Goal: Task Accomplishment & Management: Complete application form

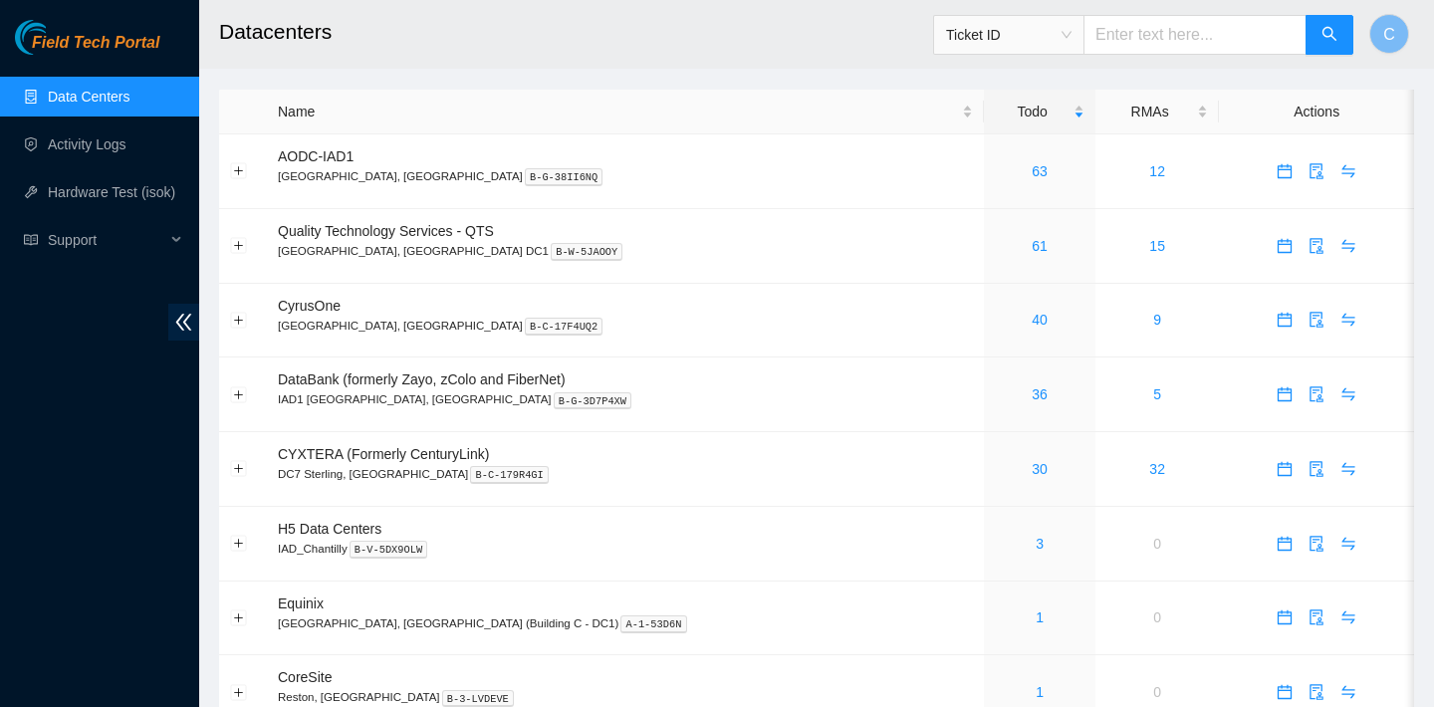
click at [1204, 42] on input "text" at bounding box center [1194, 35] width 223 height 40
paste input "B-V-5V4Z6E1"
type input "B-V-5V4Z6E1"
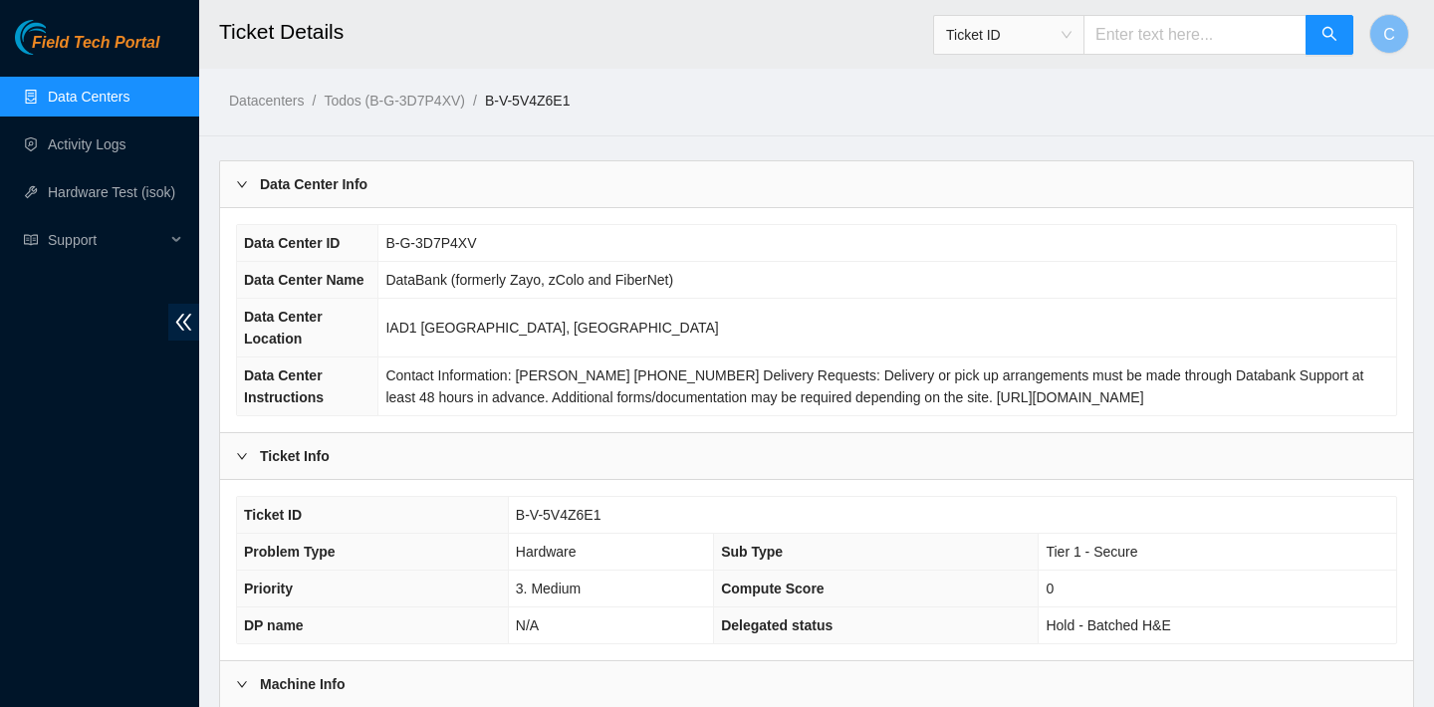
scroll to position [578, 0]
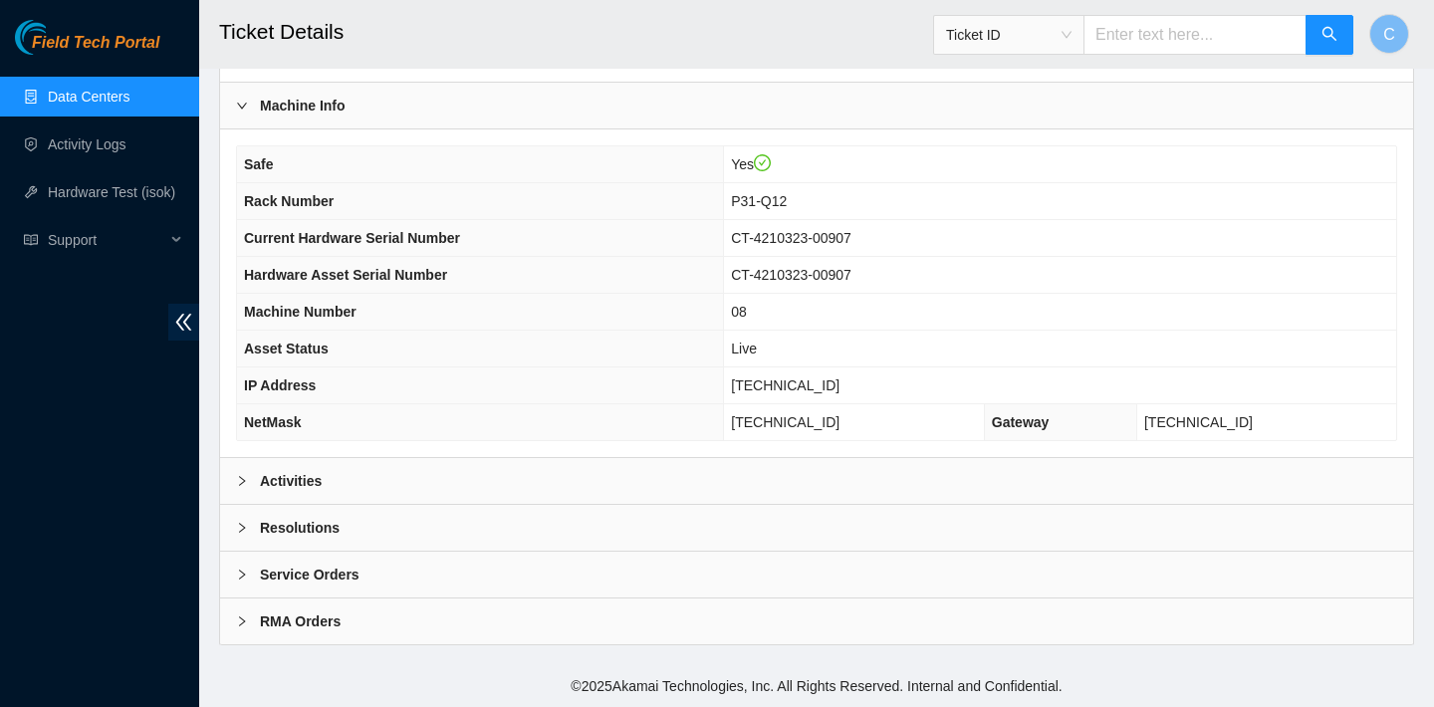
click at [716, 466] on div "Activities" at bounding box center [816, 481] width 1193 height 46
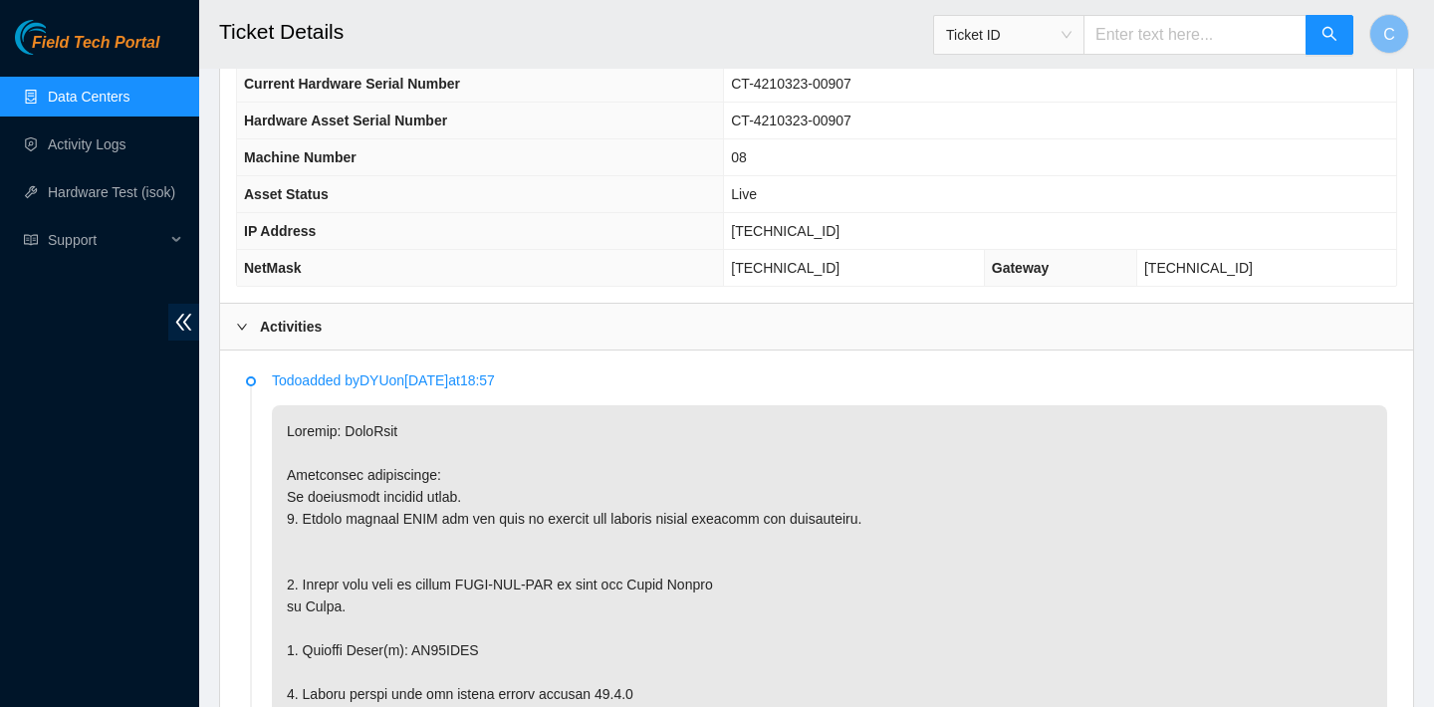
scroll to position [0, 0]
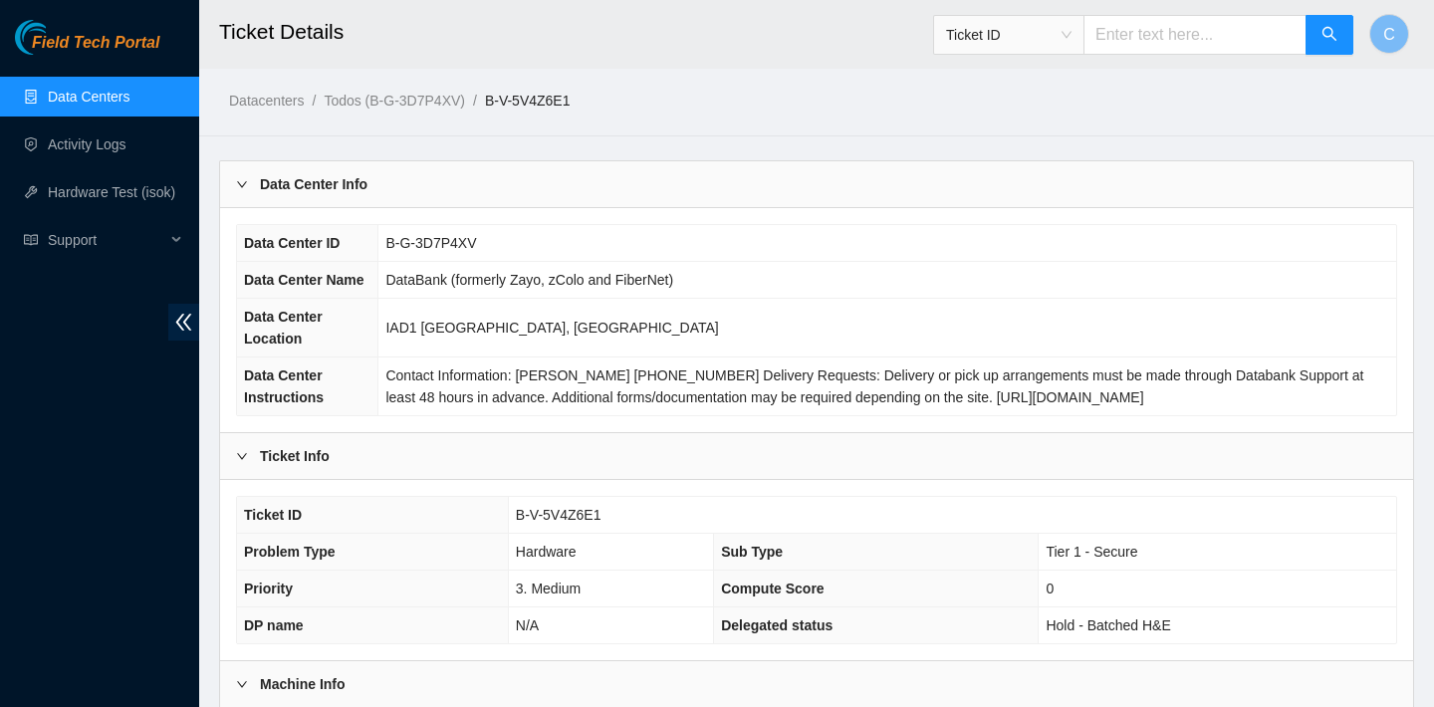
click at [1203, 33] on input "text" at bounding box center [1194, 35] width 223 height 40
paste input "B-W-14U7GGR"
type input "B-W-14U7GGR"
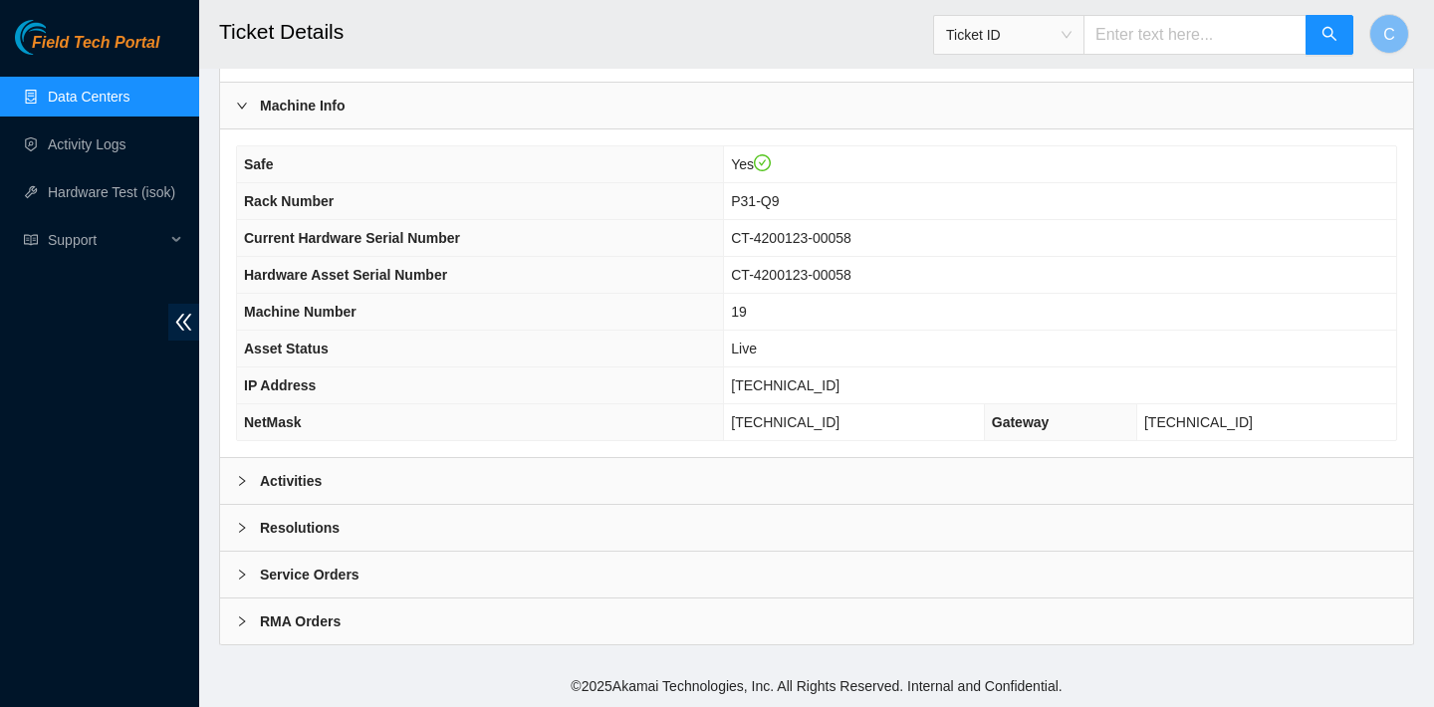
click at [1021, 470] on div "Activities" at bounding box center [816, 481] width 1193 height 46
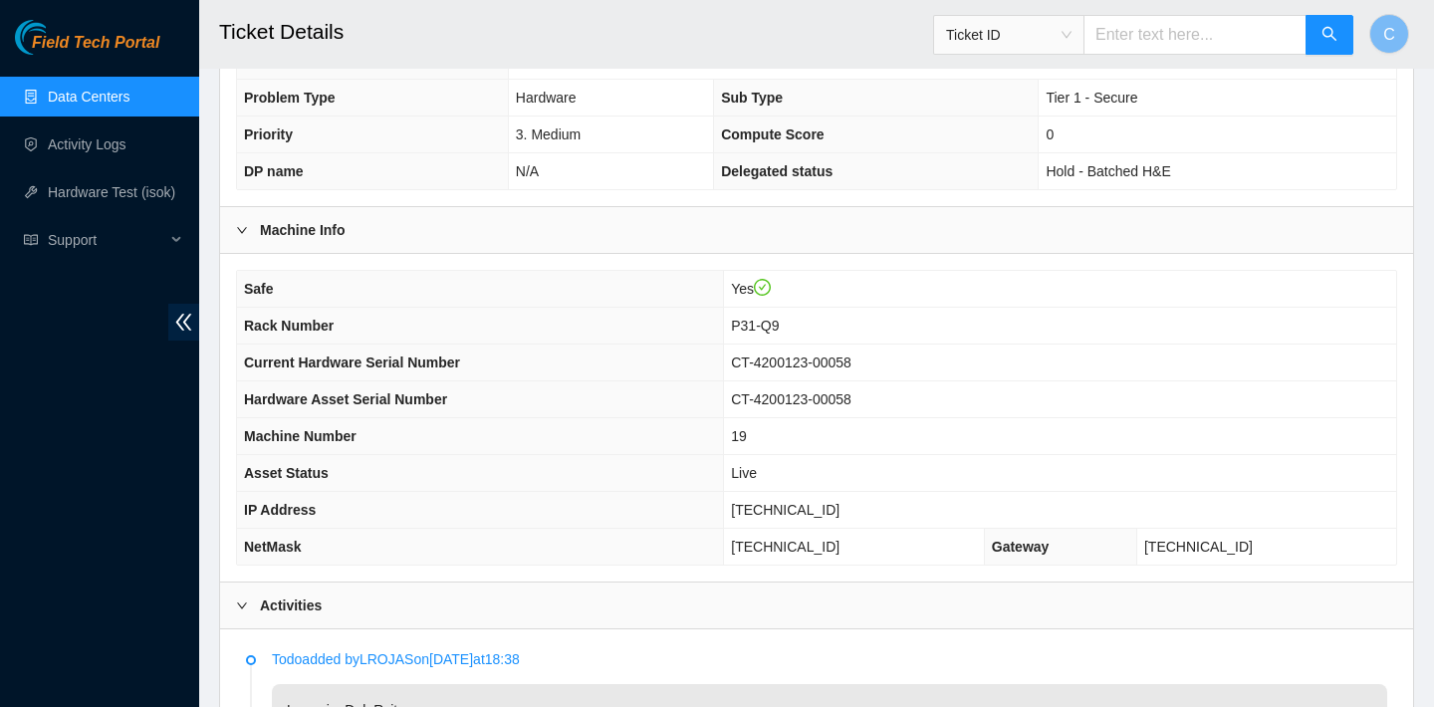
scroll to position [383, 0]
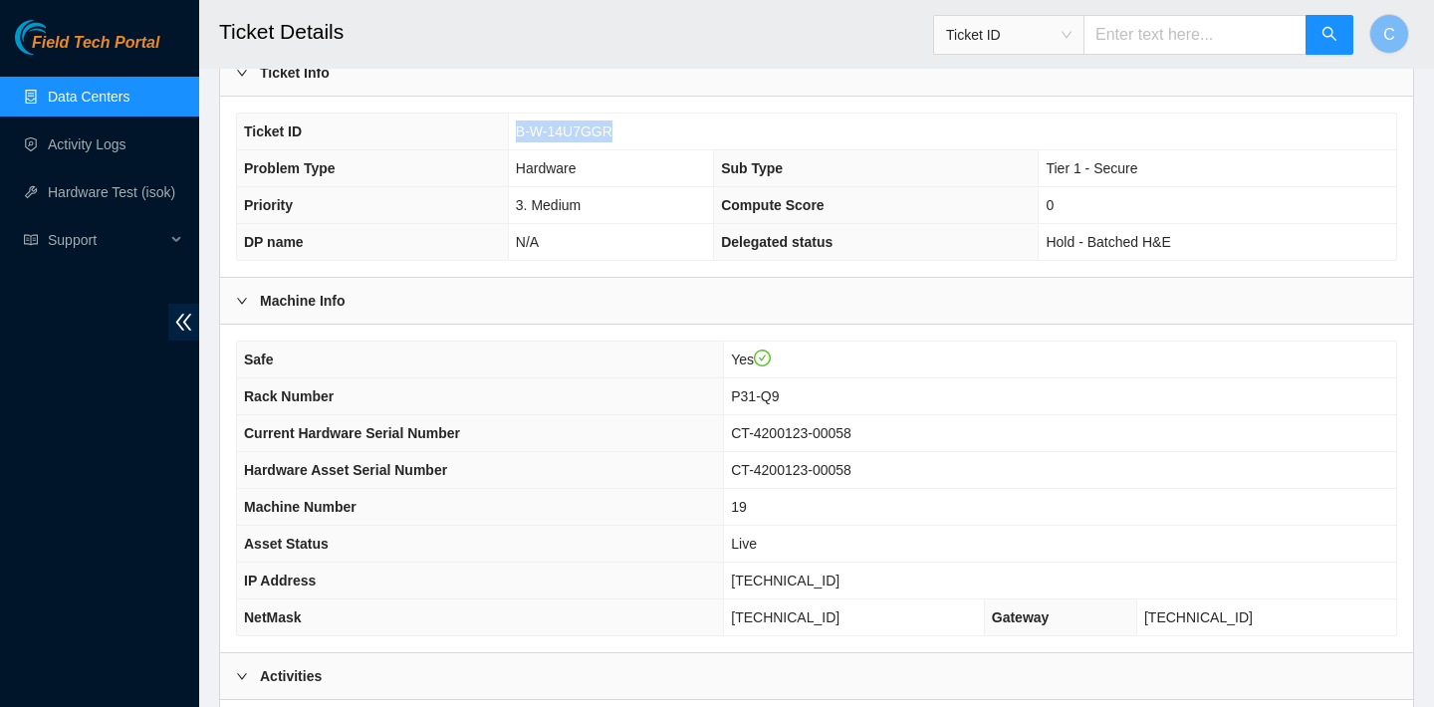
drag, startPoint x: 618, startPoint y: 125, endPoint x: 520, endPoint y: 124, distance: 98.6
click at [520, 124] on td "B-W-14U7GGR" at bounding box center [952, 131] width 888 height 37
copy span "-W-14U7GGR"
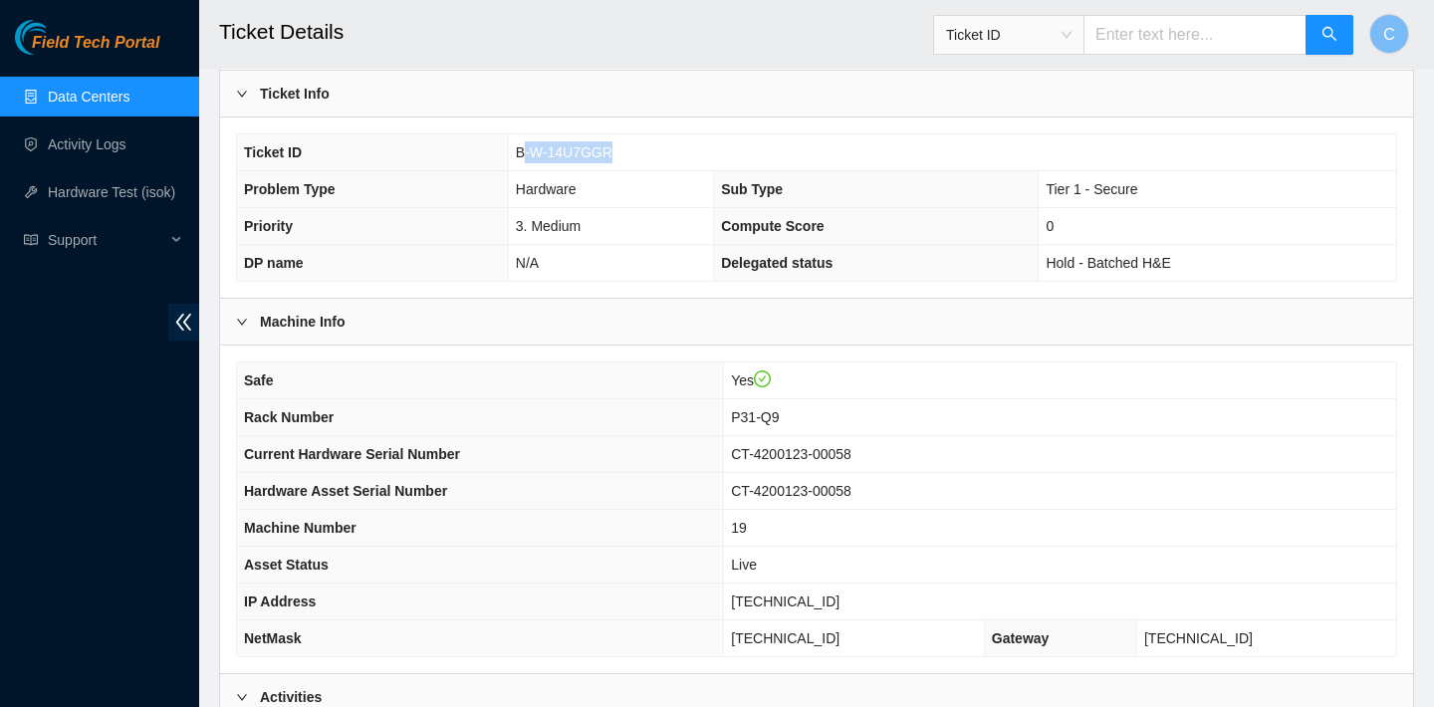
scroll to position [359, 0]
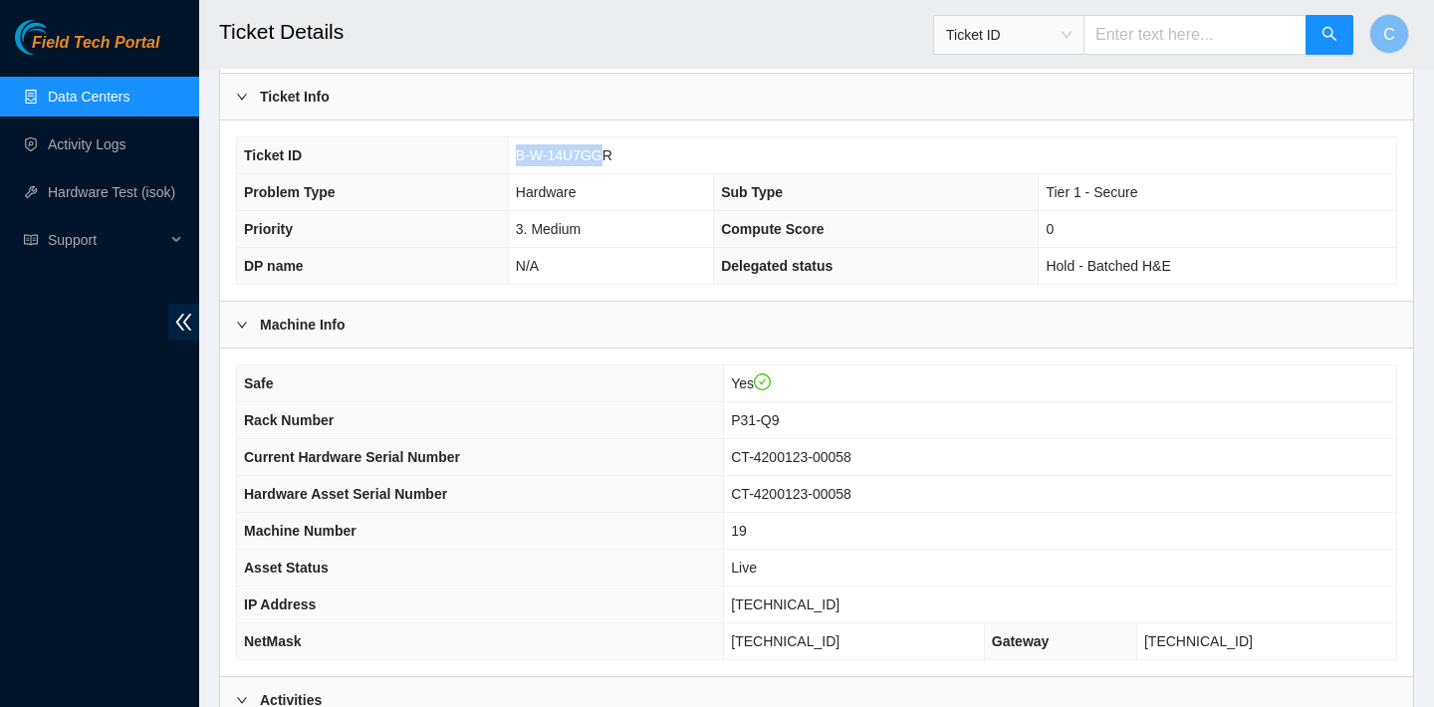
drag, startPoint x: 516, startPoint y: 153, endPoint x: 601, endPoint y: 146, distance: 85.9
click at [601, 147] on span "B-W-14U7GGR" at bounding box center [564, 155] width 97 height 16
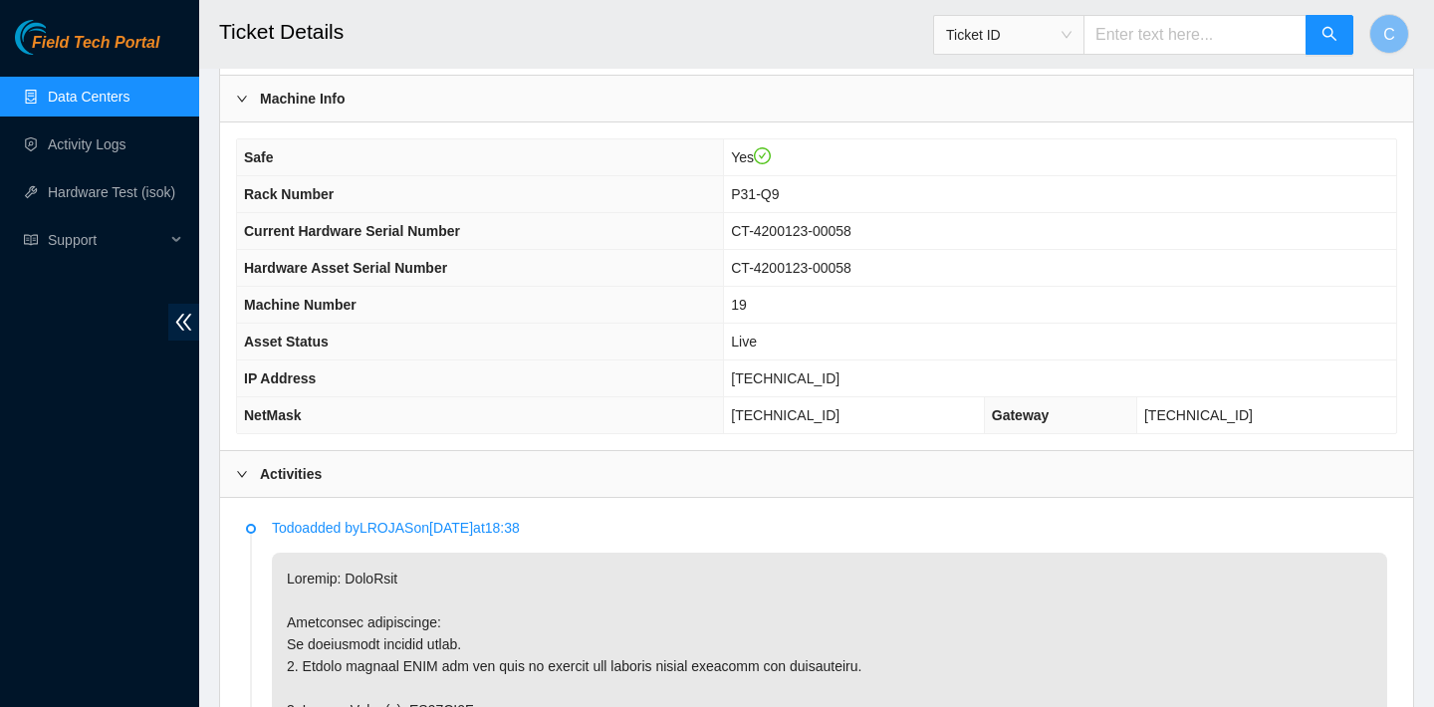
scroll to position [520, 0]
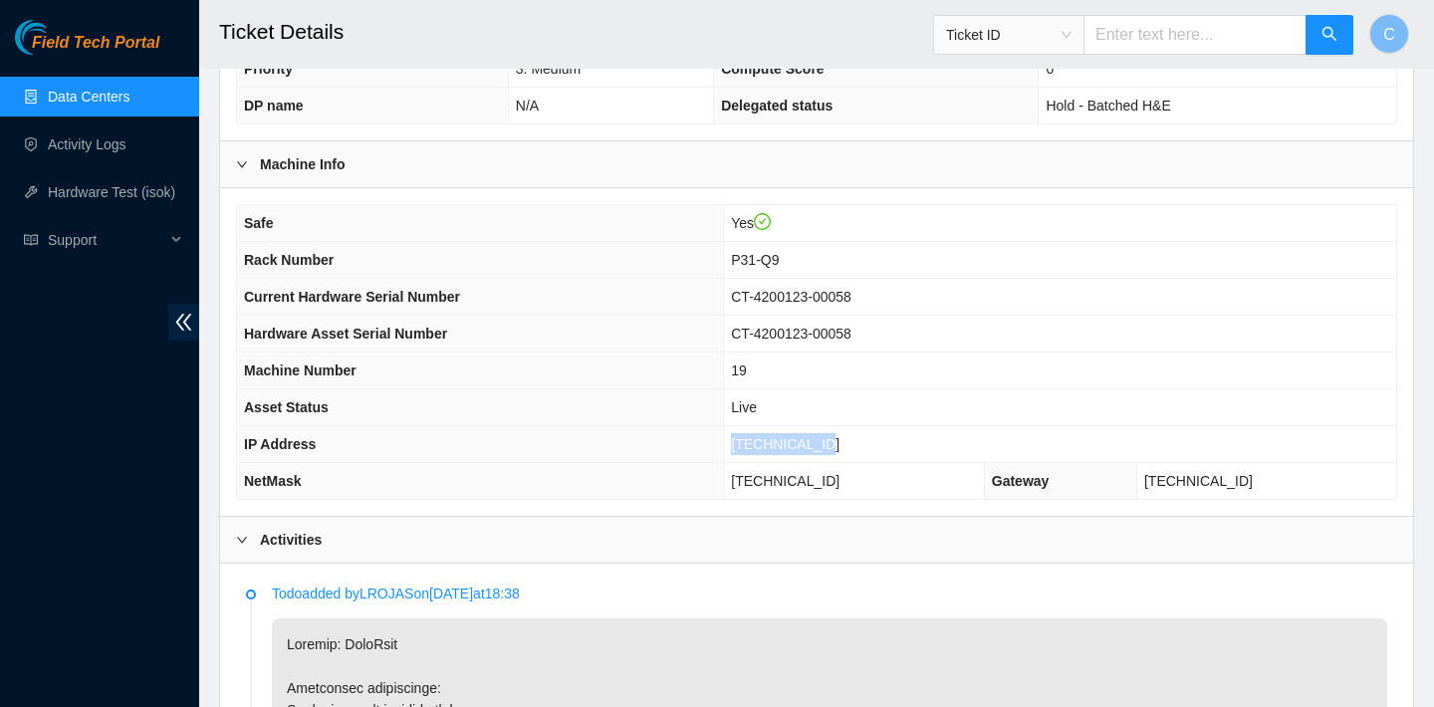
drag, startPoint x: 848, startPoint y: 444, endPoint x: 753, endPoint y: 443, distance: 95.6
click at [753, 443] on td "23.62.155.113" at bounding box center [1060, 444] width 672 height 37
copy span "23.62.155.113"
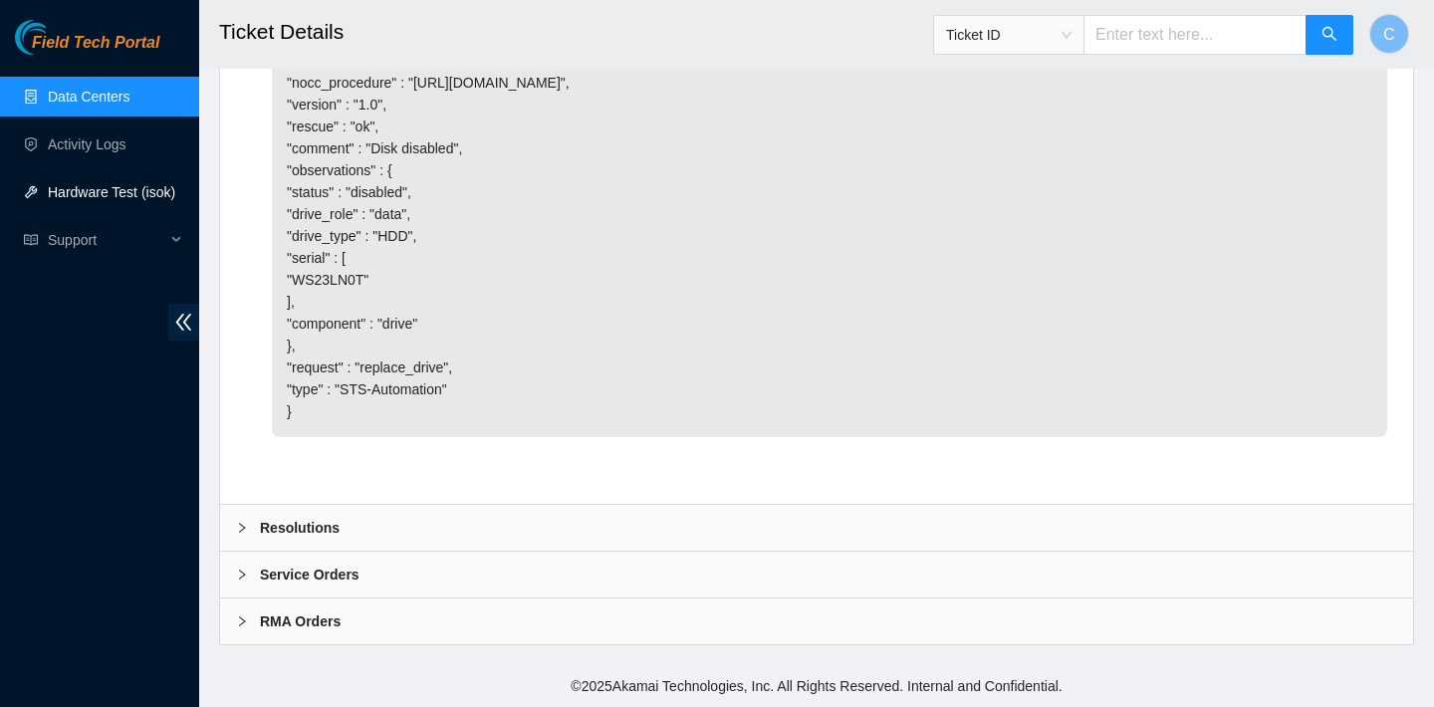
scroll to position [3417, 0]
click at [542, 527] on div "Resolutions" at bounding box center [816, 528] width 1193 height 46
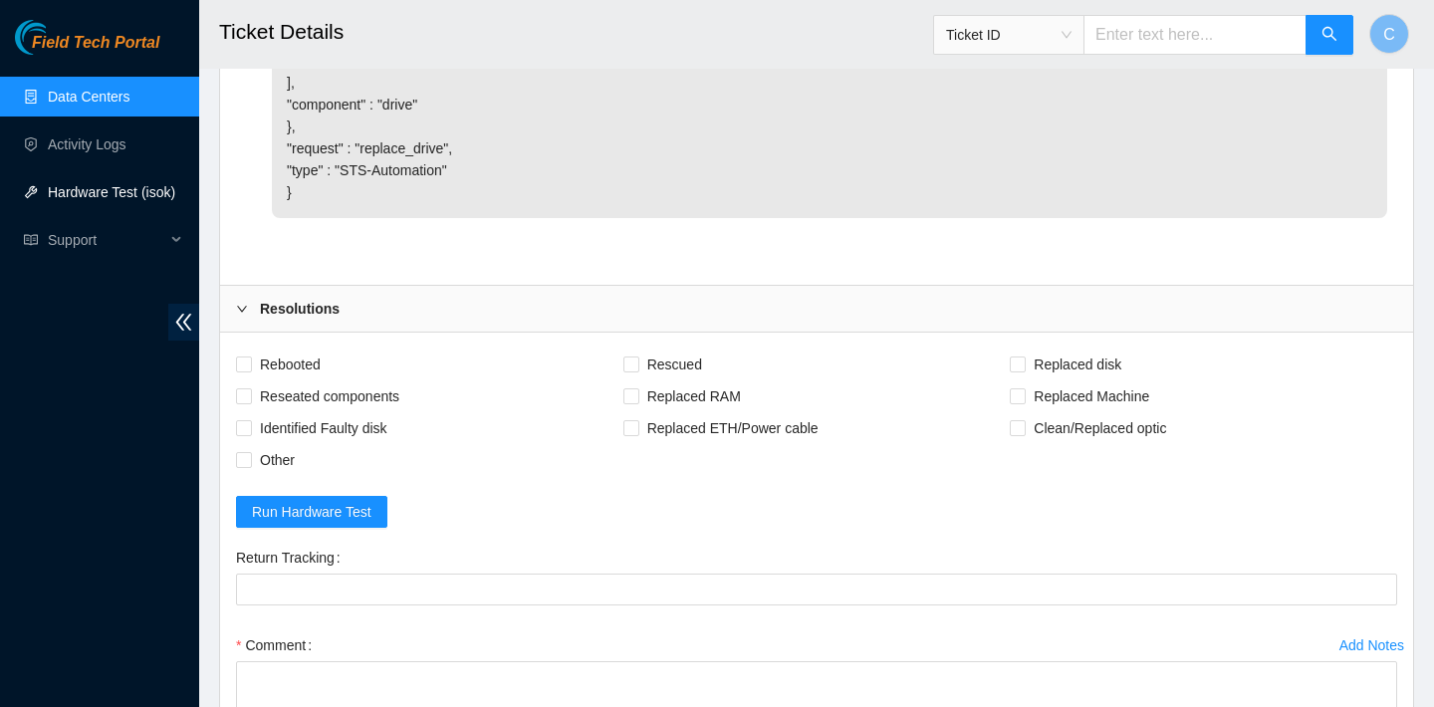
scroll to position [3729, 0]
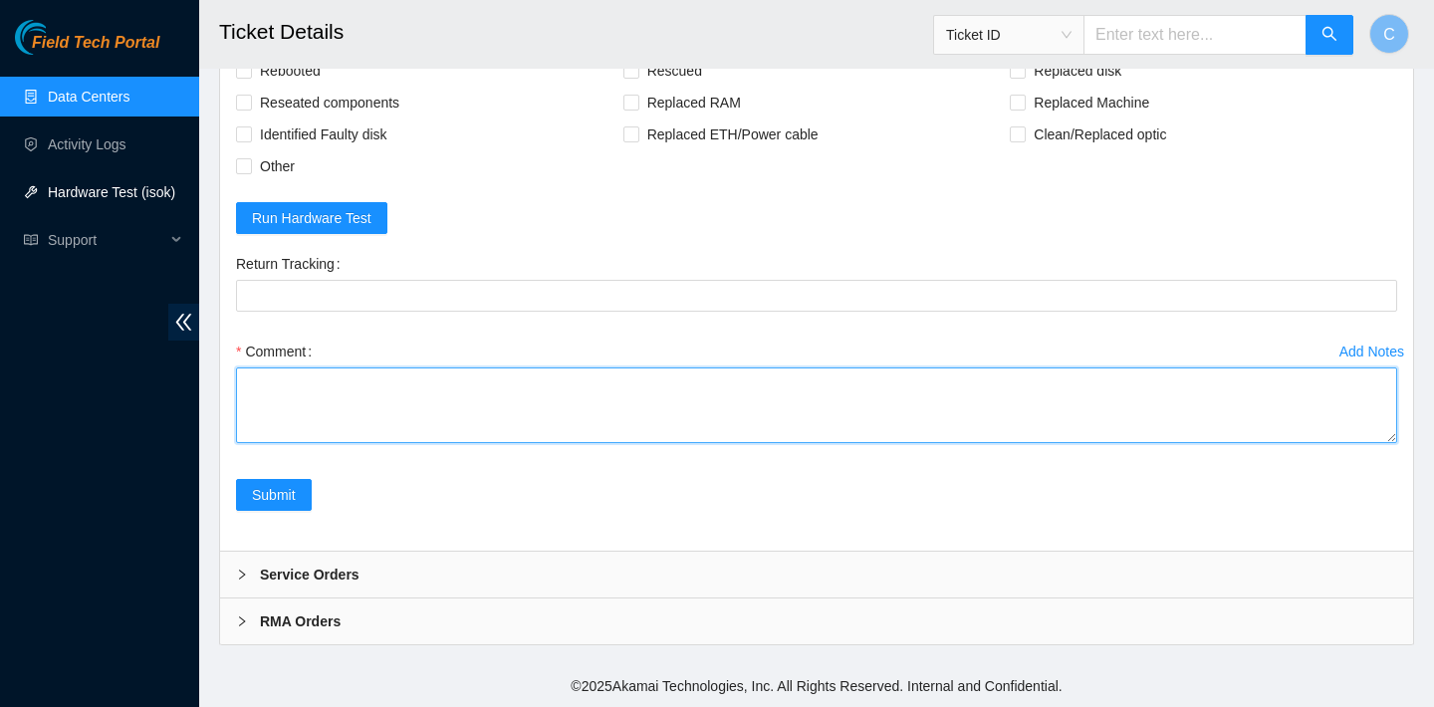
click at [527, 443] on textarea "Comment" at bounding box center [816, 405] width 1161 height 76
paste textarea "WCC135TXFCX8"
click at [247, 443] on textarea "WCC135TXFCX8" at bounding box center [816, 405] width 1161 height 76
click at [266, 443] on textarea "WCC135TXFCX8" at bounding box center [816, 405] width 1161 height 76
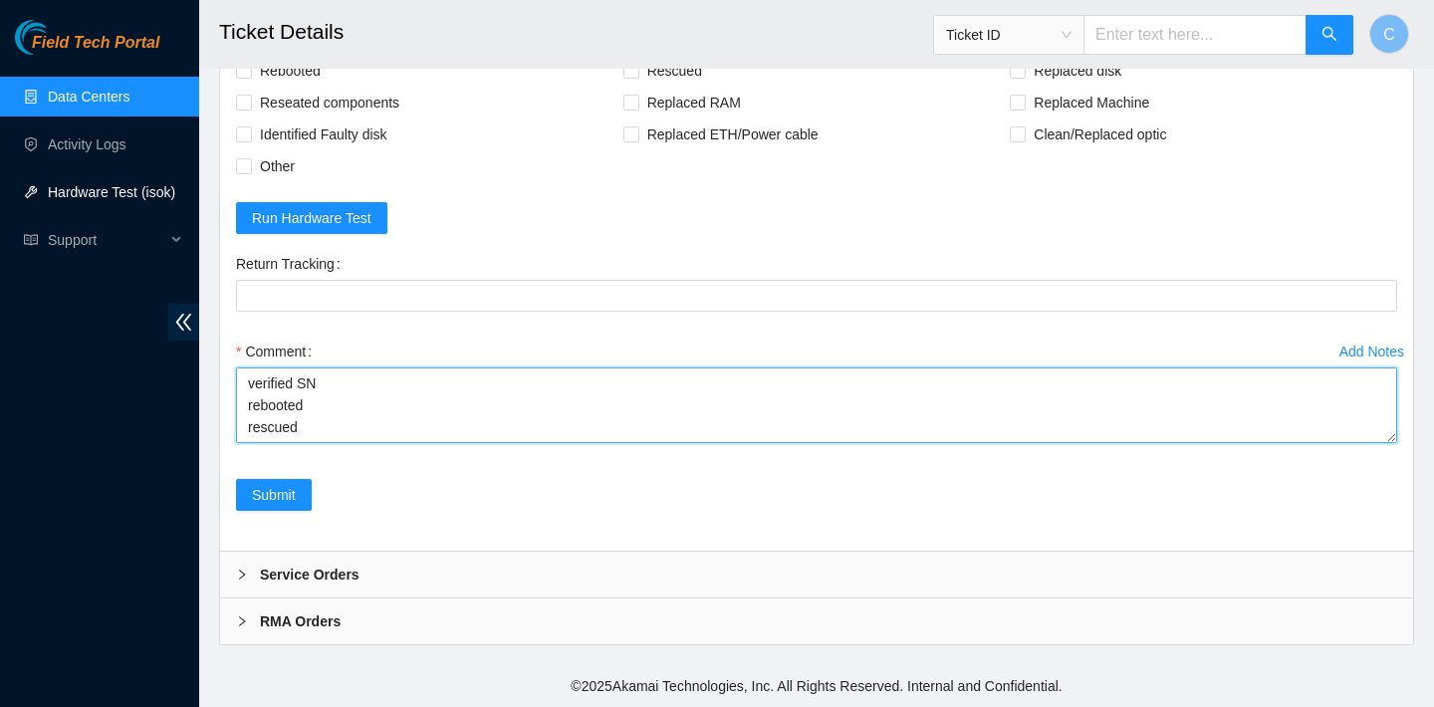
click at [246, 443] on textarea "verified SN rebooted rescued rebooted configured rebooted ran isok WCC135TXFCX8" at bounding box center [816, 405] width 1161 height 76
click at [259, 443] on textarea "verified SN rebooted rescued rebooted configured rebooted ran isok WCC135TXFCX8" at bounding box center [816, 405] width 1161 height 76
drag, startPoint x: 363, startPoint y: 572, endPoint x: 251, endPoint y: 570, distance: 112.5
click at [251, 443] on textarea "verified SN replaced old disk with the new disk SN: rebooted rescued rebooted c…" at bounding box center [816, 405] width 1161 height 76
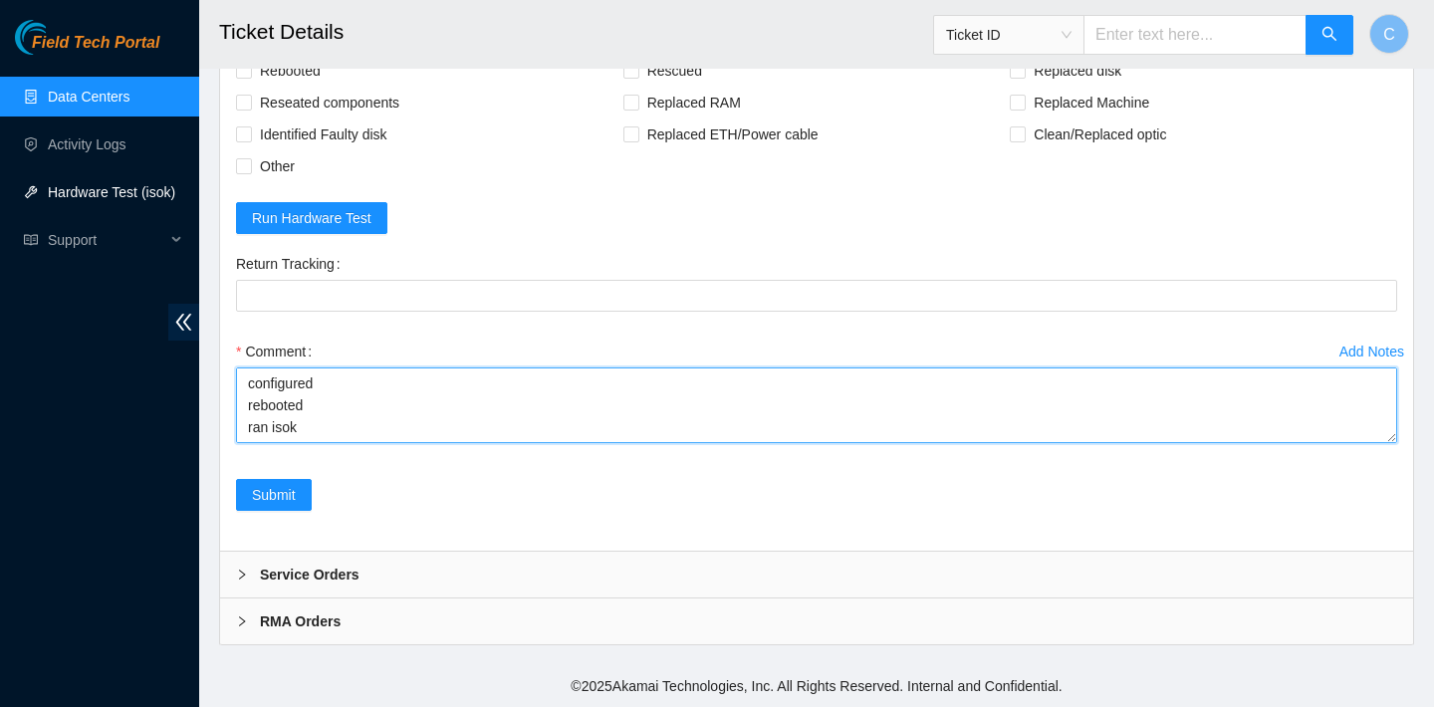
scroll to position [0, 0]
click at [502, 443] on textarea "verified SN replaced old disk with the new disk SN: rebooted rescued rebooted c…" at bounding box center [816, 405] width 1161 height 76
paste textarea "WCC135TXFCX8"
click at [315, 443] on textarea "verified SN replaced old disk with the new disk SN: WCC135TXFCX8 rebooted rescu…" at bounding box center [816, 405] width 1161 height 76
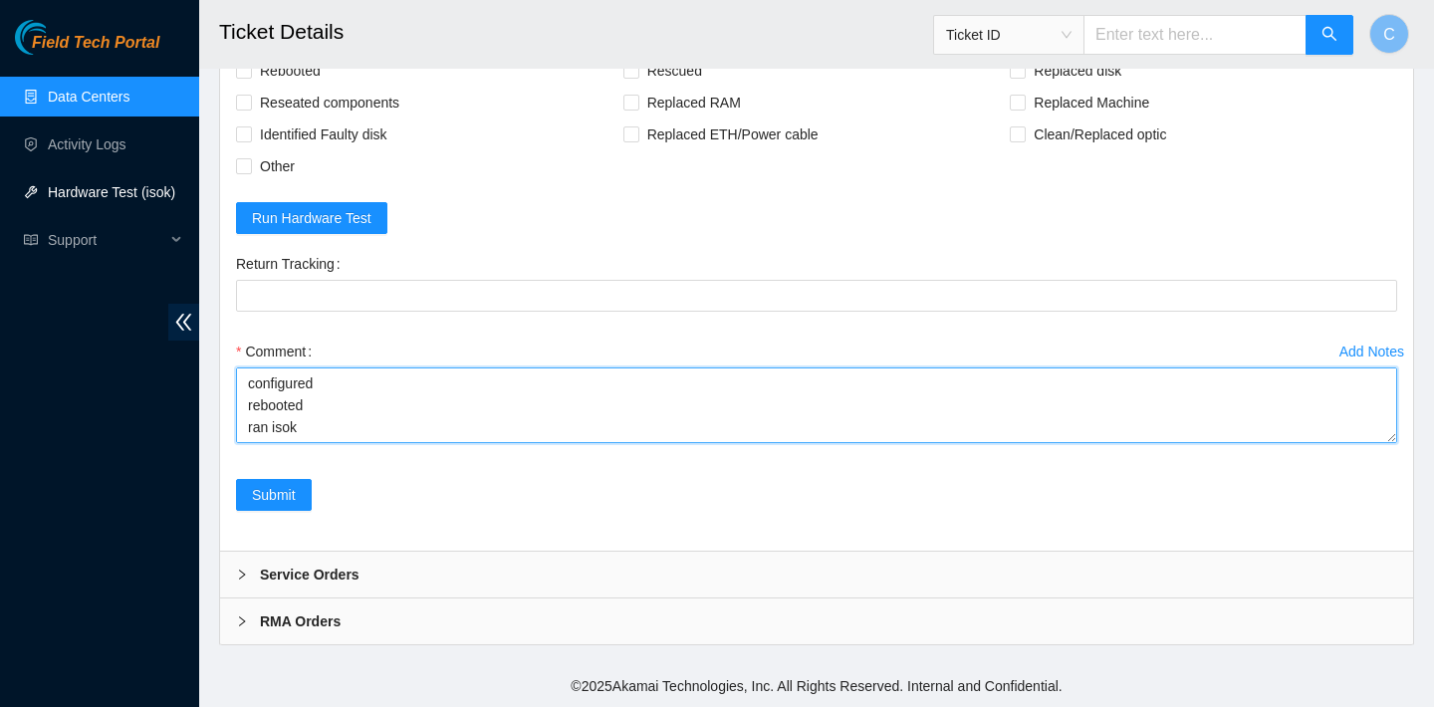
click at [273, 443] on textarea "verified SN replaced old disk with the new disk SN: WCC135TXFCX8 rebooted rescu…" at bounding box center [816, 405] width 1161 height 76
paste textarea "23.62.155.113 : passed: ok"
click at [254, 443] on textarea "verified SN replaced old disk with the new disk SN: WCC135TXFCX8 rebooted rescu…" at bounding box center [816, 405] width 1161 height 76
type textarea "verified SN replaced old disk with the new disk SN: WCC135TXFCX8 rebooted rescu…"
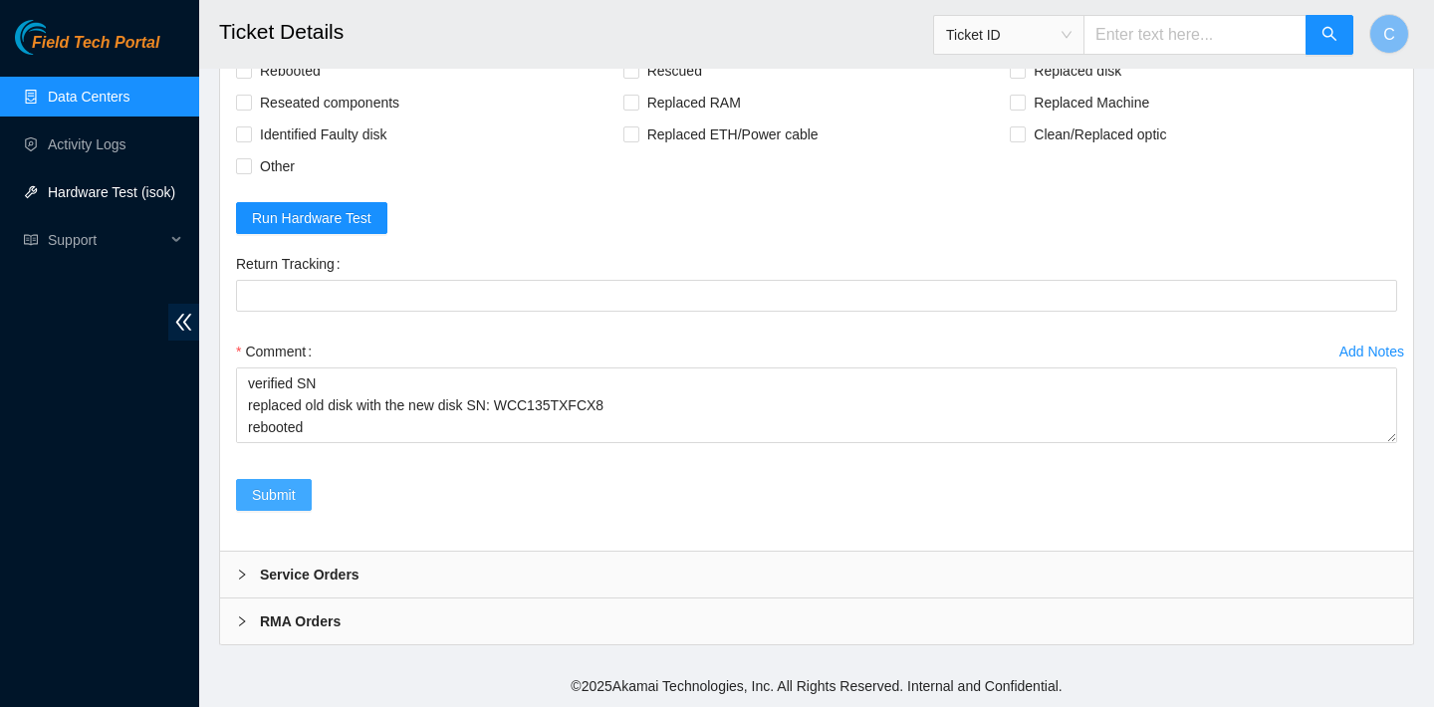
click at [279, 506] on span "Submit" at bounding box center [274, 495] width 44 height 22
click at [260, 87] on span "Rebooted" at bounding box center [290, 71] width 77 height 32
click at [250, 77] on input "Rebooted" at bounding box center [243, 70] width 14 height 14
checkbox input "true"
click at [675, 87] on span "Rescued" at bounding box center [674, 71] width 71 height 32
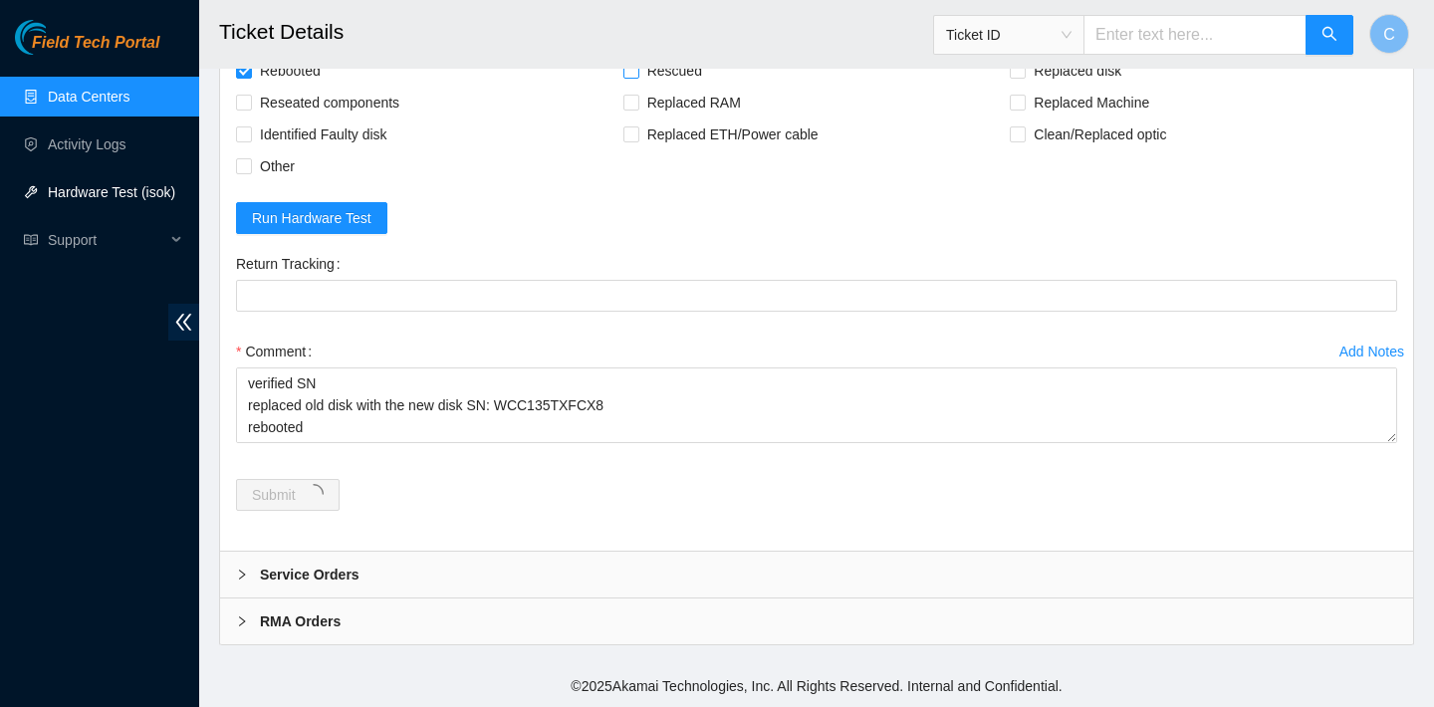
click at [637, 77] on input "Rescued" at bounding box center [630, 70] width 14 height 14
checkbox input "true"
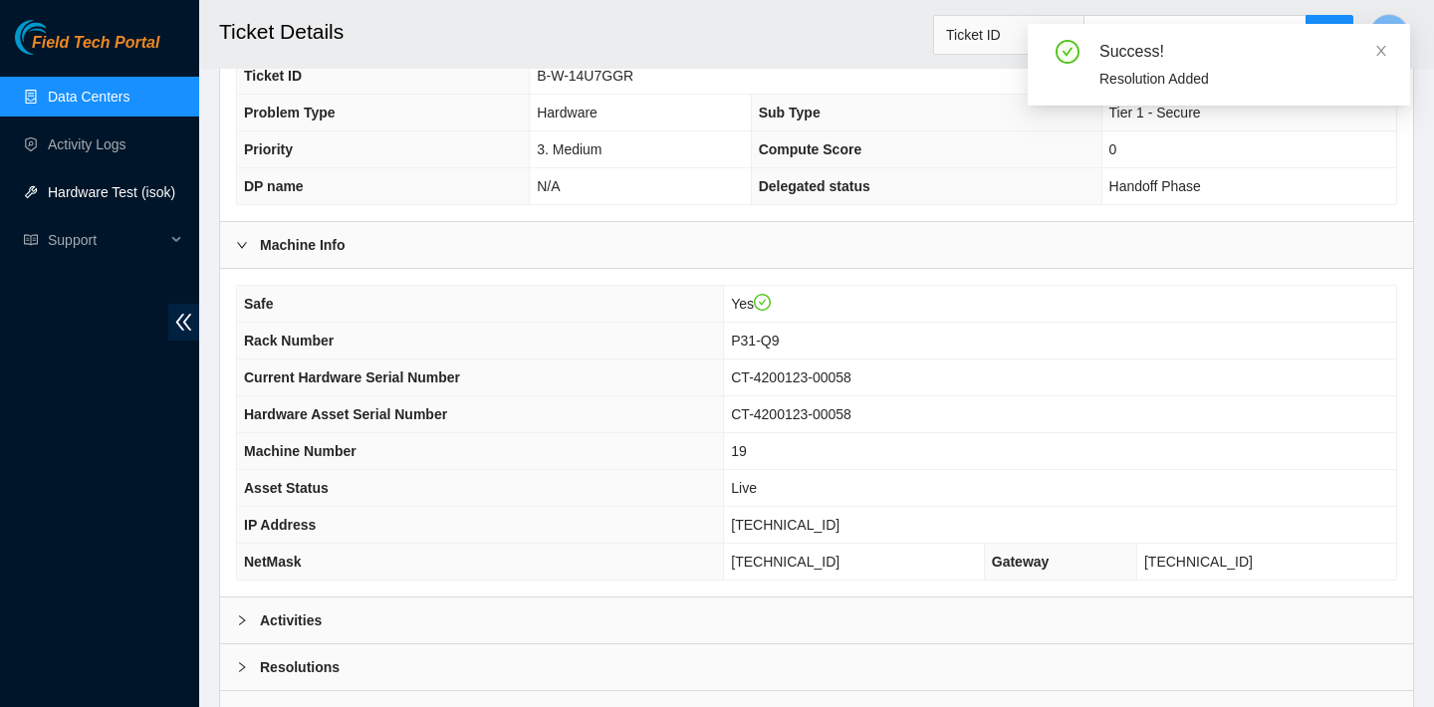
scroll to position [578, 0]
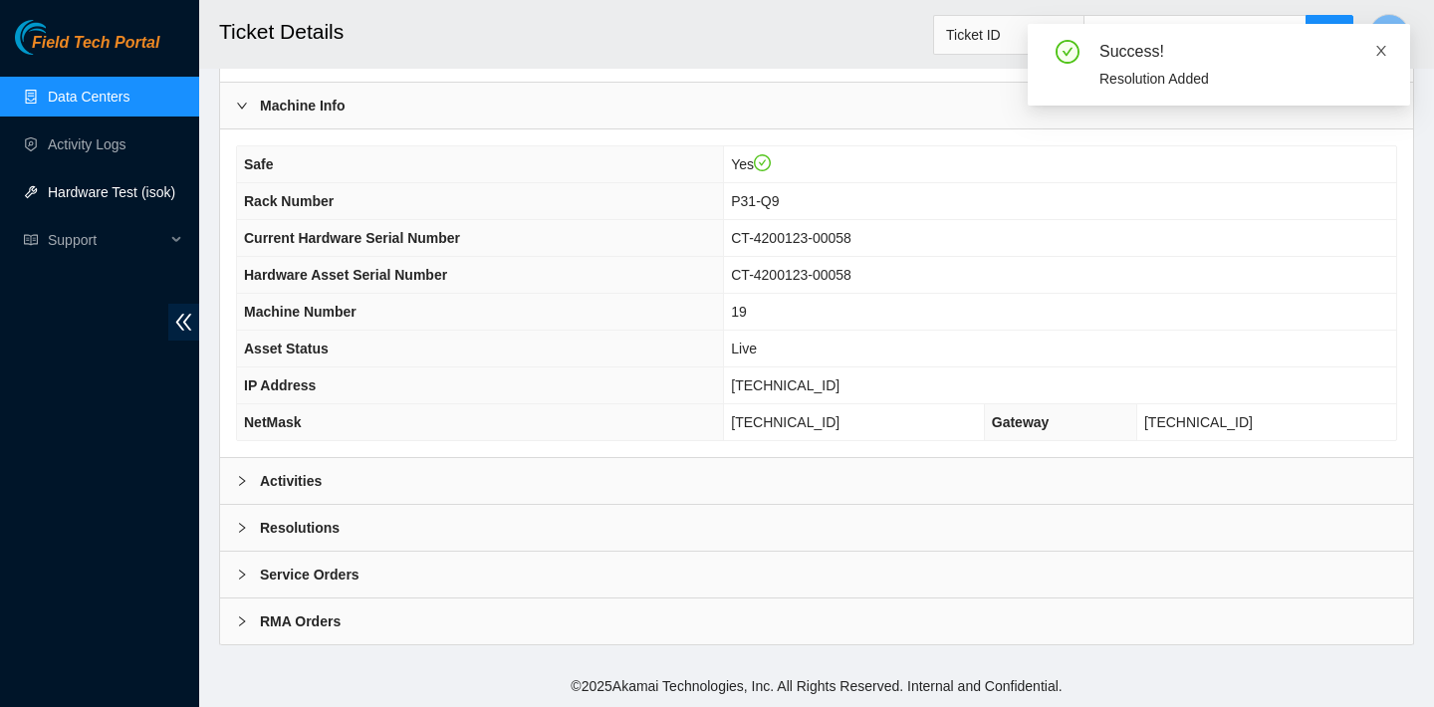
click at [1382, 53] on icon "close" at bounding box center [1381, 51] width 14 height 14
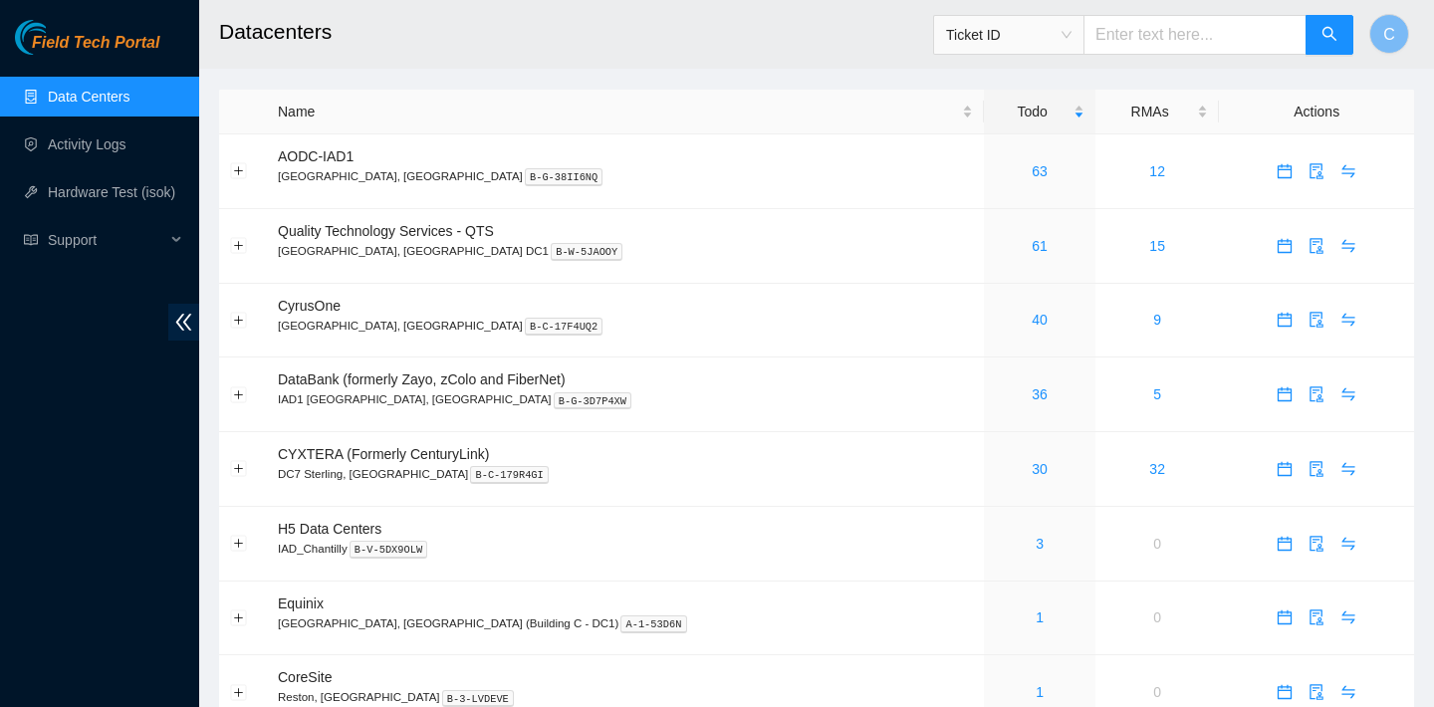
click at [1142, 30] on input "text" at bounding box center [1194, 35] width 223 height 40
paste input "B-V-5V4Z6E1"
type input "B-V-5V4Z6E1"
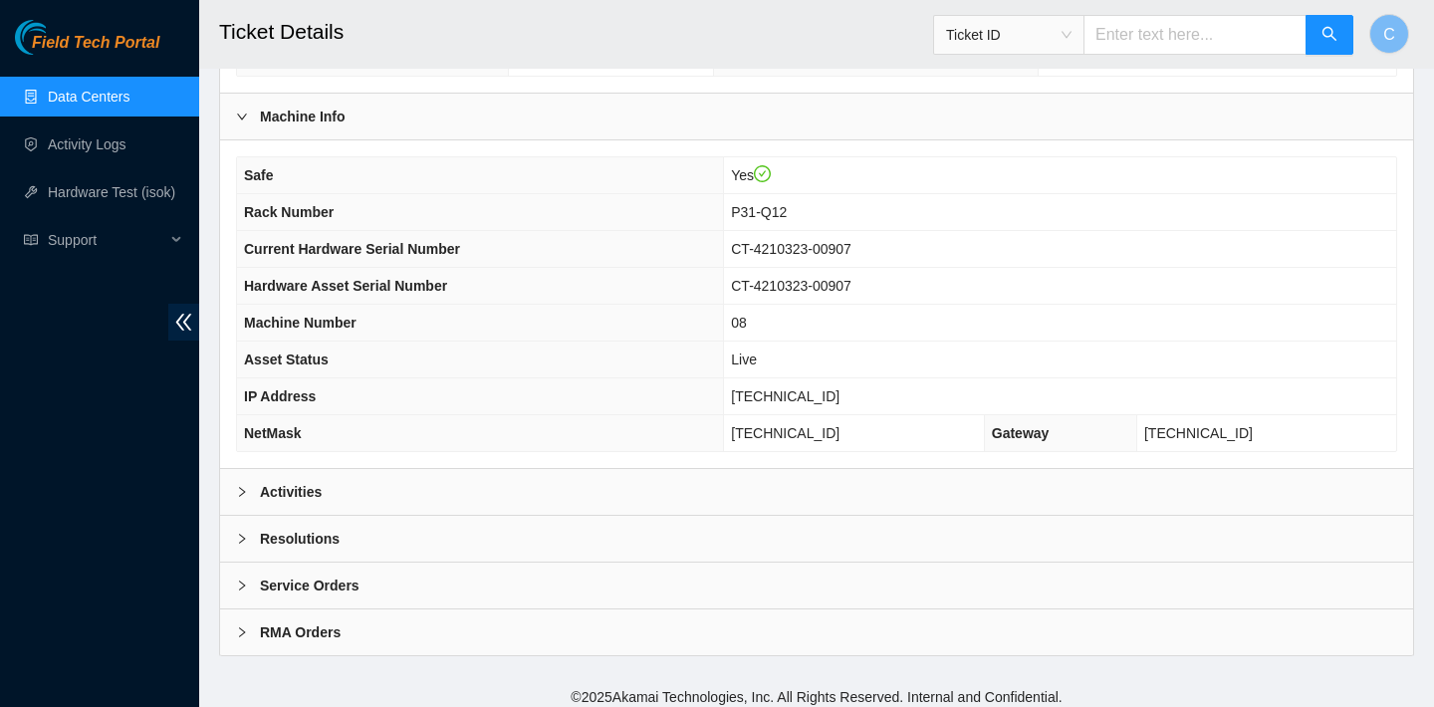
scroll to position [578, 0]
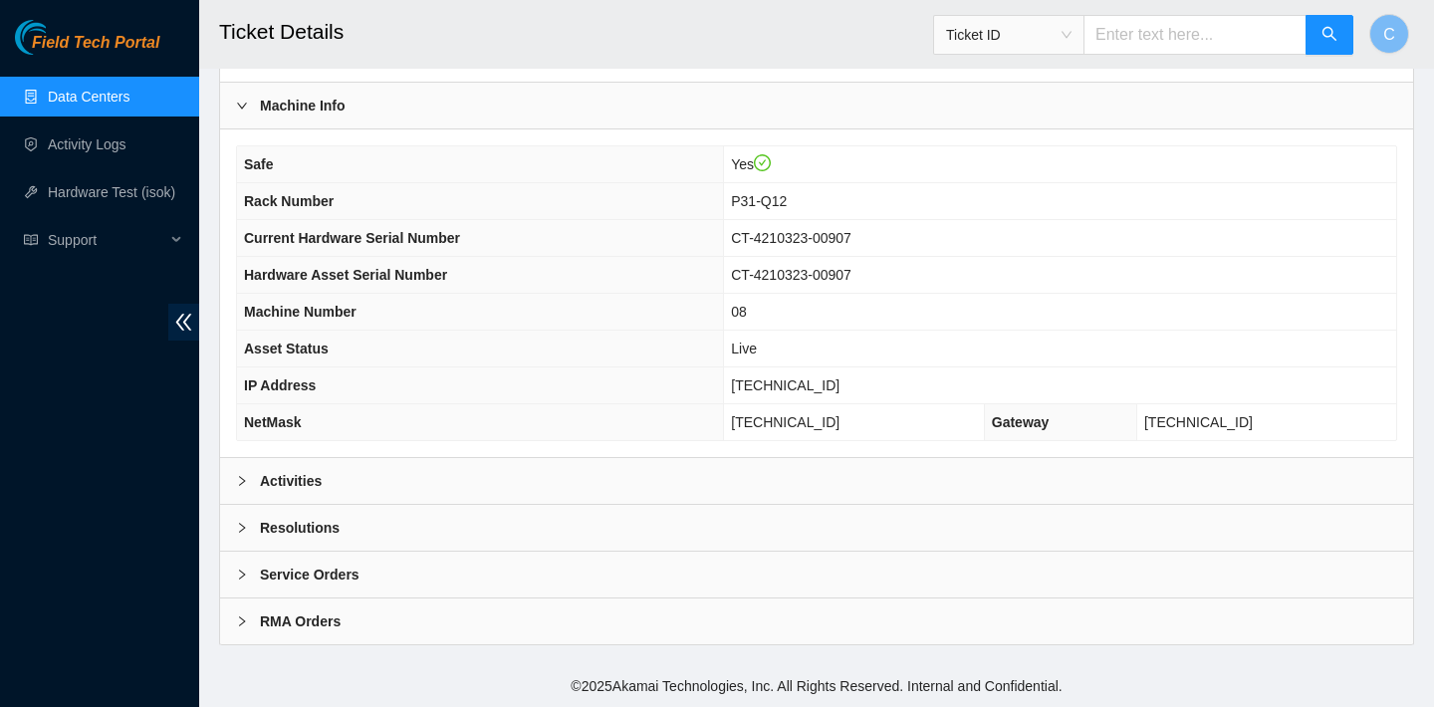
click at [861, 453] on div "Safe Yes Rack Number P31-Q12 Current Hardware Serial Number CT-4210323-00907 Ha…" at bounding box center [816, 293] width 1193 height 328
click at [851, 466] on div "Activities" at bounding box center [816, 481] width 1193 height 46
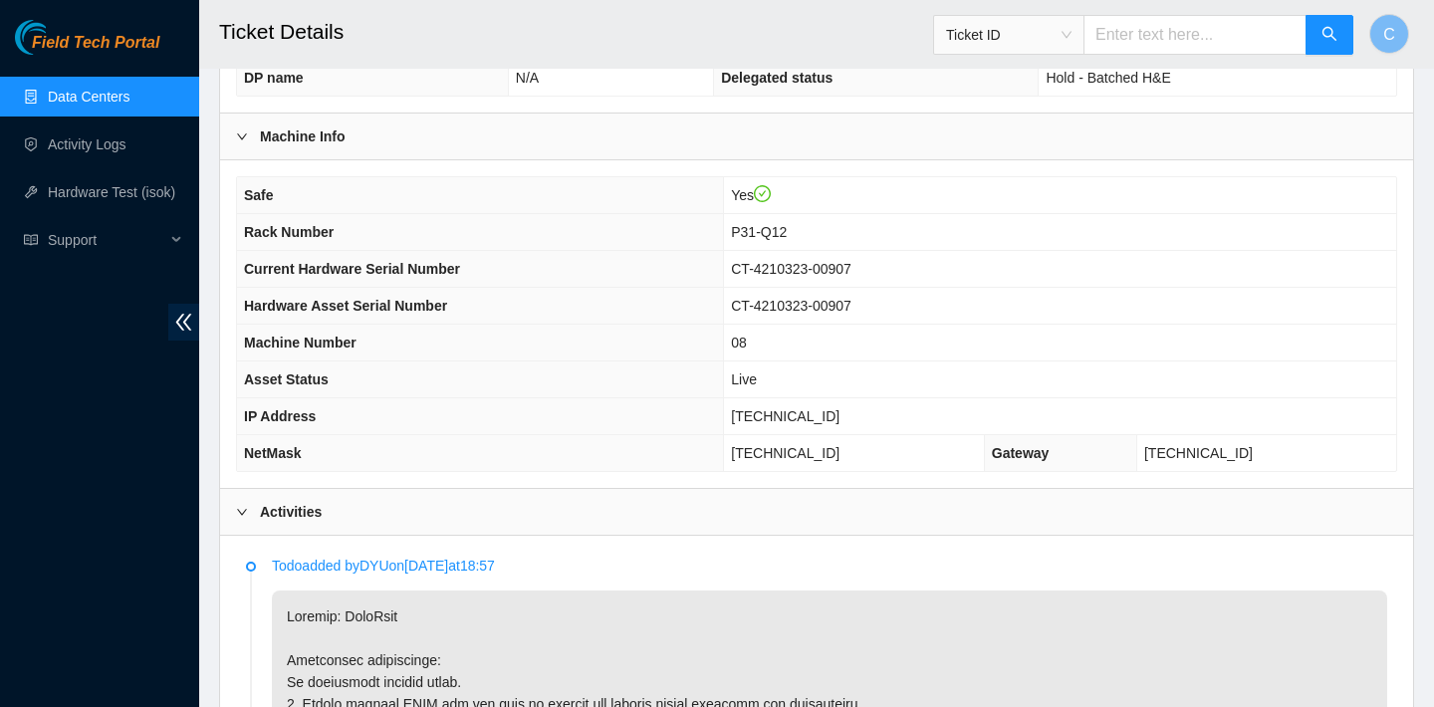
scroll to position [328, 0]
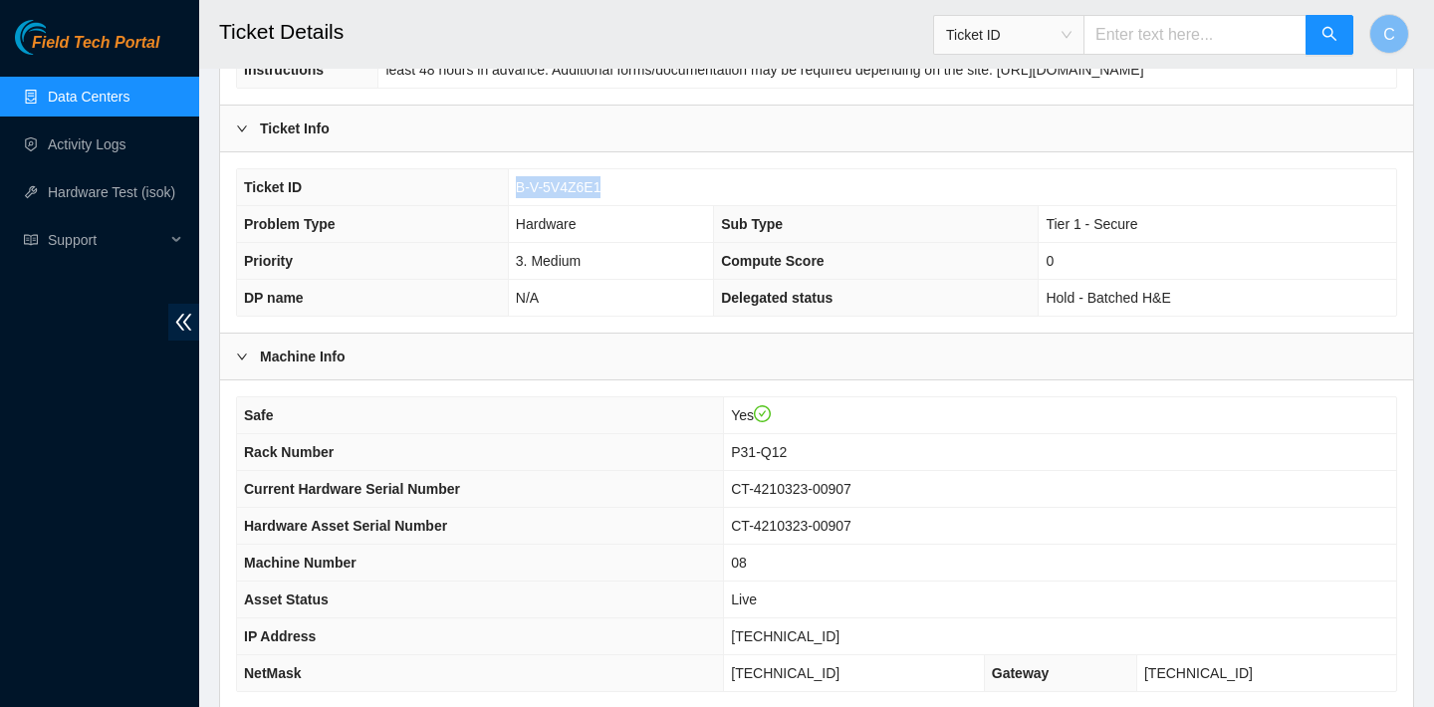
drag, startPoint x: 614, startPoint y: 182, endPoint x: 516, endPoint y: 181, distance: 98.6
click at [516, 181] on td "B-V-5V4Z6E1" at bounding box center [952, 187] width 888 height 37
copy span "B-V-5V4Z6E1"
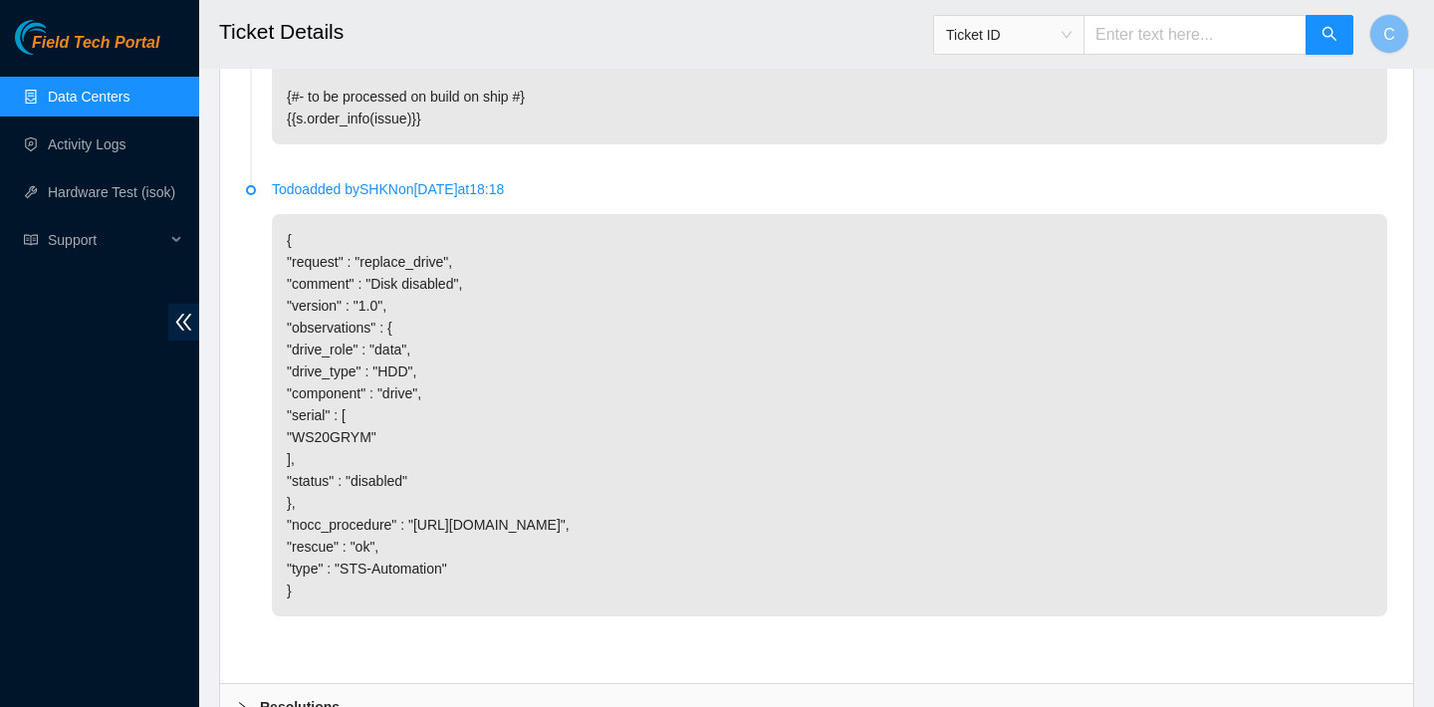
scroll to position [3811, 0]
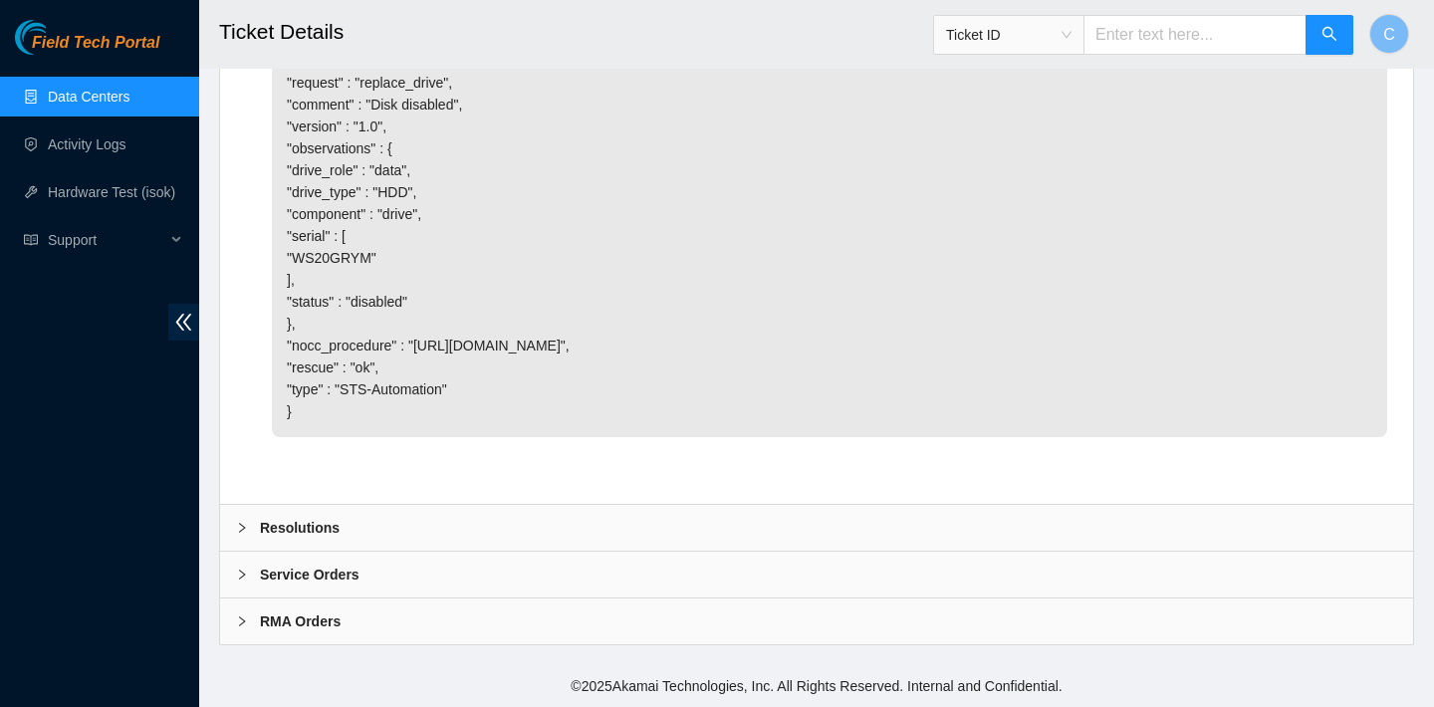
click at [534, 507] on div "Resolutions" at bounding box center [816, 528] width 1193 height 46
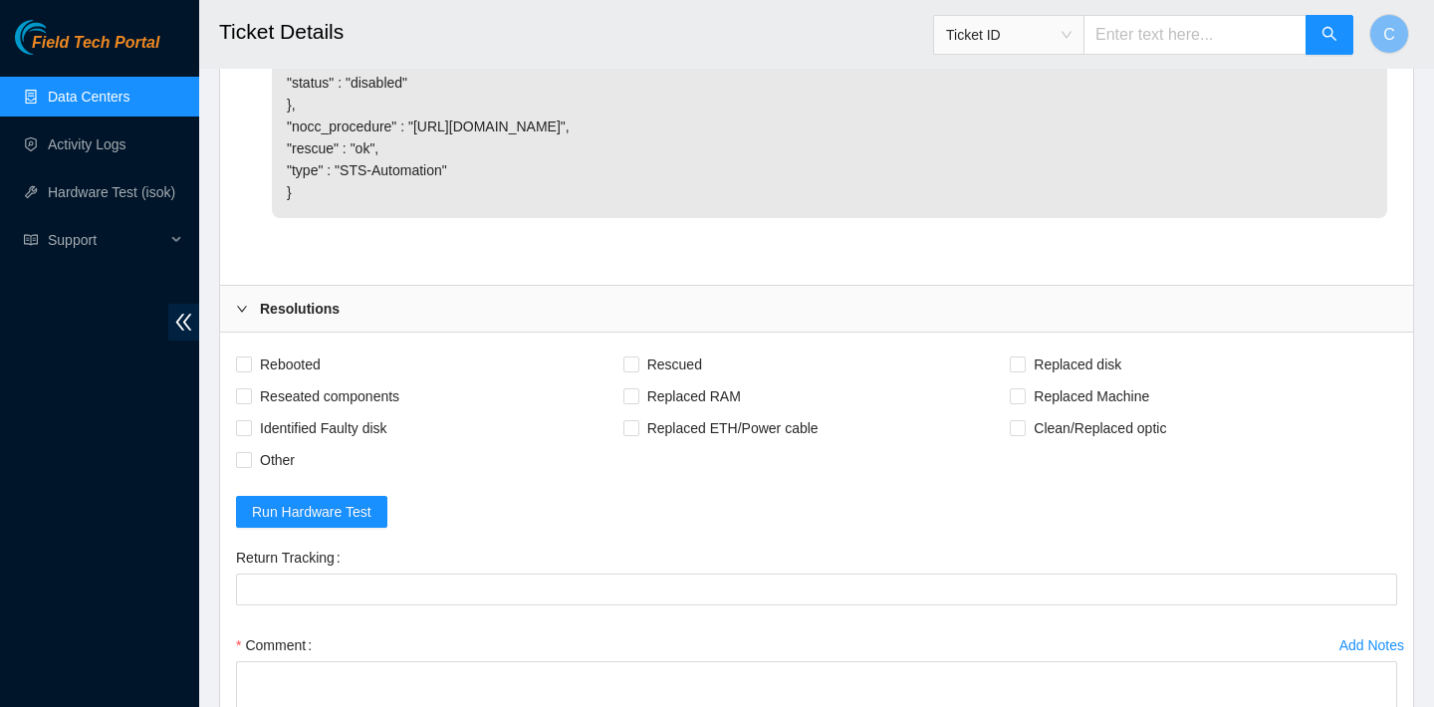
scroll to position [4074, 0]
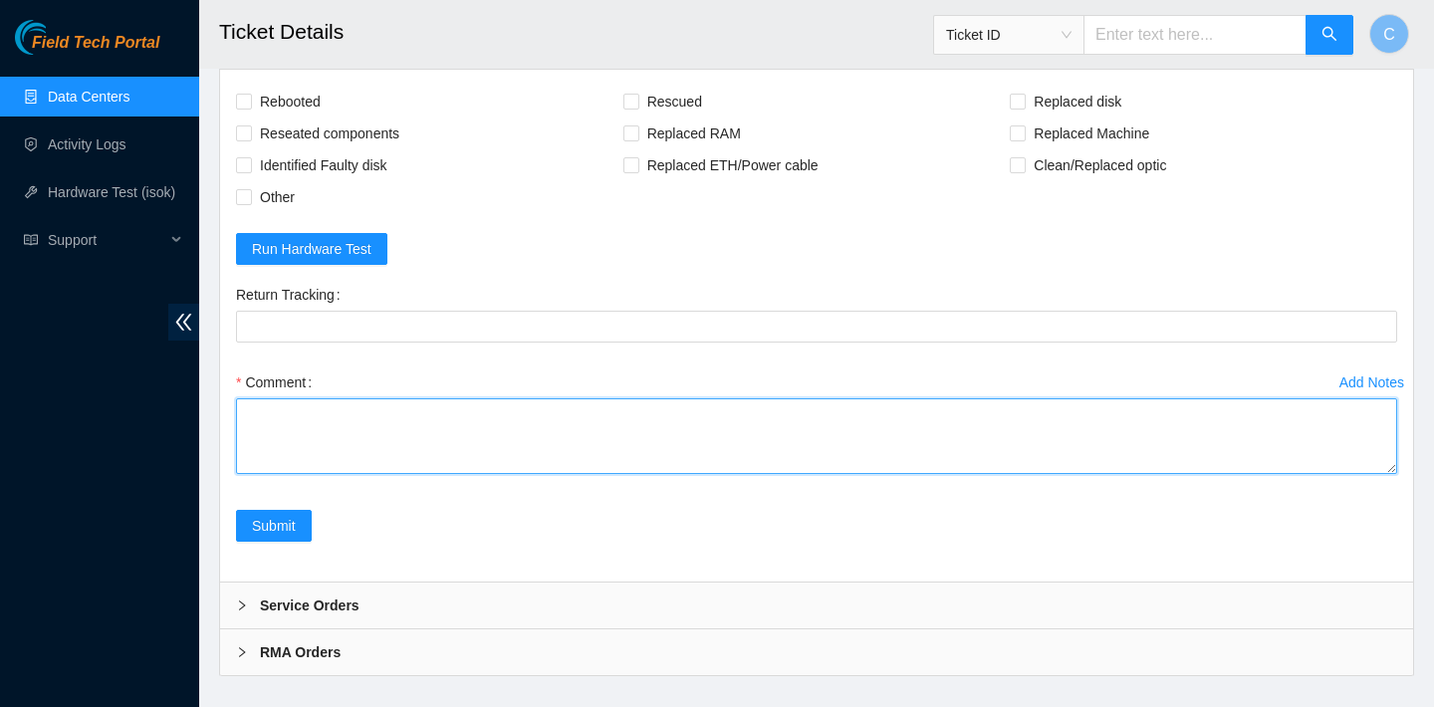
click at [507, 474] on textarea "Comment" at bounding box center [816, 436] width 1161 height 76
click at [733, 474] on textarea "Comment" at bounding box center [816, 436] width 1161 height 76
paste textarea "Z1Z7M0LG"
type textarea "Z1Z7M0LG"
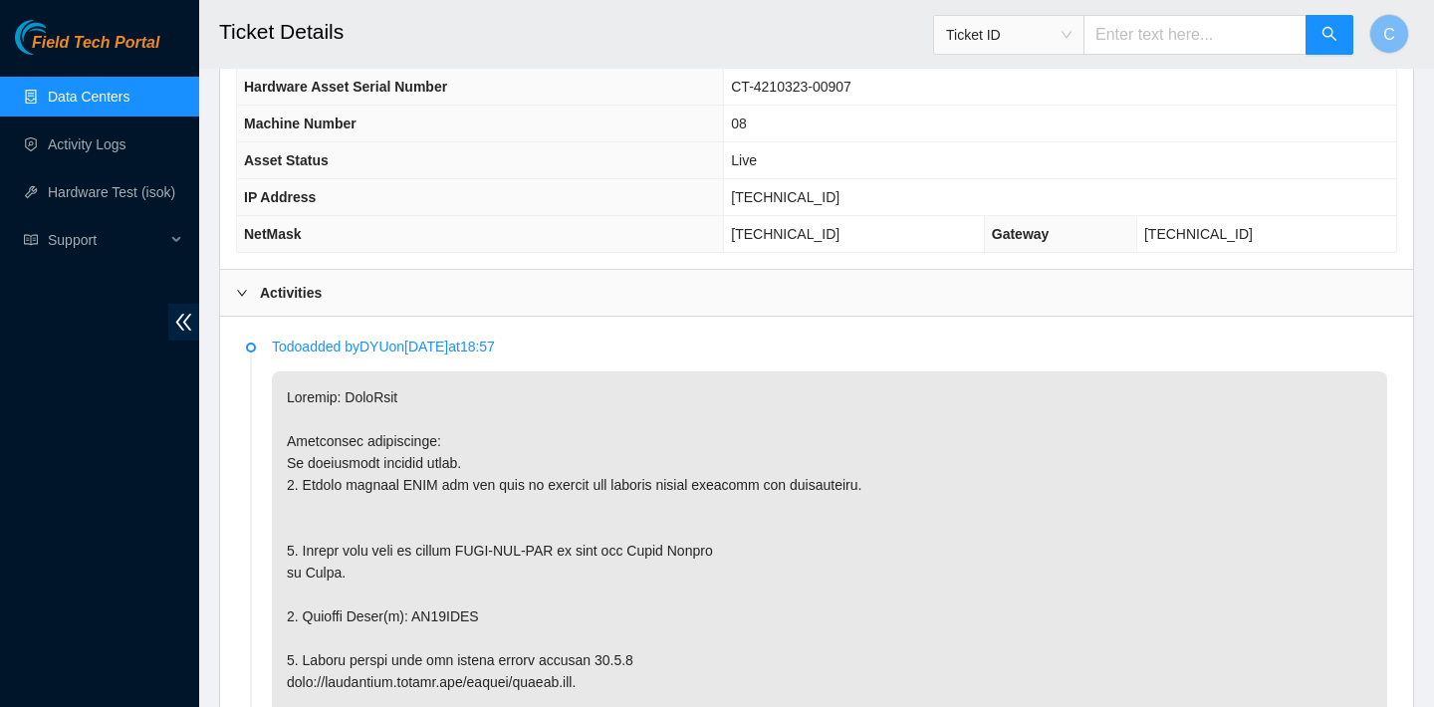
scroll to position [746, 0]
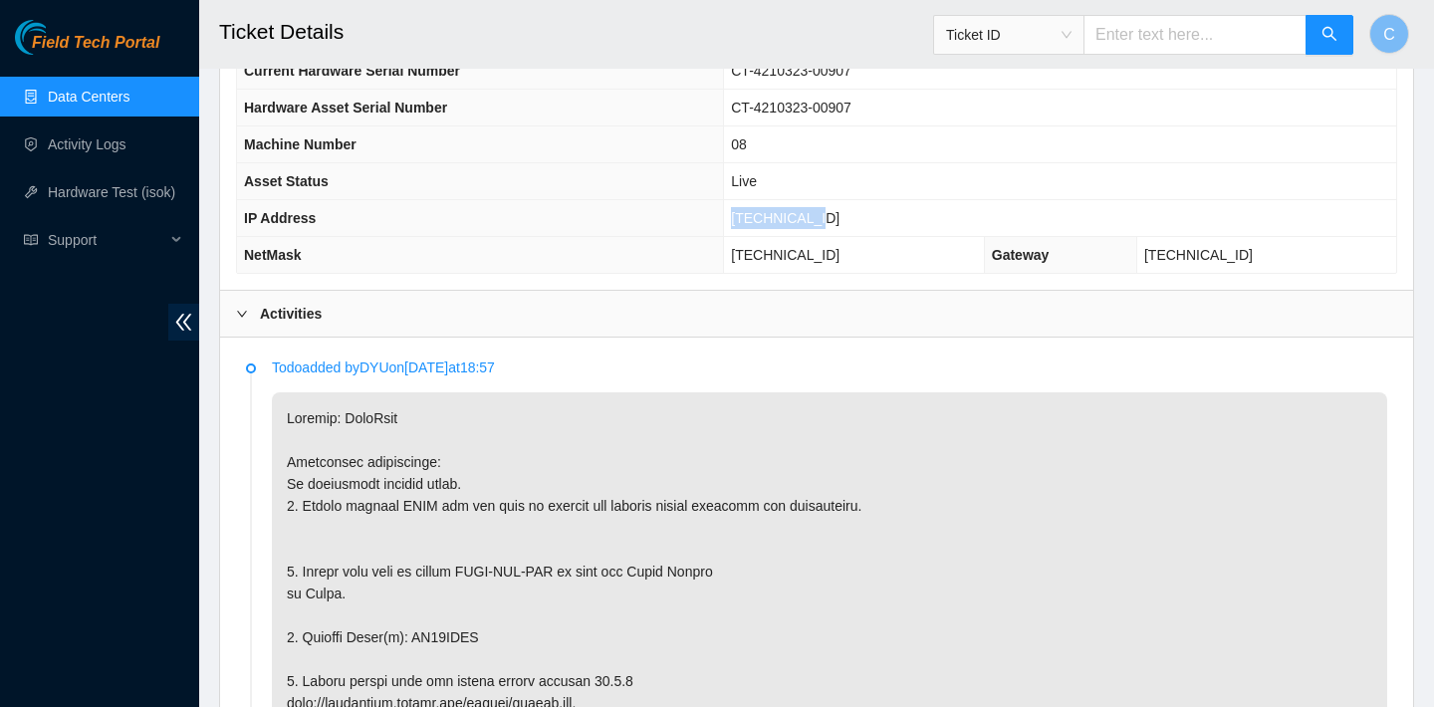
drag, startPoint x: 850, startPoint y: 220, endPoint x: 757, endPoint y: 218, distance: 93.6
click at [757, 218] on td "[TECHNICAL_ID]" at bounding box center [1060, 218] width 672 height 37
copy span "[TECHNICAL_ID]"
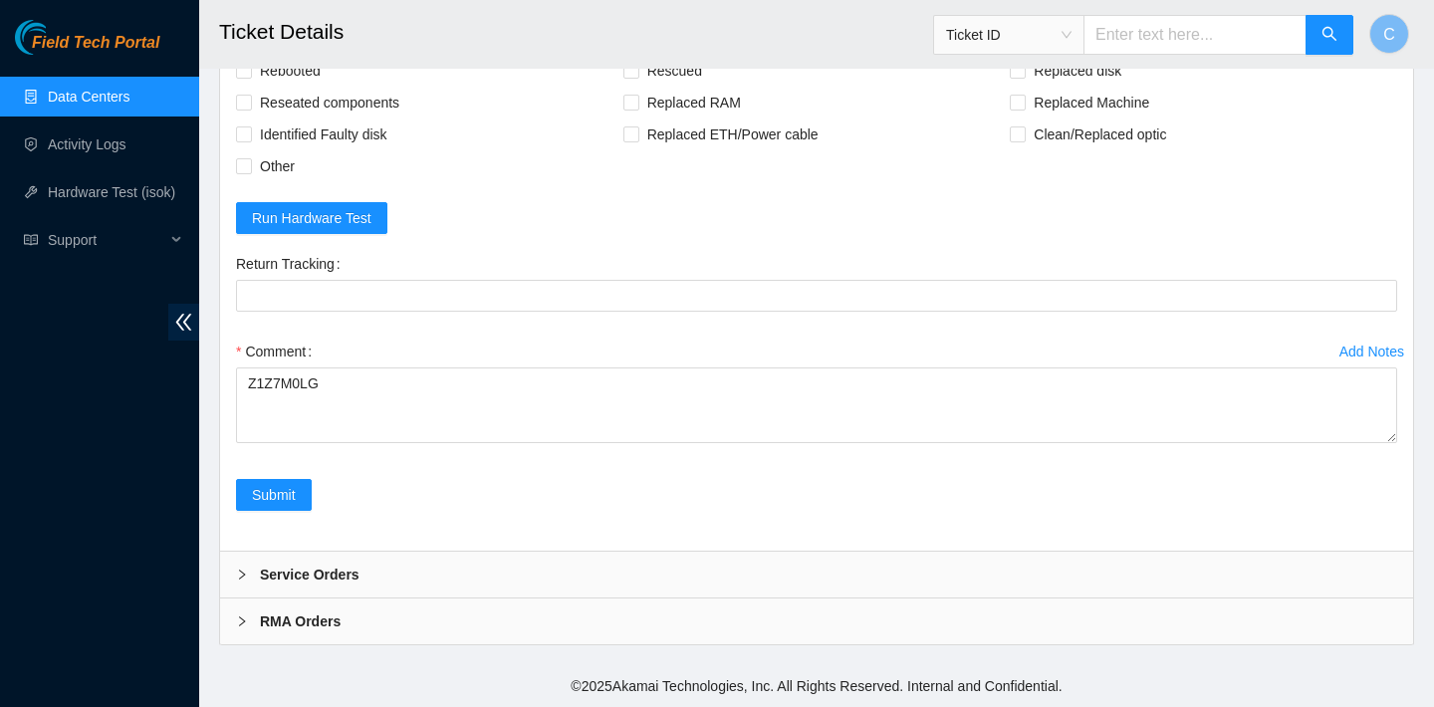
scroll to position [4234, 0]
click at [314, 87] on span "Rebooted" at bounding box center [290, 71] width 77 height 32
click at [250, 77] on input "Rebooted" at bounding box center [243, 70] width 14 height 14
checkbox input "true"
click at [662, 87] on span "Rescued" at bounding box center [674, 71] width 71 height 32
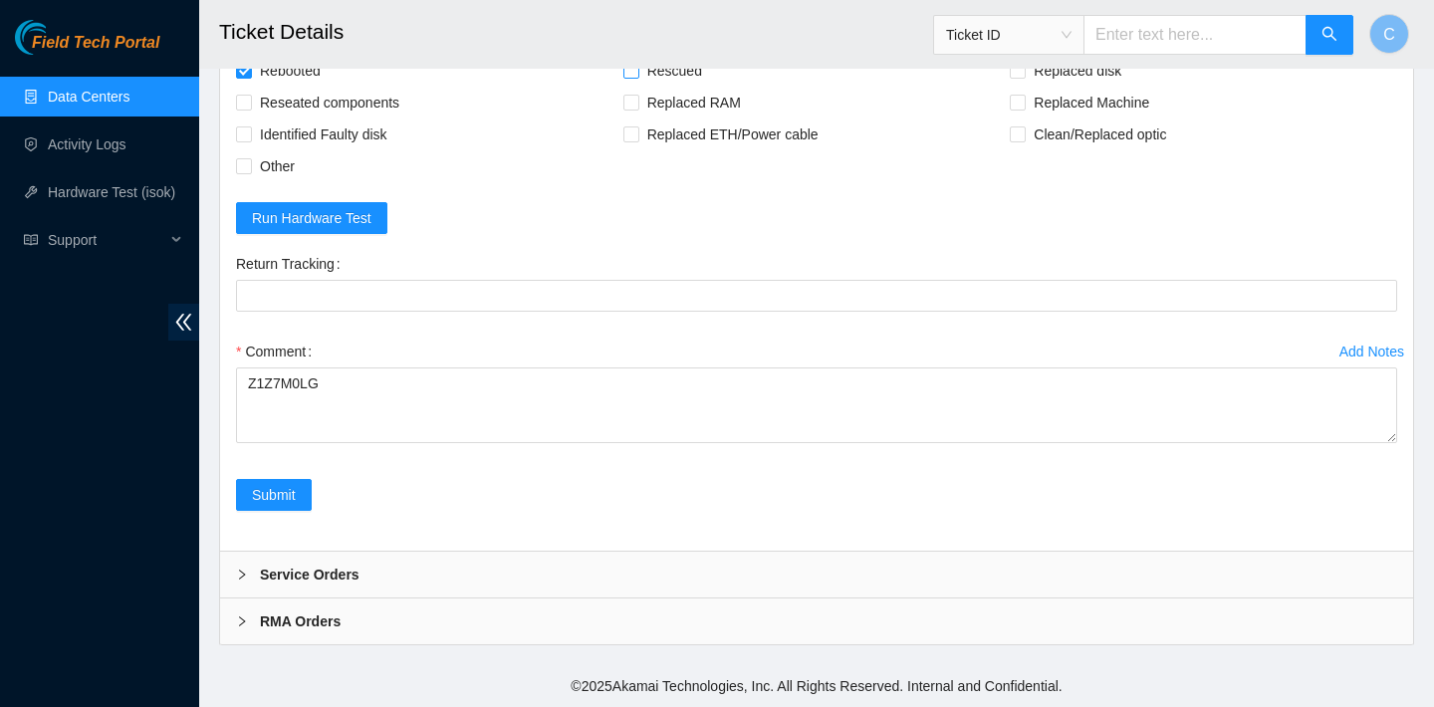
click at [637, 77] on input "Rescued" at bounding box center [630, 70] width 14 height 14
checkbox input "true"
click at [1071, 87] on span "Replaced disk" at bounding box center [1077, 71] width 104 height 32
click at [1023, 77] on input "Replaced disk" at bounding box center [1017, 70] width 14 height 14
checkbox input "true"
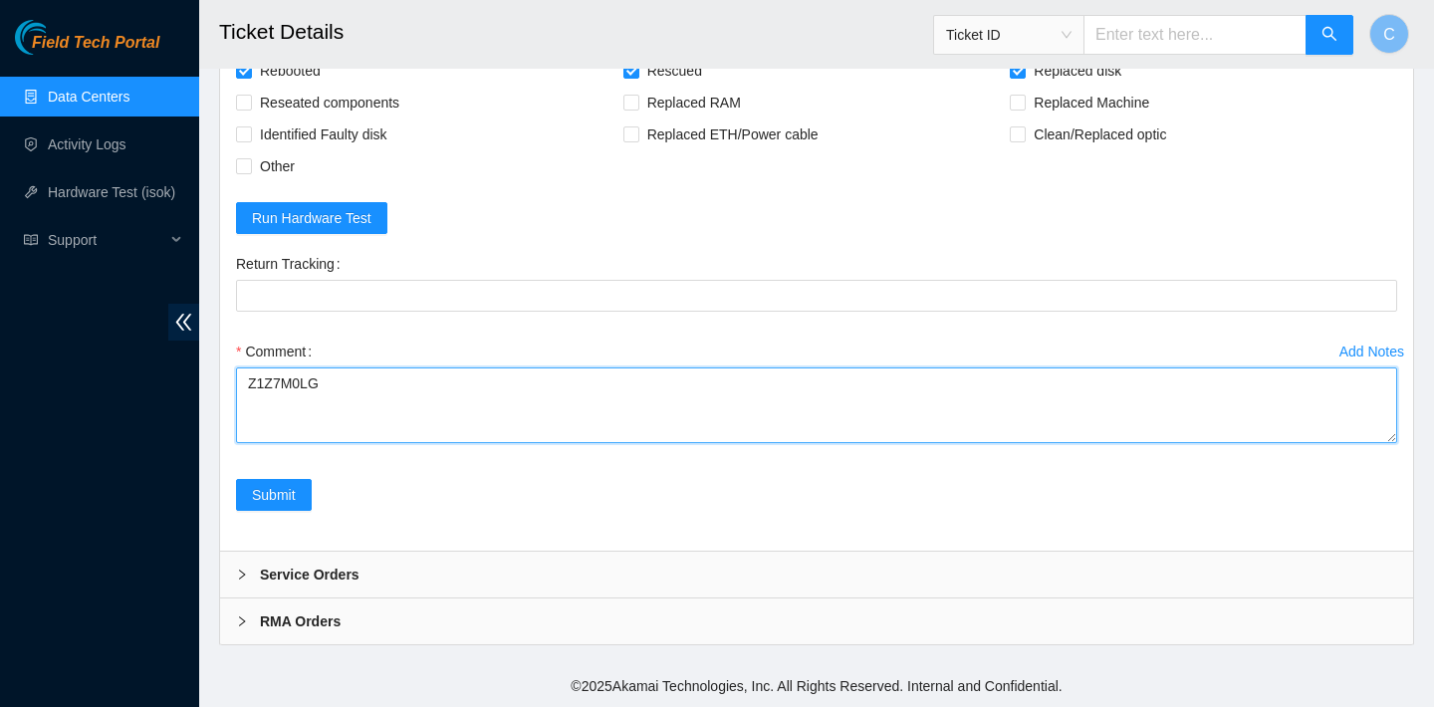
click at [252, 443] on textarea "Z1Z7M0LG" at bounding box center [816, 405] width 1161 height 76
click at [259, 443] on textarea "Z1Z7M0LG" at bounding box center [816, 405] width 1161 height 76
click at [249, 443] on textarea "verified SN rebooted rescued rebooted configured Z1Z7M0LG" at bounding box center [816, 405] width 1161 height 76
click at [258, 443] on textarea "verified SN rebooted rescued rebooted configured Z1Z7M0LG" at bounding box center [816, 405] width 1161 height 76
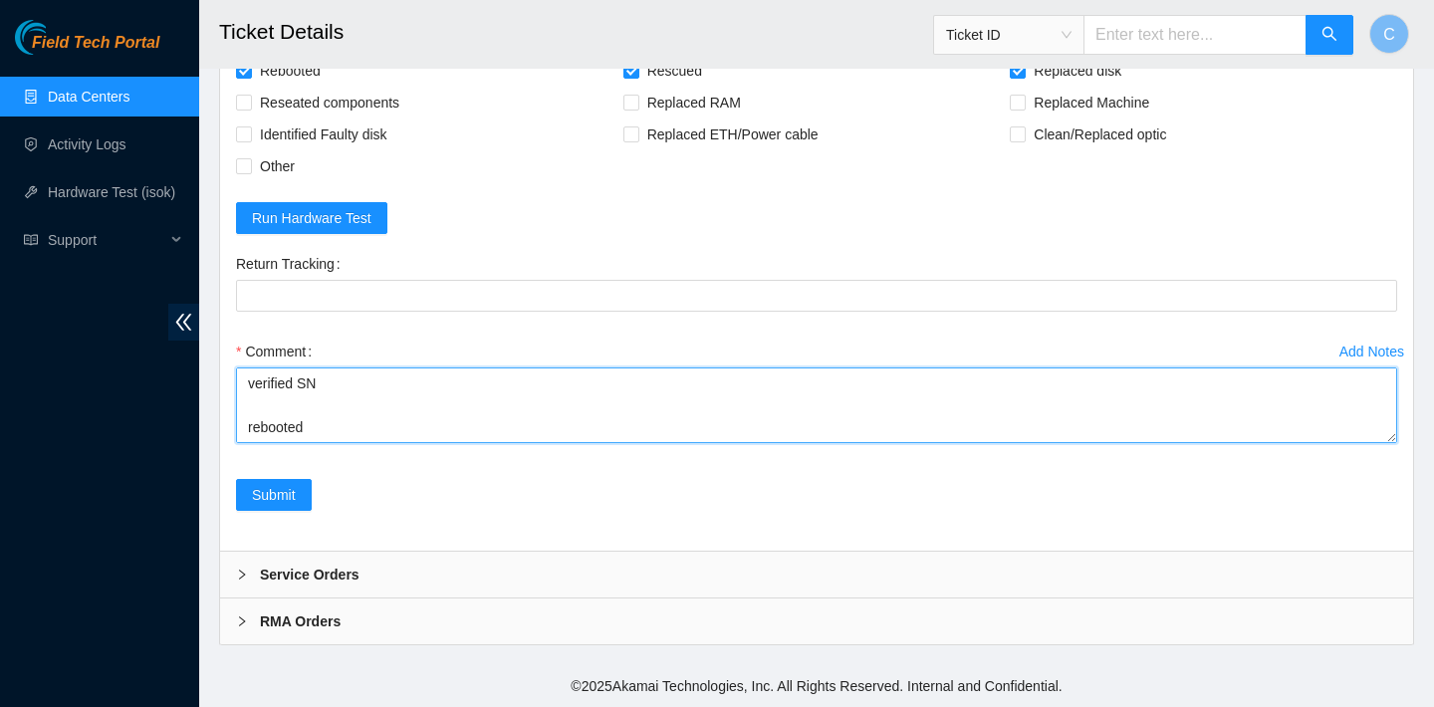
click at [250, 443] on textarea "verified SN rebooted rescued rebooted configured Z1Z7M0LG" at bounding box center [816, 405] width 1161 height 76
drag, startPoint x: 329, startPoint y: 517, endPoint x: 247, endPoint y: 516, distance: 81.6
click at [247, 443] on textarea "verified SN replaced old disk with new disk SN: rebooted rescued rebooted confi…" at bounding box center [816, 405] width 1161 height 76
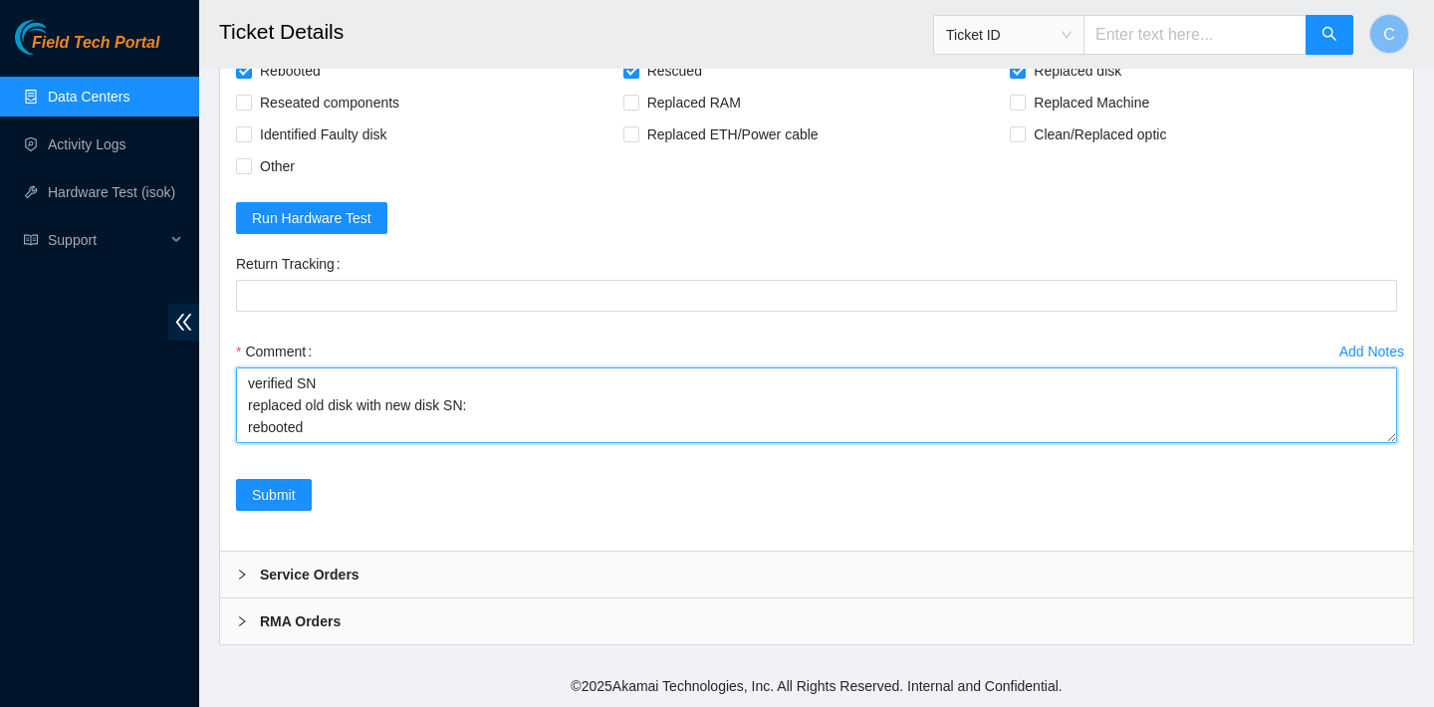
click at [491, 443] on textarea "verified SN replaced old disk with new disk SN: rebooted rescued rebooted confi…" at bounding box center [816, 405] width 1161 height 76
paste textarea "Z1Z7M0LG"
click at [282, 443] on textarea "verified SN replaced old disk with new disk SN: Z1Z7M0LG rebooted rescued reboo…" at bounding box center [816, 405] width 1161 height 76
type textarea "verified SN replaced old disk with new disk SN: Z1Z7M0LG rebooted rescued reboo…"
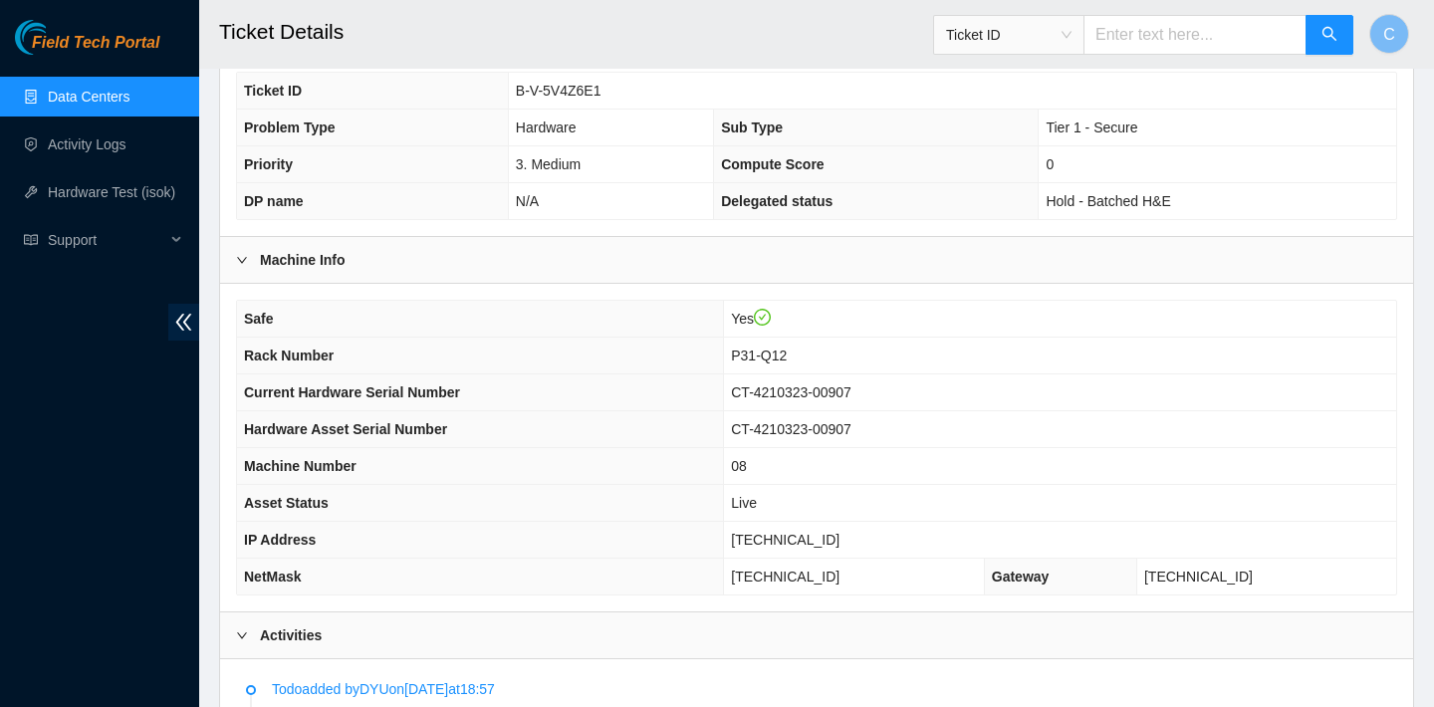
scroll to position [467, 0]
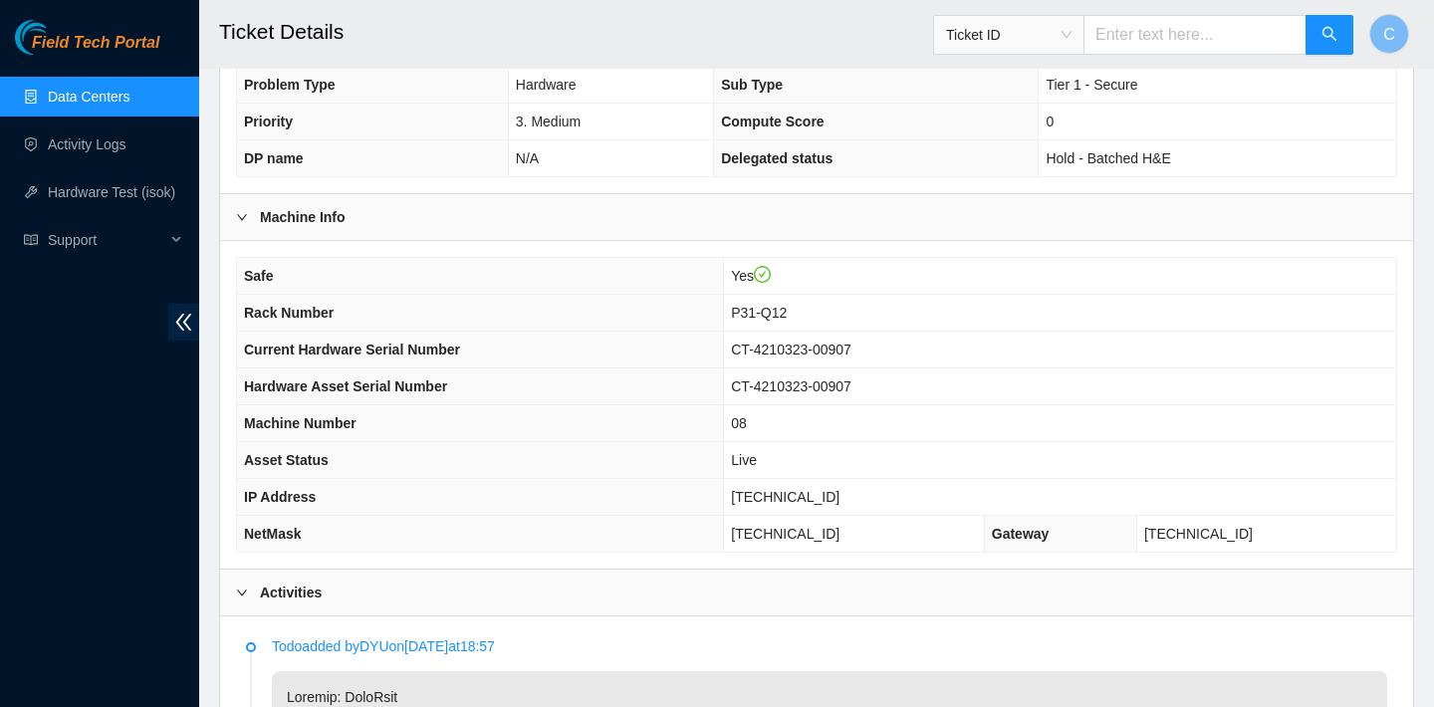
click at [898, 257] on div "Safe Yes Rack Number P31-Q12 Current Hardware Serial Number CT-4210323-00907 Ha…" at bounding box center [816, 405] width 1161 height 296
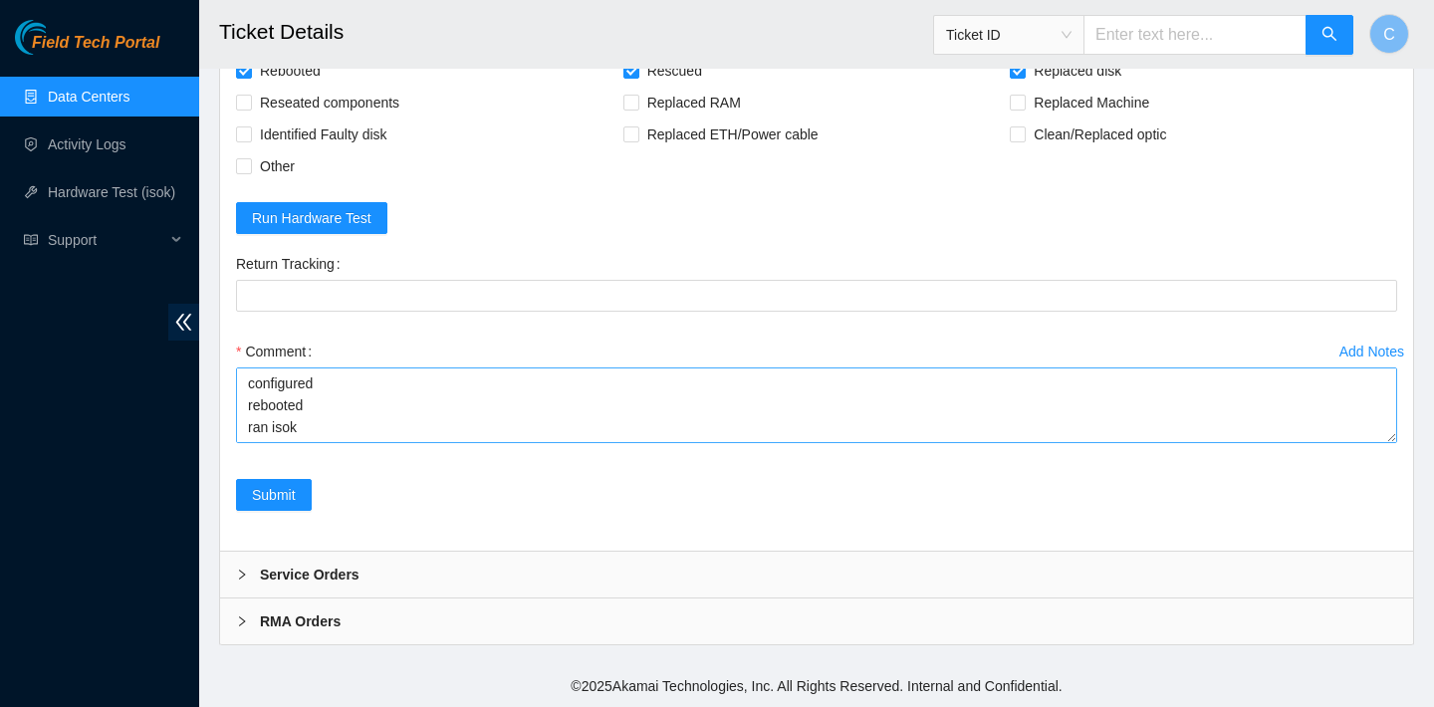
scroll to position [0, 0]
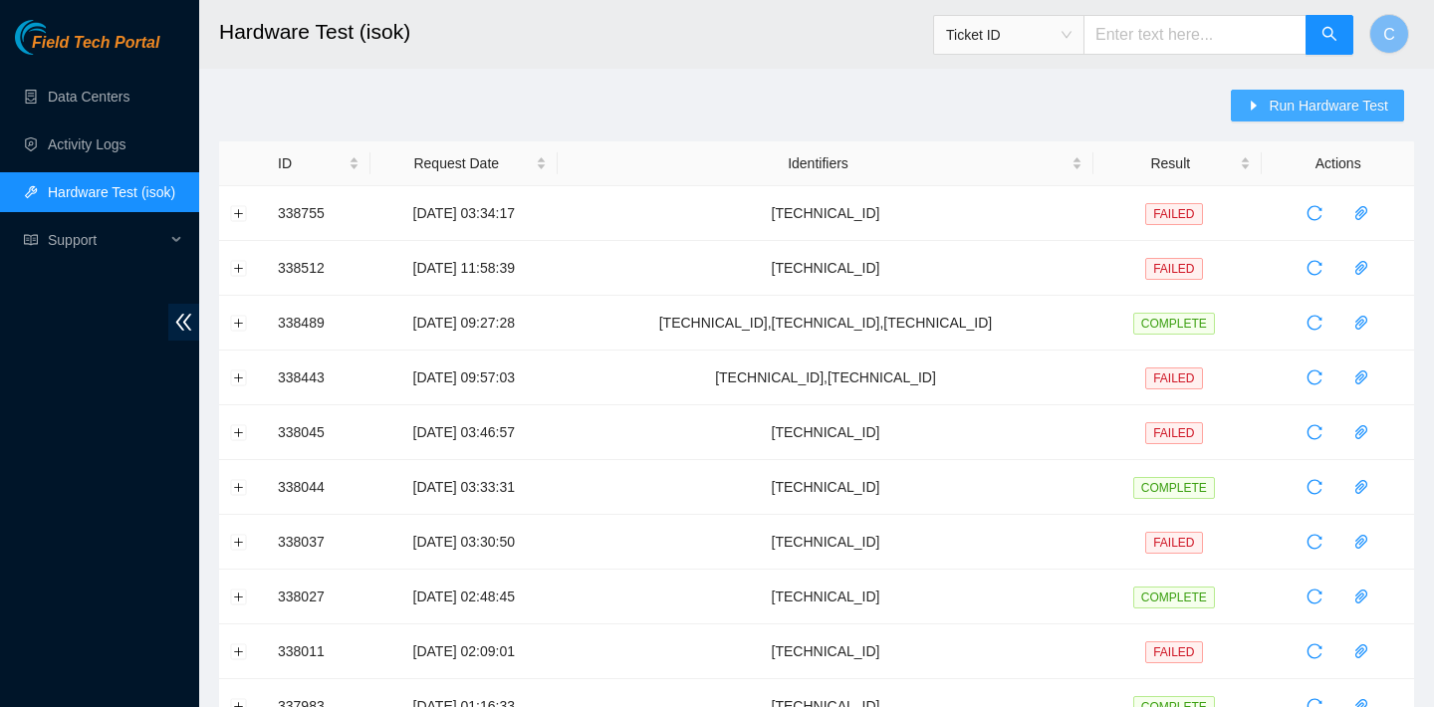
click at [1314, 108] on span "Run Hardware Test" at bounding box center [1327, 106] width 119 height 22
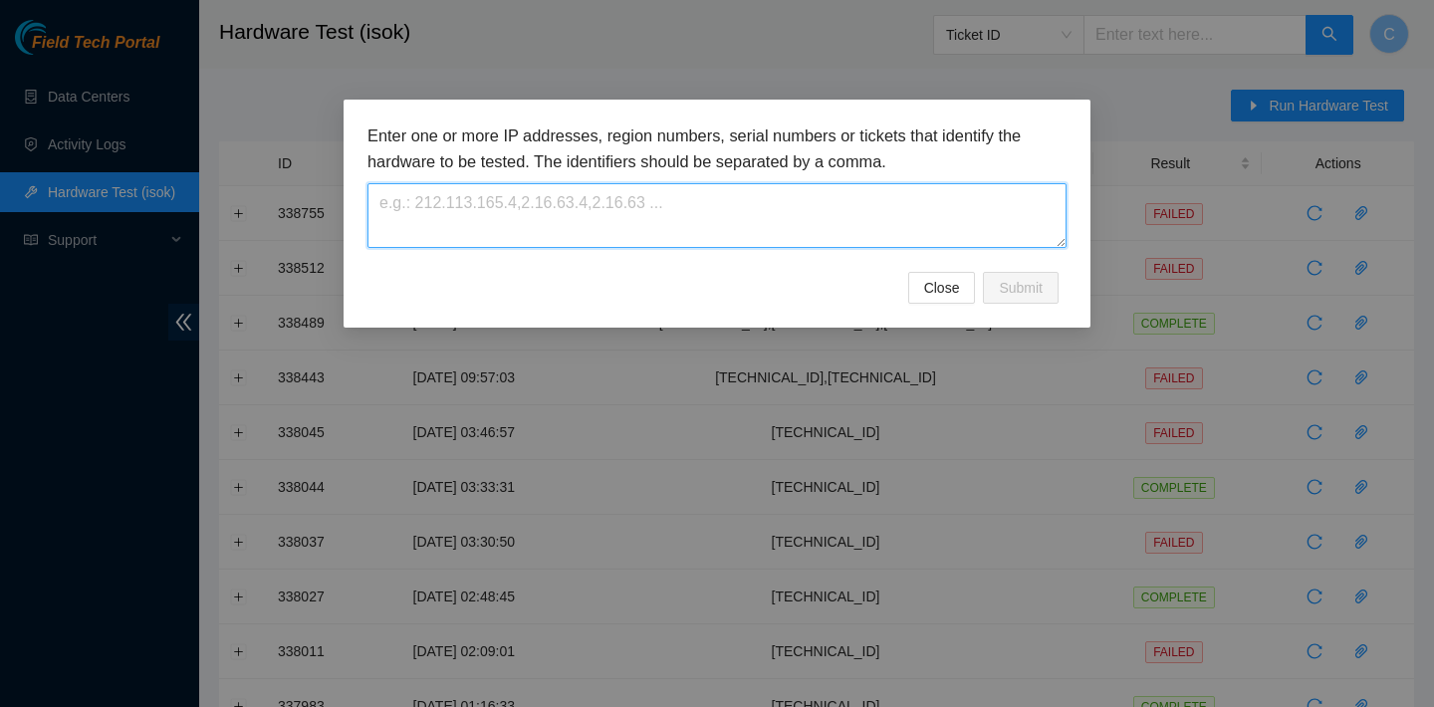
click at [650, 225] on textarea at bounding box center [716, 215] width 699 height 65
paste textarea "23.62.155.113"
type textarea "23.62.155.113"
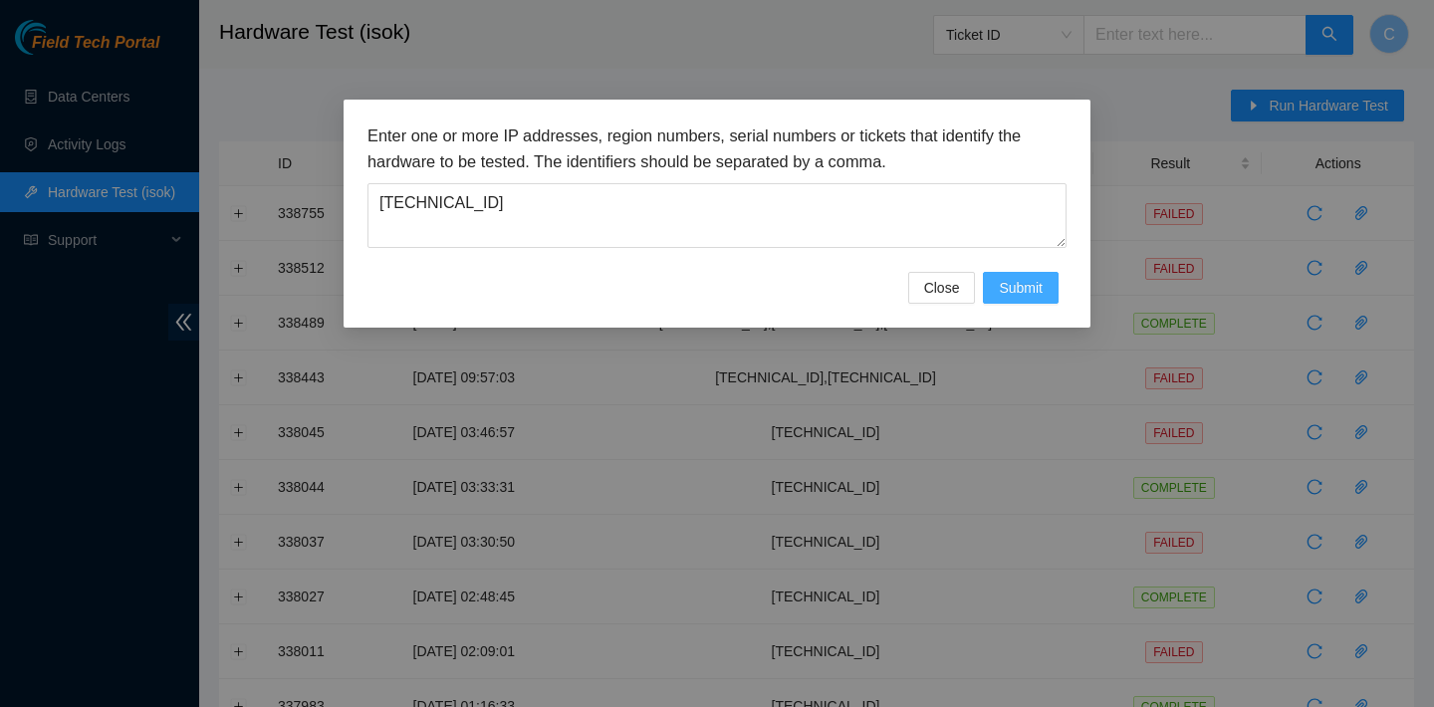
click at [1005, 277] on span "Submit" at bounding box center [1021, 288] width 44 height 22
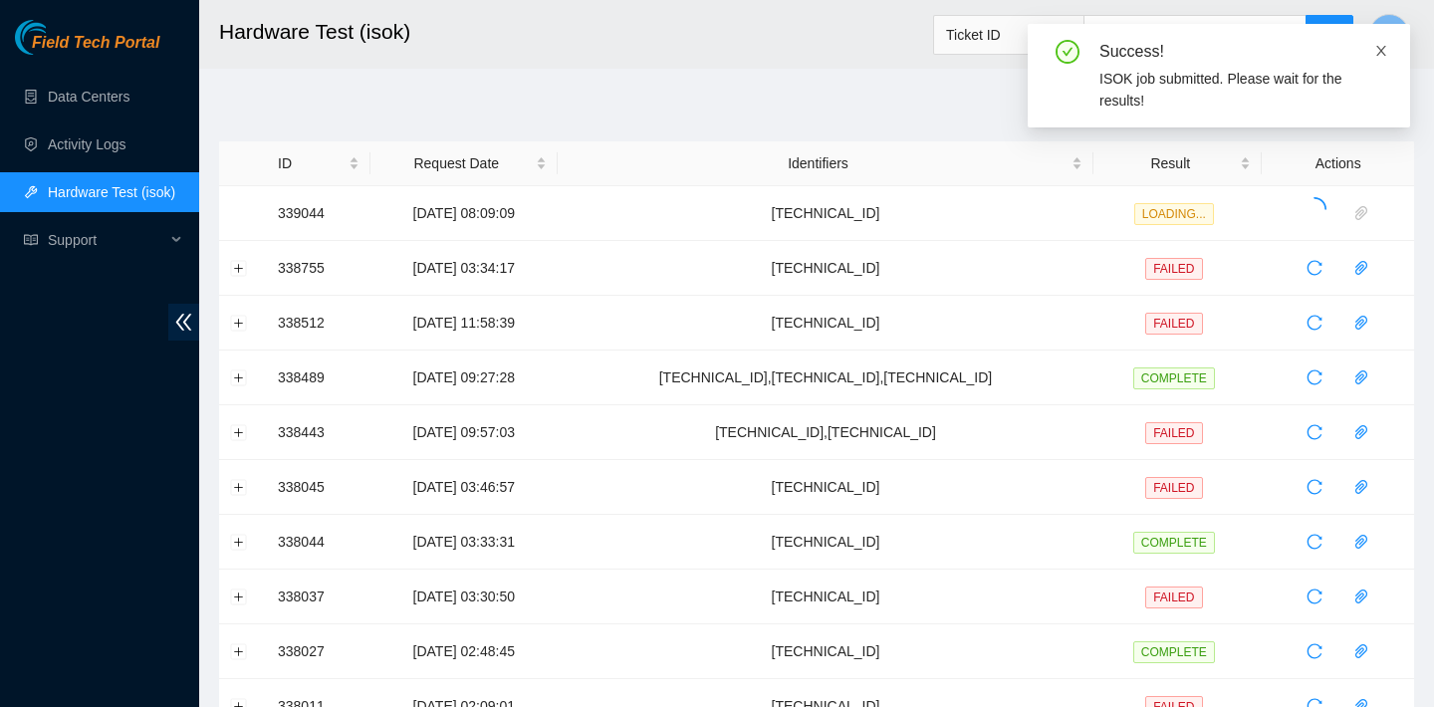
click at [1382, 52] on icon "close" at bounding box center [1381, 51] width 10 height 10
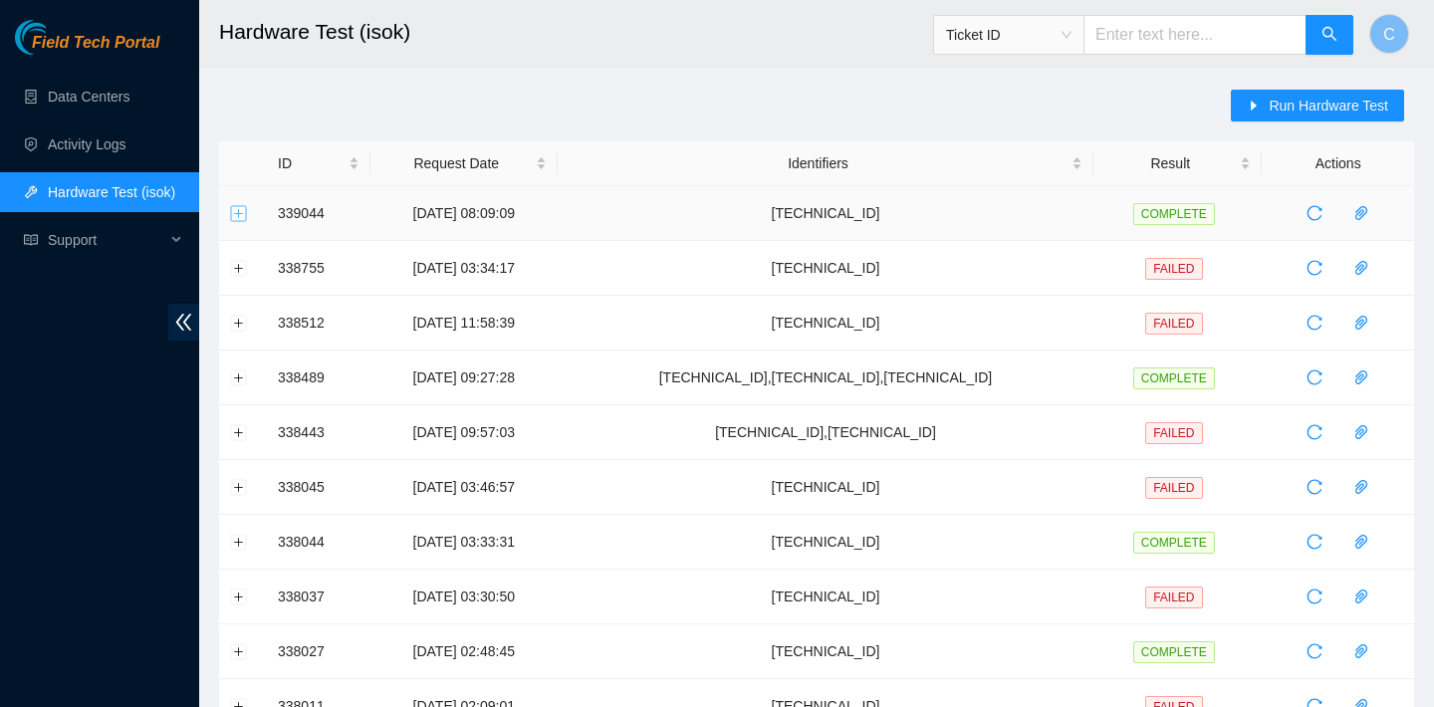
click at [236, 215] on button "Expand row" at bounding box center [239, 213] width 16 height 16
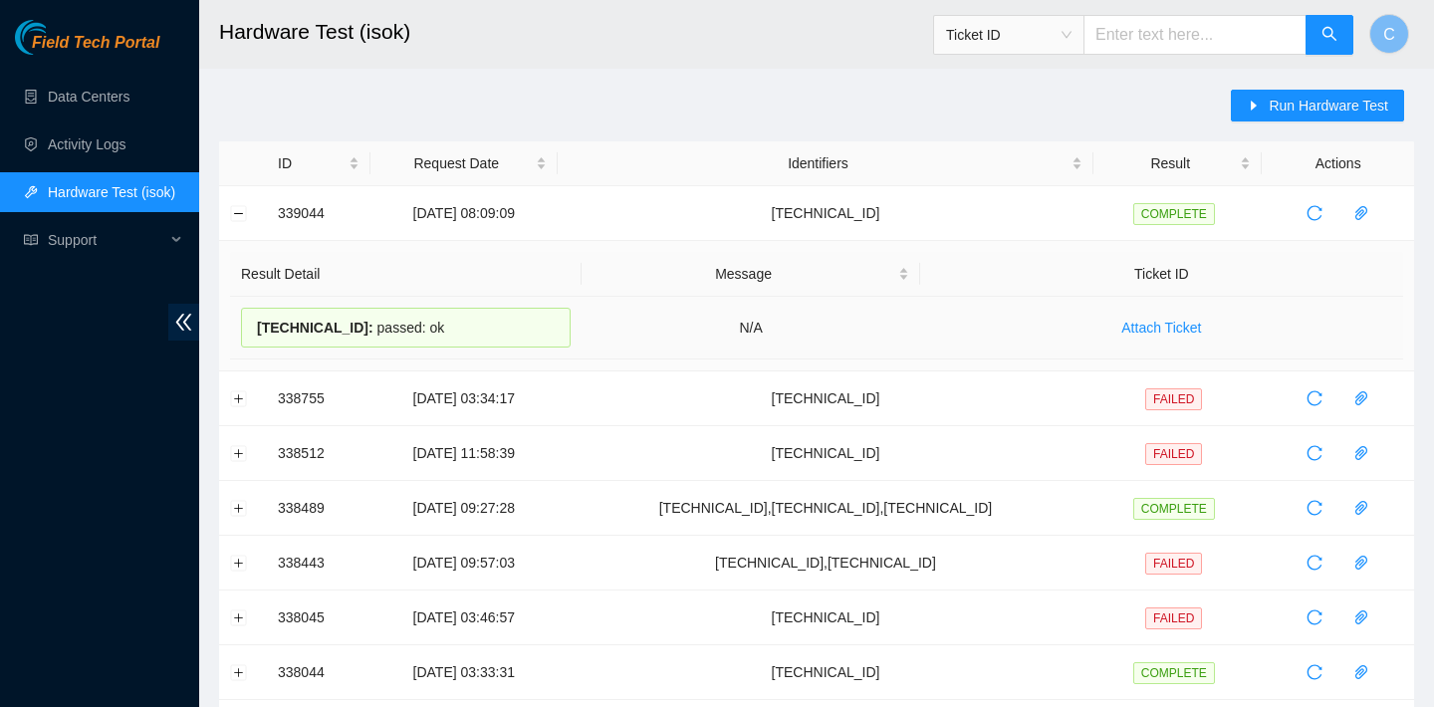
drag, startPoint x: 465, startPoint y: 322, endPoint x: 259, endPoint y: 323, distance: 206.1
click at [258, 323] on div "23.62.155.113 : passed: ok" at bounding box center [406, 328] width 330 height 40
copy div "23.62.155.113 : passed: ok"
click at [1261, 104] on button "Run Hardware Test" at bounding box center [1317, 106] width 173 height 32
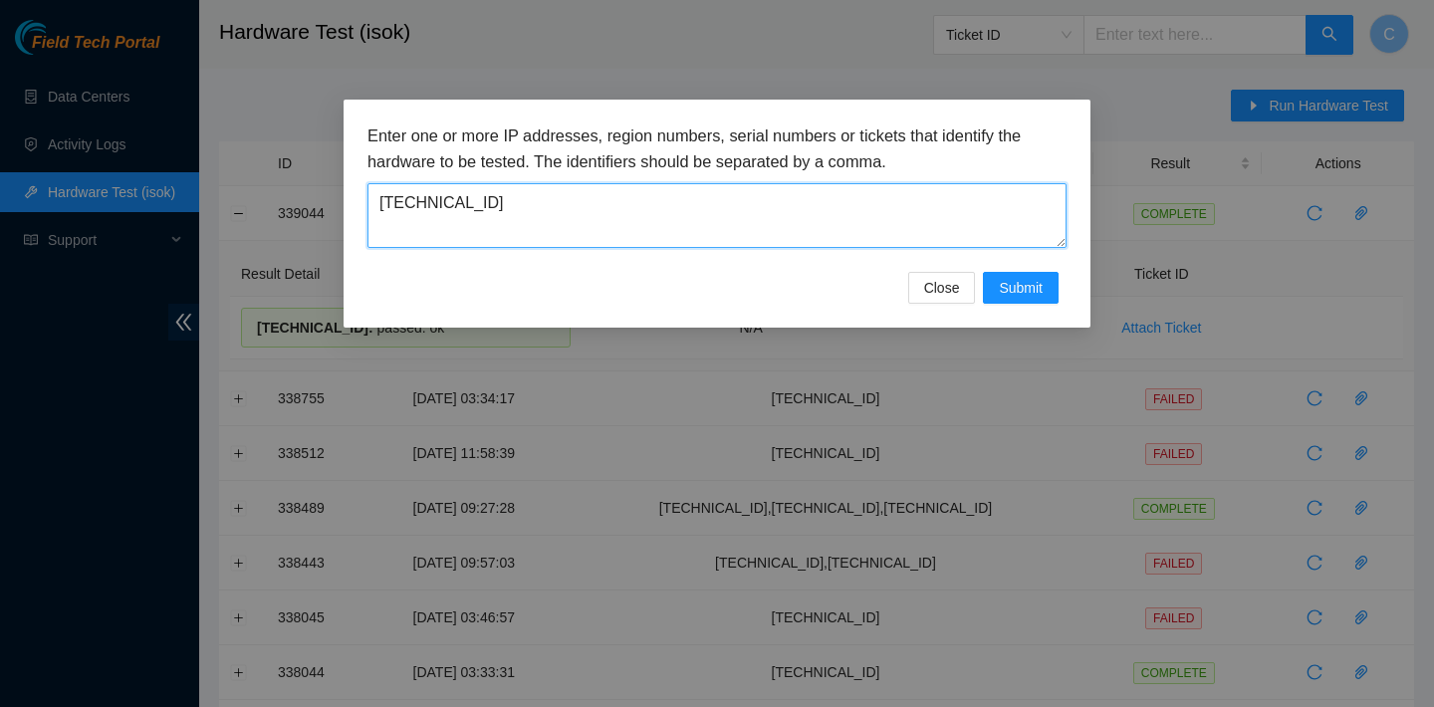
click at [804, 207] on textarea "23.62.155.113" at bounding box center [716, 215] width 699 height 65
drag, startPoint x: 804, startPoint y: 207, endPoint x: 288, endPoint y: 202, distance: 516.7
click at [288, 202] on div "Enter one or more IP addresses, region numbers, serial numbers or tickets that …" at bounding box center [717, 353] width 1434 height 707
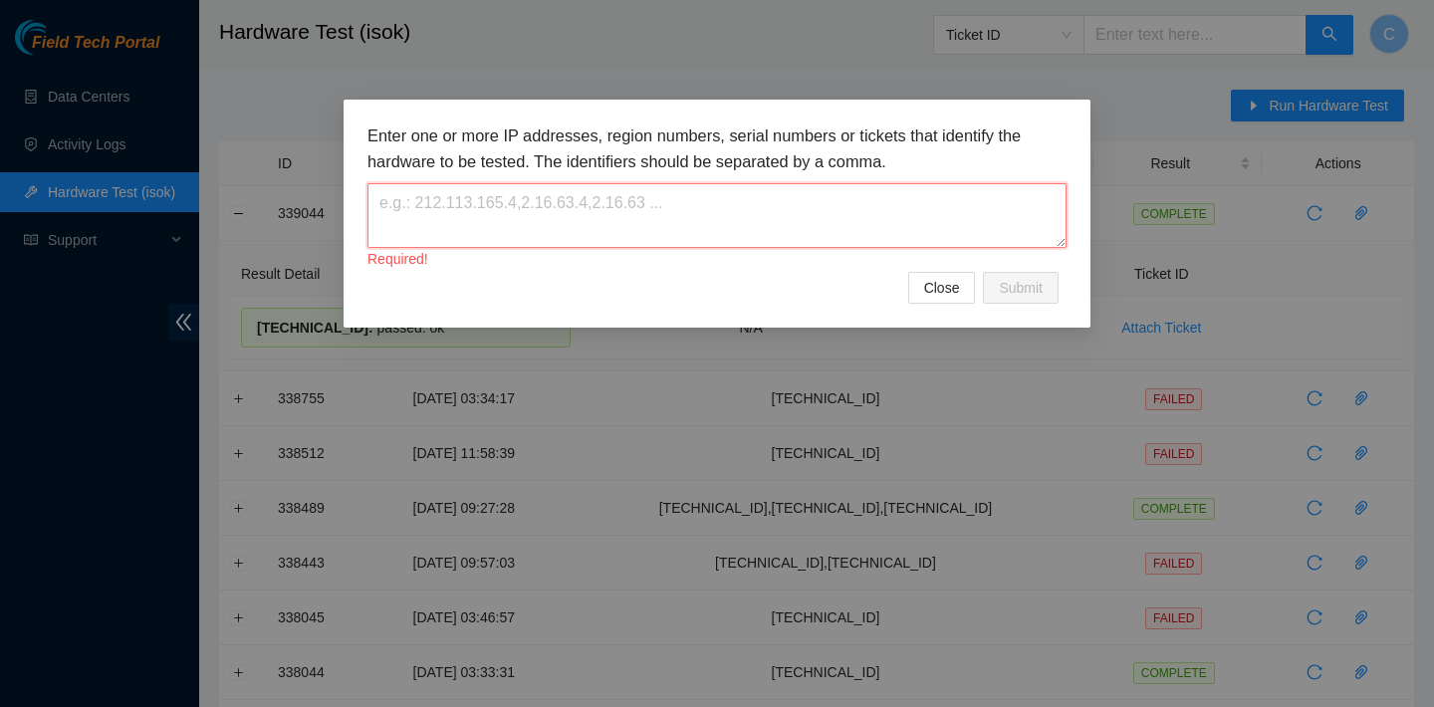
paste textarea "[TECHNICAL_ID]"
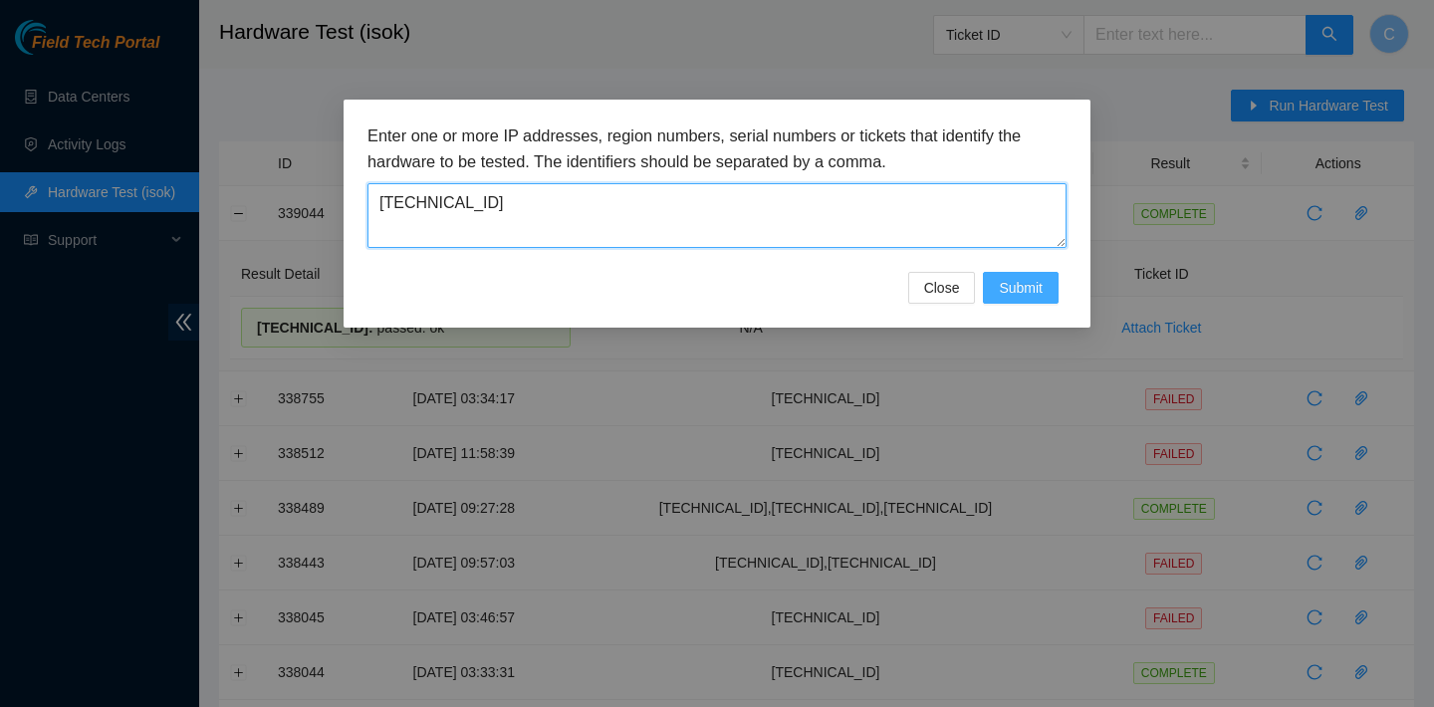
type textarea "[TECHNICAL_ID]"
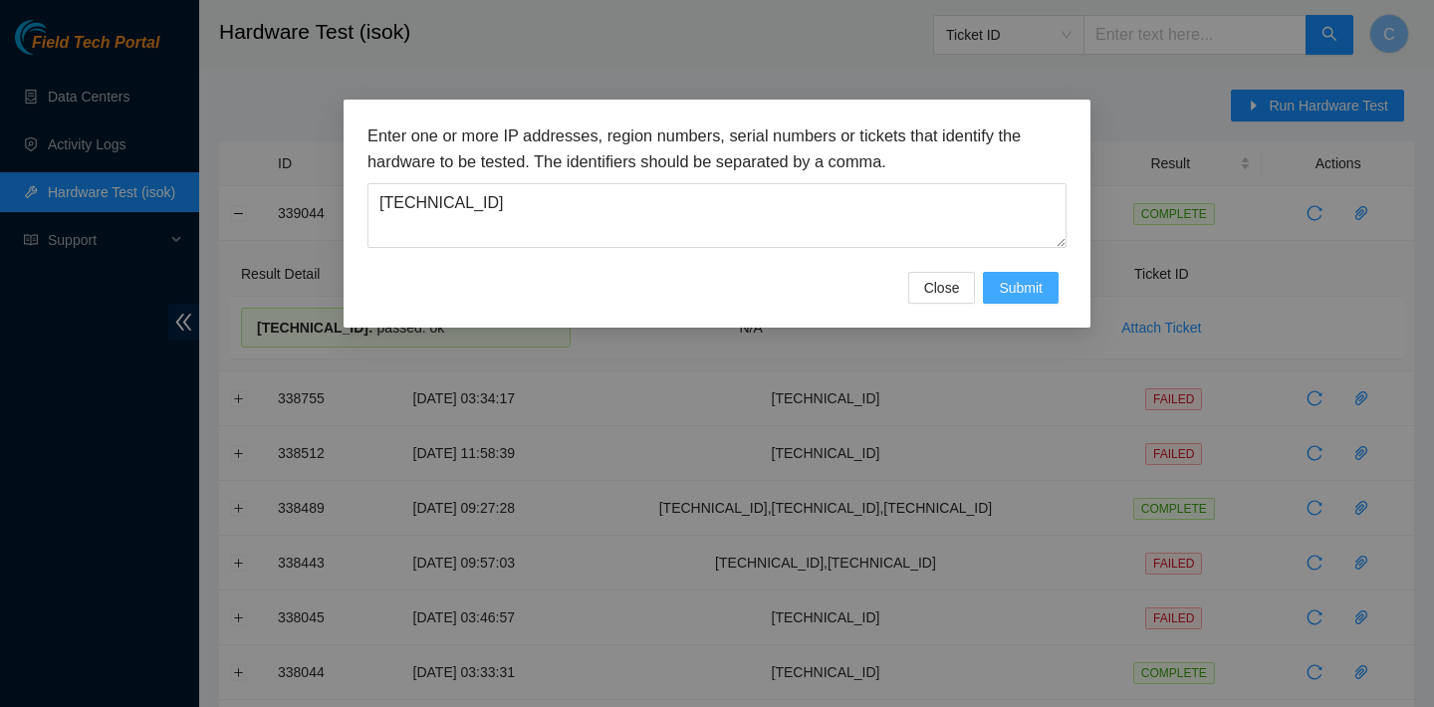
click at [999, 280] on span "Submit" at bounding box center [1021, 288] width 44 height 22
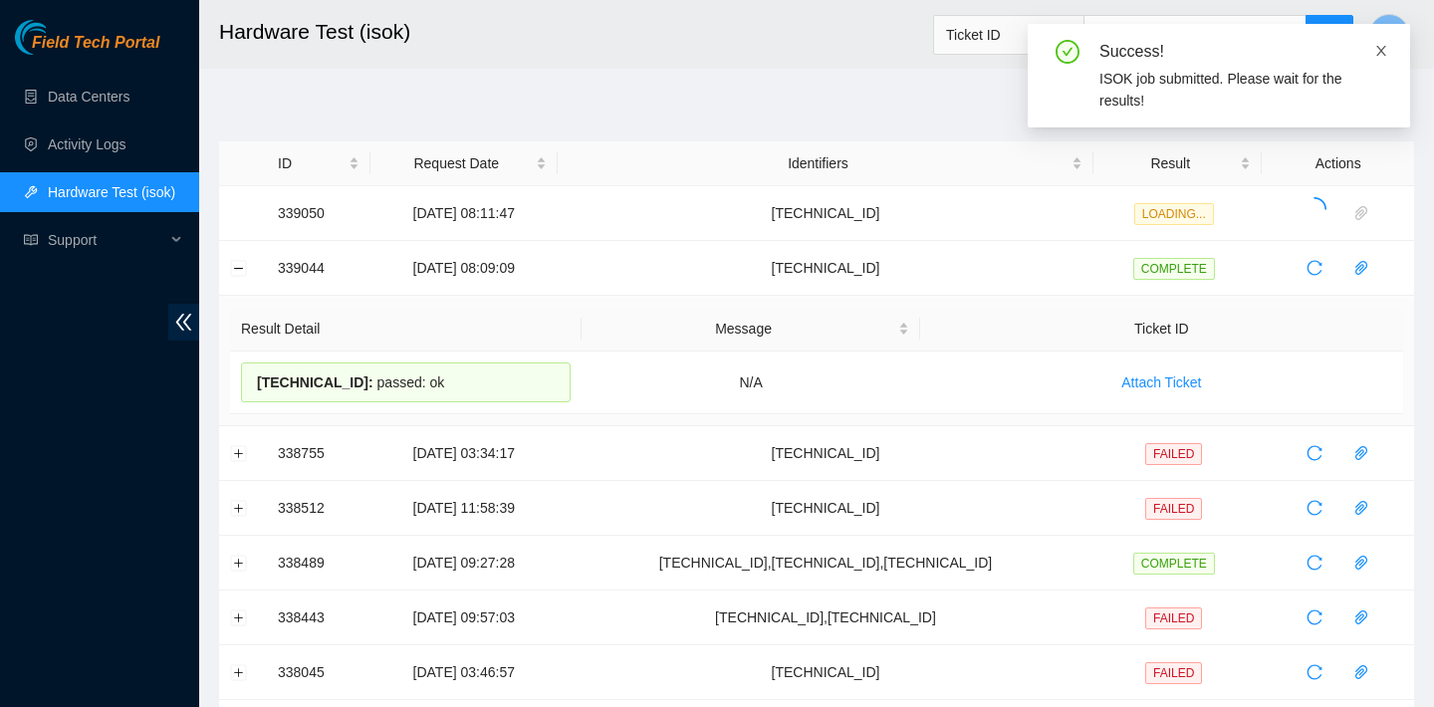
click at [1383, 48] on icon "close" at bounding box center [1381, 51] width 14 height 14
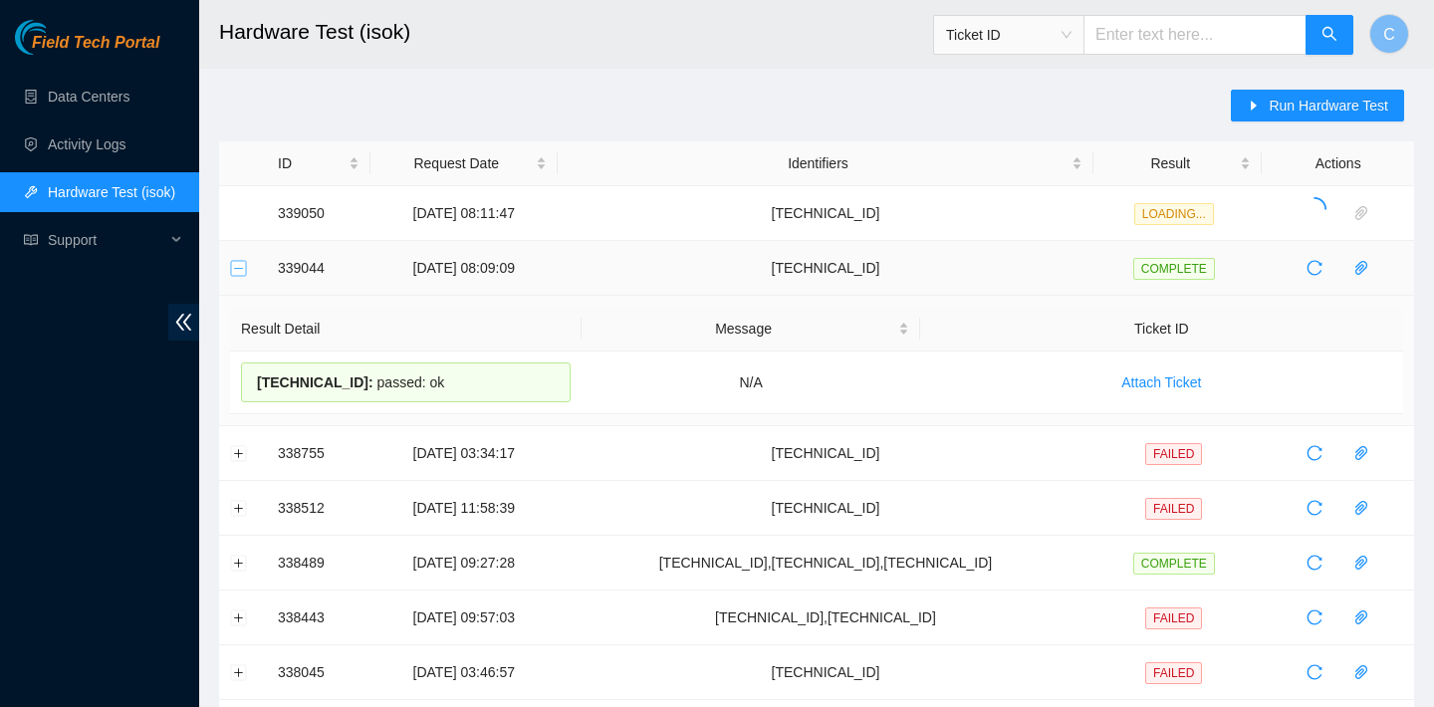
click at [244, 263] on button "Collapse row" at bounding box center [239, 268] width 16 height 16
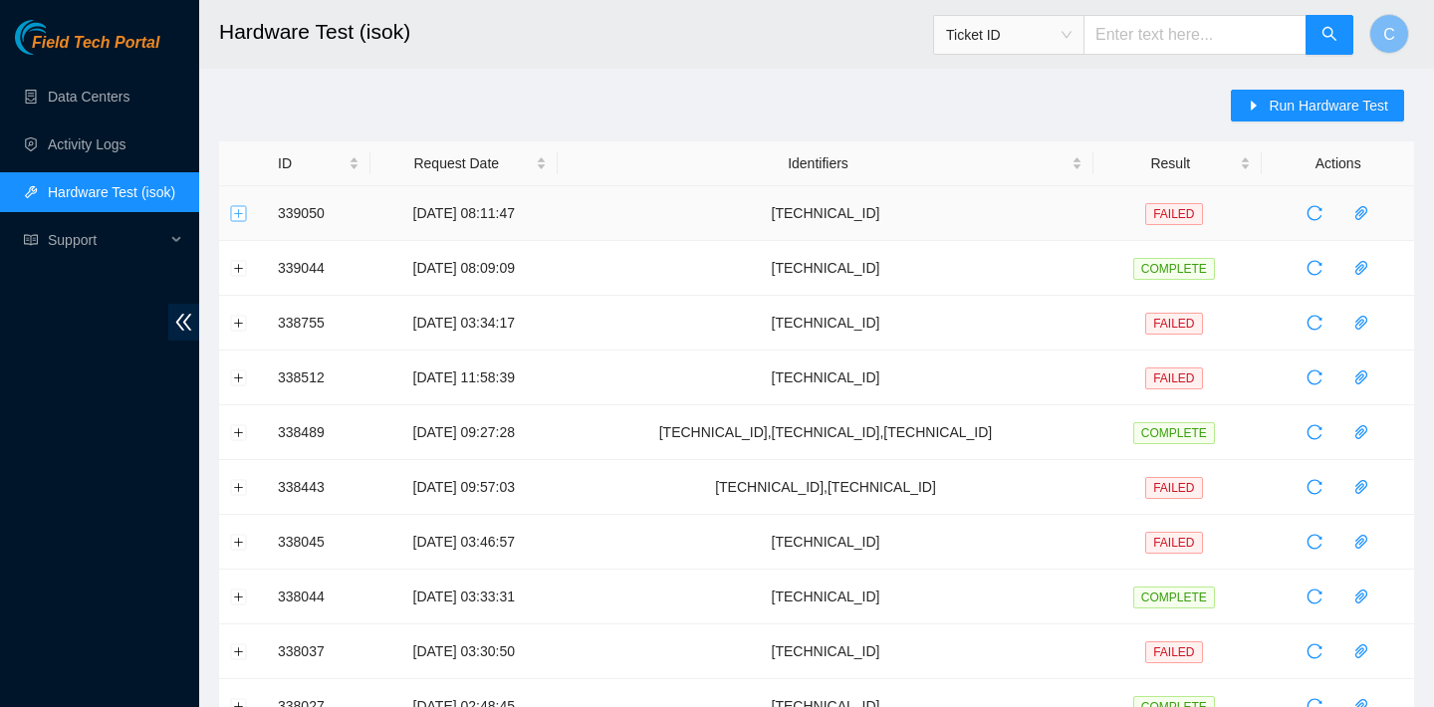
click at [240, 216] on button "Expand row" at bounding box center [239, 213] width 16 height 16
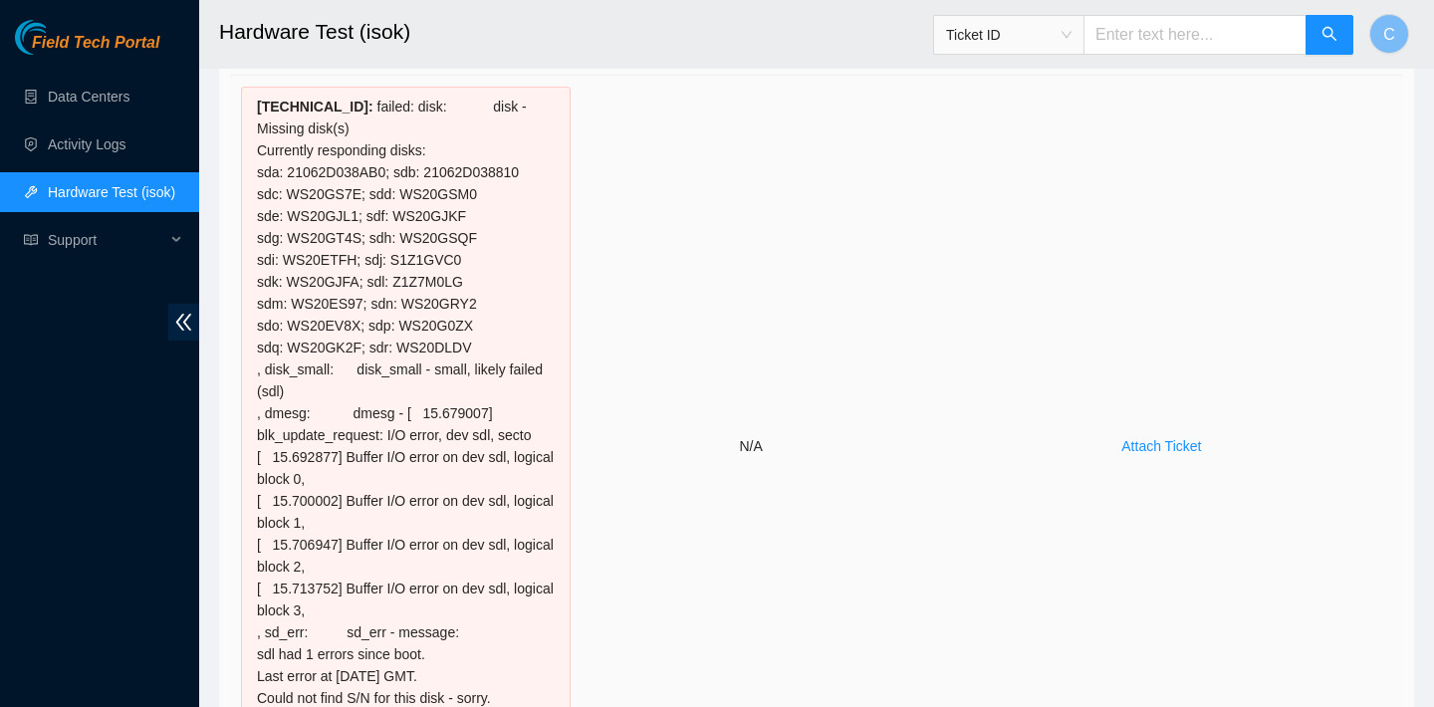
scroll to position [232, 0]
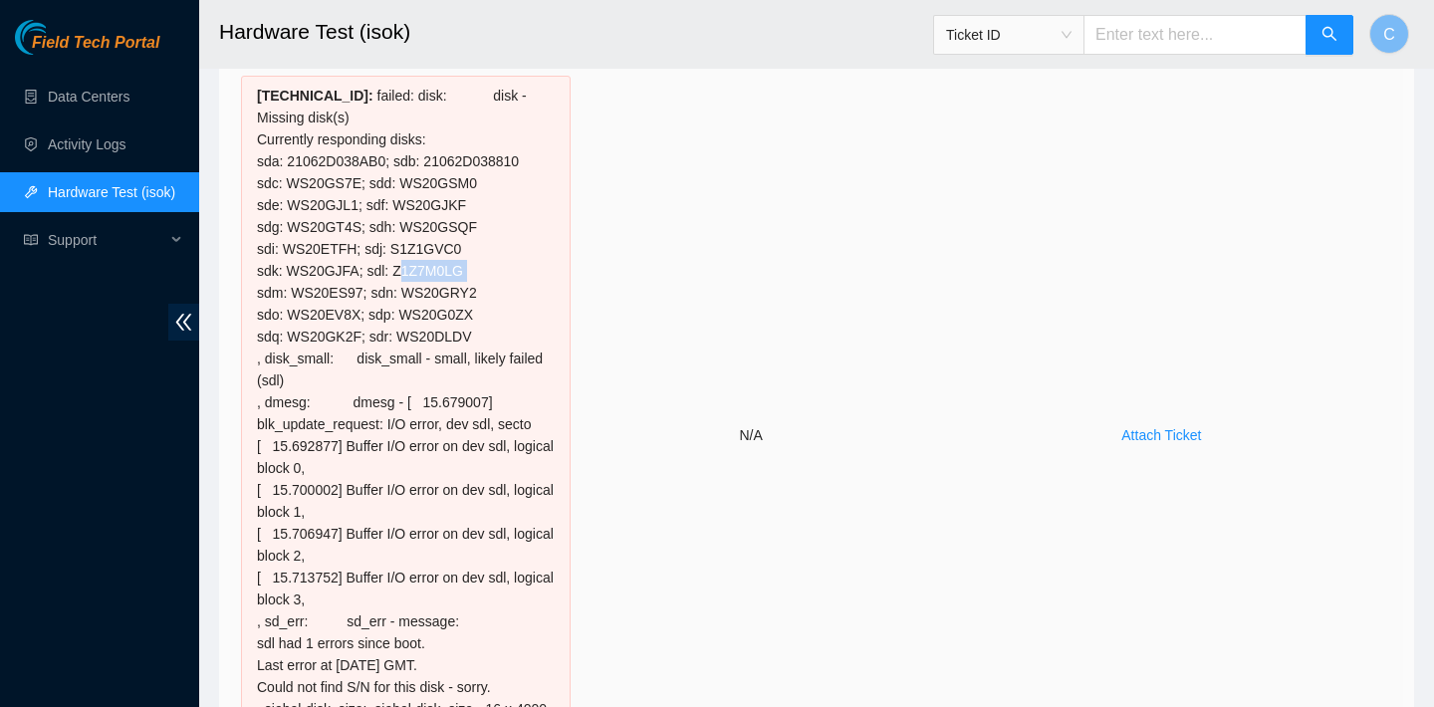
drag, startPoint x: 473, startPoint y: 267, endPoint x: 395, endPoint y: 266, distance: 77.7
click at [395, 266] on div "23.205.69.38 : failed: disk: disk - Missing disk(s) Currently responding disks:…" at bounding box center [406, 435] width 330 height 719
copy div "Z1Z7M0LG"
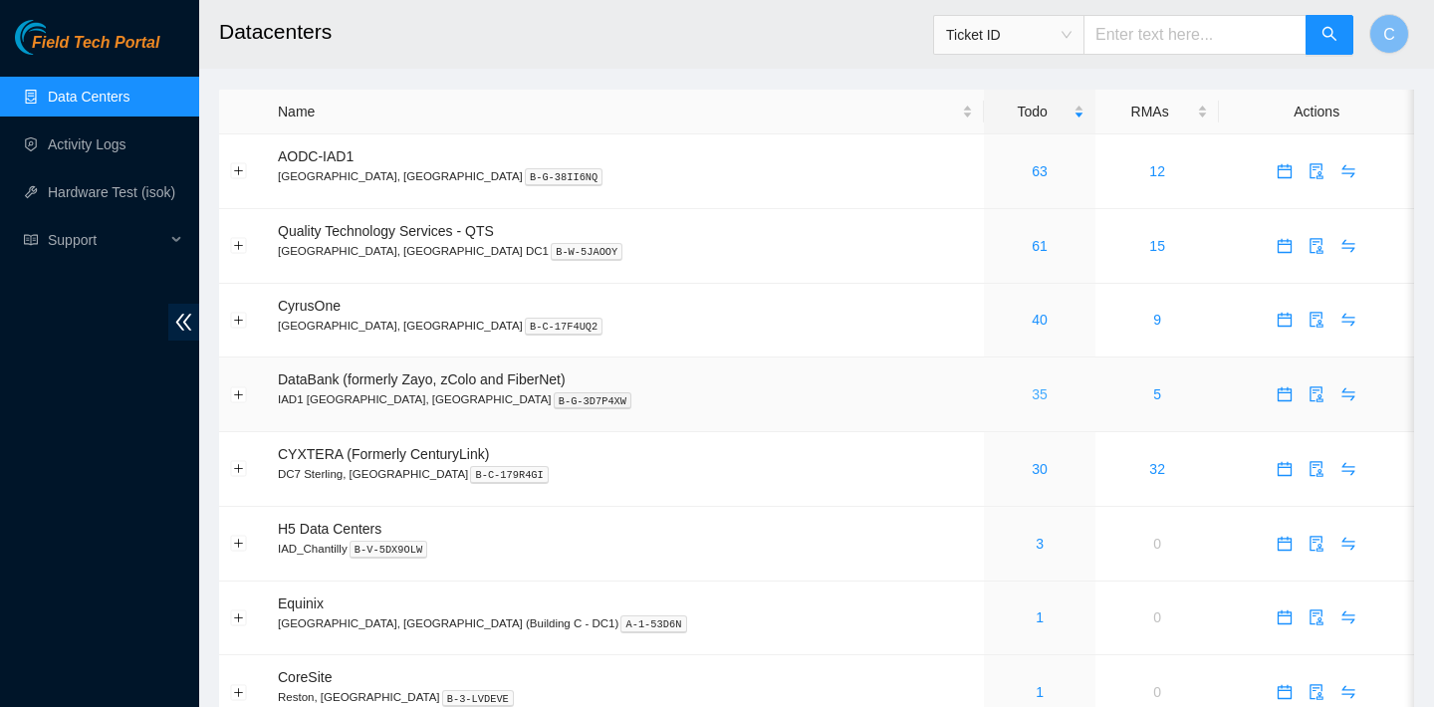
click at [1031, 390] on link "35" at bounding box center [1039, 394] width 16 height 16
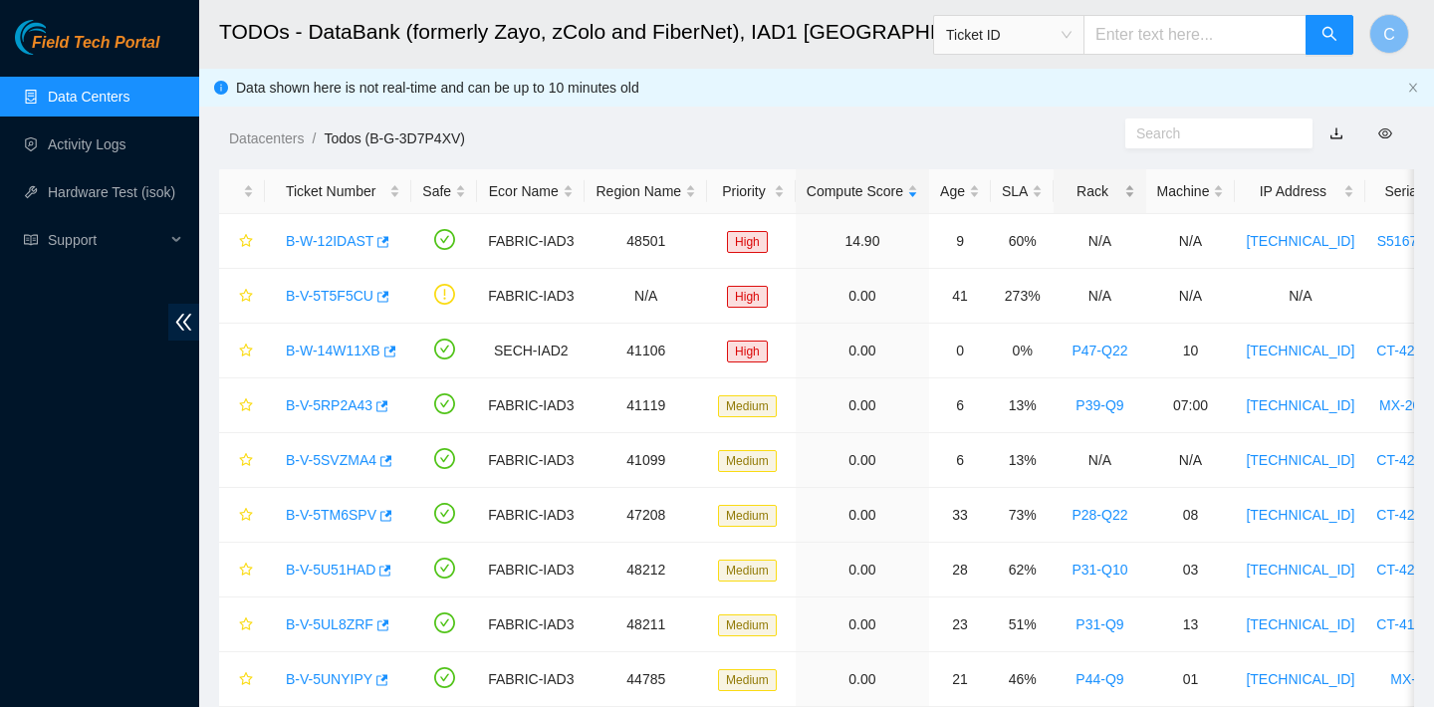
click at [1115, 184] on div "Rack" at bounding box center [1099, 191] width 70 height 22
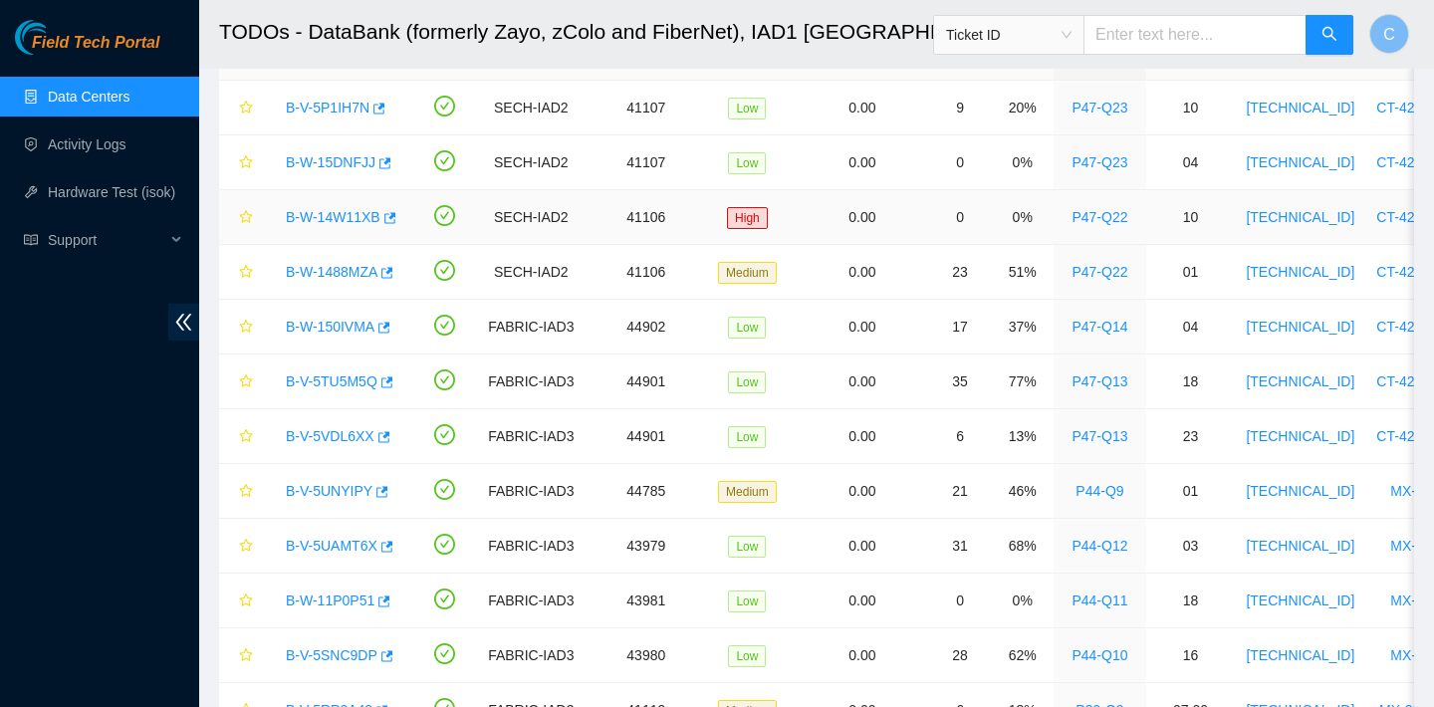
scroll to position [168, 0]
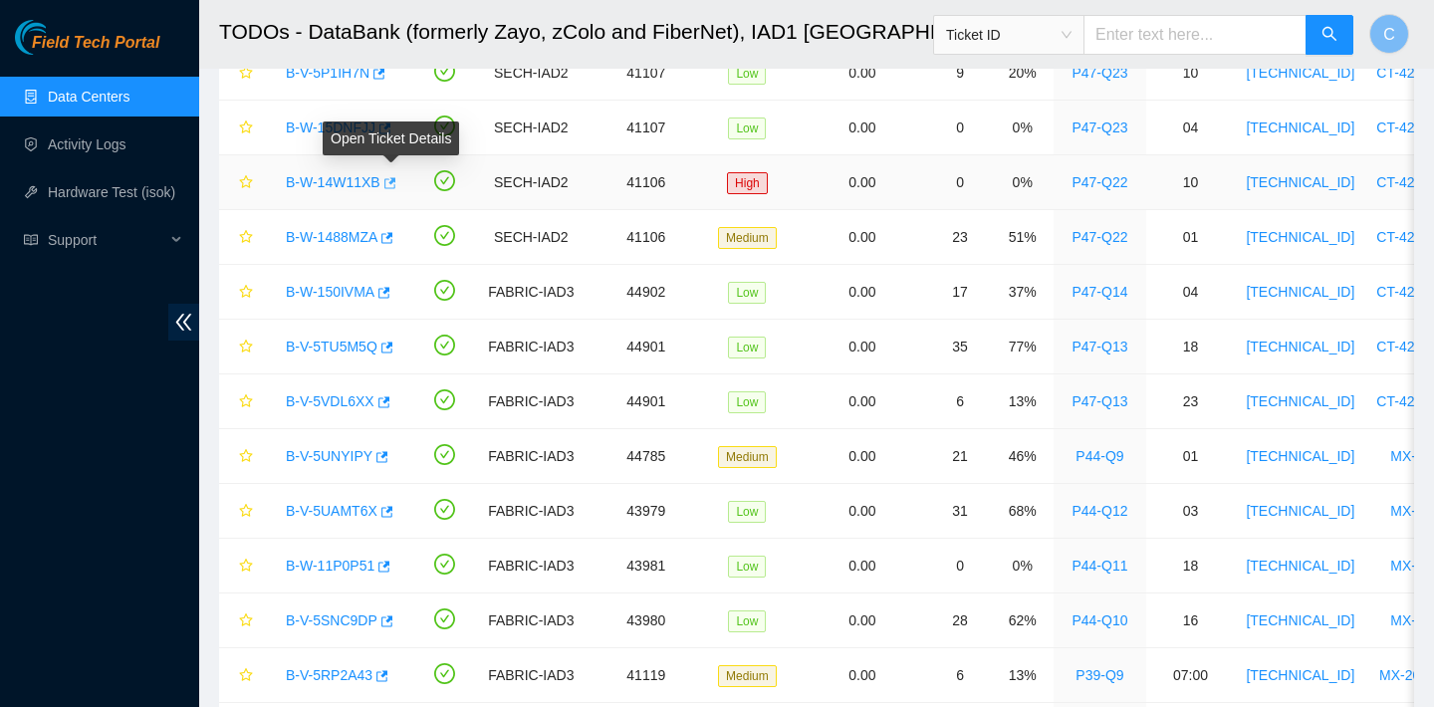
click at [395, 176] on icon "button" at bounding box center [388, 183] width 14 height 14
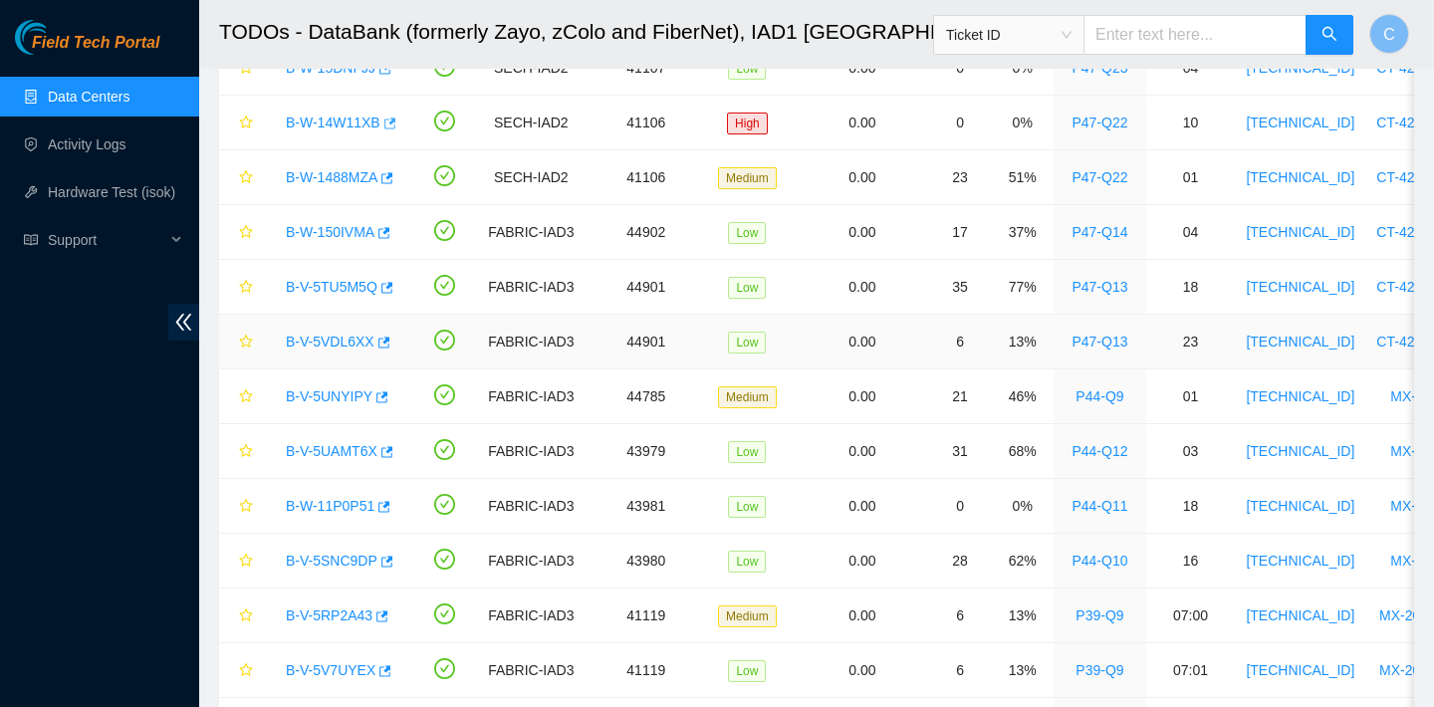
scroll to position [159, 0]
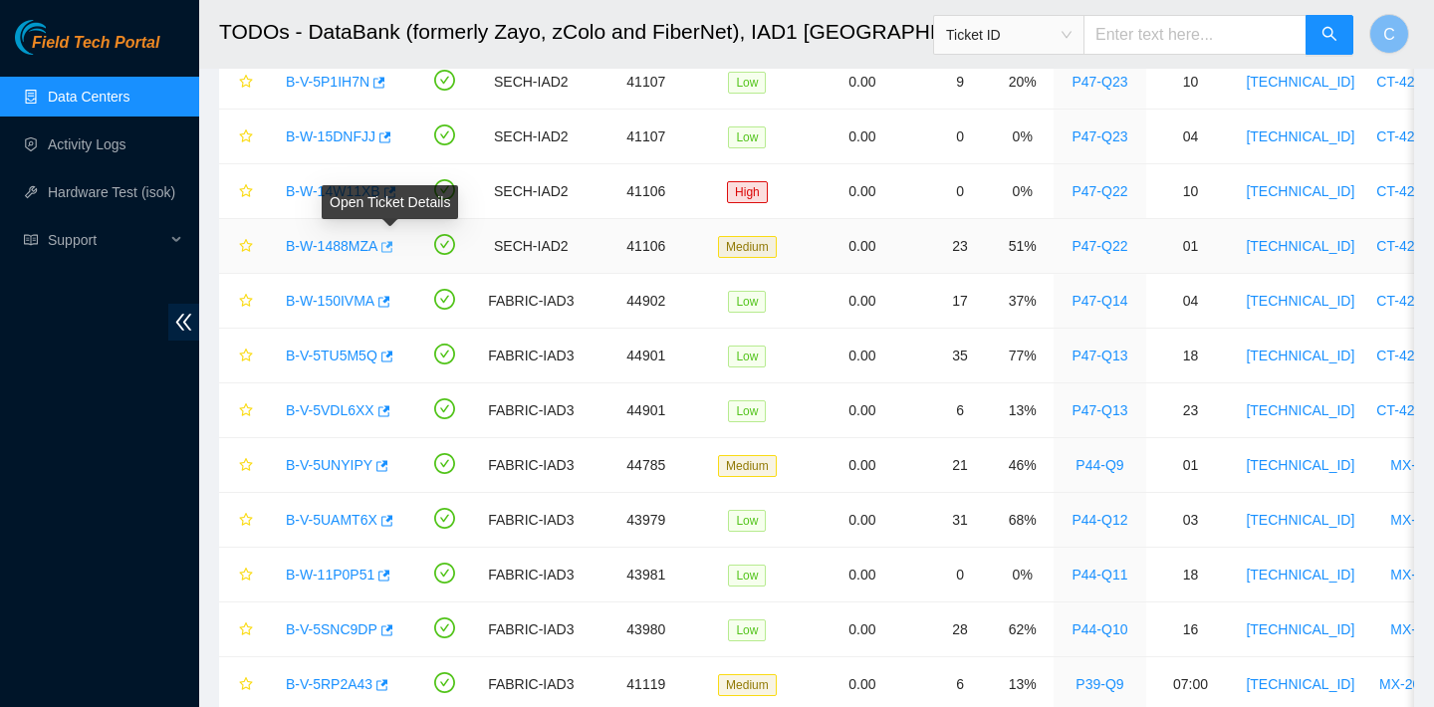
click at [389, 244] on icon "button" at bounding box center [385, 247] width 14 height 14
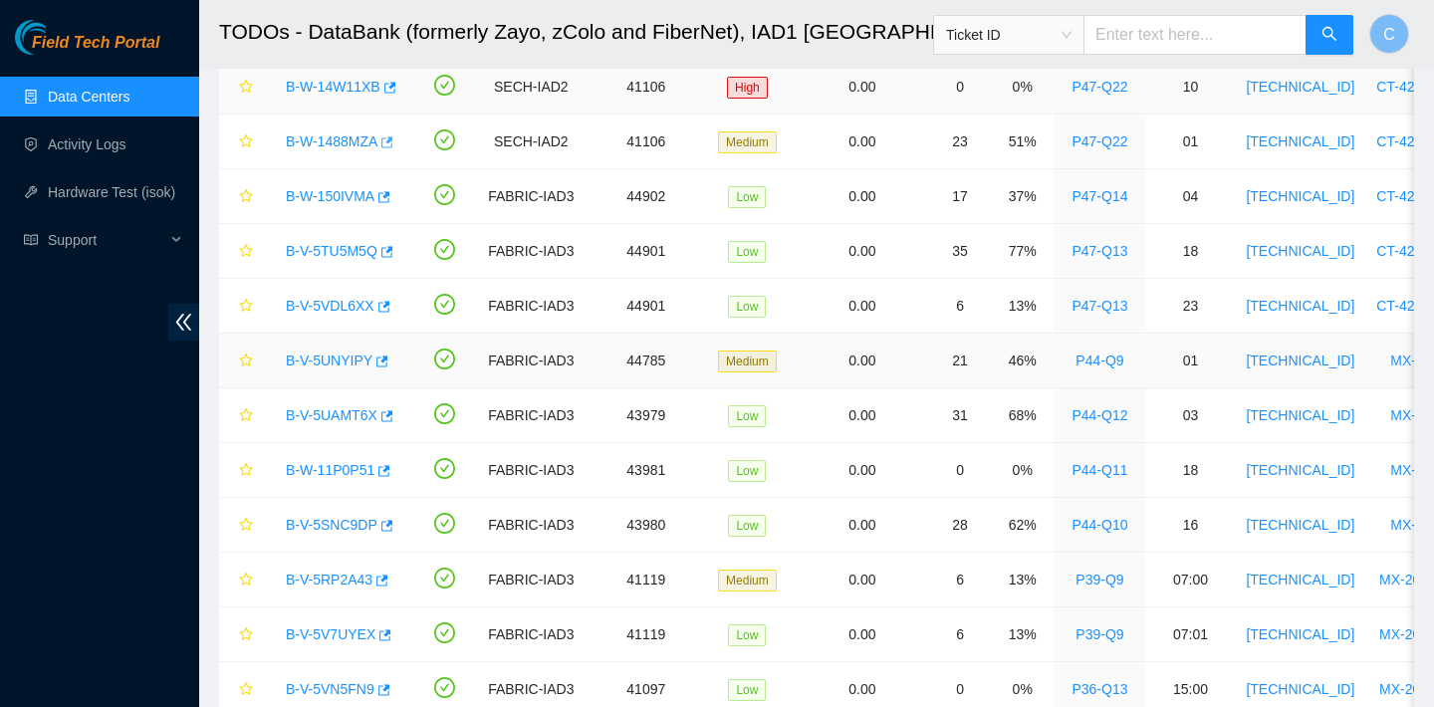
scroll to position [265, 0]
click at [392, 254] on icon "button" at bounding box center [385, 251] width 14 height 14
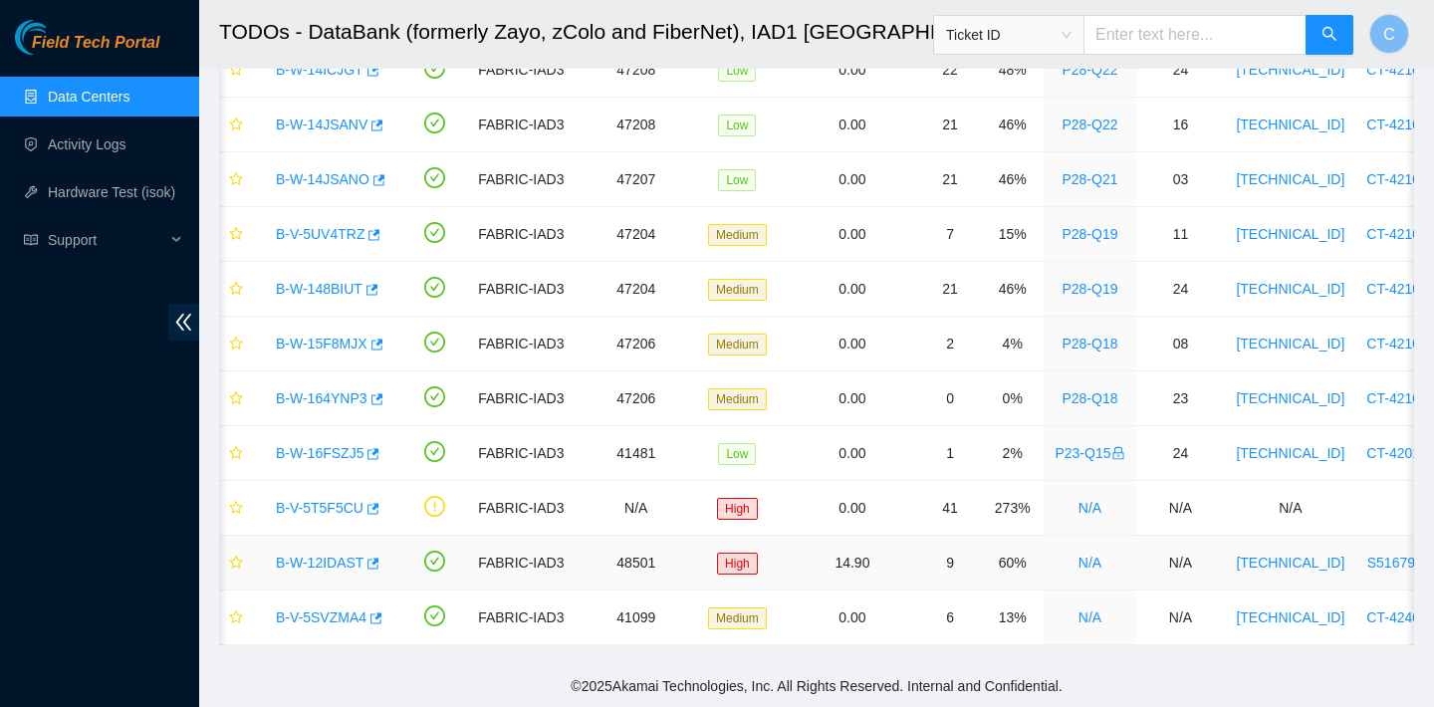
scroll to position [0, 0]
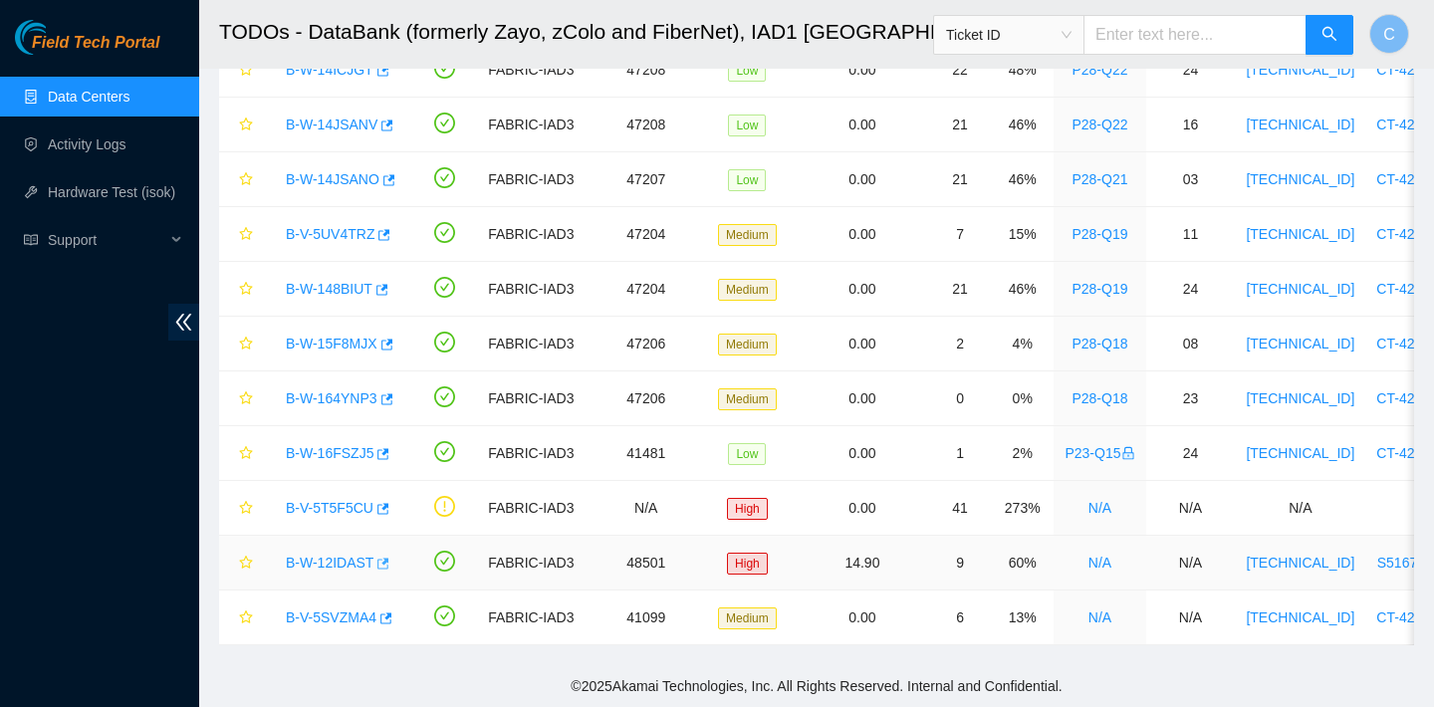
click at [386, 558] on icon "button" at bounding box center [381, 564] width 14 height 14
click at [388, 506] on icon "button" at bounding box center [383, 508] width 12 height 11
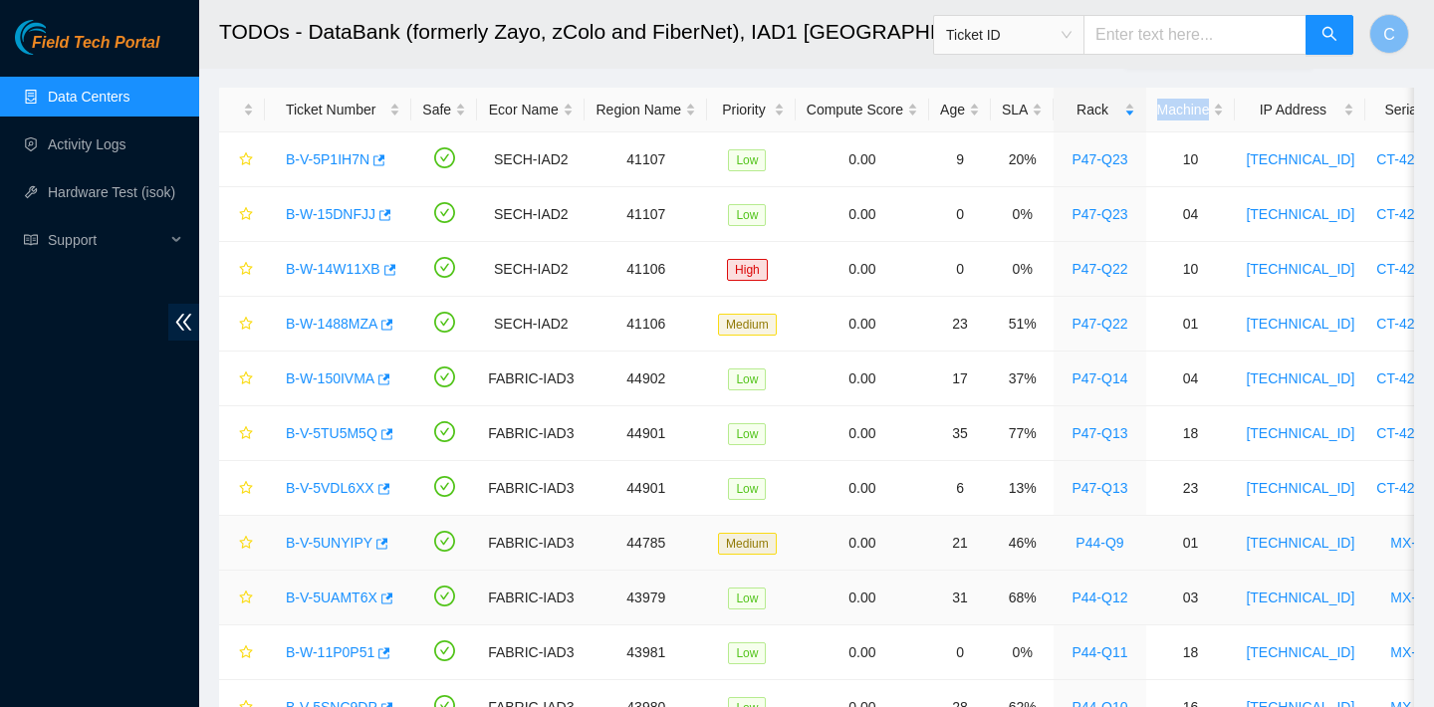
scroll to position [81, 0]
click at [393, 435] on icon "button" at bounding box center [387, 434] width 12 height 11
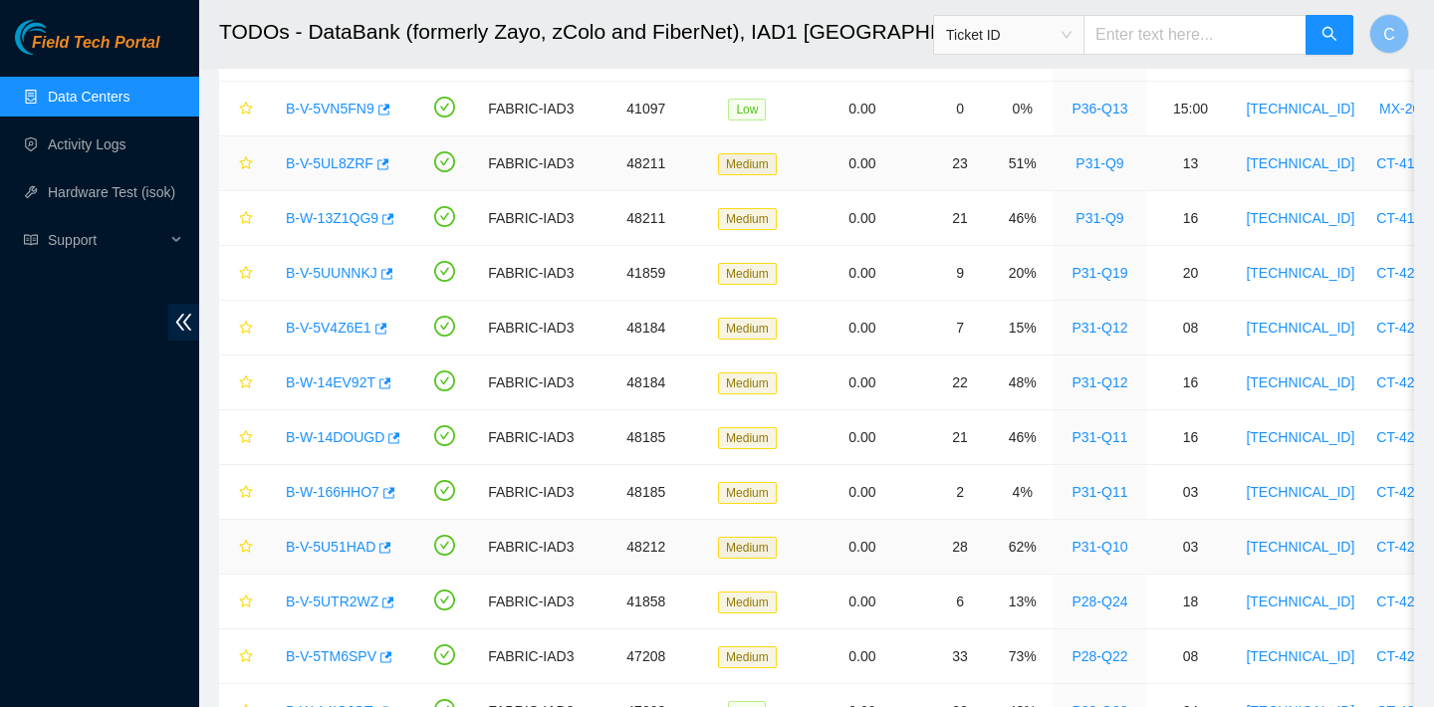
scroll to position [834, 0]
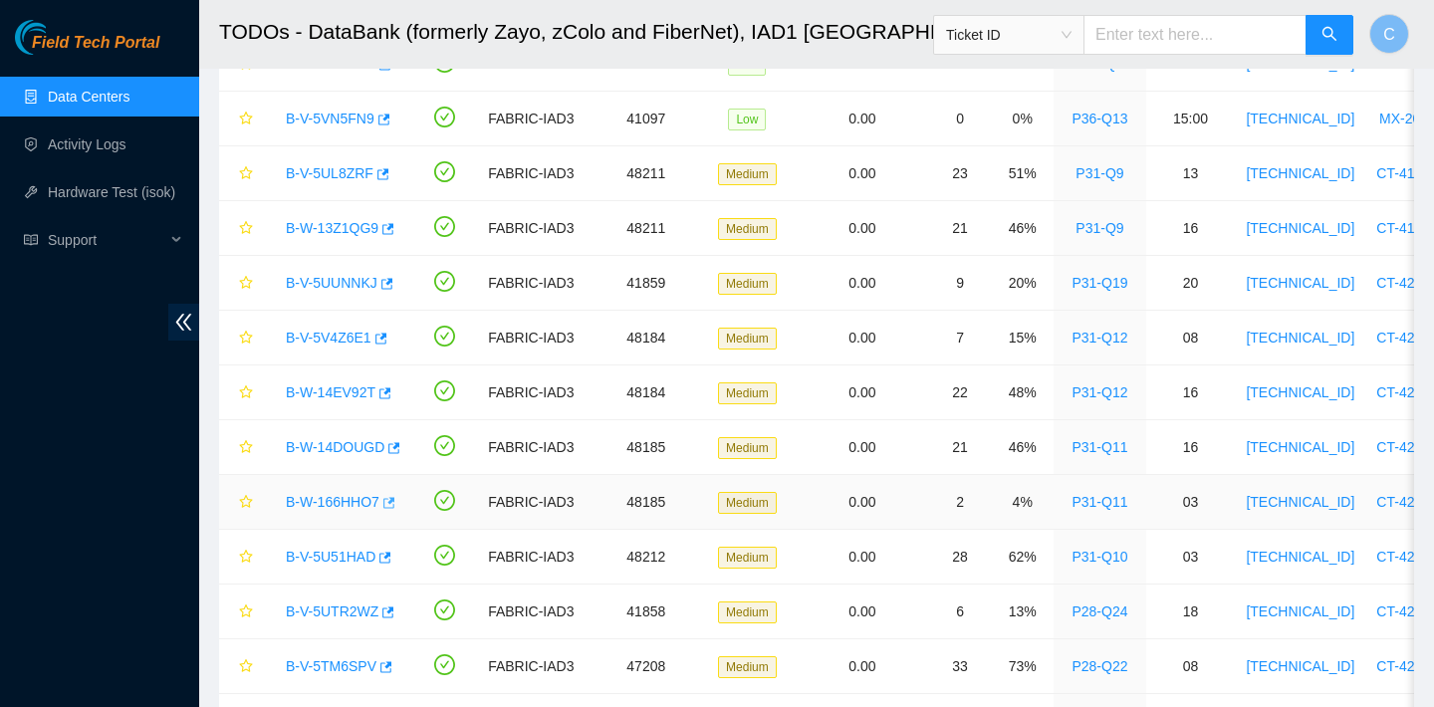
click at [394, 506] on icon "button" at bounding box center [387, 503] width 14 height 14
click at [394, 445] on icon "button" at bounding box center [392, 448] width 14 height 14
click at [390, 393] on icon "button" at bounding box center [385, 392] width 12 height 11
click at [387, 338] on button "button" at bounding box center [379, 339] width 16 height 32
click at [391, 288] on icon "button" at bounding box center [387, 283] width 12 height 11
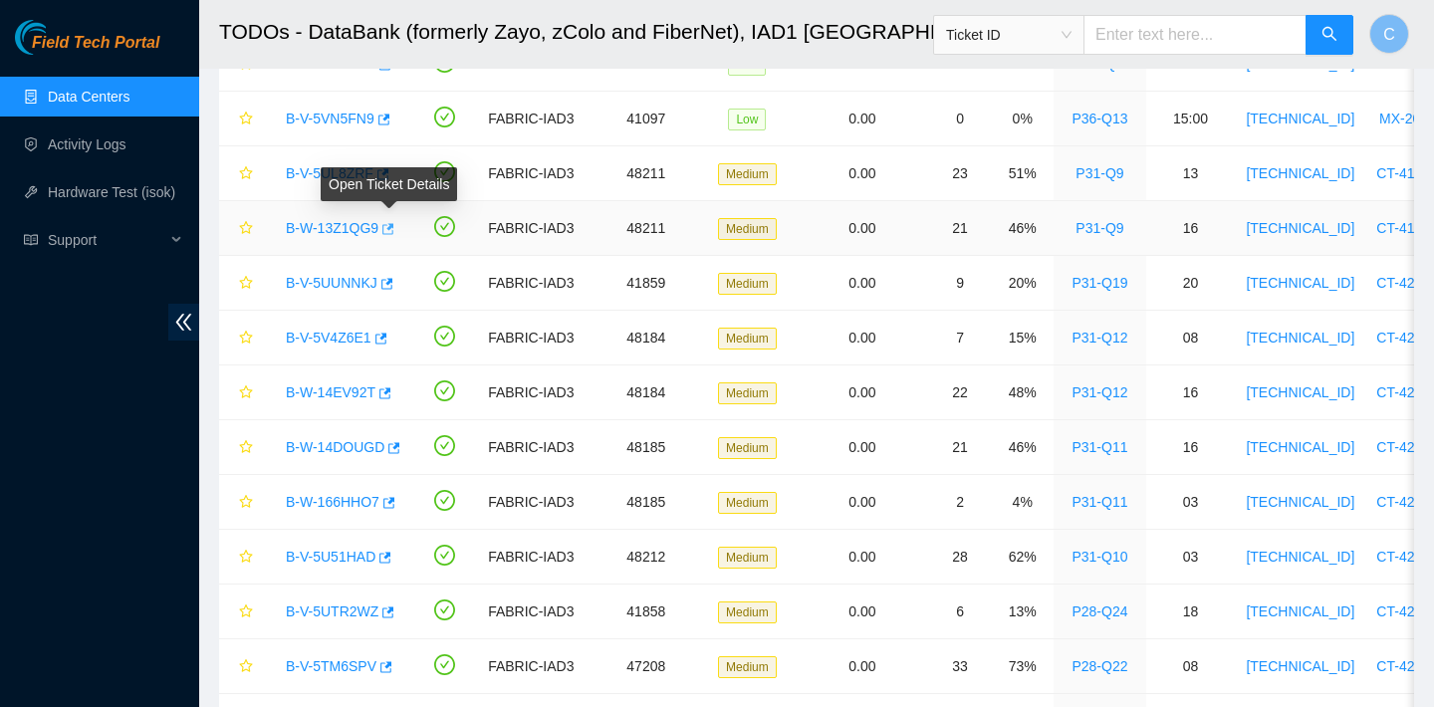
click at [389, 226] on icon "button" at bounding box center [386, 229] width 14 height 14
click at [386, 171] on icon "button" at bounding box center [381, 174] width 14 height 14
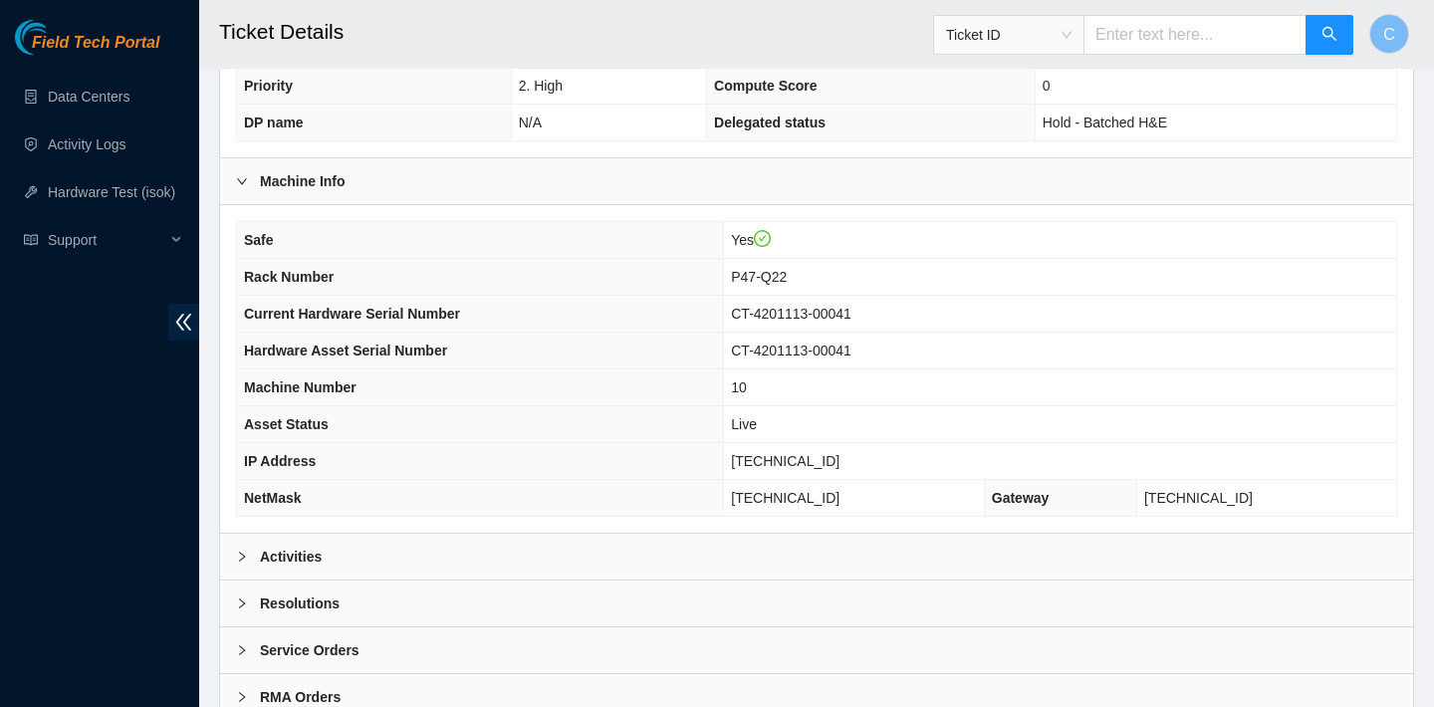
scroll to position [569, 0]
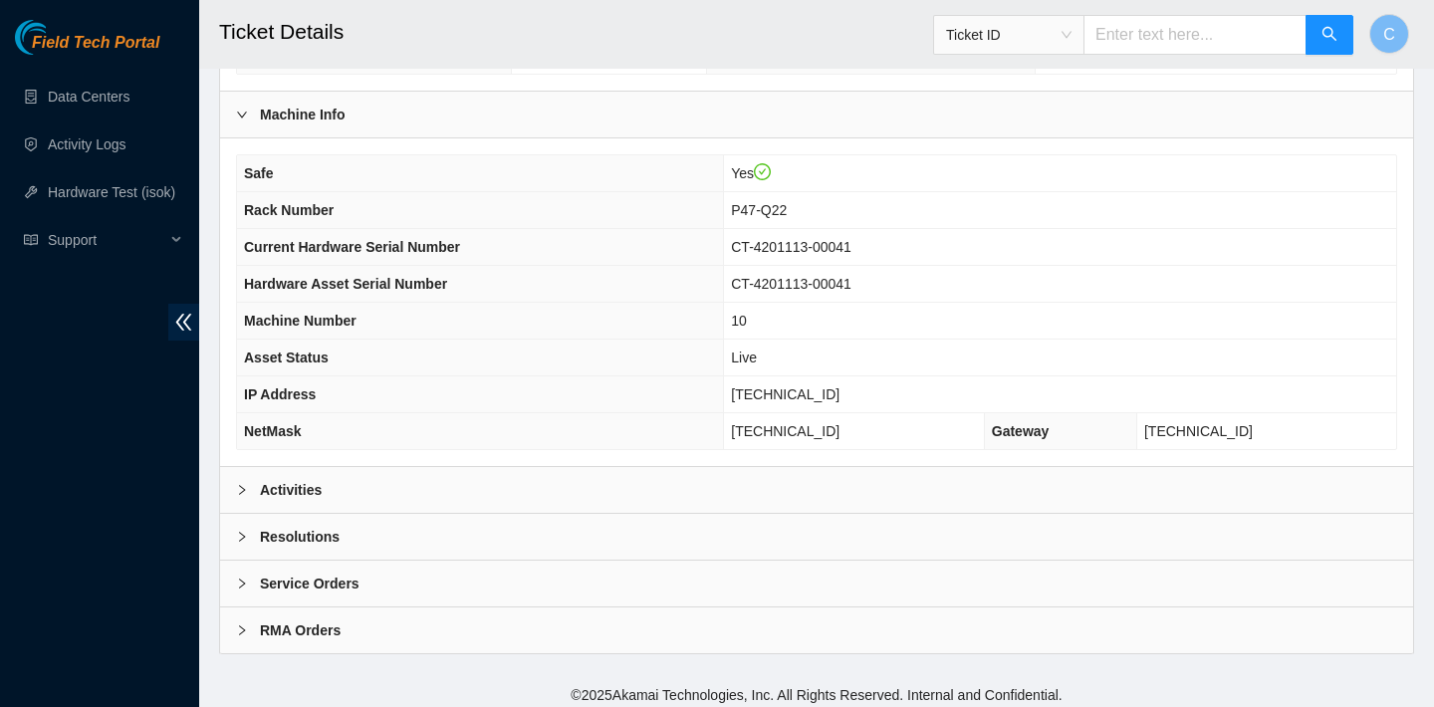
click at [906, 488] on div "Activities" at bounding box center [816, 490] width 1193 height 46
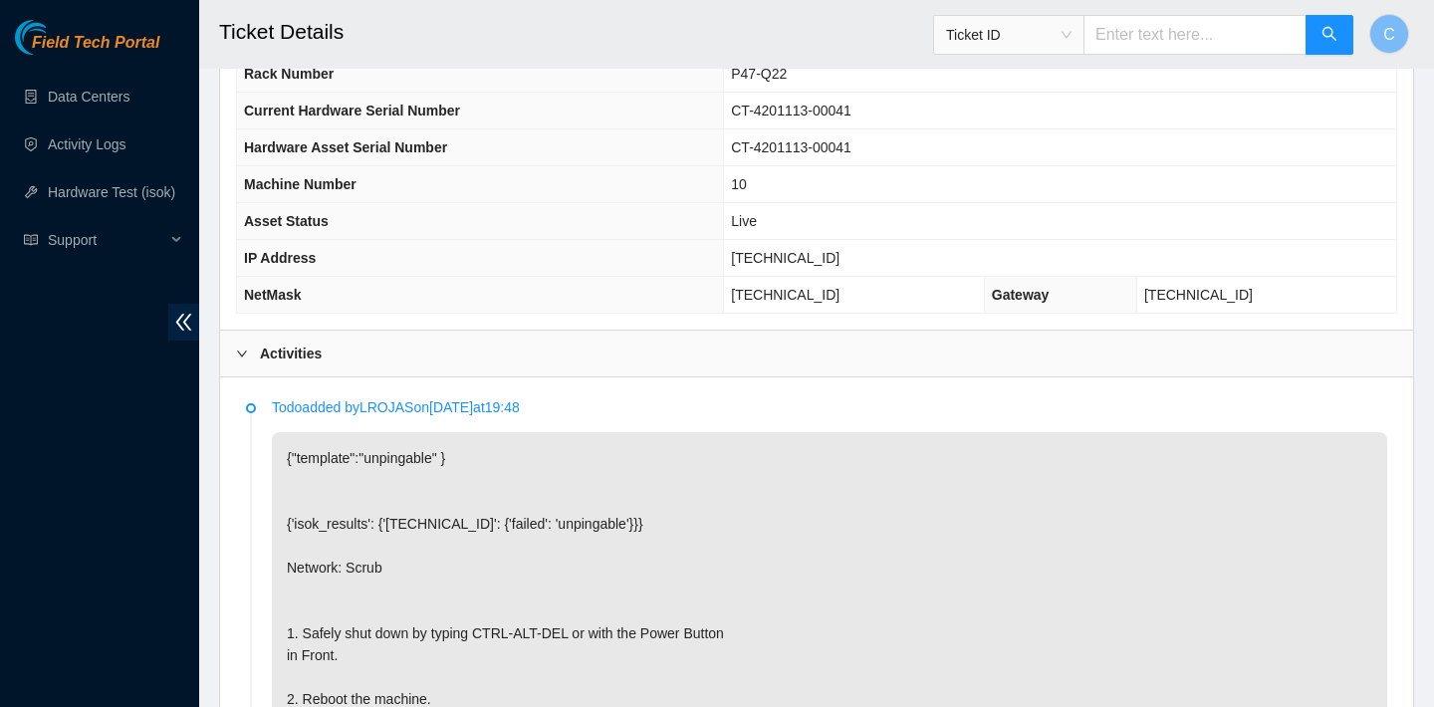
scroll to position [666, 0]
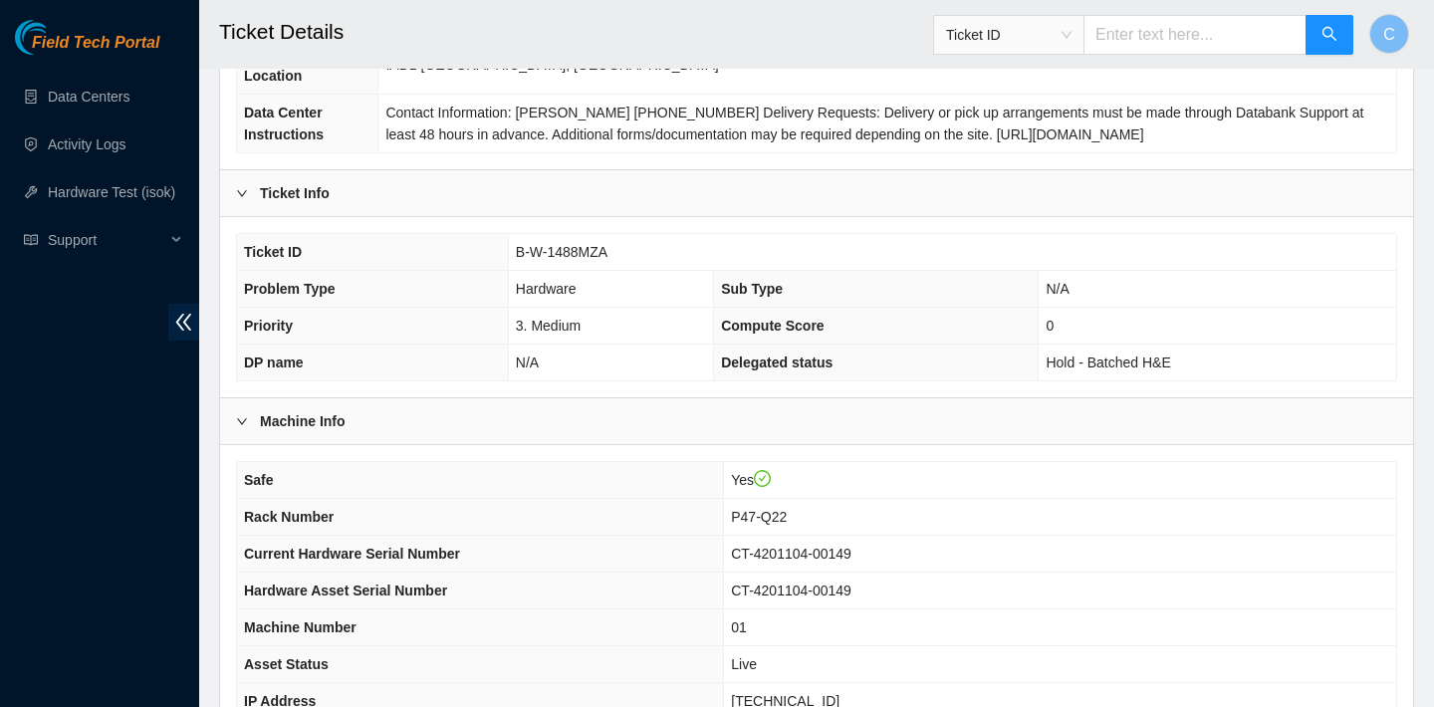
scroll to position [548, 0]
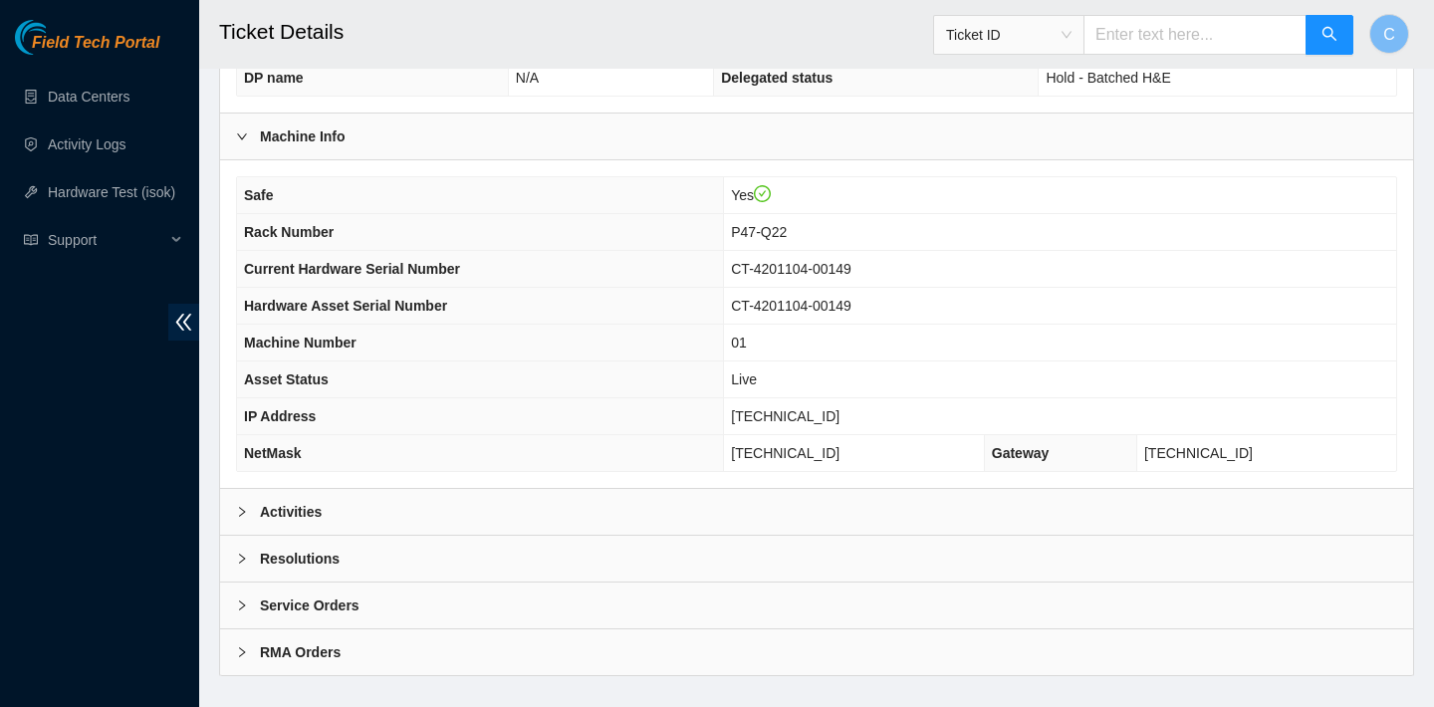
click at [799, 517] on div "Activities" at bounding box center [816, 512] width 1193 height 46
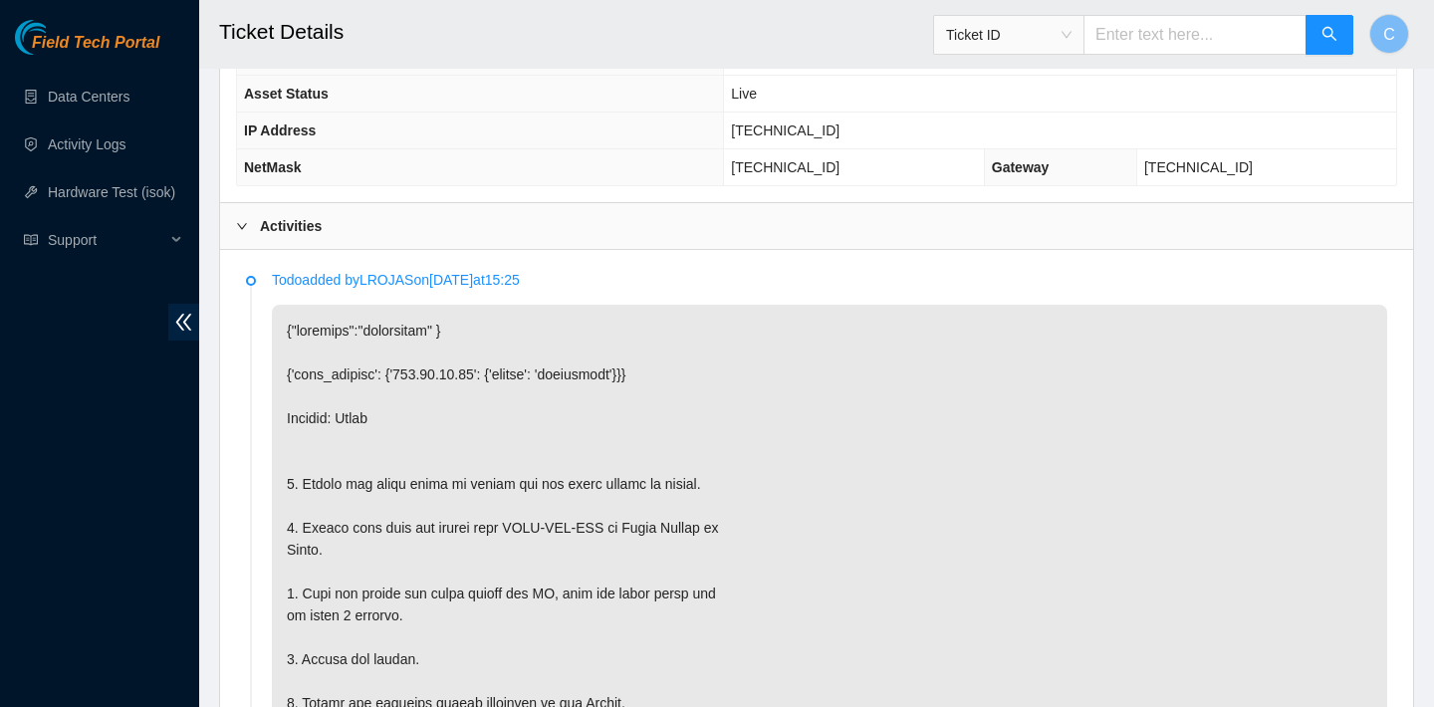
scroll to position [880, 0]
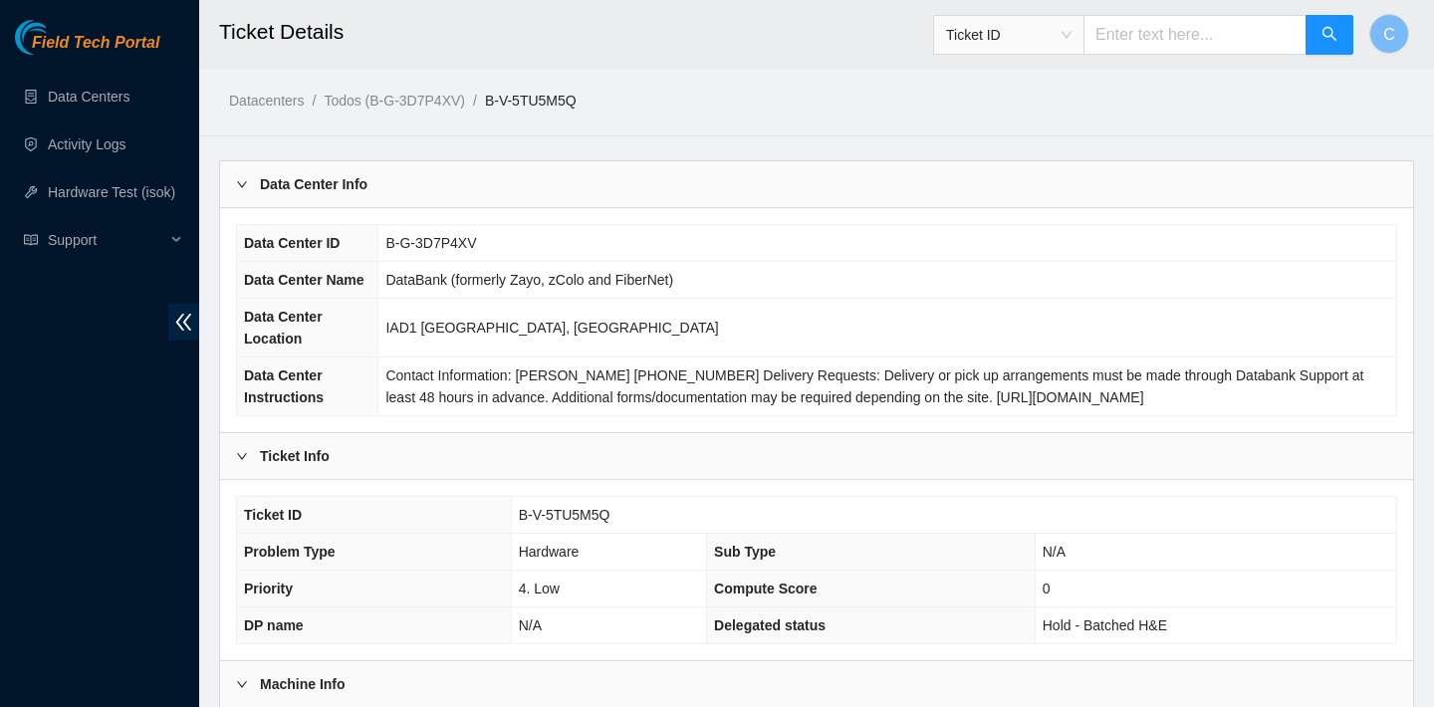
scroll to position [578, 0]
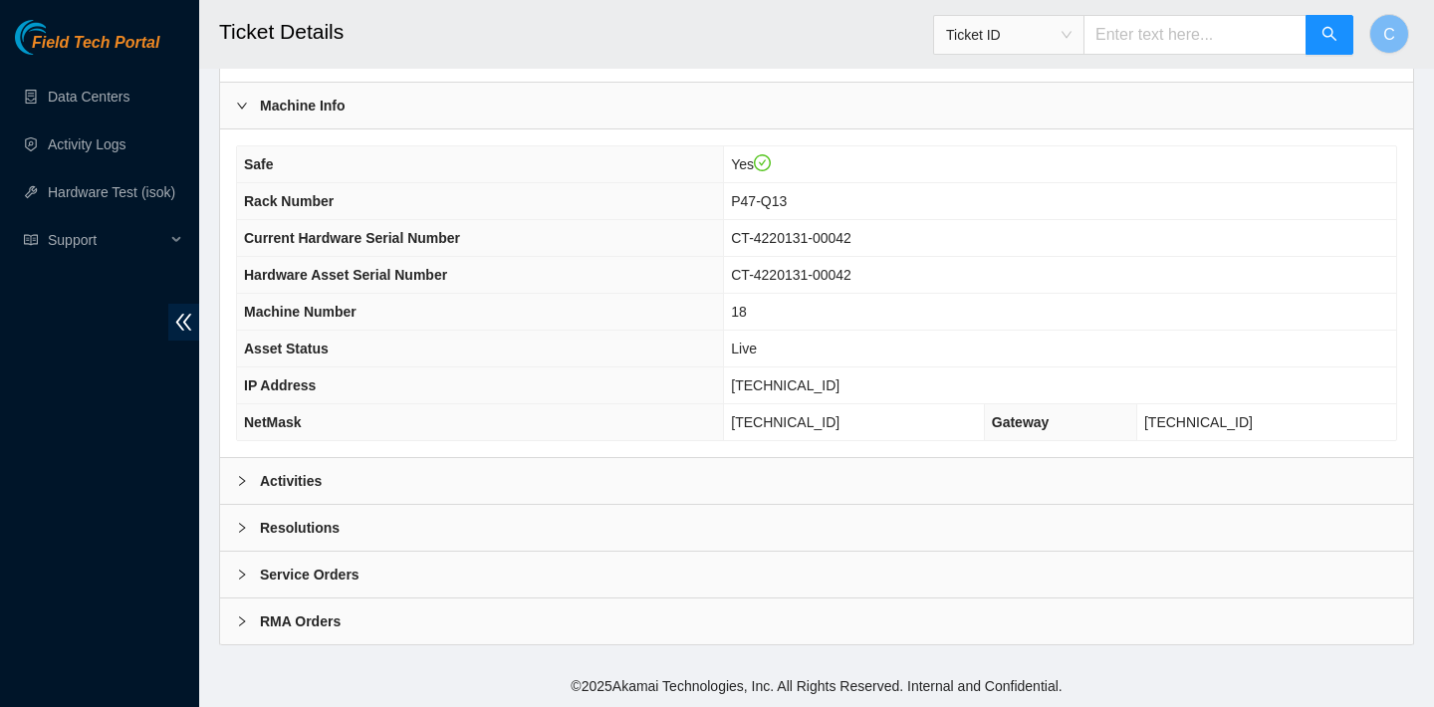
click at [713, 472] on div "Activities" at bounding box center [816, 481] width 1193 height 46
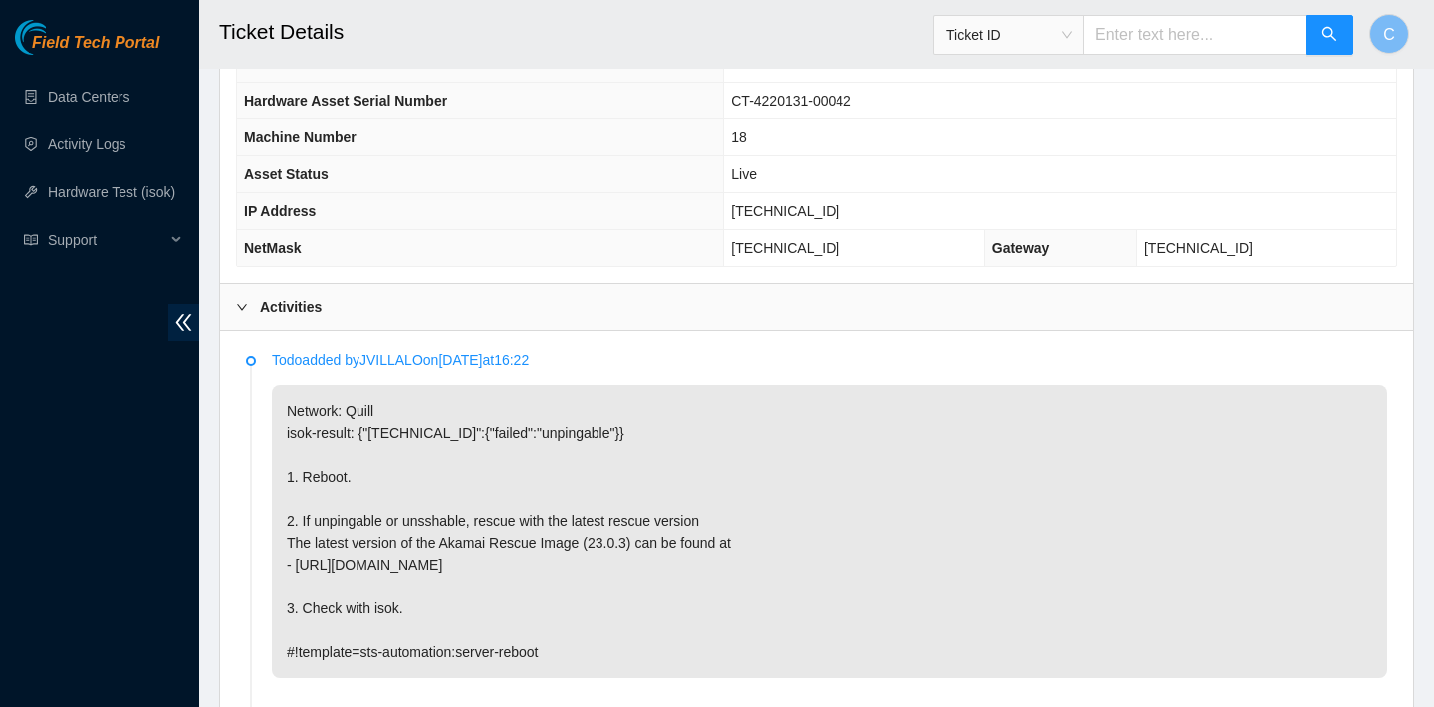
scroll to position [559, 0]
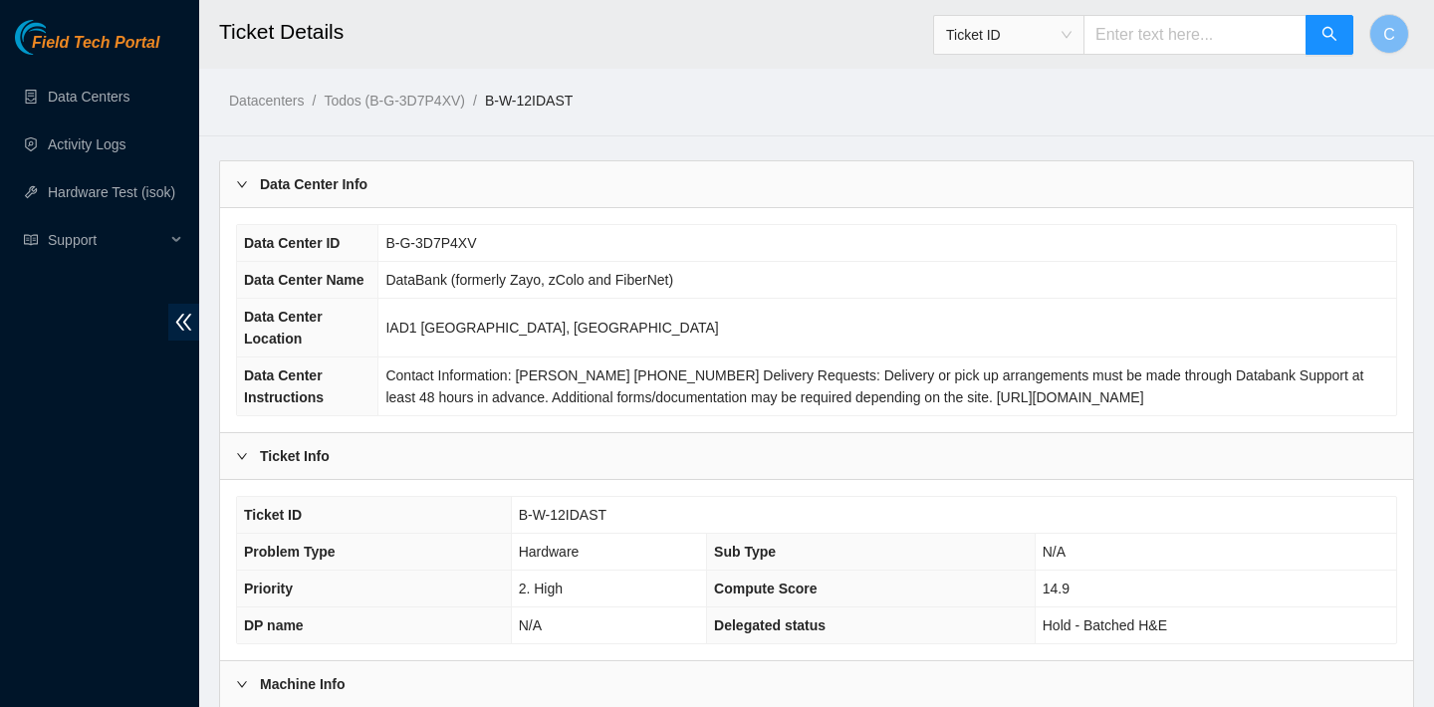
scroll to position [578, 0]
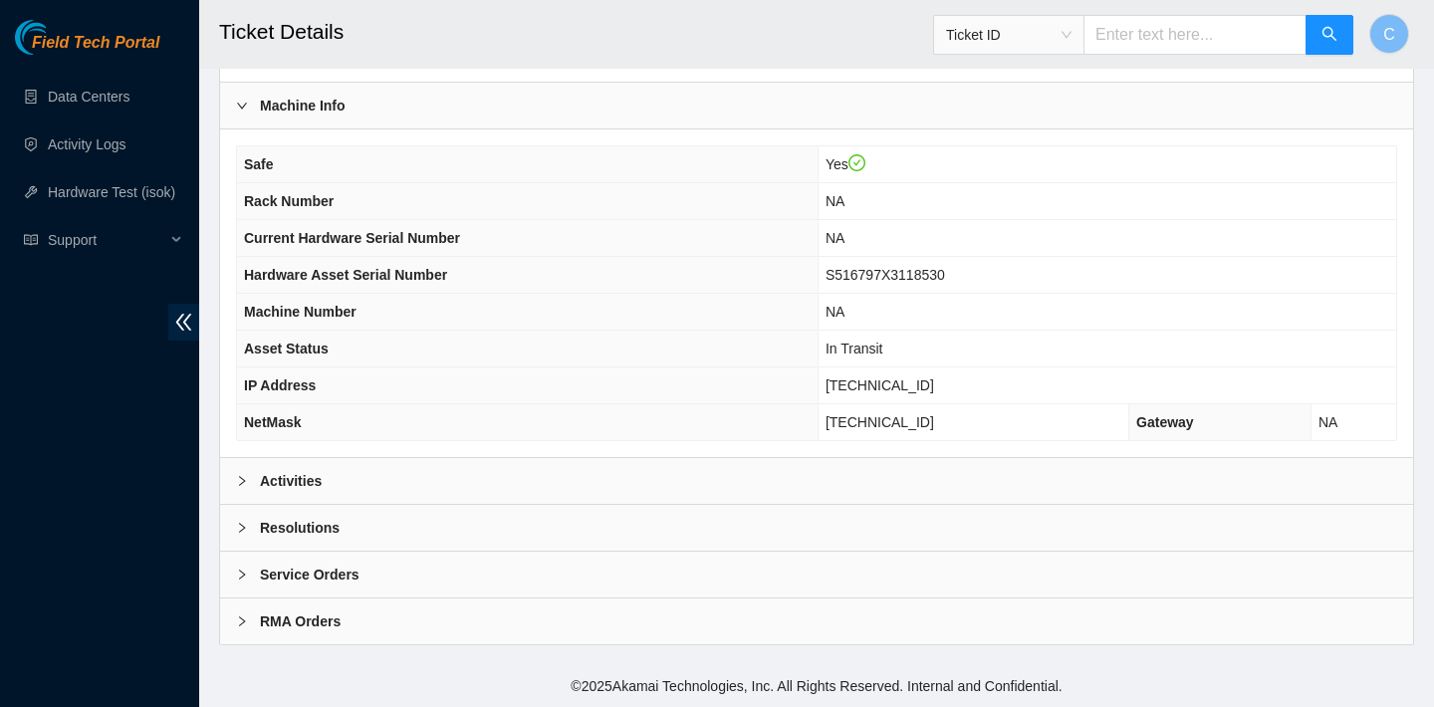
click at [676, 481] on div "Activities" at bounding box center [816, 481] width 1193 height 46
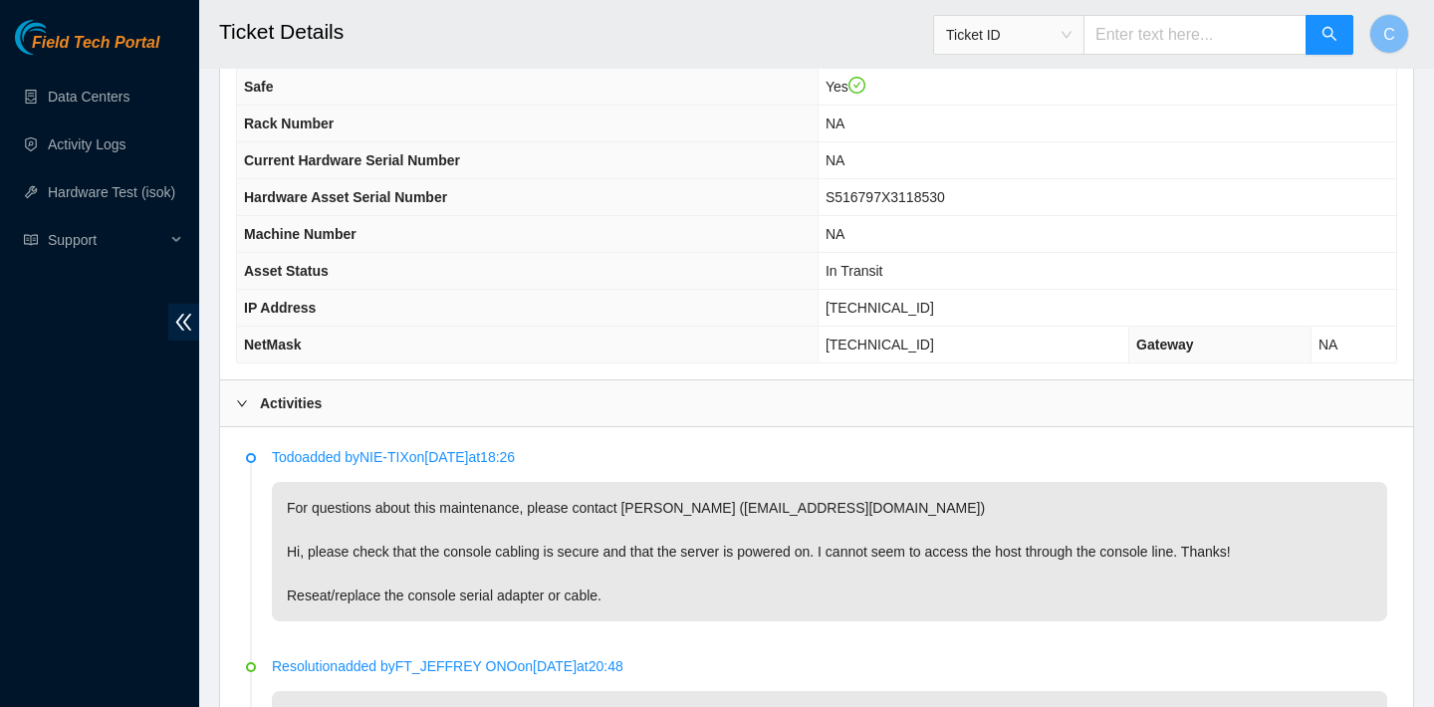
scroll to position [650, 0]
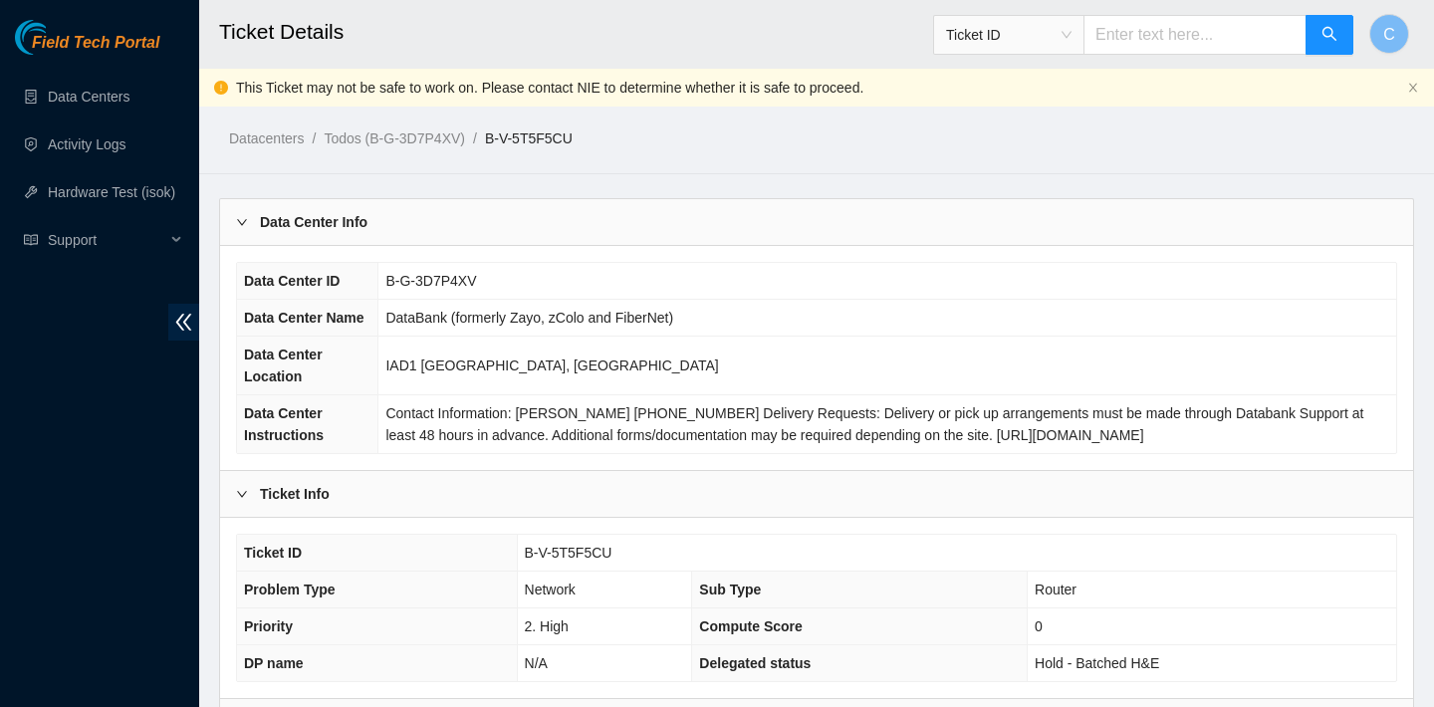
scroll to position [536, 0]
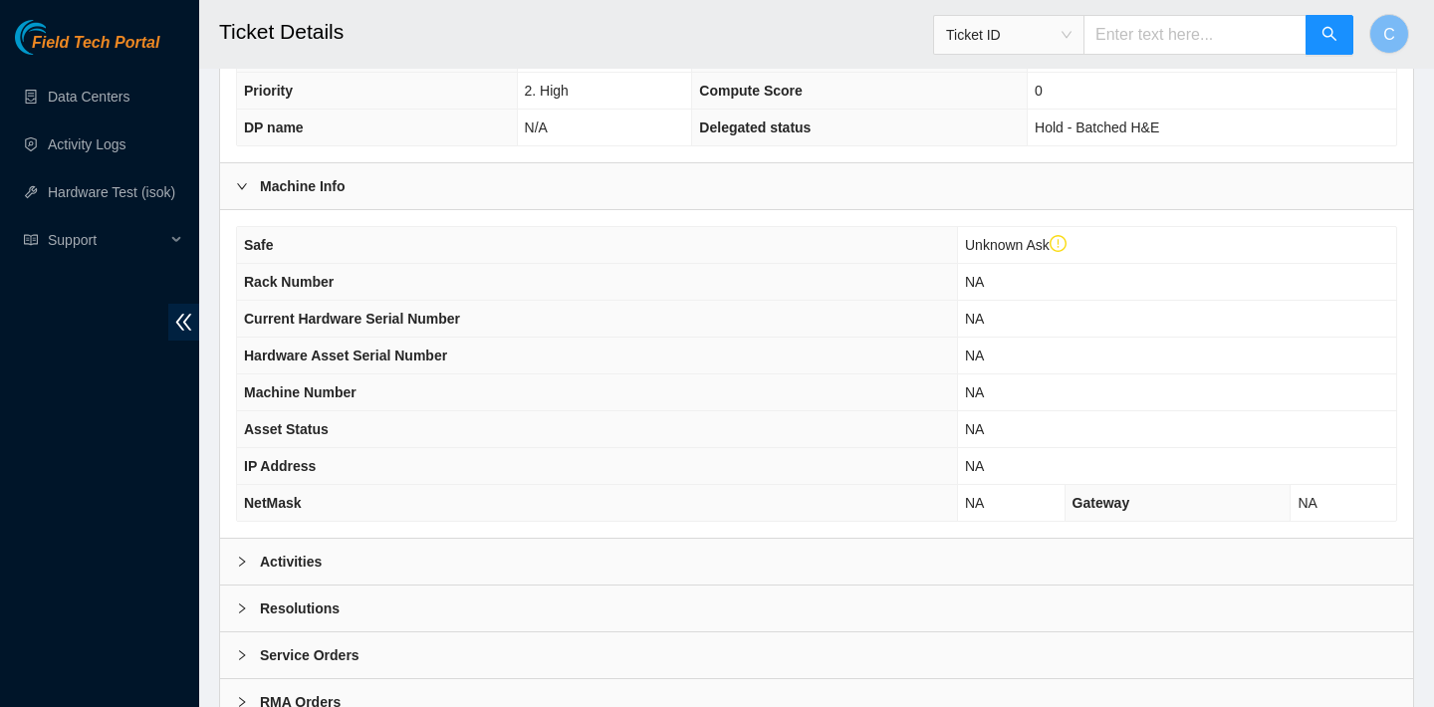
click at [658, 557] on div "Activities" at bounding box center [816, 562] width 1193 height 46
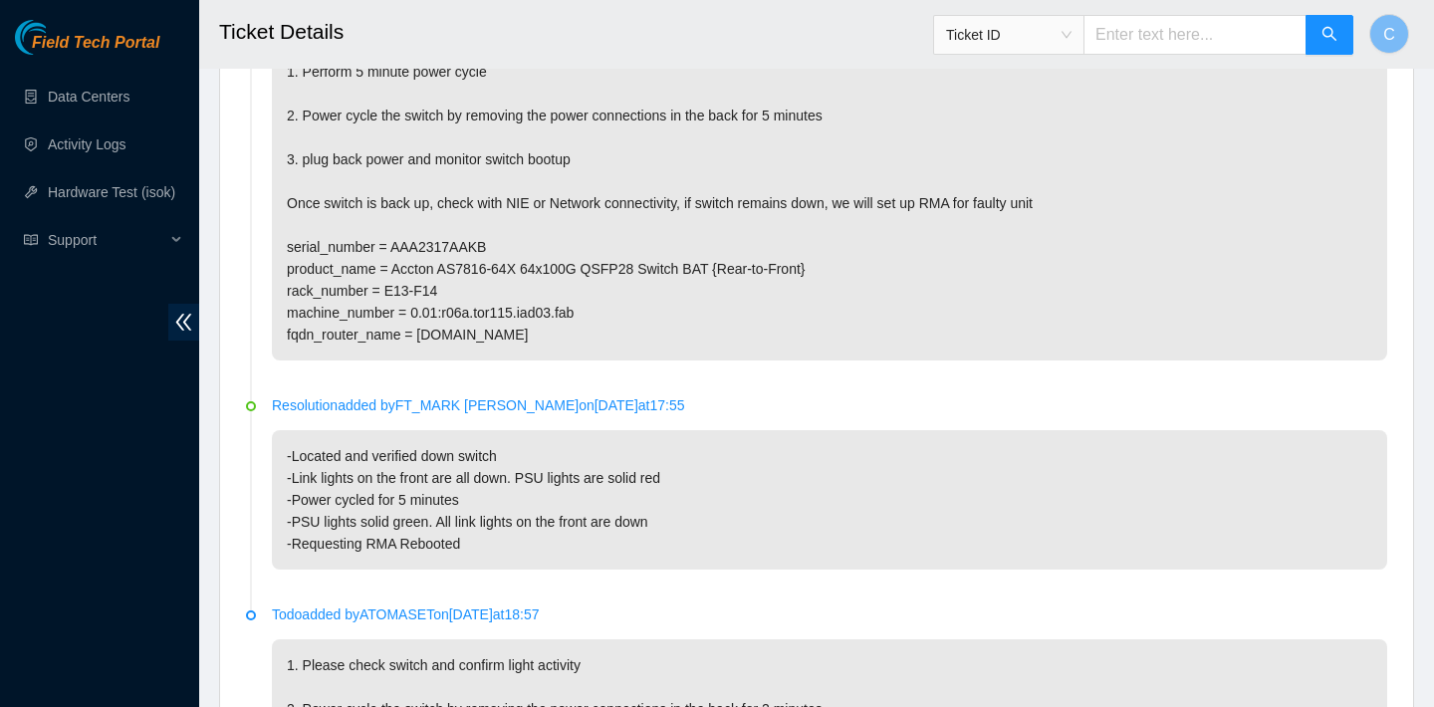
scroll to position [997, 0]
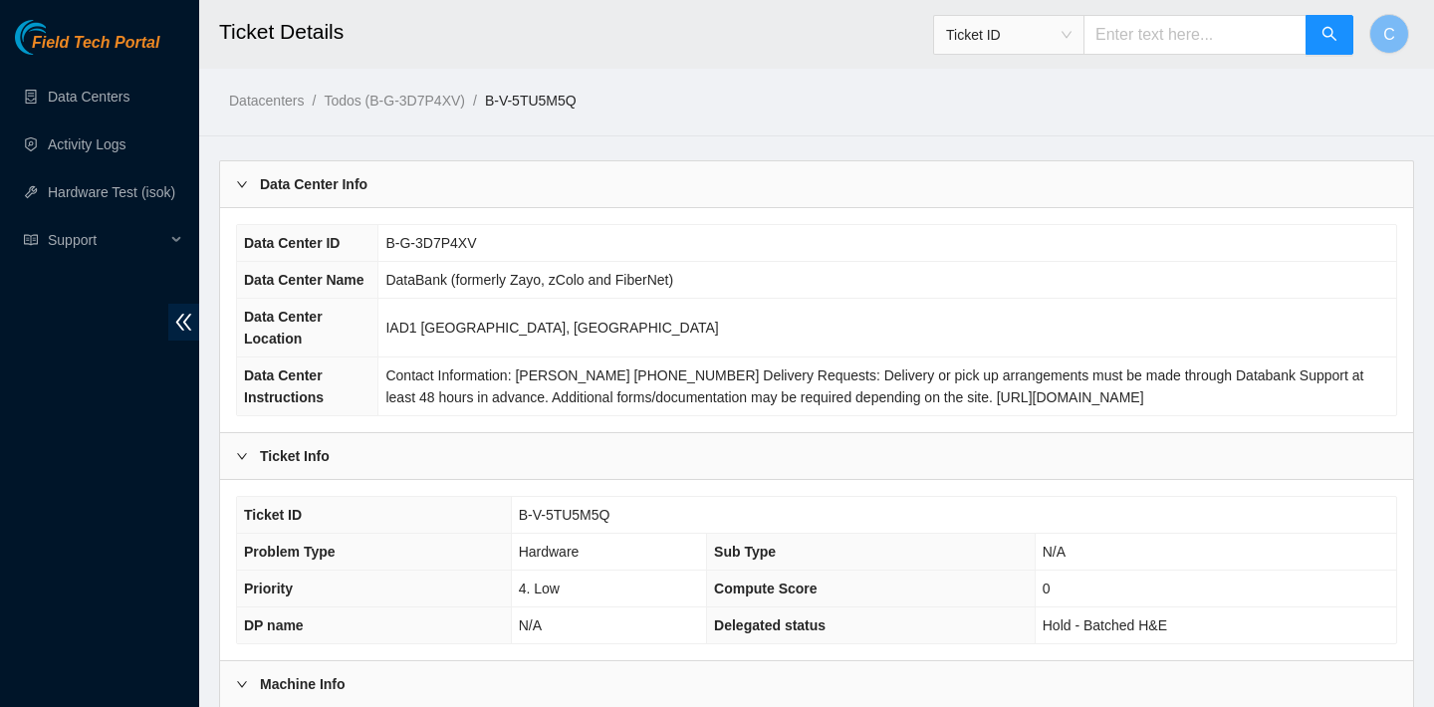
scroll to position [578, 0]
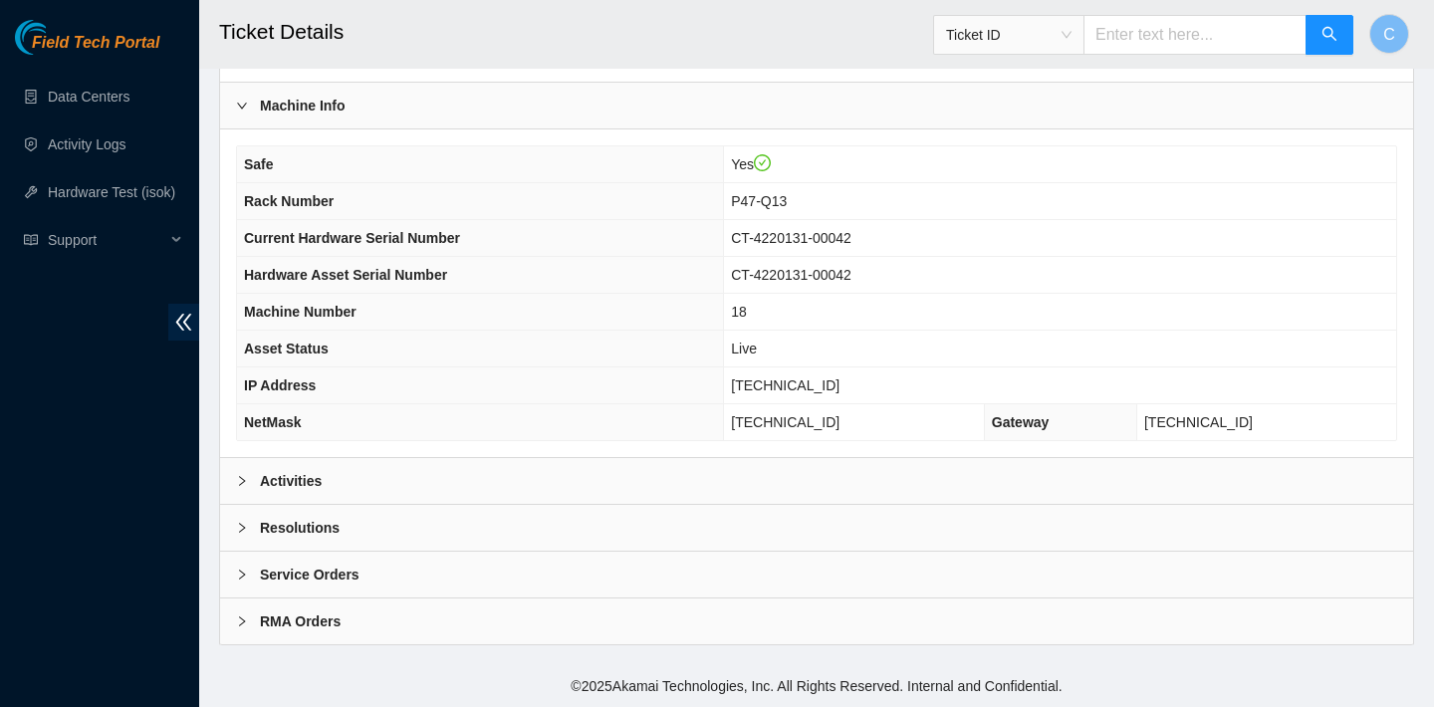
click at [706, 476] on div "Activities" at bounding box center [816, 481] width 1193 height 46
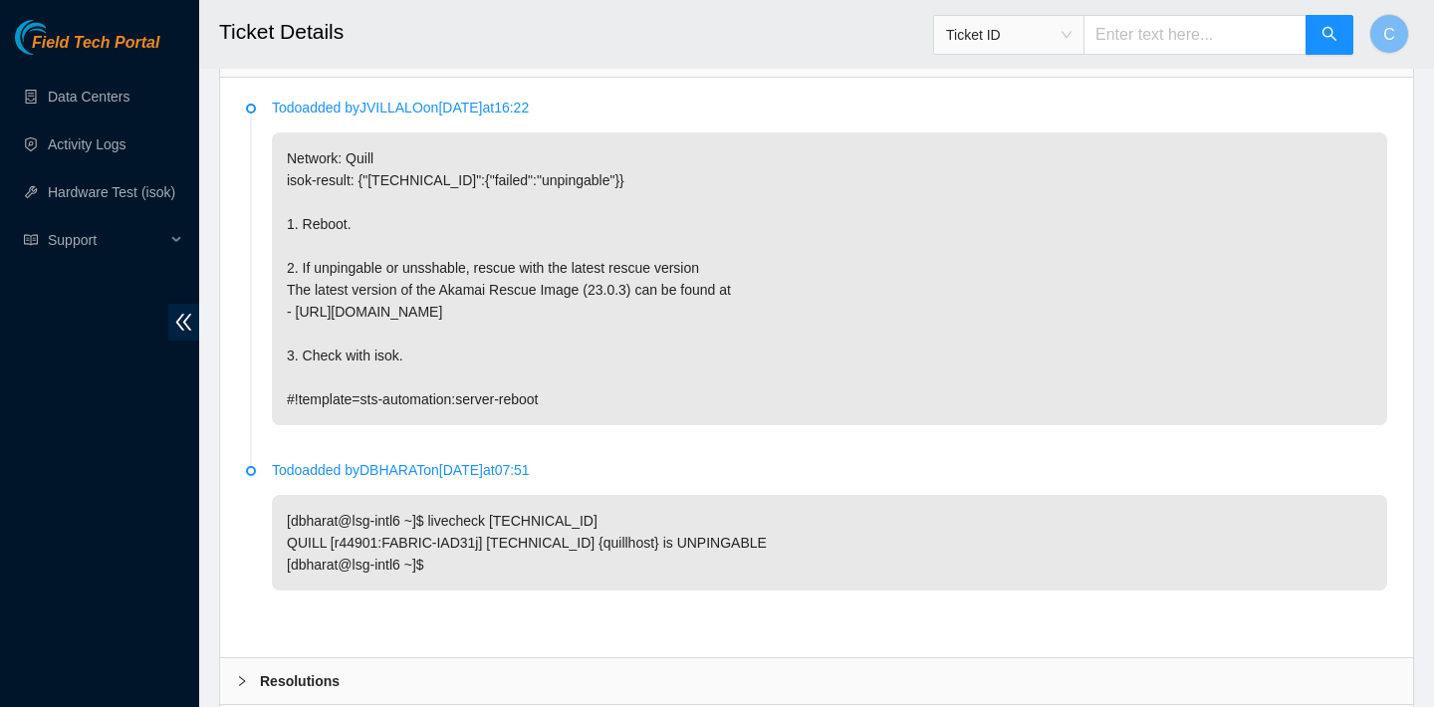
scroll to position [690, 0]
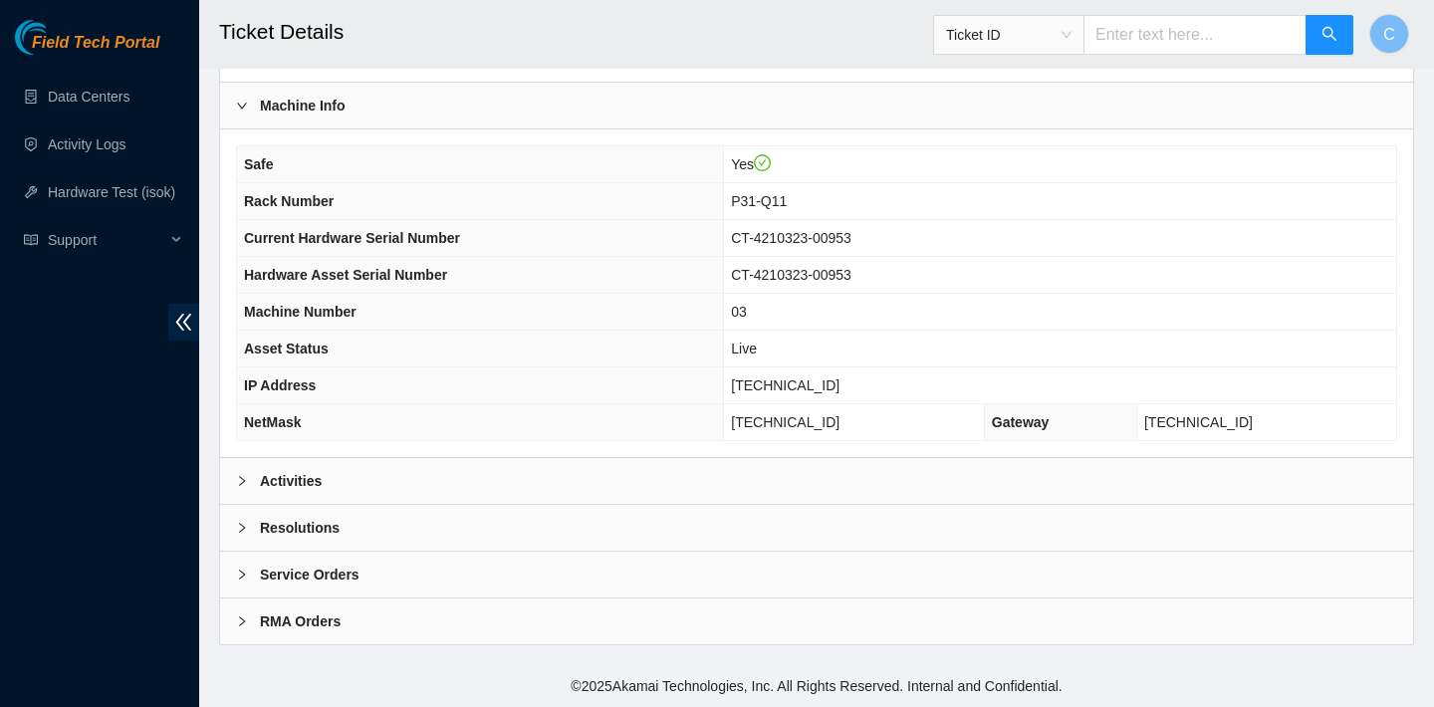
click at [697, 469] on div "Activities" at bounding box center [816, 481] width 1193 height 46
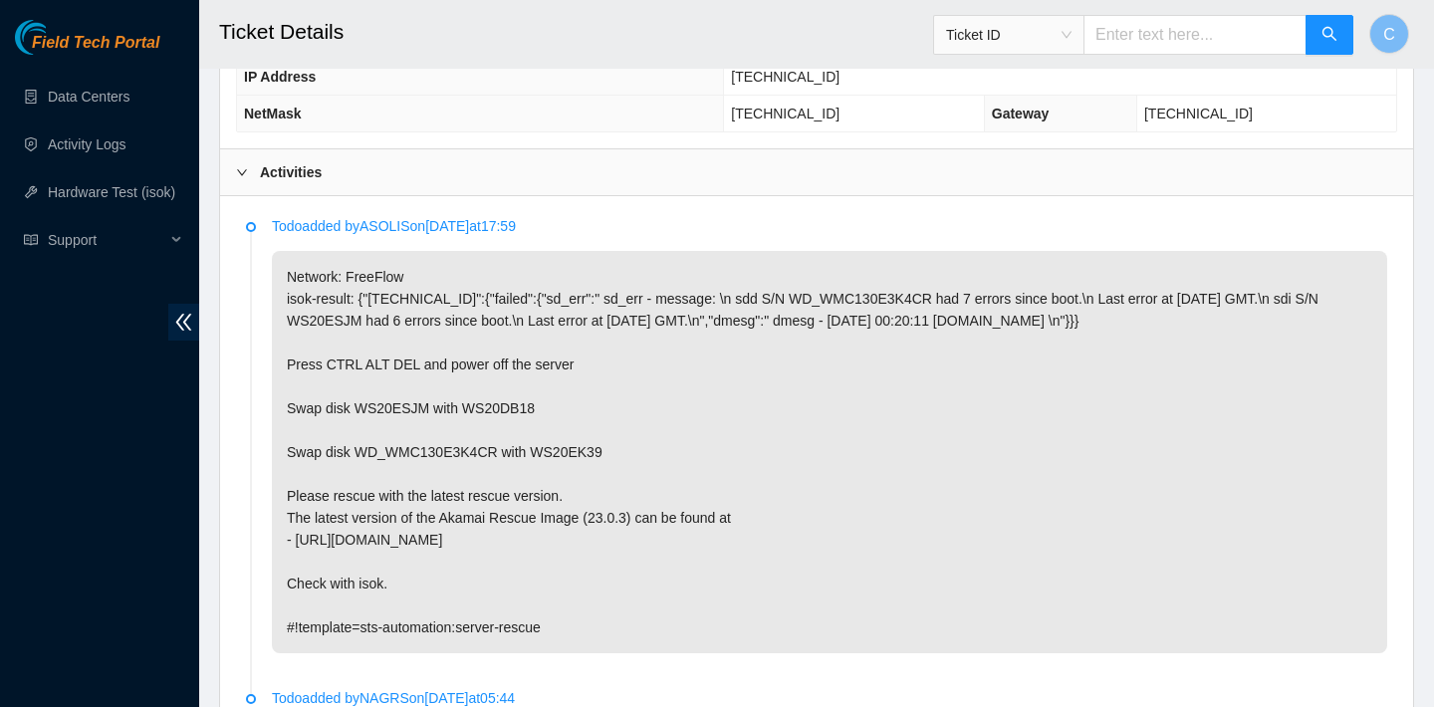
scroll to position [1081, 0]
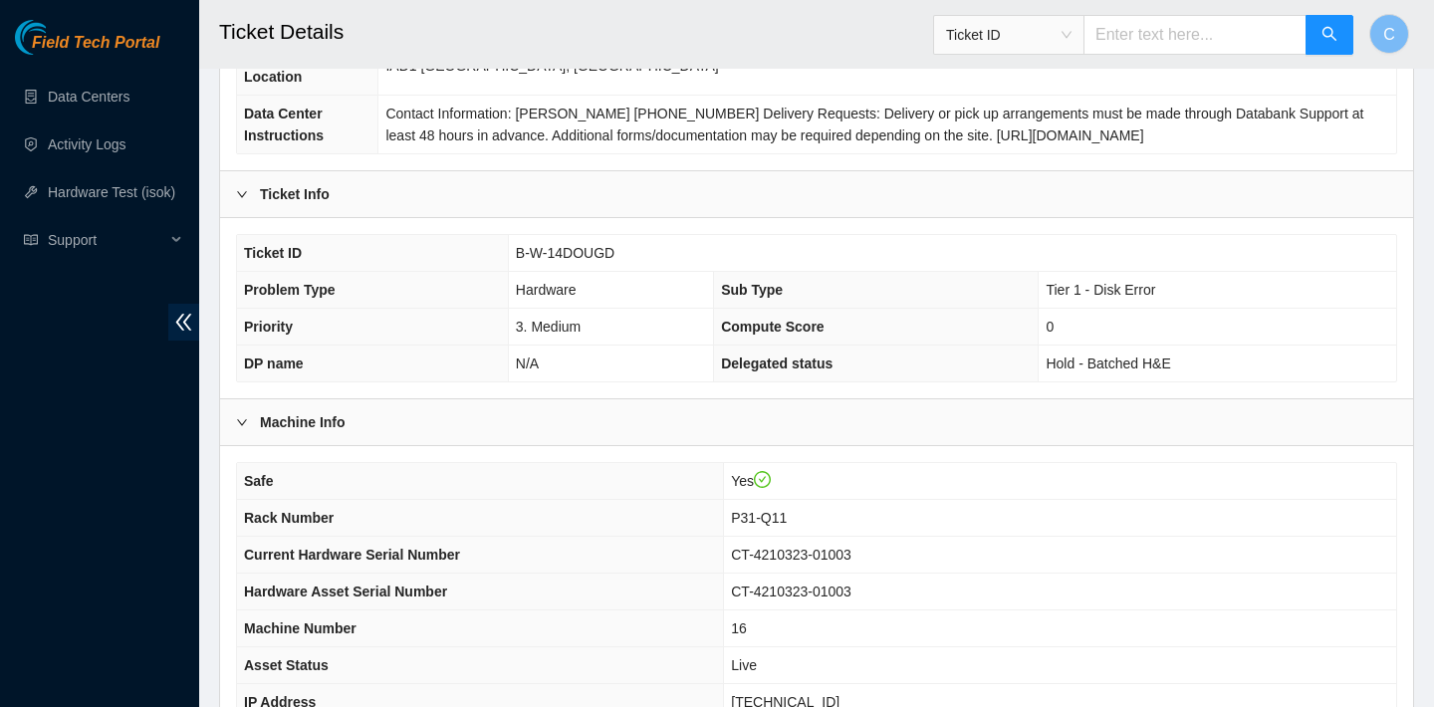
scroll to position [513, 0]
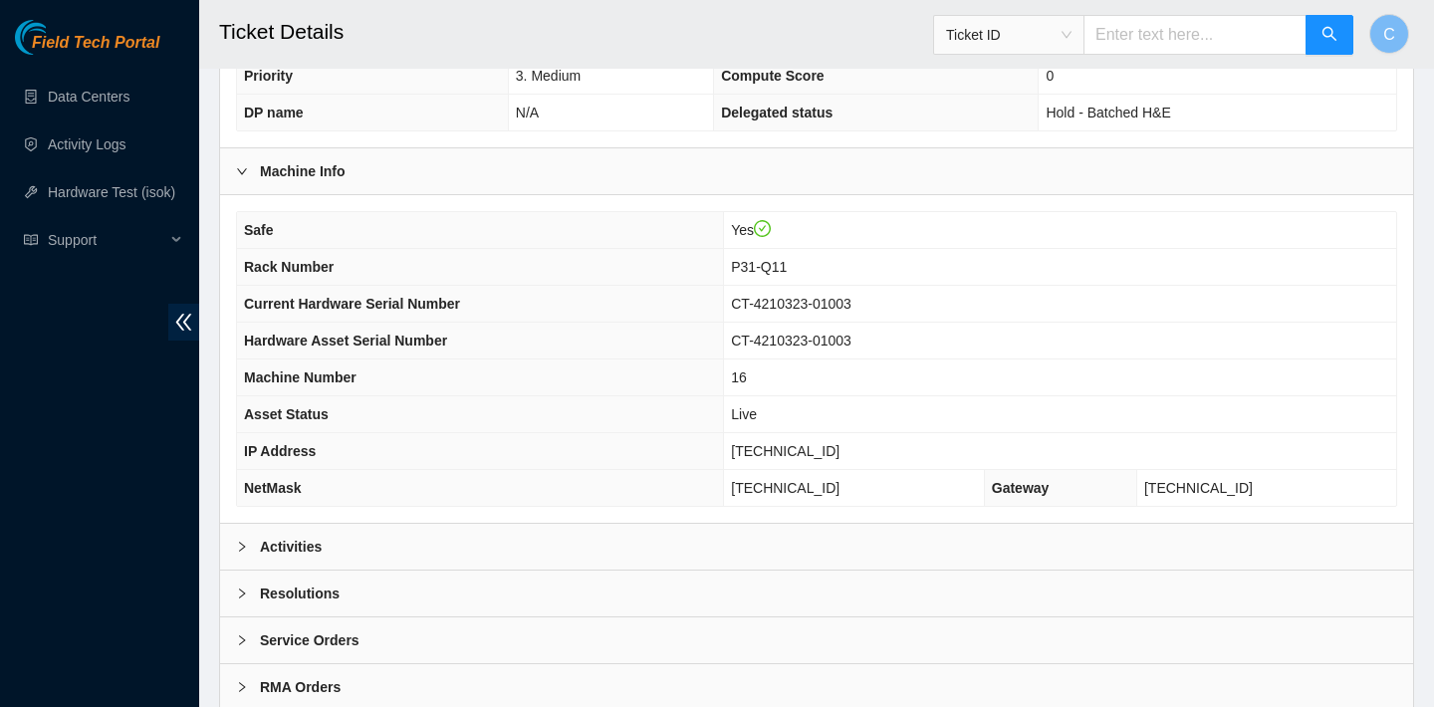
click at [537, 545] on div "Activities" at bounding box center [816, 547] width 1193 height 46
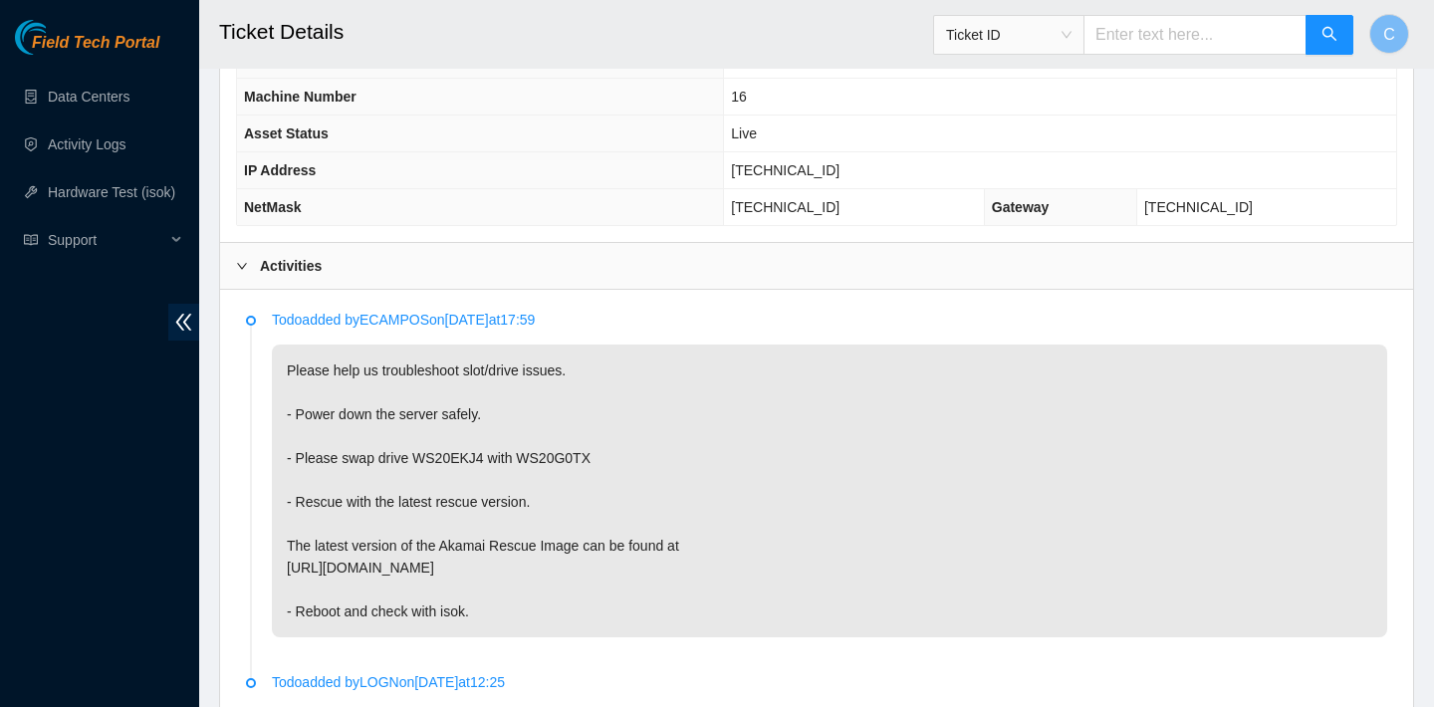
scroll to position [904, 0]
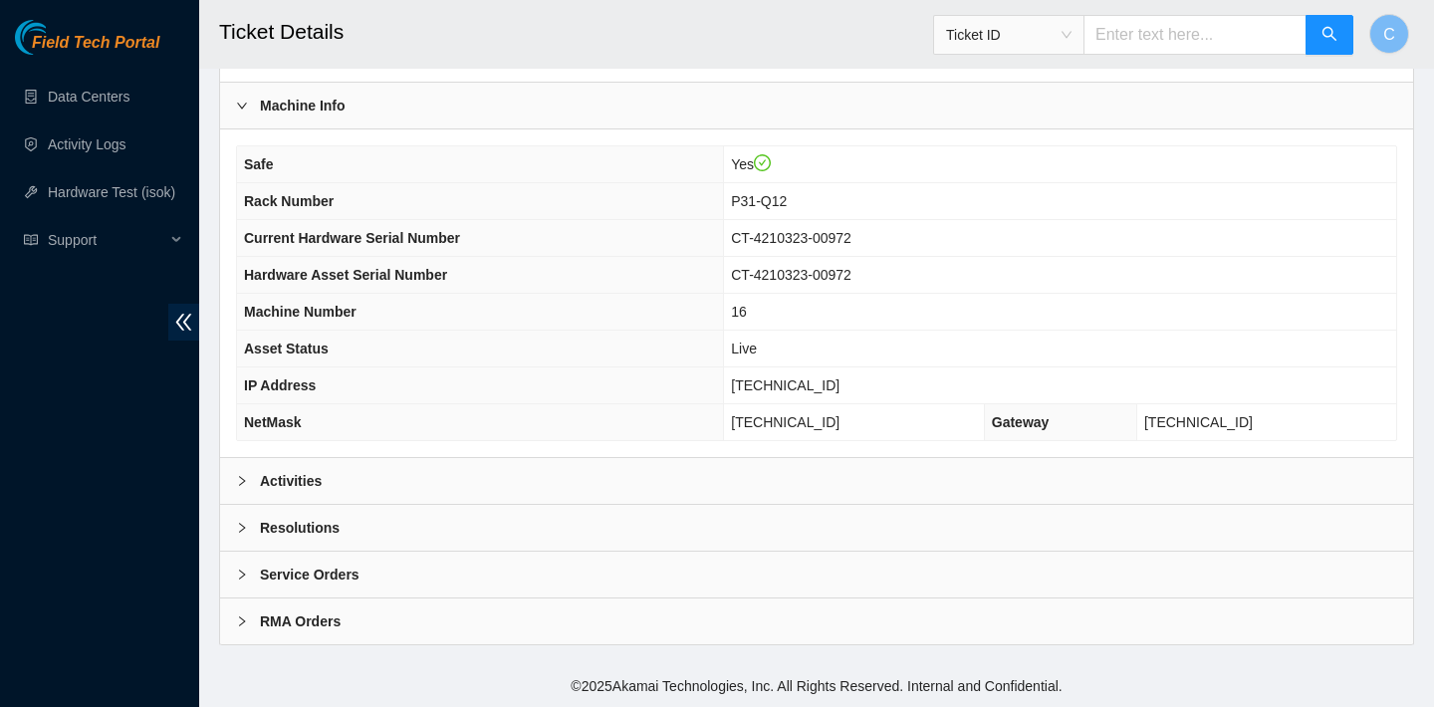
click at [695, 461] on div "Activities" at bounding box center [816, 481] width 1193 height 46
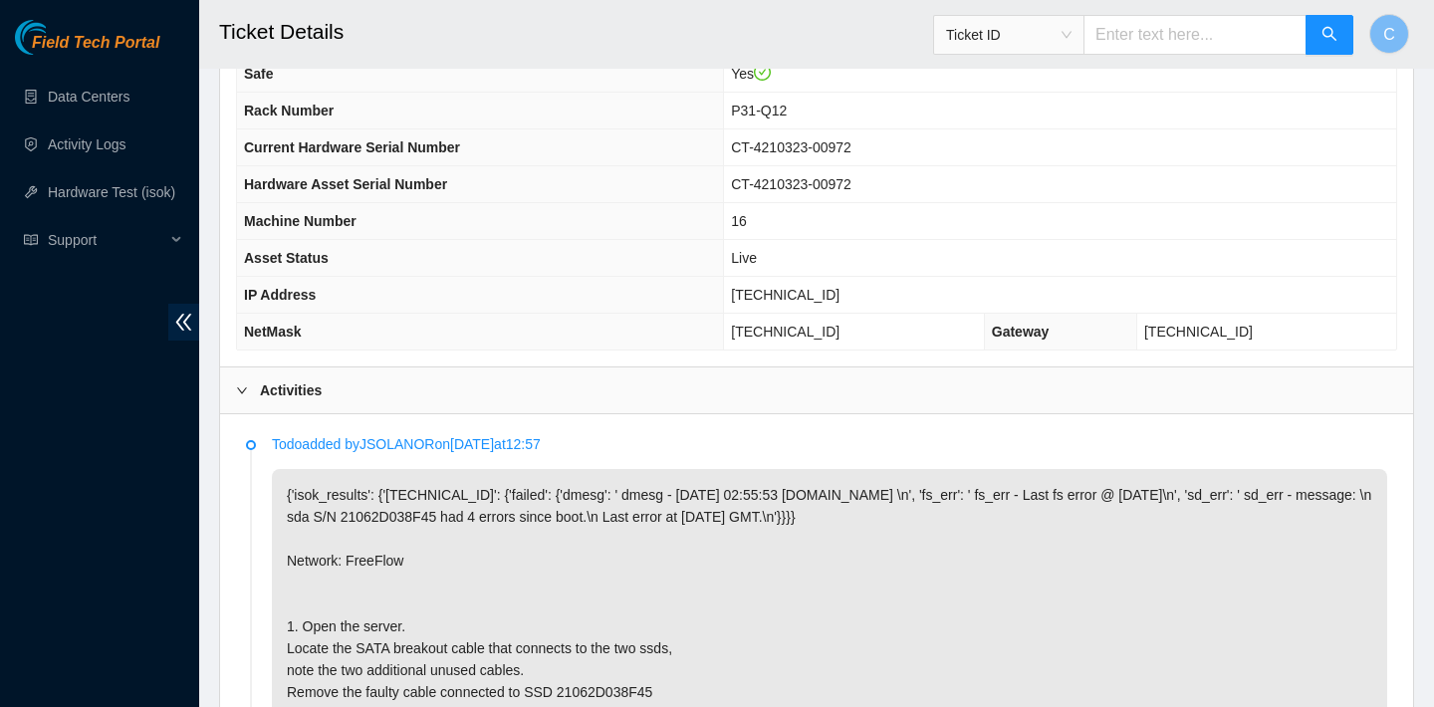
scroll to position [364, 0]
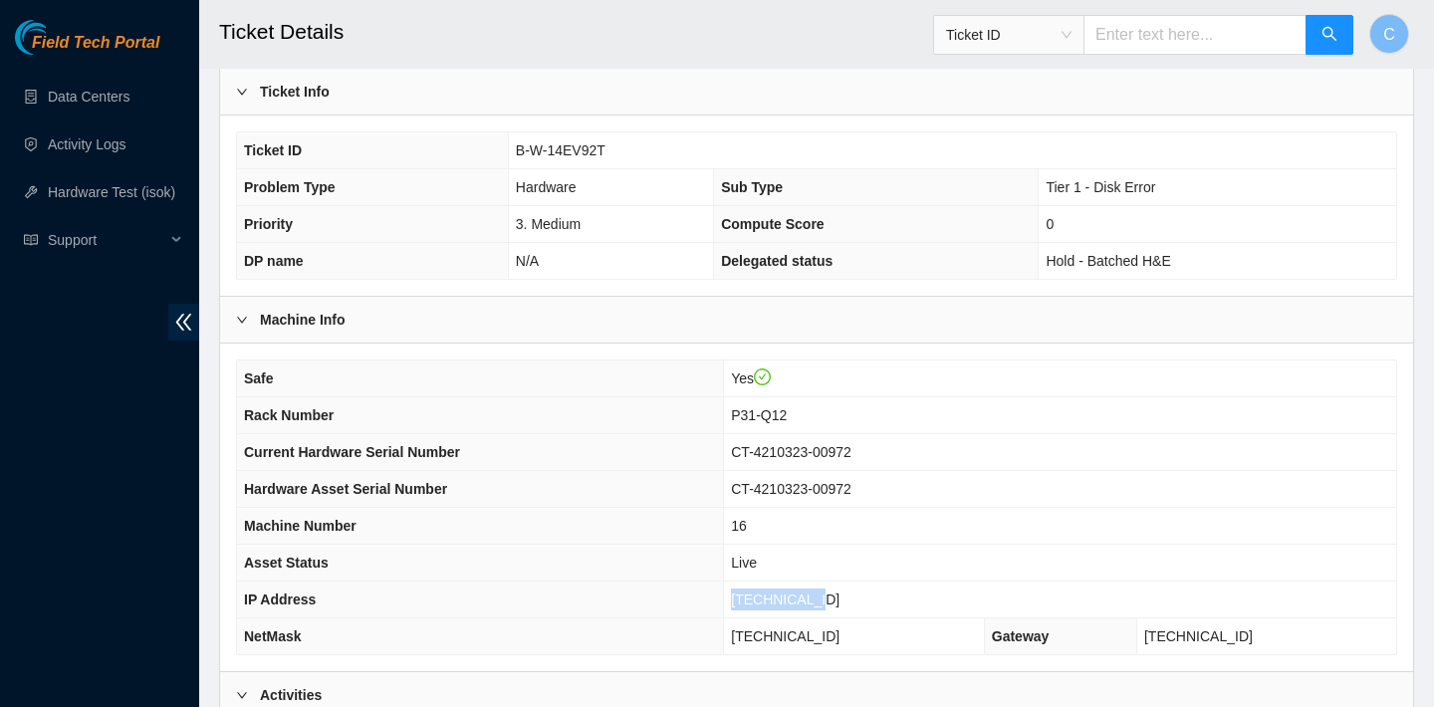
drag, startPoint x: 848, startPoint y: 597, endPoint x: 756, endPoint y: 597, distance: 92.6
click at [756, 597] on td "23.205.69.46" at bounding box center [1060, 599] width 672 height 37
copy span "23.205.69.46"
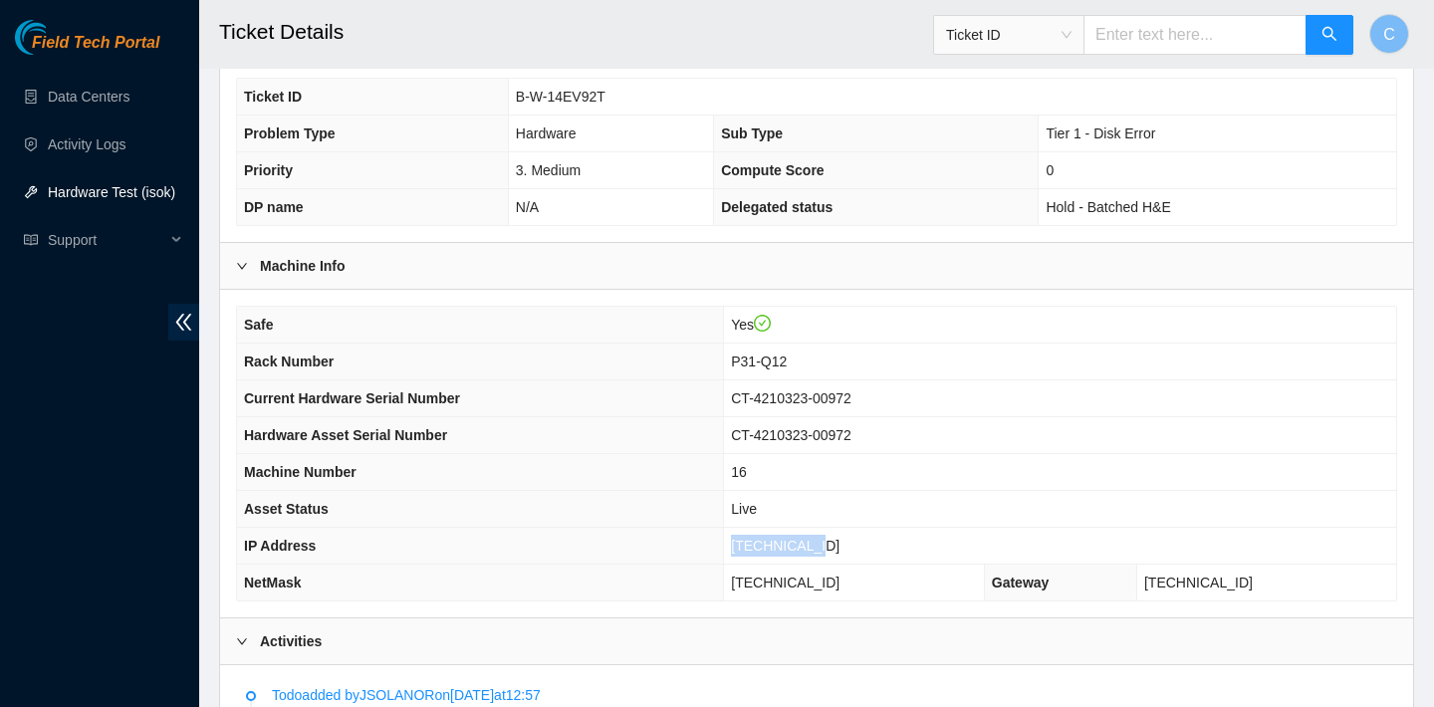
scroll to position [876, 0]
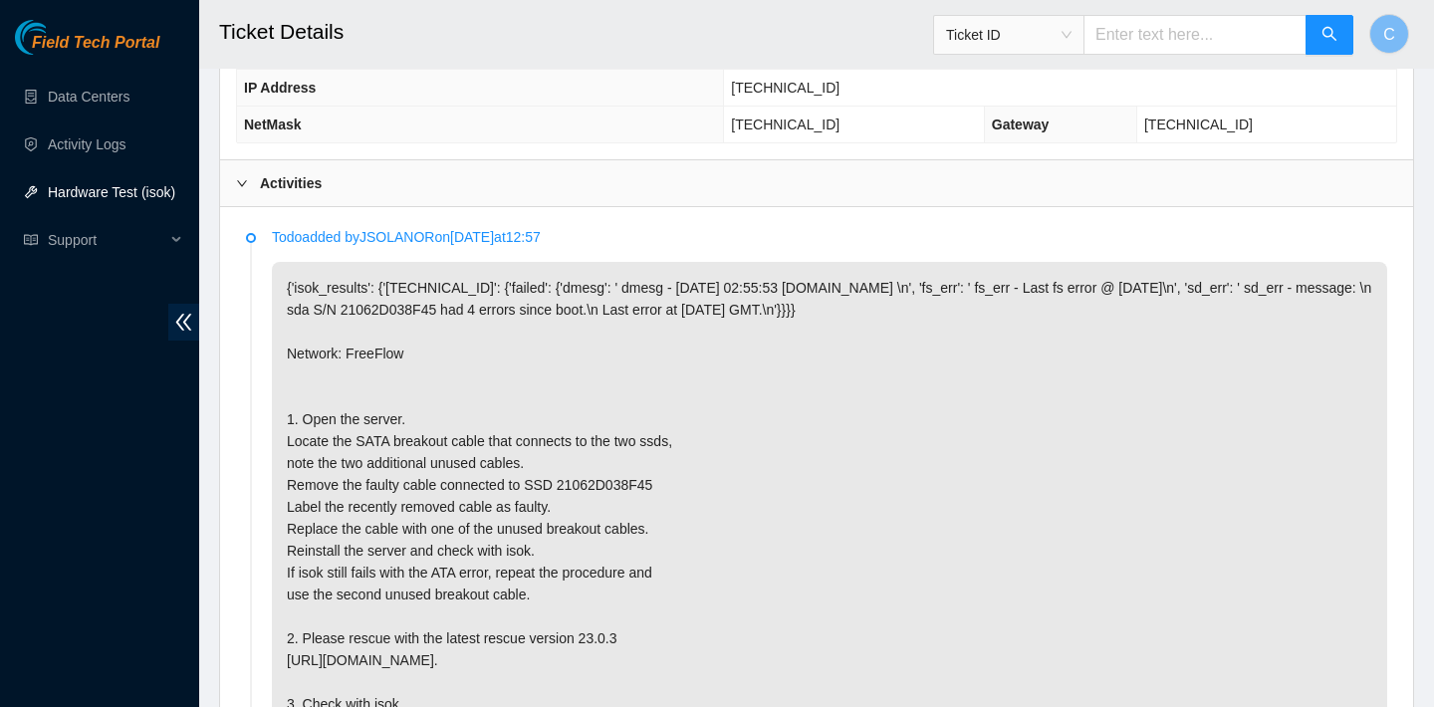
click at [814, 313] on p "{'isok_results': {'23.205.69.46': {'failed': {'dmesg': ' dmesg - Aug 27 02:55:5…" at bounding box center [829, 496] width 1115 height 468
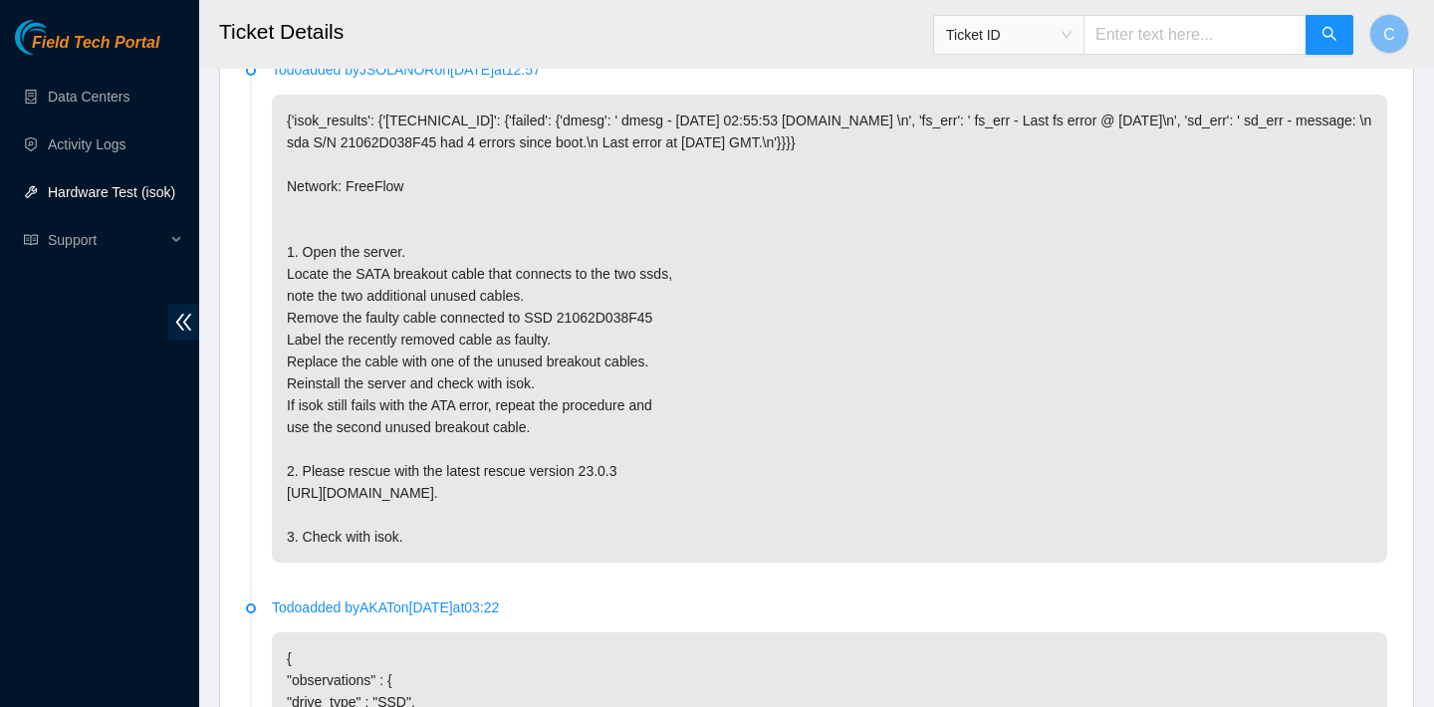
scroll to position [1042, 0]
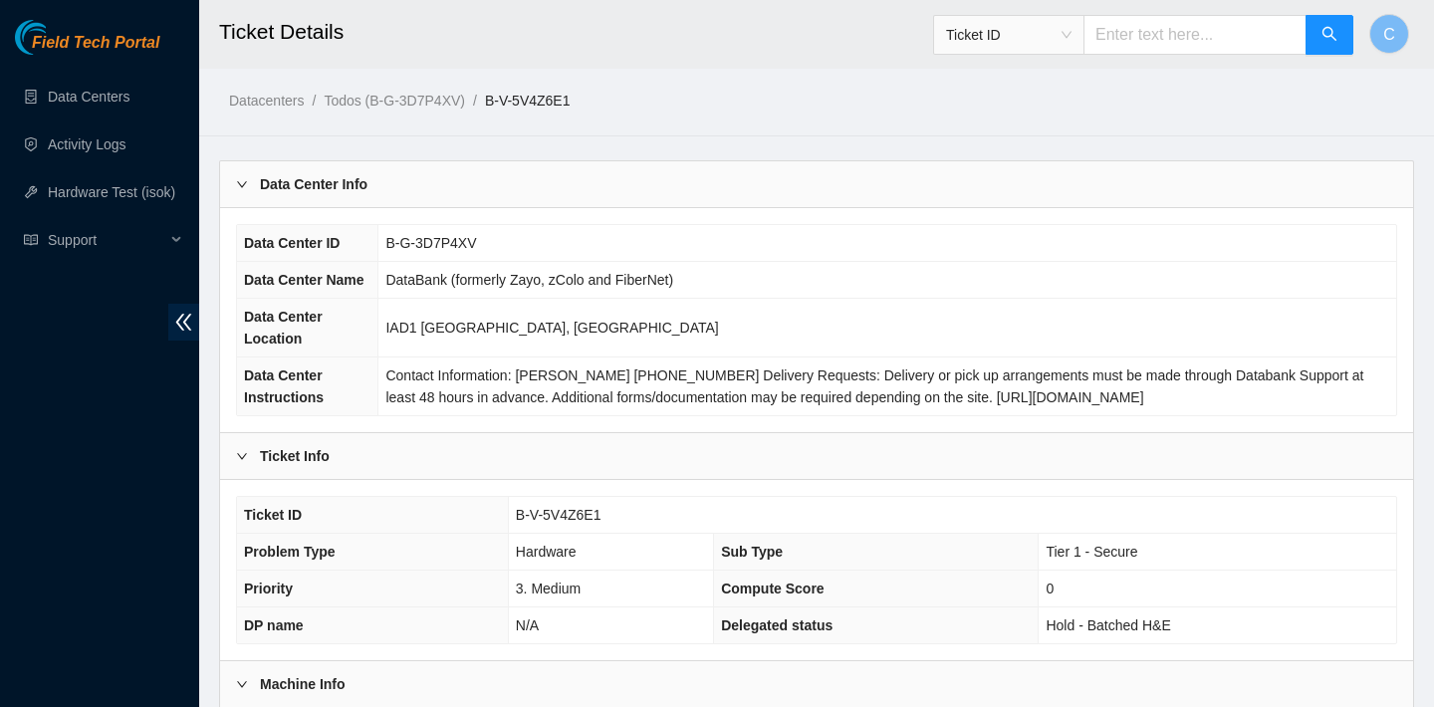
scroll to position [531, 0]
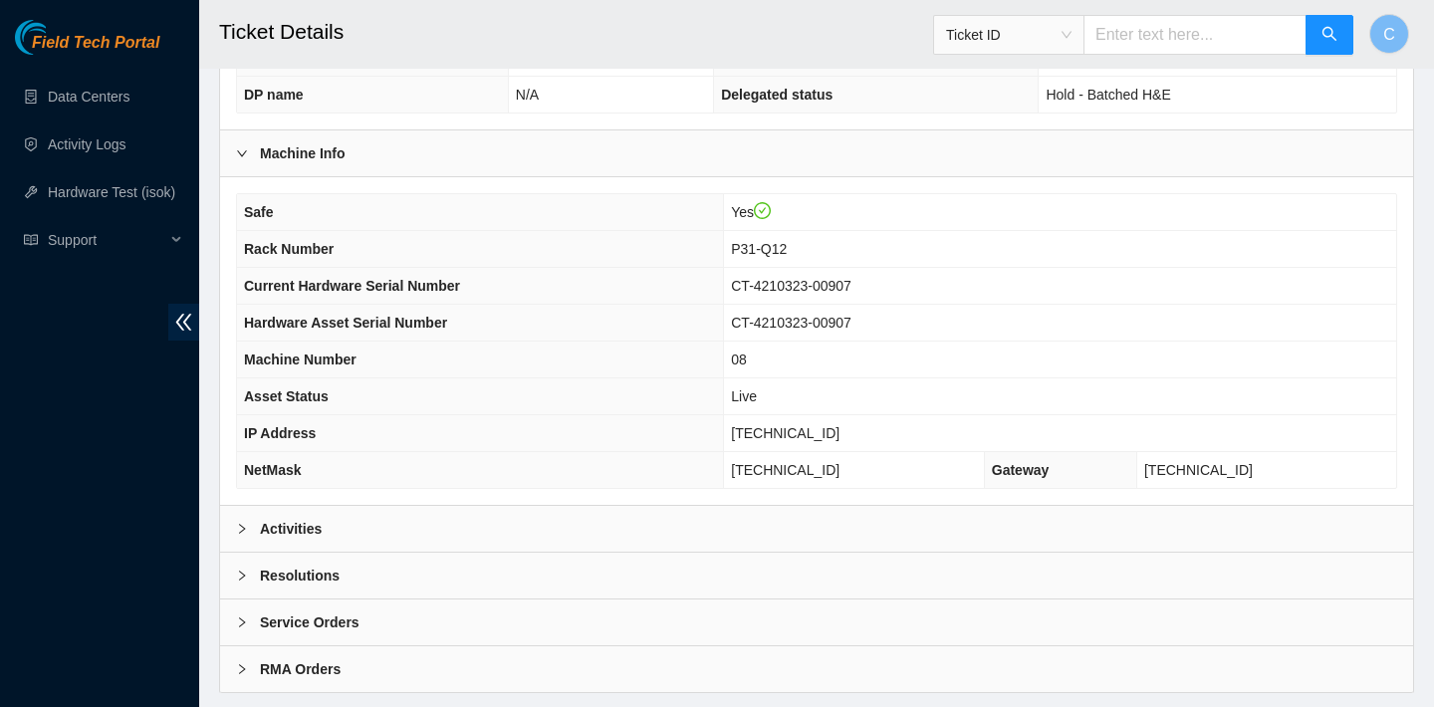
click at [594, 544] on div "Activities" at bounding box center [816, 529] width 1193 height 46
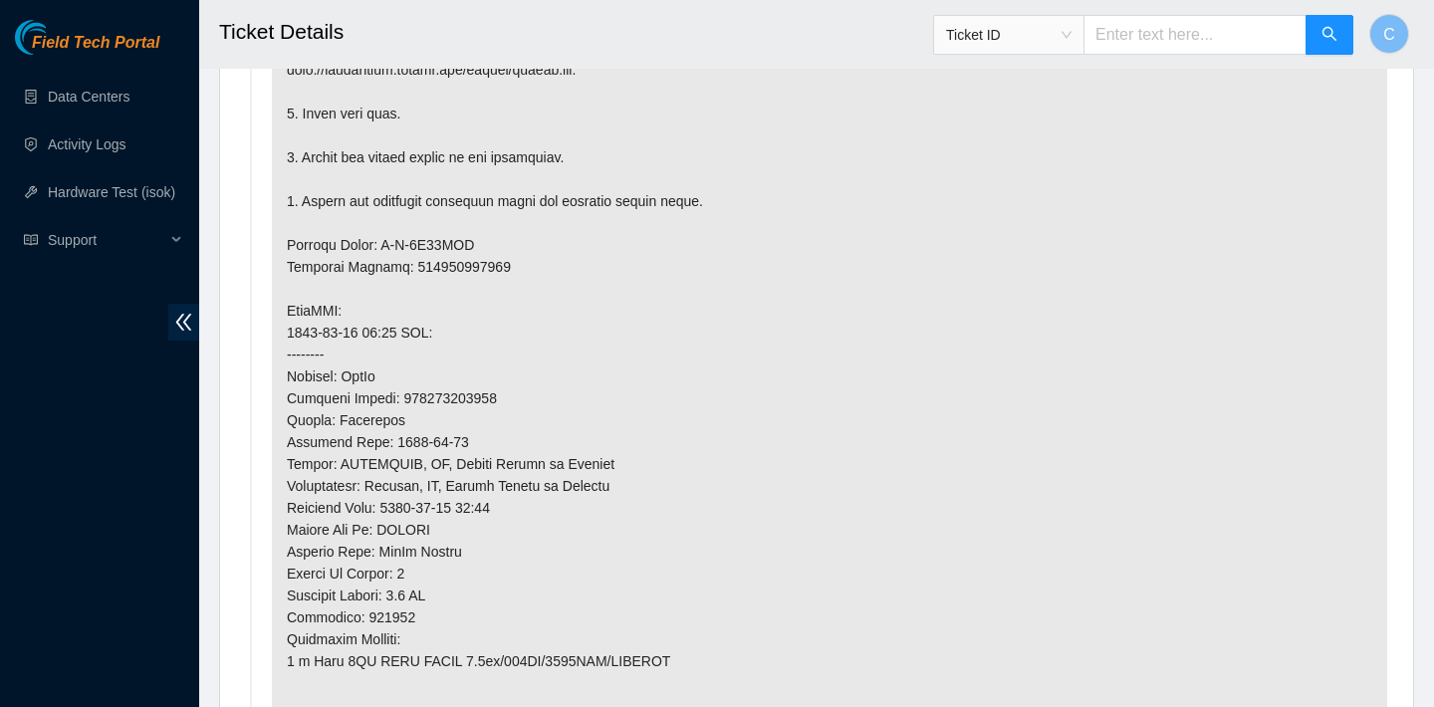
scroll to position [1390, 0]
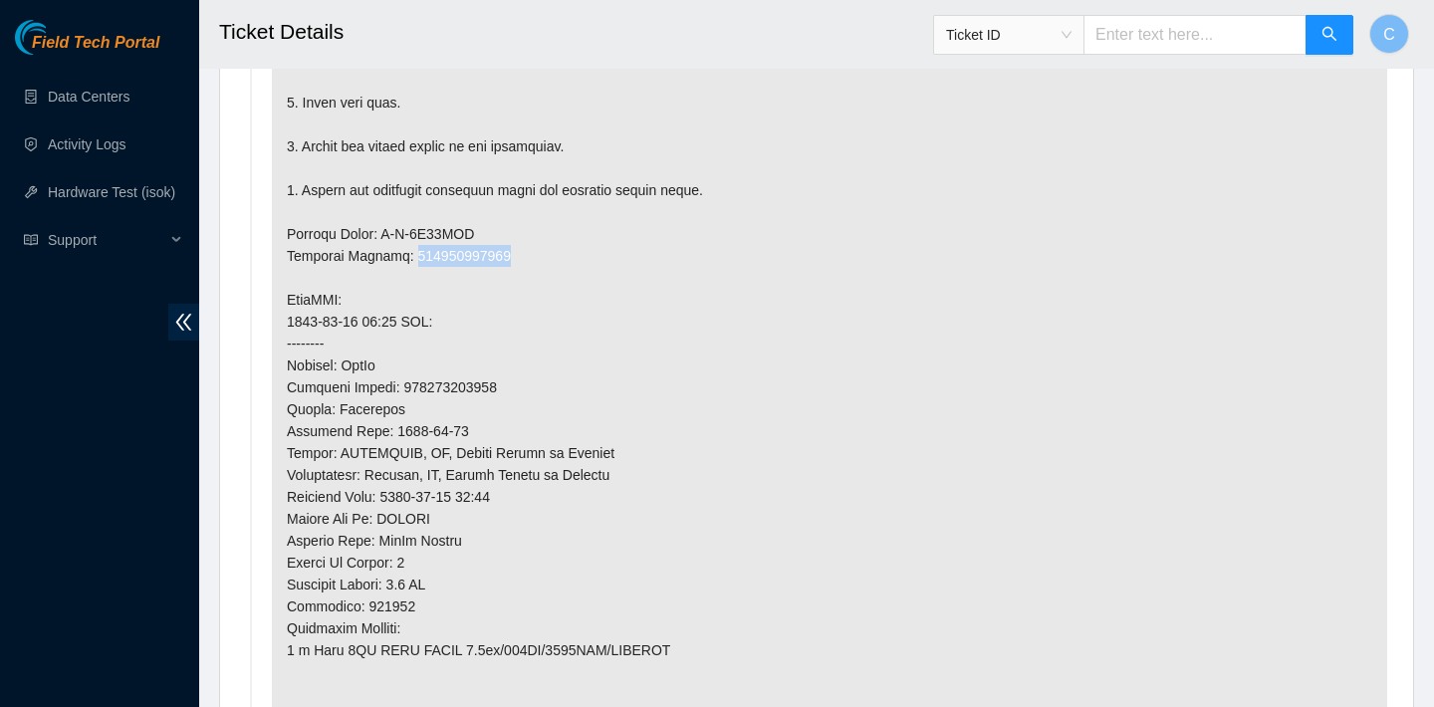
drag, startPoint x: 521, startPoint y: 251, endPoint x: 413, endPoint y: 250, distance: 107.5
click at [413, 250] on p at bounding box center [829, 299] width 1115 height 1103
copy p "450826216399"
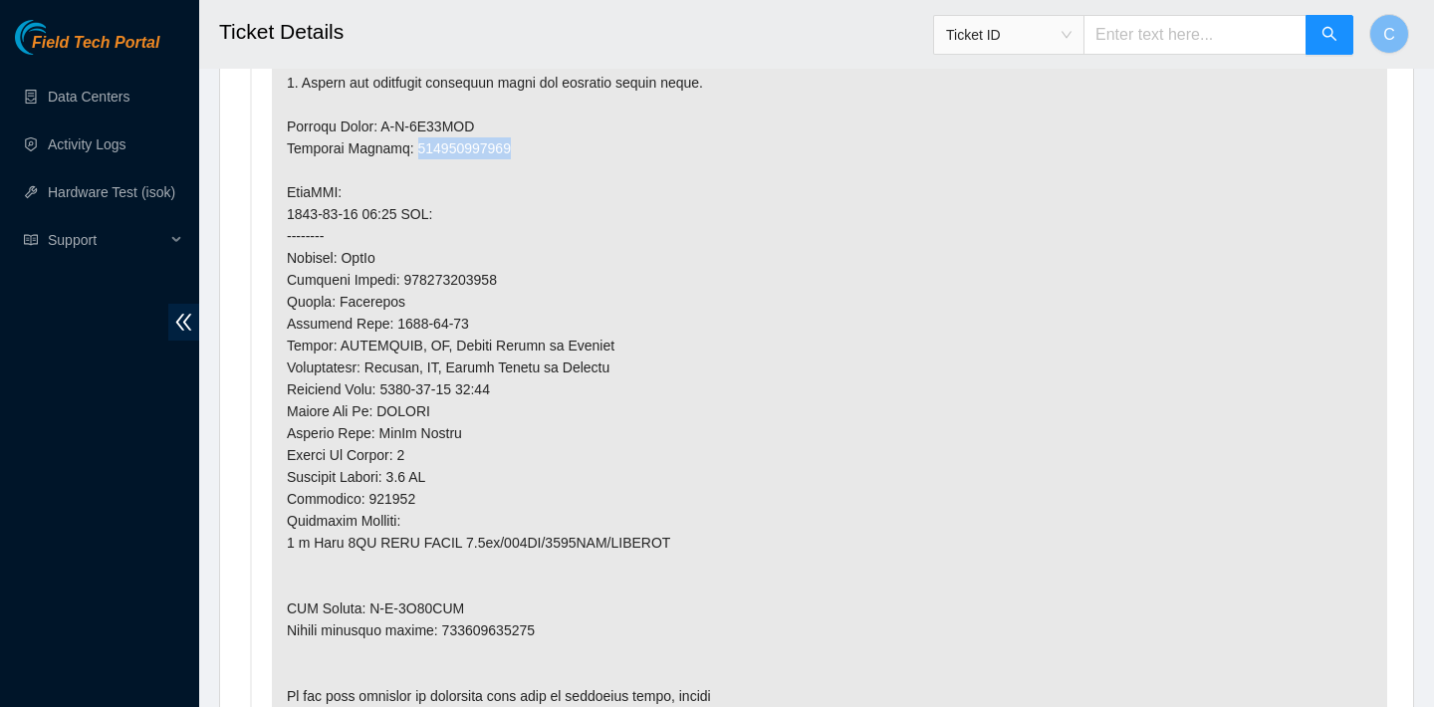
scroll to position [1700, 0]
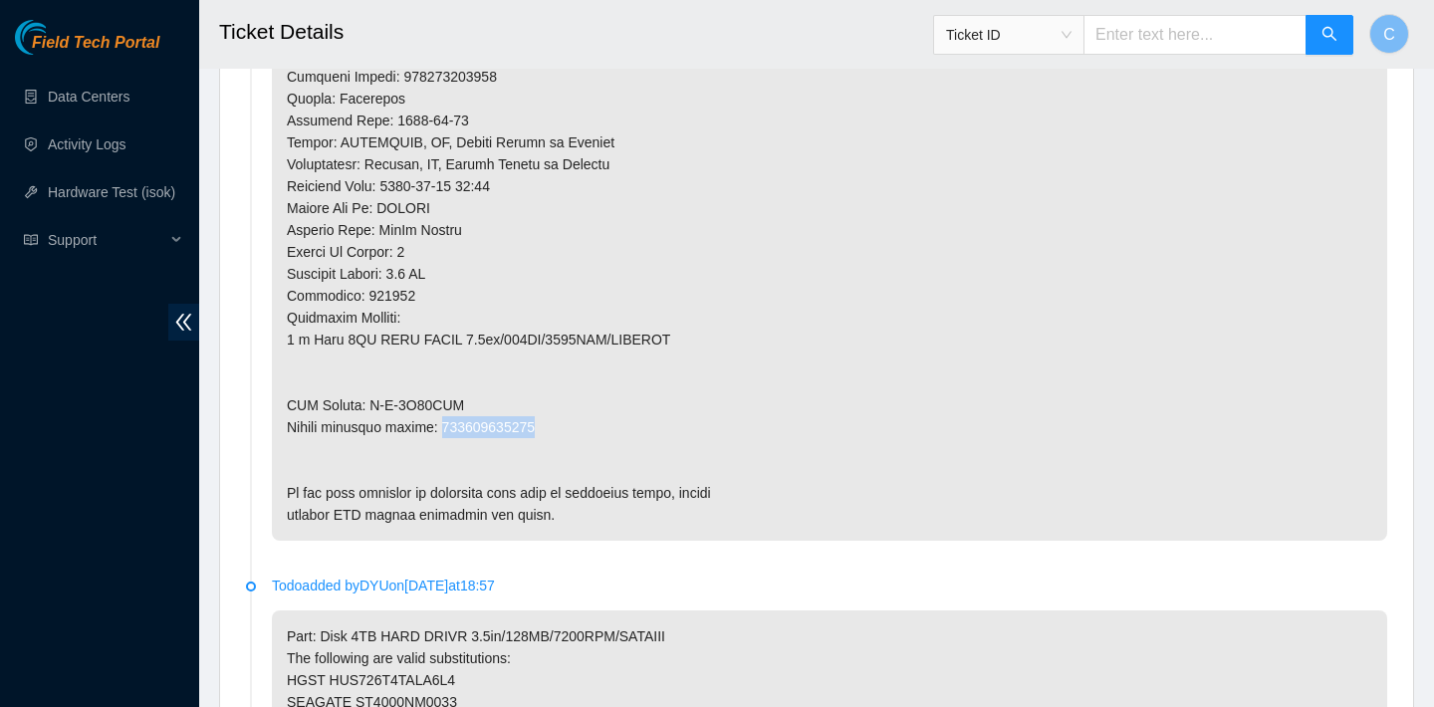
drag, startPoint x: 547, startPoint y: 421, endPoint x: 446, endPoint y: 418, distance: 100.6
copy p "450826216403"
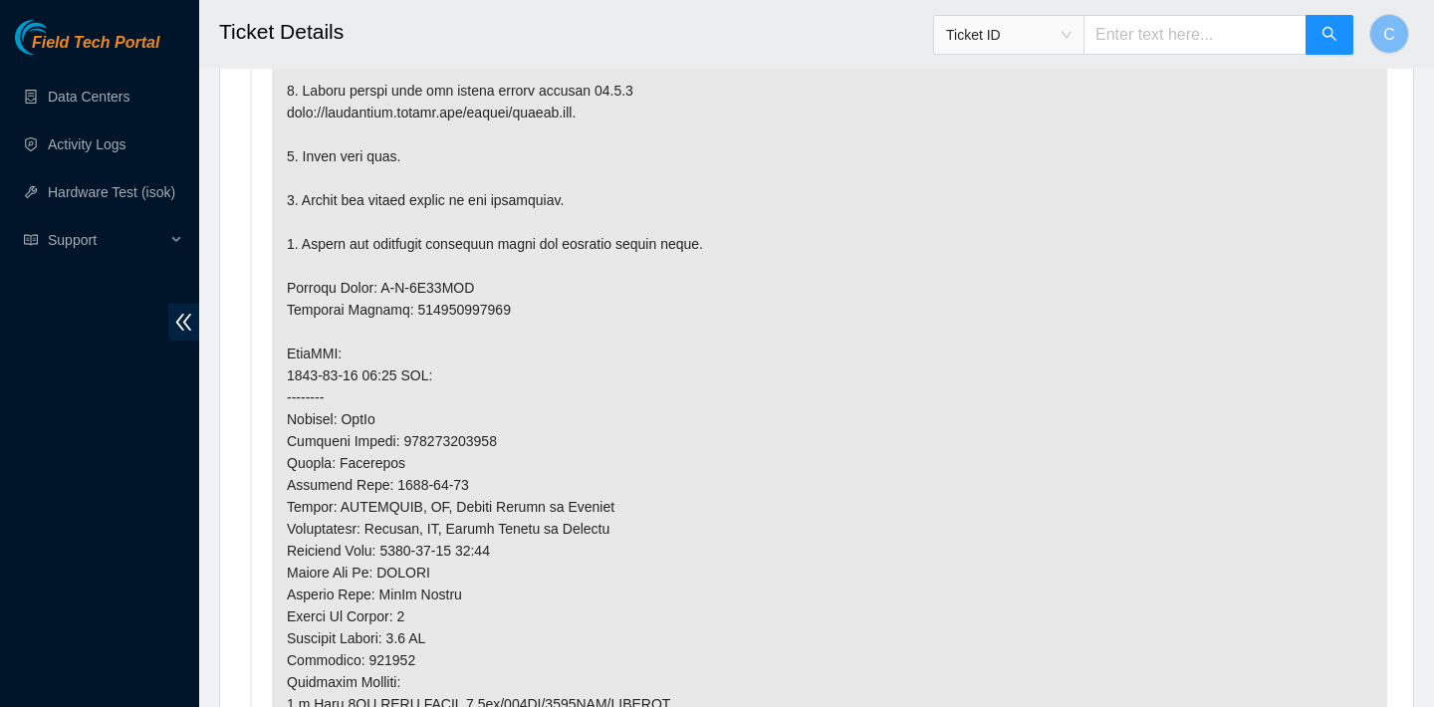
scroll to position [1546, 0]
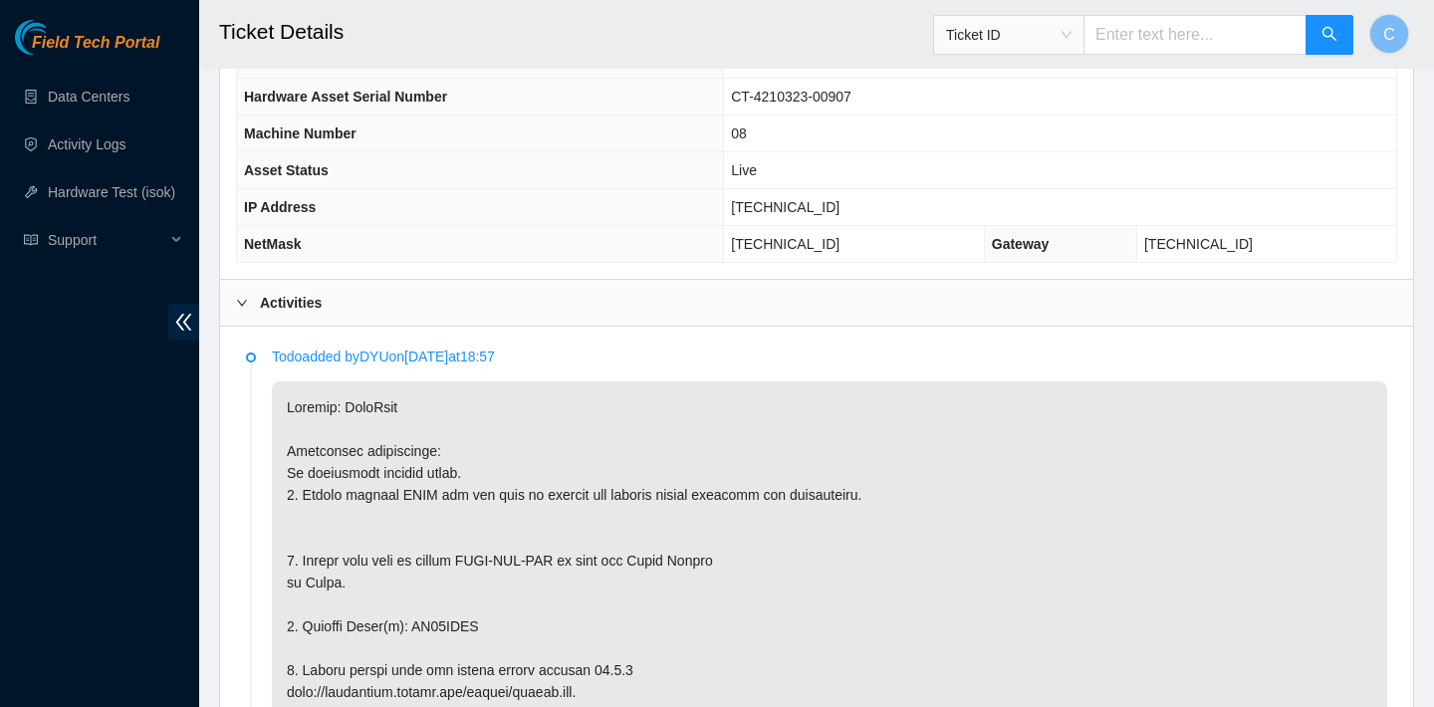
scroll to position [651, 0]
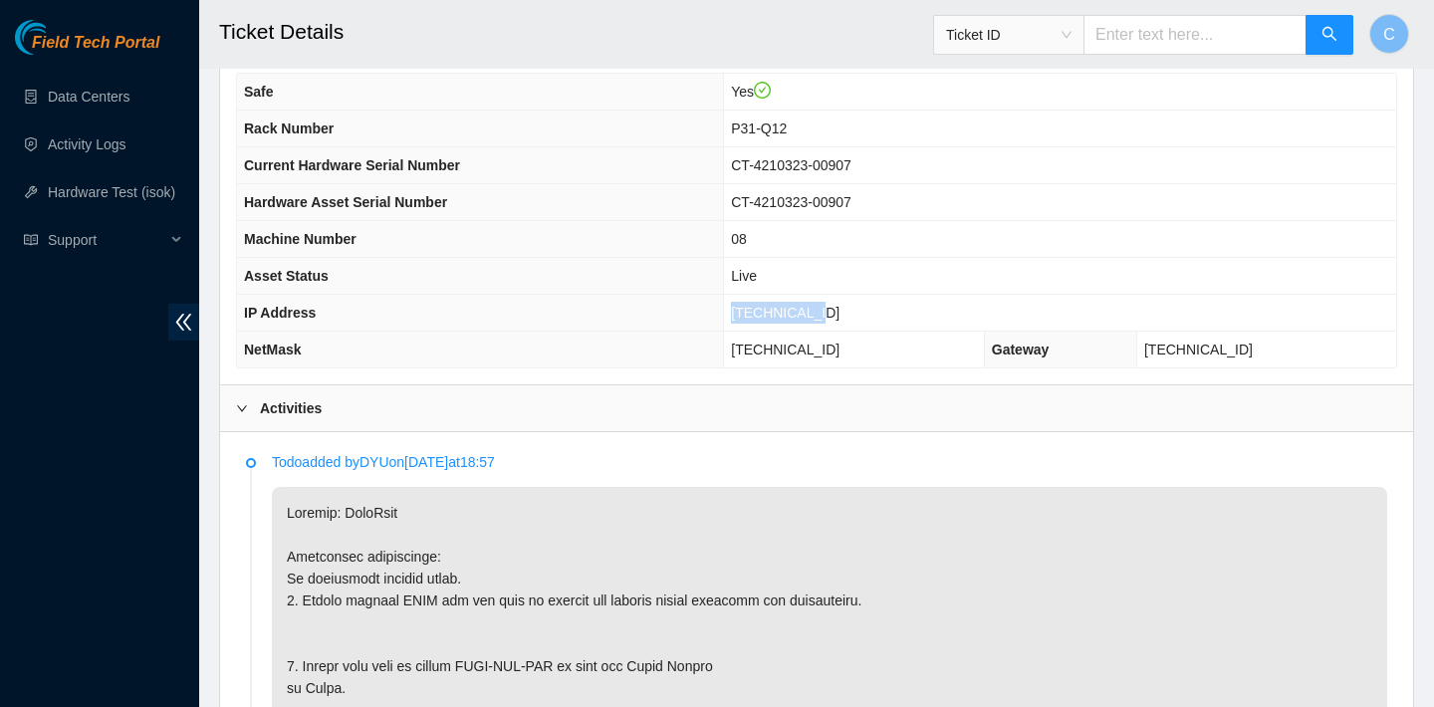
drag, startPoint x: 851, startPoint y: 313, endPoint x: 764, endPoint y: 309, distance: 87.7
click at [763, 309] on td "[TECHNICAL_ID]" at bounding box center [1060, 313] width 672 height 37
copy span "3.205.69.38"
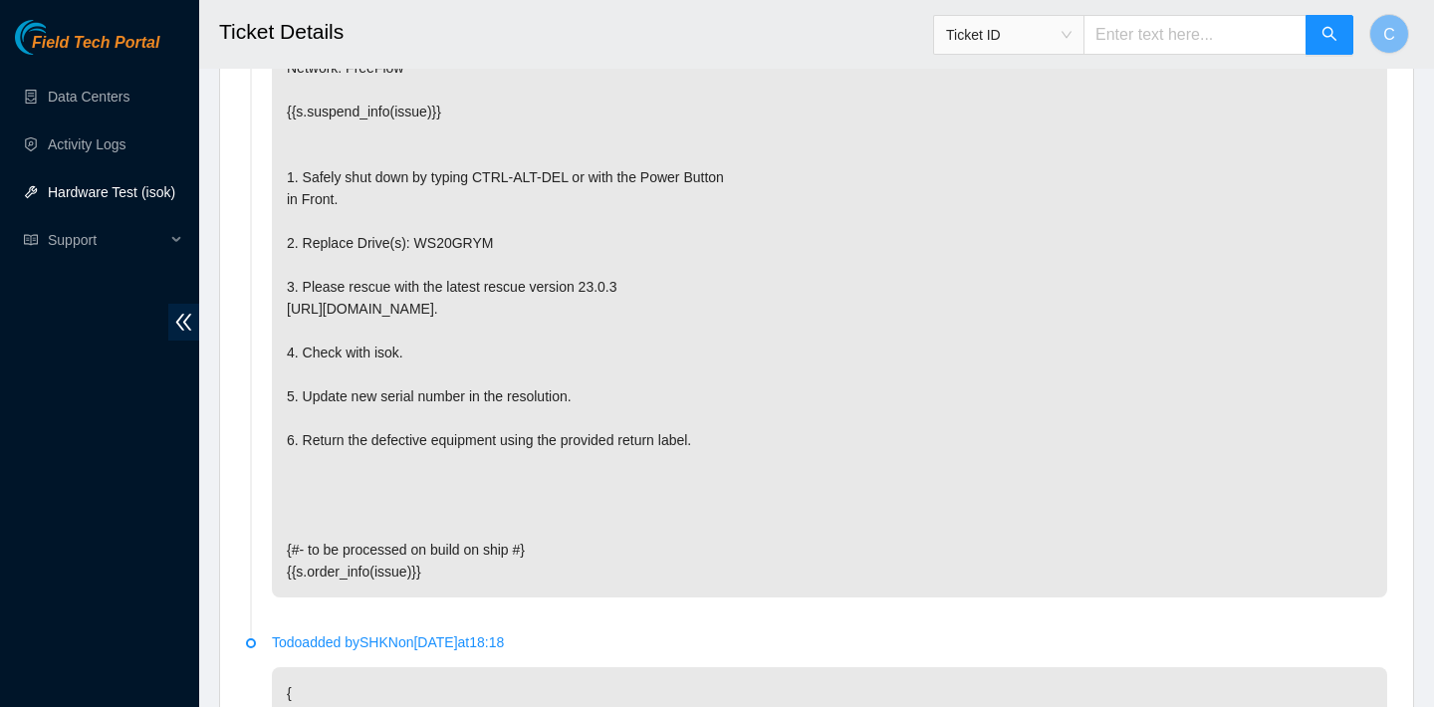
scroll to position [3811, 0]
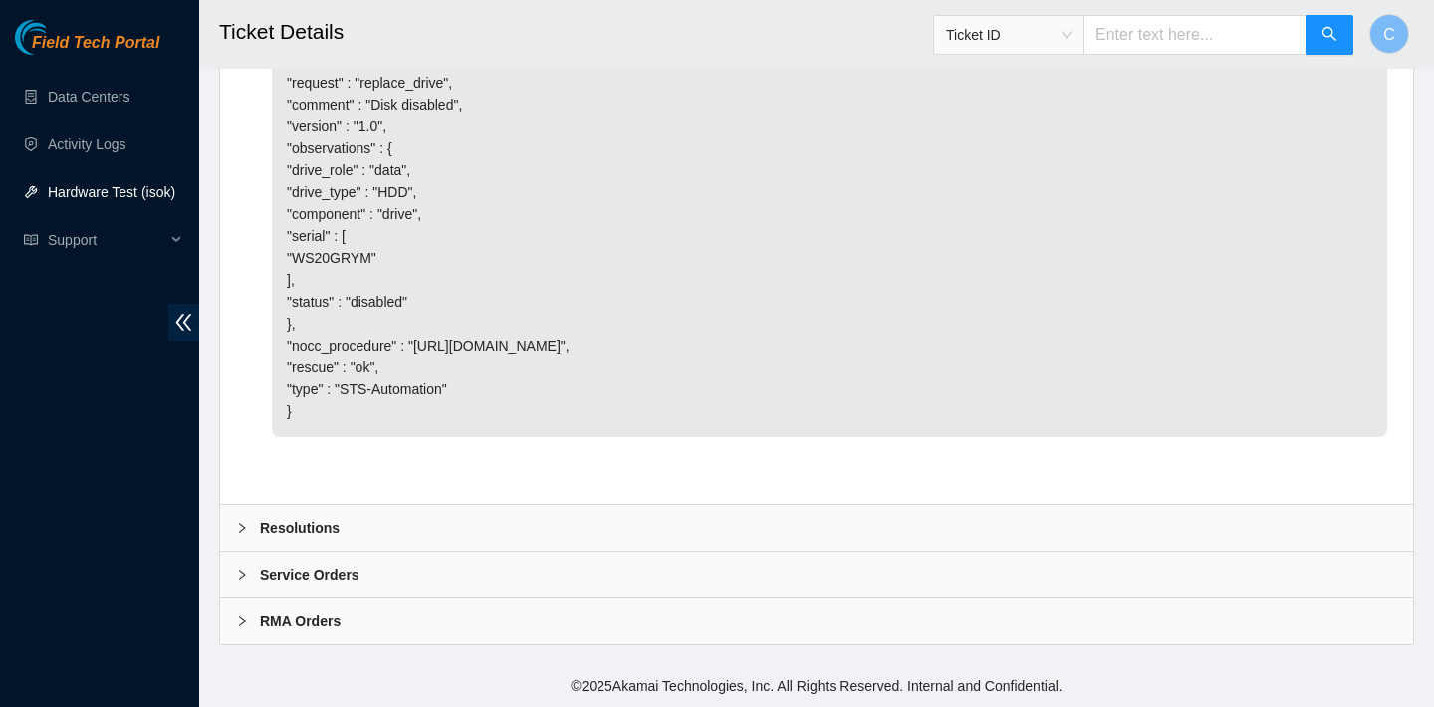
click at [462, 518] on div "Resolutions" at bounding box center [816, 528] width 1193 height 46
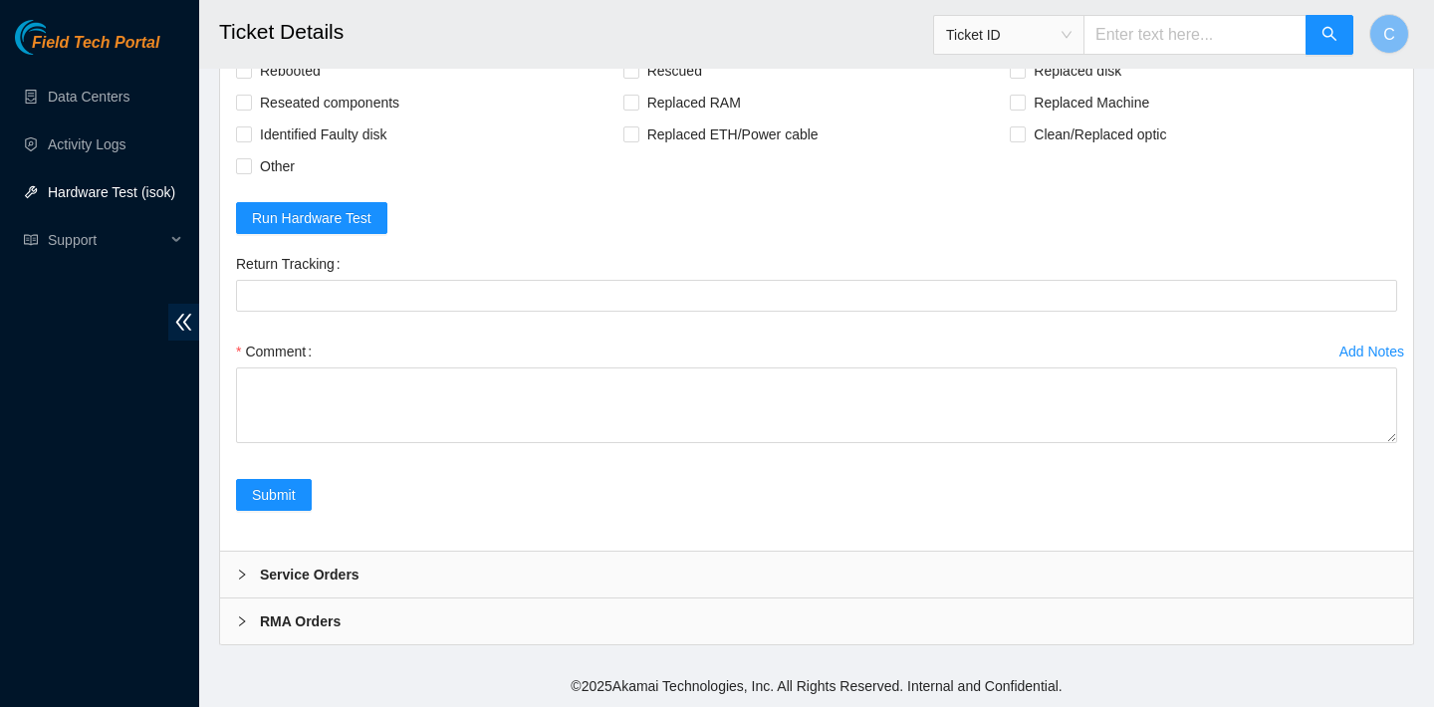
scroll to position [4284, 0]
click at [273, 87] on span "Rebooted" at bounding box center [290, 71] width 77 height 32
click at [250, 77] on input "Rebooted" at bounding box center [243, 70] width 14 height 14
checkbox input "true"
click at [665, 87] on span "Rescued" at bounding box center [674, 71] width 71 height 32
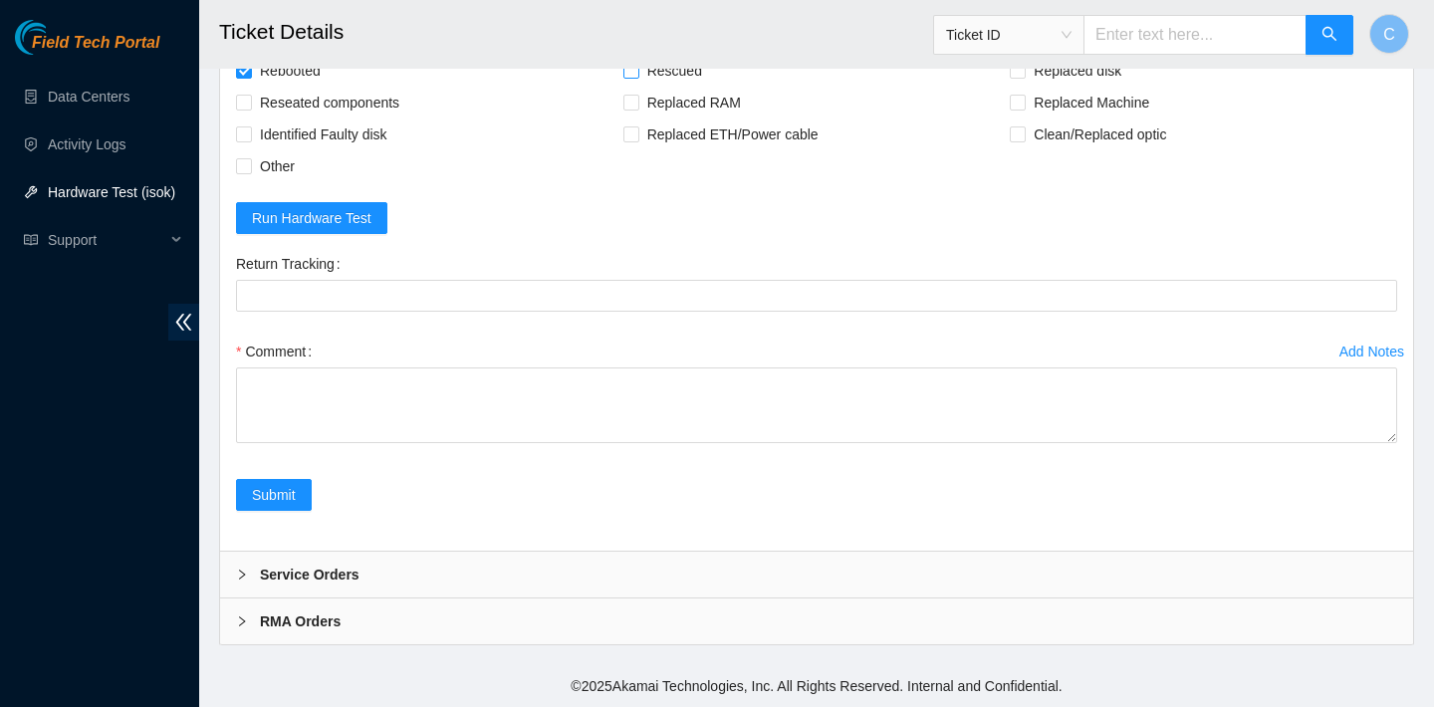
click at [637, 77] on input "Rescued" at bounding box center [630, 70] width 14 height 14
checkbox input "true"
click at [1058, 87] on span "Replaced disk" at bounding box center [1077, 71] width 104 height 32
click at [1023, 77] on input "Replaced disk" at bounding box center [1017, 70] width 14 height 14
checkbox input "true"
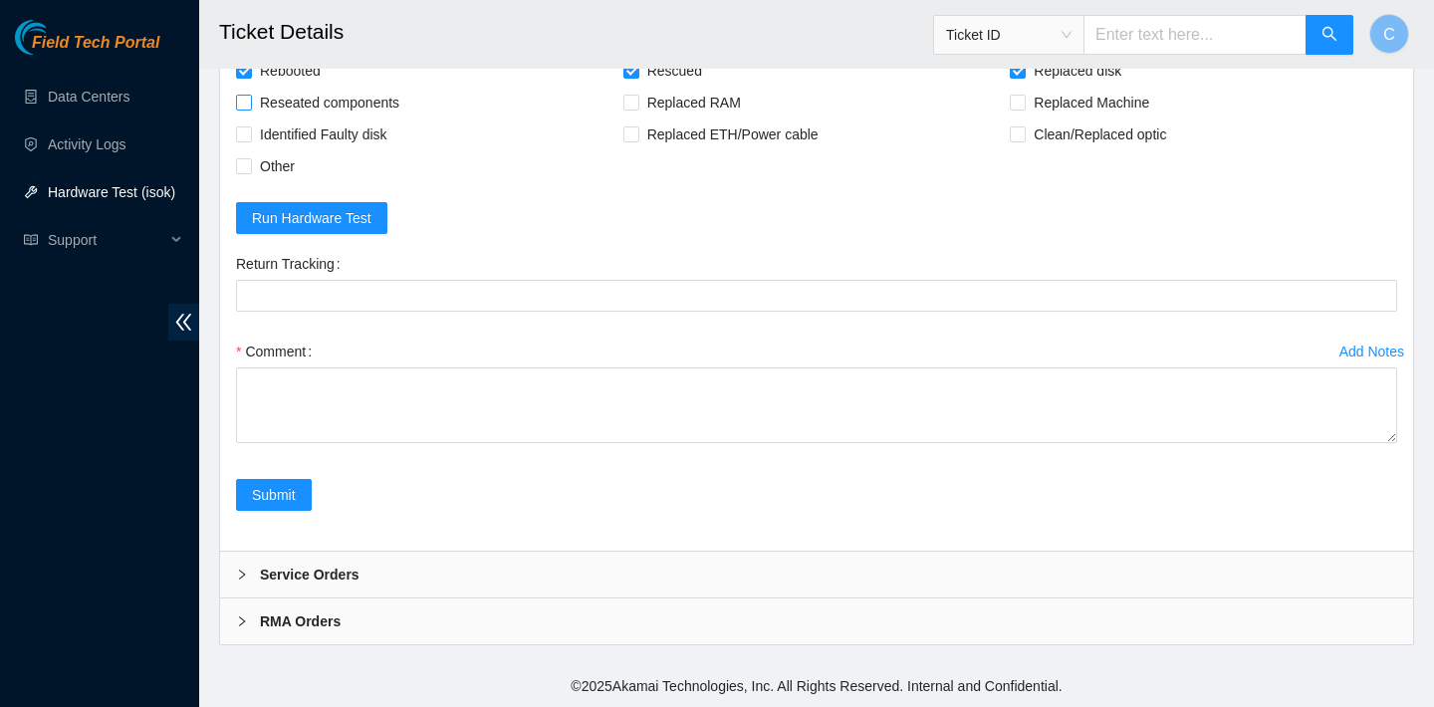
click at [373, 118] on span "Reseated components" at bounding box center [329, 103] width 155 height 32
click at [250, 109] on input "Reseated components" at bounding box center [243, 102] width 14 height 14
checkbox input "true"
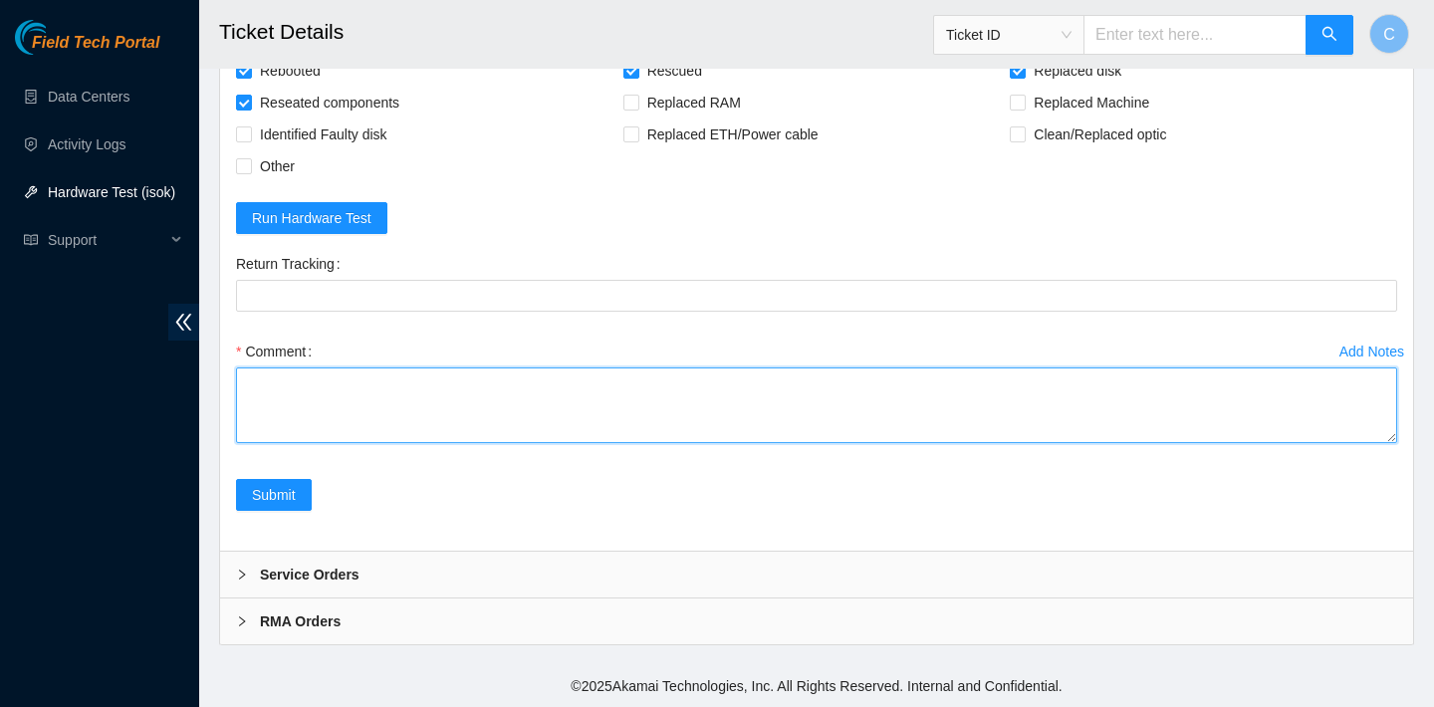
click at [410, 443] on textarea "Comment" at bounding box center [816, 405] width 1161 height 76
paste textarea "Z1Z7M0LG"
type textarea "verified SN replaced old disk with new disk SN:Z1Z7M0LG"
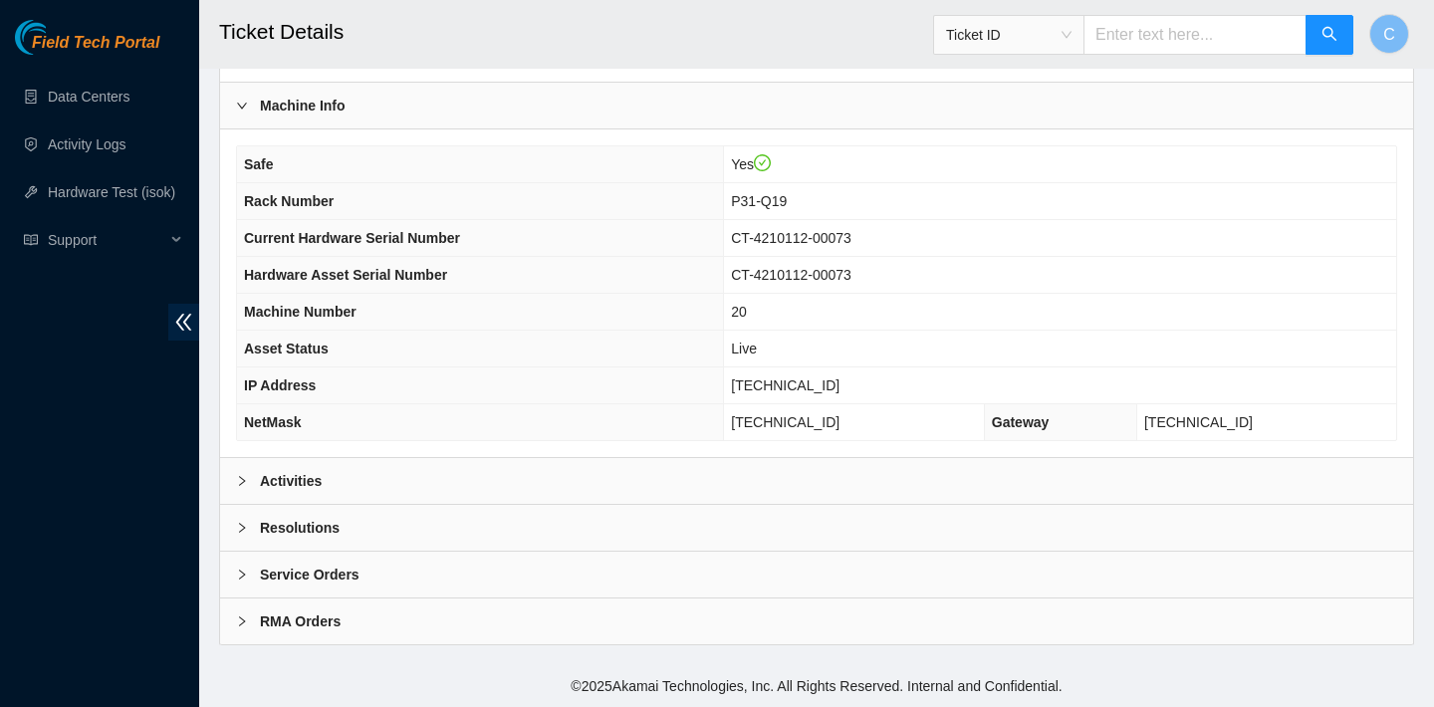
click at [592, 474] on div "Activities" at bounding box center [816, 481] width 1193 height 46
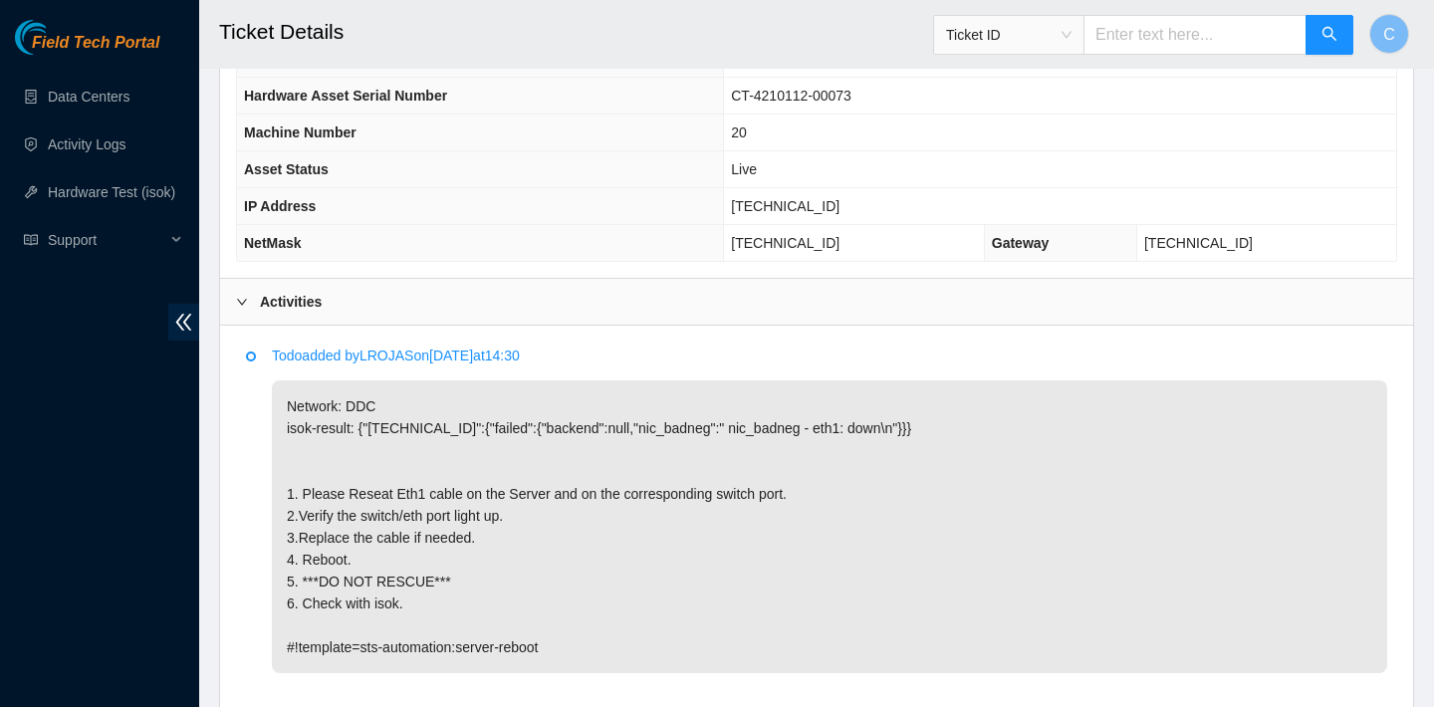
scroll to position [685, 0]
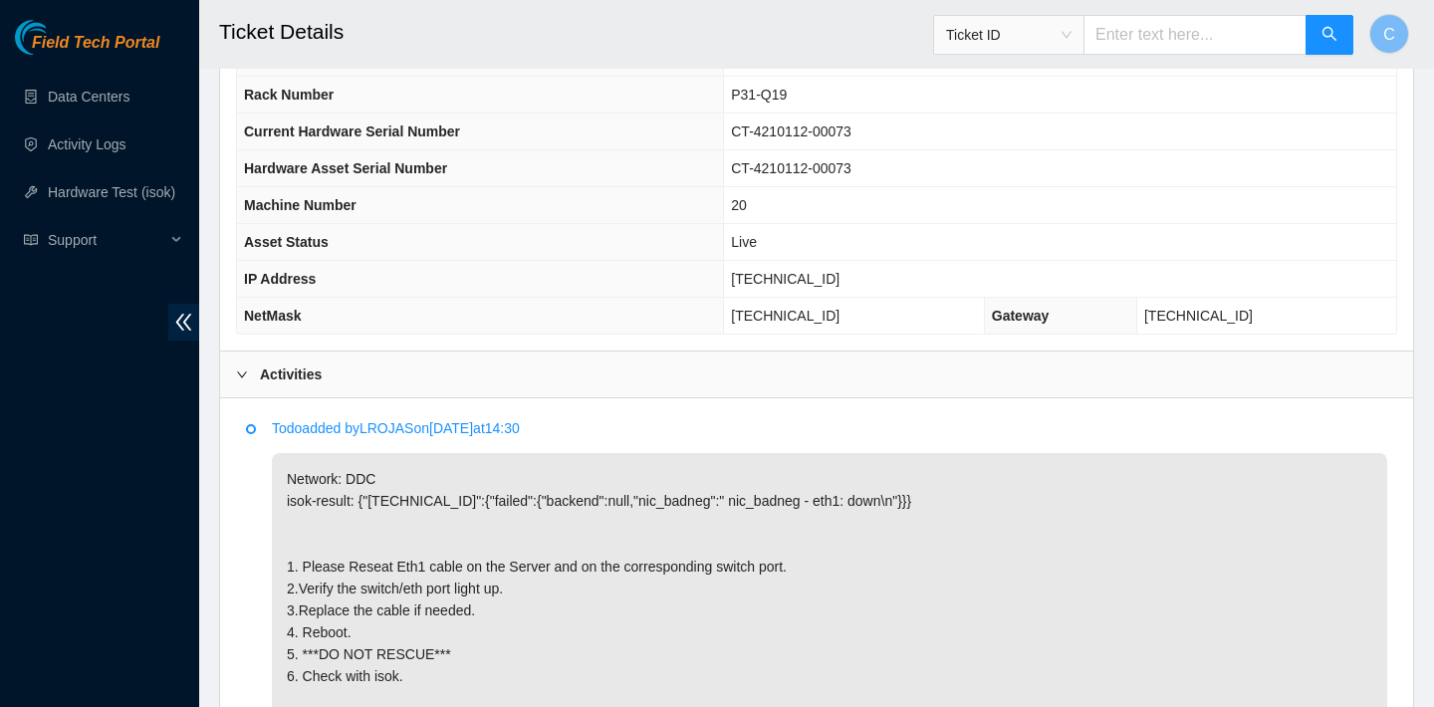
click at [862, 311] on td "[TECHNICAL_ID]" at bounding box center [854, 316] width 261 height 37
drag, startPoint x: 843, startPoint y: 279, endPoint x: 741, endPoint y: 274, distance: 102.7
click at [741, 274] on td "23.73.205.151" at bounding box center [1060, 279] width 672 height 37
copy span "23.73.205.151"
click at [692, 233] on th "Asset Status" at bounding box center [480, 242] width 487 height 37
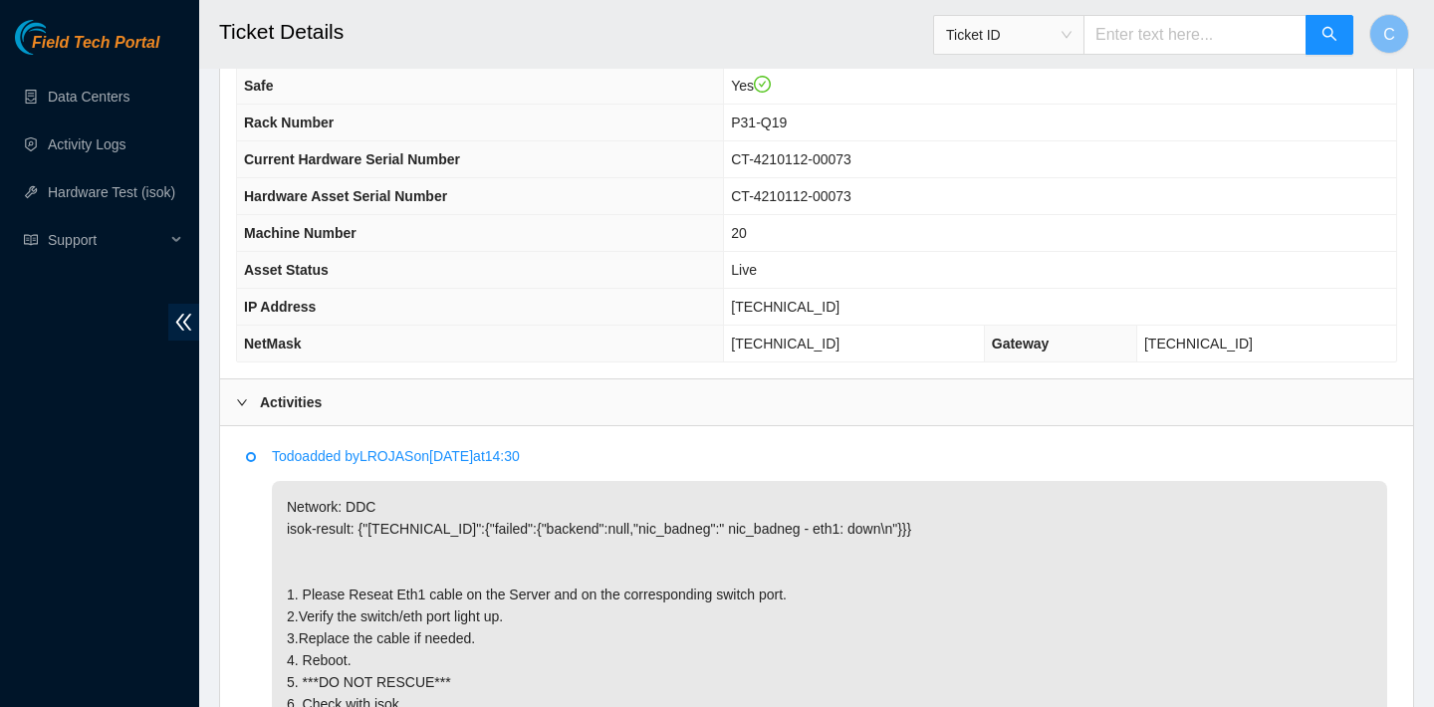
scroll to position [654, 0]
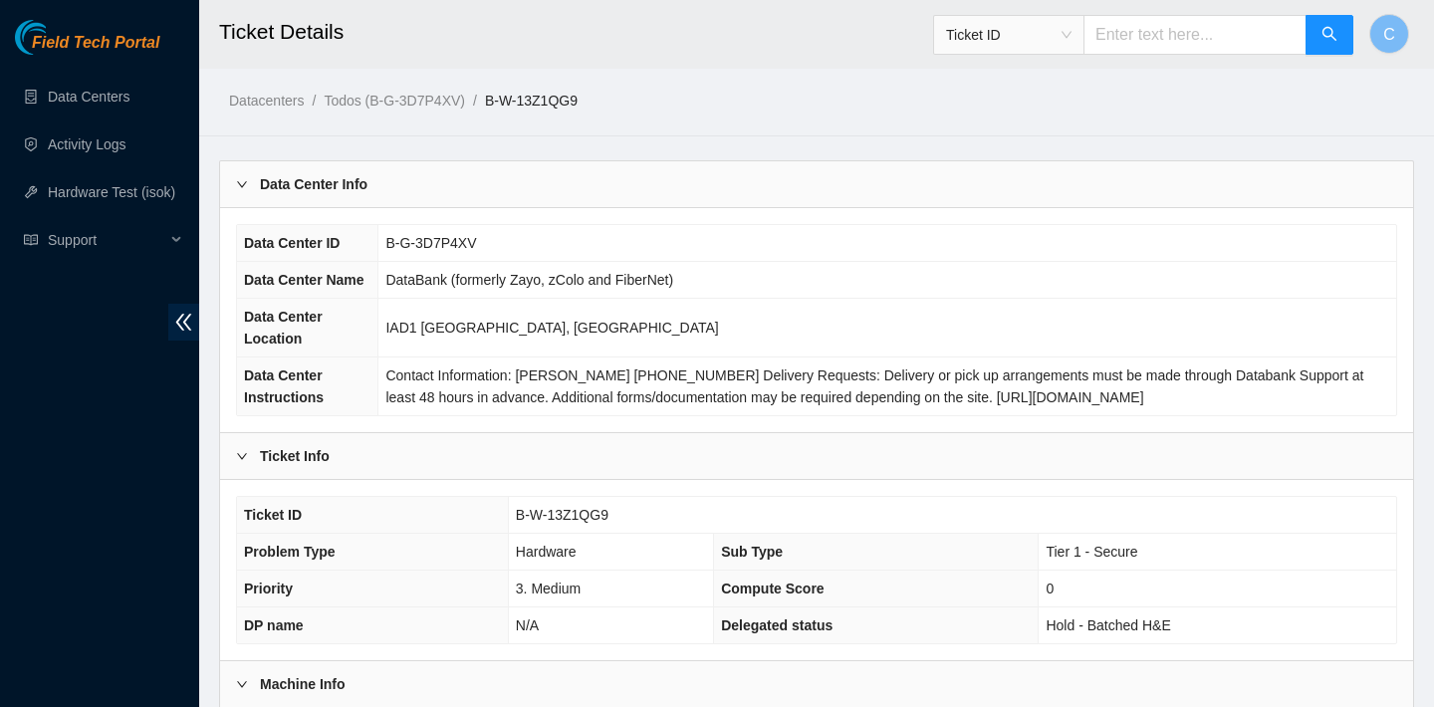
scroll to position [578, 0]
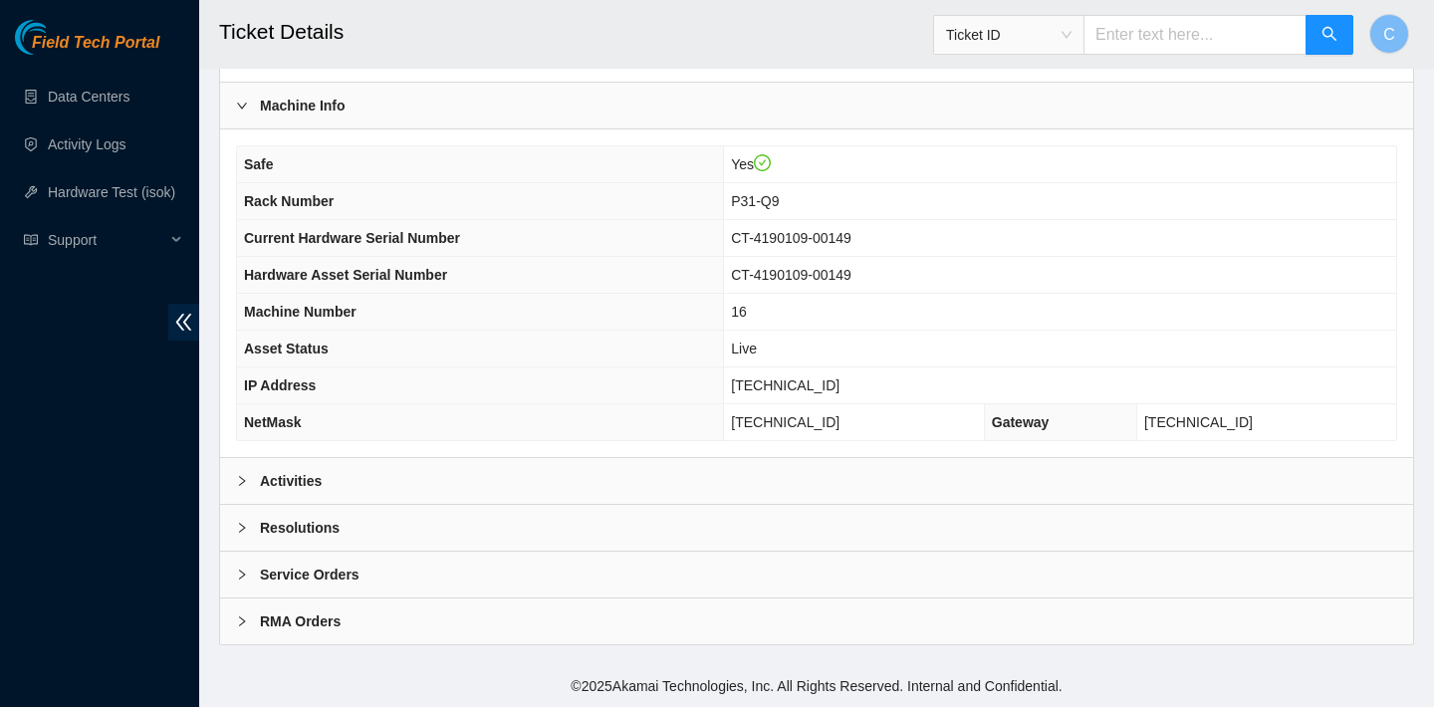
click at [580, 463] on div "Activities" at bounding box center [816, 481] width 1193 height 46
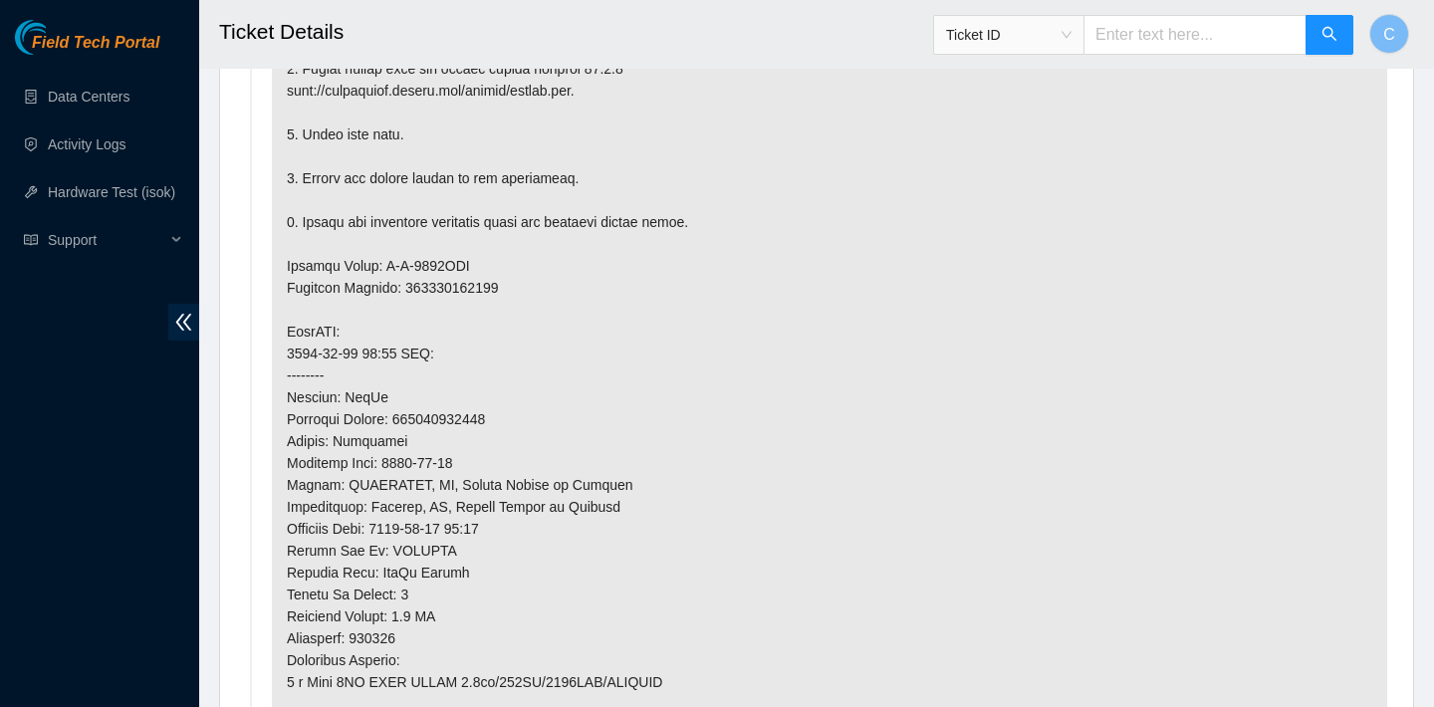
scroll to position [1322, 0]
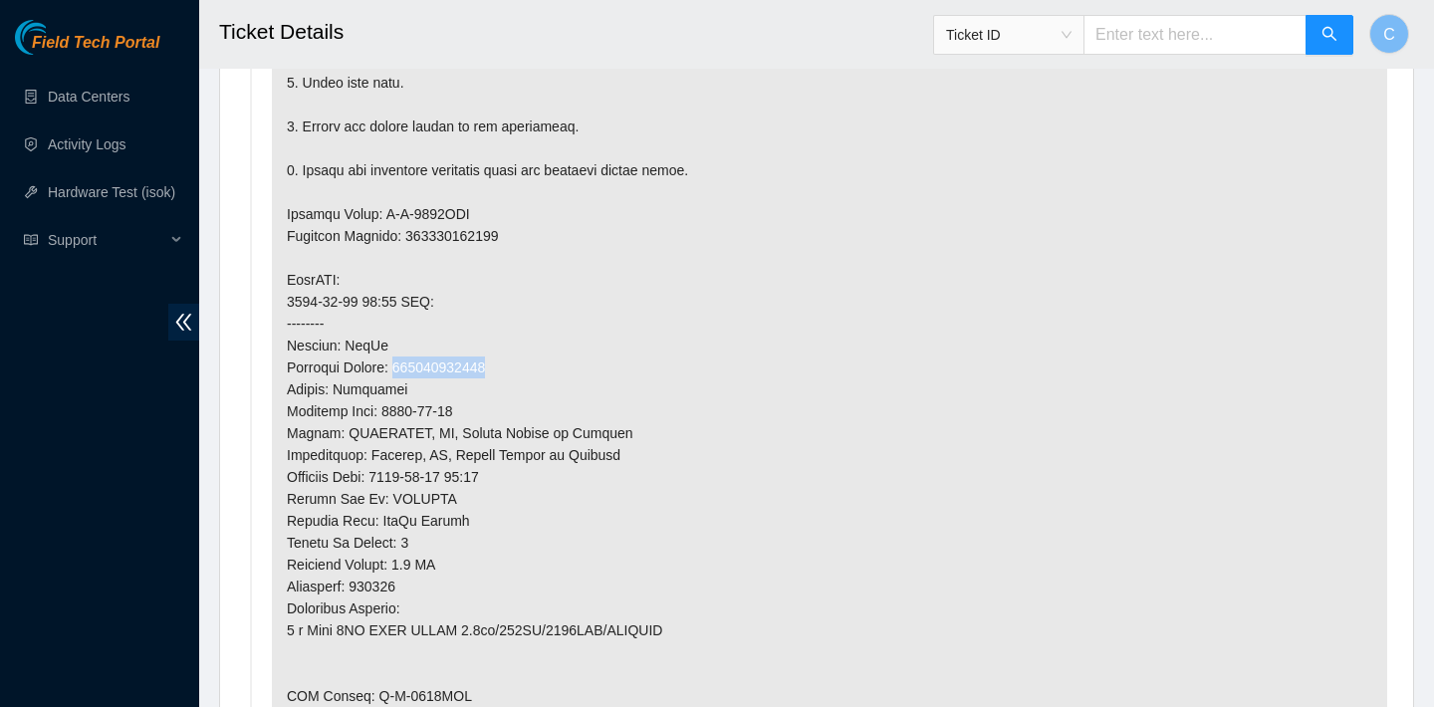
drag, startPoint x: 510, startPoint y: 359, endPoint x: 407, endPoint y: 358, distance: 102.6
click at [406, 358] on p at bounding box center [829, 323] width 1115 height 1015
copy p "463470047376"
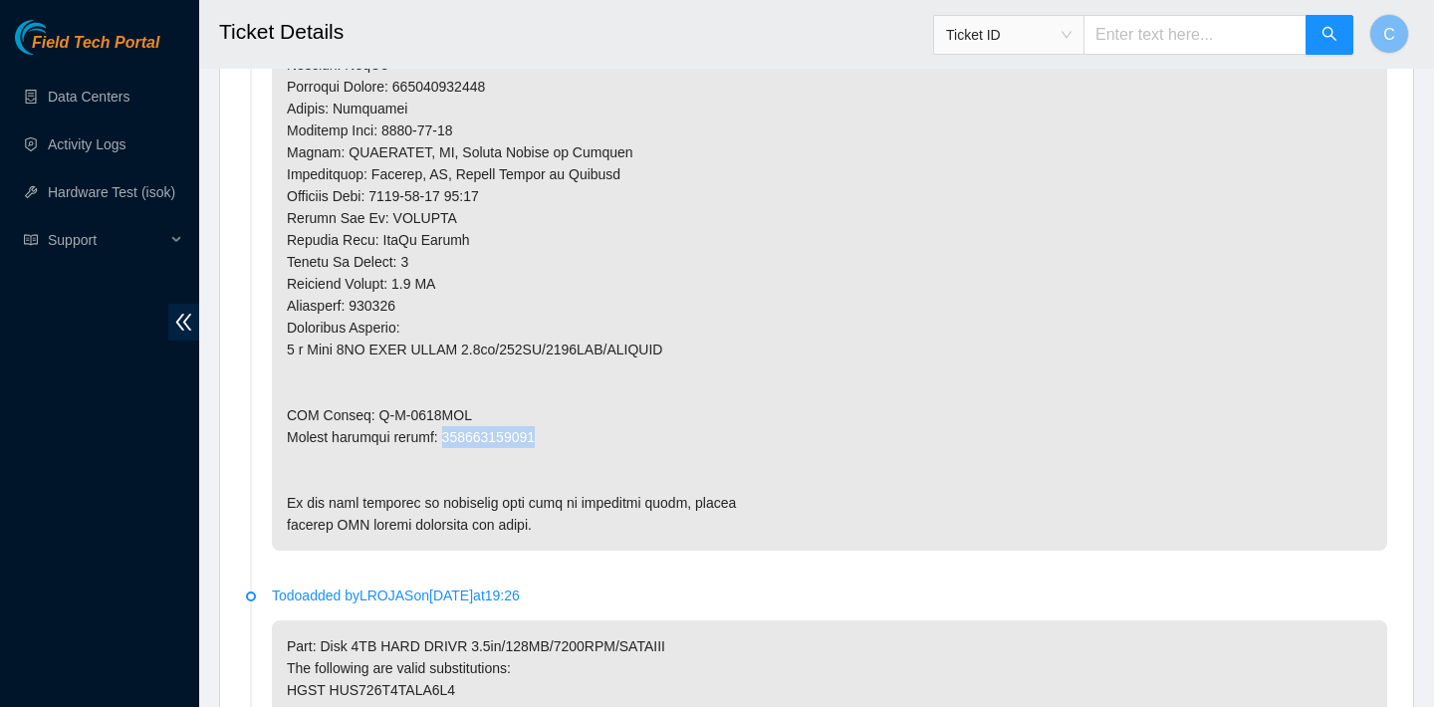
drag, startPoint x: 553, startPoint y: 433, endPoint x: 448, endPoint y: 432, distance: 104.5
click at [448, 432] on p at bounding box center [829, 42] width 1115 height 1015
copy p "463470047387"
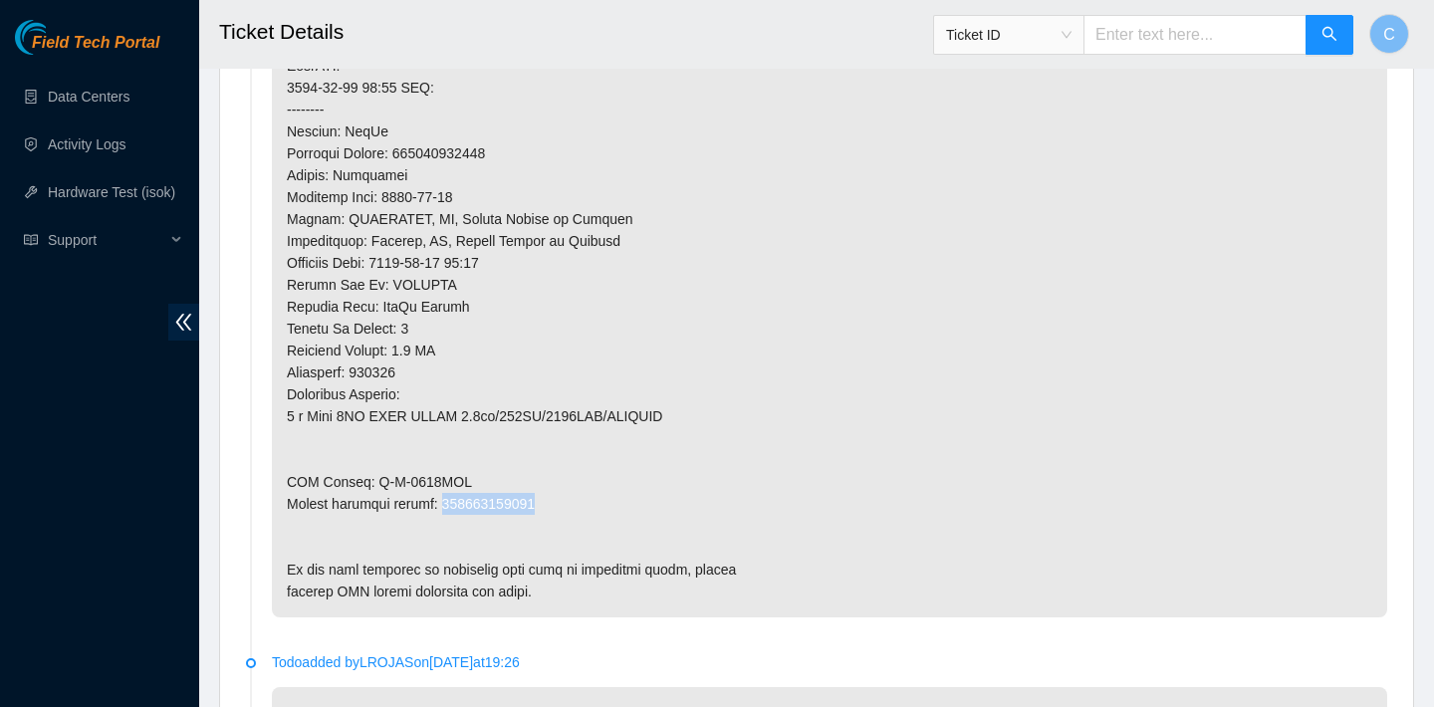
scroll to position [1421, 0]
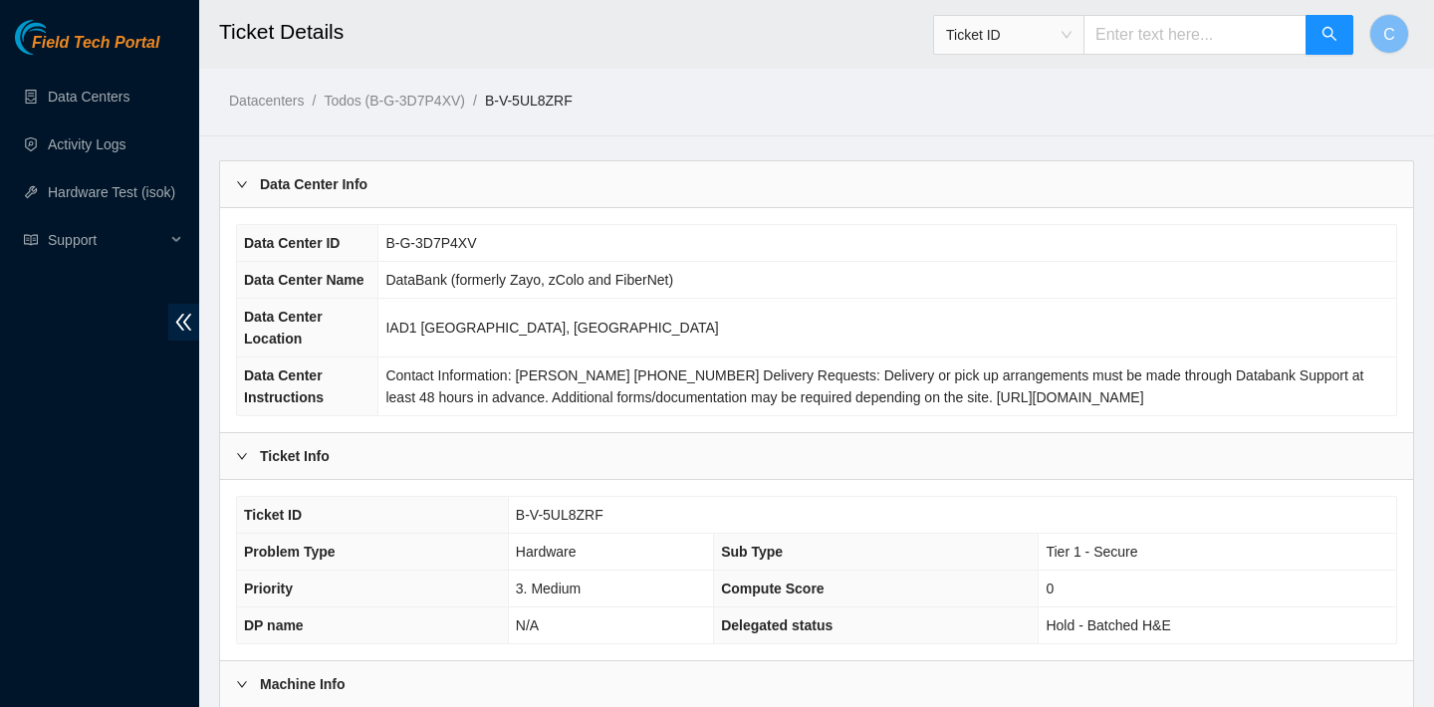
click at [947, 128] on main "Ticket Details Ticket ID C Datacenters / Todos (B-G-3D7P4XV) / B-V-5UL8ZRF / Da…" at bounding box center [816, 621] width 1235 height 1243
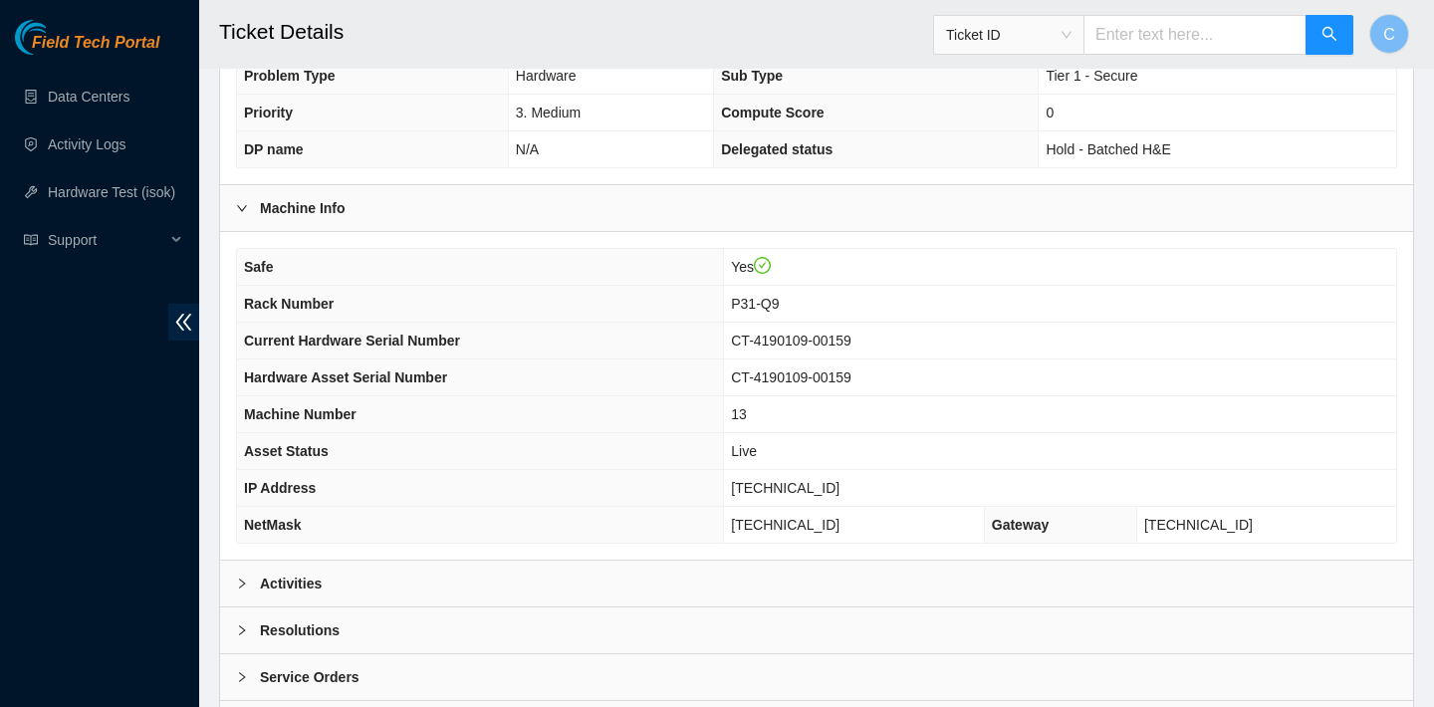
scroll to position [578, 0]
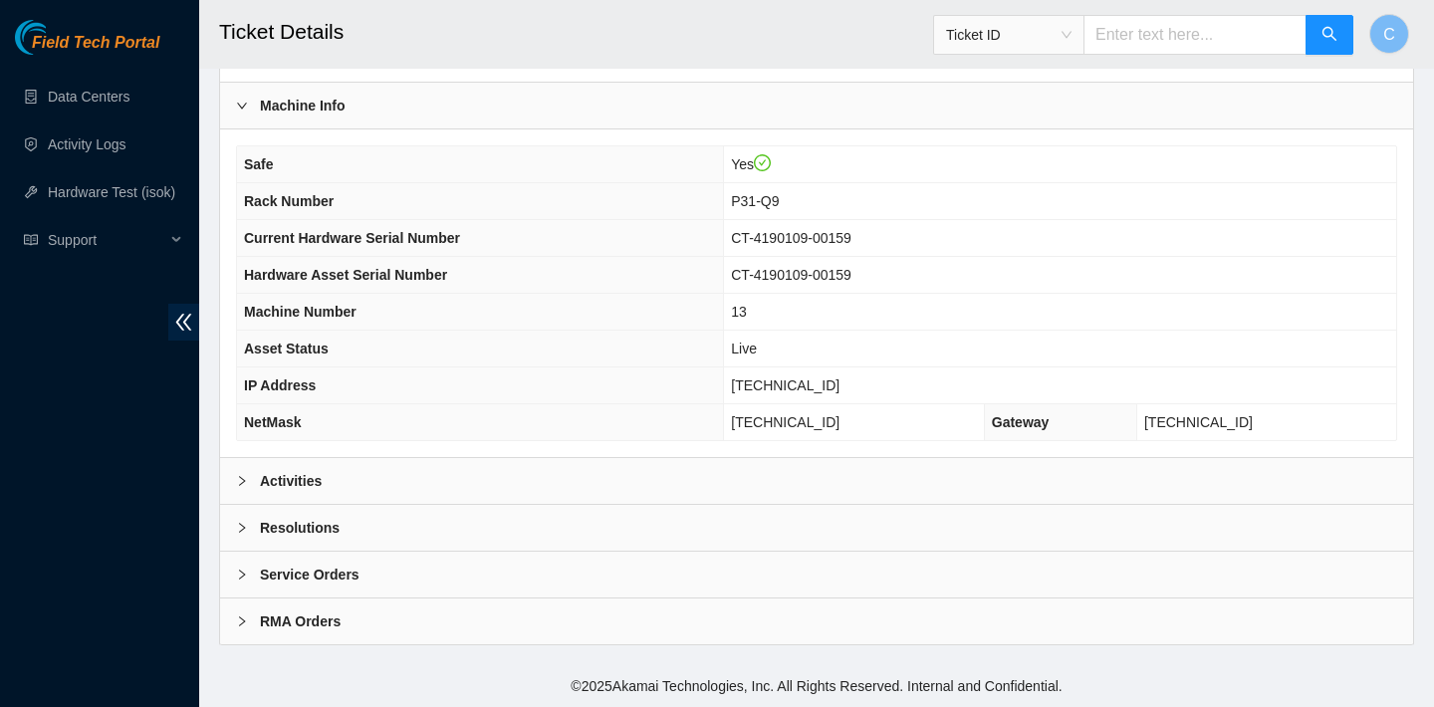
click at [527, 468] on div "Activities" at bounding box center [816, 481] width 1193 height 46
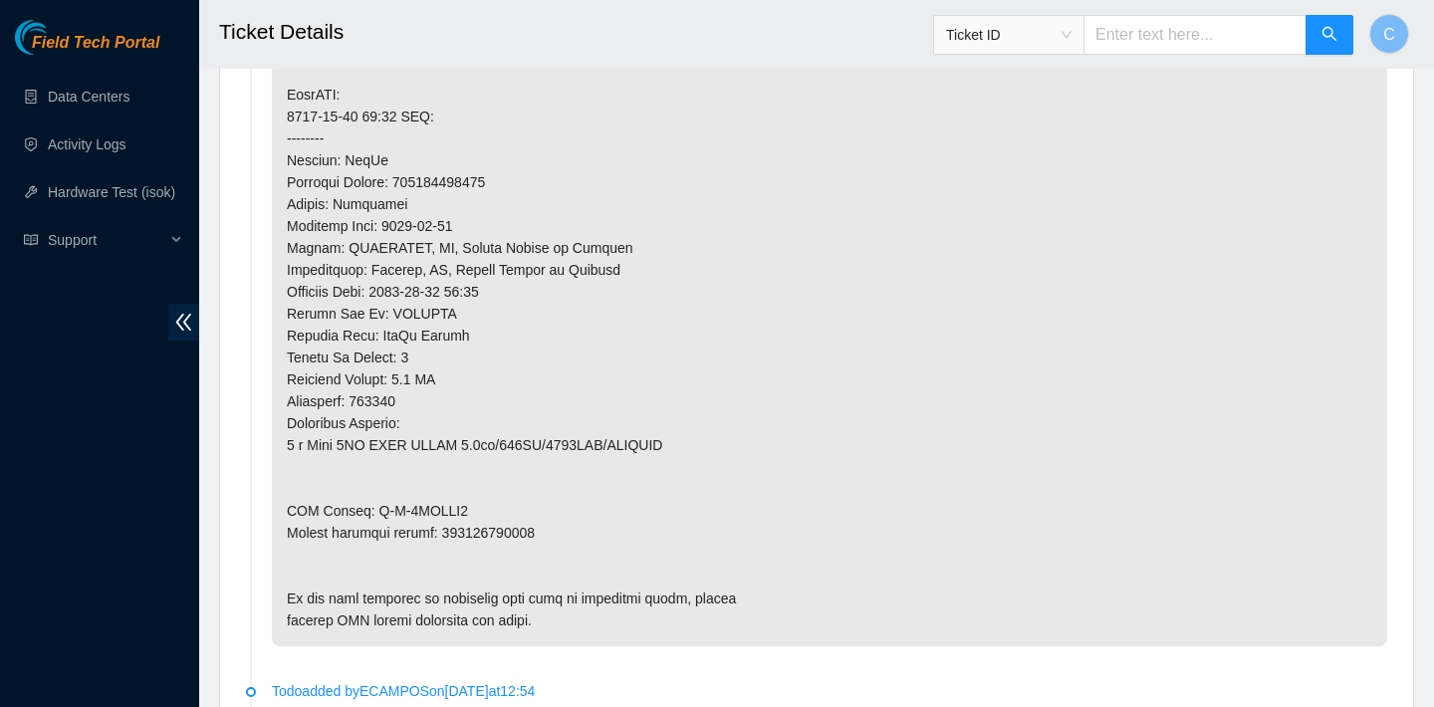
scroll to position [1510, 0]
drag, startPoint x: 551, startPoint y: 527, endPoint x: 455, endPoint y: 527, distance: 95.6
click at [455, 527] on p at bounding box center [829, 135] width 1115 height 1015
drag, startPoint x: 509, startPoint y: 180, endPoint x: 407, endPoint y: 177, distance: 101.6
click at [407, 177] on p at bounding box center [829, 135] width 1115 height 1015
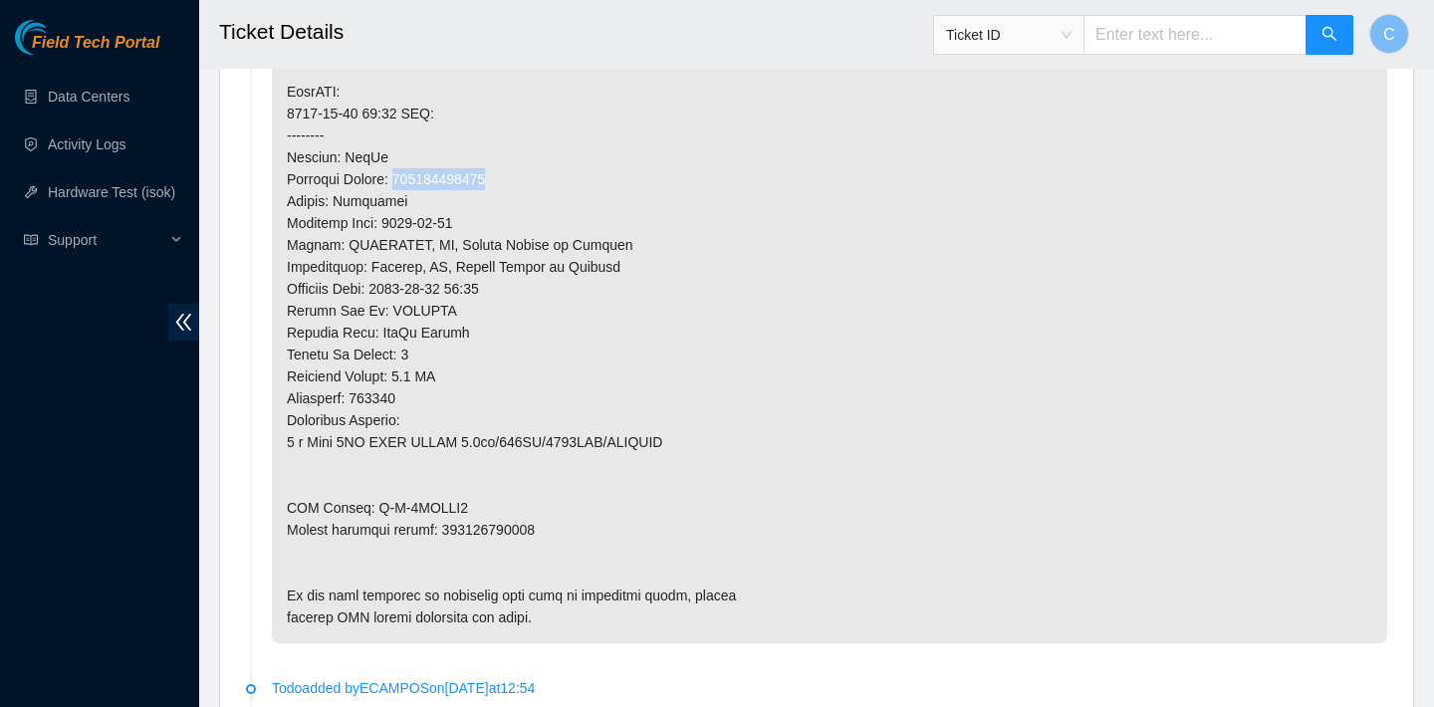
copy p "473665210740"
drag, startPoint x: 551, startPoint y: 525, endPoint x: 446, endPoint y: 521, distance: 104.6
click at [446, 521] on p at bounding box center [829, 135] width 1115 height 1015
copy p "473665210750"
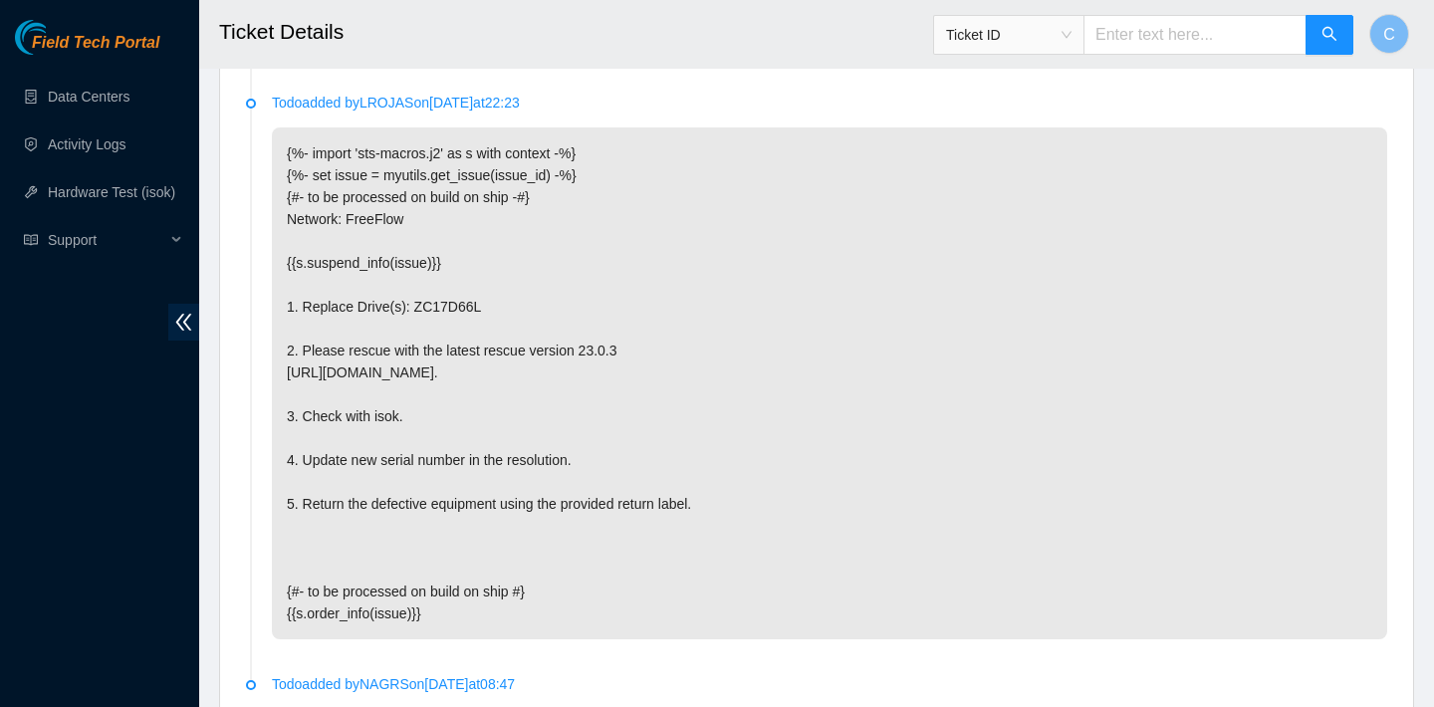
scroll to position [3614, 0]
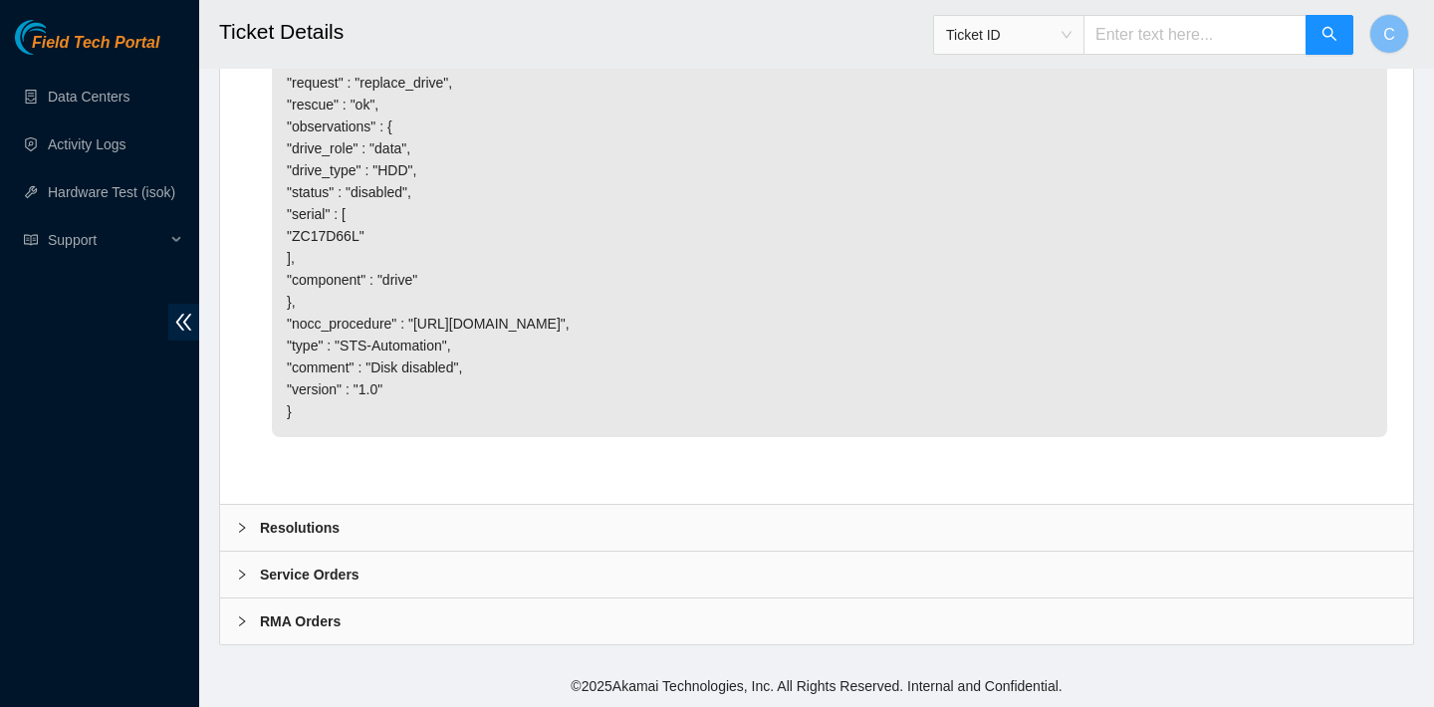
click at [452, 512] on div "Resolutions" at bounding box center [816, 528] width 1193 height 46
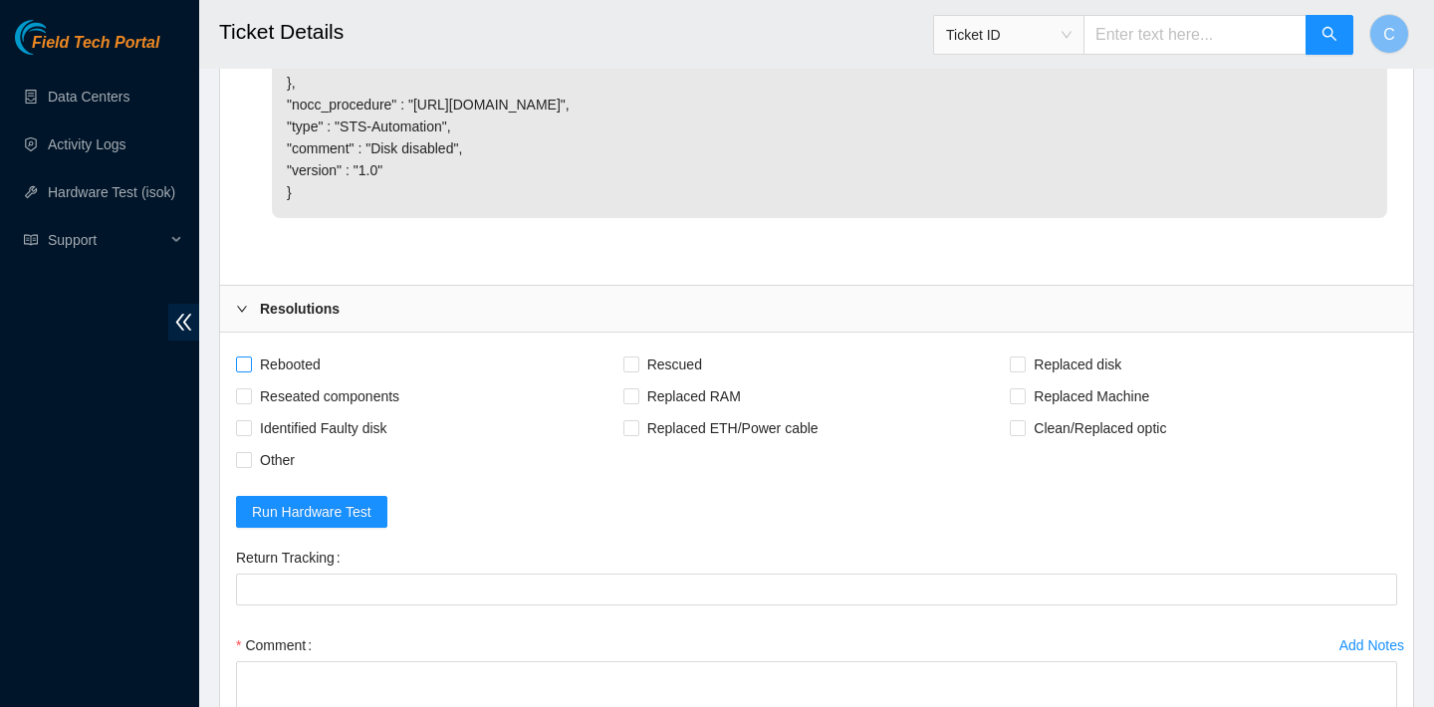
click at [291, 380] on span "Rebooted" at bounding box center [290, 364] width 77 height 32
click at [250, 370] on input "Rebooted" at bounding box center [243, 363] width 14 height 14
checkbox input "true"
click at [651, 380] on span "Rescued" at bounding box center [674, 364] width 71 height 32
click at [637, 370] on input "Rescued" at bounding box center [630, 363] width 14 height 14
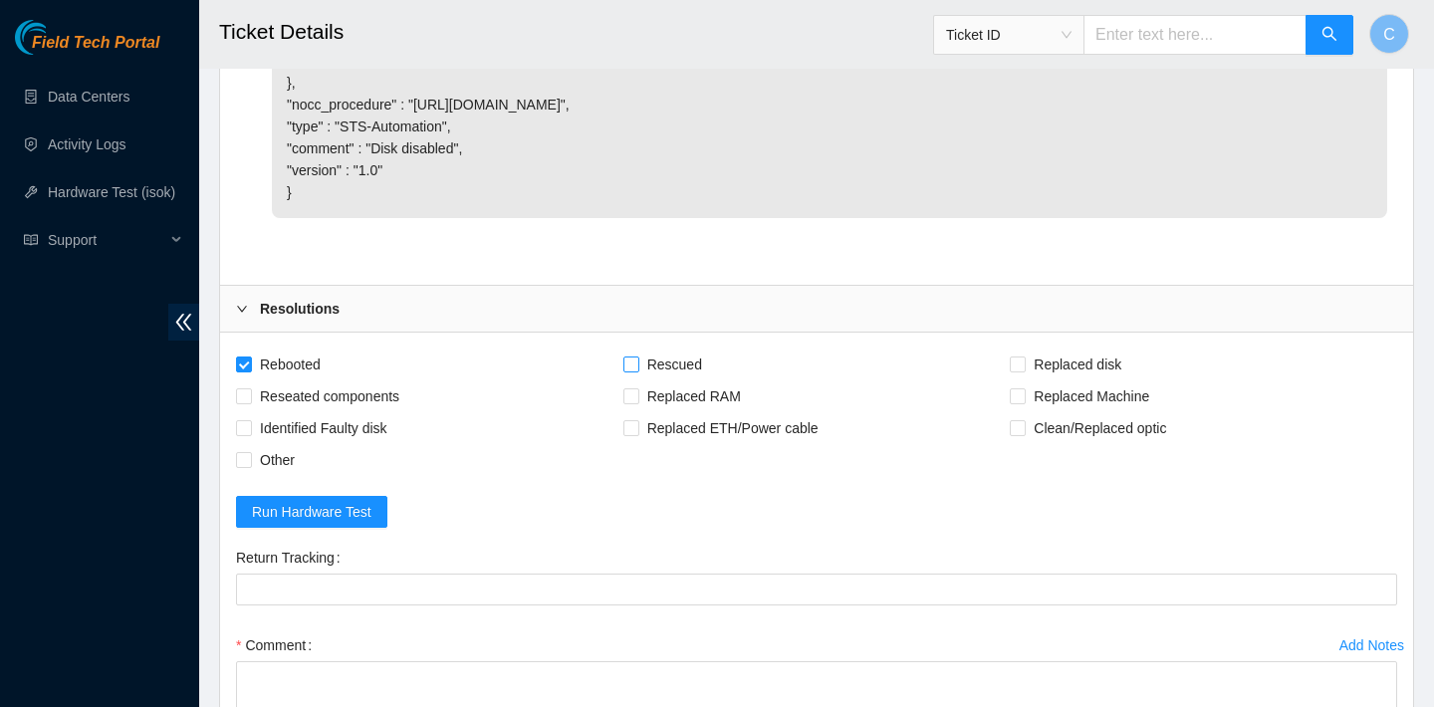
checkbox input "true"
click at [1052, 380] on span "Replaced disk" at bounding box center [1077, 364] width 104 height 32
click at [1023, 370] on input "Replaced disk" at bounding box center [1017, 363] width 14 height 14
checkbox input "true"
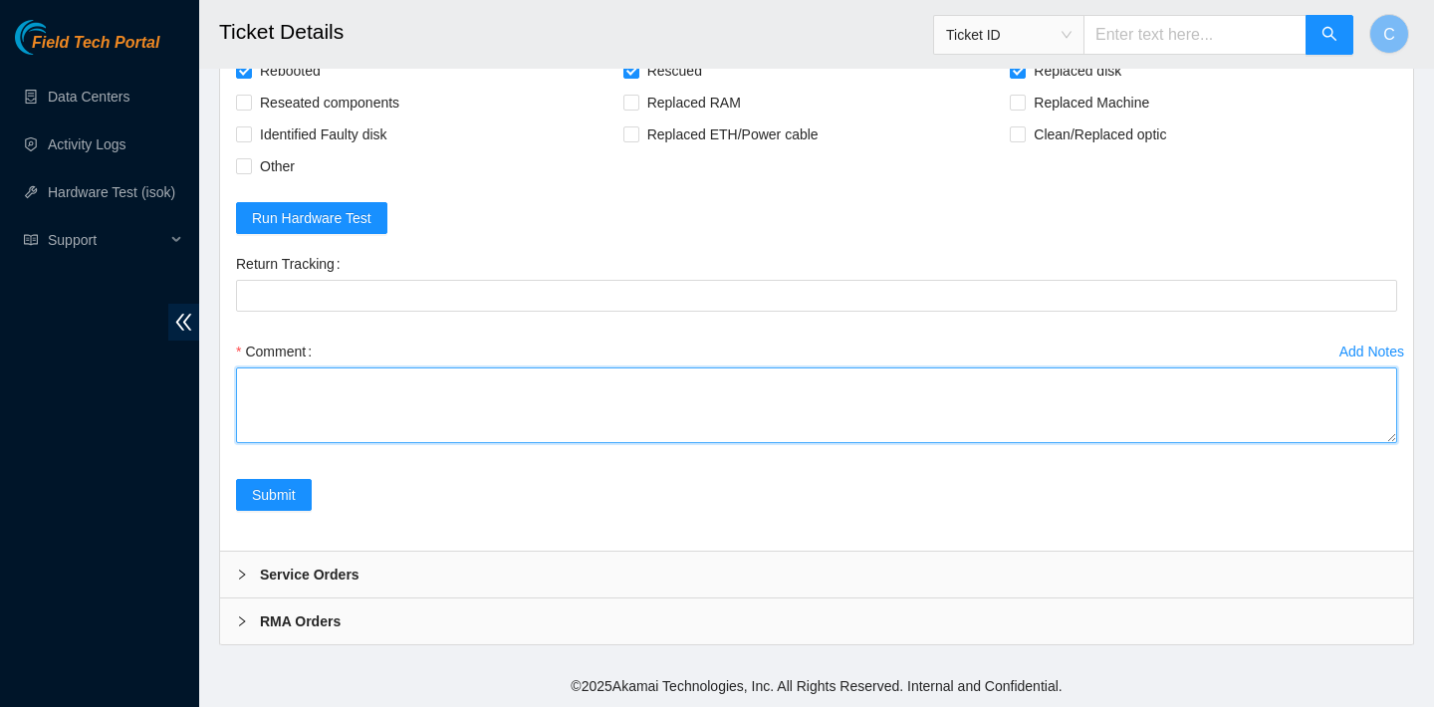
click at [403, 443] on textarea "Comment" at bounding box center [816, 405] width 1161 height 76
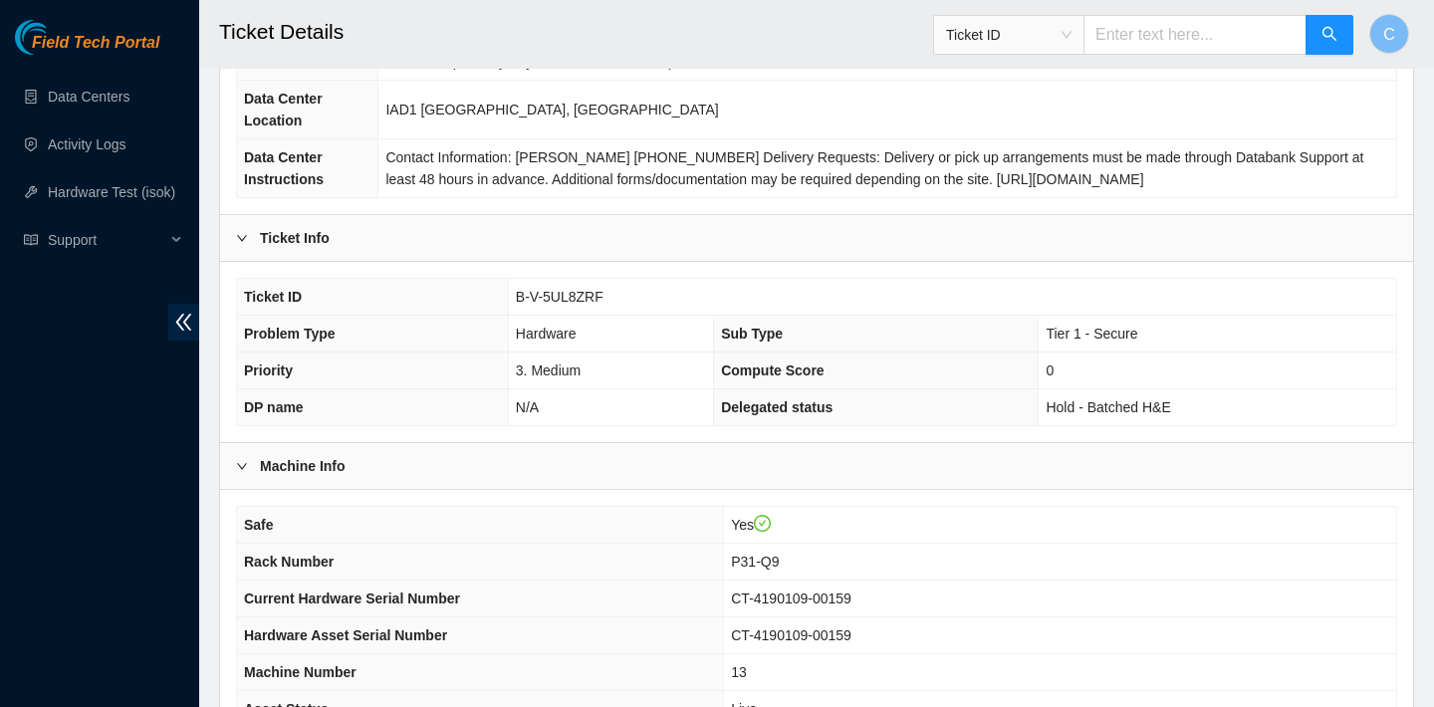
scroll to position [411, 0]
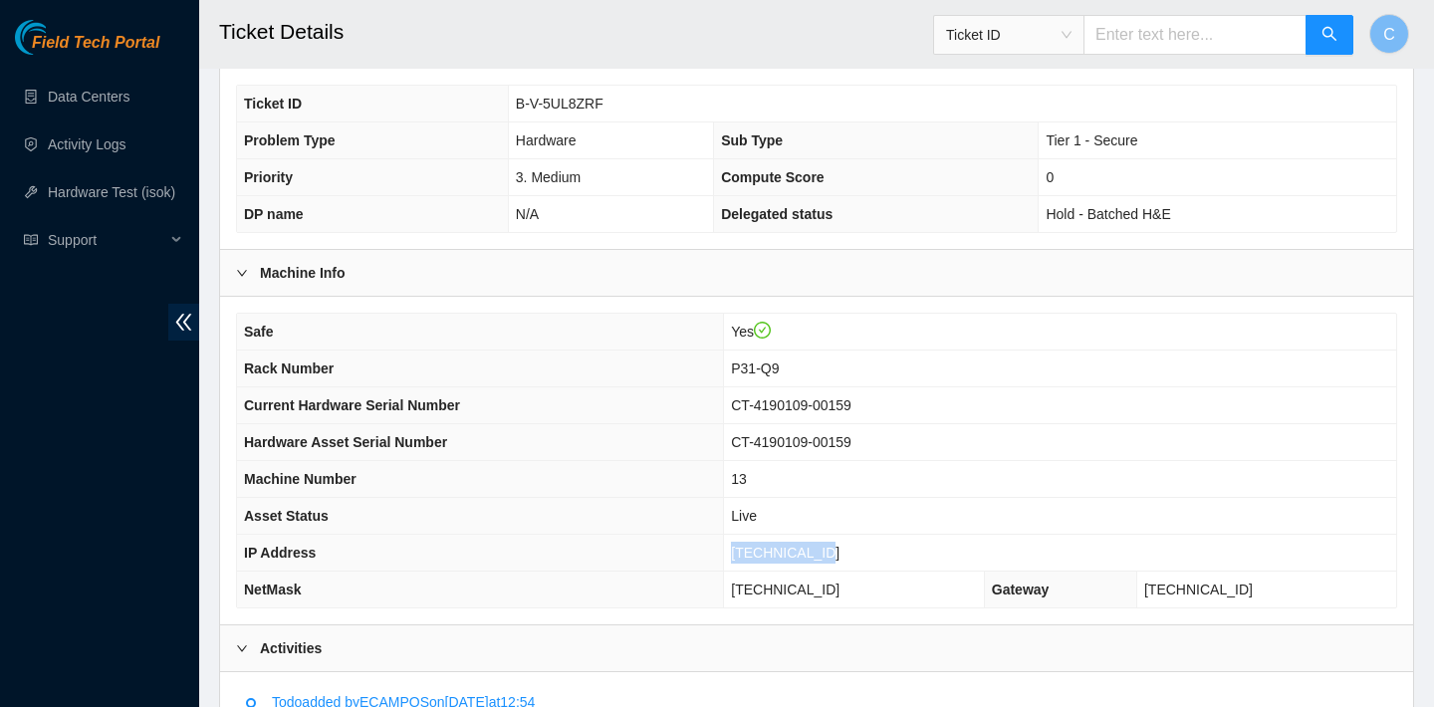
drag, startPoint x: 853, startPoint y: 550, endPoint x: 751, endPoint y: 549, distance: 102.6
click at [751, 549] on td "[TECHNICAL_ID]" at bounding box center [1060, 553] width 672 height 37
copy span "[TECHNICAL_ID]"
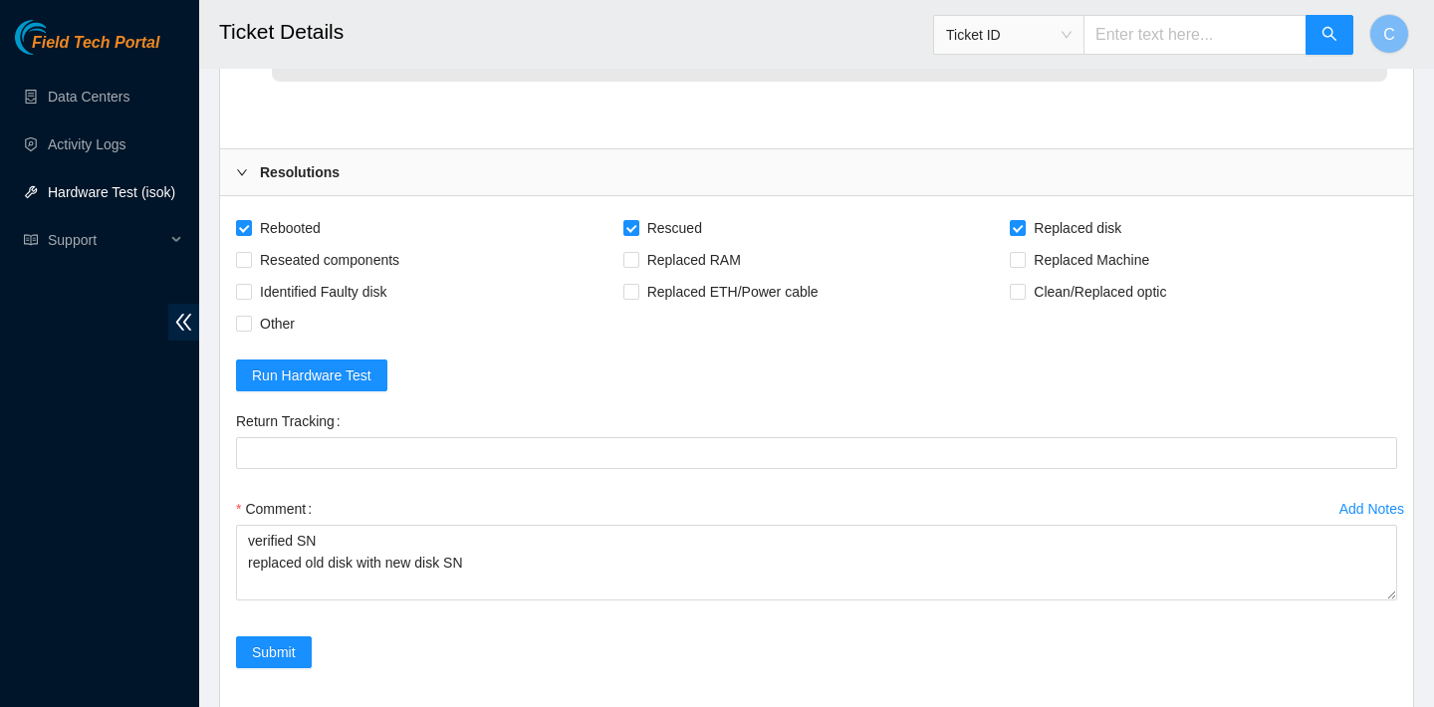
scroll to position [4127, 0]
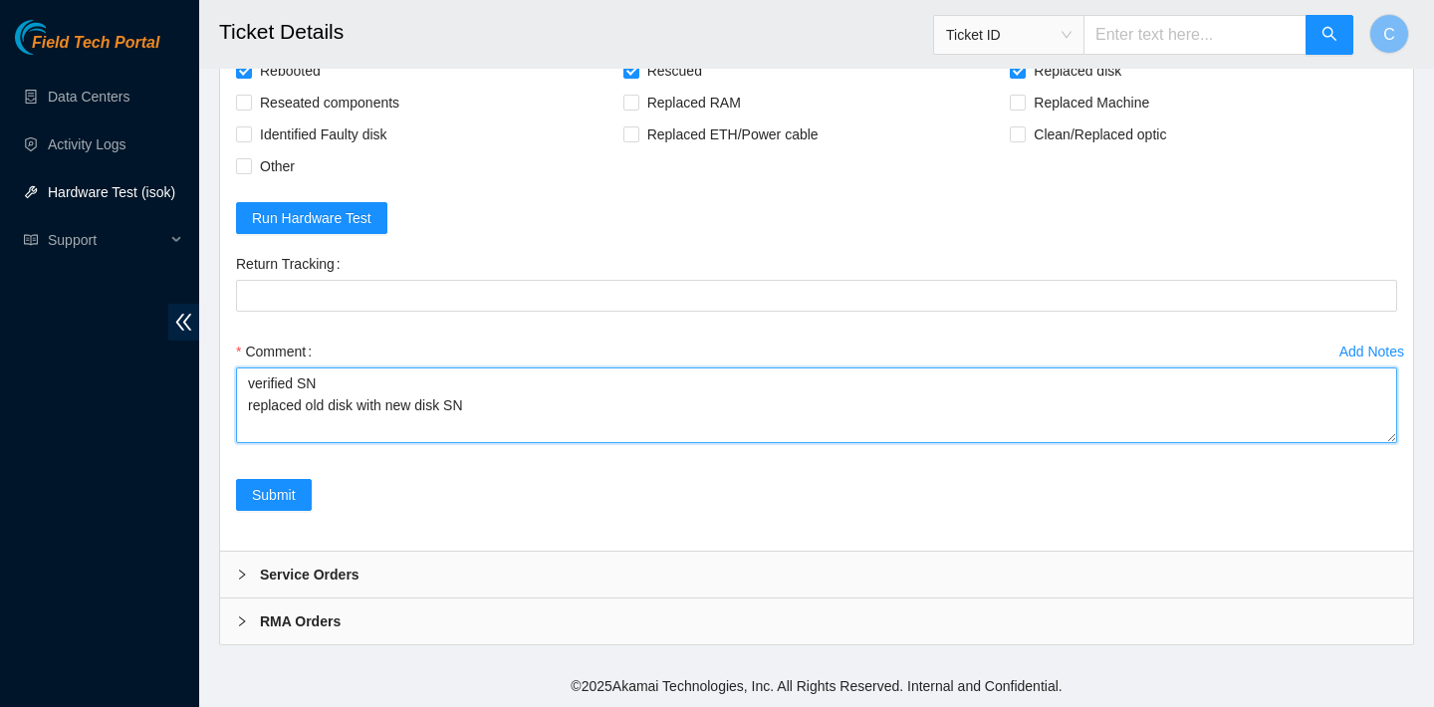
click at [546, 409] on textarea "verified SN replaced old disk with new disk SN" at bounding box center [816, 405] width 1161 height 76
paste textarea "[TECHNICAL_ID] : passed: ok"
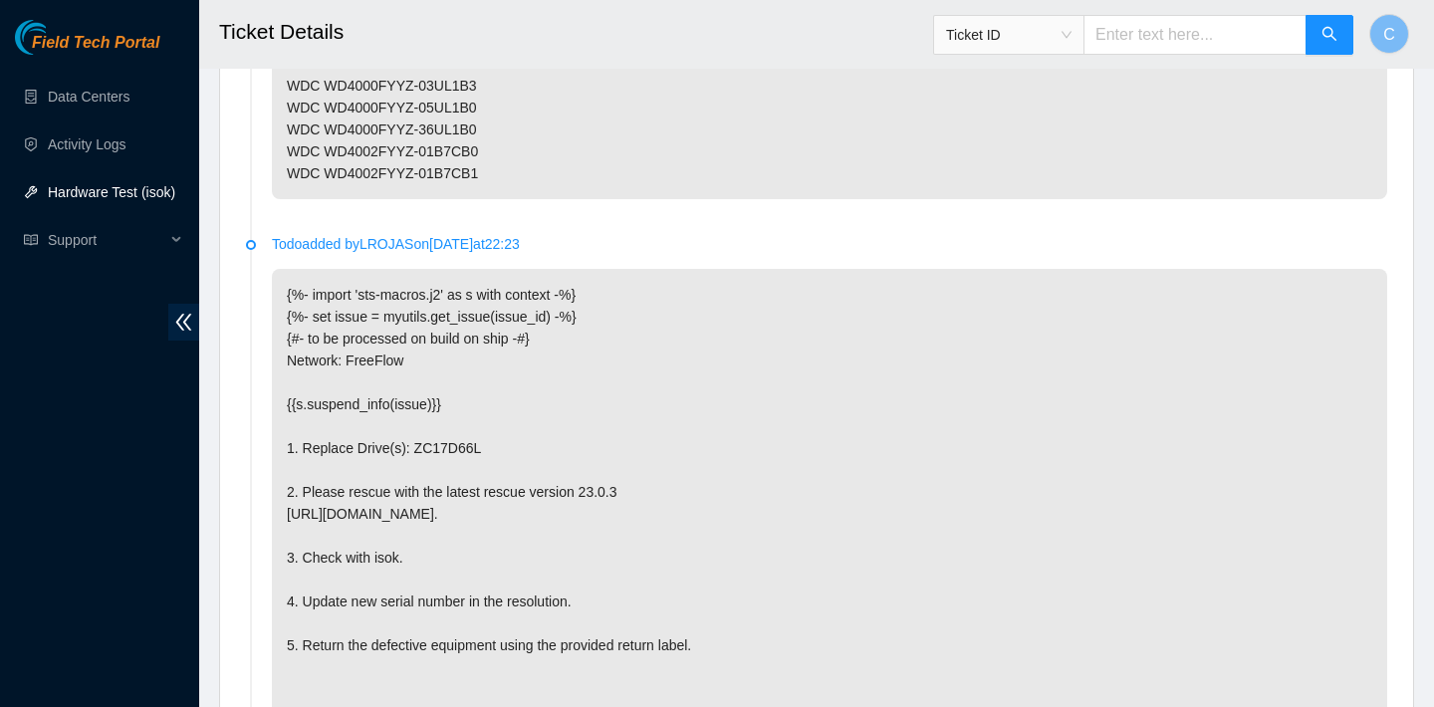
scroll to position [4127, 0]
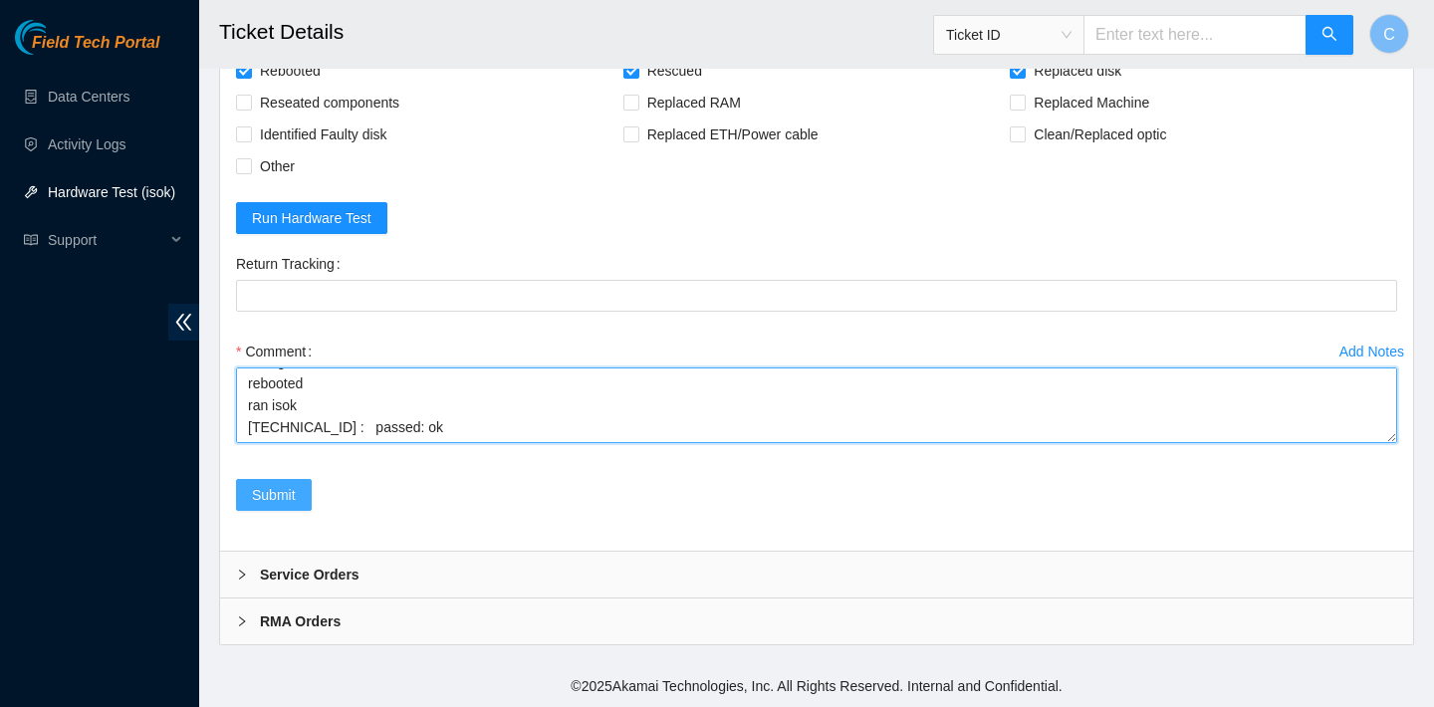
type textarea "verified SN replaced old disk with new disk SN: Z1Z8PGDR rebooted rescued reboo…"
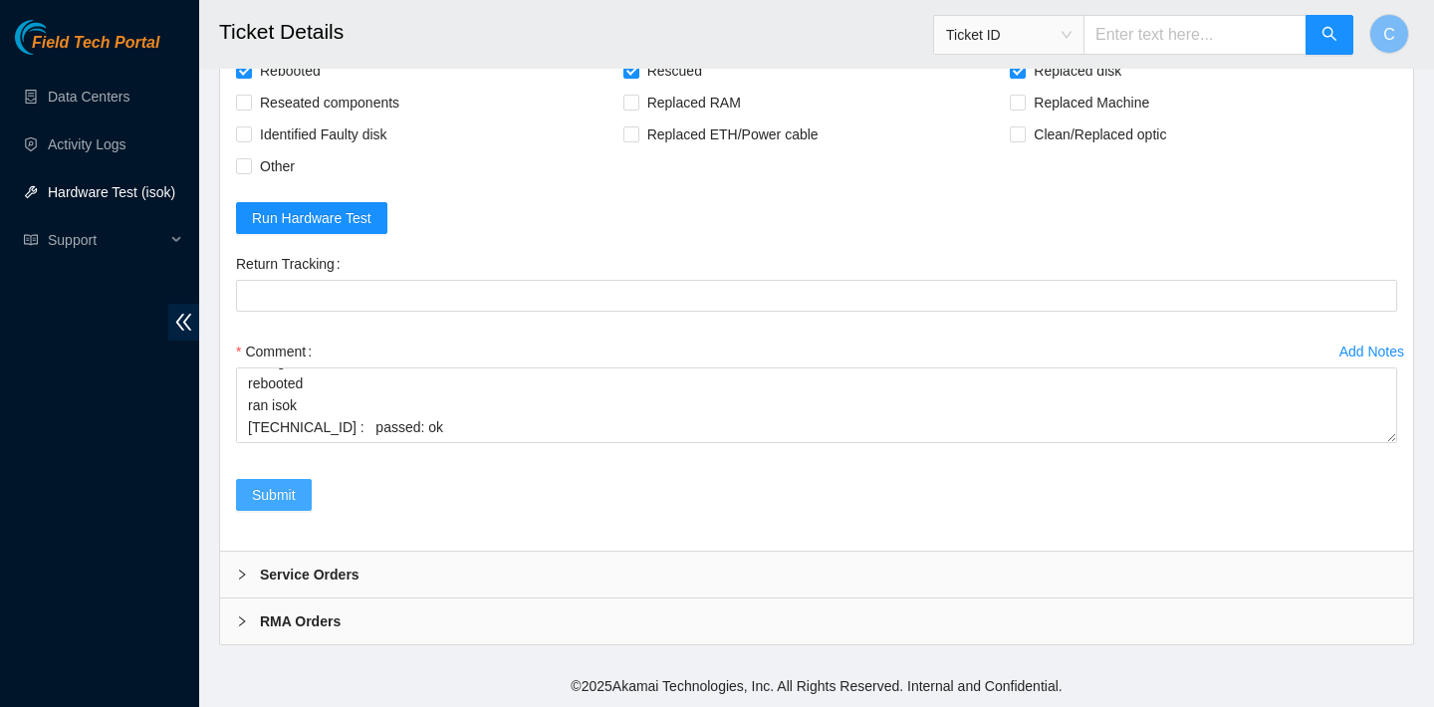
click at [284, 500] on span "Submit" at bounding box center [274, 495] width 44 height 22
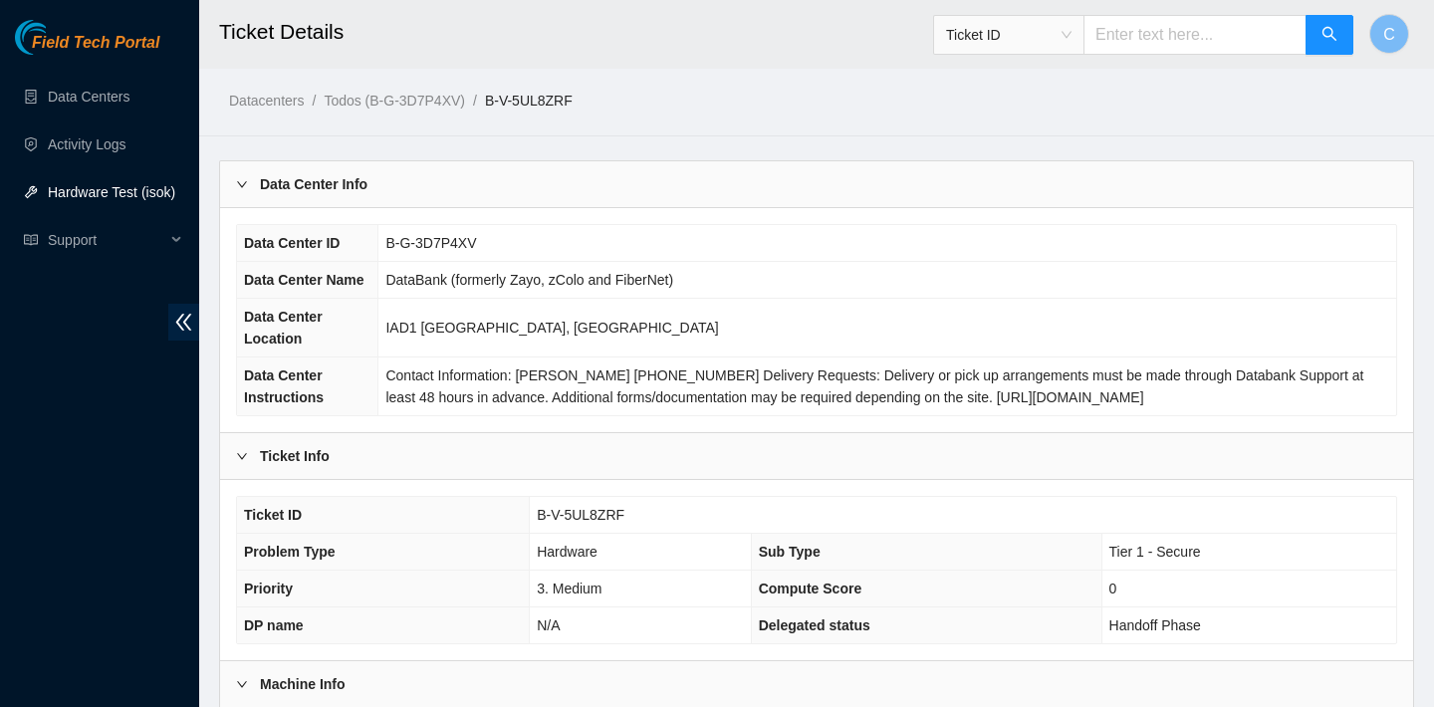
scroll to position [578, 0]
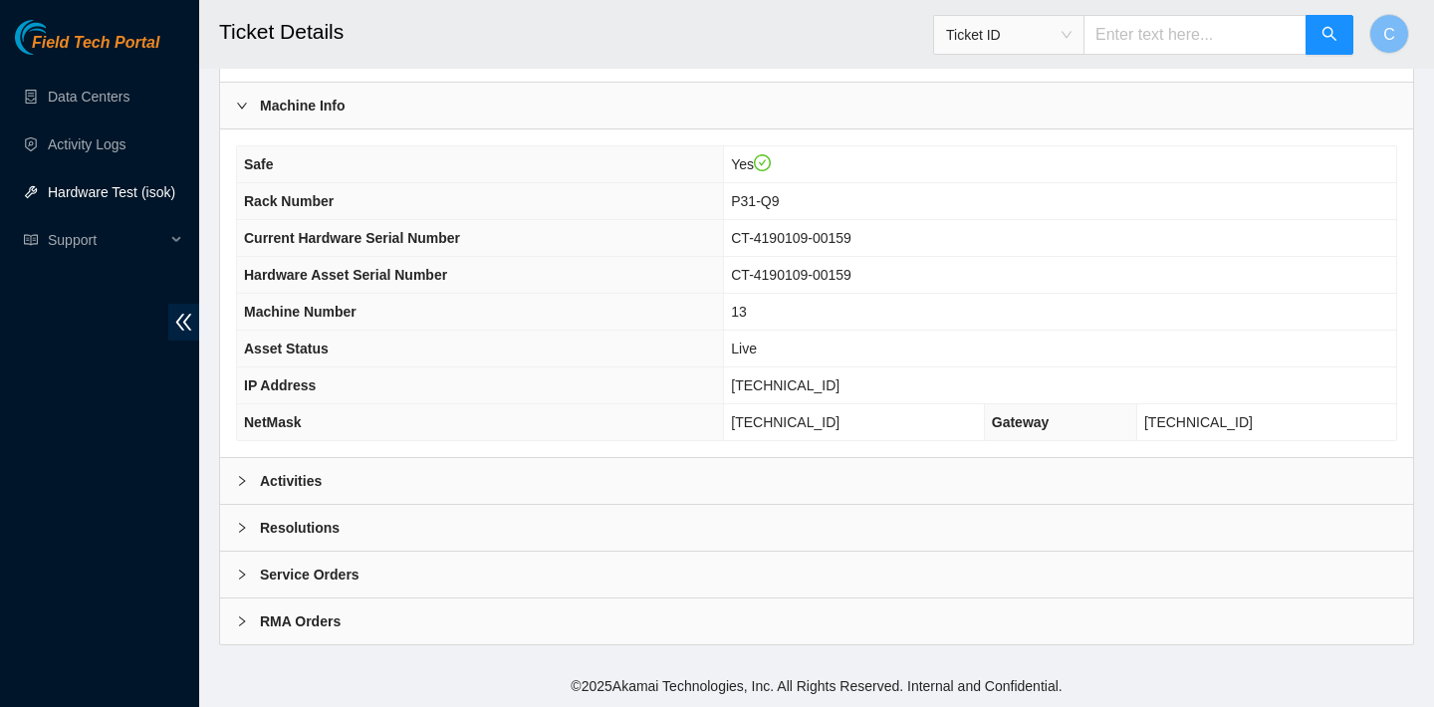
click at [545, 491] on div "Activities" at bounding box center [816, 481] width 1193 height 46
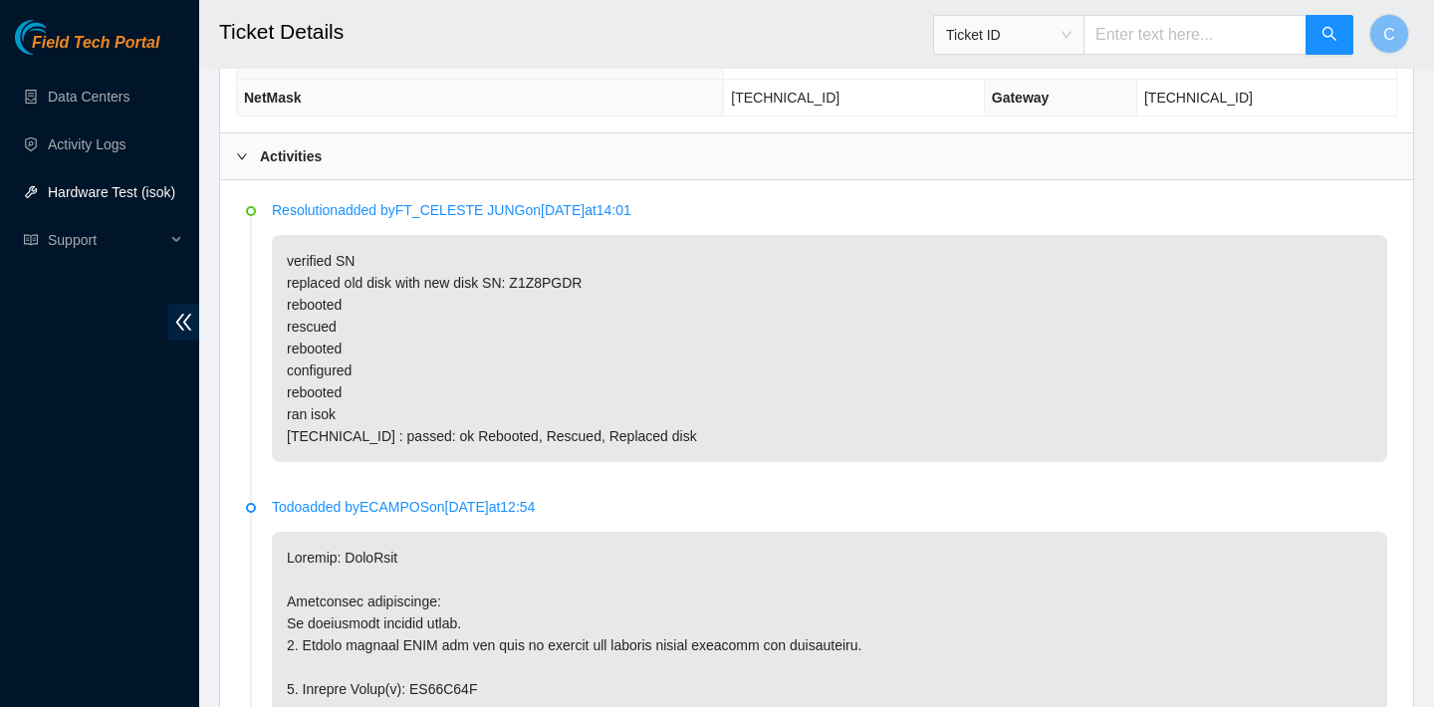
scroll to position [857, 0]
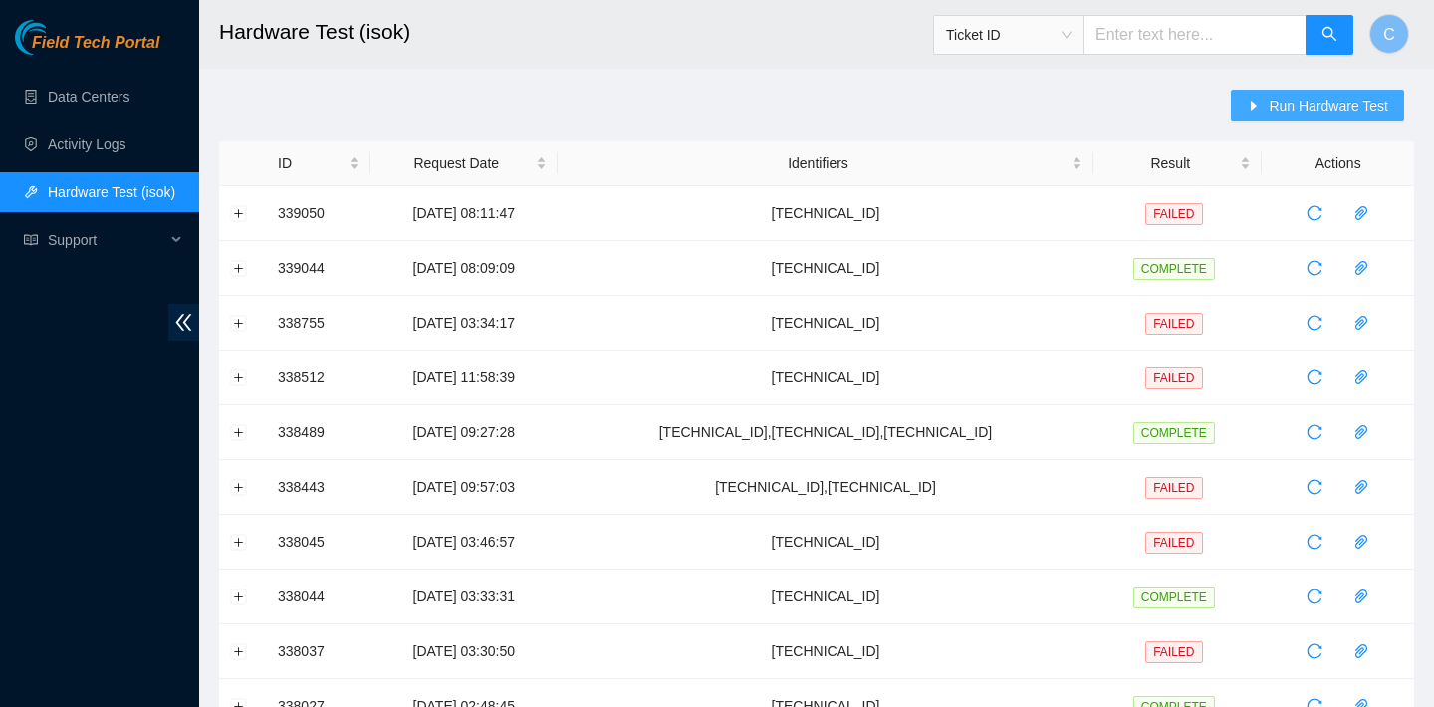
click at [1268, 104] on span "Run Hardware Test" at bounding box center [1327, 106] width 119 height 22
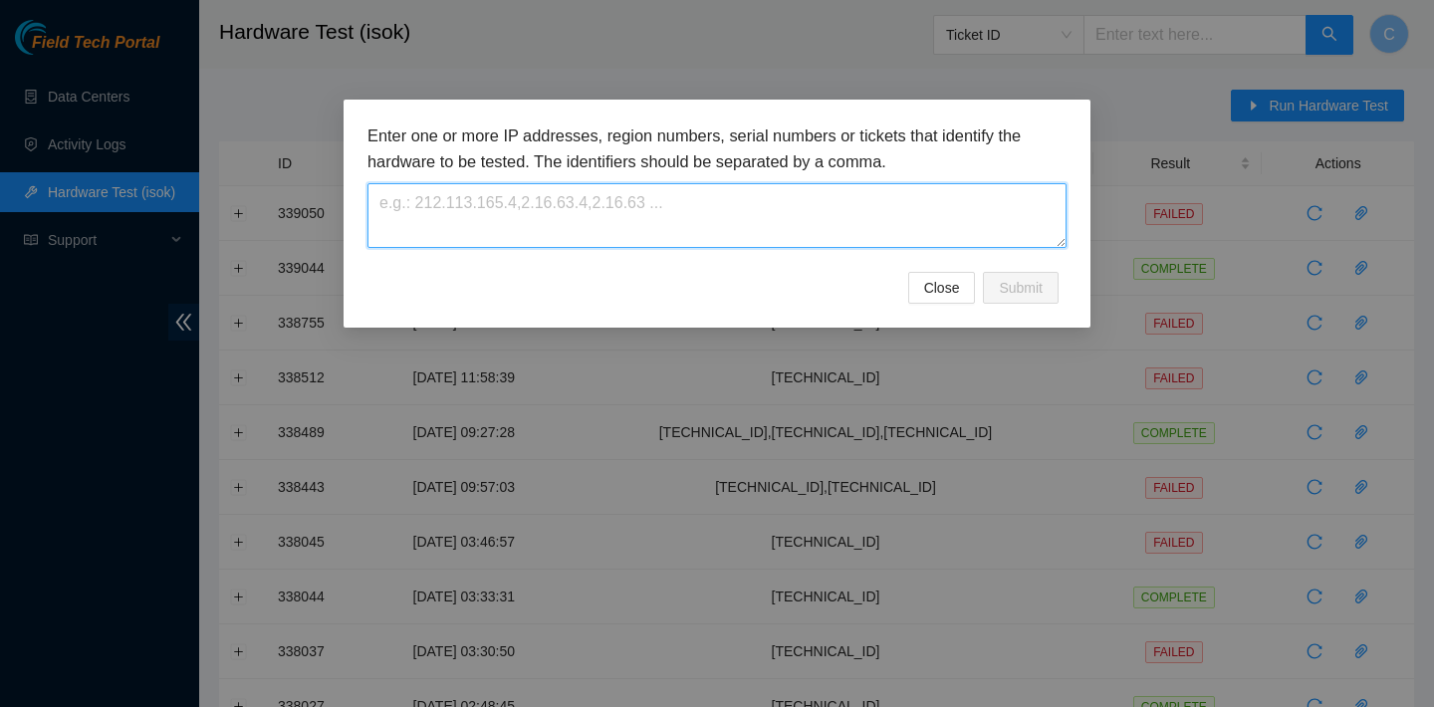
click at [754, 216] on textarea at bounding box center [716, 215] width 699 height 65
paste textarea "[TECHNICAL_ID]"
type textarea "[TECHNICAL_ID],[TECHNICAL_ID]"
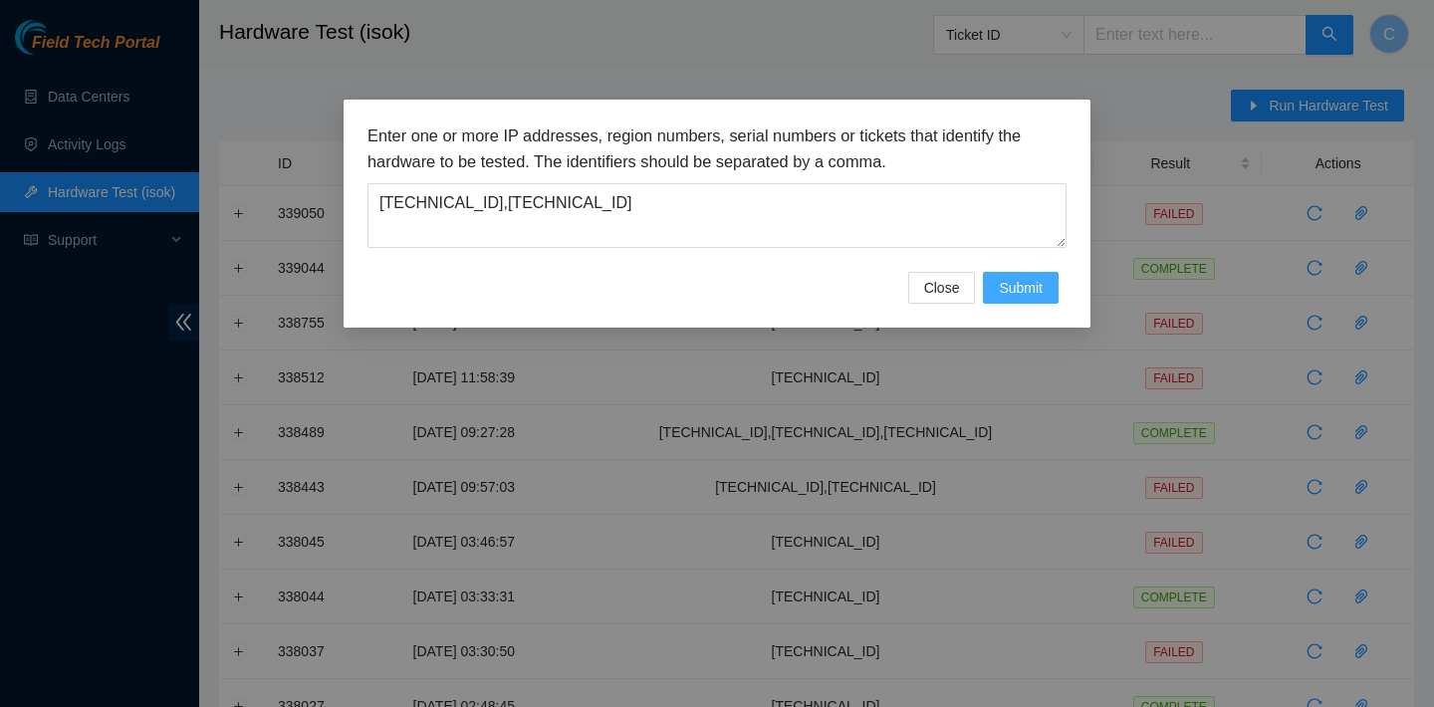
click at [1012, 286] on span "Submit" at bounding box center [1021, 288] width 44 height 22
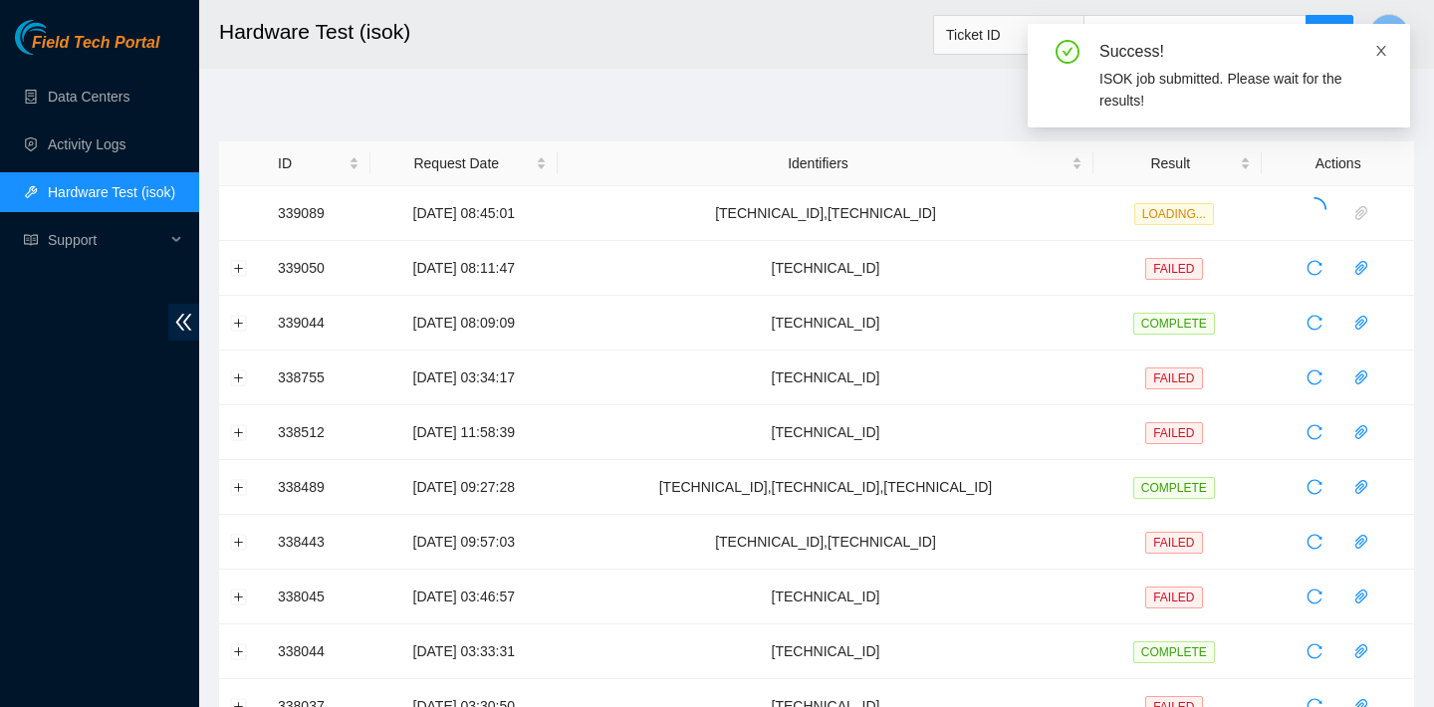
click at [1379, 50] on icon "close" at bounding box center [1381, 51] width 14 height 14
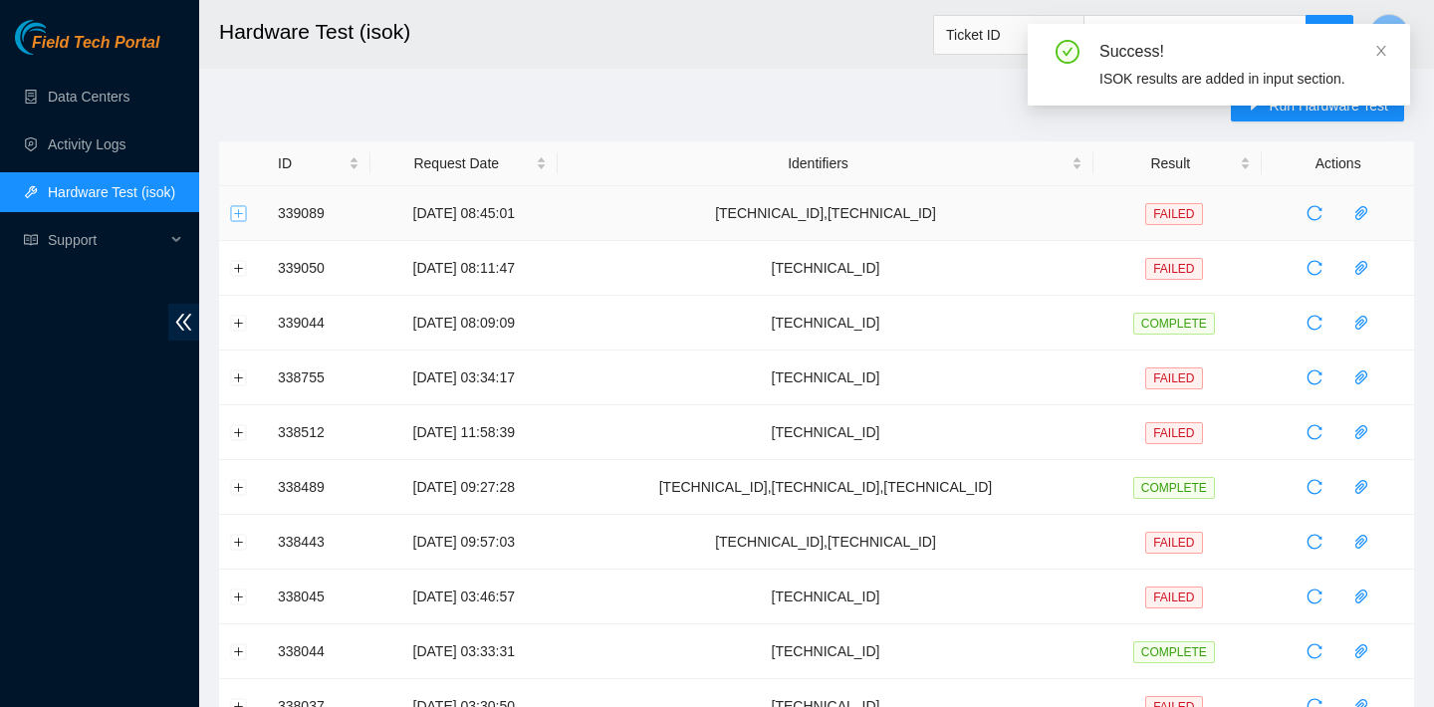
click at [240, 211] on button "Expand row" at bounding box center [239, 213] width 16 height 16
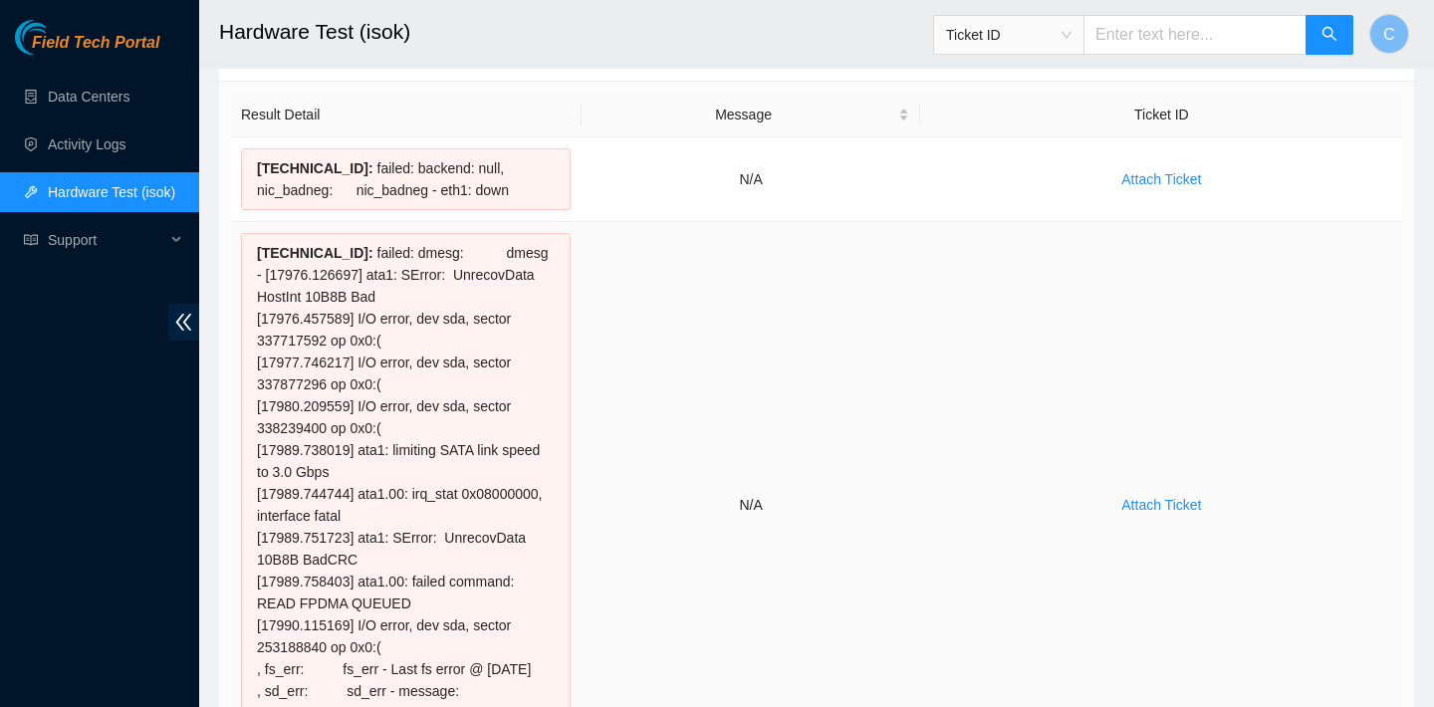
scroll to position [129, 0]
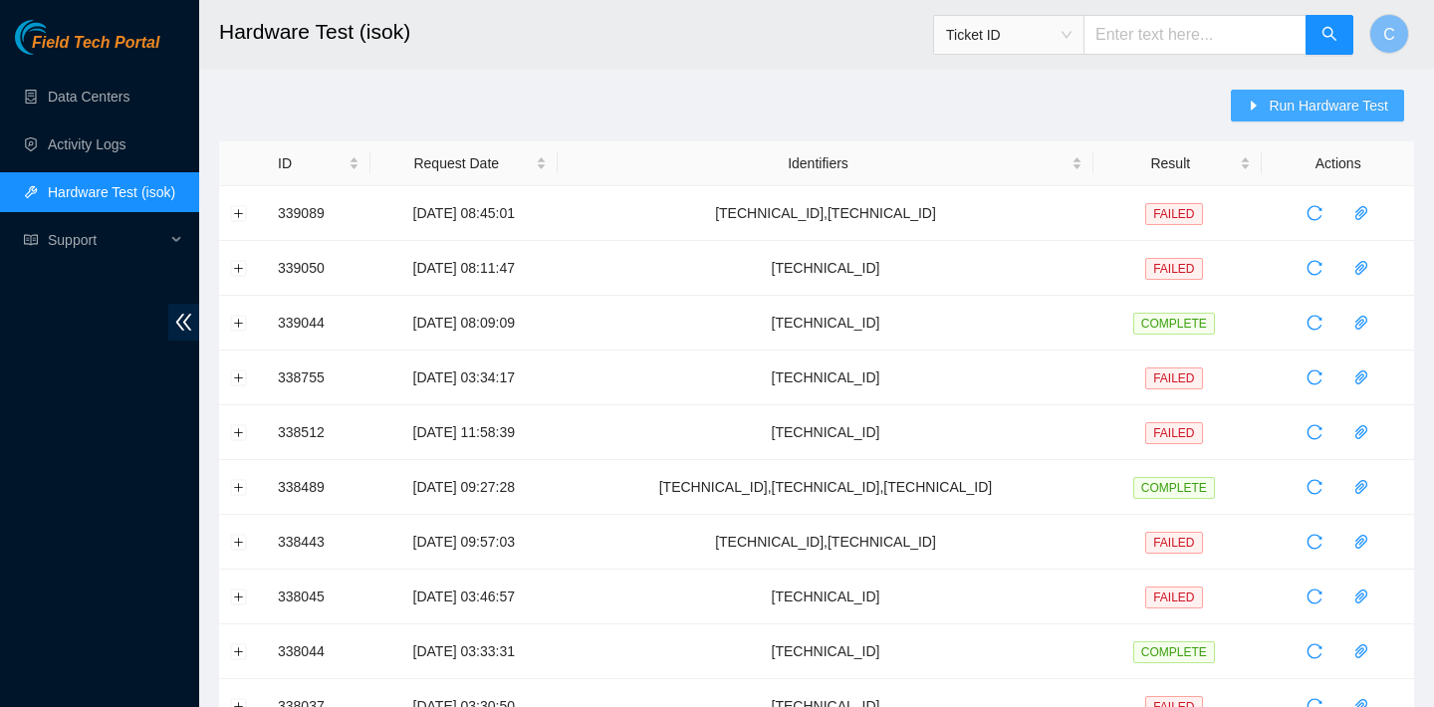
click at [1261, 109] on button "Run Hardware Test" at bounding box center [1317, 106] width 173 height 32
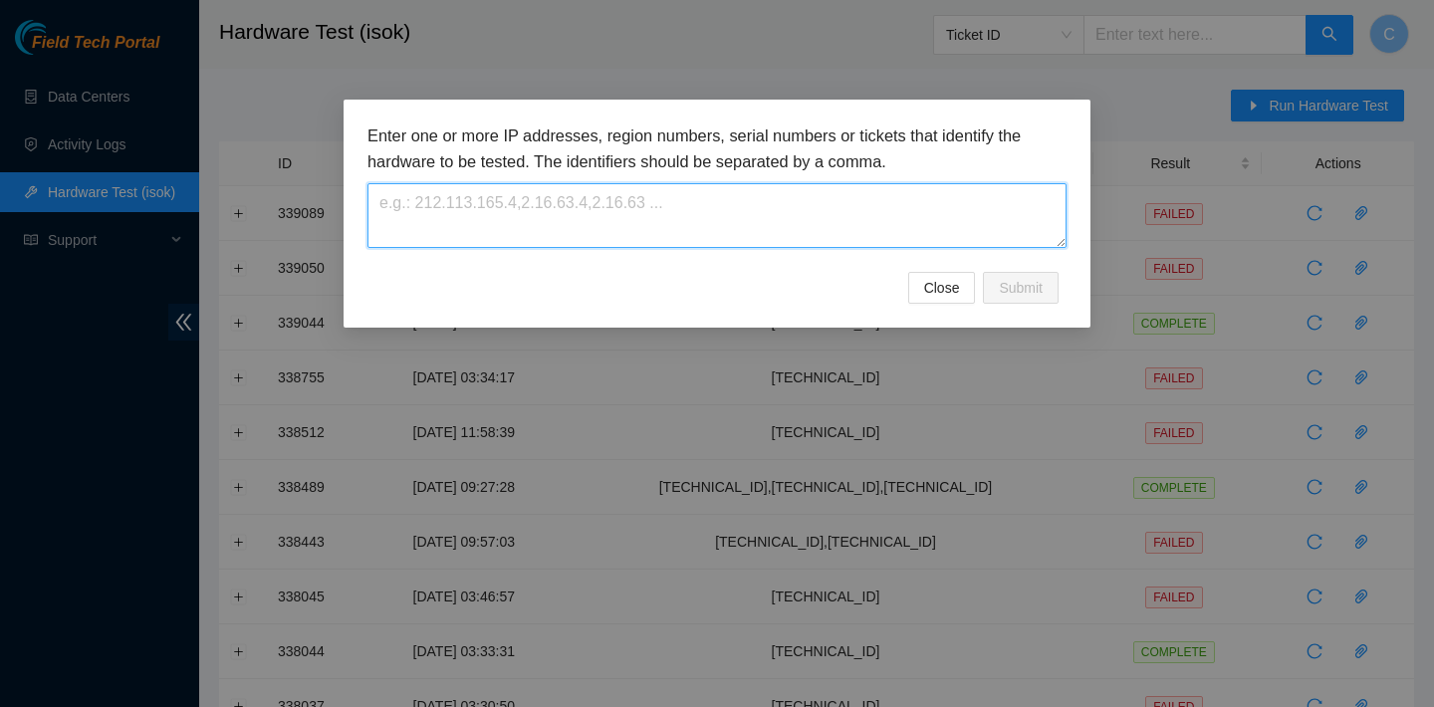
click at [785, 194] on textarea at bounding box center [716, 215] width 699 height 65
paste textarea "[TECHNICAL_ID]"
click at [382, 204] on textarea "[TECHNICAL_ID]" at bounding box center [716, 215] width 699 height 65
type textarea "[TECHNICAL_ID]"
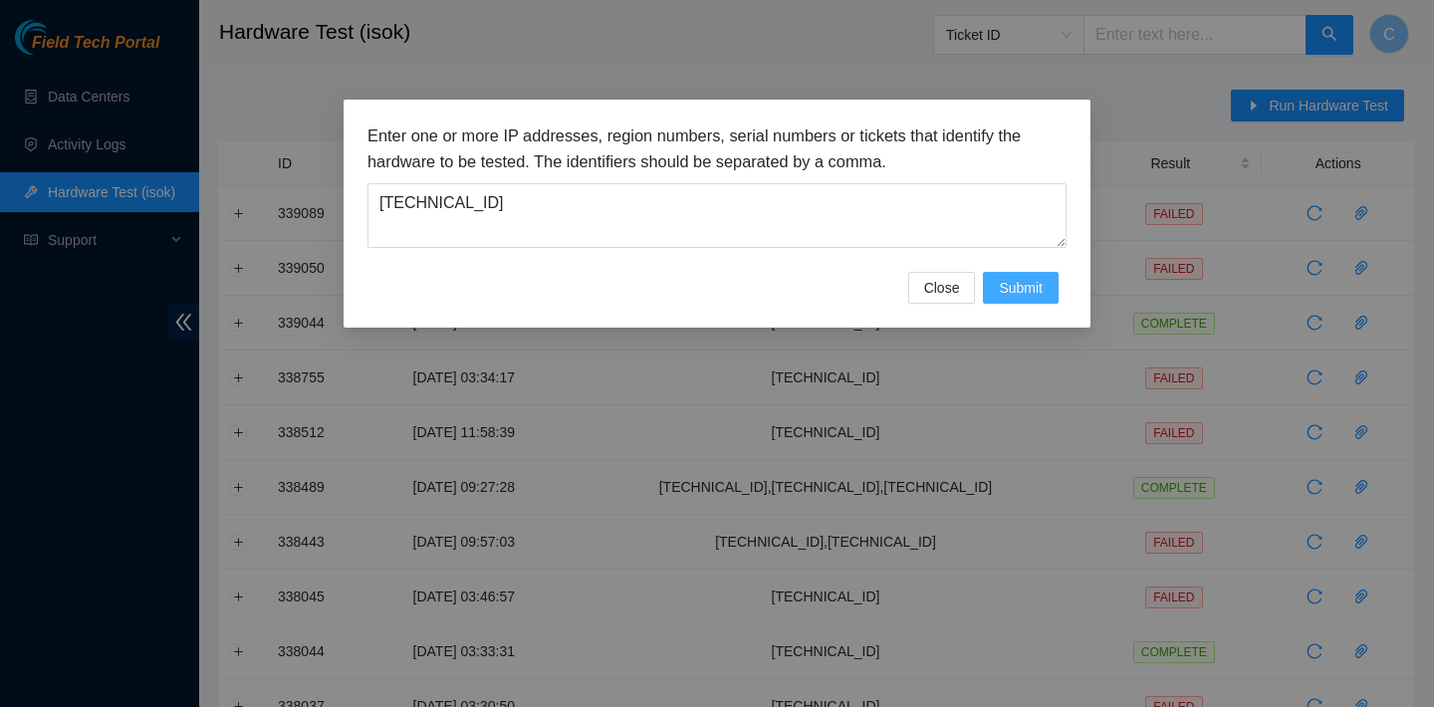
click at [1040, 300] on button "Submit" at bounding box center [1021, 288] width 76 height 32
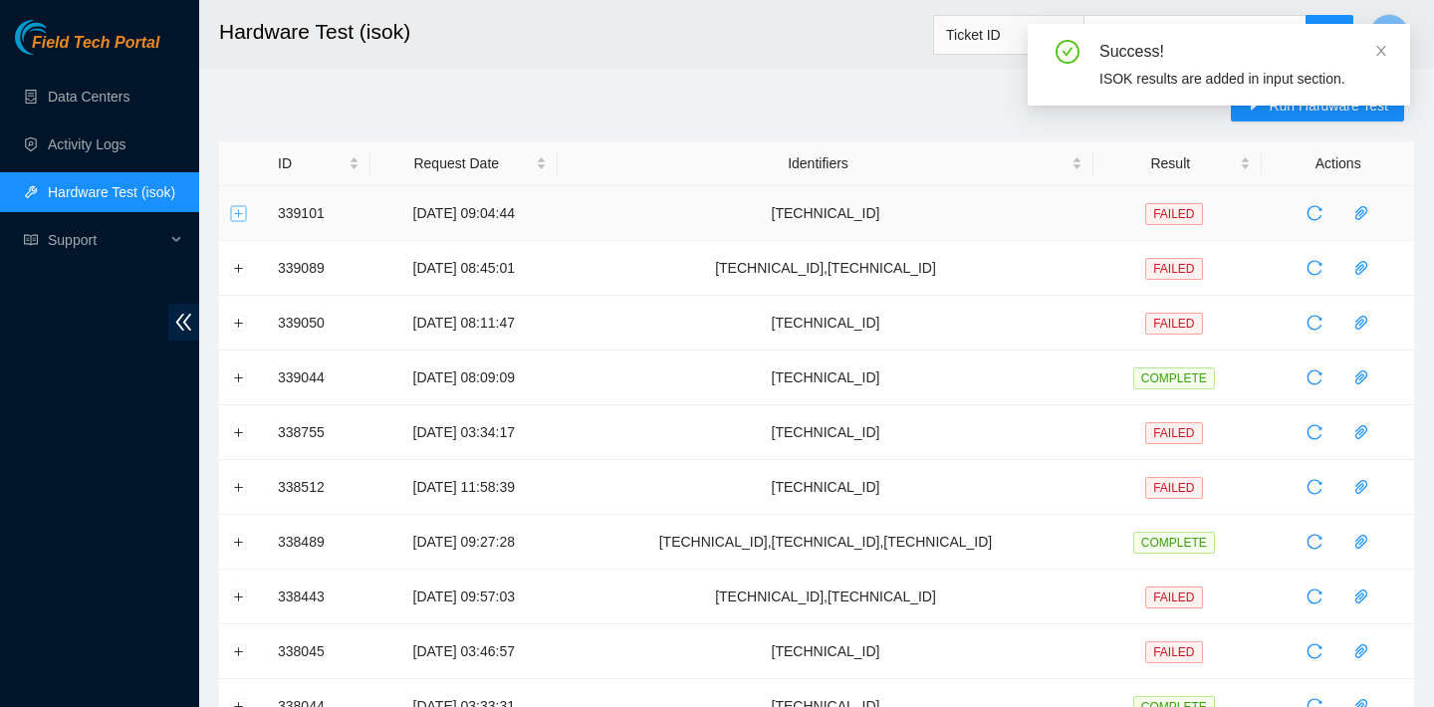
click at [241, 216] on button "Expand row" at bounding box center [239, 213] width 16 height 16
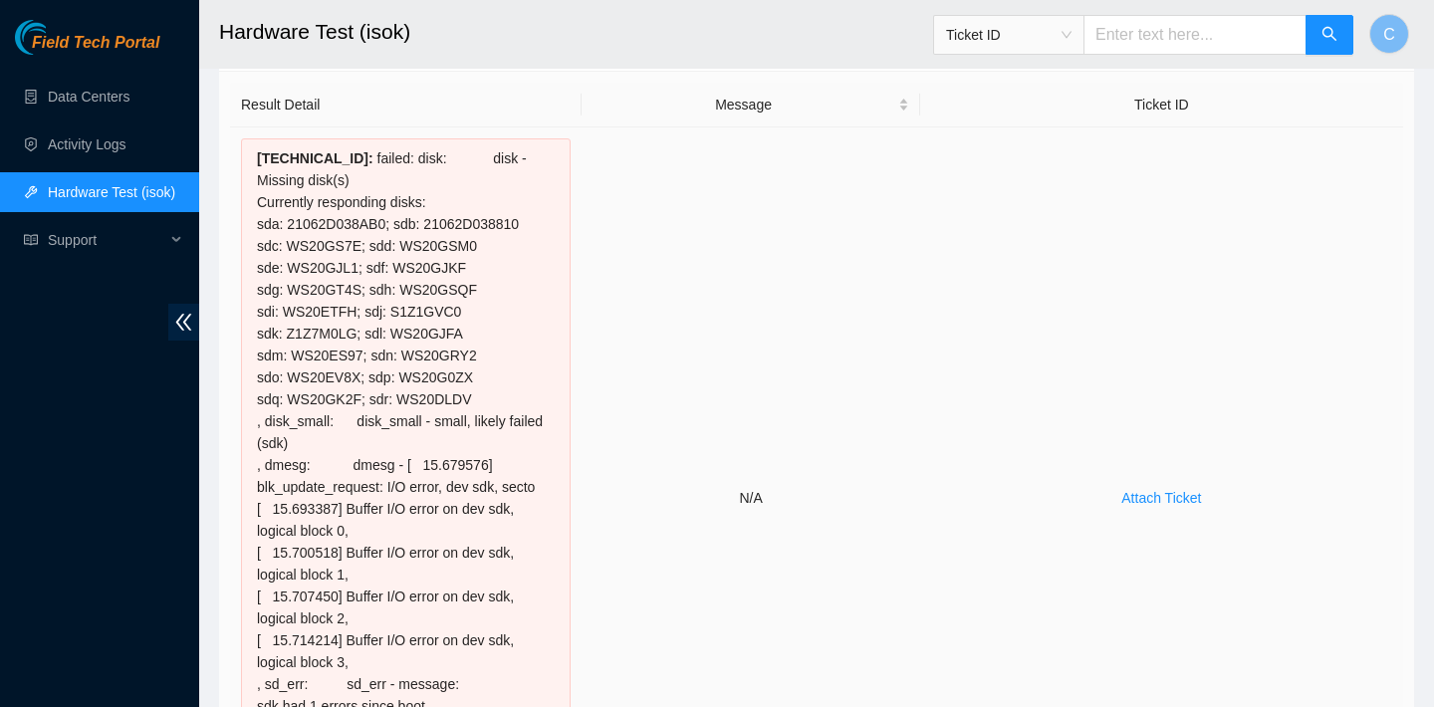
scroll to position [181, 0]
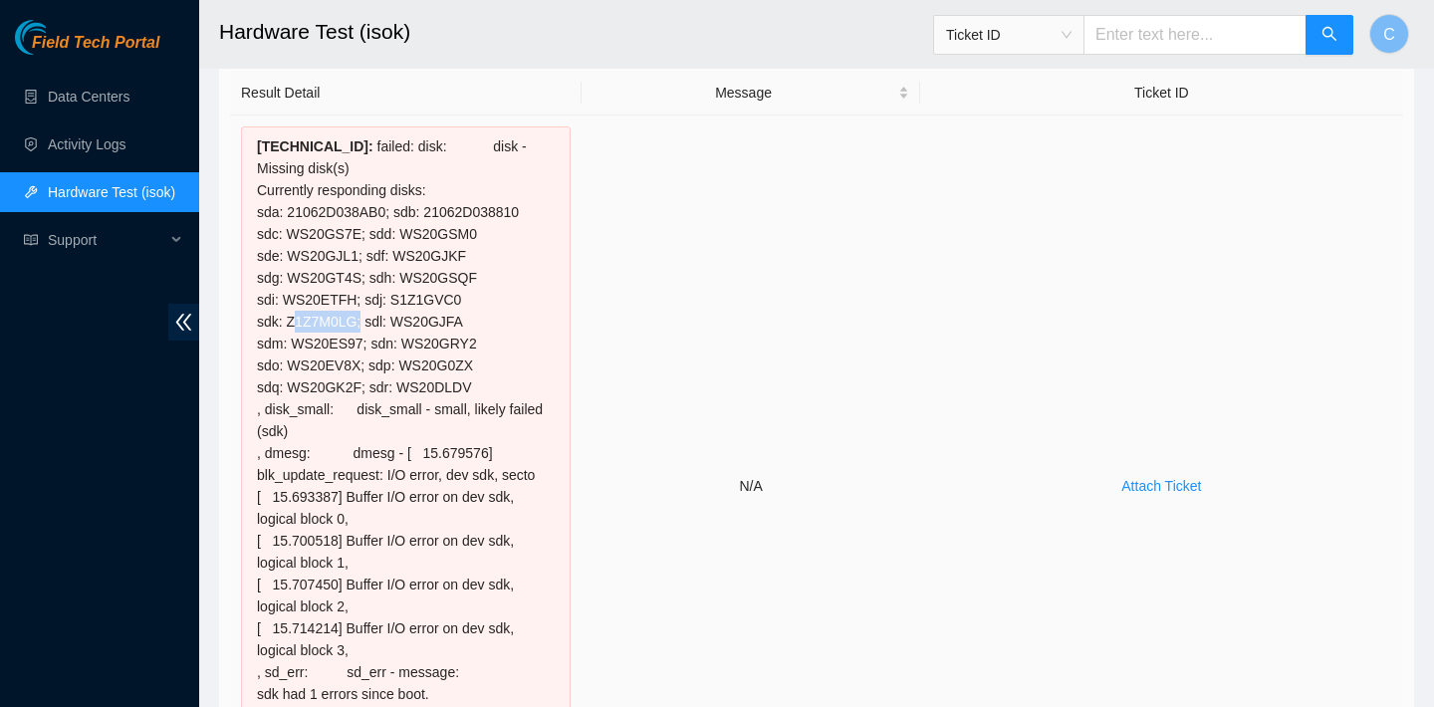
drag, startPoint x: 359, startPoint y: 321, endPoint x: 289, endPoint y: 318, distance: 70.7
click at [289, 318] on div "23.205.69.38 : failed: disk: disk - Missing disk(s) Currently responding disks:…" at bounding box center [406, 485] width 330 height 719
copy div "Z1Z7M0LG"
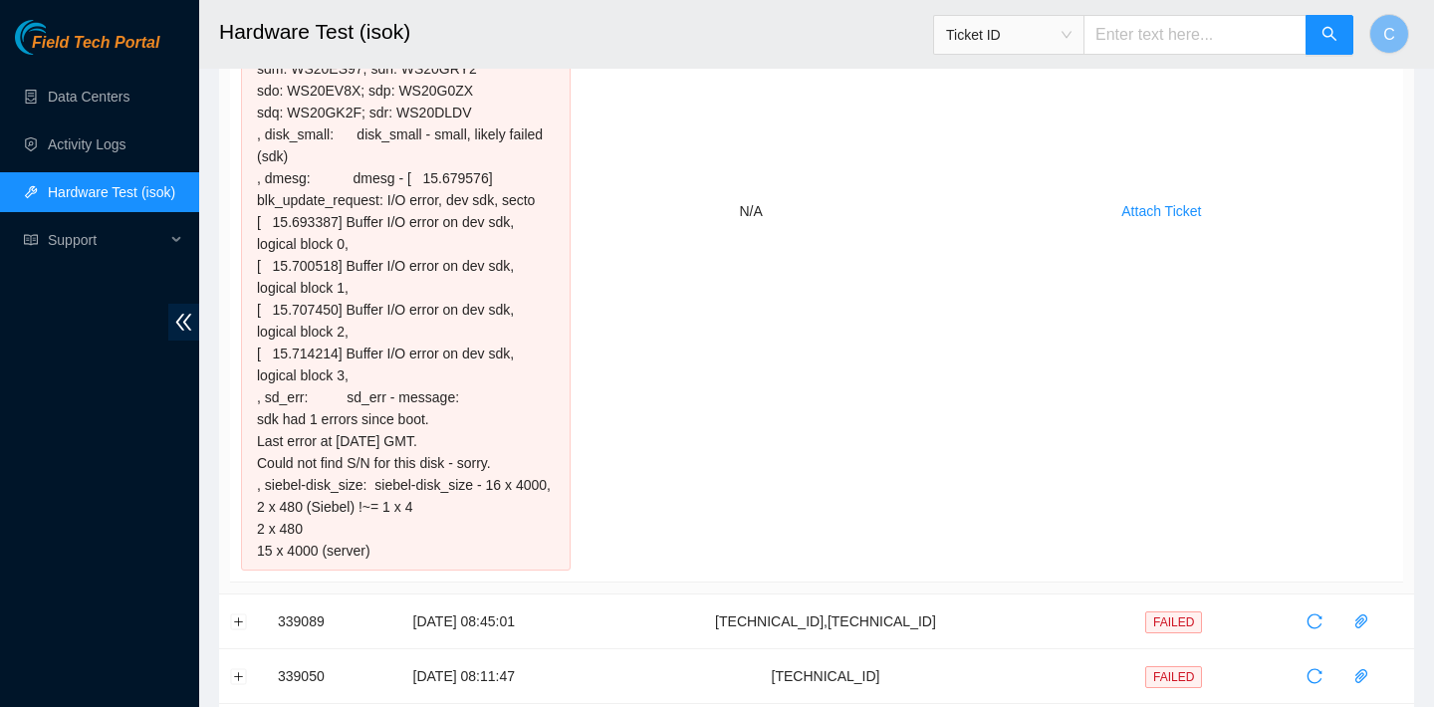
scroll to position [721, 0]
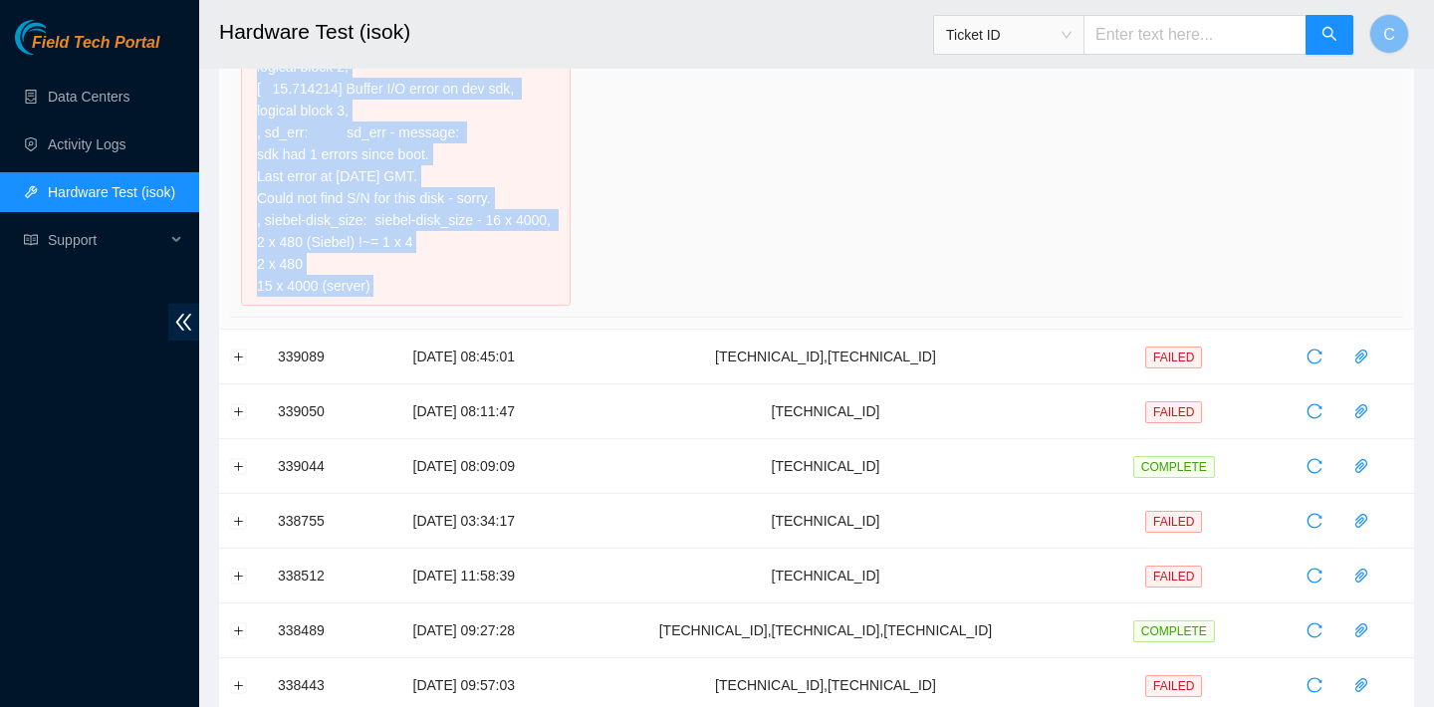
drag, startPoint x: 258, startPoint y: 103, endPoint x: 594, endPoint y: 210, distance: 353.3
copy tr "23.205.69.38 : failed: disk: disk - Missing disk(s) Currently responding disks:…"
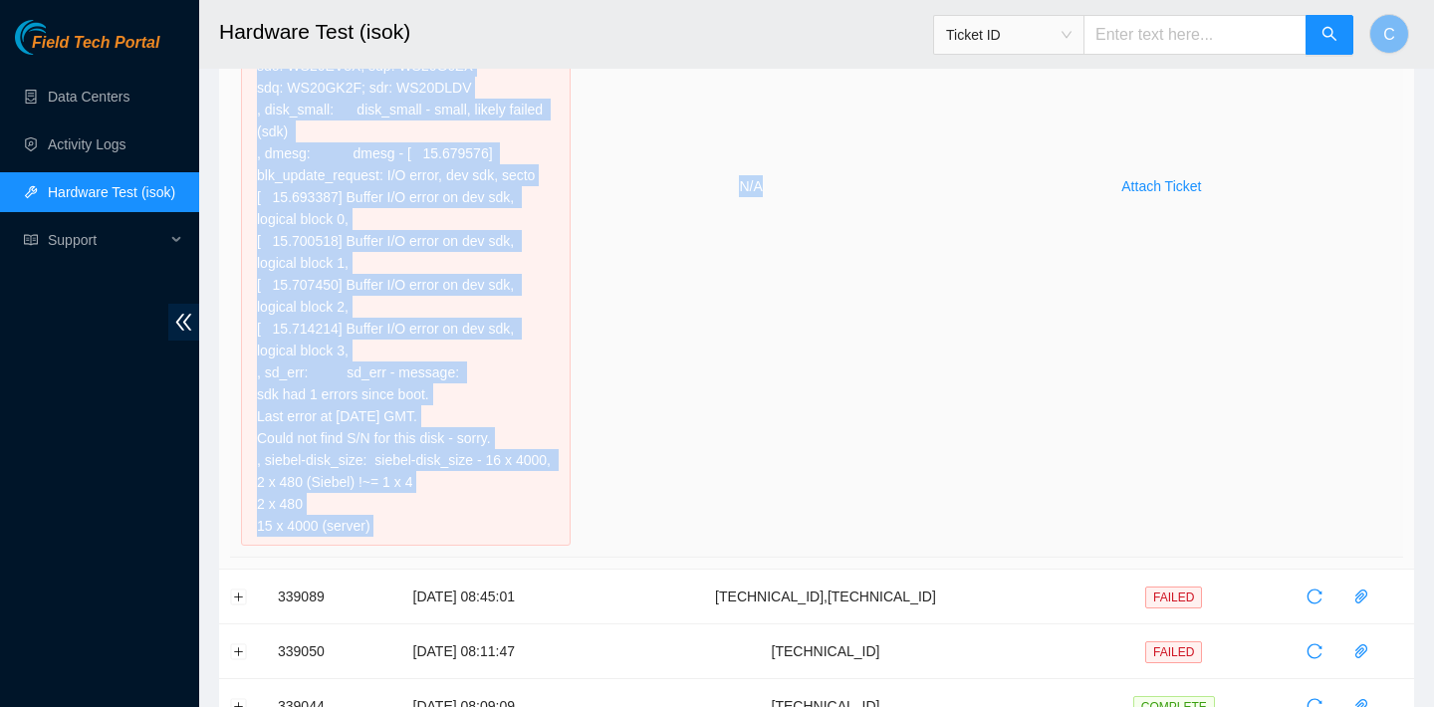
scroll to position [420, 0]
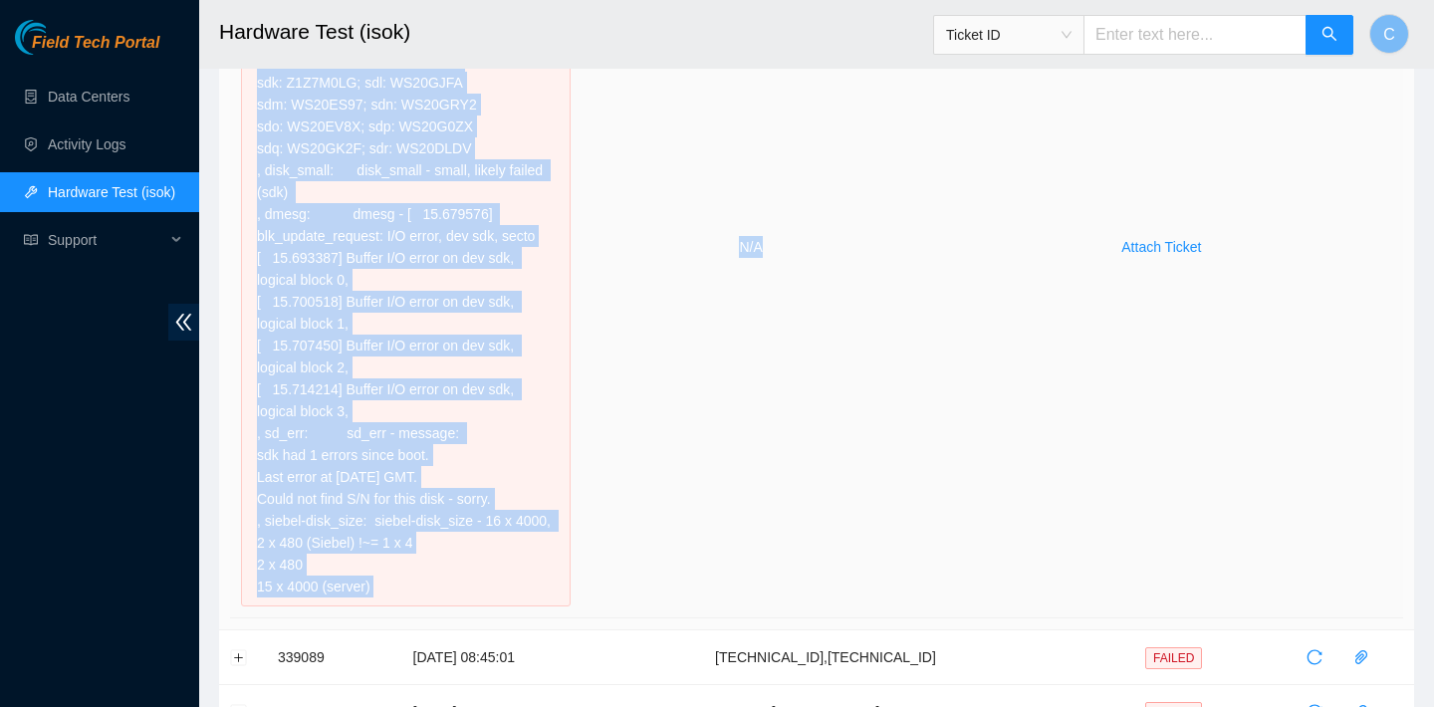
copy tr "23.205.69.38 : failed: disk: disk - Missing disk(s) Currently responding disks:…"
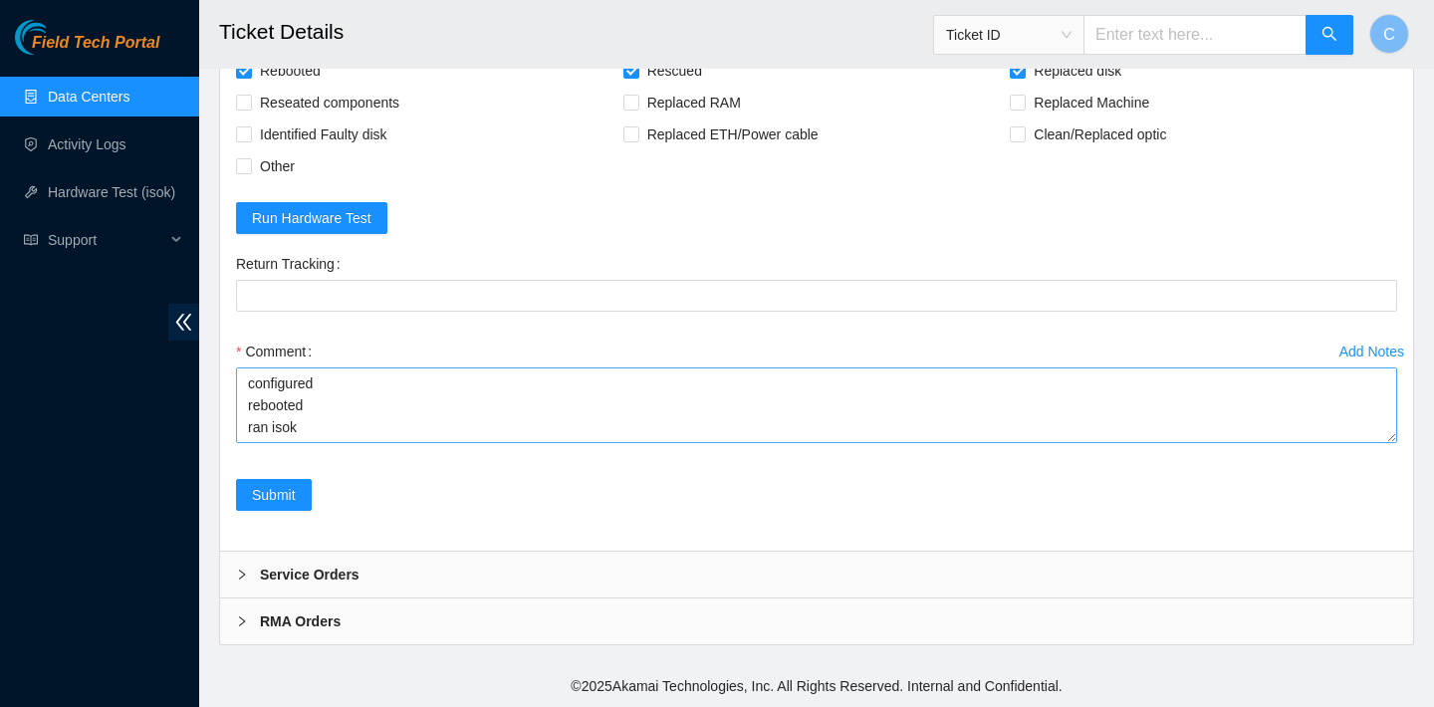
scroll to position [131, 0]
click at [304, 443] on textarea "verified SN replaced old disk with new disk SN: Z1Z7M0LG rebooted rescued reboo…" at bounding box center [816, 405] width 1161 height 76
paste textarea "[TECHNICAL_ID] : failed: disk: disk - Missing disk(s) Currently responding disk…"
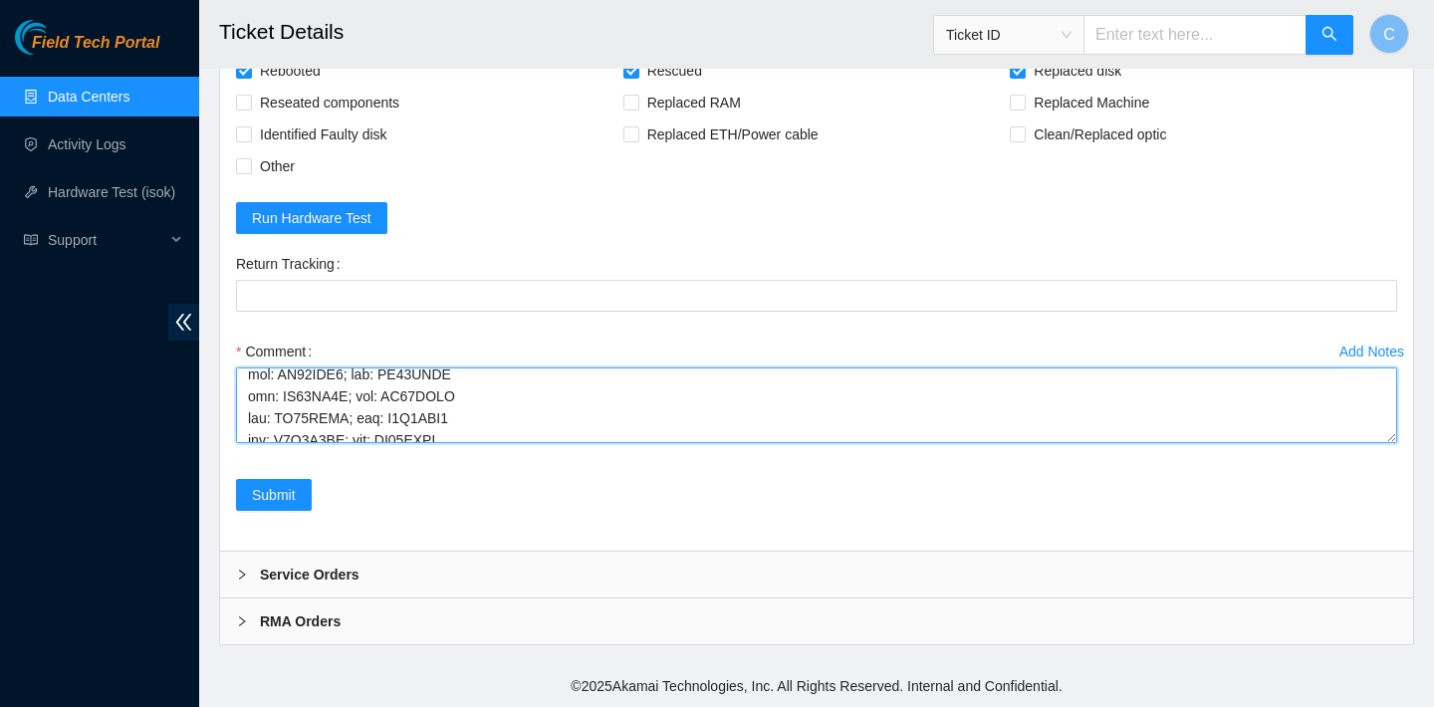
scroll to position [296, 0]
drag, startPoint x: 458, startPoint y: 493, endPoint x: 392, endPoint y: 488, distance: 65.9
click at [392, 443] on textarea "Comment" at bounding box center [816, 405] width 1161 height 76
click at [281, 443] on textarea "Comment" at bounding box center [816, 405] width 1161 height 76
paste textarea "WS20GJFA"
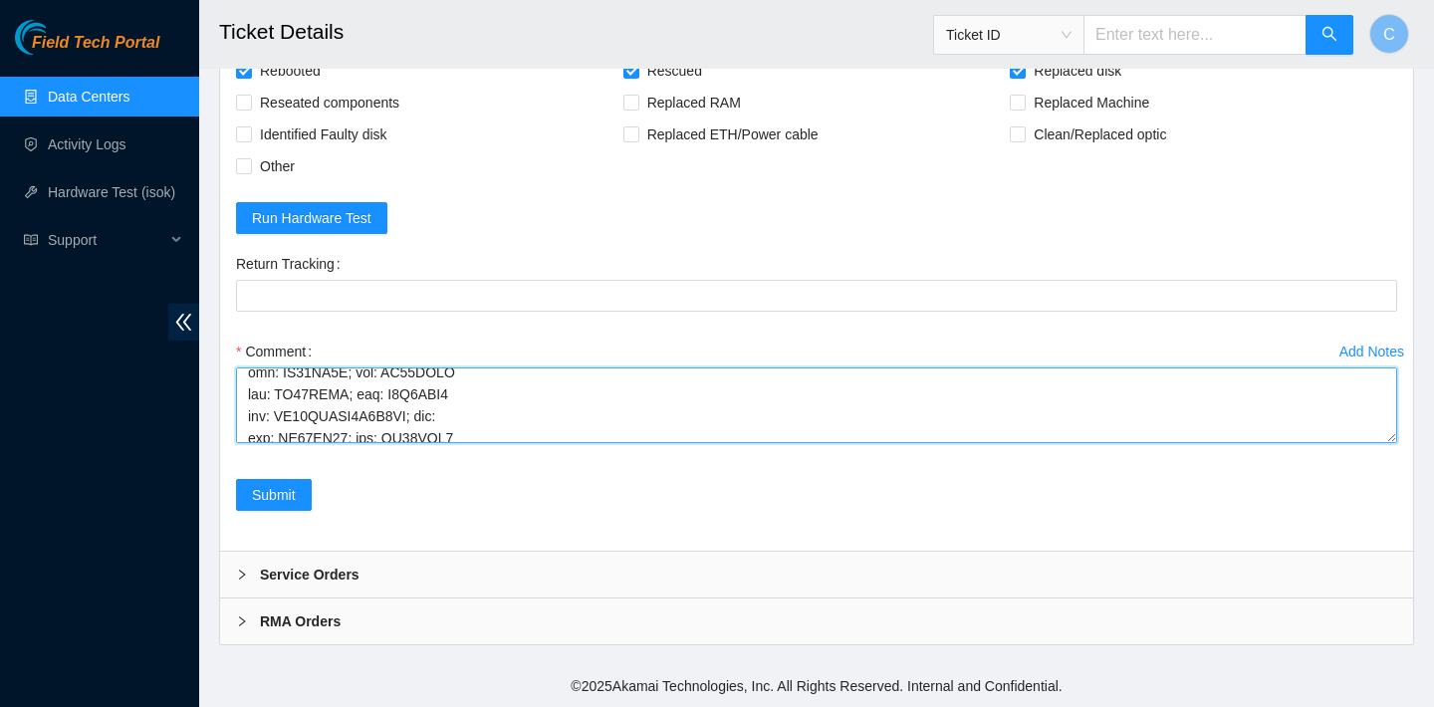
drag, startPoint x: 351, startPoint y: 495, endPoint x: 425, endPoint y: 496, distance: 73.7
click at [425, 443] on textarea "Comment" at bounding box center [816, 405] width 1161 height 76
click at [437, 443] on textarea "Comment" at bounding box center [816, 405] width 1161 height 76
paste textarea "Z1Z7M0LG"
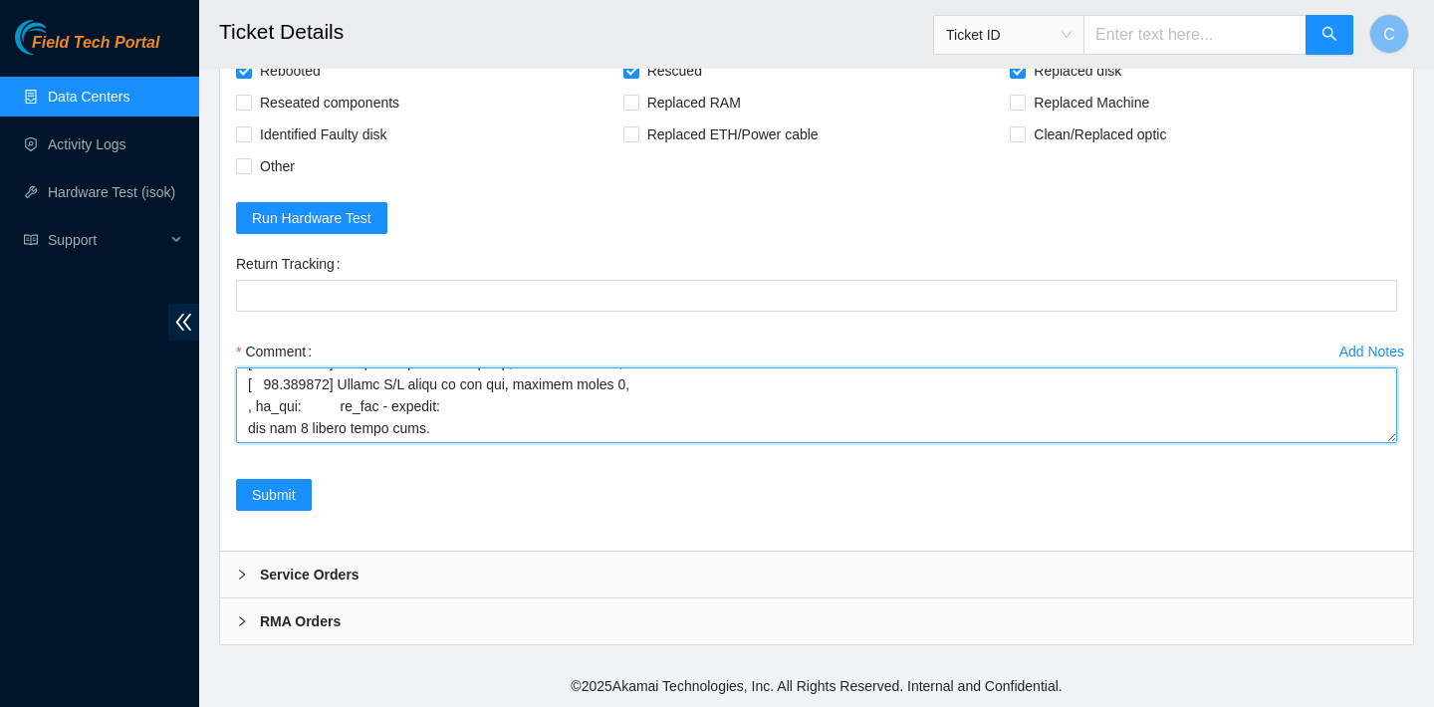
scroll to position [545, 0]
click at [270, 443] on textarea "Comment" at bounding box center [816, 405] width 1161 height 76
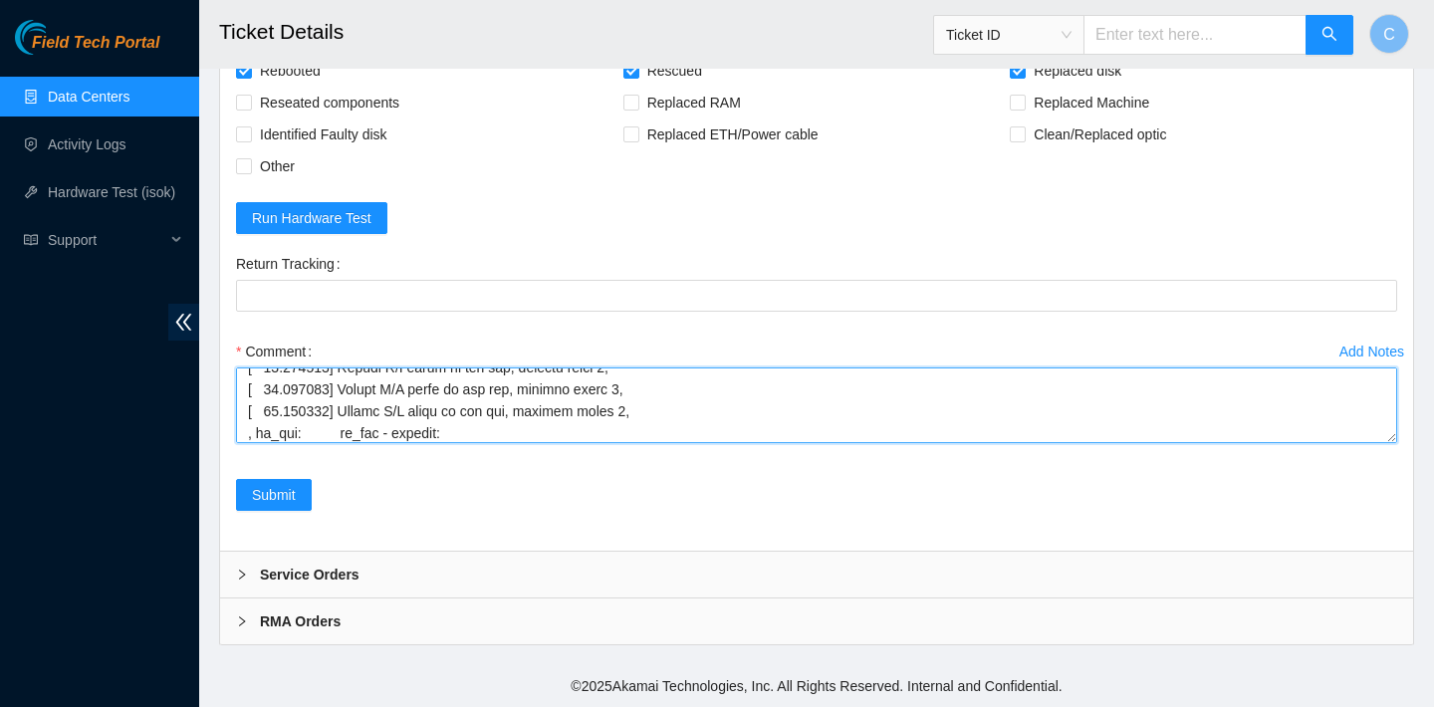
scroll to position [452, 0]
click at [515, 443] on textarea "Comment" at bounding box center [816, 405] width 1161 height 76
click at [519, 443] on textarea "Comment" at bounding box center [816, 405] width 1161 height 76
click at [517, 443] on textarea "Comment" at bounding box center [816, 405] width 1161 height 76
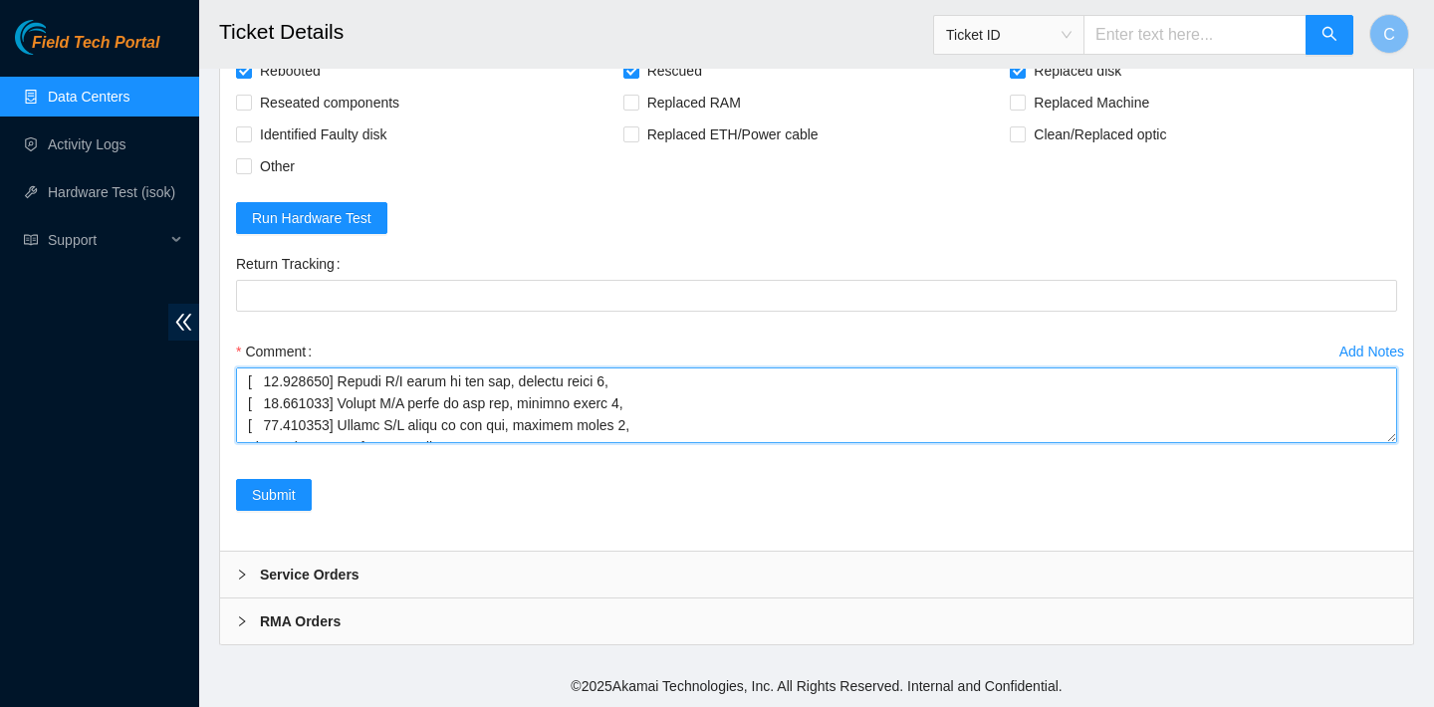
click at [515, 443] on textarea "Comment" at bounding box center [816, 405] width 1161 height 76
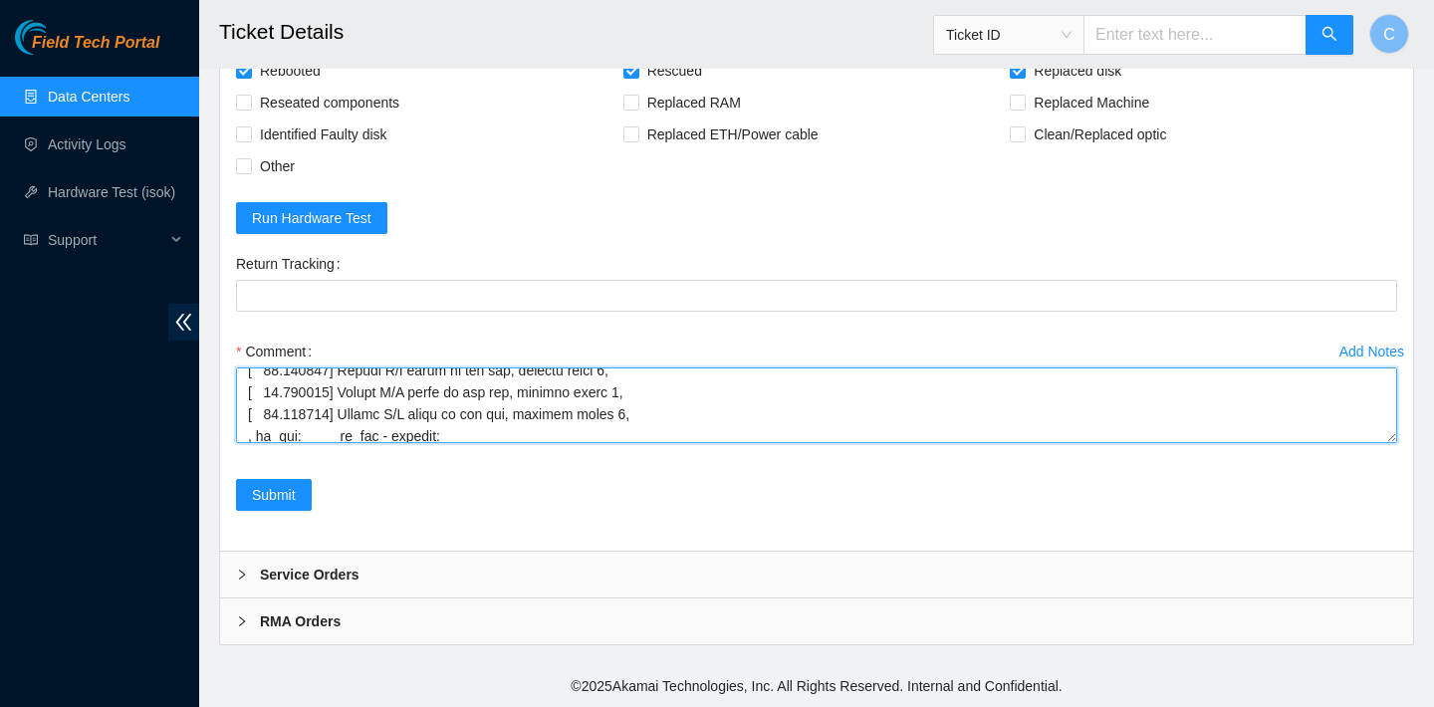
scroll to position [444, 0]
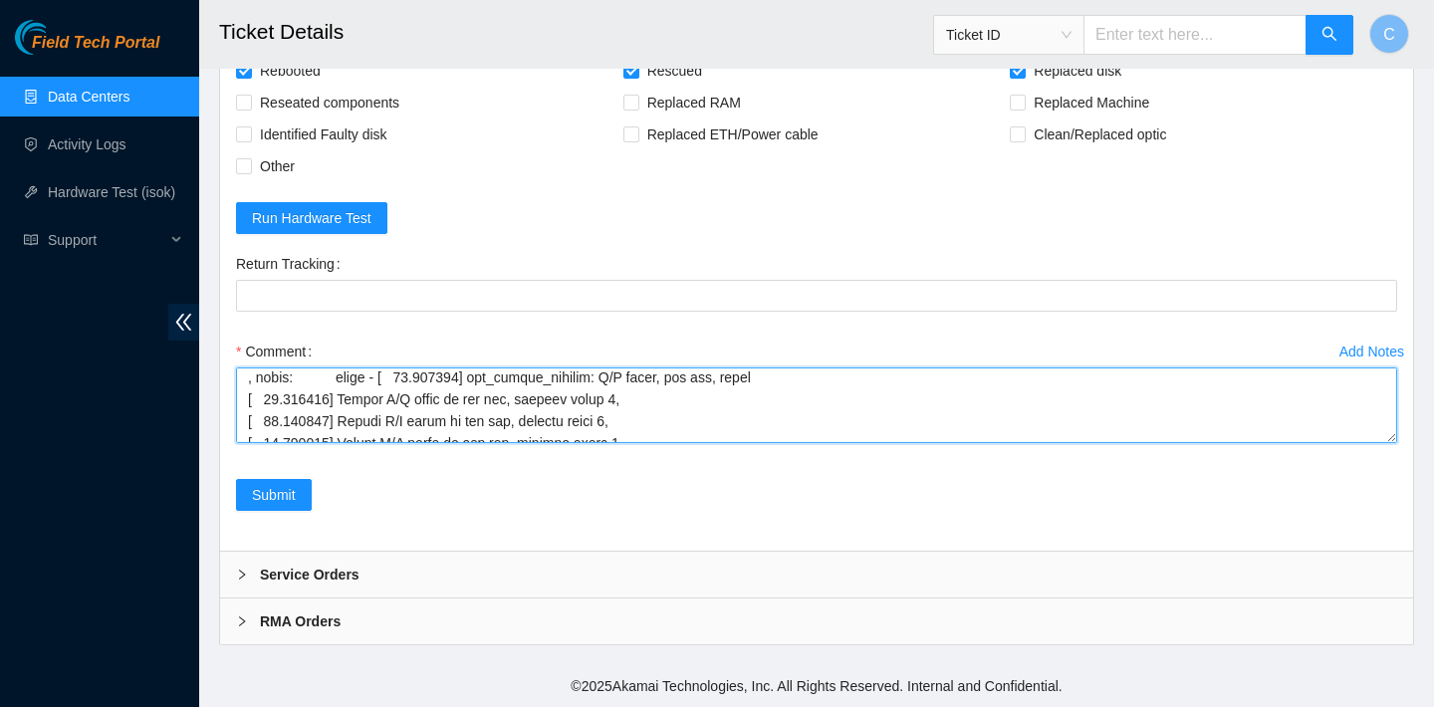
click at [336, 443] on textarea "Comment" at bounding box center [816, 405] width 1161 height 76
click at [337, 443] on textarea "Comment" at bounding box center [816, 405] width 1161 height 76
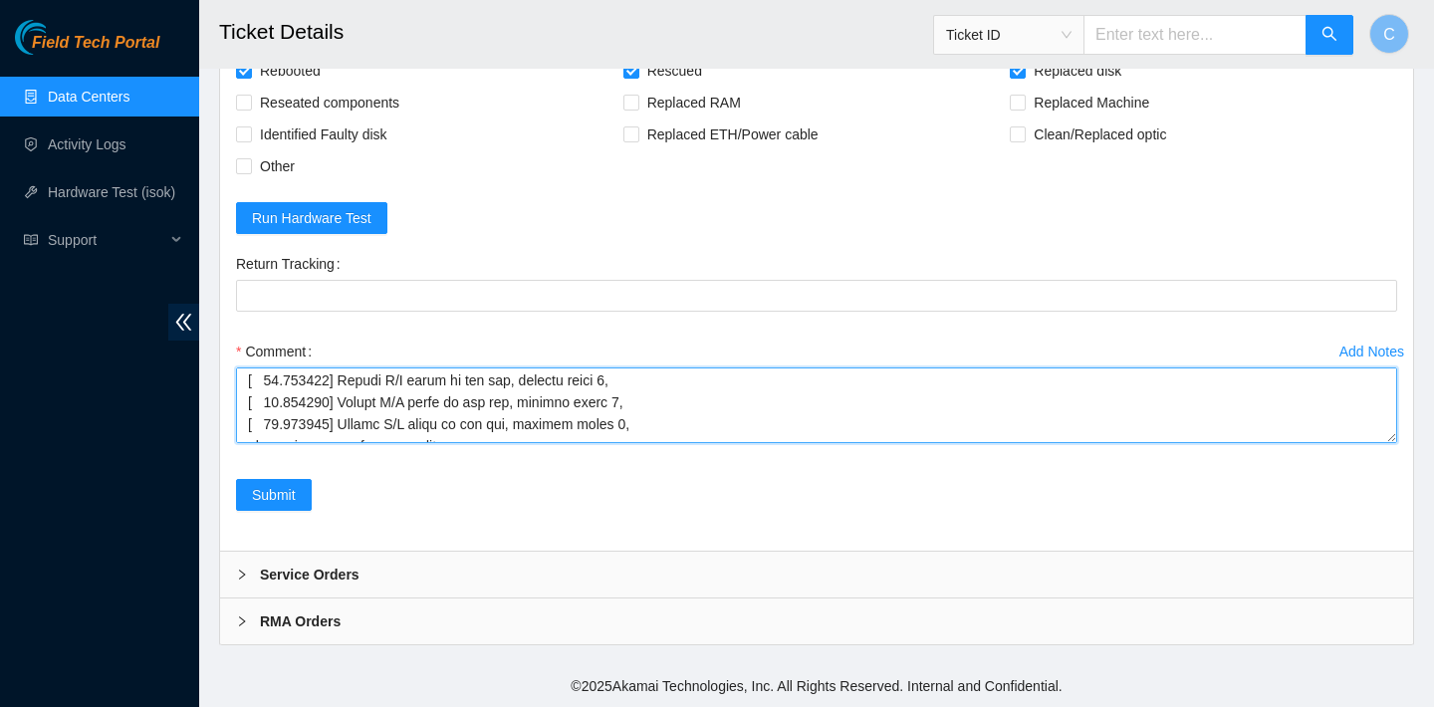
scroll to position [479, 0]
click at [338, 443] on textarea "Comment" at bounding box center [816, 405] width 1161 height 76
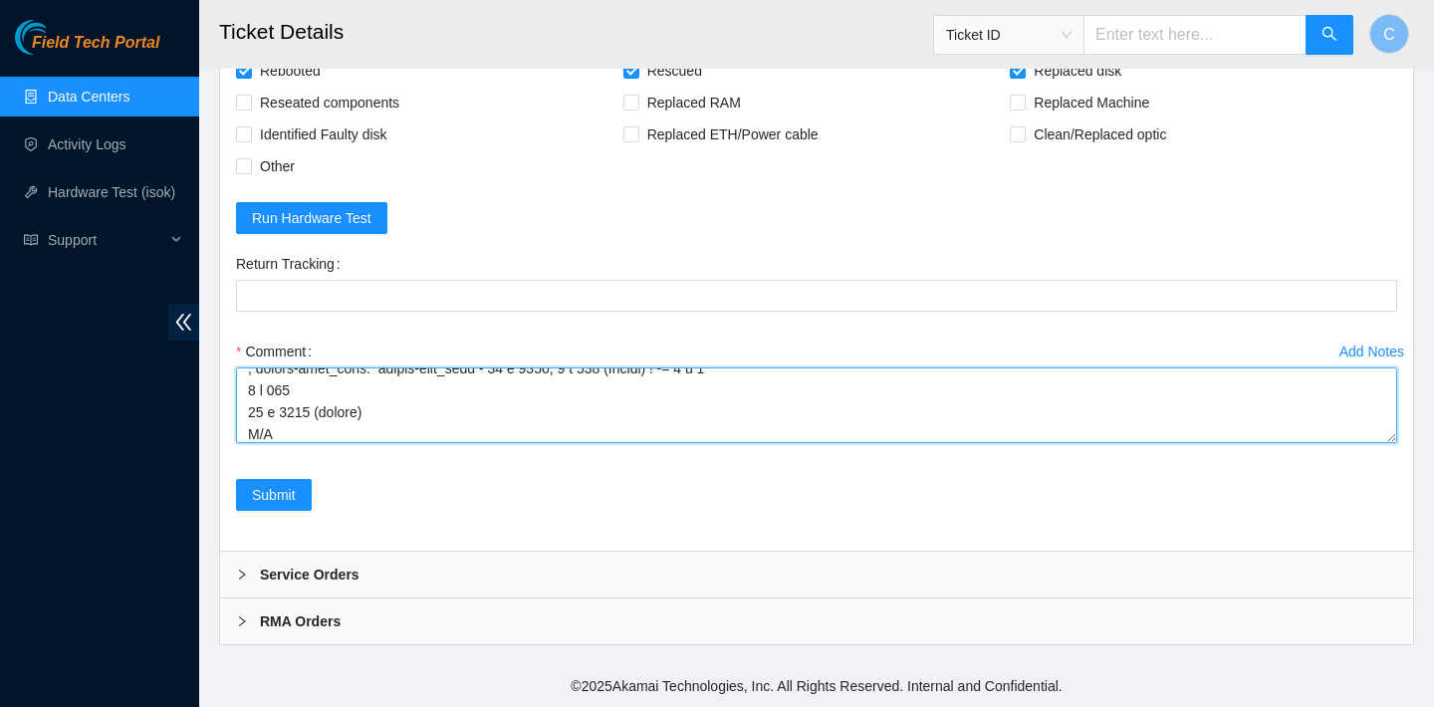
scroll to position [657, 0]
click at [380, 443] on textarea "Comment" at bounding box center [816, 405] width 1161 height 76
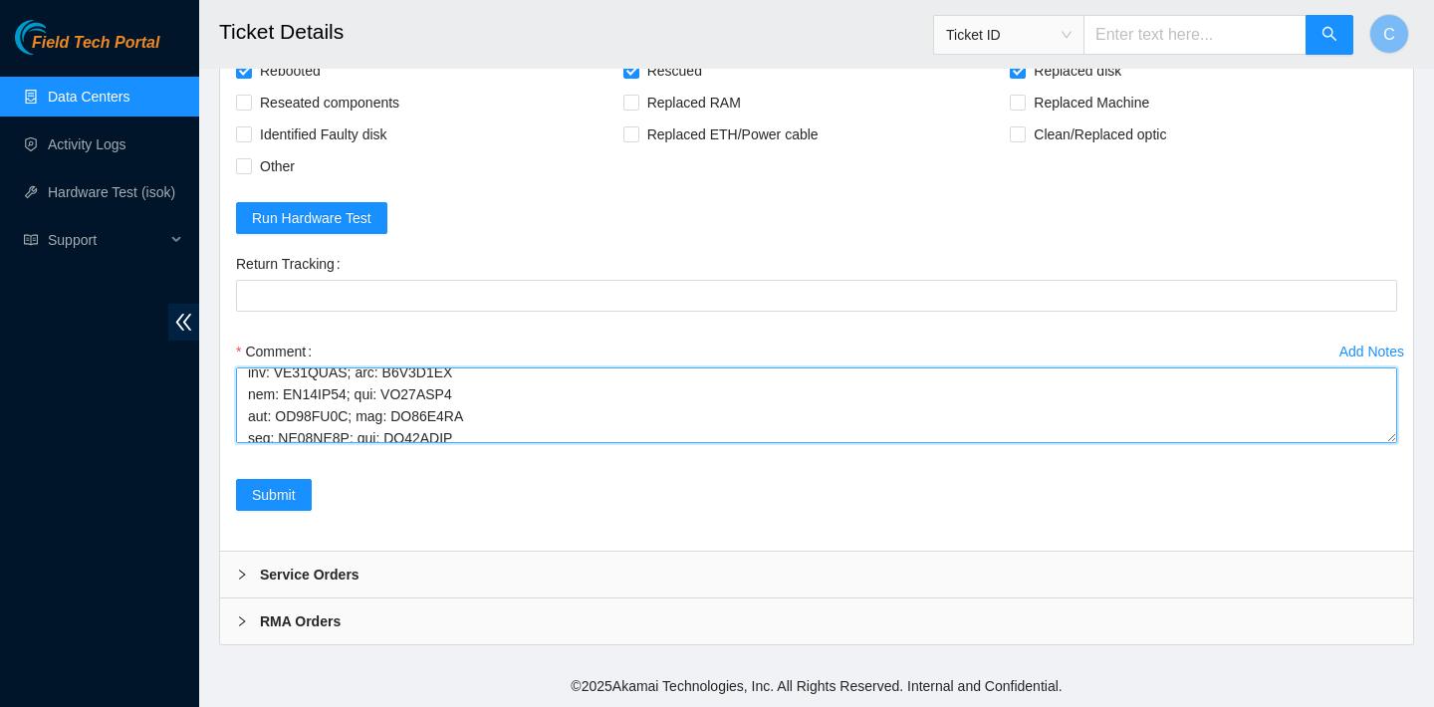
scroll to position [323, 0]
drag, startPoint x: 459, startPoint y: 472, endPoint x: 387, endPoint y: 467, distance: 71.9
click at [387, 443] on textarea "Comment" at bounding box center [816, 405] width 1161 height 76
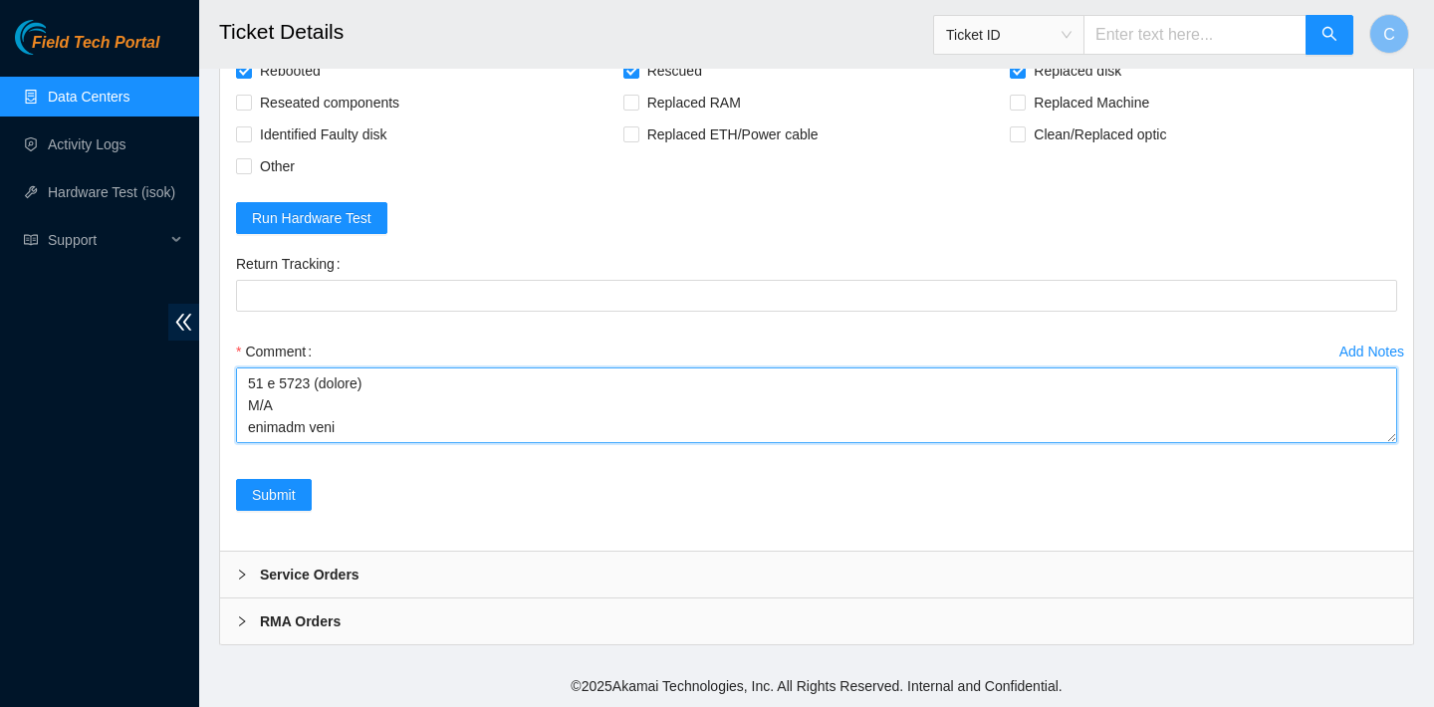
click at [363, 443] on textarea "Comment" at bounding box center [816, 405] width 1161 height 76
paste textarea "Z1Z7M0LG"
drag, startPoint x: 350, startPoint y: 490, endPoint x: 282, endPoint y: 490, distance: 68.7
click at [282, 443] on textarea "Comment" at bounding box center [816, 405] width 1161 height 76
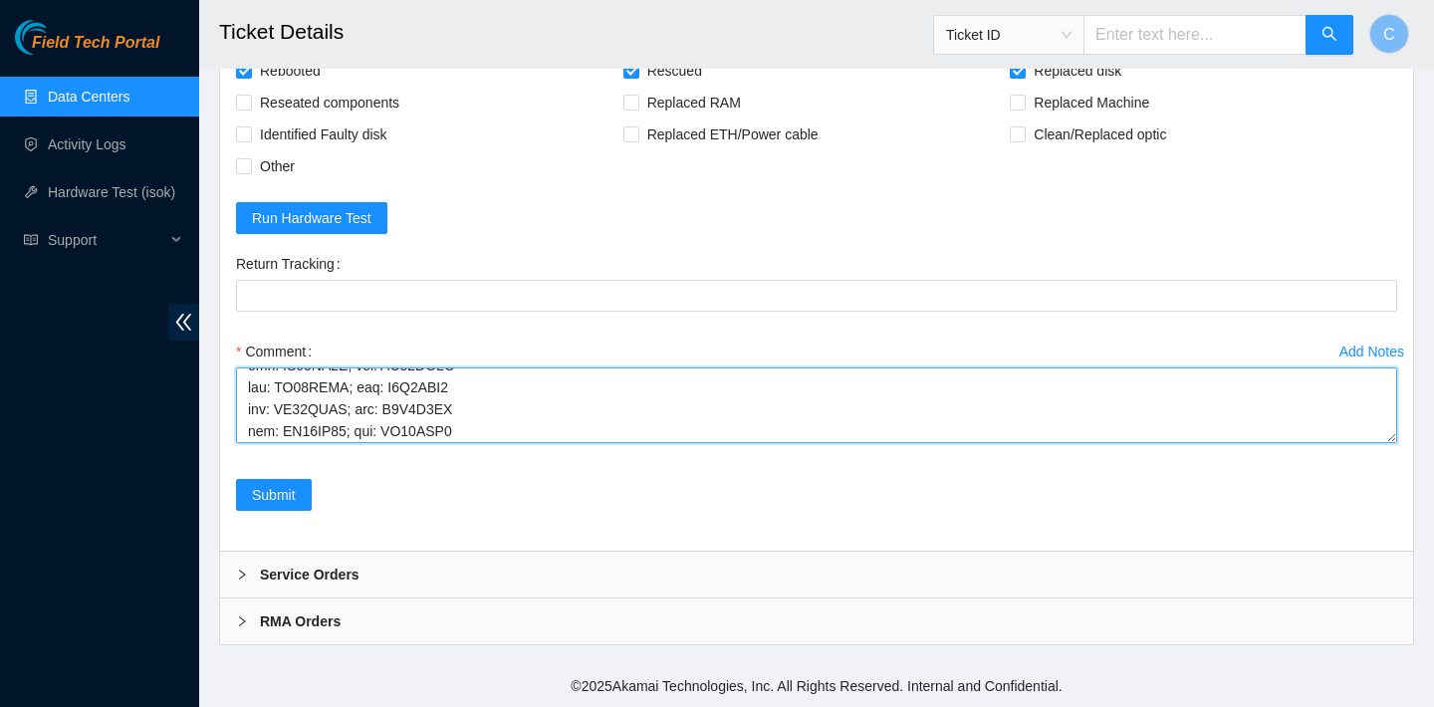
scroll to position [679, 0]
click at [490, 443] on textarea "Comment" at bounding box center [816, 405] width 1161 height 76
paste textarea "WS20GJFA"
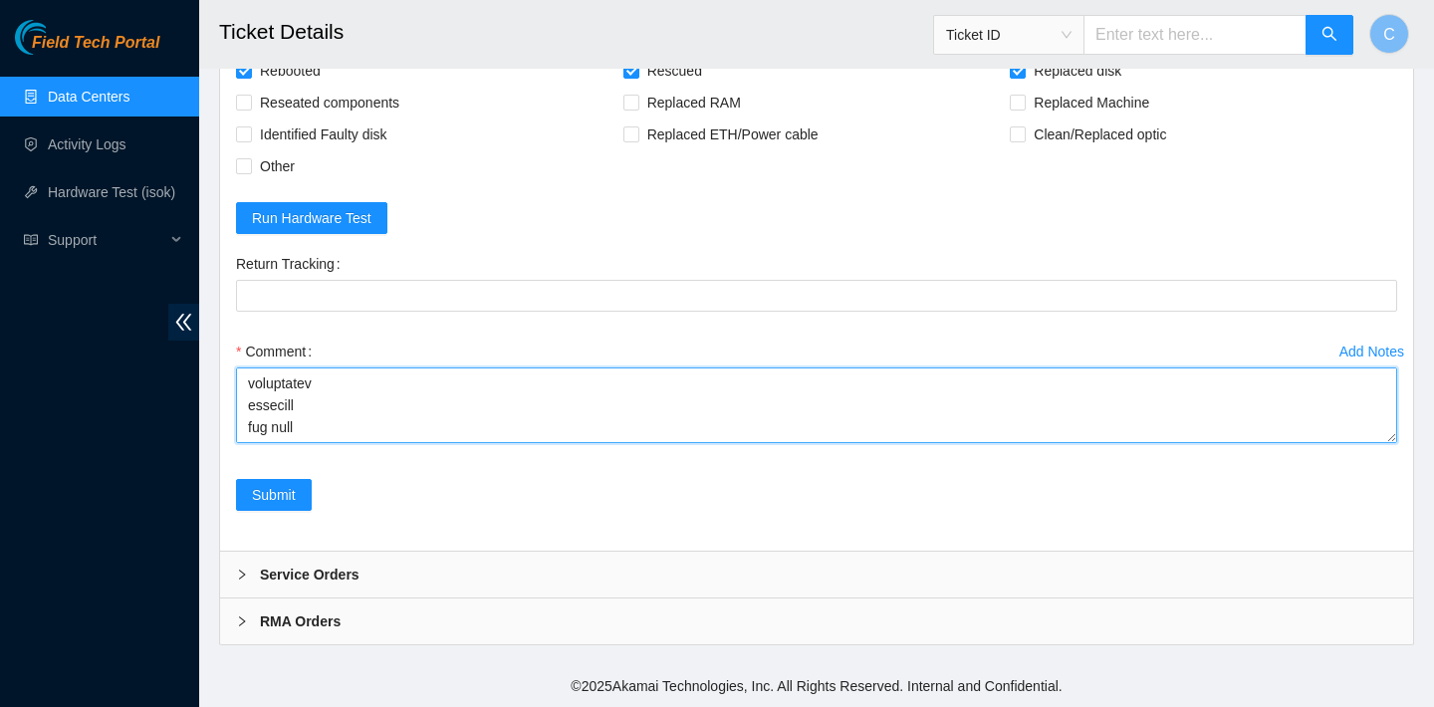
paste textarea "23.205.69.38 : failed: disk: disk - Missing disk(s) Currently responding disks:…"
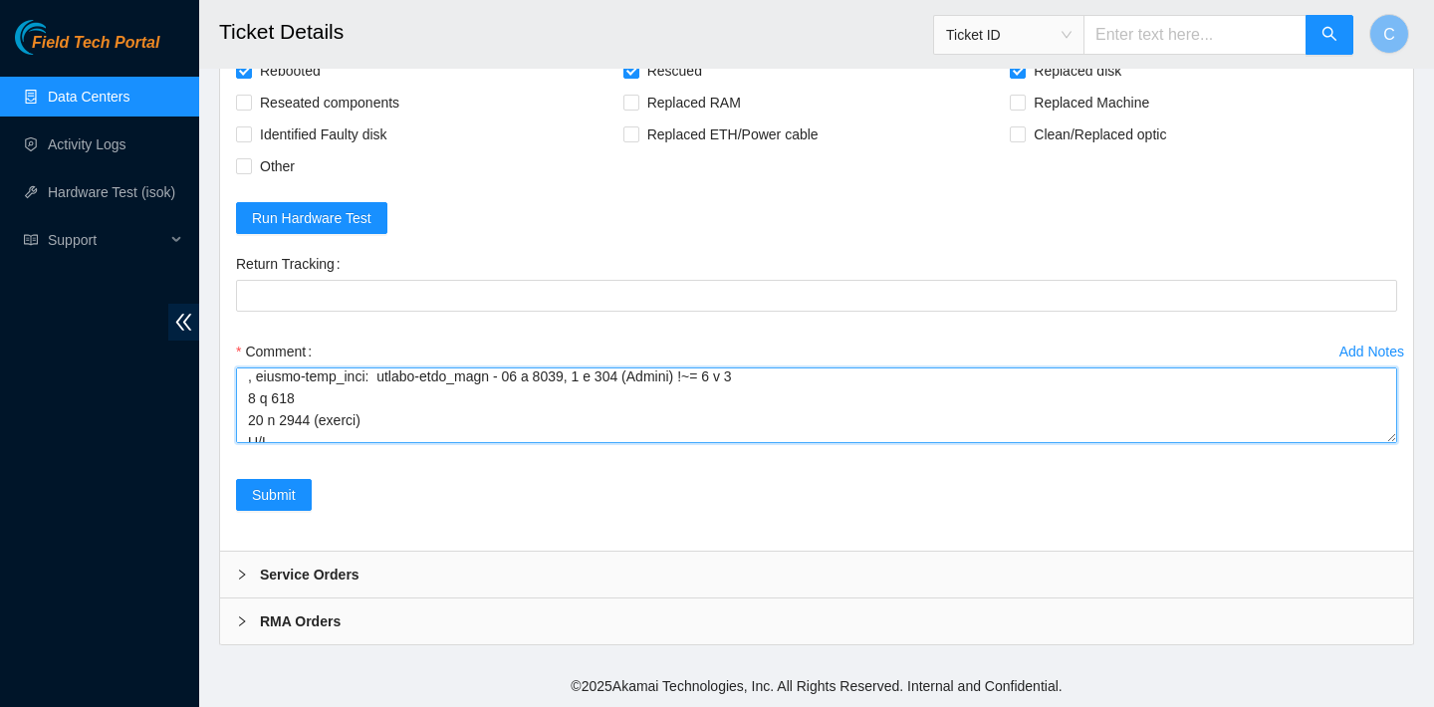
scroll to position [1424, 0]
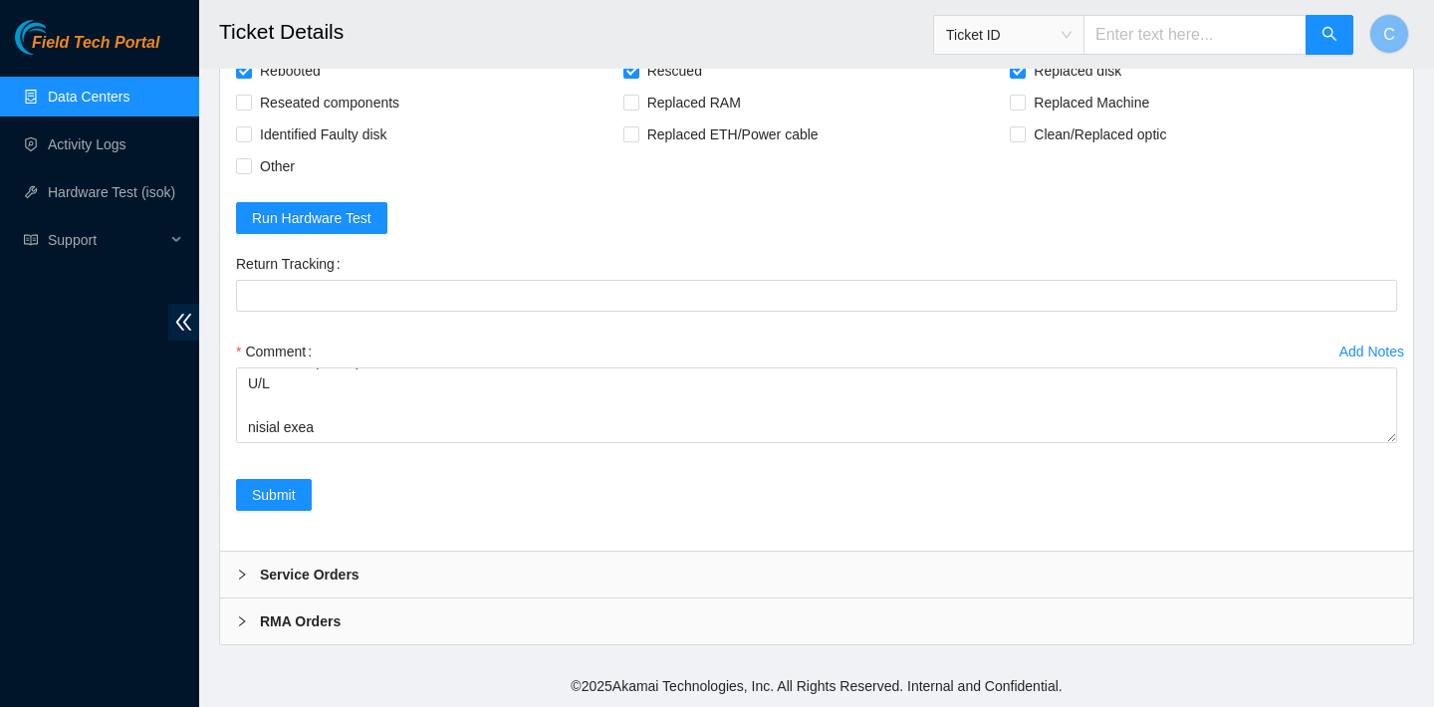
click at [233, 463] on div "Add Notes Comment" at bounding box center [816, 407] width 1177 height 143
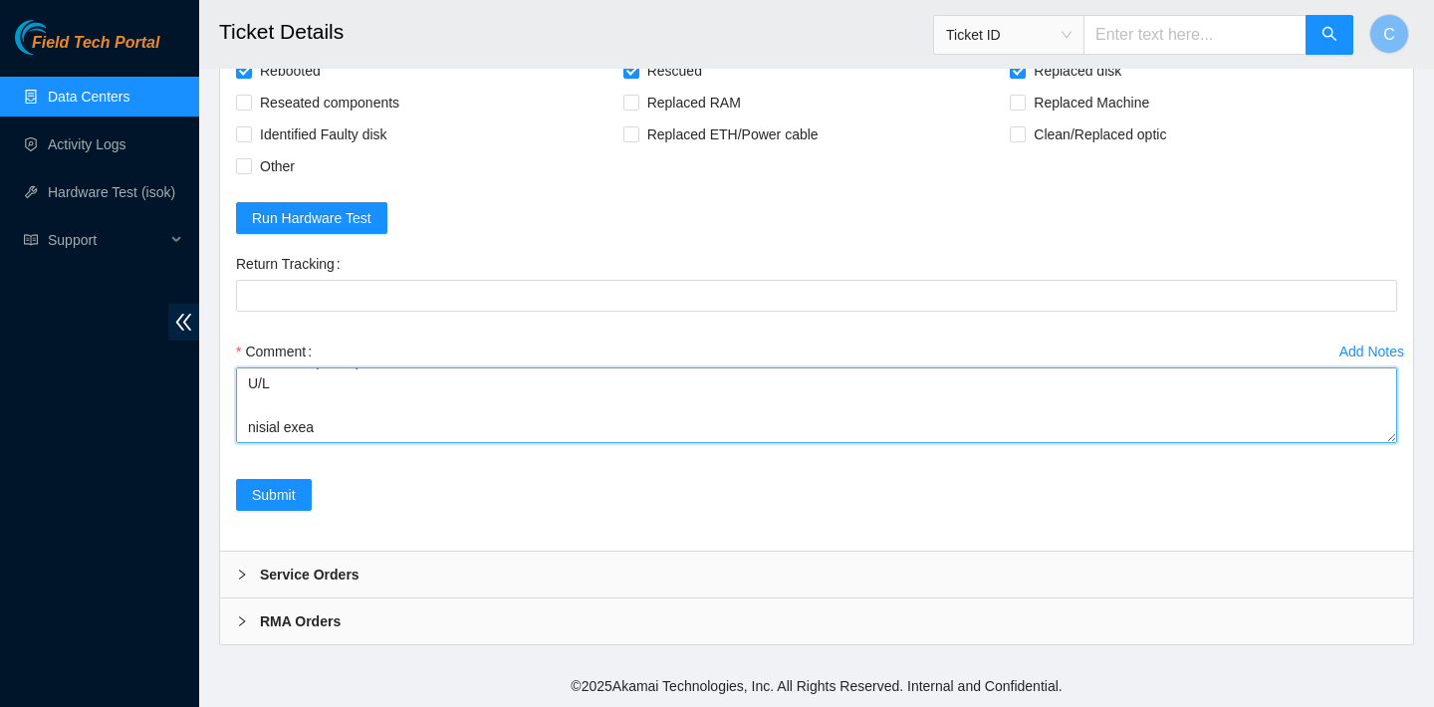
click at [260, 443] on textarea "Comment" at bounding box center [816, 405] width 1161 height 76
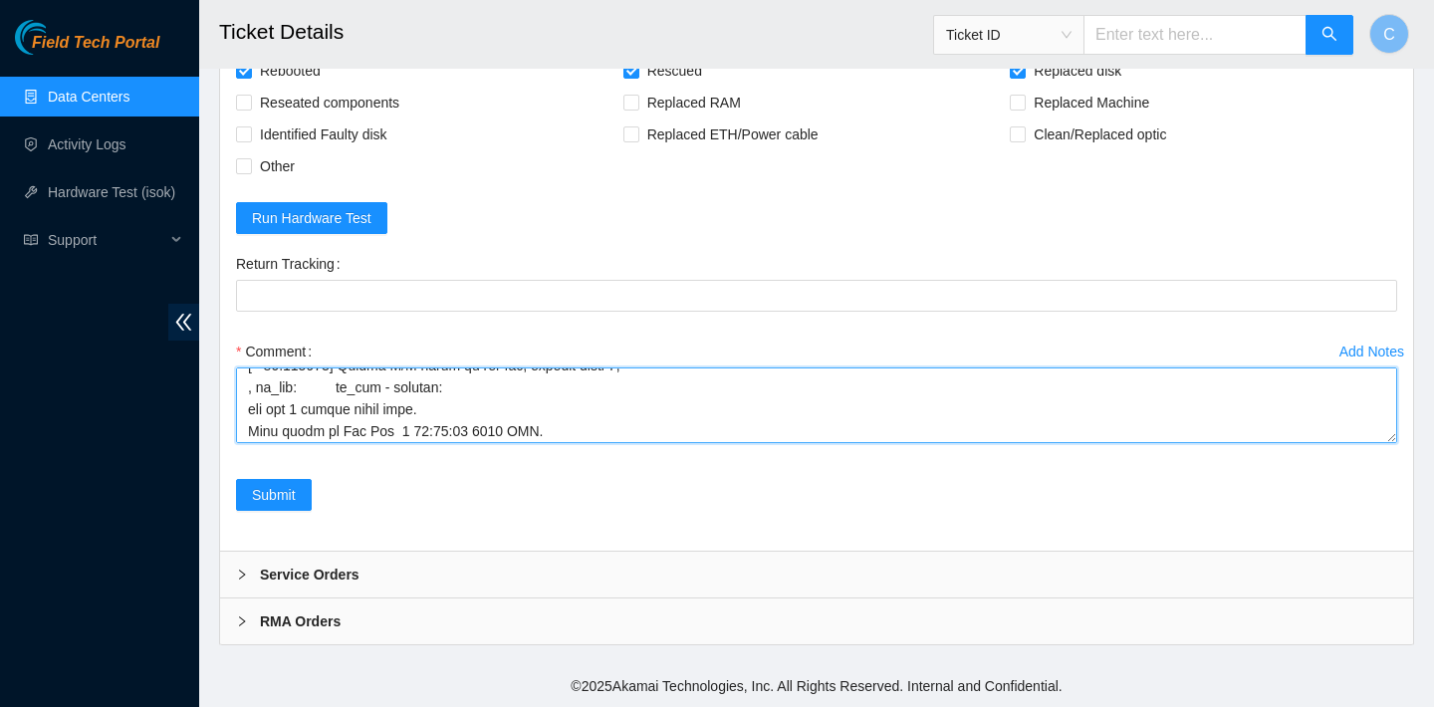
scroll to position [1350, 0]
click at [245, 443] on textarea "Comment" at bounding box center [816, 405] width 1161 height 76
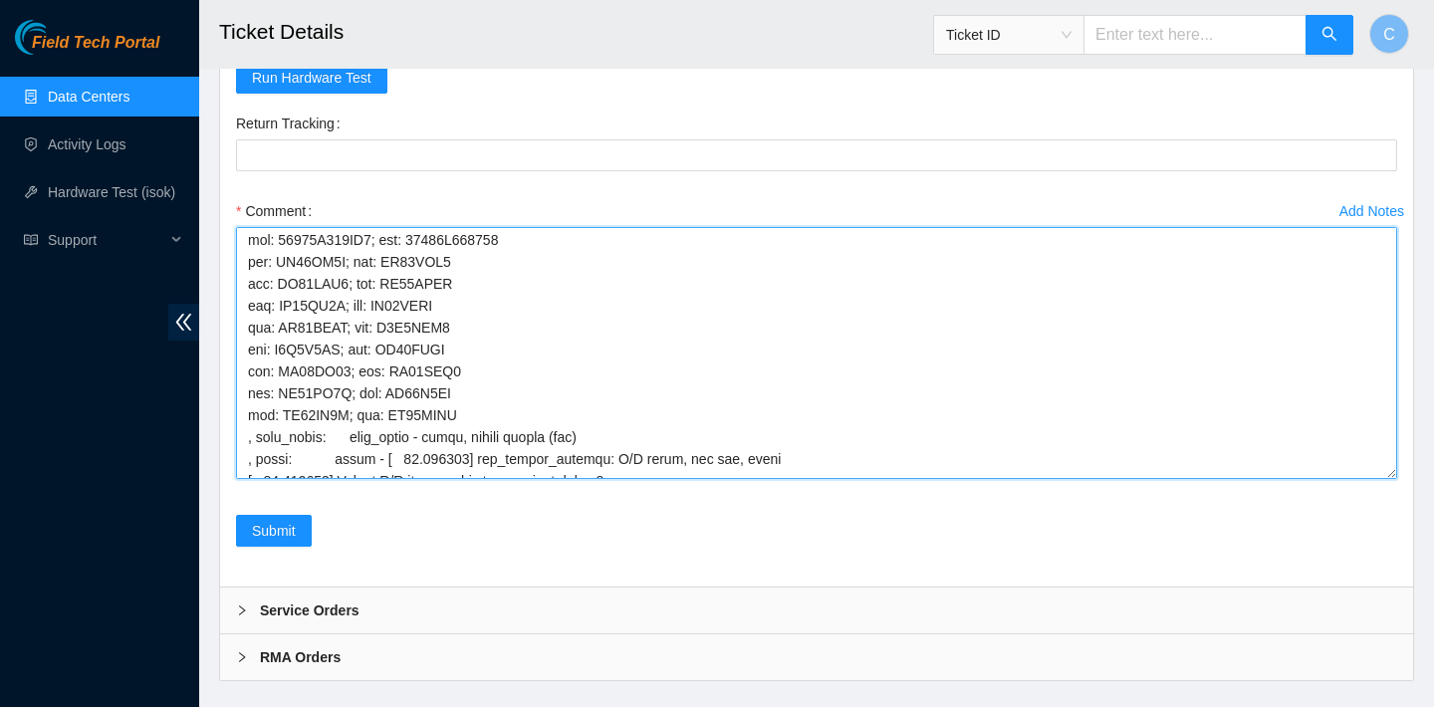
drag, startPoint x: 1392, startPoint y: 519, endPoint x: 1403, endPoint y: 702, distance: 183.5
click at [1404, 515] on div "Add Notes Comment" at bounding box center [816, 355] width 1177 height 320
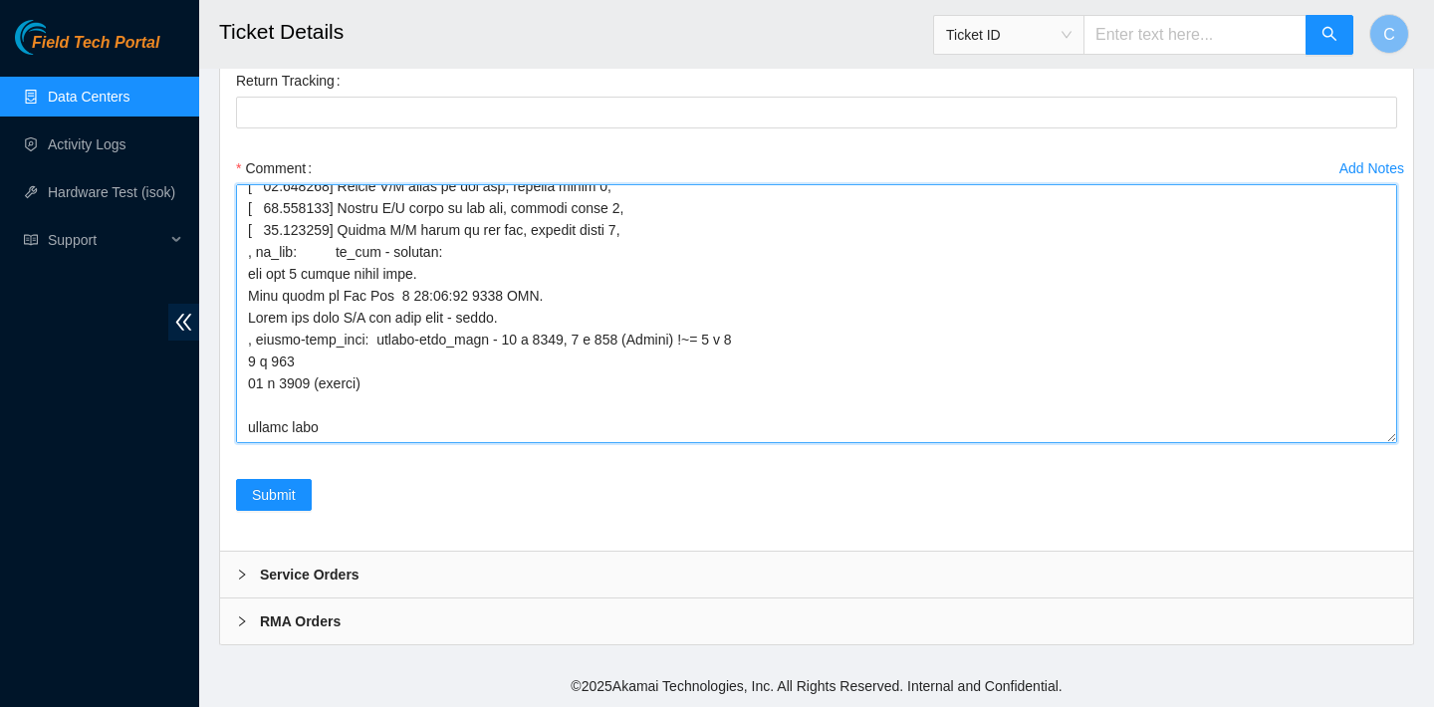
scroll to position [1219, 0]
click at [242, 391] on textarea "Comment" at bounding box center [816, 313] width 1161 height 259
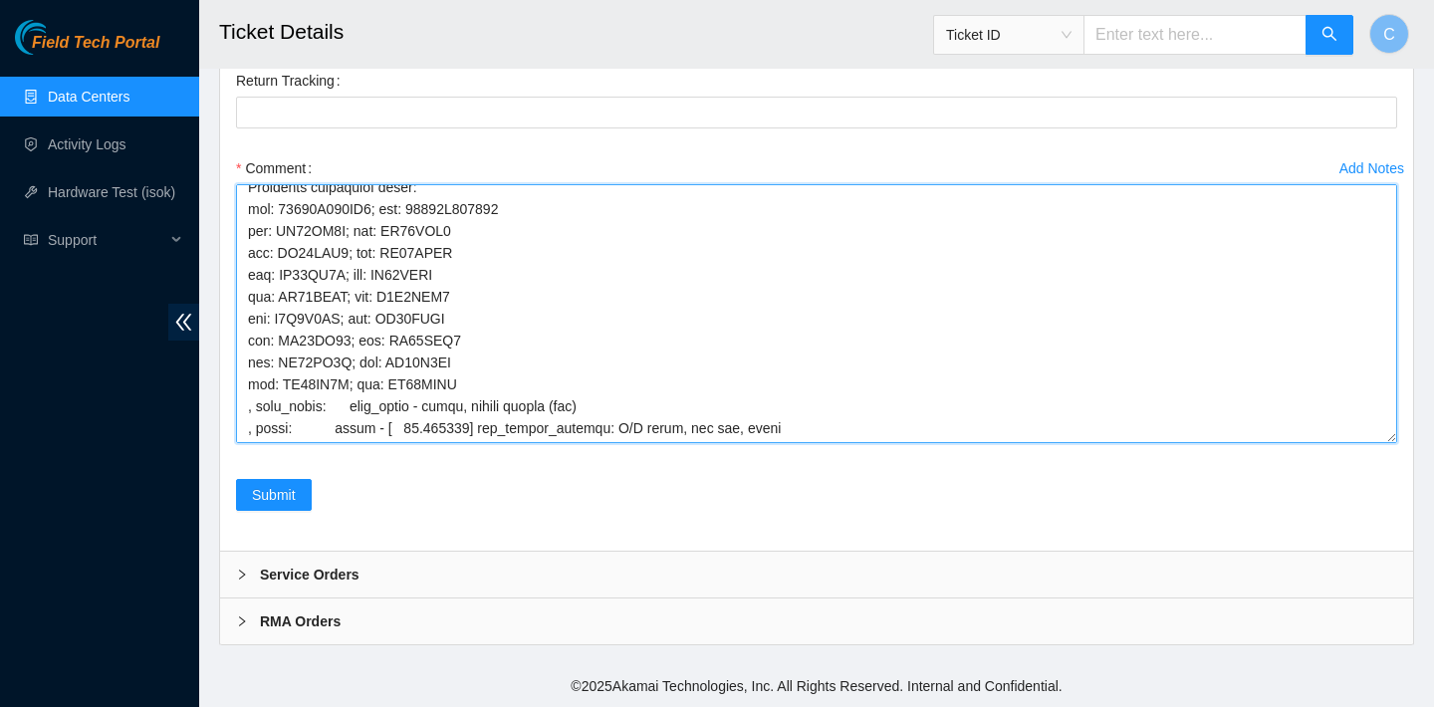
scroll to position [1197, 0]
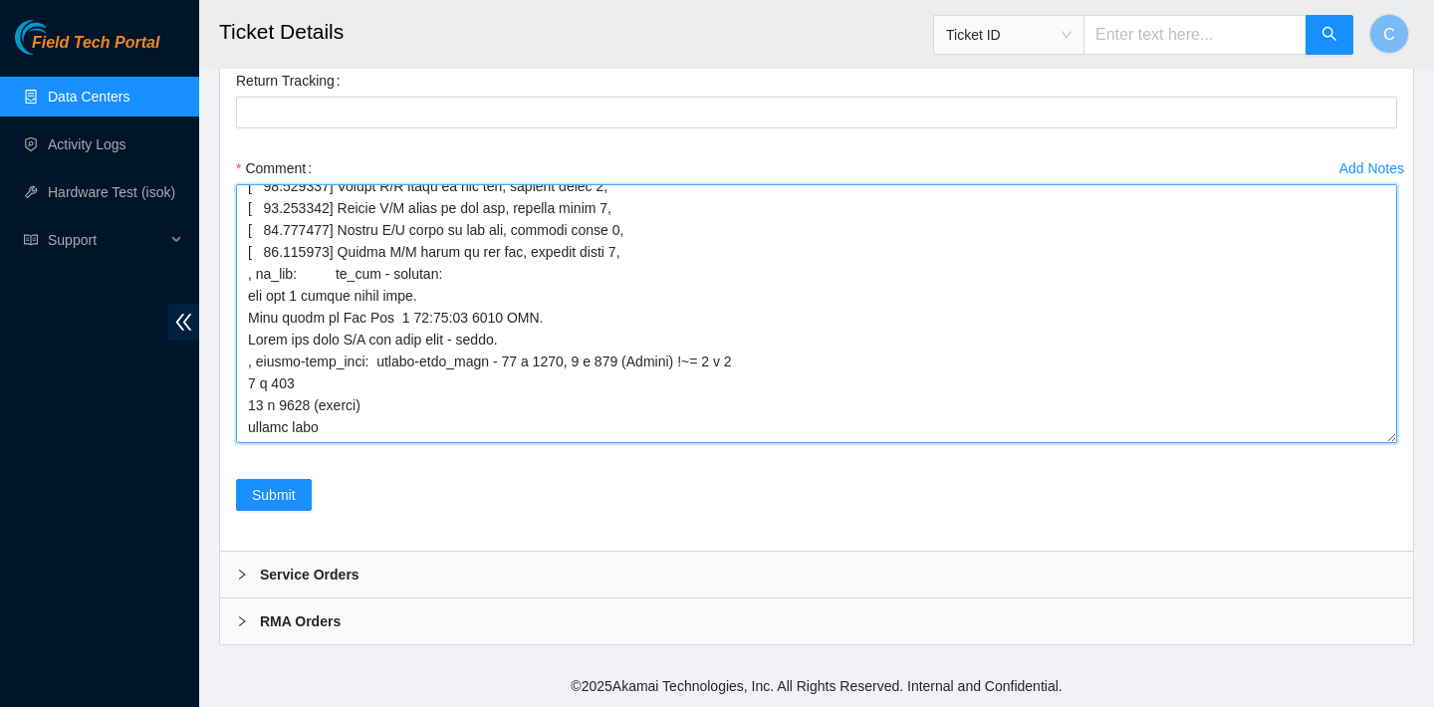
click at [317, 408] on textarea "Comment" at bounding box center [816, 313] width 1161 height 259
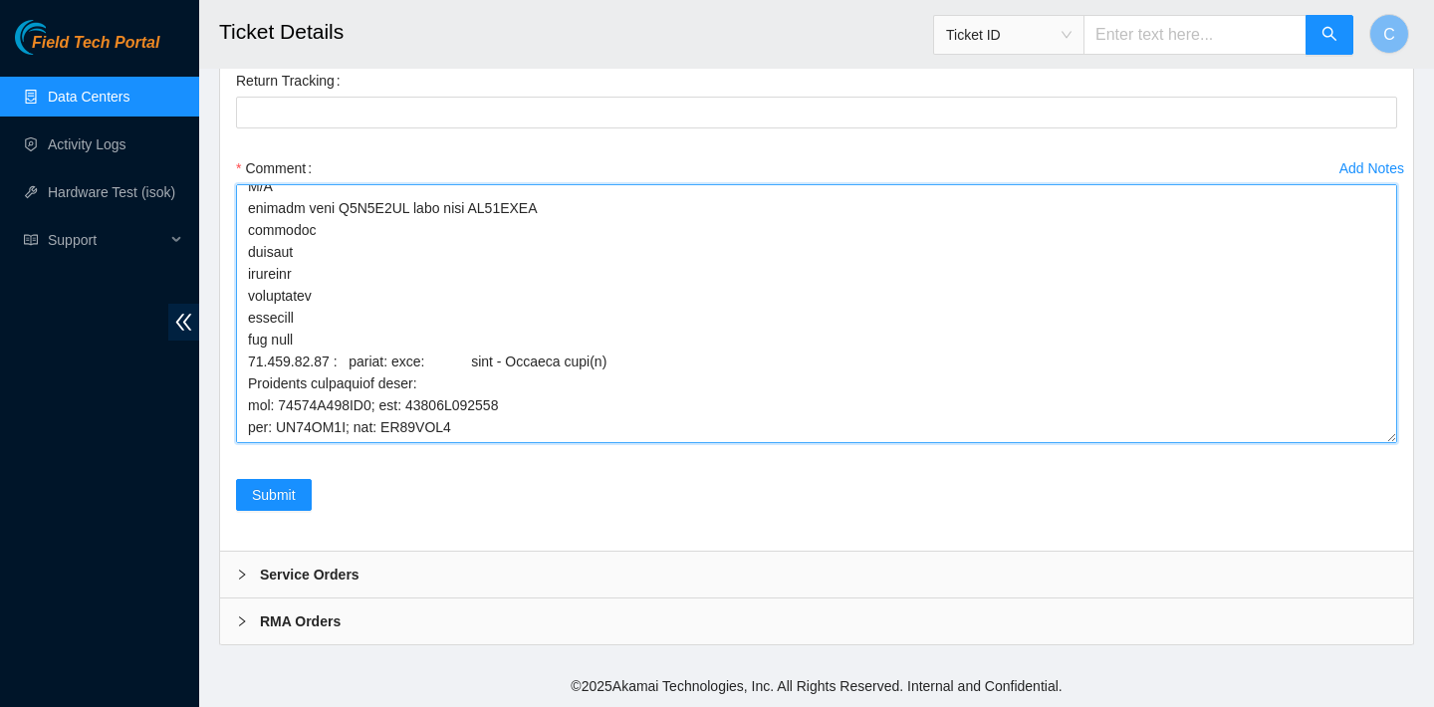
scroll to position [694, 0]
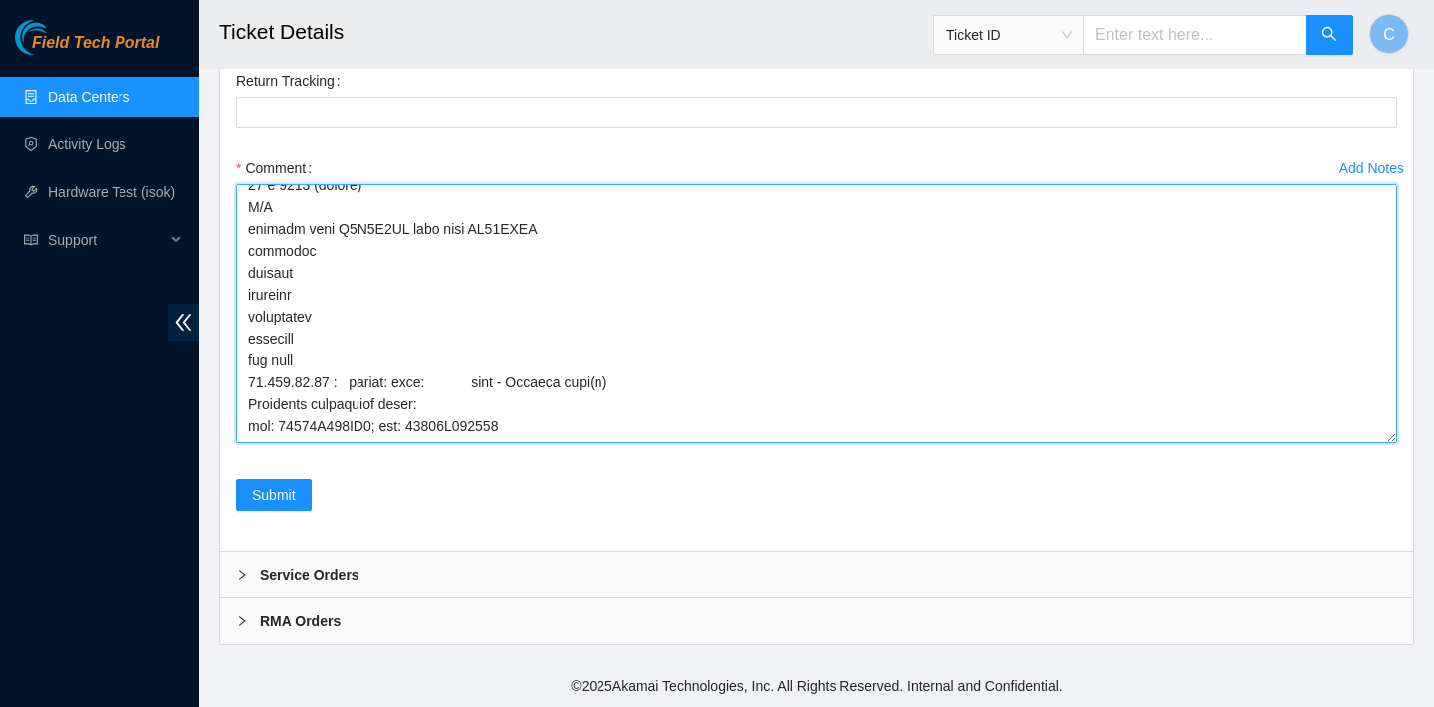
click at [563, 238] on textarea "Comment" at bounding box center [816, 313] width 1161 height 259
click at [319, 282] on textarea "Comment" at bounding box center [816, 313] width 1161 height 259
drag, startPoint x: 317, startPoint y: 339, endPoint x: 250, endPoint y: 306, distance: 74.8
click at [250, 306] on textarea "Comment" at bounding box center [816, 313] width 1161 height 259
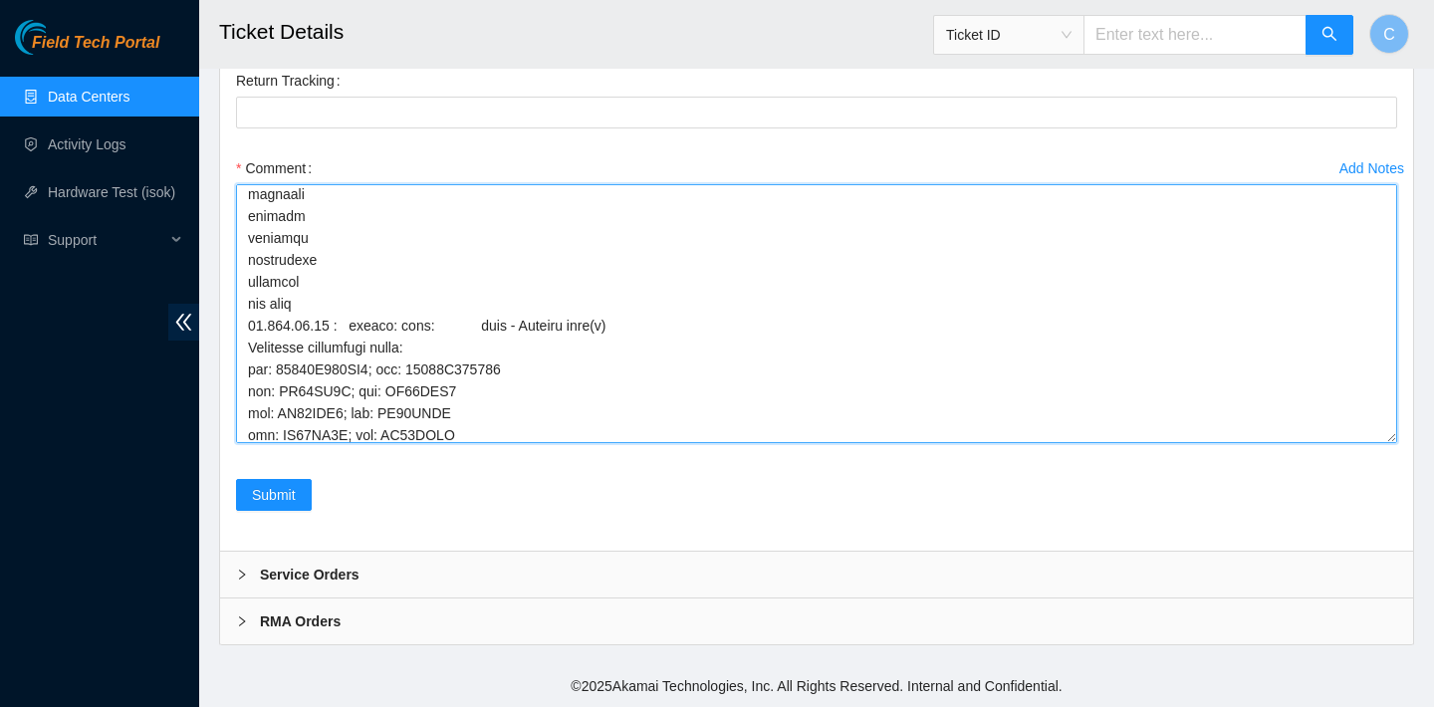
scroll to position [3, 0]
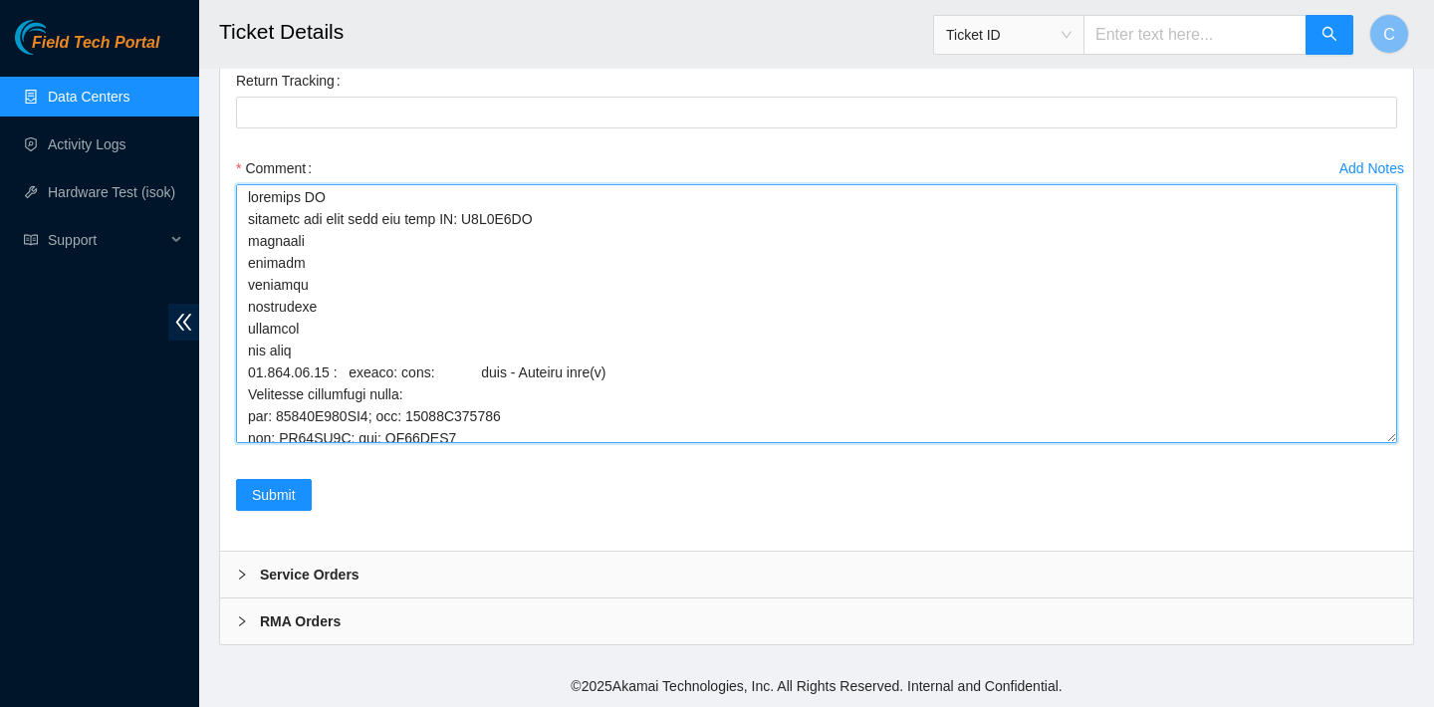
click at [308, 273] on textarea "Comment" at bounding box center [816, 313] width 1161 height 259
drag, startPoint x: 330, startPoint y: 321, endPoint x: 243, endPoint y: 300, distance: 89.1
click at [243, 300] on textarea "Comment" at bounding box center [816, 313] width 1161 height 259
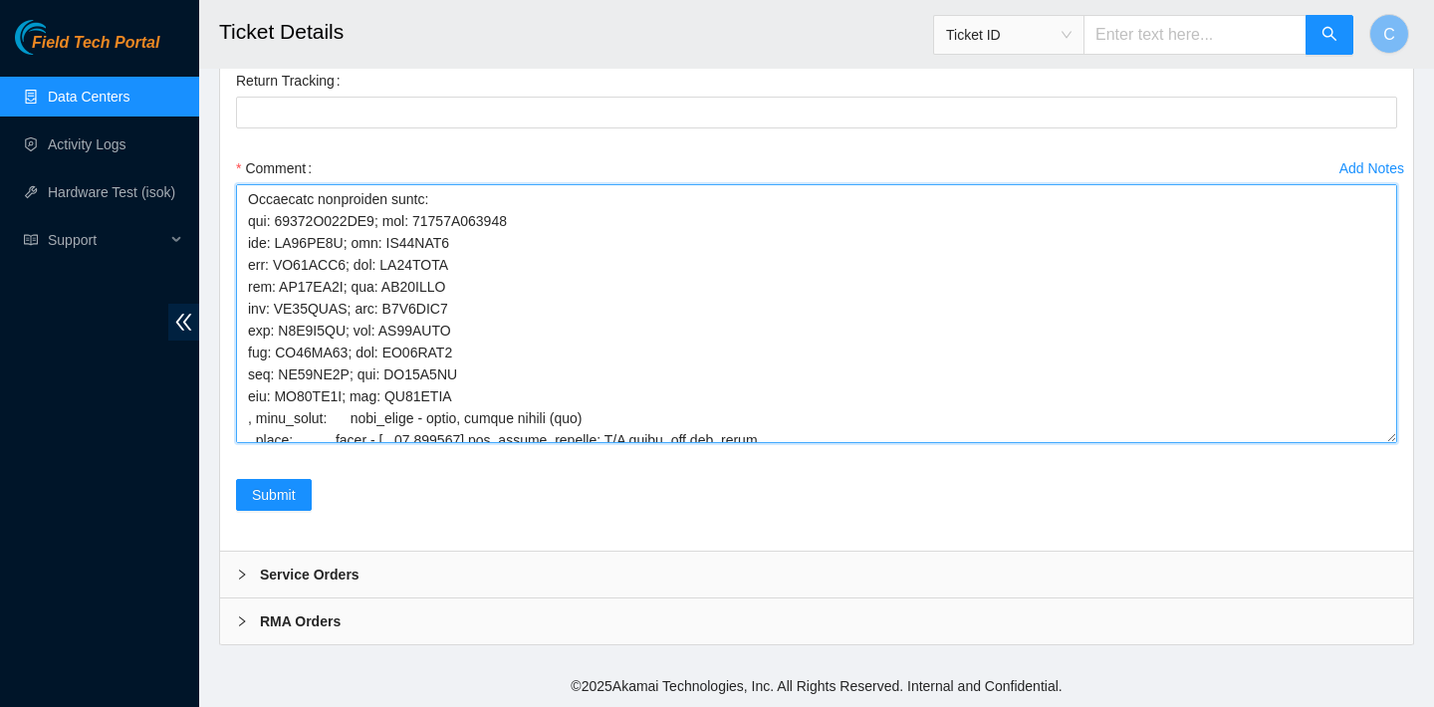
scroll to position [1109, 0]
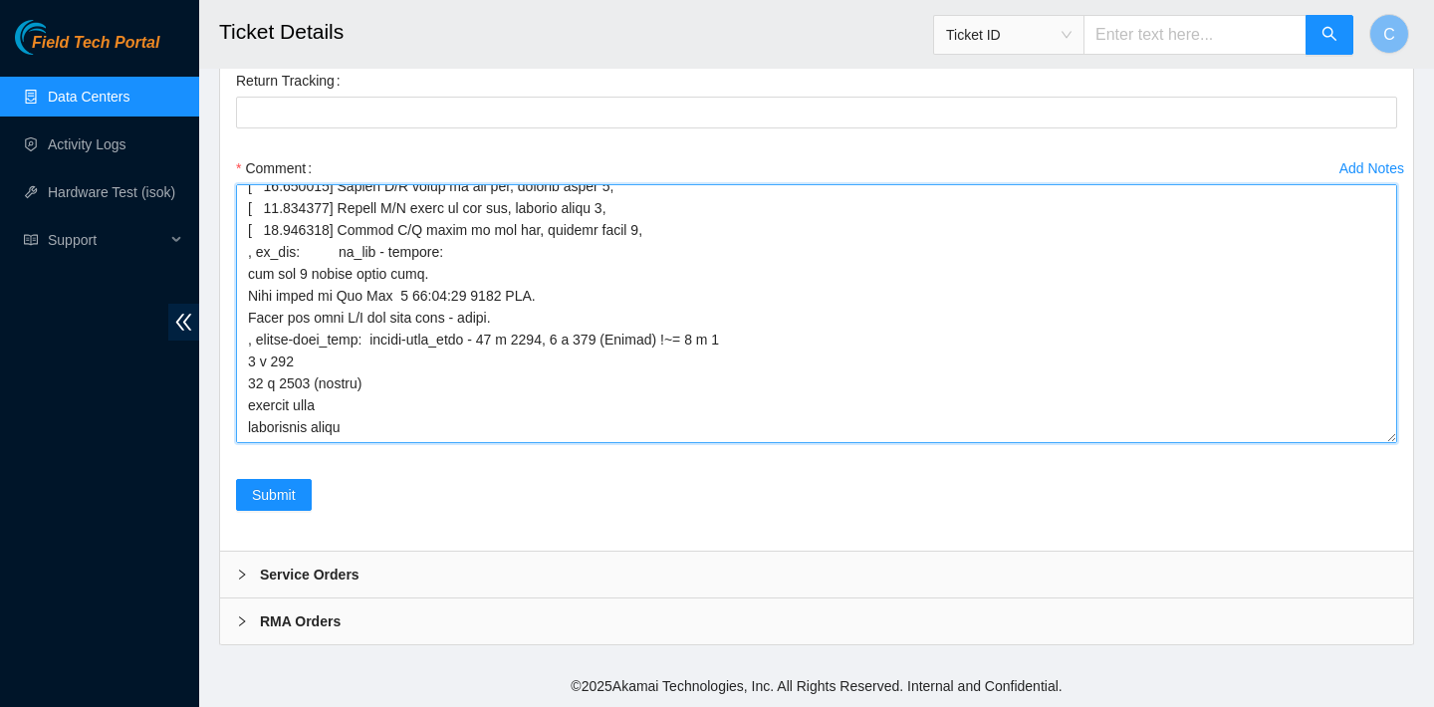
click at [364, 421] on textarea "Comment" at bounding box center [816, 313] width 1161 height 259
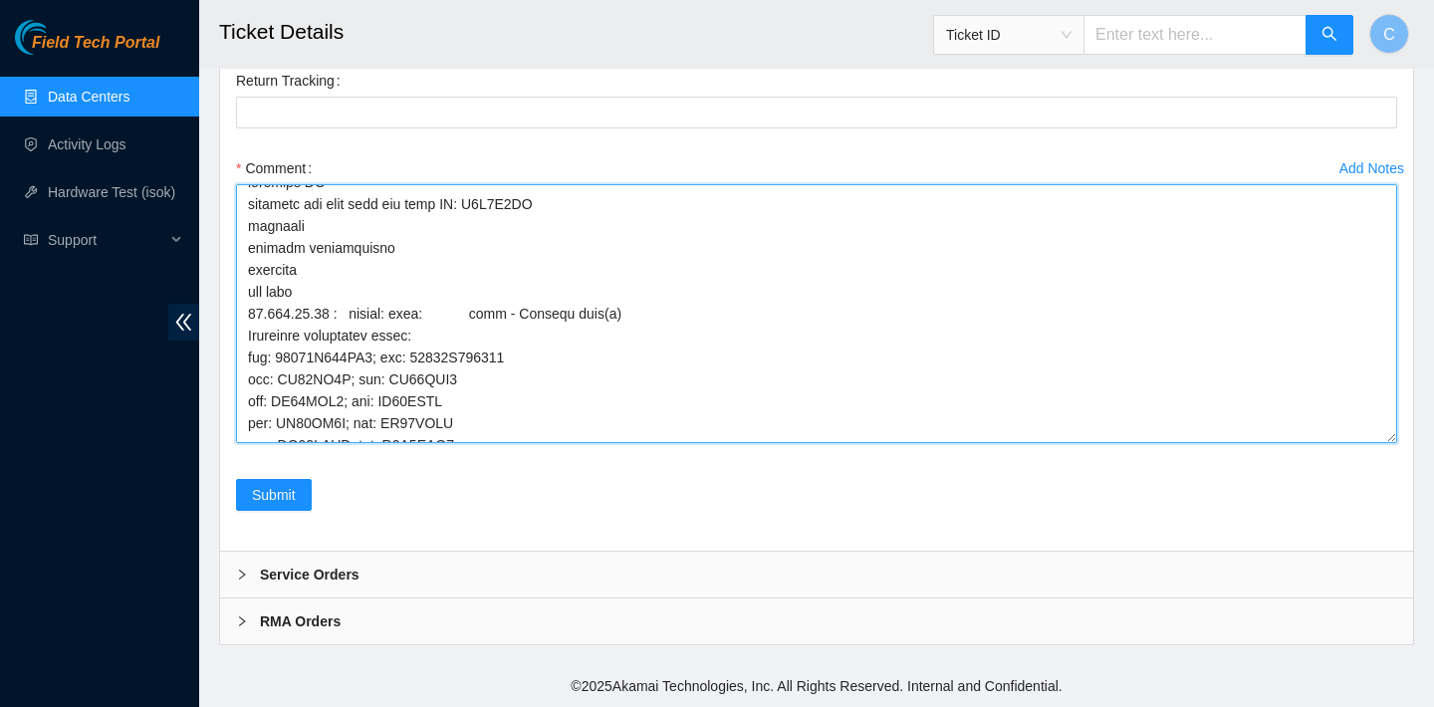
scroll to position [0, 0]
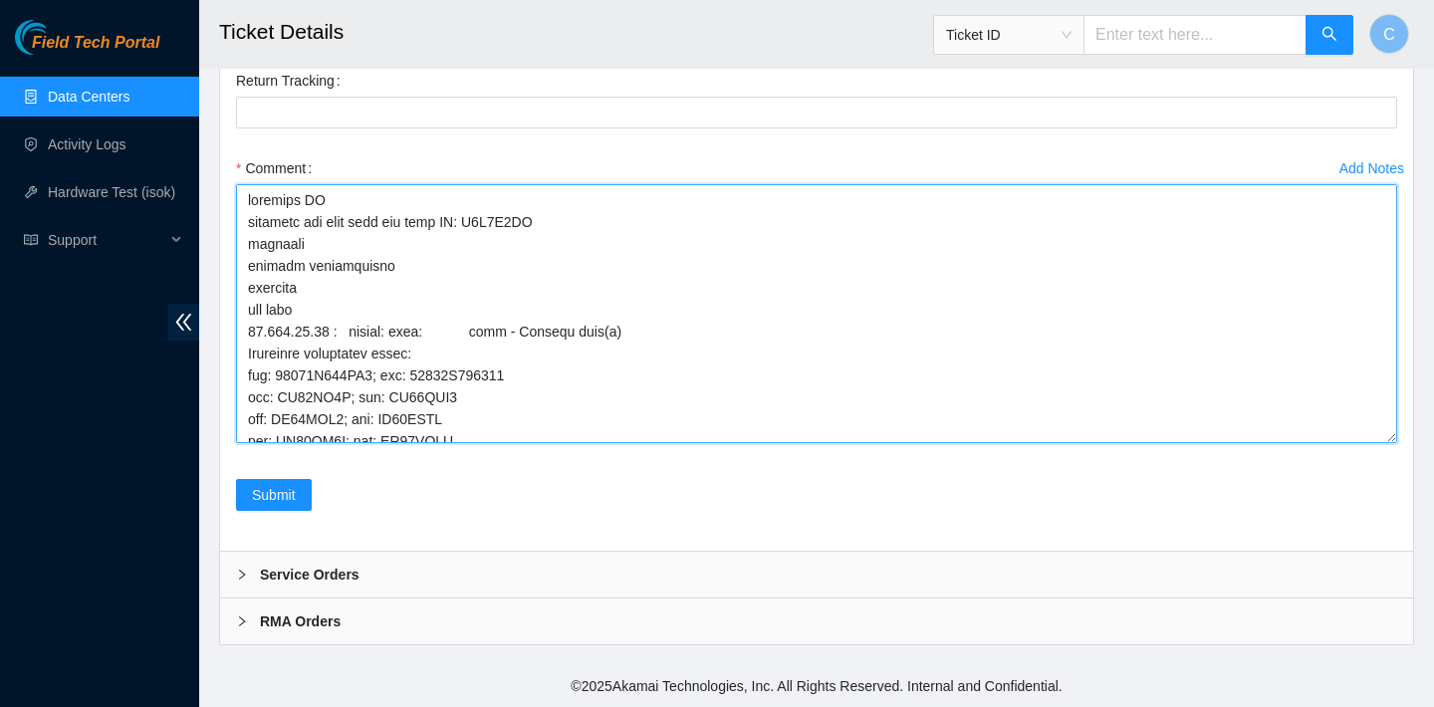
drag, startPoint x: 552, startPoint y: 225, endPoint x: 477, endPoint y: 225, distance: 74.7
click at [477, 225] on textarea "Comment" at bounding box center [816, 313] width 1161 height 259
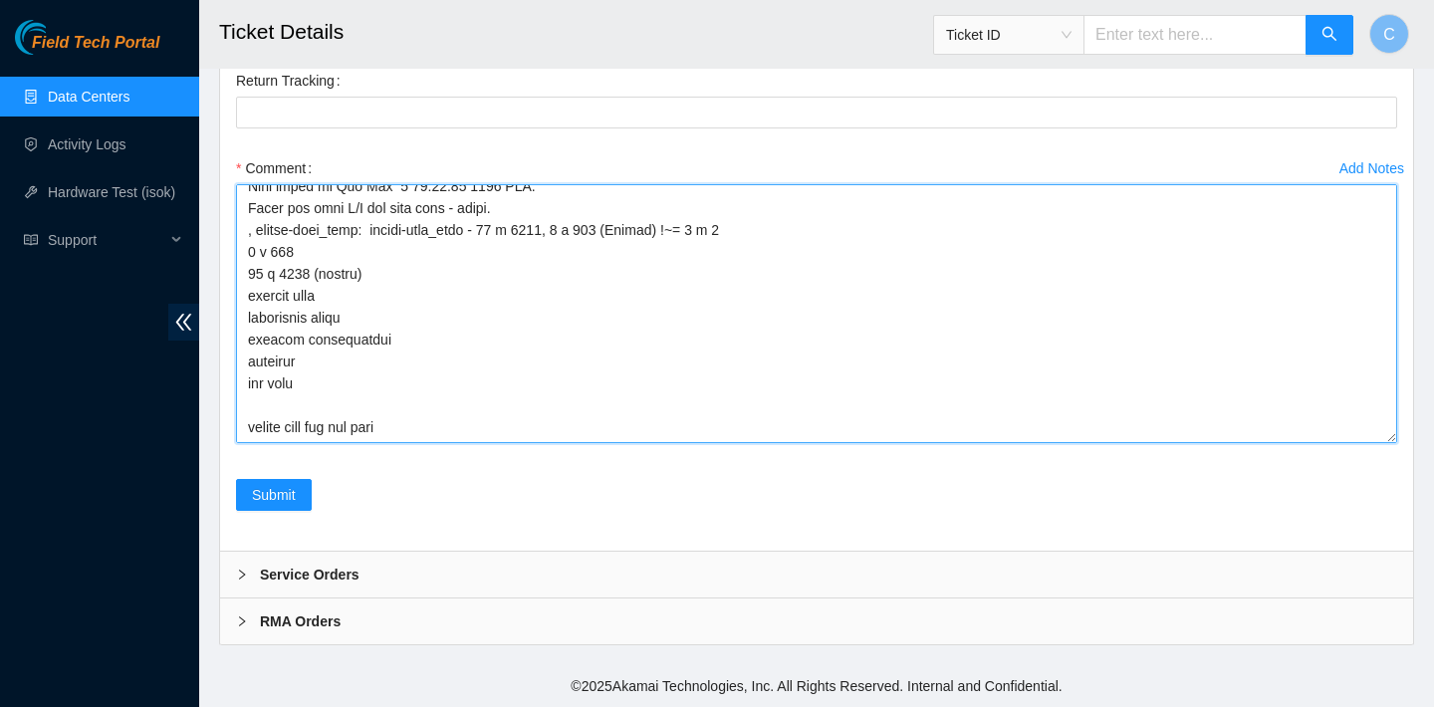
click at [421, 403] on textarea "Comment" at bounding box center [816, 313] width 1161 height 259
paste textarea "Z1Z7M0LG"
click at [255, 374] on textarea "Comment" at bounding box center [816, 313] width 1161 height 259
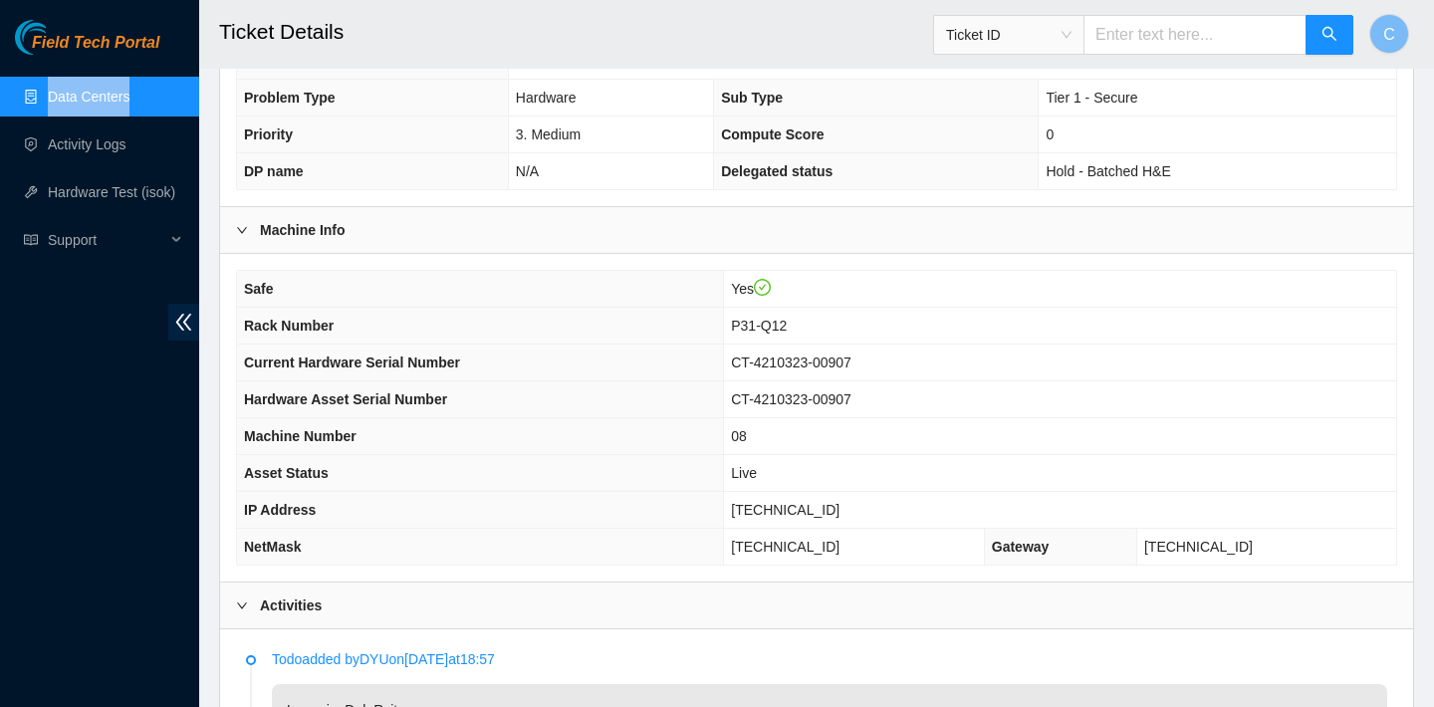
scroll to position [474, 0]
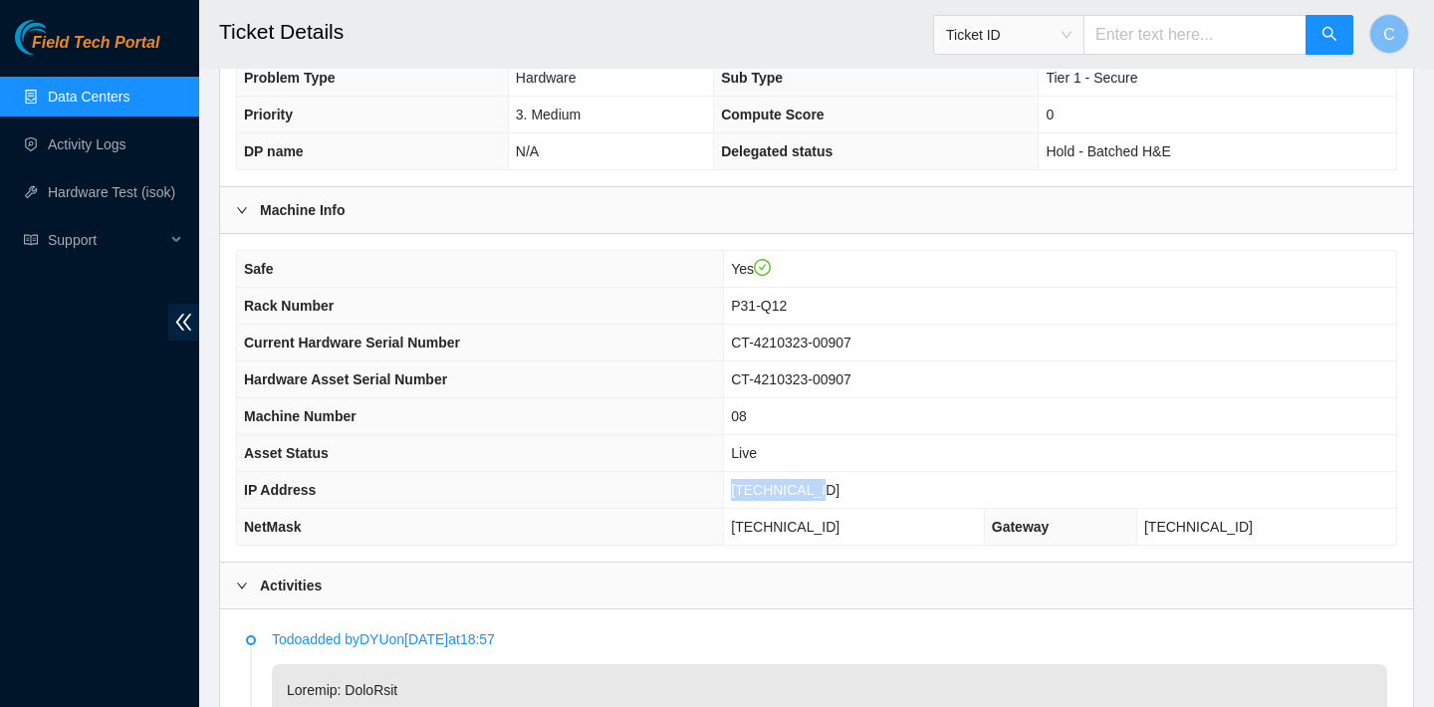
drag, startPoint x: 851, startPoint y: 487, endPoint x: 758, endPoint y: 482, distance: 93.7
click at [758, 482] on td "23.205.69.38" at bounding box center [1060, 490] width 672 height 37
copy span "23.205.69.38"
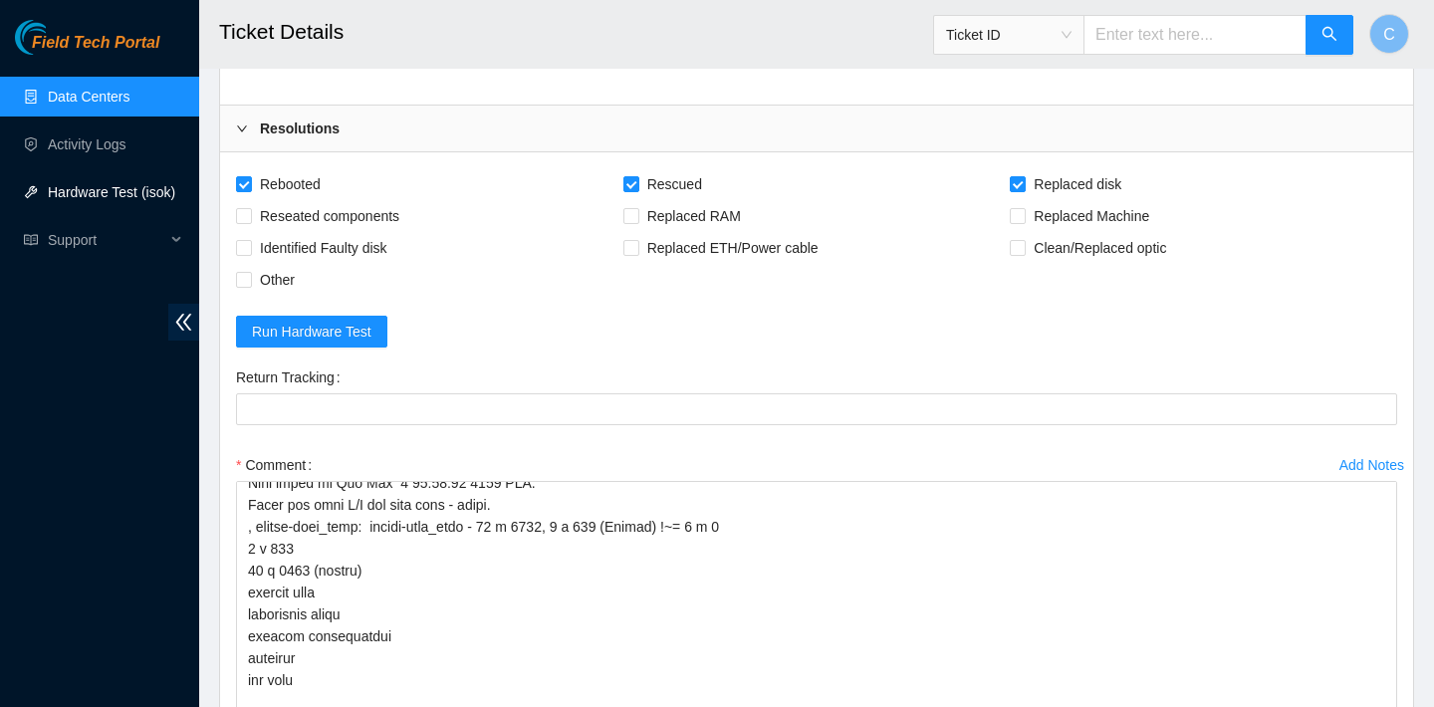
scroll to position [4507, 0]
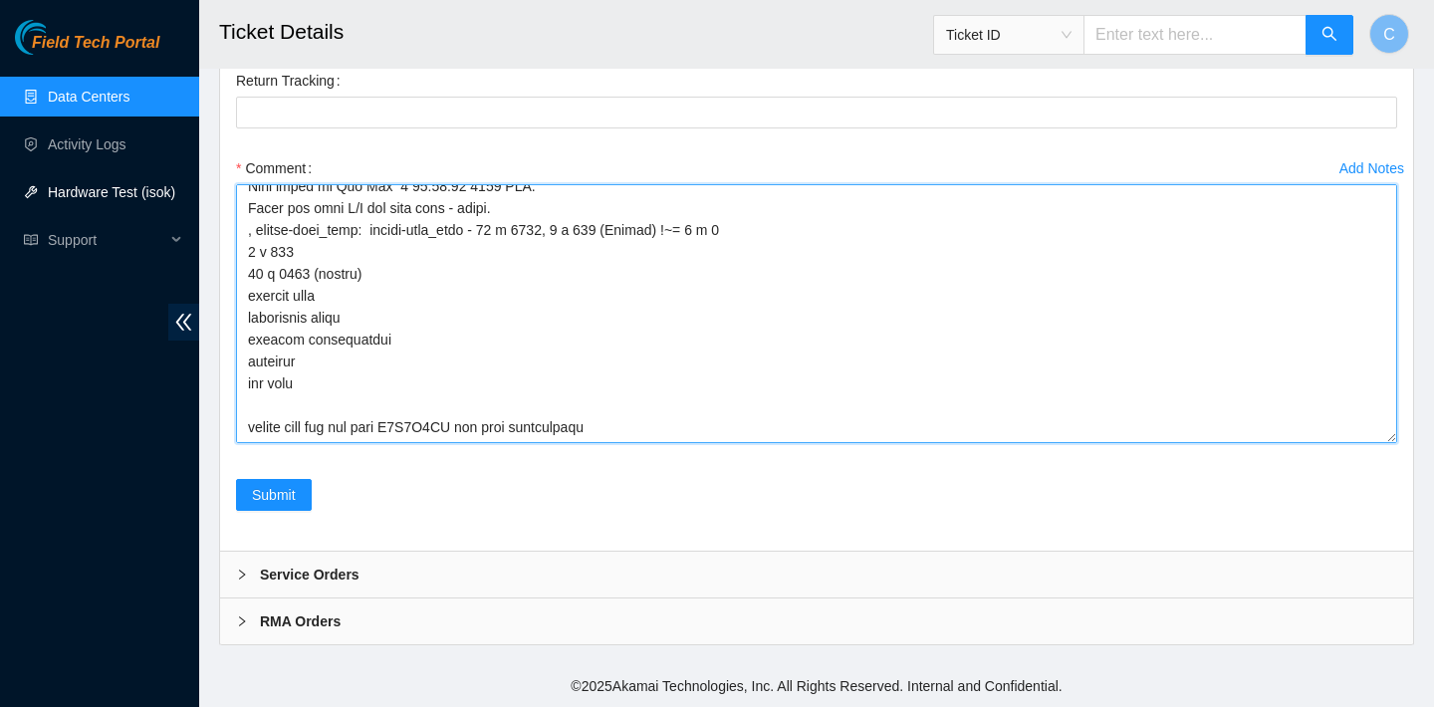
click at [273, 381] on textarea "Comment" at bounding box center [816, 313] width 1161 height 259
paste textarea "23.205.69.38 : failed: disk: disk - Missing disk(s) Currently responding disks:…"
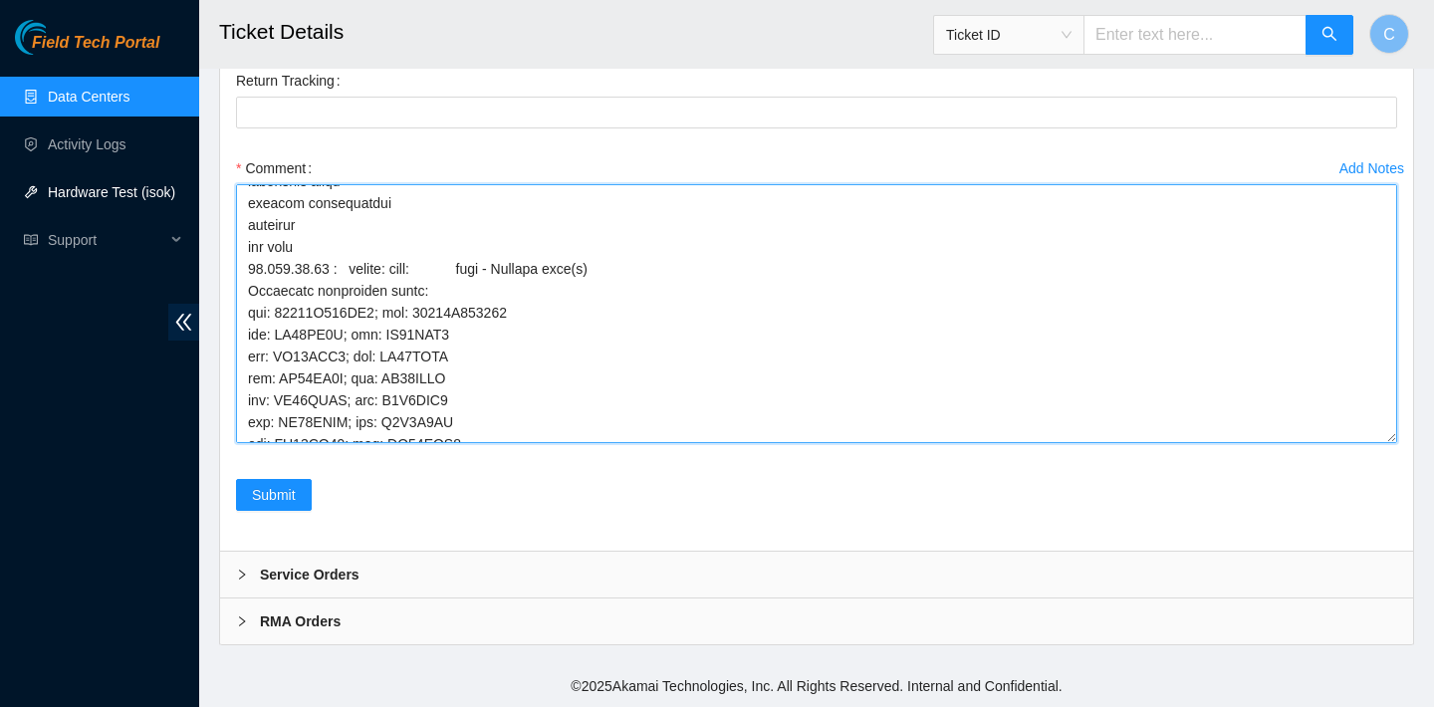
scroll to position [1722, 0]
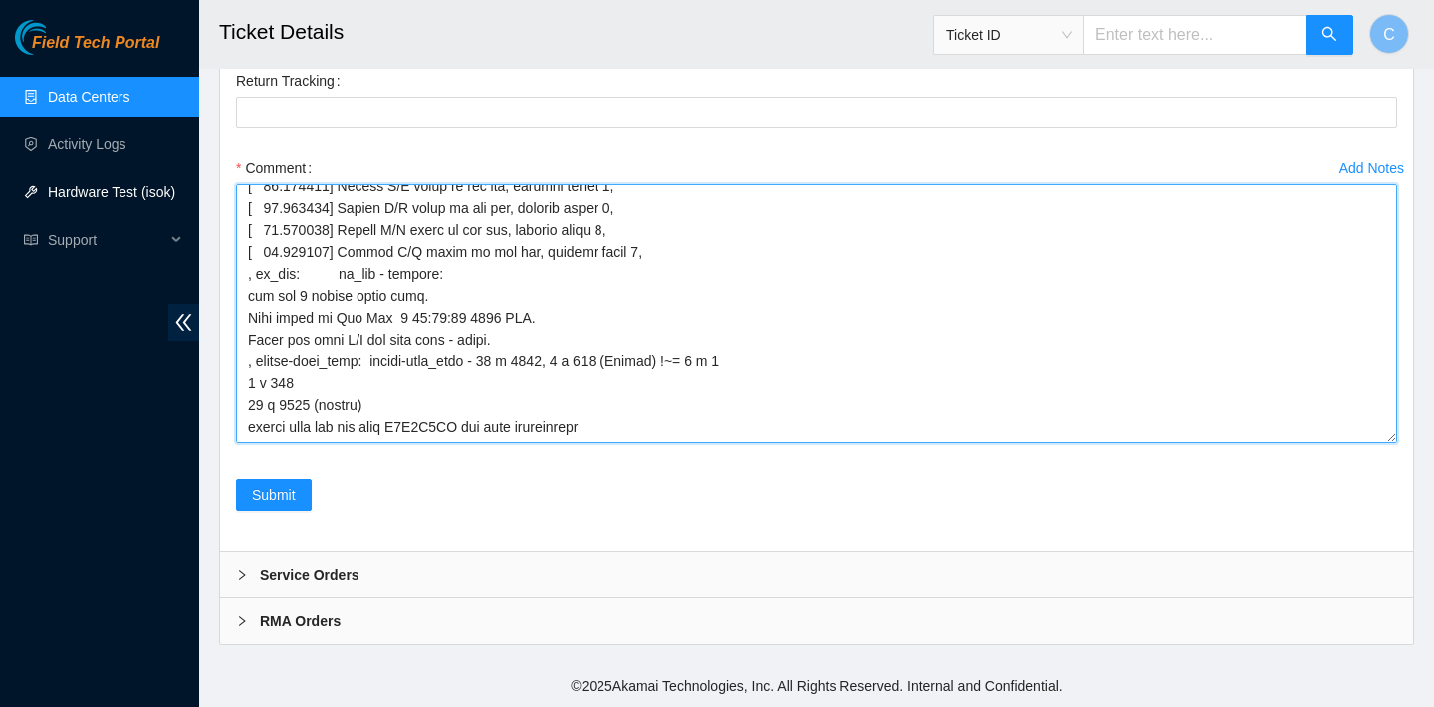
type textarea "verified SN replaced old disk with new disk SN: Z1Z7M0LG rebooted rescued succe…"
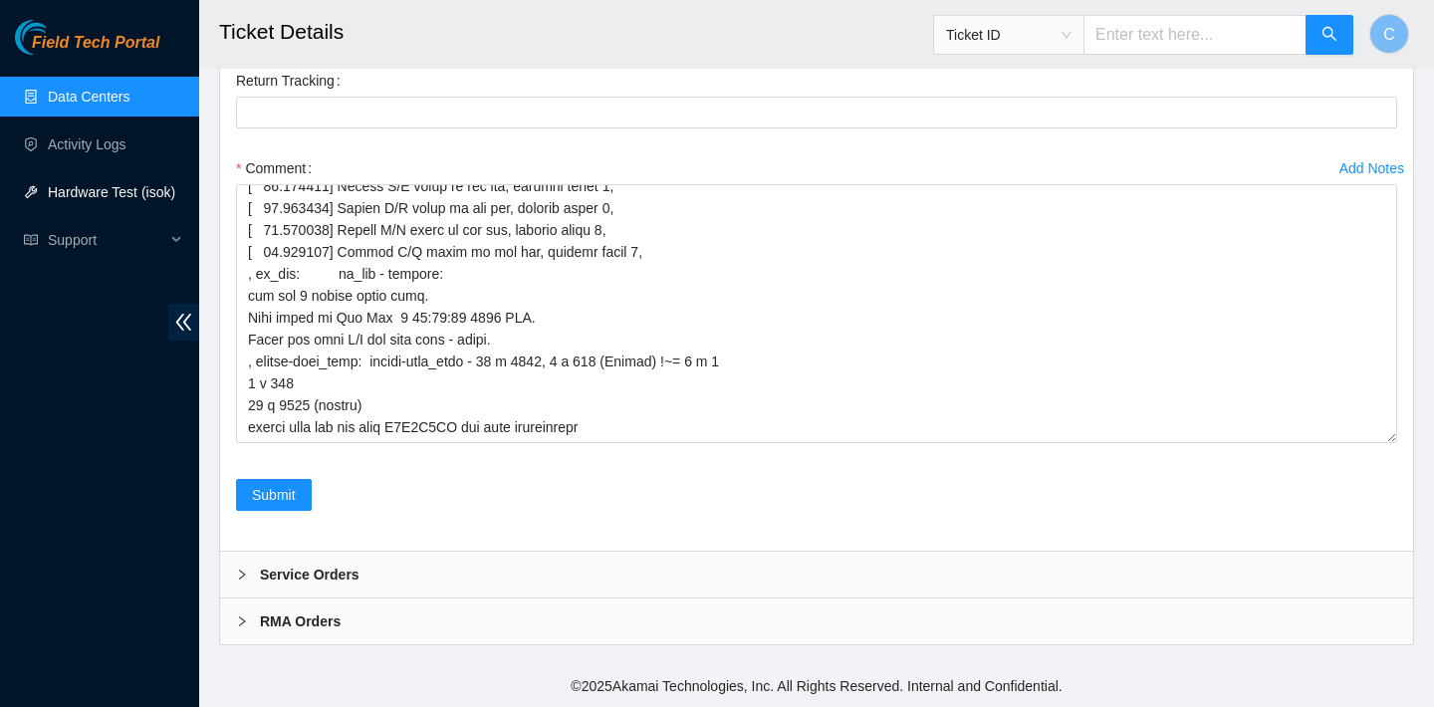
checkbox input "true"
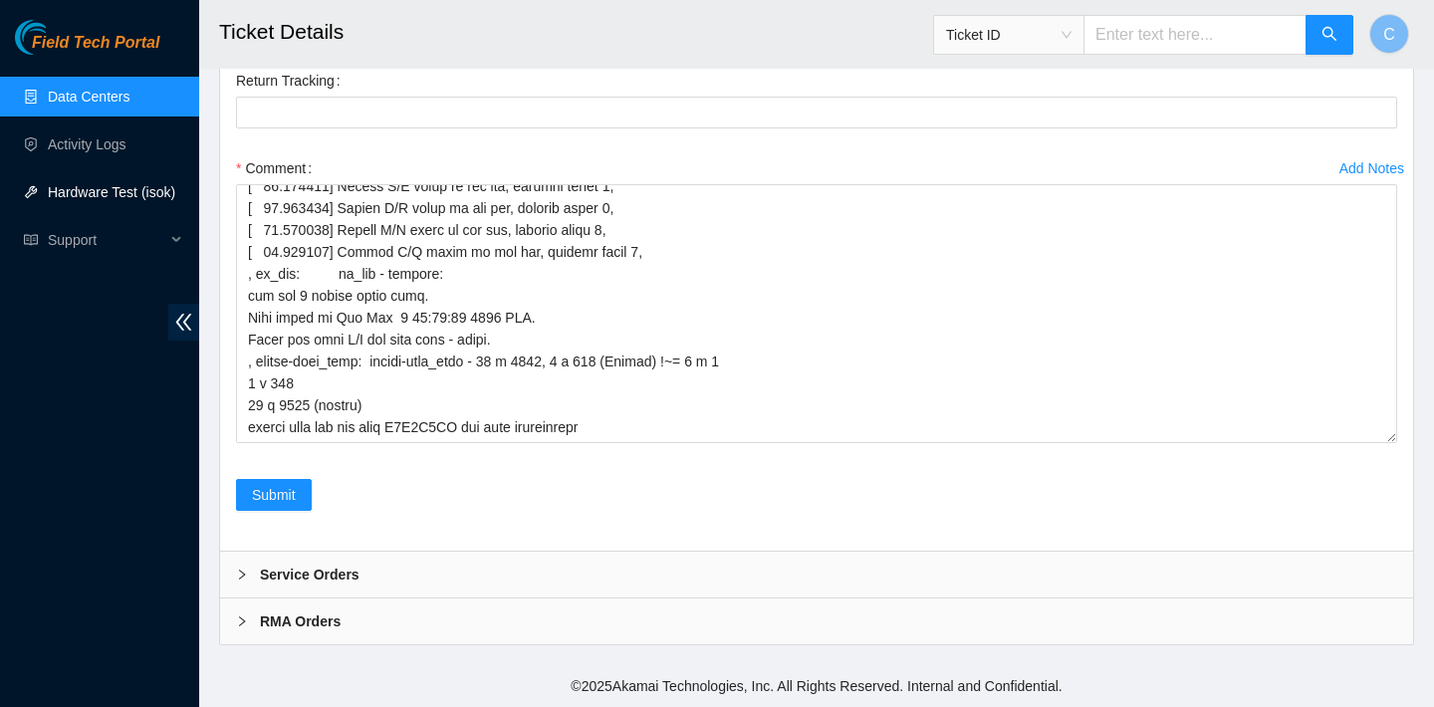
checkbox input "true"
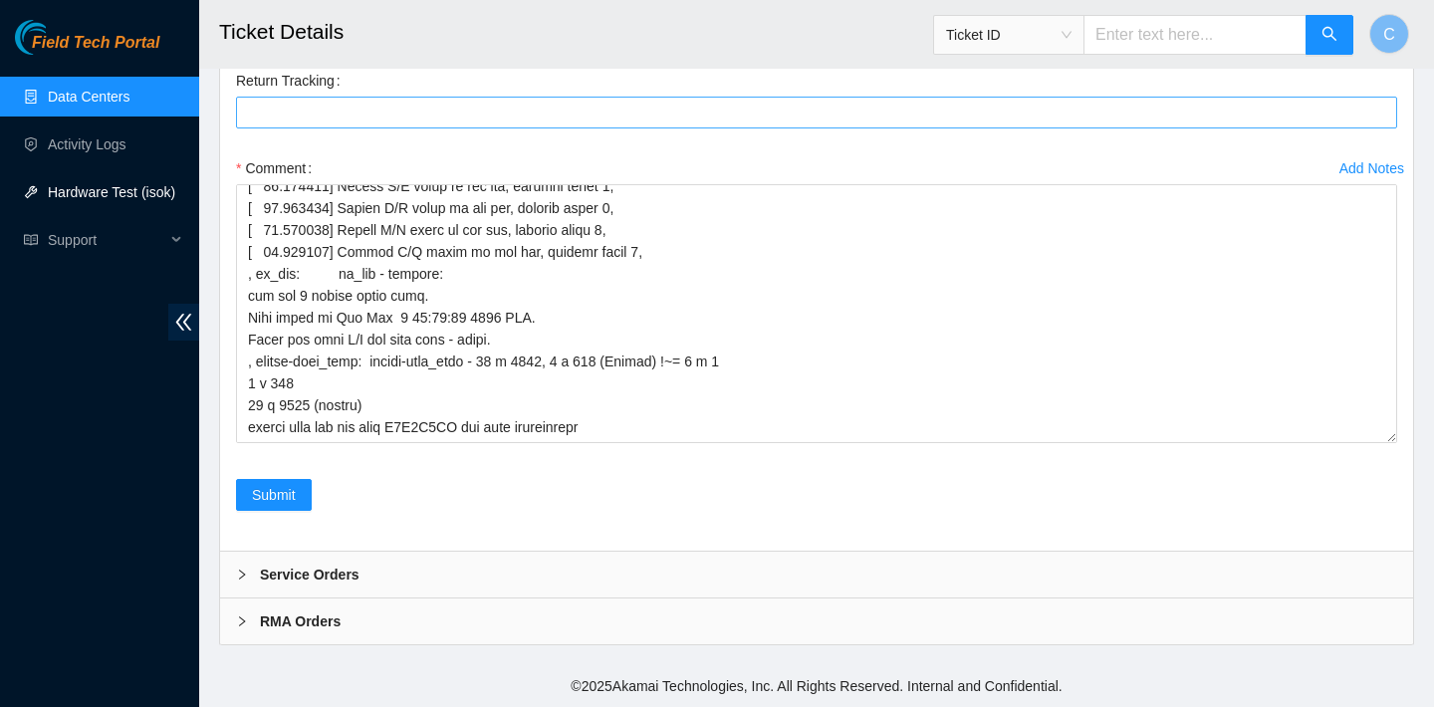
scroll to position [4507, 0]
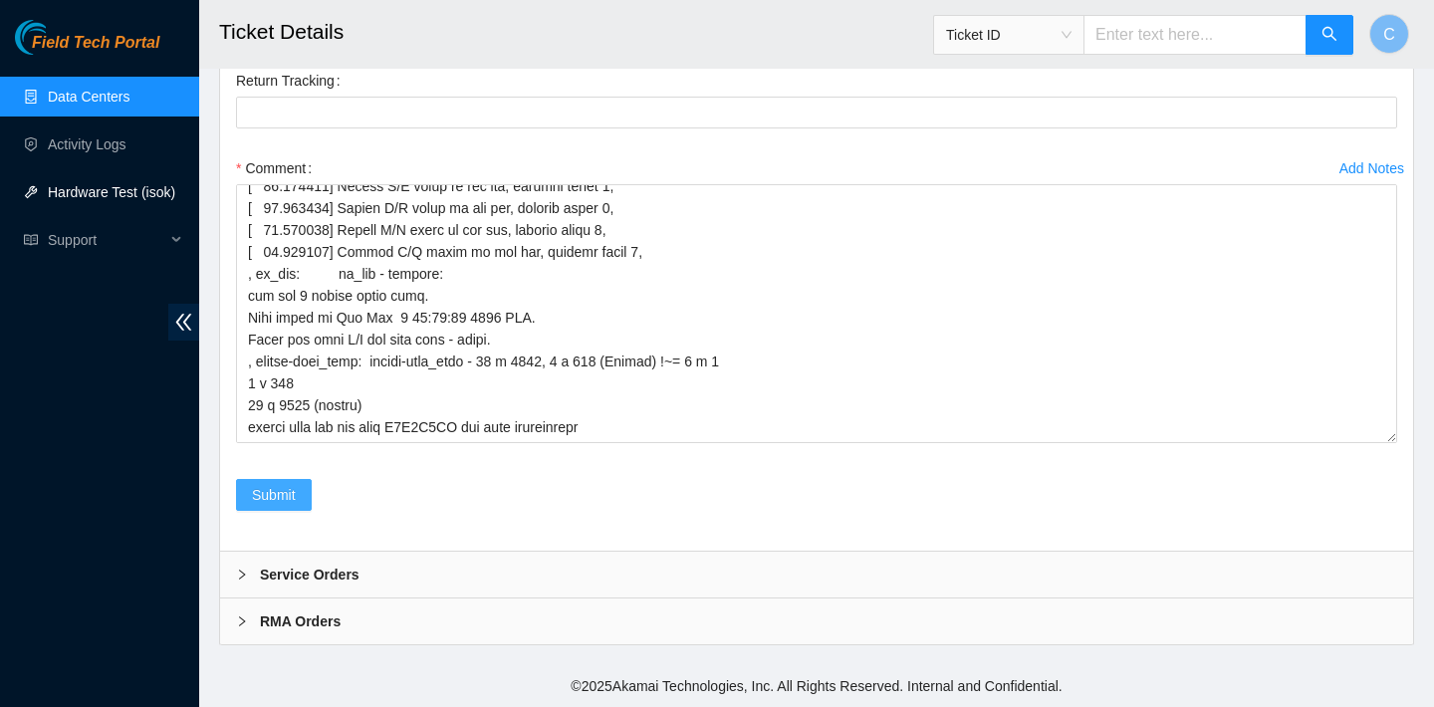
click at [289, 489] on span "Submit" at bounding box center [274, 495] width 44 height 22
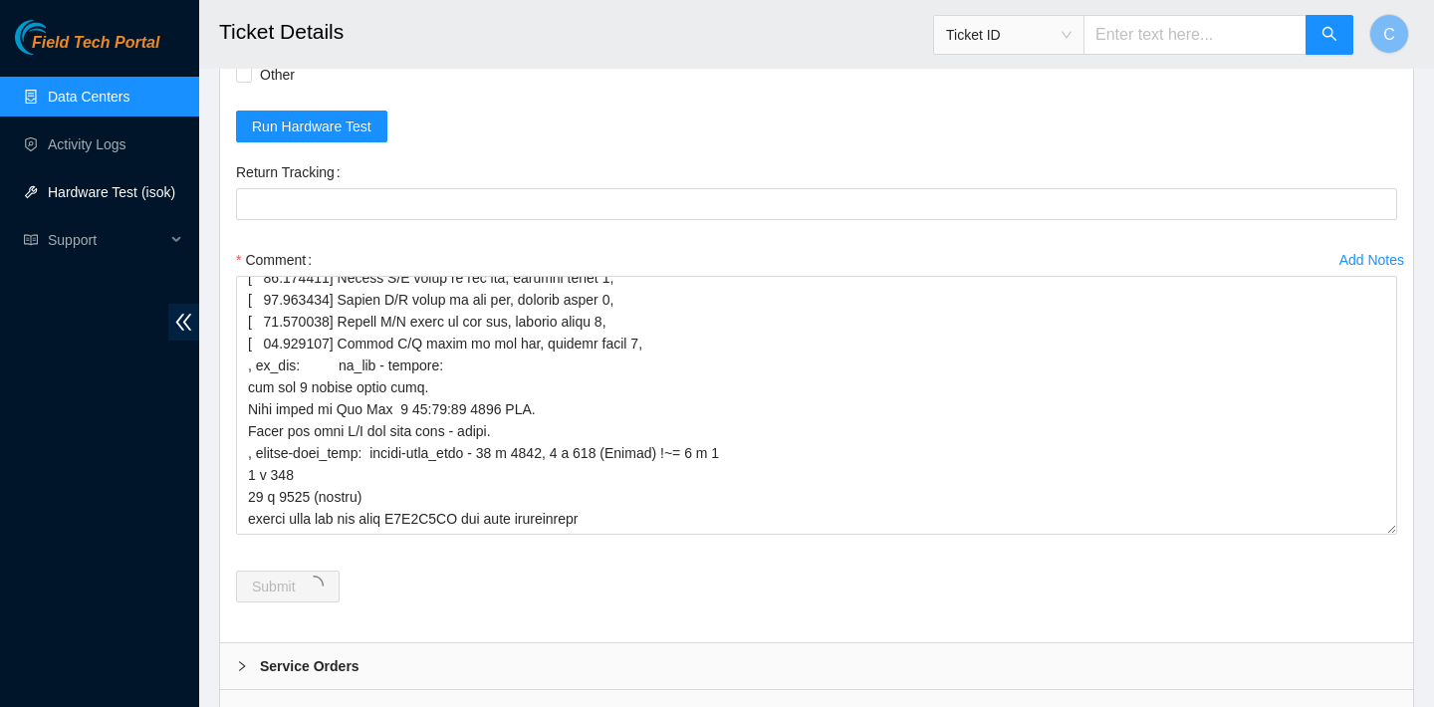
scroll to position [0, 0]
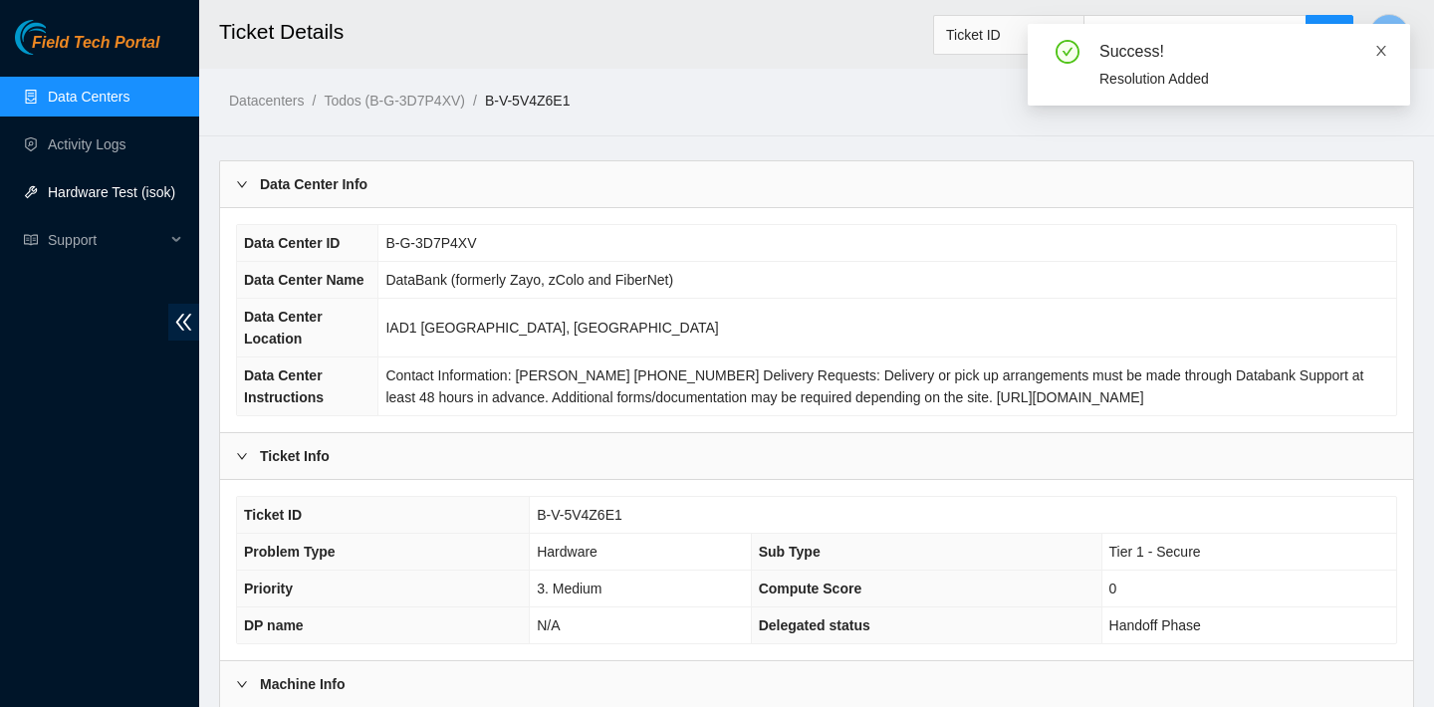
click at [1378, 55] on icon "close" at bounding box center [1381, 51] width 14 height 14
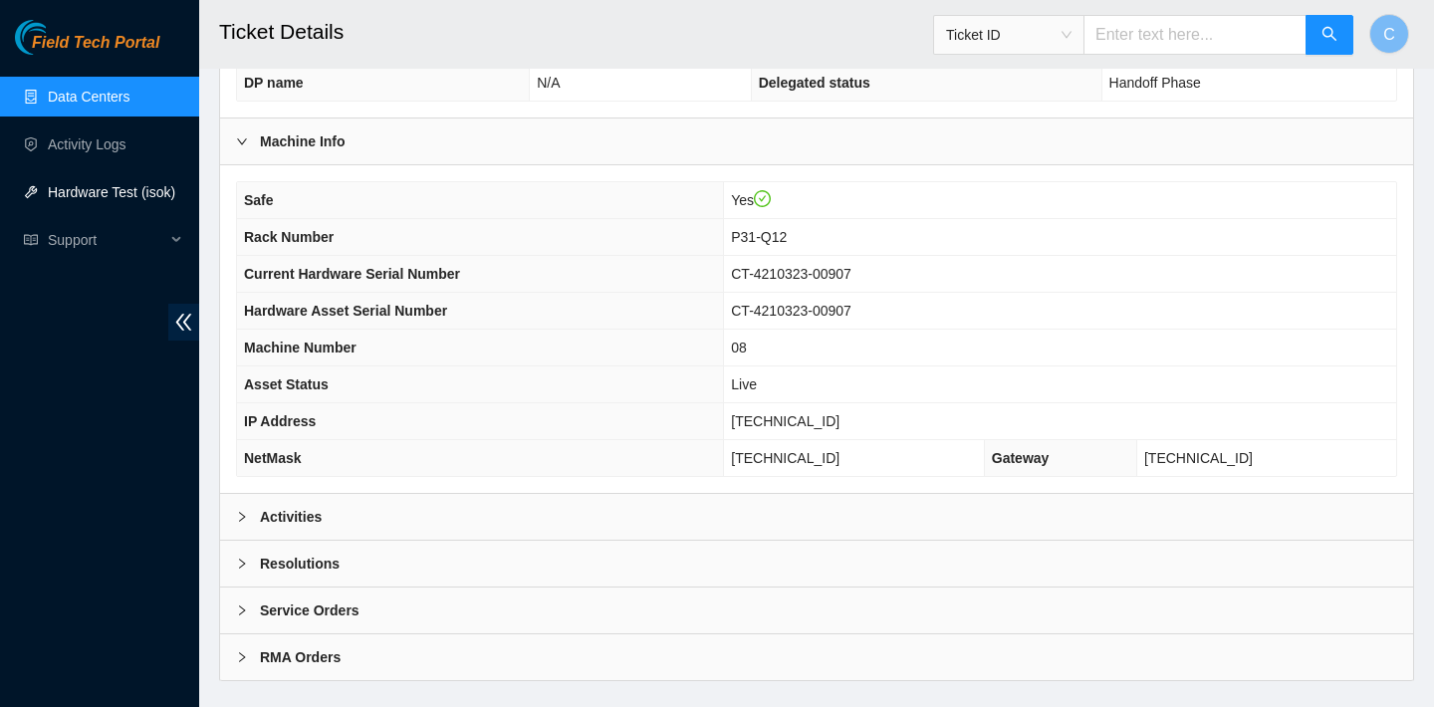
scroll to position [578, 0]
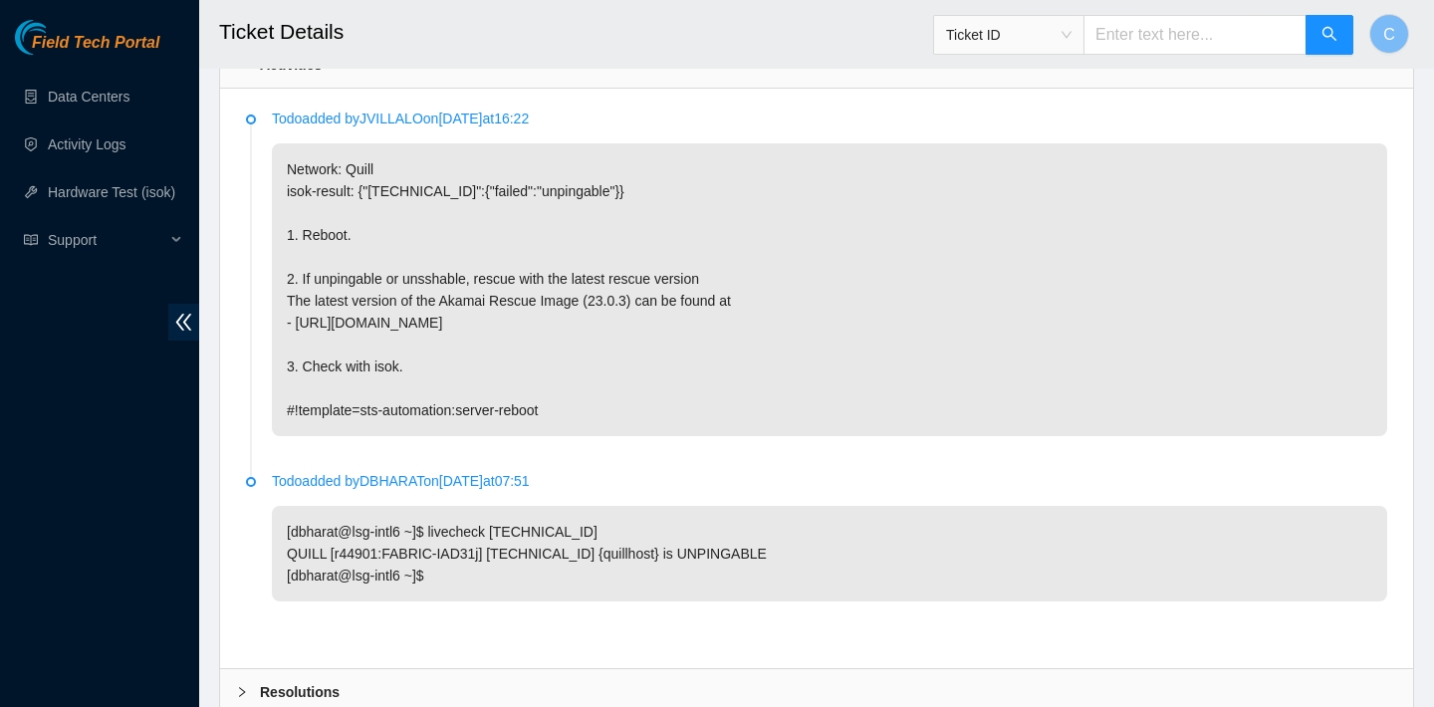
scroll to position [724, 0]
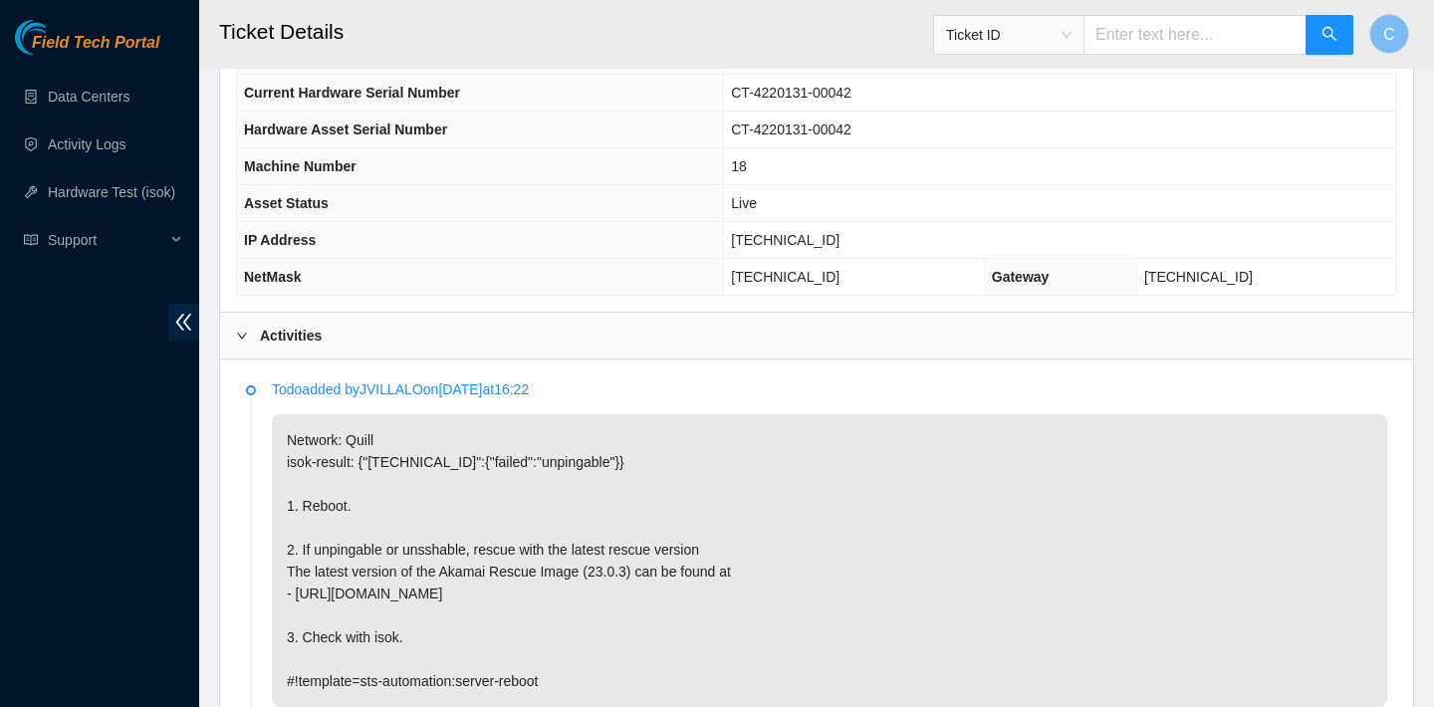
drag, startPoint x: 884, startPoint y: 272, endPoint x: 759, endPoint y: 262, distance: 125.8
click at [759, 262] on td "[TECHNICAL_ID]" at bounding box center [854, 277] width 261 height 37
copy span "[TECHNICAL_ID]"
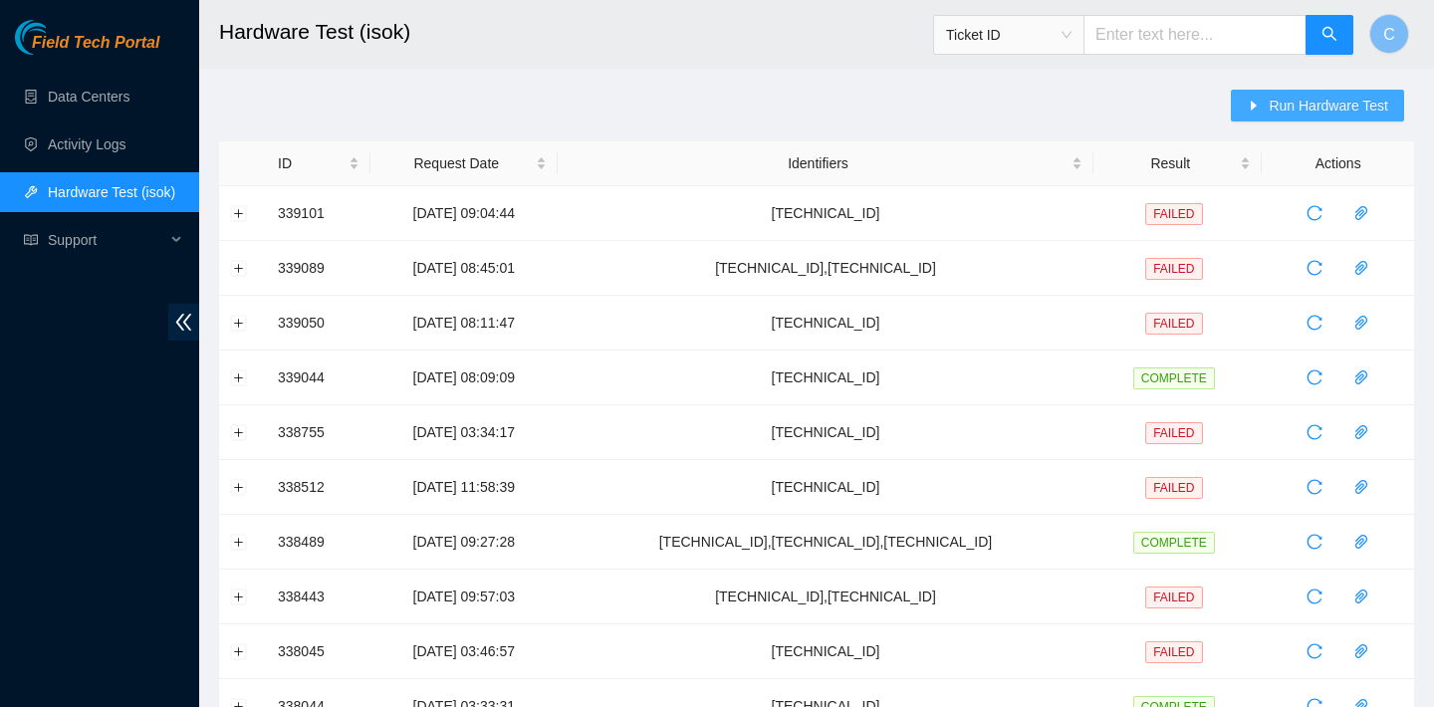
click at [1308, 93] on button "Run Hardware Test" at bounding box center [1317, 106] width 173 height 32
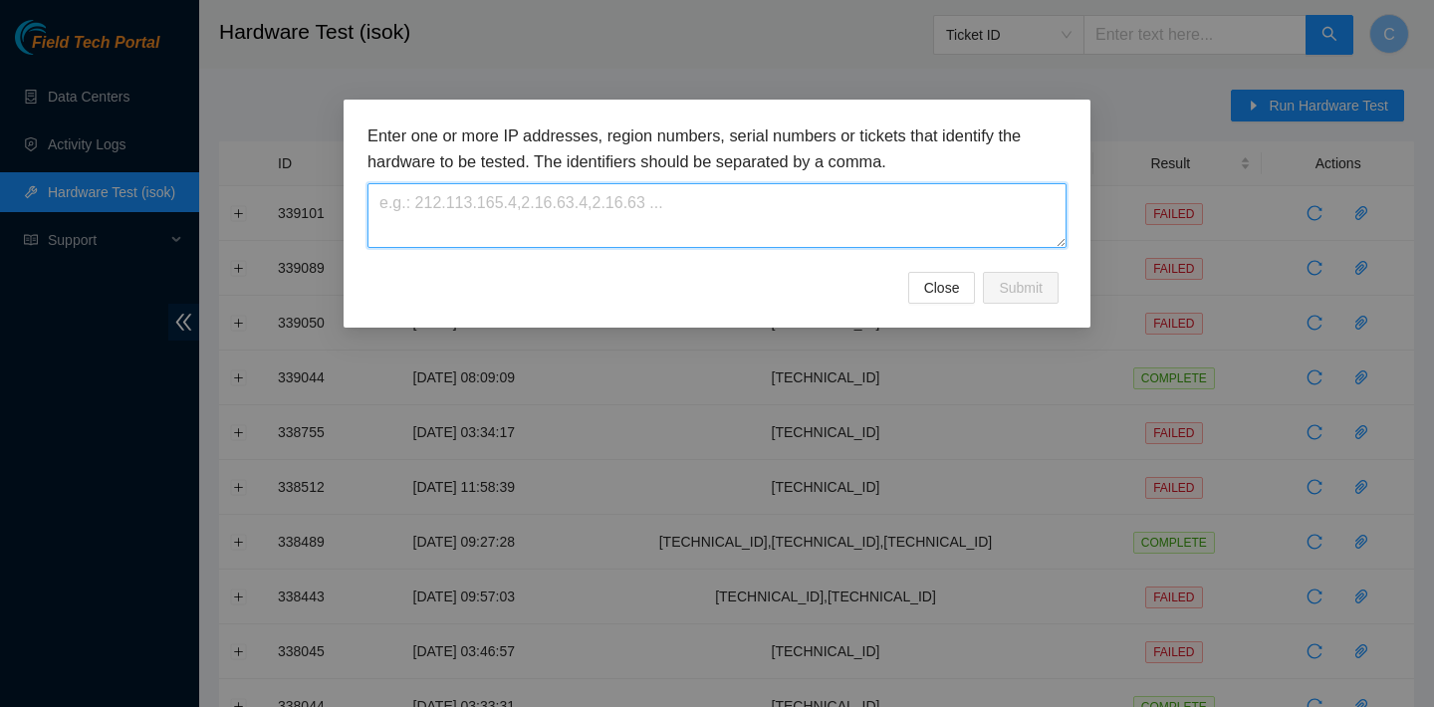
click at [781, 198] on textarea at bounding box center [716, 215] width 699 height 65
paste textarea "[TECHNICAL_ID]"
type textarea "[TECHNICAL_ID]"
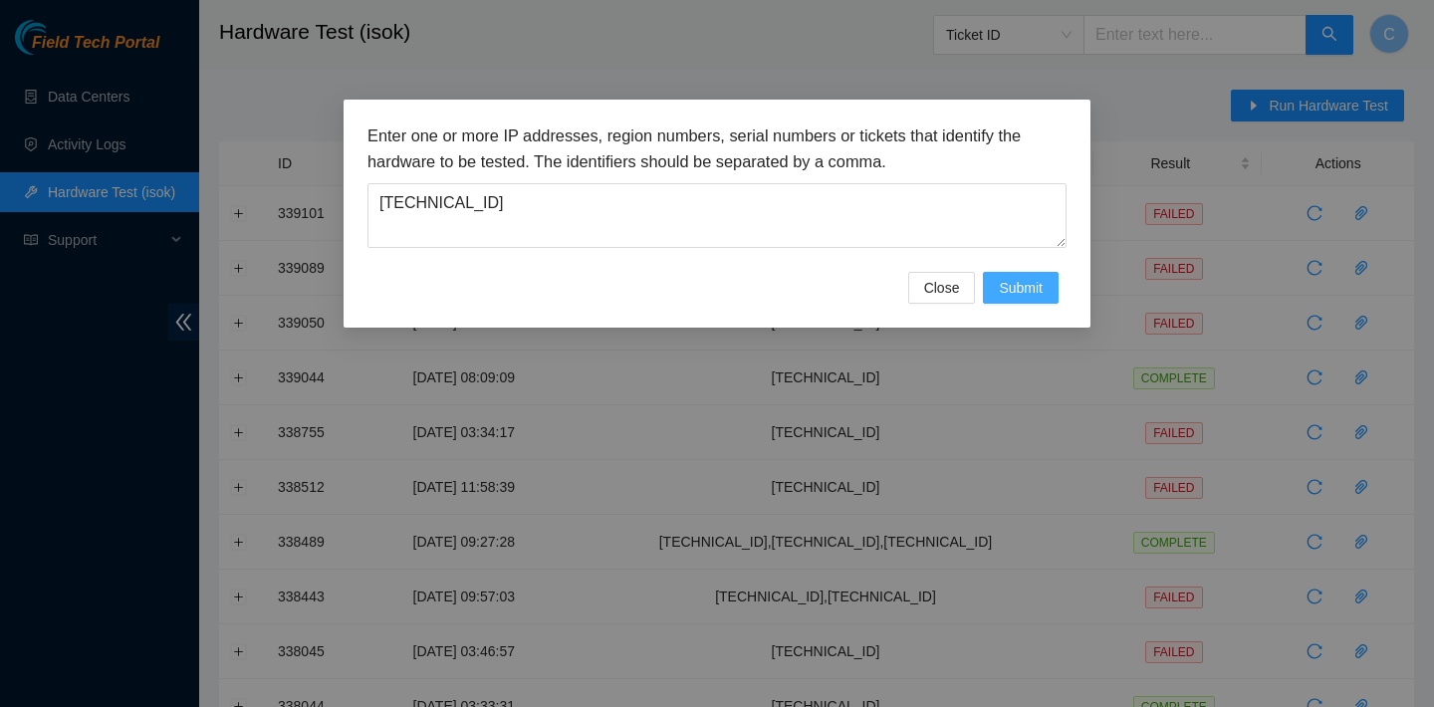
click at [1025, 296] on span "Submit" at bounding box center [1021, 288] width 44 height 22
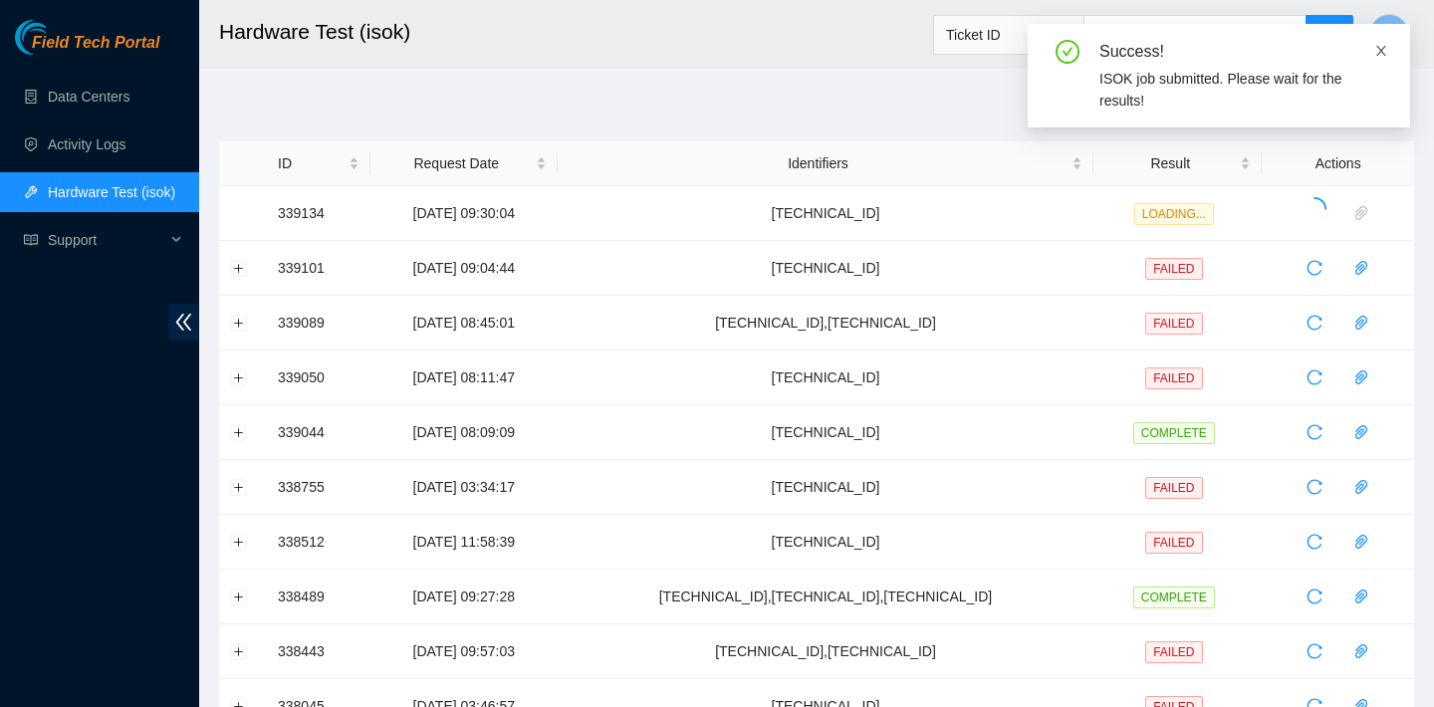
click at [1383, 48] on icon "close" at bounding box center [1381, 51] width 14 height 14
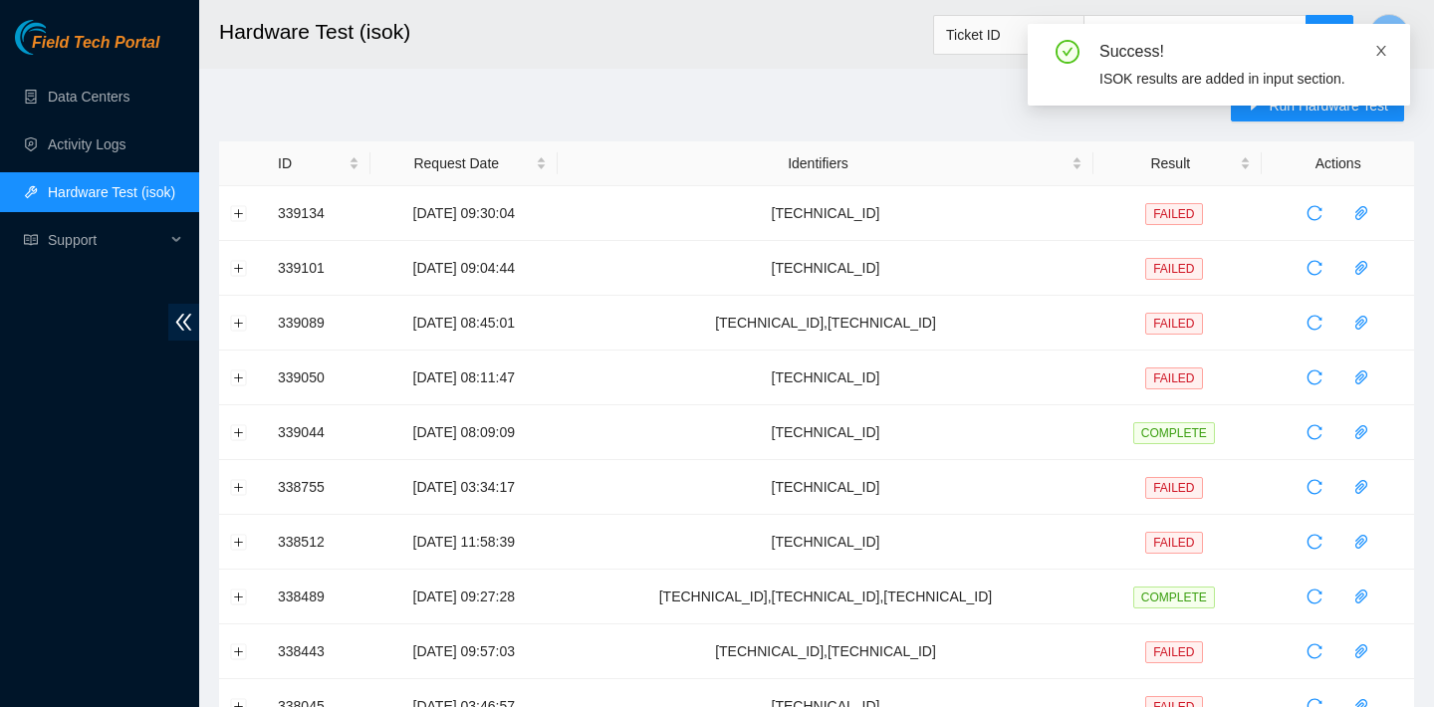
click at [1381, 52] on icon "close" at bounding box center [1381, 51] width 14 height 14
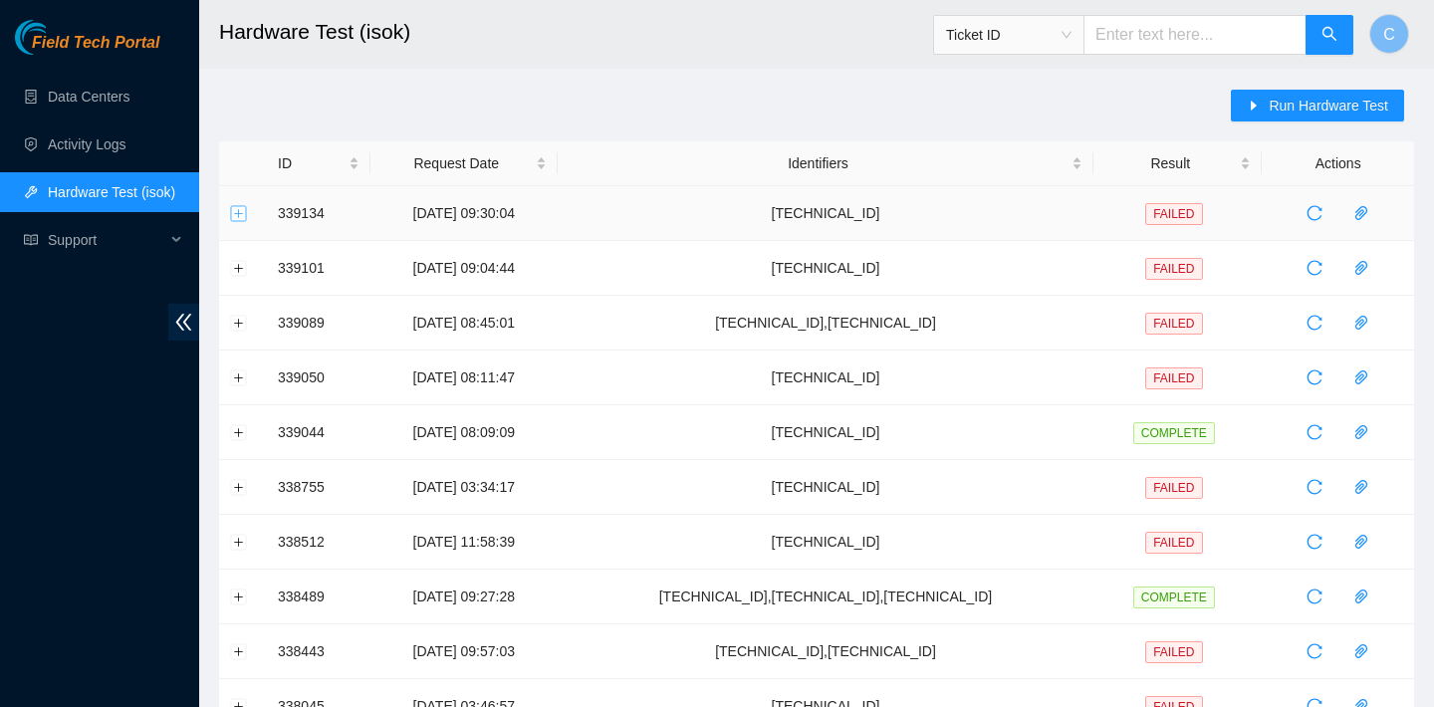
click at [231, 210] on button "Expand row" at bounding box center [239, 213] width 16 height 16
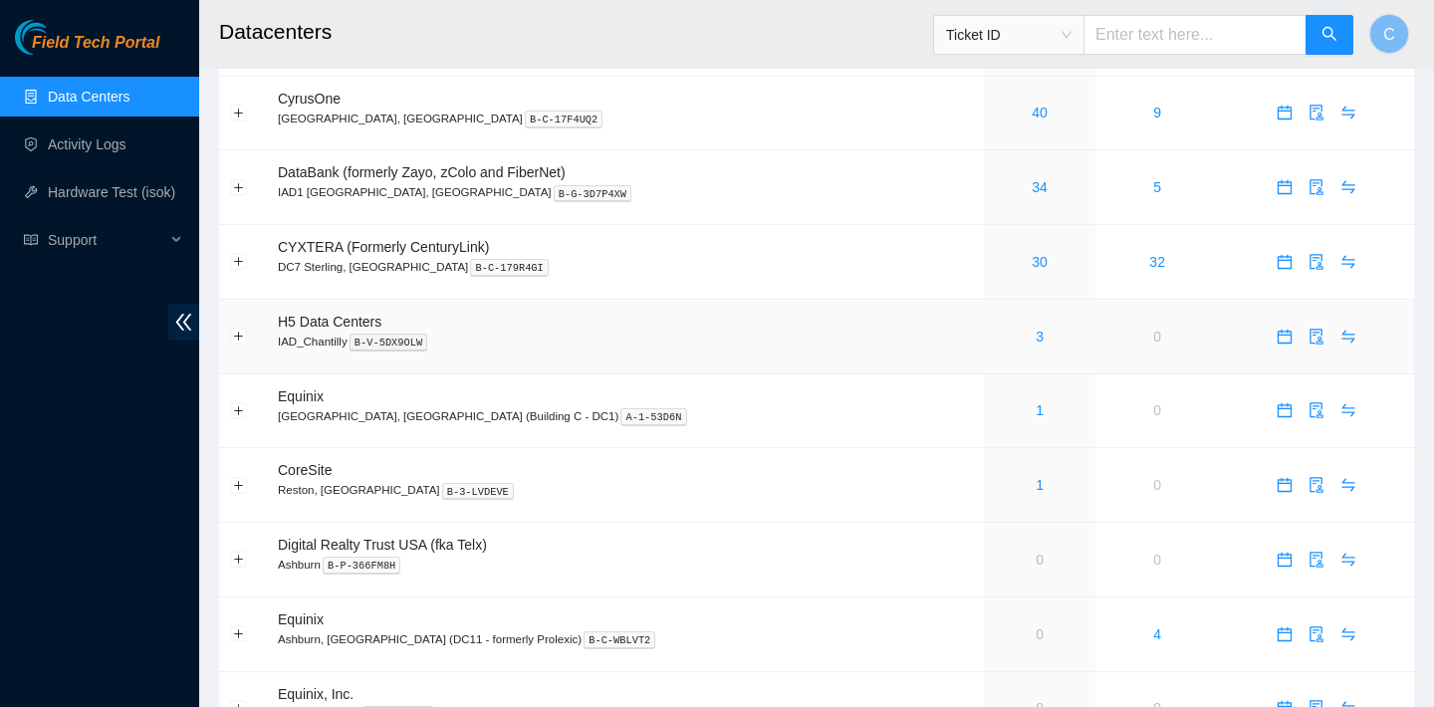
scroll to position [88, 0]
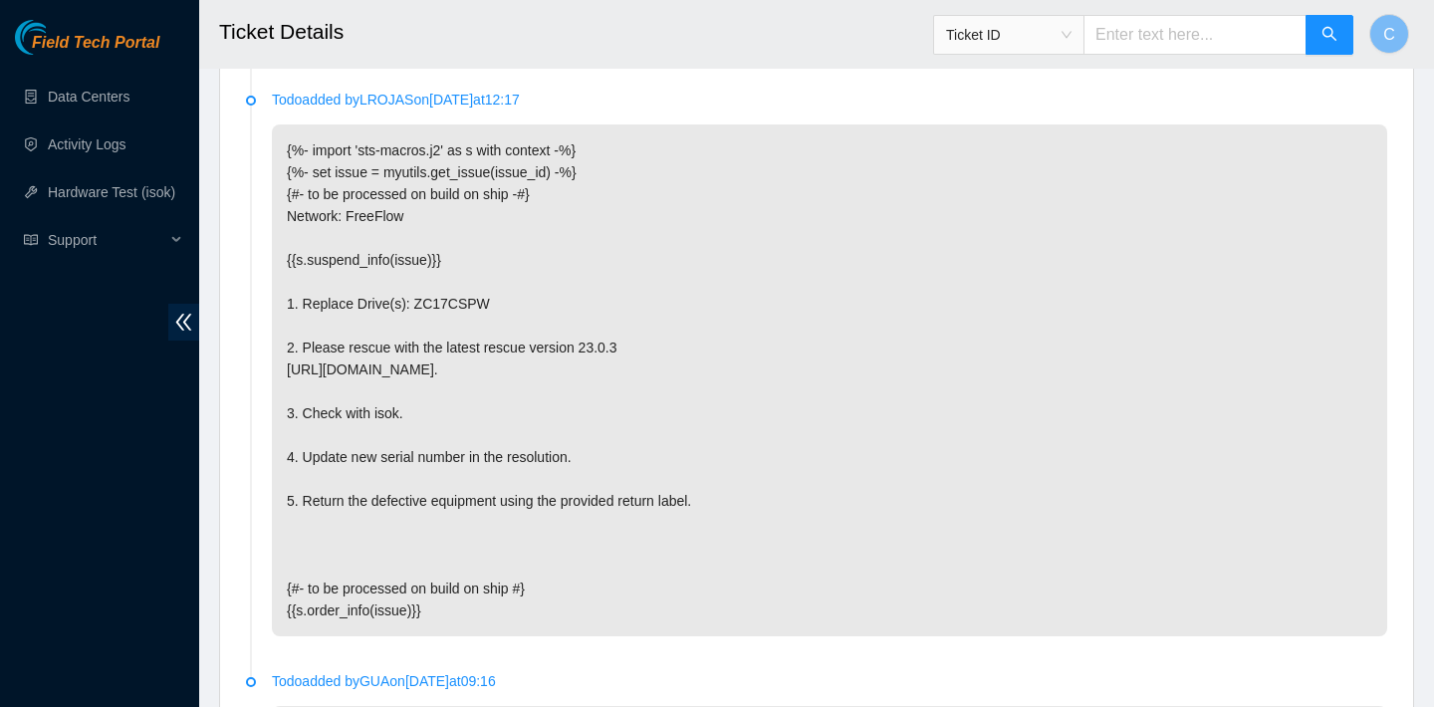
scroll to position [3614, 0]
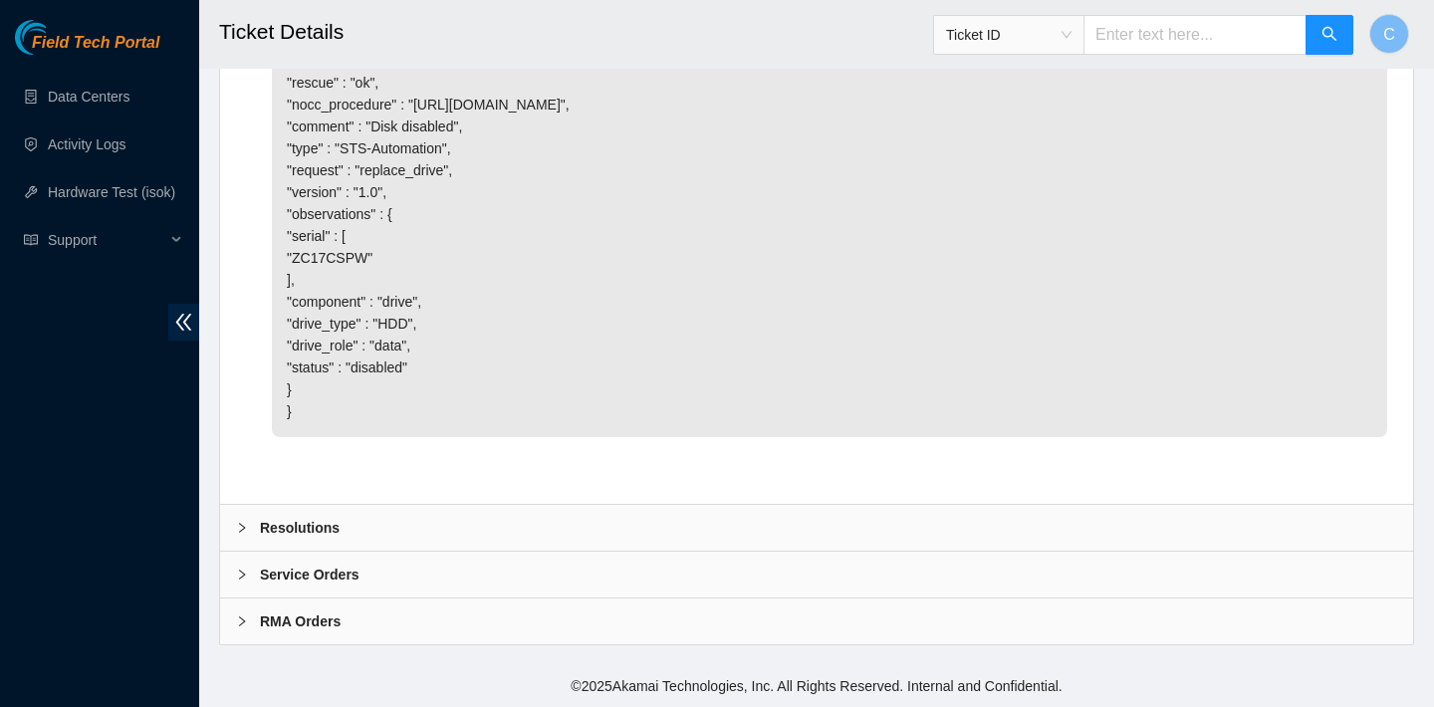
click at [516, 510] on div "Resolutions" at bounding box center [816, 528] width 1193 height 46
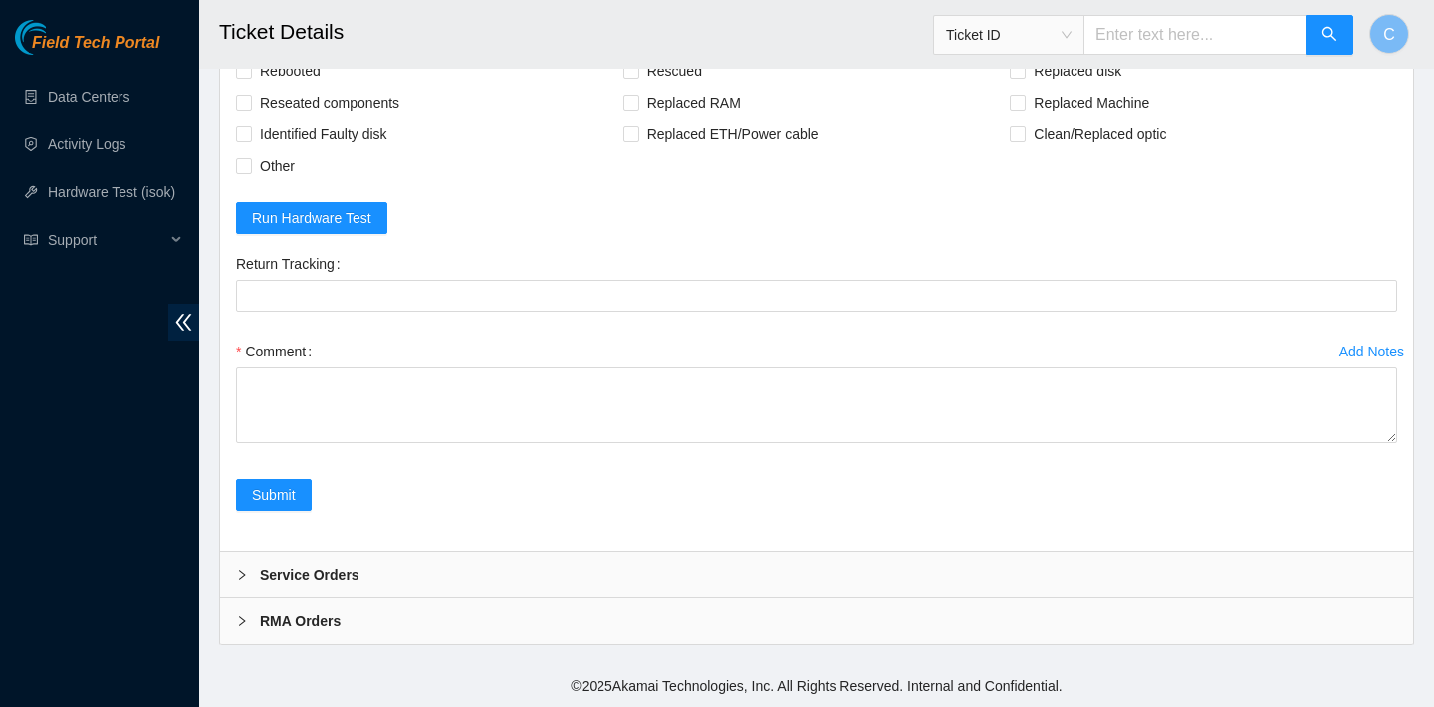
scroll to position [4091, 0]
click at [306, 87] on span "Rebooted" at bounding box center [290, 71] width 77 height 32
click at [250, 77] on input "Rebooted" at bounding box center [243, 70] width 14 height 14
checkbox input "true"
click at [653, 87] on span "Rescued" at bounding box center [674, 71] width 71 height 32
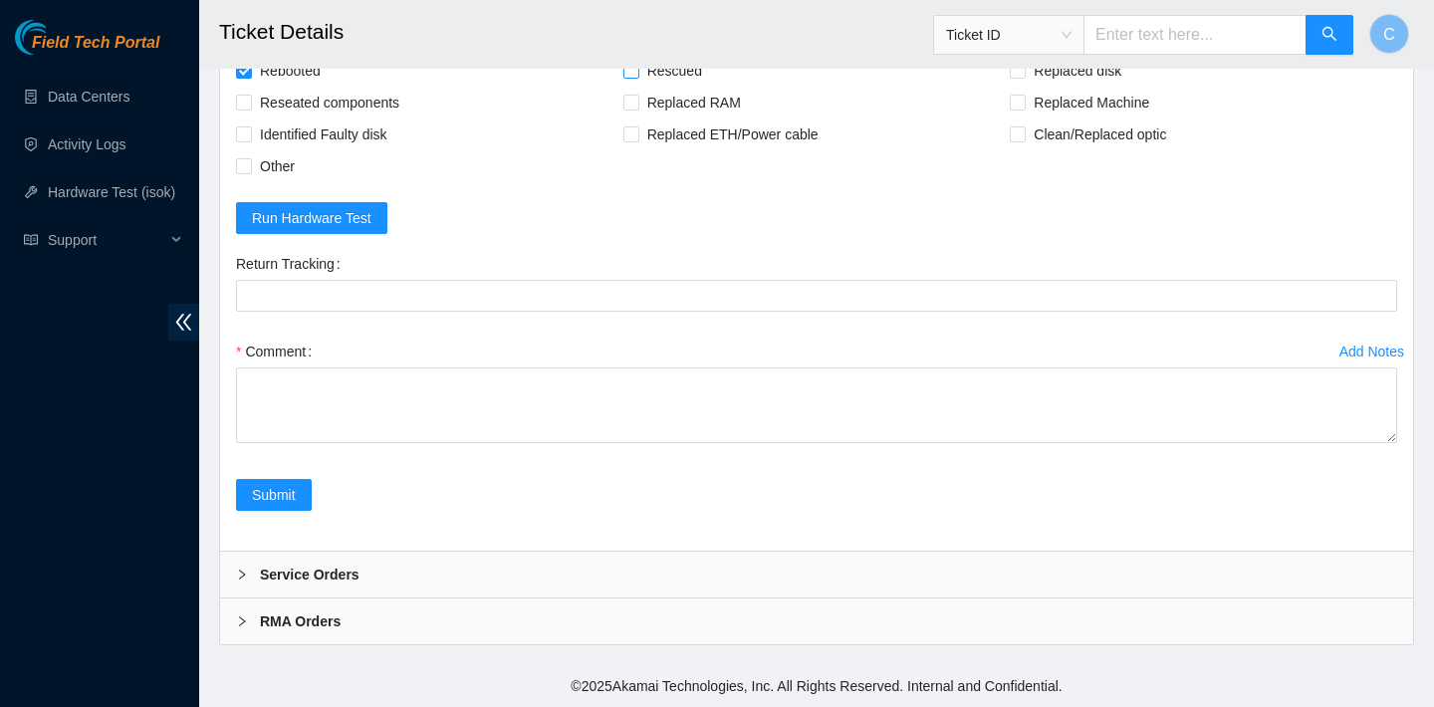
click at [637, 77] on input "Rescued" at bounding box center [630, 70] width 14 height 14
checkbox input "true"
click at [1057, 87] on span "Replaced disk" at bounding box center [1077, 71] width 104 height 32
click at [1023, 77] on input "Replaced disk" at bounding box center [1017, 70] width 14 height 14
checkbox input "true"
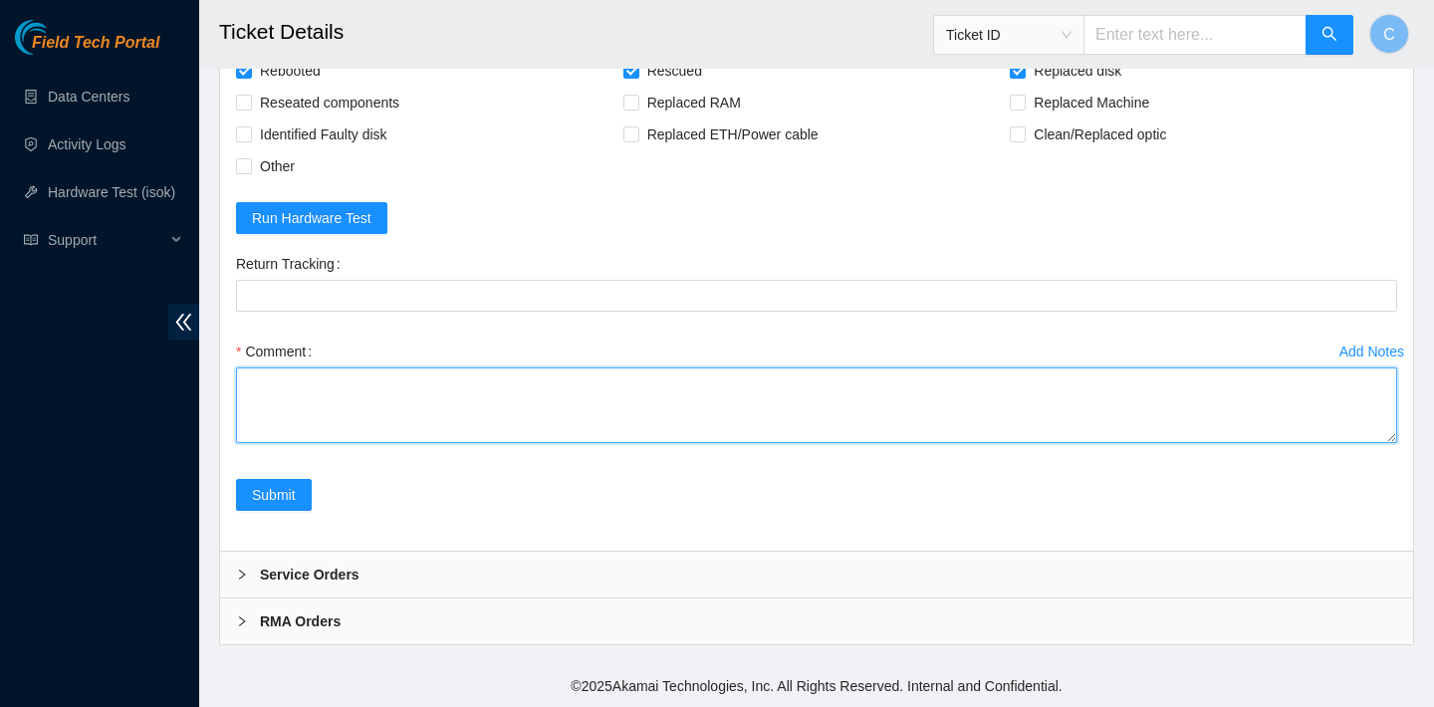
click at [492, 442] on textarea "Comment" at bounding box center [816, 405] width 1161 height 76
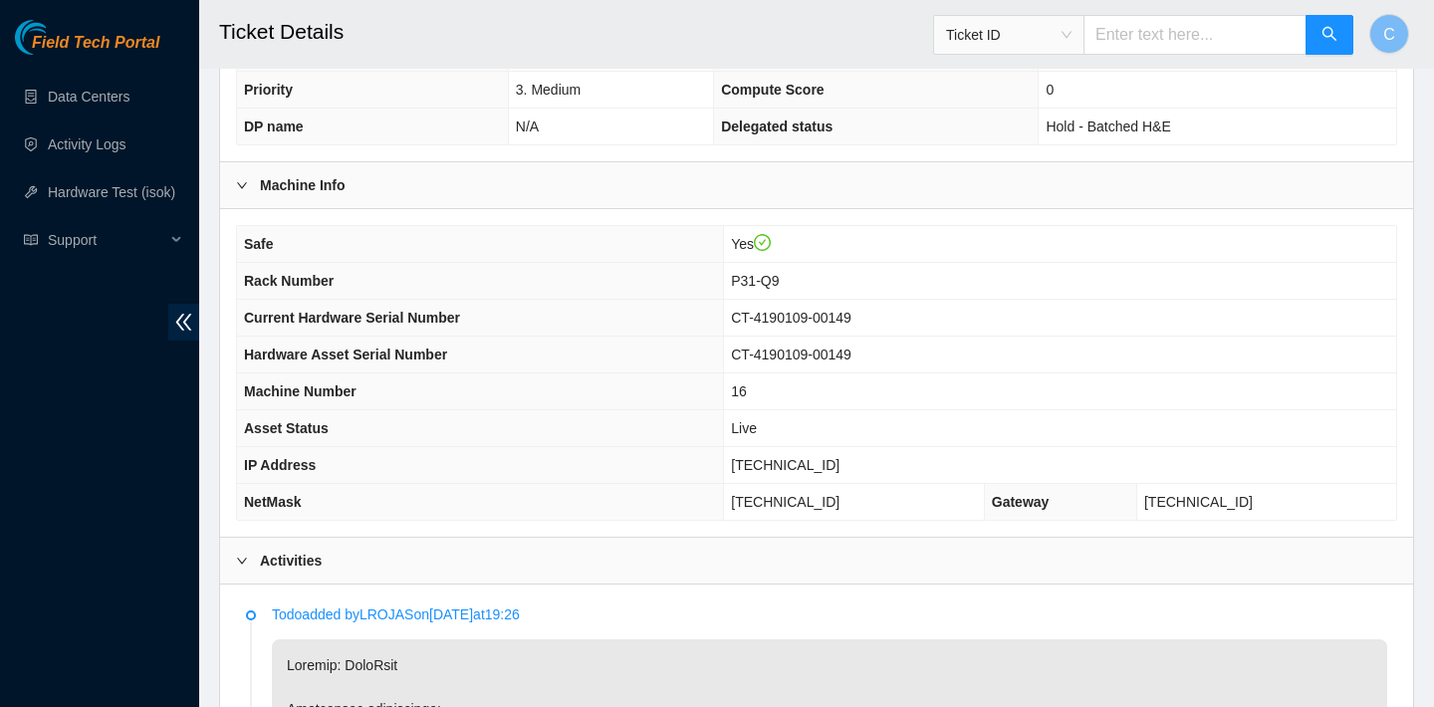
scroll to position [519, 0]
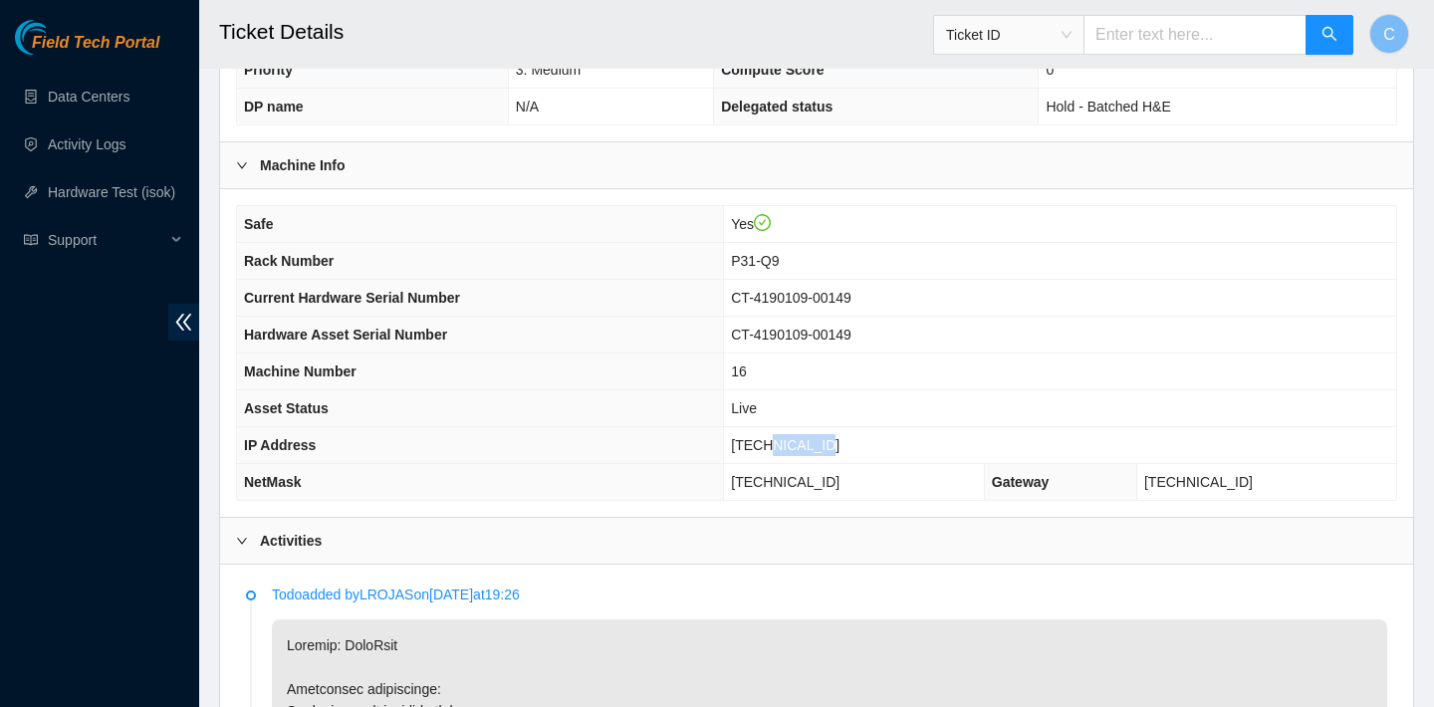
drag, startPoint x: 848, startPoint y: 443, endPoint x: 788, endPoint y: 443, distance: 60.7
click at [788, 443] on td "[TECHNICAL_ID]" at bounding box center [1060, 445] width 672 height 37
click at [857, 437] on td "[TECHNICAL_ID]" at bounding box center [1060, 445] width 672 height 37
drag, startPoint x: 856, startPoint y: 442, endPoint x: 752, endPoint y: 437, distance: 104.7
click at [752, 437] on td "[TECHNICAL_ID]" at bounding box center [1060, 445] width 672 height 37
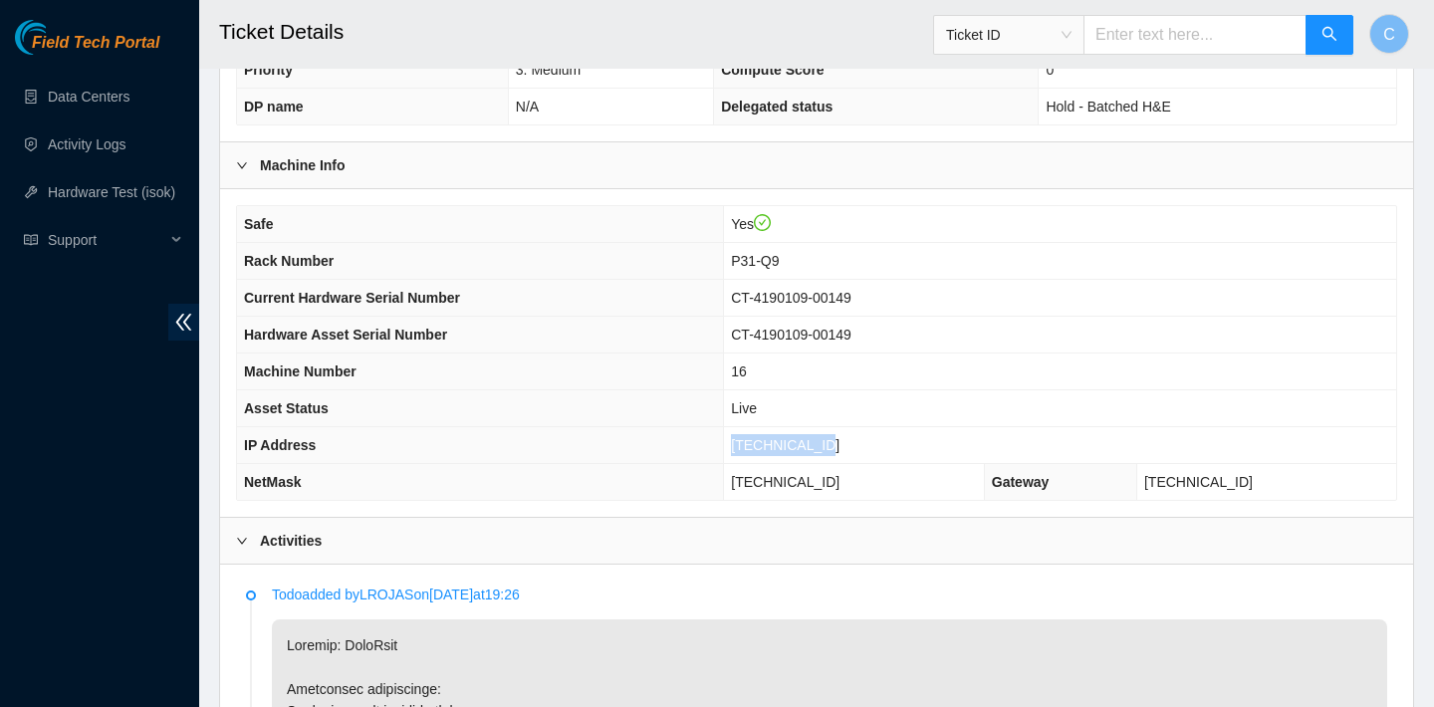
copy span "[TECHNICAL_ID]"
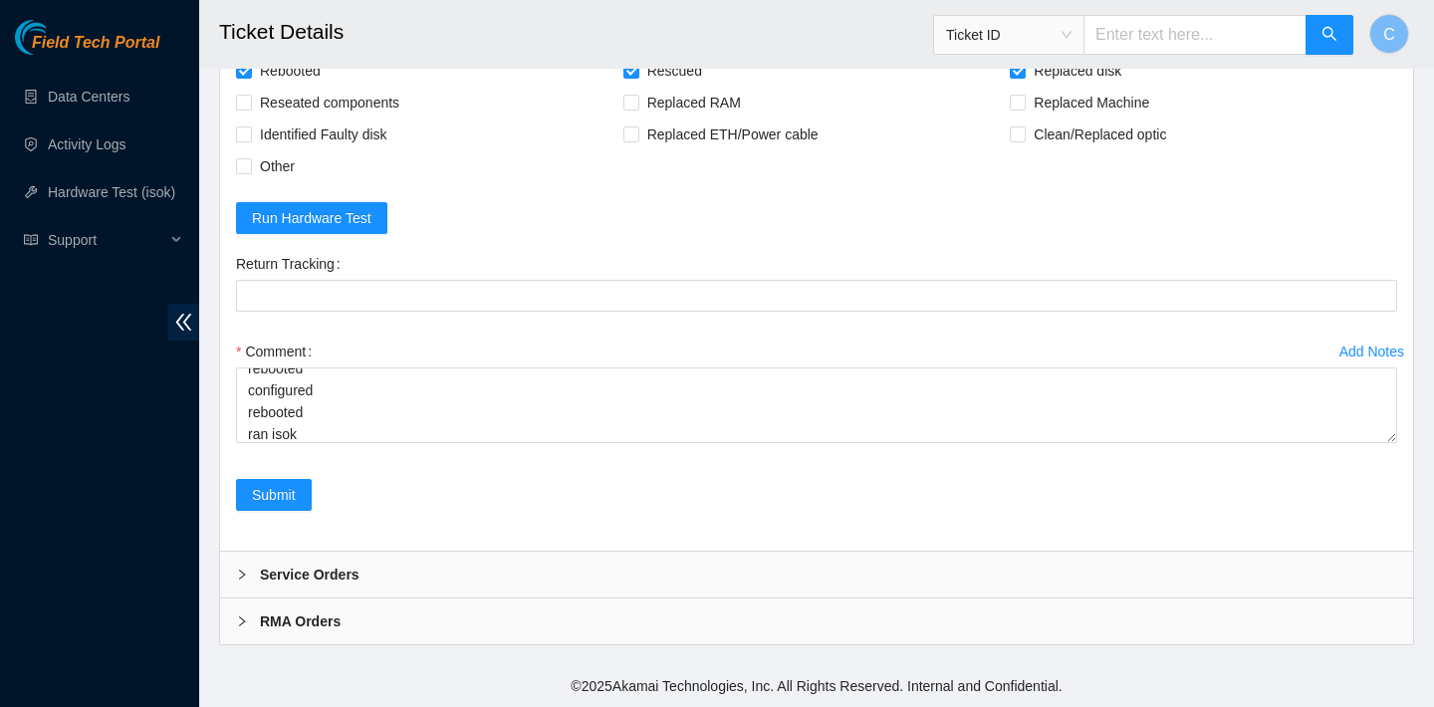
scroll to position [4127, 0]
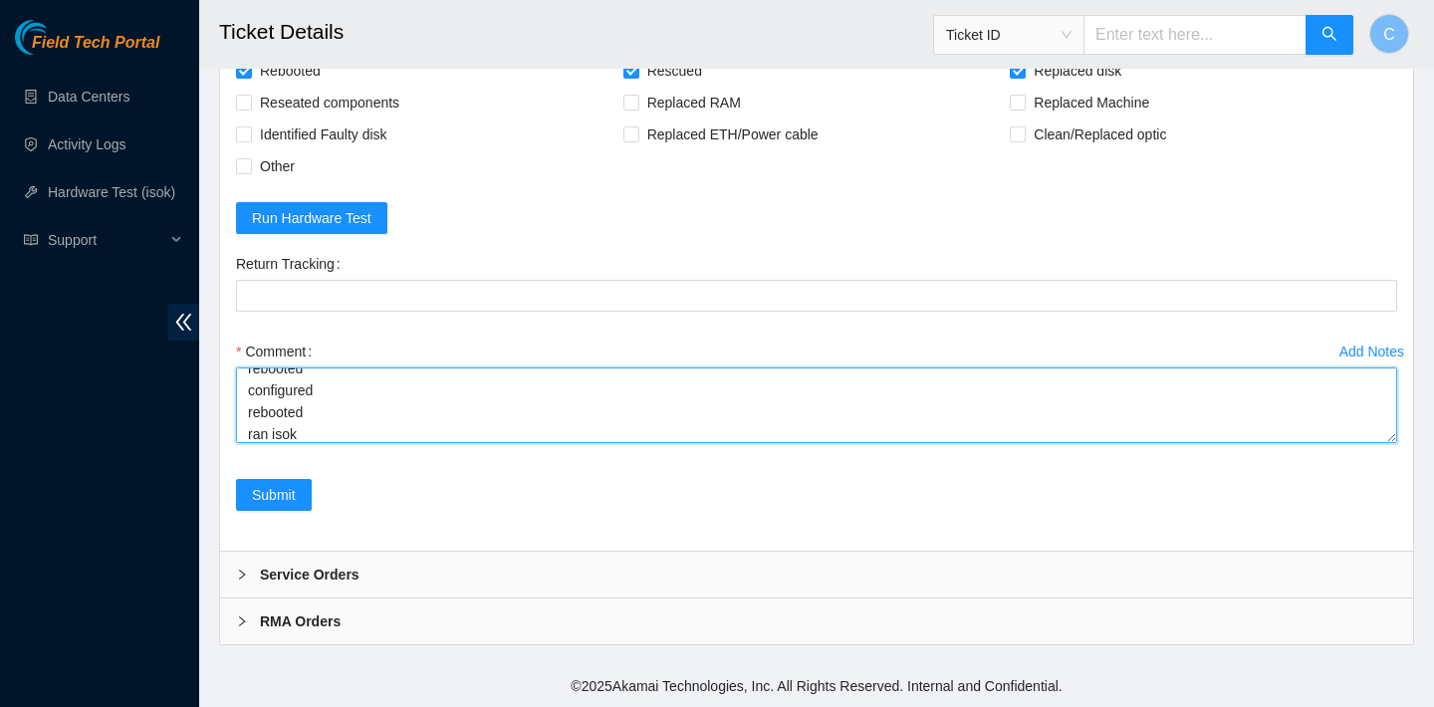
click at [322, 424] on textarea "verified SN replaced old disk with new disk SN: S1Z1GPHT rebooted rescued reboo…" at bounding box center [816, 405] width 1161 height 76
paste textarea "[TECHNICAL_ID] : passed: ok"
type textarea "verified SN replaced old disk with new disk SN: S1Z1GPHT rebooted rescued reboo…"
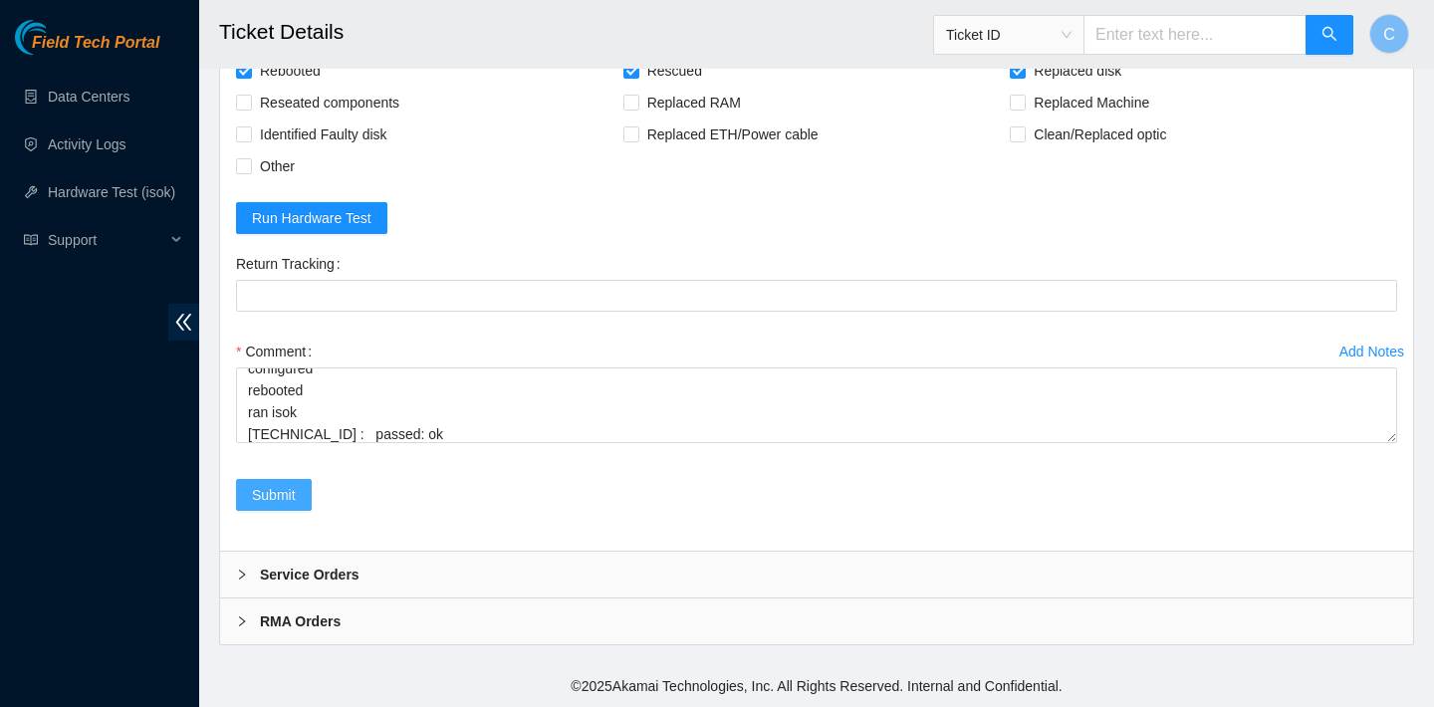
click at [278, 496] on span "Submit" at bounding box center [274, 495] width 44 height 22
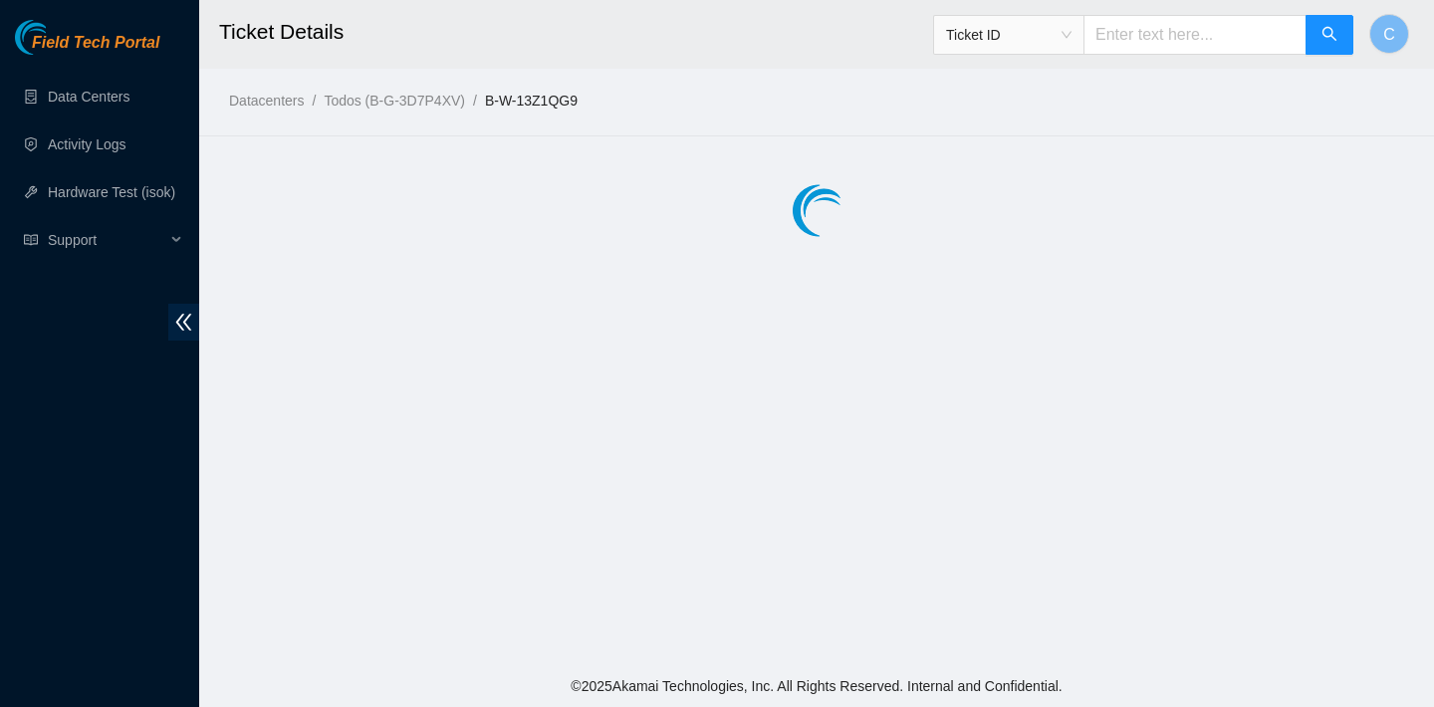
scroll to position [0, 0]
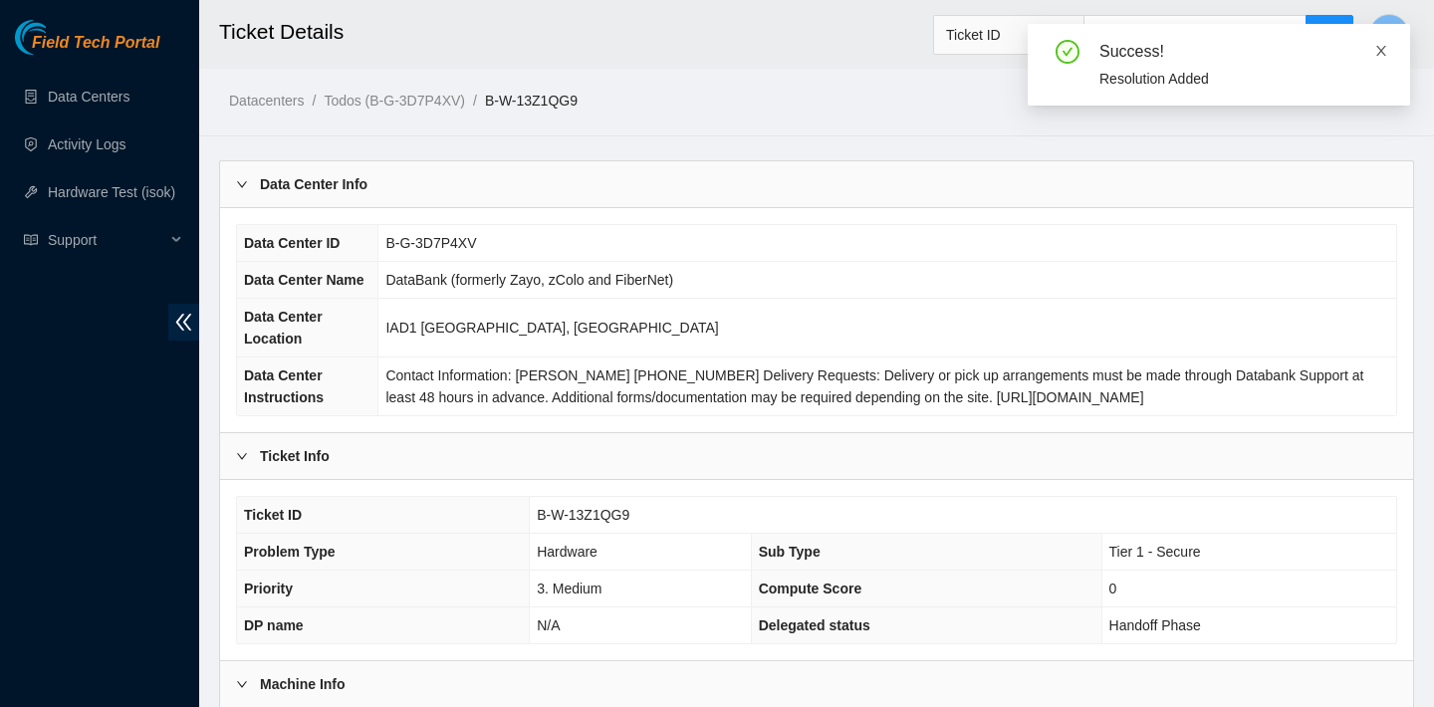
click at [1378, 45] on icon "close" at bounding box center [1381, 51] width 14 height 14
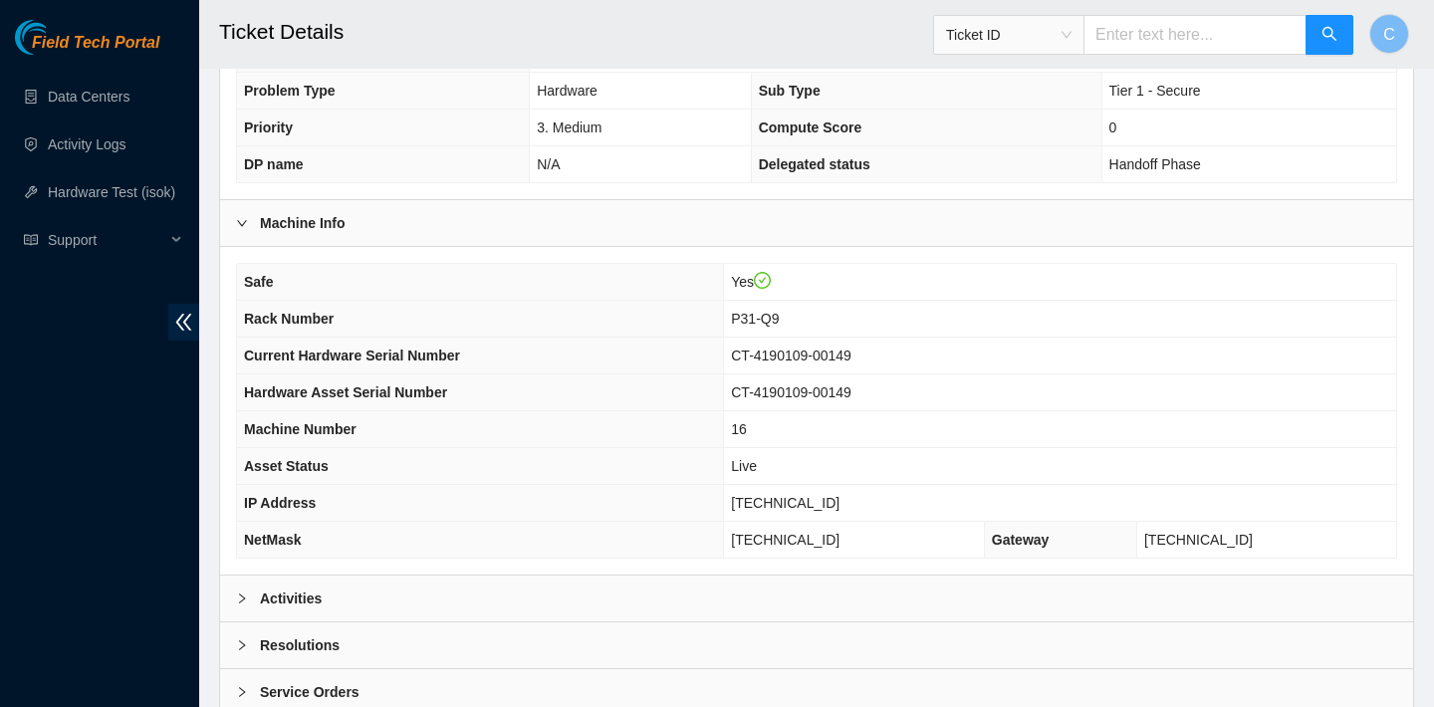
scroll to position [578, 0]
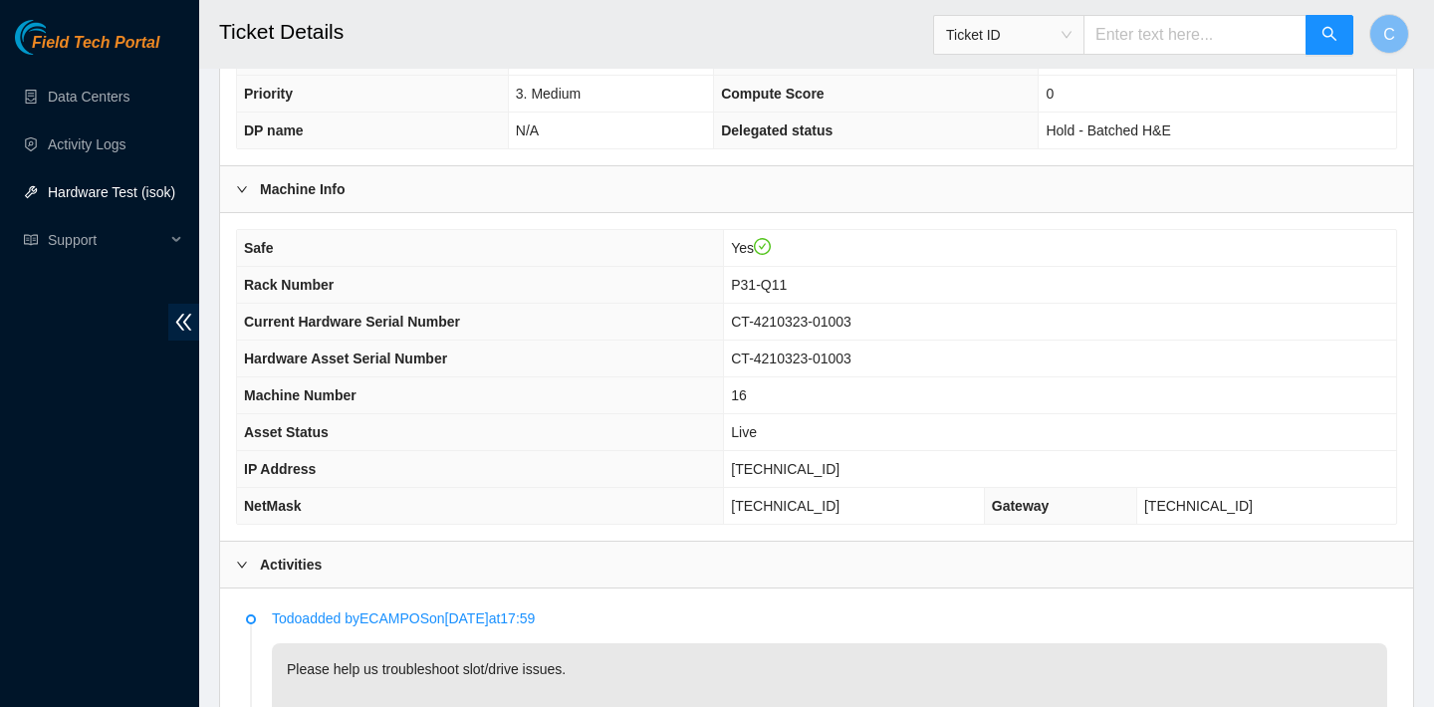
scroll to position [1597, 0]
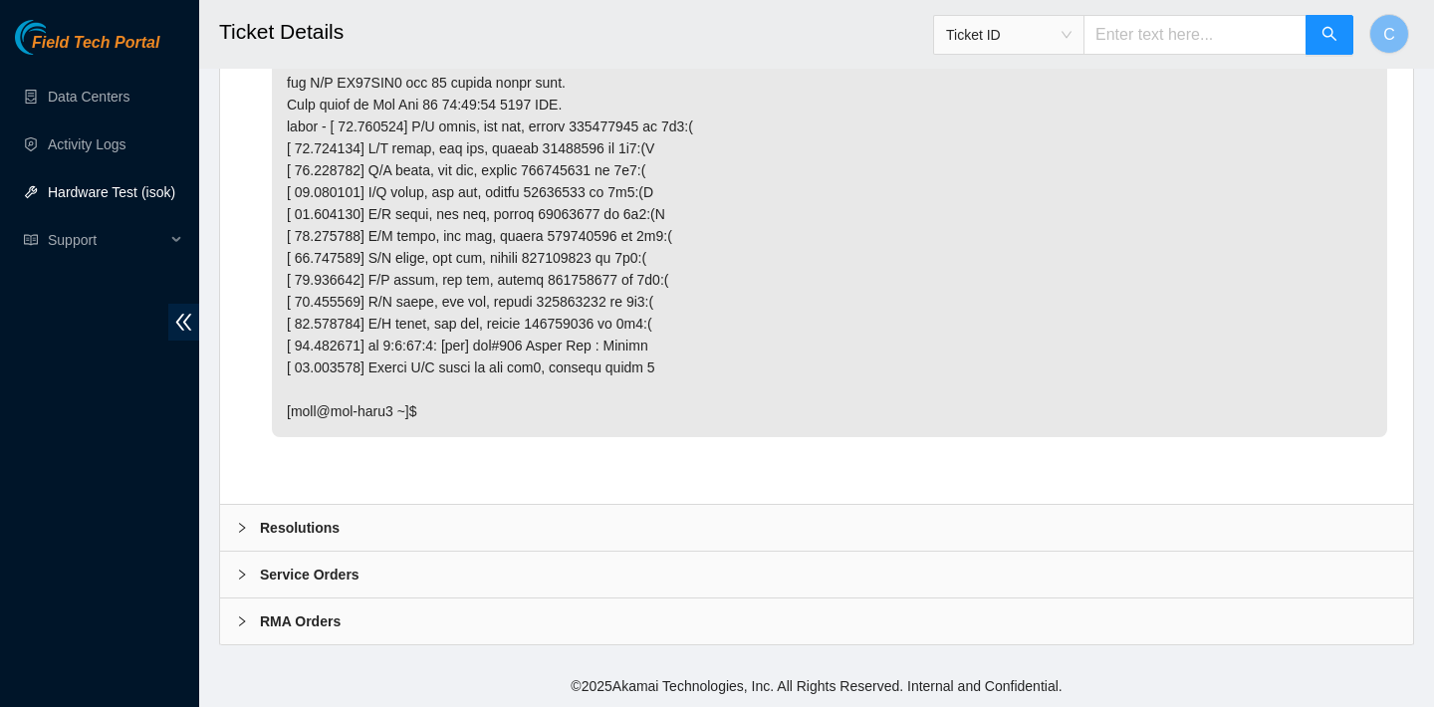
click at [510, 522] on div "Resolutions" at bounding box center [816, 528] width 1193 height 46
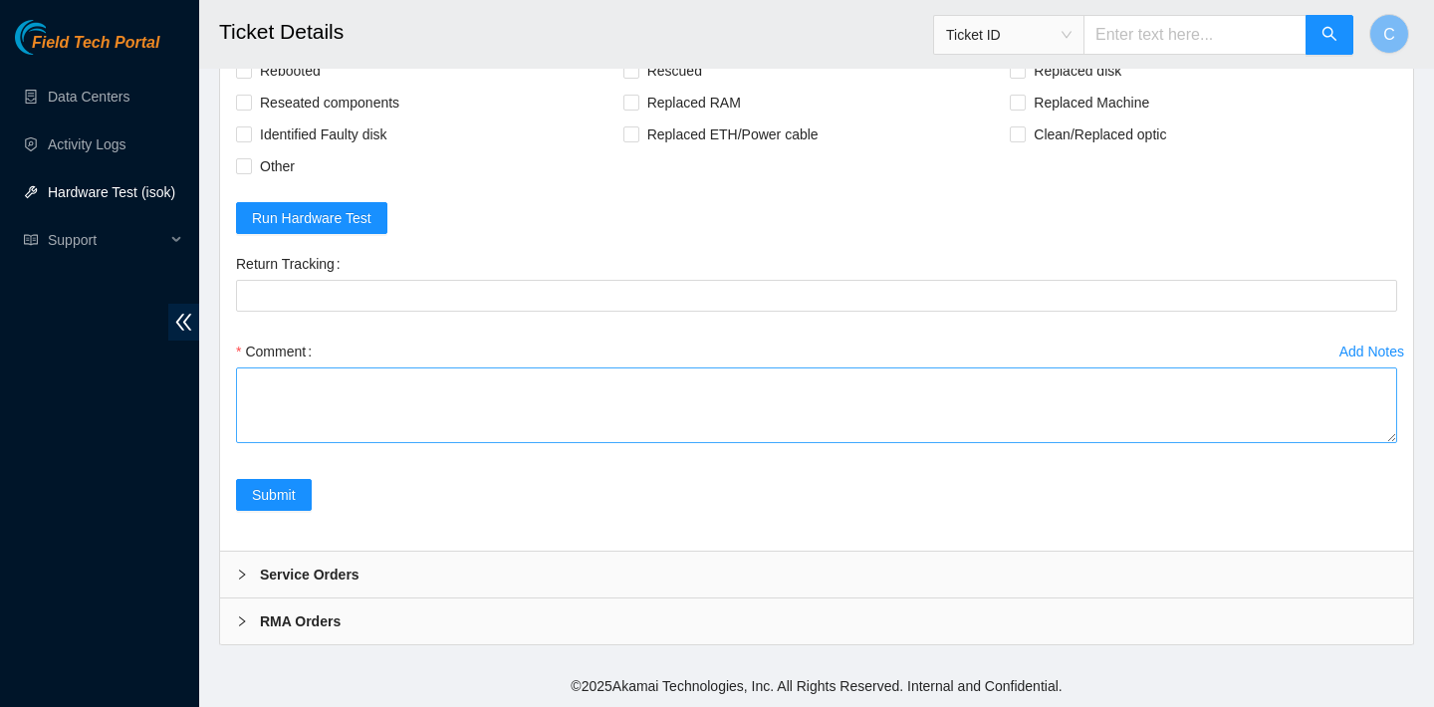
scroll to position [1995, 0]
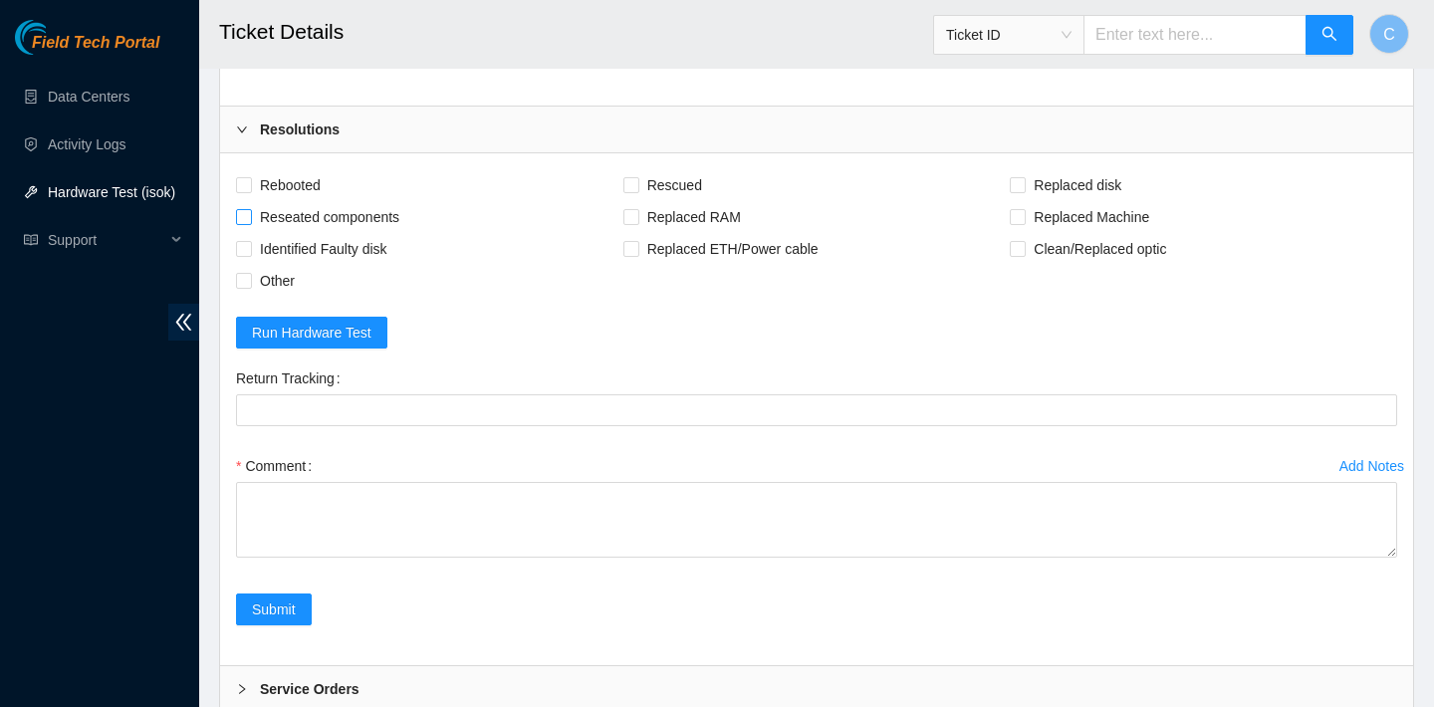
click at [380, 216] on span "Reseated components" at bounding box center [329, 217] width 155 height 32
click at [250, 216] on input "Reseated components" at bounding box center [243, 216] width 14 height 14
checkbox input "true"
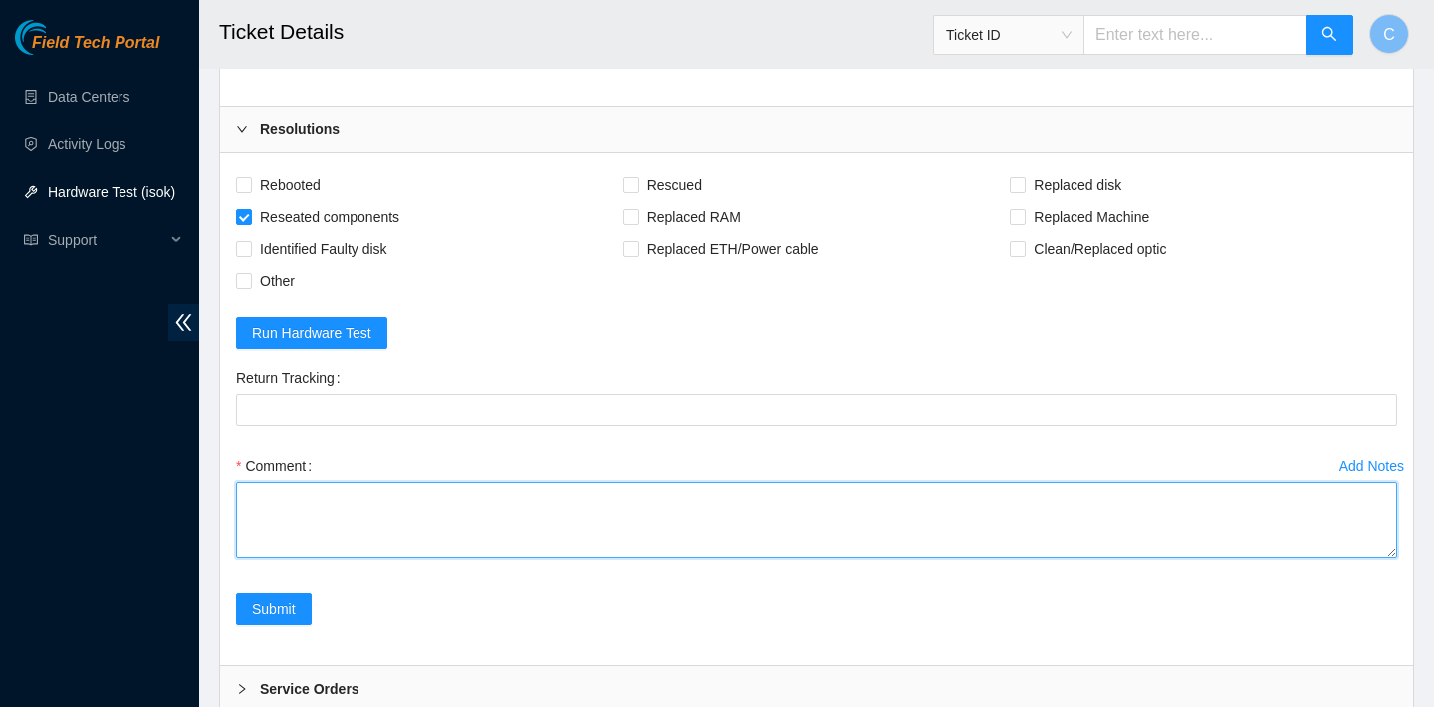
click at [389, 505] on textarea "Comment" at bounding box center [816, 520] width 1161 height 76
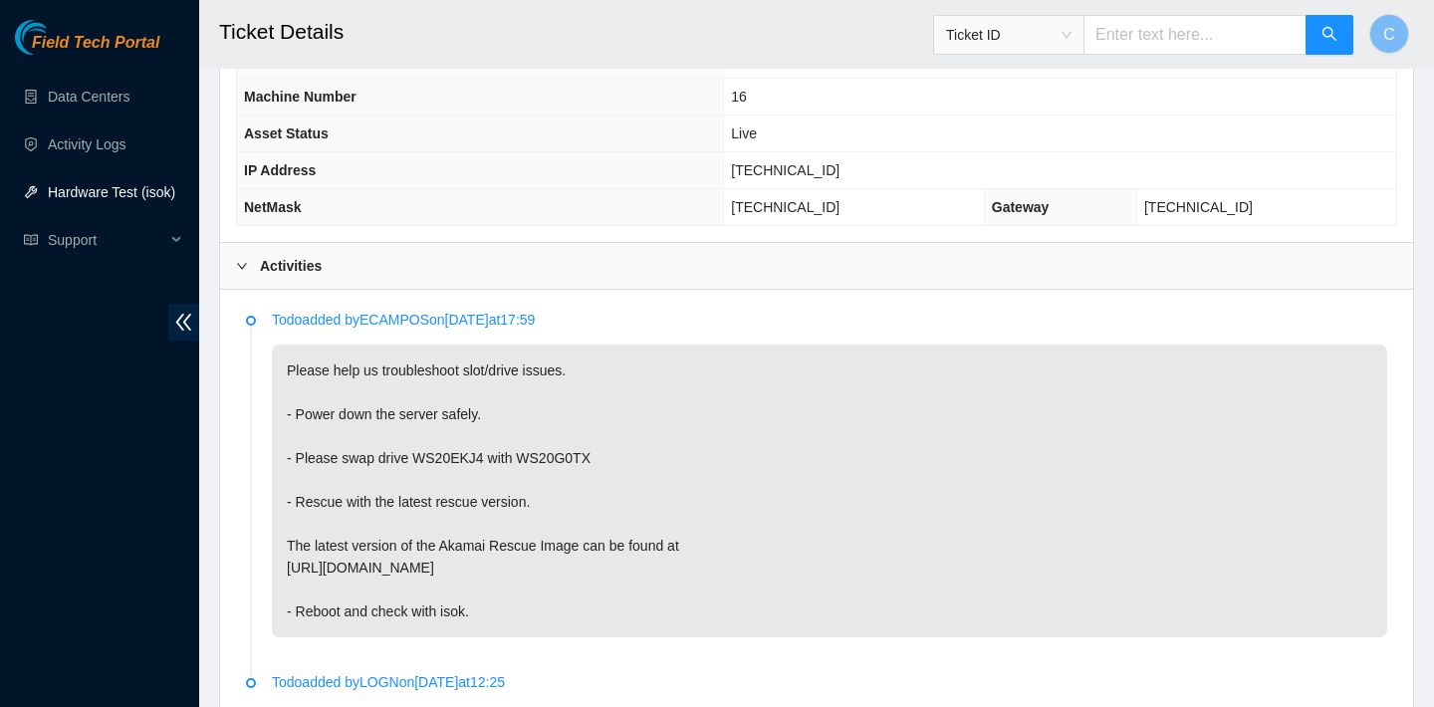
scroll to position [815, 0]
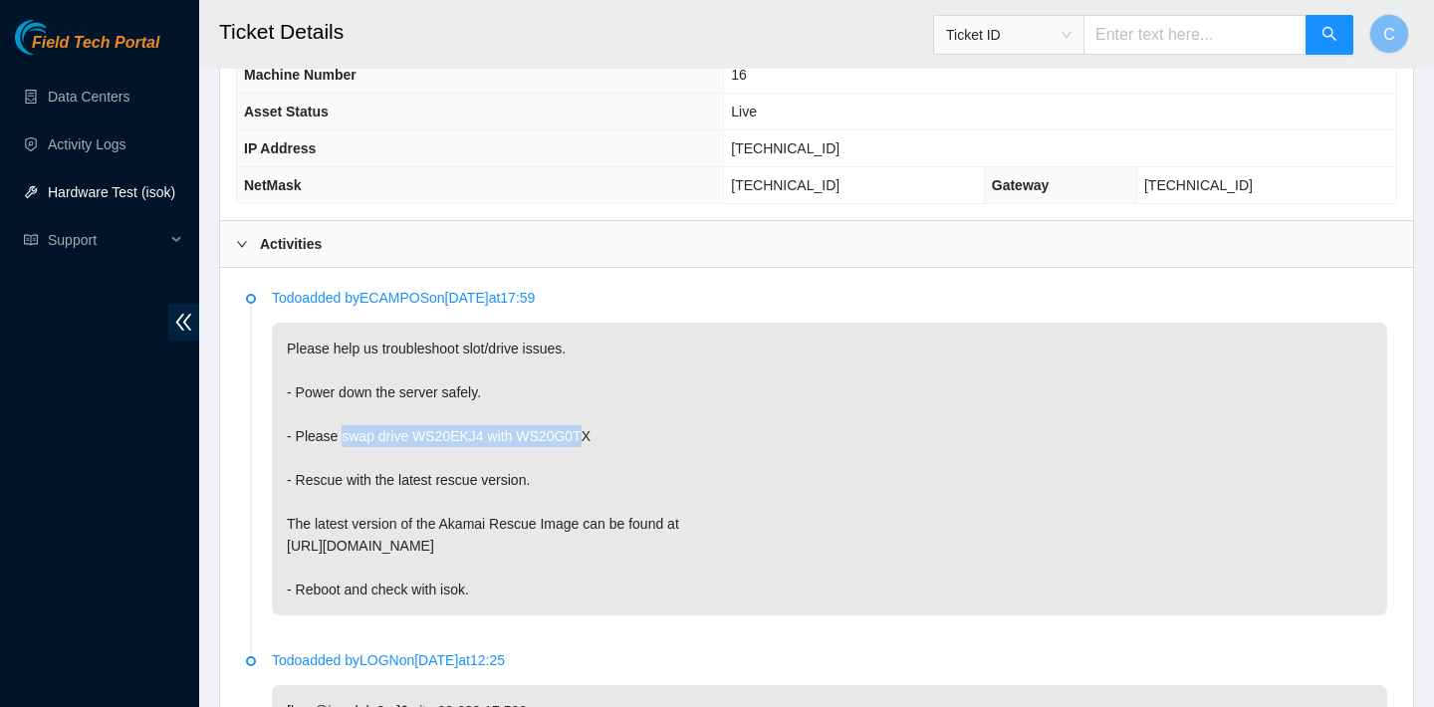
drag, startPoint x: 343, startPoint y: 436, endPoint x: 592, endPoint y: 435, distance: 248.9
click at [592, 435] on p "Please help us troubleshoot slot/drive issues. - Power down the server safely. …" at bounding box center [829, 469] width 1115 height 293
drag, startPoint x: 605, startPoint y: 435, endPoint x: 345, endPoint y: 432, distance: 259.9
click at [345, 432] on p "Please help us troubleshoot slot/drive issues. - Power down the server safely. …" at bounding box center [829, 469] width 1115 height 293
copy p "swap drive WS20EKJ4 with WS20G0TX"
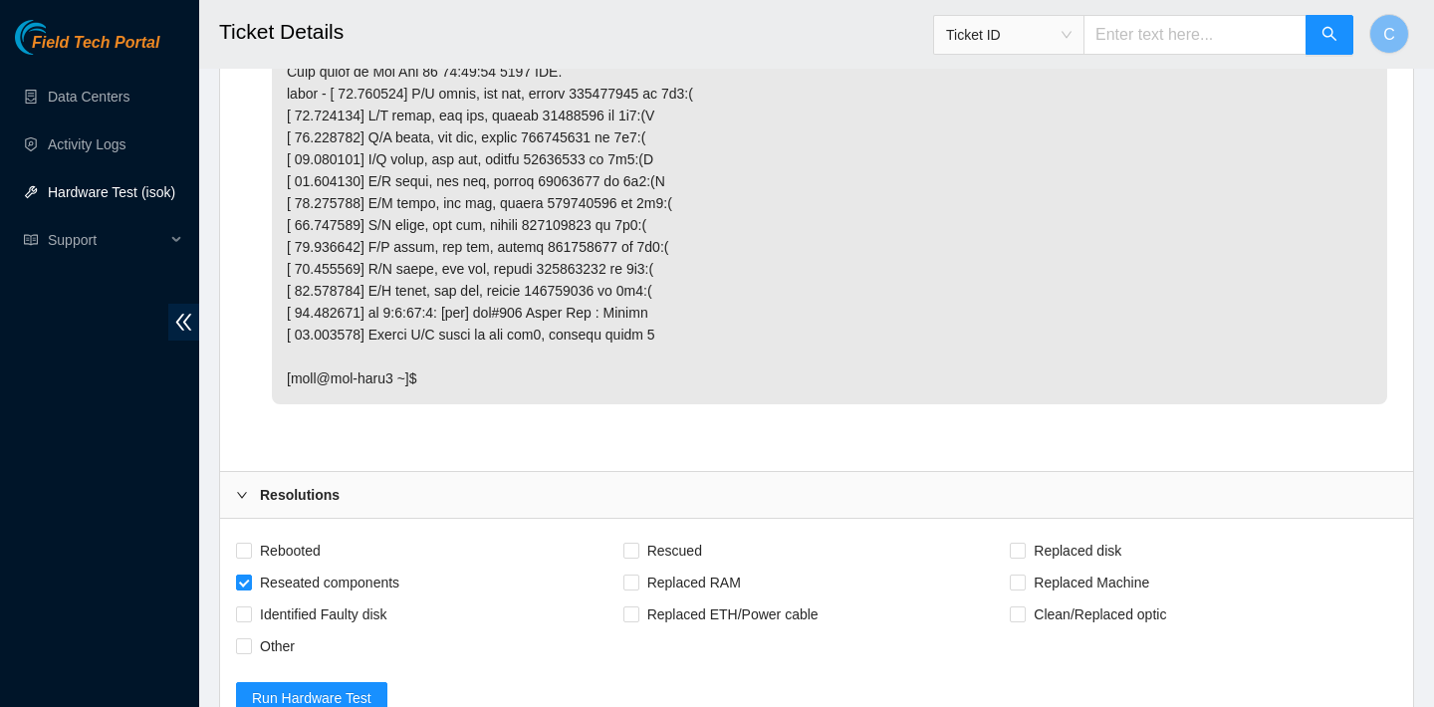
scroll to position [2110, 0]
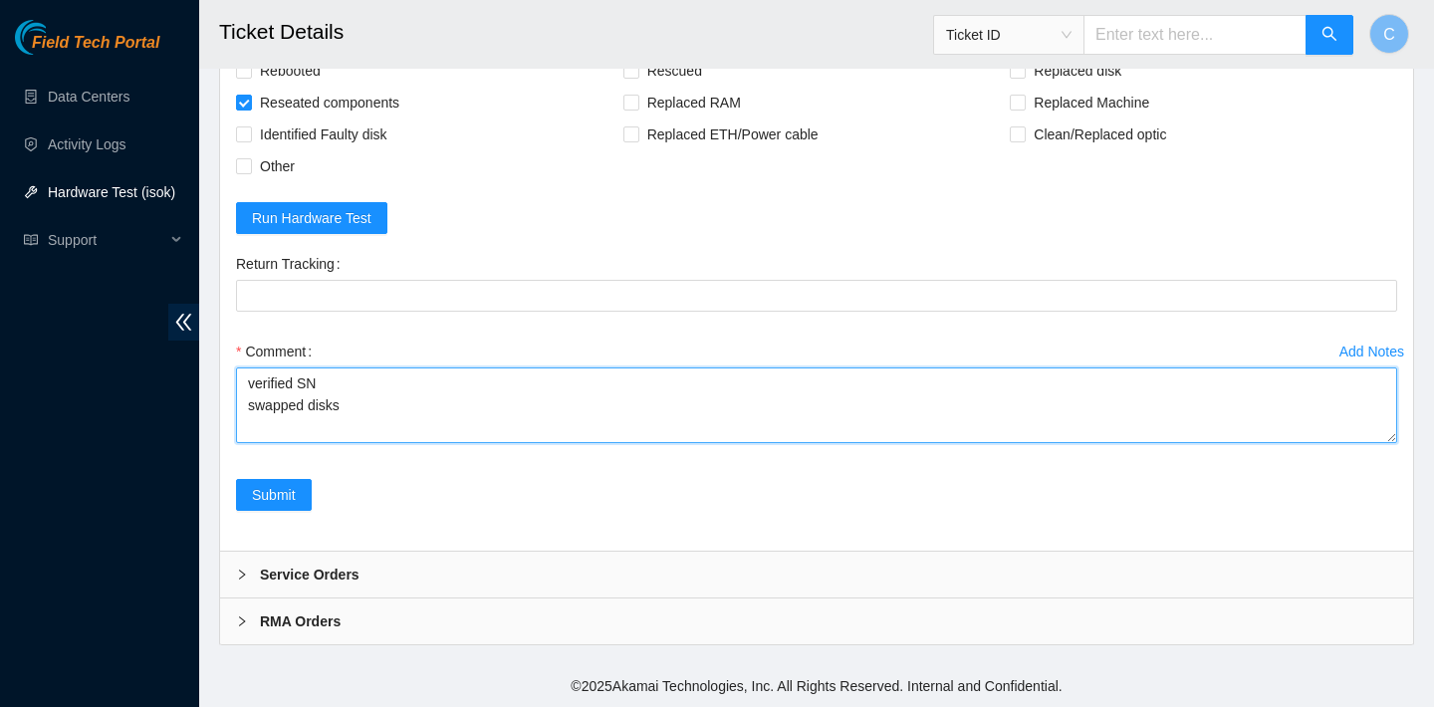
drag, startPoint x: 362, startPoint y: 408, endPoint x: 271, endPoint y: 408, distance: 91.6
click at [271, 408] on textarea "verified SN swapped disks" at bounding box center [816, 405] width 1161 height 76
paste textarea "swap drive WS20EKJ4 with WS20G0TX"
click at [280, 405] on textarea "verified SN swap drive WS20EKJ4 with WS20G0TX" at bounding box center [816, 405] width 1161 height 76
click at [244, 405] on textarea "verified SN swapped drive WS20EKJ4 with WS20G0TX" at bounding box center [816, 405] width 1161 height 76
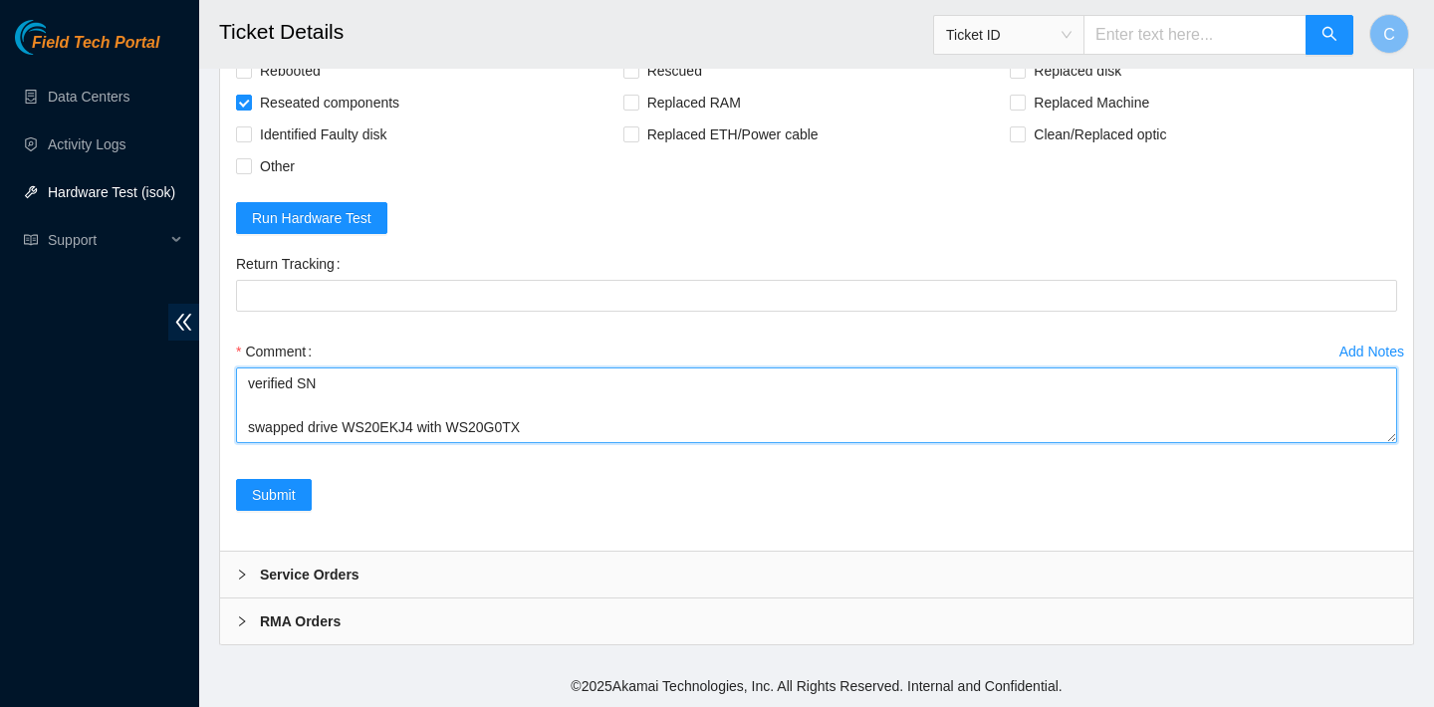
click at [259, 406] on textarea "verified SN swapped drive WS20EKJ4 with WS20G0TX" at bounding box center [816, 405] width 1161 height 76
click at [543, 419] on textarea "verified SN powered down swapped drive WS20EKJ4 with WS20G0TX" at bounding box center [816, 405] width 1161 height 76
paste textarea "23.62.155.110 : passed: ok"
type textarea "verified SN powered down swapped drive WS20EKJ4 with WS20G0TX rescued rebooted …"
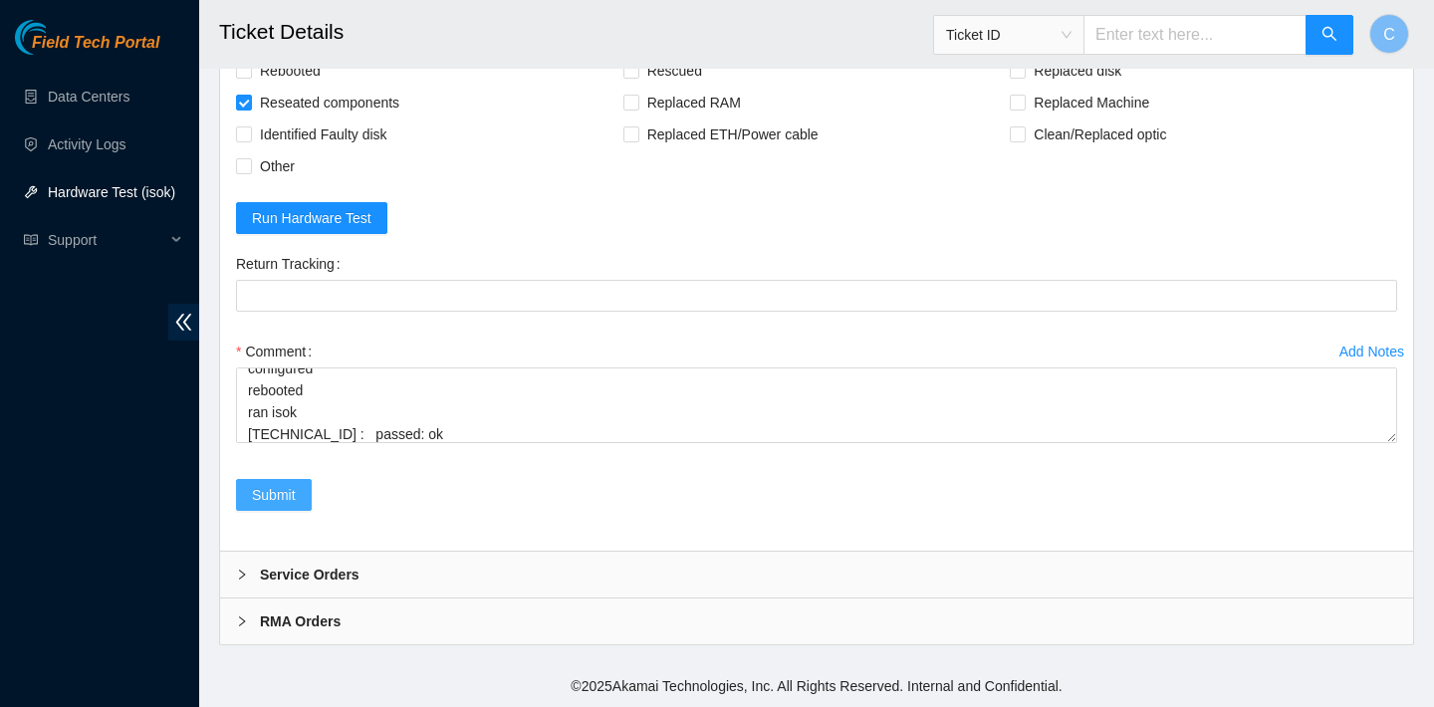
click at [276, 492] on span "Submit" at bounding box center [274, 495] width 44 height 22
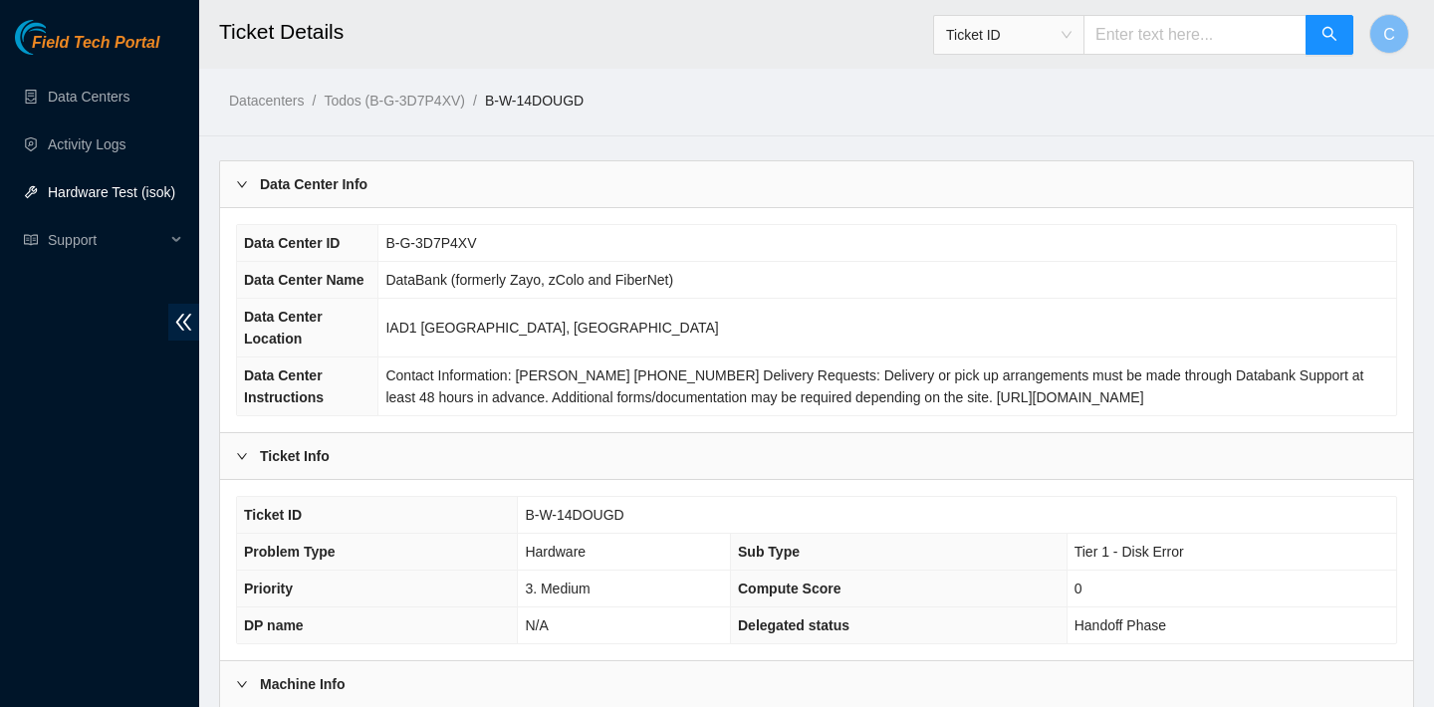
scroll to position [60, 0]
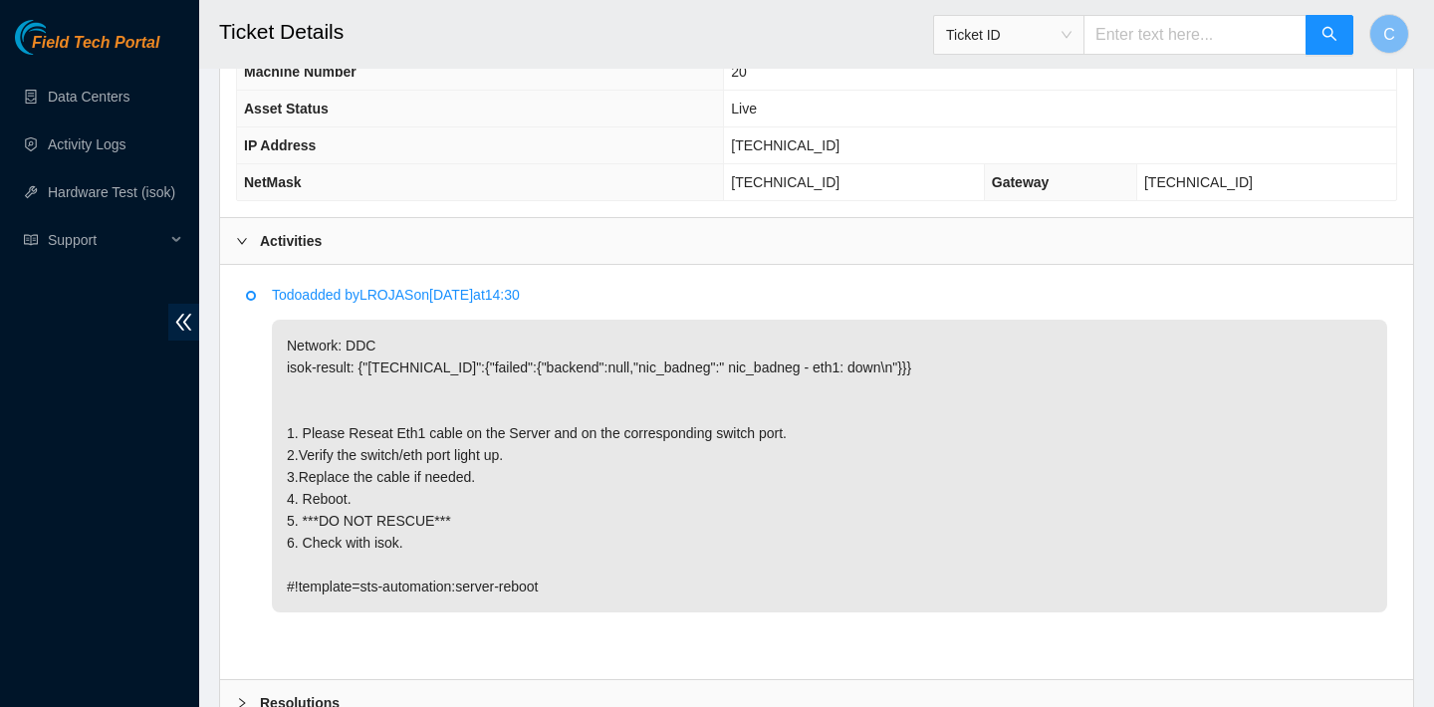
scroll to position [833, 0]
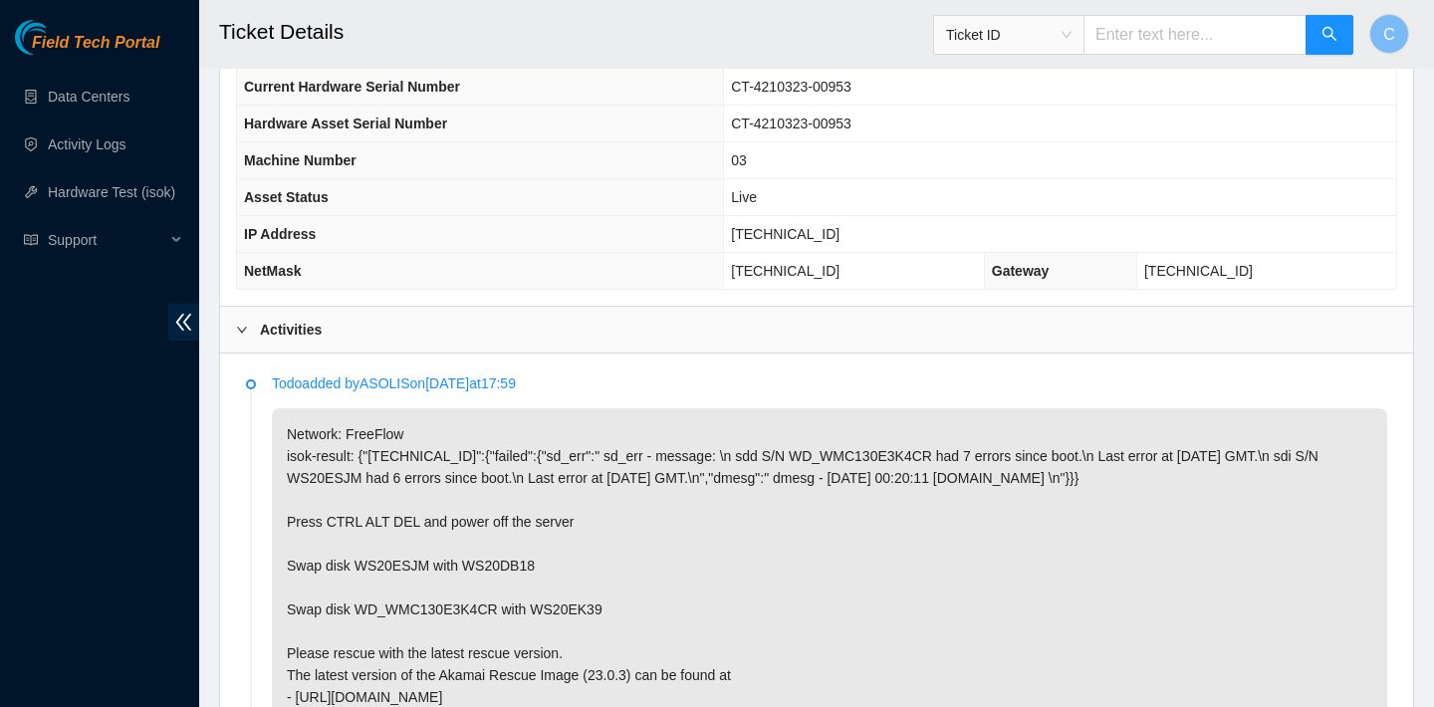
scroll to position [691, 0]
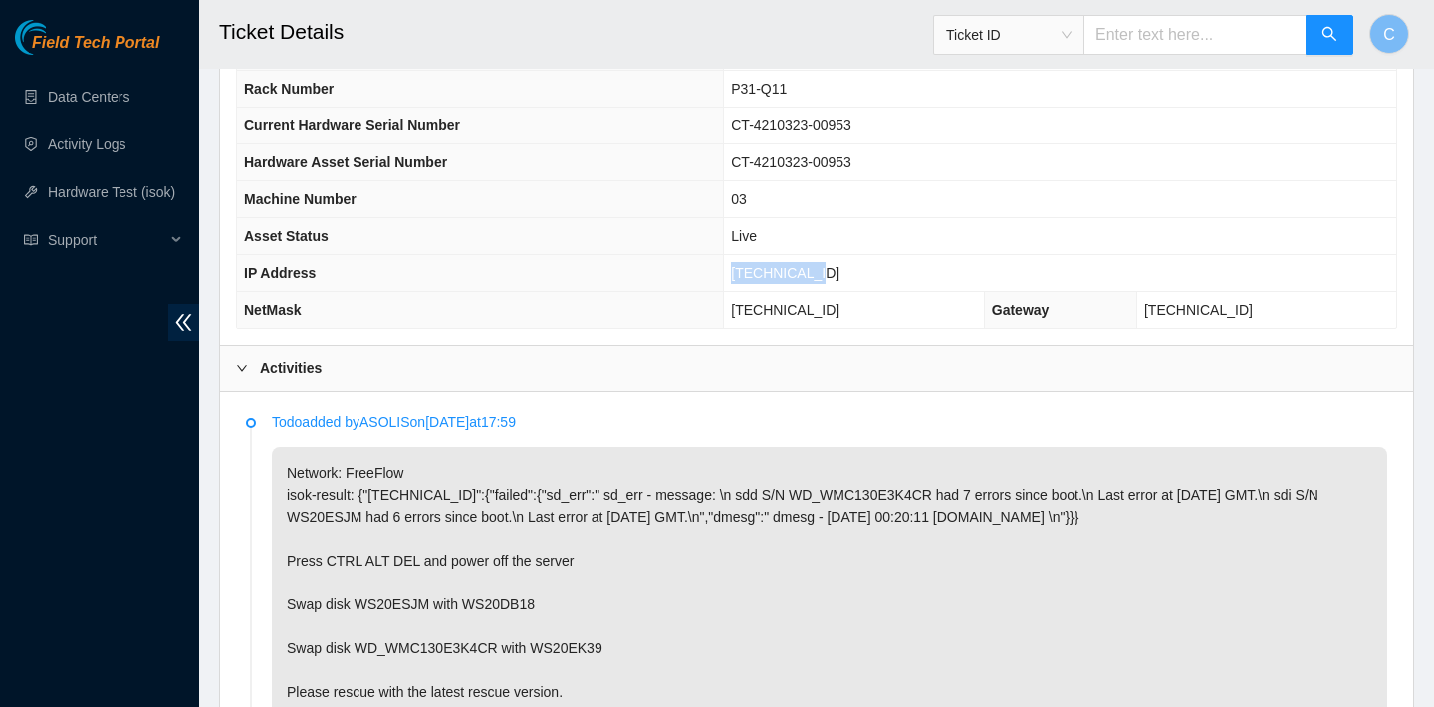
drag, startPoint x: 843, startPoint y: 273, endPoint x: 748, endPoint y: 270, distance: 95.6
click at [748, 270] on td "[TECHNICAL_ID]" at bounding box center [1060, 273] width 672 height 37
copy span "[TECHNICAL_ID]"
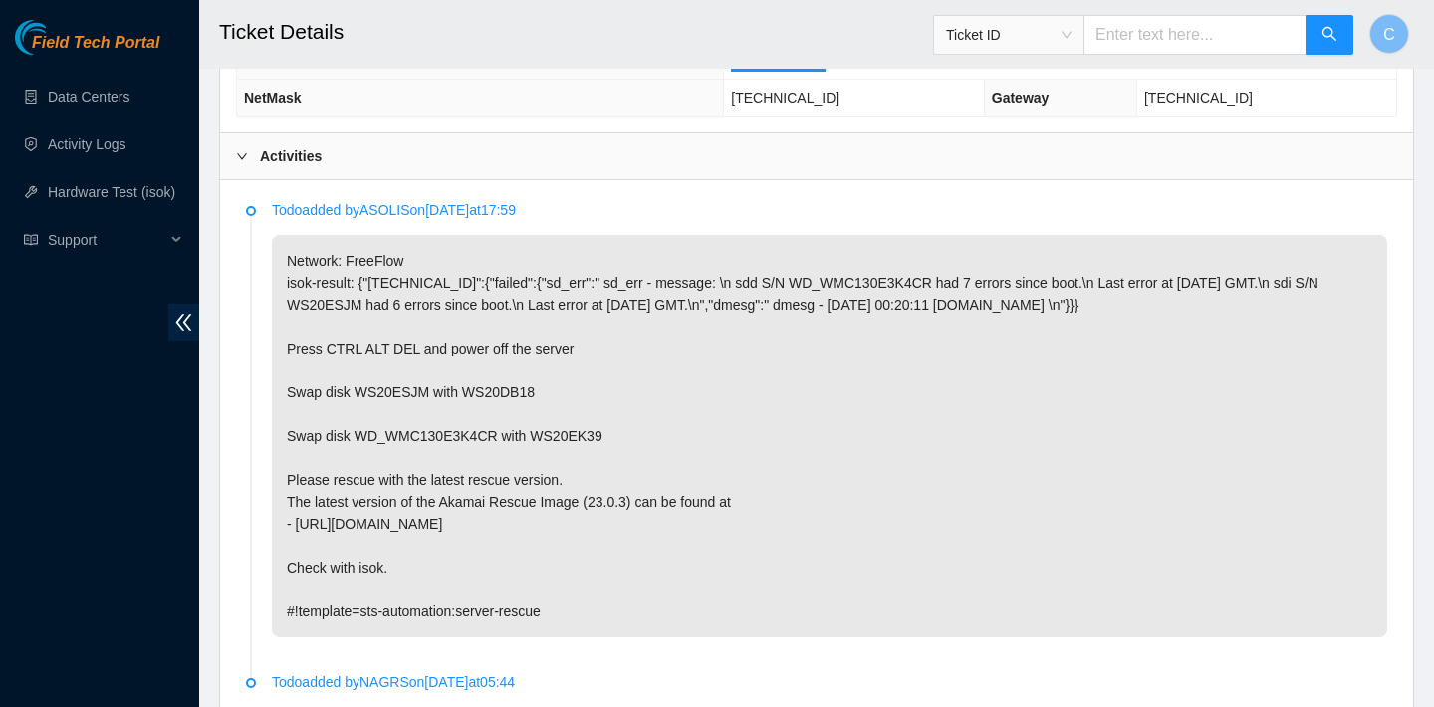
scroll to position [1089, 0]
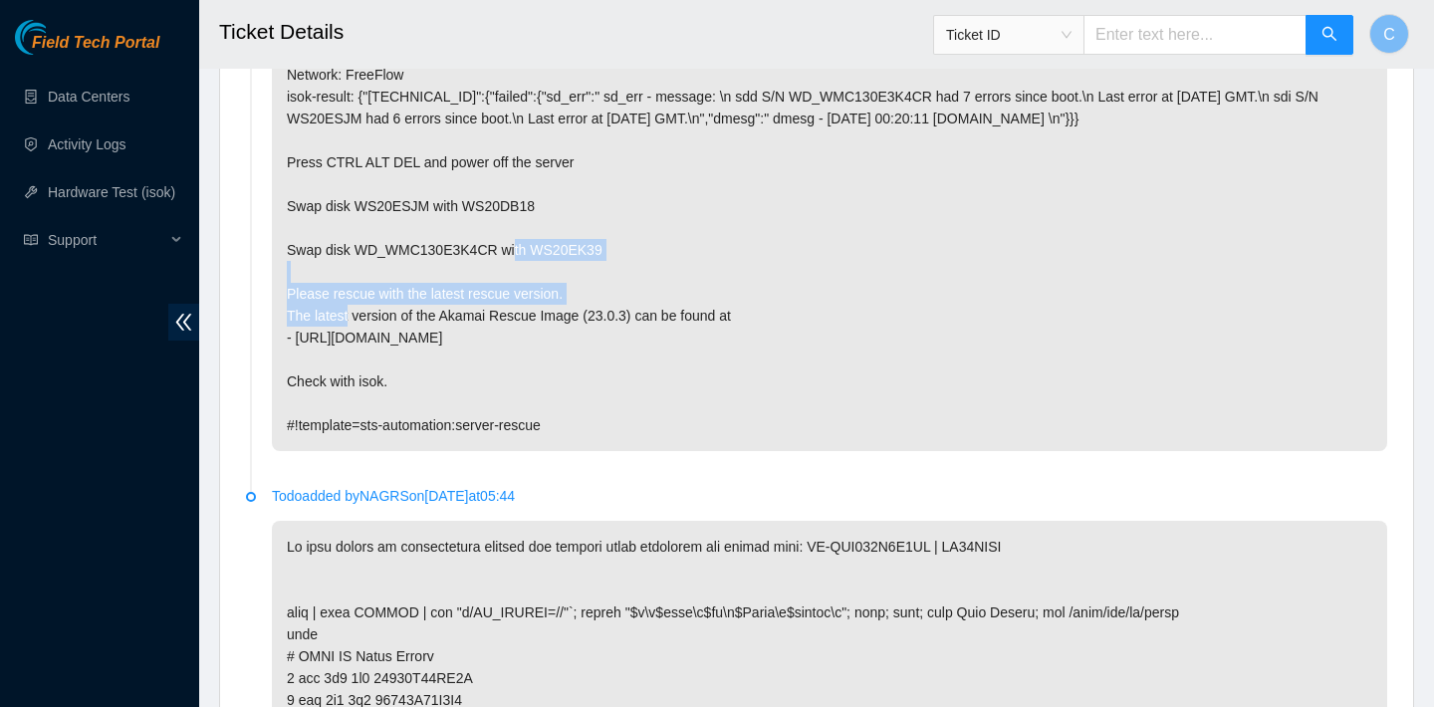
drag, startPoint x: 286, startPoint y: 223, endPoint x: 606, endPoint y: 277, distance: 325.1
click at [606, 277] on p "Network: FreeFlow isok-result: {"[TECHNICAL_ID]":{"failed":{"sd_err":" sd_err -…" at bounding box center [829, 250] width 1115 height 402
copy p "Swap disk WS20ESJM with WS20DB18 Swap disk WD_WMC130E3K4CR with WS20EK39"
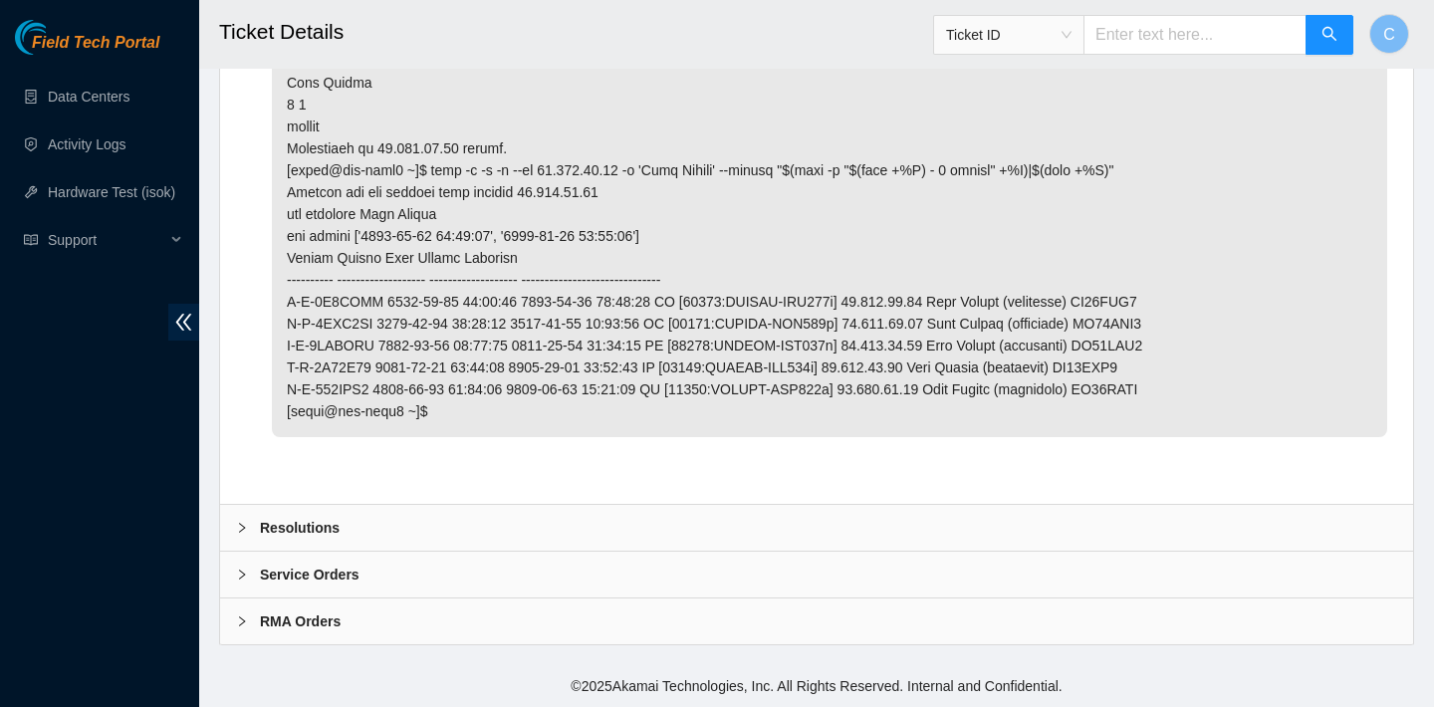
click at [458, 538] on div "Resolutions" at bounding box center [816, 528] width 1193 height 46
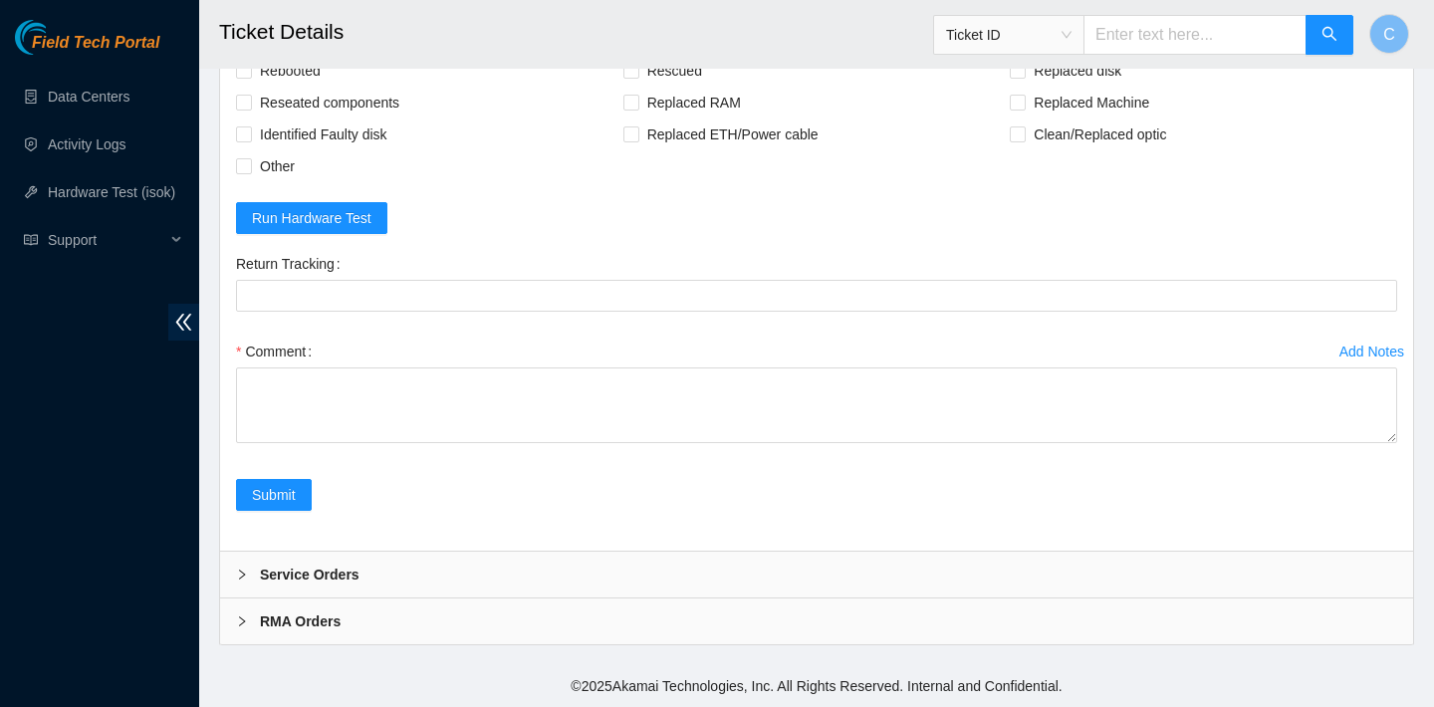
scroll to position [2572, 0]
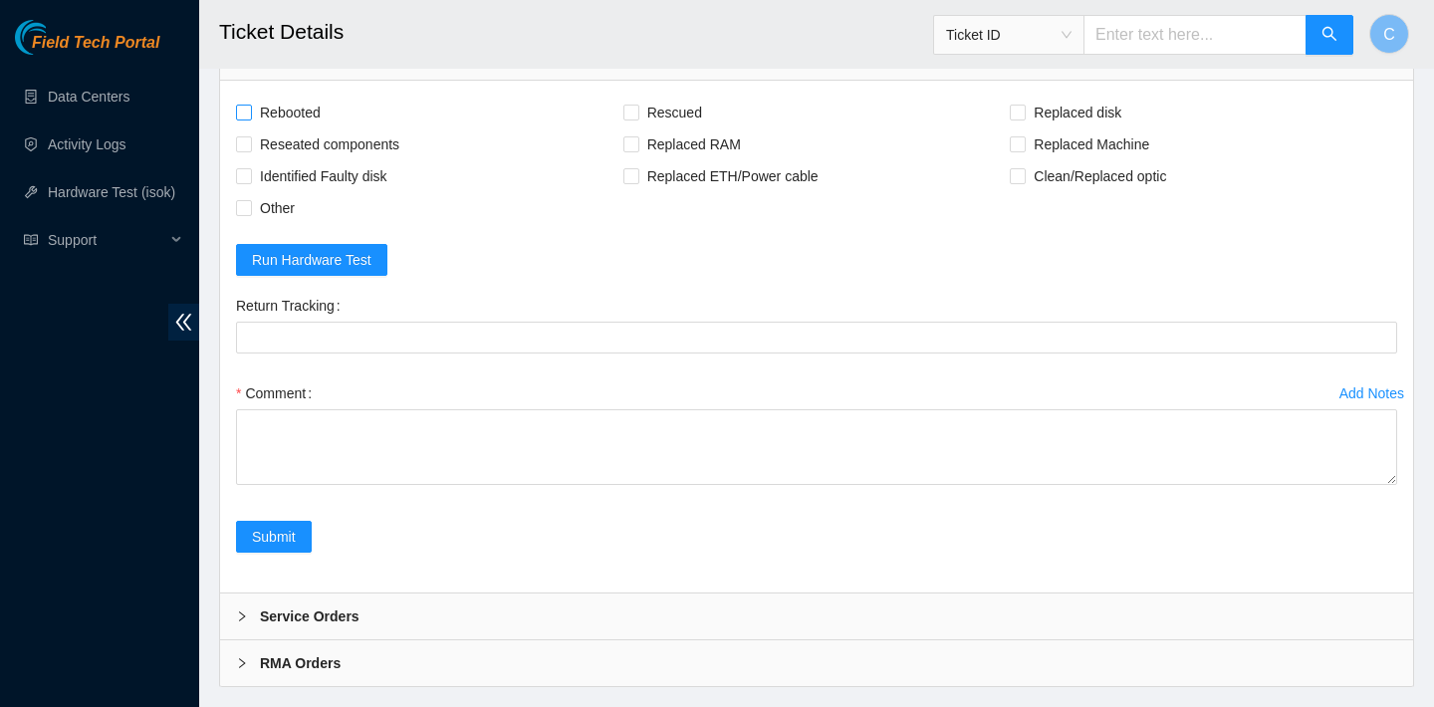
click at [294, 126] on span "Rebooted" at bounding box center [290, 113] width 77 height 32
click at [250, 118] on input "Rebooted" at bounding box center [243, 112] width 14 height 14
checkbox input "true"
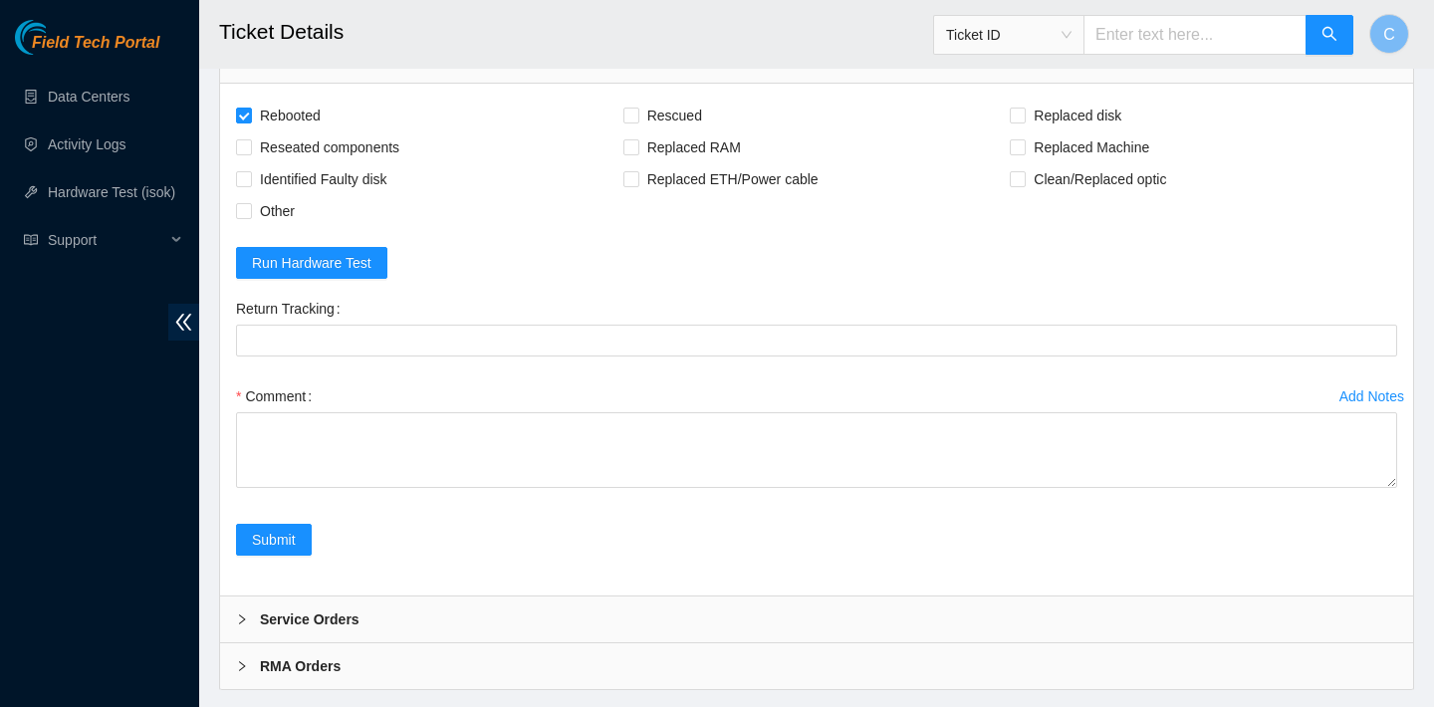
scroll to position [2522, 0]
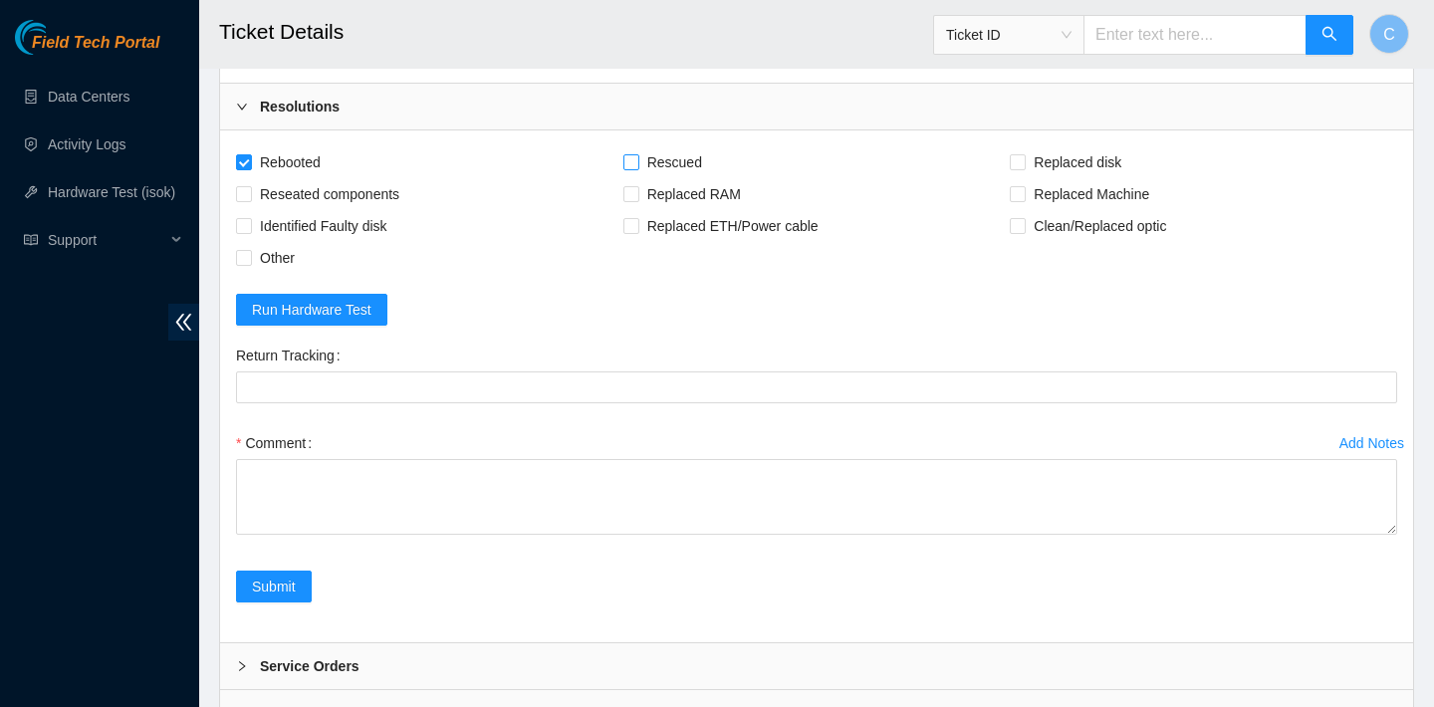
click at [677, 178] on span "Rescued" at bounding box center [674, 162] width 71 height 32
click at [637, 168] on input "Rescued" at bounding box center [630, 161] width 14 height 14
checkbox input "true"
click at [378, 210] on span "Reseated components" at bounding box center [329, 194] width 155 height 32
click at [250, 200] on input "Reseated components" at bounding box center [243, 193] width 14 height 14
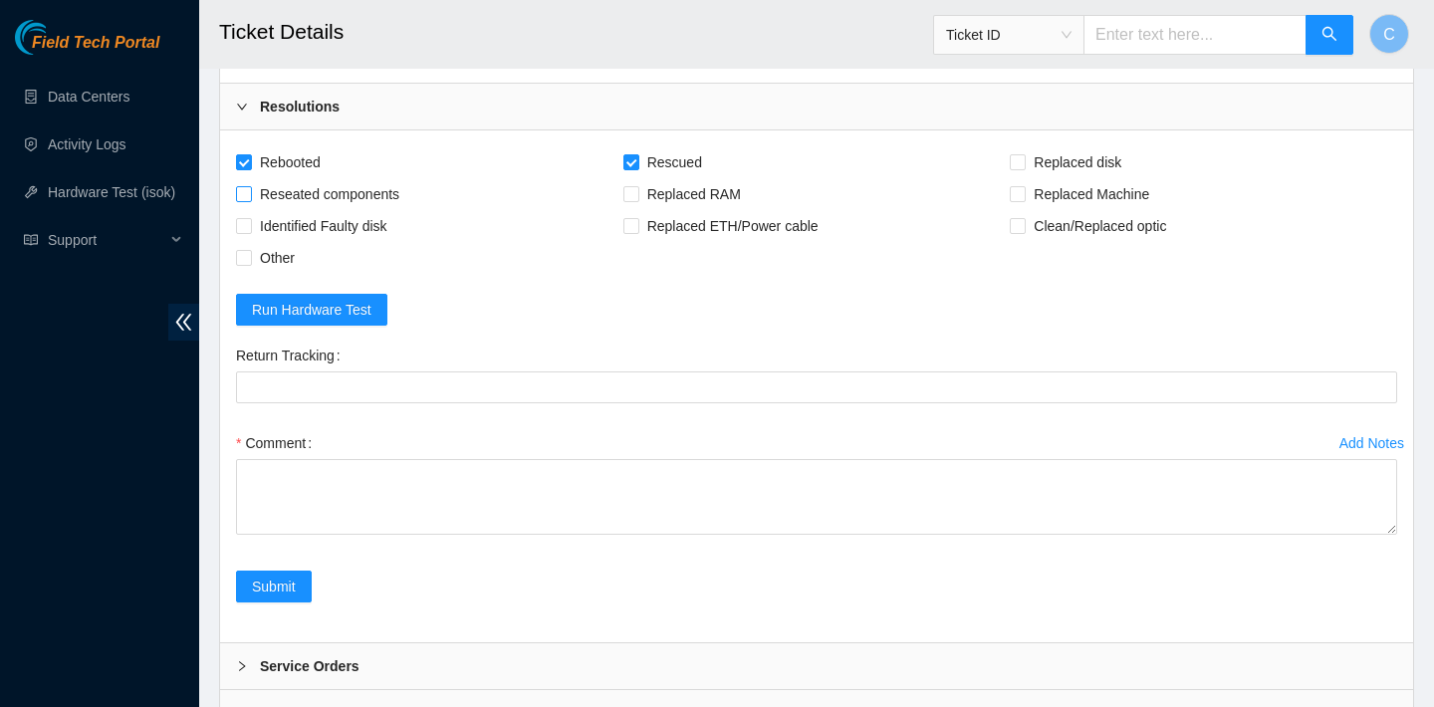
checkbox input "true"
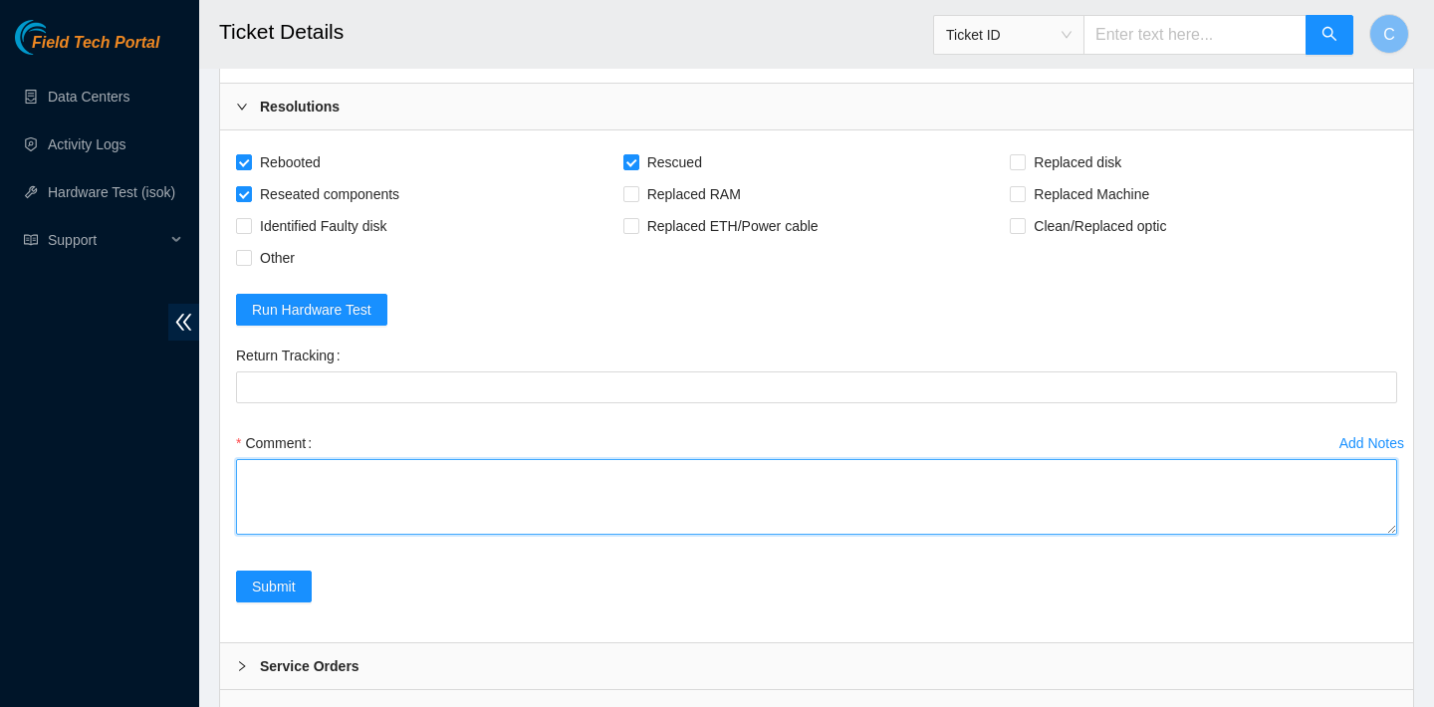
click at [413, 488] on textarea "Comment" at bounding box center [816, 497] width 1161 height 76
paste textarea "Swap disk WS20ESJM with WS20DB18 Swap disk WD_WMC130E3K4CR with WS20EK39"
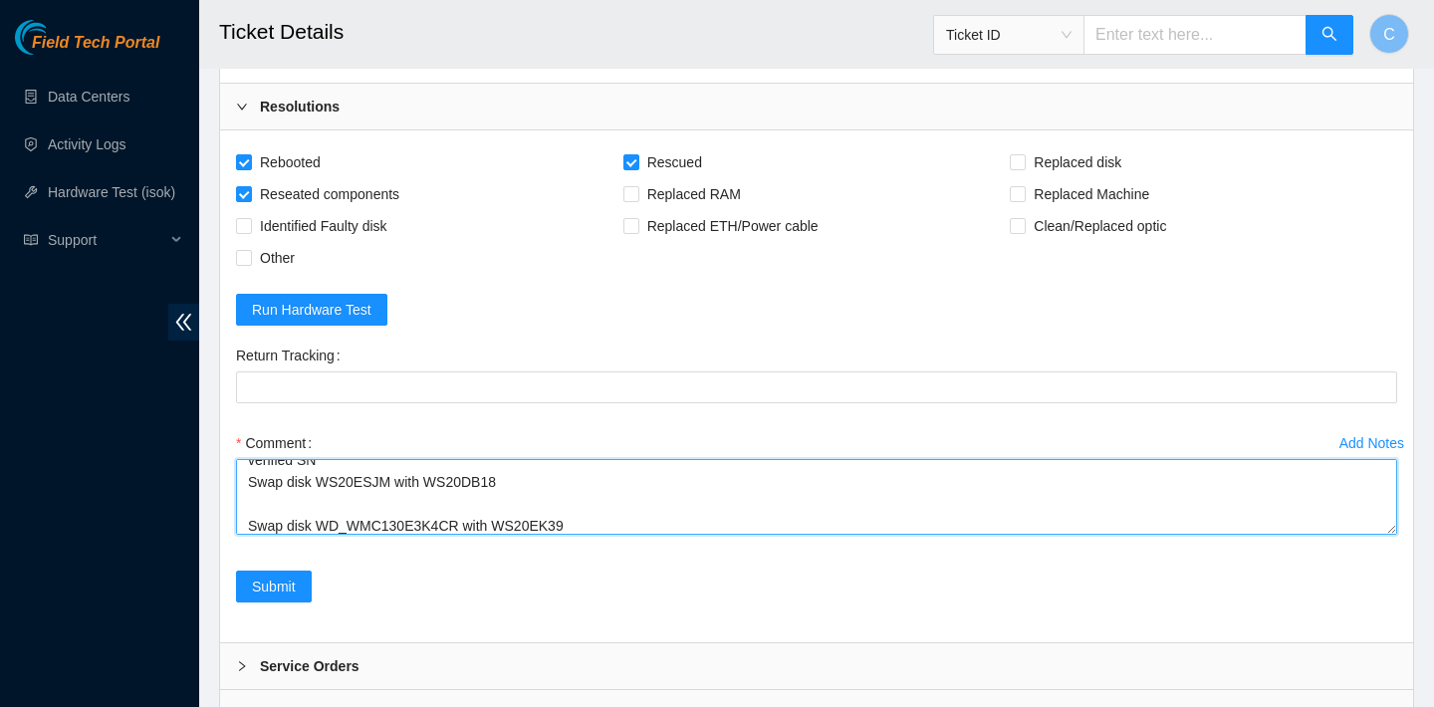
click at [280, 508] on textarea "verified SN Swap disk WS20ESJM with WS20DB18 Swap disk WD_WMC130E3K4CR with WS2…" at bounding box center [816, 497] width 1161 height 76
click at [280, 535] on textarea "verified SN Swapped disk WS20ESJM with WS20DB18 Swap disk WD_WMC130E3K4CR with …" at bounding box center [816, 497] width 1161 height 76
click at [262, 526] on textarea "verified SN Swapped disk WS20ESJM with WS20DB18 Swapped disk WD_WMC130E3K4CR wi…" at bounding box center [816, 497] width 1161 height 76
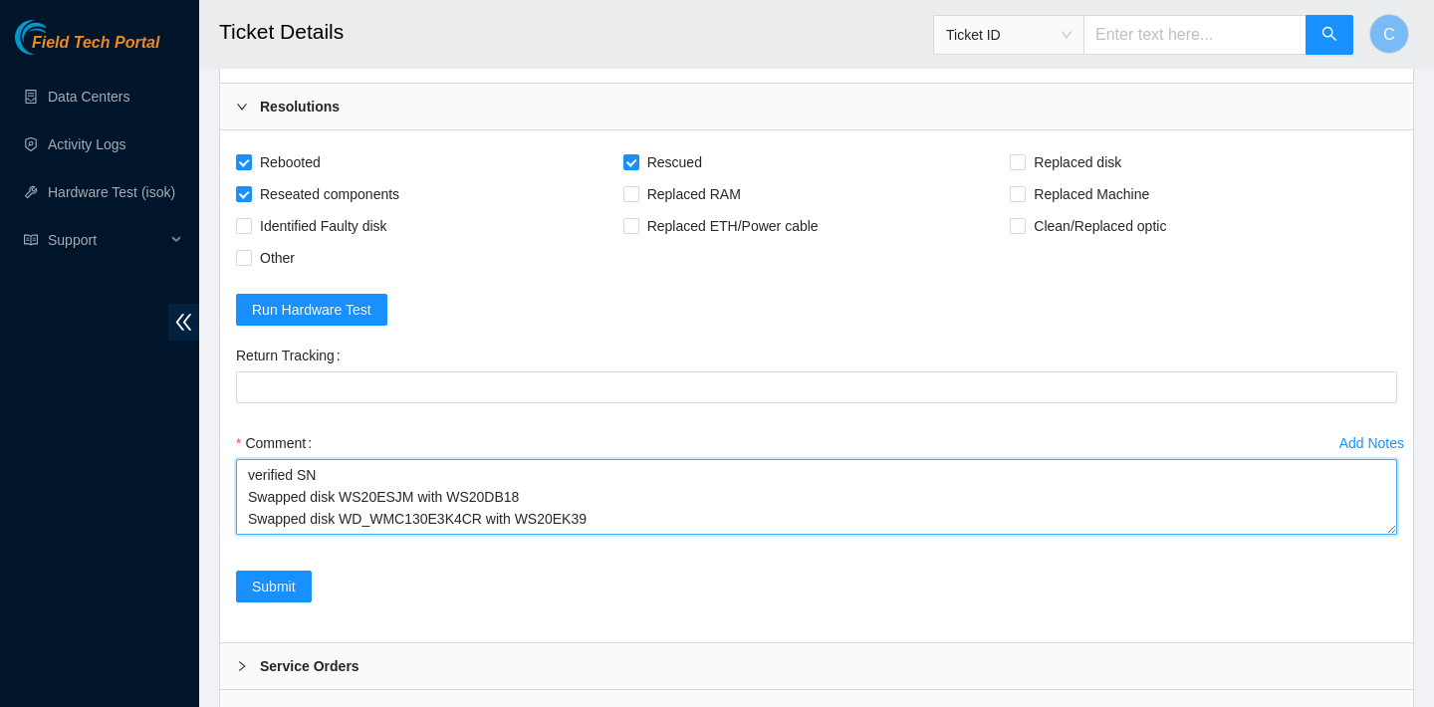
scroll to position [0, 0]
click at [611, 535] on textarea "verified SN Swapped disk WS20ESJM with WS20DB18 Swapped disk WD_WMC130E3K4CR wi…" at bounding box center [816, 497] width 1161 height 76
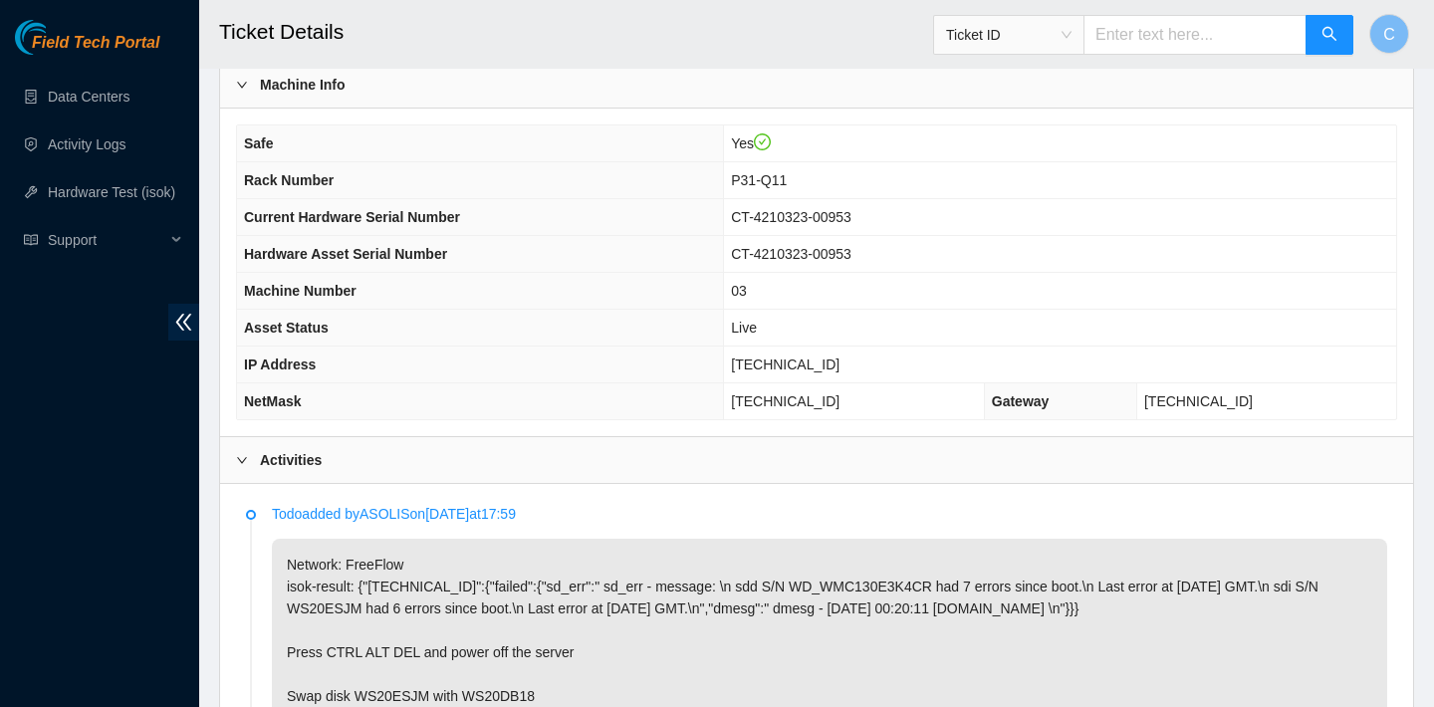
scroll to position [672, 0]
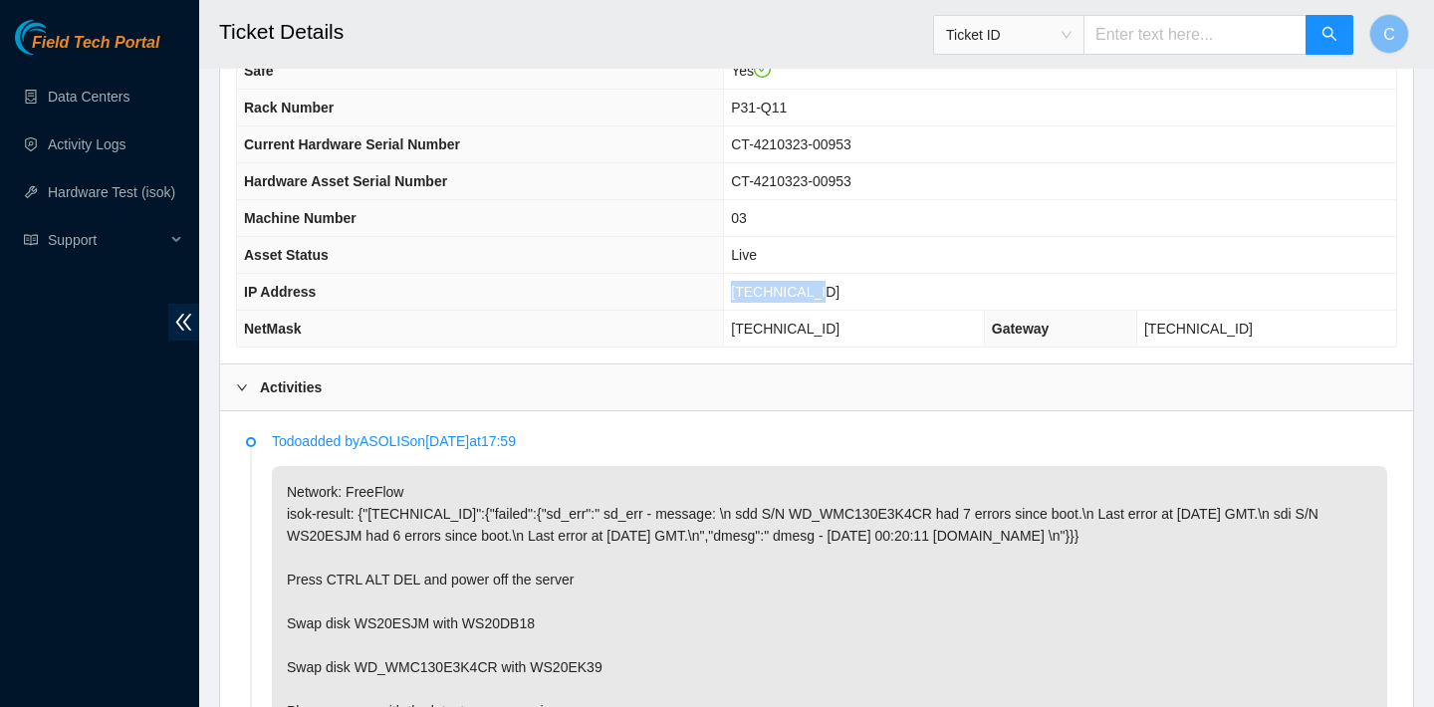
drag, startPoint x: 848, startPoint y: 300, endPoint x: 752, endPoint y: 294, distance: 96.8
click at [752, 294] on td "[TECHNICAL_ID]" at bounding box center [1060, 292] width 672 height 37
copy span "[TECHNICAL_ID]"
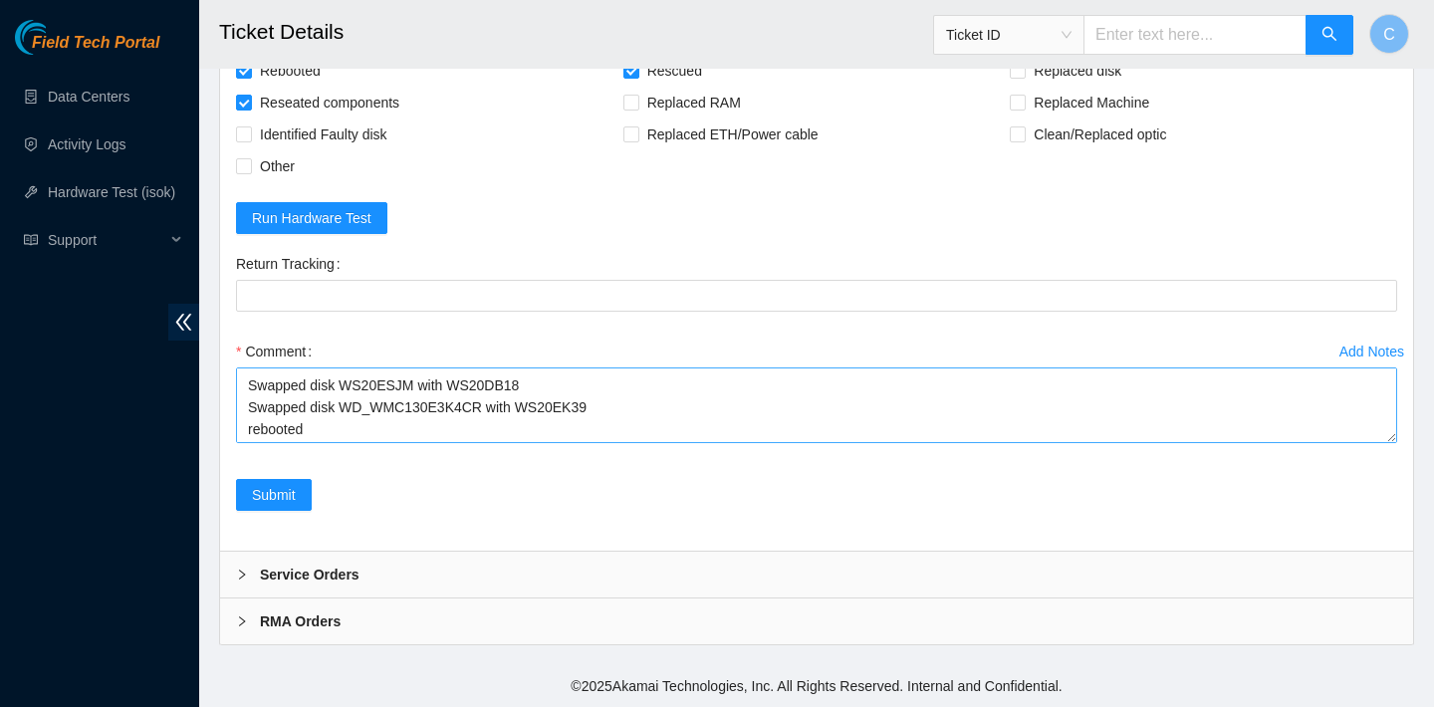
scroll to position [131, 0]
click at [324, 427] on textarea "verified SN Swapped disk WS20ESJM with WS20DB18 Swapped disk WD_WMC130E3K4CR wi…" at bounding box center [816, 405] width 1161 height 76
paste textarea "23.205.69.97 : passed: ok"
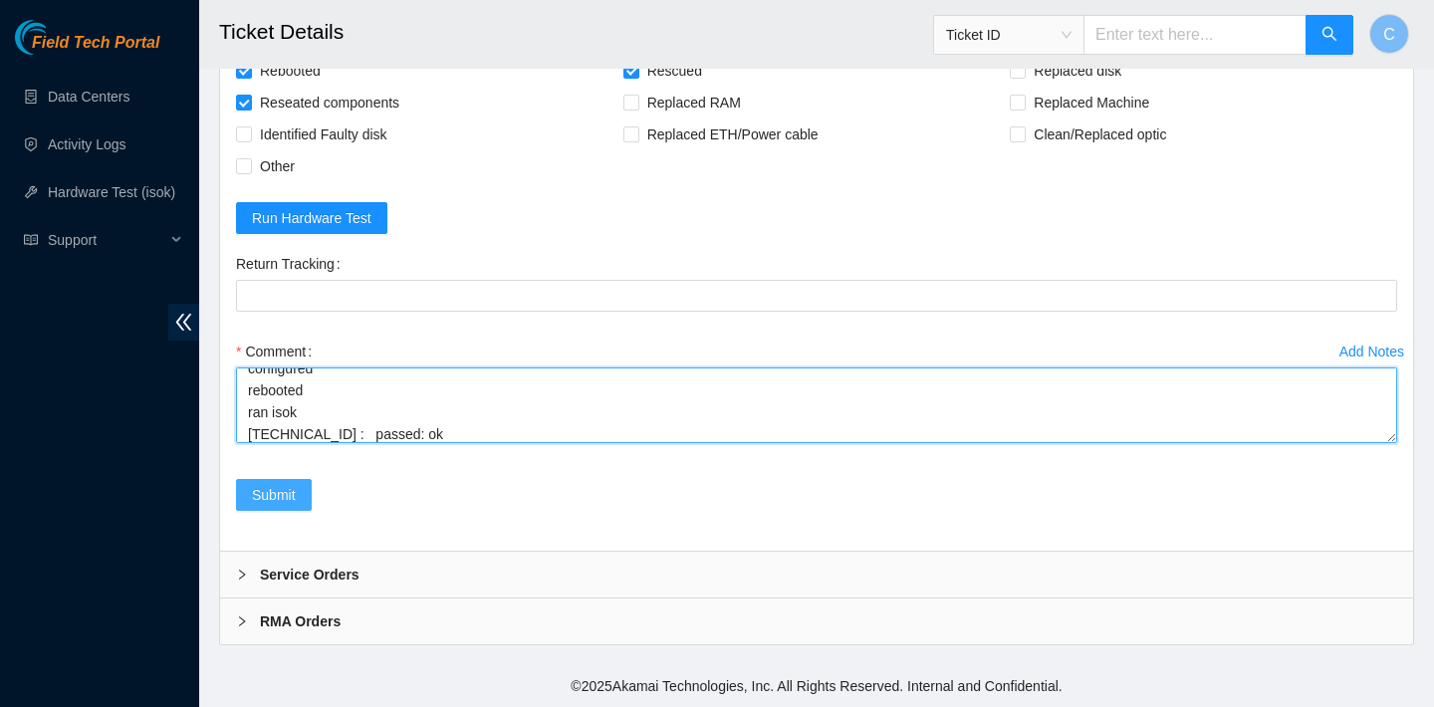
type textarea "verified SN Swapped disk WS20ESJM with WS20DB18 Swapped disk WD_WMC130E3K4CR wi…"
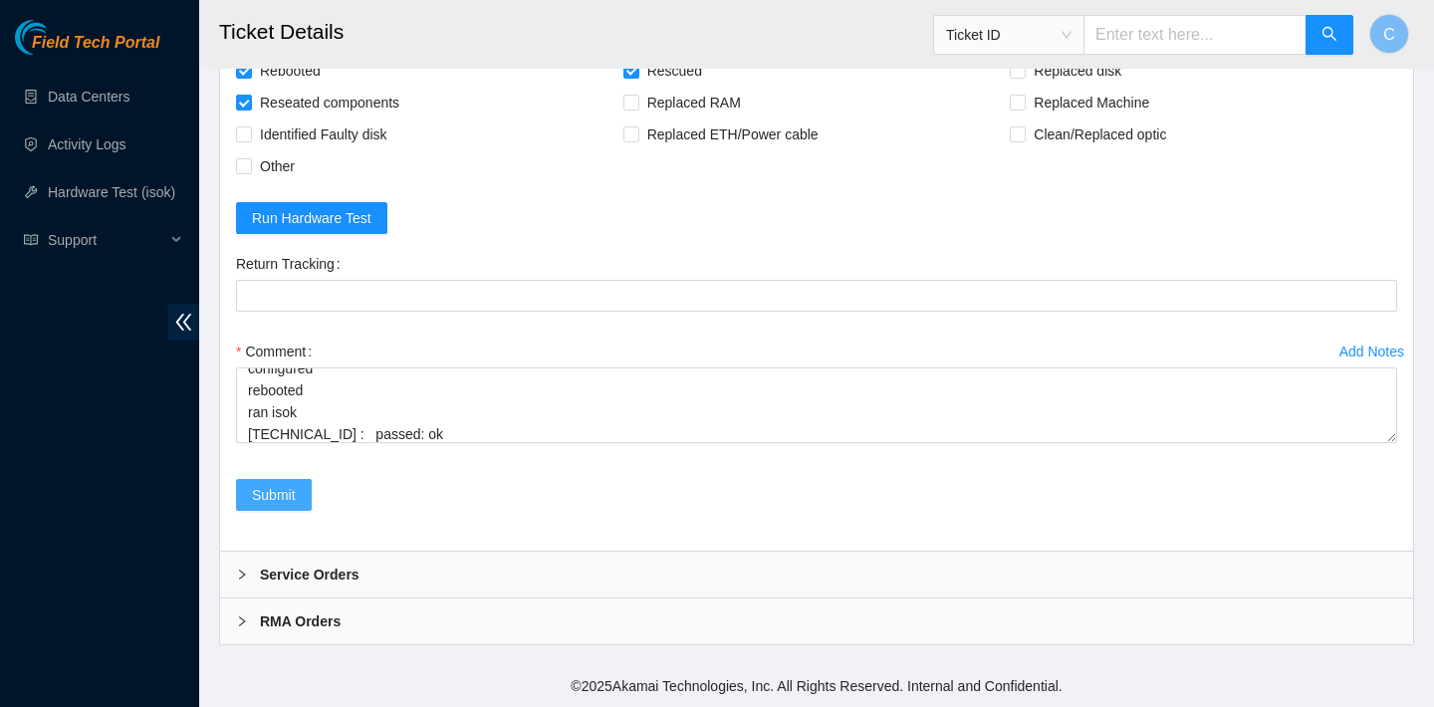
click at [282, 488] on span "Submit" at bounding box center [274, 495] width 44 height 22
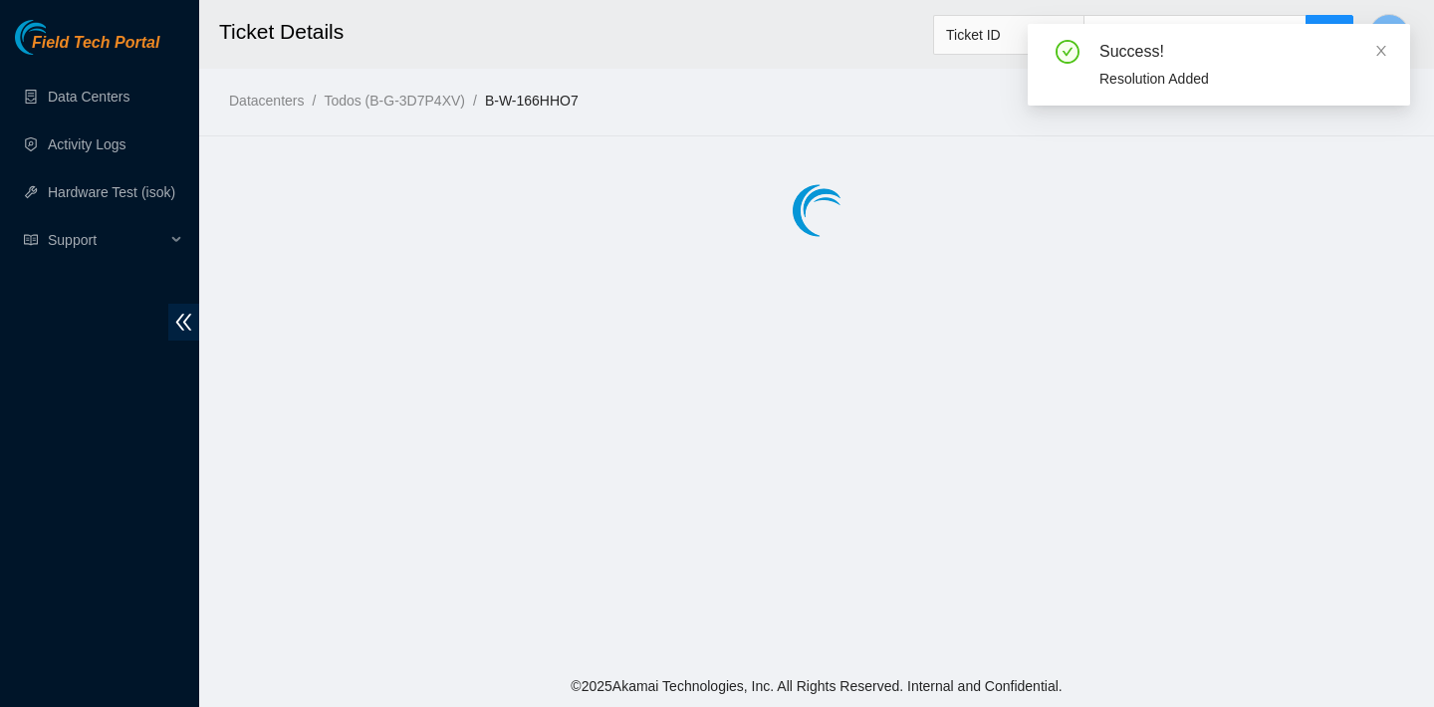
scroll to position [0, 0]
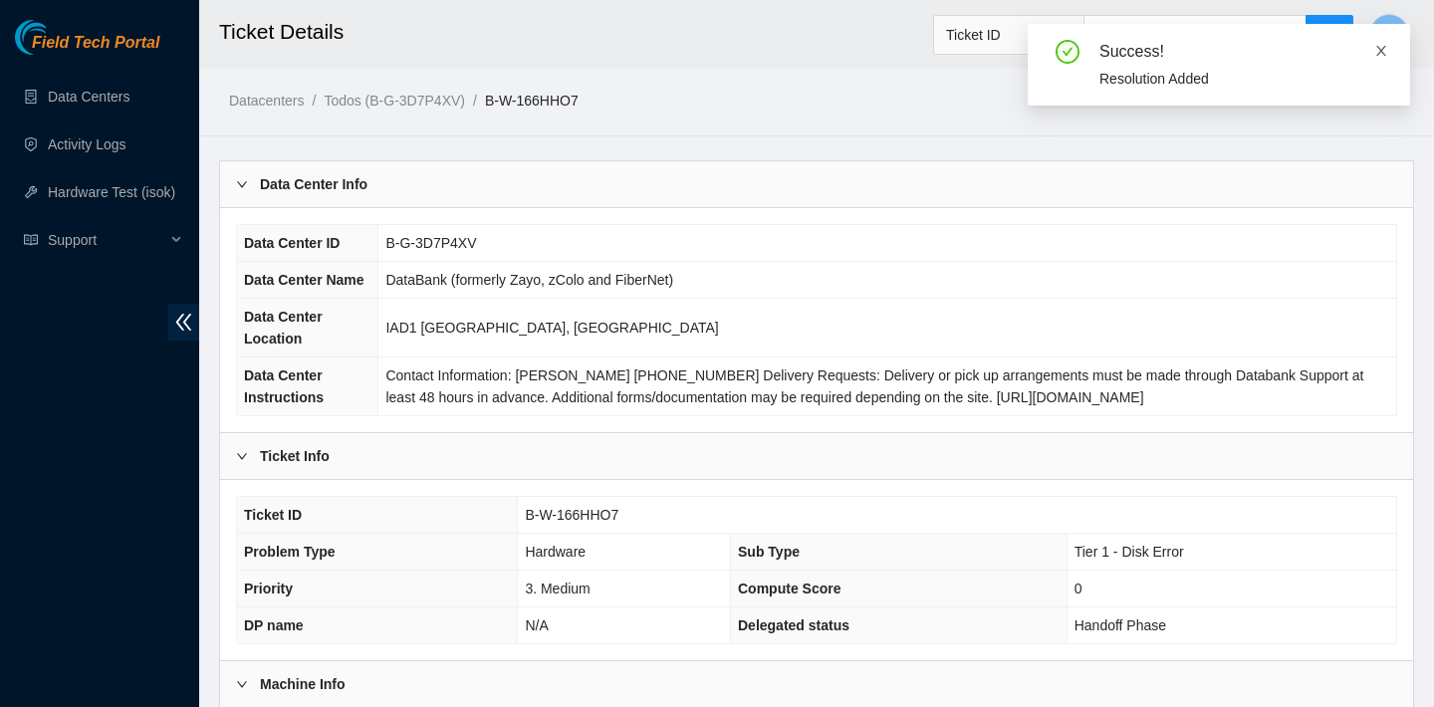
click at [1385, 56] on icon "close" at bounding box center [1381, 51] width 14 height 14
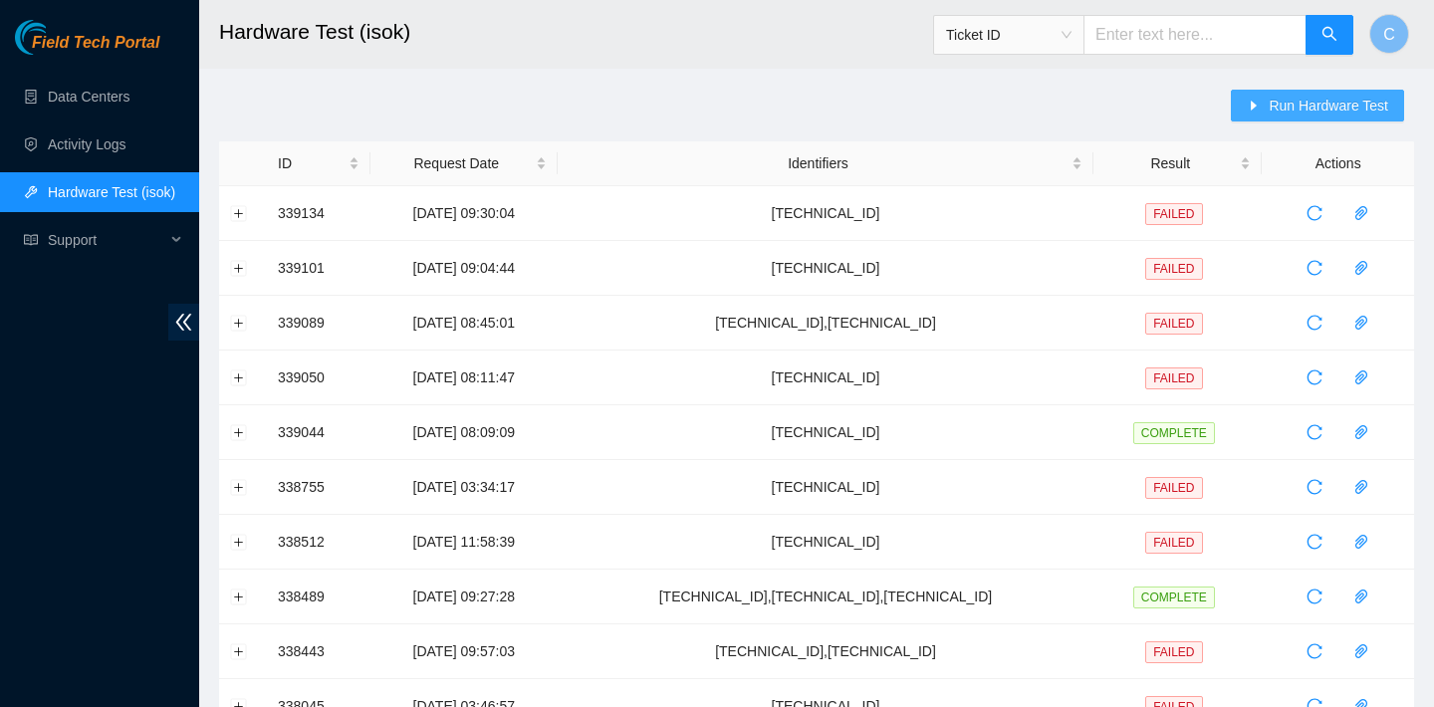
click at [1263, 97] on button "Run Hardware Test" at bounding box center [1317, 106] width 173 height 32
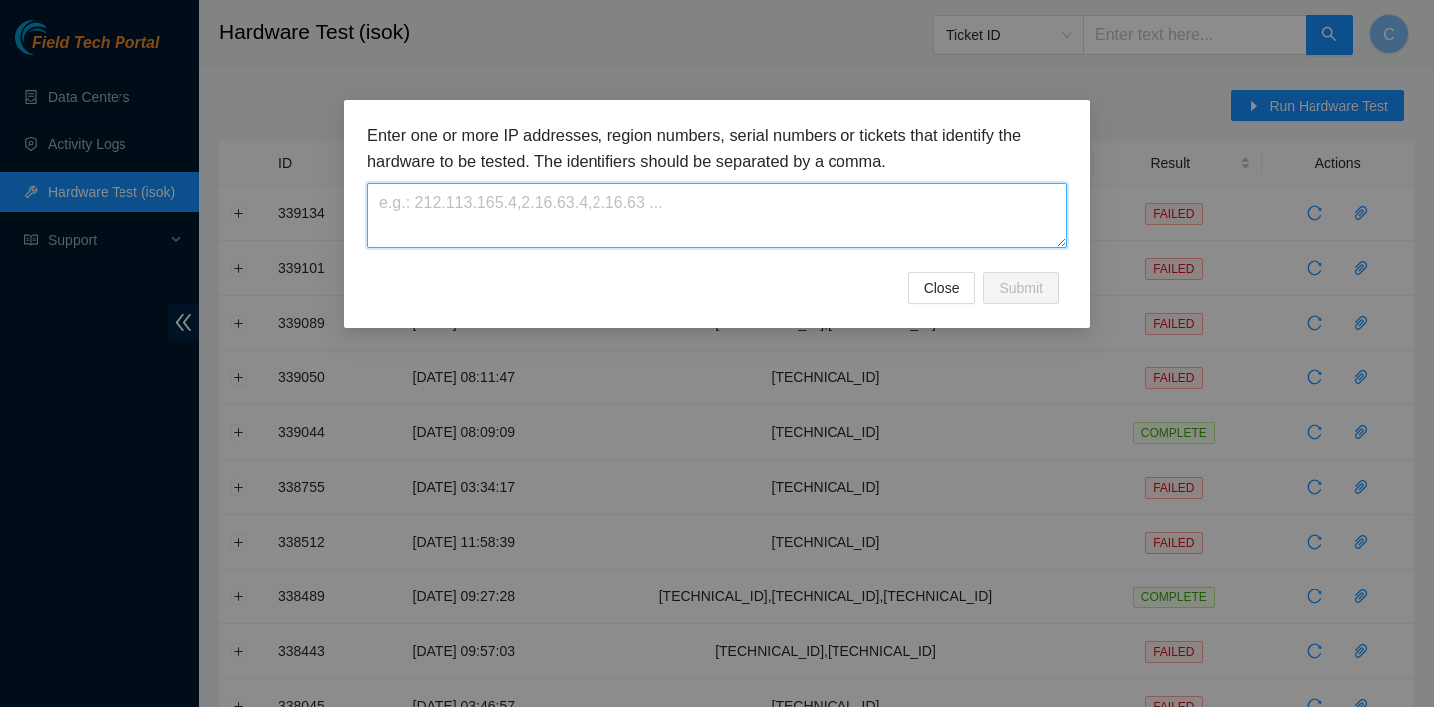
click at [604, 212] on textarea at bounding box center [716, 215] width 699 height 65
paste textarea "[TECHNICAL_ID]"
type textarea "[TECHNICAL_ID]"
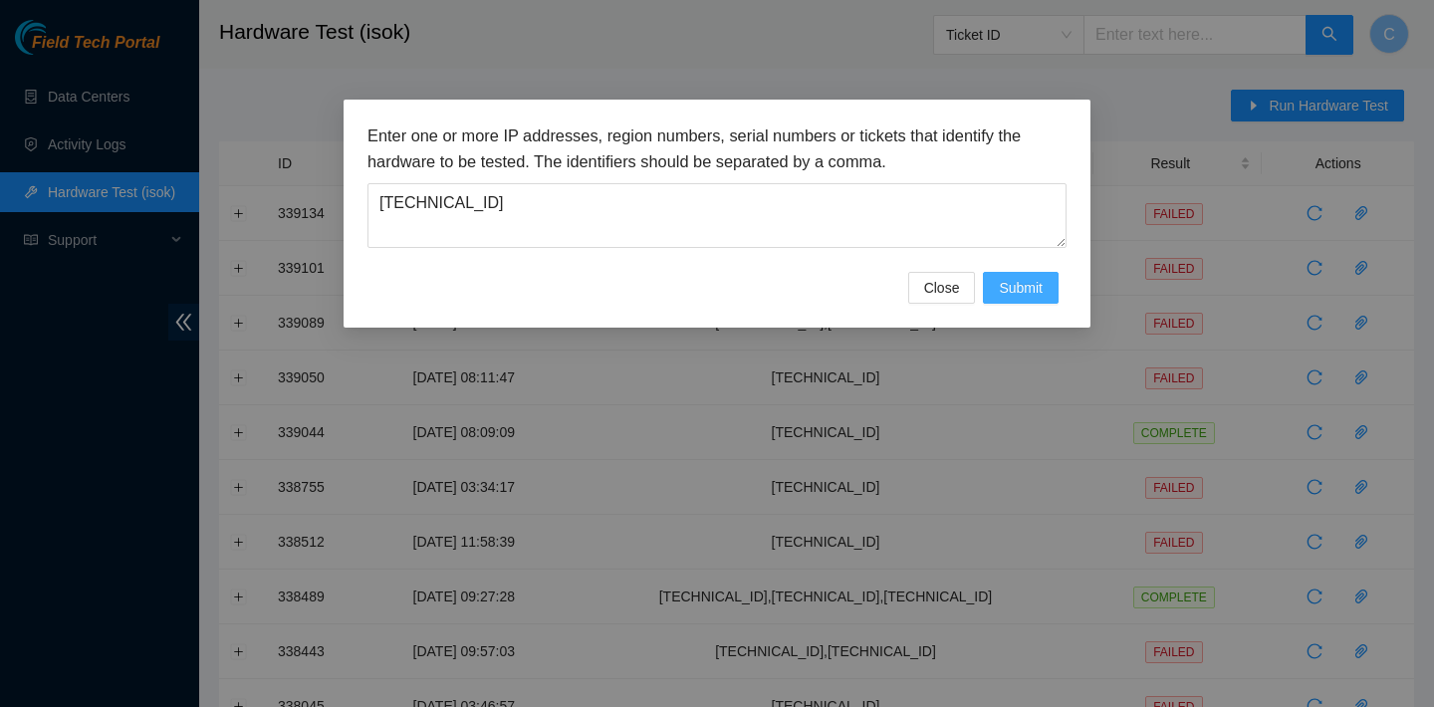
click at [1017, 290] on span "Submit" at bounding box center [1021, 288] width 44 height 22
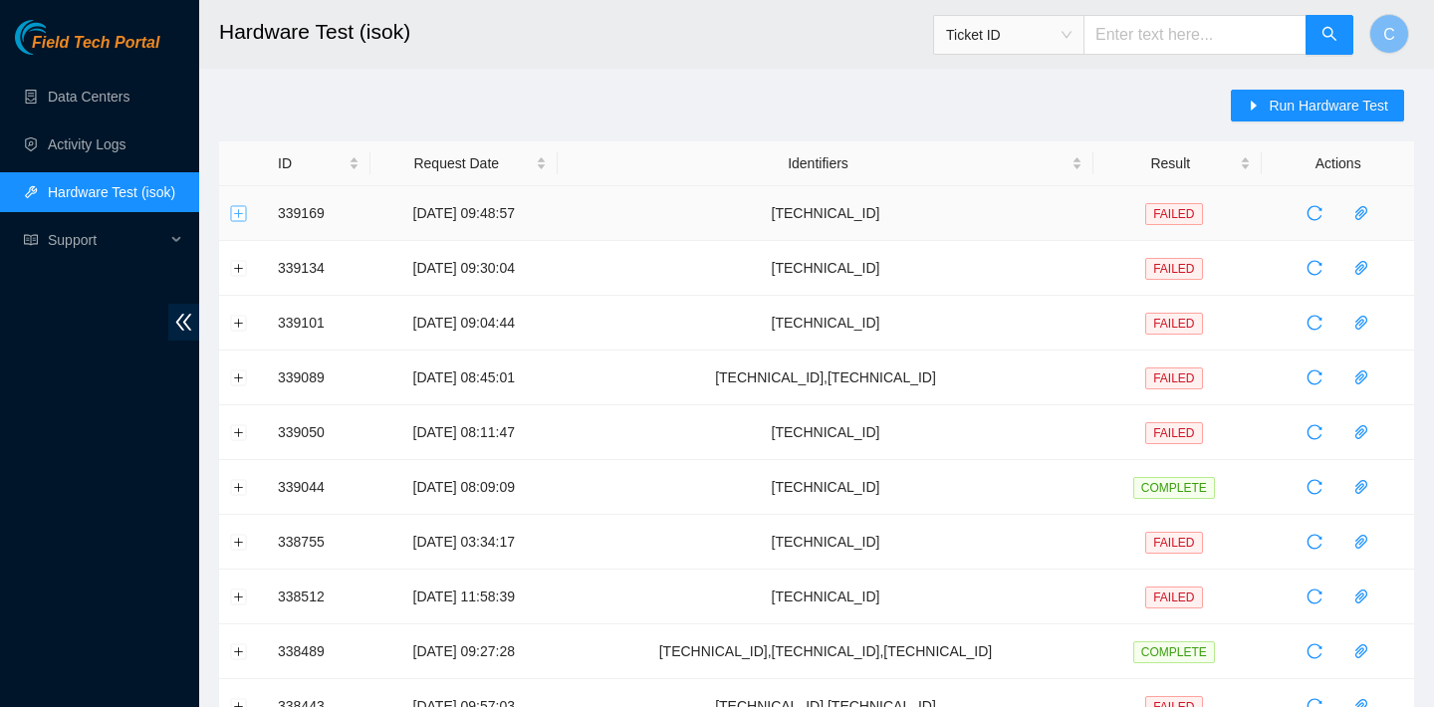
click at [246, 212] on button "Expand row" at bounding box center [239, 213] width 16 height 16
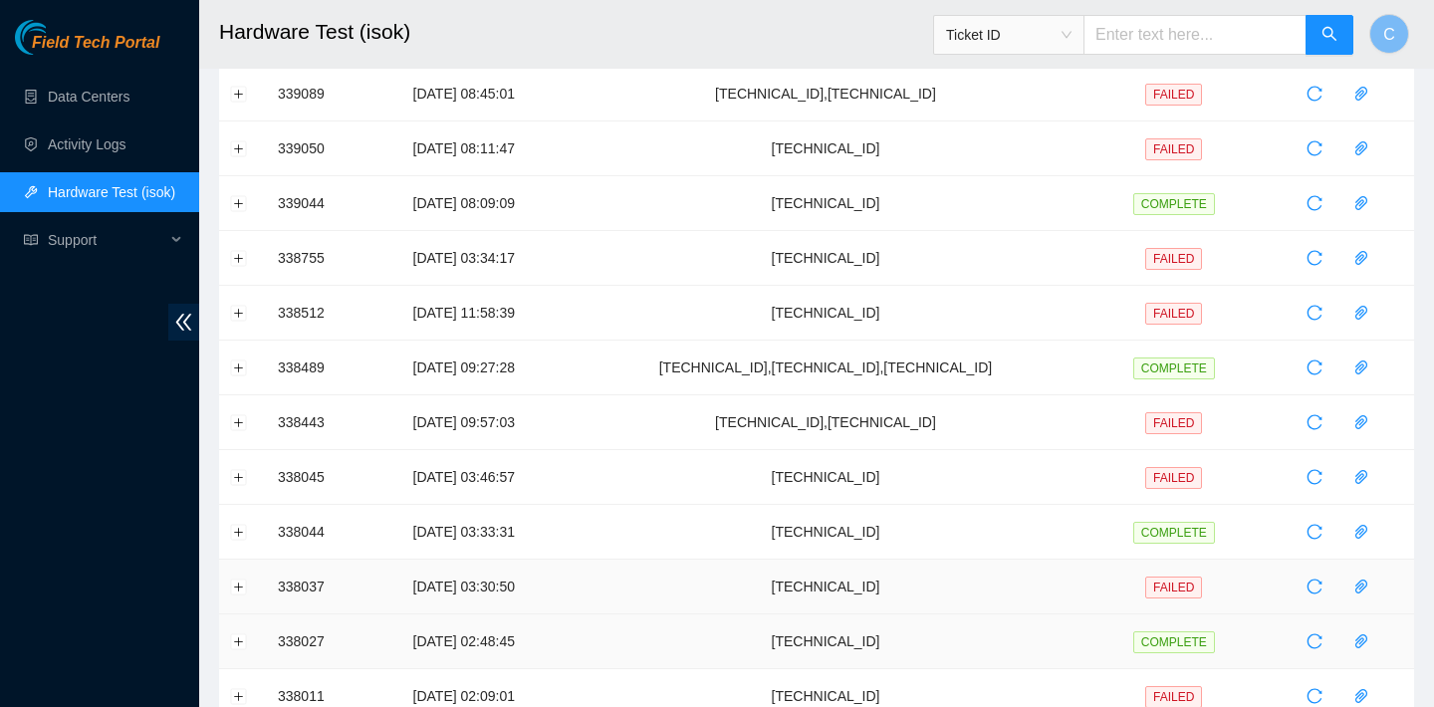
scroll to position [1108, 0]
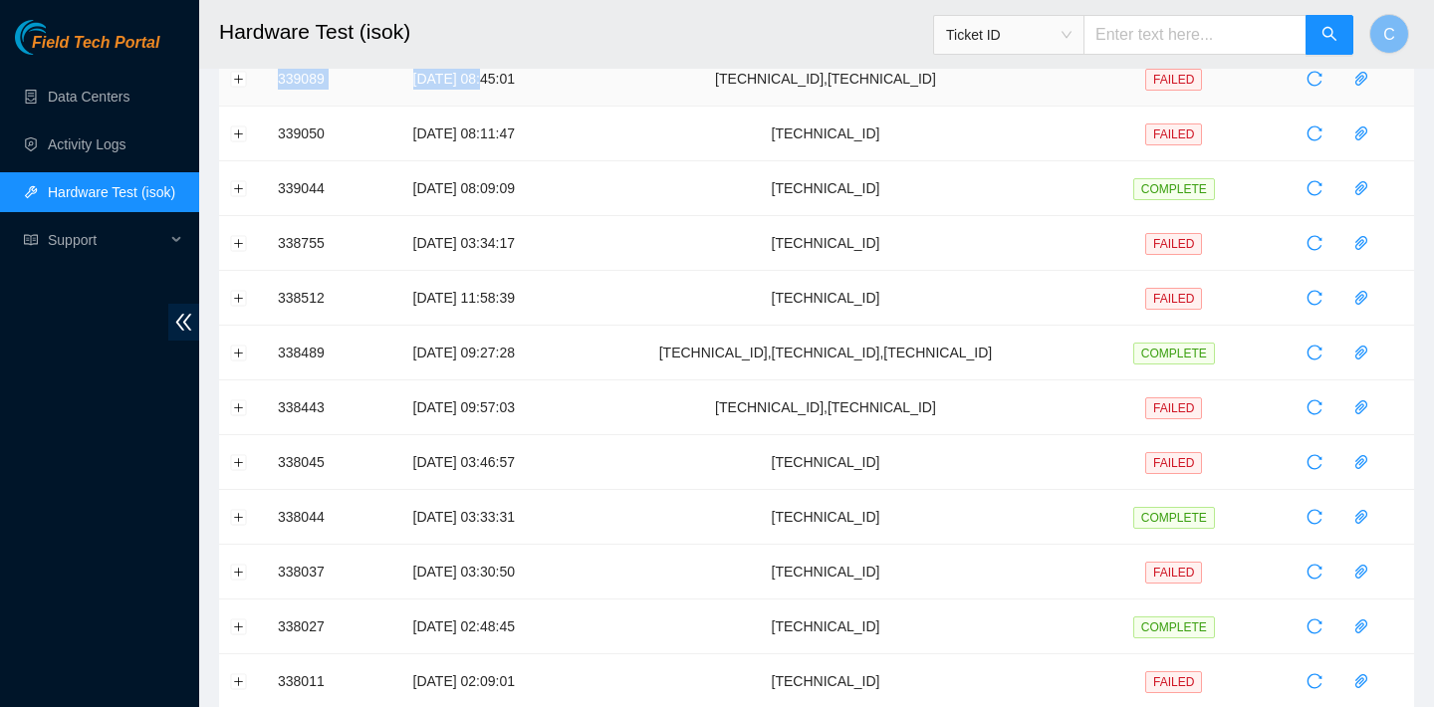
drag, startPoint x: 258, startPoint y: 121, endPoint x: 501, endPoint y: 88, distance: 245.3
click at [501, 88] on tbody "339169 19-09-2025 09:48:57 23.205.69.38 FAILED Result Detail Message Ticket ID …" at bounding box center [816, 30] width 1195 height 1905
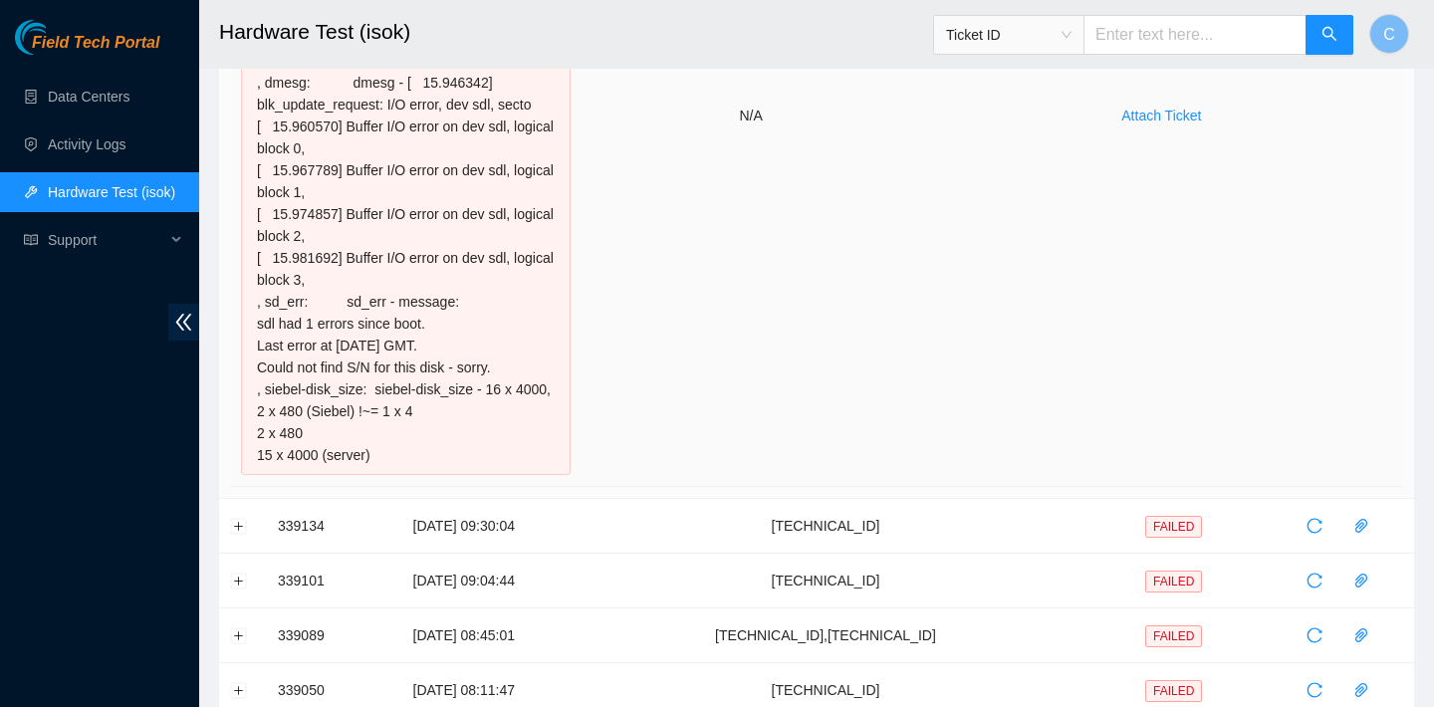
click at [451, 306] on div "23.205.69.38 : failed: disk: disk - Missing disk(s) Currently responding disks:…" at bounding box center [406, 115] width 330 height 719
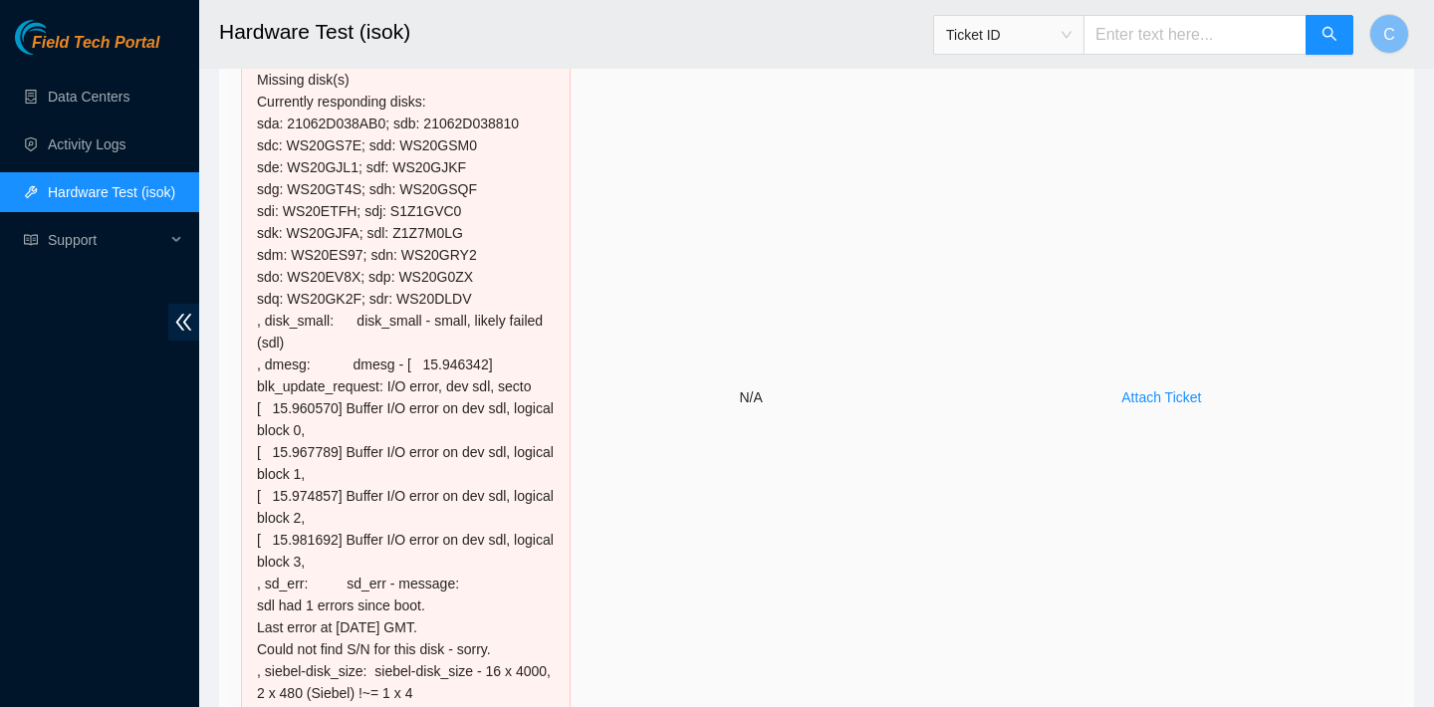
scroll to position [365, 0]
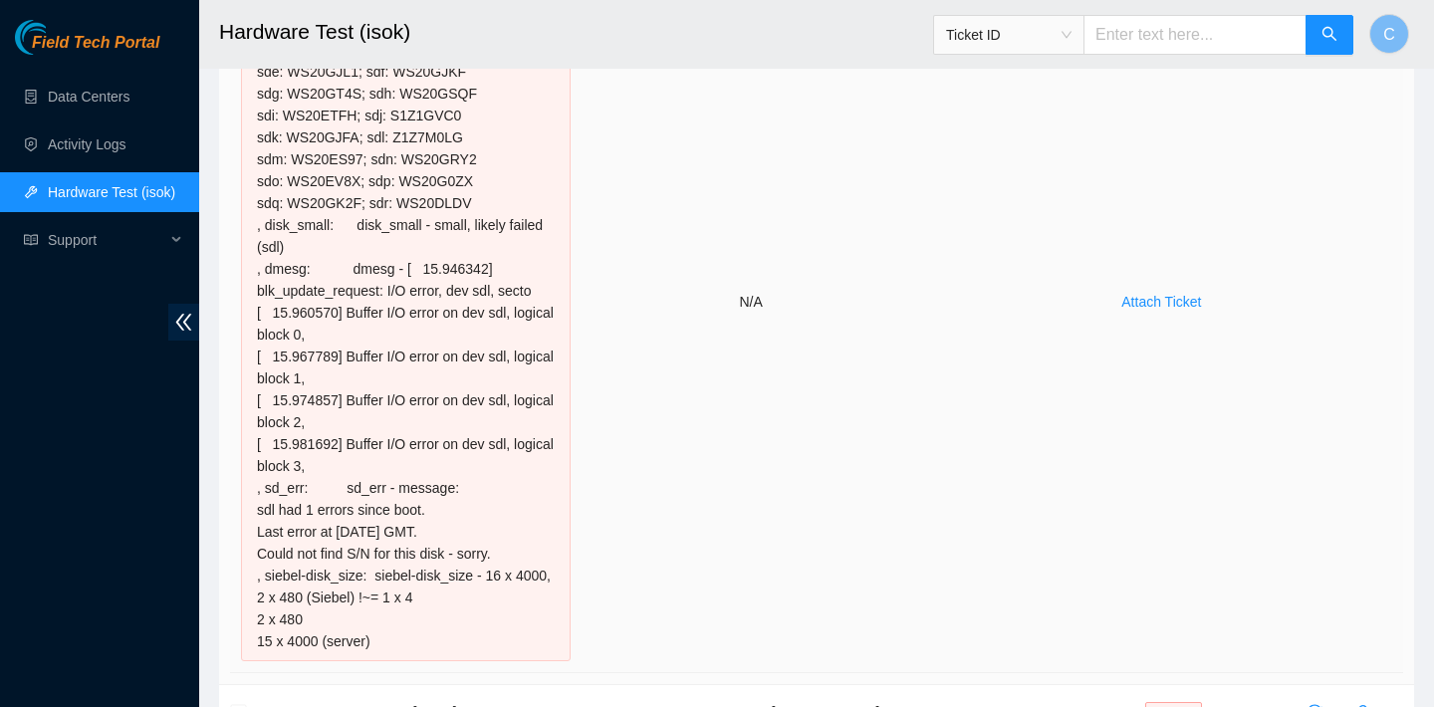
drag, startPoint x: 252, startPoint y: 221, endPoint x: 388, endPoint y: 637, distance: 437.9
click at [388, 637] on div "23.205.69.38 : failed: disk: disk - Missing disk(s) Currently responding disks:…" at bounding box center [406, 301] width 330 height 719
copy div "23.205.69.38 : failed: disk: disk - Missing disk(s) Currently responding disks:…"
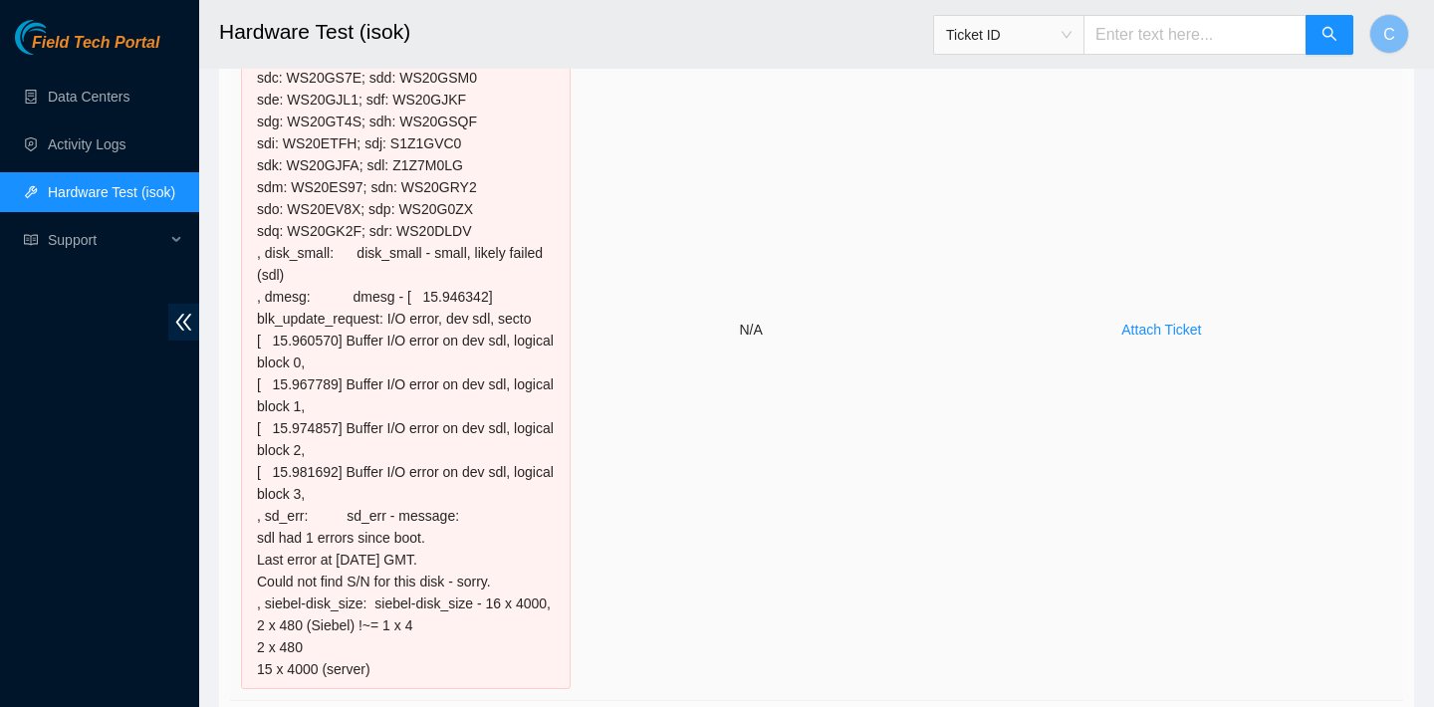
scroll to position [51, 0]
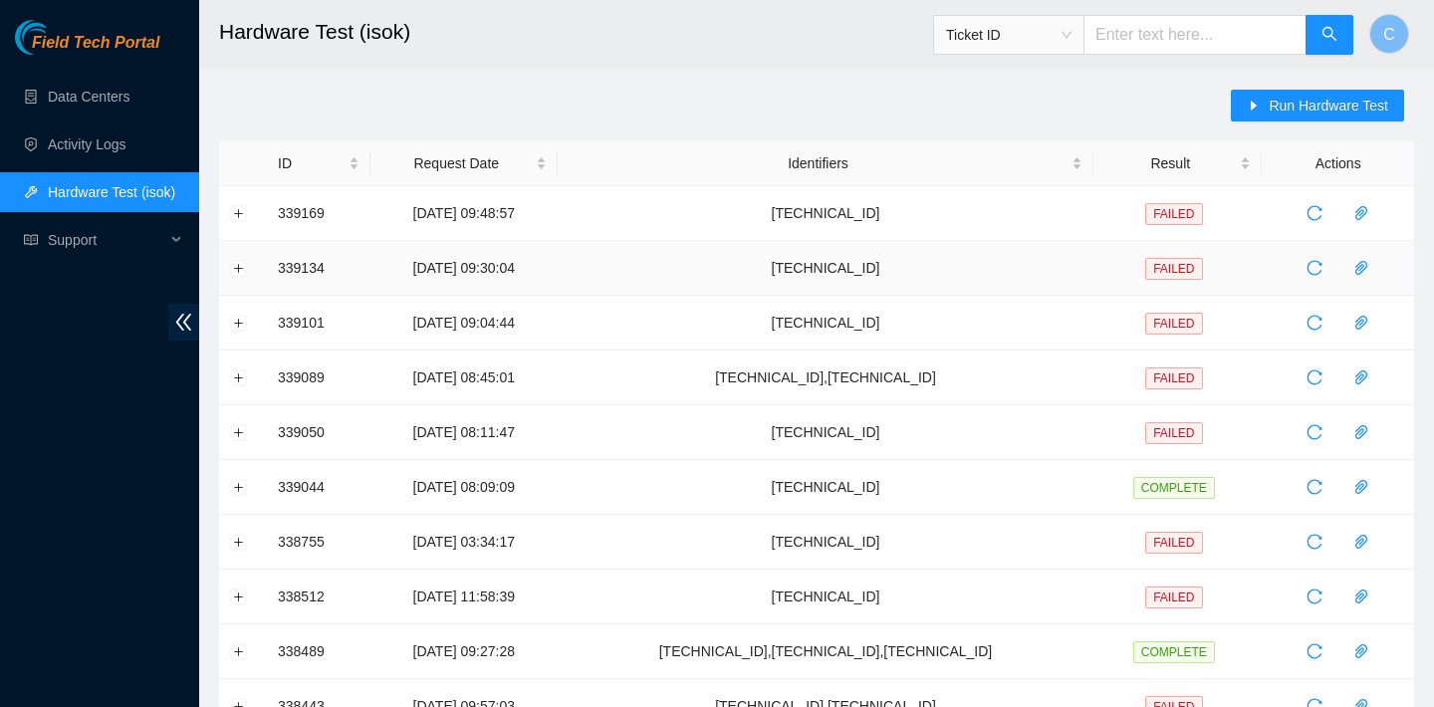
click at [320, 252] on td "339134" at bounding box center [319, 268] width 104 height 55
click at [308, 280] on td "339134" at bounding box center [319, 268] width 104 height 55
click at [242, 263] on button "Expand row" at bounding box center [239, 268] width 16 height 16
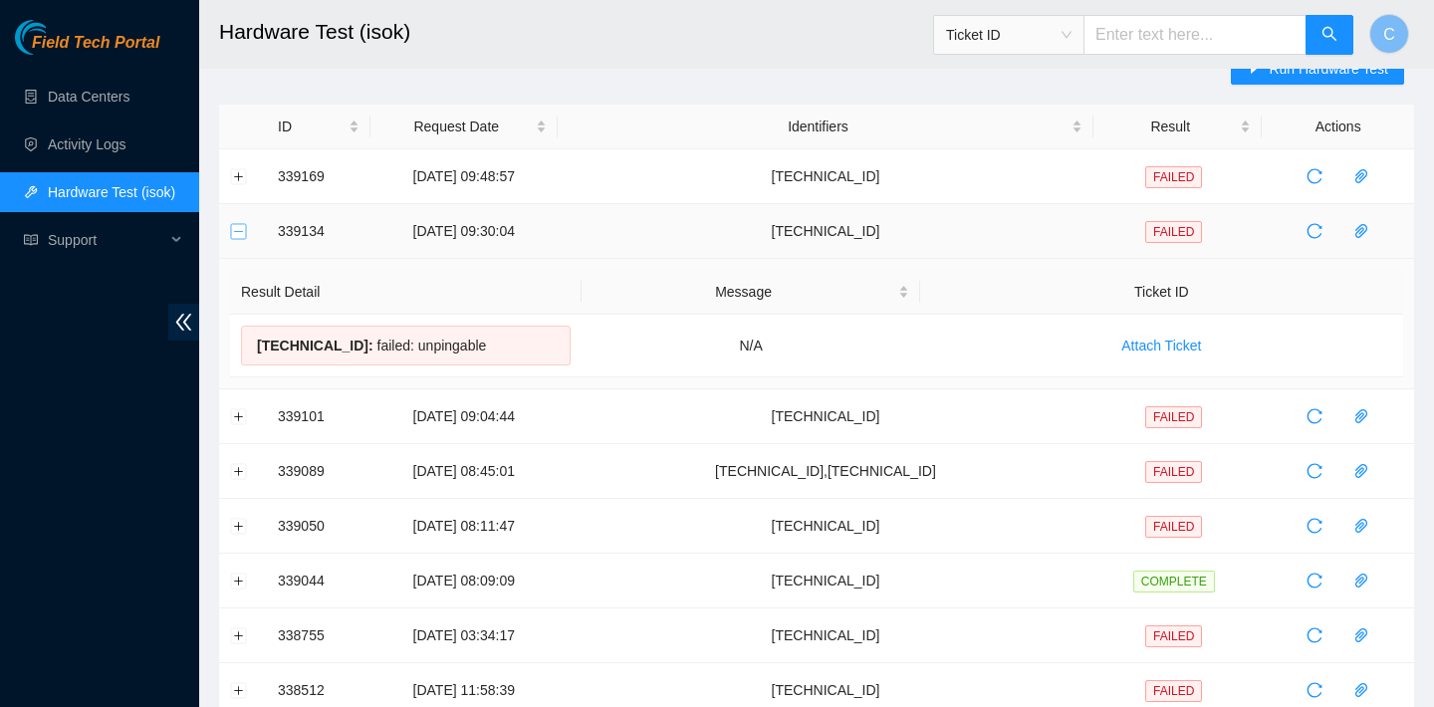
scroll to position [41, 0]
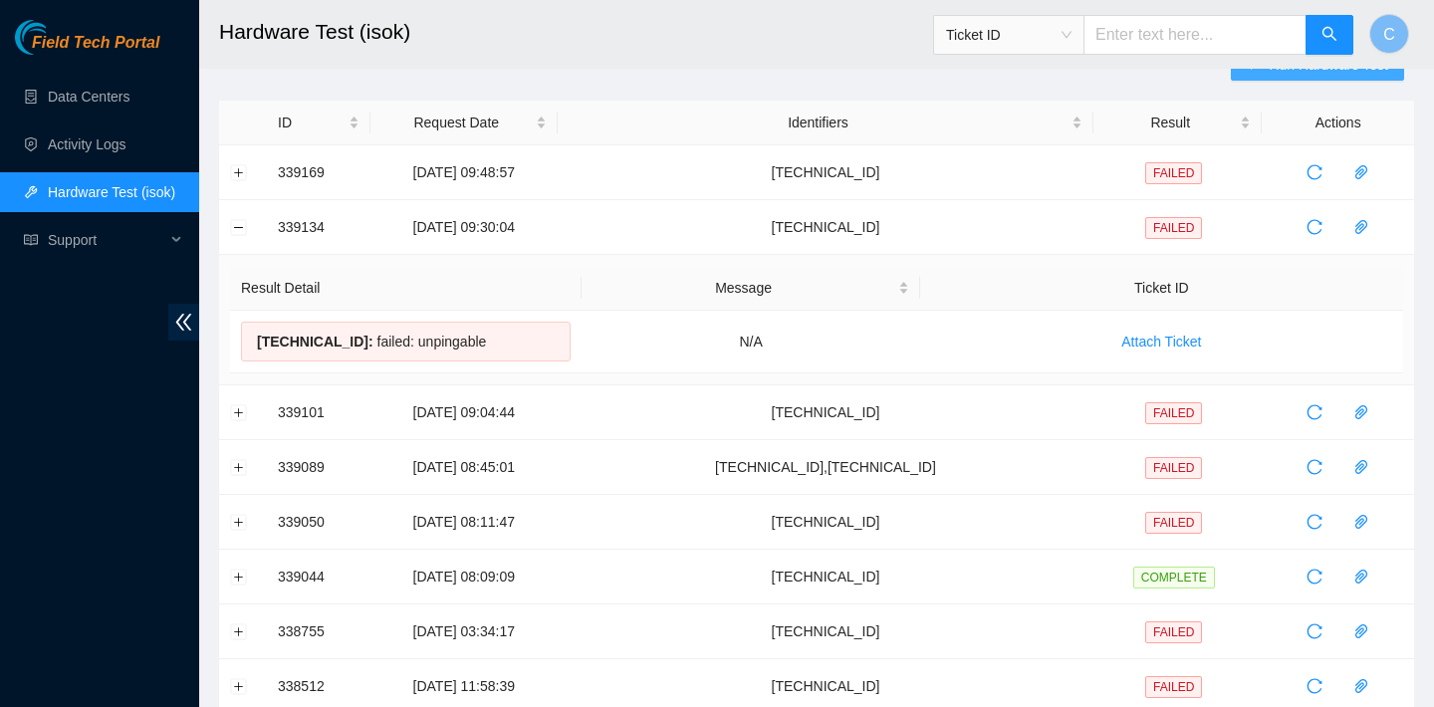
click at [1245, 76] on button "Run Hardware Test" at bounding box center [1317, 65] width 173 height 32
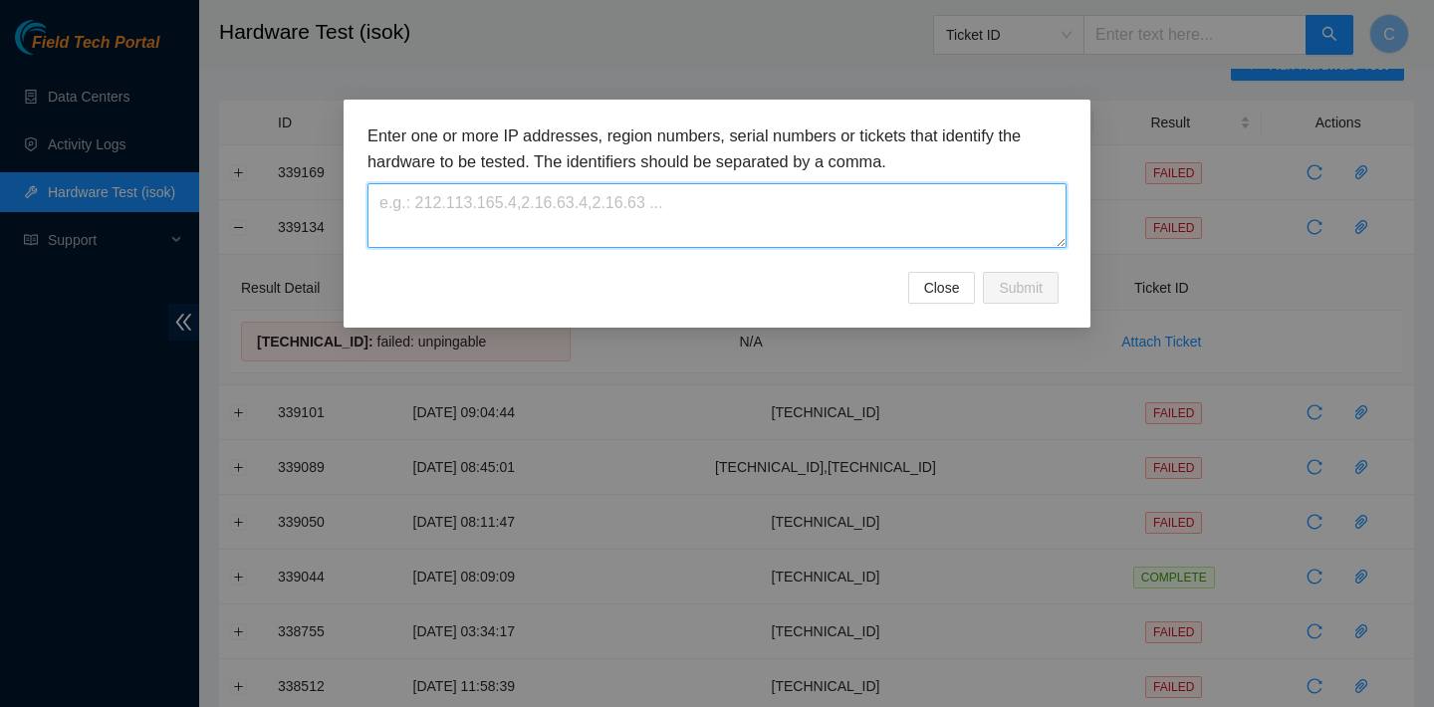
click at [763, 204] on textarea at bounding box center [716, 215] width 699 height 65
paste textarea "23.205.69.97"
type textarea "23.205.69.97"
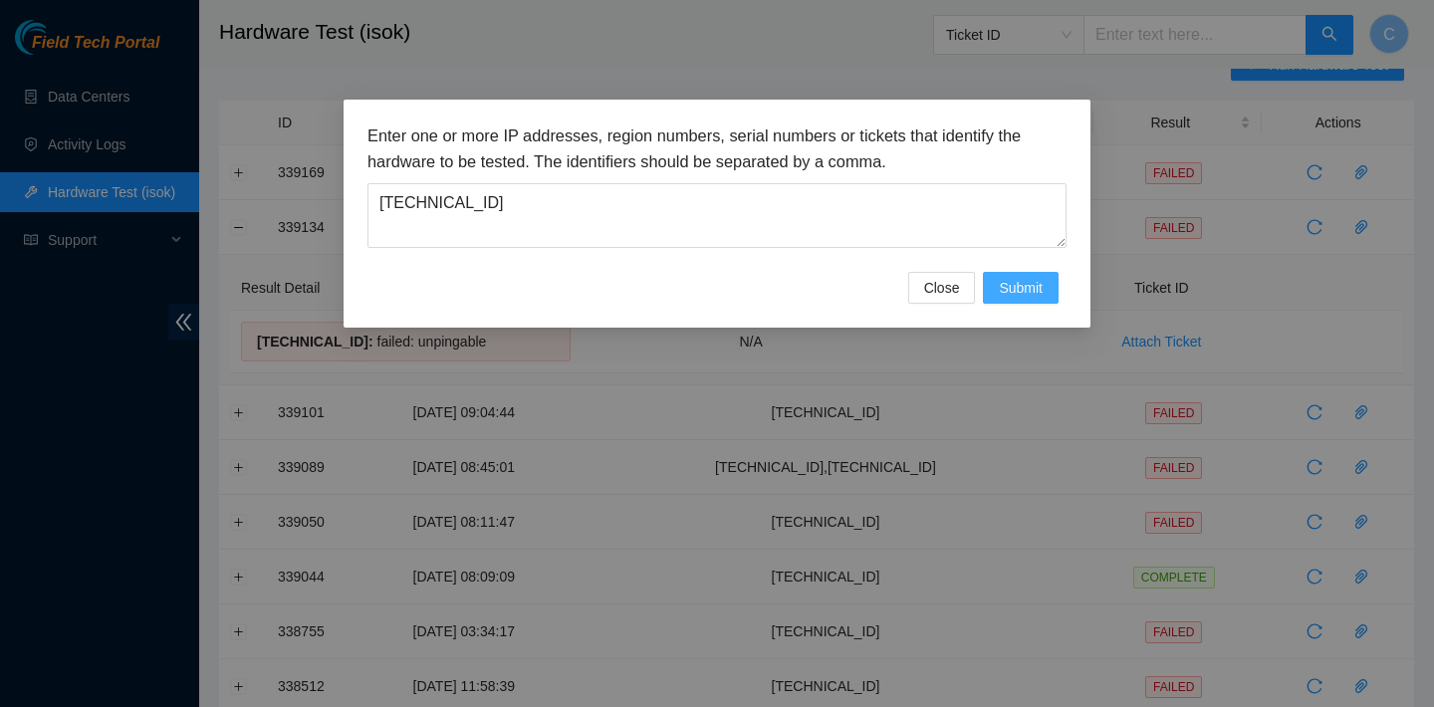
click at [1007, 287] on span "Submit" at bounding box center [1021, 288] width 44 height 22
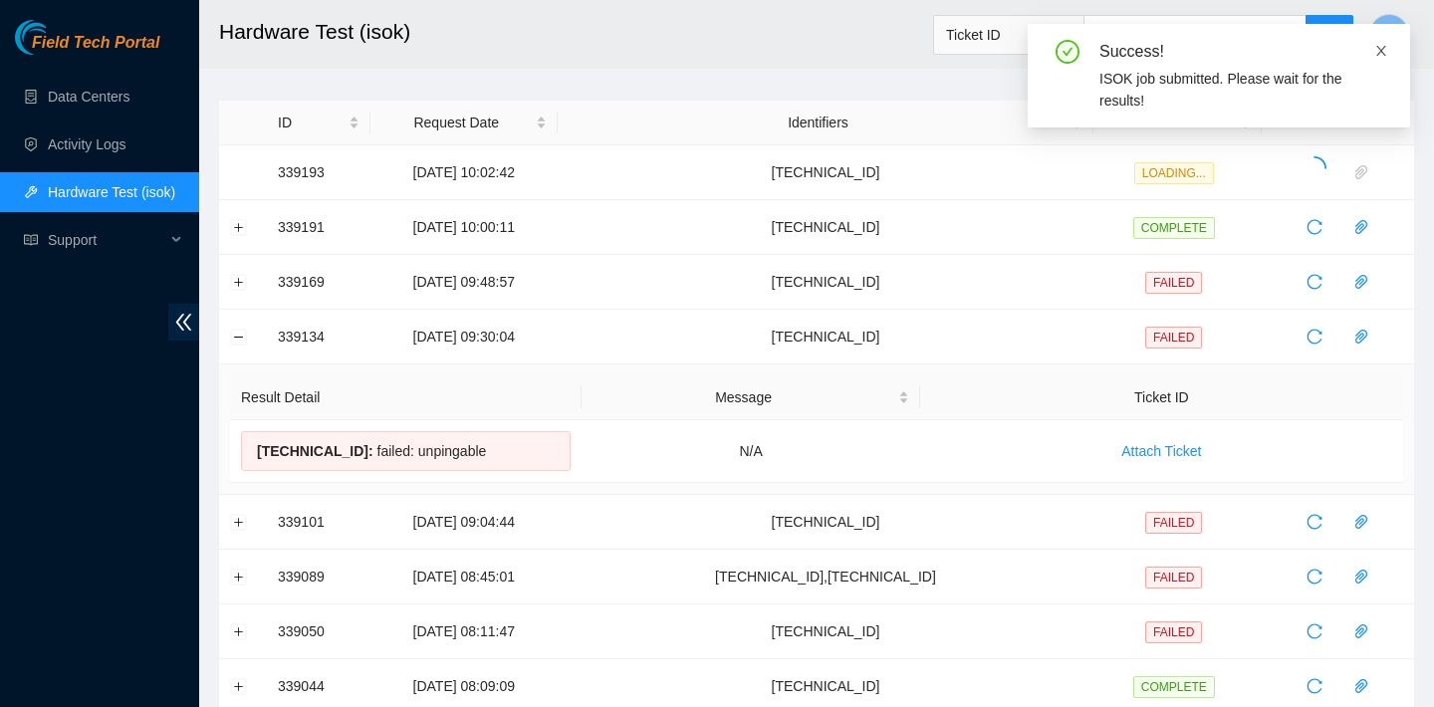
click at [1375, 47] on icon "close" at bounding box center [1381, 51] width 14 height 14
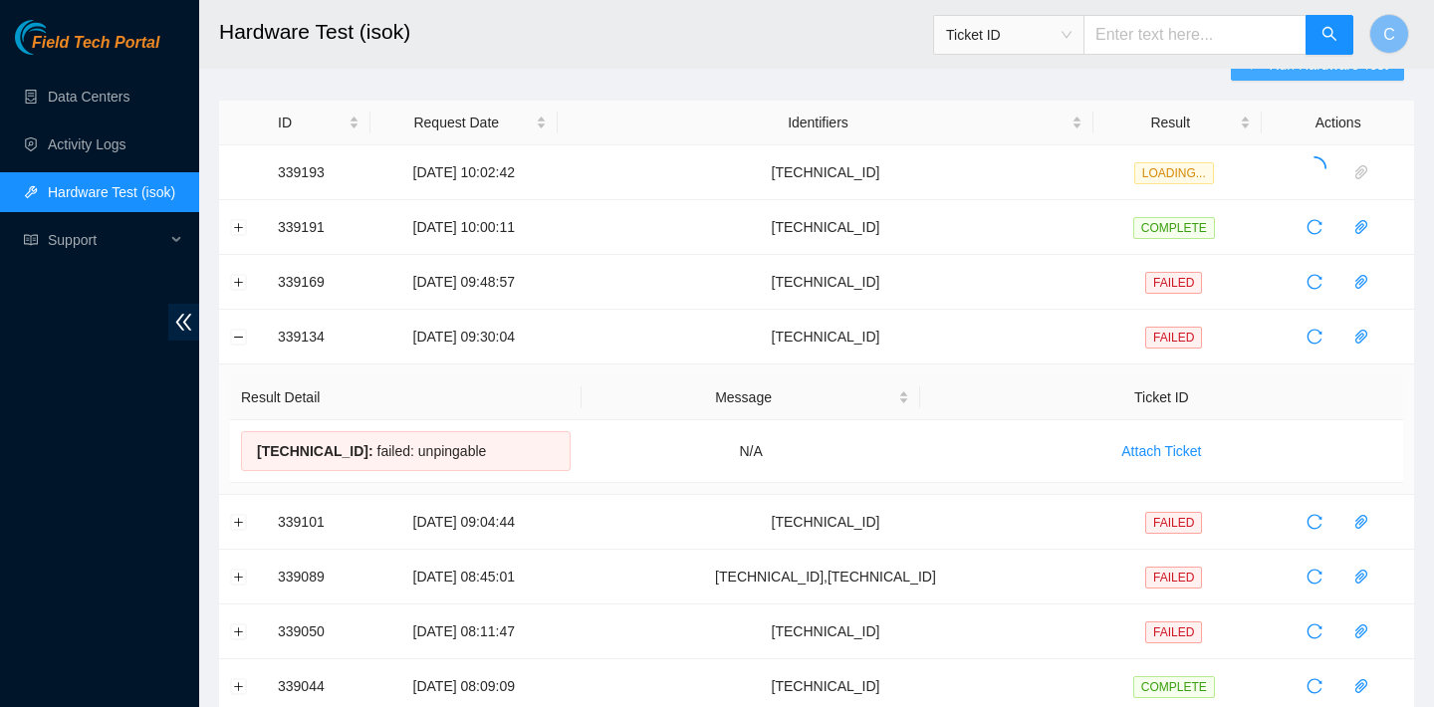
click at [1331, 76] on button "Run Hardware Test" at bounding box center [1317, 65] width 173 height 32
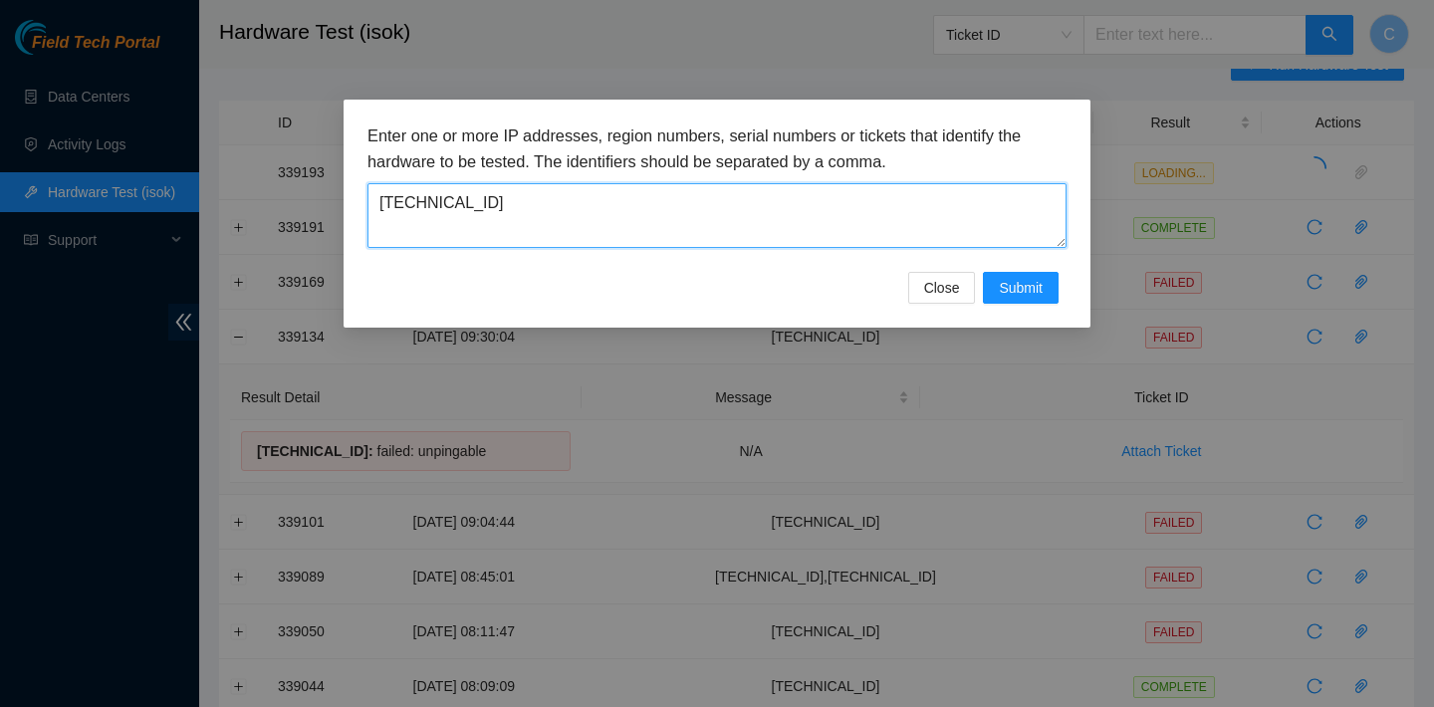
drag, startPoint x: 690, startPoint y: 205, endPoint x: 381, endPoint y: 199, distance: 308.7
click at [381, 199] on textarea "23.205.69.97" at bounding box center [716, 215] width 699 height 65
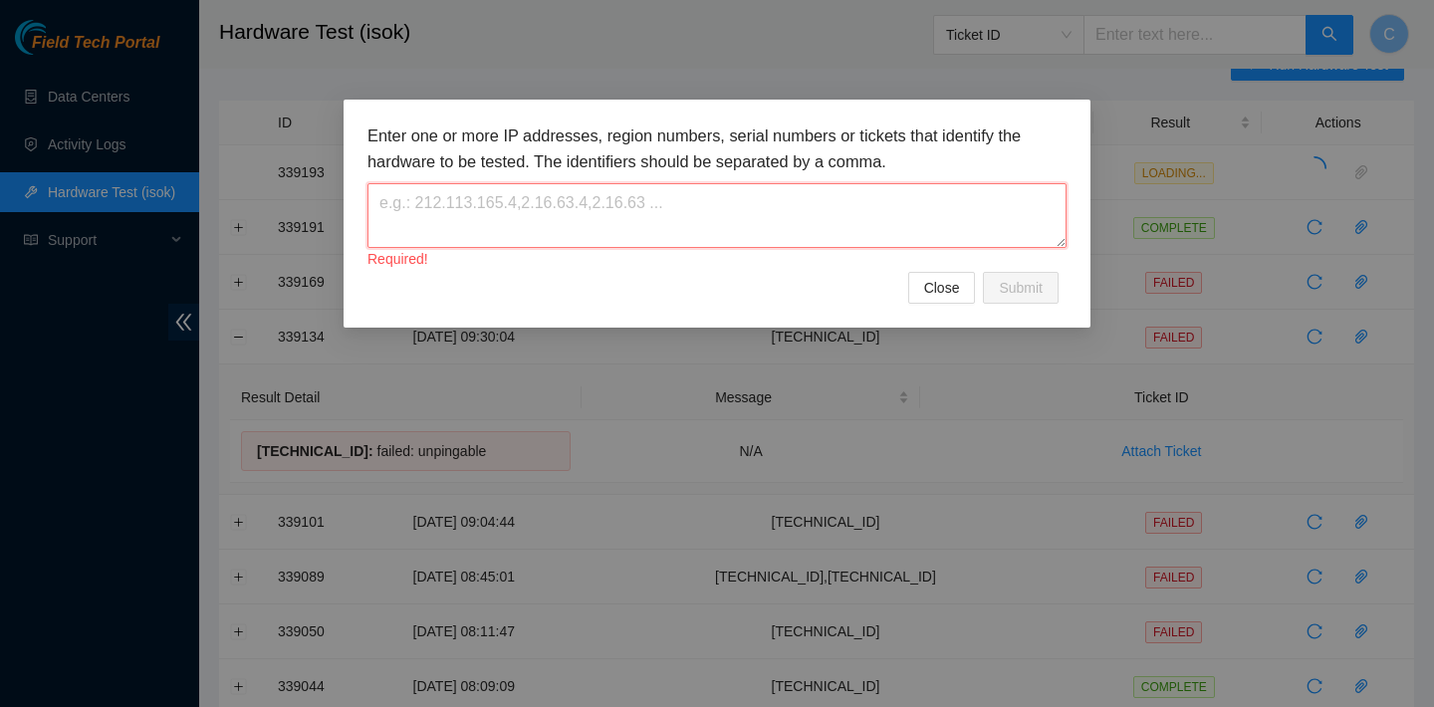
click at [812, 191] on textarea at bounding box center [716, 215] width 699 height 65
paste textarea "[TECHNICAL_ID]"
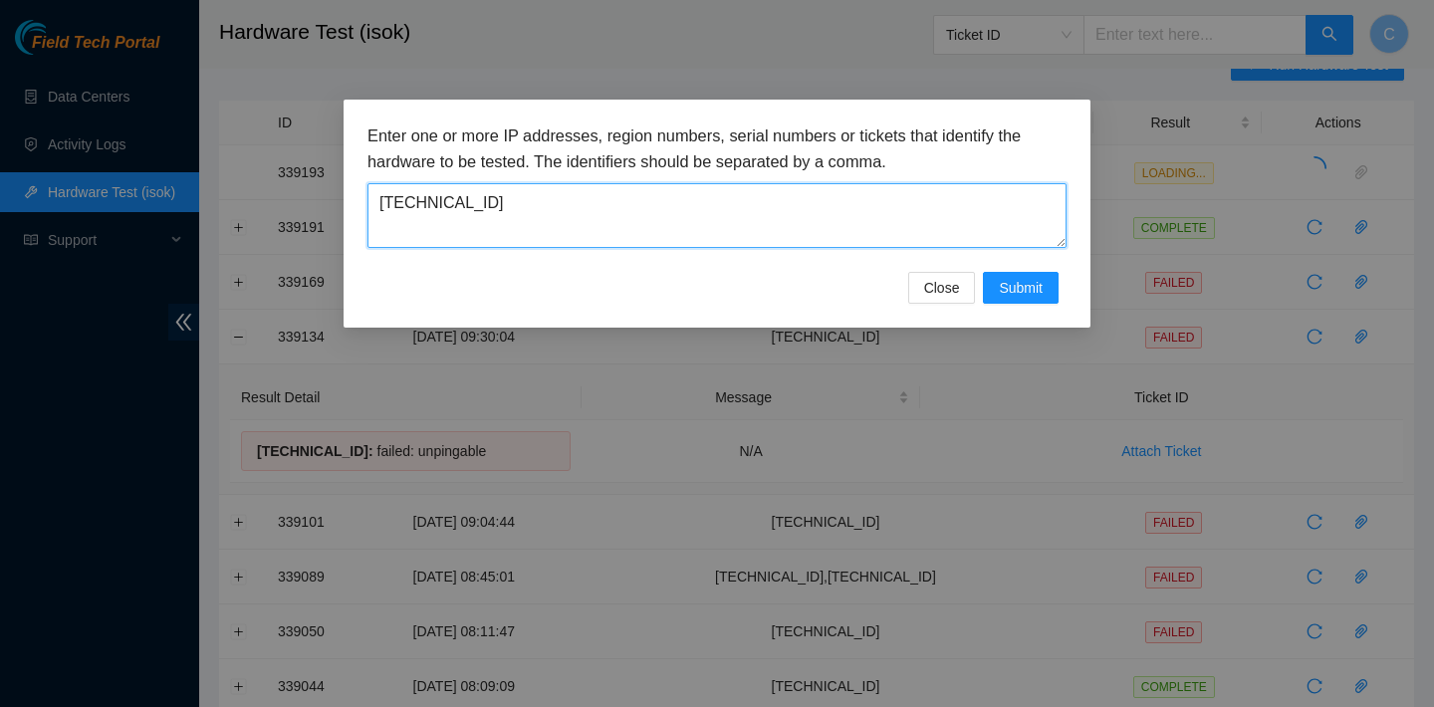
type textarea "[TECHNICAL_ID]"
drag, startPoint x: 513, startPoint y: 205, endPoint x: 356, endPoint y: 205, distance: 156.3
click at [356, 205] on div "Enter one or more IP addresses, region numbers, serial numbers or tickets that …" at bounding box center [716, 214] width 747 height 228
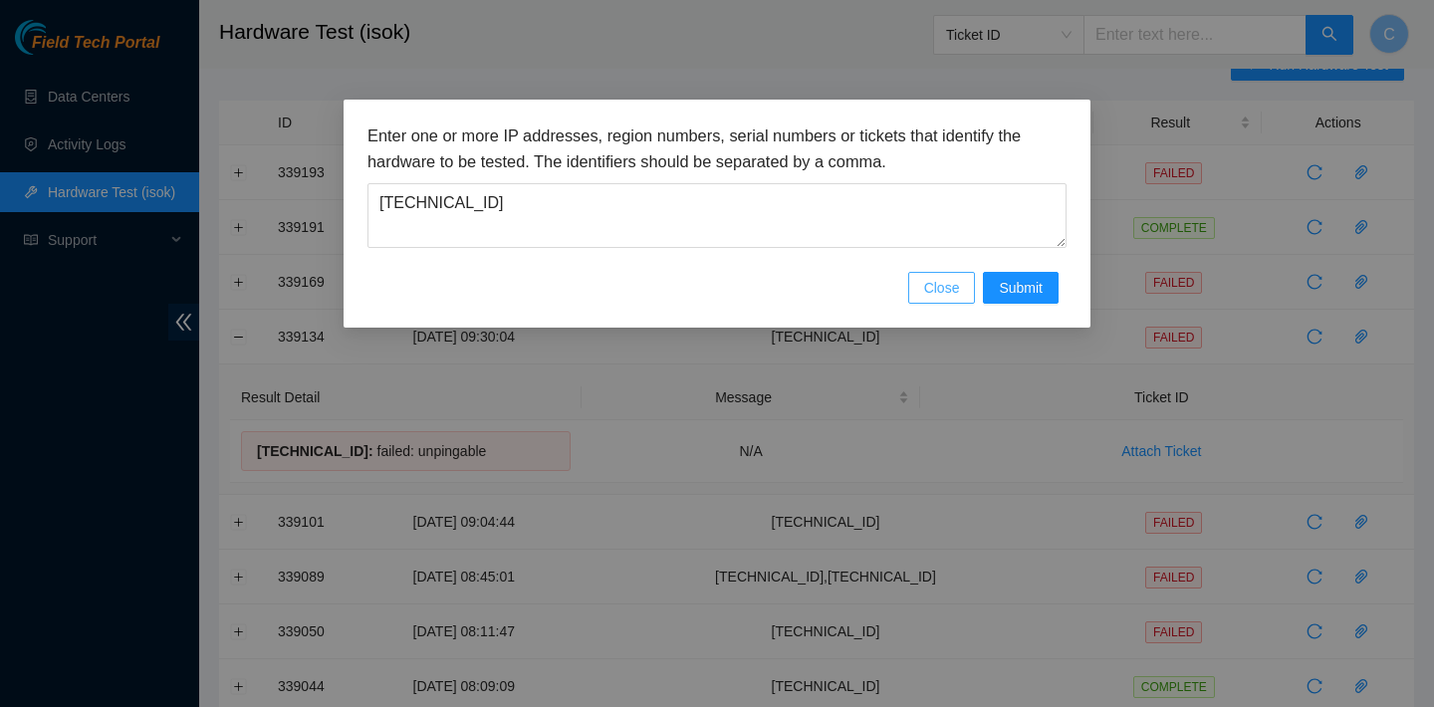
click at [924, 288] on span "Close" at bounding box center [942, 288] width 36 height 22
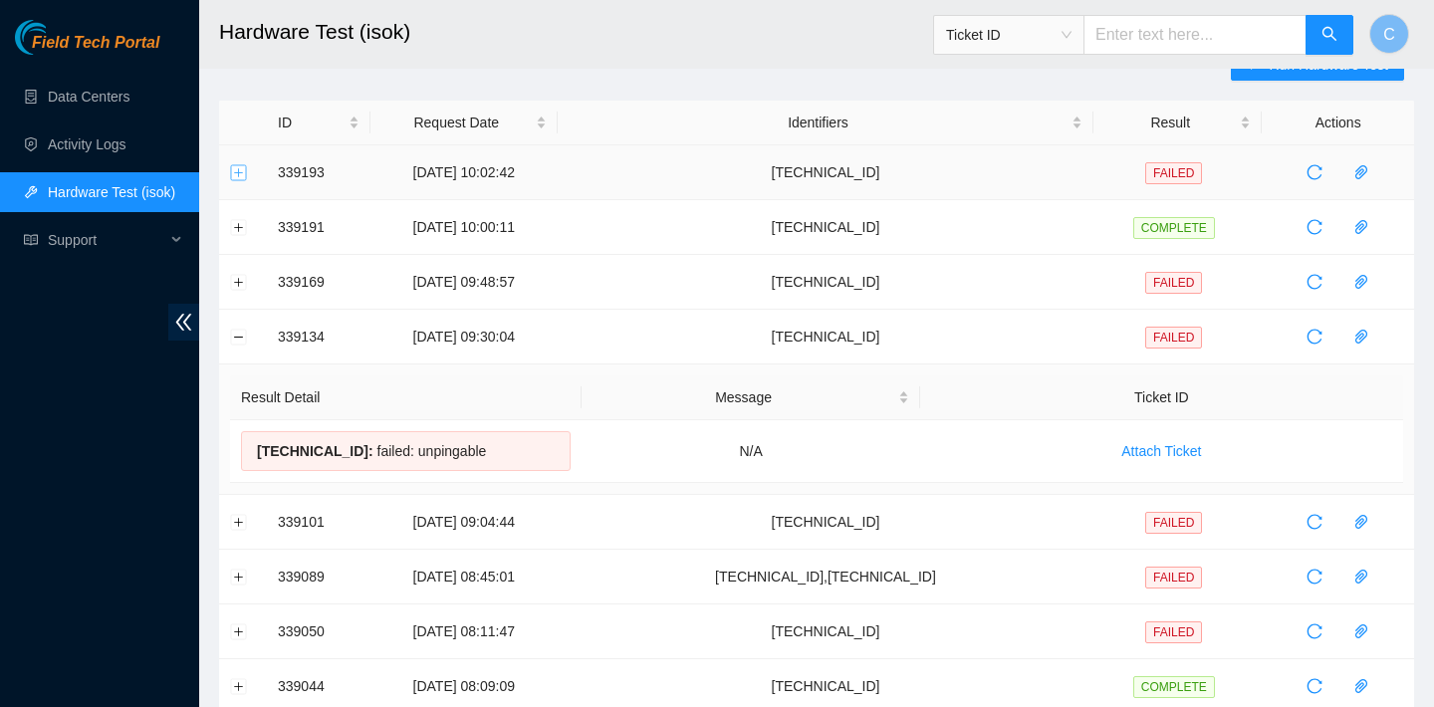
click at [234, 175] on button "Expand row" at bounding box center [239, 172] width 16 height 16
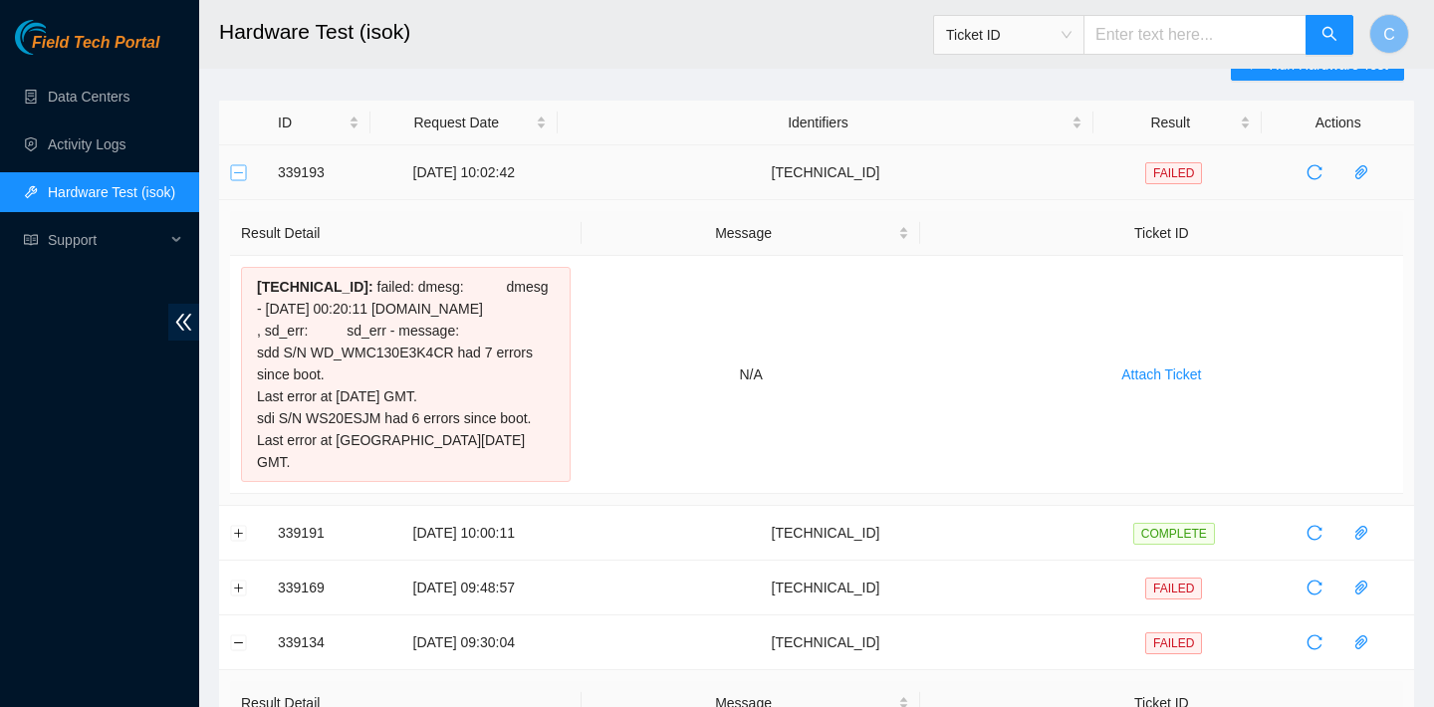
click at [234, 175] on button "Collapse row" at bounding box center [239, 172] width 16 height 16
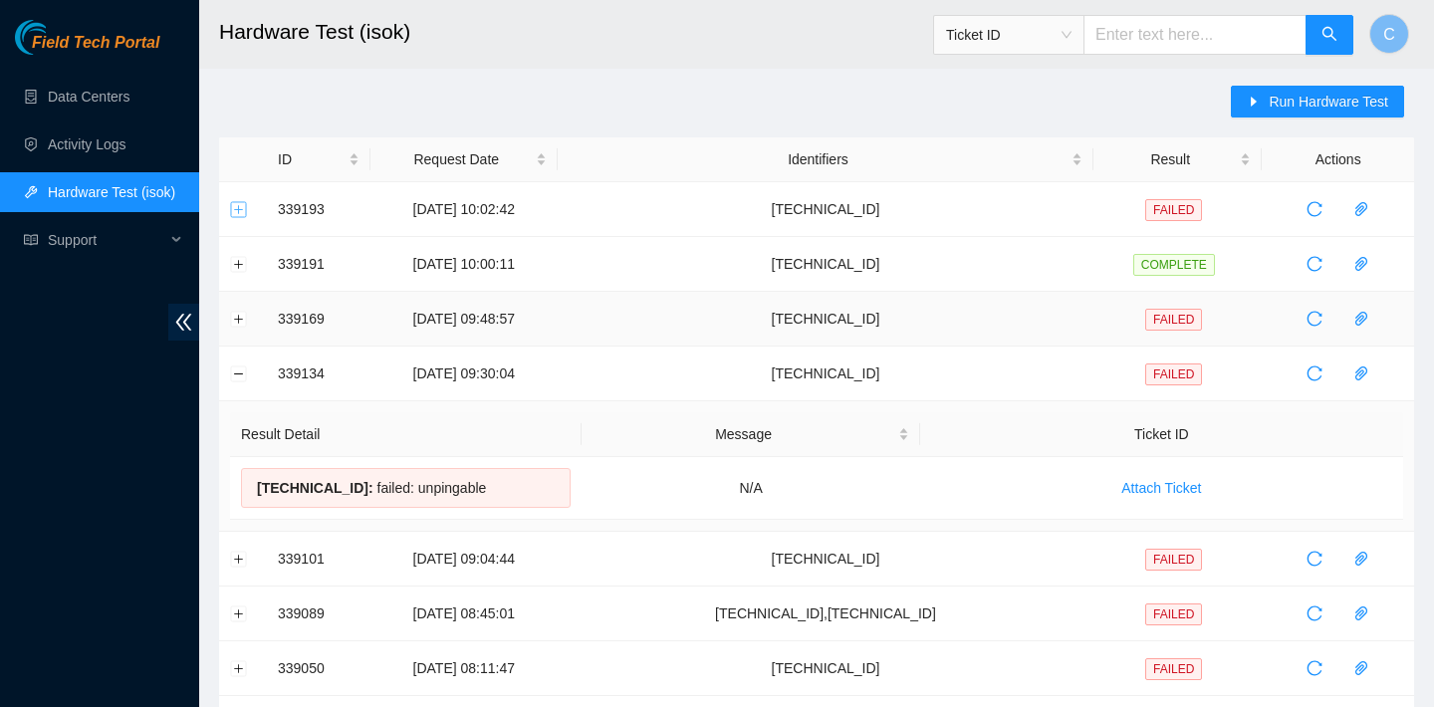
scroll to position [0, 0]
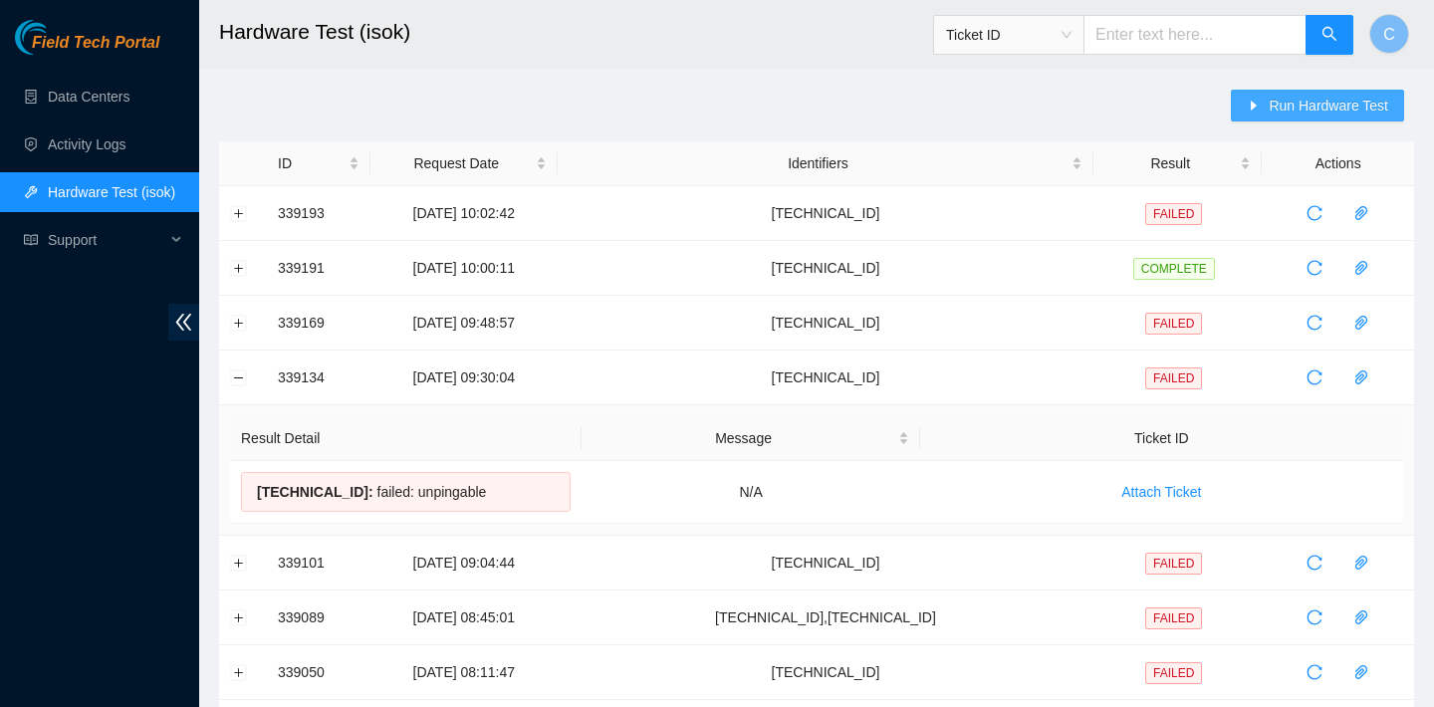
click at [1260, 98] on button "Run Hardware Test" at bounding box center [1317, 106] width 173 height 32
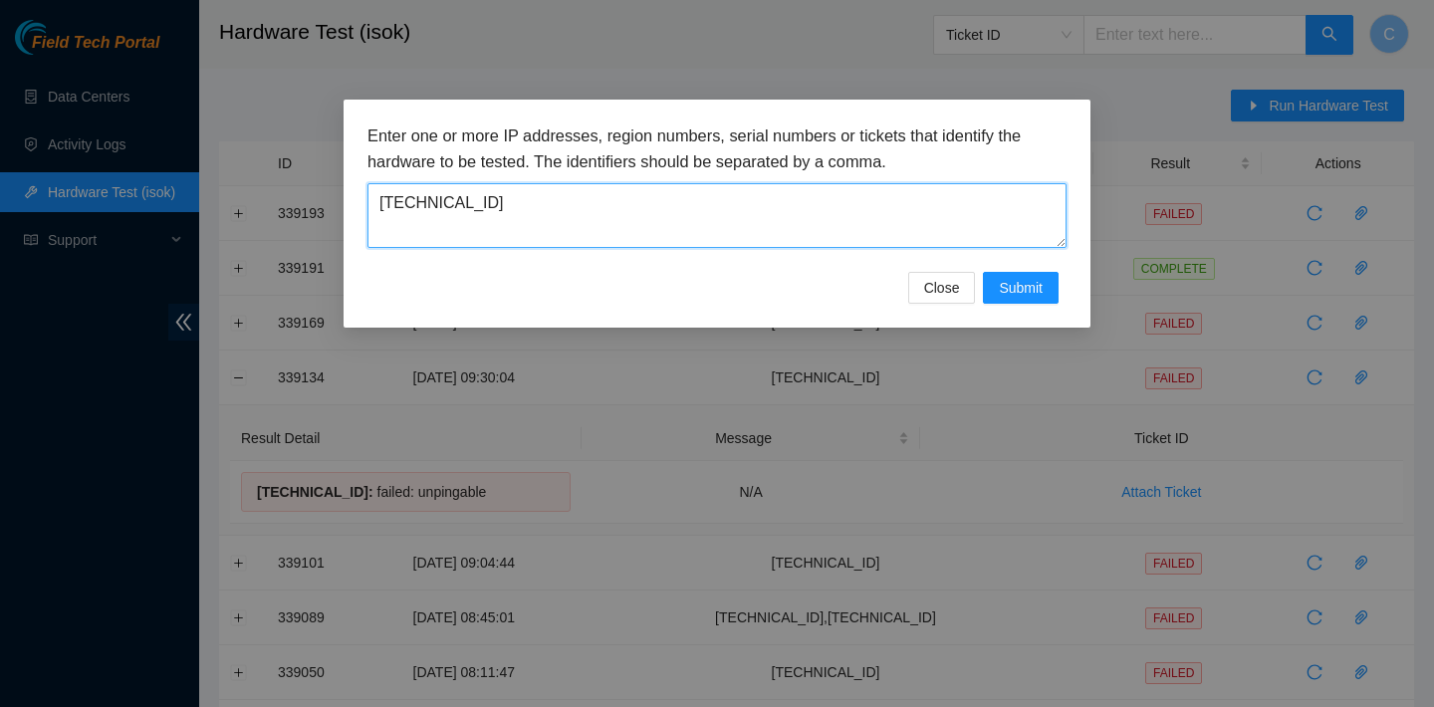
click at [813, 227] on textarea "[TECHNICAL_ID]" at bounding box center [716, 215] width 699 height 65
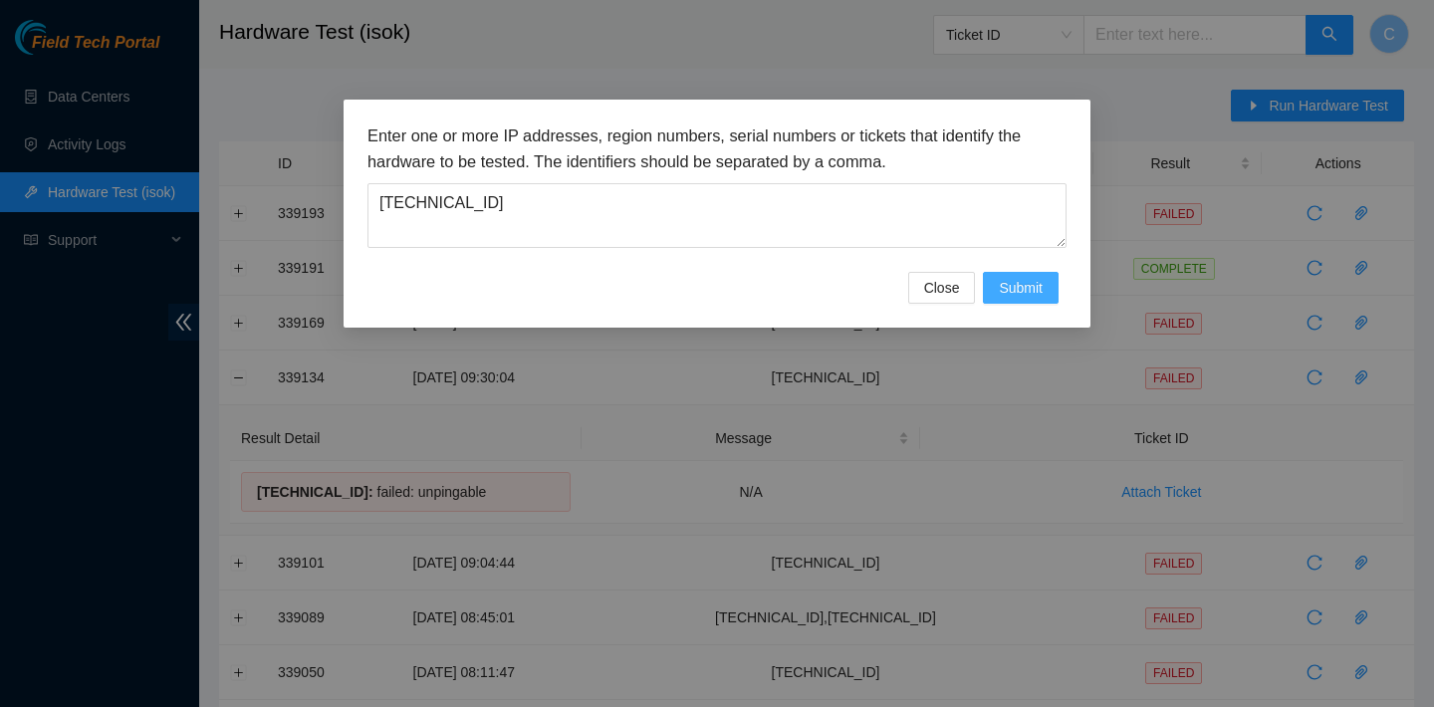
click at [1015, 274] on button "Submit" at bounding box center [1021, 288] width 76 height 32
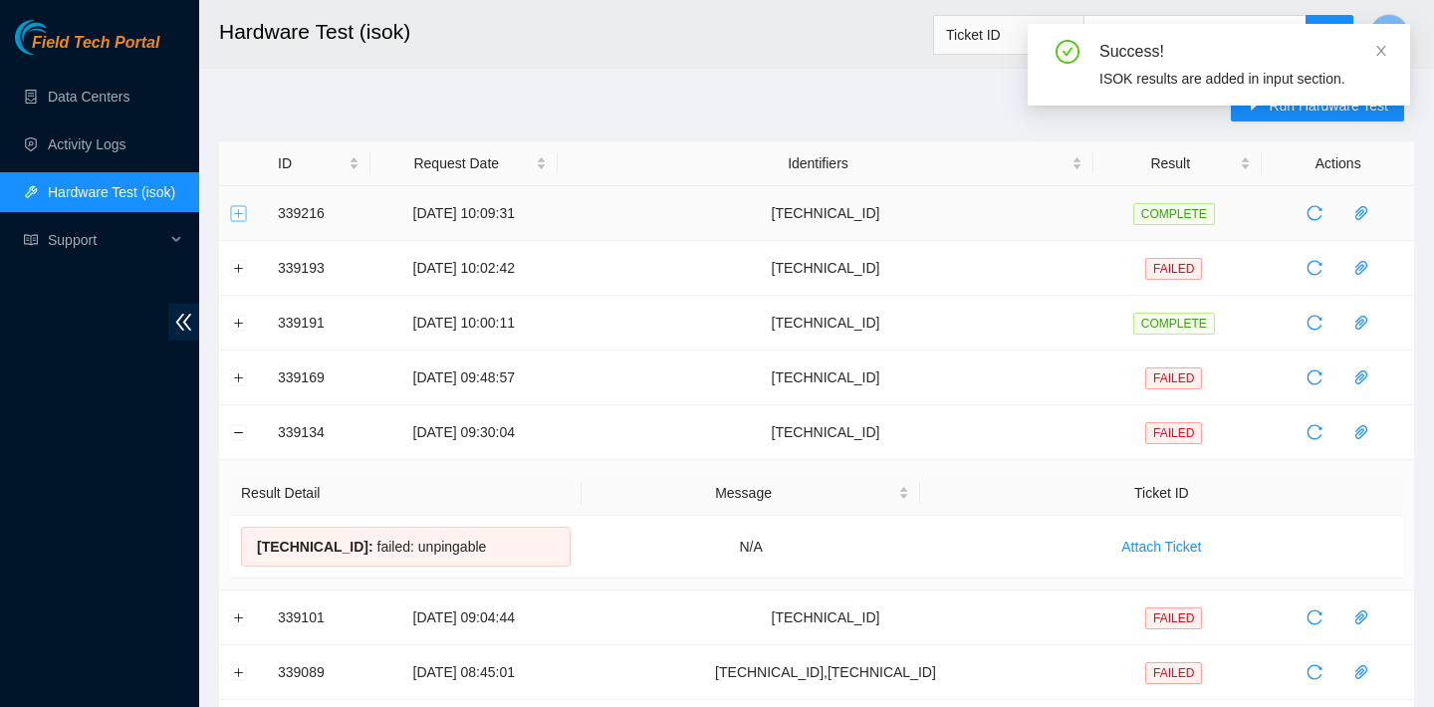
click at [243, 210] on button "Expand row" at bounding box center [239, 213] width 16 height 16
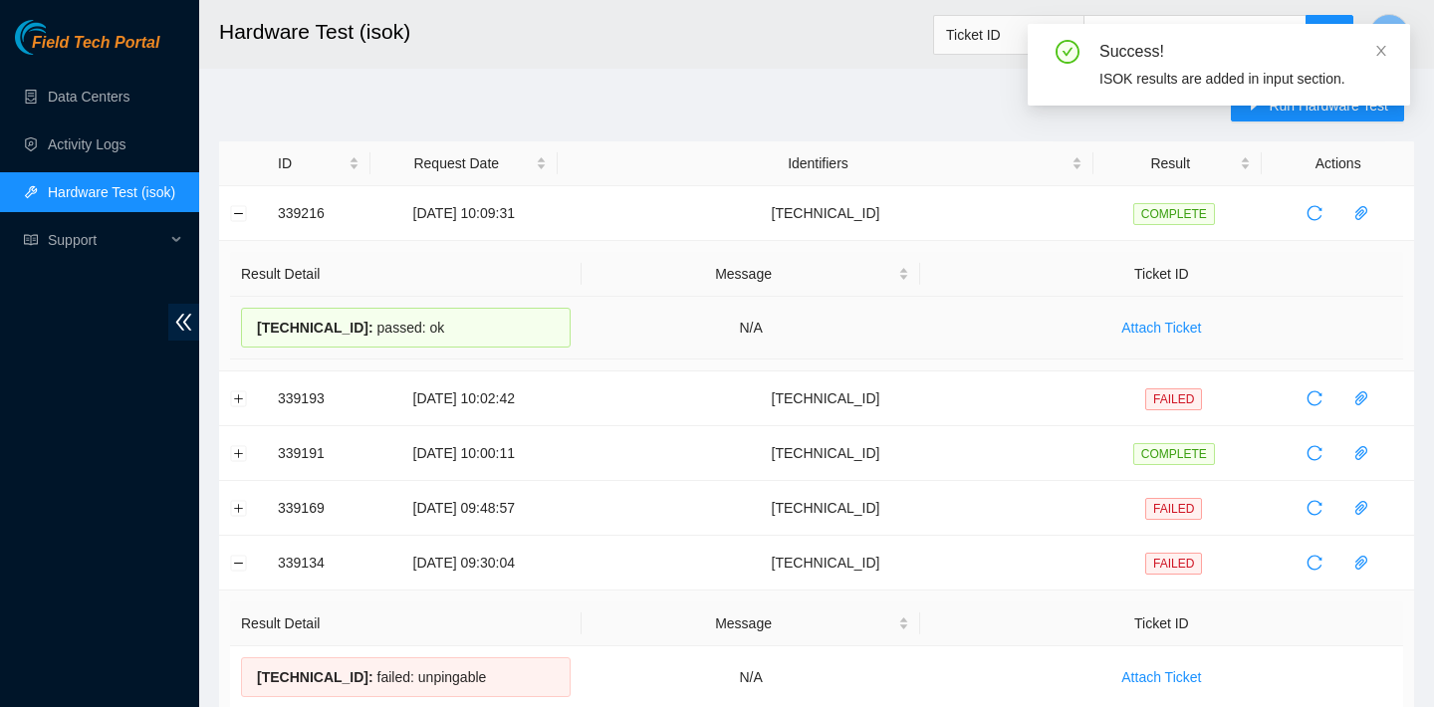
drag, startPoint x: 458, startPoint y: 327, endPoint x: 253, endPoint y: 320, distance: 205.2
click at [253, 320] on div "23.62.155.110 : passed: ok" at bounding box center [406, 328] width 330 height 40
copy div "23.62.155.110 : passed: ok"
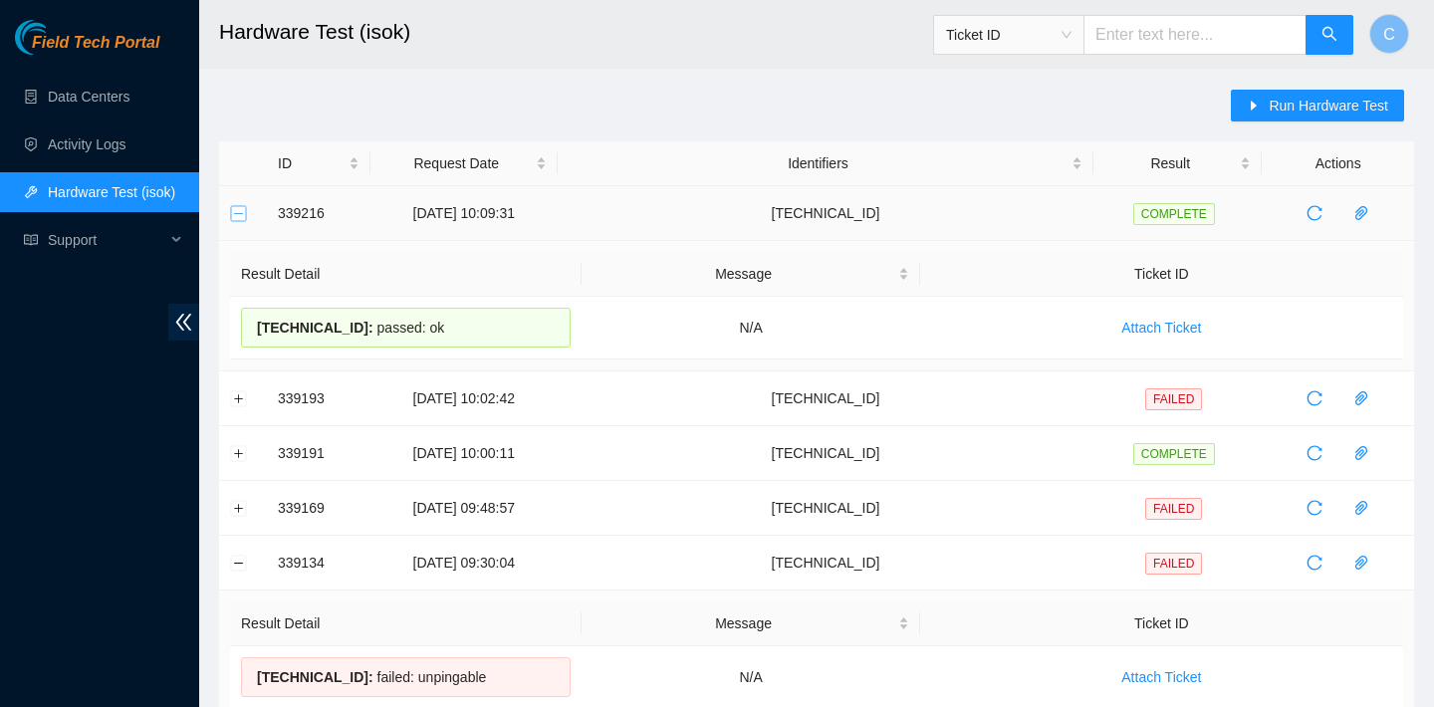
click at [239, 212] on button "Collapse row" at bounding box center [239, 213] width 16 height 16
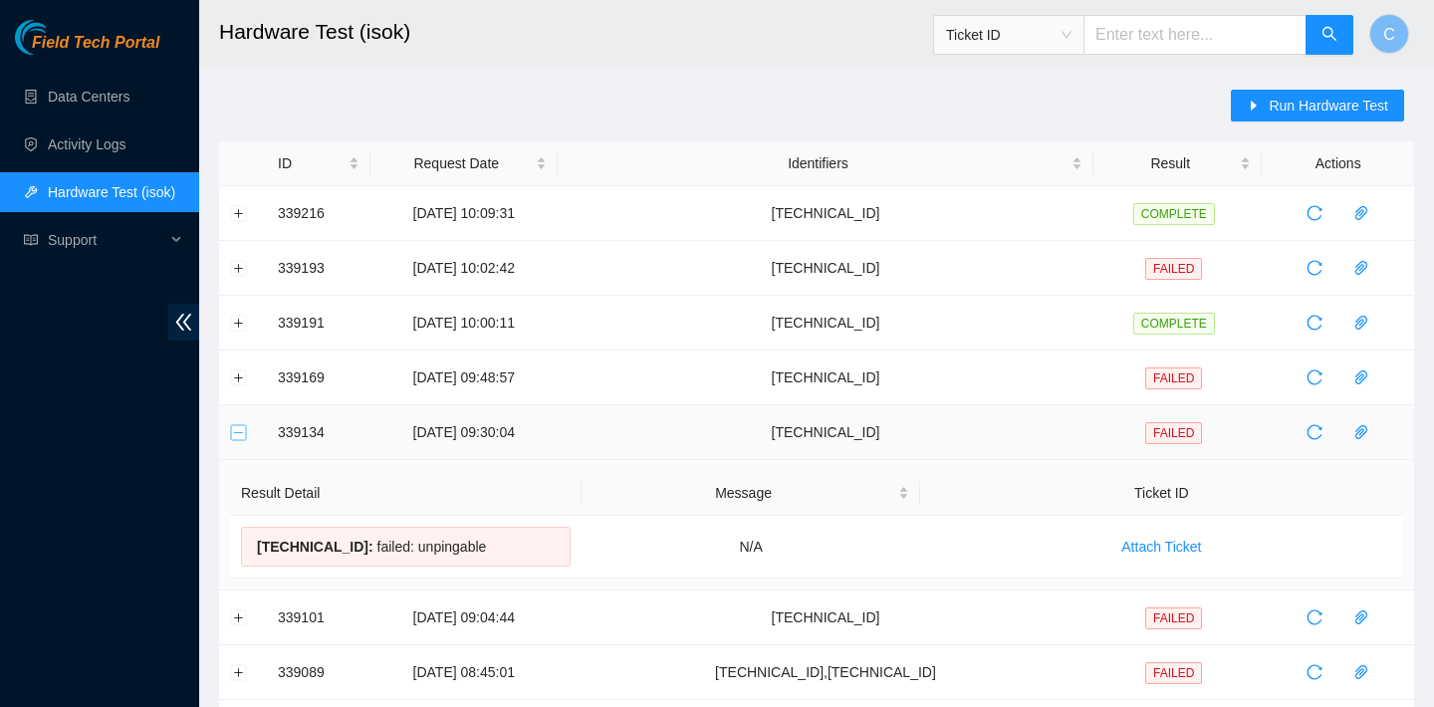
click at [232, 429] on button "Collapse row" at bounding box center [239, 432] width 16 height 16
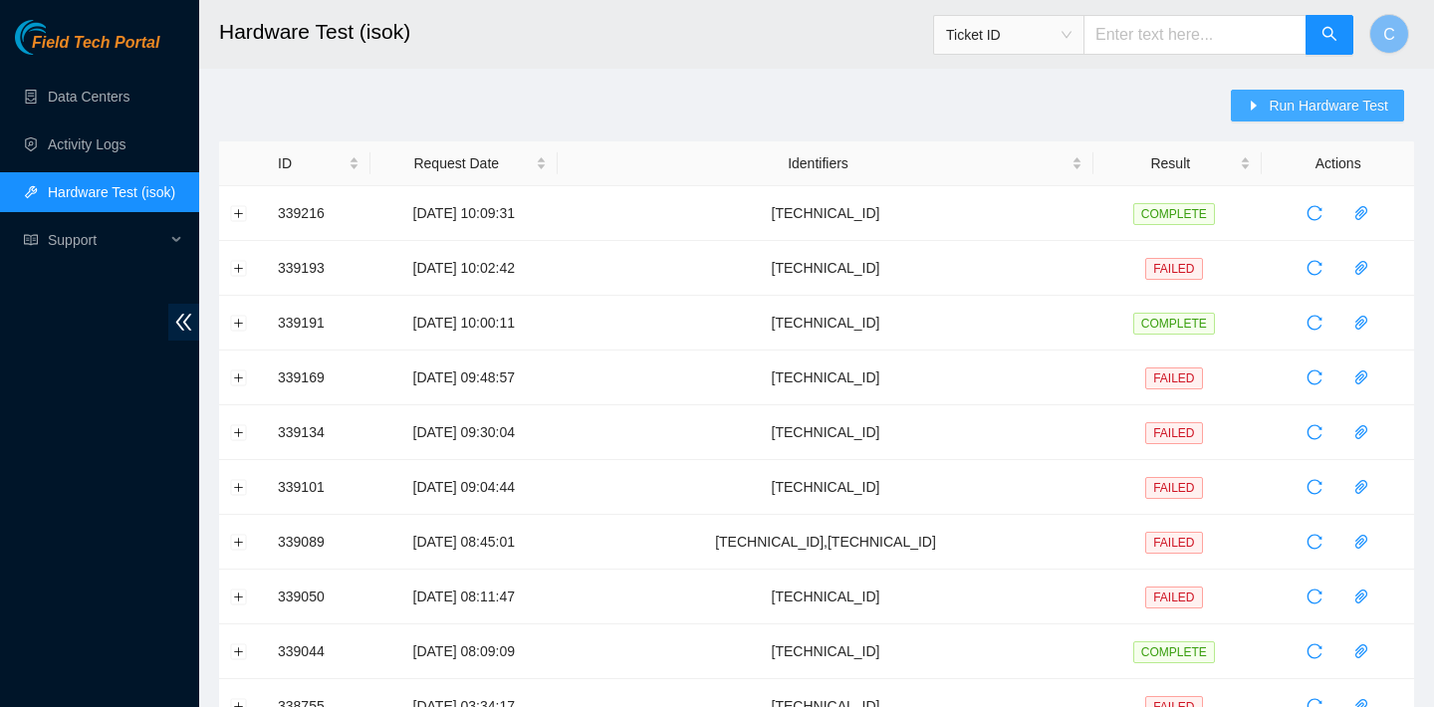
click at [1279, 104] on span "Run Hardware Test" at bounding box center [1327, 106] width 119 height 22
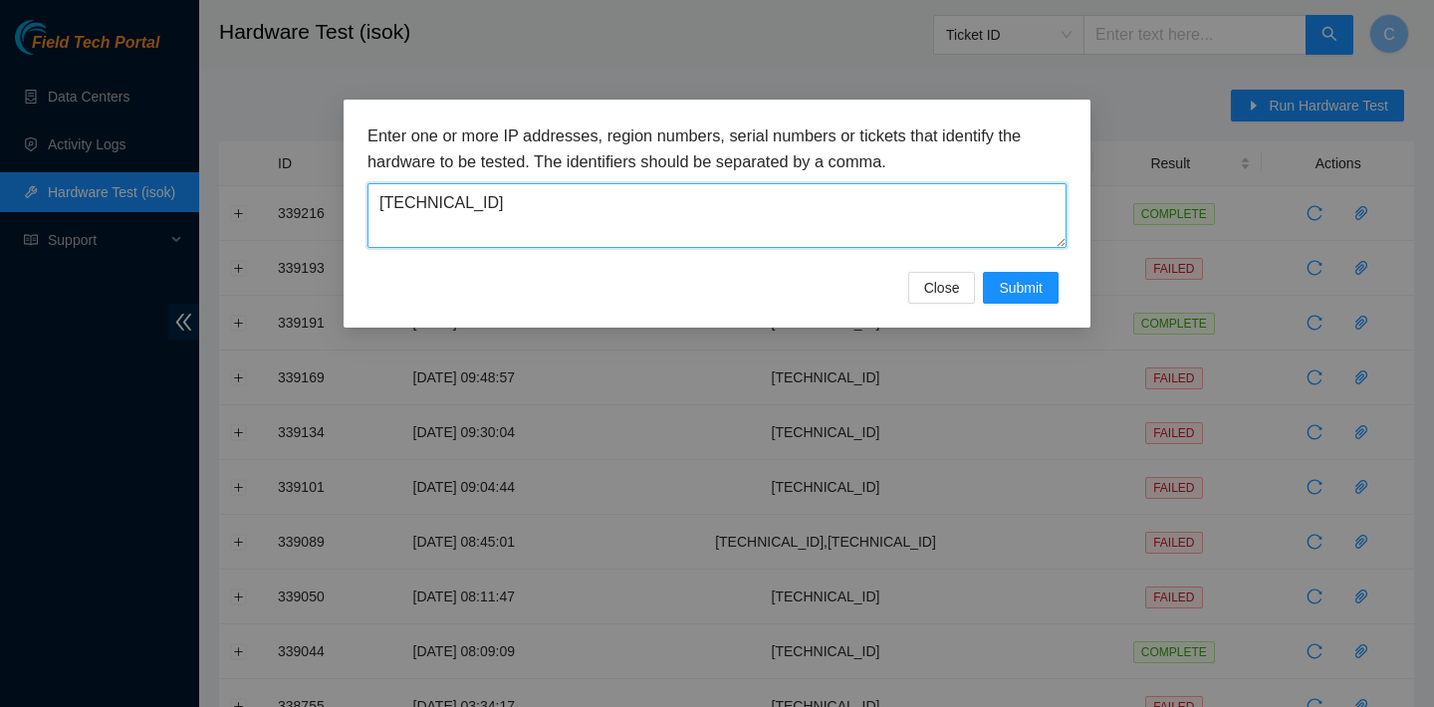
drag, startPoint x: 546, startPoint y: 222, endPoint x: 382, endPoint y: 205, distance: 164.2
click at [382, 205] on textarea "[TECHNICAL_ID]" at bounding box center [716, 215] width 699 height 65
click at [513, 222] on textarea "[TECHNICAL_ID]" at bounding box center [716, 215] width 699 height 65
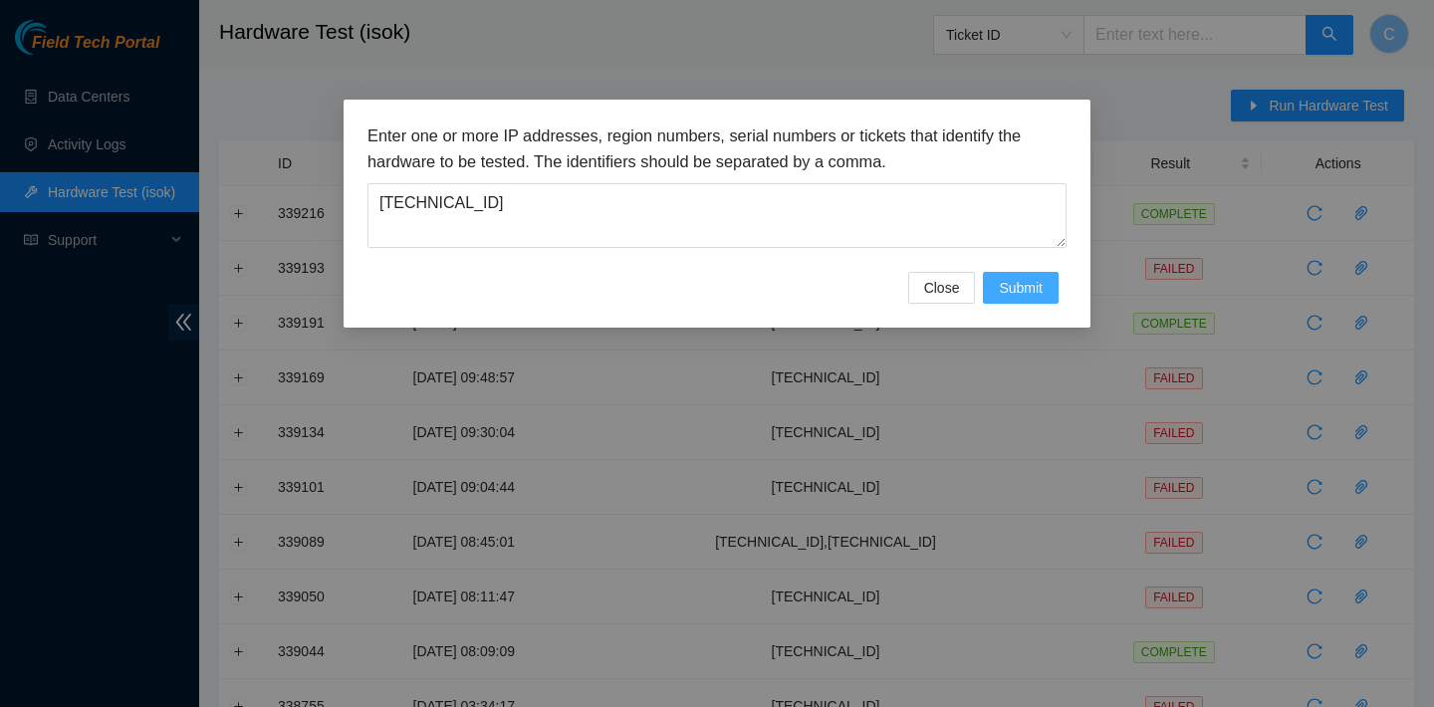
click at [1012, 282] on span "Submit" at bounding box center [1021, 288] width 44 height 22
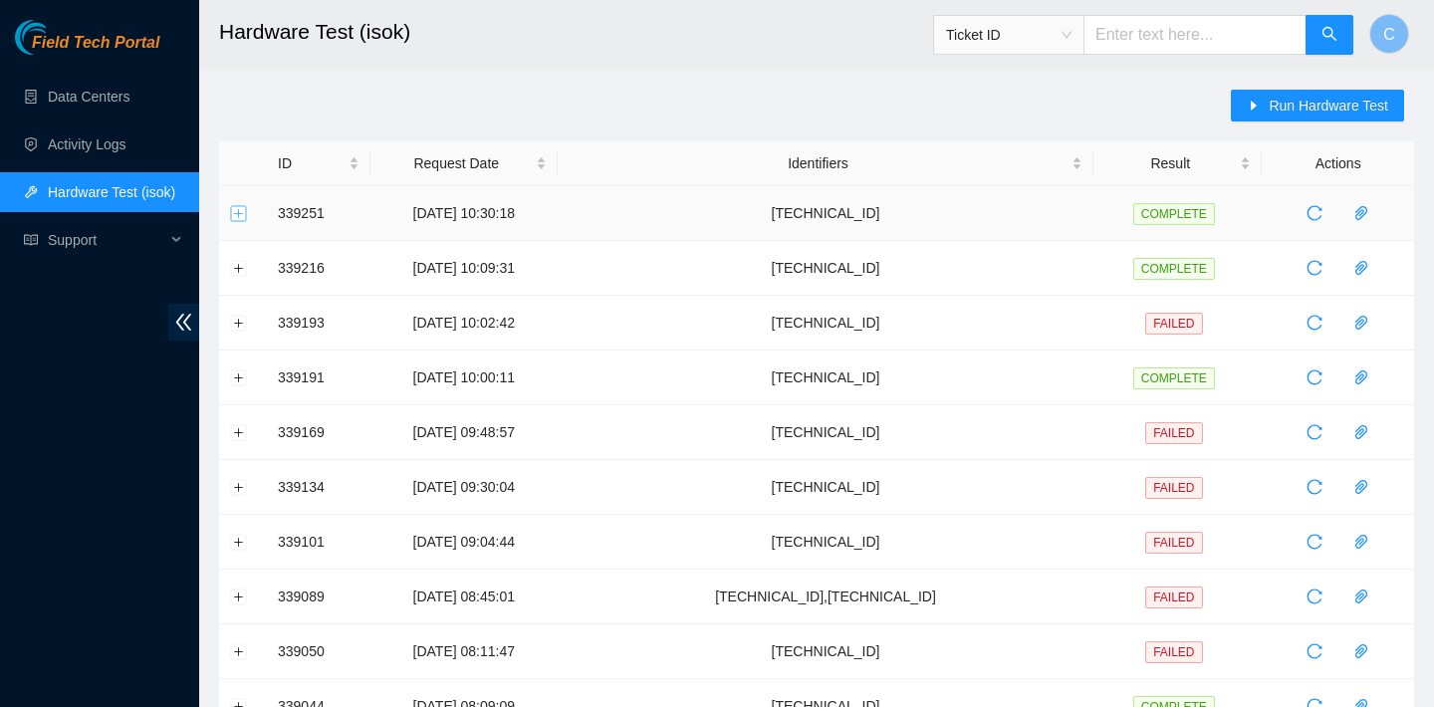
click at [236, 213] on button "Expand row" at bounding box center [239, 213] width 16 height 16
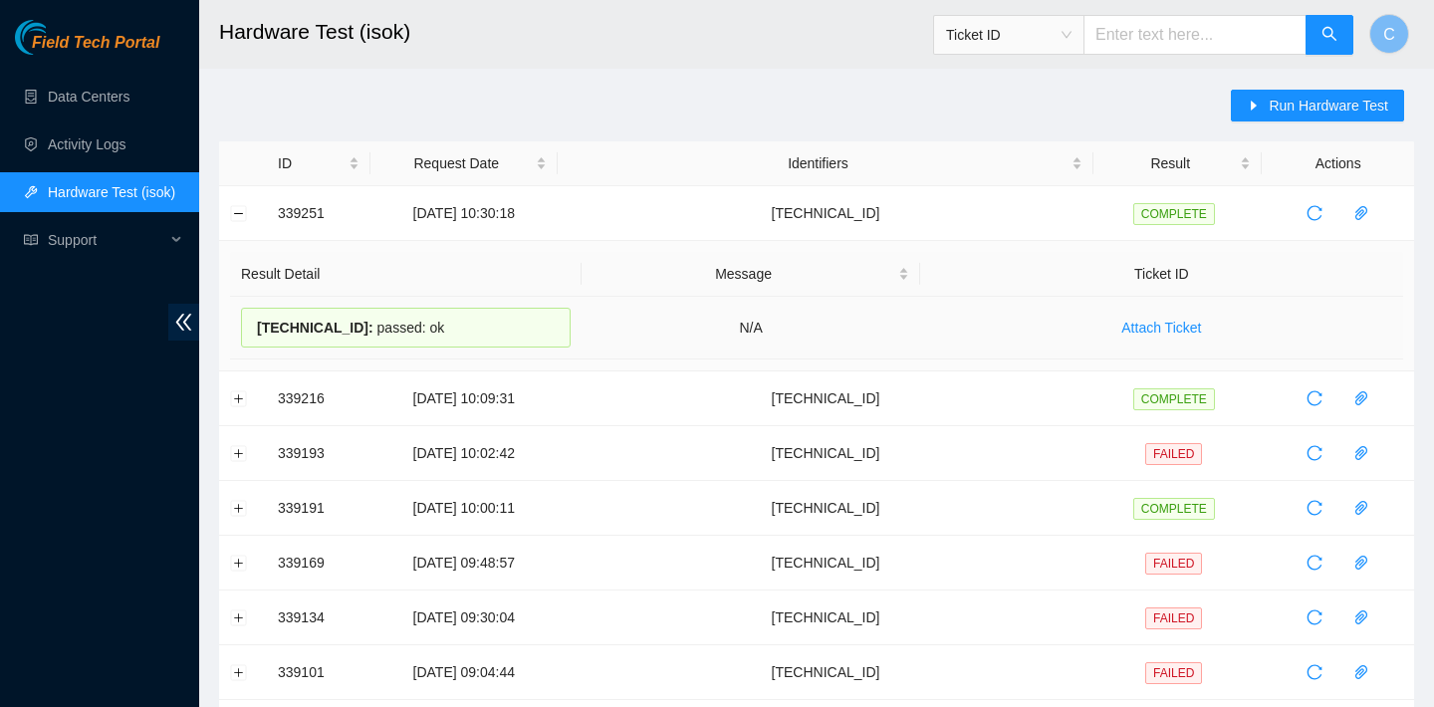
drag, startPoint x: 459, startPoint y: 328, endPoint x: 254, endPoint y: 322, distance: 205.2
click at [254, 322] on div "23.62.155.110 : passed: ok" at bounding box center [406, 328] width 330 height 40
copy div "23.62.155.110 : passed: ok"
click at [237, 216] on button "Collapse row" at bounding box center [239, 213] width 16 height 16
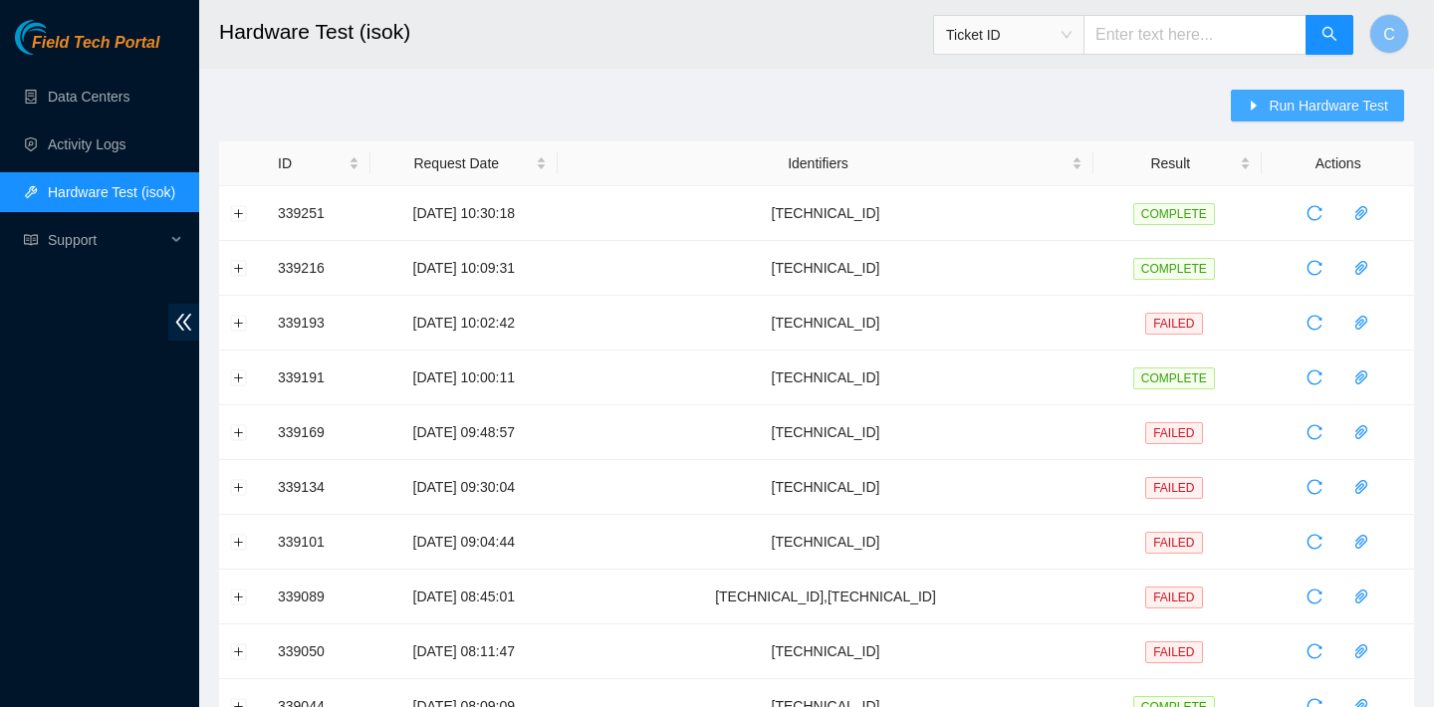
click at [1275, 96] on span "Run Hardware Test" at bounding box center [1327, 106] width 119 height 22
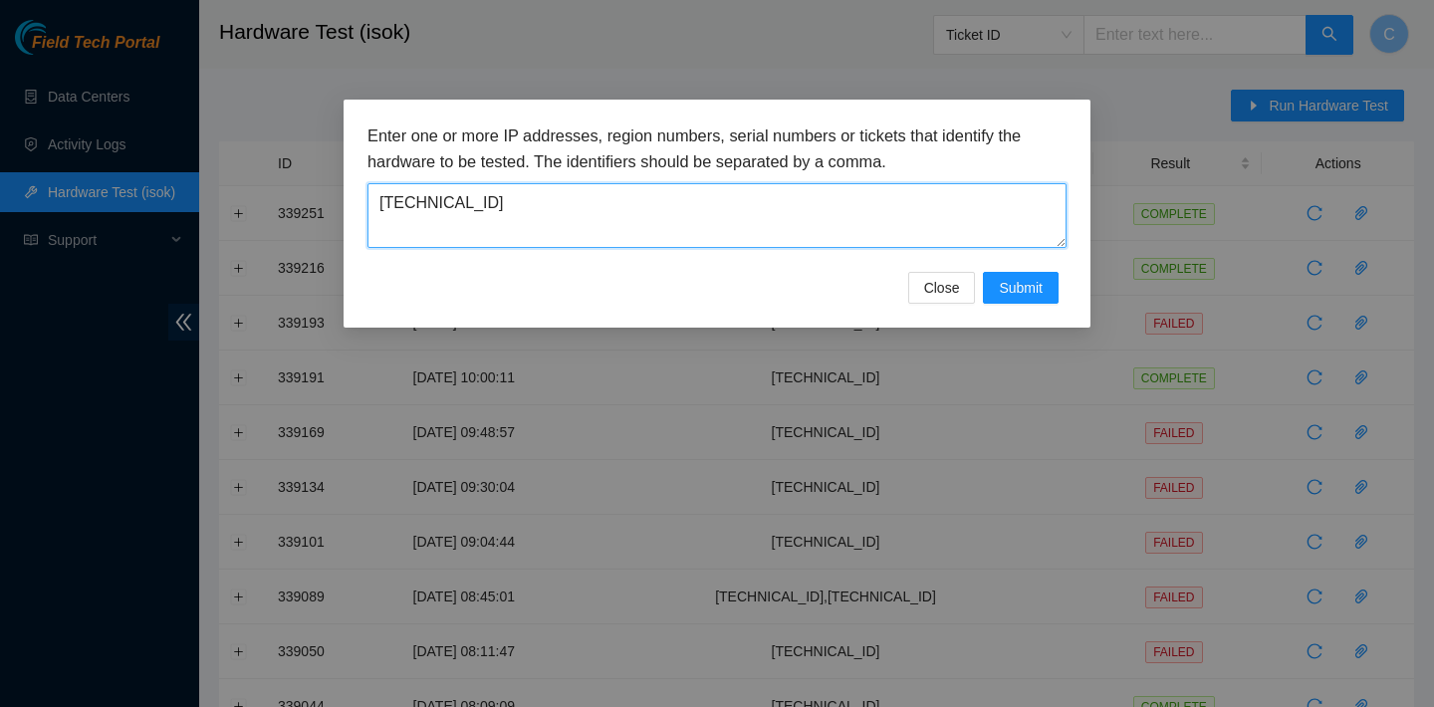
drag, startPoint x: 620, startPoint y: 212, endPoint x: 319, endPoint y: 208, distance: 301.7
click at [319, 208] on div "Enter one or more IP addresses, region numbers, serial numbers or tickets that …" at bounding box center [717, 353] width 1434 height 707
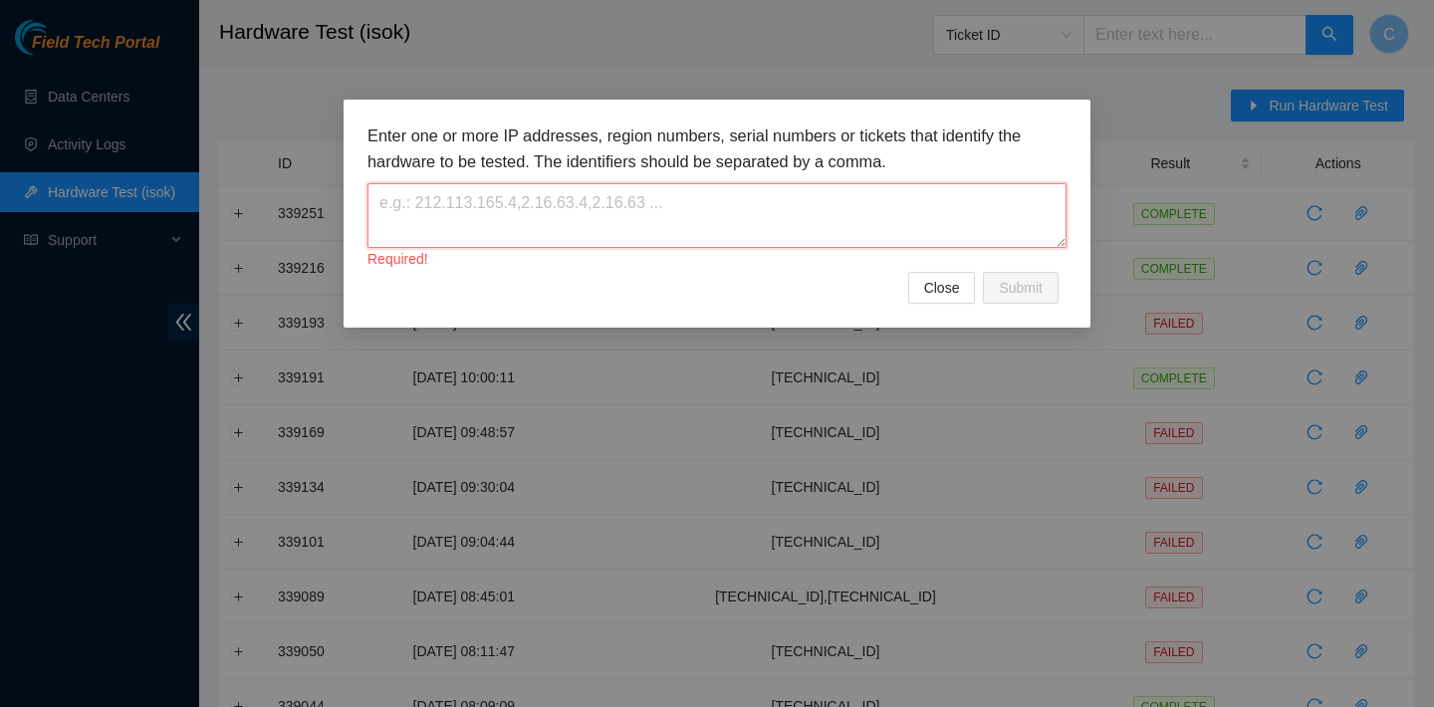
paste textarea "23.205.69.97"
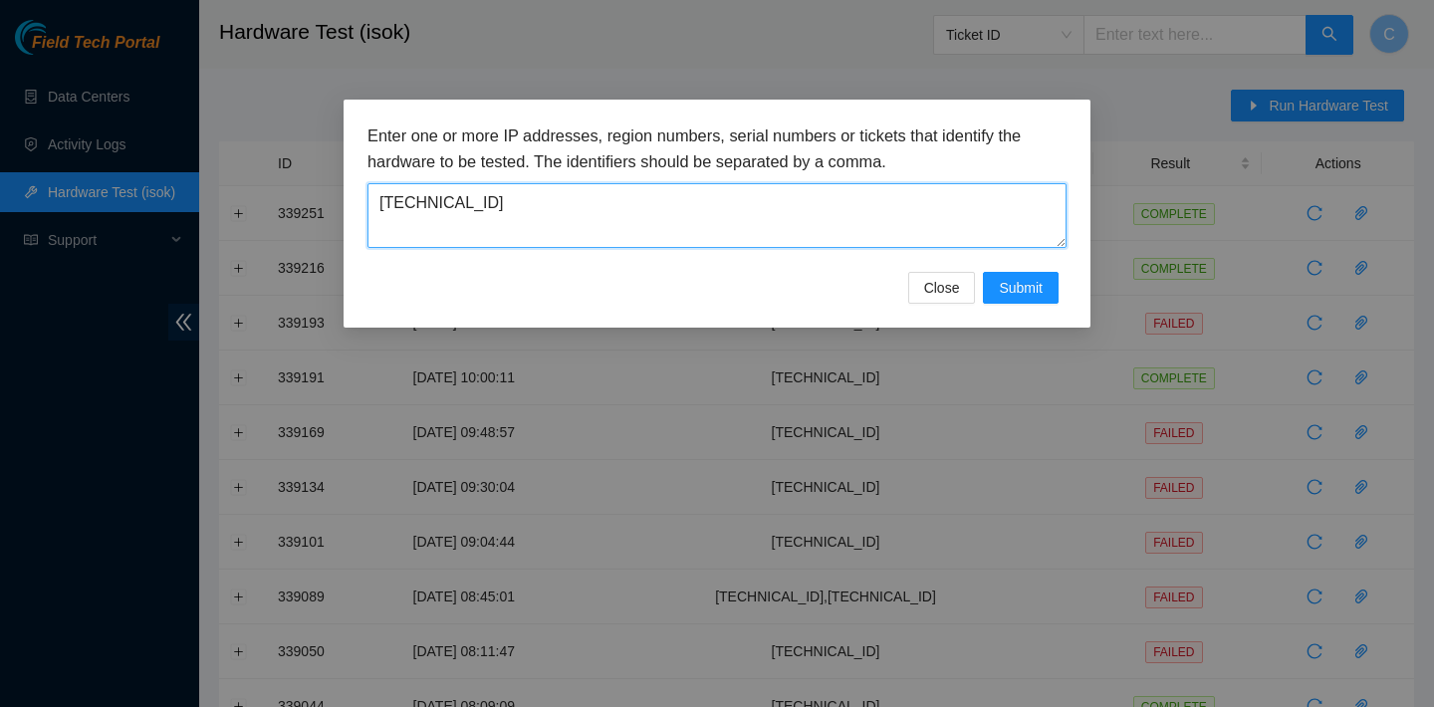
type textarea "23.205.69.97"
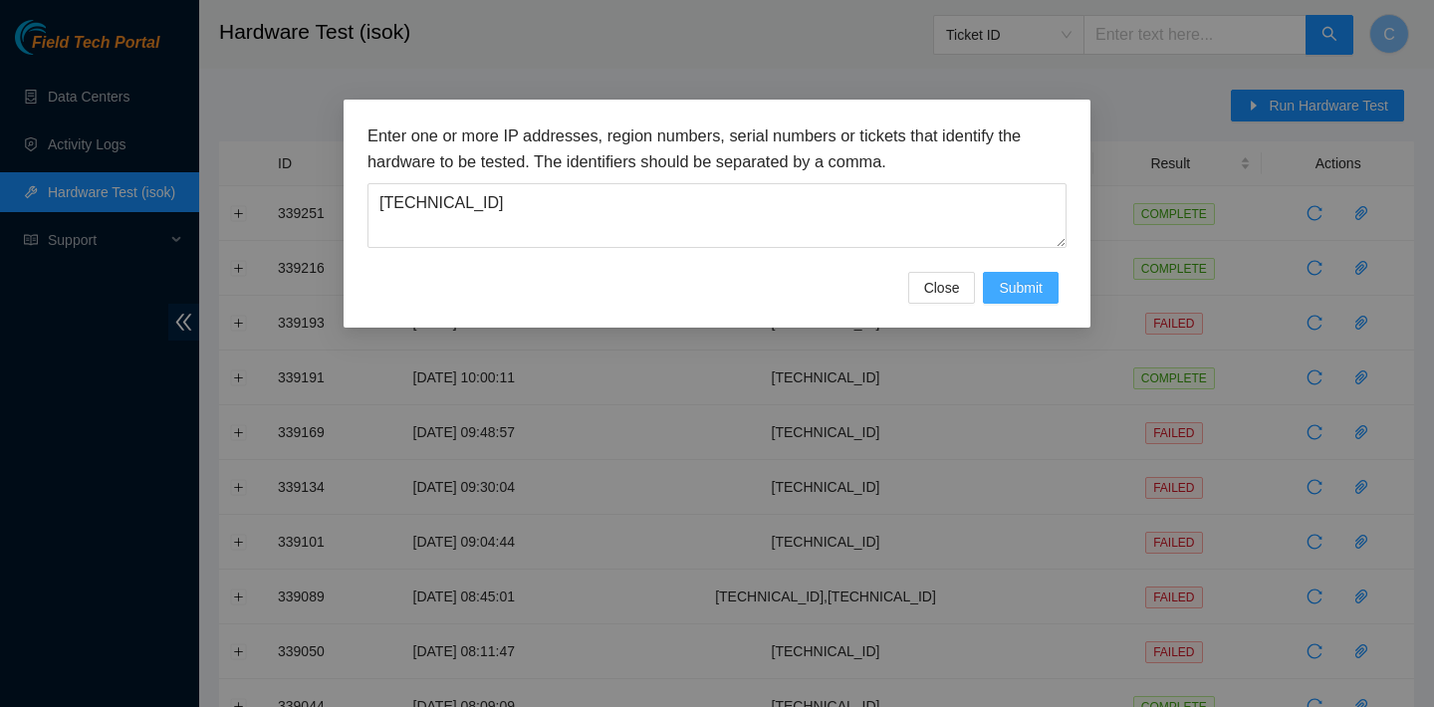
click at [1047, 301] on button "Submit" at bounding box center [1021, 288] width 76 height 32
click at [1047, 301] on div "Enter one or more IP addresses, region numbers, serial numbers or tickets that …" at bounding box center [716, 214] width 747 height 228
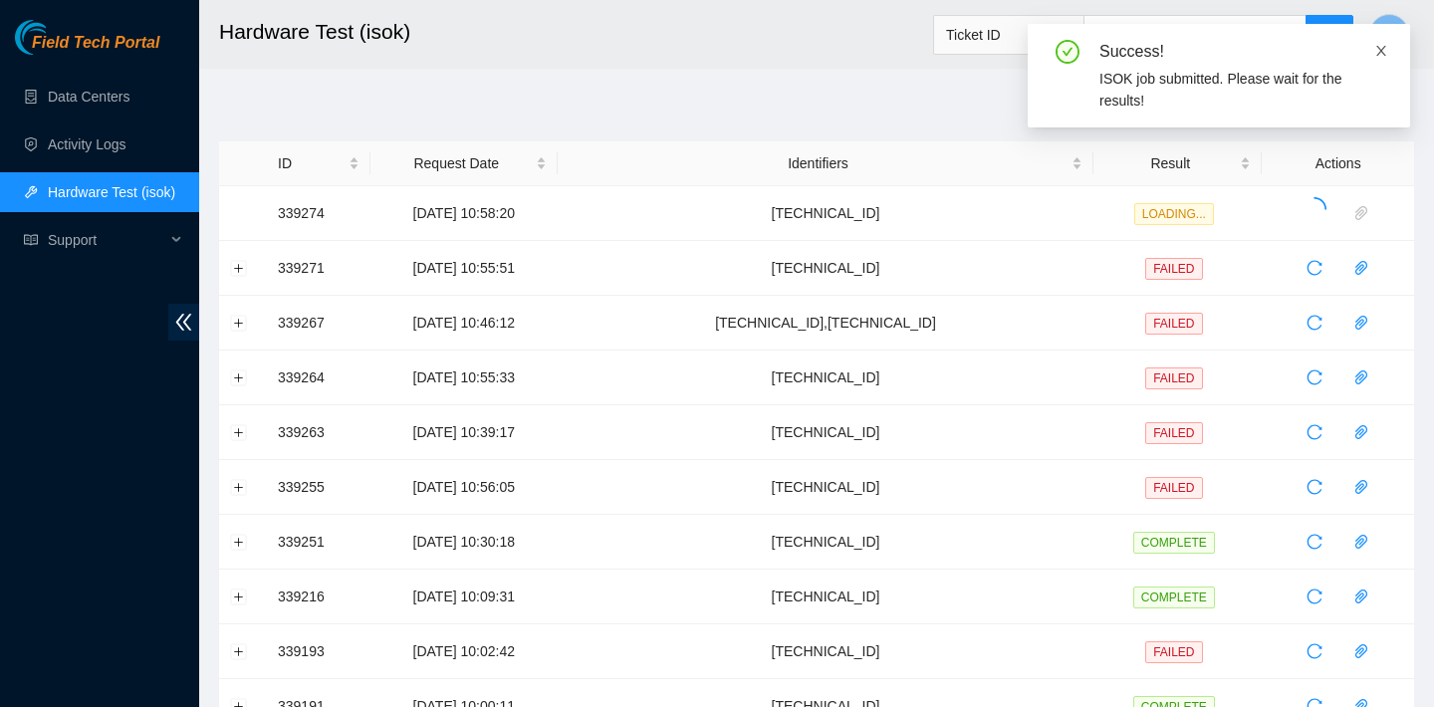
click at [1379, 55] on icon "close" at bounding box center [1381, 51] width 14 height 14
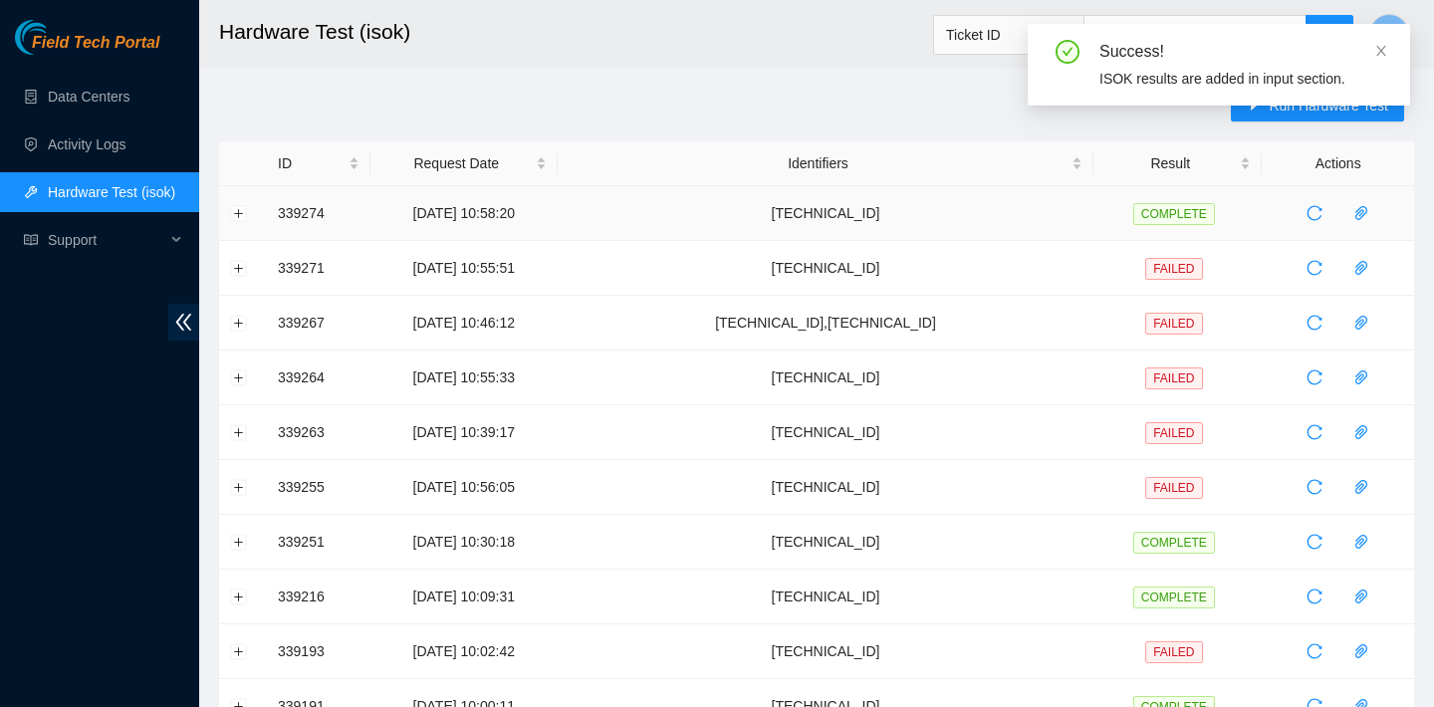
click at [237, 203] on td at bounding box center [243, 213] width 48 height 55
click at [234, 207] on button "Expand row" at bounding box center [239, 213] width 16 height 16
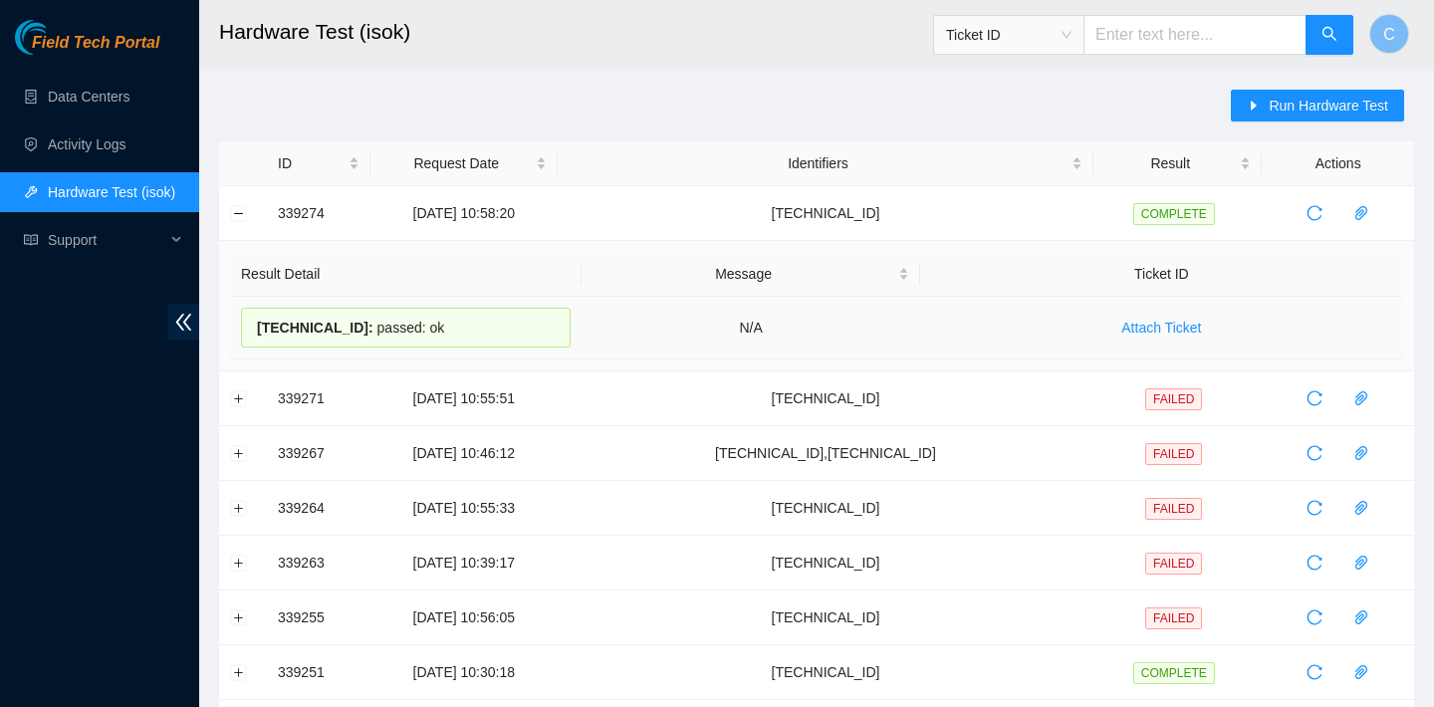
drag, startPoint x: 469, startPoint y: 324, endPoint x: 260, endPoint y: 319, distance: 209.1
click at [260, 319] on div "23.205.69.97 : passed: ok" at bounding box center [406, 328] width 330 height 40
copy div "23.205.69.97 : passed: ok"
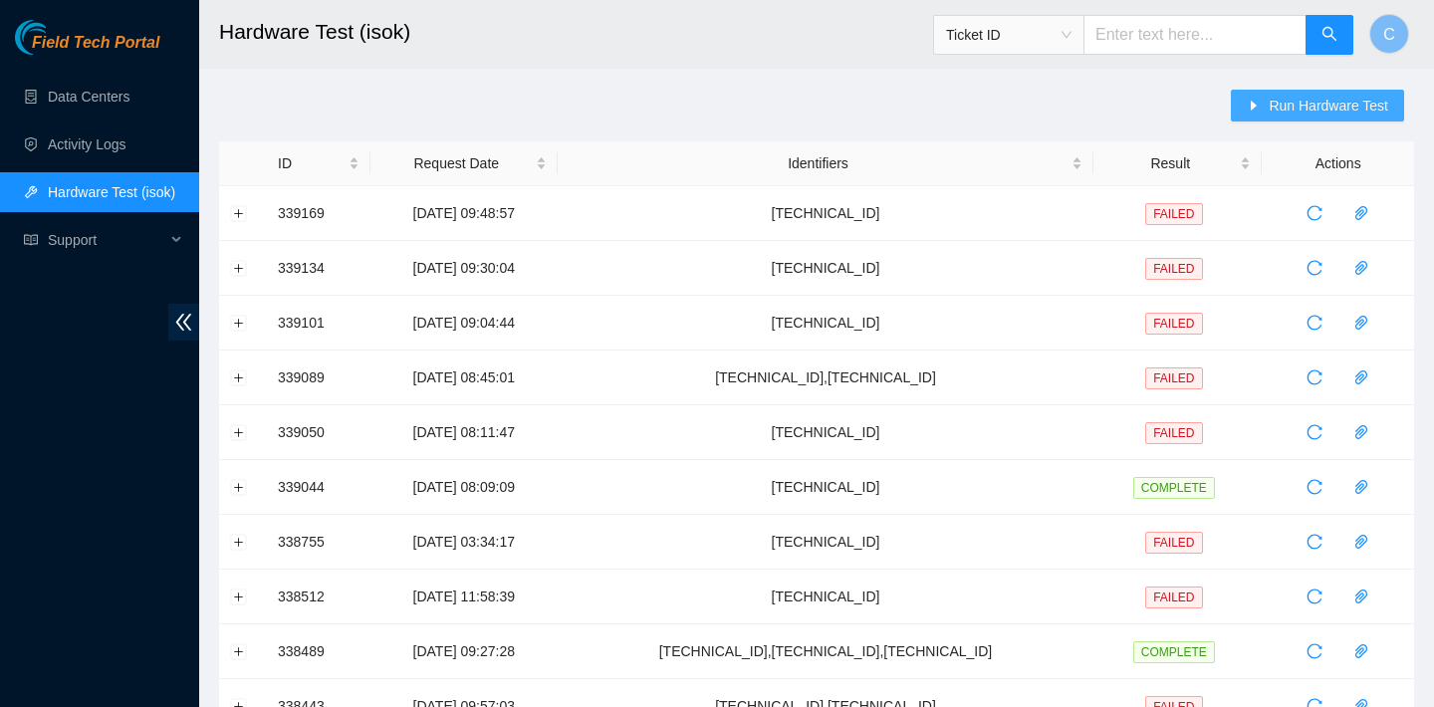
click at [1273, 113] on span "Run Hardware Test" at bounding box center [1327, 106] width 119 height 22
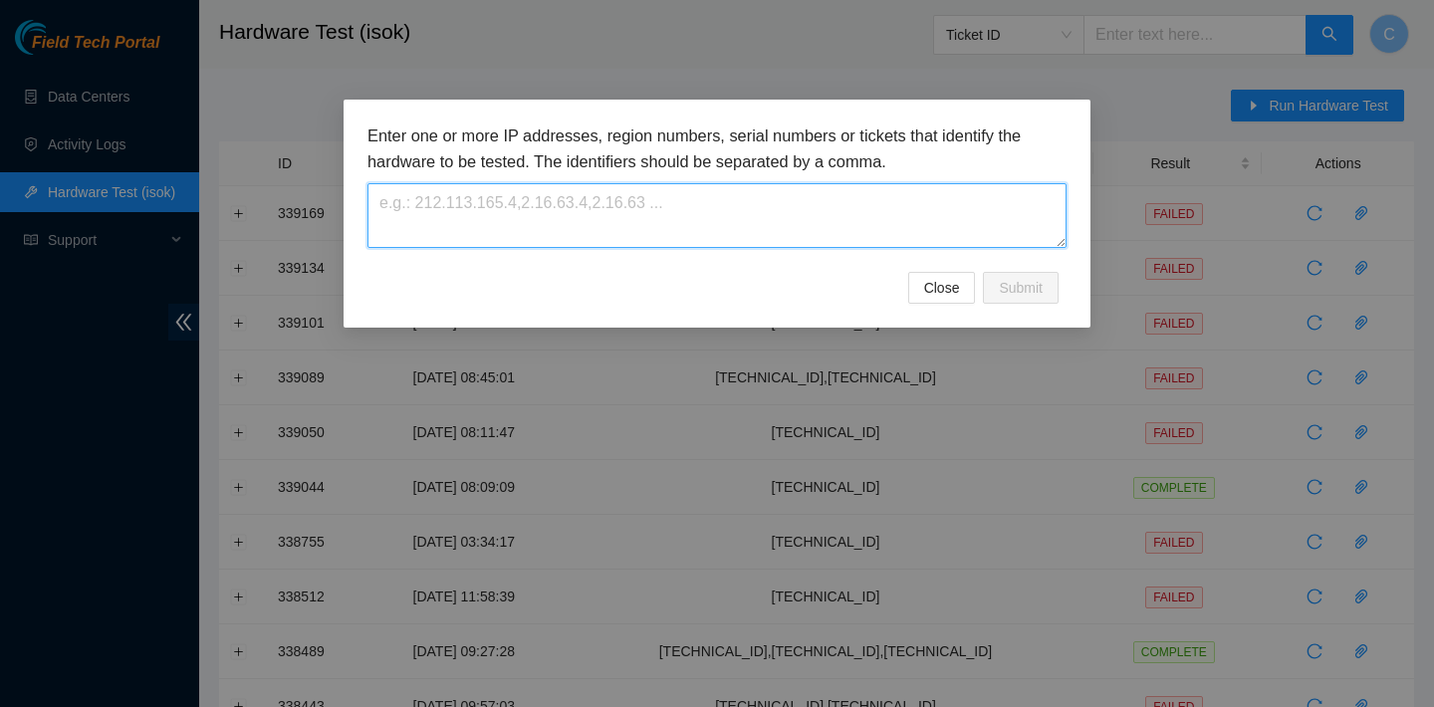
click at [846, 211] on textarea at bounding box center [716, 215] width 699 height 65
paste textarea "[TECHNICAL_ID]"
type textarea "23.62.155.107"
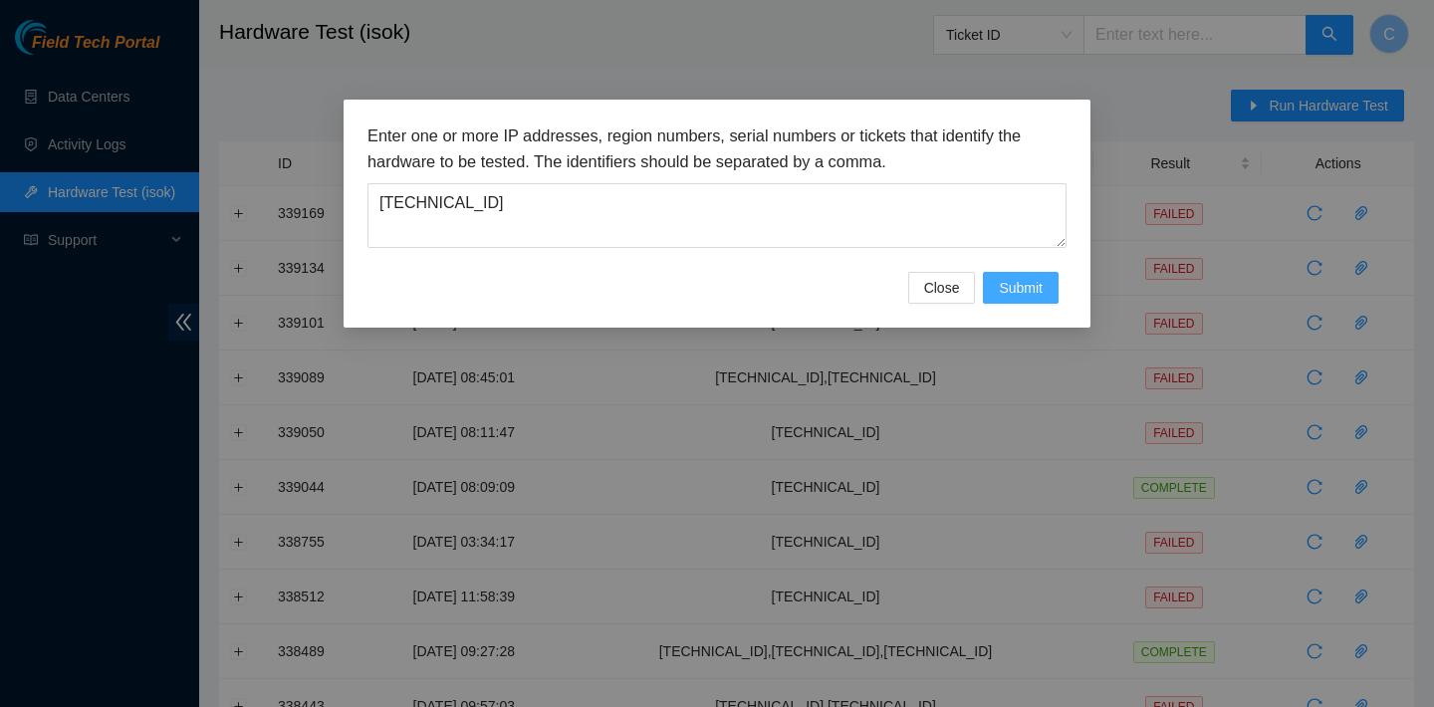
click at [1043, 276] on button "Submit" at bounding box center [1021, 288] width 76 height 32
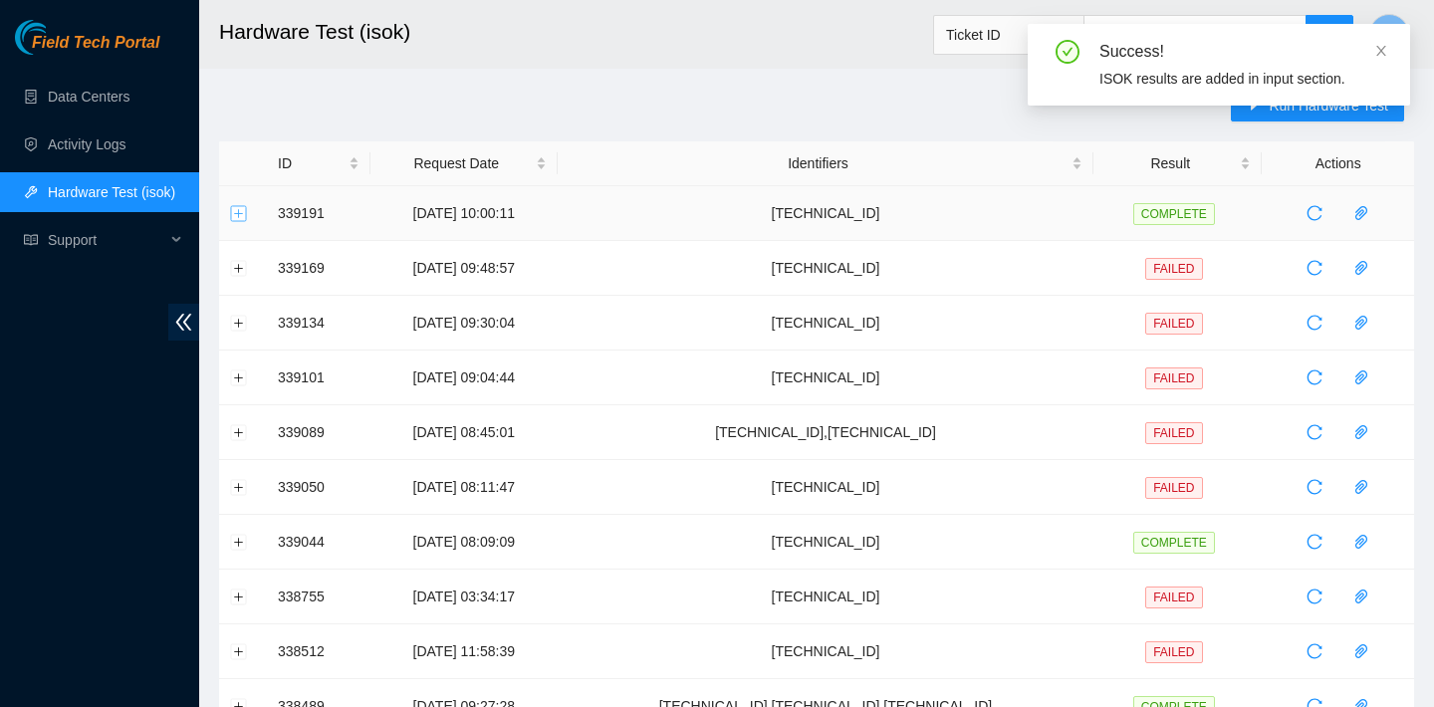
click at [244, 215] on button "Expand row" at bounding box center [239, 213] width 16 height 16
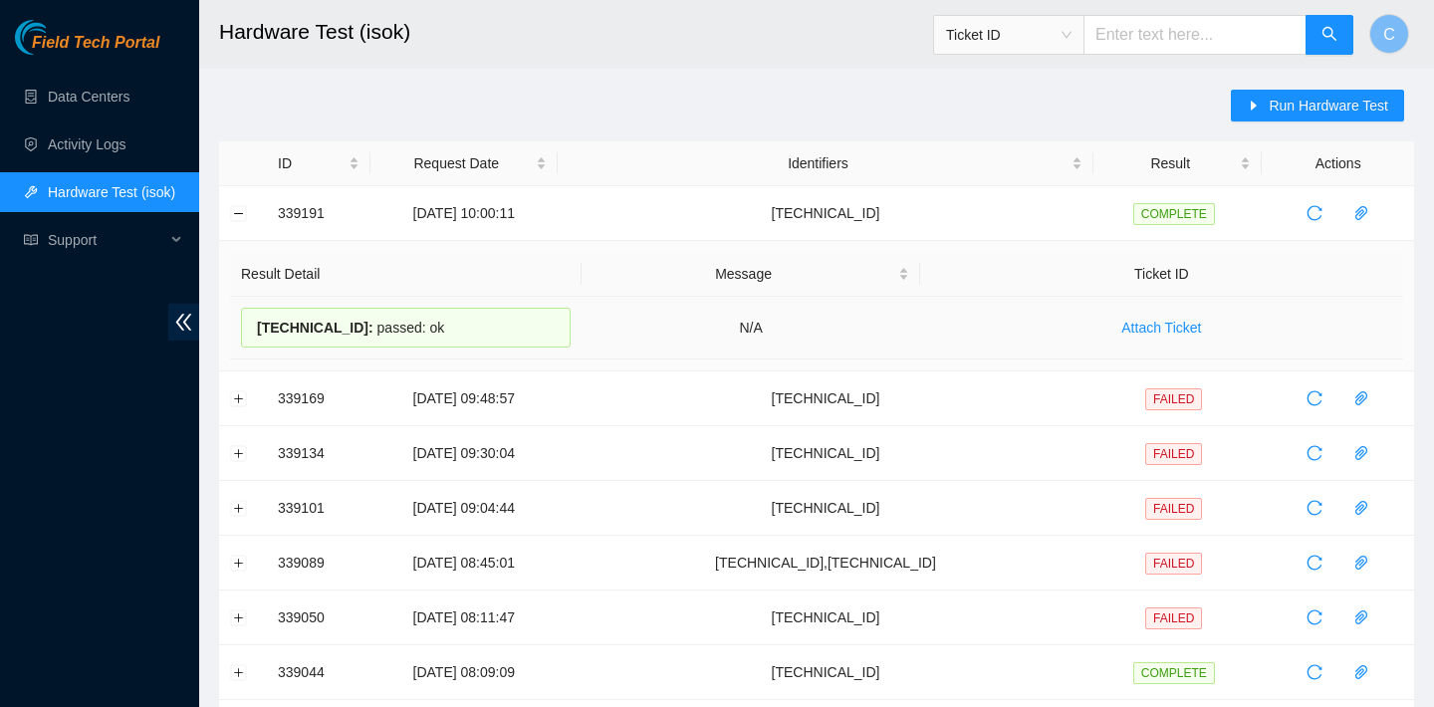
drag, startPoint x: 452, startPoint y: 326, endPoint x: 259, endPoint y: 321, distance: 193.2
click at [259, 321] on div "23.62.155.107 : passed: ok" at bounding box center [406, 328] width 330 height 40
copy div "23.62.155.107 : passed: ok"
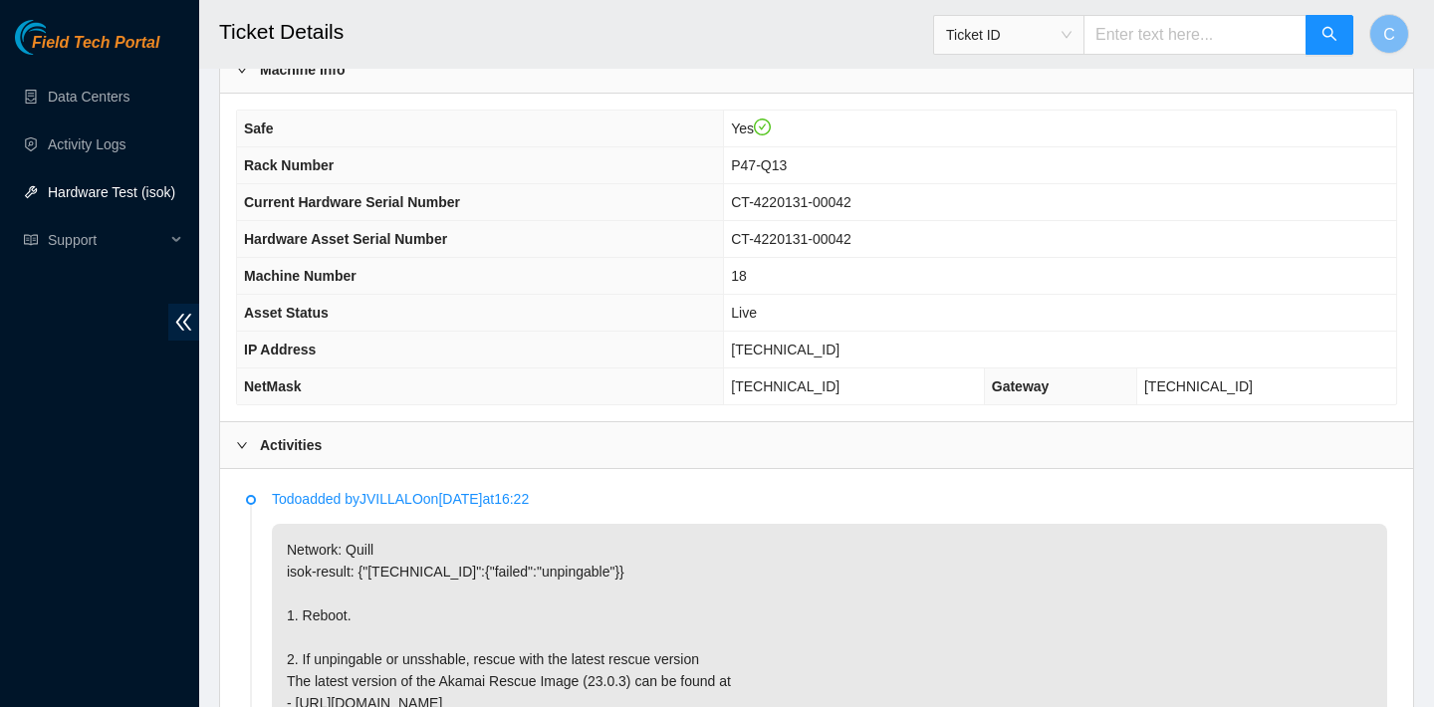
scroll to position [617, 0]
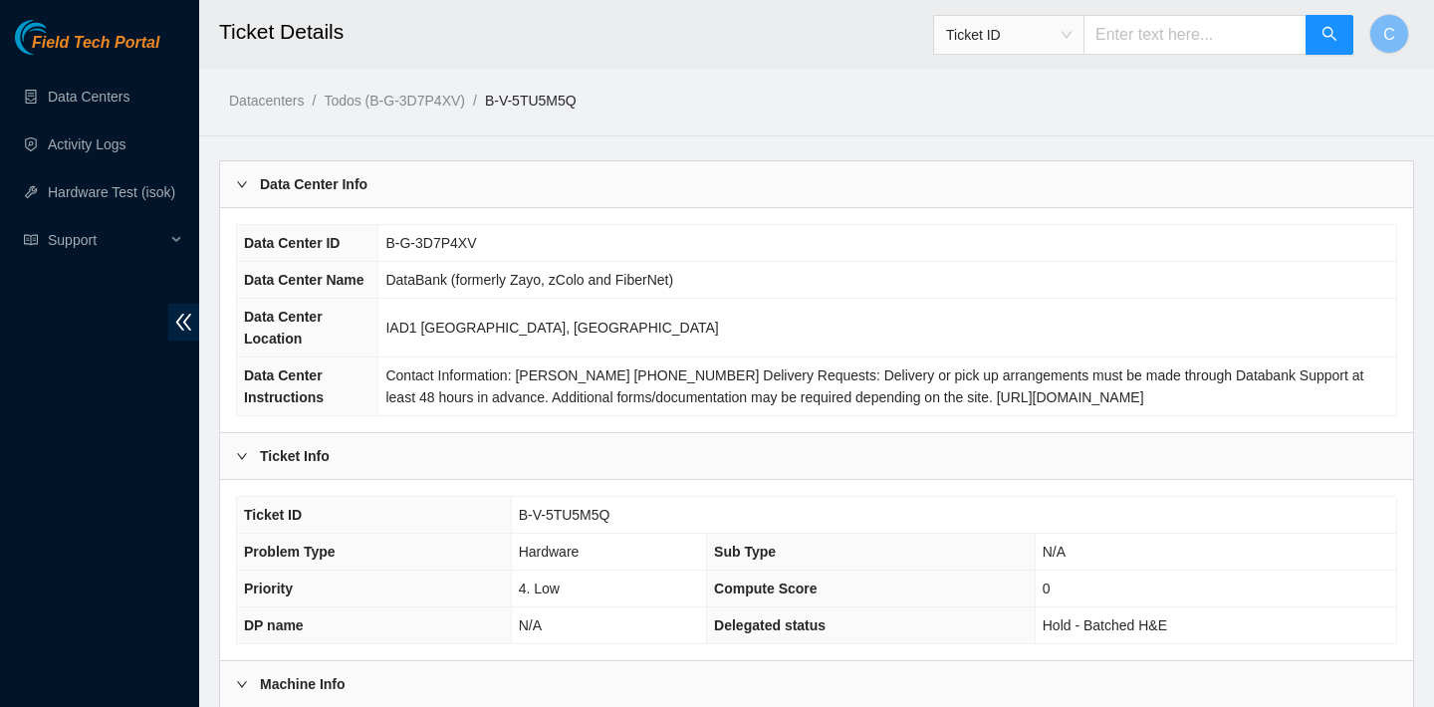
scroll to position [543, 0]
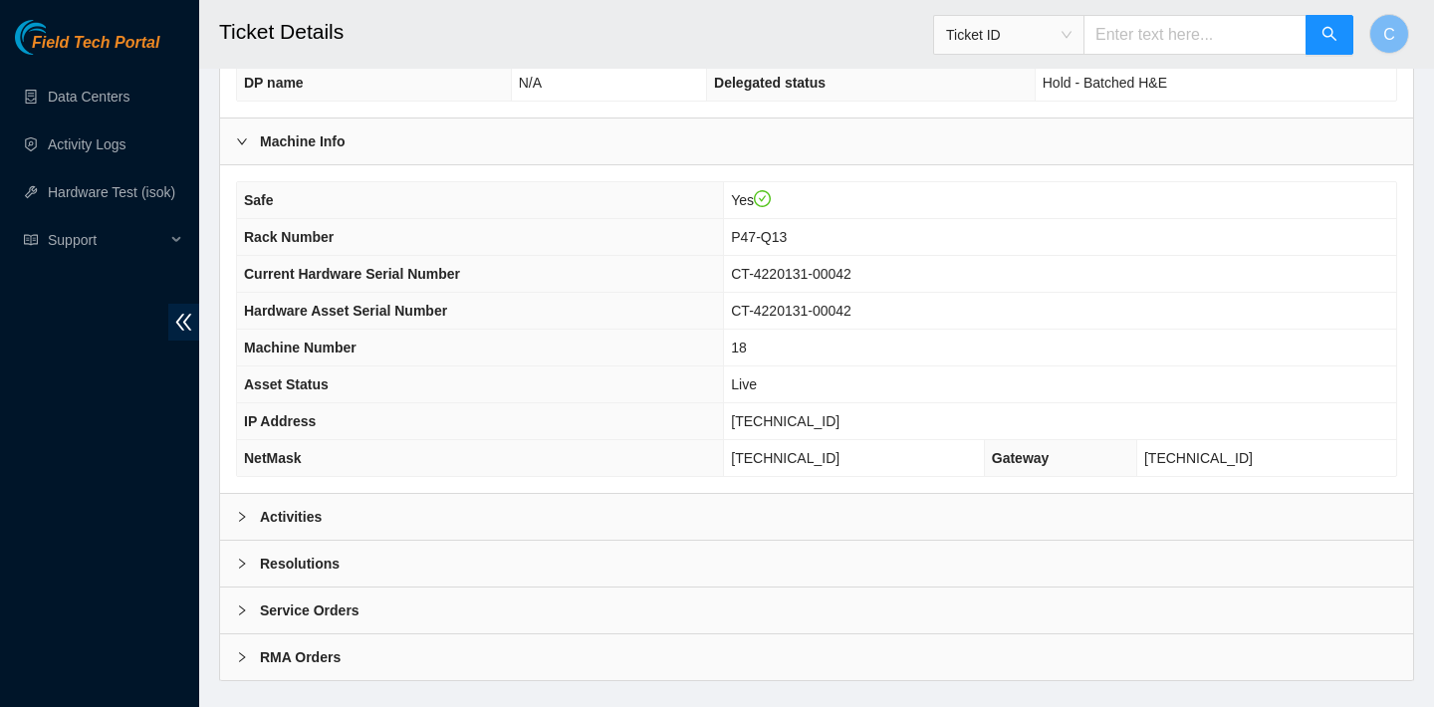
click at [517, 506] on div "Activities" at bounding box center [816, 517] width 1193 height 46
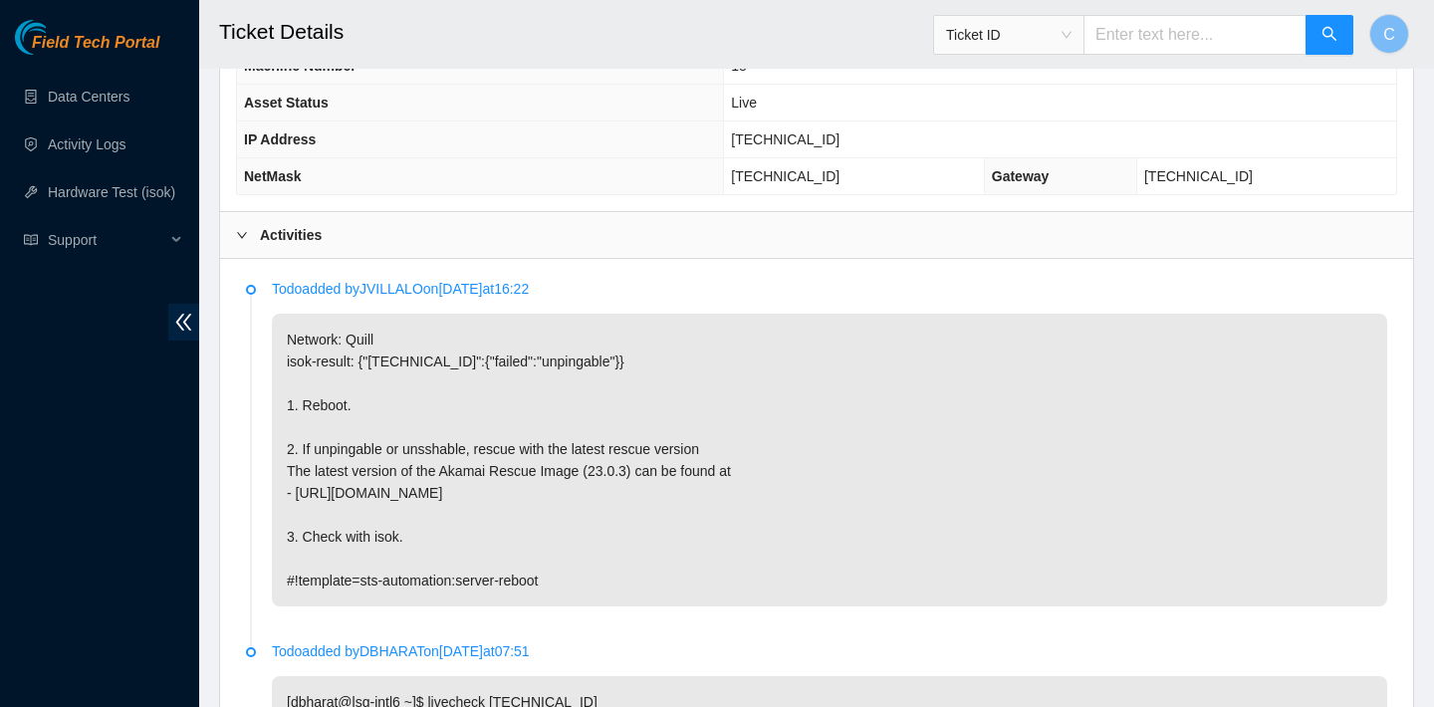
scroll to position [831, 0]
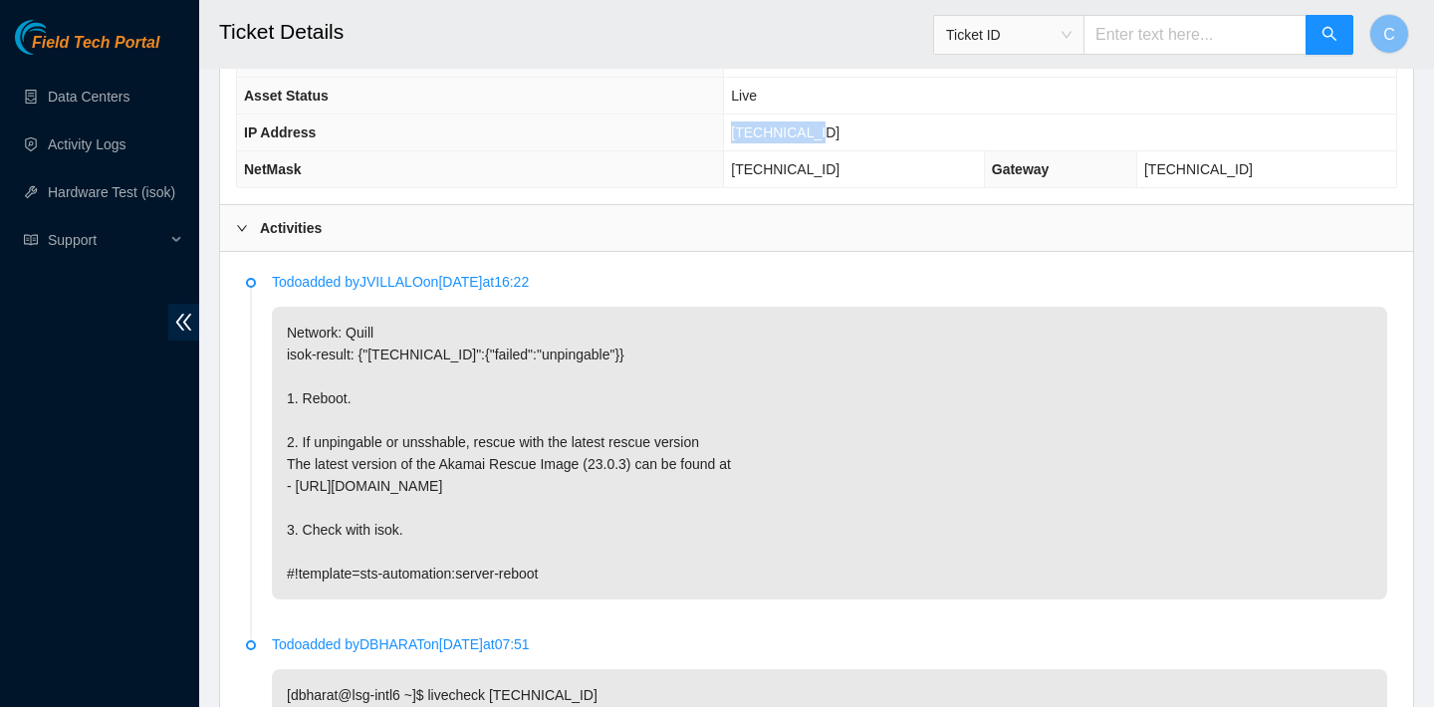
drag, startPoint x: 861, startPoint y: 131, endPoint x: 763, endPoint y: 128, distance: 98.6
click at [763, 128] on td "[TECHNICAL_ID]" at bounding box center [1060, 132] width 672 height 37
click at [760, 133] on span "[TECHNICAL_ID]" at bounding box center [785, 132] width 109 height 16
drag, startPoint x: 760, startPoint y: 133, endPoint x: 822, endPoint y: 132, distance: 62.7
click at [822, 132] on span "[TECHNICAL_ID]" at bounding box center [785, 132] width 109 height 16
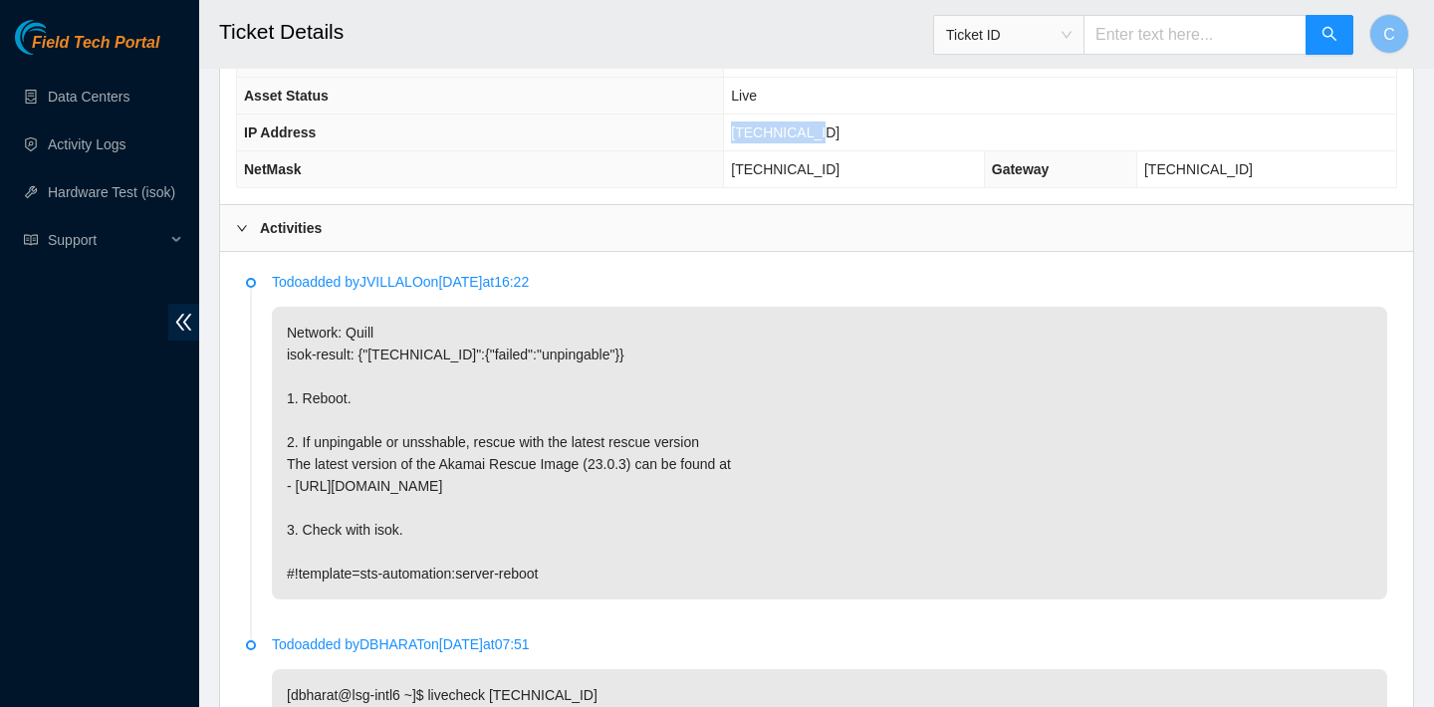
copy span "[TECHNICAL_ID]"
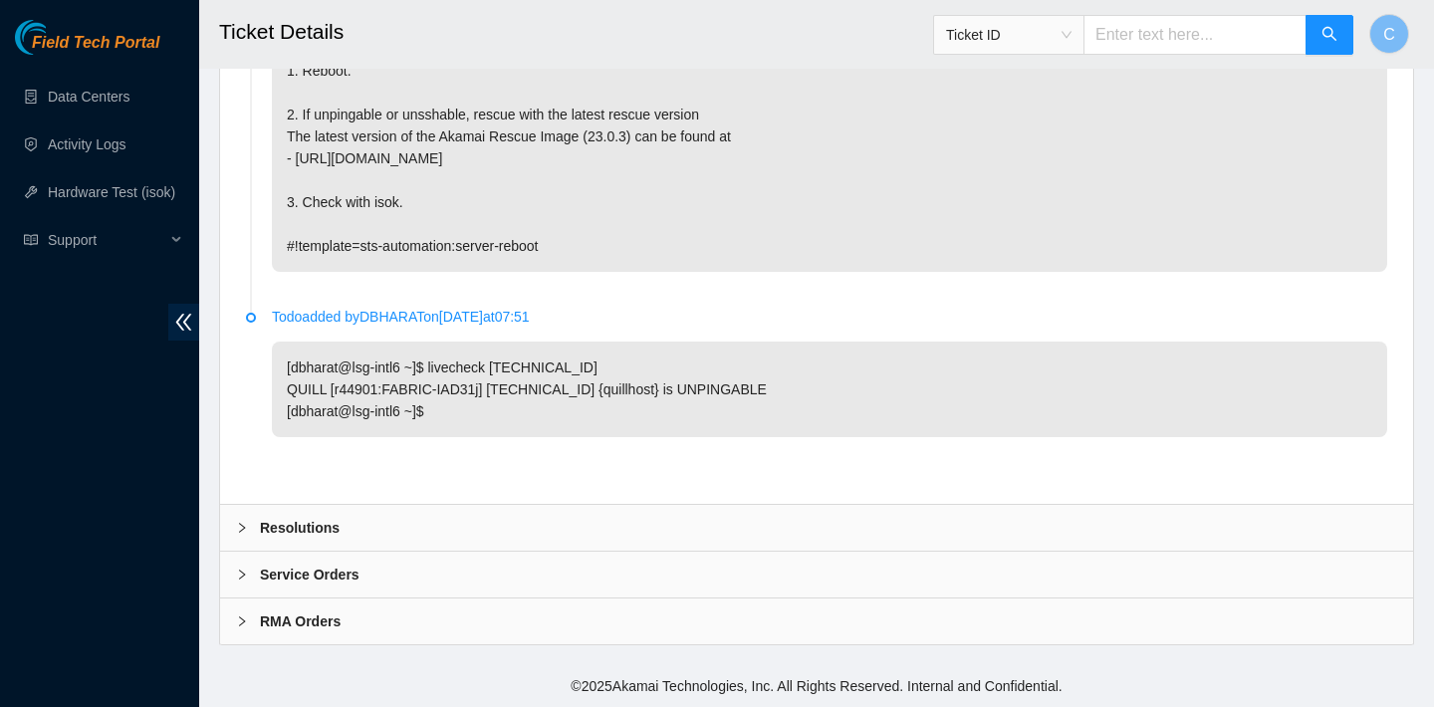
click at [528, 506] on div "Resolutions" at bounding box center [816, 528] width 1193 height 46
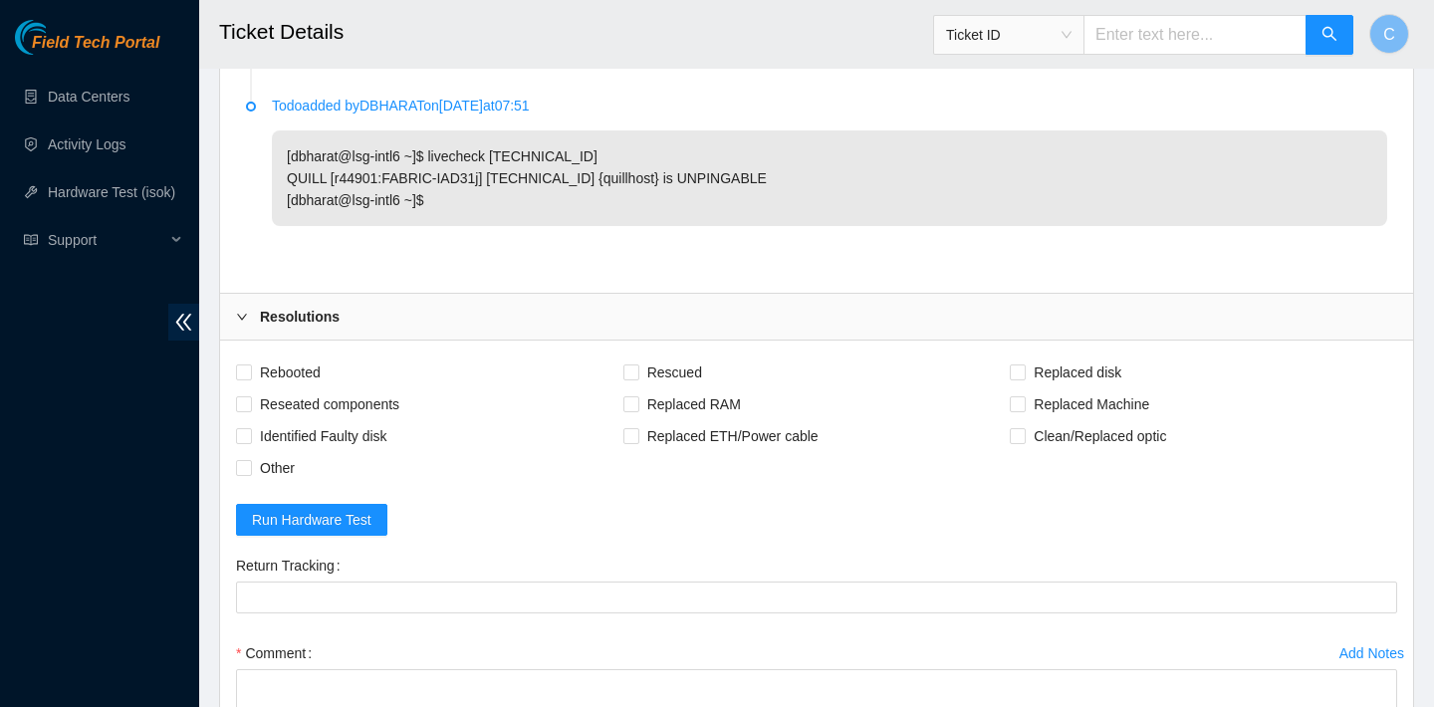
scroll to position [1468, 0]
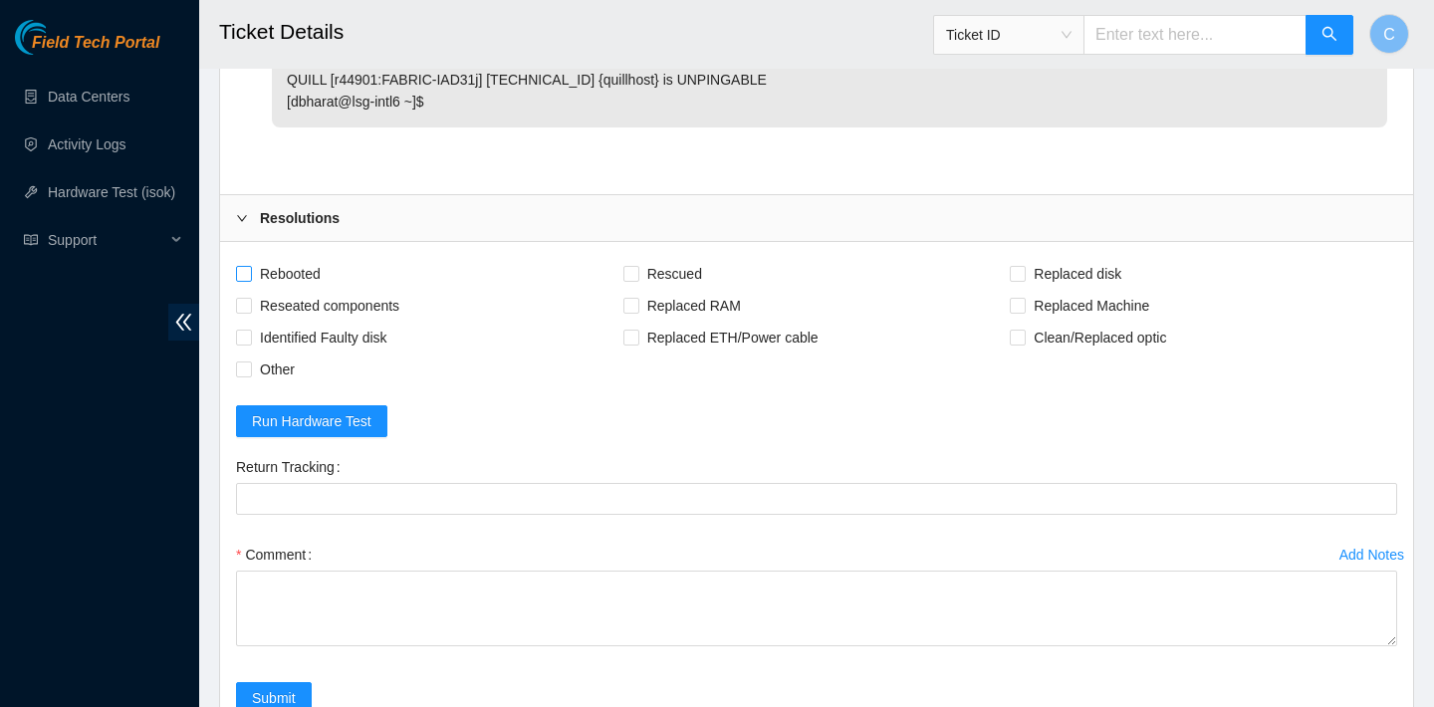
click at [298, 272] on span "Rebooted" at bounding box center [290, 274] width 77 height 32
click at [250, 272] on input "Rebooted" at bounding box center [243, 273] width 14 height 14
checkbox input "true"
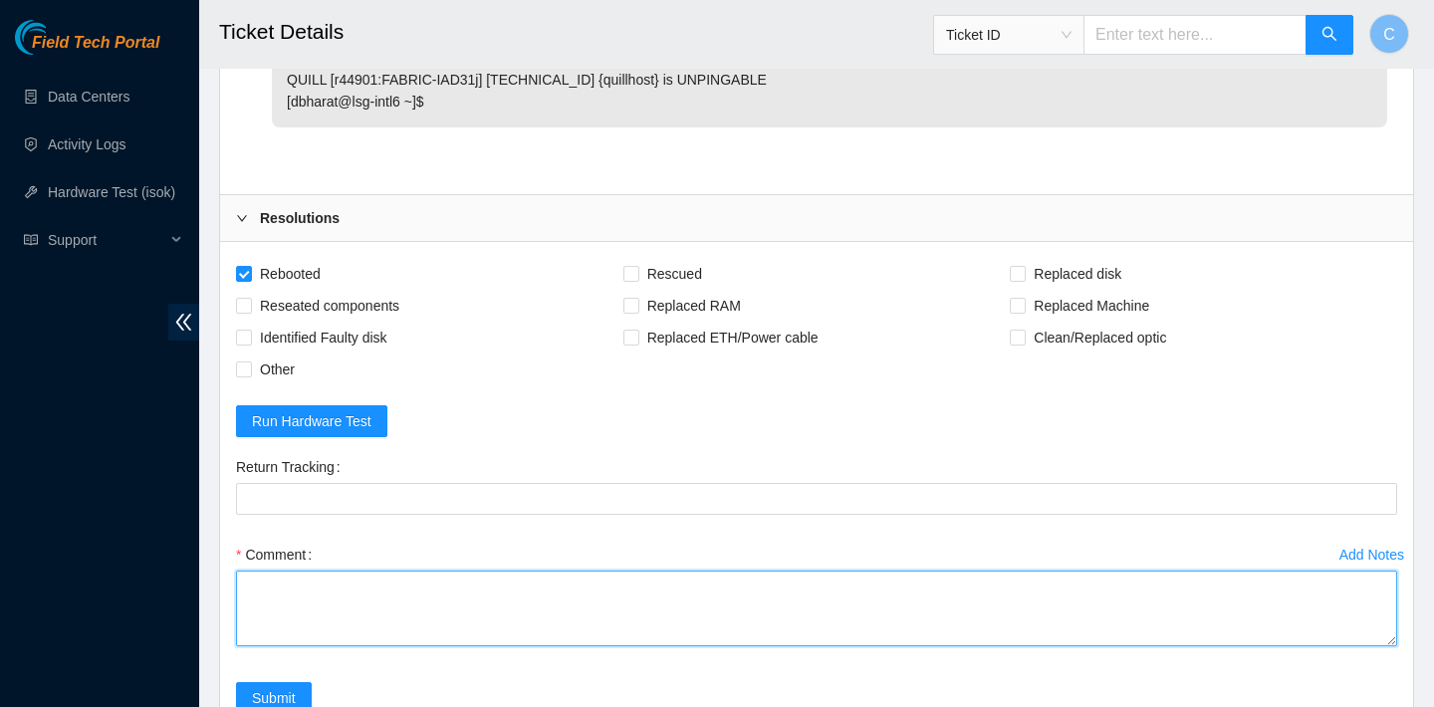
click at [478, 601] on textarea "Comment" at bounding box center [816, 608] width 1161 height 76
type textarea "verified SN rebooted"
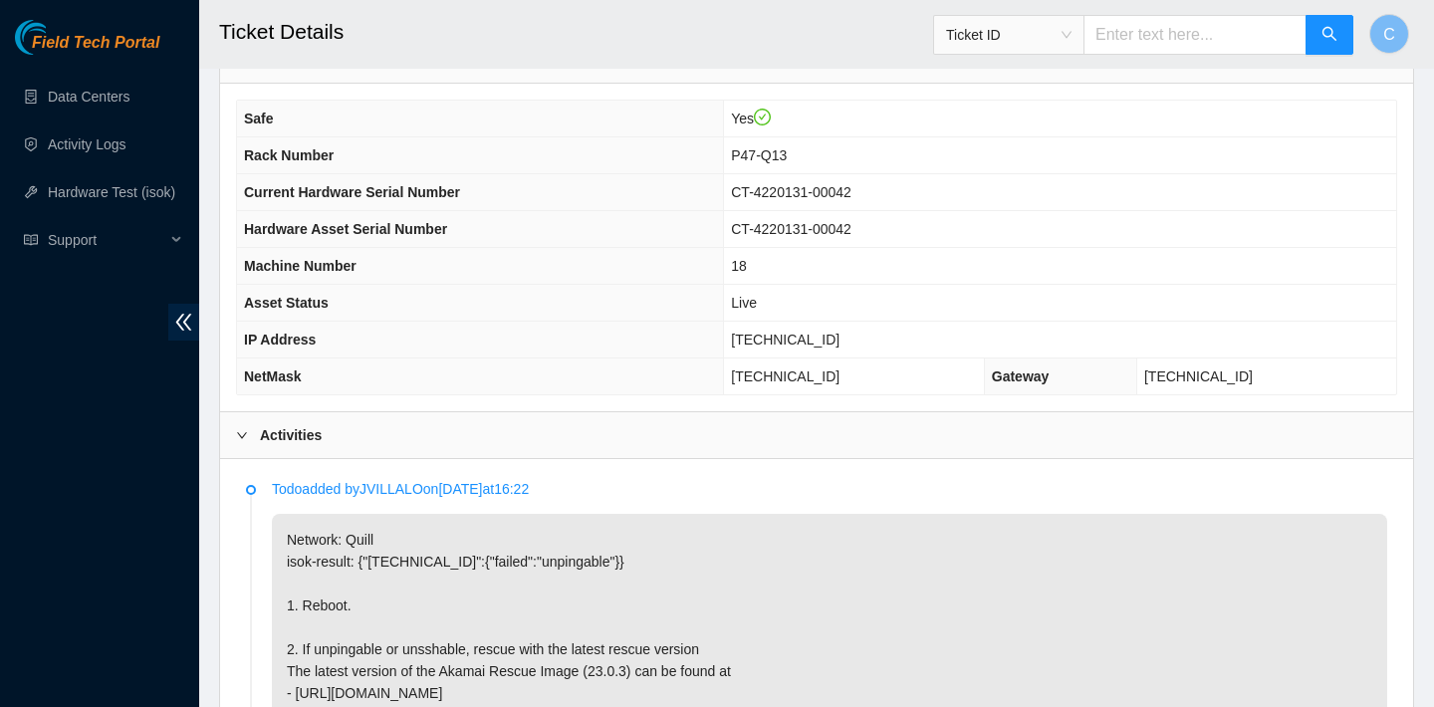
scroll to position [566, 0]
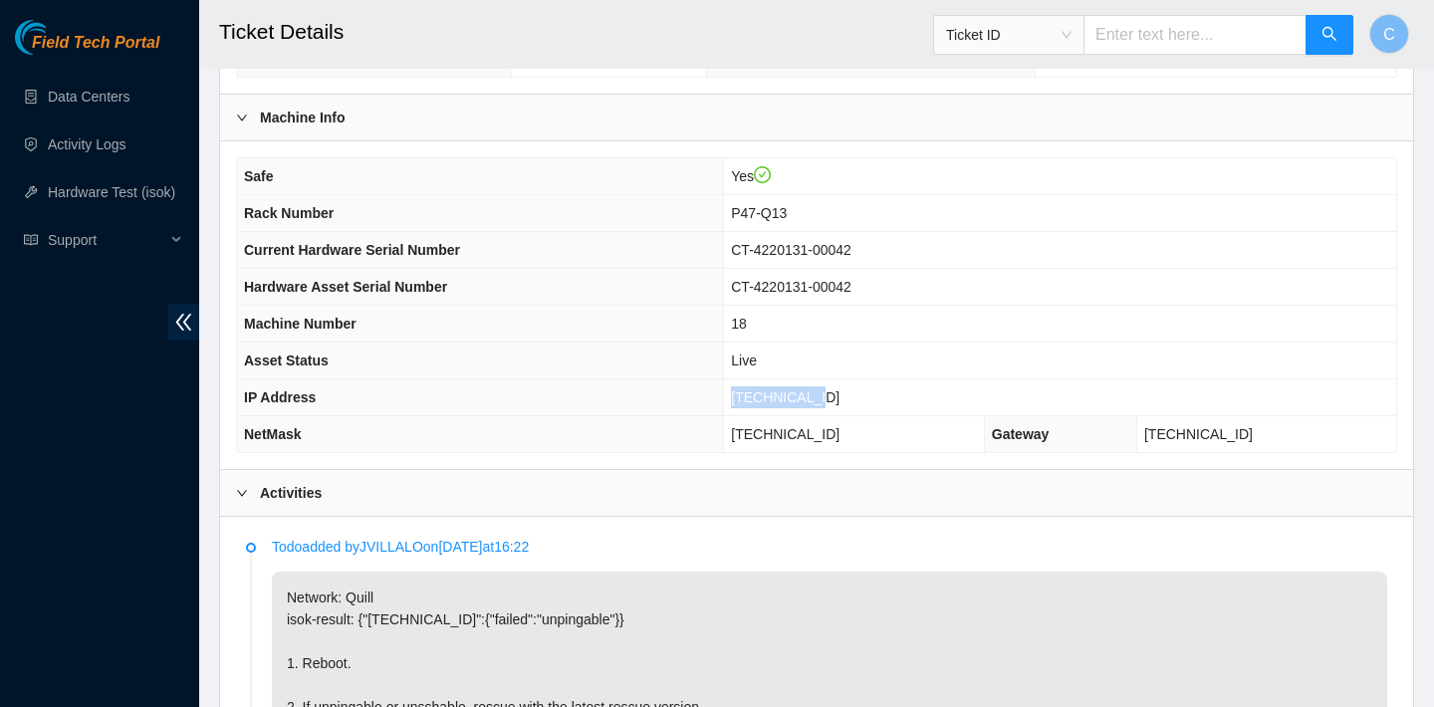
drag, startPoint x: 857, startPoint y: 386, endPoint x: 759, endPoint y: 385, distance: 98.6
click at [759, 385] on td "[TECHNICAL_ID]" at bounding box center [1060, 397] width 672 height 37
copy span "[TECHNICAL_ID]"
drag, startPoint x: 875, startPoint y: 428, endPoint x: 759, endPoint y: 424, distance: 116.6
click at [759, 424] on td "[TECHNICAL_ID]" at bounding box center [854, 434] width 261 height 37
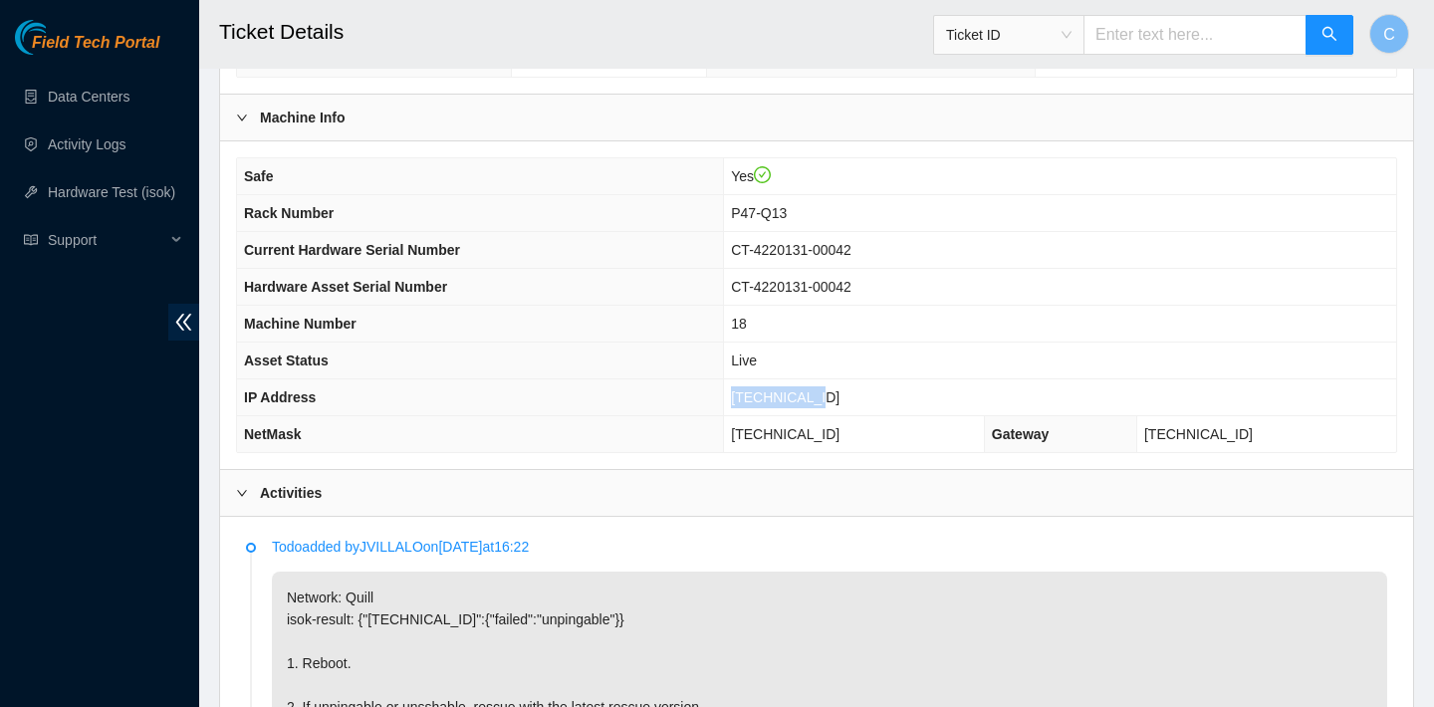
copy span "[TECHNICAL_ID]"
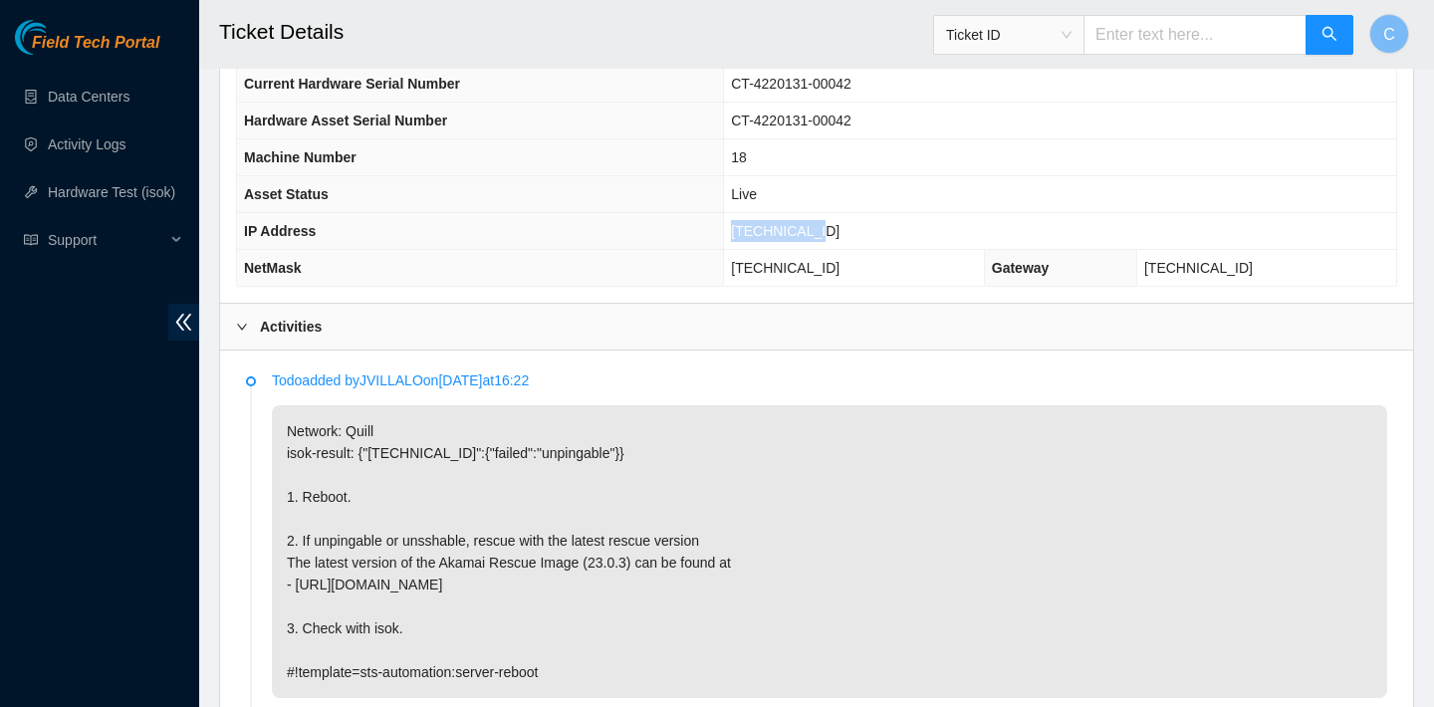
scroll to position [626, 0]
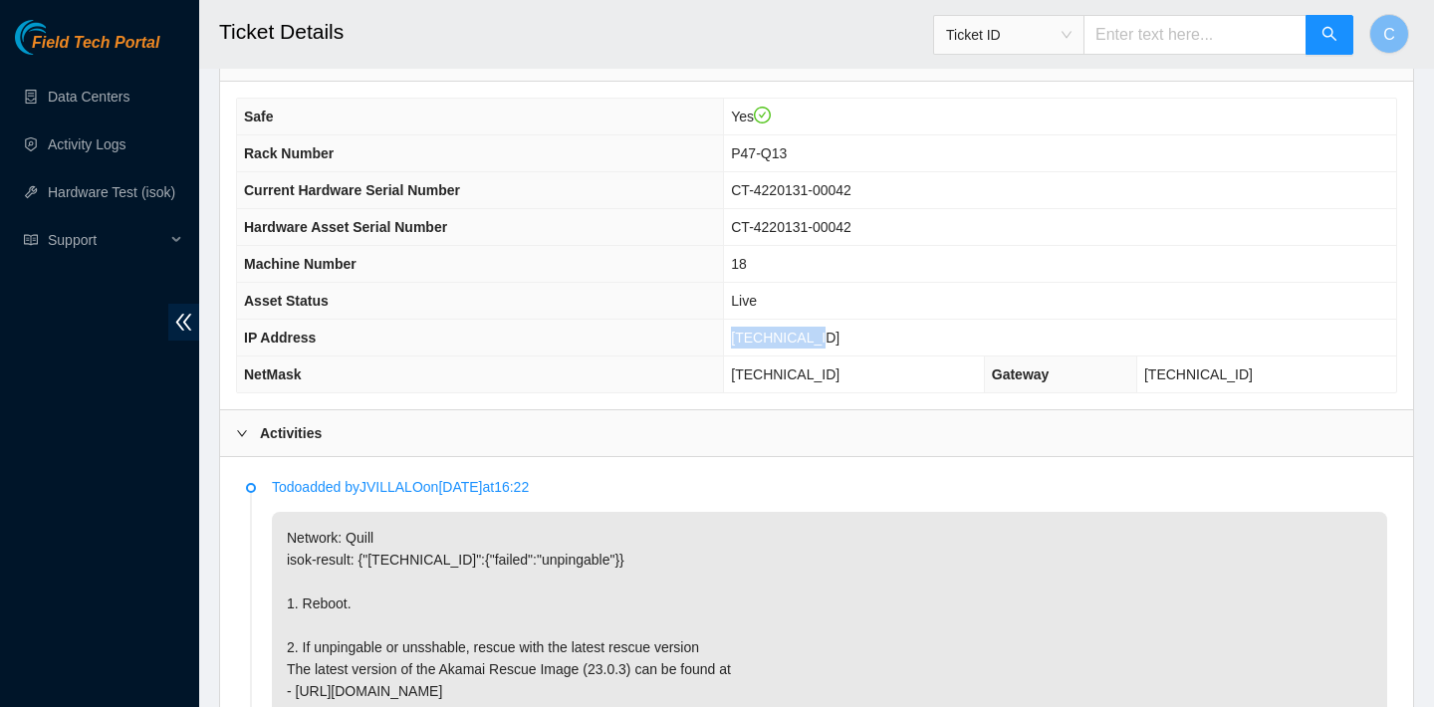
drag, startPoint x: 855, startPoint y: 338, endPoint x: 758, endPoint y: 334, distance: 97.6
click at [758, 334] on td "[TECHNICAL_ID]" at bounding box center [1060, 338] width 672 height 37
copy span "[TECHNICAL_ID]"
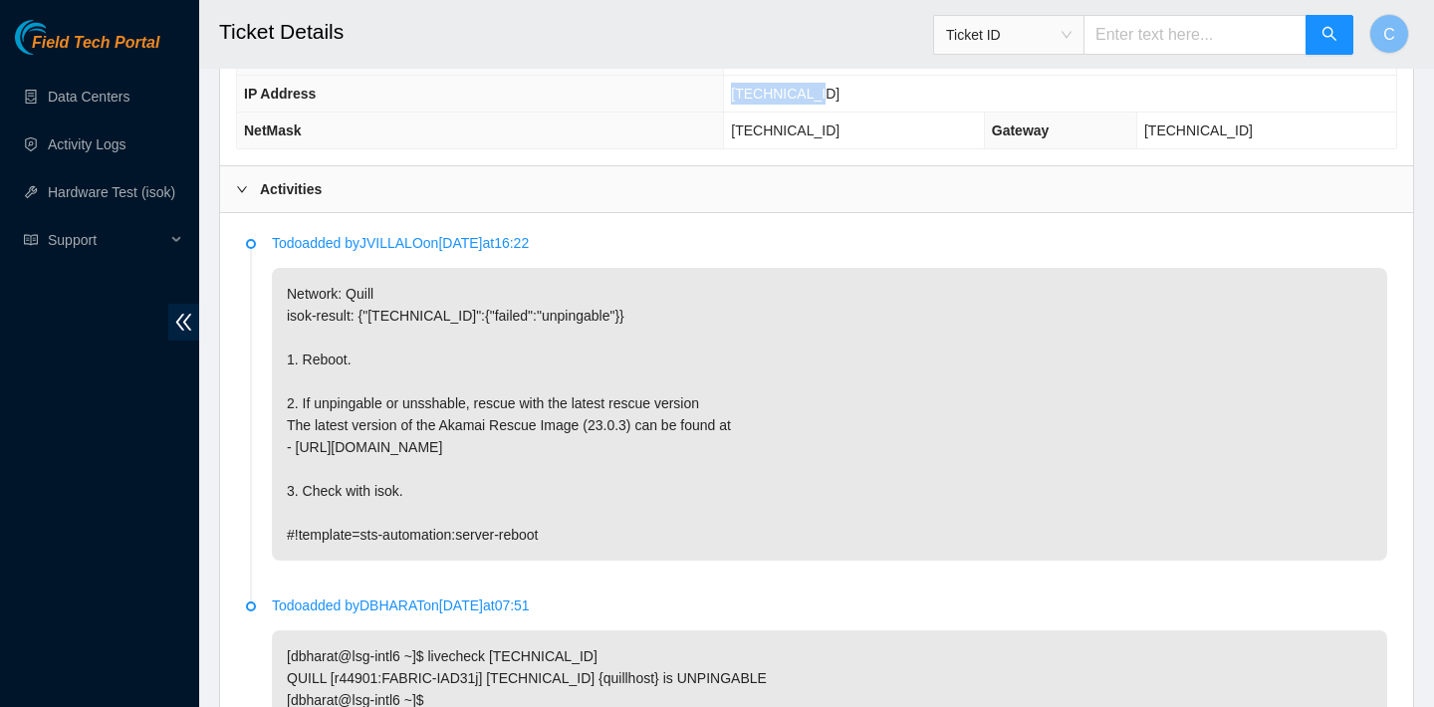
scroll to position [1271, 0]
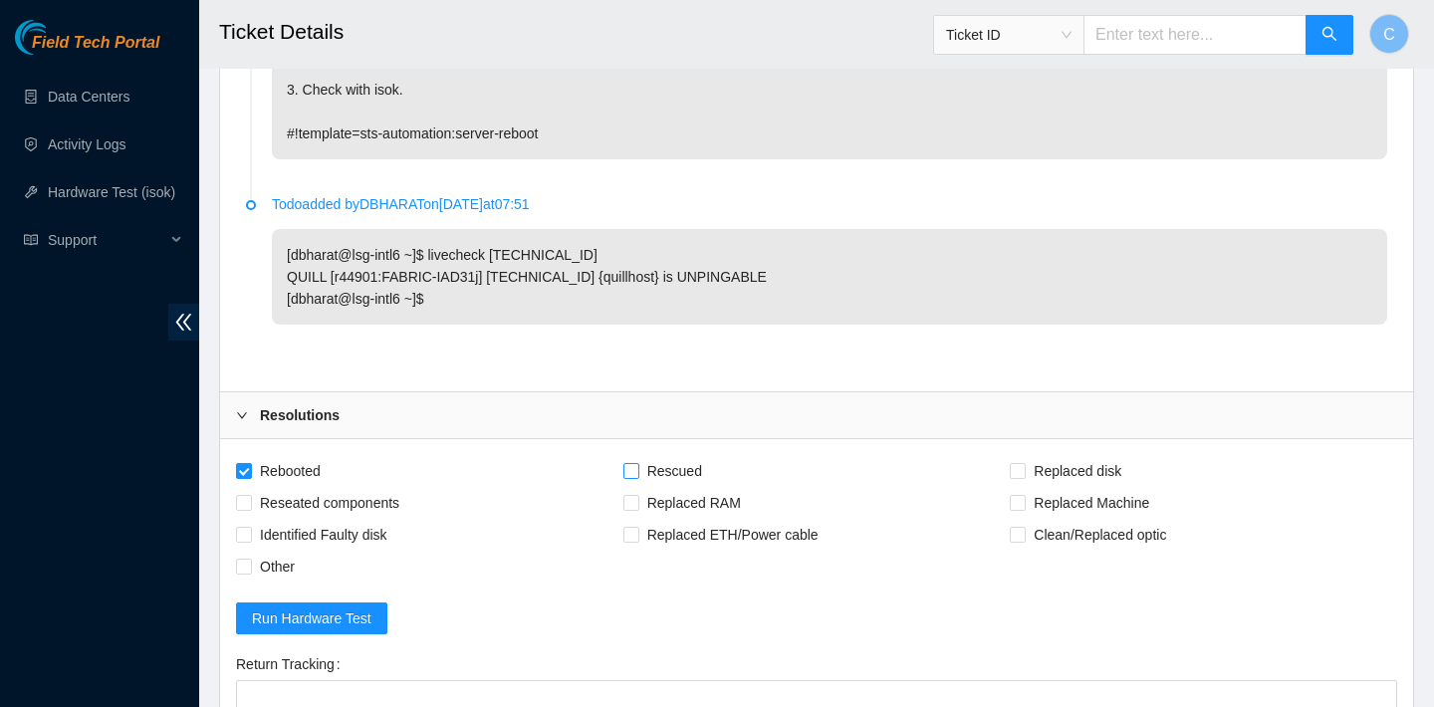
click at [680, 464] on span "Rescued" at bounding box center [674, 471] width 71 height 32
click at [637, 464] on input "Rescued" at bounding box center [630, 470] width 14 height 14
checkbox input "true"
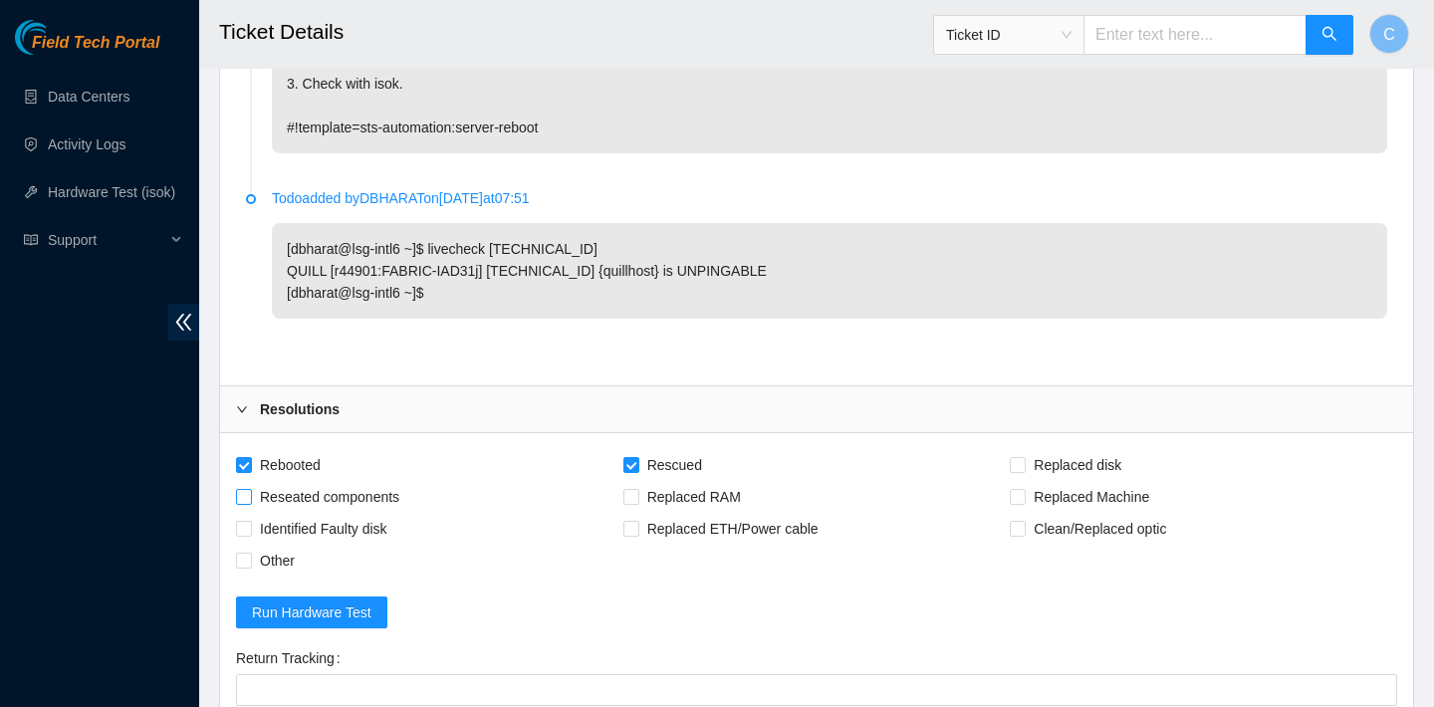
click at [401, 493] on span "Reseated components" at bounding box center [329, 497] width 155 height 32
click at [250, 493] on input "Reseated components" at bounding box center [243, 496] width 14 height 14
checkbox input "true"
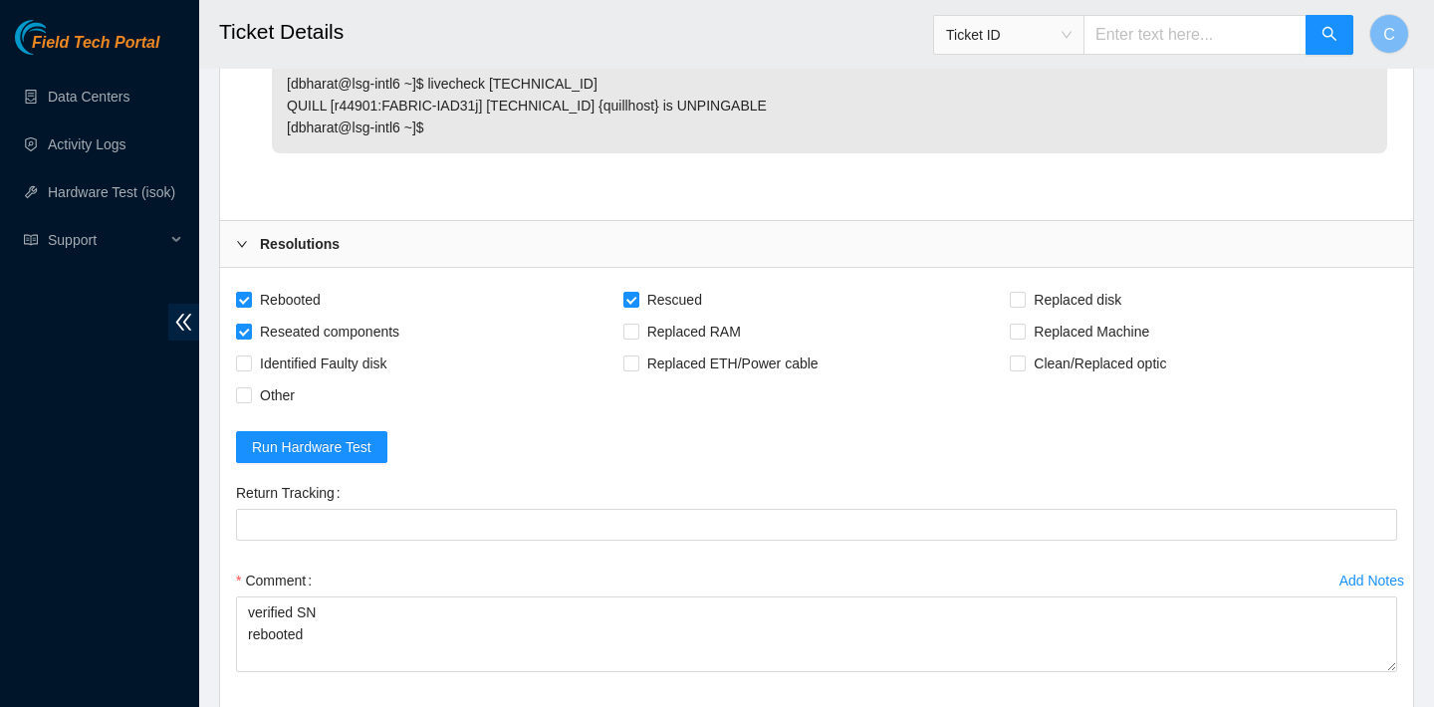
scroll to position [1672, 0]
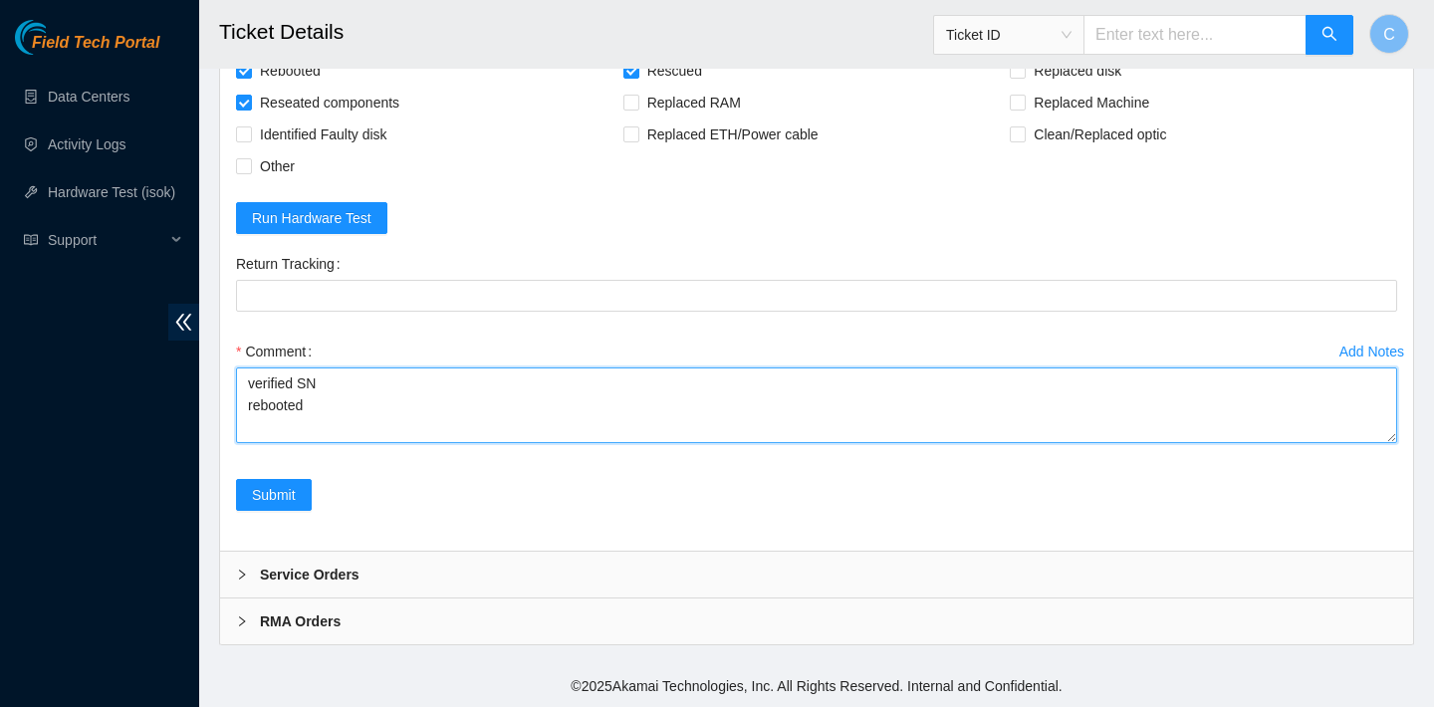
click at [345, 404] on textarea "verified SN rebooted" at bounding box center [816, 405] width 1161 height 76
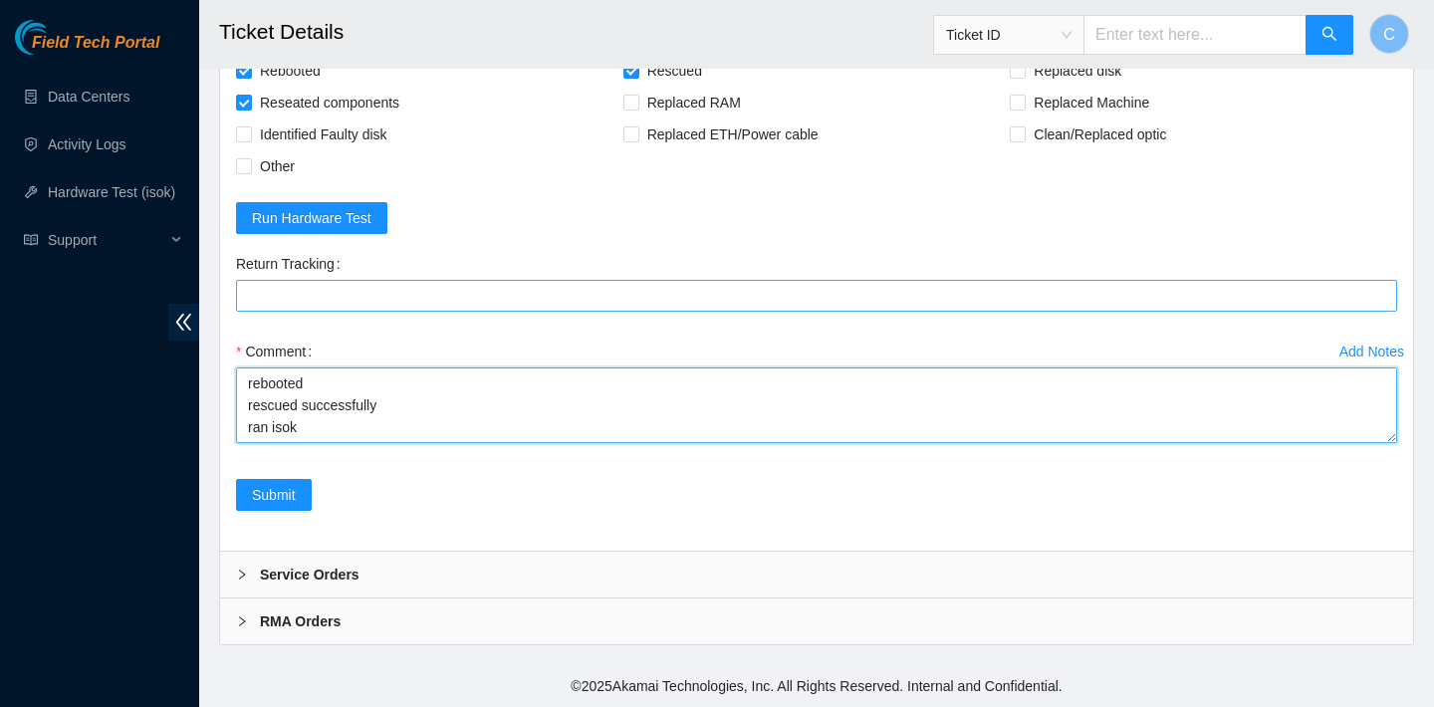
paste textarea "pci link speed and width"
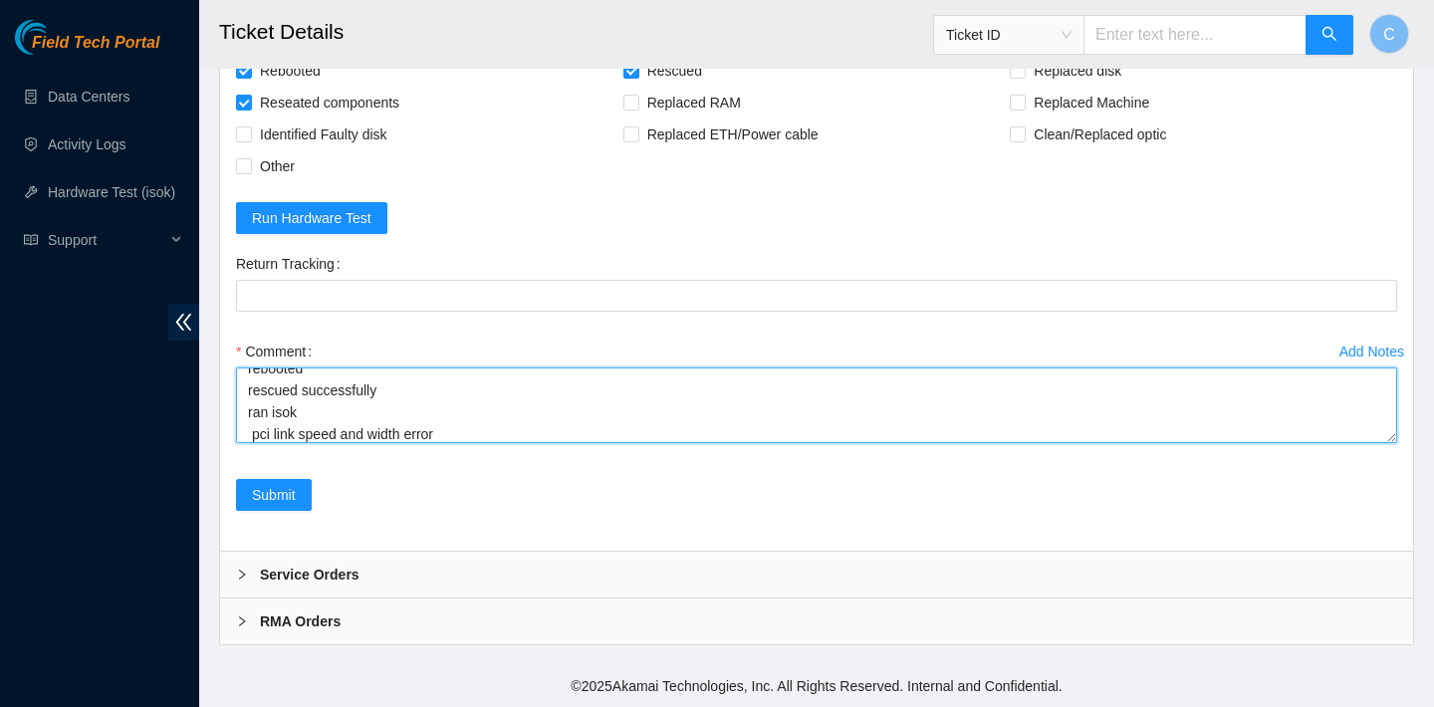
click at [254, 436] on textarea "verified SN rebooted rescued successfully ran isok pci link speed and width err…" at bounding box center [816, 405] width 1161 height 76
paste textarea "23.36.178.21 :"
click at [585, 439] on textarea "verified SN rebooted rescued successfully ran isok 23.36.178.21 : pci link spee…" at bounding box center [816, 405] width 1161 height 76
click at [549, 392] on textarea "verified SN rebooted rescued successfully ran isok 23.36.178.21 : pci link spee…" at bounding box center [816, 405] width 1161 height 76
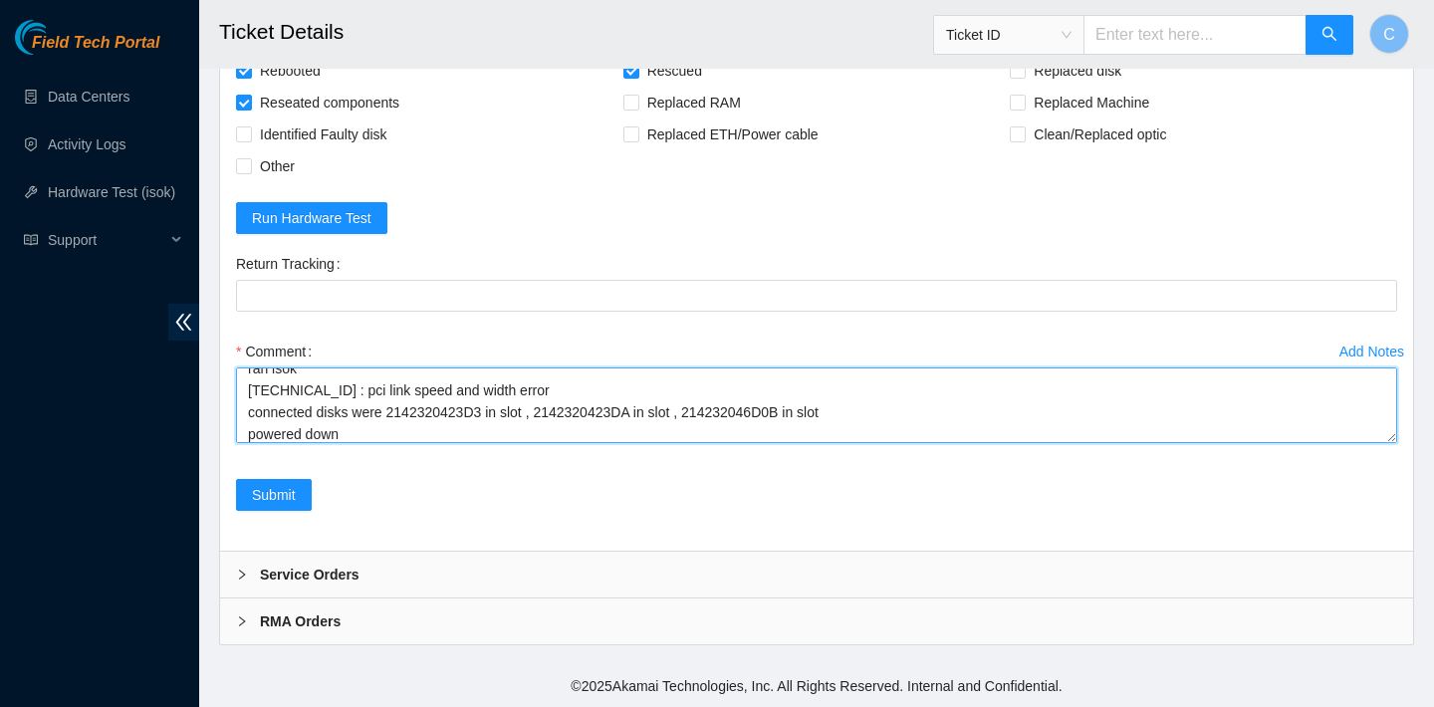
click at [365, 426] on textarea "verified SN rebooted rescued successfully ran isok 23.36.178.21 : pci link spee…" at bounding box center [816, 405] width 1161 height 76
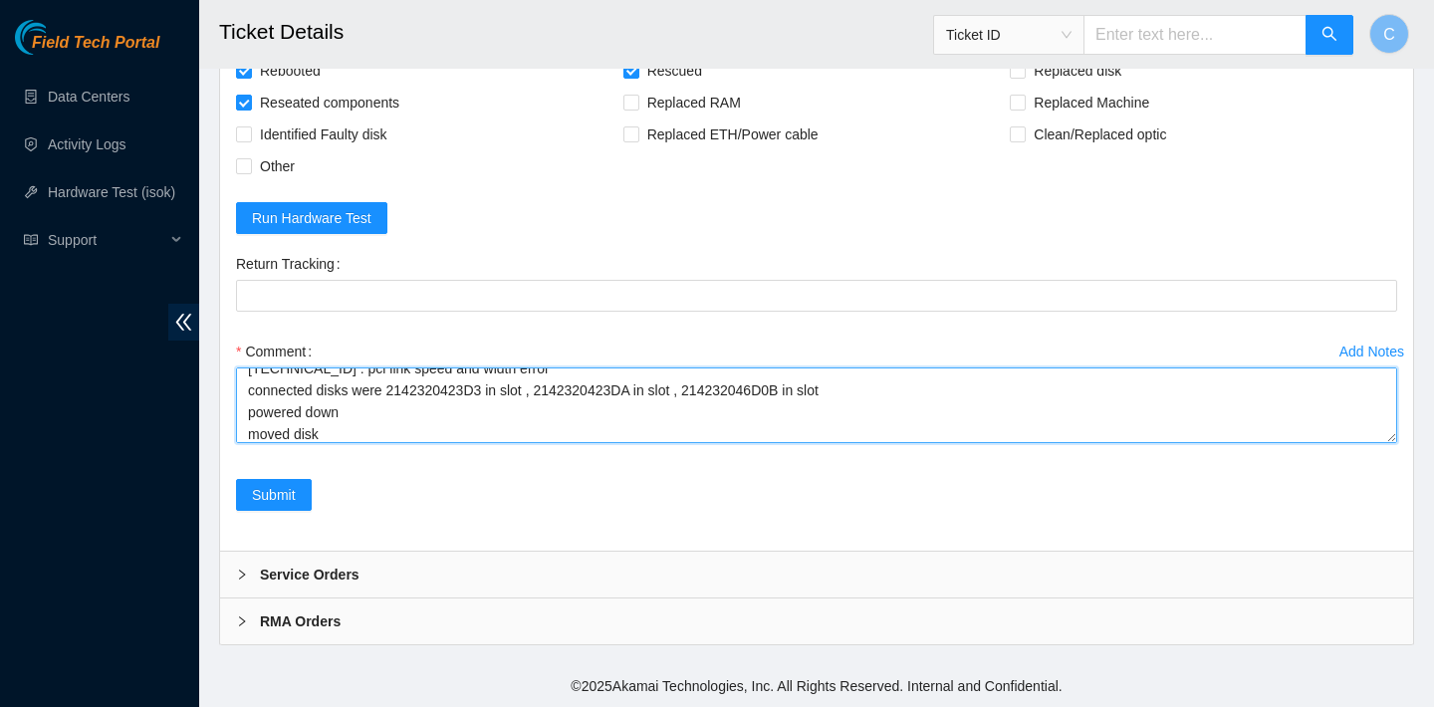
click at [389, 391] on textarea "verified SN rebooted rescued successfully ran isok 23.36.178.21 : pci link spee…" at bounding box center [816, 405] width 1161 height 76
click at [335, 433] on textarea "verified SN rebooted rescued successfully ran isok 23.36.178.21 : pci link spee…" at bounding box center [816, 405] width 1161 height 76
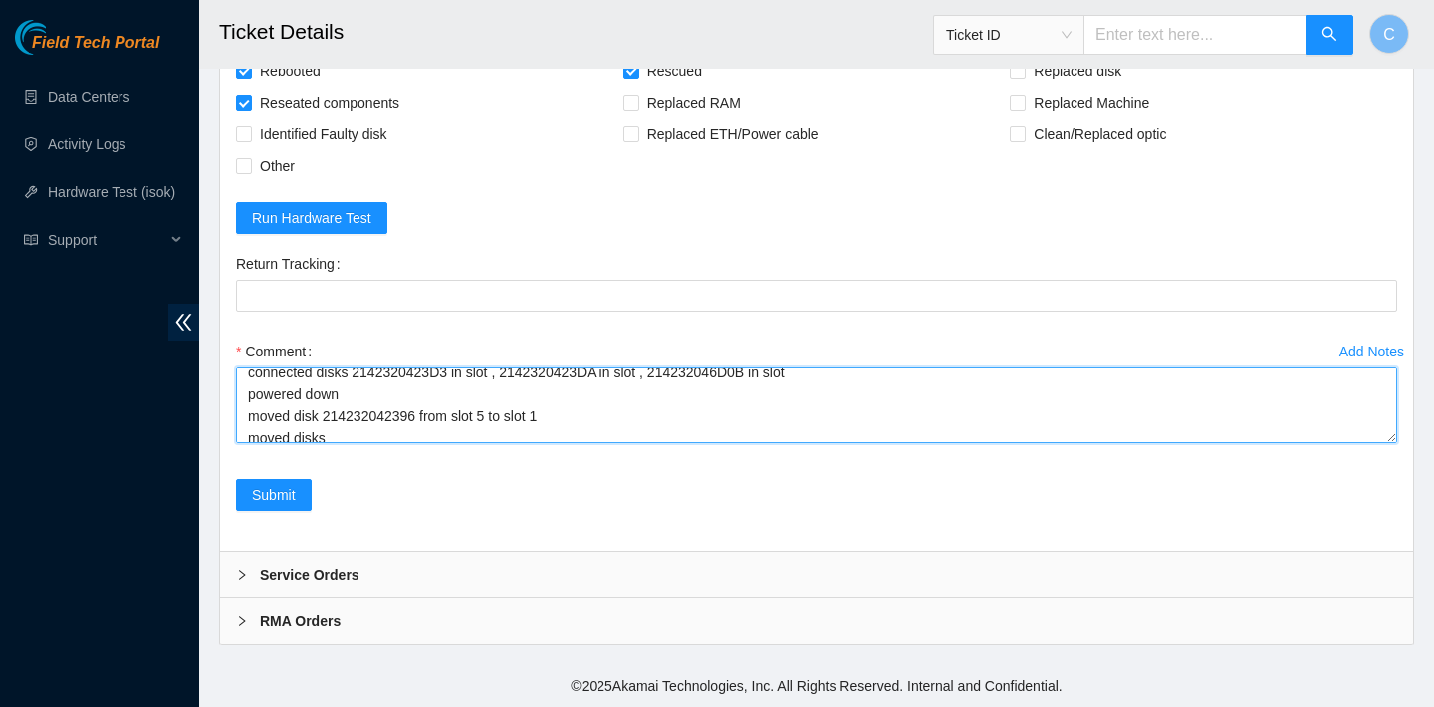
scroll to position [116, 0]
click at [505, 375] on textarea "verified SN rebooted rescued successfully ran isok 23.36.178.21 : pci link spee…" at bounding box center [816, 405] width 1161 height 76
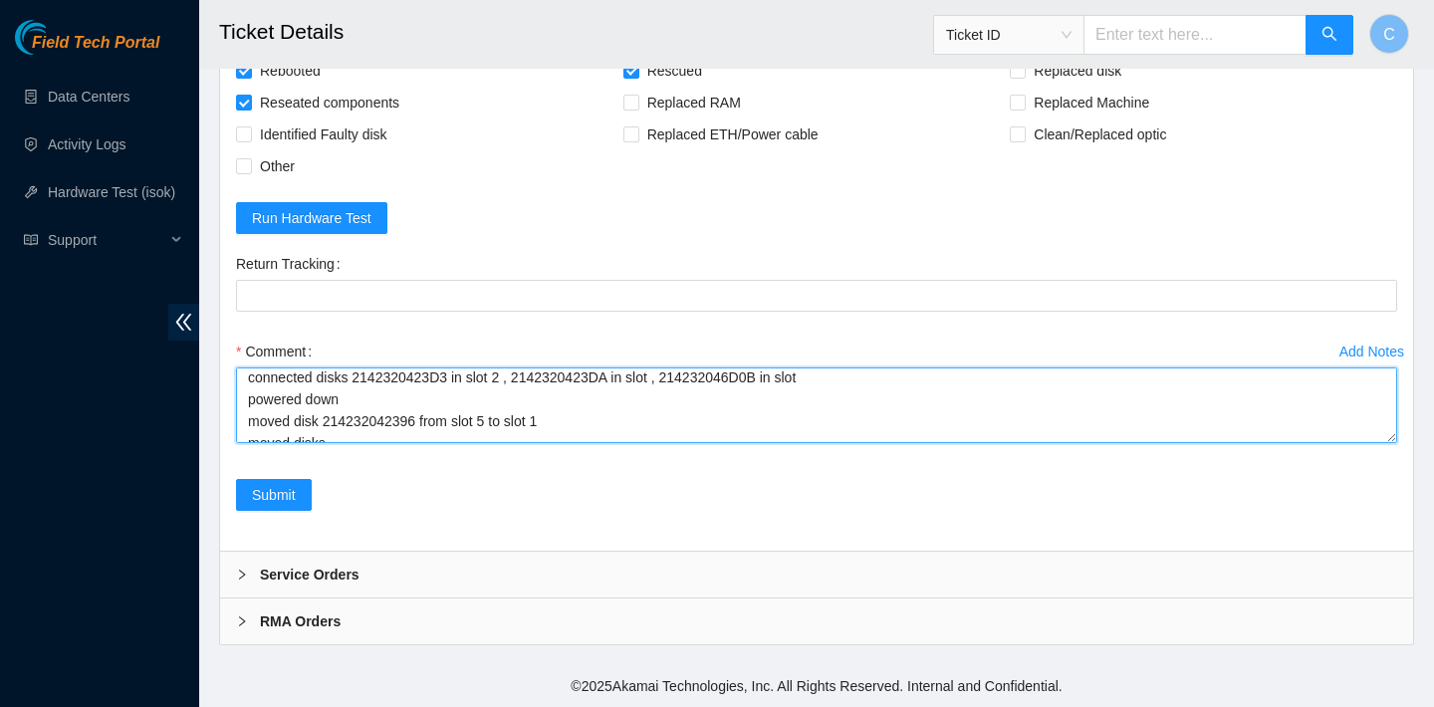
click at [679, 376] on textarea "verified SN rebooted rescued successfully ran isok 23.36.178.21 : pci link spee…" at bounding box center [816, 405] width 1161 height 76
click at [855, 378] on textarea "verified SN rebooted rescued successfully ran isok 23.36.178.21 : pci link spee…" at bounding box center [816, 405] width 1161 height 76
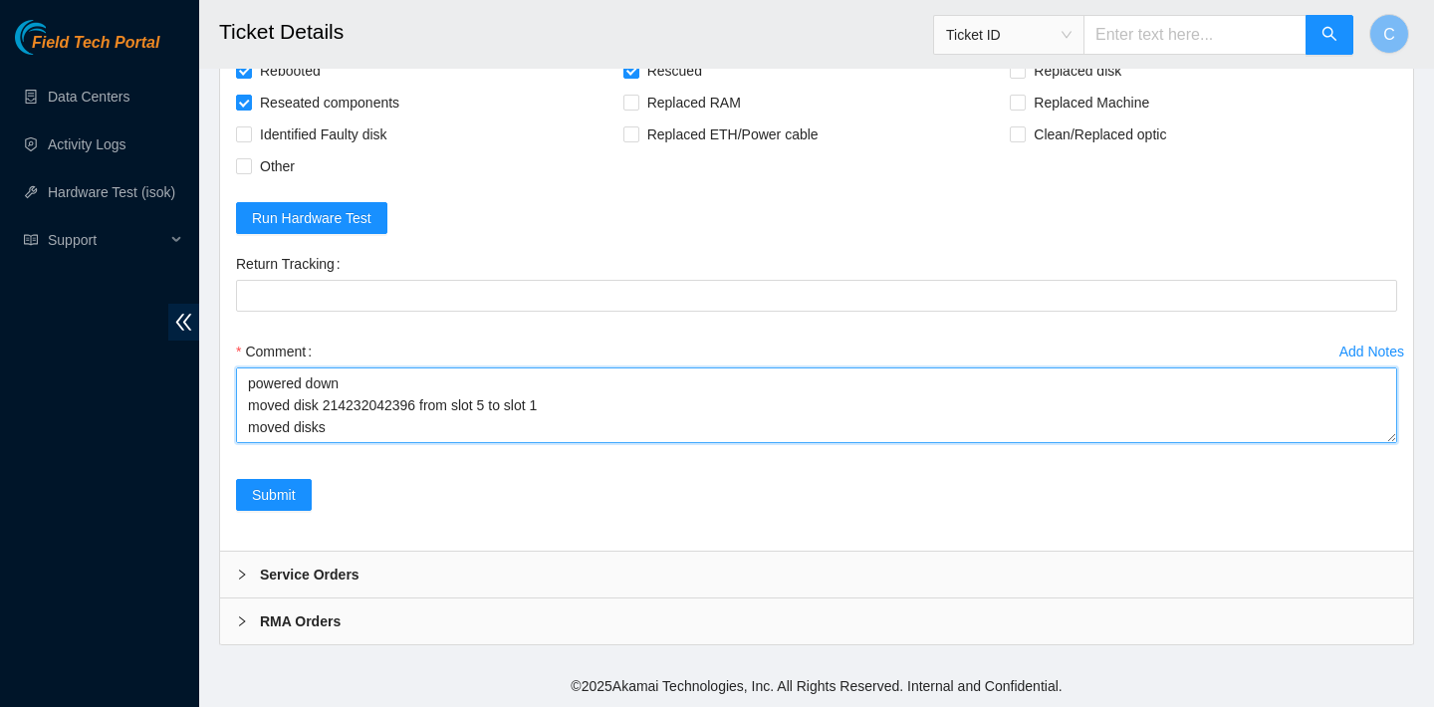
scroll to position [175, 0]
click at [357, 388] on textarea "verified SN rebooted rescued successfully ran isok 23.36.178.21 : pci link spee…" at bounding box center [816, 405] width 1161 height 76
paste textarea "23.36.178.21 : failed: unpingable"
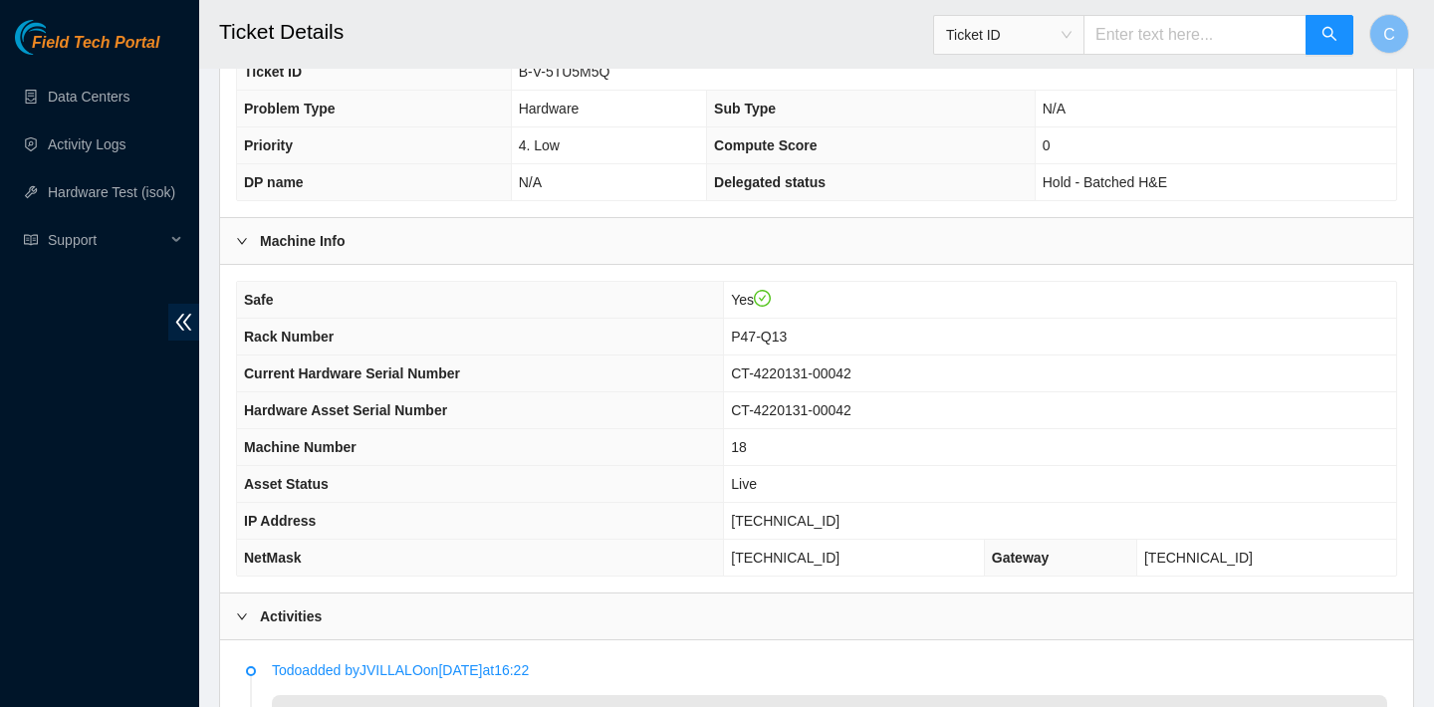
scroll to position [451, 0]
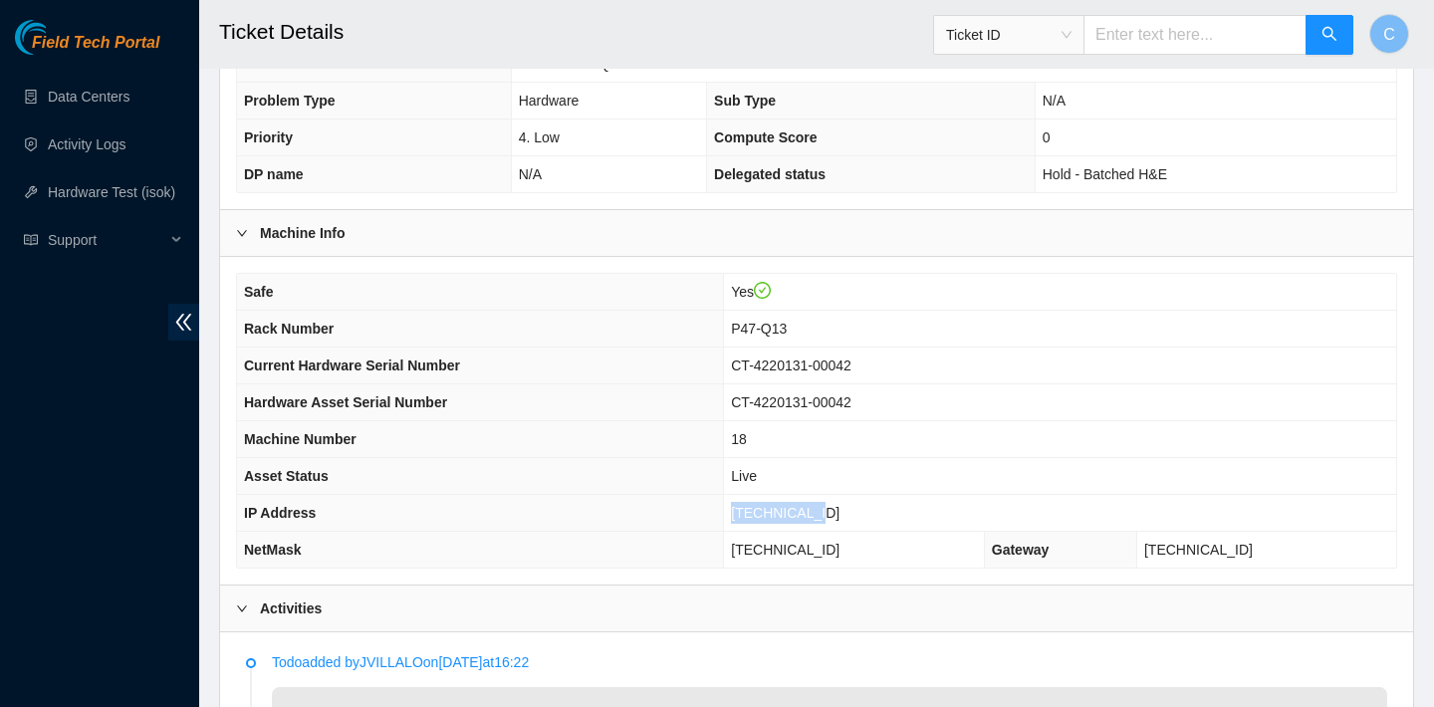
drag, startPoint x: 847, startPoint y: 512, endPoint x: 761, endPoint y: 511, distance: 86.6
click at [761, 511] on span "[TECHNICAL_ID]" at bounding box center [785, 513] width 109 height 16
copy span "[TECHNICAL_ID]"
drag, startPoint x: 883, startPoint y: 549, endPoint x: 762, endPoint y: 547, distance: 121.5
click at [762, 547] on td "[TECHNICAL_ID]" at bounding box center [854, 550] width 261 height 37
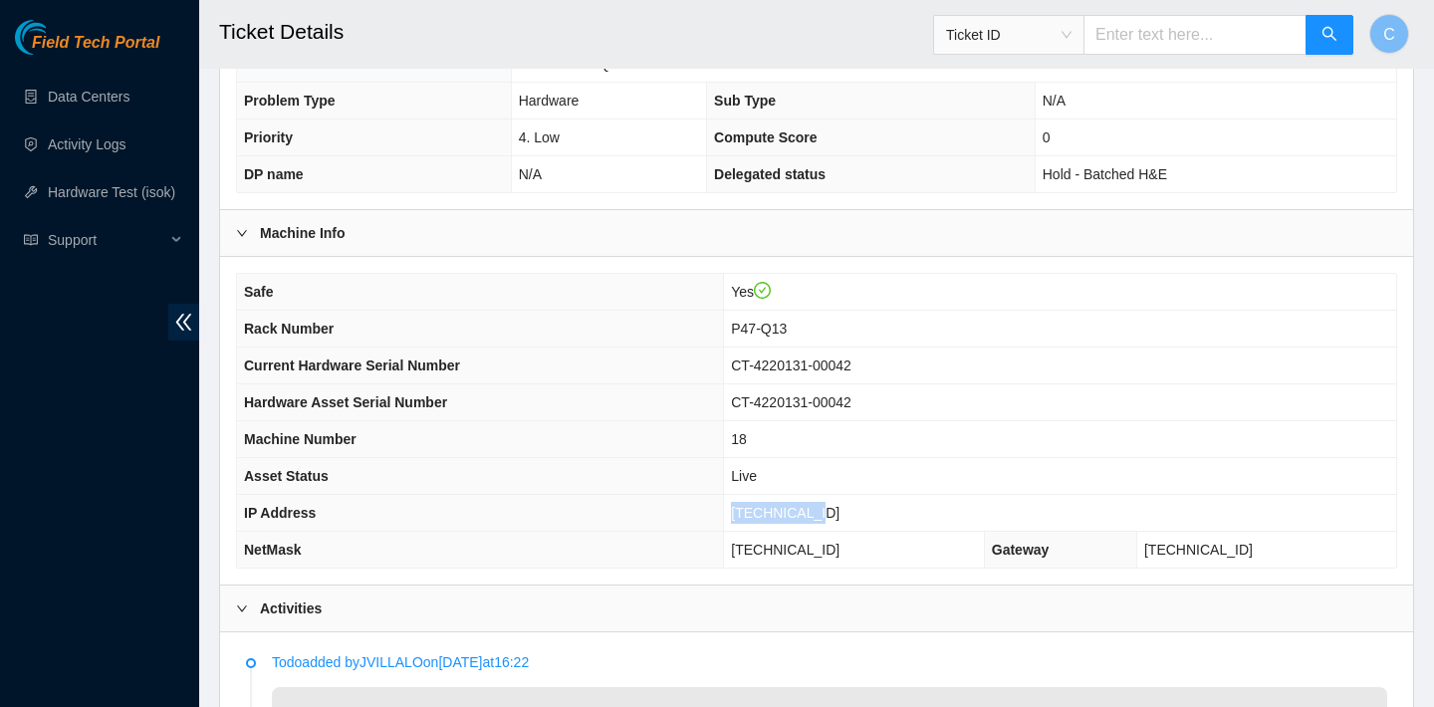
copy span "[TECHNICAL_ID]"
drag, startPoint x: 829, startPoint y: 333, endPoint x: 755, endPoint y: 333, distance: 74.7
click at [755, 333] on td "P47-Q13" at bounding box center [1060, 329] width 672 height 37
copy span "P47-Q13"
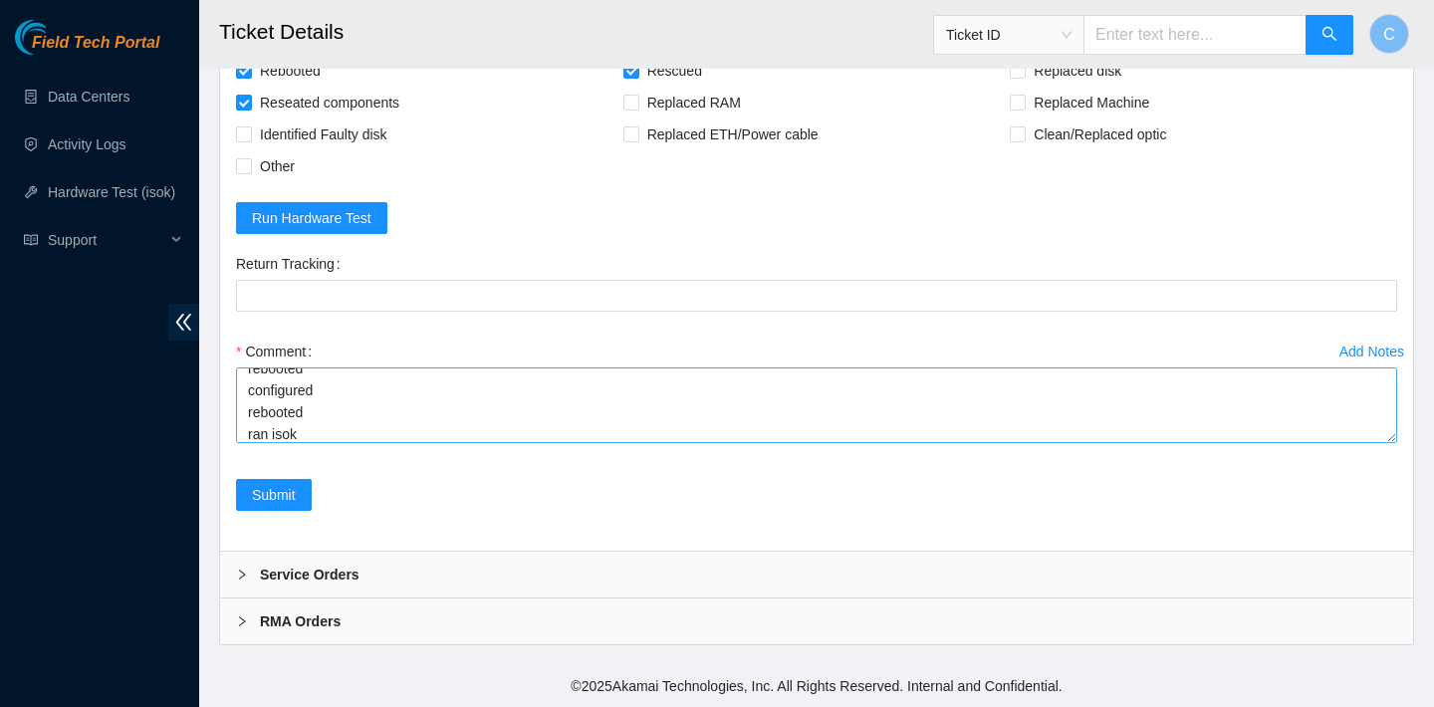
scroll to position [307, 0]
click at [250, 423] on textarea "verified SN rebooted rescued successfully ran isok 23.36.178.21 : pci link spee…" at bounding box center [816, 405] width 1161 height 76
paste textarea "23.36.178.21 : passed: ok"
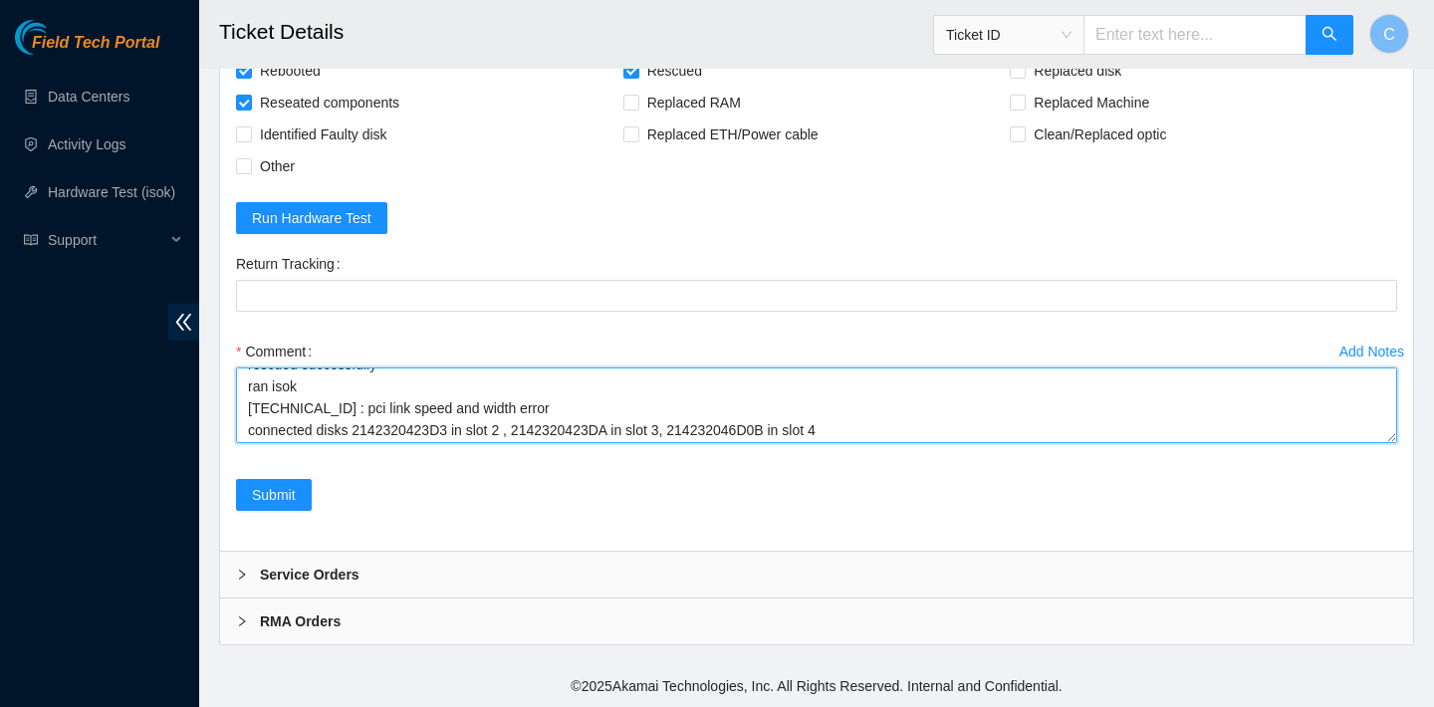
scroll to position [123, 0]
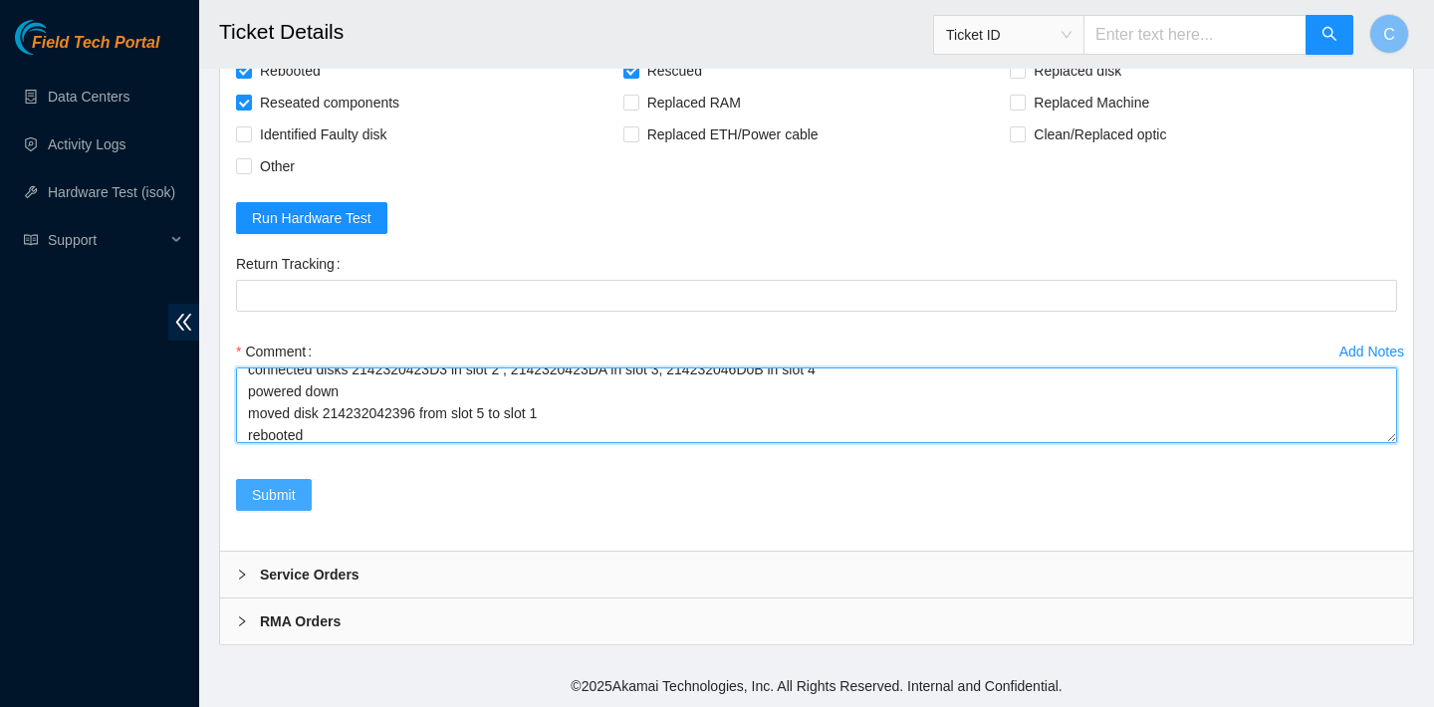
type textarea "verified SN rebooted rescued successfully ran isok 23.36.178.21 : pci link spee…"
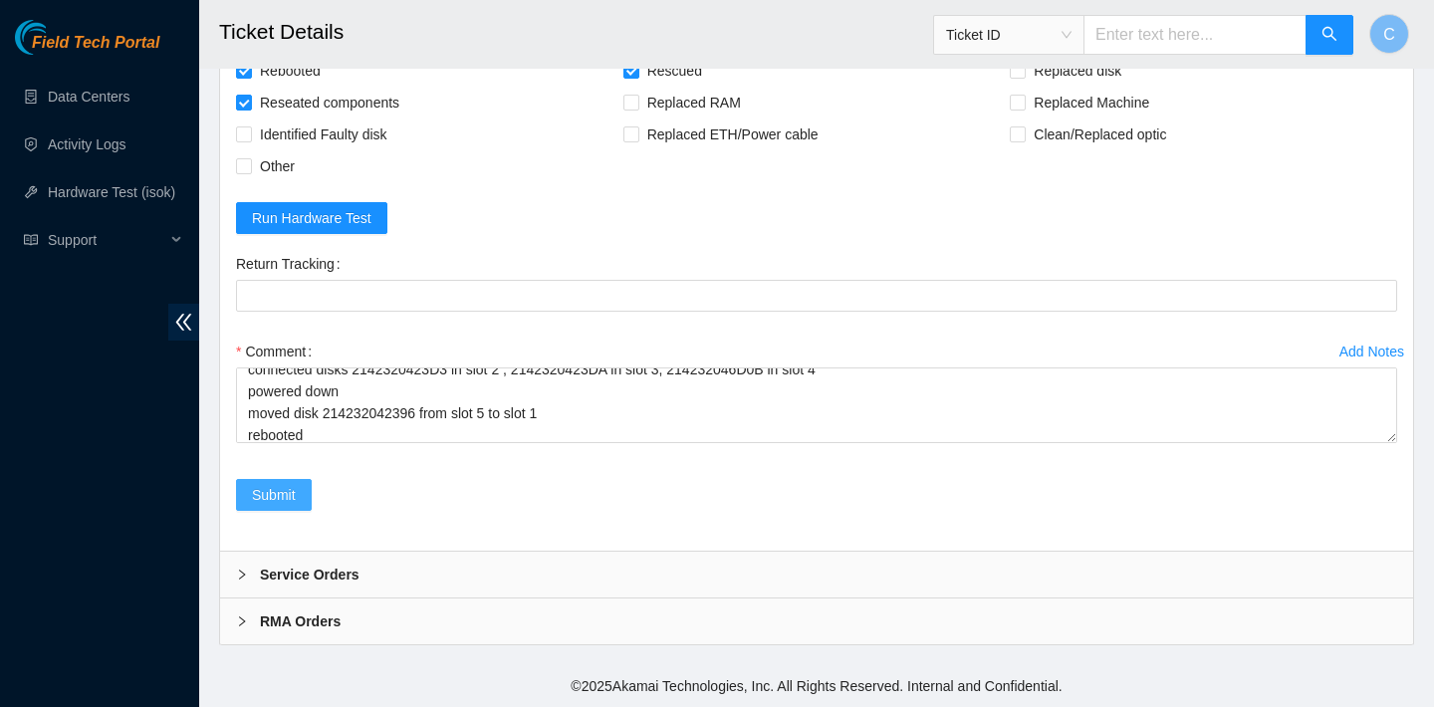
click at [263, 509] on button "Submit" at bounding box center [274, 495] width 76 height 32
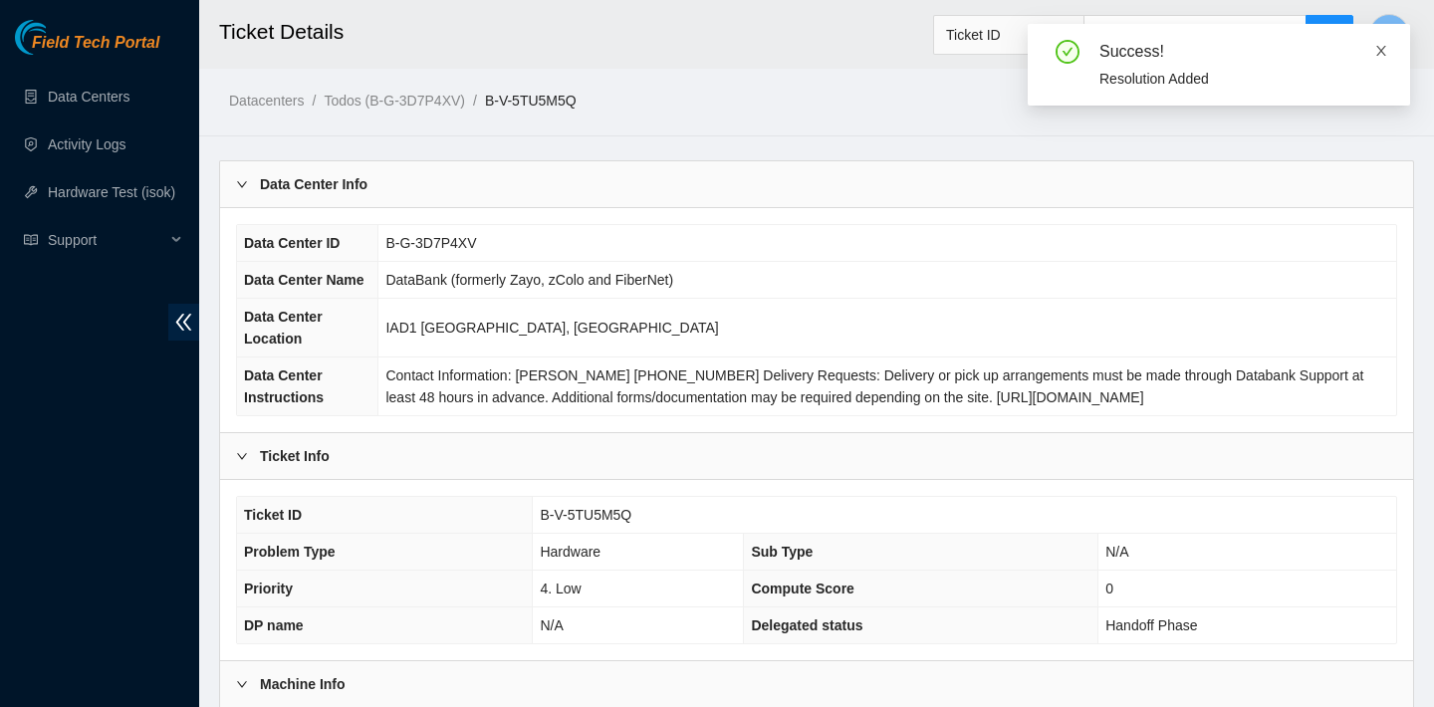
click at [1383, 57] on span at bounding box center [1381, 51] width 14 height 16
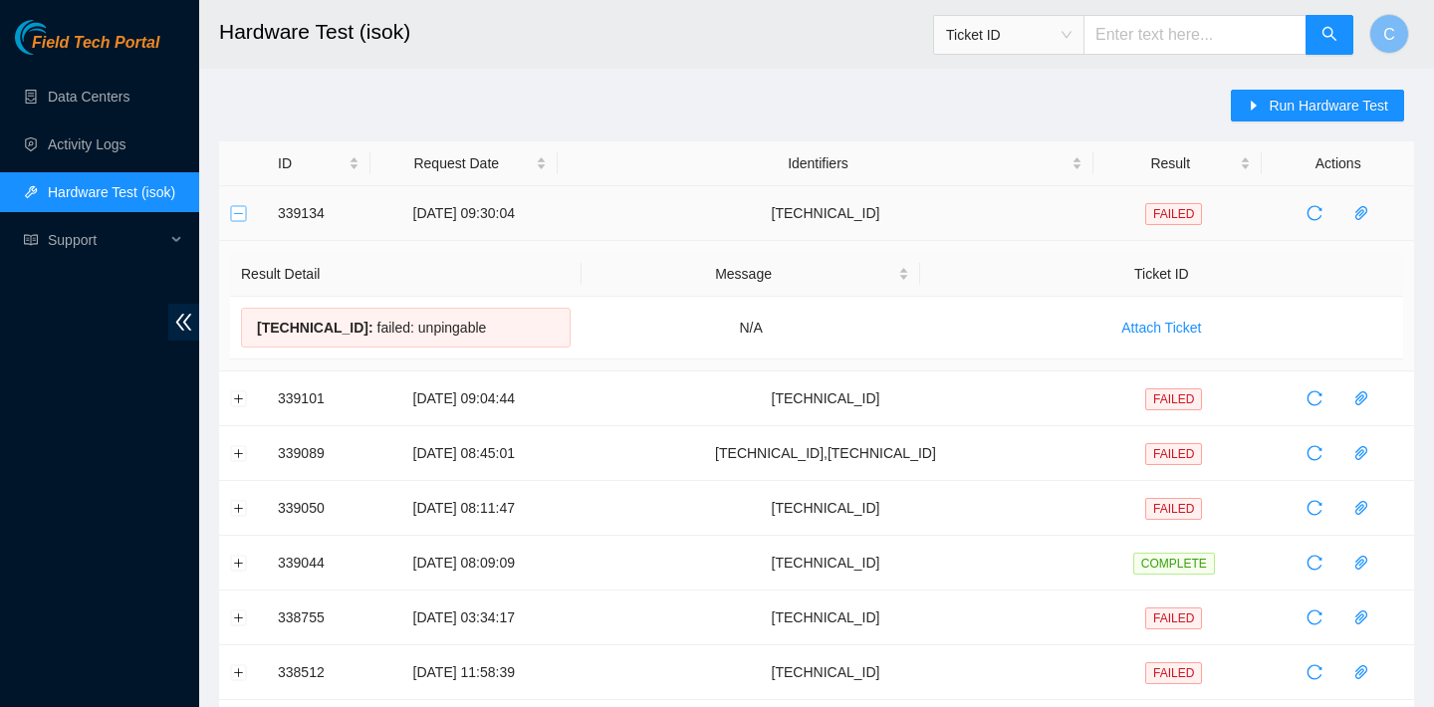
click at [243, 214] on button "Collapse row" at bounding box center [239, 213] width 16 height 16
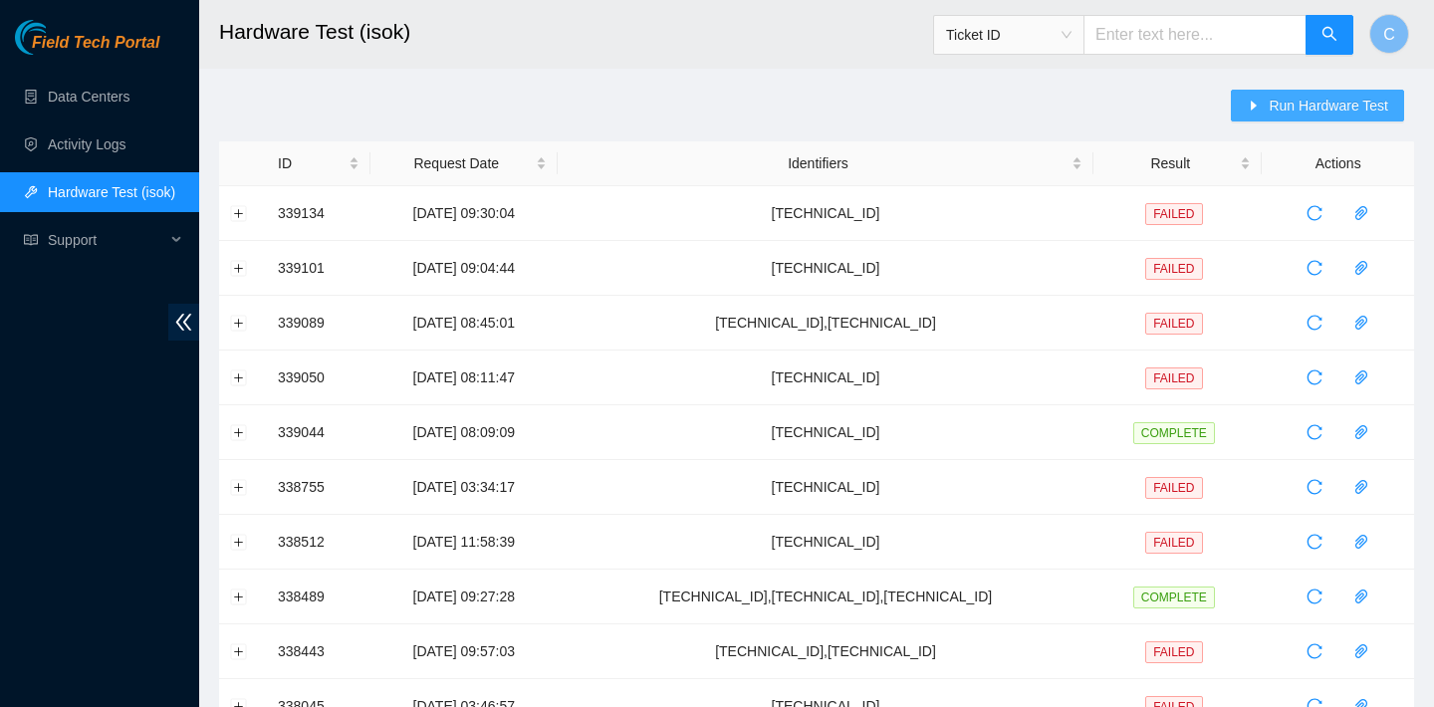
click at [1249, 115] on button "Run Hardware Test" at bounding box center [1317, 106] width 173 height 32
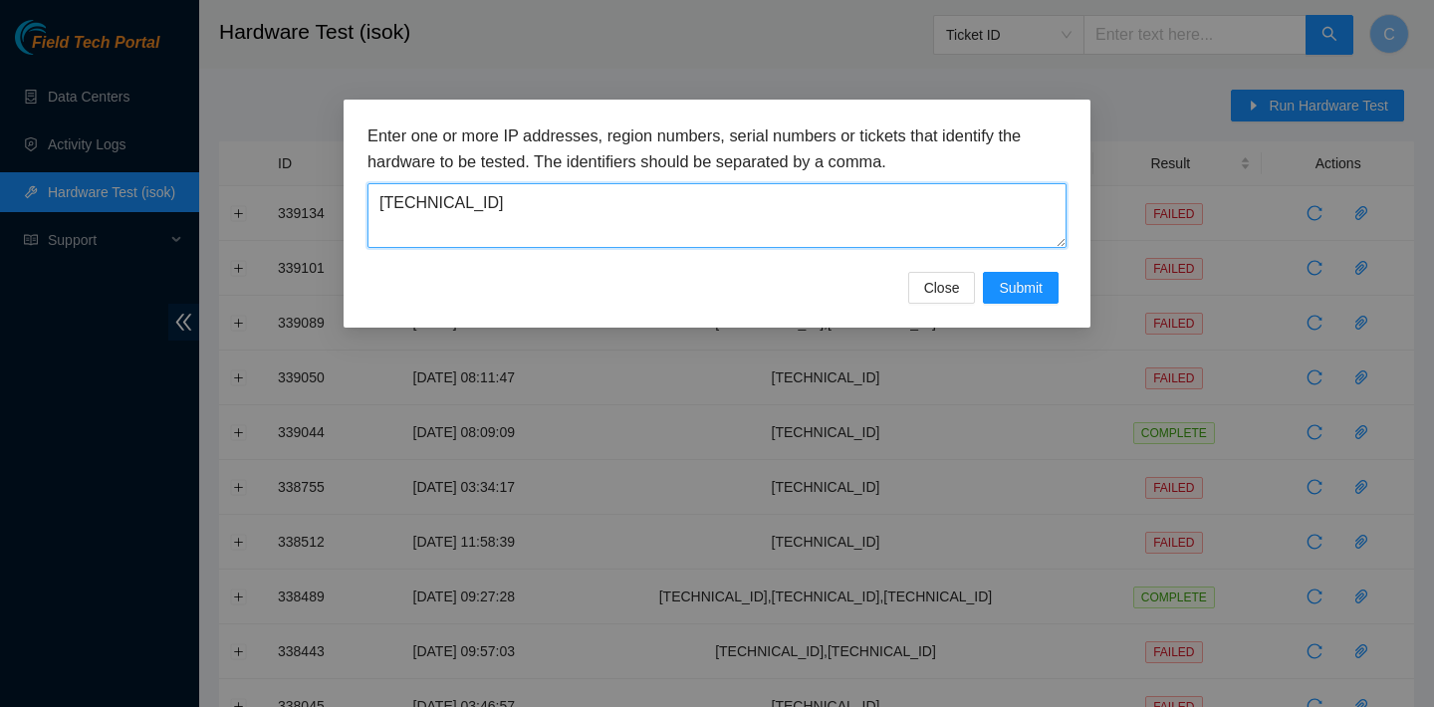
click at [758, 228] on textarea "[TECHNICAL_ID]" at bounding box center [716, 215] width 699 height 65
type textarea "2"
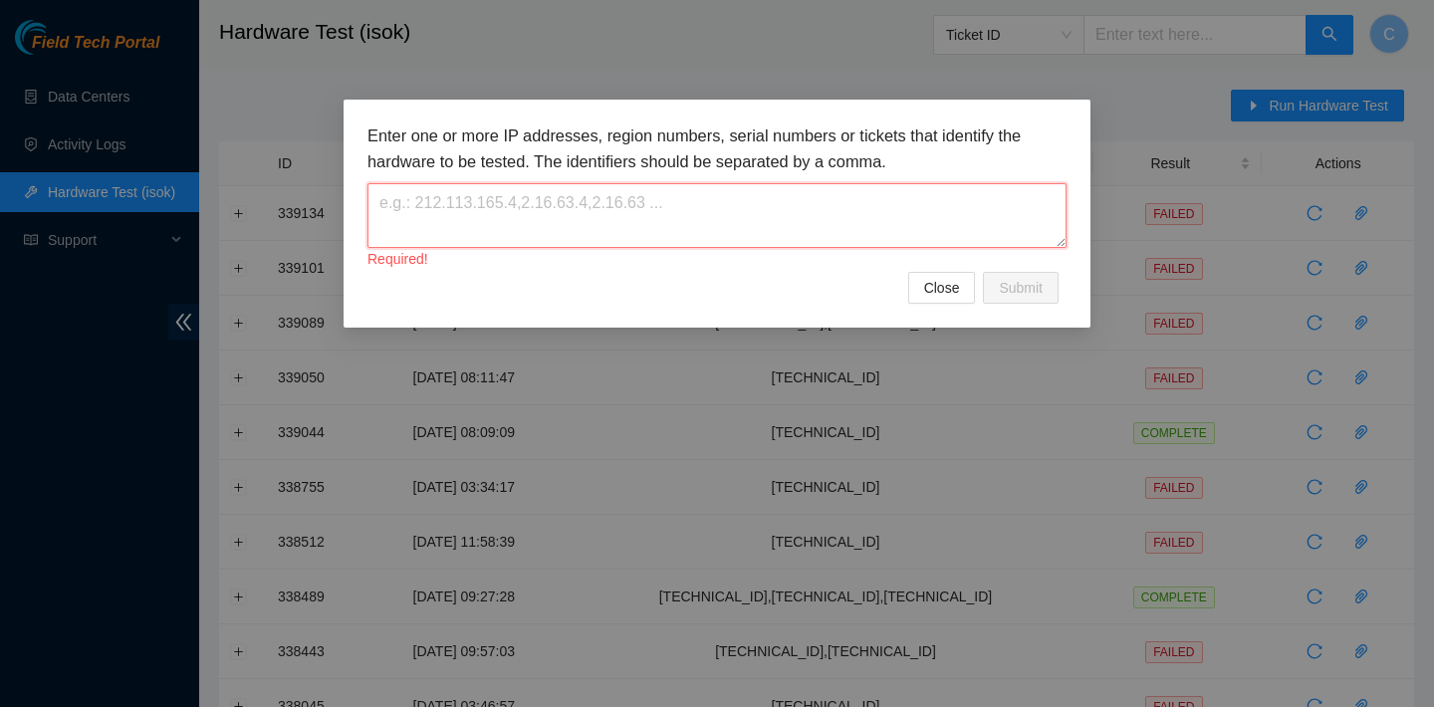
paste textarea "[TECHNICAL_ID]"
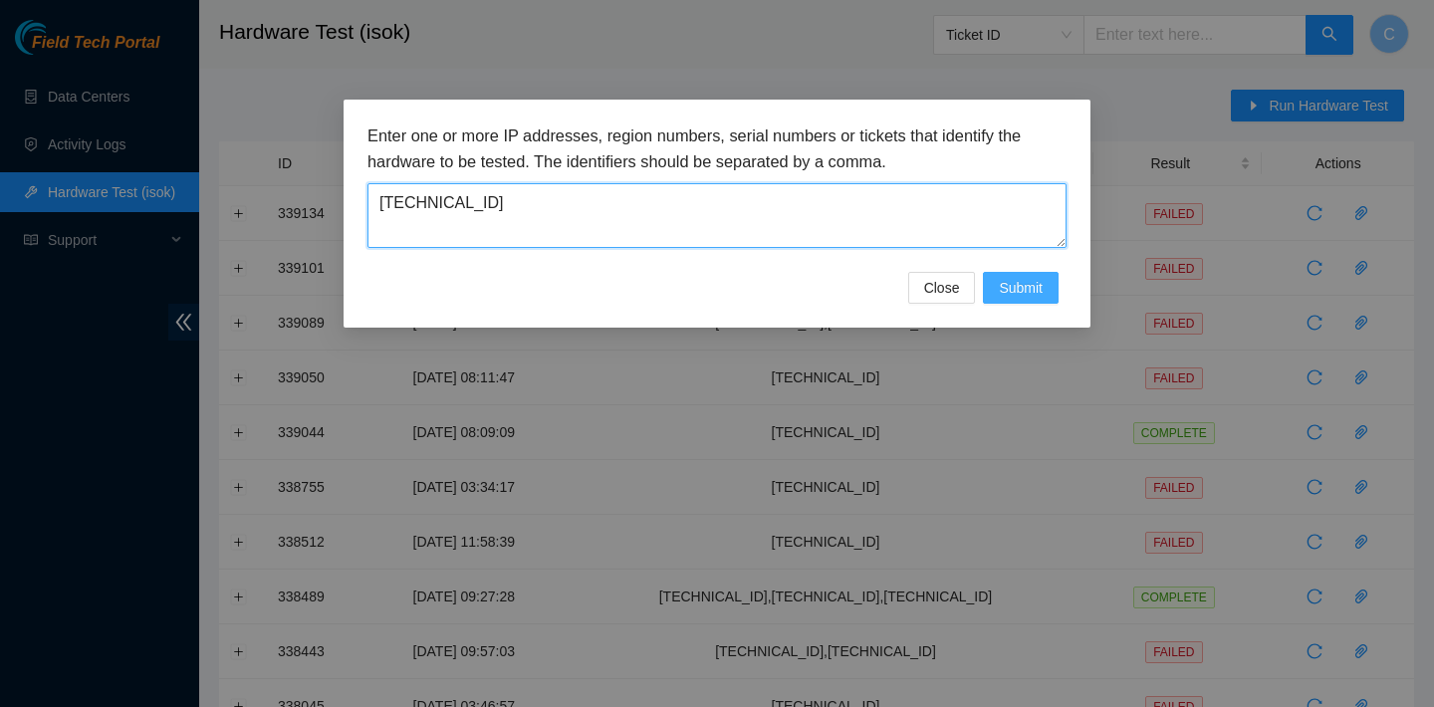
type textarea "[TECHNICAL_ID]"
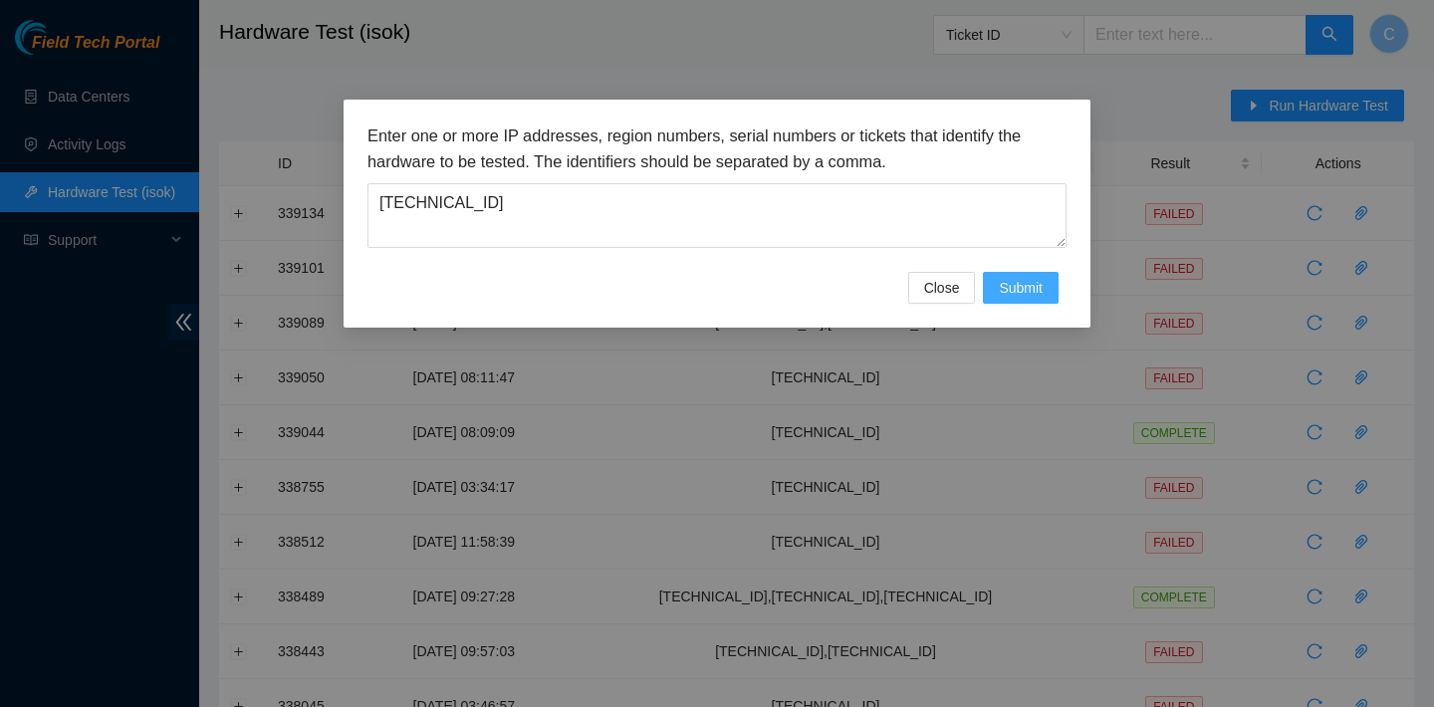
click at [1051, 284] on button "Submit" at bounding box center [1021, 288] width 76 height 32
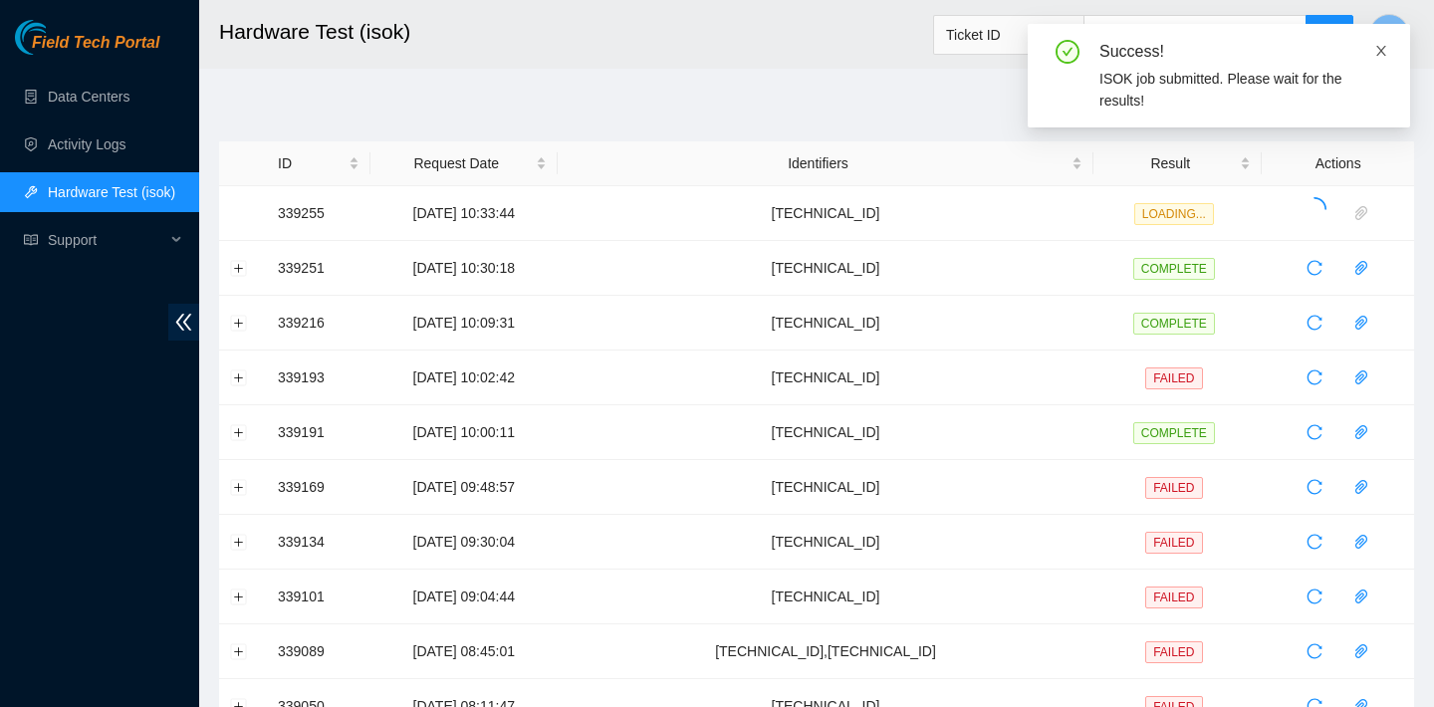
click at [1382, 58] on span at bounding box center [1381, 51] width 14 height 16
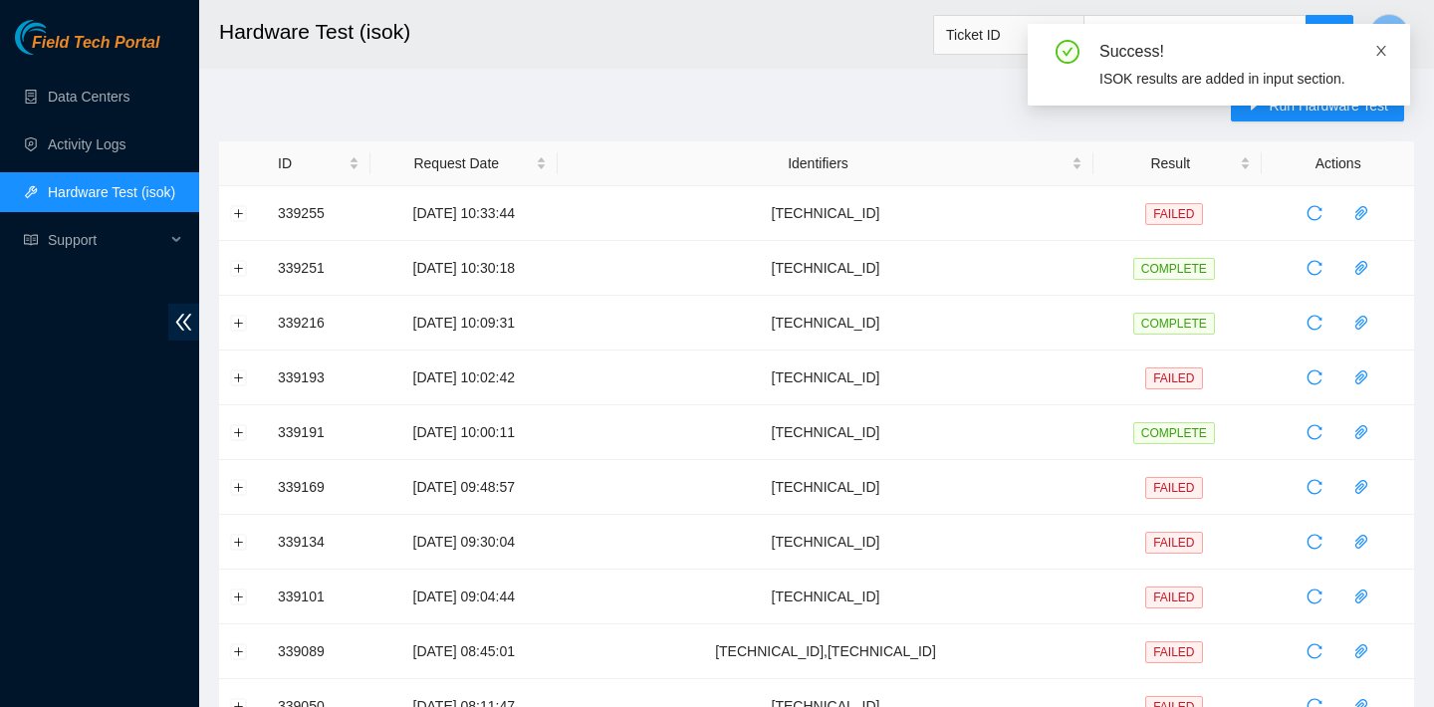
click at [1376, 55] on icon "close" at bounding box center [1381, 51] width 10 height 10
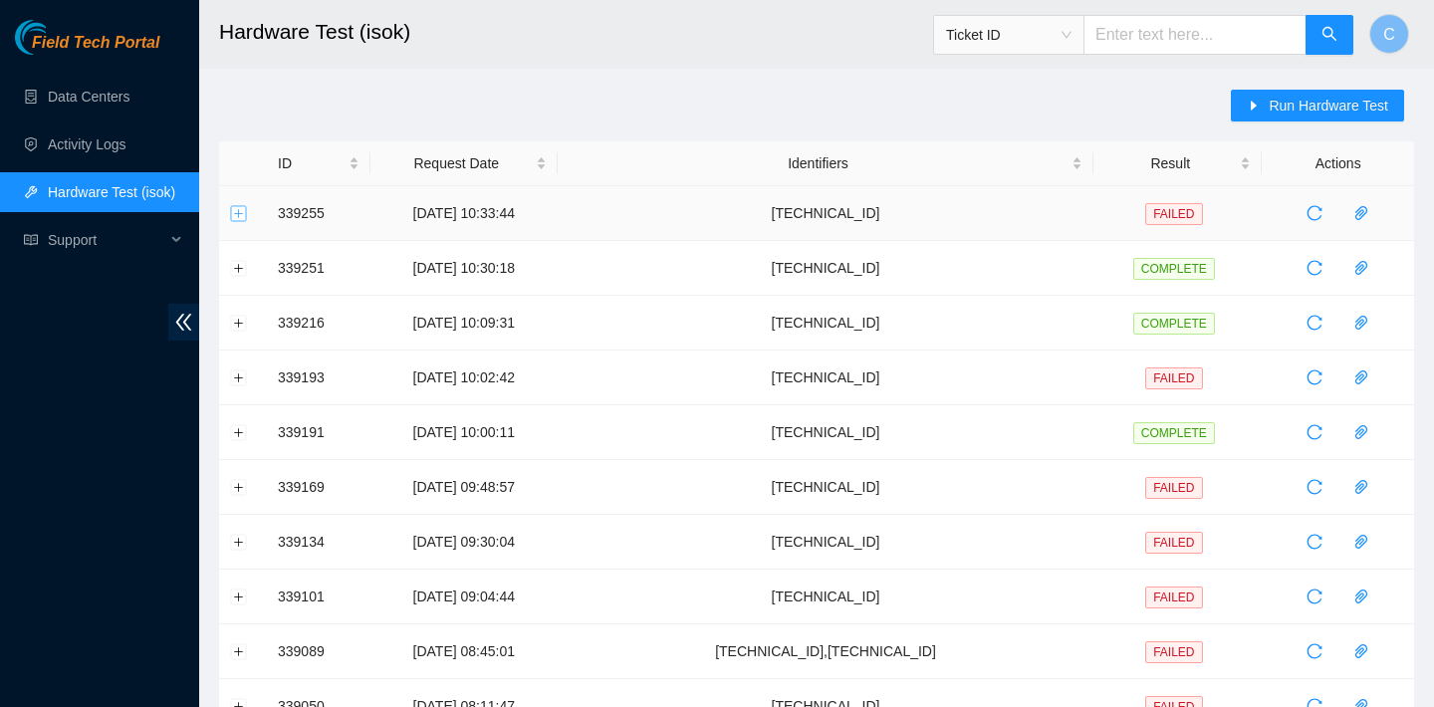
click at [235, 211] on button "Expand row" at bounding box center [239, 213] width 16 height 16
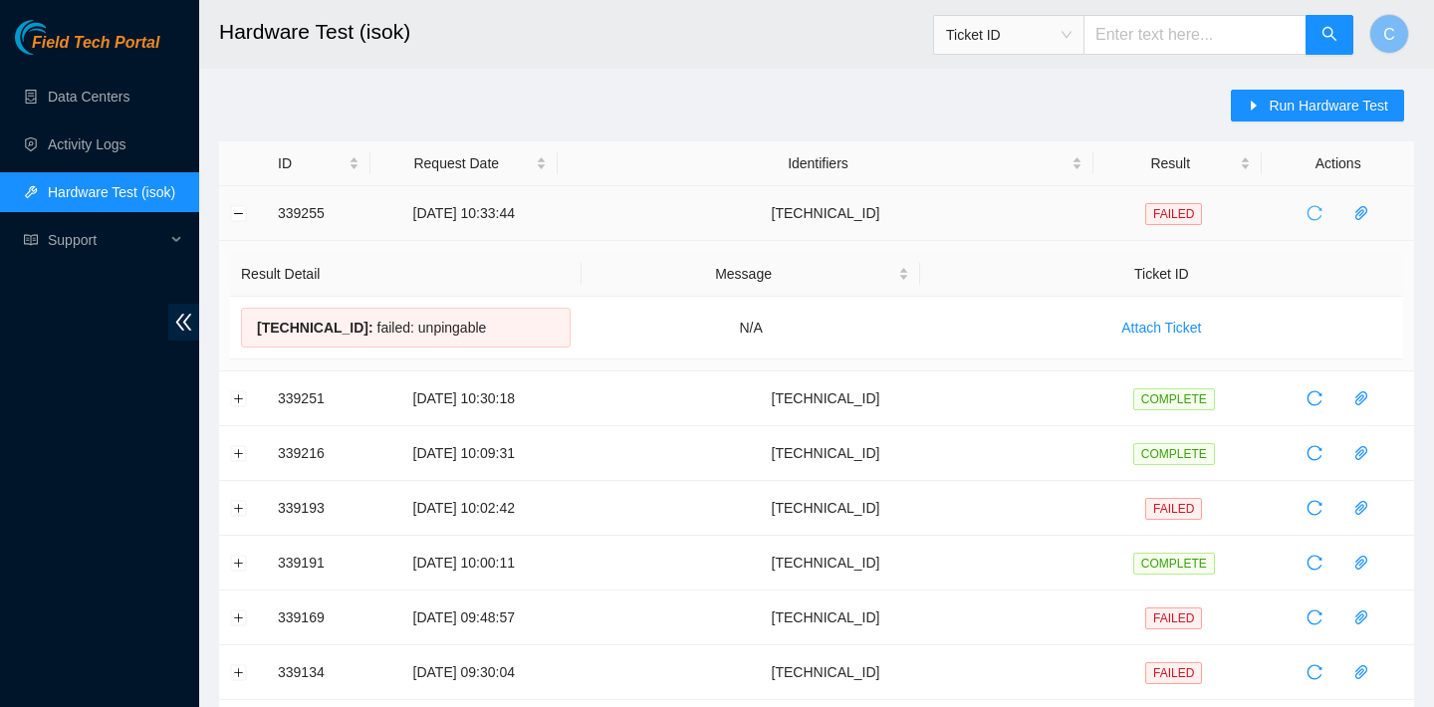
click at [1320, 210] on icon "reload" at bounding box center [1314, 213] width 16 height 16
click at [1314, 217] on icon "reload" at bounding box center [1314, 213] width 16 height 16
click at [1322, 211] on icon "reload" at bounding box center [1314, 213] width 16 height 16
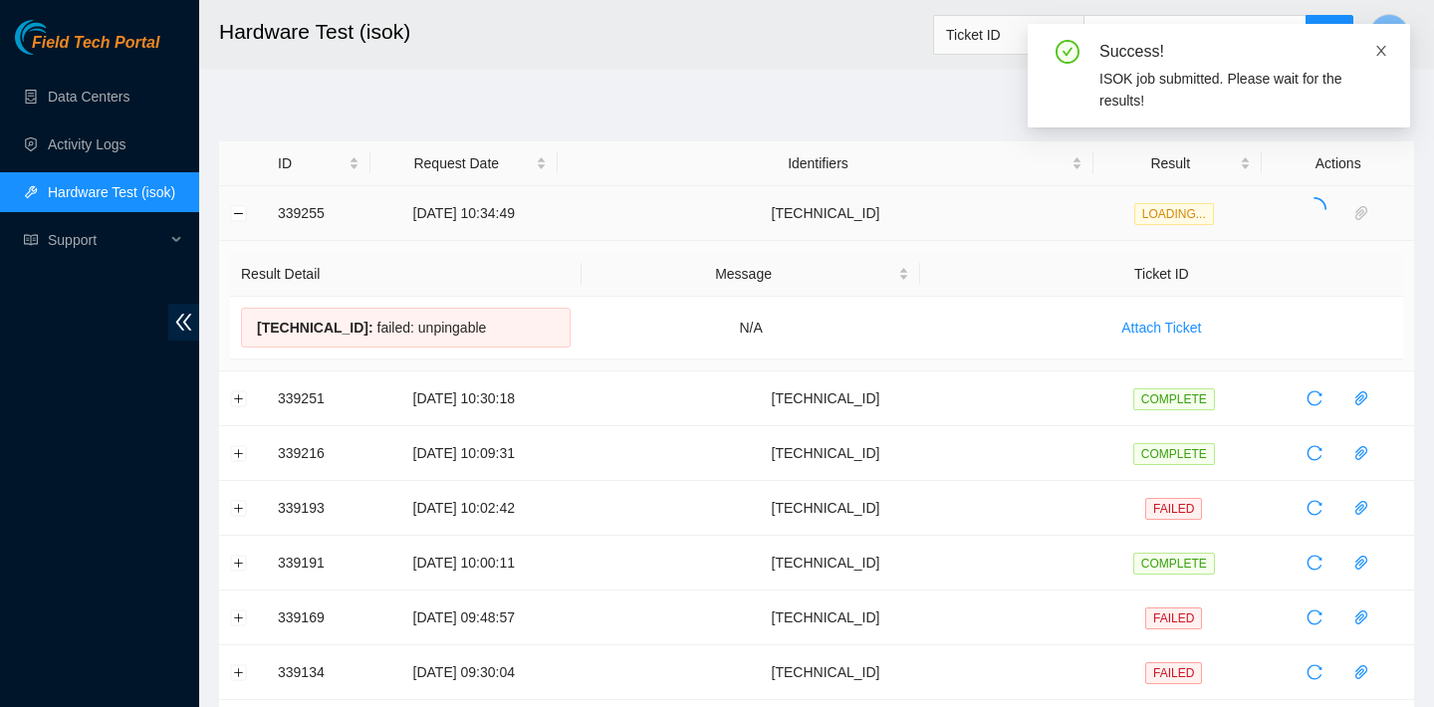
click at [1382, 55] on icon "close" at bounding box center [1381, 51] width 14 height 14
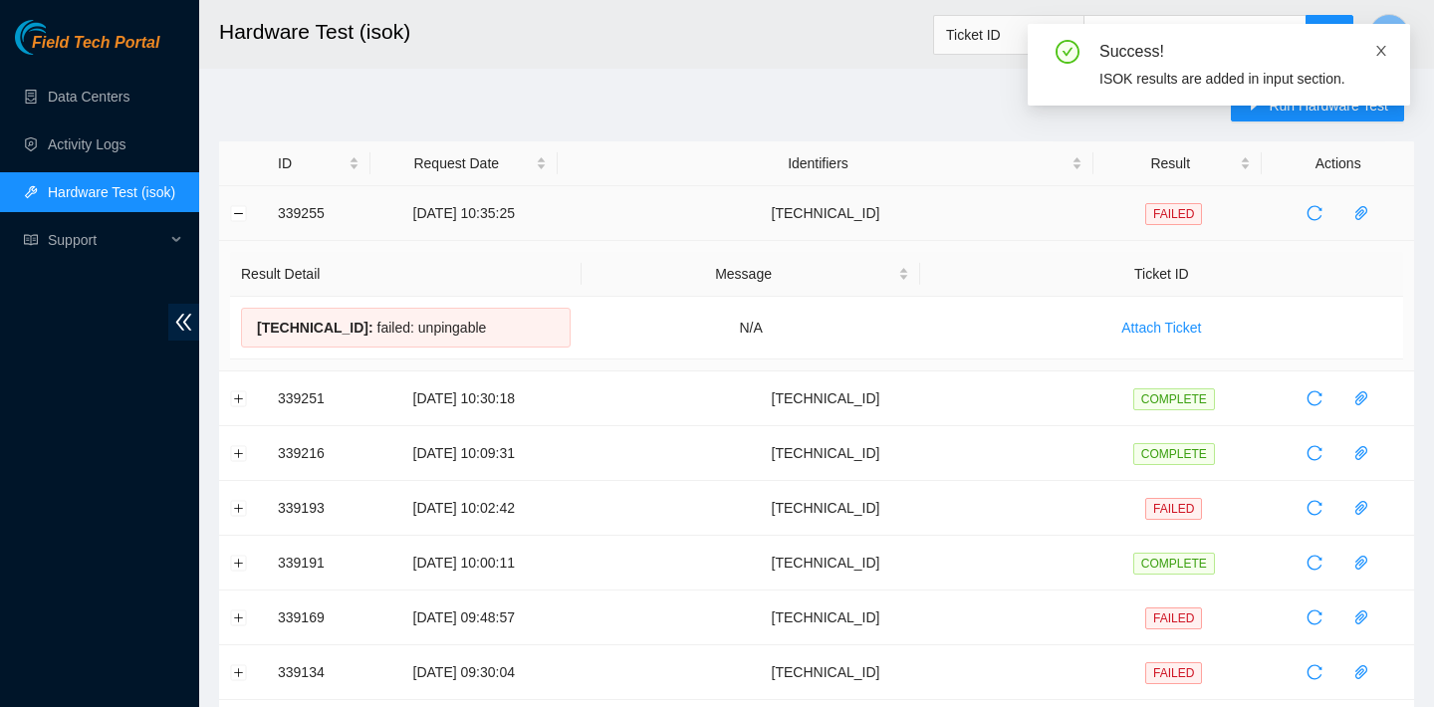
click at [1387, 45] on icon "close" at bounding box center [1381, 51] width 14 height 14
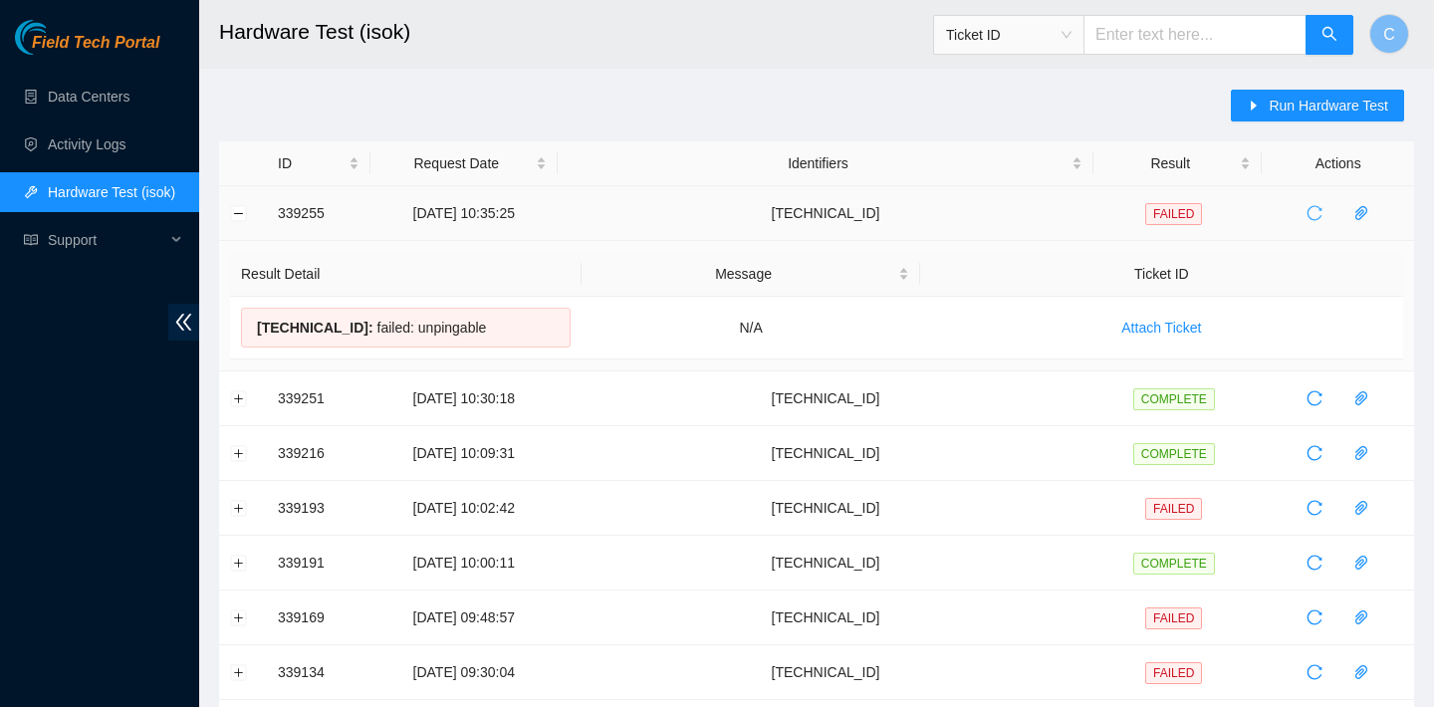
click at [1320, 213] on icon "reload" at bounding box center [1314, 213] width 16 height 16
click at [1321, 205] on icon "reload" at bounding box center [1314, 213] width 16 height 16
click at [1292, 118] on button "Run Hardware Test" at bounding box center [1317, 106] width 173 height 32
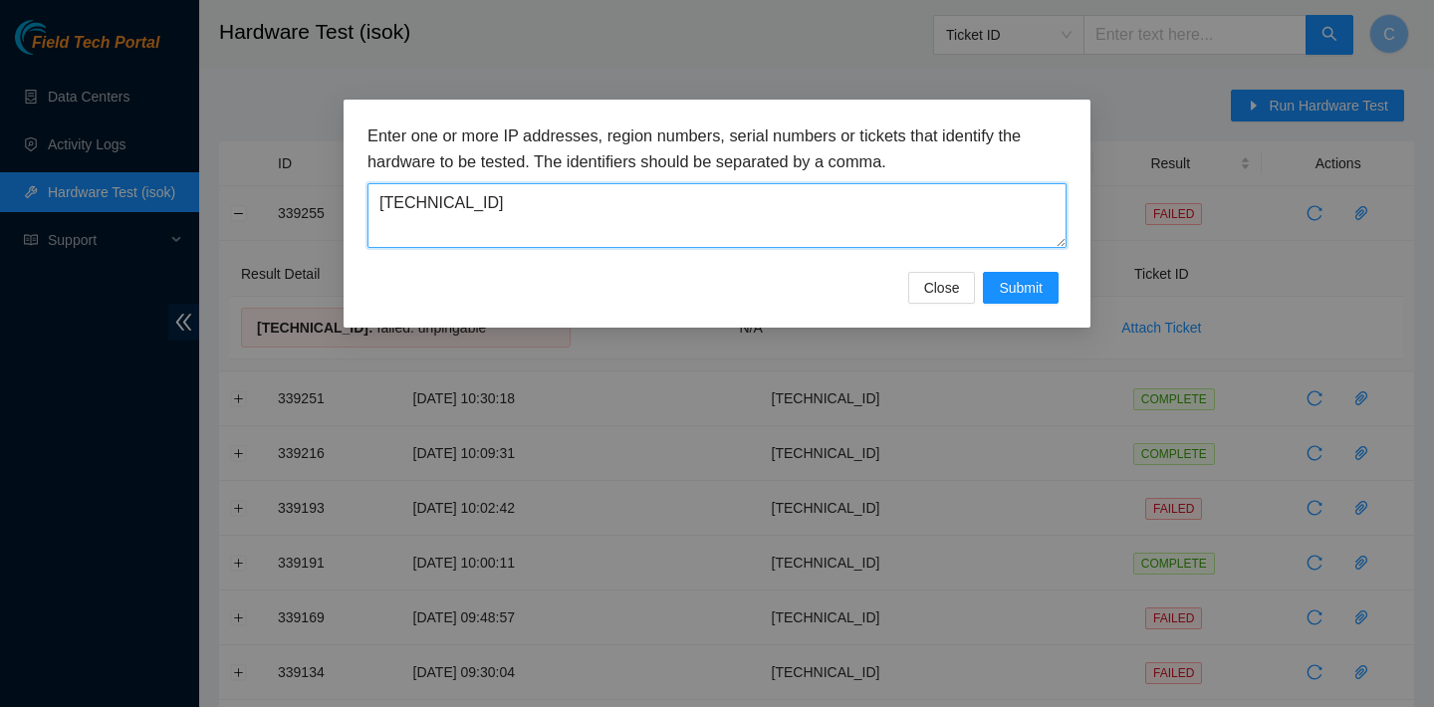
click at [872, 234] on textarea "[TECHNICAL_ID]" at bounding box center [716, 215] width 699 height 65
drag, startPoint x: 872, startPoint y: 234, endPoint x: 444, endPoint y: 217, distance: 428.4
click at [444, 217] on textarea "[TECHNICAL_ID]" at bounding box center [716, 215] width 699 height 65
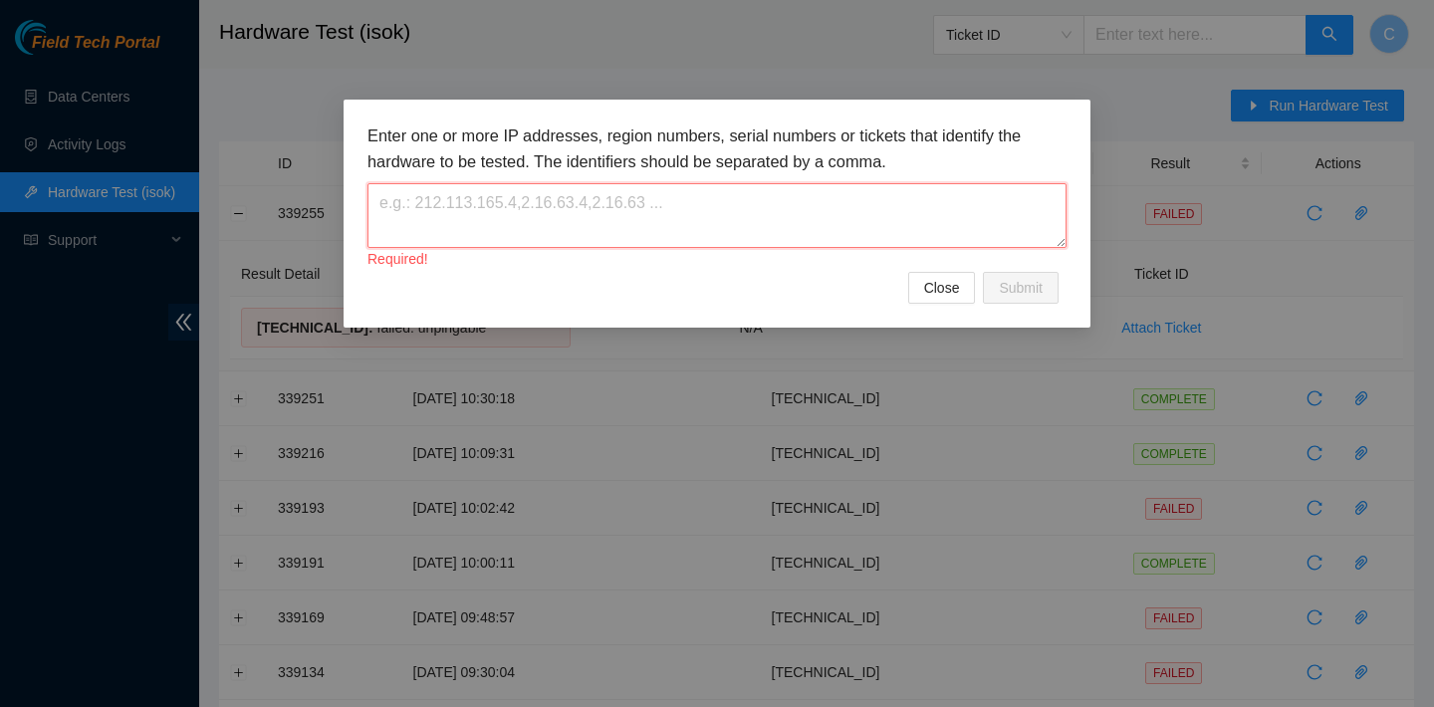
paste textarea "[TECHNICAL_ID]"
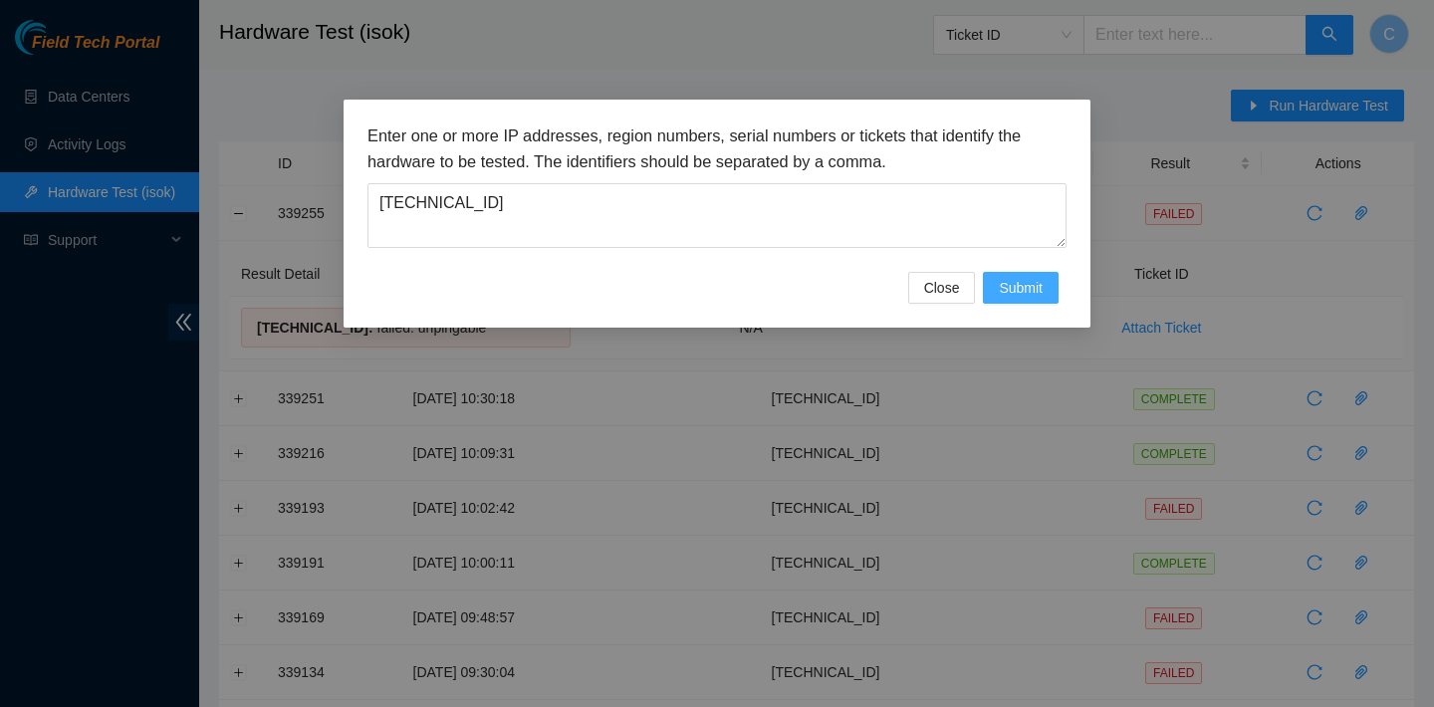
click at [1035, 289] on span "Submit" at bounding box center [1021, 288] width 44 height 22
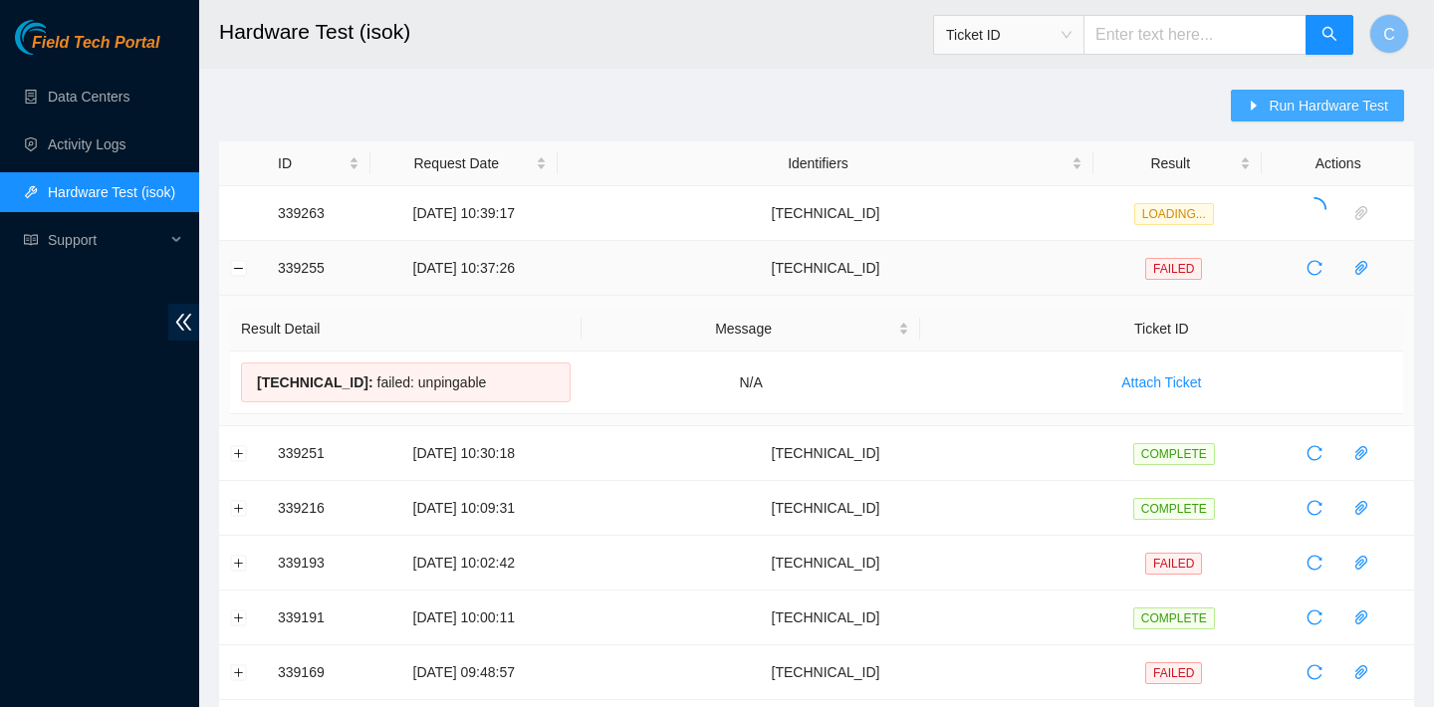
click at [1326, 99] on span "Run Hardware Test" at bounding box center [1327, 106] width 119 height 22
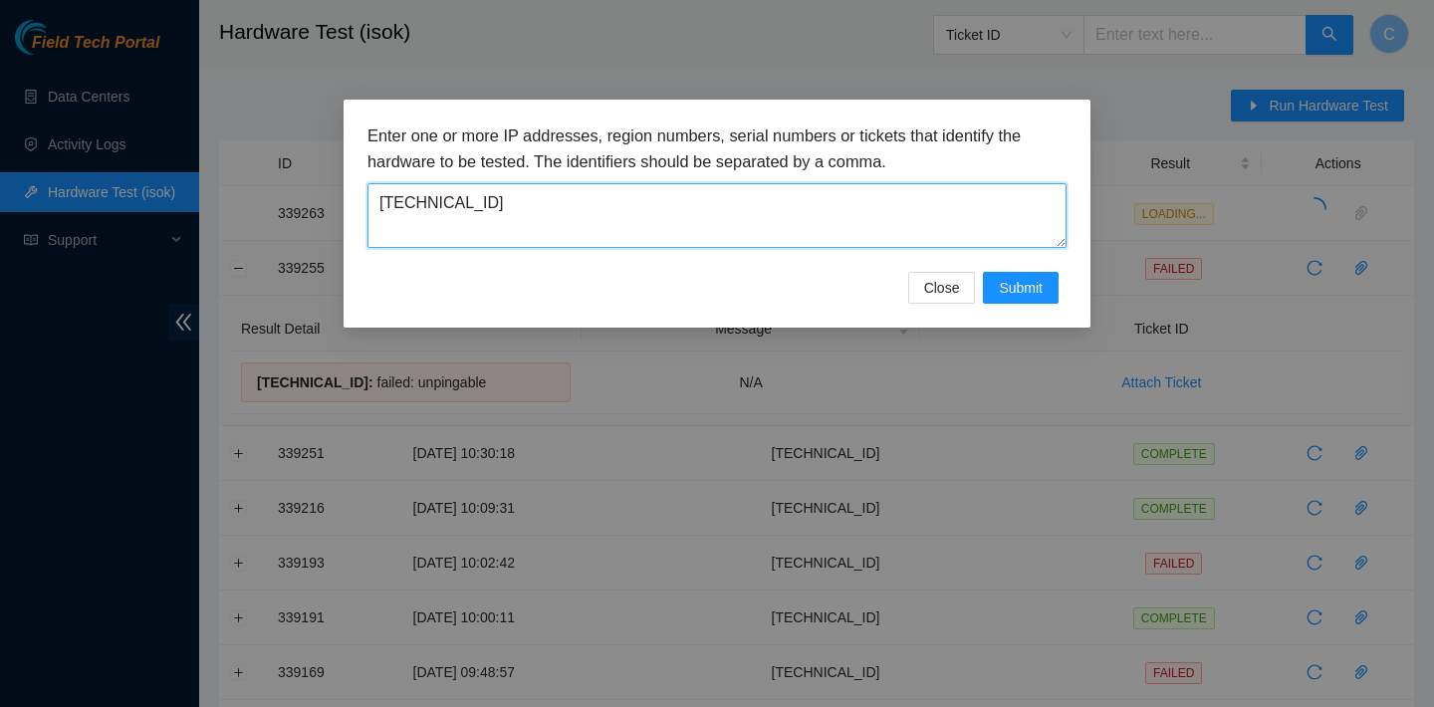
click at [381, 198] on textarea "[TECHNICAL_ID]" at bounding box center [716, 215] width 699 height 65
type textarea "[TECHNICAL_ID]"
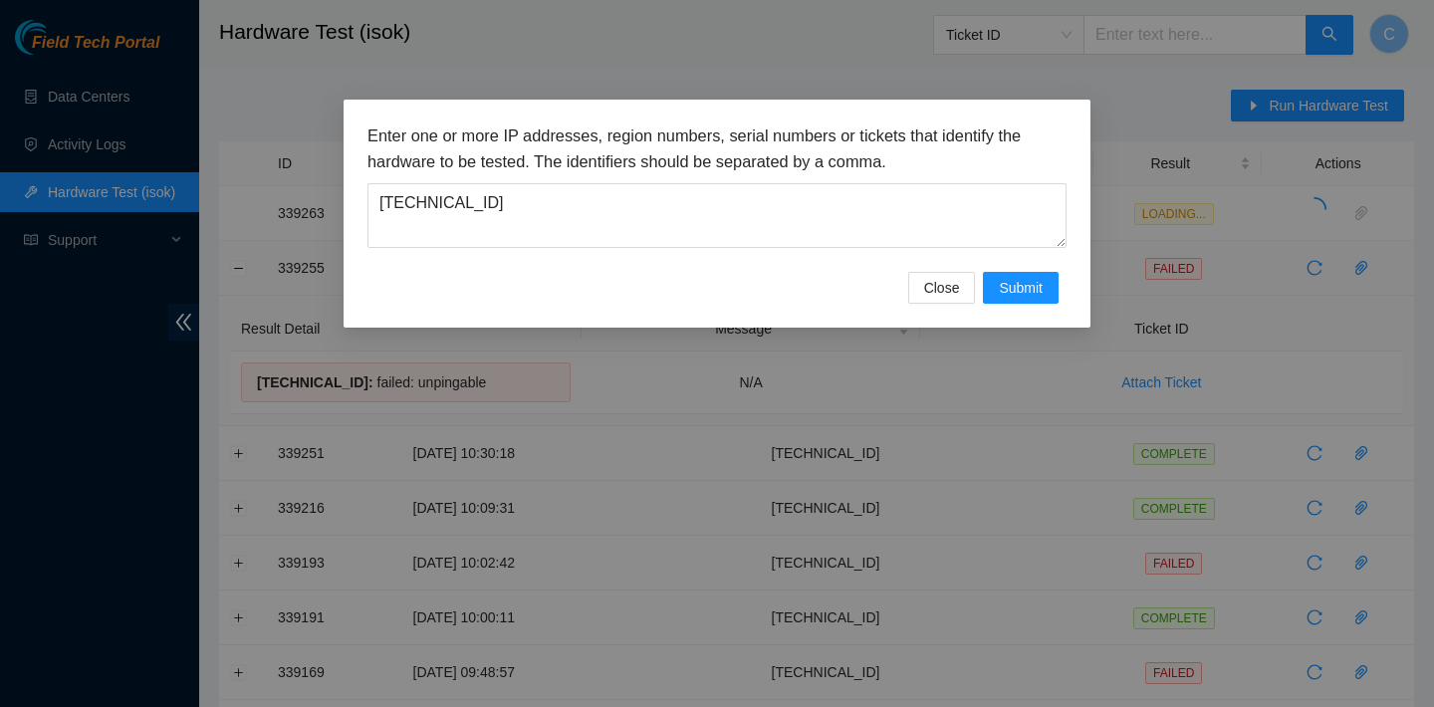
click at [1011, 305] on div "Enter one or more IP addresses, region numbers, serial numbers or tickets that …" at bounding box center [716, 214] width 747 height 228
click at [1013, 291] on span "Submit" at bounding box center [1021, 288] width 44 height 22
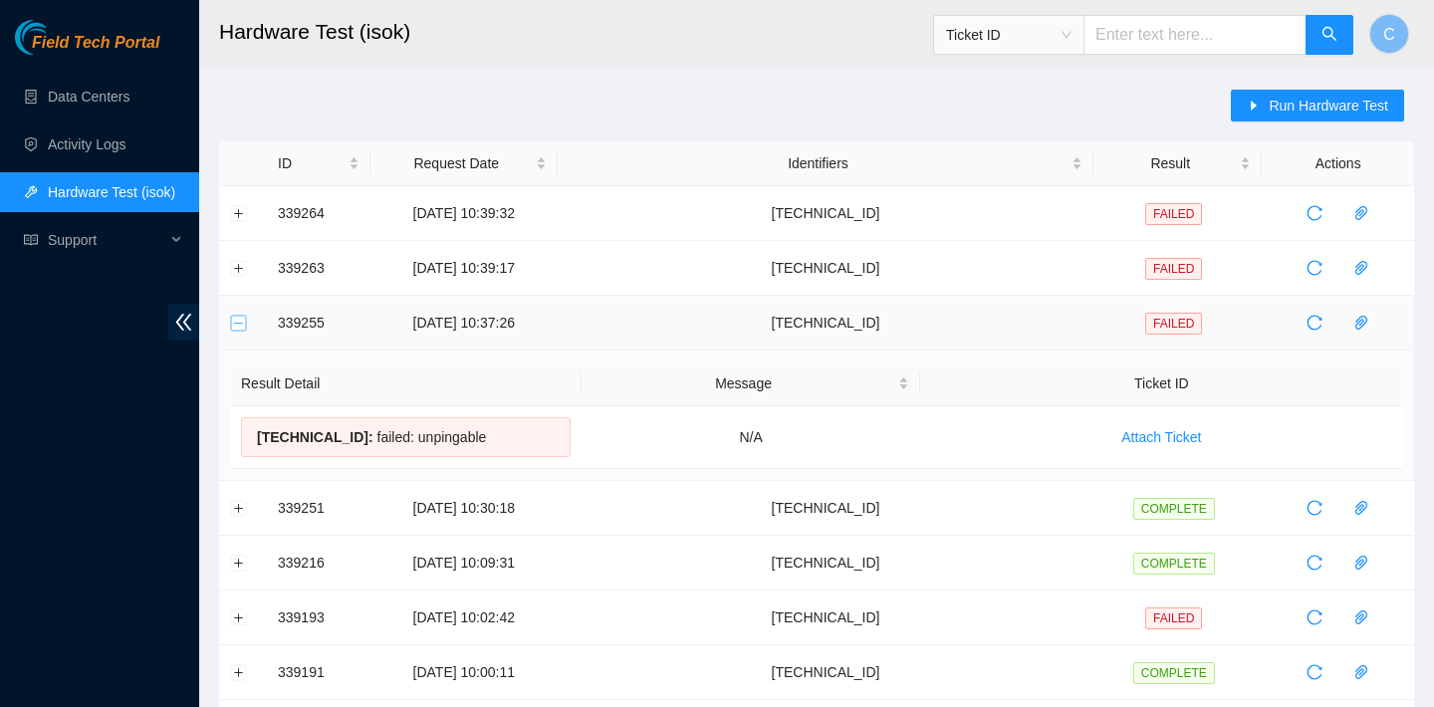
click at [235, 318] on button "Collapse row" at bounding box center [239, 323] width 16 height 16
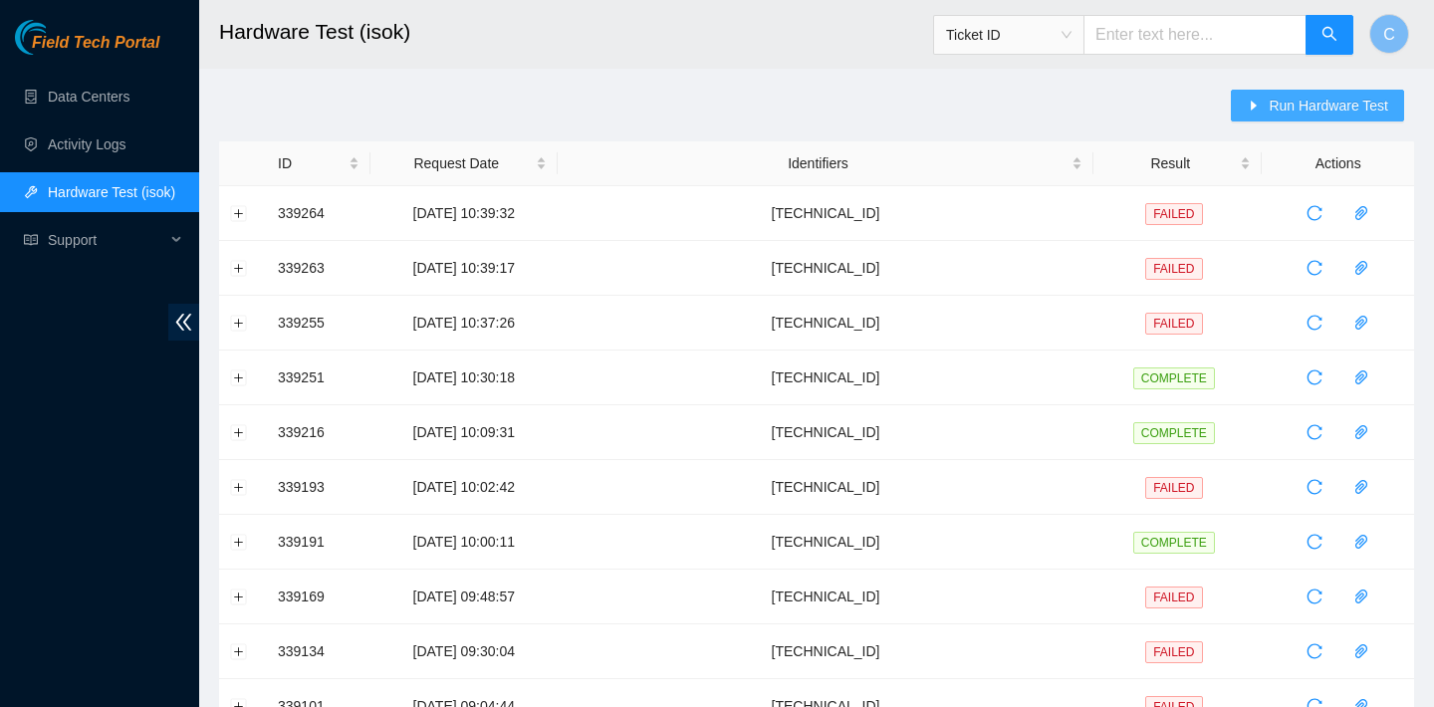
click at [1258, 98] on button "Run Hardware Test" at bounding box center [1317, 106] width 173 height 32
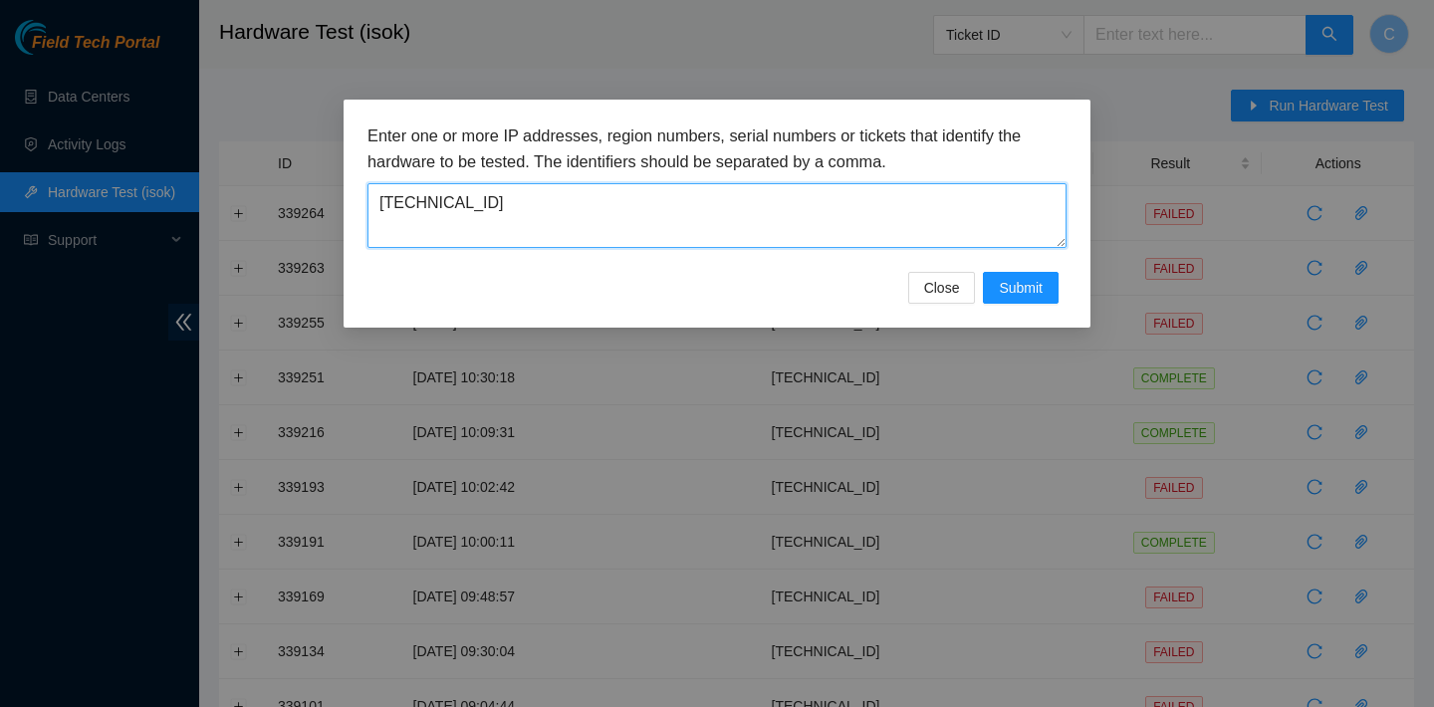
drag, startPoint x: 761, startPoint y: 201, endPoint x: 315, endPoint y: 199, distance: 446.0
click at [315, 199] on div "Enter one or more IP addresses, region numbers, serial numbers or tickets that …" at bounding box center [717, 353] width 1434 height 707
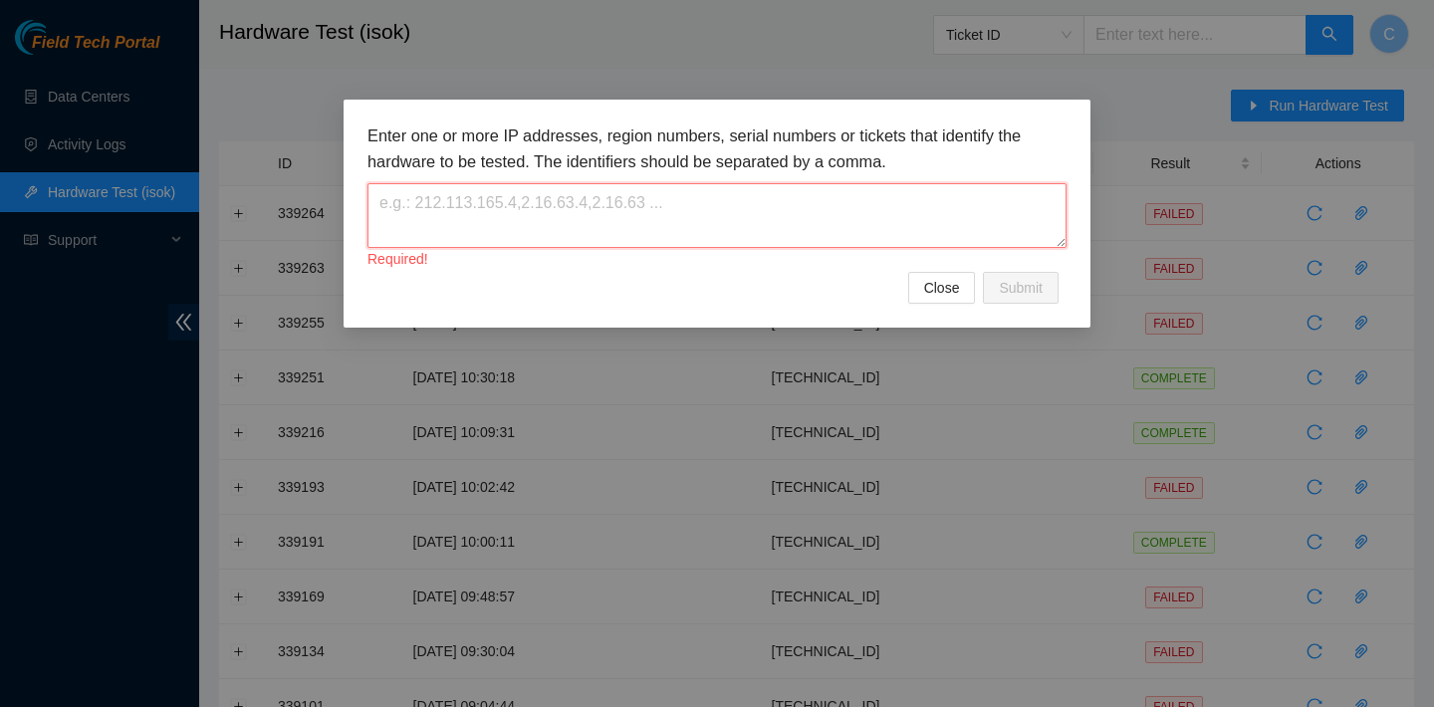
paste textarea "[TECHNICAL_ID]"
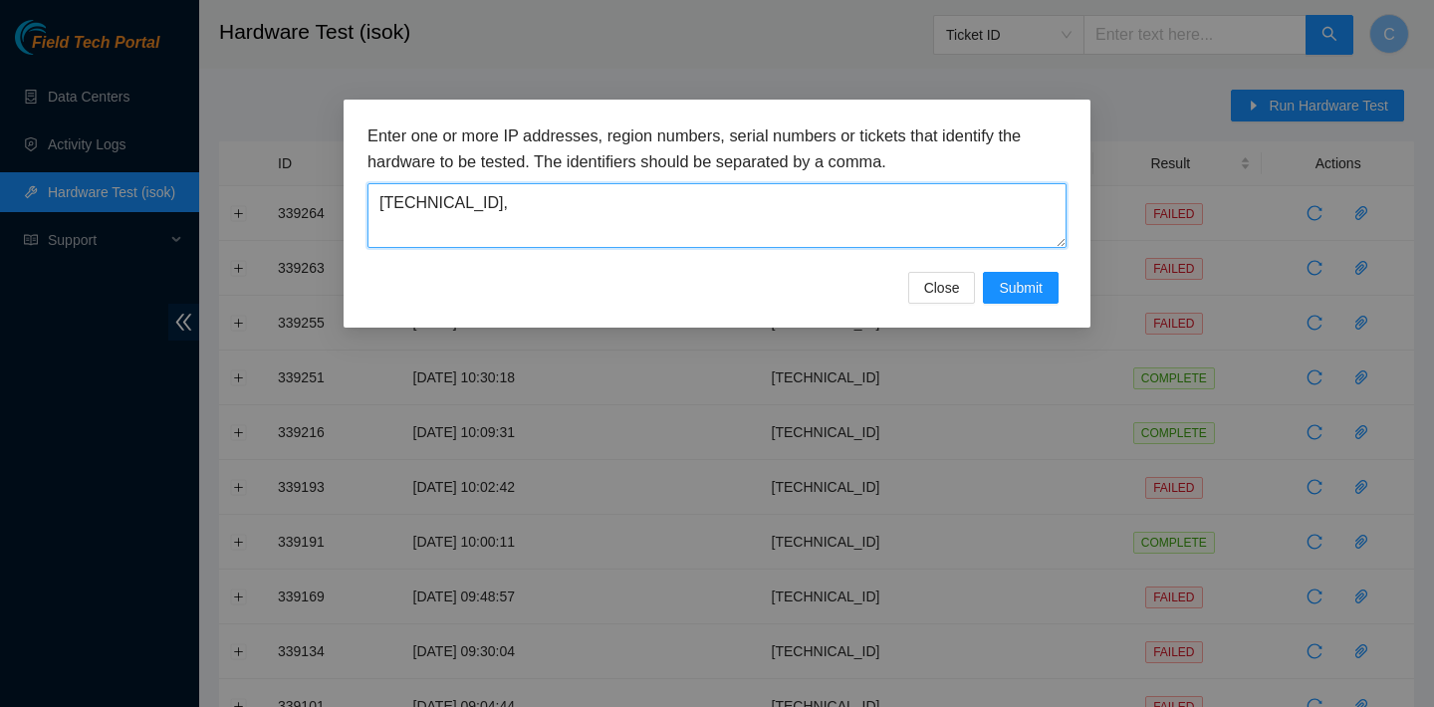
paste textarea "[TECHNICAL_ID]"
type textarea "[TECHNICAL_ID],[TECHNICAL_ID]"
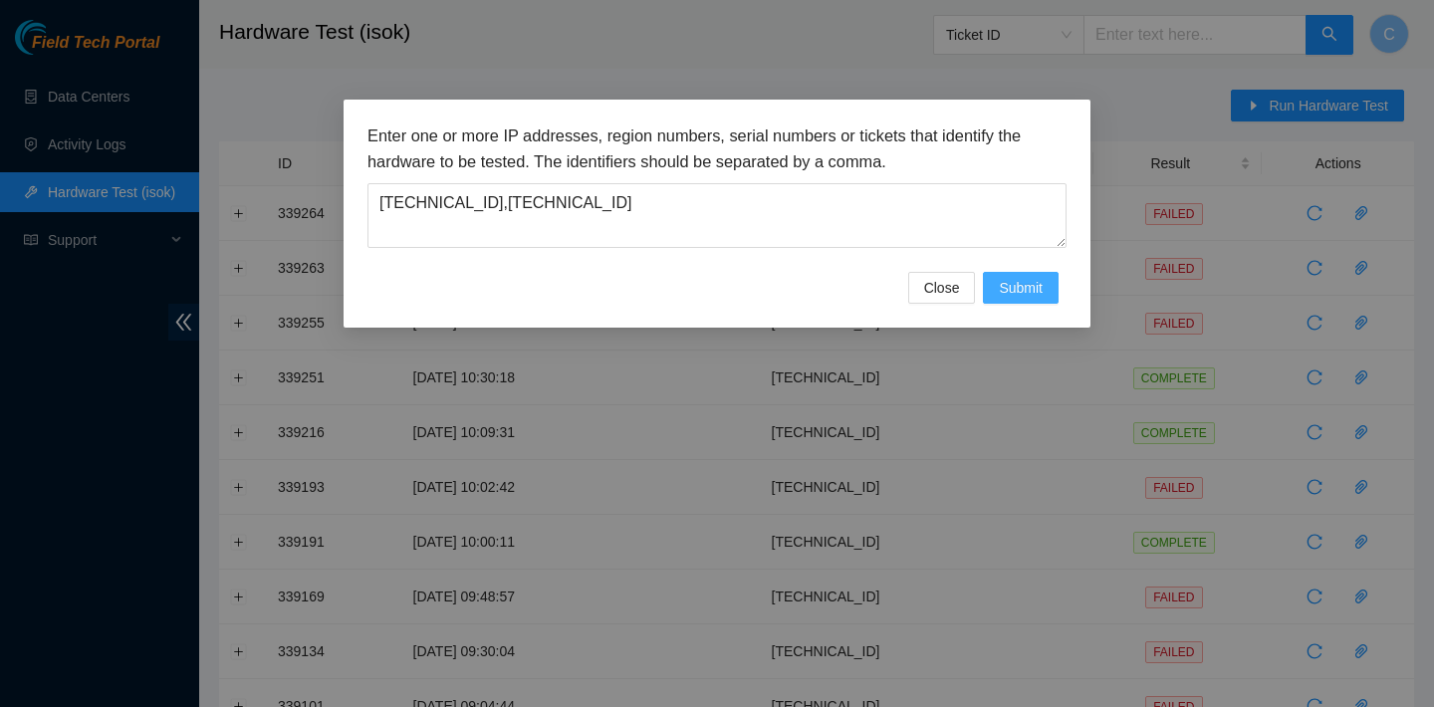
click at [1044, 293] on button "Submit" at bounding box center [1021, 288] width 76 height 32
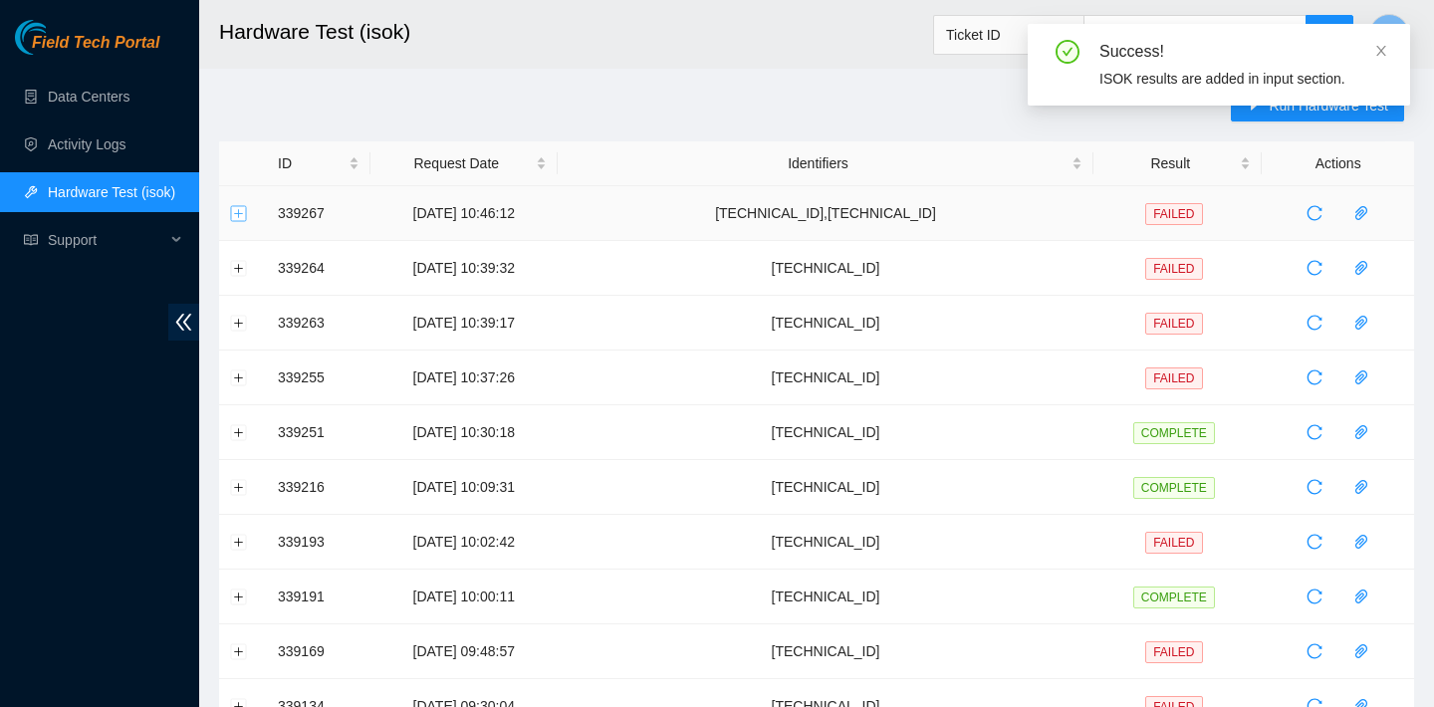
click at [233, 205] on button "Expand row" at bounding box center [239, 213] width 16 height 16
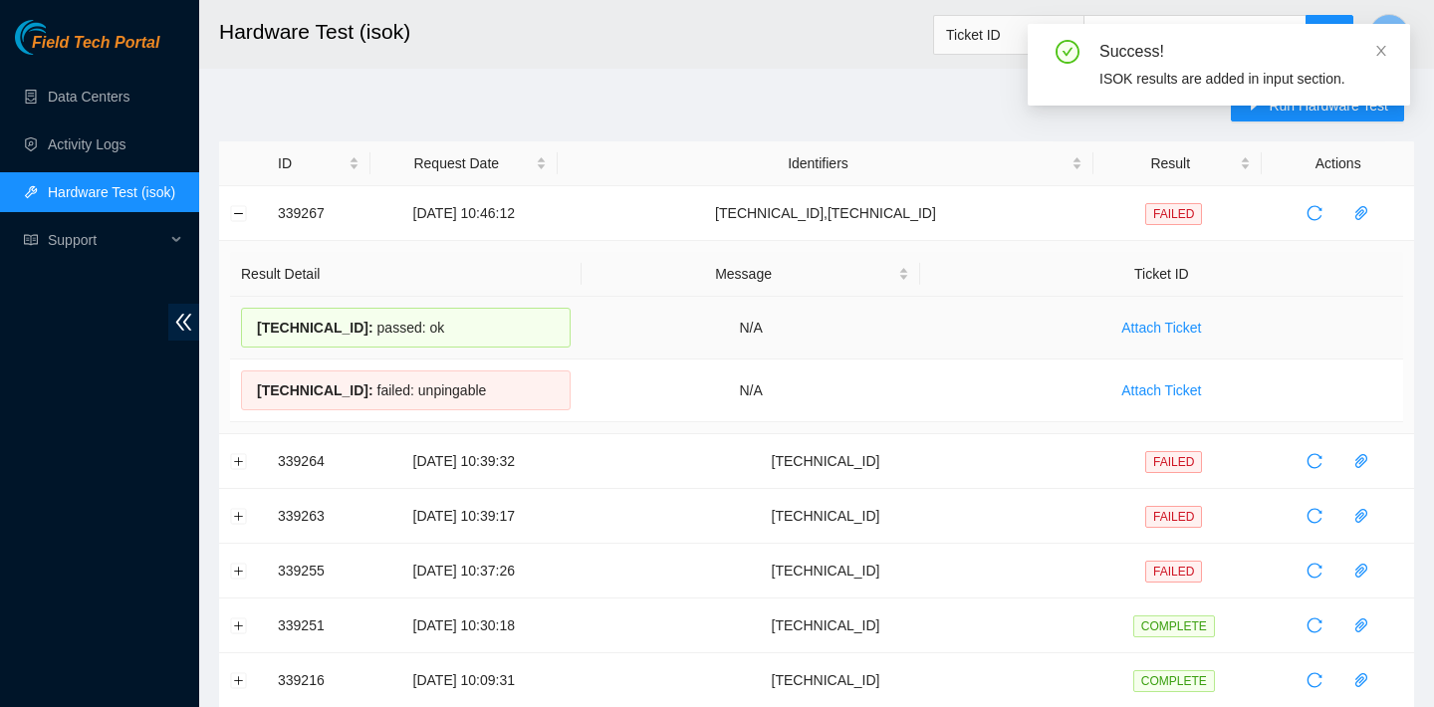
drag, startPoint x: 449, startPoint y: 322, endPoint x: 257, endPoint y: 317, distance: 192.2
click at [257, 317] on div "[TECHNICAL_ID] : passed: ok" at bounding box center [406, 328] width 330 height 40
copy div "[TECHNICAL_ID] : passed: ok"
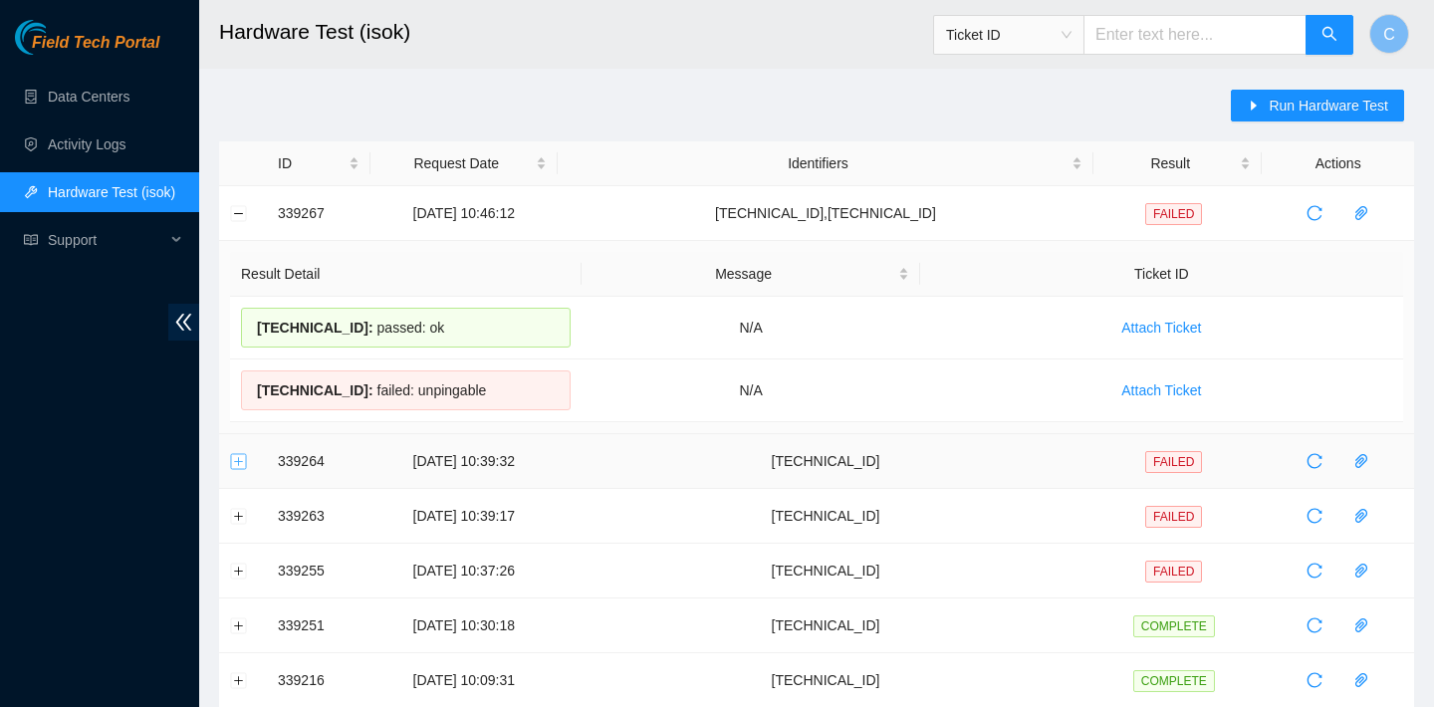
click at [237, 463] on button "Expand row" at bounding box center [239, 461] width 16 height 16
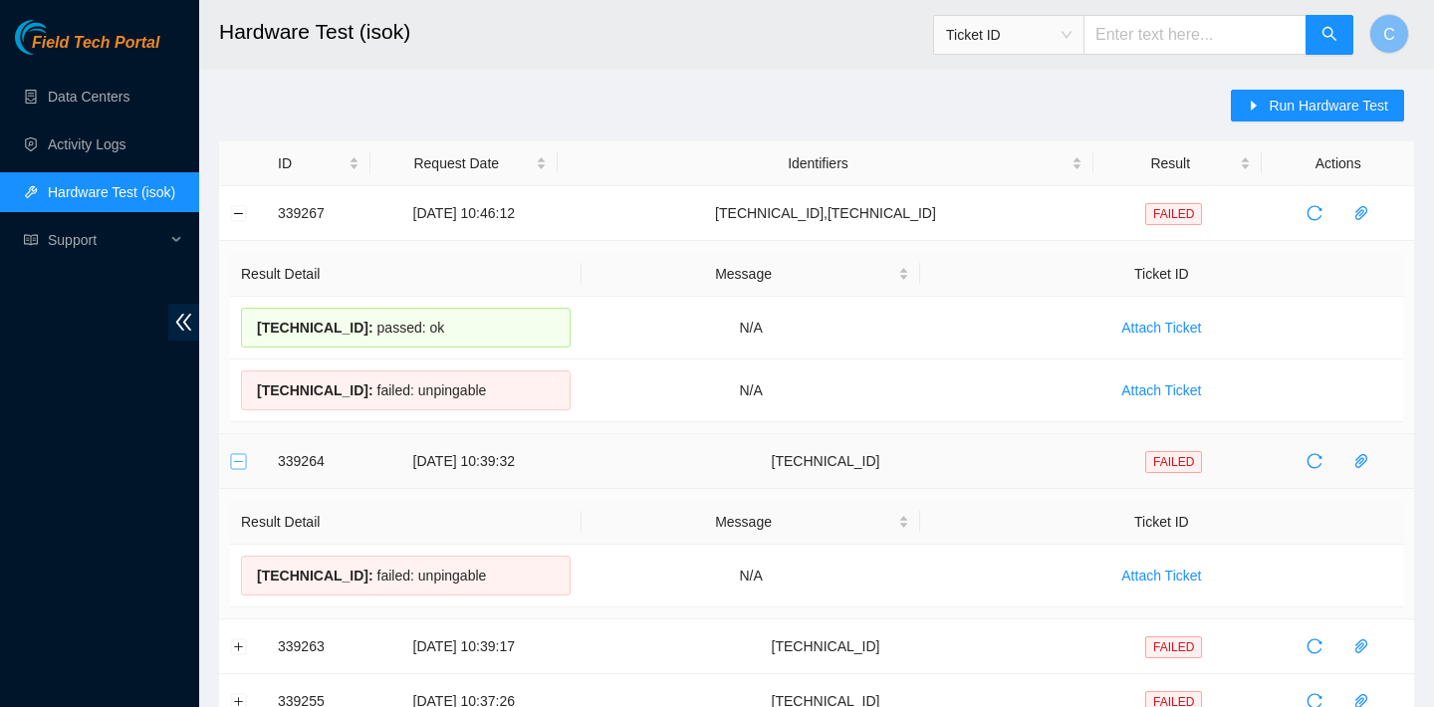
click at [237, 463] on button "Collapse row" at bounding box center [239, 461] width 16 height 16
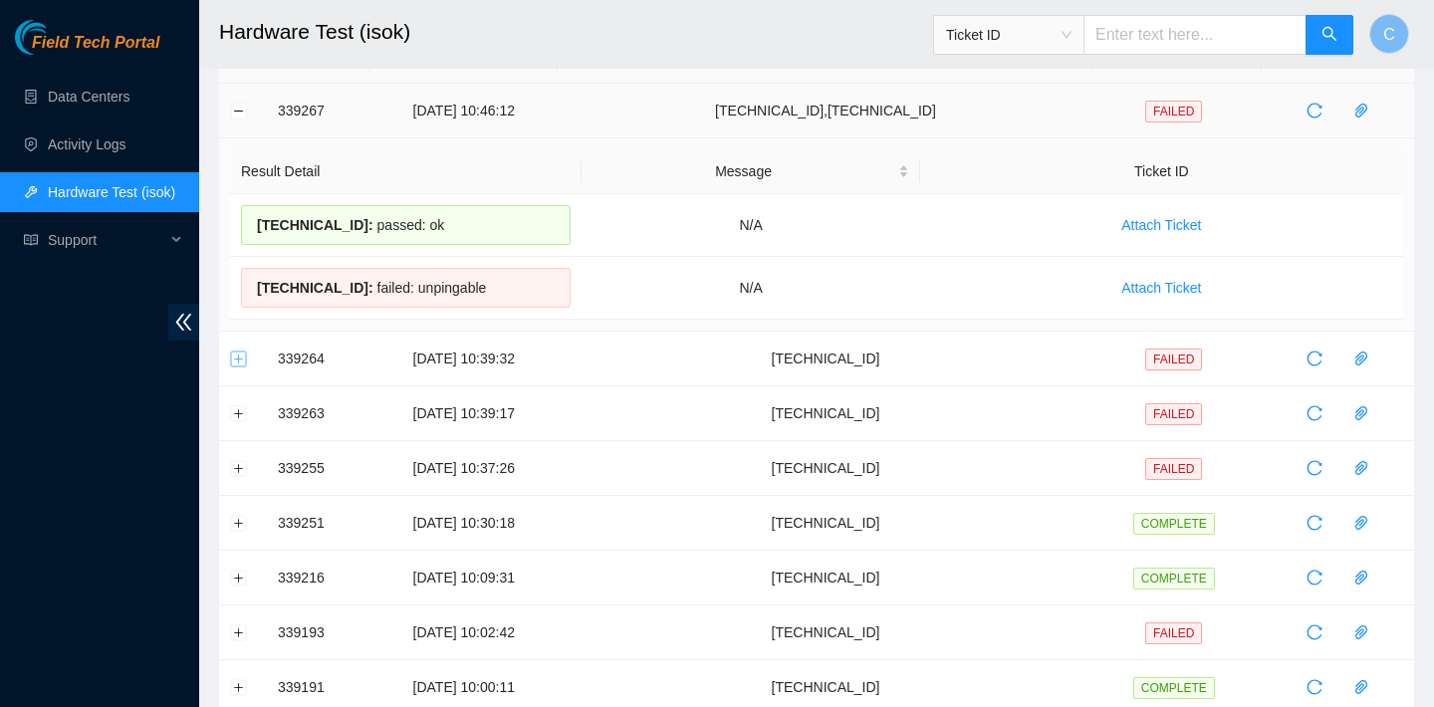
scroll to position [104, 0]
click at [246, 111] on td at bounding box center [243, 110] width 48 height 55
click at [240, 113] on button "Collapse row" at bounding box center [239, 110] width 16 height 16
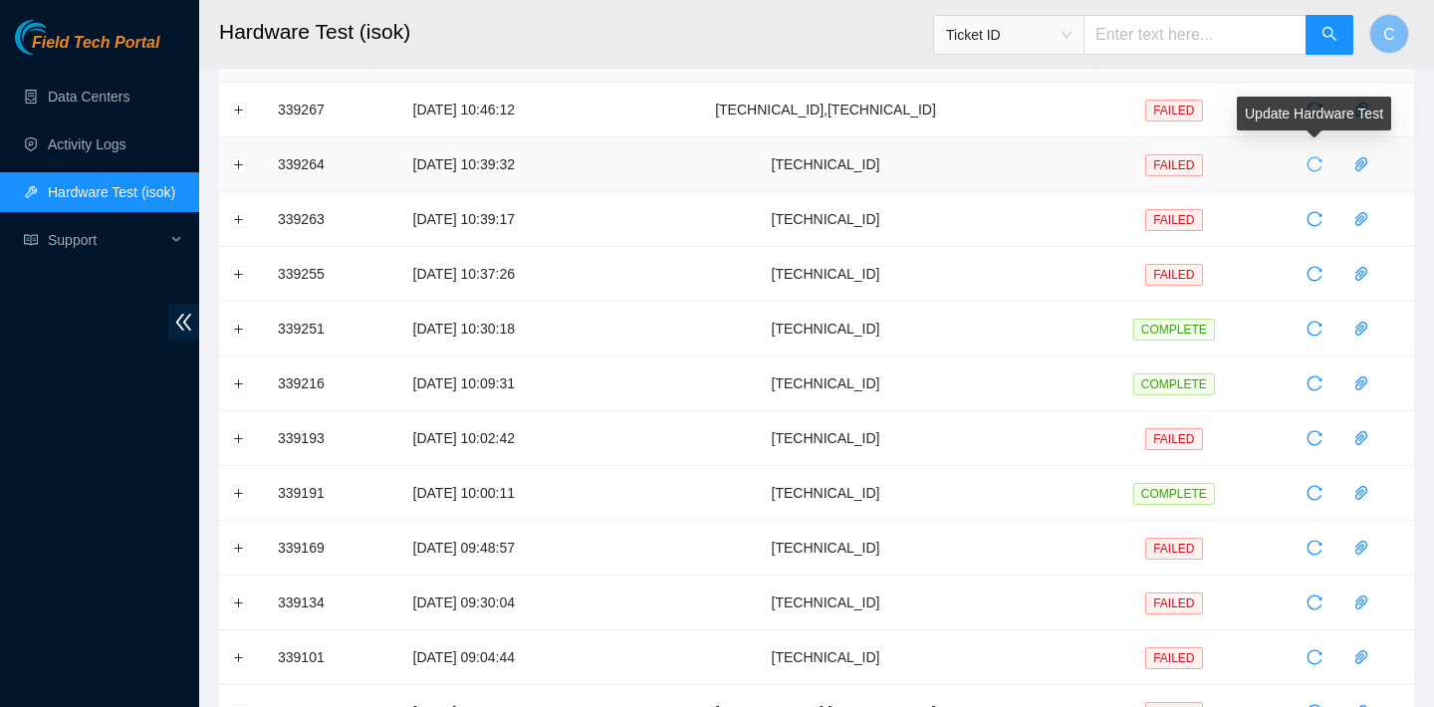
click at [1310, 169] on icon "reload" at bounding box center [1314, 164] width 16 height 16
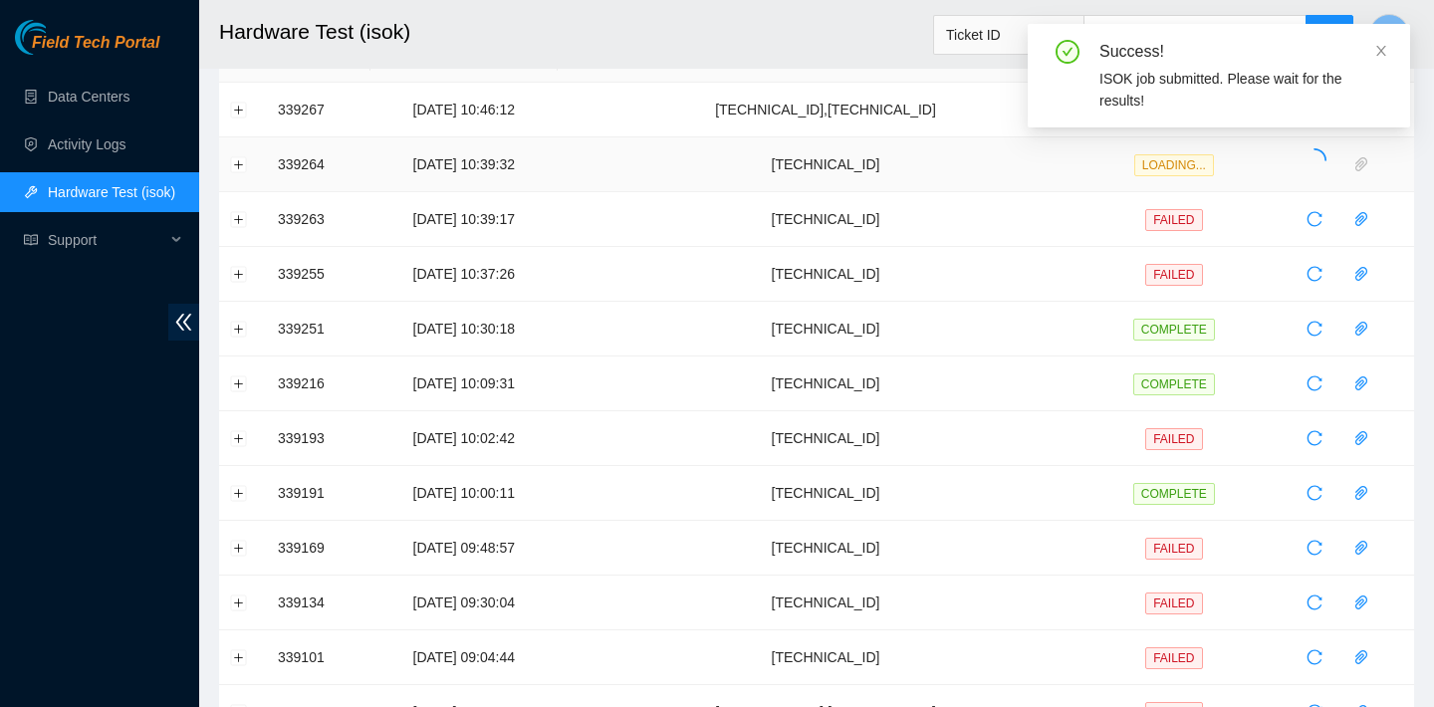
scroll to position [0, 0]
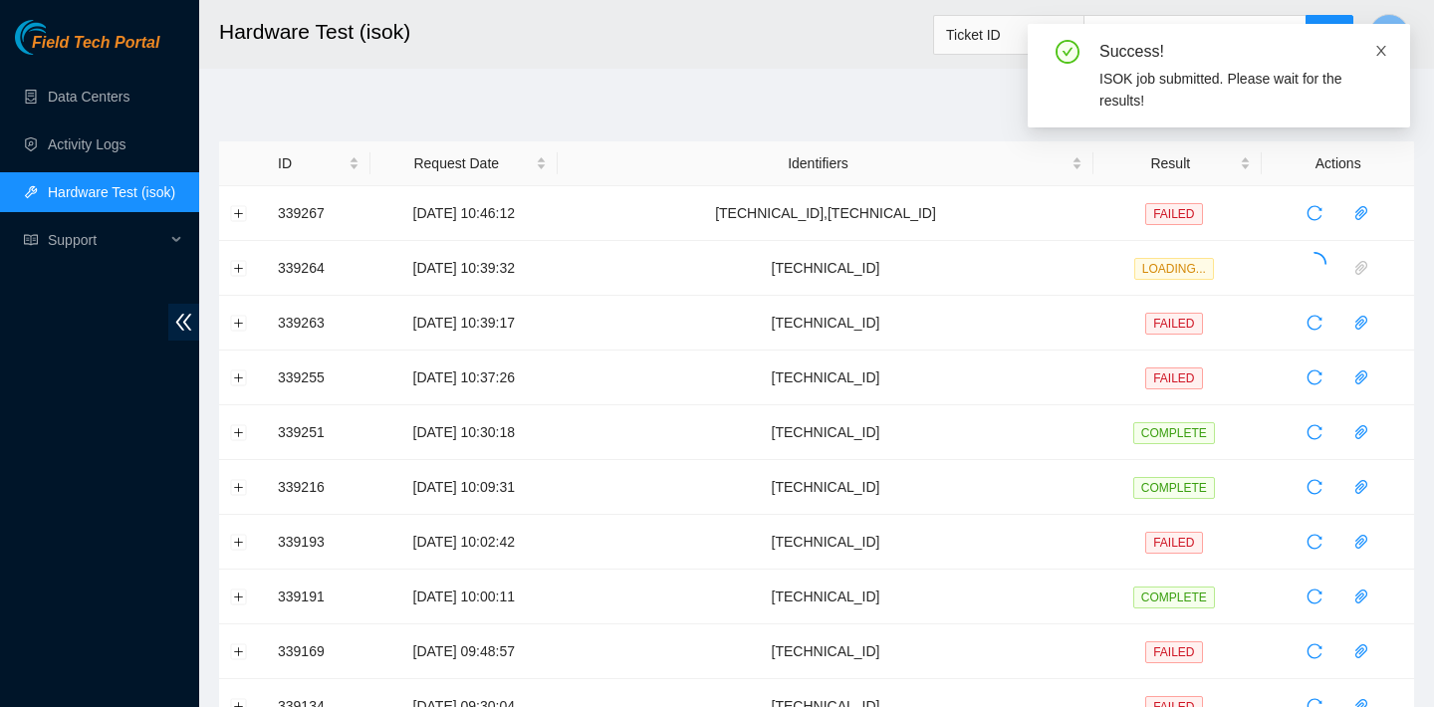
click at [1383, 45] on icon "close" at bounding box center [1381, 51] width 14 height 14
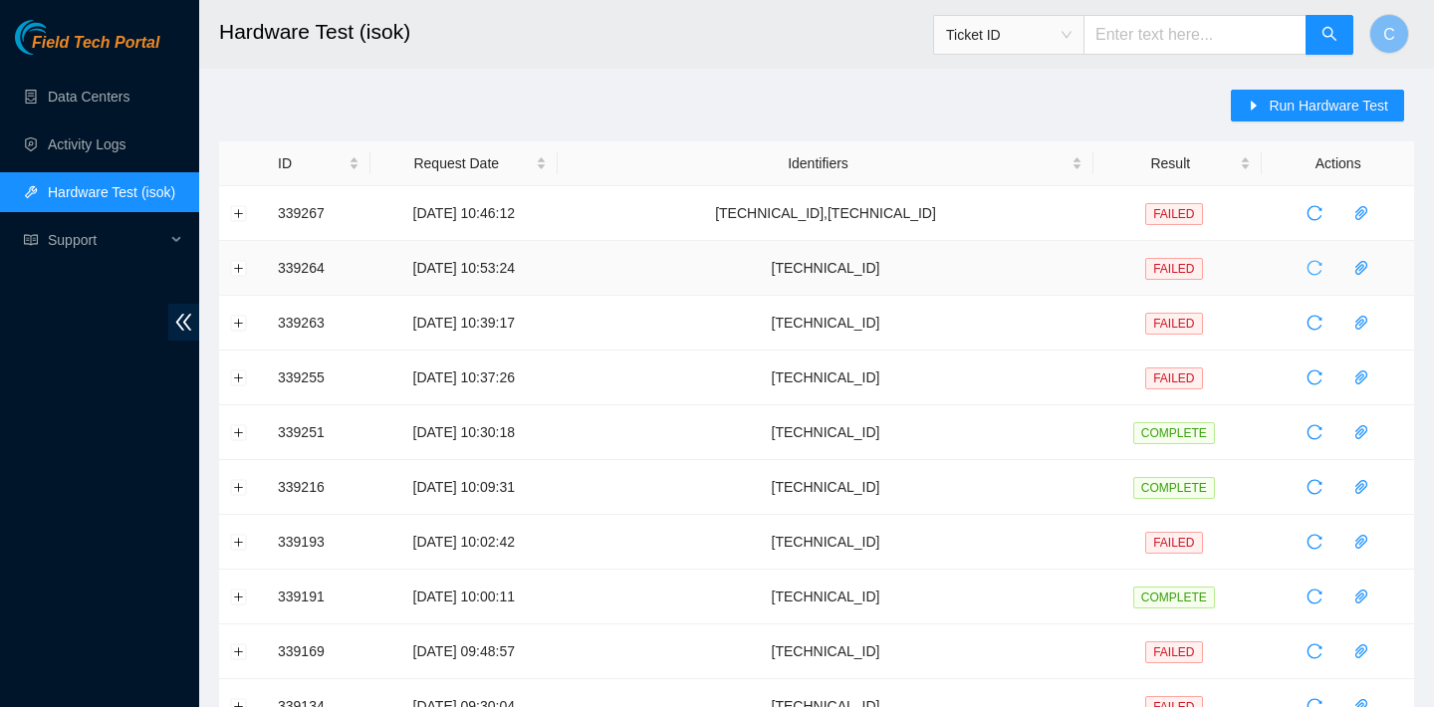
click at [1325, 269] on span "reload" at bounding box center [1314, 268] width 30 height 16
click at [1261, 102] on button "Run Hardware Test" at bounding box center [1317, 106] width 173 height 32
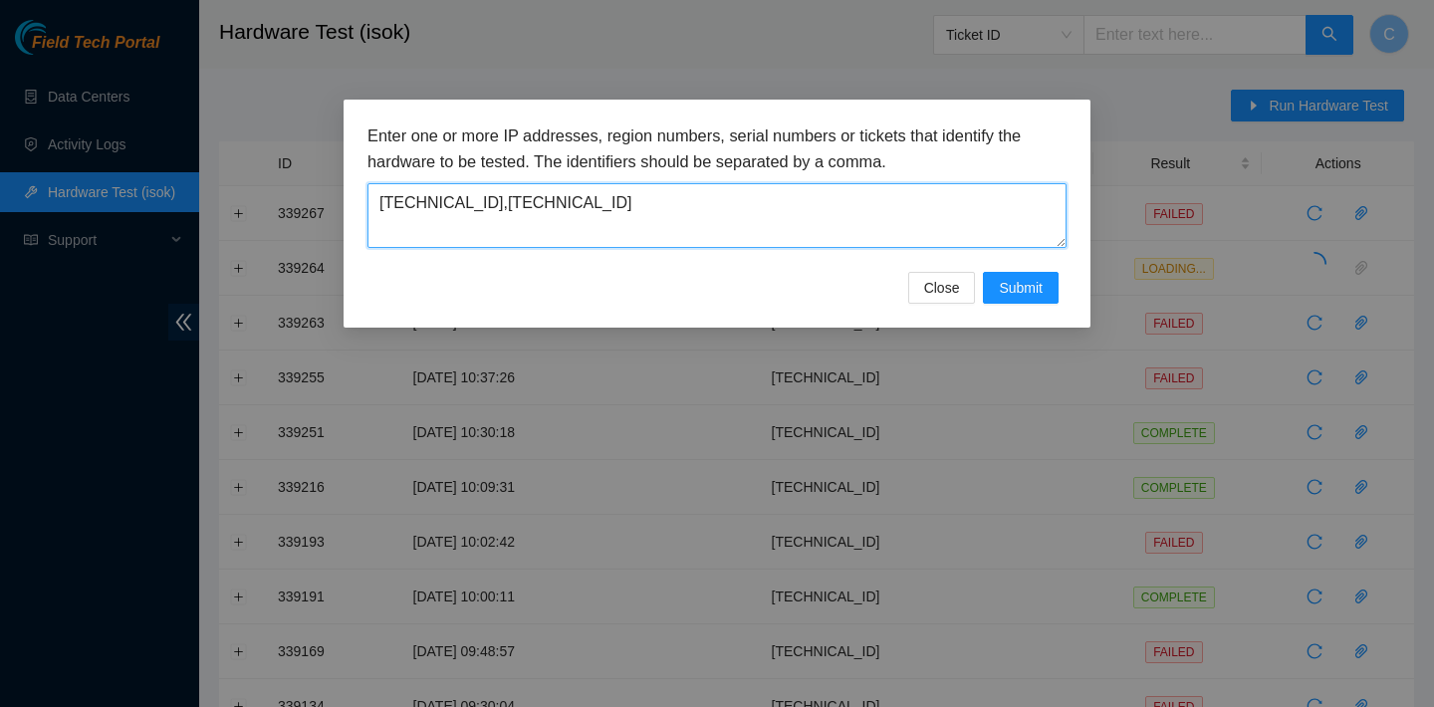
drag, startPoint x: 809, startPoint y: 191, endPoint x: 314, endPoint y: 196, distance: 495.8
click at [314, 196] on div "Enter one or more IP addresses, region numbers, serial numbers or tickets that …" at bounding box center [717, 353] width 1434 height 707
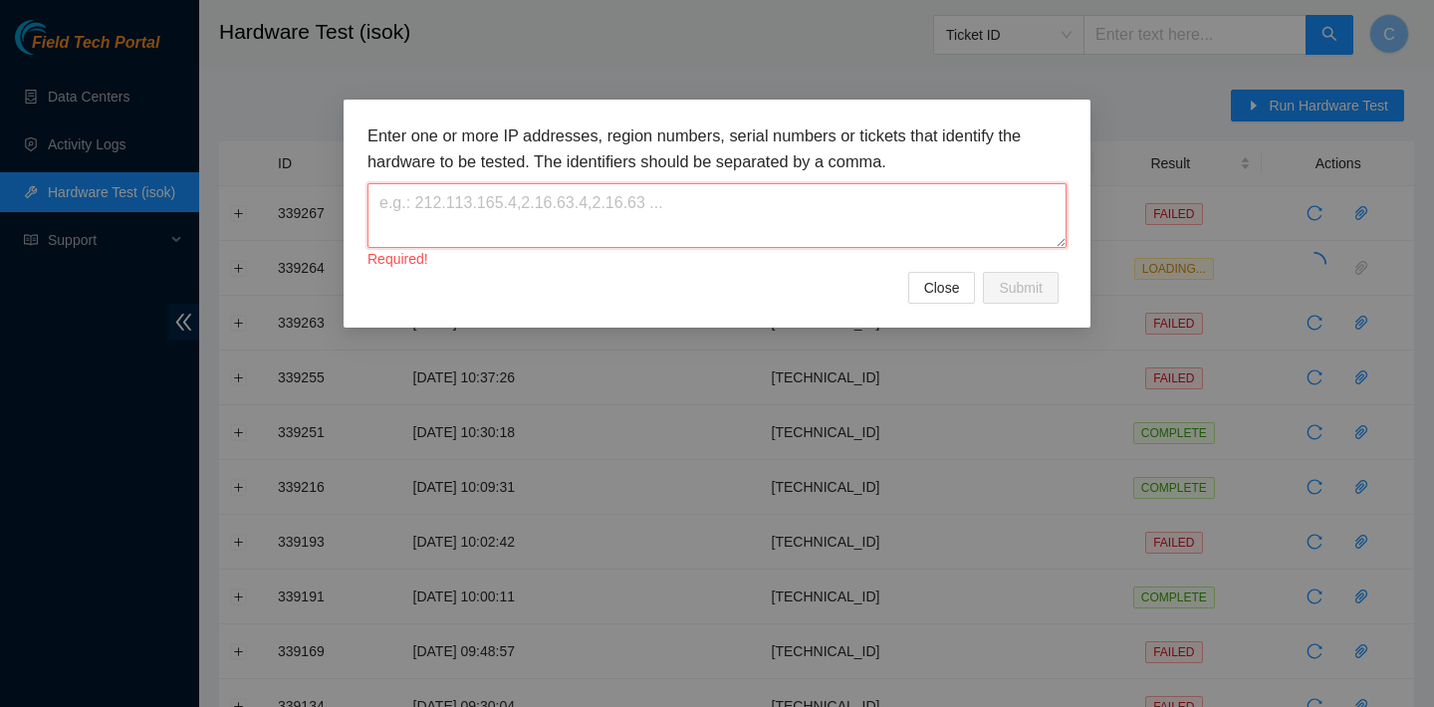
paste textarea "[TECHNICAL_ID]"
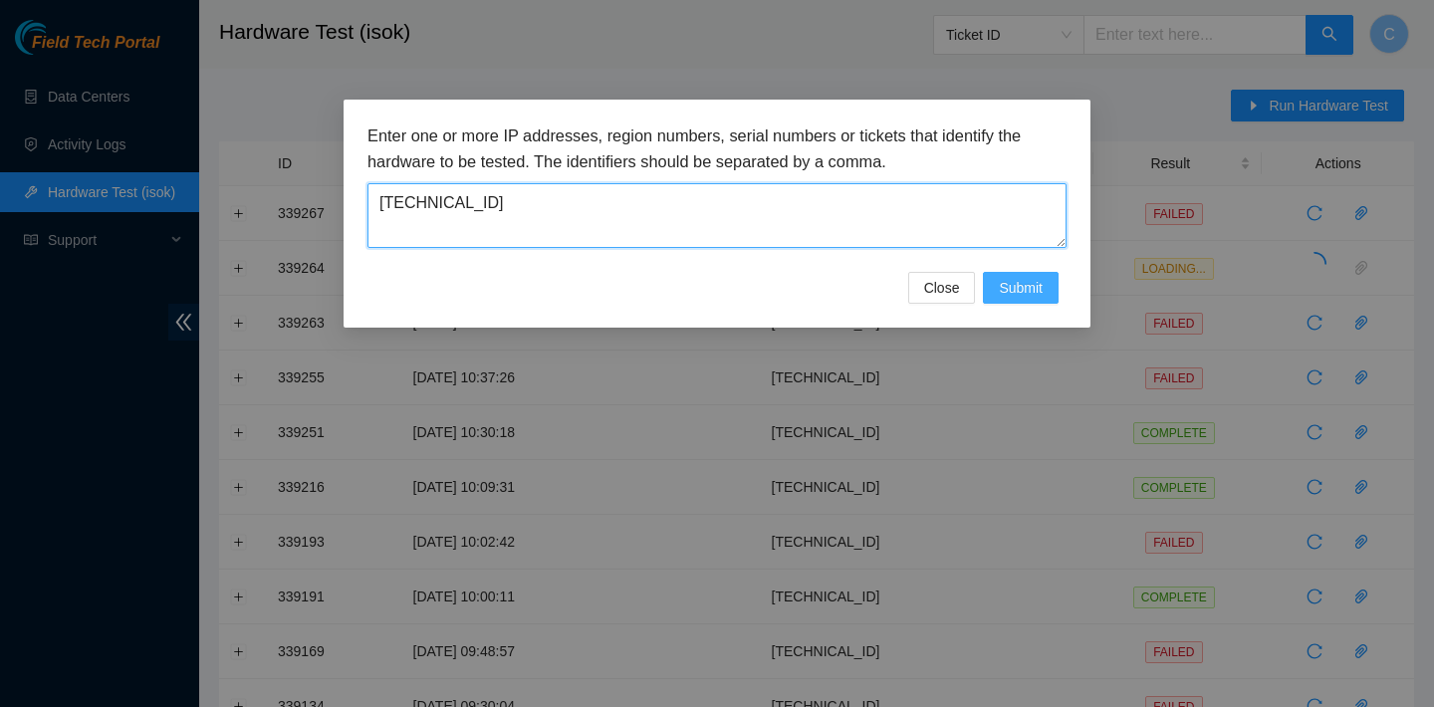
type textarea "[TECHNICAL_ID]"
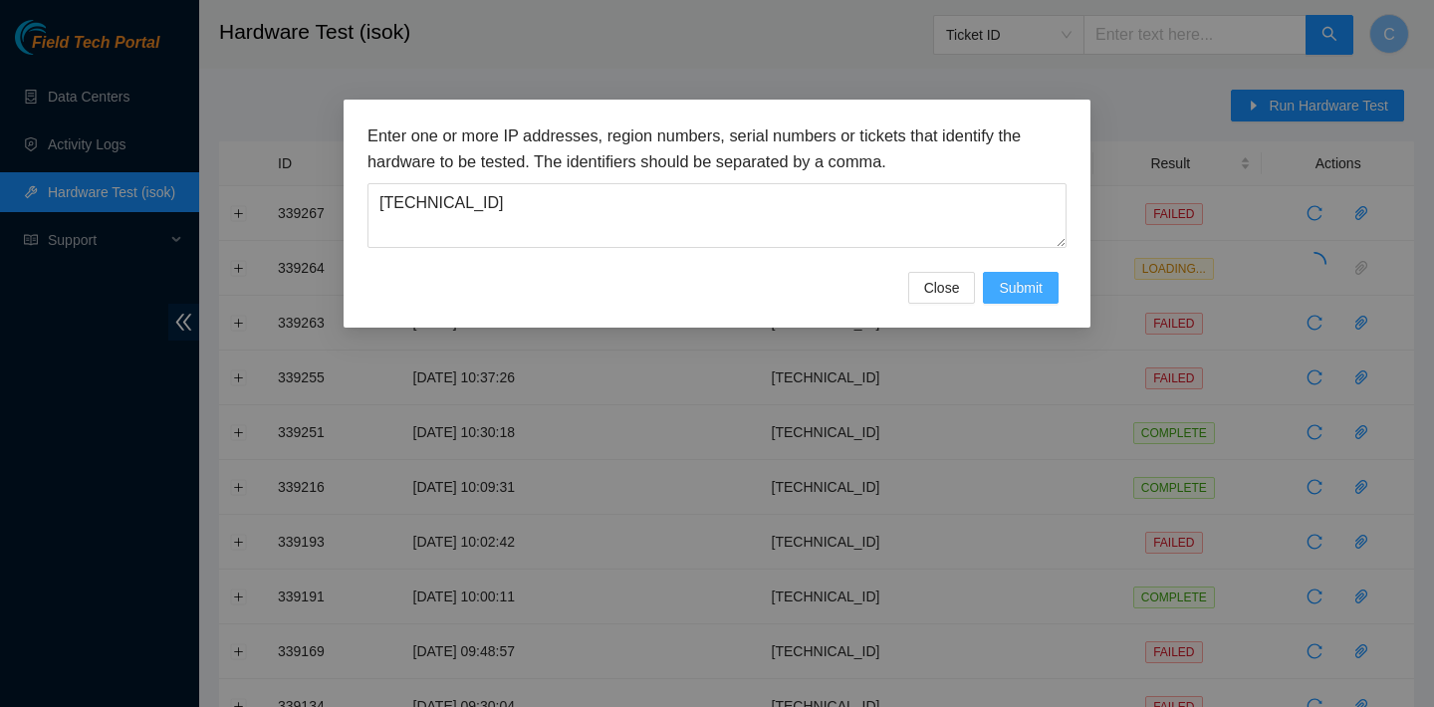
click at [1002, 288] on span "Submit" at bounding box center [1021, 288] width 44 height 22
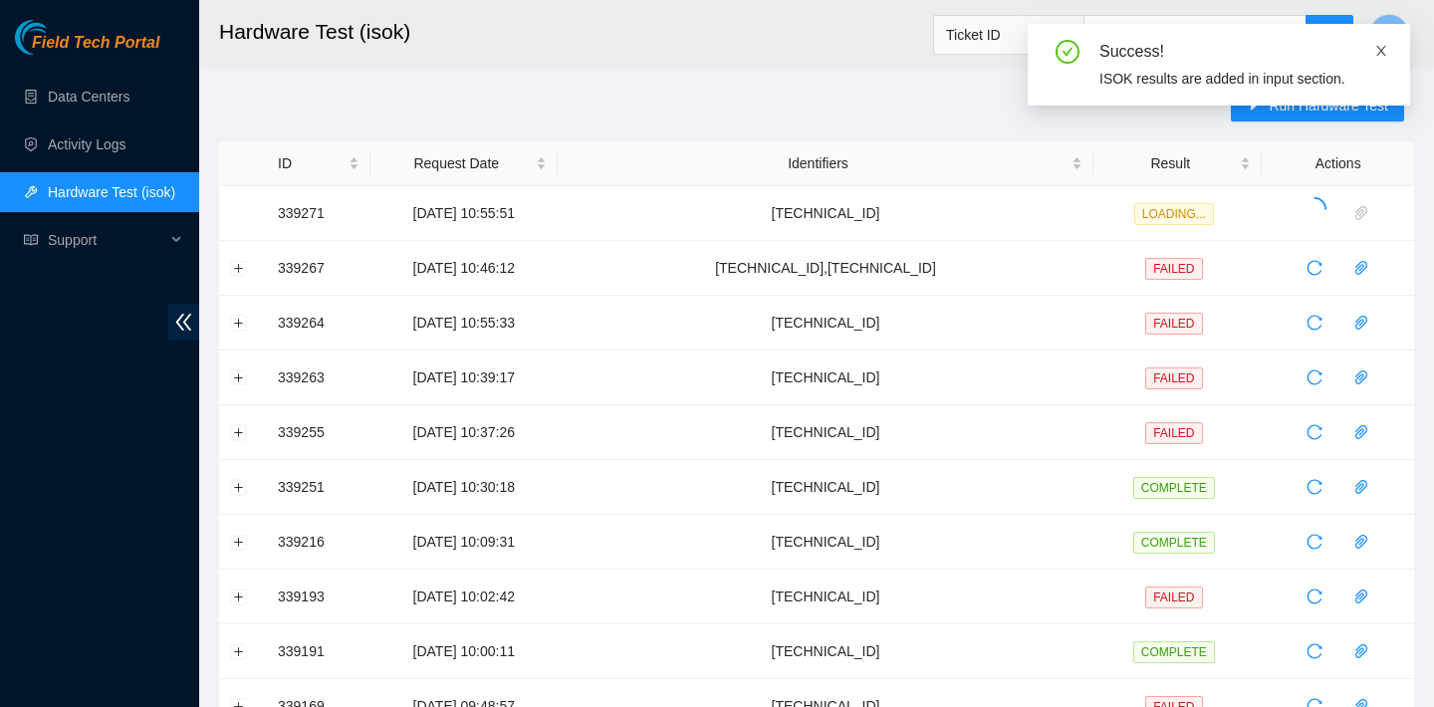
click at [1382, 52] on icon "close" at bounding box center [1381, 51] width 10 height 10
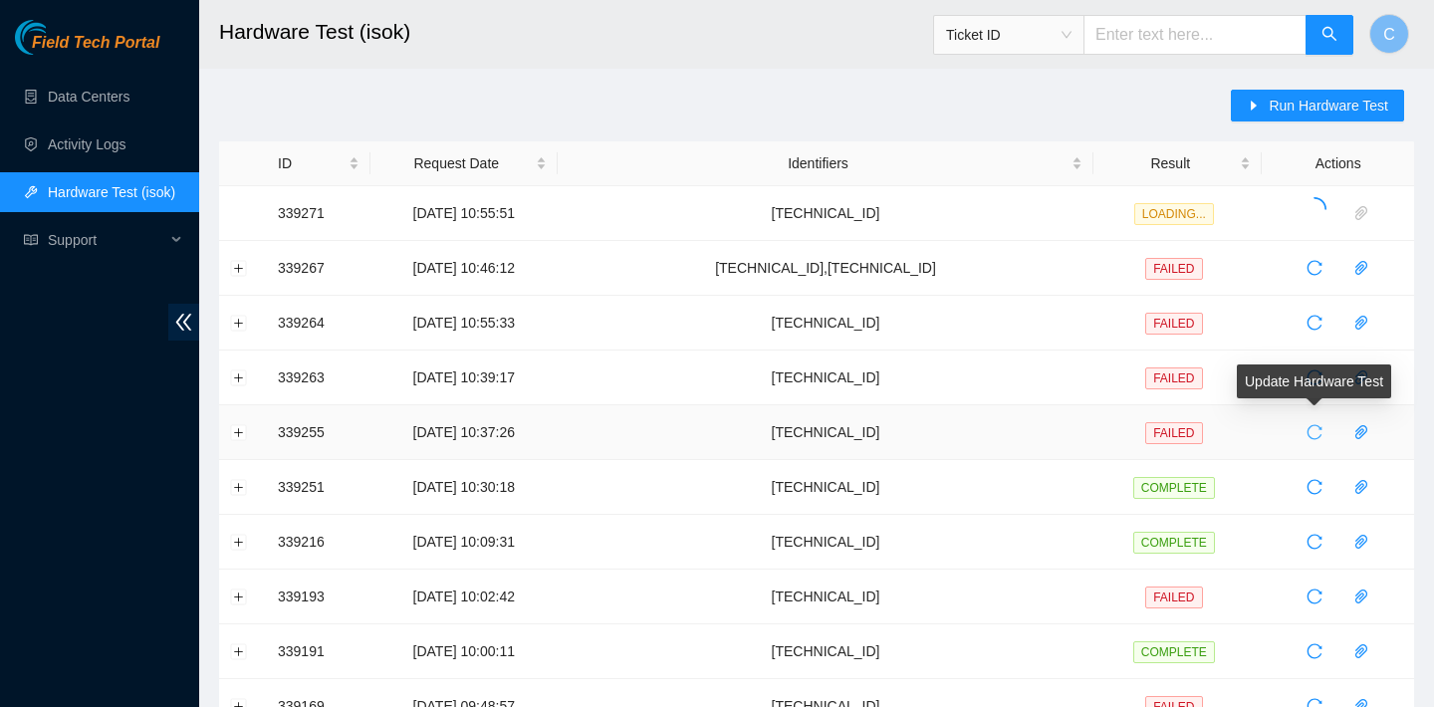
click at [1315, 436] on icon "reload" at bounding box center [1314, 432] width 16 height 16
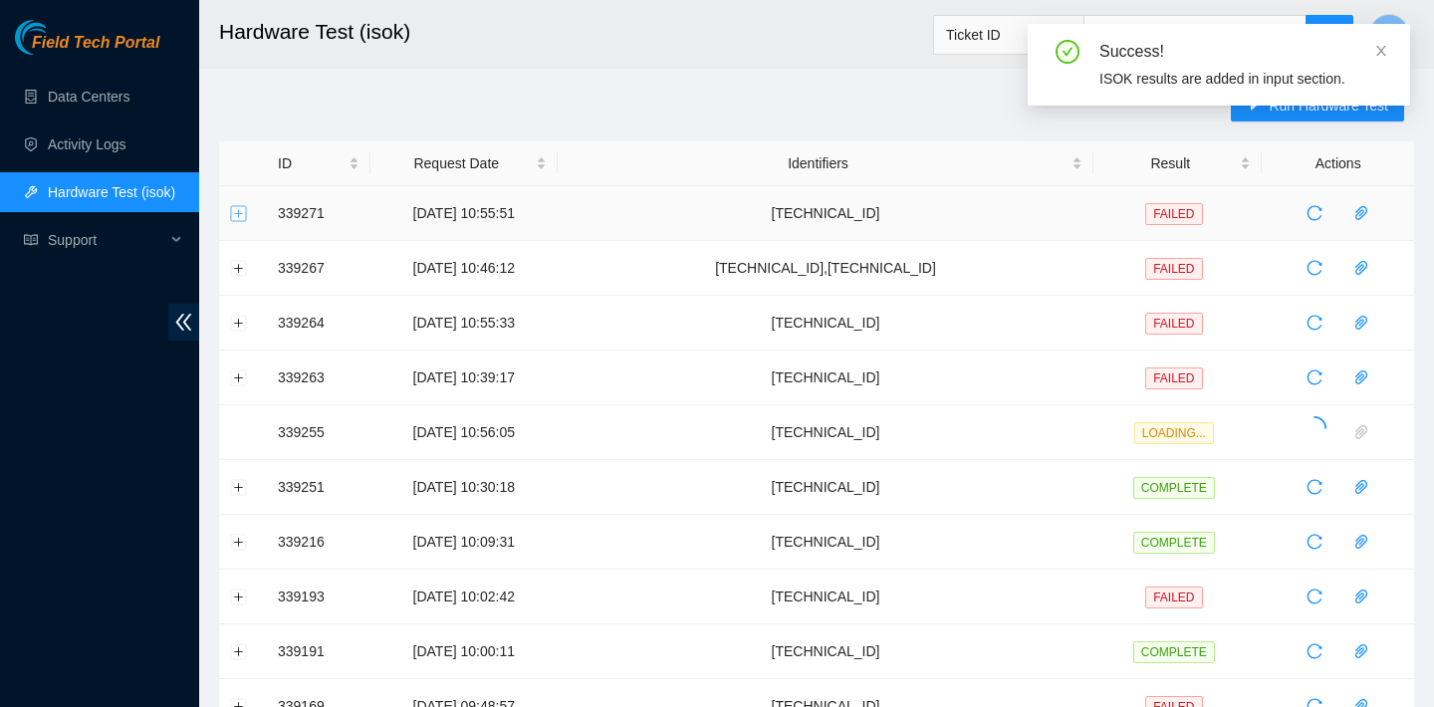
click at [236, 220] on button "Expand row" at bounding box center [239, 213] width 16 height 16
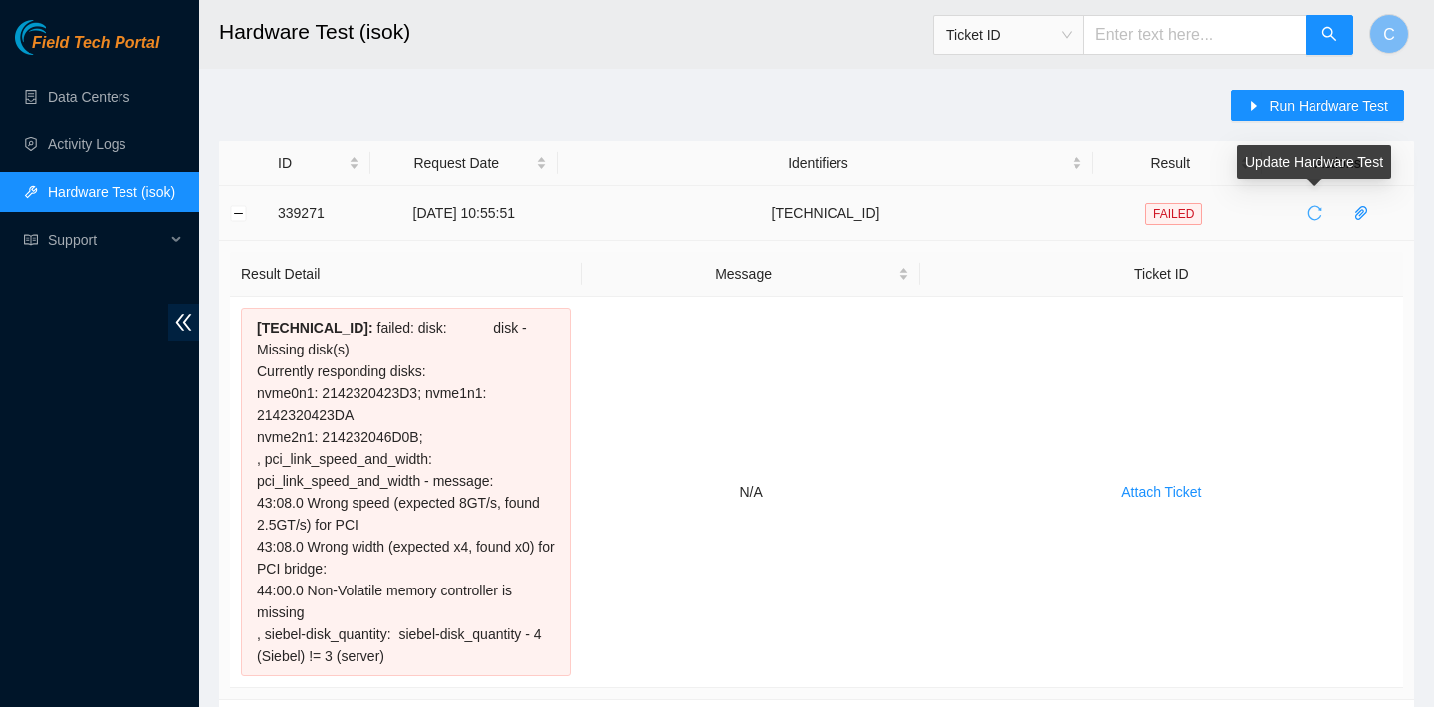
click at [1314, 211] on icon "reload" at bounding box center [1314, 213] width 16 height 16
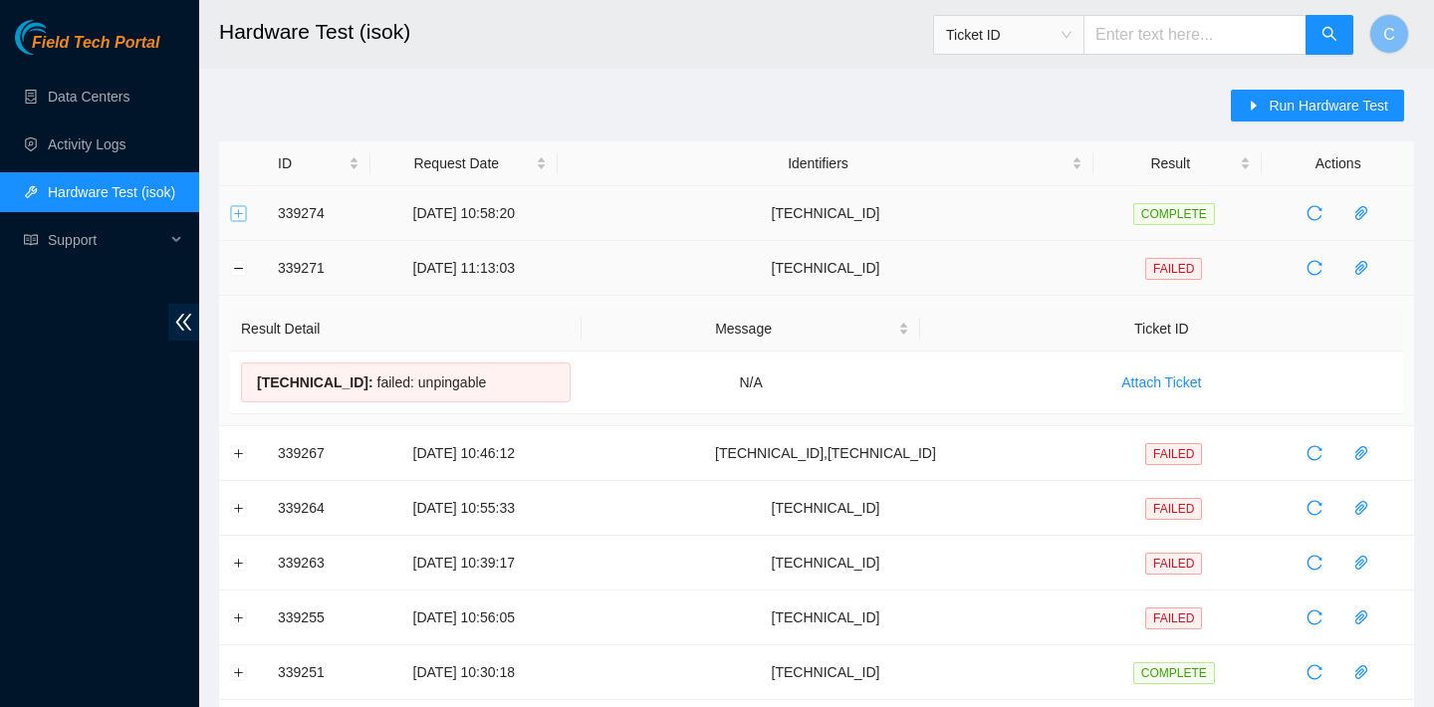
click at [239, 210] on button "Expand row" at bounding box center [239, 213] width 16 height 16
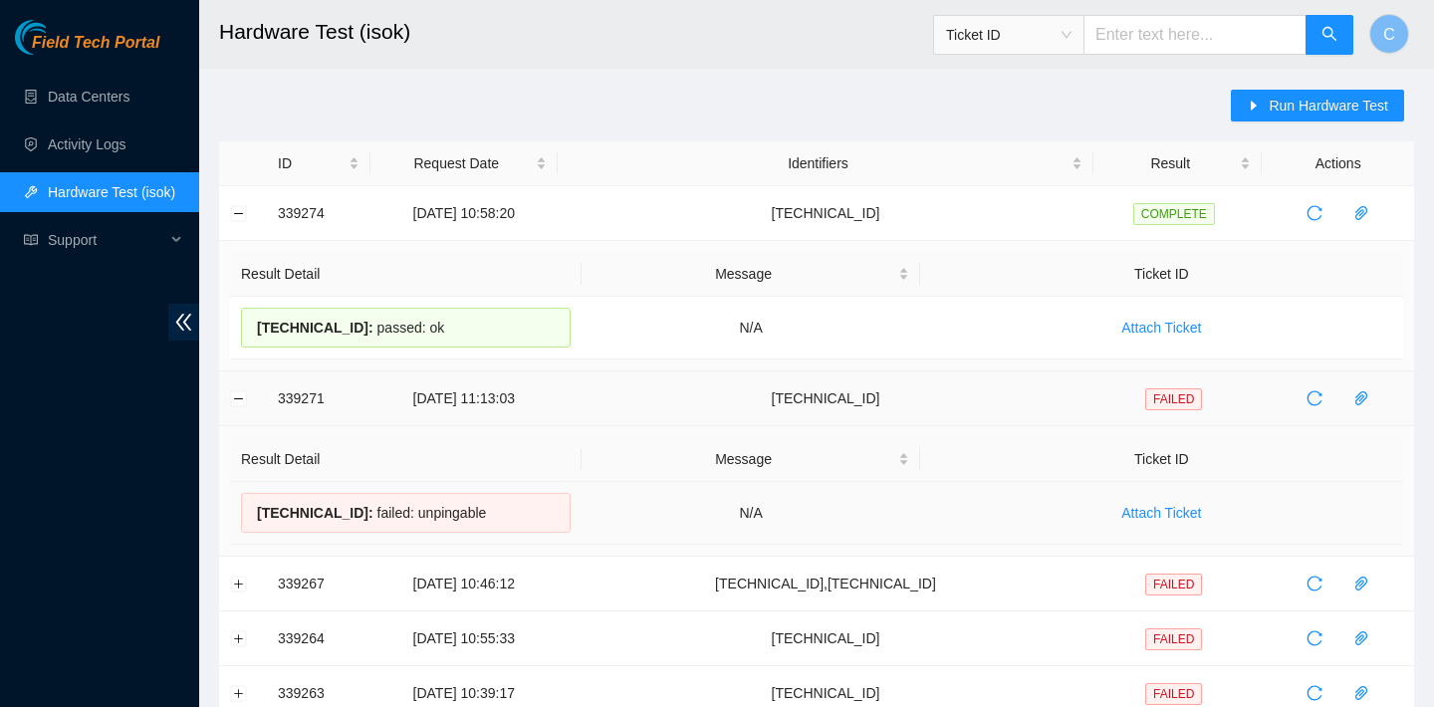
drag, startPoint x: 491, startPoint y: 513, endPoint x: 258, endPoint y: 503, distance: 233.2
click at [258, 503] on div "[TECHNICAL_ID] : failed: unpingable" at bounding box center [406, 513] width 330 height 40
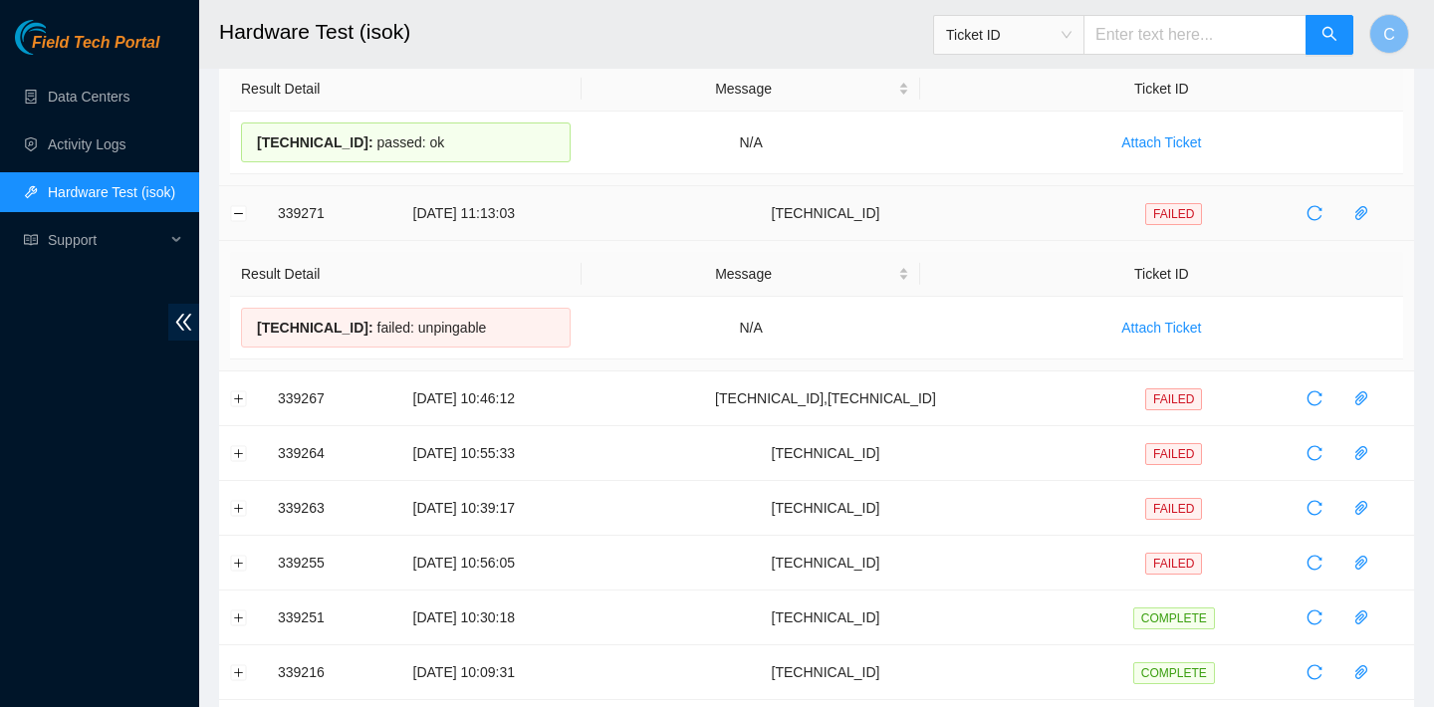
scroll to position [215, 0]
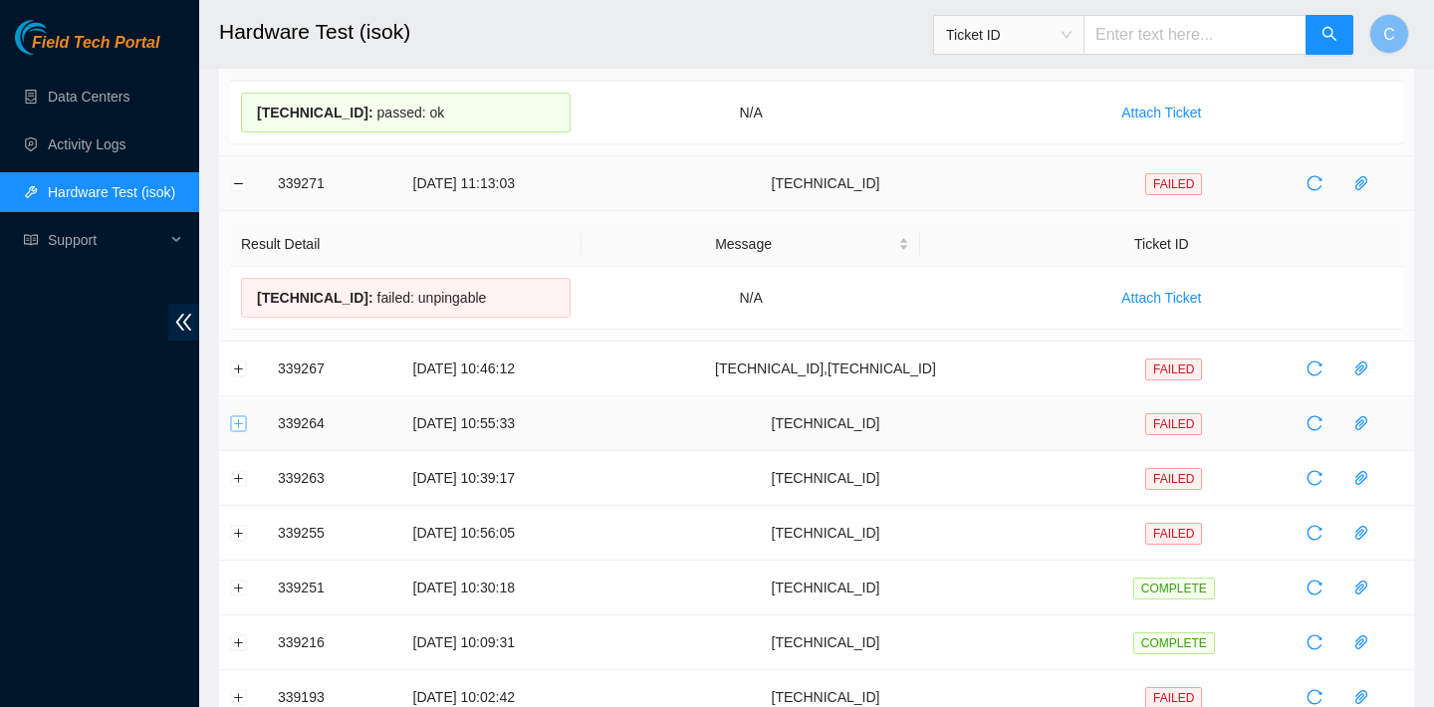
click at [233, 423] on button "Expand row" at bounding box center [239, 423] width 16 height 16
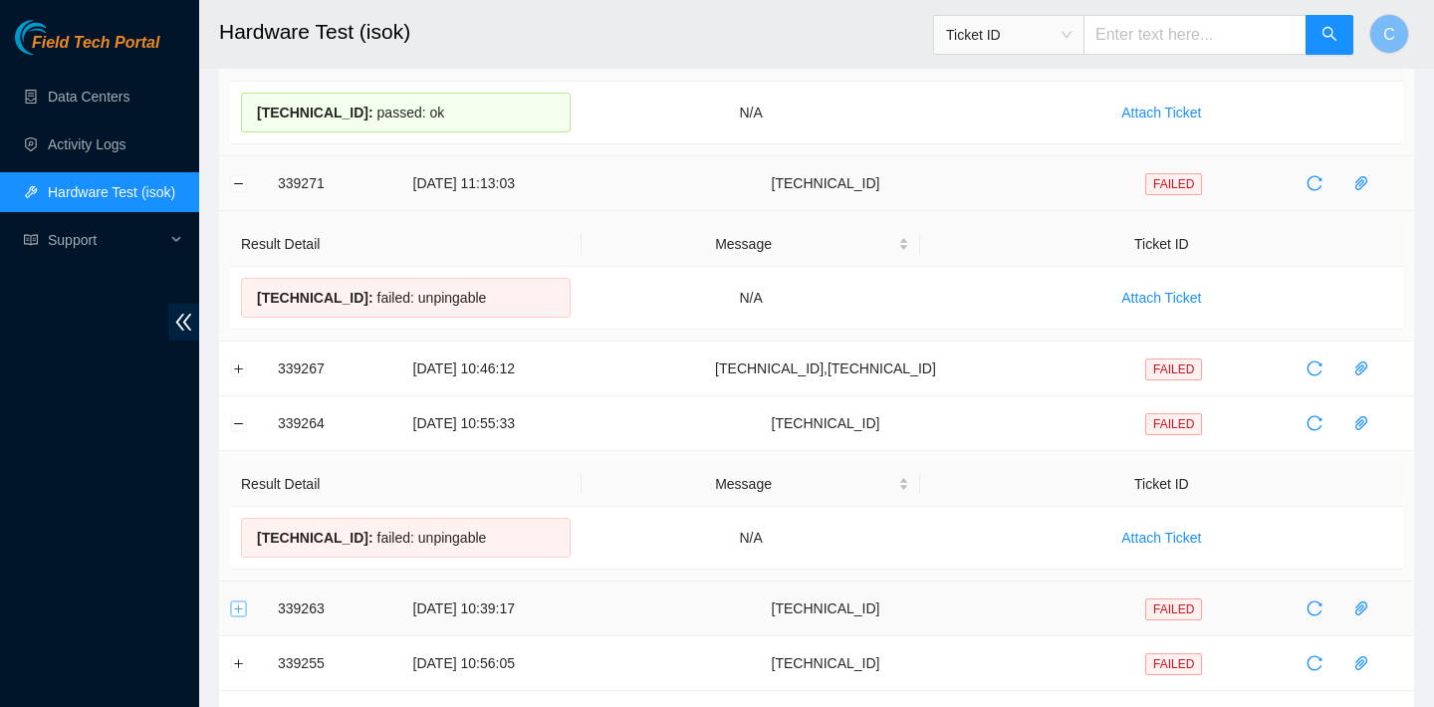
click at [246, 604] on button "Expand row" at bounding box center [239, 608] width 16 height 16
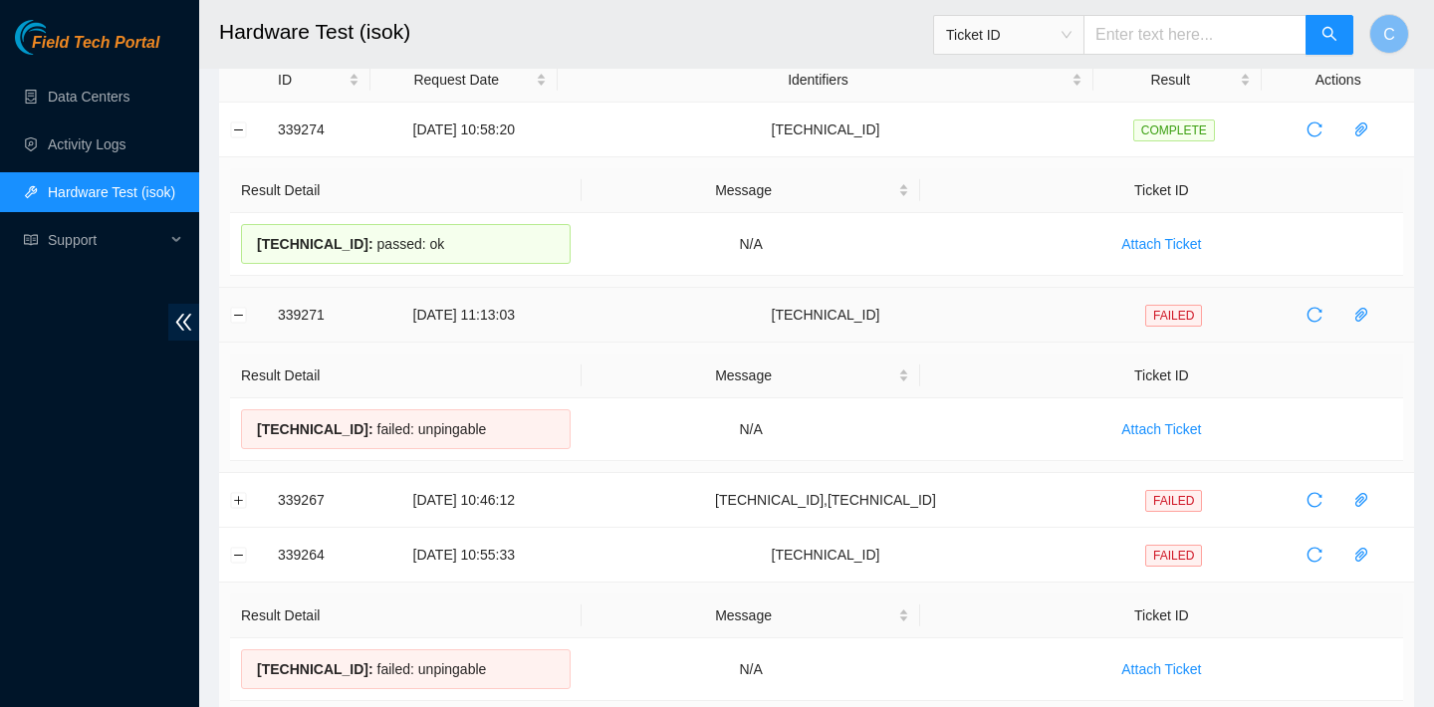
scroll to position [44, 0]
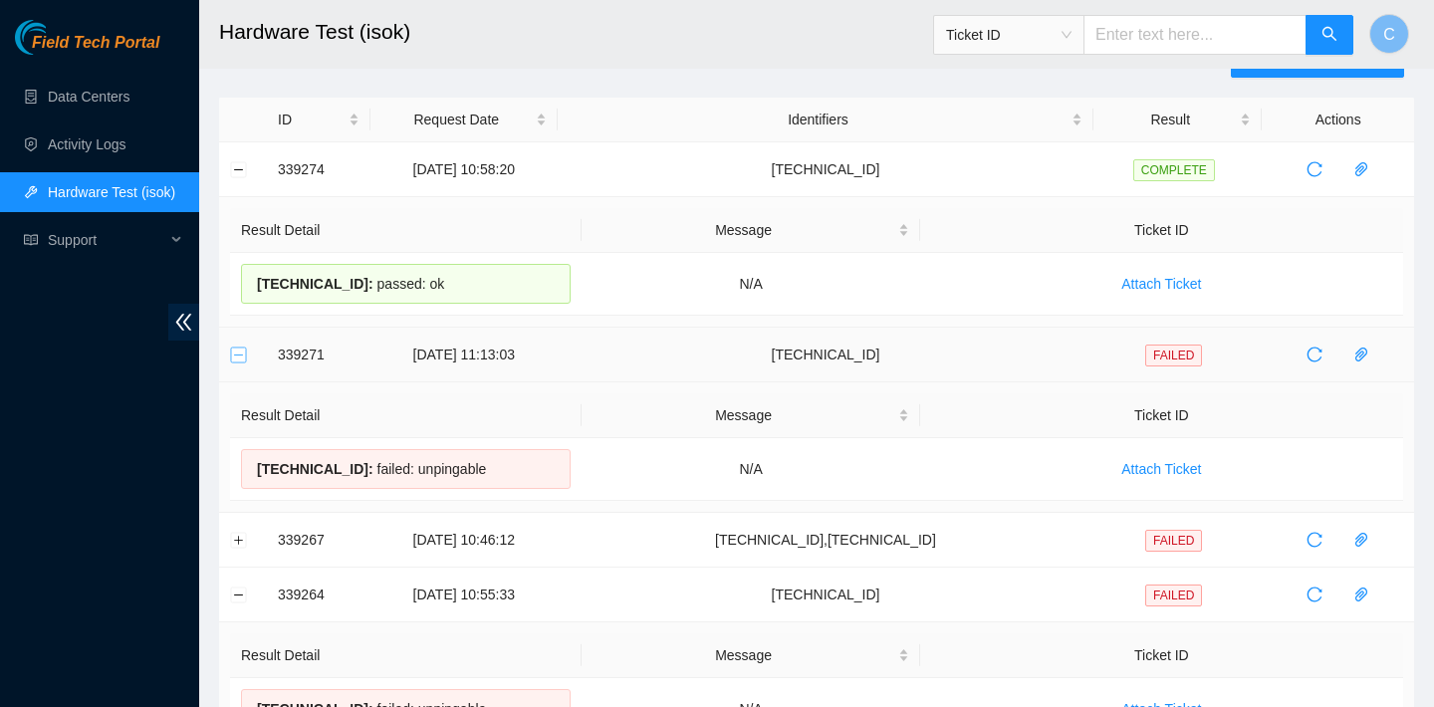
click at [243, 360] on button "Collapse row" at bounding box center [239, 354] width 16 height 16
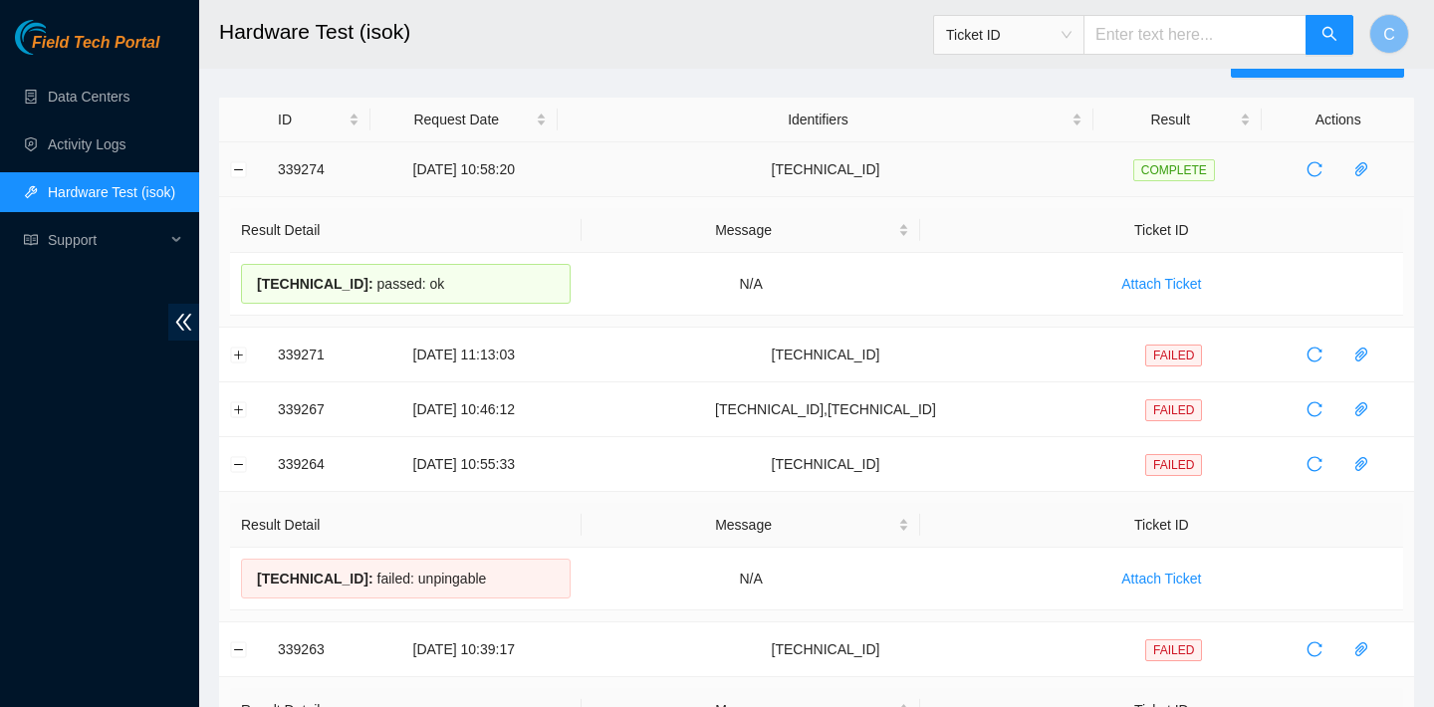
click at [240, 181] on td at bounding box center [243, 169] width 48 height 55
click at [241, 170] on button "Collapse row" at bounding box center [239, 169] width 16 height 16
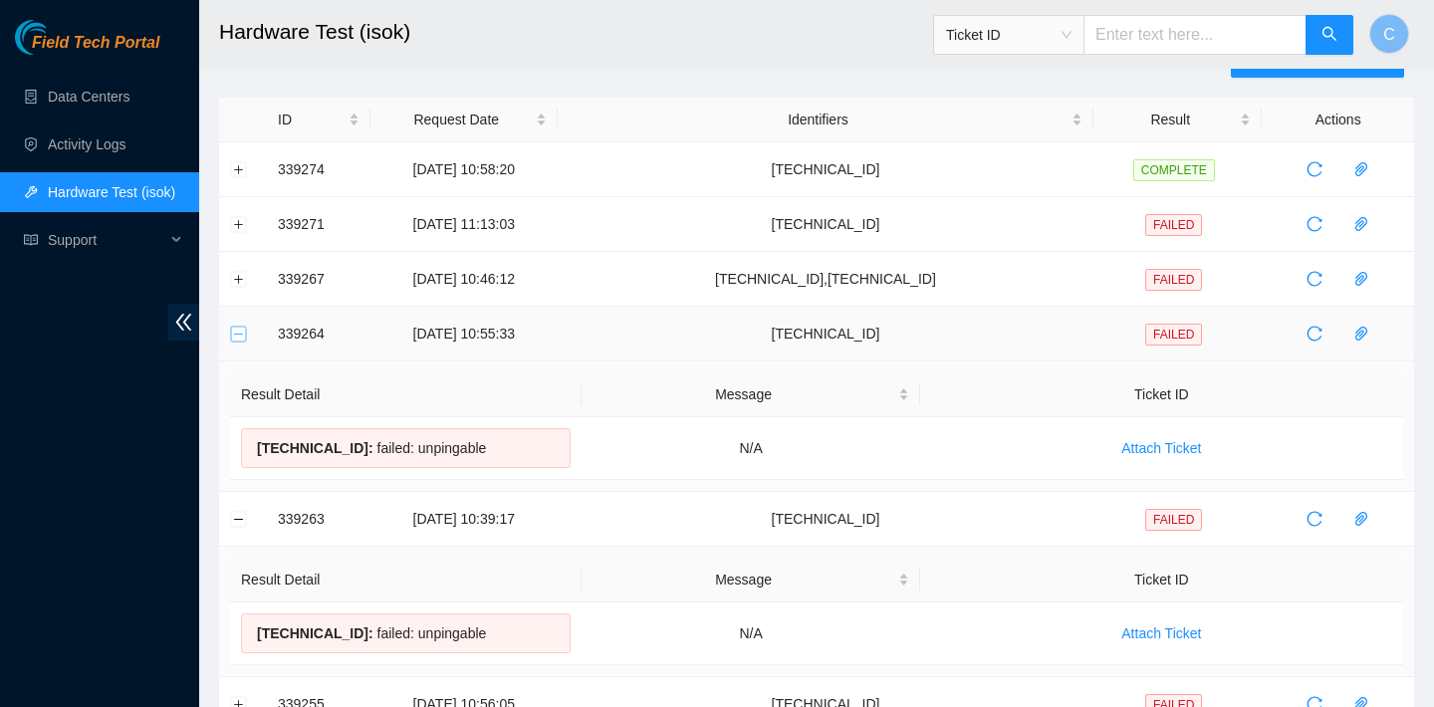
click at [238, 332] on button "Collapse row" at bounding box center [239, 334] width 16 height 16
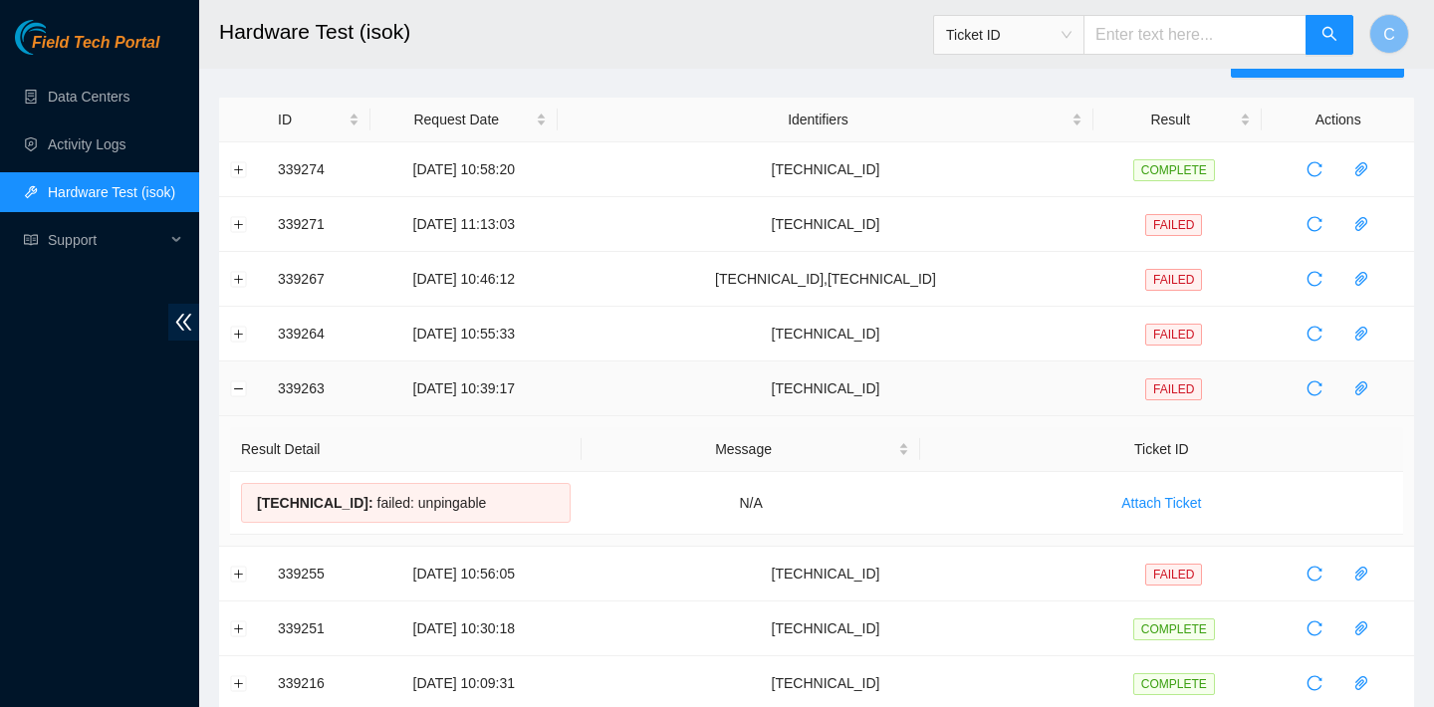
click at [237, 398] on td at bounding box center [243, 388] width 48 height 55
click at [236, 230] on button "Expand row" at bounding box center [239, 224] width 16 height 16
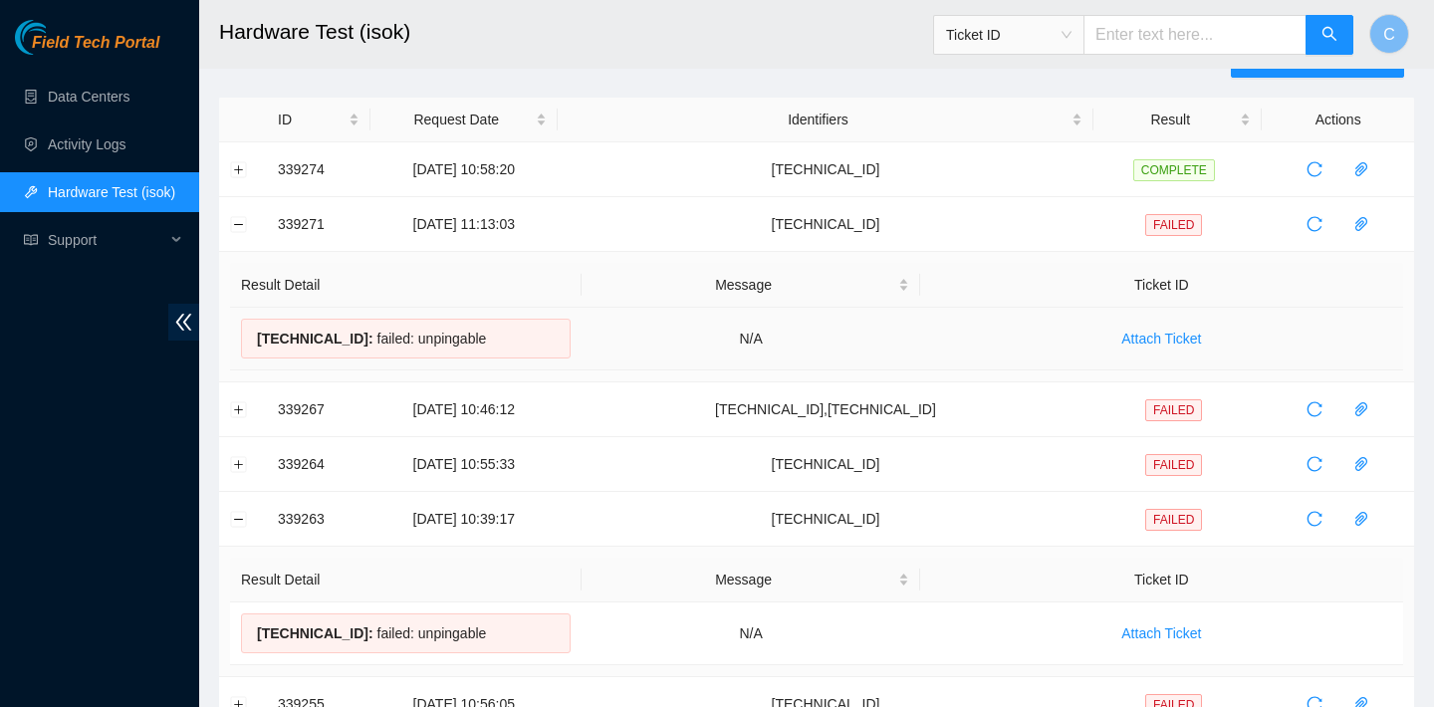
click at [348, 332] on span "[TECHNICAL_ID] :" at bounding box center [315, 339] width 116 height 16
drag, startPoint x: 358, startPoint y: 334, endPoint x: 253, endPoint y: 333, distance: 105.5
click at [253, 333] on div "[TECHNICAL_ID] : failed: unpingable" at bounding box center [406, 339] width 330 height 40
copy span "[TECHNICAL_ID] :"
click at [266, 341] on span "[TECHNICAL_ID] :" at bounding box center [315, 339] width 116 height 16
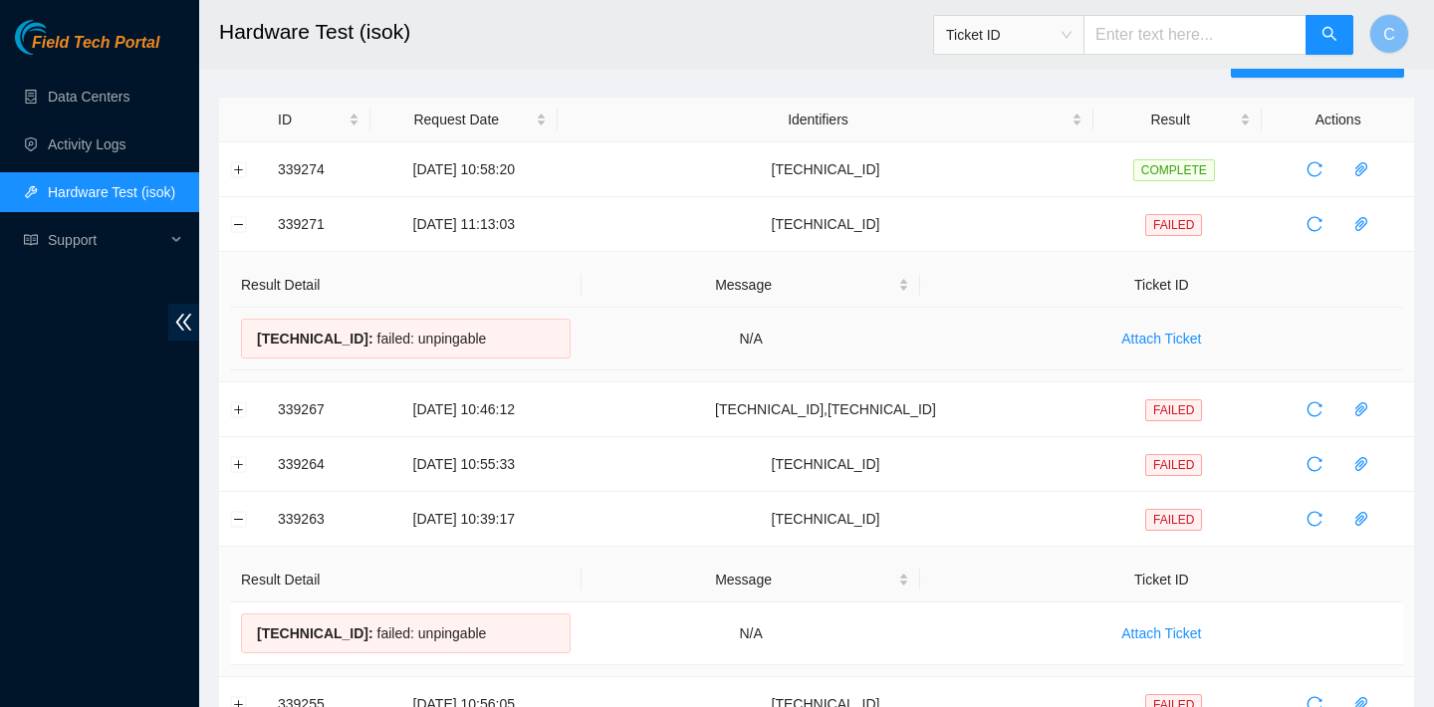
drag, startPoint x: 255, startPoint y: 341, endPoint x: 491, endPoint y: 344, distance: 236.0
click at [491, 344] on div "[TECHNICAL_ID] : failed: unpingable" at bounding box center [406, 339] width 330 height 40
copy div "[TECHNICAL_ID] : failed: unpingable"
click at [231, 225] on button "Collapse row" at bounding box center [239, 224] width 16 height 16
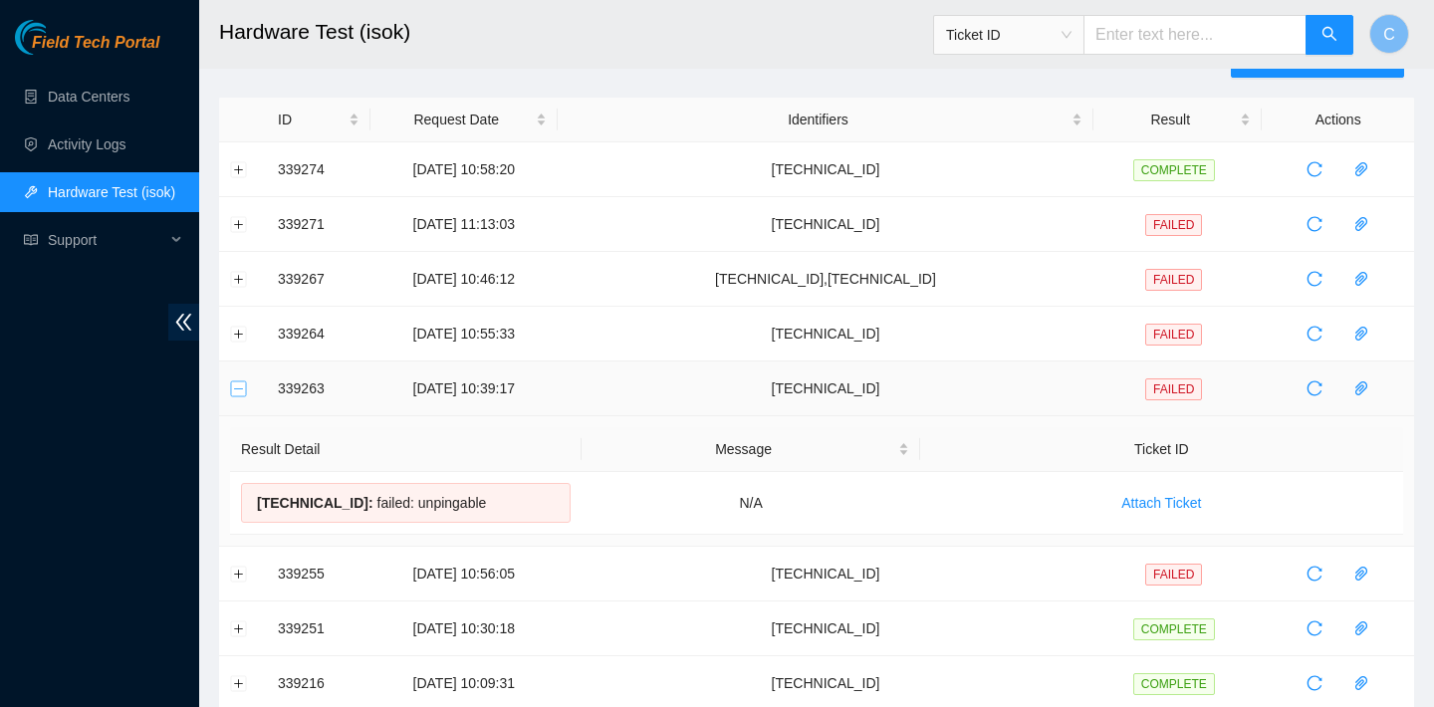
click at [244, 394] on button "Collapse row" at bounding box center [239, 388] width 16 height 16
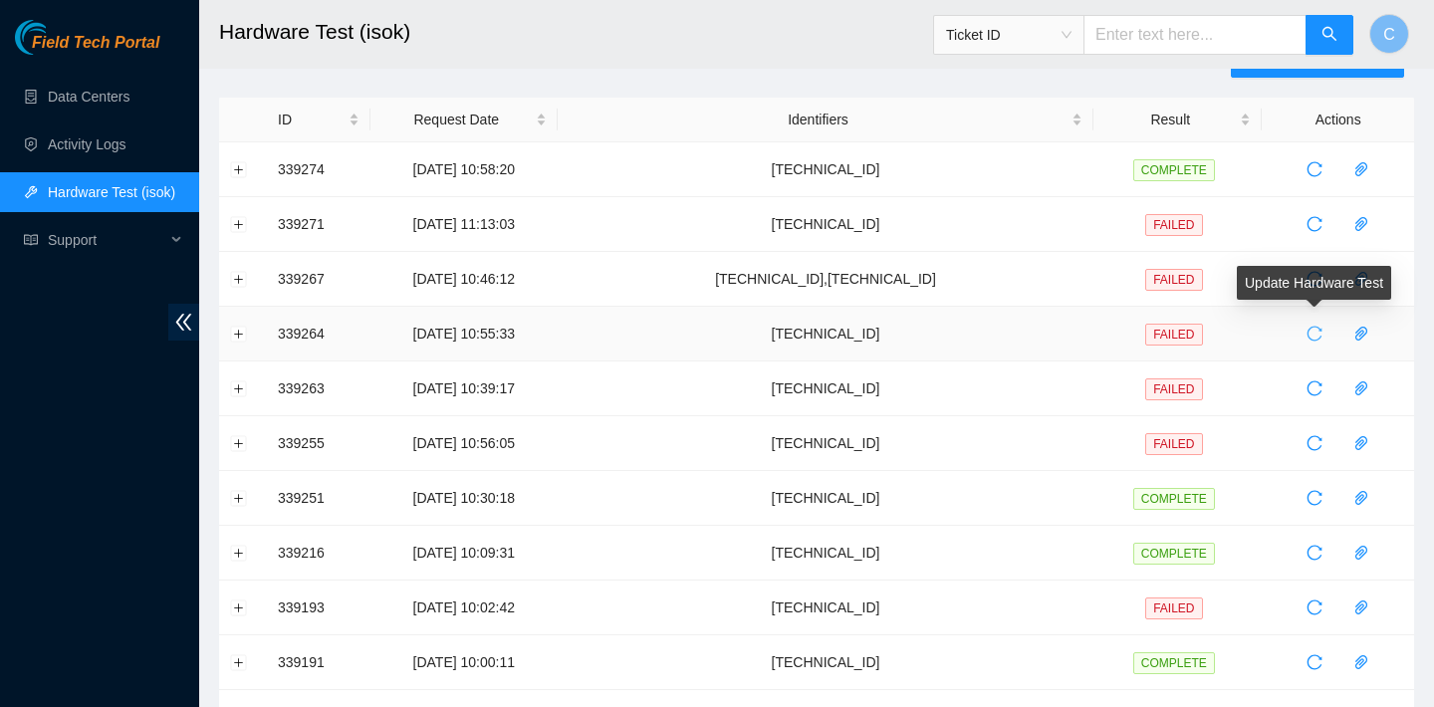
click at [1319, 338] on icon "reload" at bounding box center [1314, 334] width 16 height 16
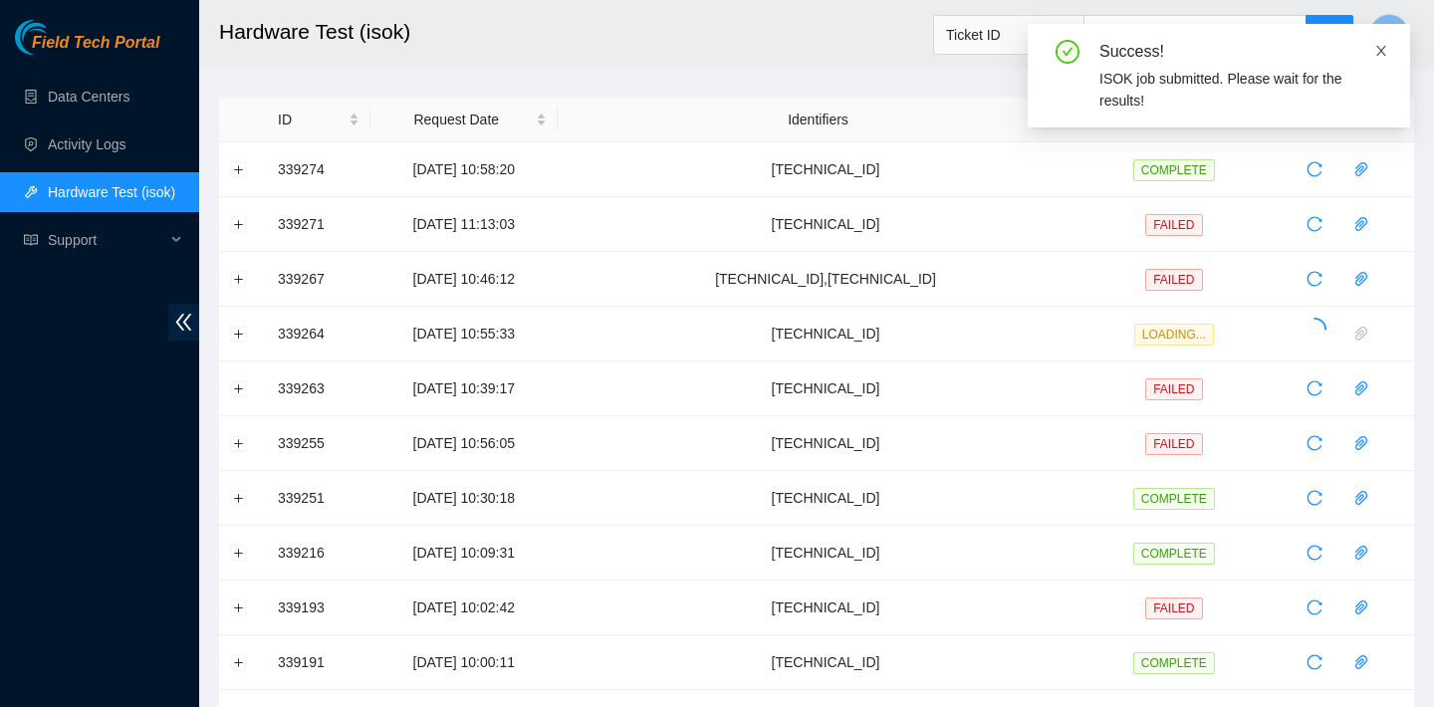
click at [1381, 53] on icon "close" at bounding box center [1381, 51] width 14 height 14
click at [240, 329] on button "Expand row" at bounding box center [239, 334] width 16 height 16
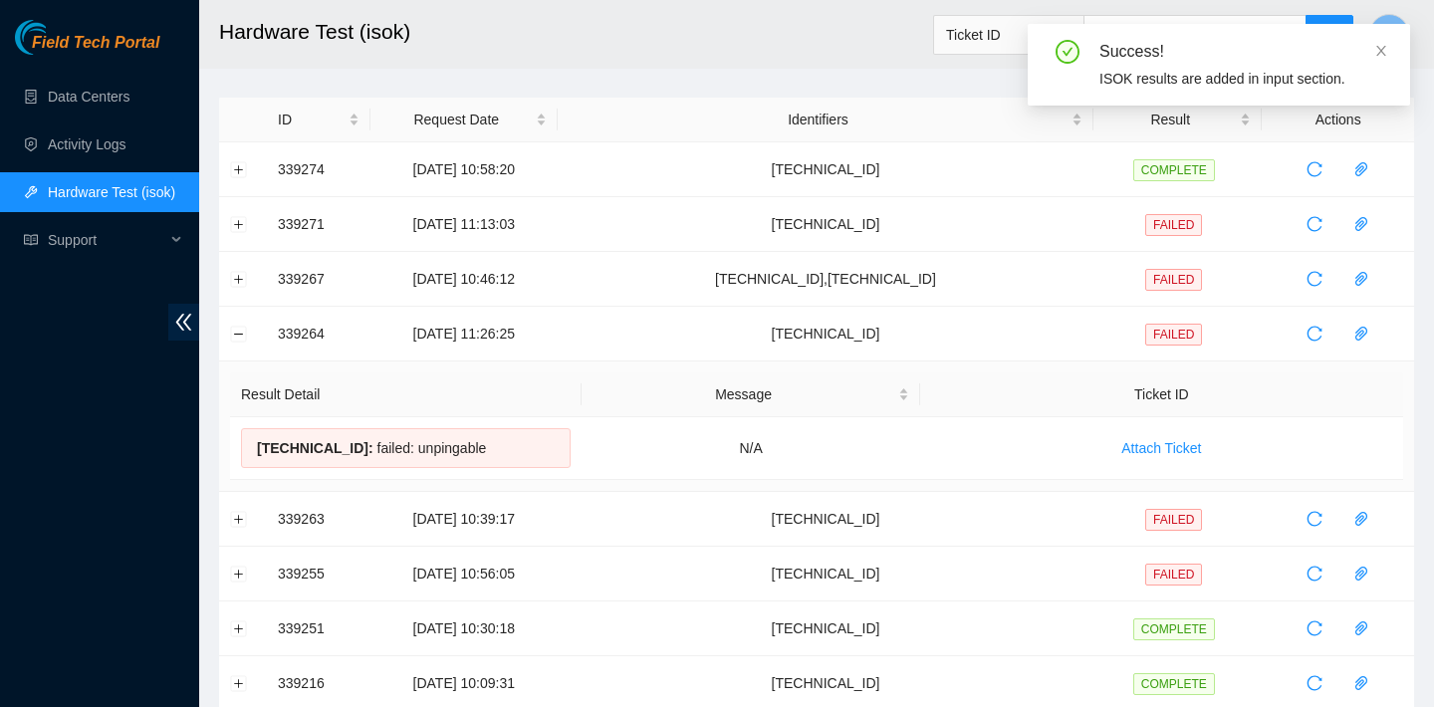
click at [558, 56] on h2 "Hardware Test (isok)" at bounding box center [707, 32] width 976 height 64
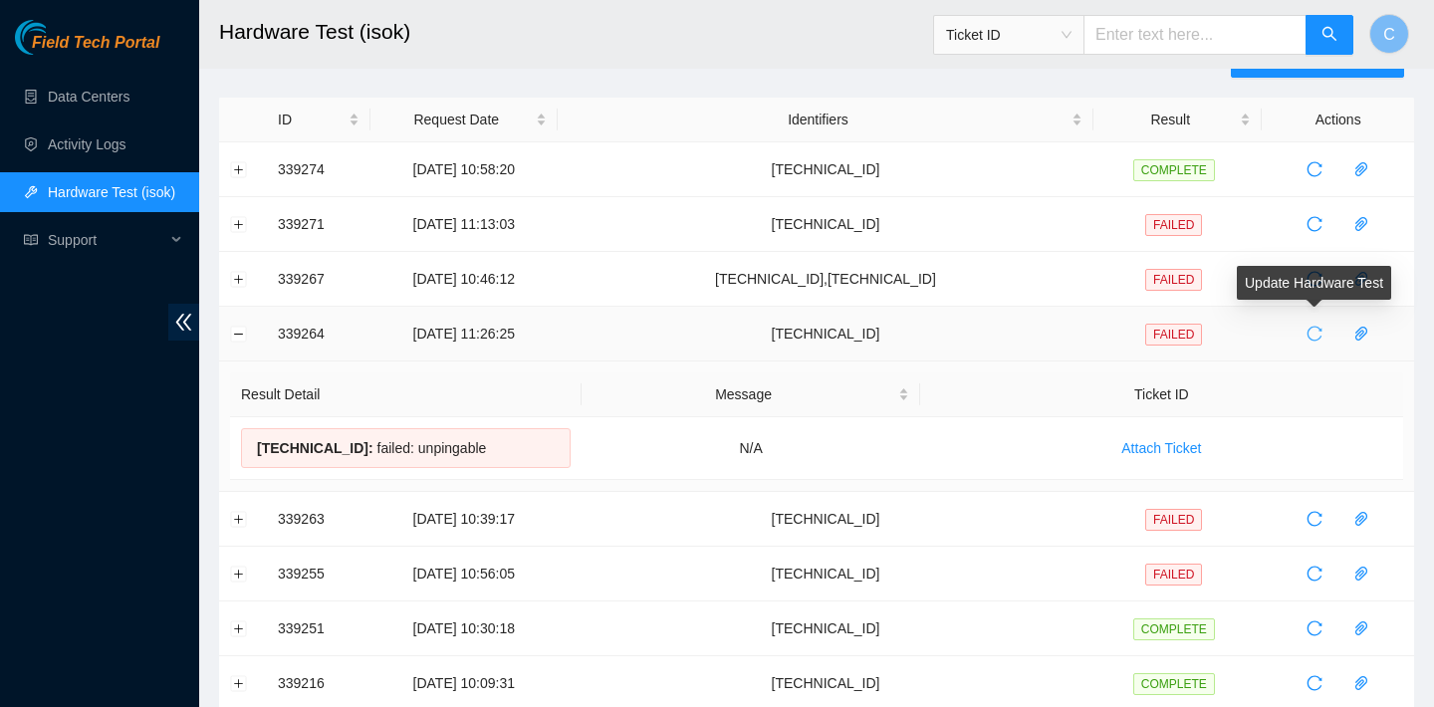
click at [1315, 335] on icon "reload" at bounding box center [1314, 334] width 16 height 16
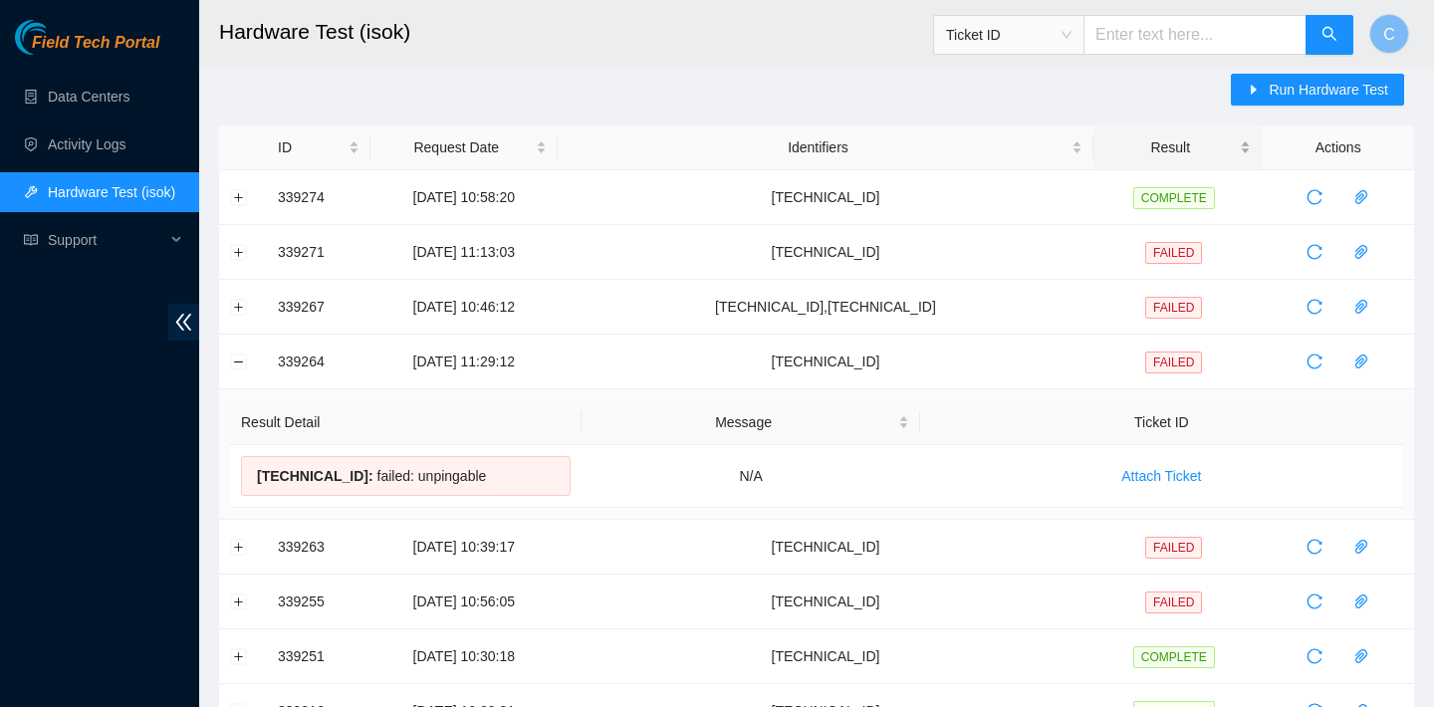
scroll to position [0, 0]
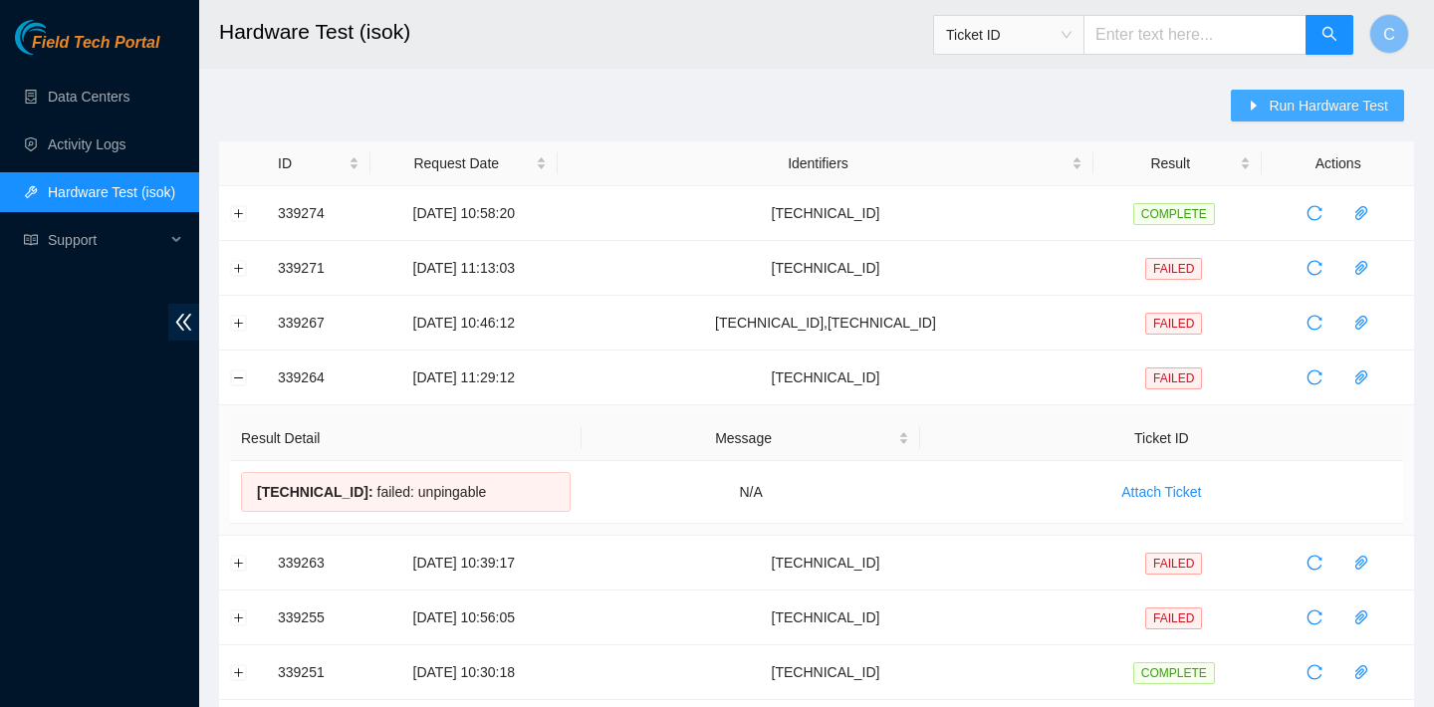
click at [1263, 105] on button "Run Hardware Test" at bounding box center [1317, 106] width 173 height 32
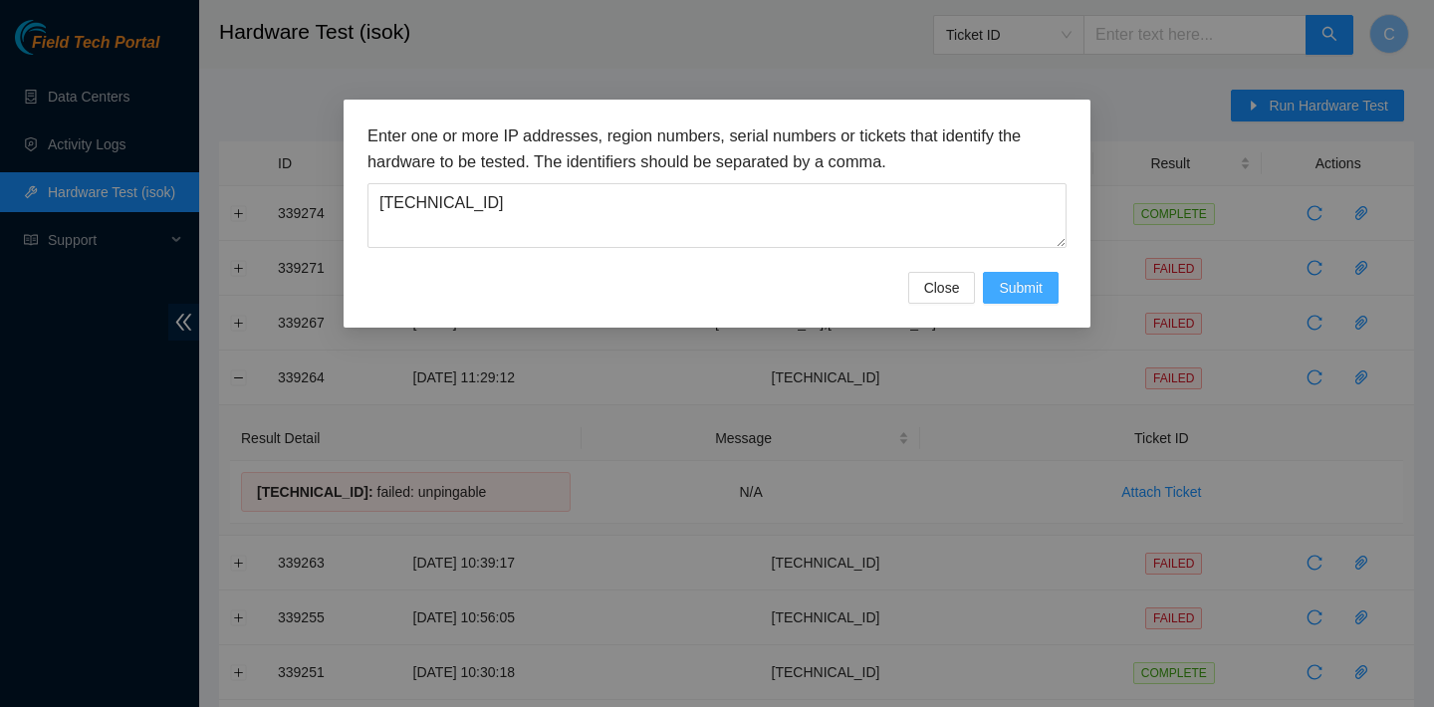
click at [1028, 285] on span "Submit" at bounding box center [1021, 288] width 44 height 22
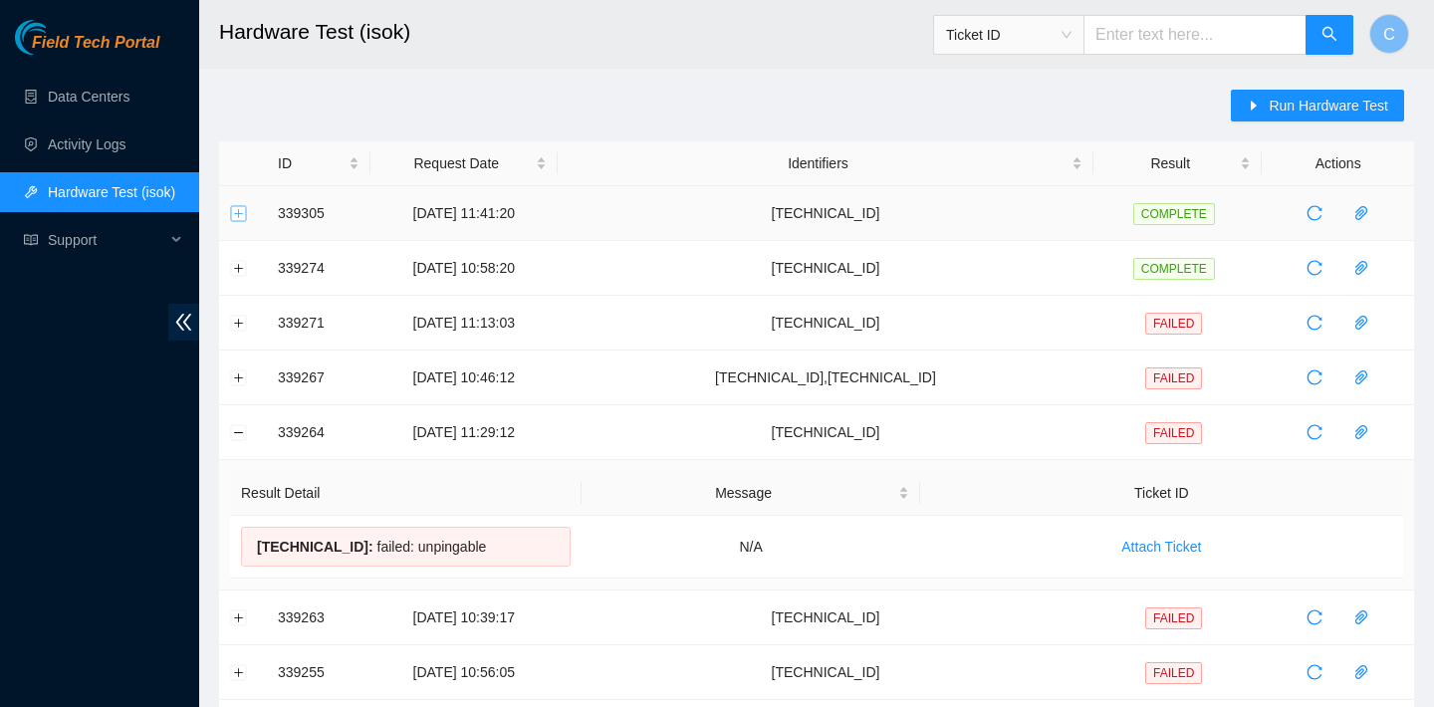
click at [240, 216] on button "Expand row" at bounding box center [239, 213] width 16 height 16
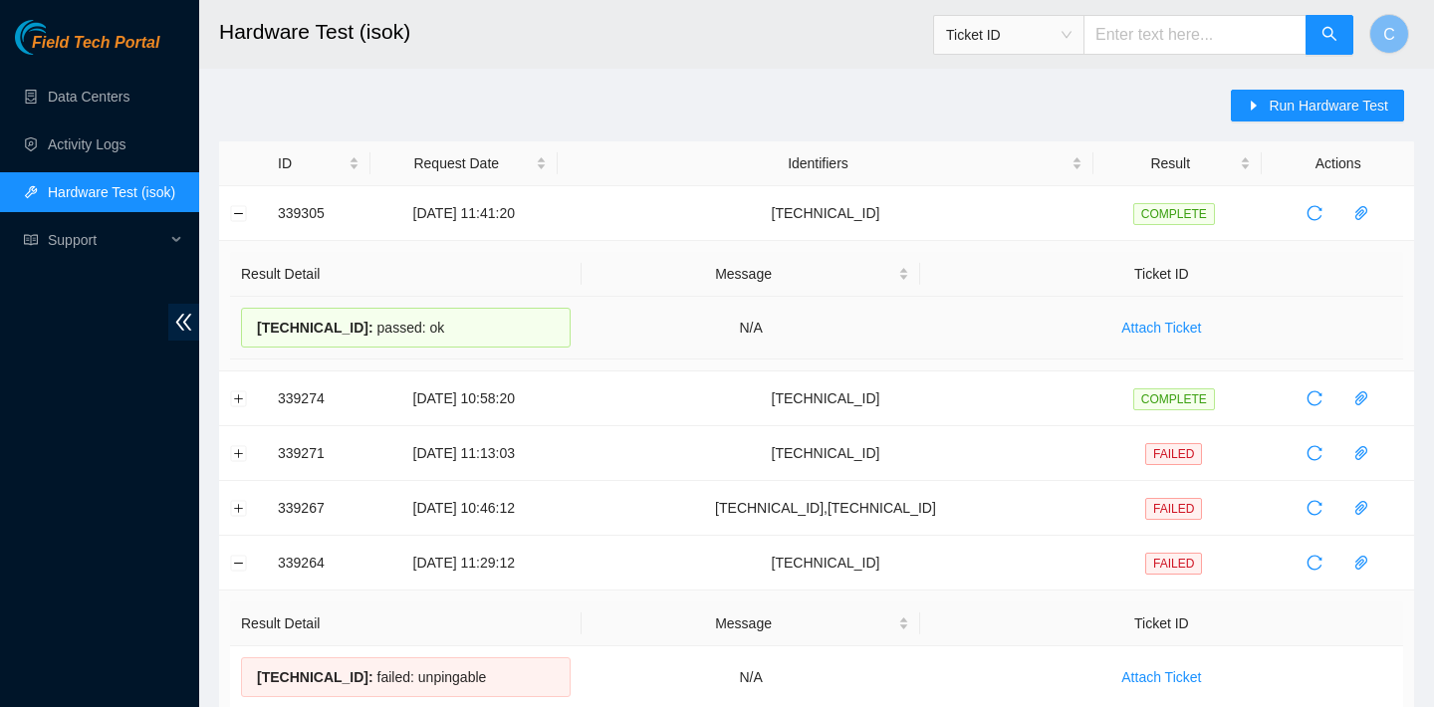
drag, startPoint x: 458, startPoint y: 329, endPoint x: 257, endPoint y: 325, distance: 201.1
click at [257, 325] on div "[TECHNICAL_ID] : passed: ok" at bounding box center [406, 328] width 330 height 40
copy div "[TECHNICAL_ID] : passed: ok"
click at [1316, 558] on icon "reload" at bounding box center [1314, 563] width 16 height 16
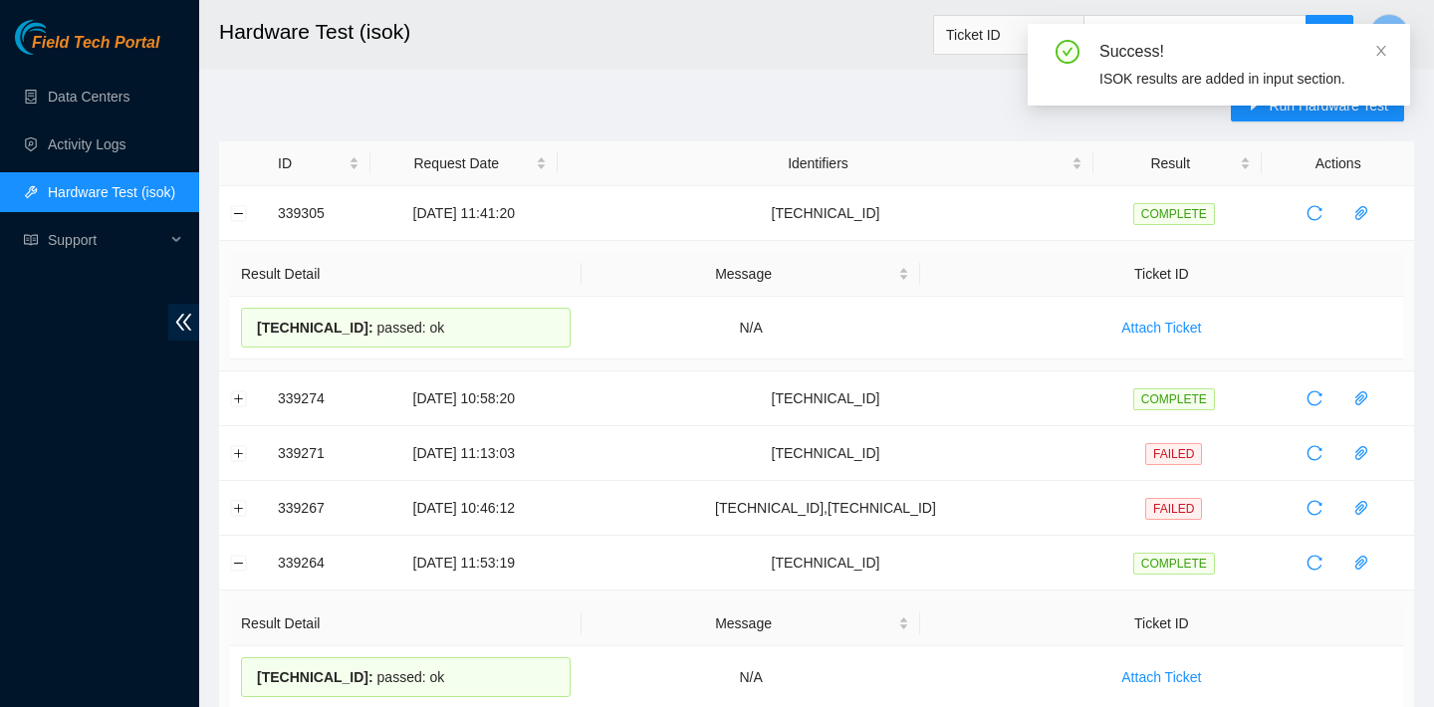
scroll to position [112, 0]
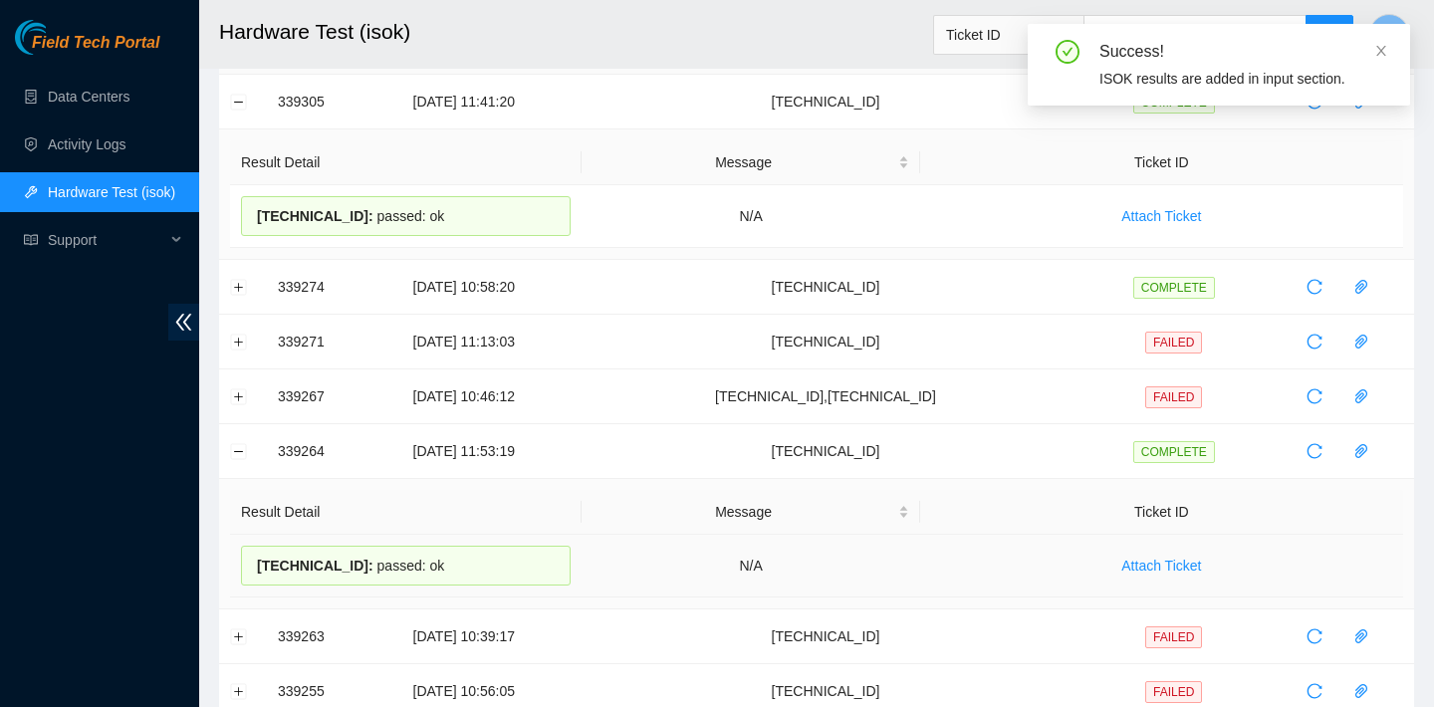
drag, startPoint x: 460, startPoint y: 568, endPoint x: 256, endPoint y: 564, distance: 204.1
click at [256, 564] on div "[TECHNICAL_ID] : passed: ok" at bounding box center [406, 566] width 330 height 40
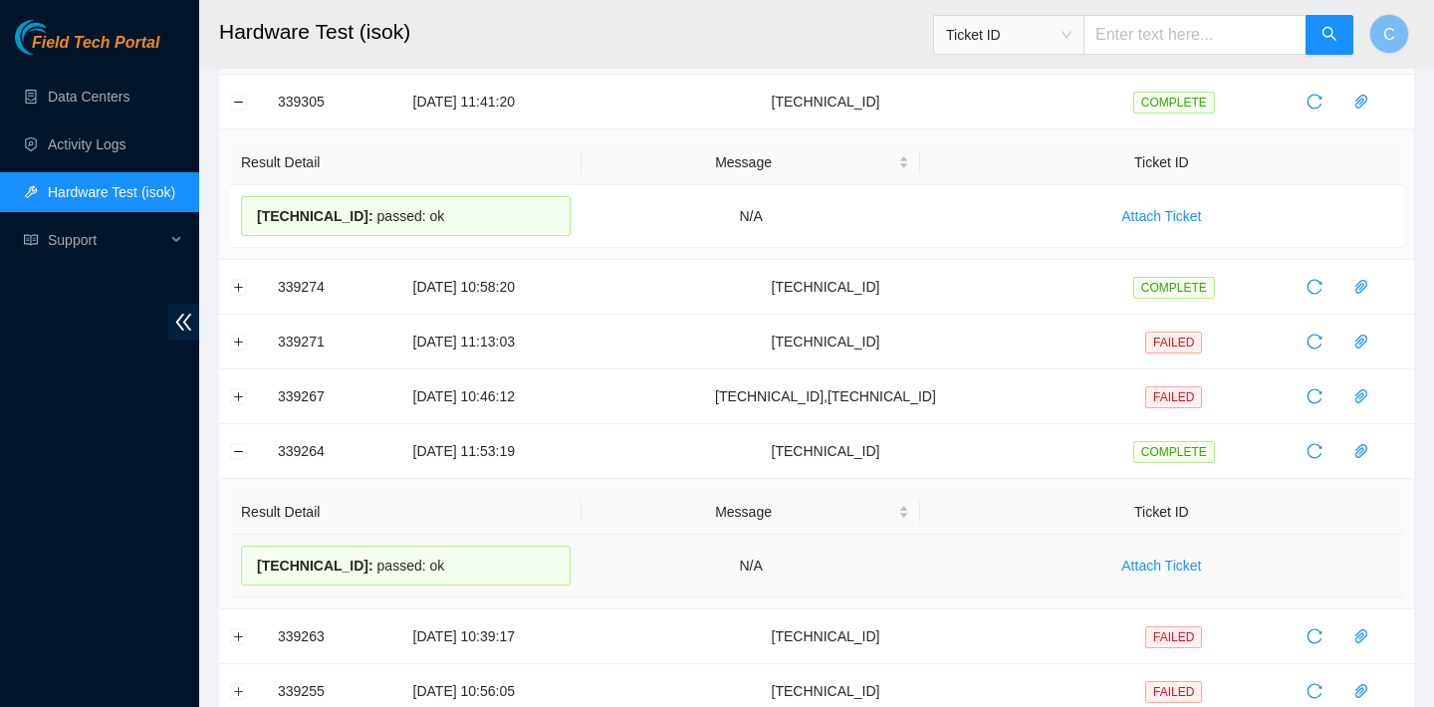
copy div "[TECHNICAL_ID] : passed: ok"
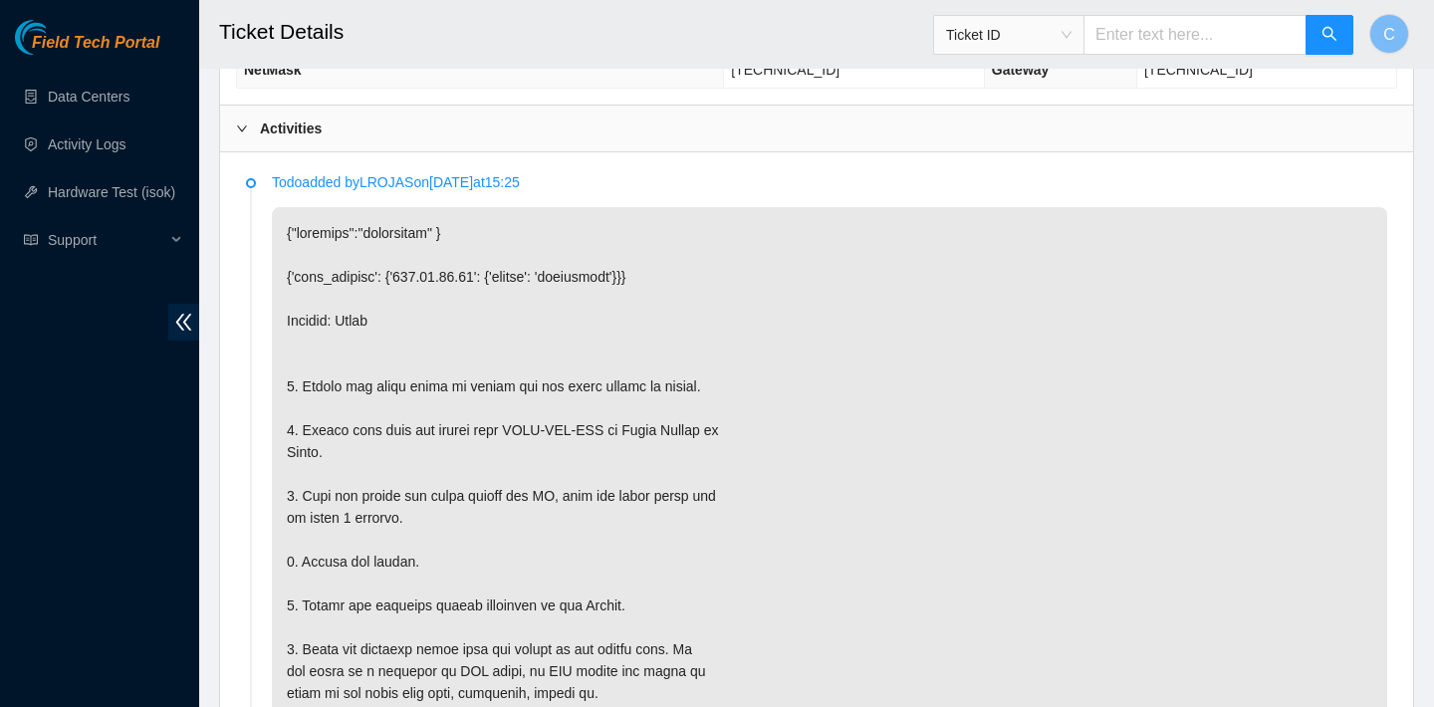
scroll to position [731, 0]
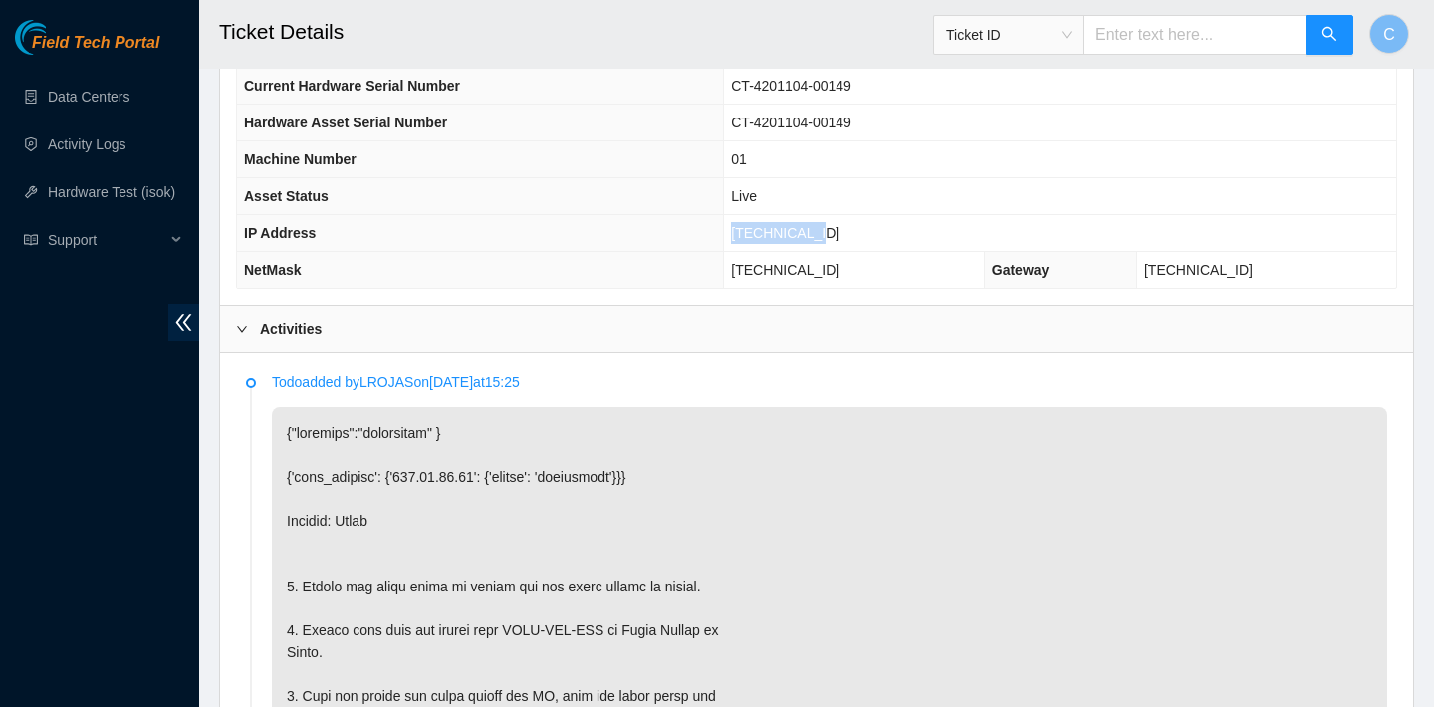
drag, startPoint x: 854, startPoint y: 229, endPoint x: 750, endPoint y: 228, distance: 104.5
click at [750, 228] on td "[TECHNICAL_ID]" at bounding box center [1060, 233] width 672 height 37
copy span "[TECHNICAL_ID]"
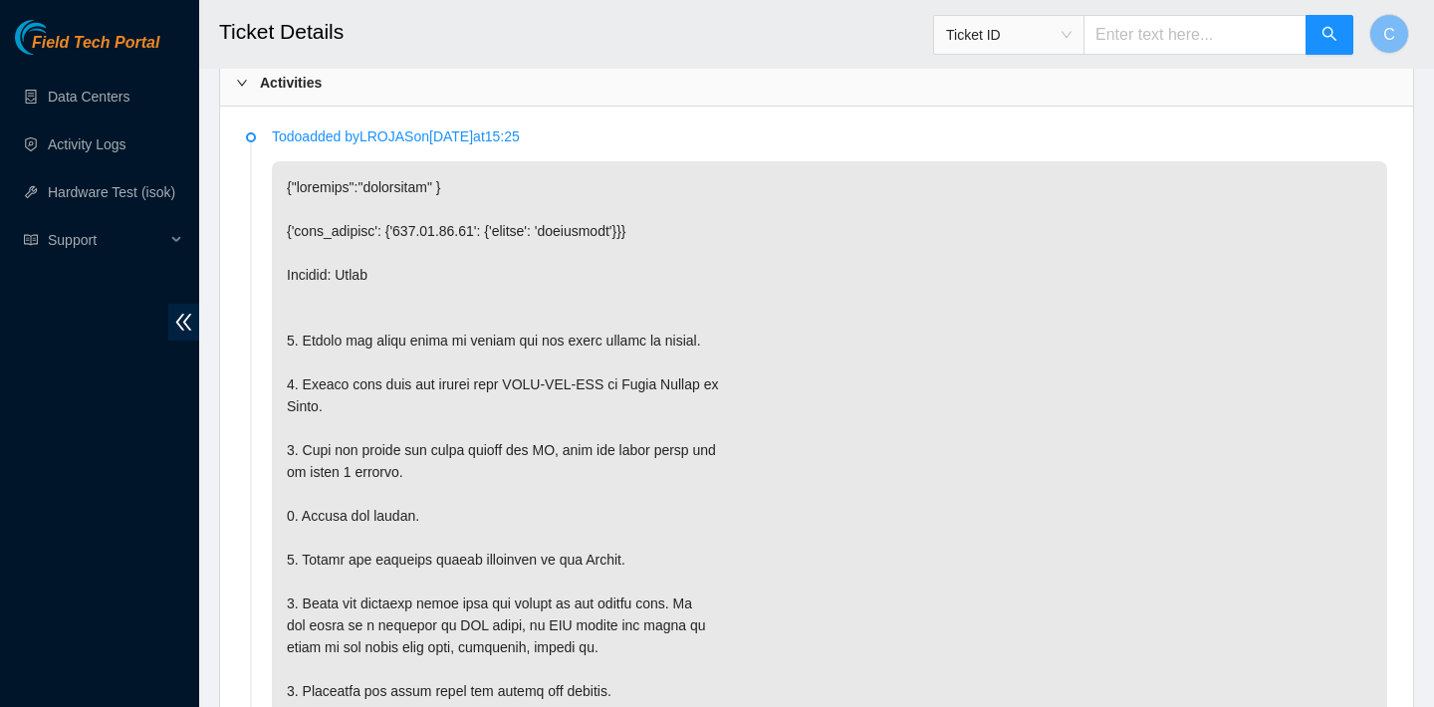
scroll to position [923, 0]
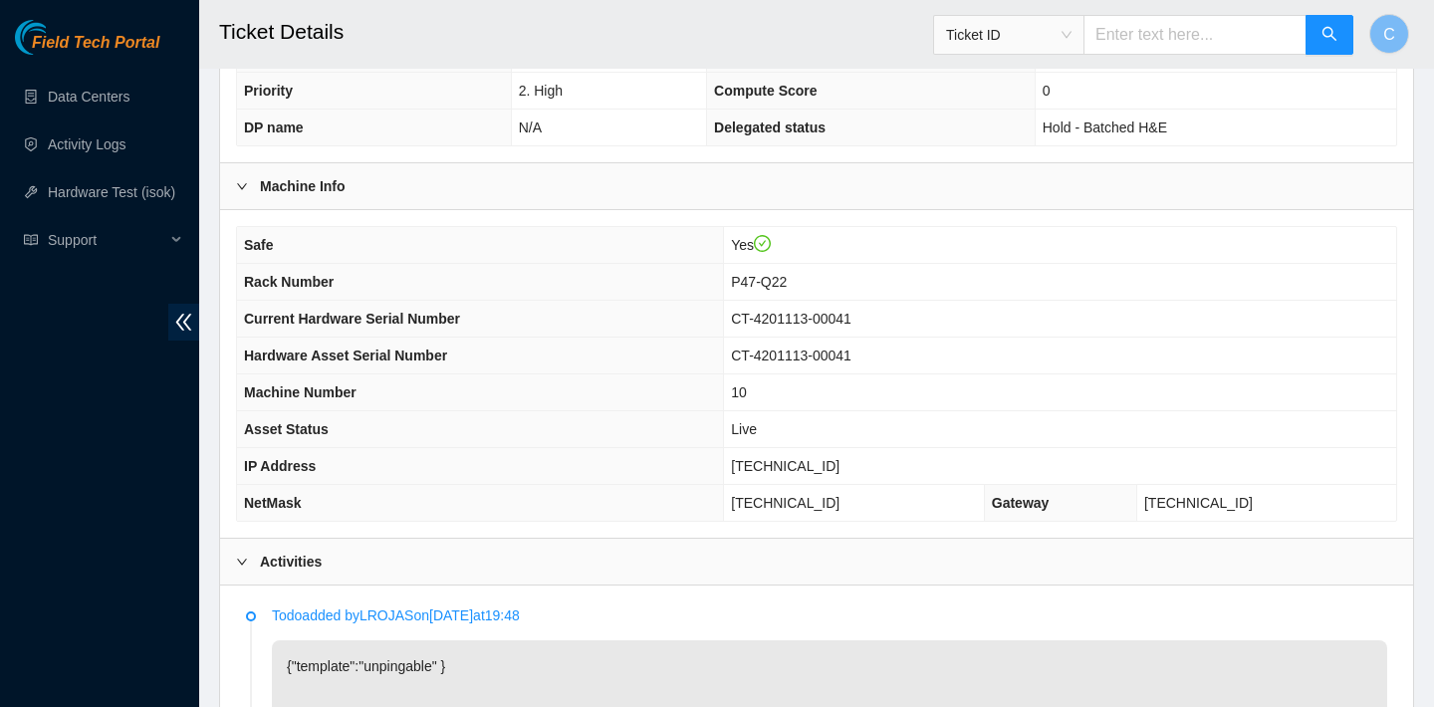
scroll to position [496, 0]
click at [1147, 238] on td "Yes" at bounding box center [1060, 247] width 672 height 37
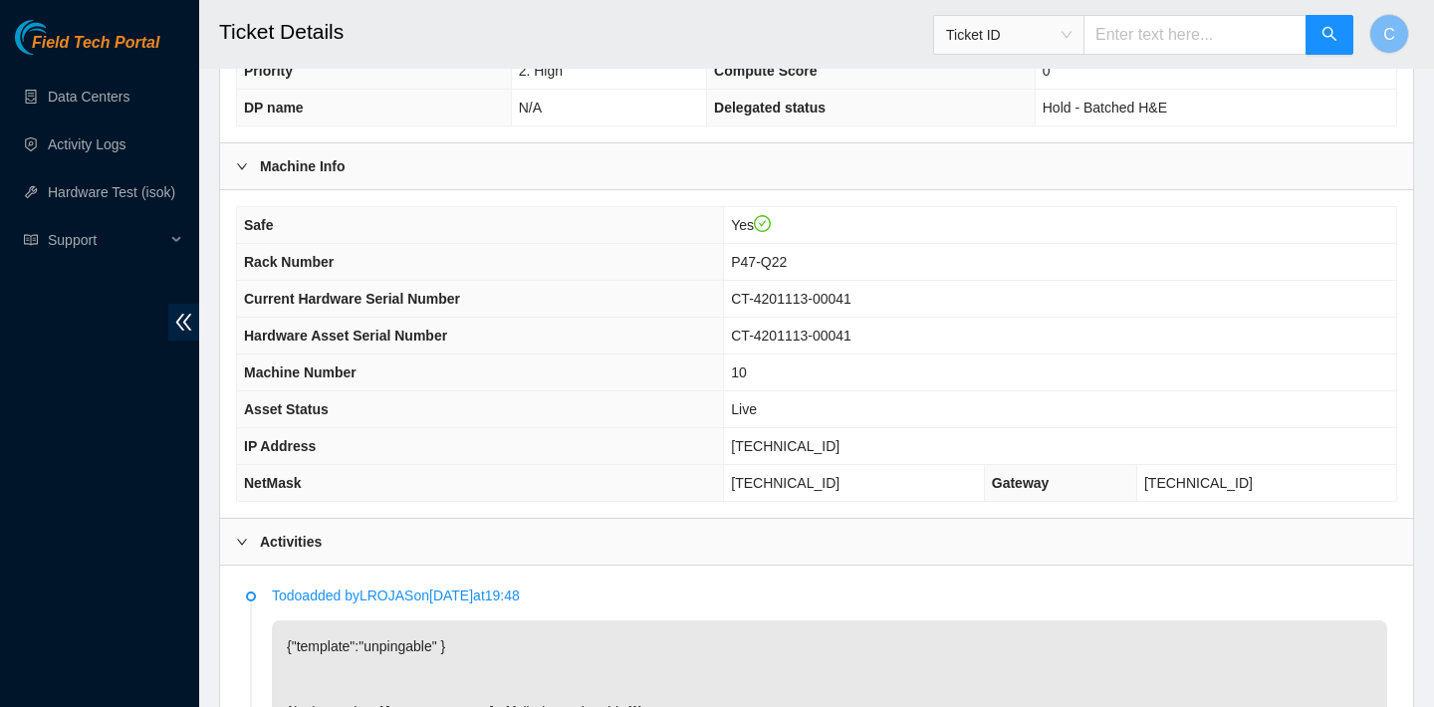
scroll to position [517, 0]
drag, startPoint x: 848, startPoint y: 446, endPoint x: 750, endPoint y: 443, distance: 98.6
click at [750, 443] on td "104.86.70.85" at bounding box center [1060, 447] width 672 height 37
copy span "104.86.70.85"
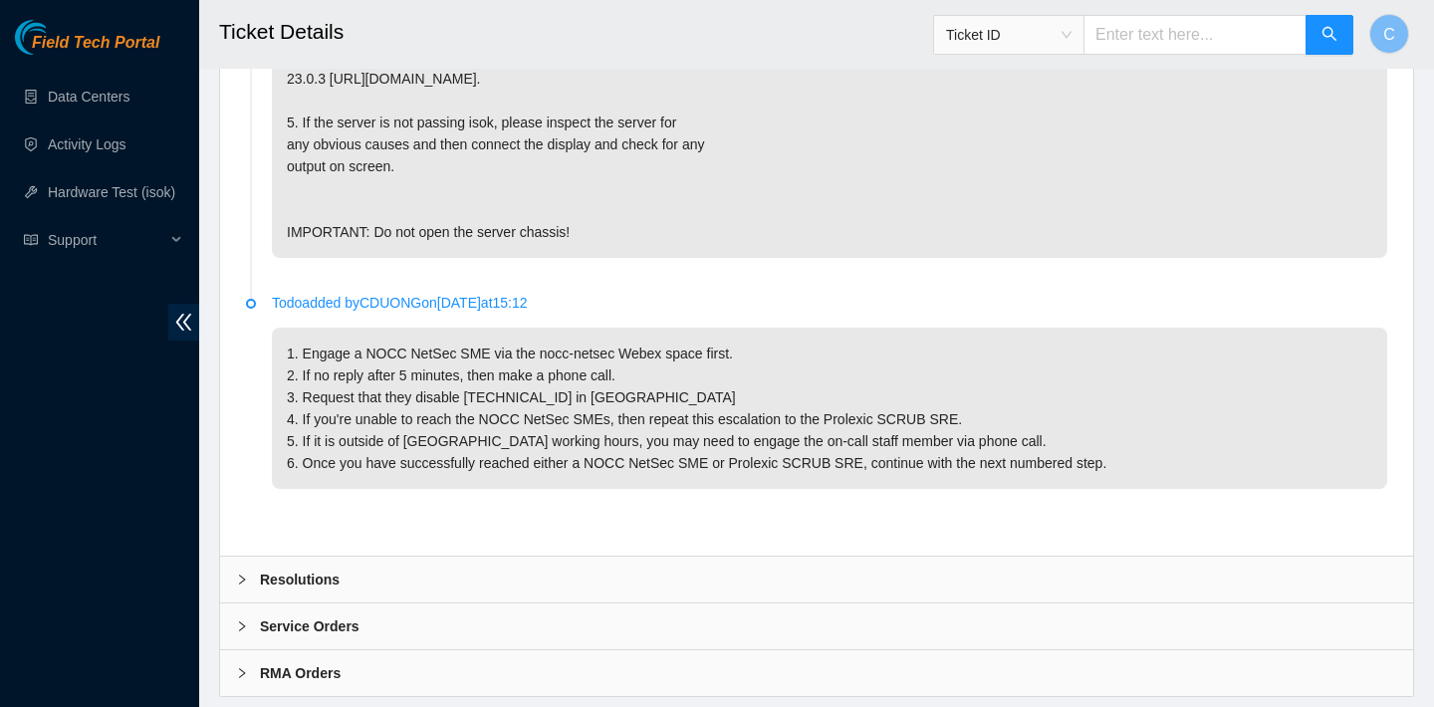
scroll to position [1553, 0]
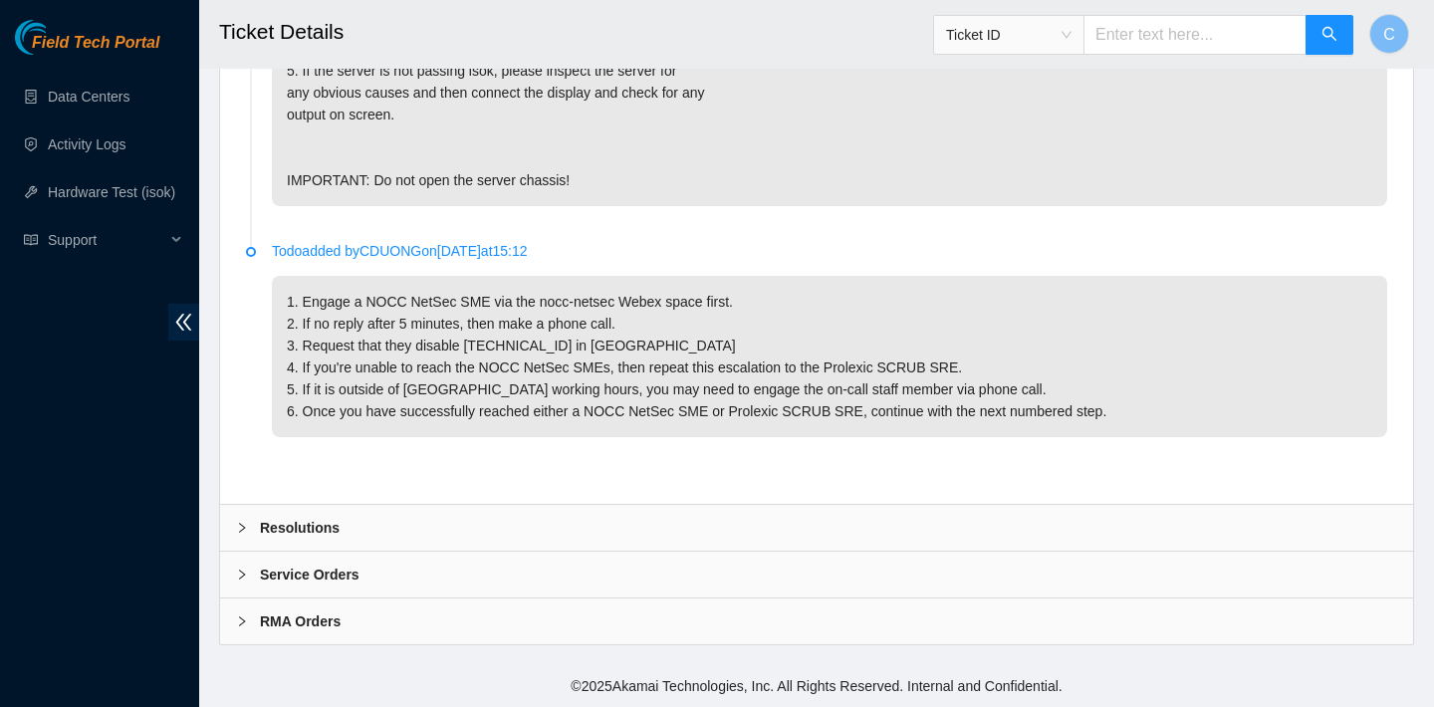
click at [754, 520] on div "Resolutions" at bounding box center [816, 528] width 1193 height 46
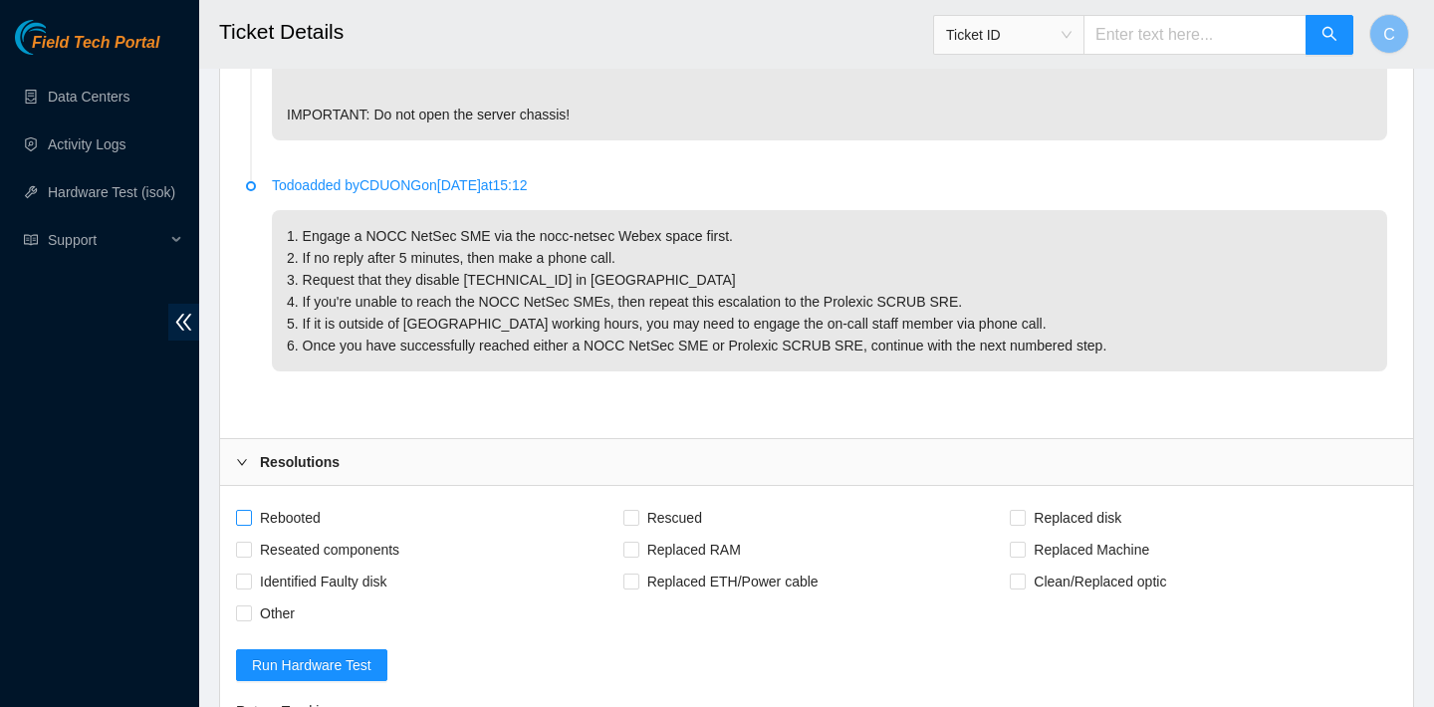
click at [295, 534] on span "Rebooted" at bounding box center [290, 518] width 77 height 32
click at [250, 524] on input "Rebooted" at bounding box center [243, 517] width 14 height 14
checkbox input "true"
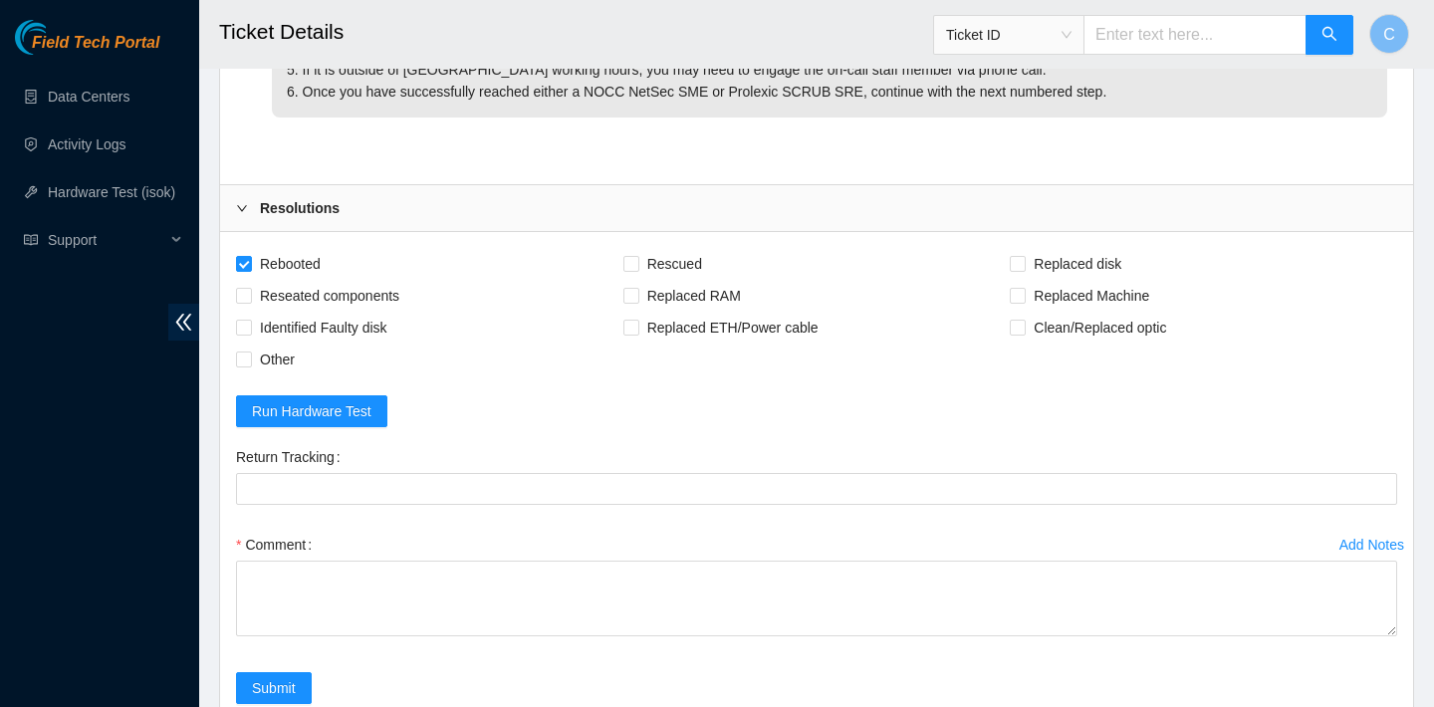
scroll to position [2066, 0]
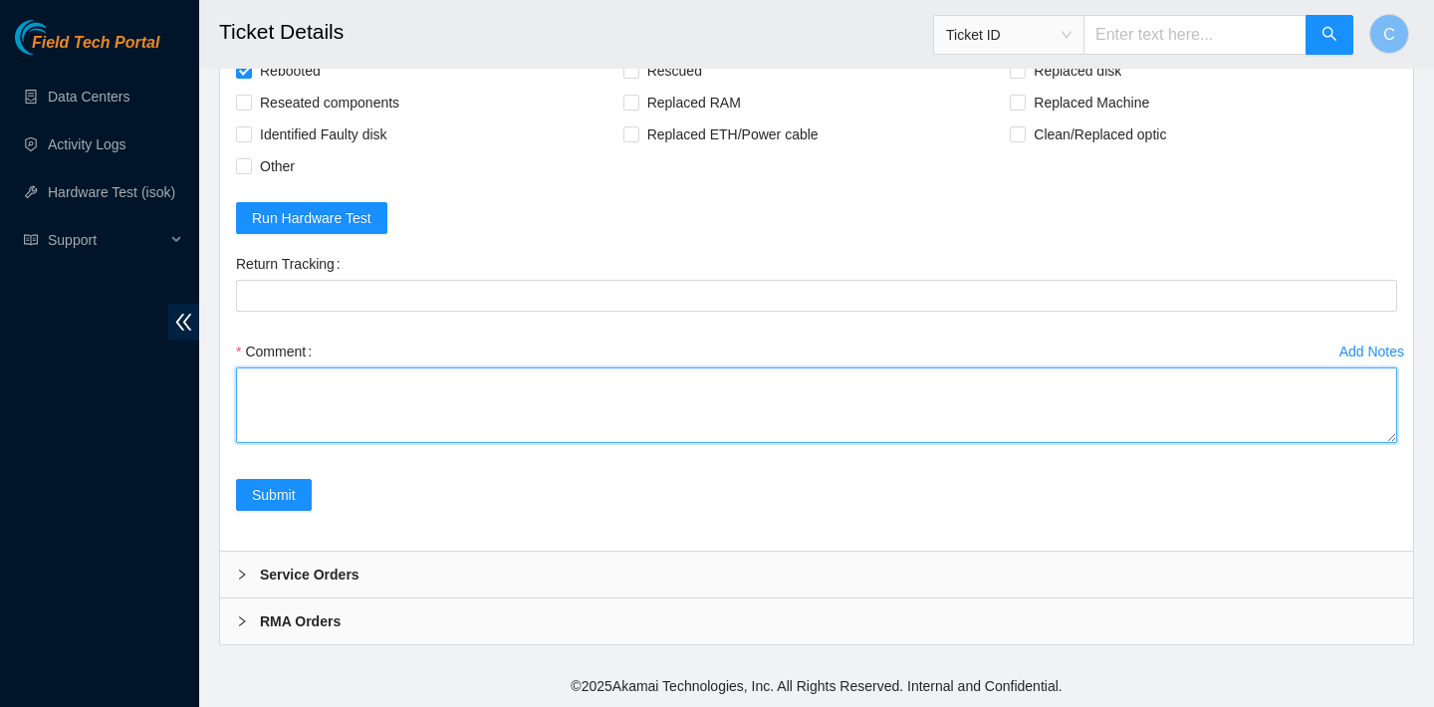
click at [452, 393] on textarea "Comment" at bounding box center [816, 405] width 1161 height 76
paste textarea "104.86.70.85 : passed: ok"
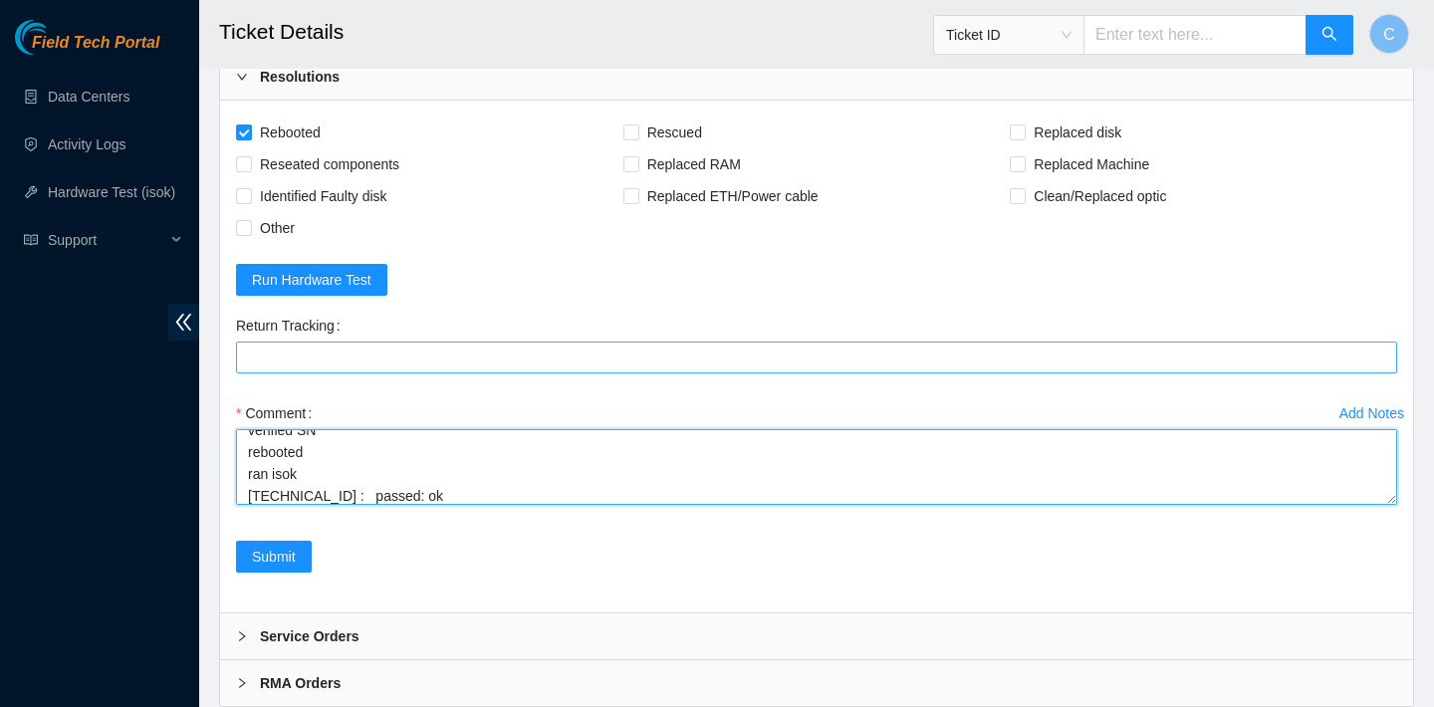
scroll to position [2066, 0]
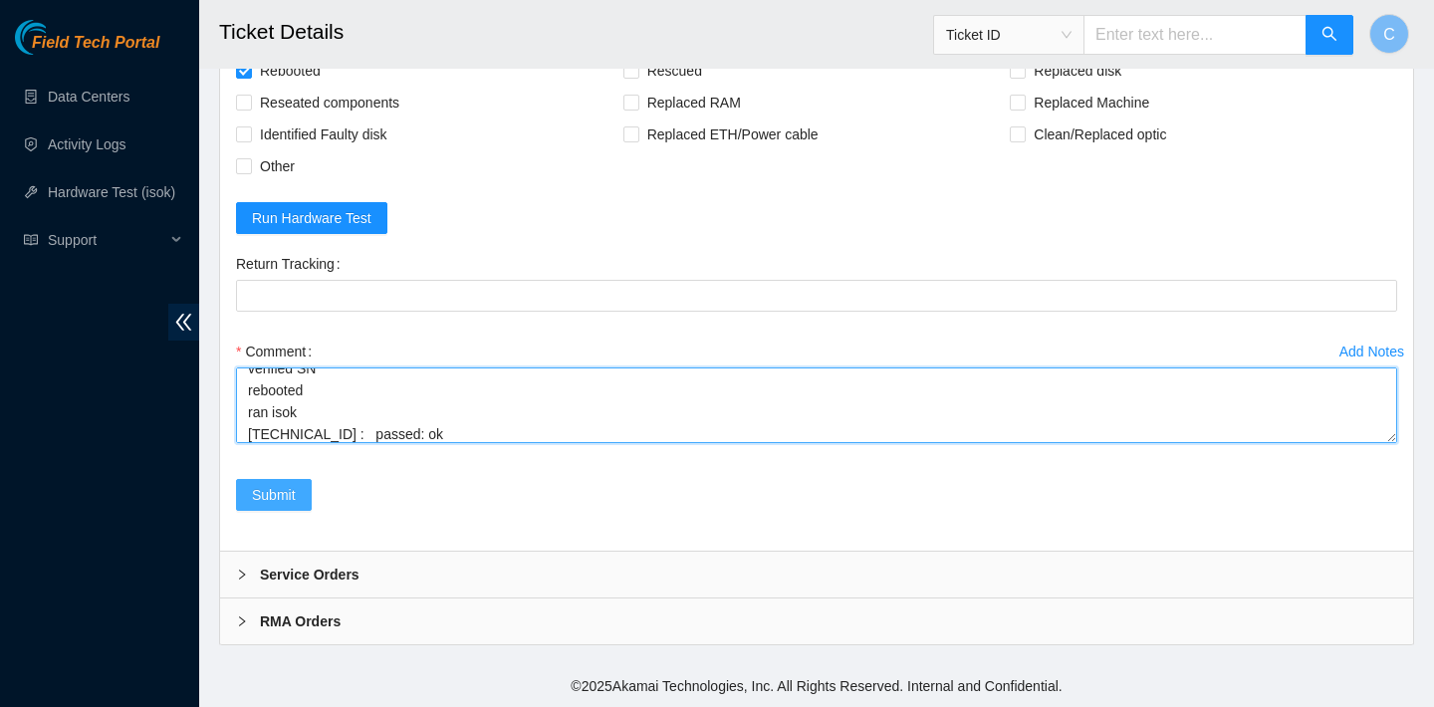
type textarea "verified SN rebooted ran isok 104.86.70.85 : passed: ok"
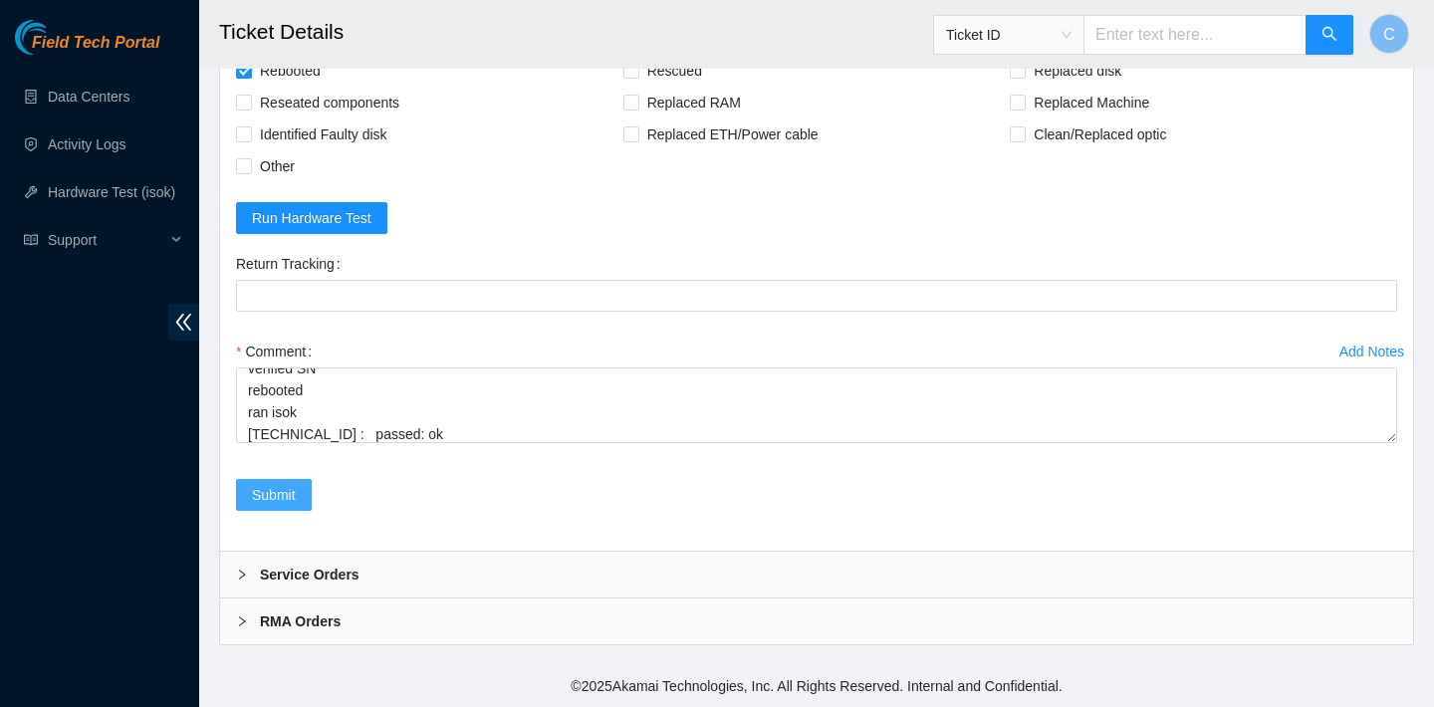
click at [284, 495] on span "Submit" at bounding box center [274, 495] width 44 height 22
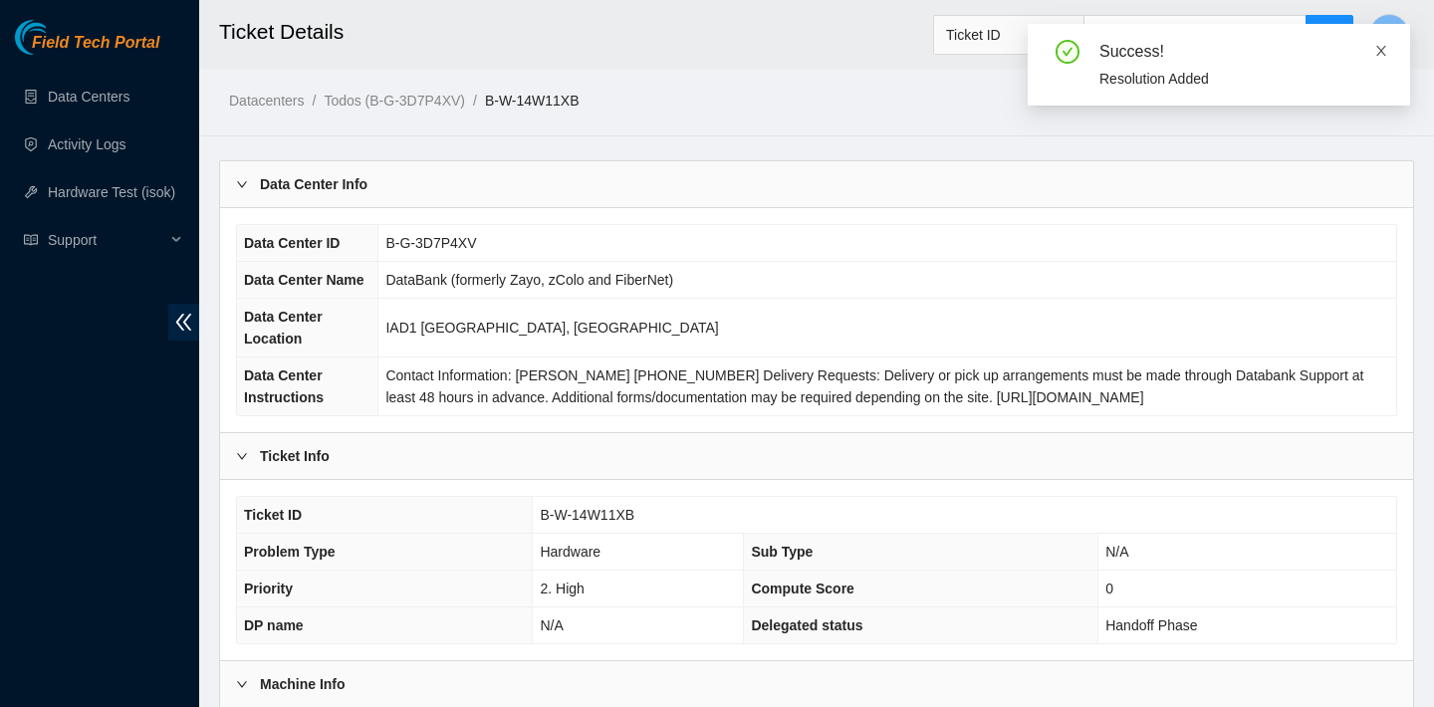
click at [1381, 51] on icon "close" at bounding box center [1381, 51] width 10 height 10
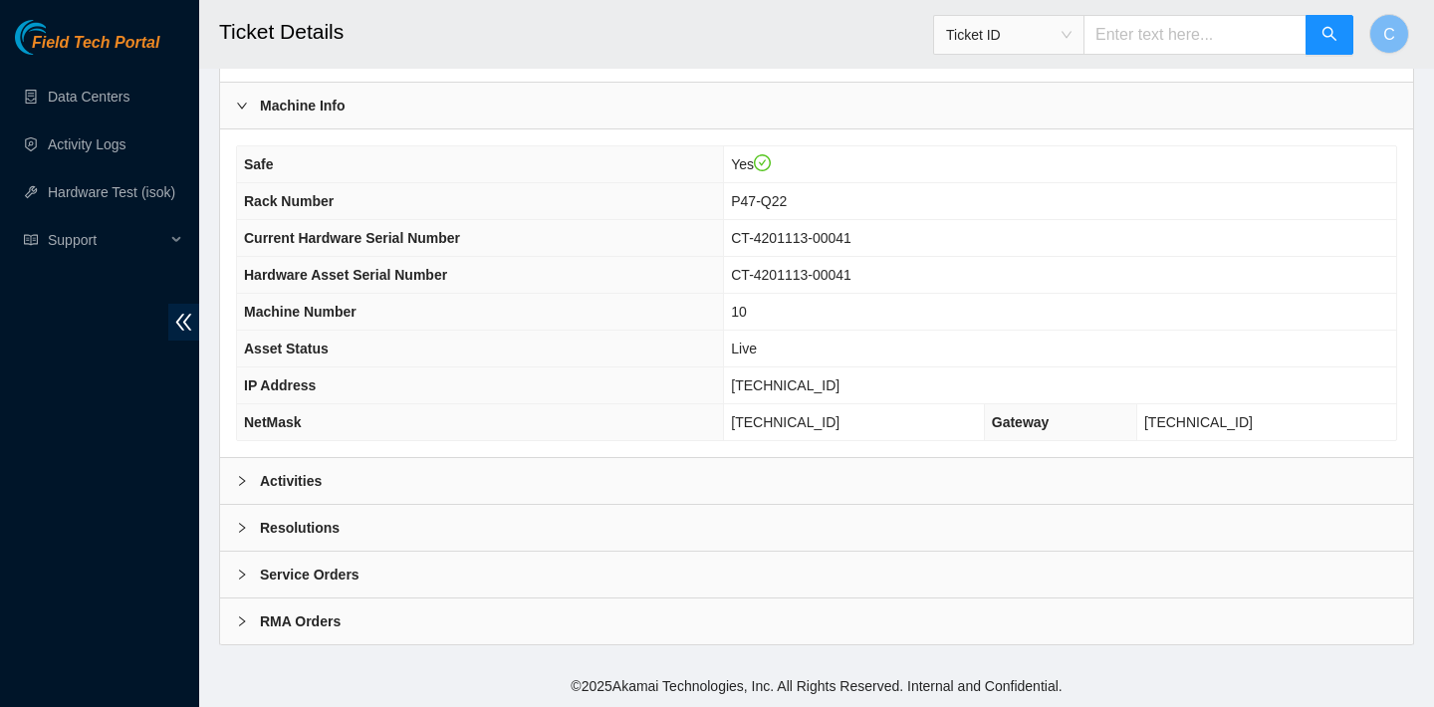
scroll to position [272, 0]
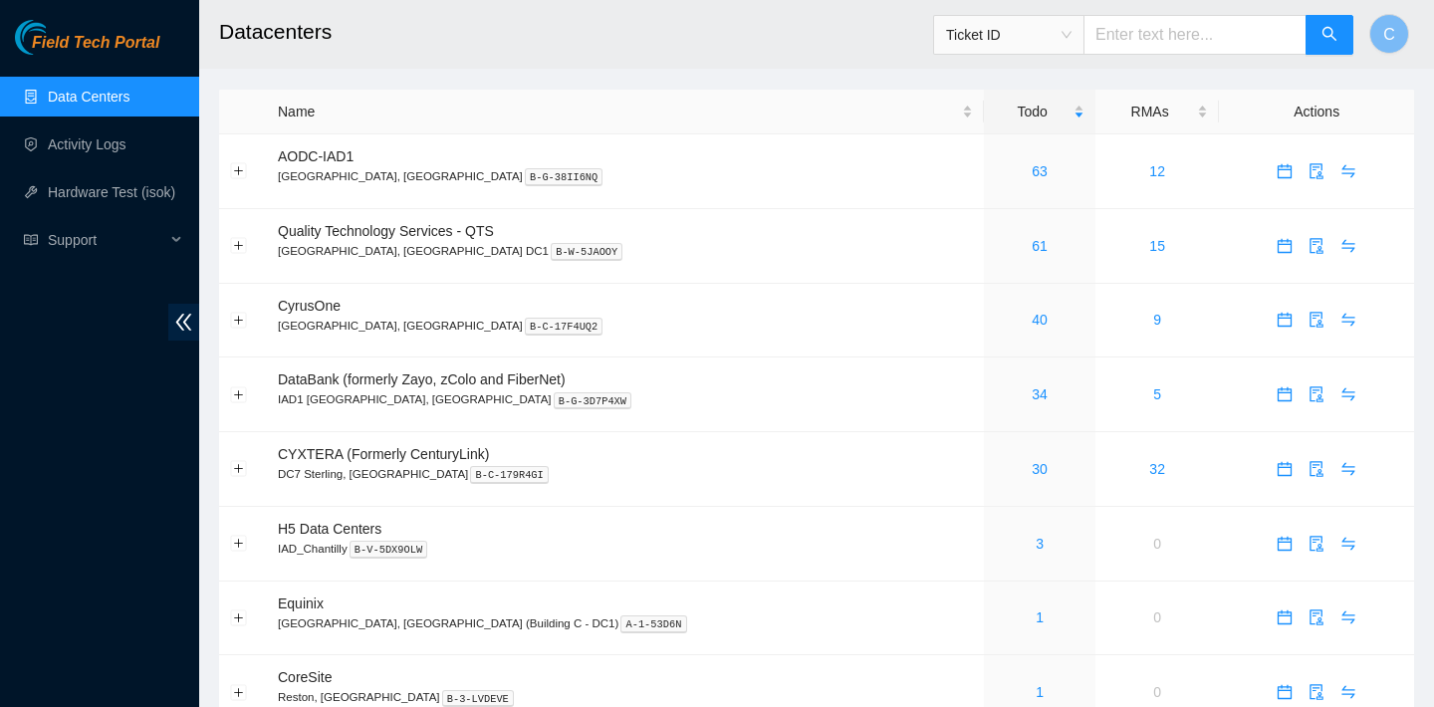
scroll to position [88, 0]
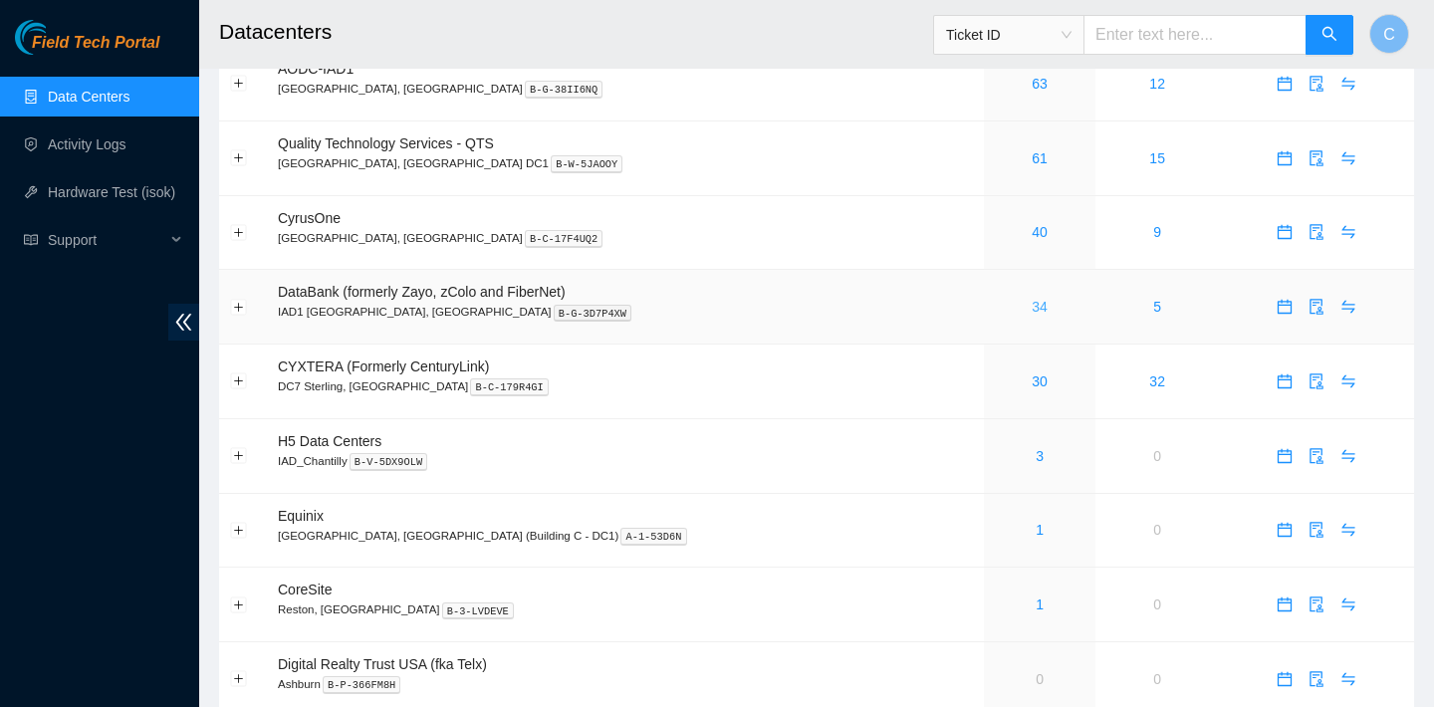
click at [1031, 309] on link "34" at bounding box center [1039, 307] width 16 height 16
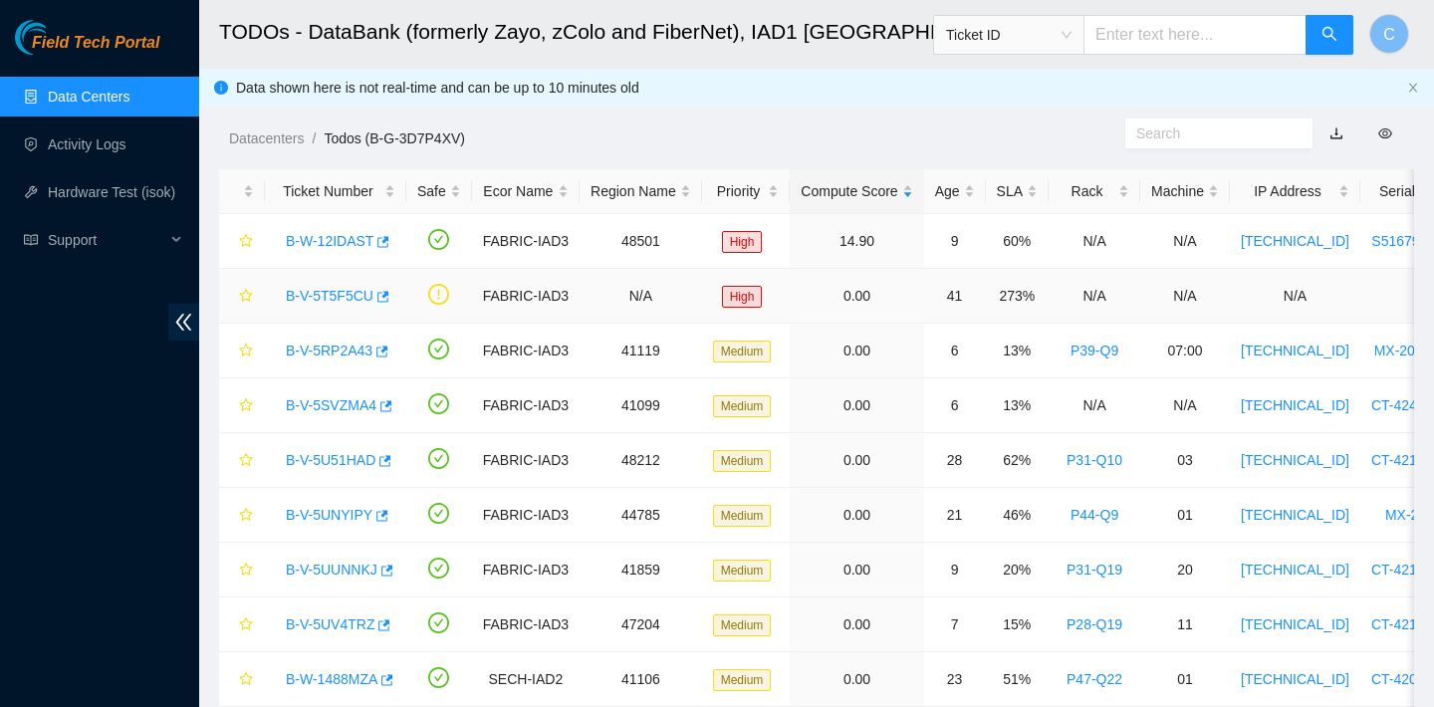
scroll to position [58, 0]
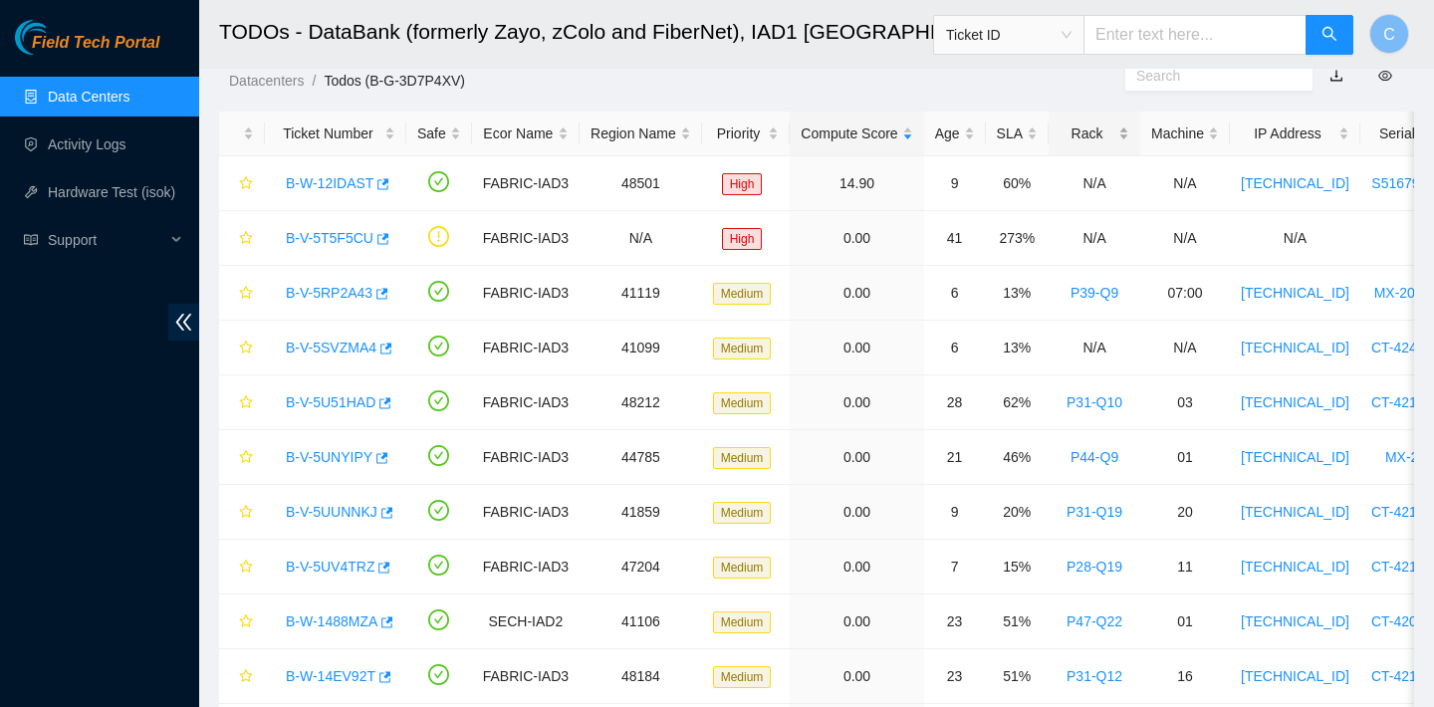
click at [1102, 137] on div "Rack" at bounding box center [1094, 133] width 70 height 22
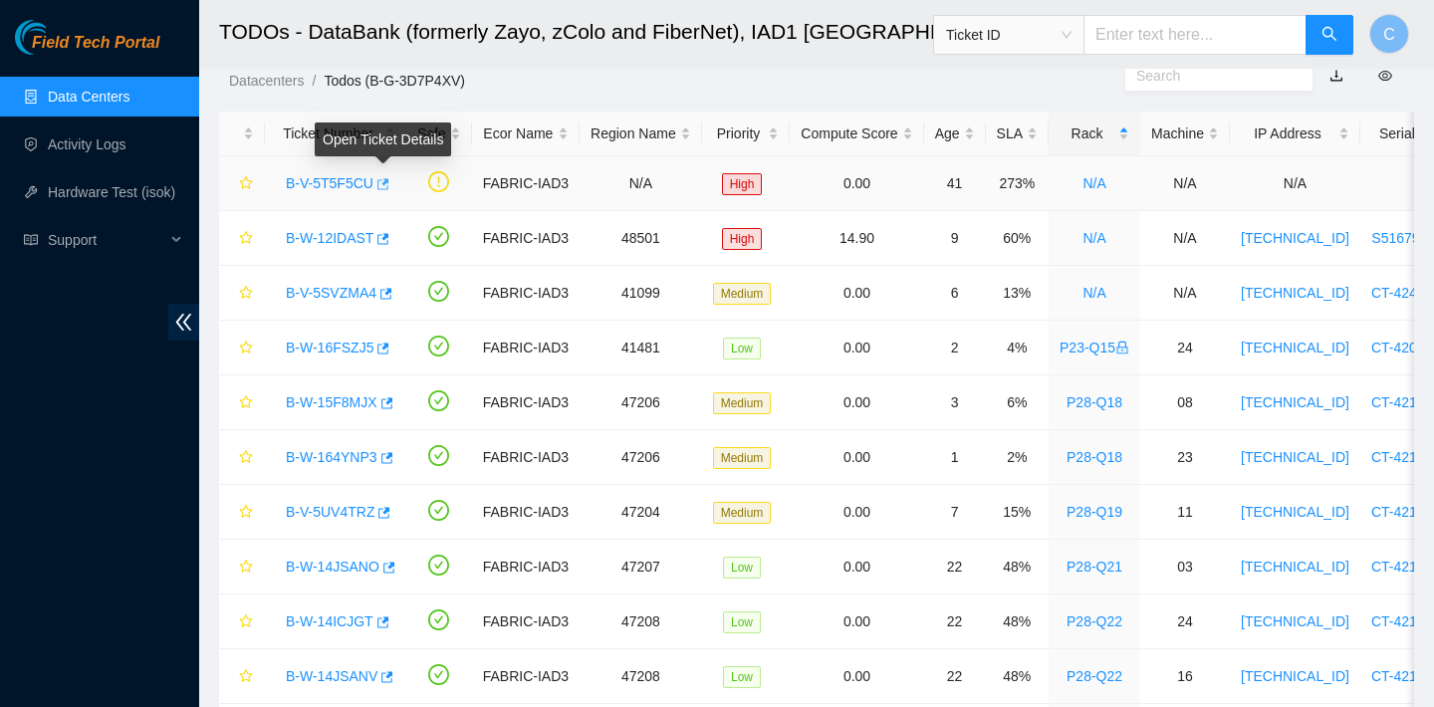
click at [383, 182] on icon "button" at bounding box center [381, 184] width 14 height 14
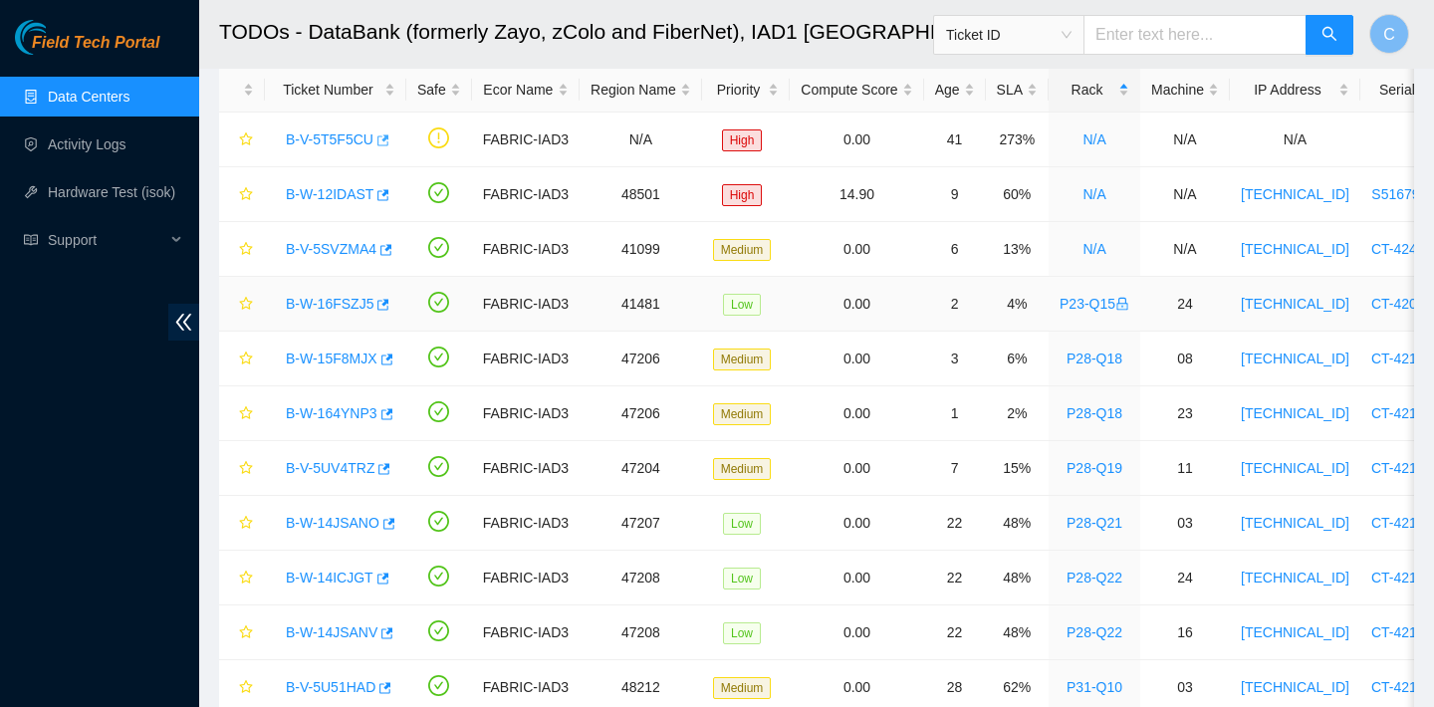
scroll to position [123, 0]
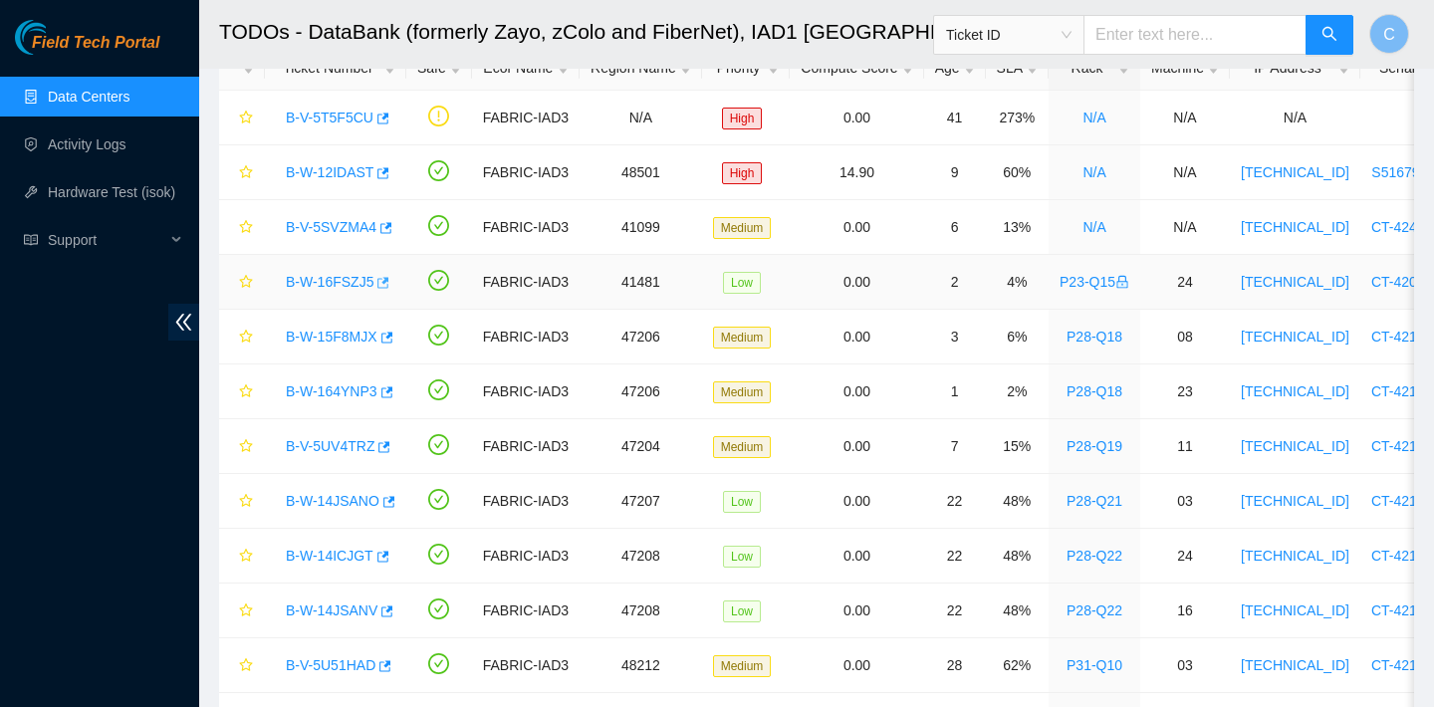
click at [388, 285] on icon "button" at bounding box center [381, 283] width 14 height 14
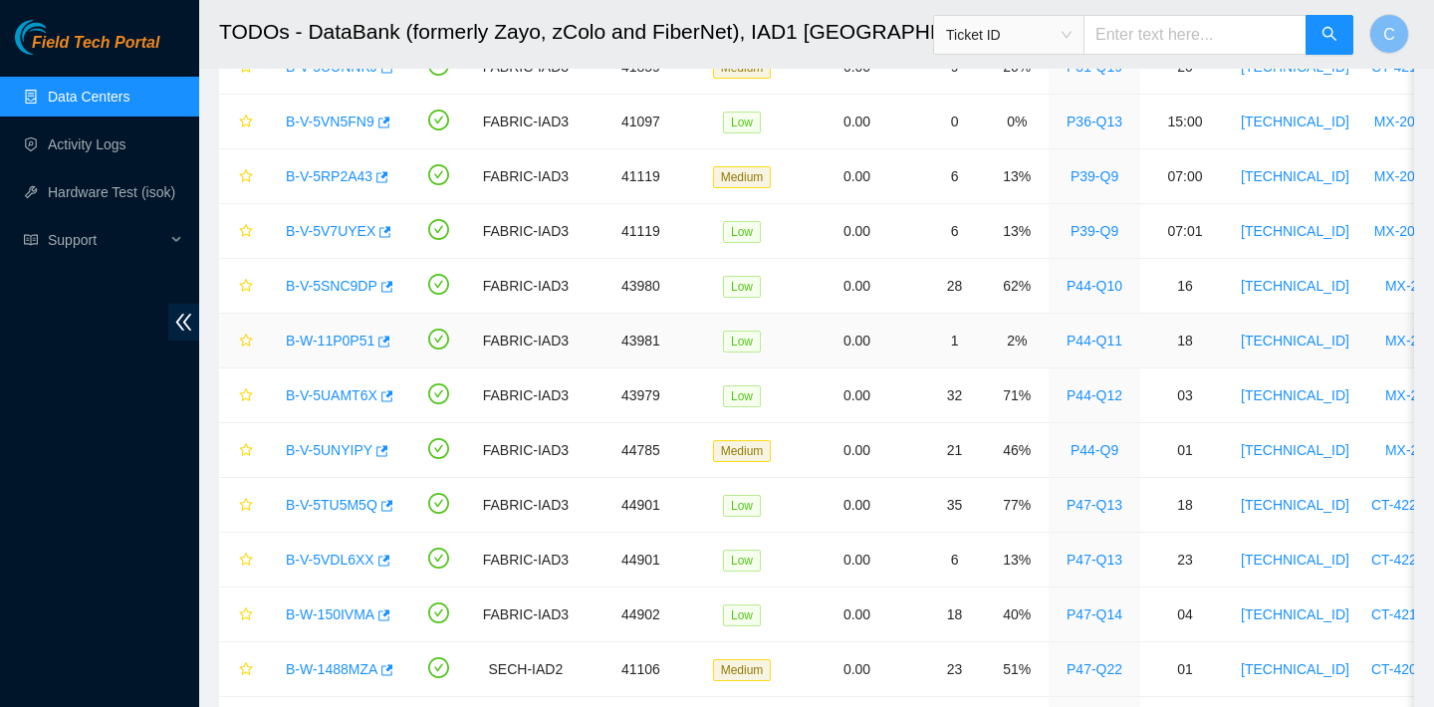
scroll to position [1047, 0]
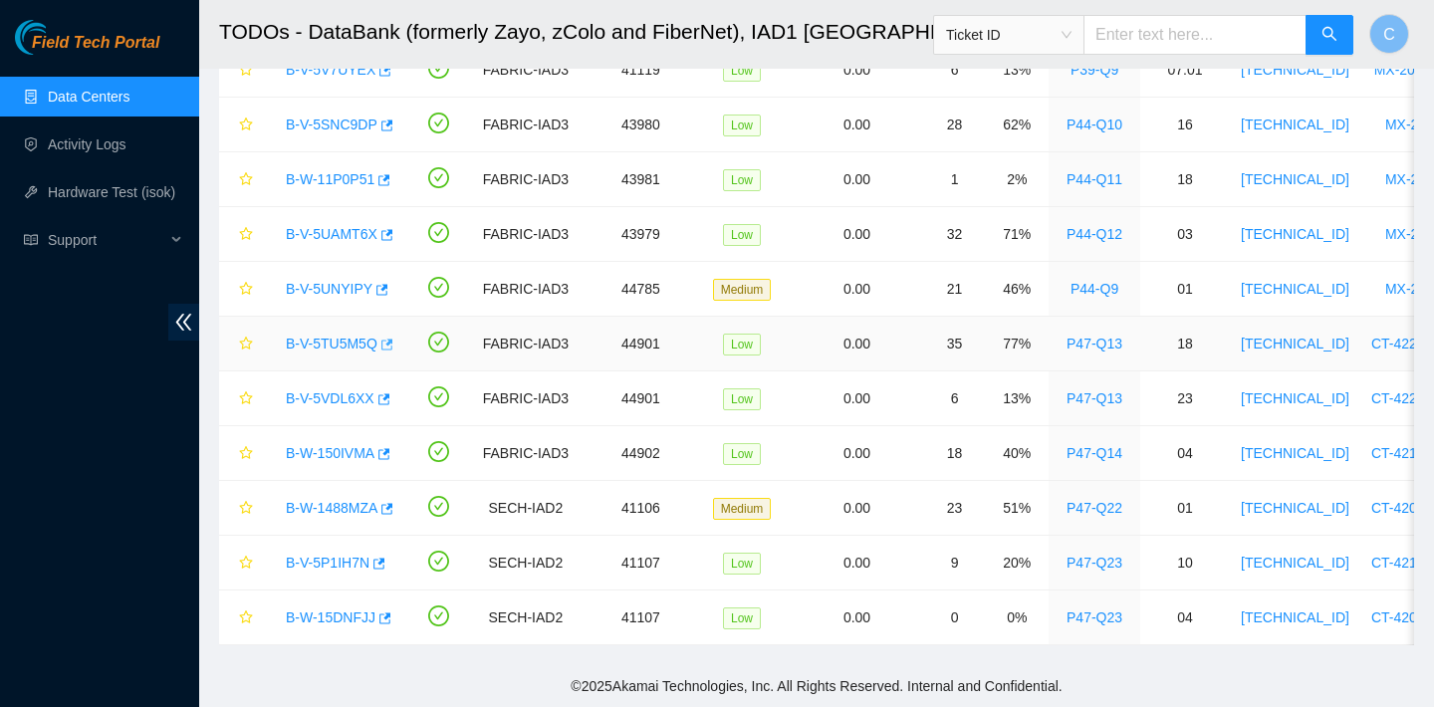
click at [393, 341] on icon "button" at bounding box center [387, 343] width 12 height 11
click at [390, 451] on icon "button" at bounding box center [384, 453] width 12 height 11
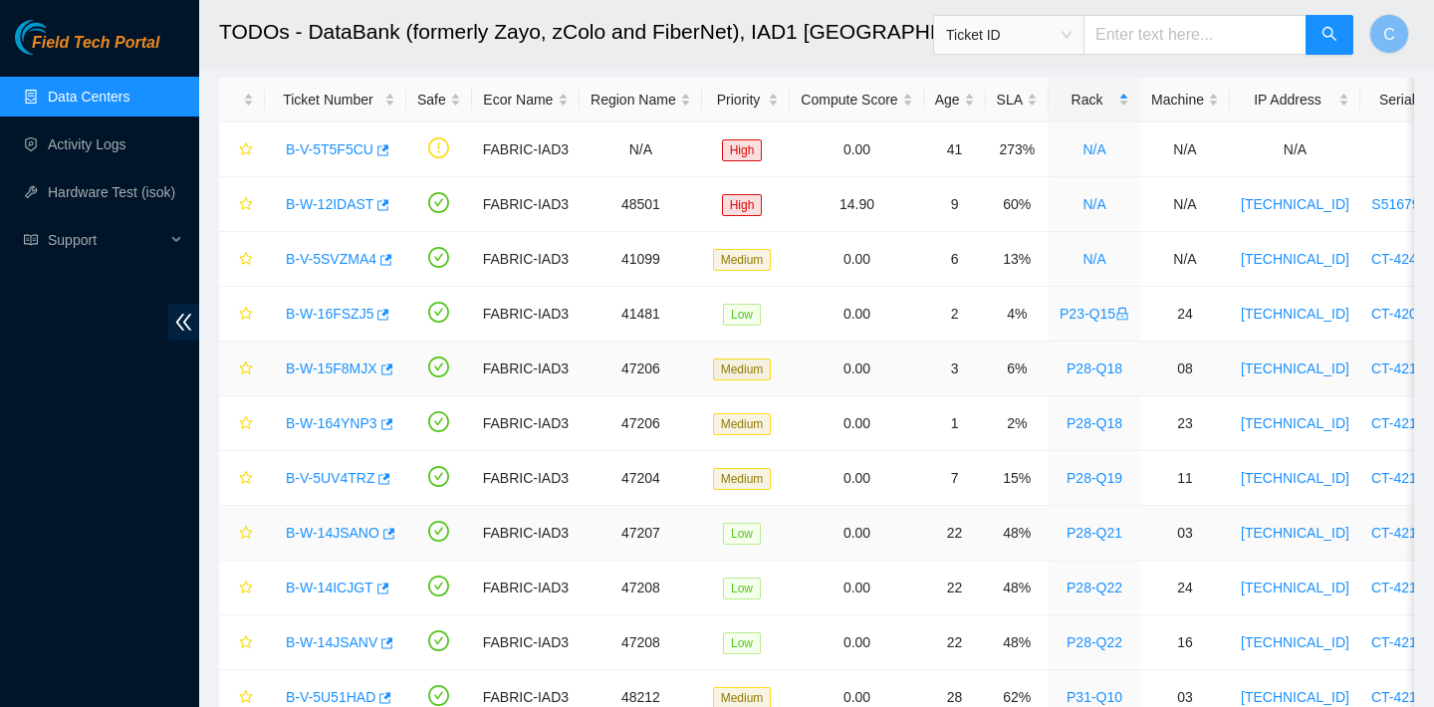
scroll to position [0, 0]
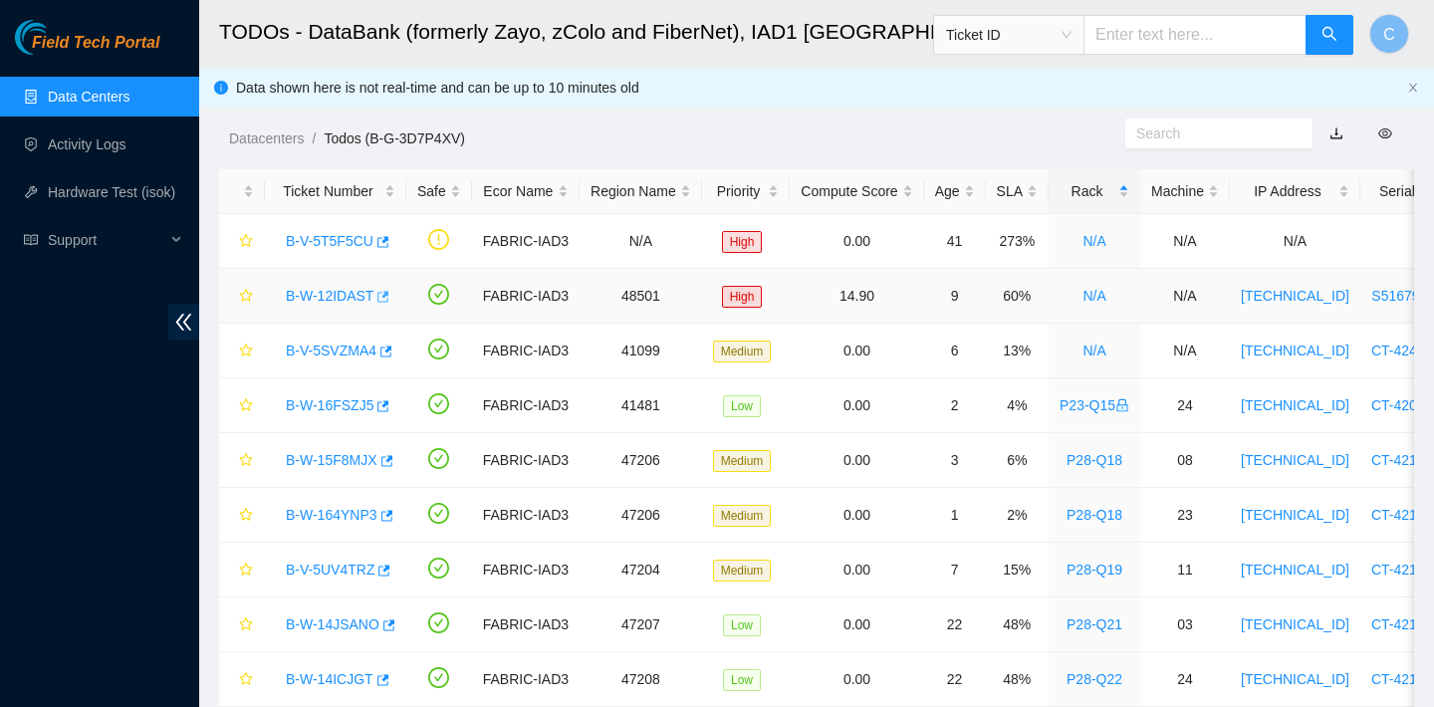
click at [387, 294] on icon "button" at bounding box center [384, 296] width 12 height 11
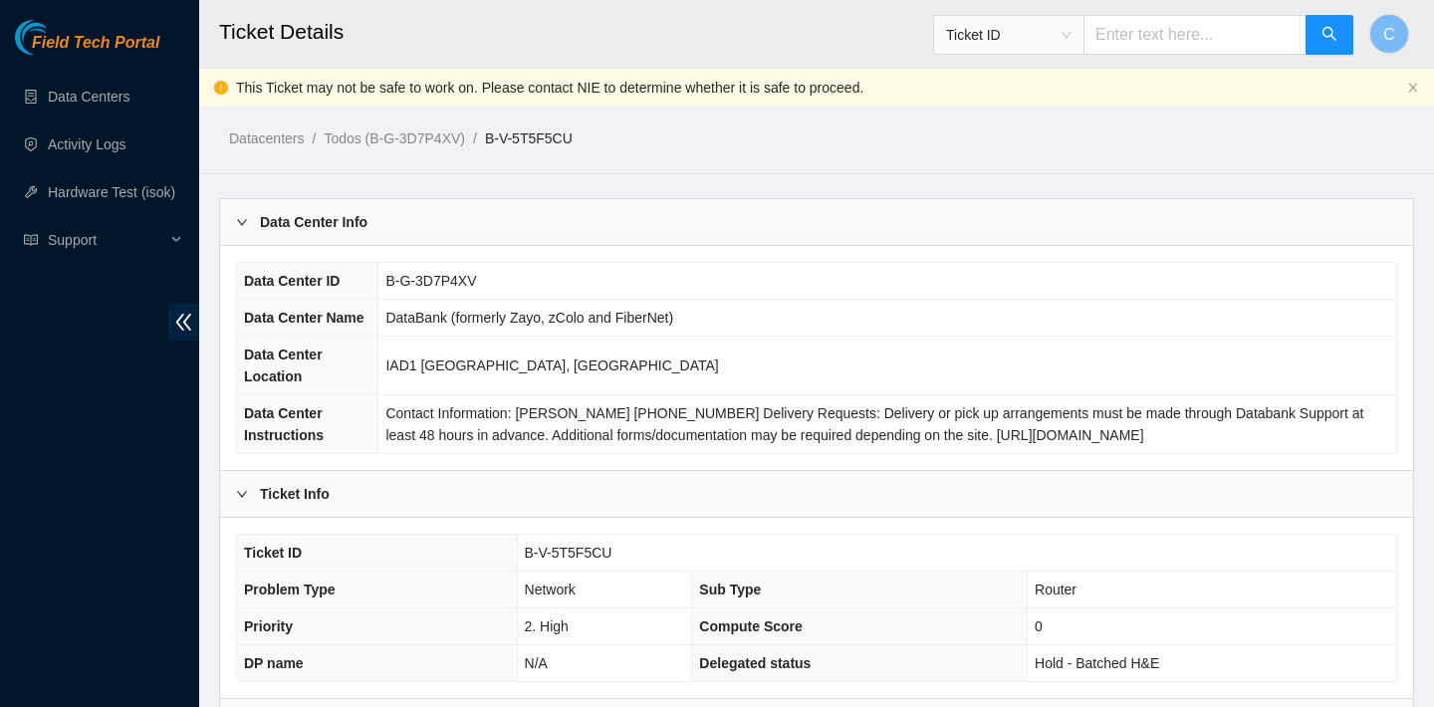
scroll to position [568, 0]
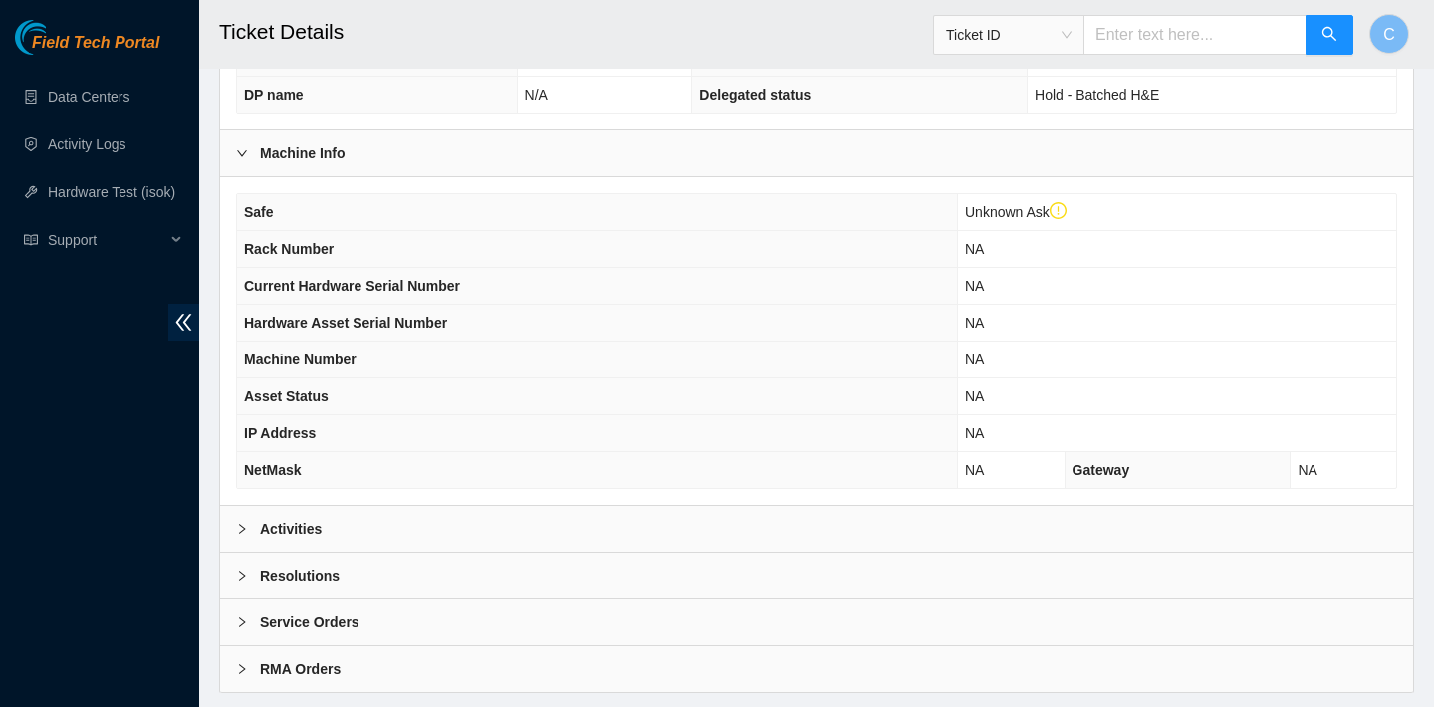
click at [474, 518] on div "Activities" at bounding box center [816, 529] width 1193 height 46
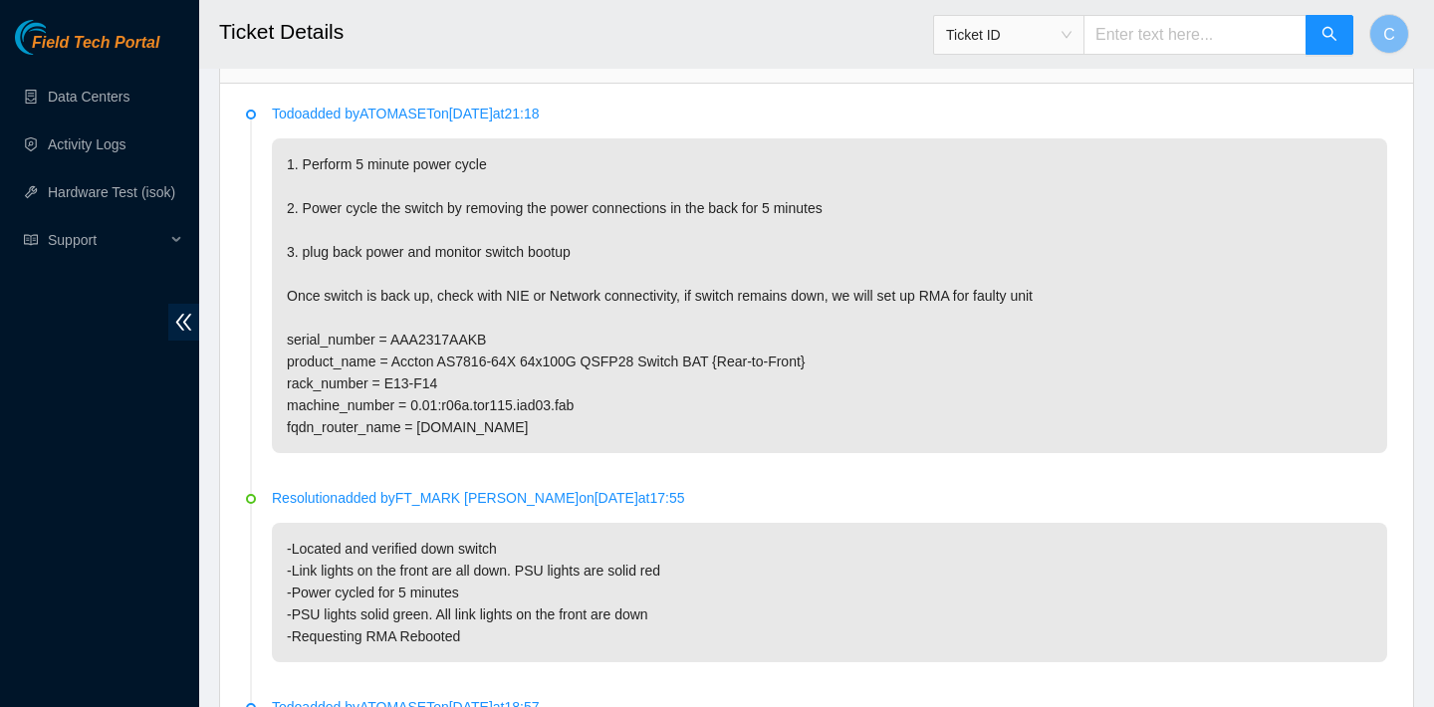
scroll to position [1032, 0]
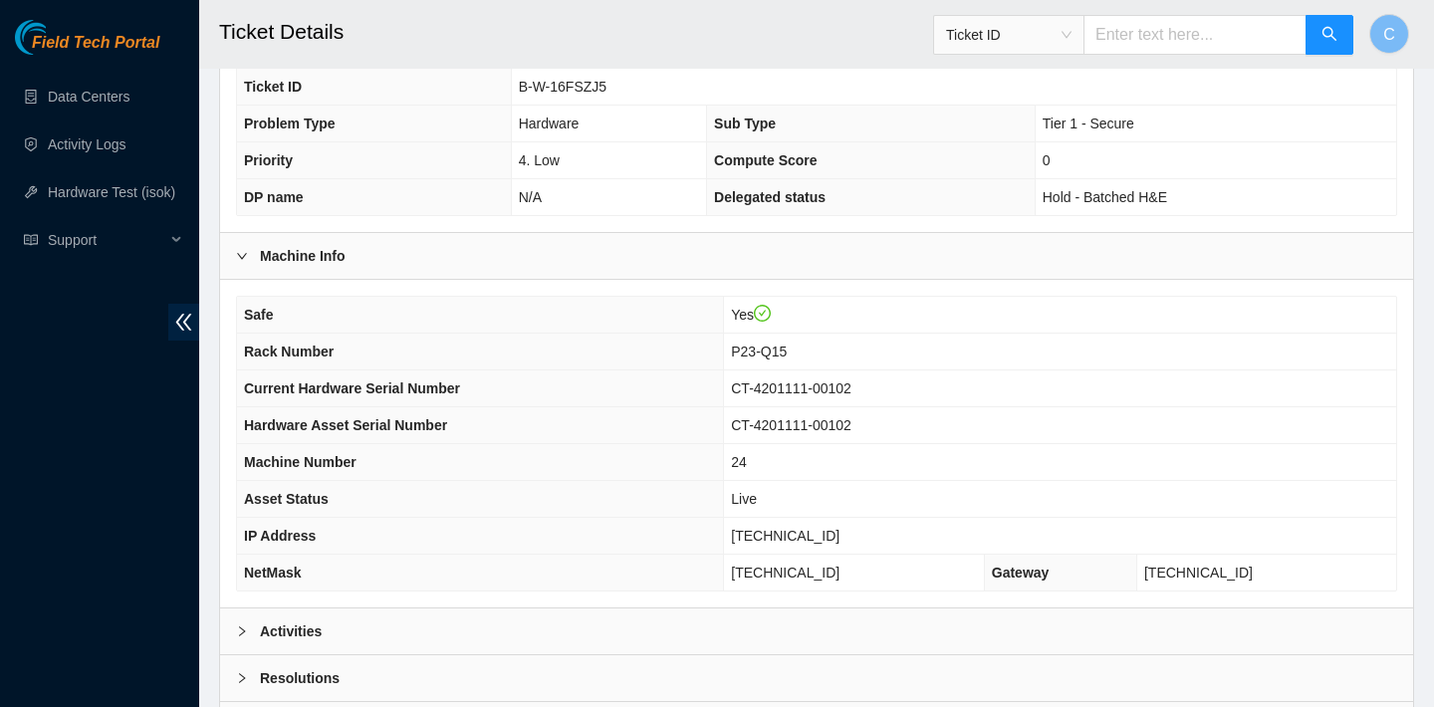
scroll to position [578, 0]
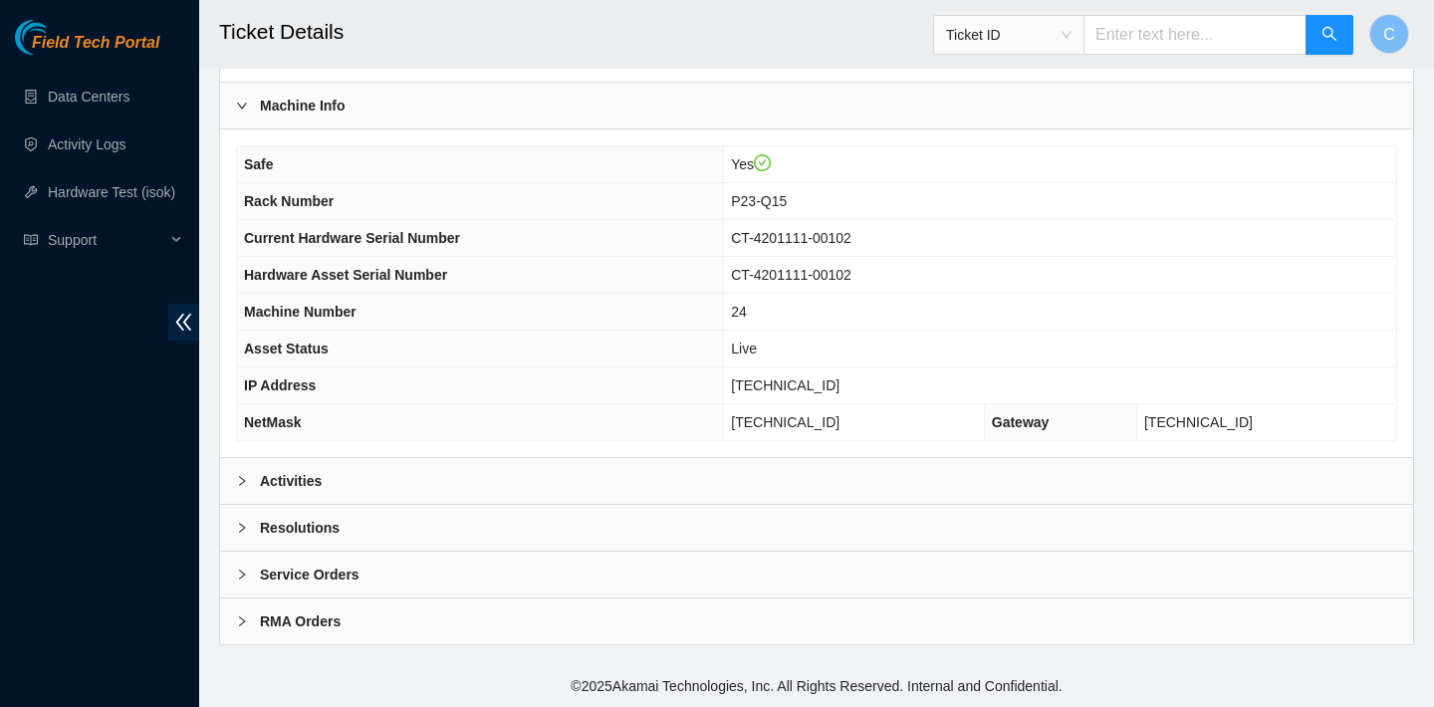
click at [482, 474] on div "Activities" at bounding box center [816, 481] width 1193 height 46
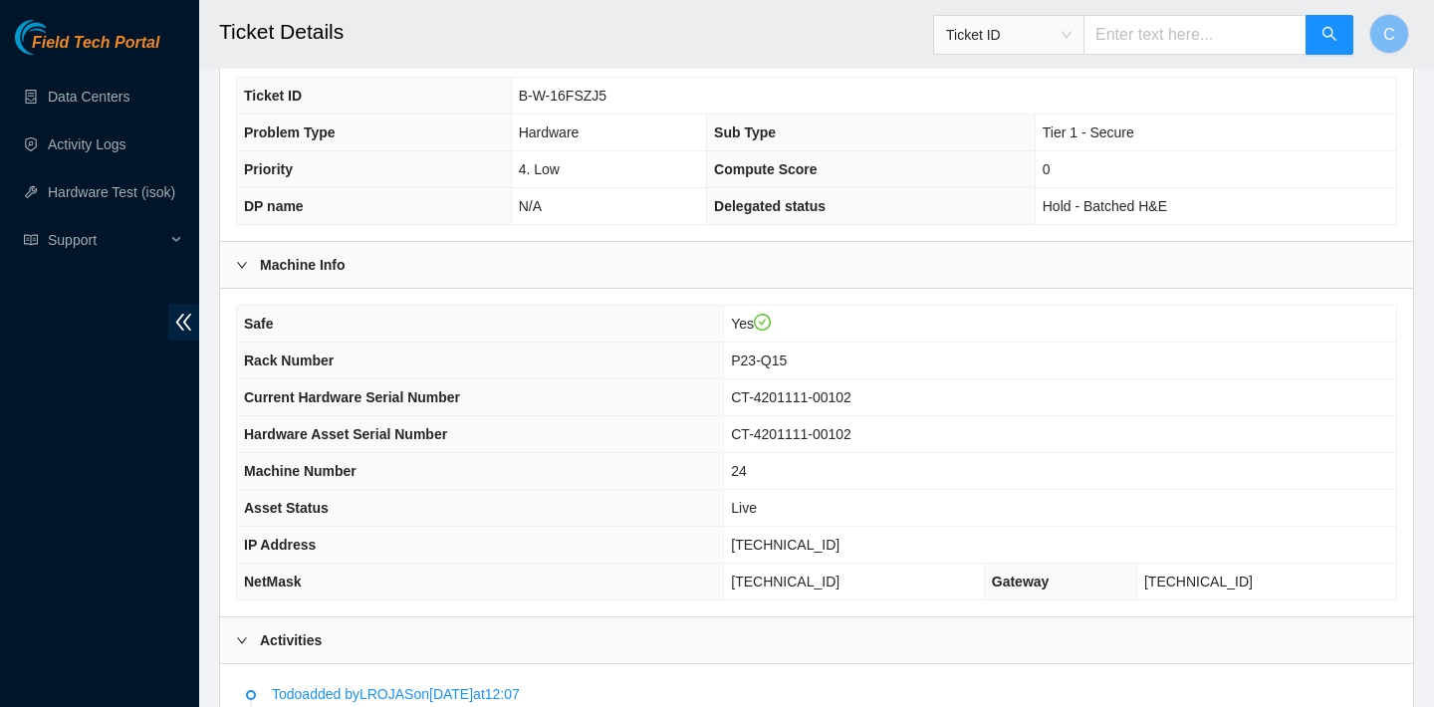
scroll to position [907, 0]
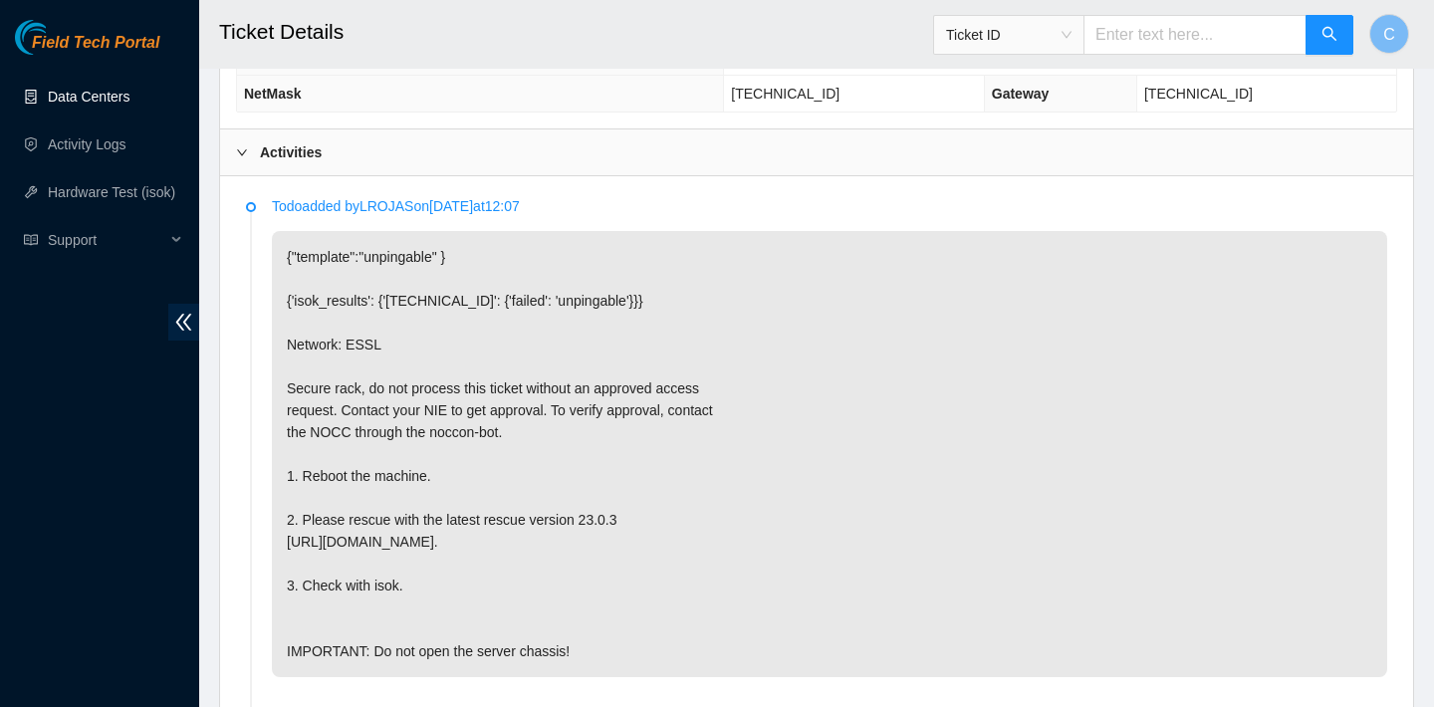
click at [78, 103] on link "Data Centers" at bounding box center [89, 97] width 82 height 16
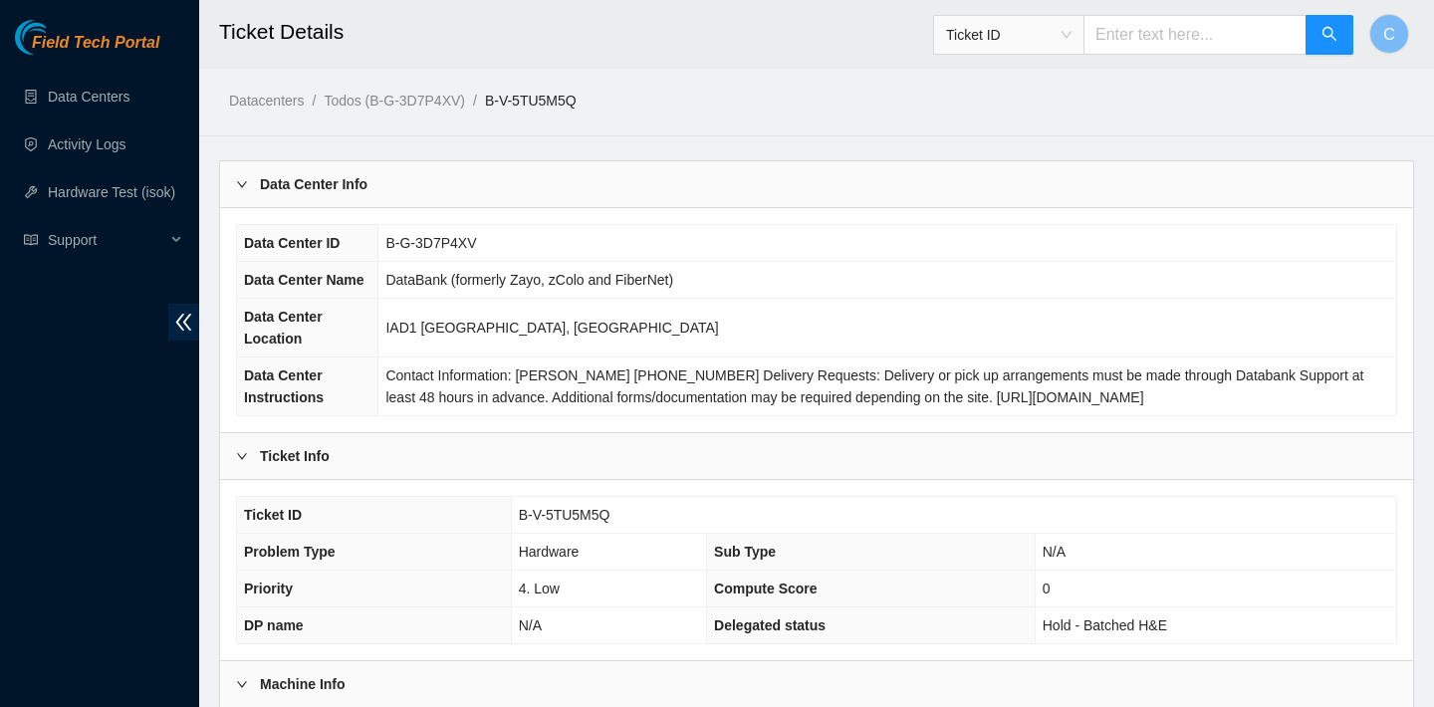
scroll to position [578, 0]
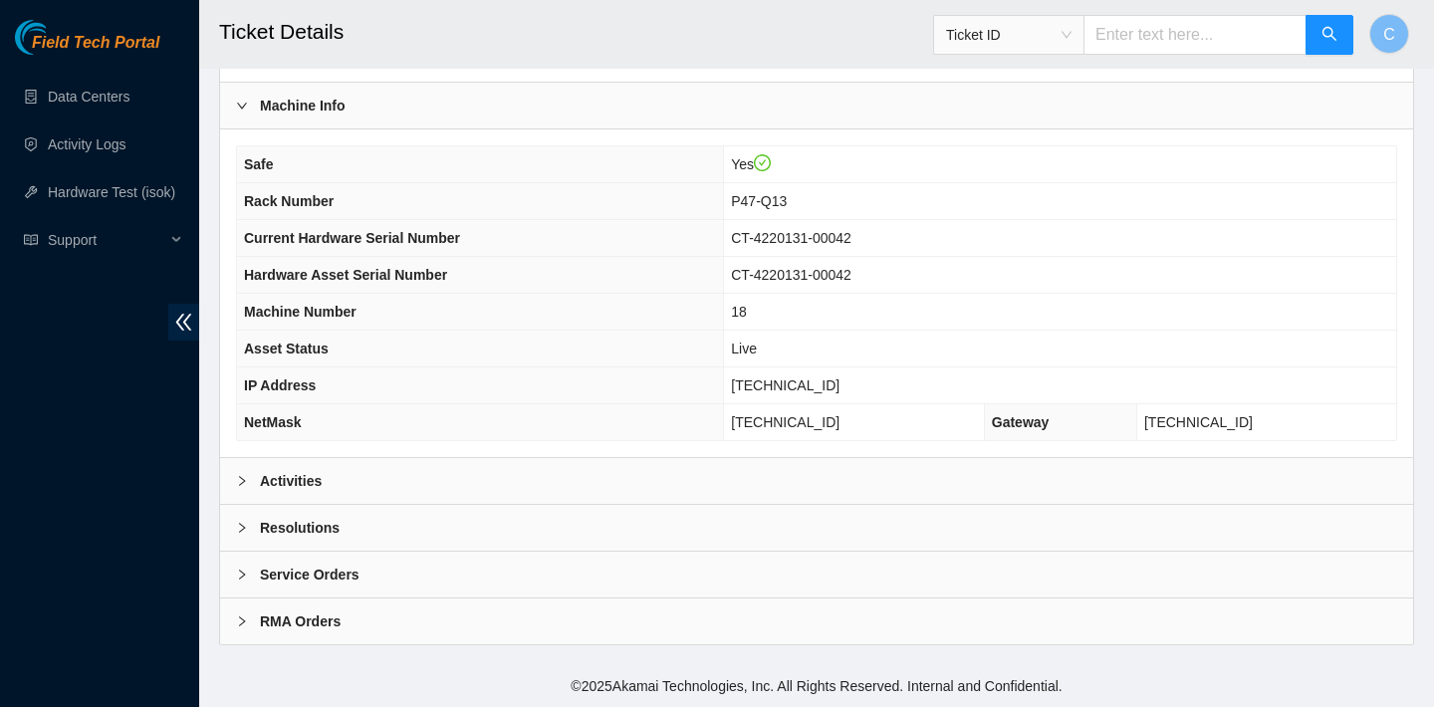
click at [680, 474] on div "Activities" at bounding box center [816, 481] width 1193 height 46
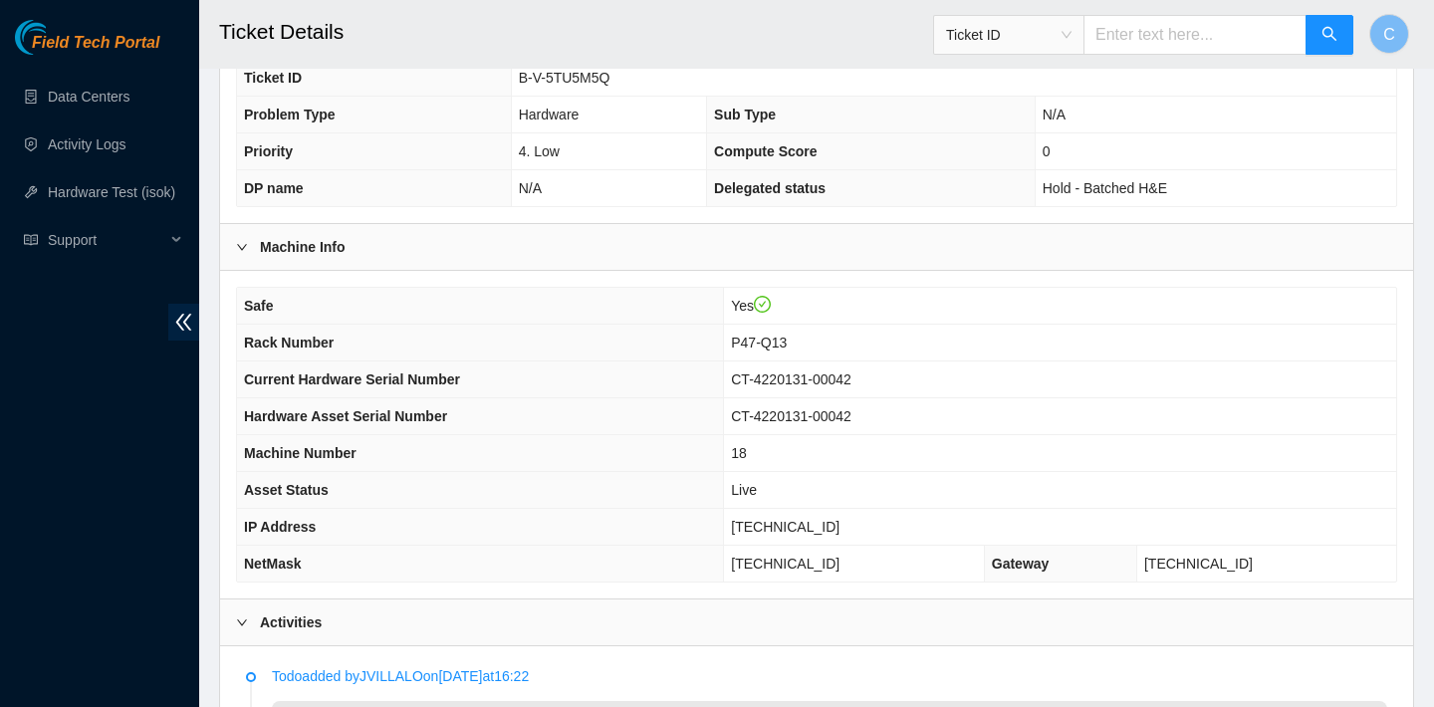
scroll to position [398, 0]
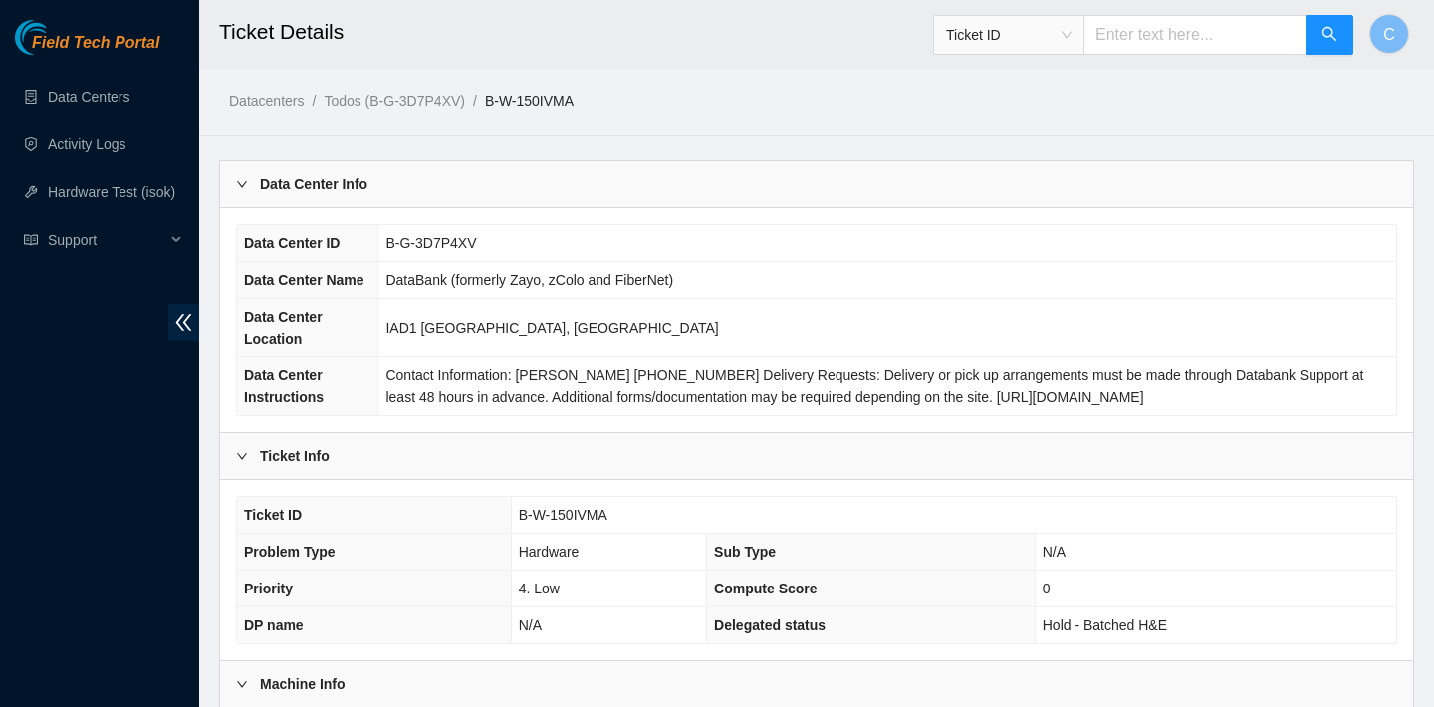
scroll to position [578, 0]
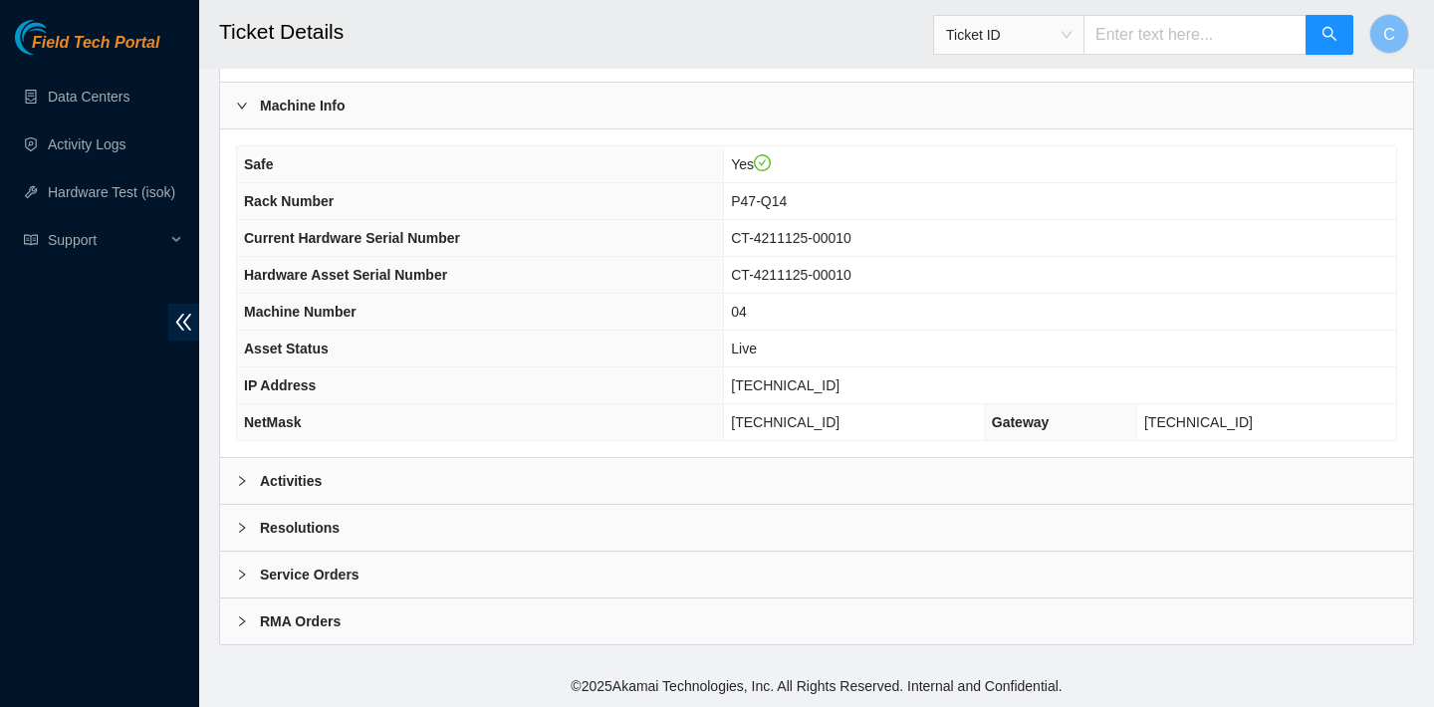
click at [783, 477] on div "Activities" at bounding box center [816, 481] width 1193 height 46
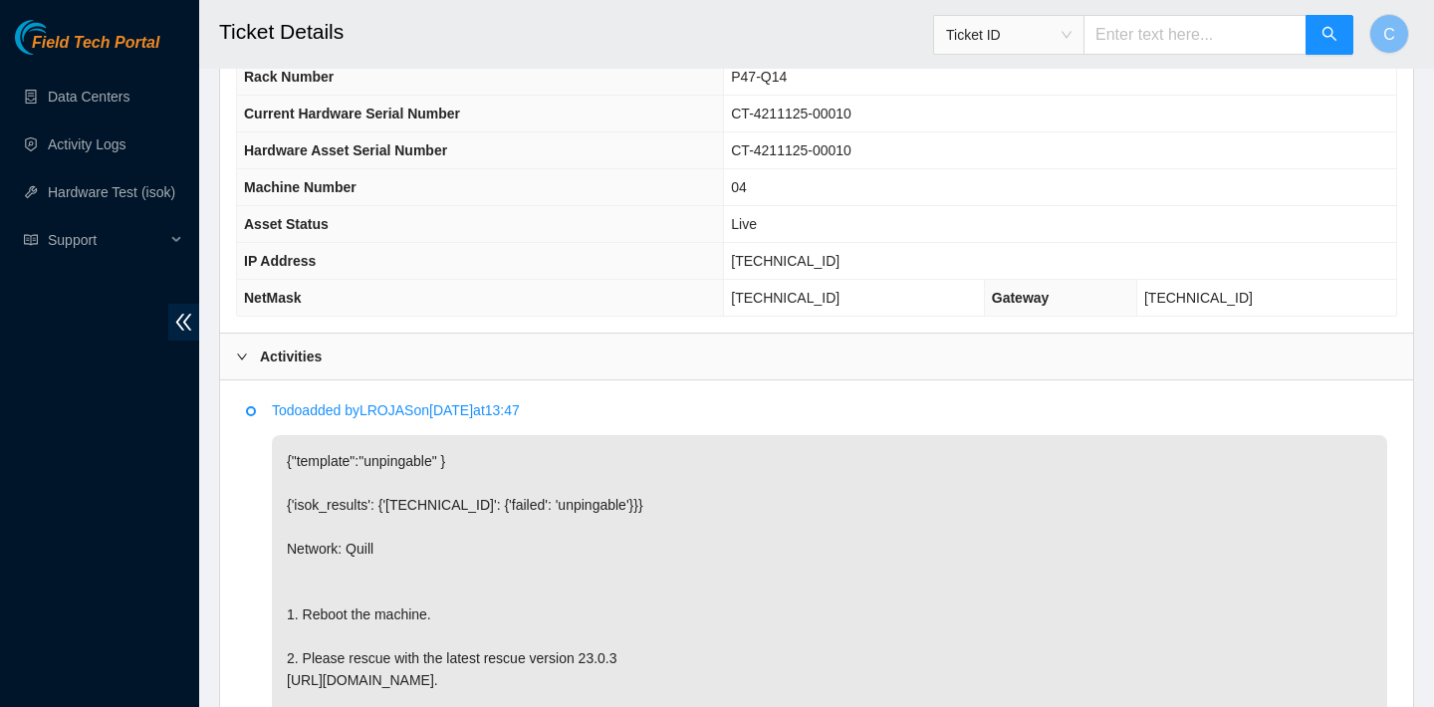
scroll to position [662, 0]
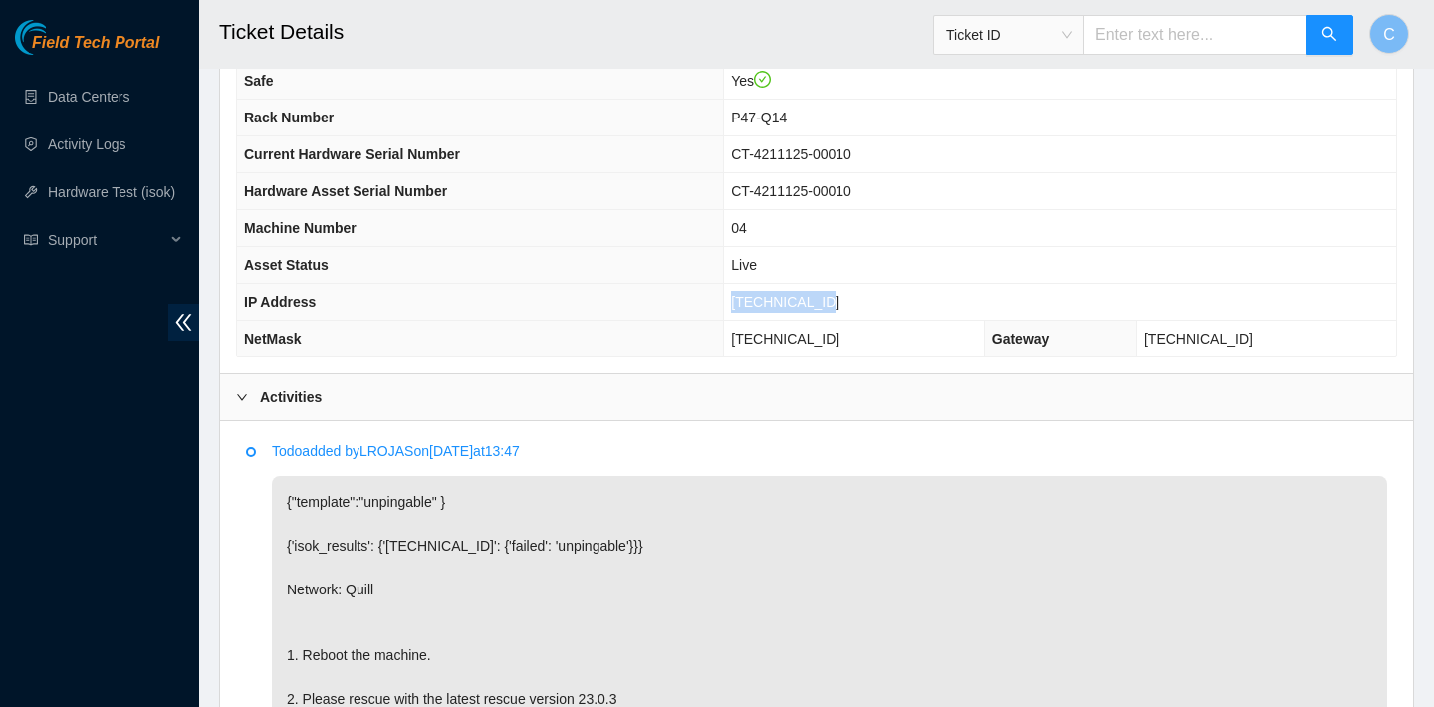
drag, startPoint x: 845, startPoint y: 305, endPoint x: 747, endPoint y: 303, distance: 98.6
click at [746, 303] on td "23.193.39.199" at bounding box center [1060, 302] width 672 height 37
copy span "3.193.39.199"
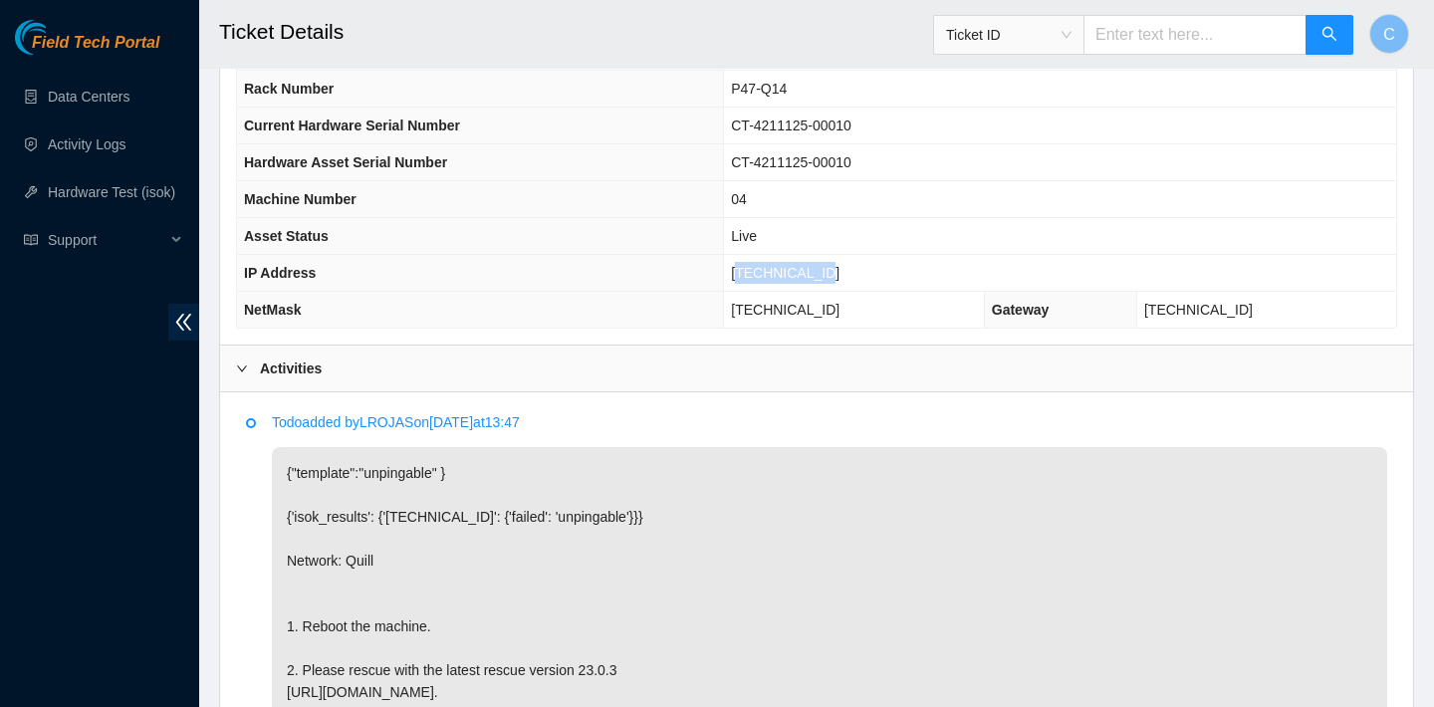
scroll to position [826, 0]
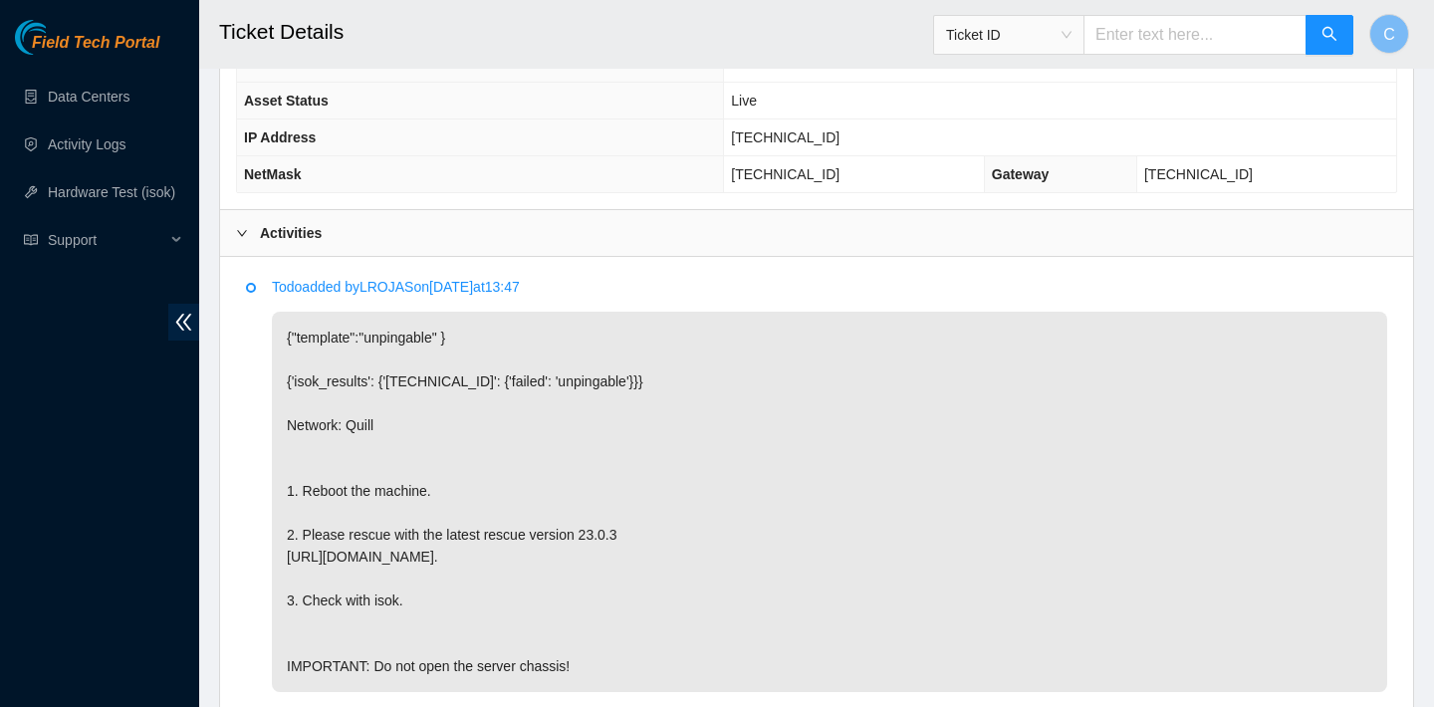
click at [977, 137] on td "23.193.39.199" at bounding box center [1060, 137] width 672 height 37
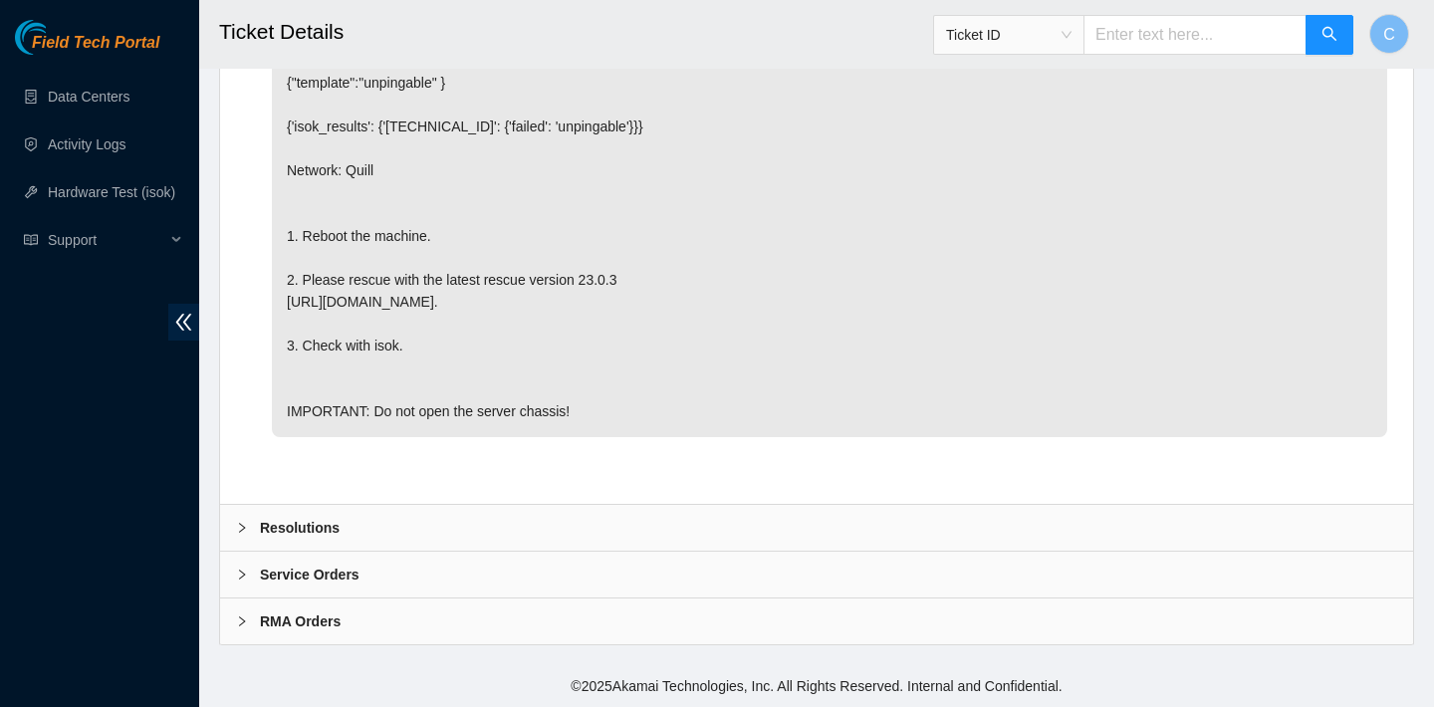
scroll to position [1125, 0]
click at [545, 522] on div "Resolutions" at bounding box center [816, 528] width 1193 height 46
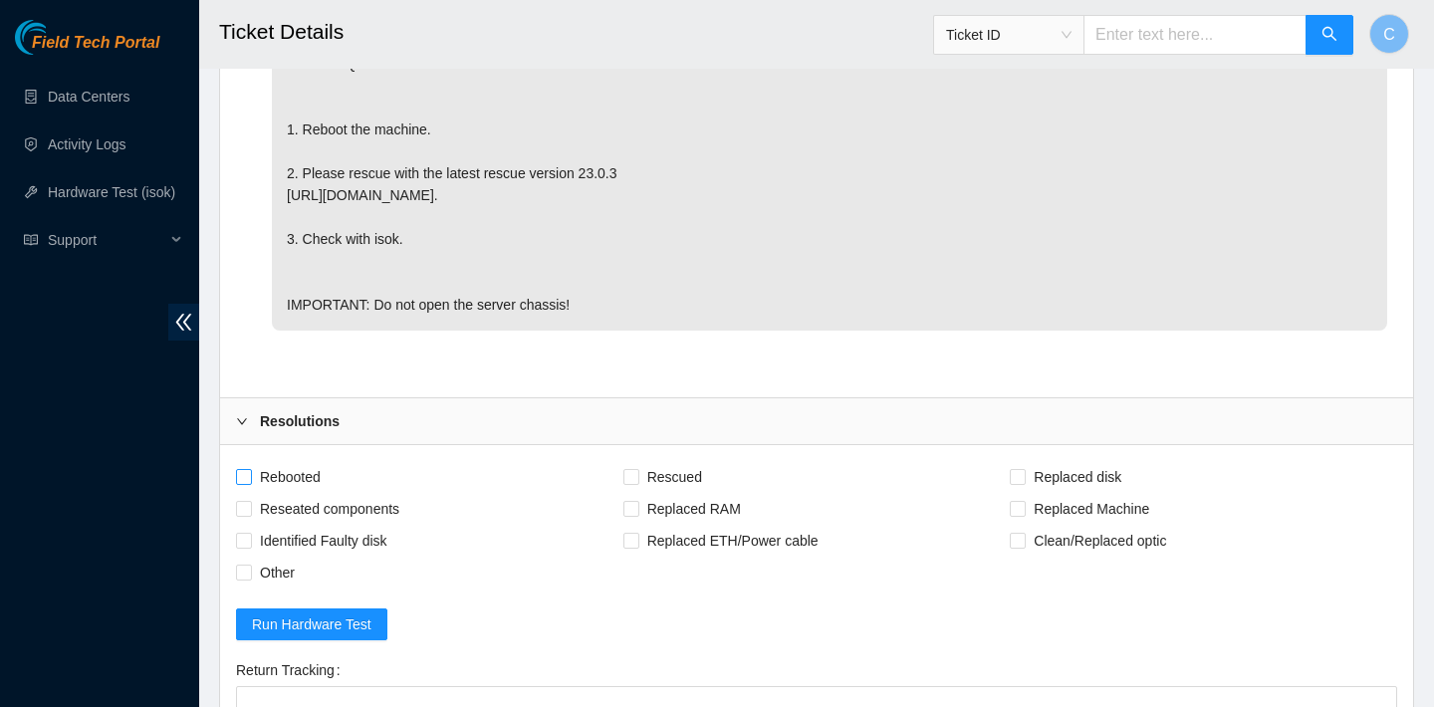
scroll to position [1197, 0]
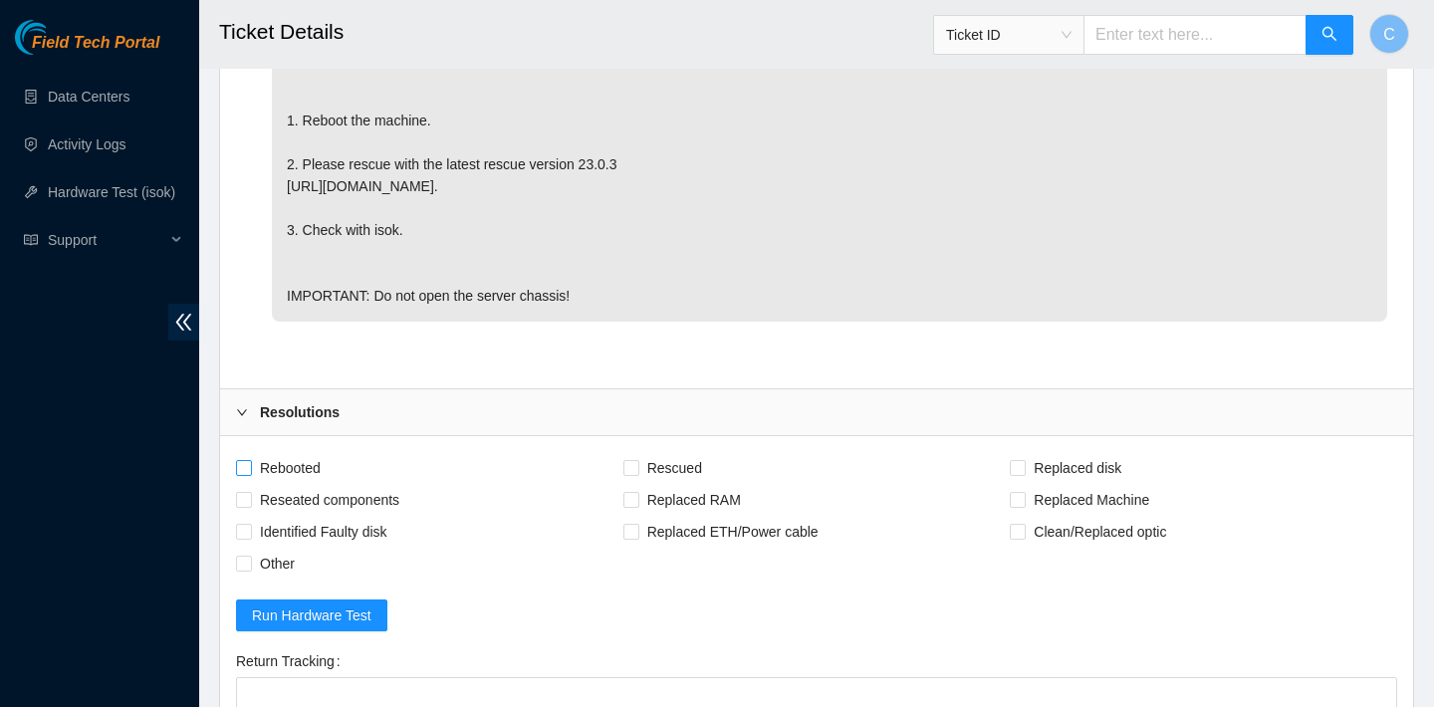
click at [283, 484] on span "Rebooted" at bounding box center [290, 468] width 77 height 32
click at [250, 474] on input "Rebooted" at bounding box center [243, 467] width 14 height 14
checkbox input "true"
click at [660, 484] on span "Rescued" at bounding box center [674, 468] width 71 height 32
click at [637, 474] on input "Rescued" at bounding box center [630, 467] width 14 height 14
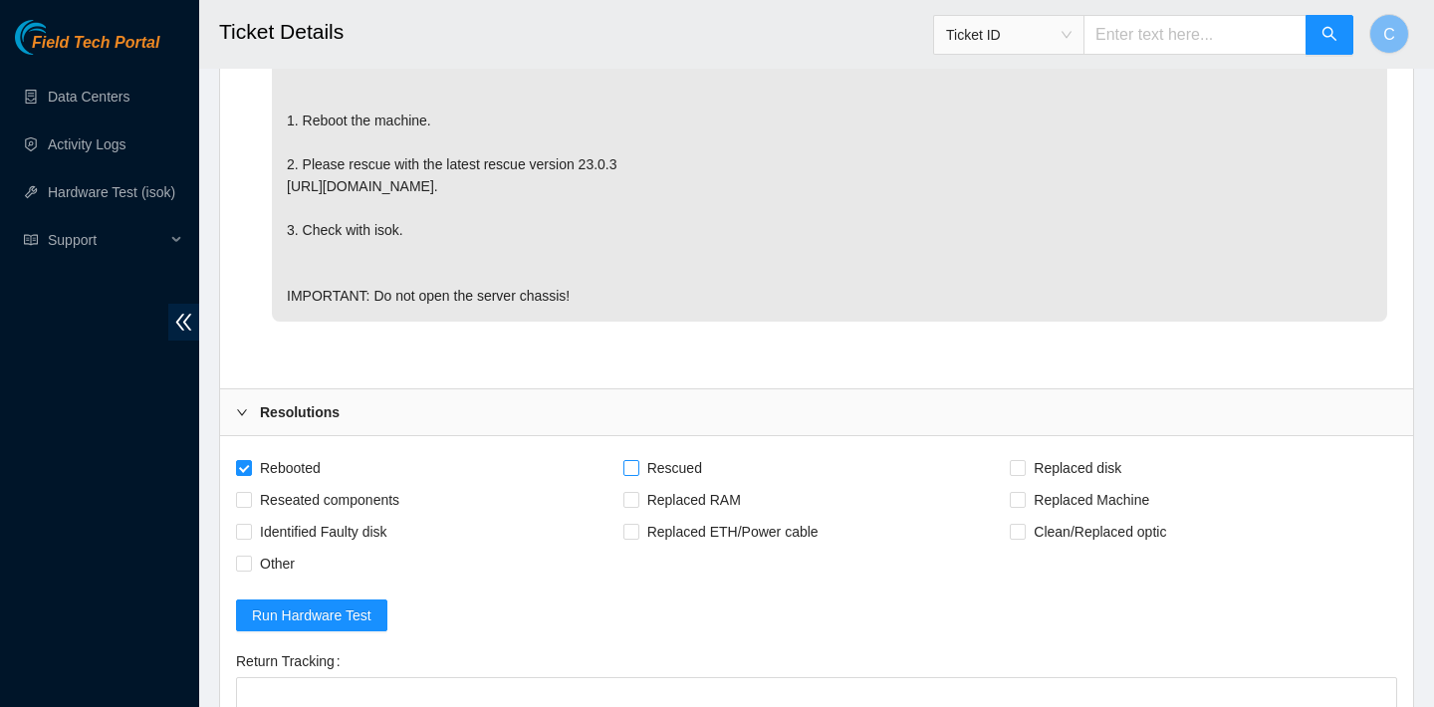
checkbox input "true"
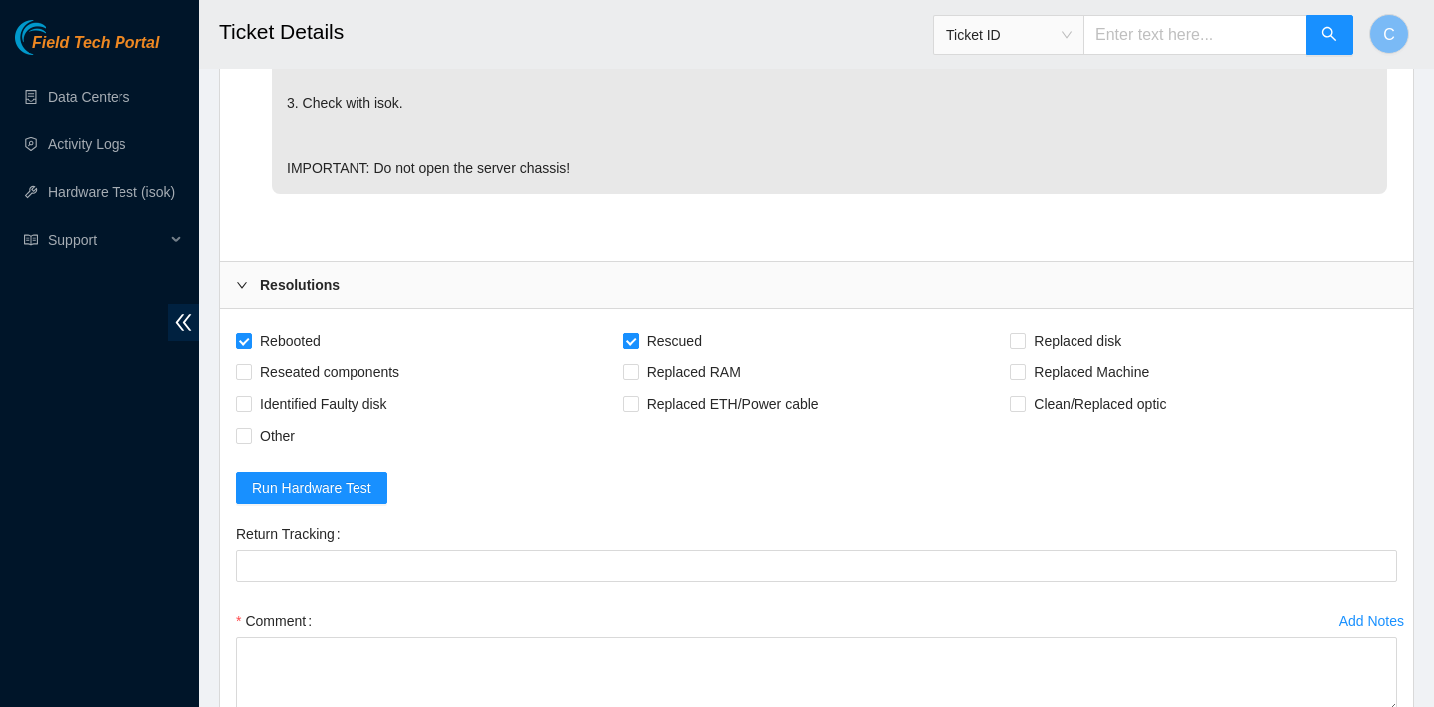
scroll to position [1394, 0]
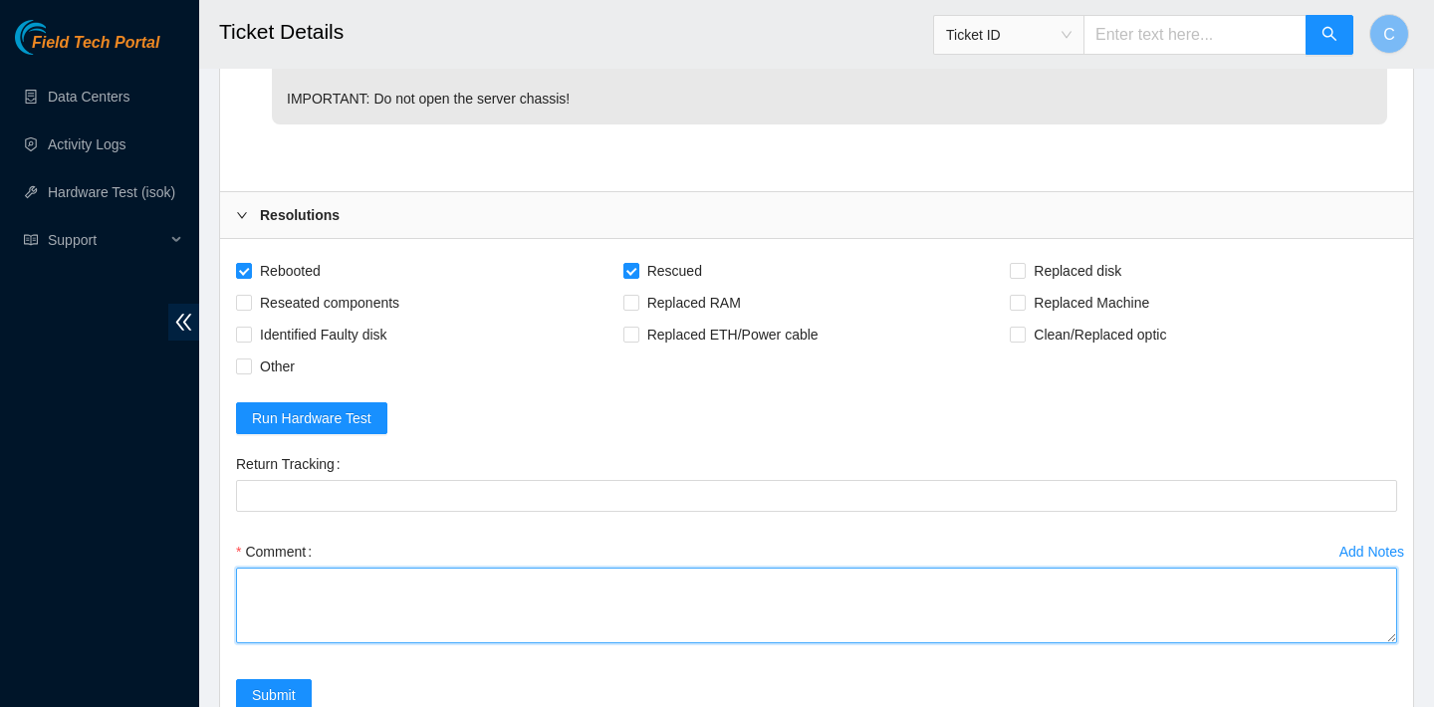
click at [486, 640] on textarea "Comment" at bounding box center [816, 605] width 1161 height 76
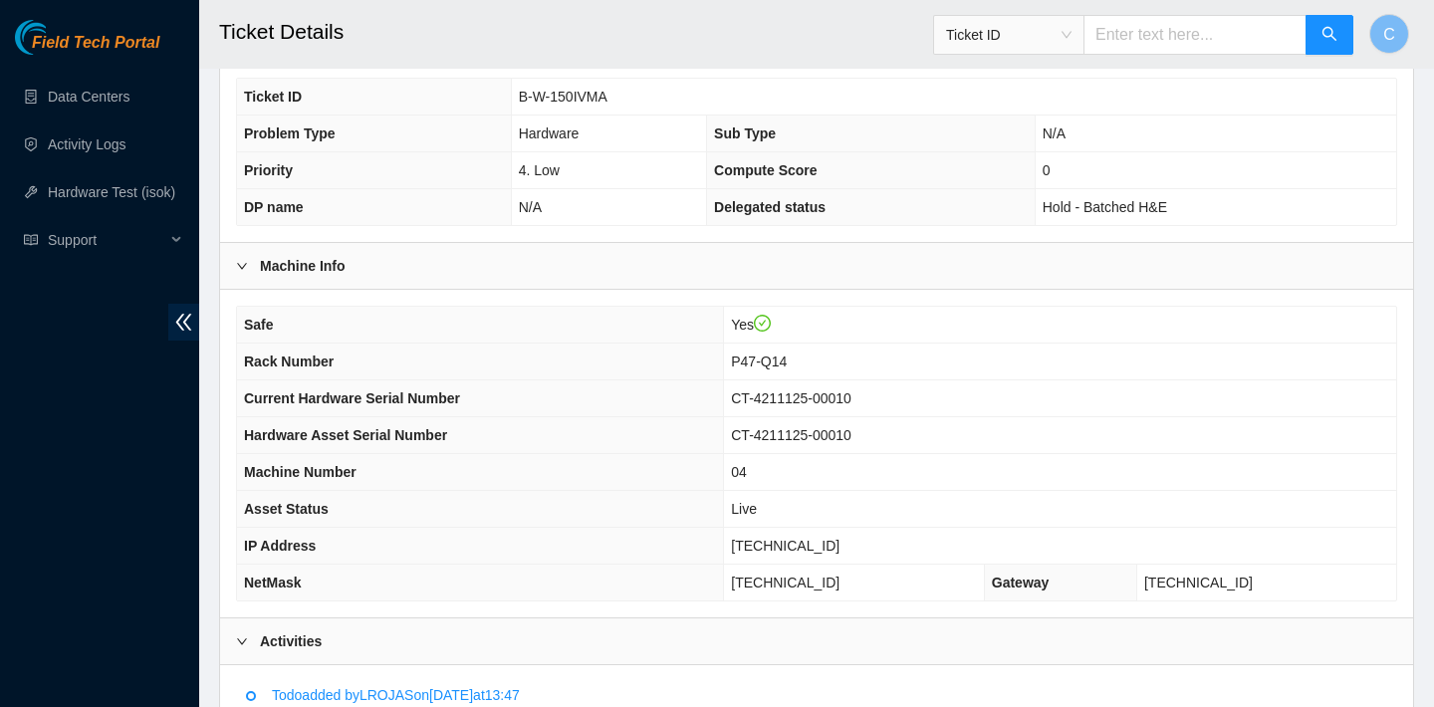
scroll to position [454, 0]
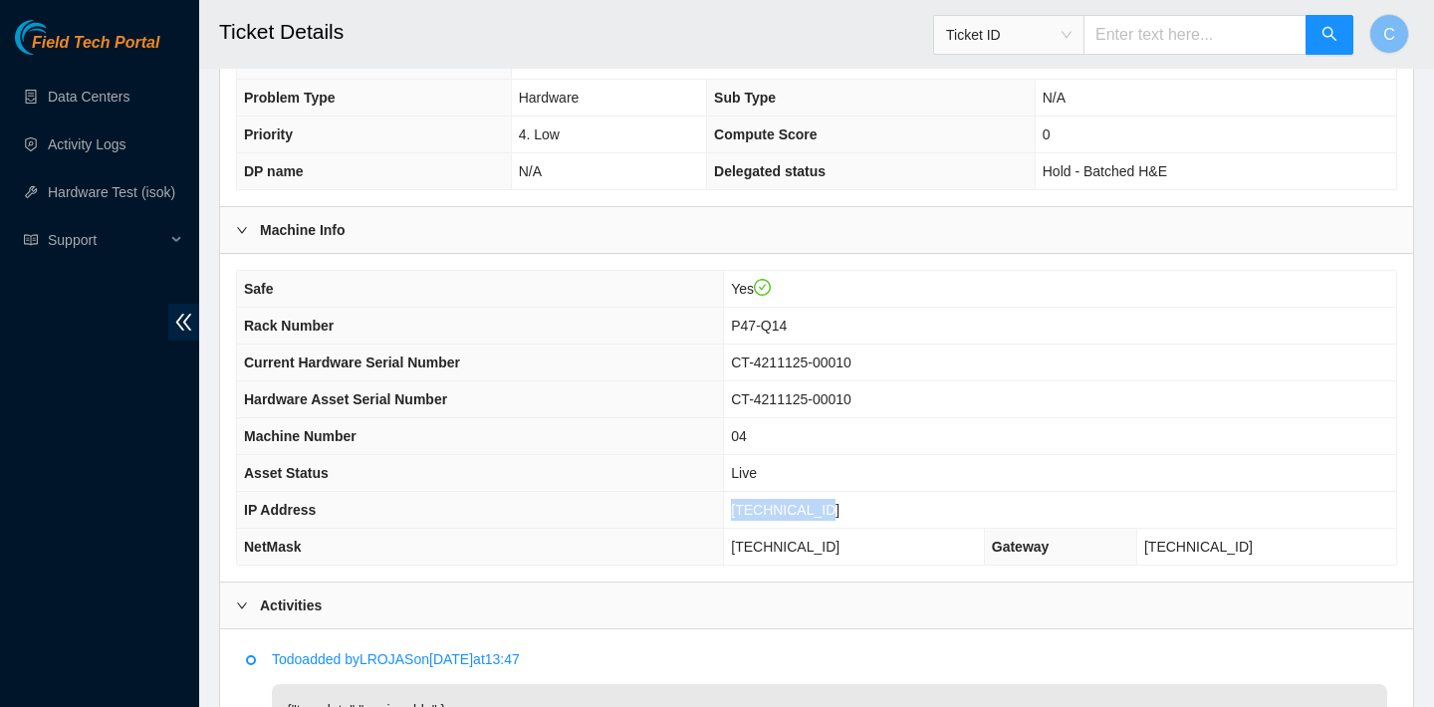
drag, startPoint x: 856, startPoint y: 510, endPoint x: 743, endPoint y: 502, distance: 113.8
click at [743, 502] on td "[TECHNICAL_ID]" at bounding box center [1060, 510] width 672 height 37
copy span "[TECHNICAL_ID]"
drag, startPoint x: 861, startPoint y: 547, endPoint x: 744, endPoint y: 540, distance: 117.7
click at [744, 540] on td "255.255.255.192" at bounding box center [854, 547] width 261 height 37
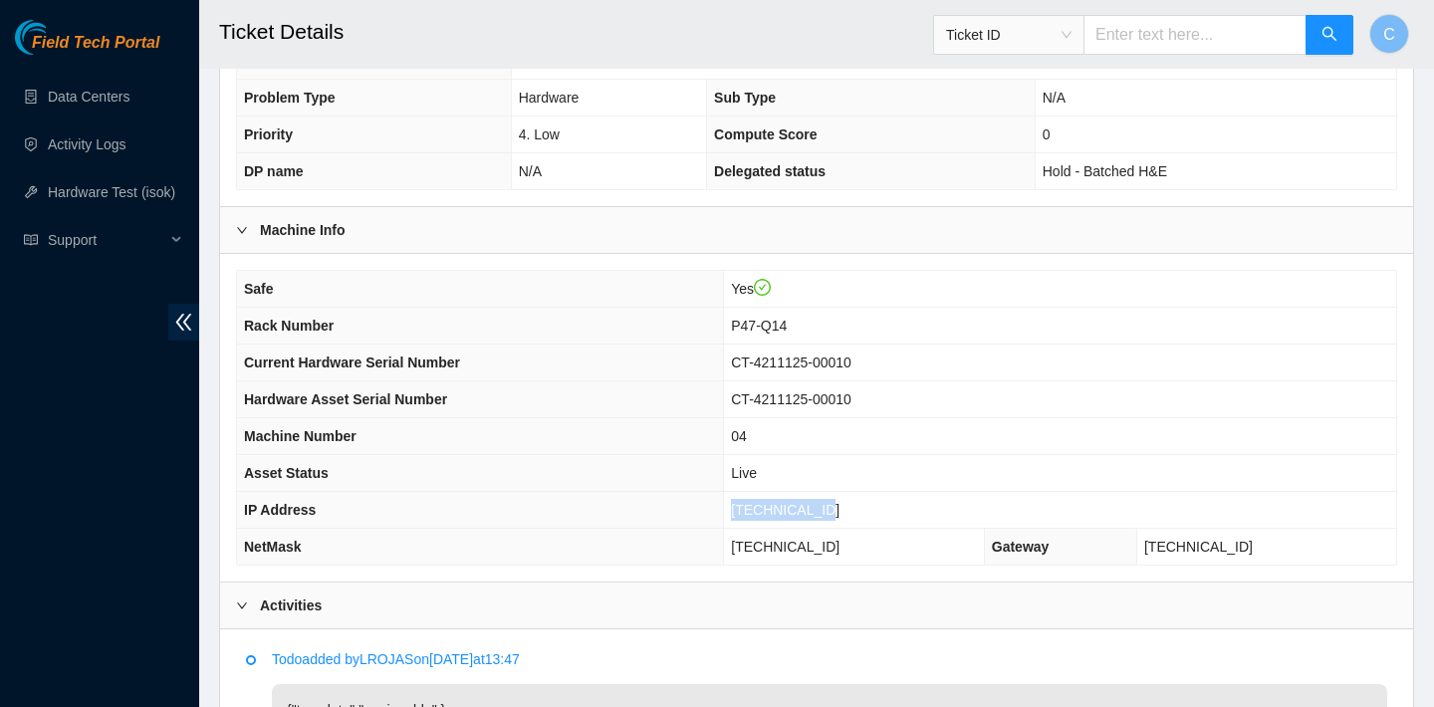
copy span "255.255.255.192"
drag, startPoint x: 805, startPoint y: 320, endPoint x: 742, endPoint y: 320, distance: 63.7
click at [742, 320] on td "P47-Q14" at bounding box center [1060, 326] width 672 height 37
copy span "P47-Q14"
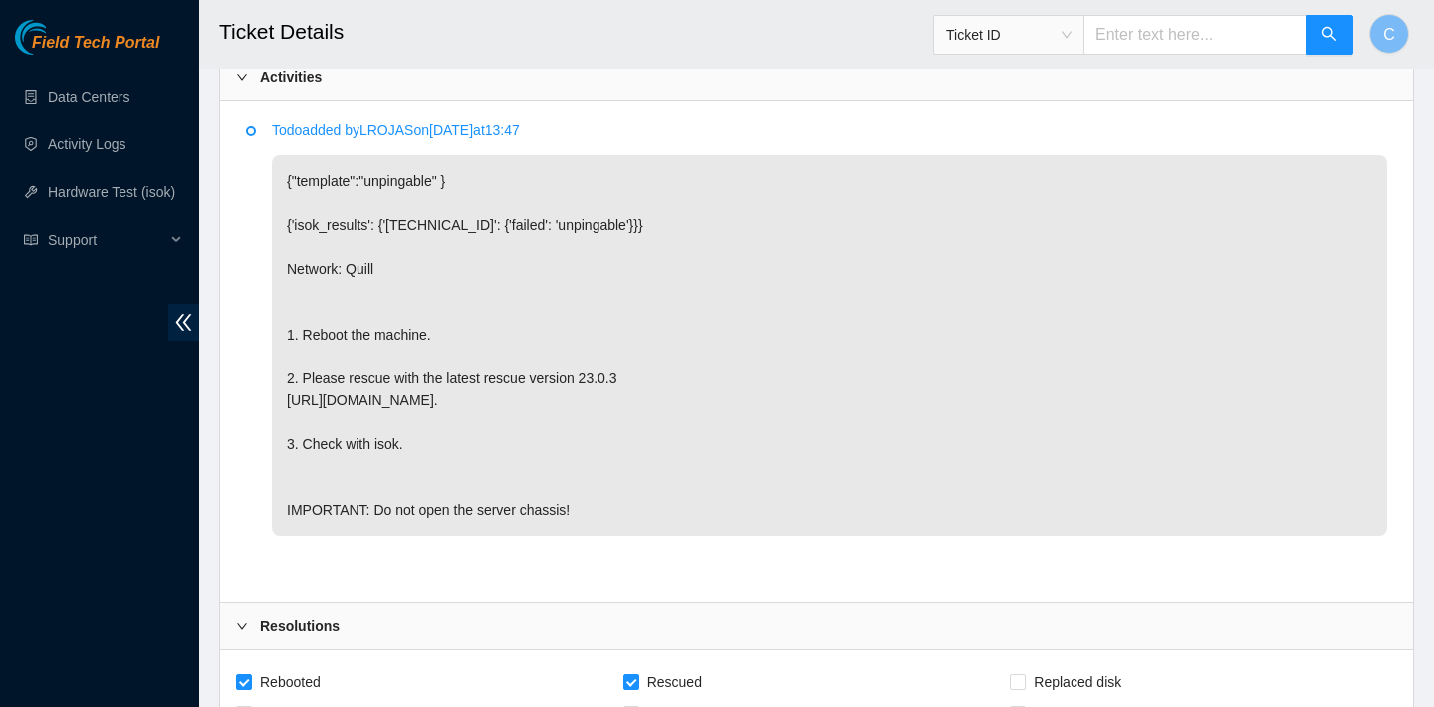
scroll to position [1638, 0]
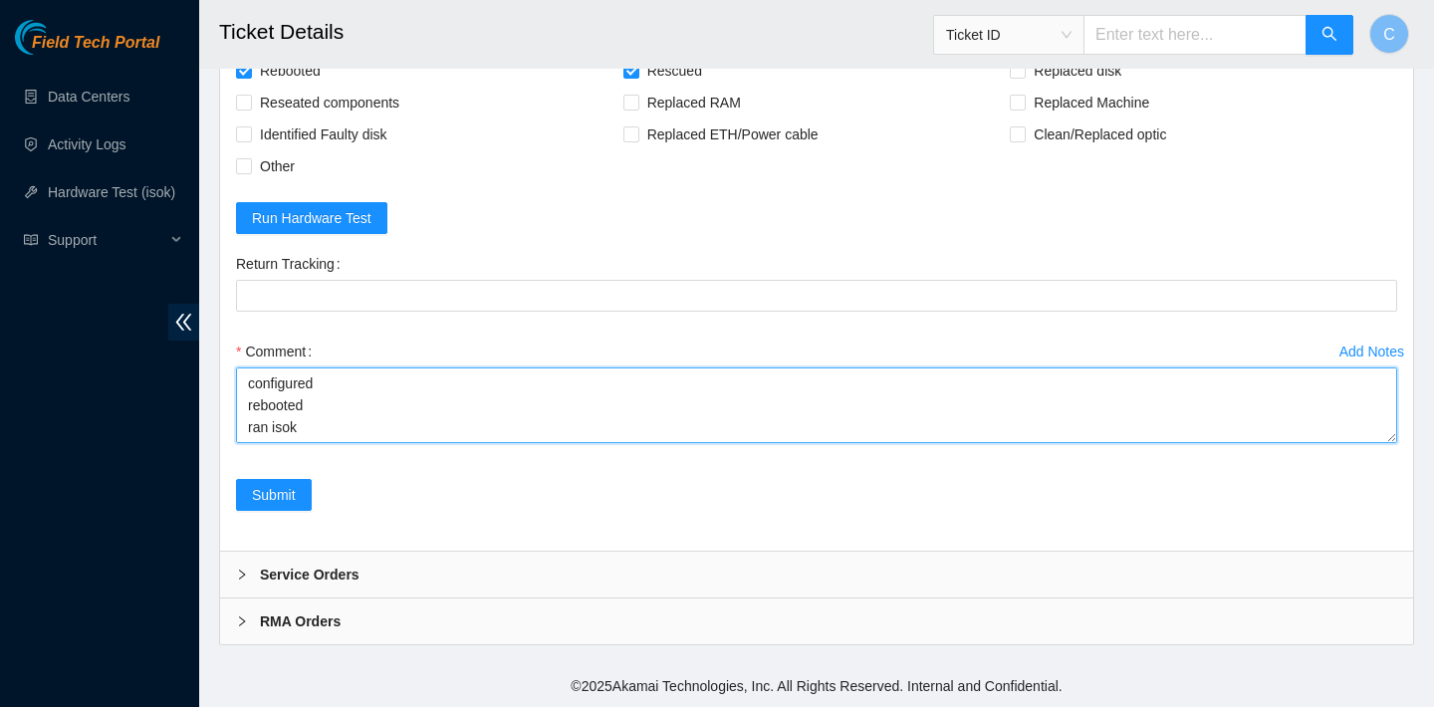
click at [278, 440] on textarea "verified SN rebooted rescued rebooted configured rebooted ran isok" at bounding box center [816, 405] width 1161 height 76
paste textarea "23.193.39.199 : passed: ok"
type textarea "verified SN rebooted rescued rebooted configured rebooted ran isok 23.193.39.19…"
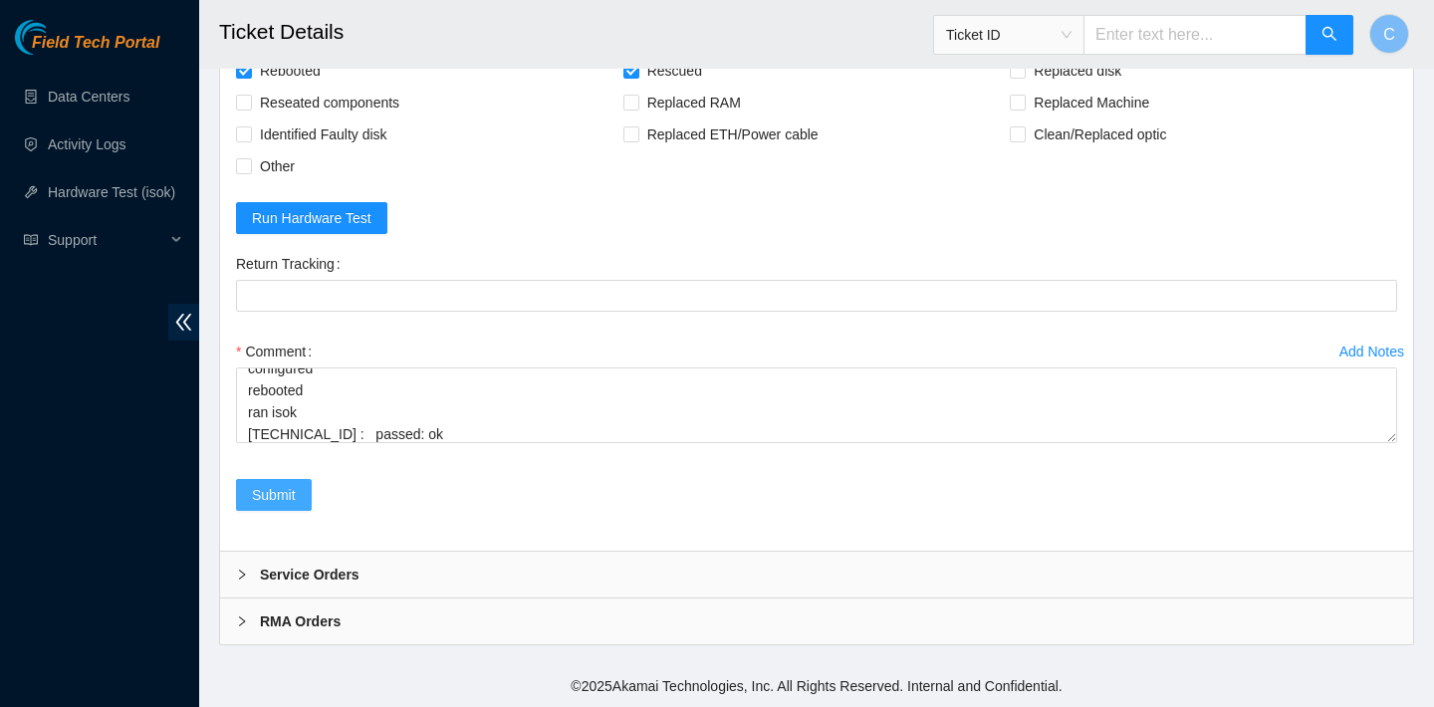
click at [289, 504] on span "Submit" at bounding box center [274, 495] width 44 height 22
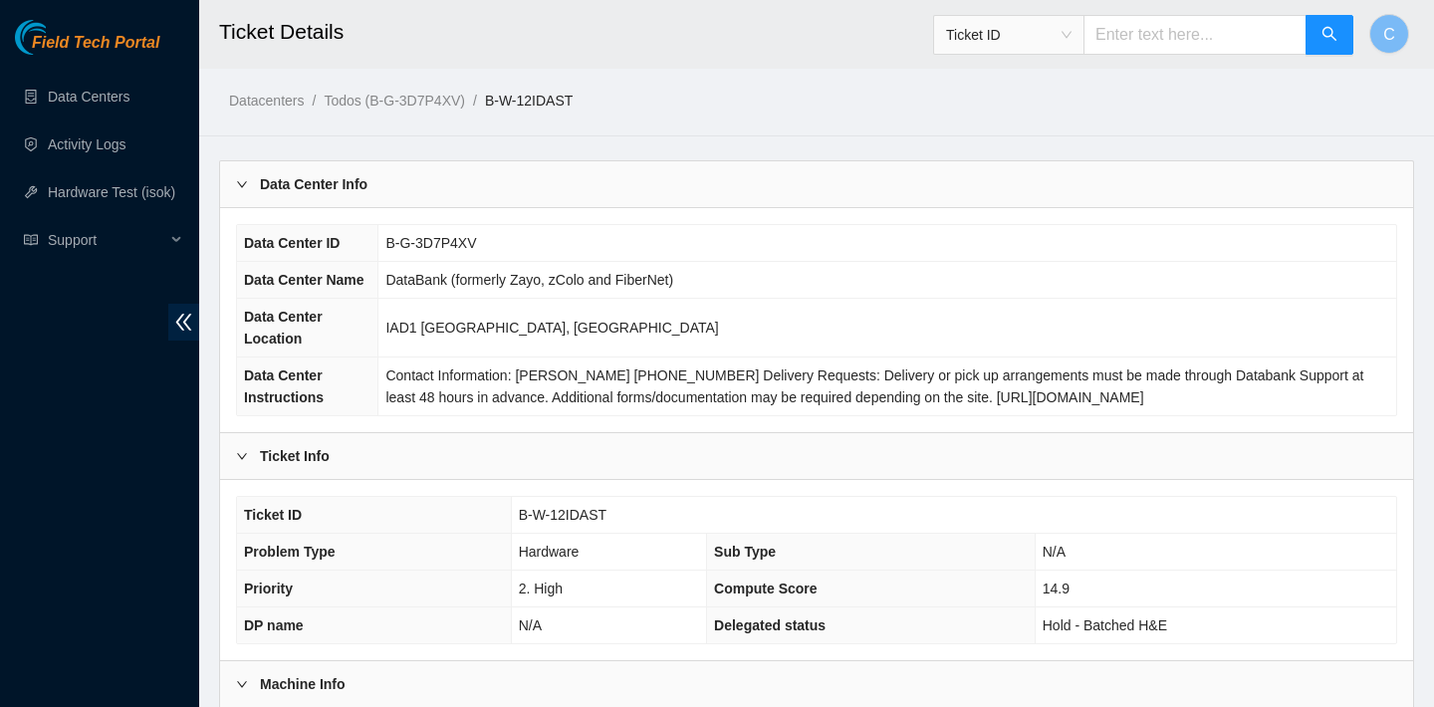
scroll to position [578, 0]
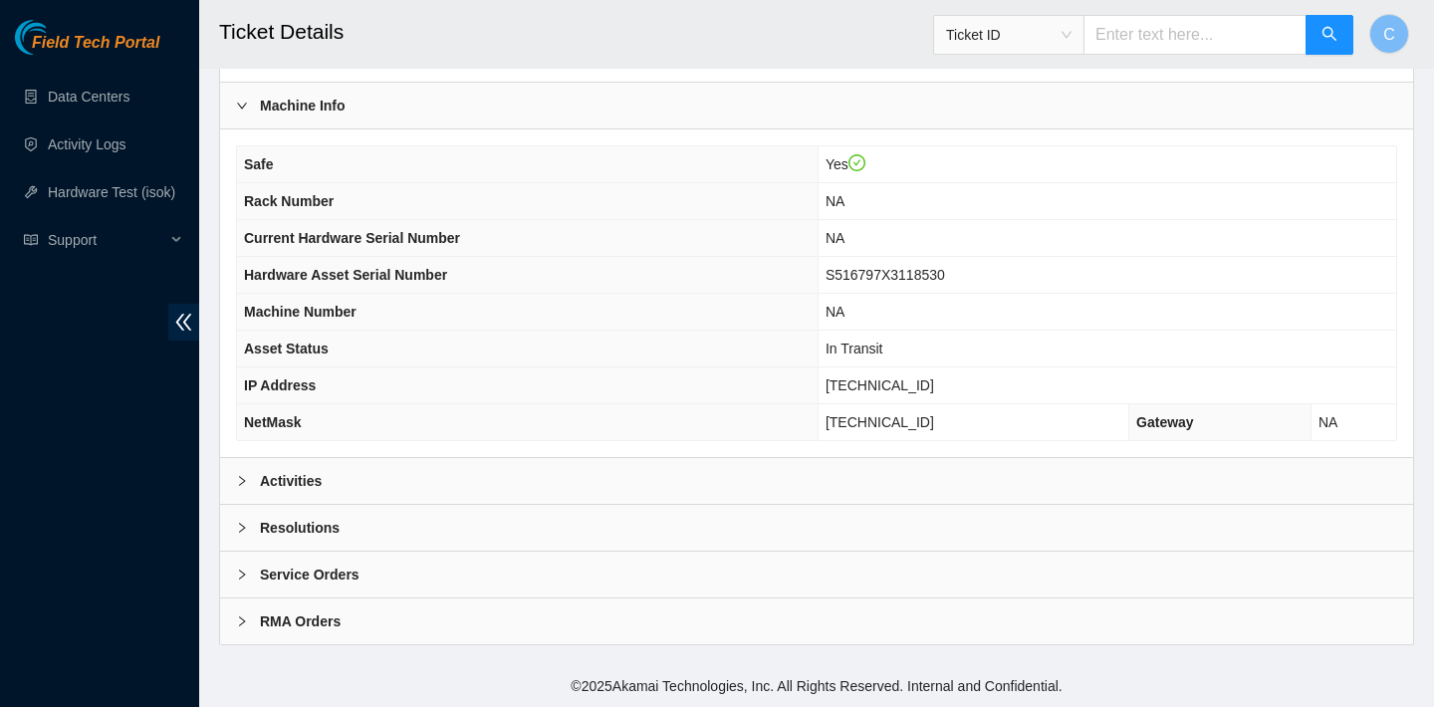
click at [489, 466] on div "Activities" at bounding box center [816, 481] width 1193 height 46
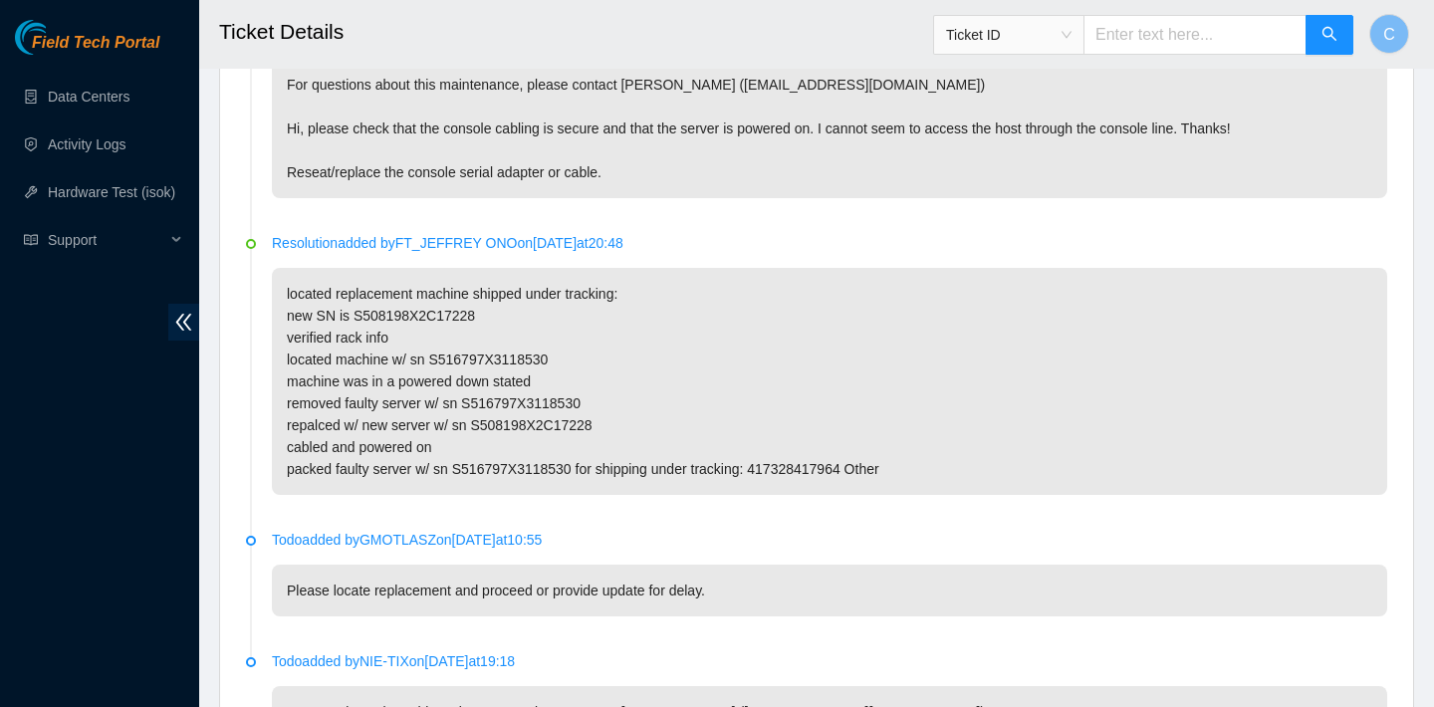
scroll to position [973, 0]
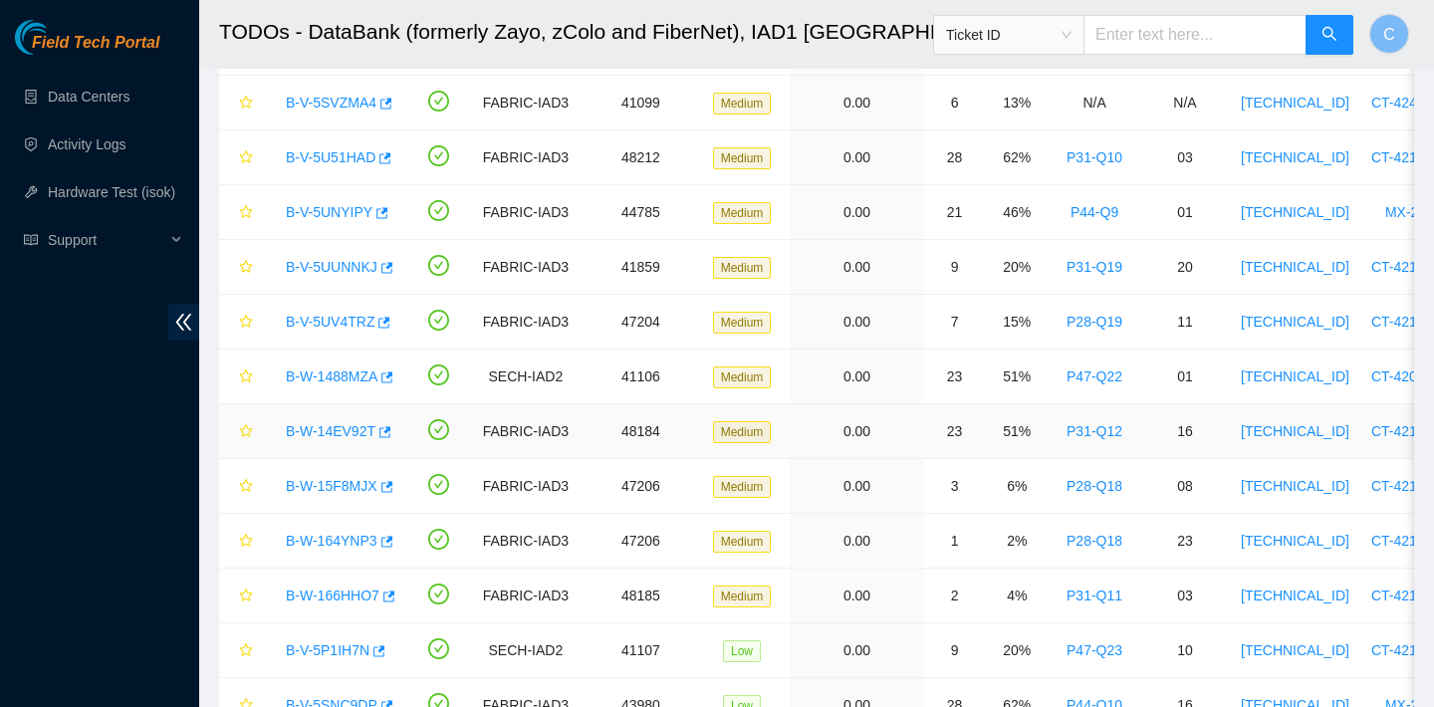
scroll to position [268, 0]
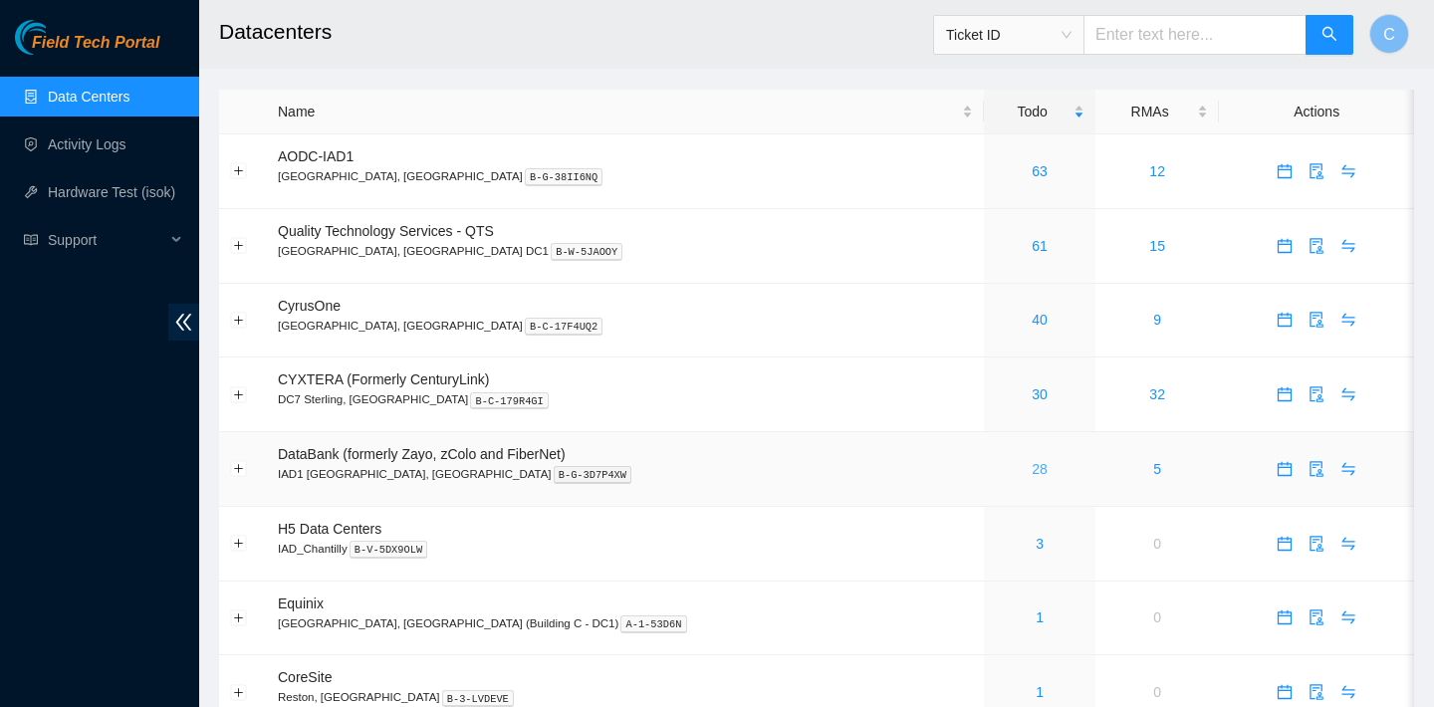
click at [1031, 466] on link "28" at bounding box center [1039, 469] width 16 height 16
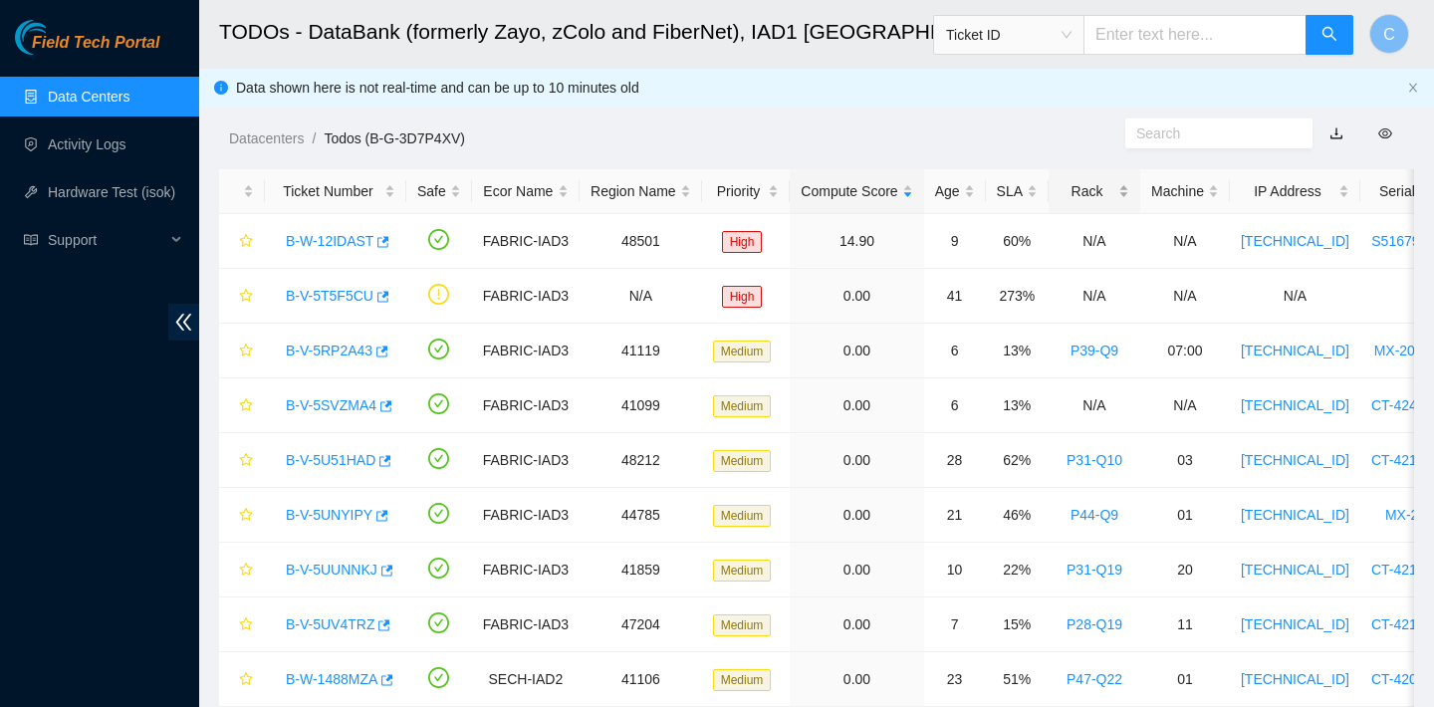
click at [1090, 194] on div "Rack" at bounding box center [1094, 191] width 70 height 22
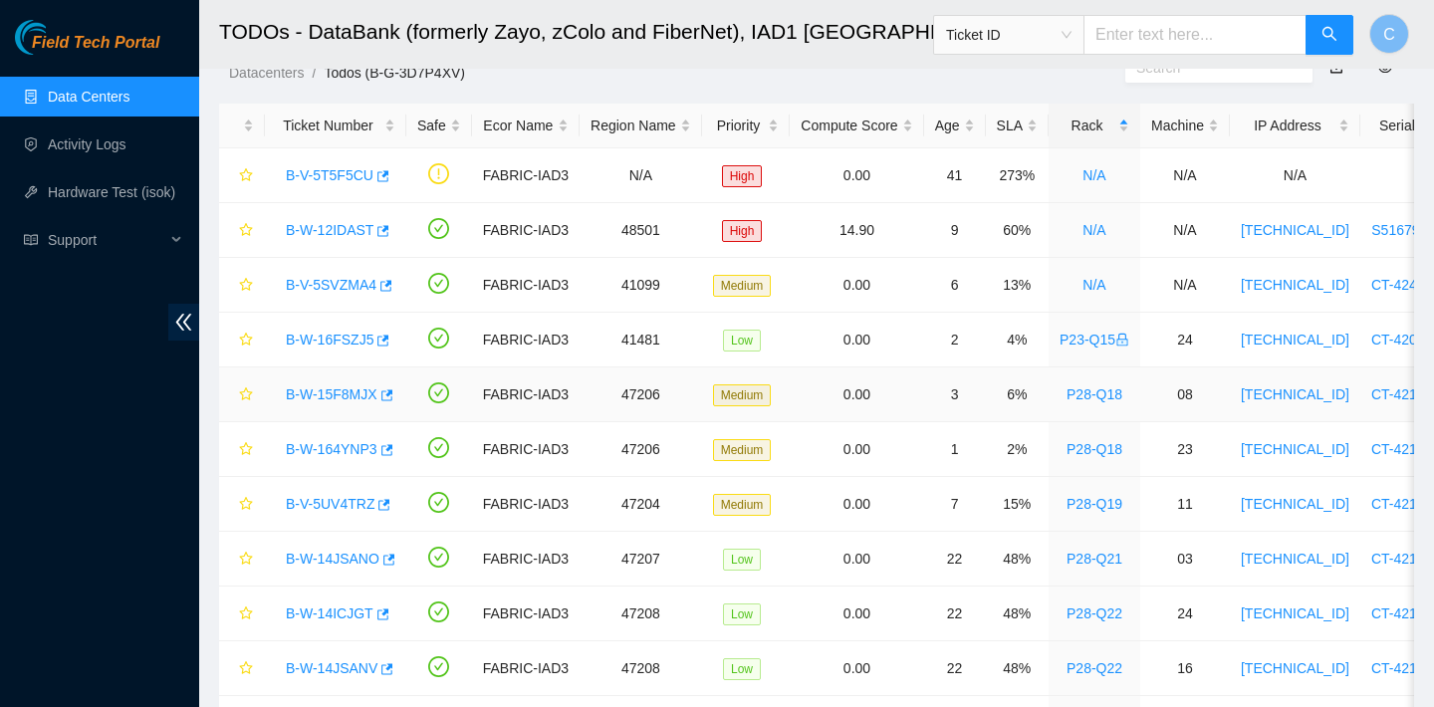
scroll to position [50, 0]
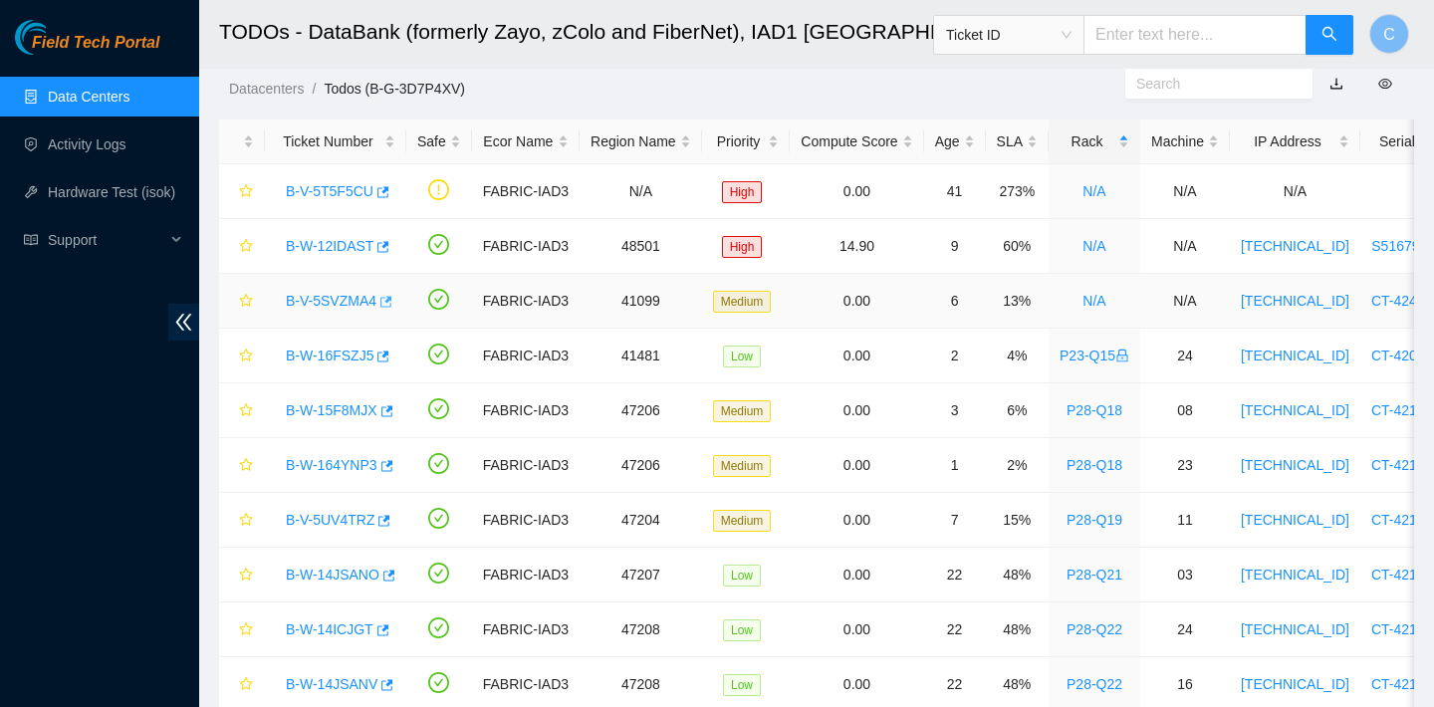
click at [392, 300] on icon "button" at bounding box center [386, 301] width 12 height 11
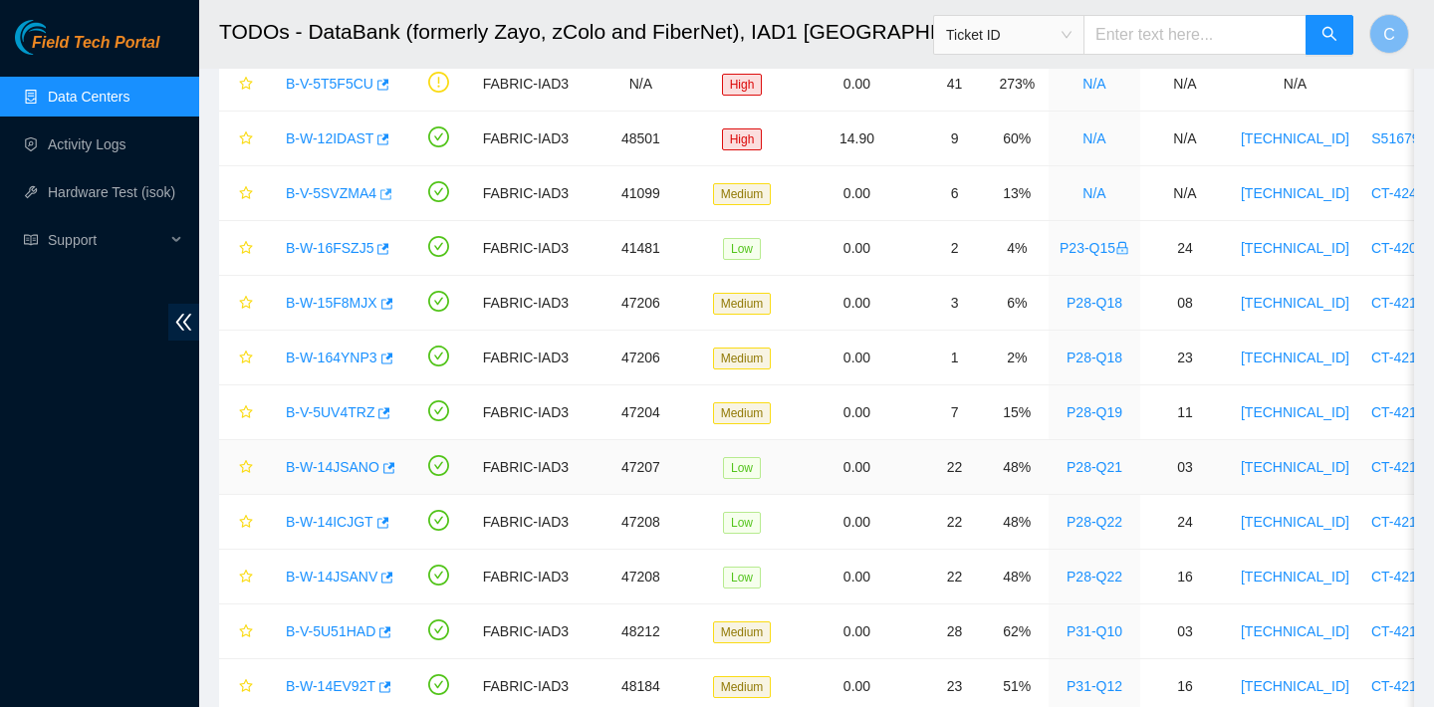
scroll to position [159, 0]
click at [391, 462] on icon "button" at bounding box center [387, 466] width 14 height 14
click at [380, 523] on icon "button" at bounding box center [383, 520] width 12 height 11
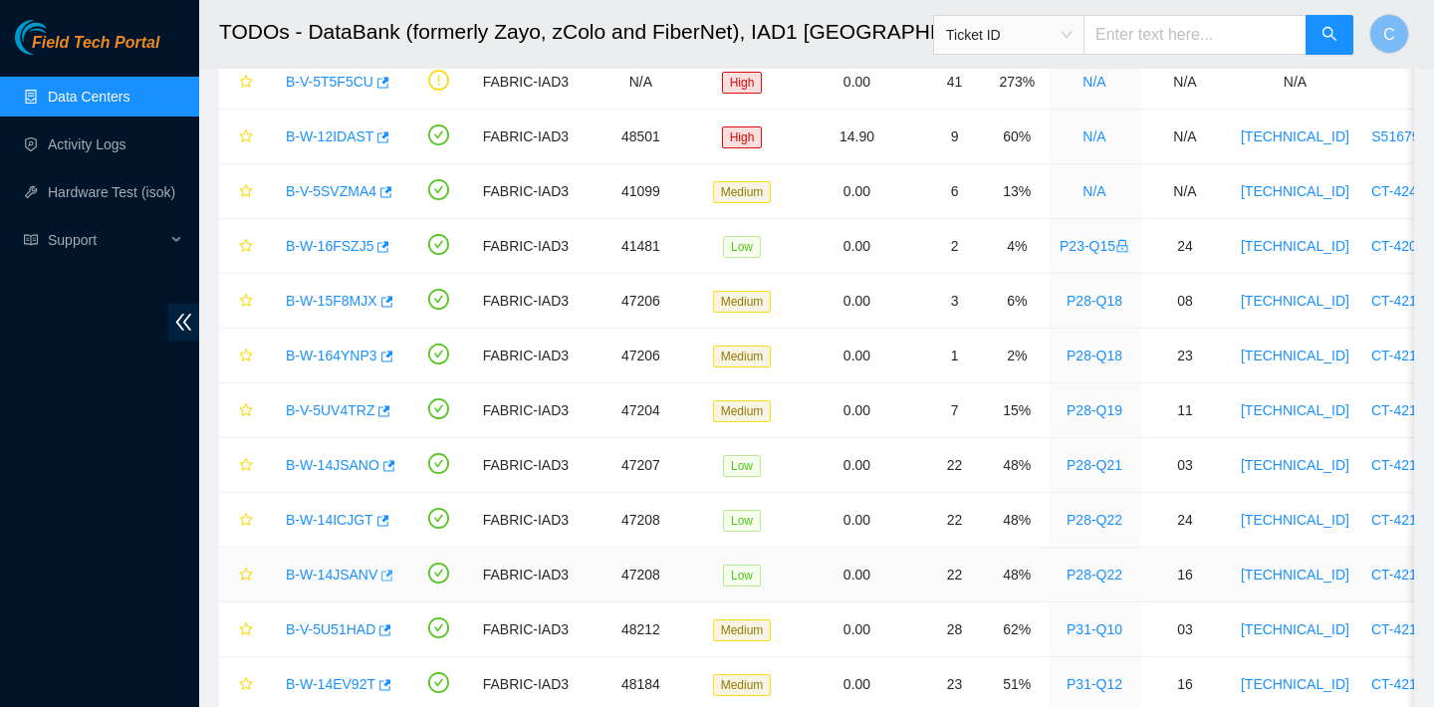
click at [392, 573] on icon "button" at bounding box center [387, 574] width 12 height 11
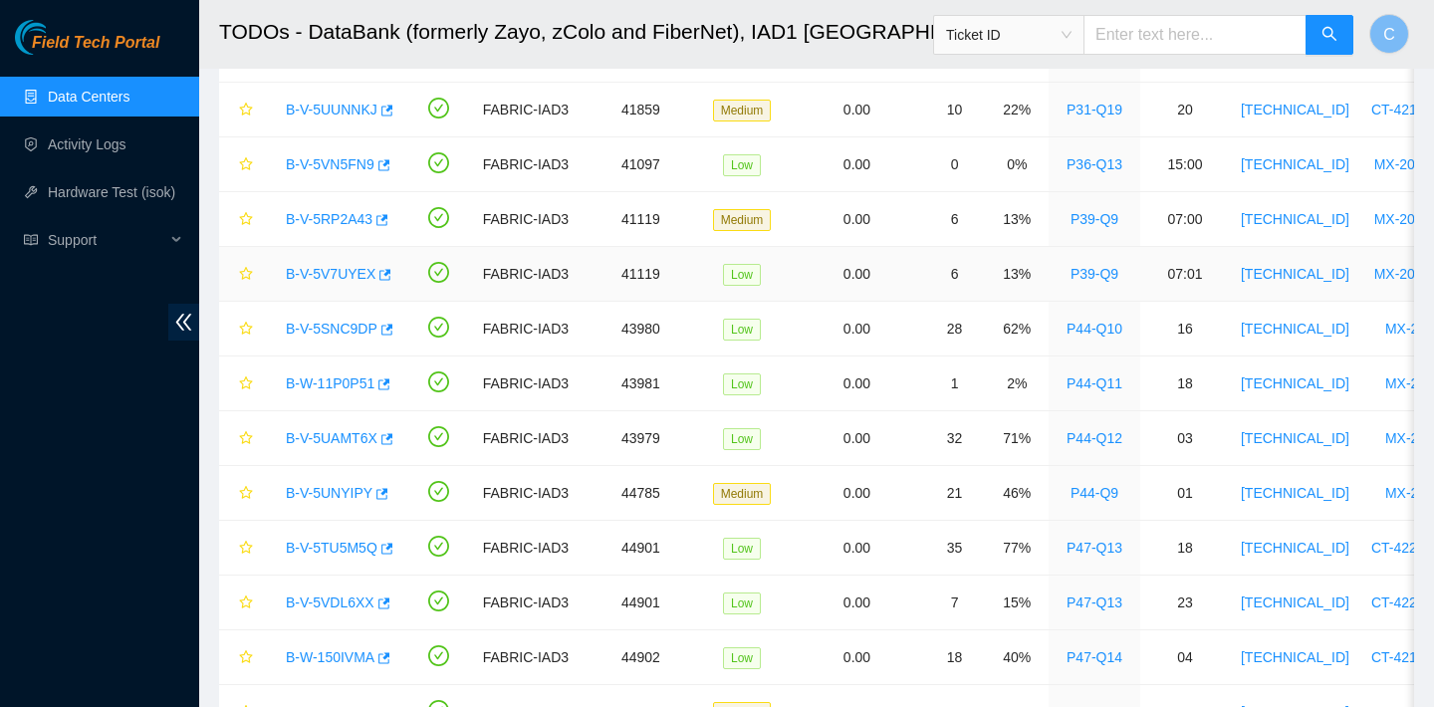
scroll to position [798, 0]
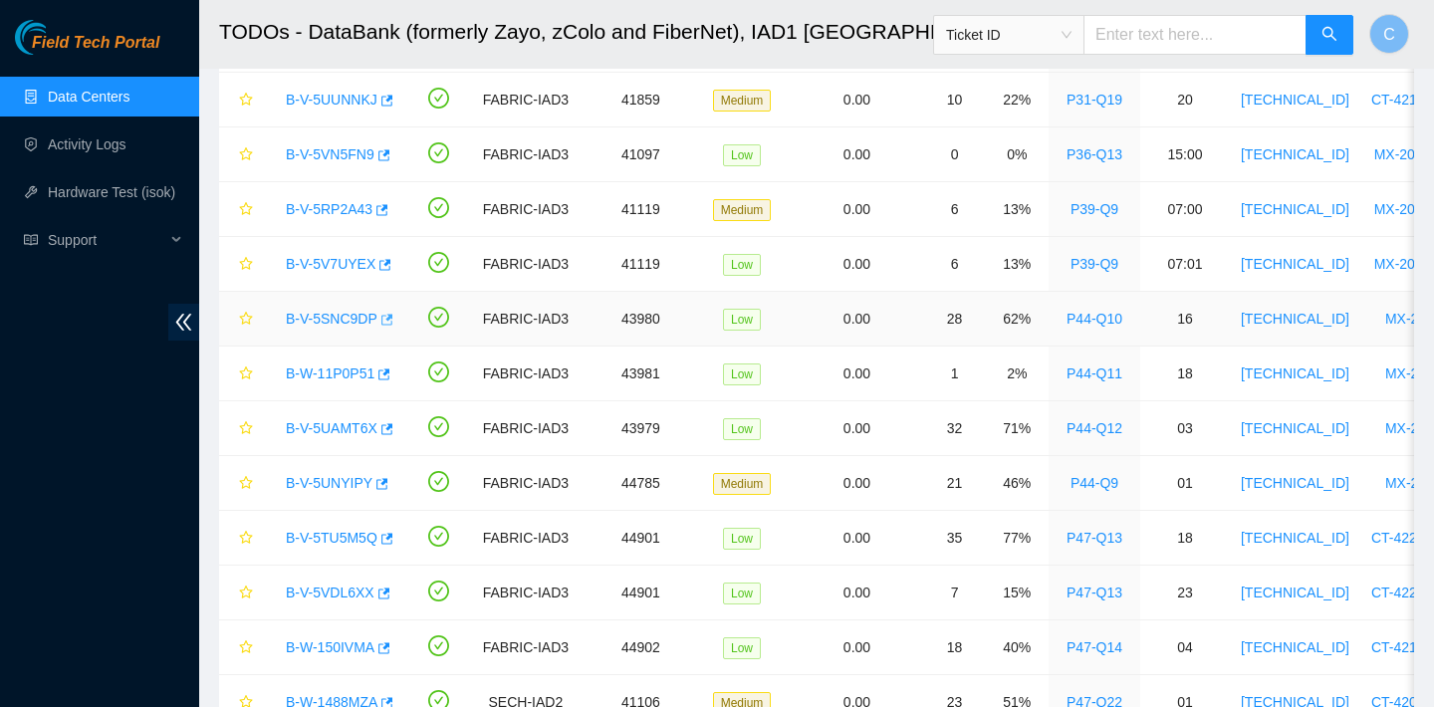
click at [388, 322] on icon "button" at bounding box center [385, 320] width 14 height 14
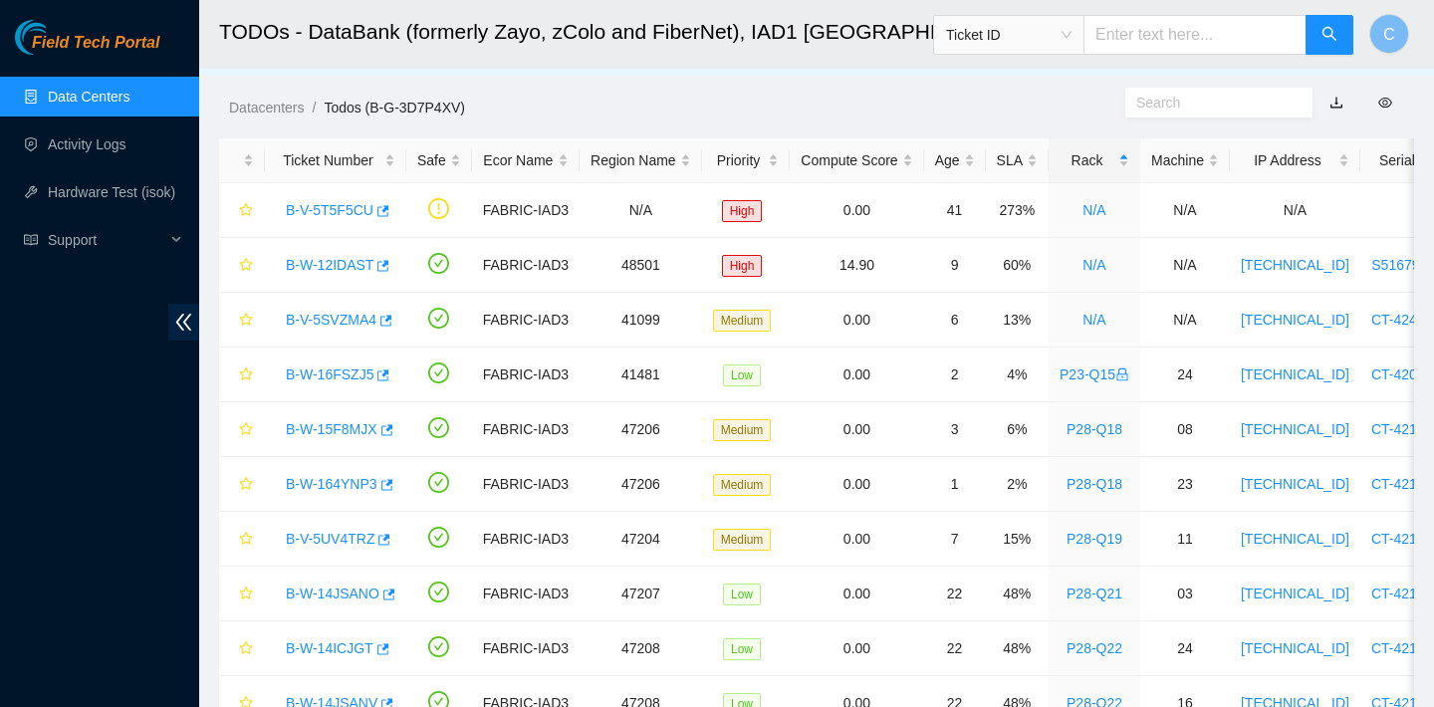
scroll to position [0, 0]
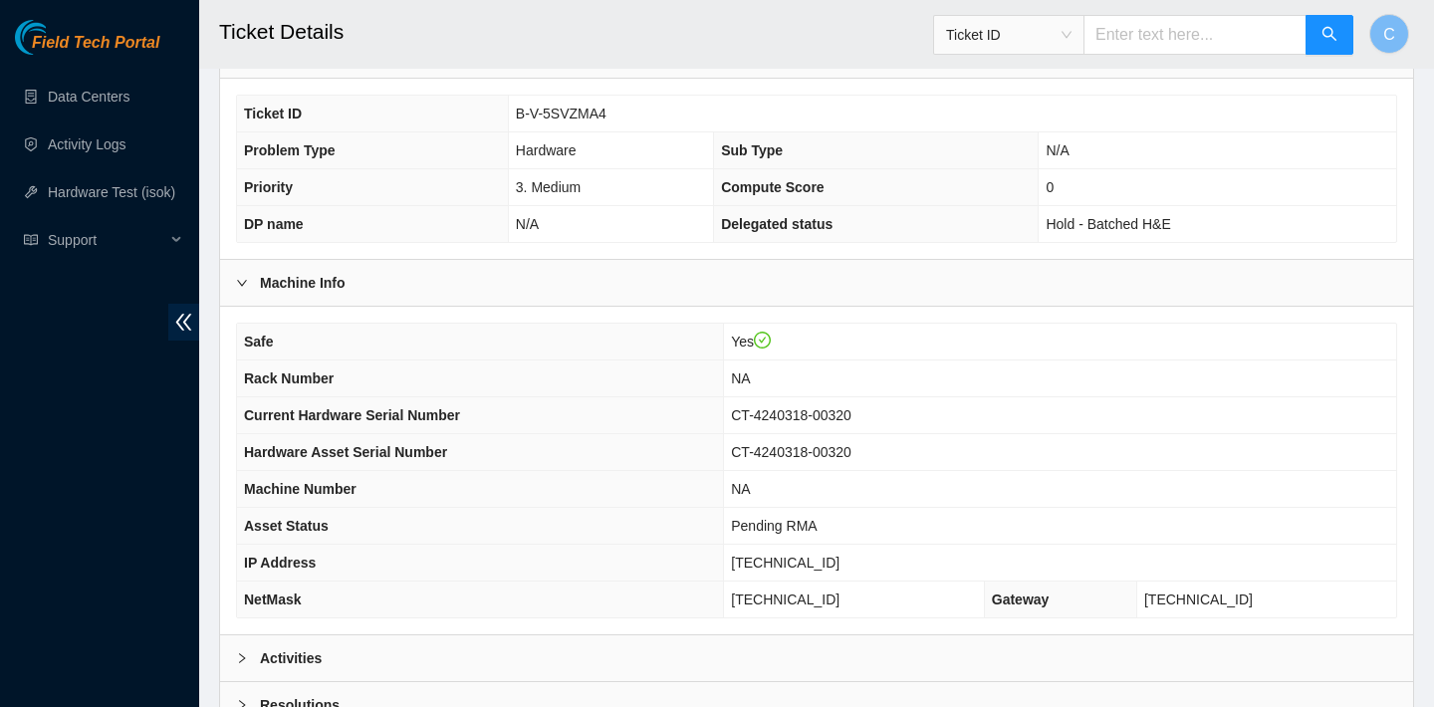
scroll to position [578, 0]
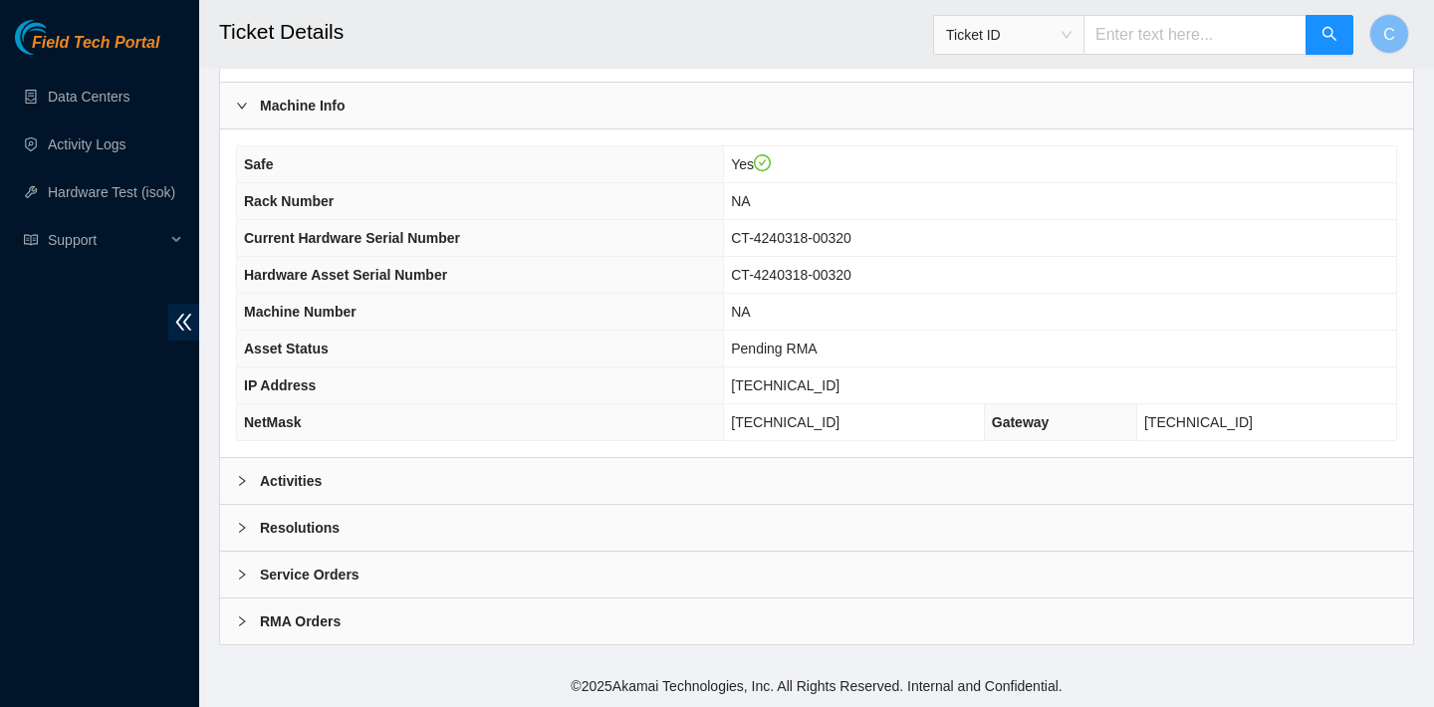
click at [646, 464] on div "Activities" at bounding box center [816, 481] width 1193 height 46
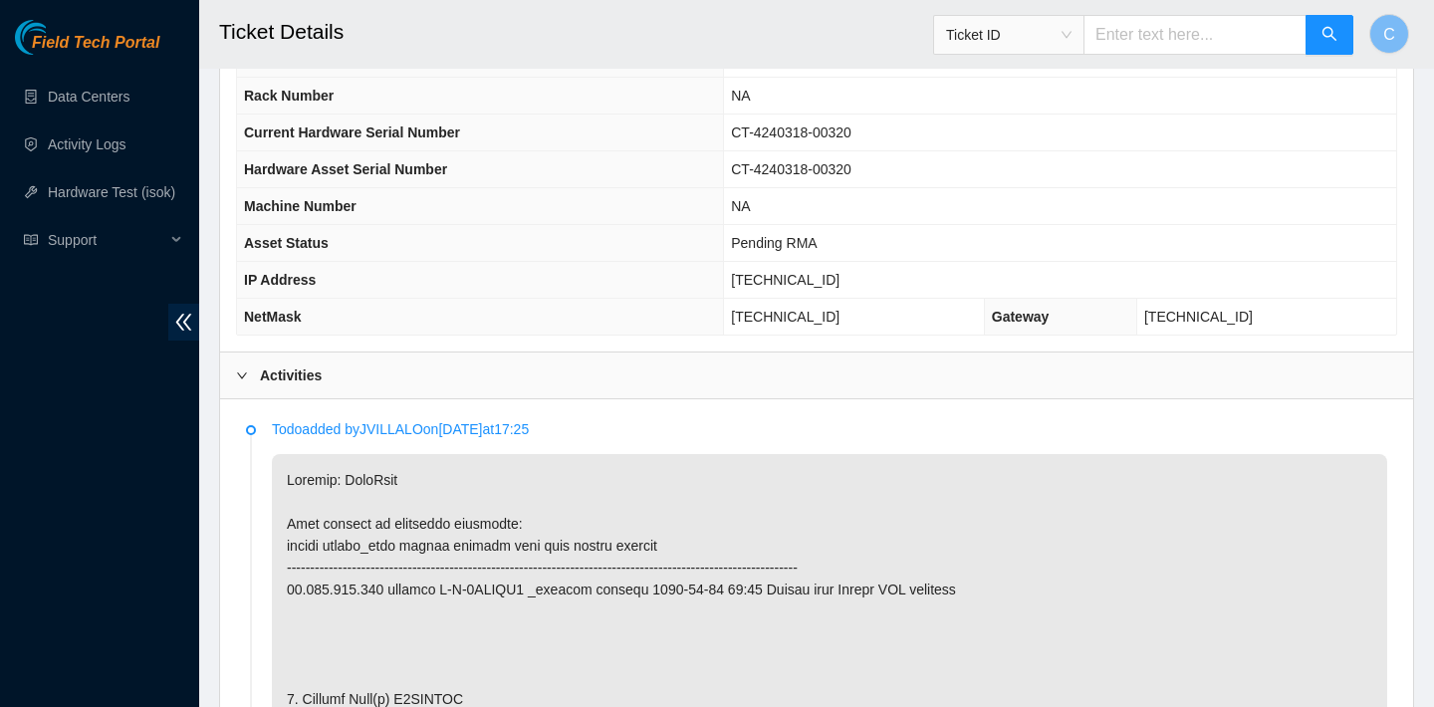
scroll to position [613, 0]
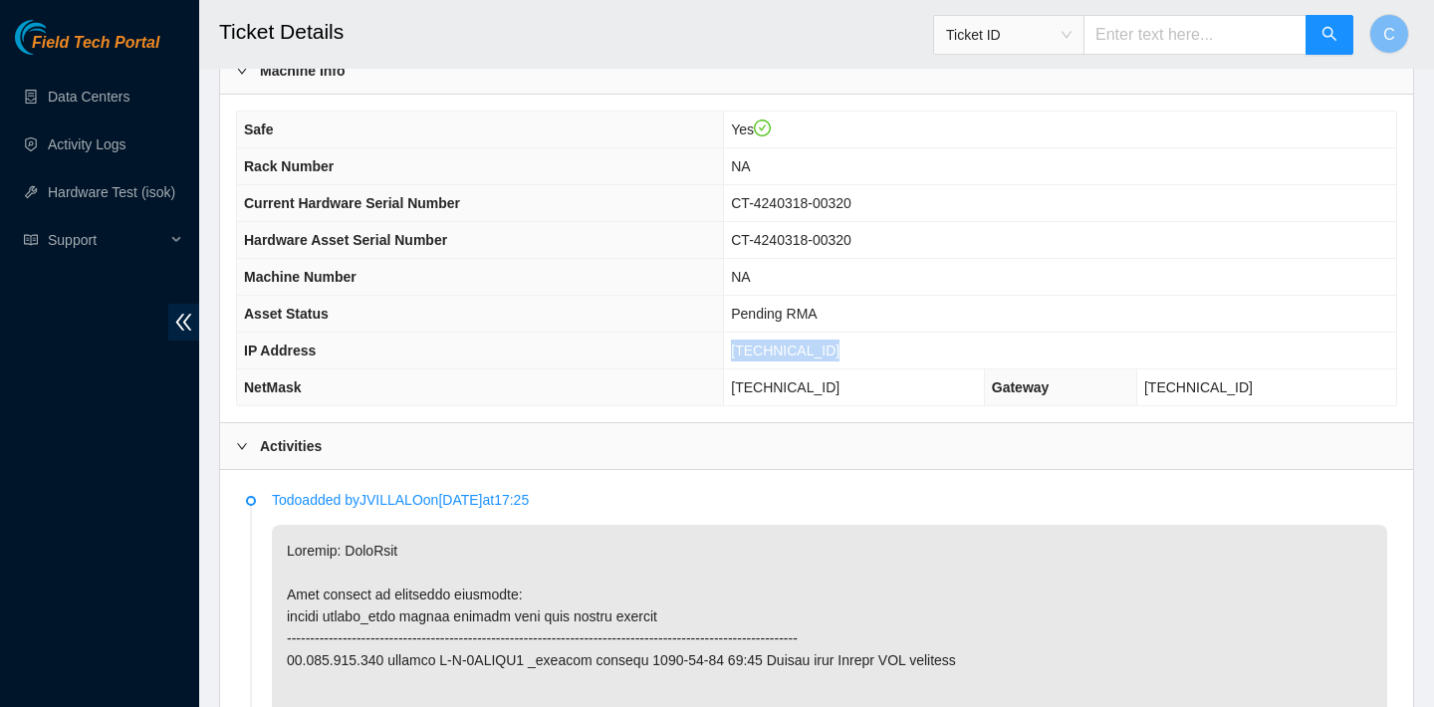
drag, startPoint x: 846, startPoint y: 343, endPoint x: 739, endPoint y: 348, distance: 107.6
click at [739, 348] on td "[TECHNICAL_ID]" at bounding box center [1060, 351] width 672 height 37
copy span "3.218.223.212"
click at [734, 350] on span "[TECHNICAL_ID]" at bounding box center [785, 350] width 109 height 16
drag, startPoint x: 734, startPoint y: 350, endPoint x: 840, endPoint y: 351, distance: 106.5
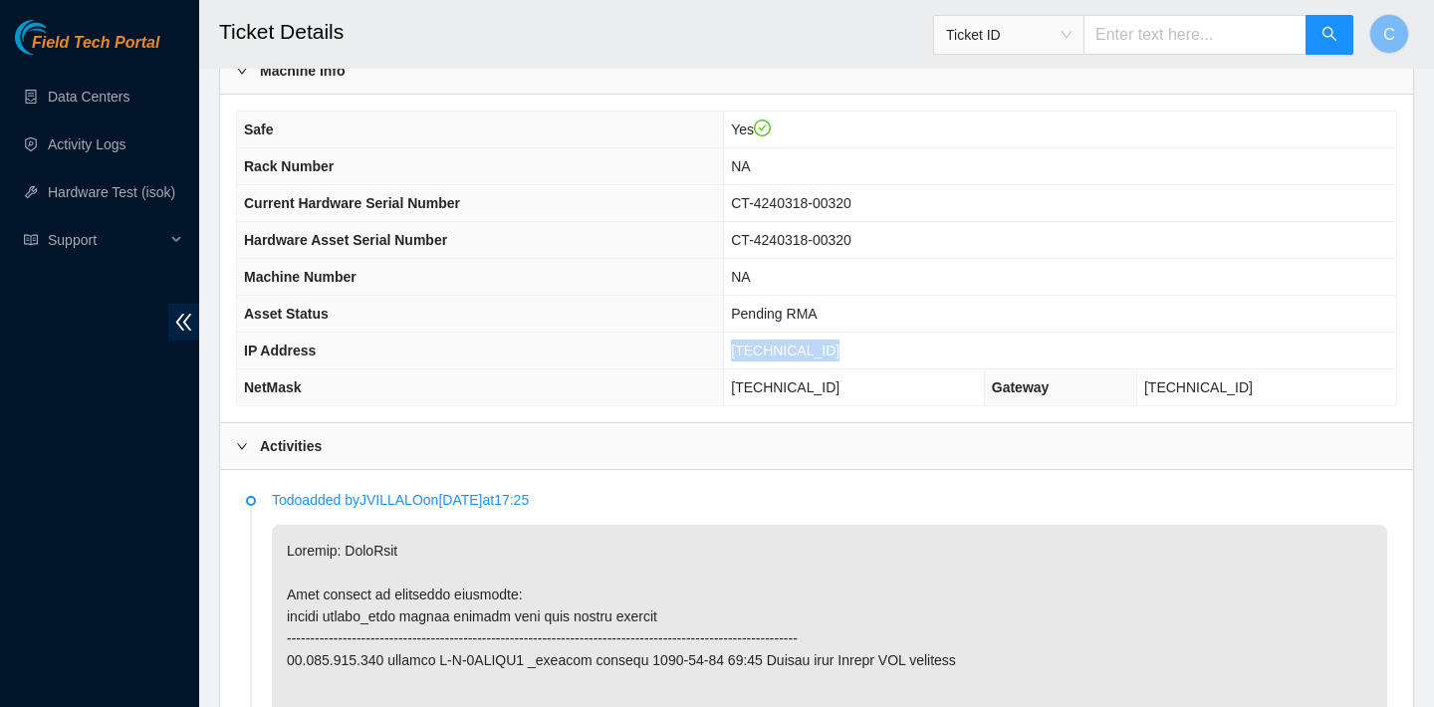
click at [839, 351] on span "[TECHNICAL_ID]" at bounding box center [785, 350] width 109 height 16
copy span "[TECHNICAL_ID]"
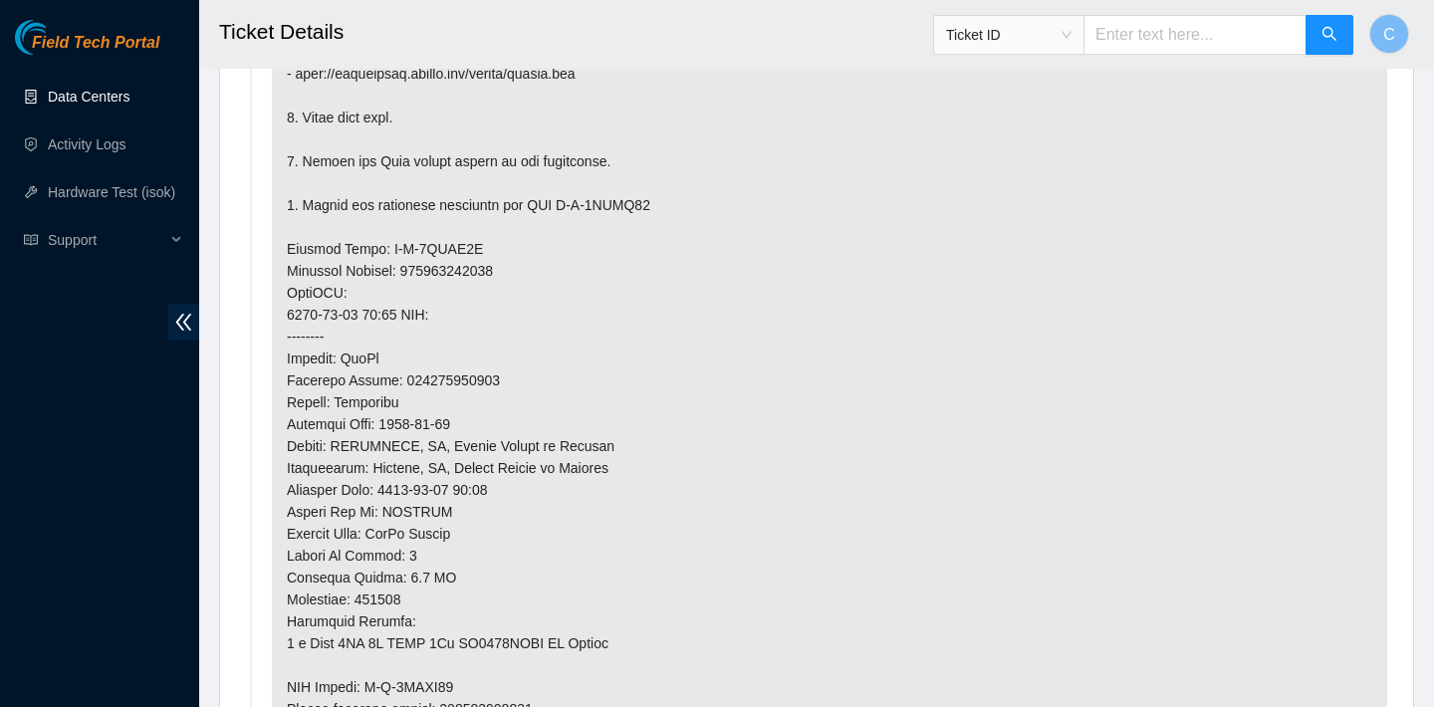
scroll to position [1467, 0]
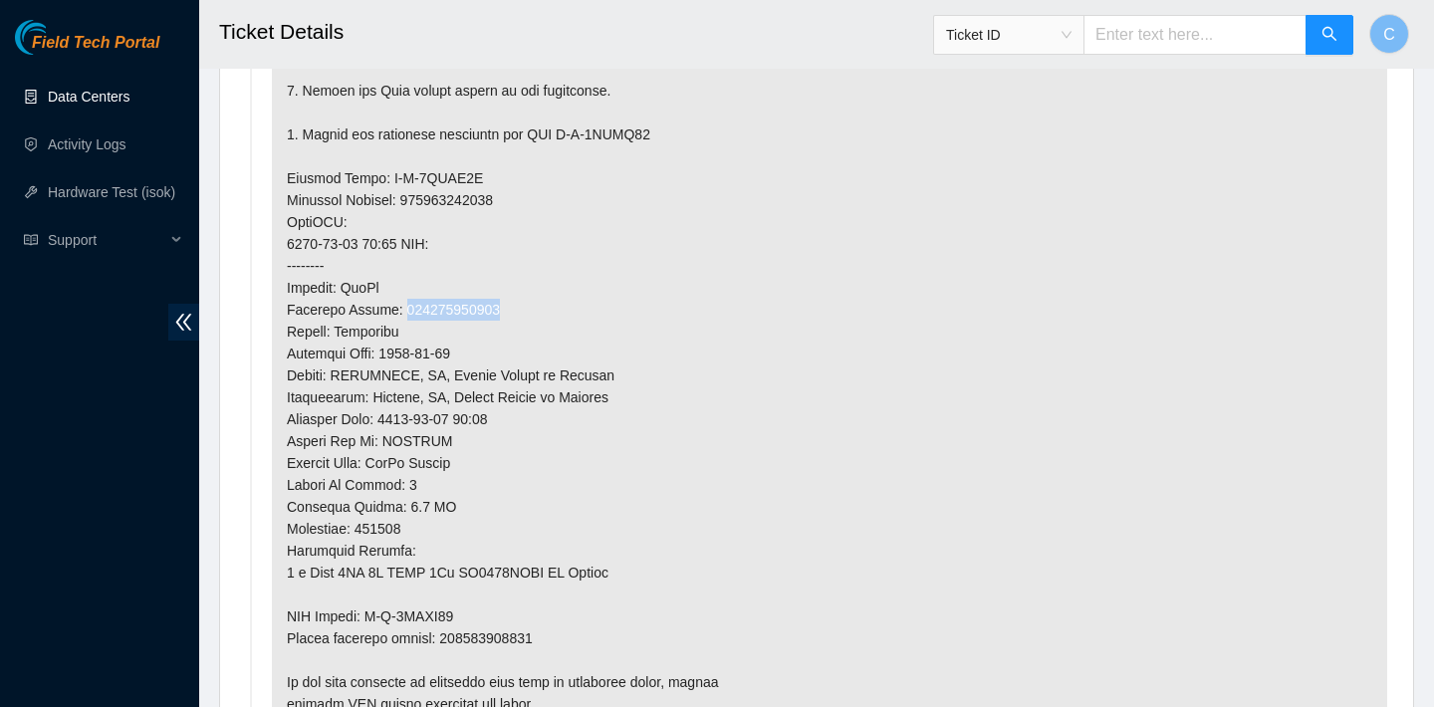
drag, startPoint x: 516, startPoint y: 307, endPoint x: 405, endPoint y: 307, distance: 110.5
click at [405, 307] on p at bounding box center [829, 199] width 1115 height 1059
copy p "463470053040"
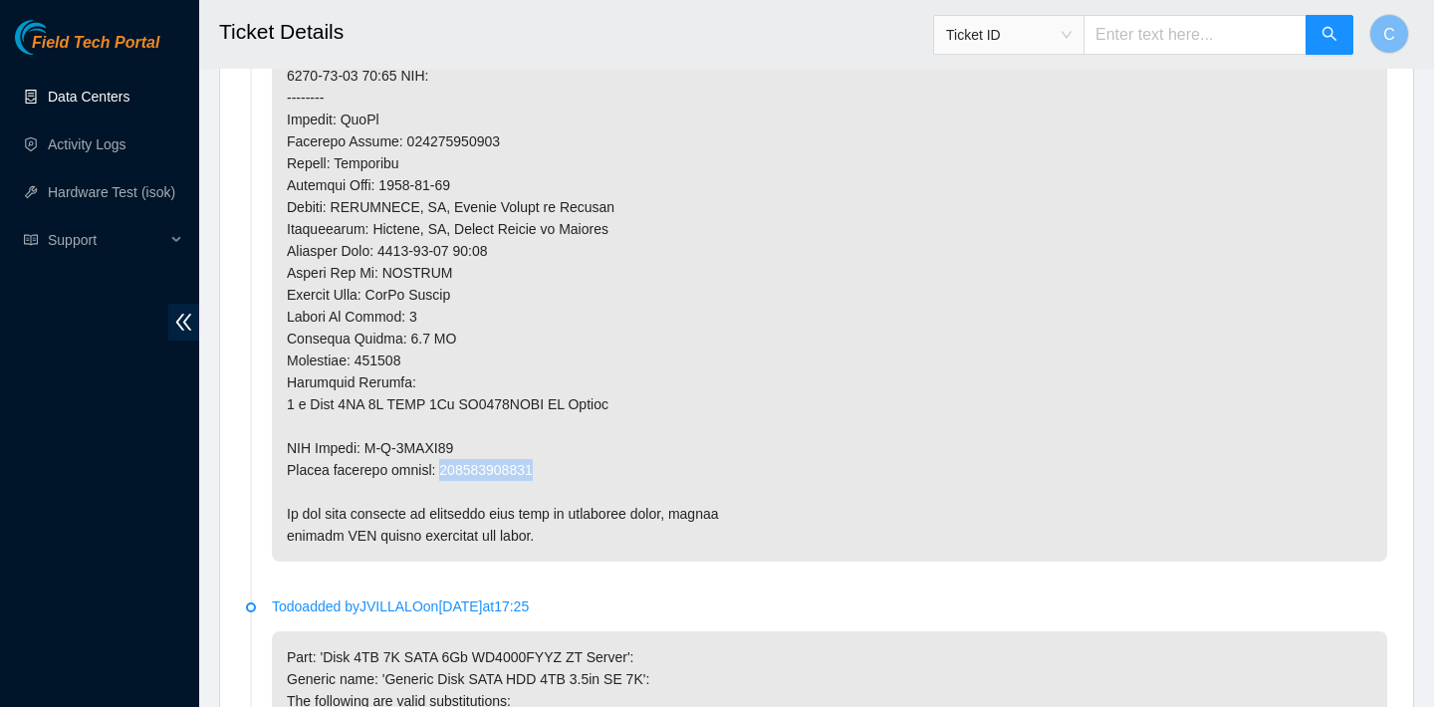
drag, startPoint x: 549, startPoint y: 468, endPoint x: 447, endPoint y: 469, distance: 101.6
click at [447, 469] on p at bounding box center [829, 31] width 1115 height 1059
copy p "463470053051"
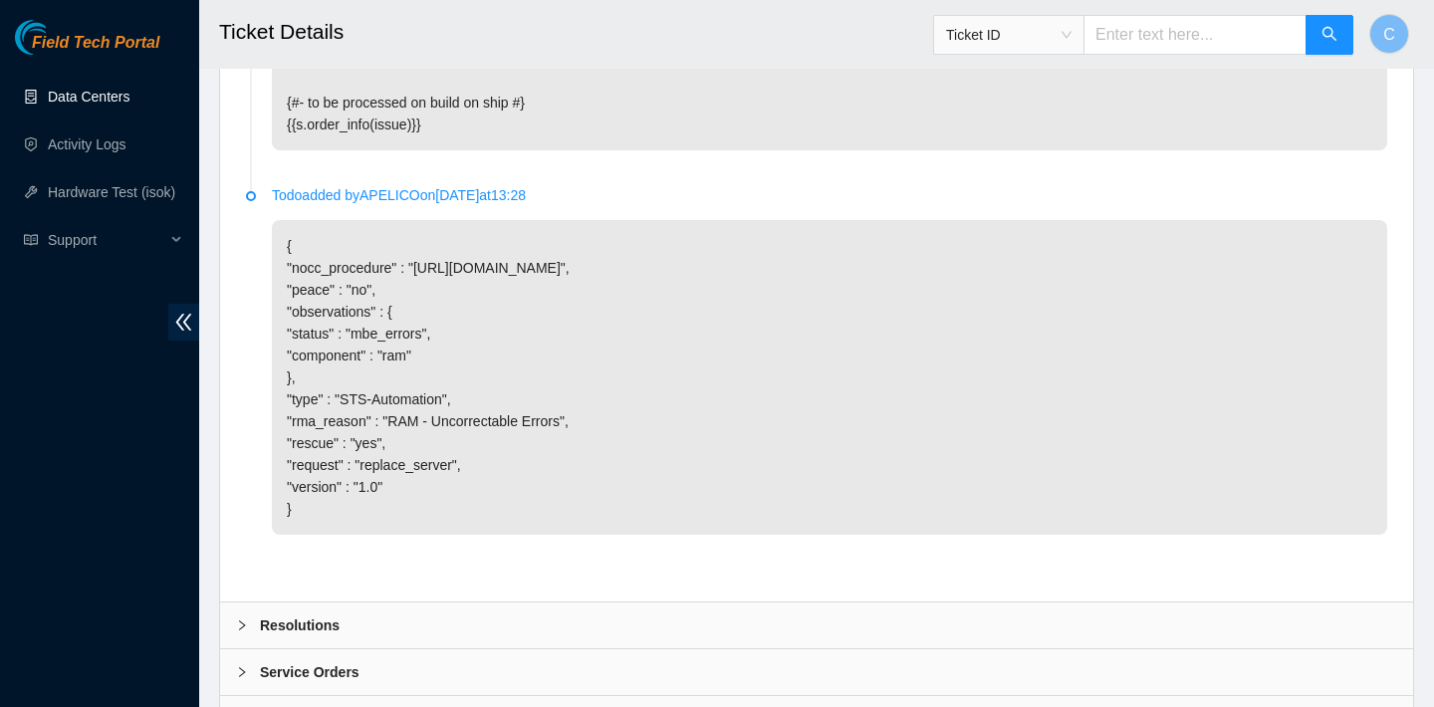
scroll to position [6662, 0]
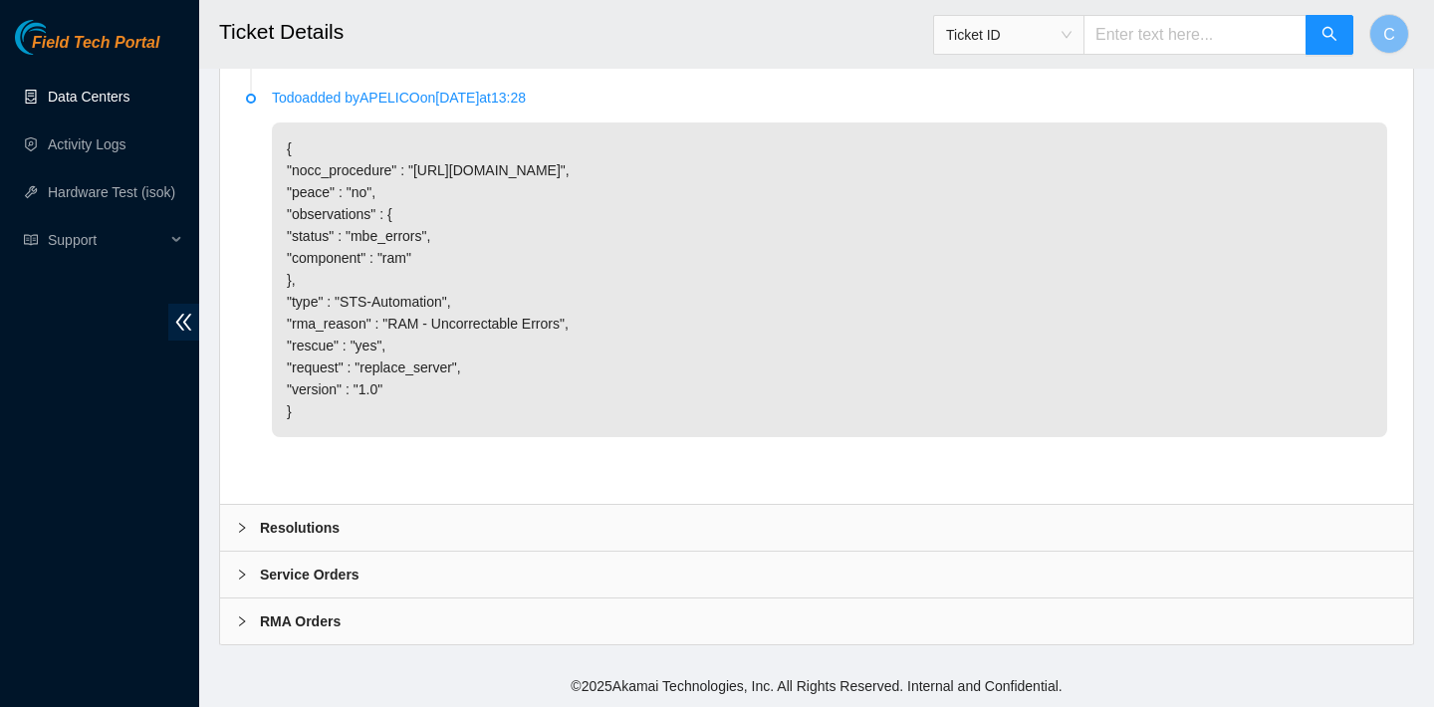
click at [605, 513] on div "Resolutions" at bounding box center [816, 528] width 1193 height 46
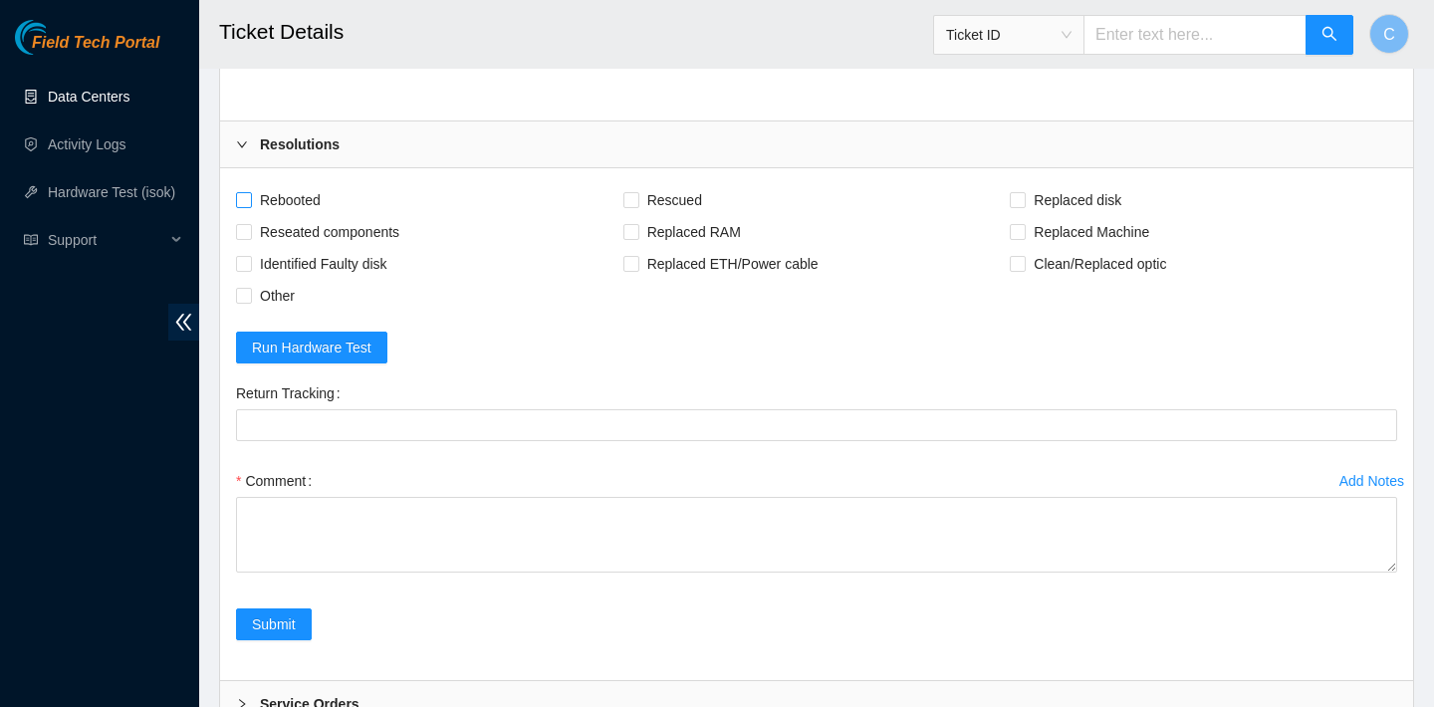
scroll to position [6874, 0]
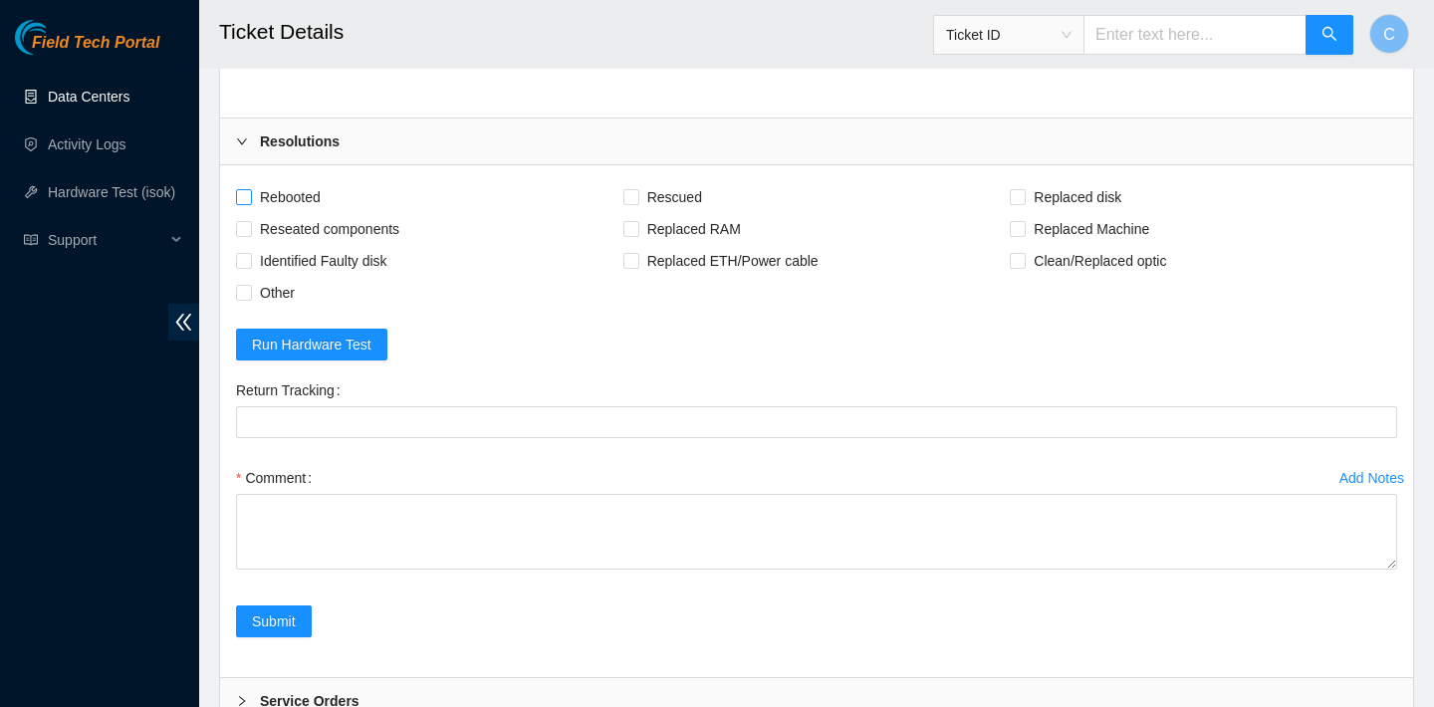
click at [315, 213] on span "Rebooted" at bounding box center [290, 197] width 77 height 32
click at [250, 203] on input "Rebooted" at bounding box center [243, 196] width 14 height 14
checkbox input "true"
click at [659, 213] on span "Rescued" at bounding box center [674, 197] width 71 height 32
click at [637, 203] on input "Rescued" at bounding box center [630, 196] width 14 height 14
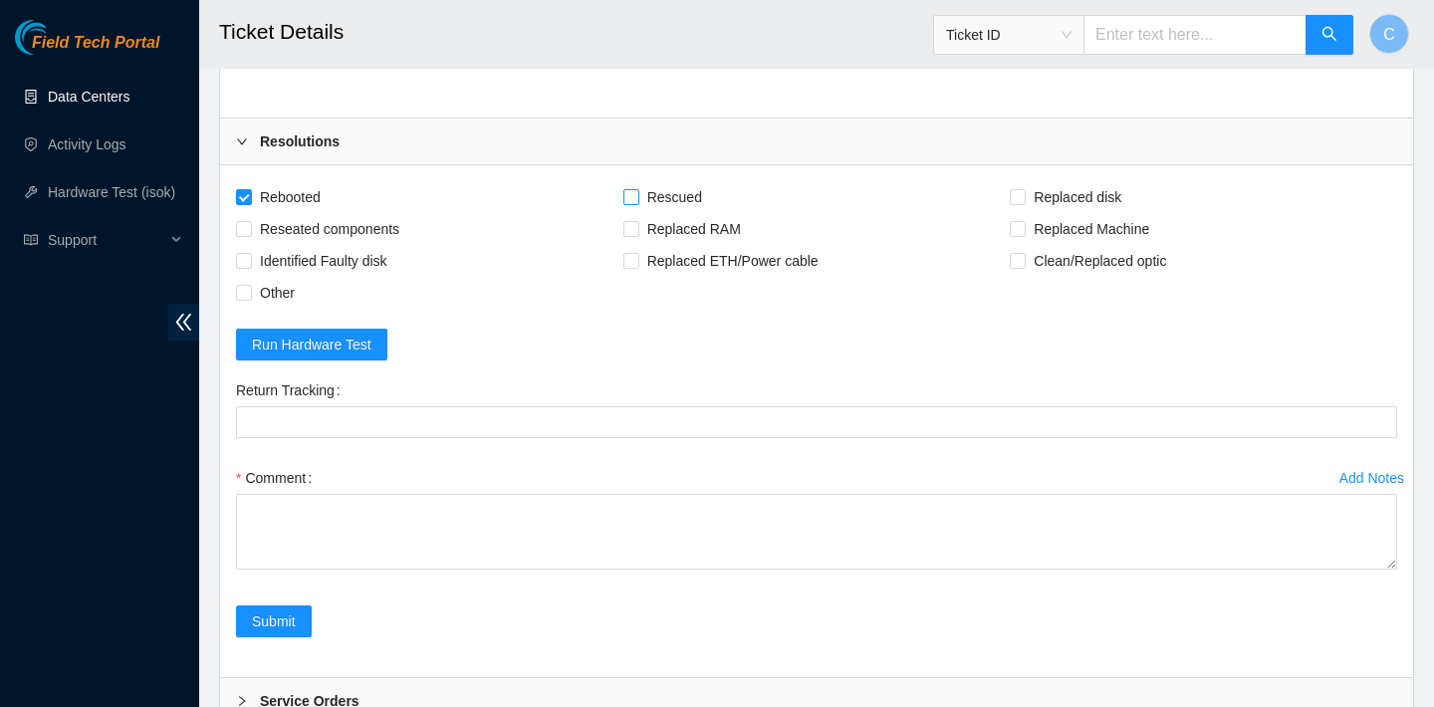
checkbox input "true"
click at [1077, 213] on span "Replaced disk" at bounding box center [1077, 197] width 104 height 32
click at [1023, 203] on input "Replaced disk" at bounding box center [1017, 196] width 14 height 14
checkbox input "true"
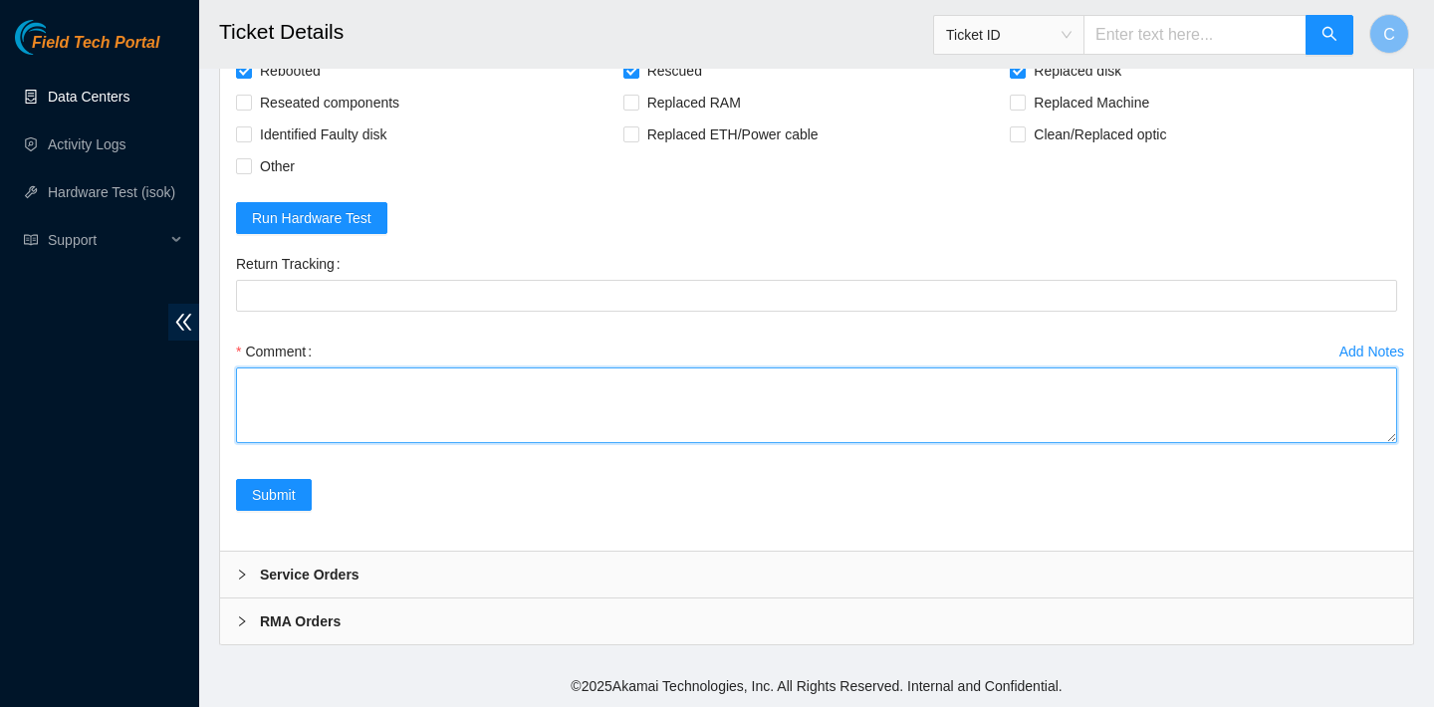
click at [593, 443] on textarea "Comment" at bounding box center [816, 405] width 1161 height 76
type textarea "verified SN replaced old disk with new disk SN: WCC136KTJRF rebooted rescued re…"
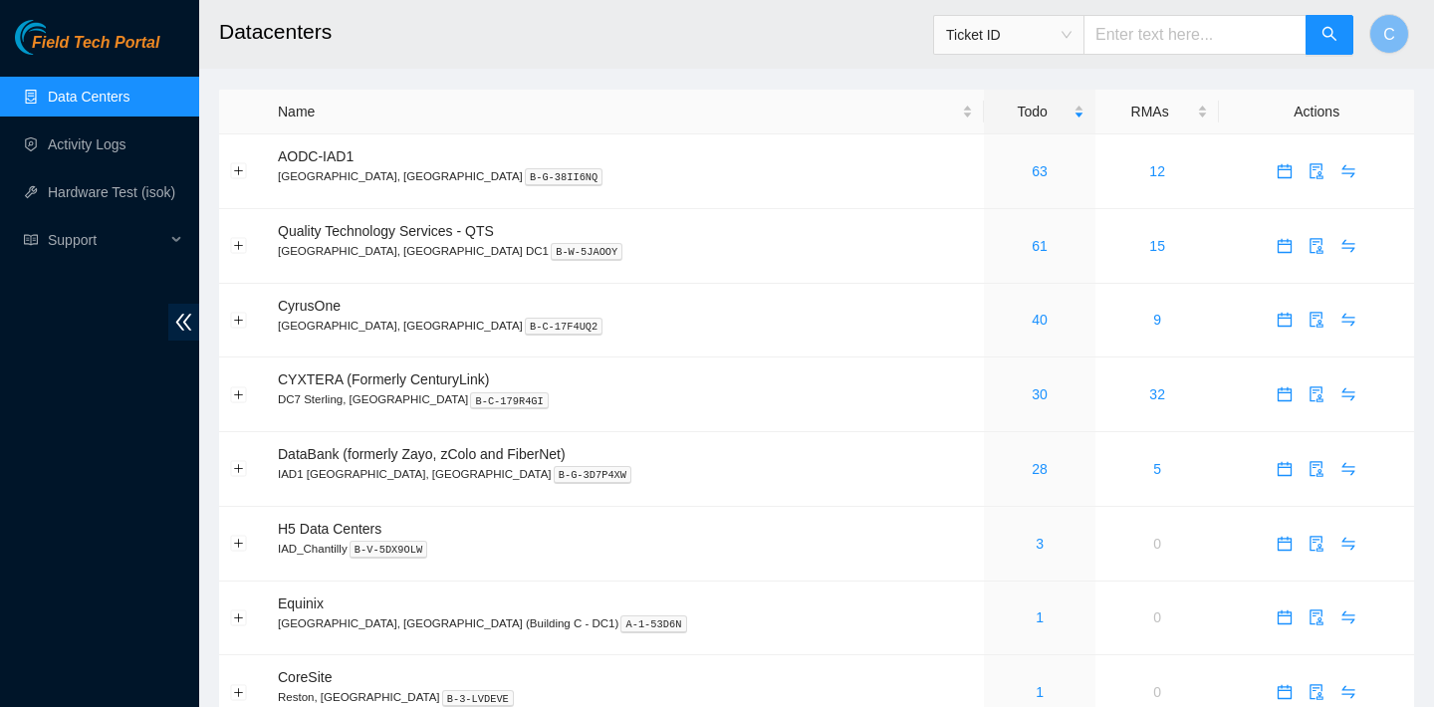
click at [1168, 37] on input "text" at bounding box center [1194, 35] width 223 height 40
paste input "[TECHNICAL_ID]"
click at [1071, 33] on span "Ticket ID" at bounding box center [1008, 35] width 125 height 30
type input "23.218.223.212"
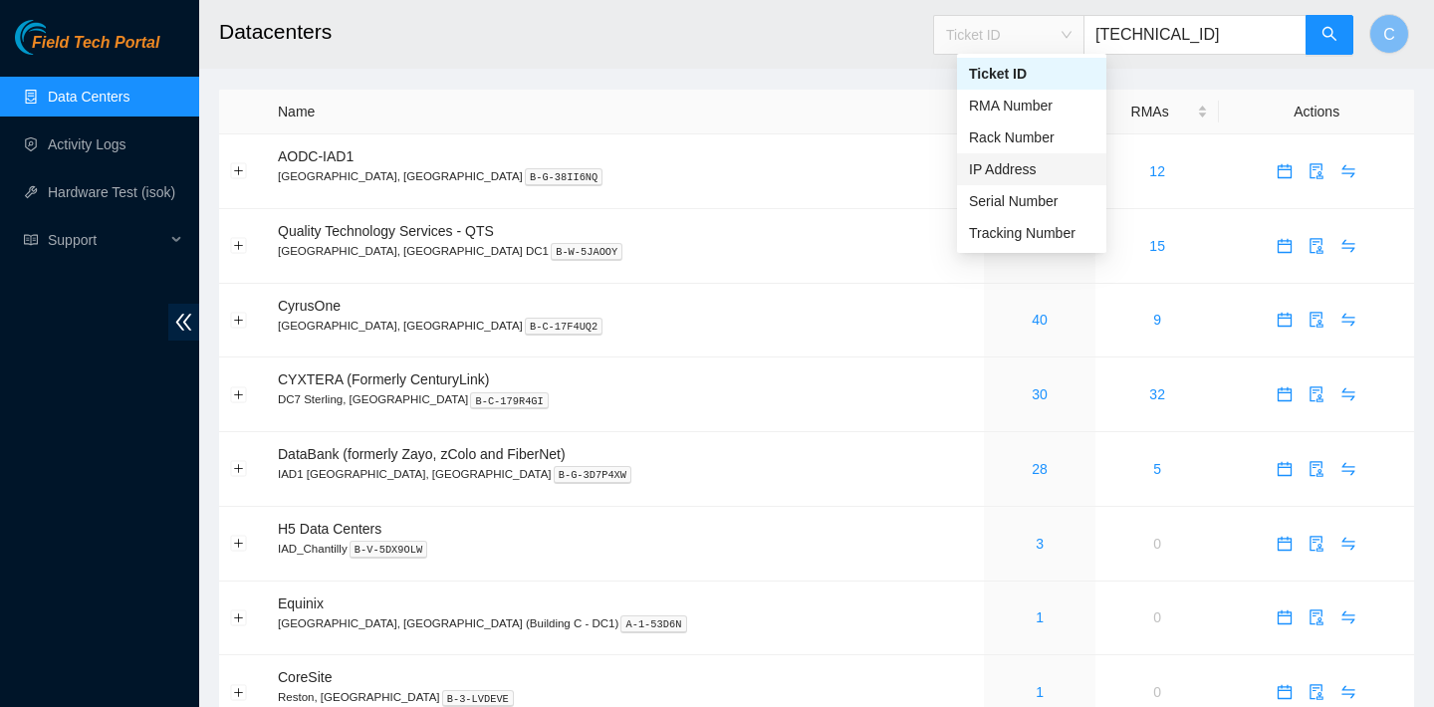
click at [1031, 163] on div "IP Address" at bounding box center [1031, 169] width 125 height 22
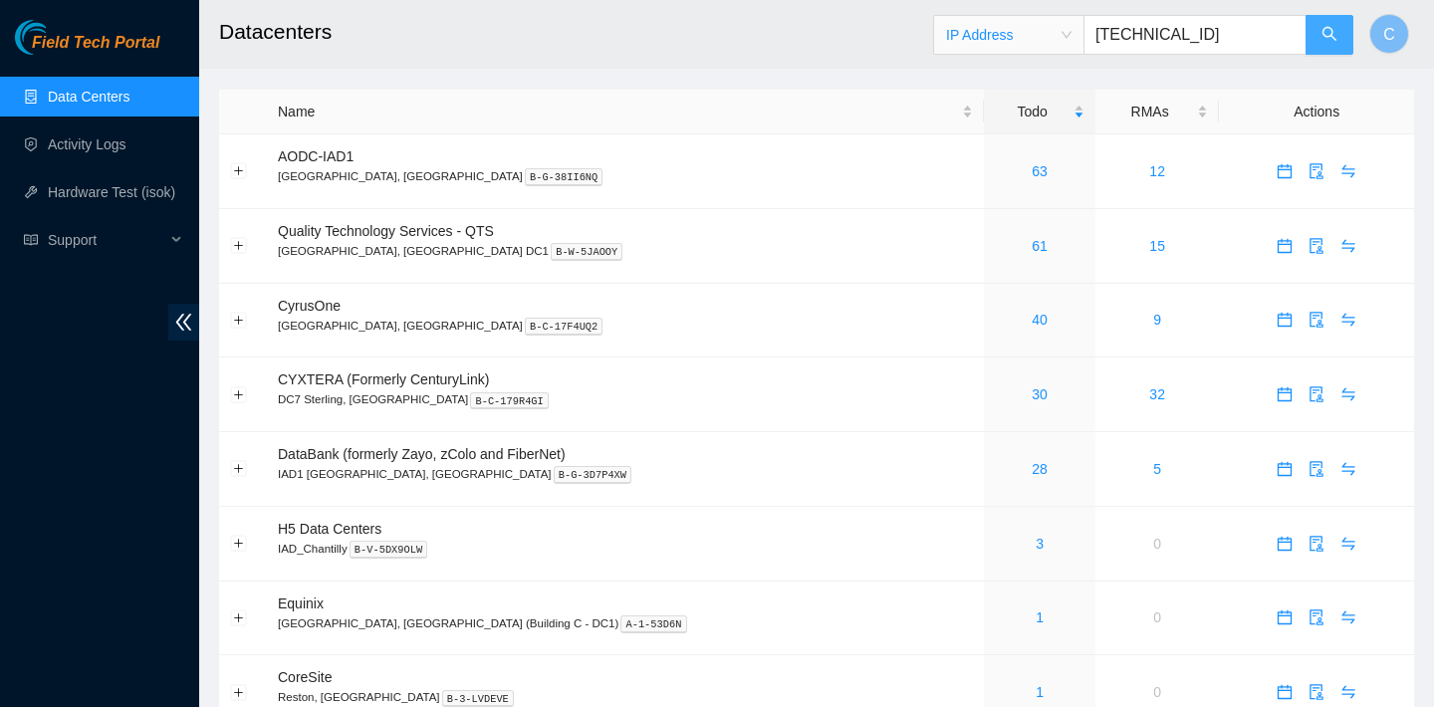
click at [1346, 33] on button "button" at bounding box center [1329, 35] width 48 height 40
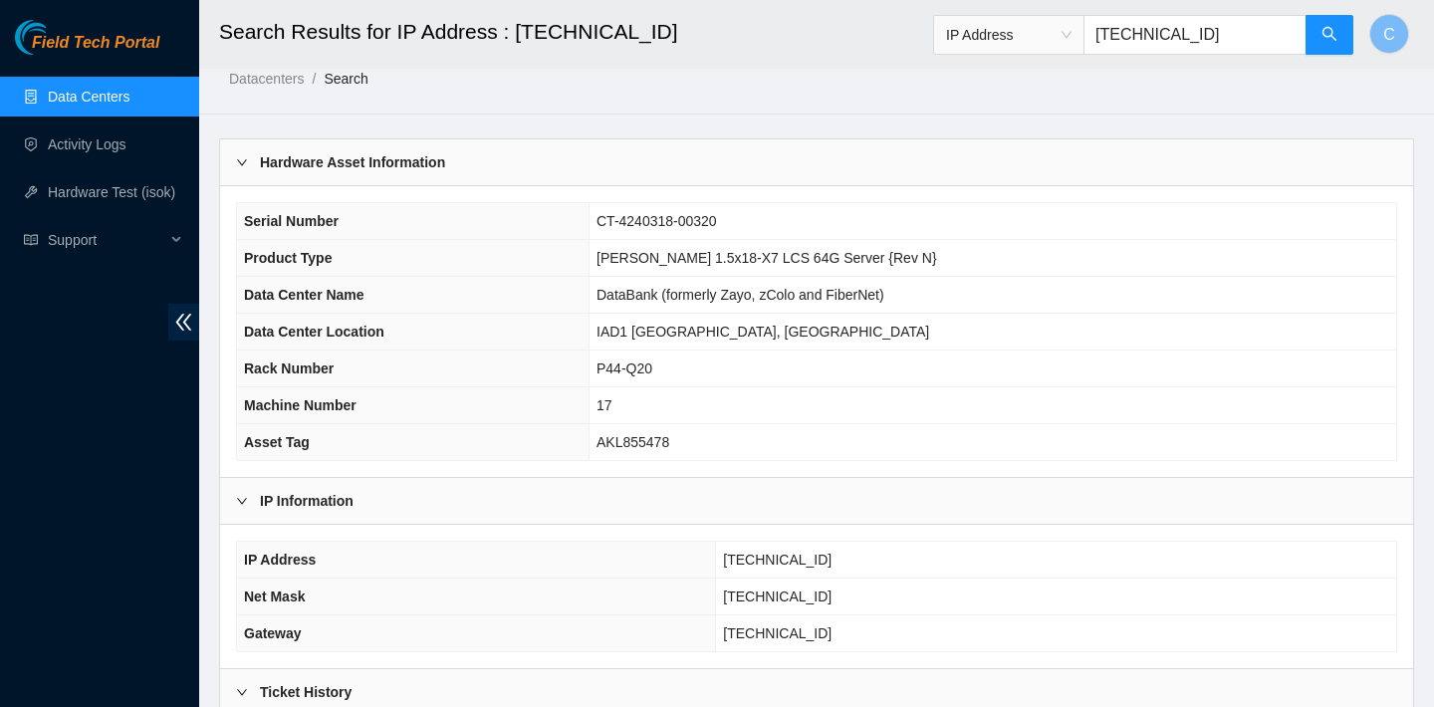
scroll to position [33, 0]
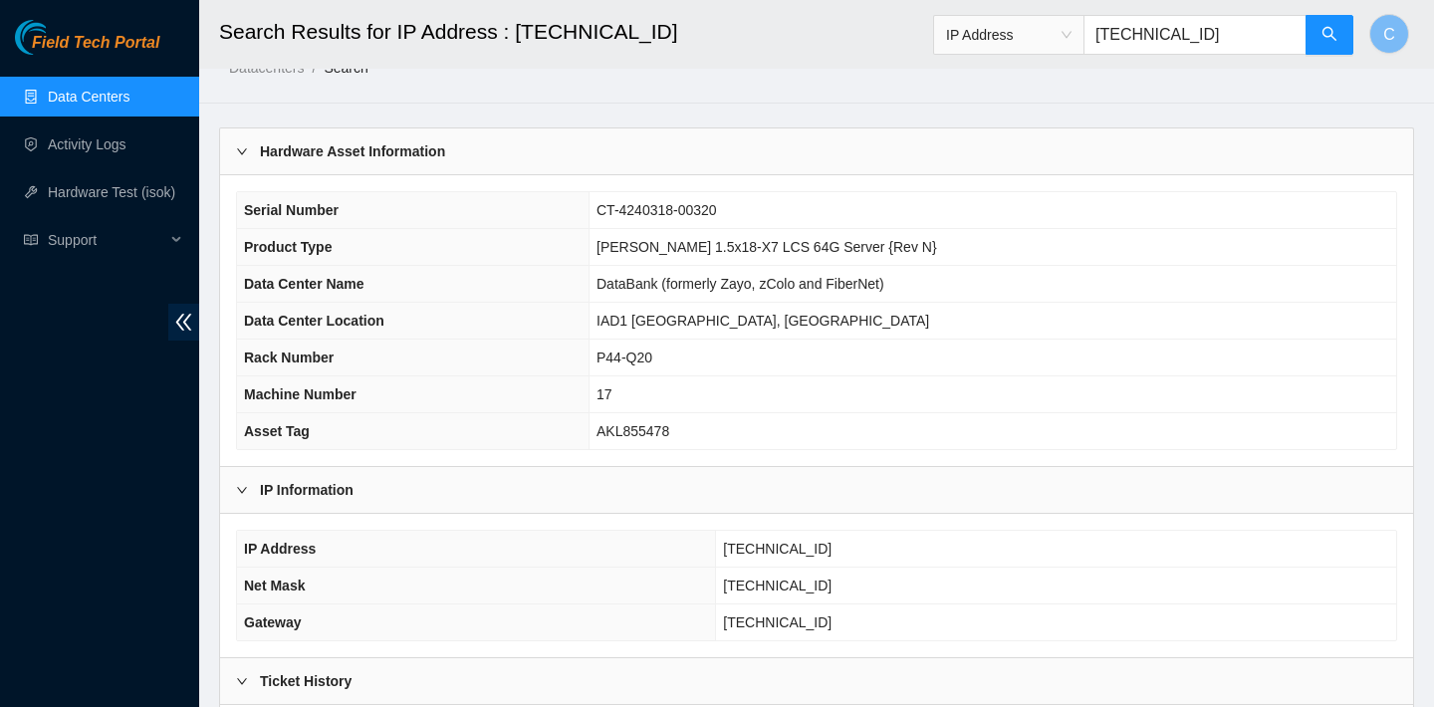
click at [988, 136] on div "Hardware Asset Information" at bounding box center [816, 151] width 1193 height 46
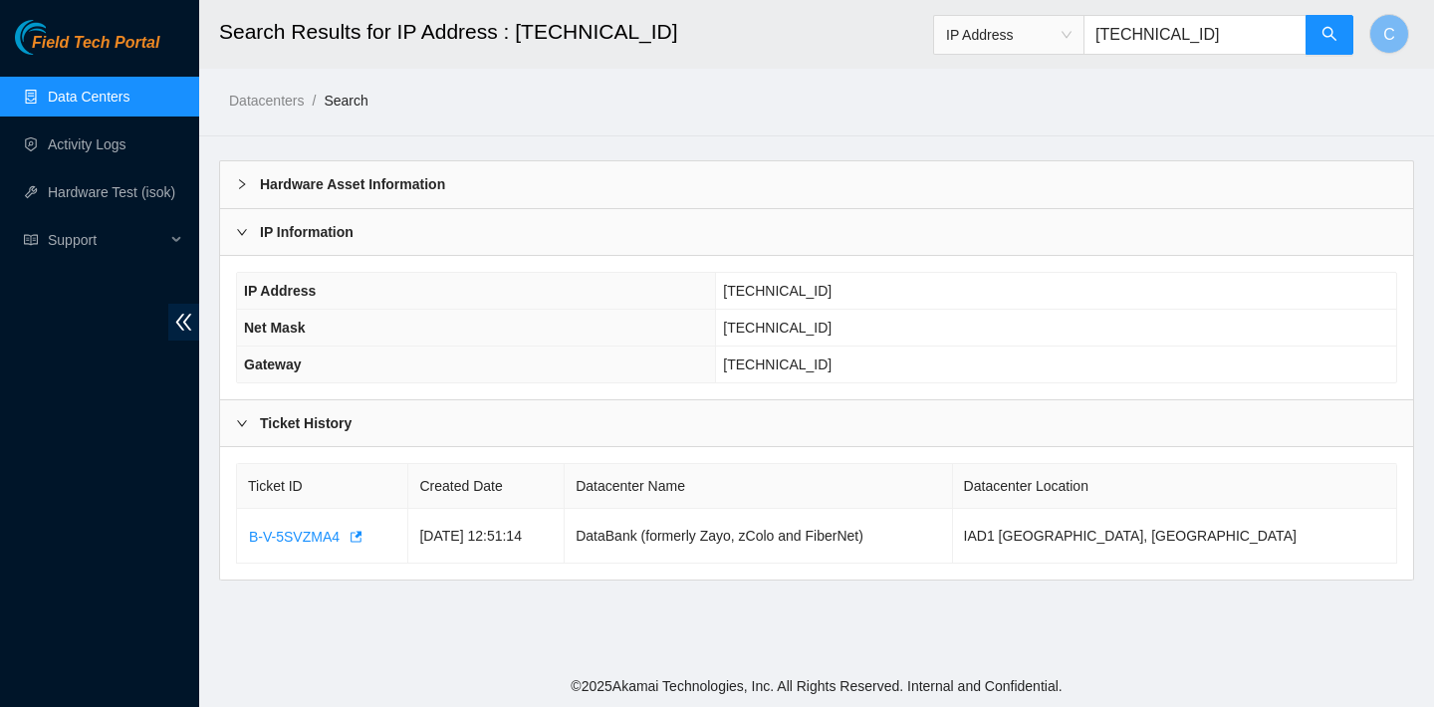
scroll to position [0, 0]
click at [745, 186] on div "Hardware Asset Information" at bounding box center [816, 184] width 1193 height 46
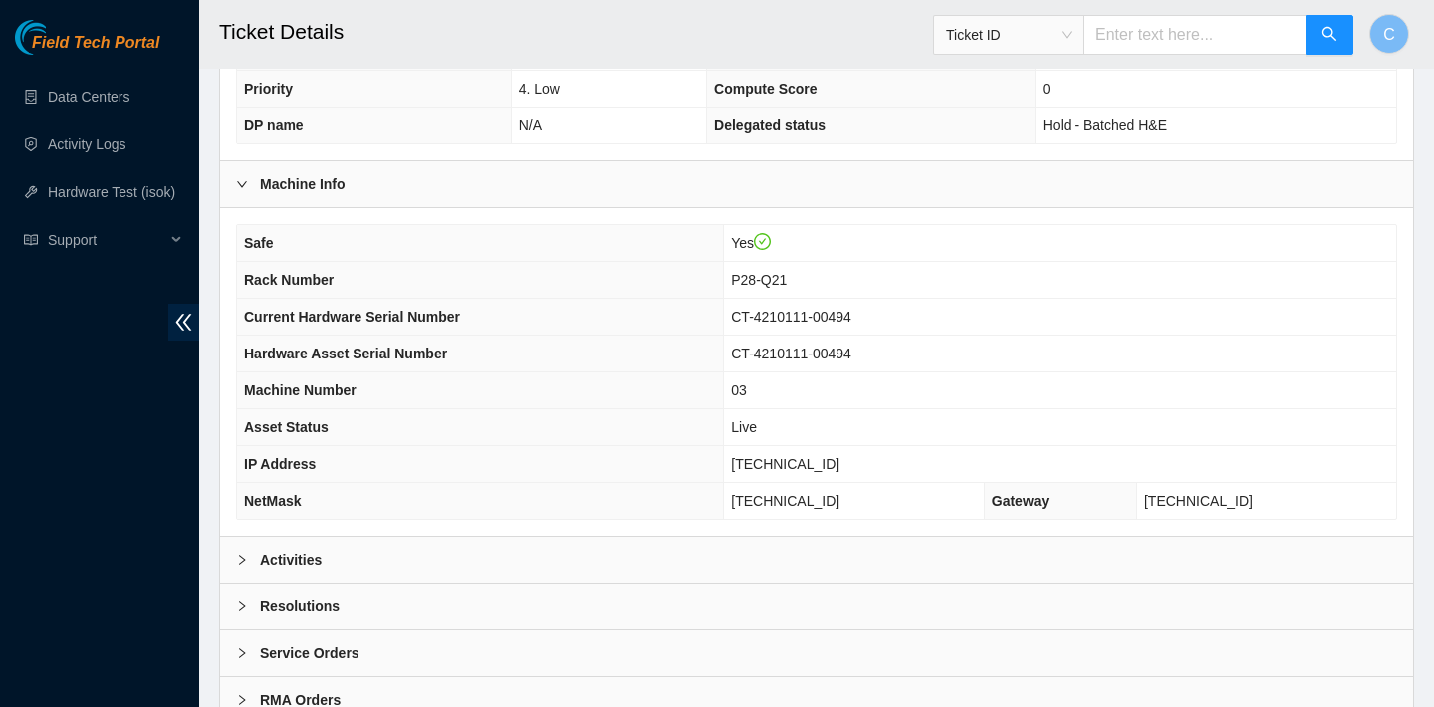
click at [523, 551] on div "Activities" at bounding box center [816, 560] width 1193 height 46
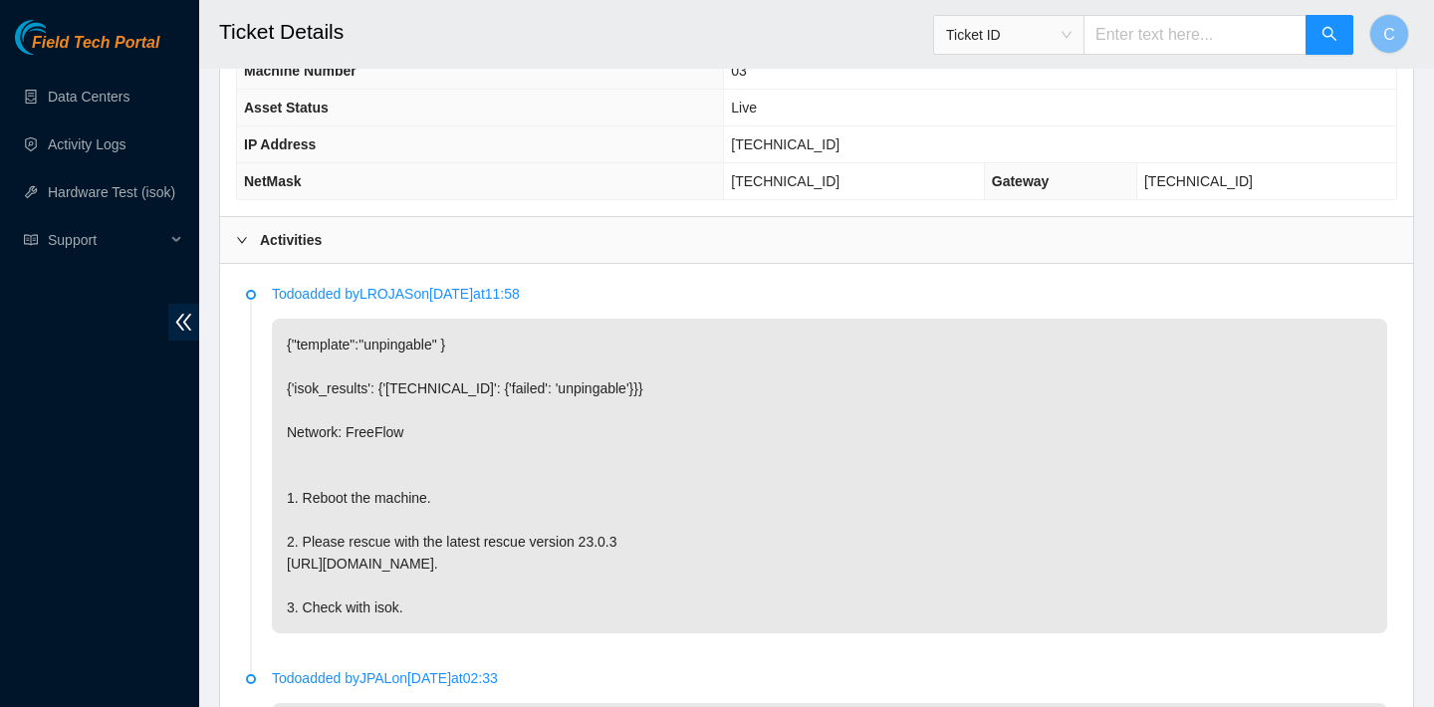
scroll to position [1112, 0]
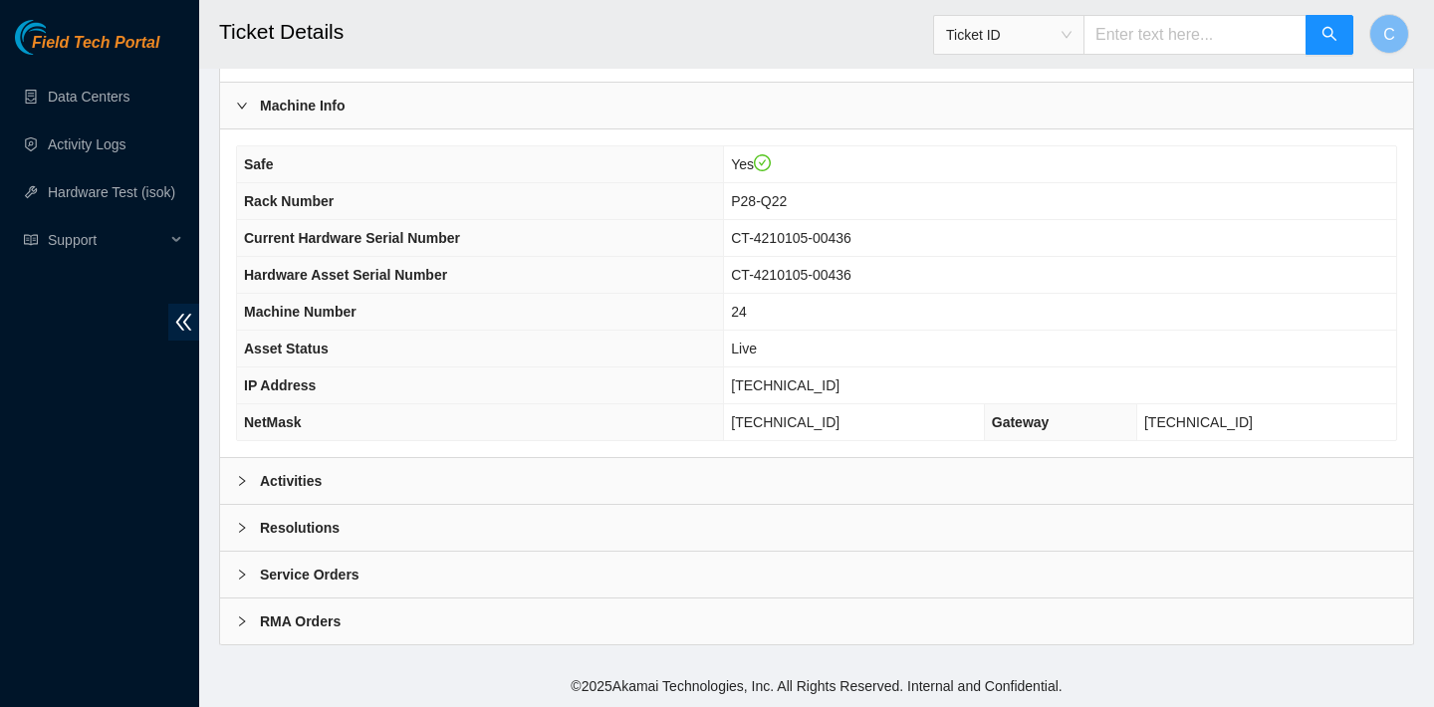
click at [482, 465] on div "Activities" at bounding box center [816, 481] width 1193 height 46
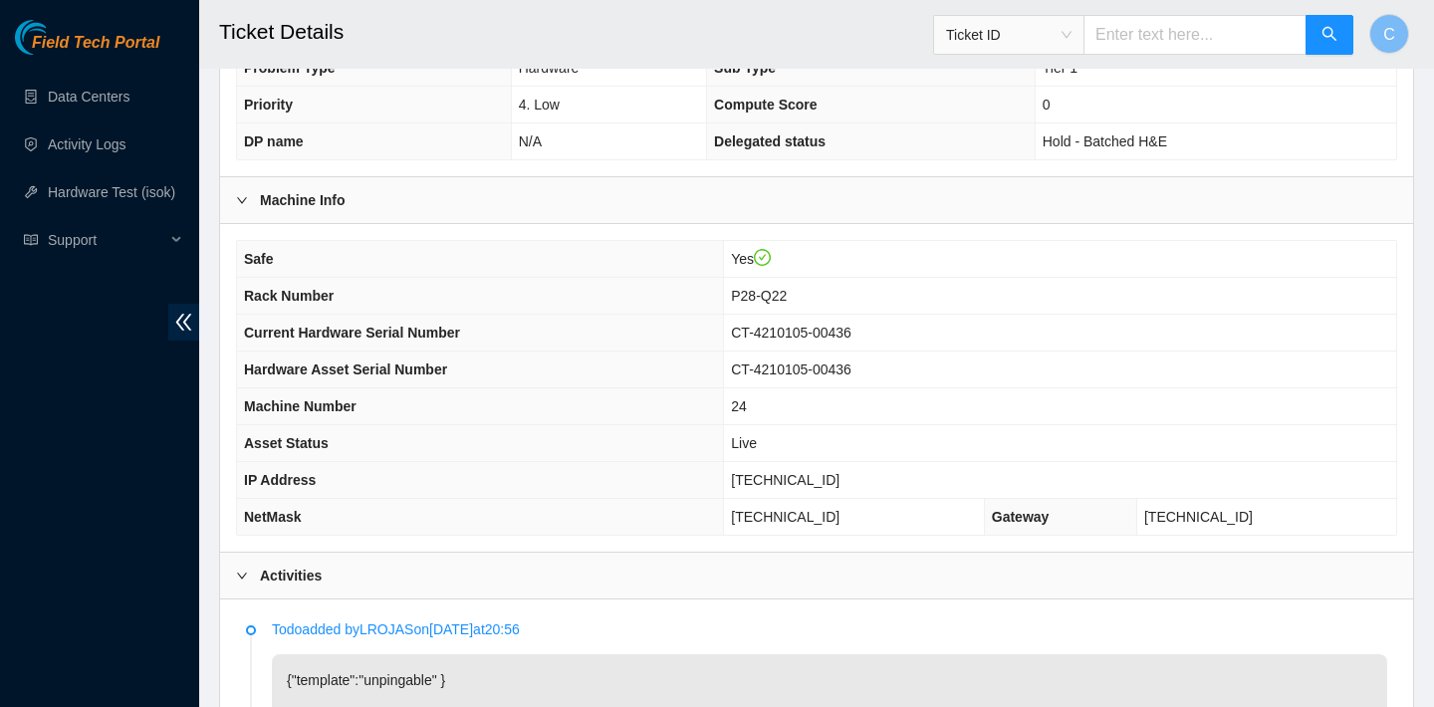
scroll to position [479, 0]
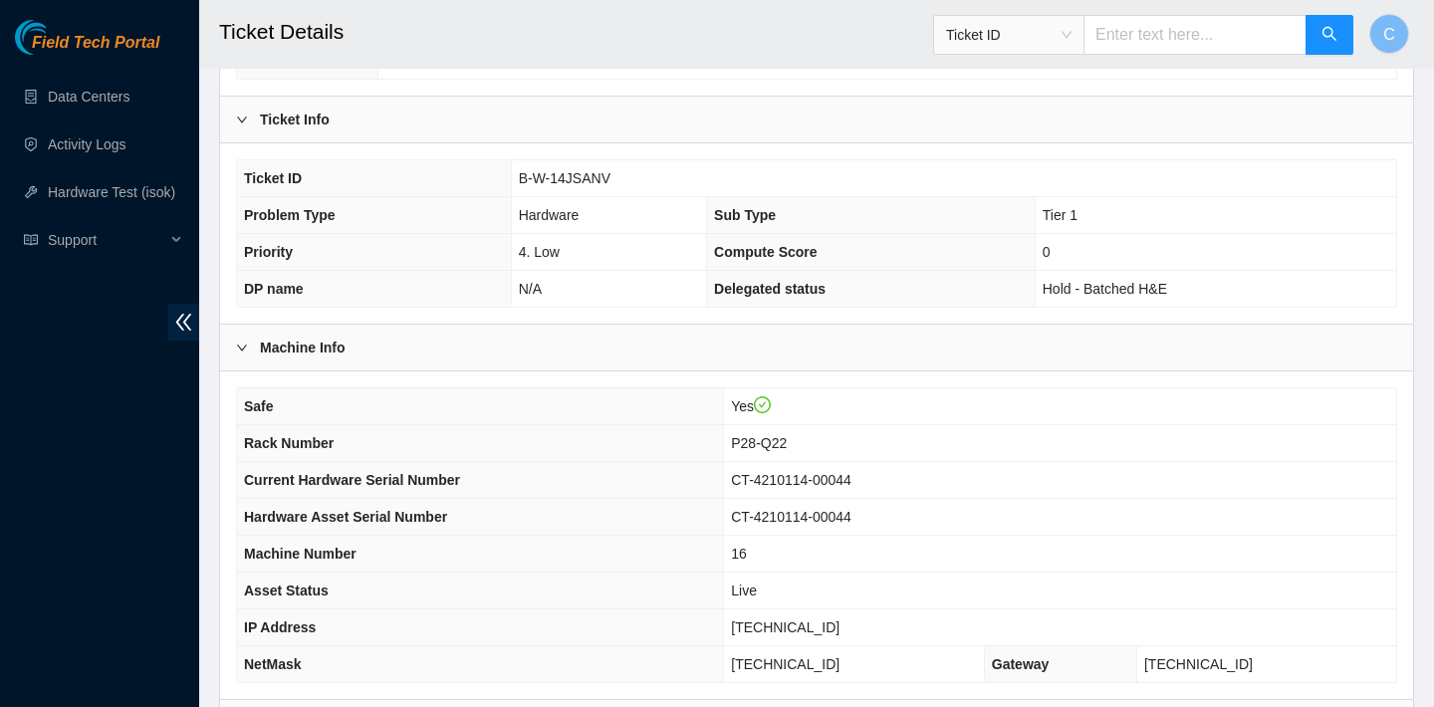
scroll to position [451, 0]
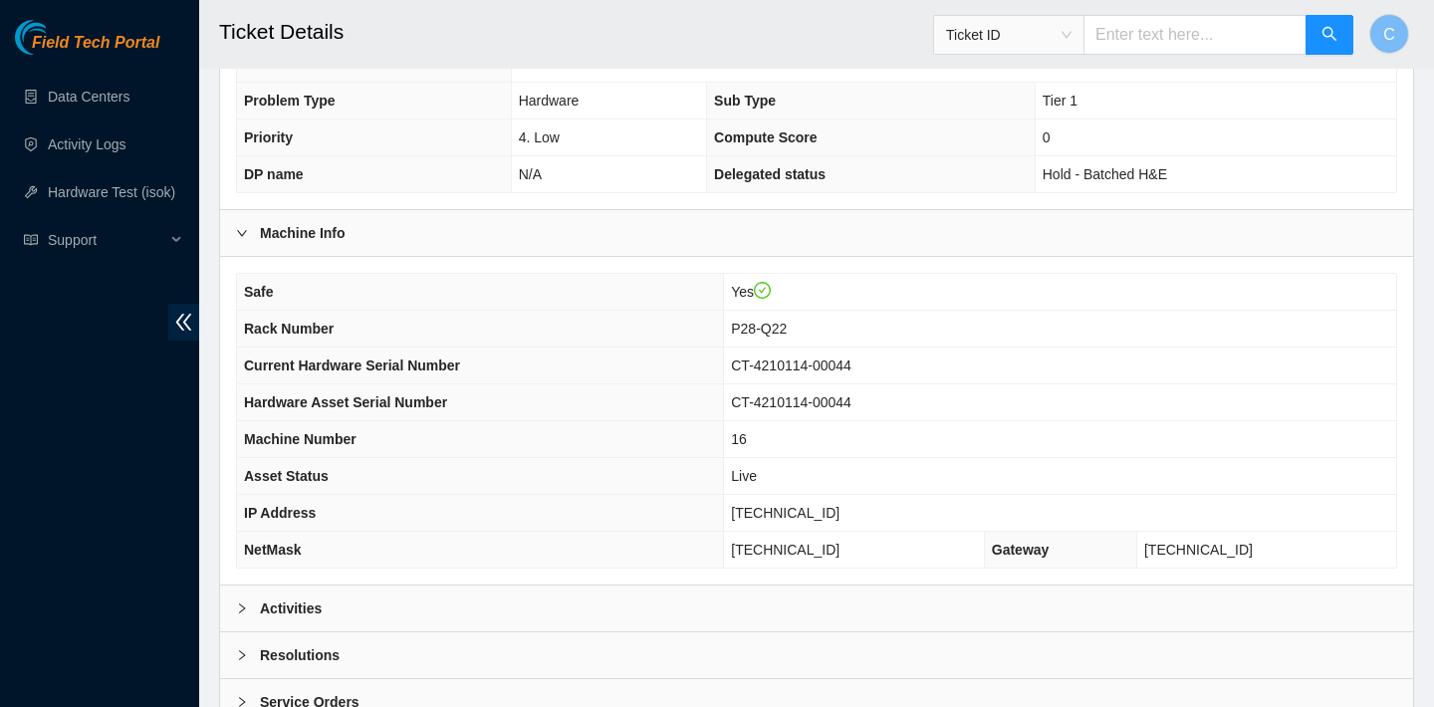
click at [427, 603] on div "Activities" at bounding box center [816, 608] width 1193 height 46
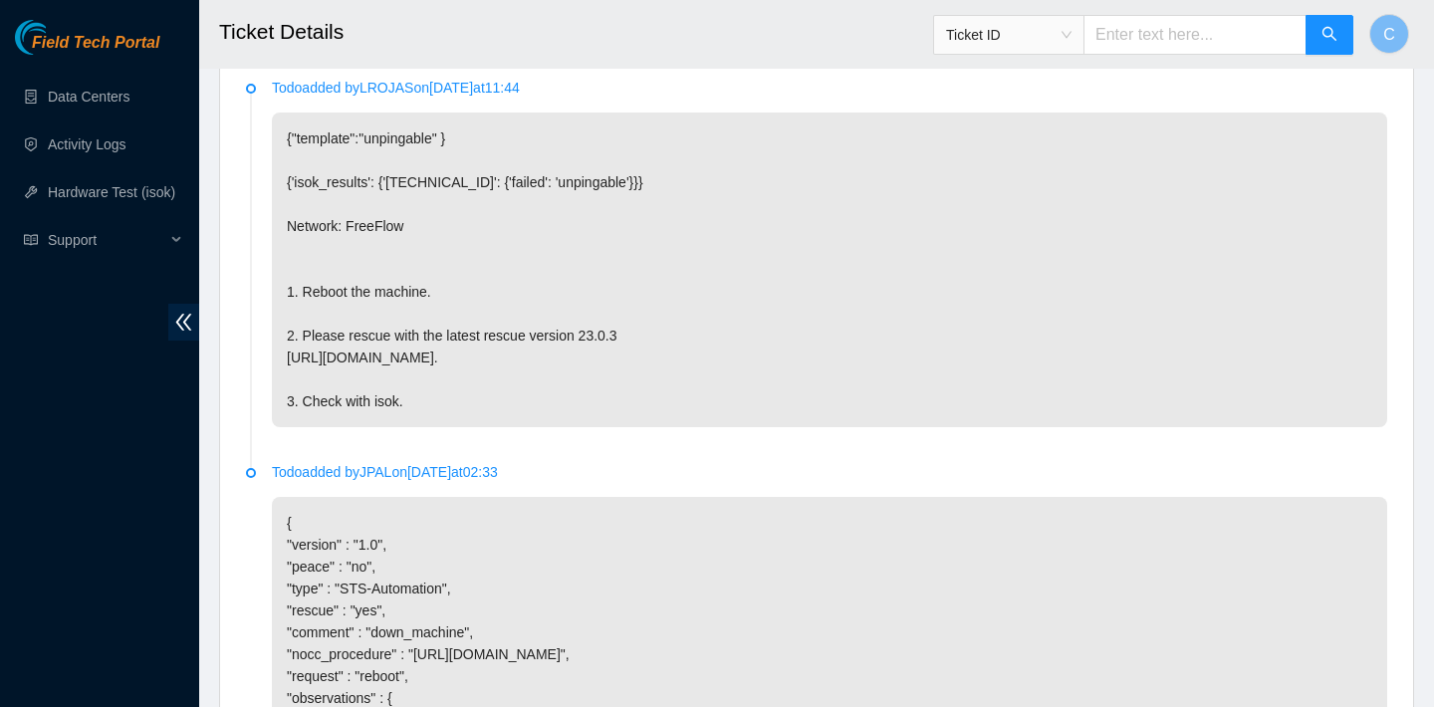
scroll to position [624, 0]
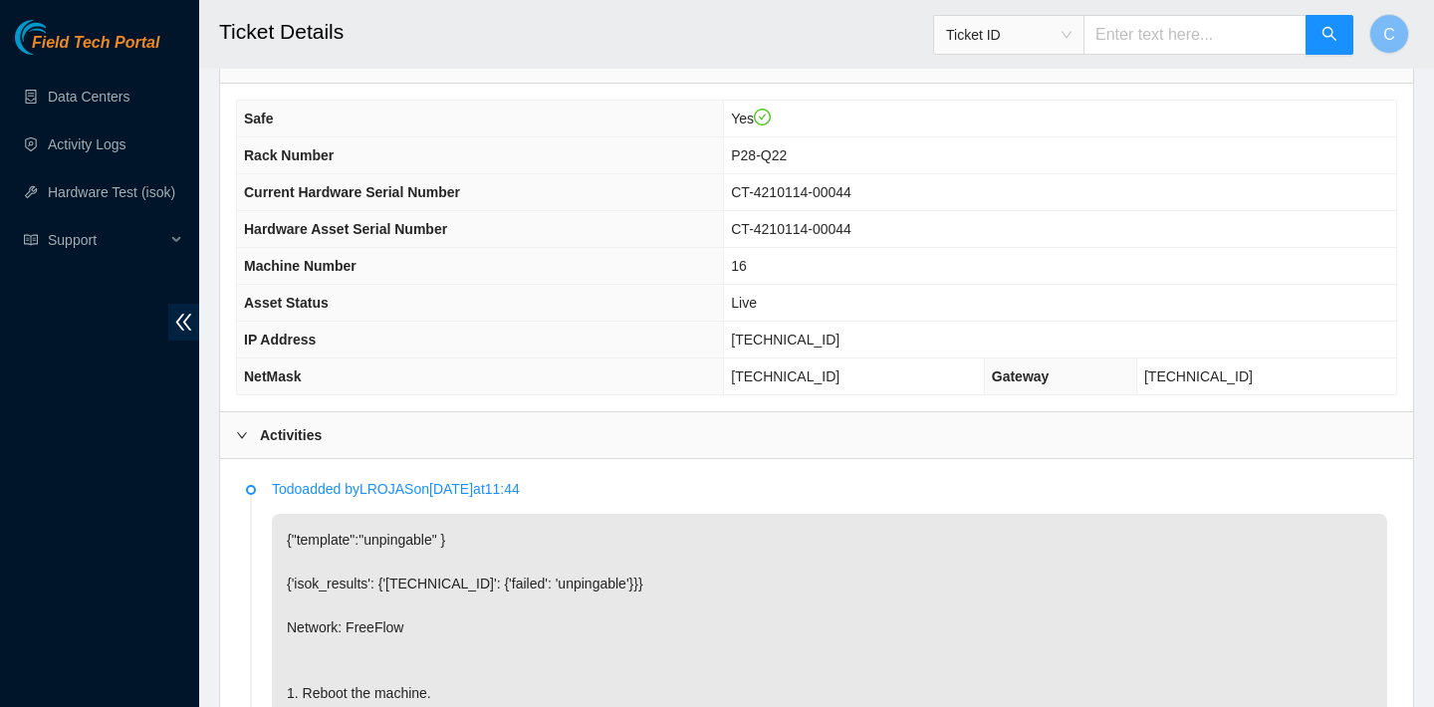
click at [911, 199] on td "CT-4210114-00044" at bounding box center [1060, 192] width 672 height 37
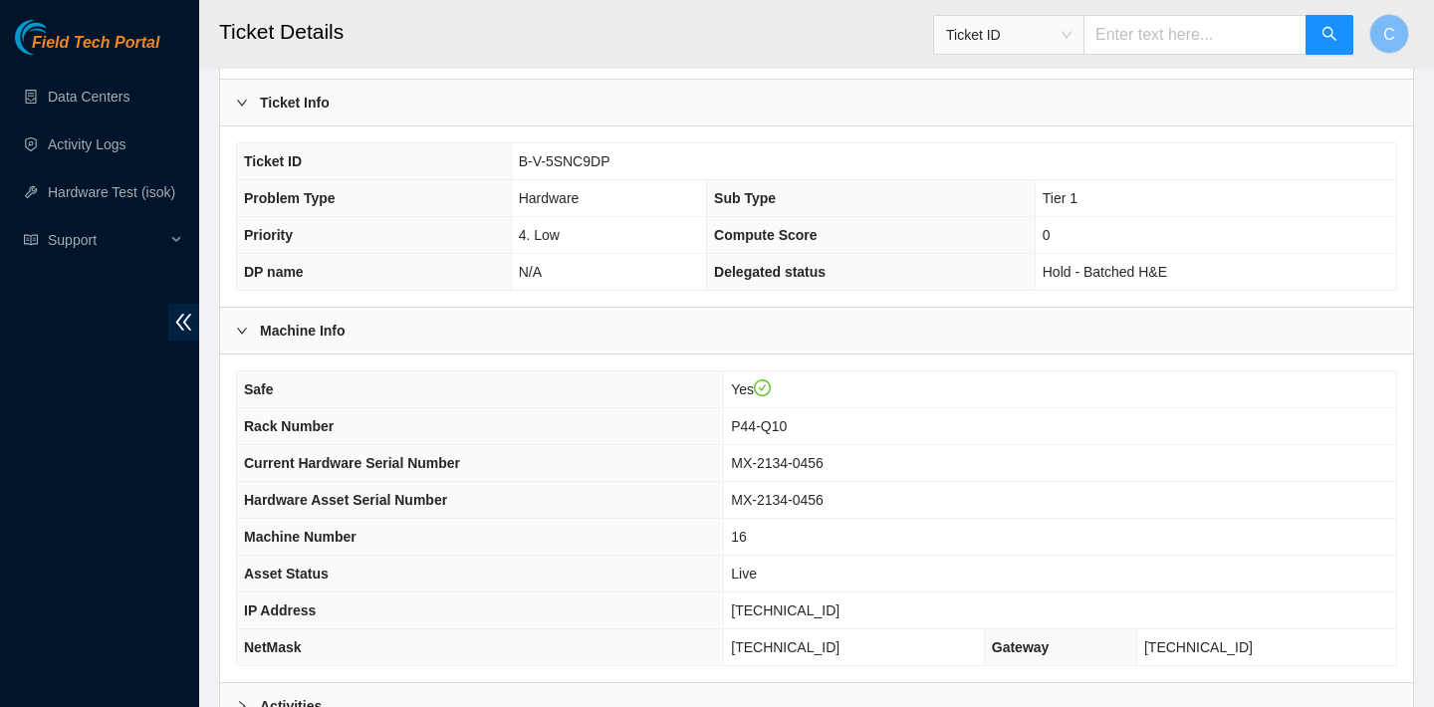
scroll to position [578, 0]
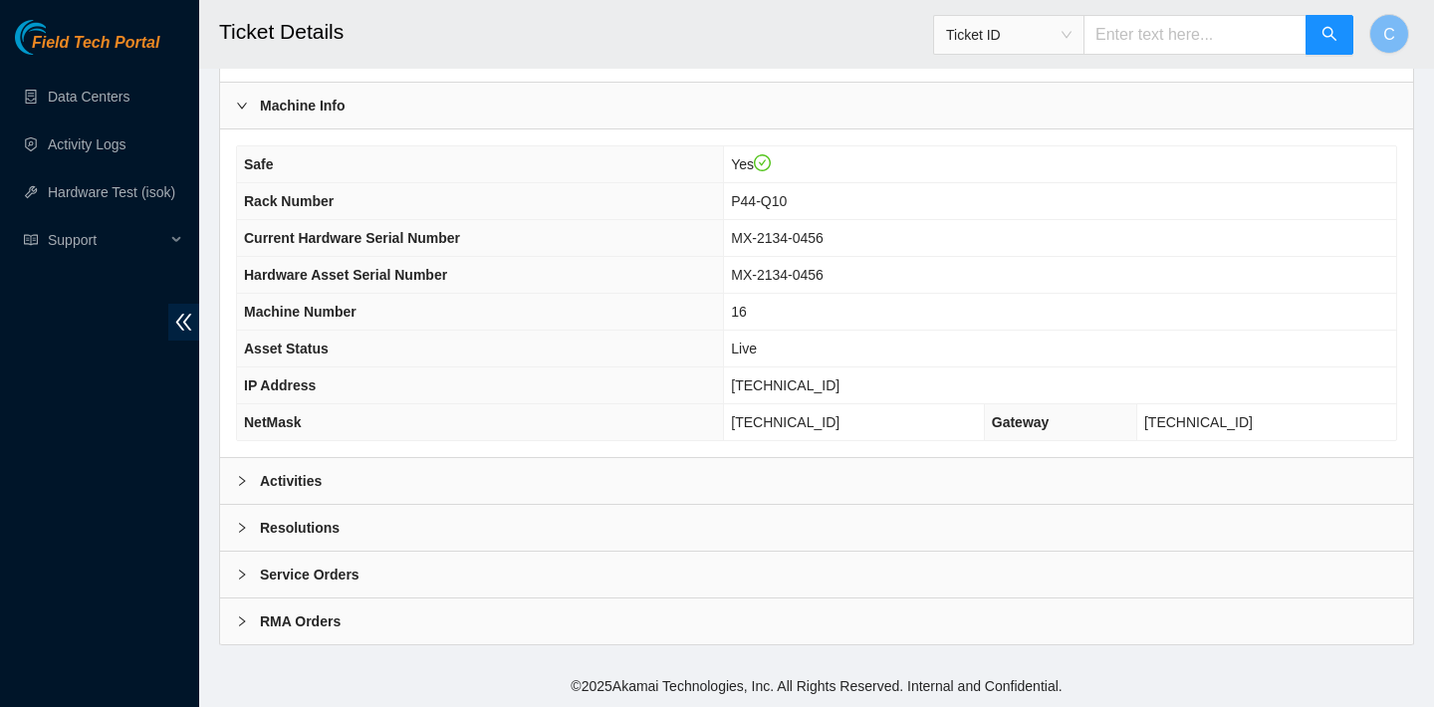
click at [543, 472] on div "Activities" at bounding box center [816, 481] width 1193 height 46
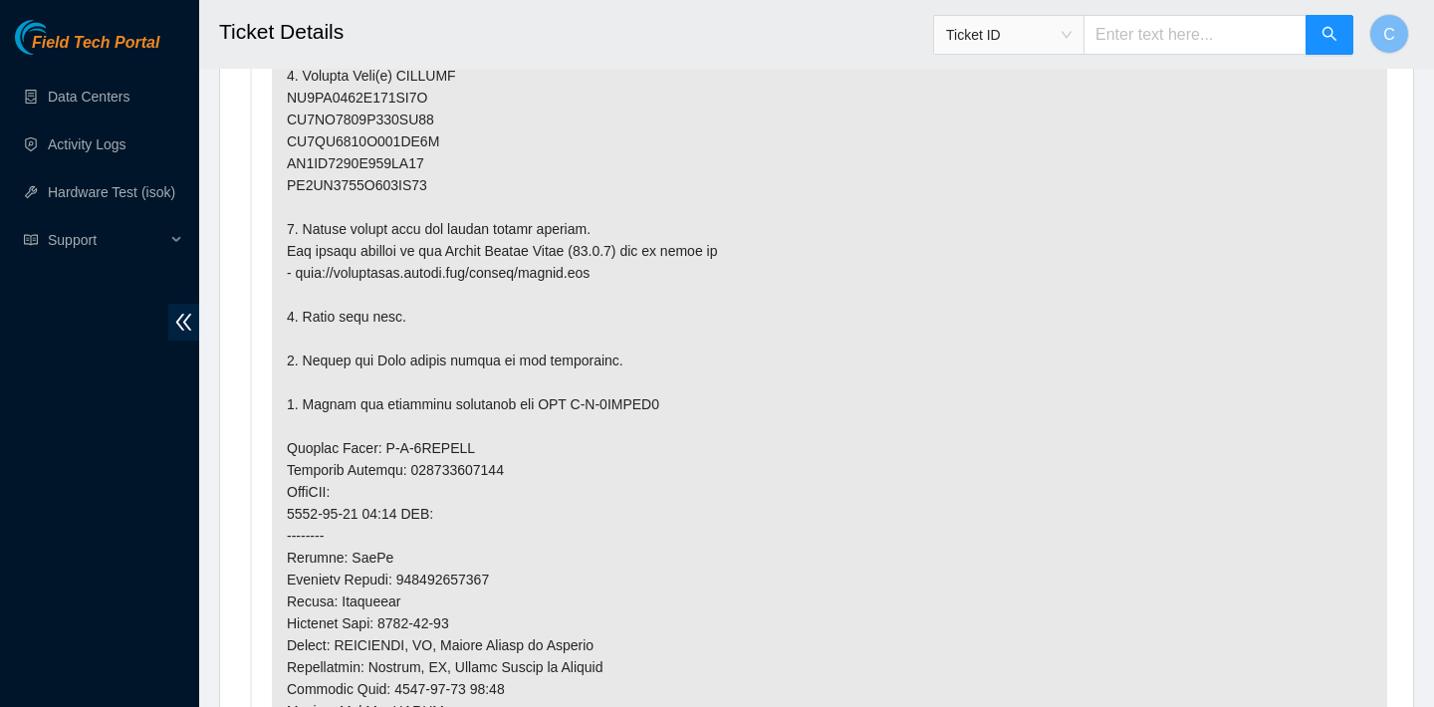
scroll to position [1336, 0]
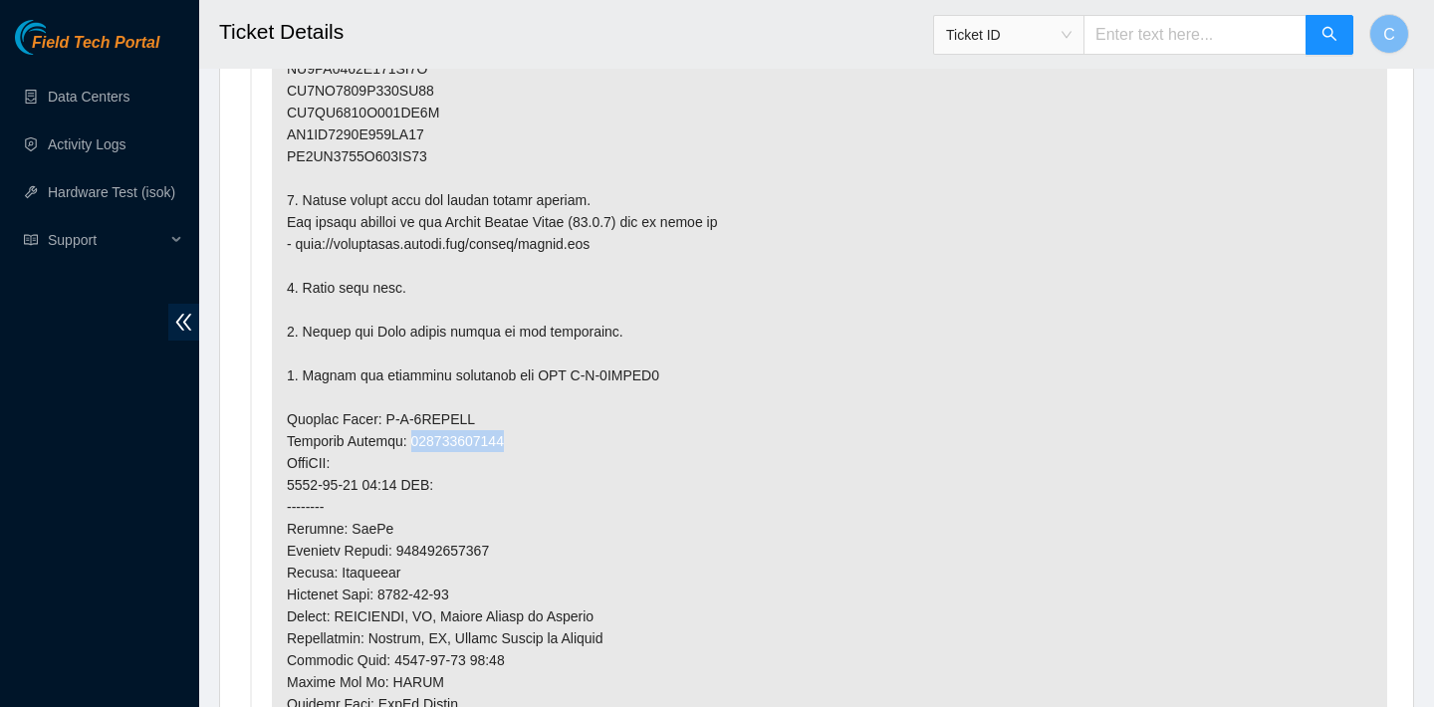
drag, startPoint x: 516, startPoint y: 437, endPoint x: 413, endPoint y: 434, distance: 102.6
click at [413, 434] on p at bounding box center [829, 386] width 1115 height 1169
copy p "450826213790"
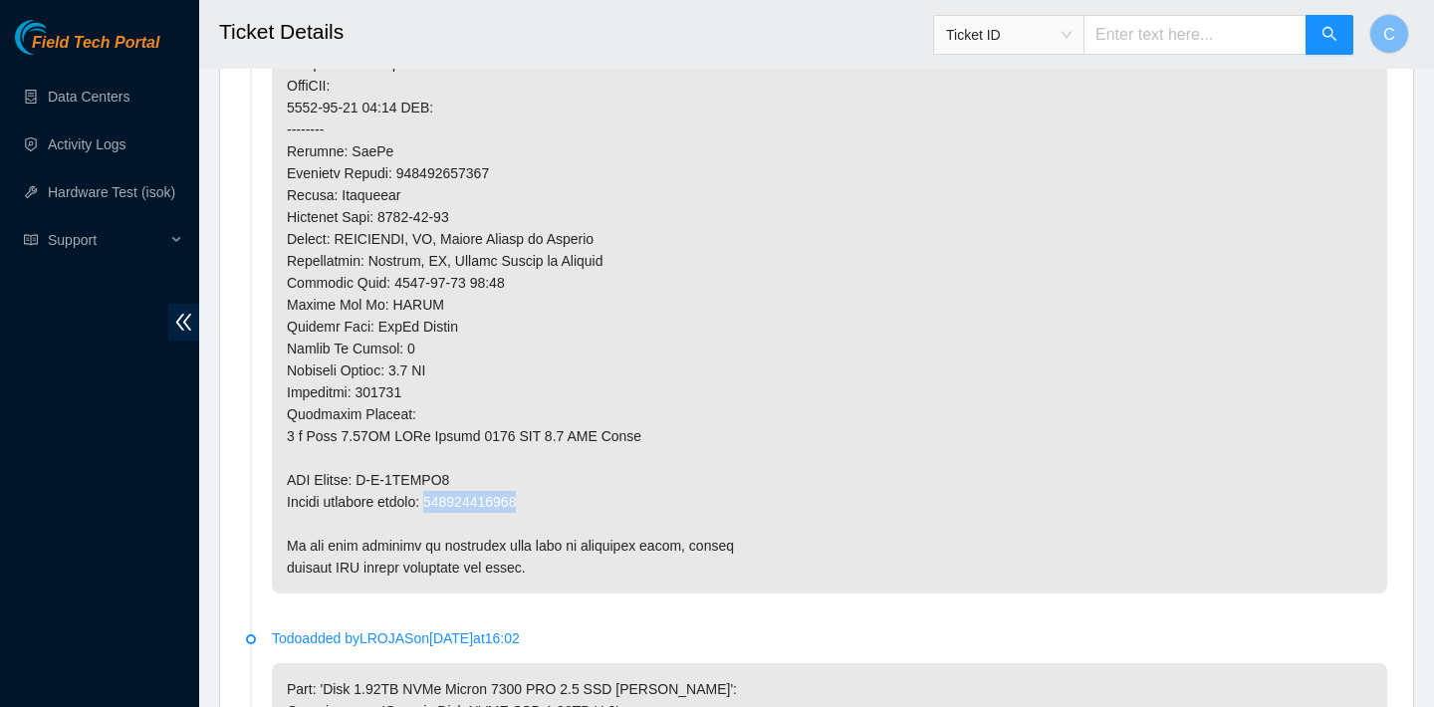
drag, startPoint x: 554, startPoint y: 500, endPoint x: 447, endPoint y: 496, distance: 106.6
click at [447, 496] on p at bounding box center [829, 9] width 1115 height 1169
copy p "450826213805"
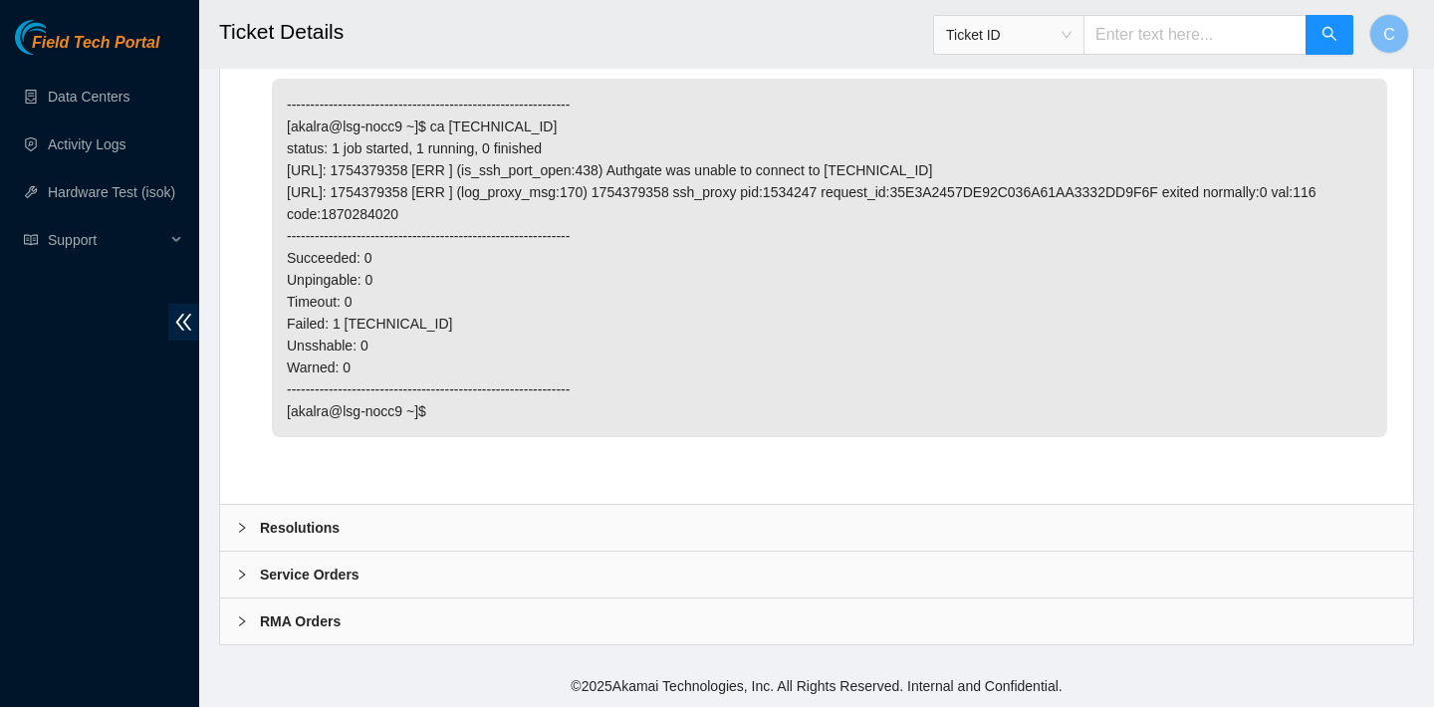
scroll to position [5008, 0]
click at [461, 515] on div "Resolutions" at bounding box center [816, 528] width 1193 height 46
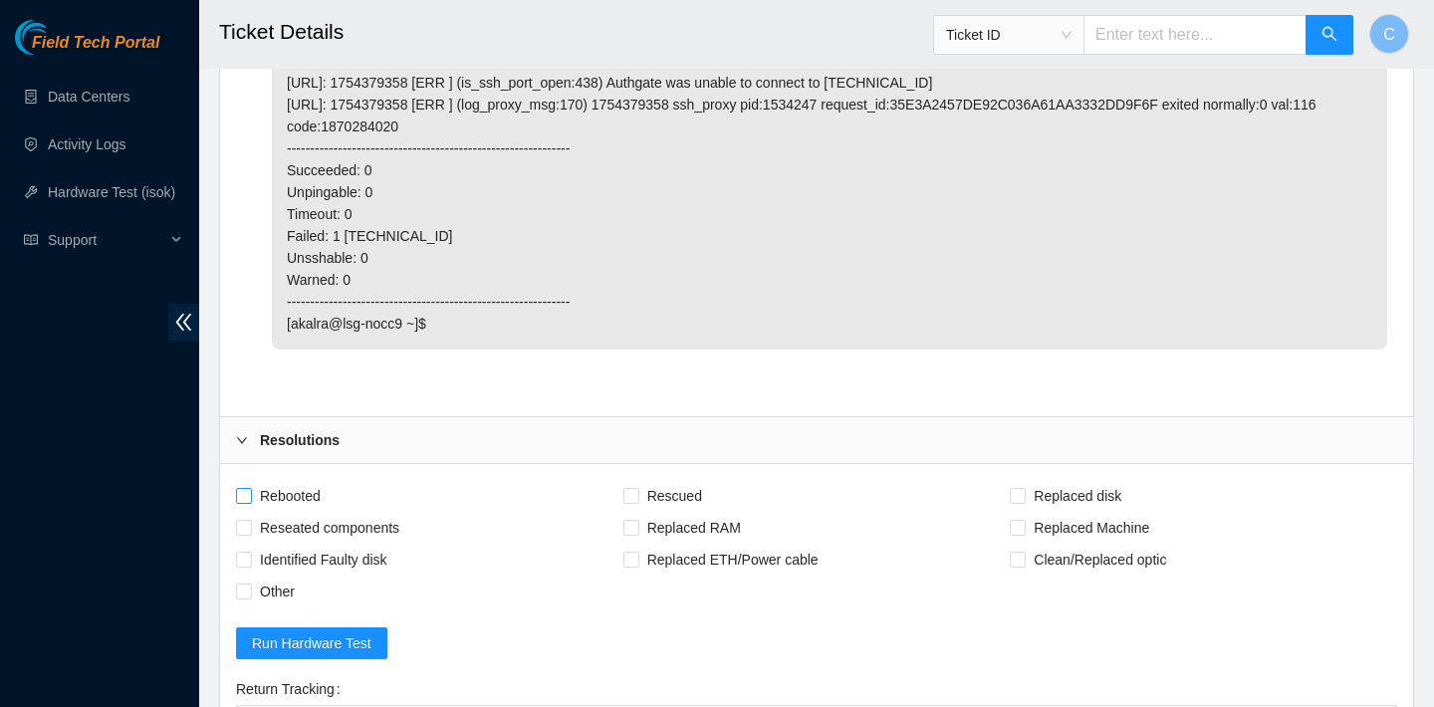
click at [304, 512] on span "Rebooted" at bounding box center [290, 496] width 77 height 32
click at [250, 502] on input "Rebooted" at bounding box center [243, 495] width 14 height 14
checkbox input "true"
click at [686, 512] on span "Rescued" at bounding box center [674, 496] width 71 height 32
click at [637, 502] on input "Rescued" at bounding box center [630, 495] width 14 height 14
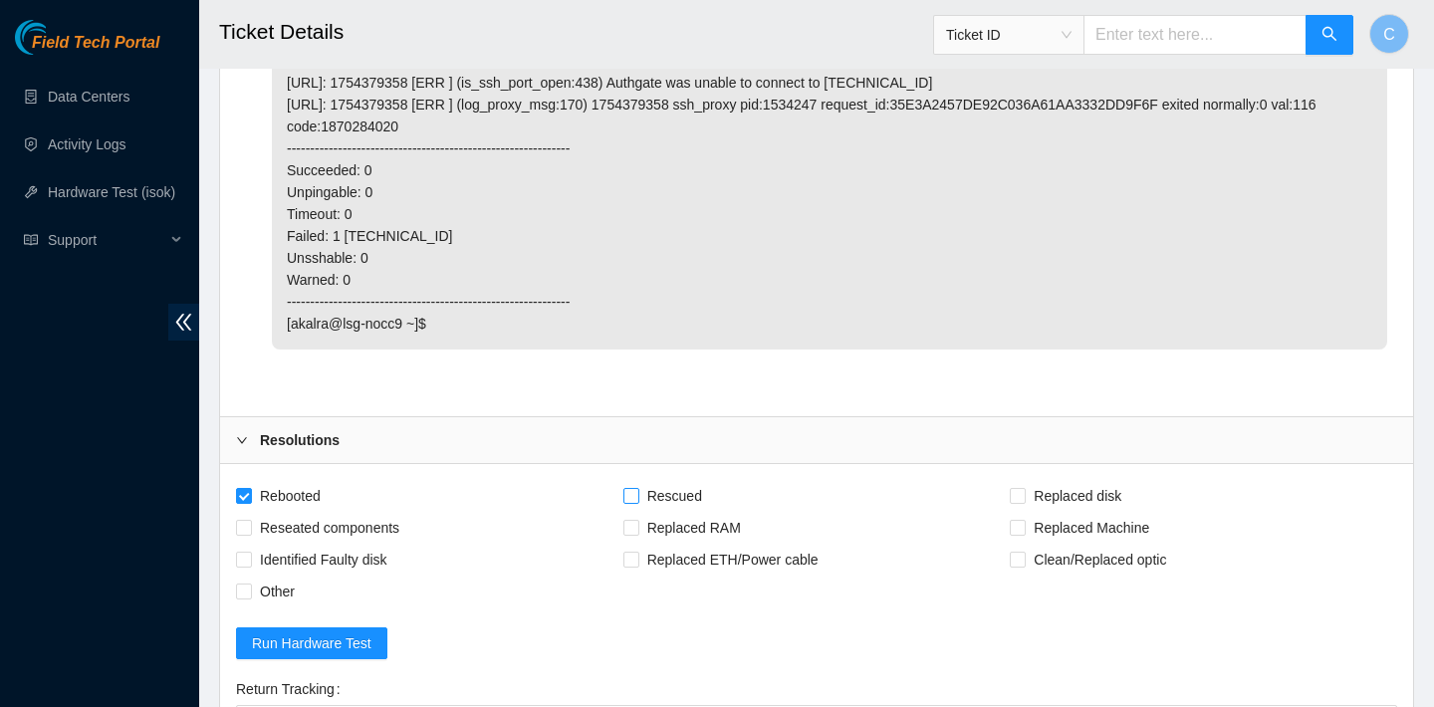
checkbox input "true"
click at [1059, 512] on span "Replaced disk" at bounding box center [1077, 496] width 104 height 32
click at [1023, 502] on input "Replaced disk" at bounding box center [1017, 495] width 14 height 14
checkbox input "true"
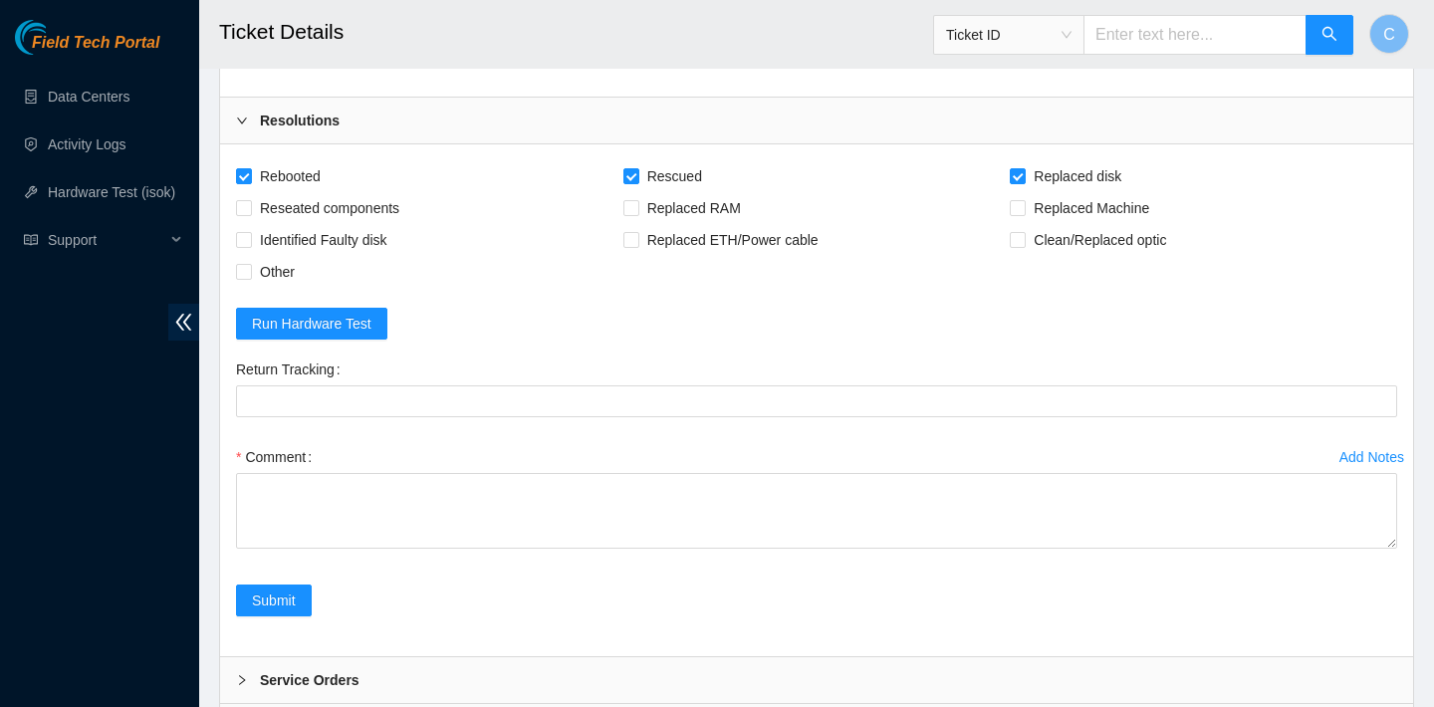
scroll to position [5481, 0]
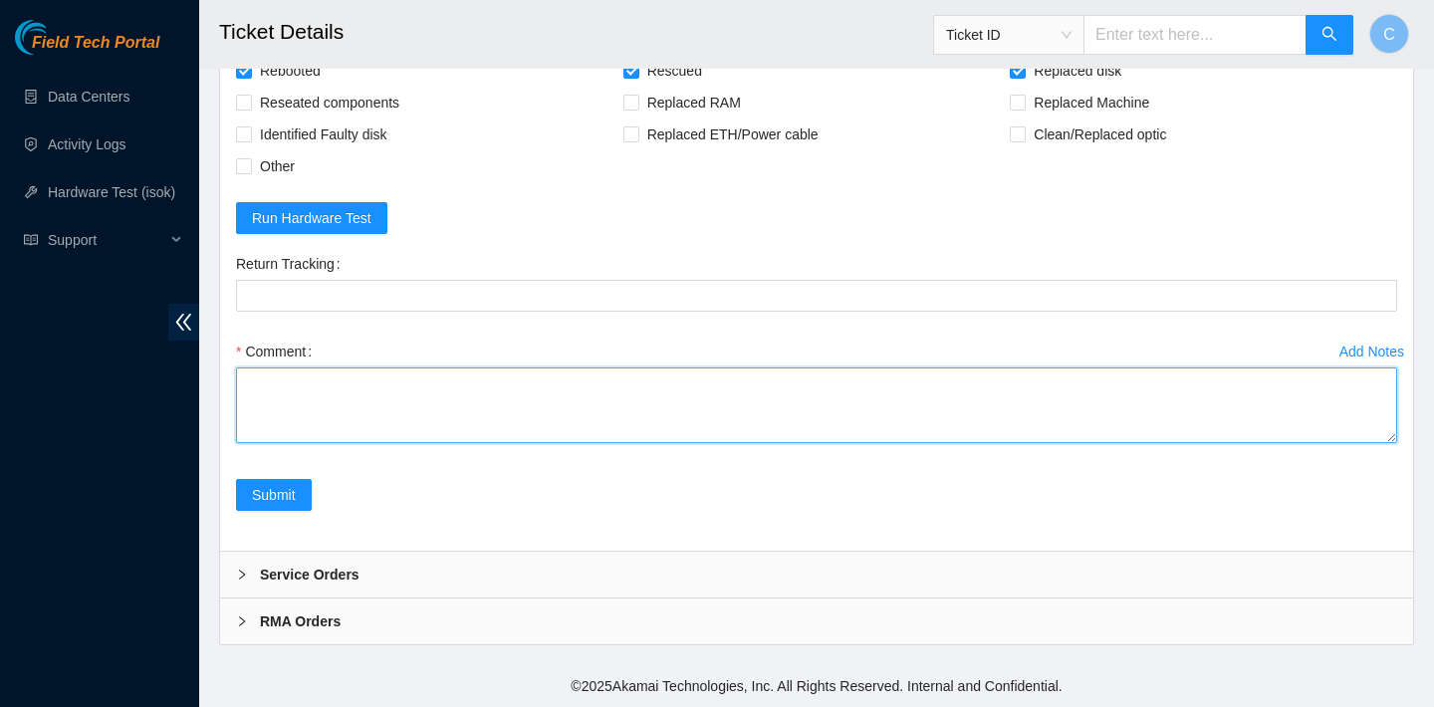
click at [826, 443] on textarea "Comment" at bounding box center [816, 405] width 1161 height 76
click at [355, 440] on textarea "verified SN replaced old disk with new disk SN: 215133B06E40" at bounding box center [816, 405] width 1161 height 76
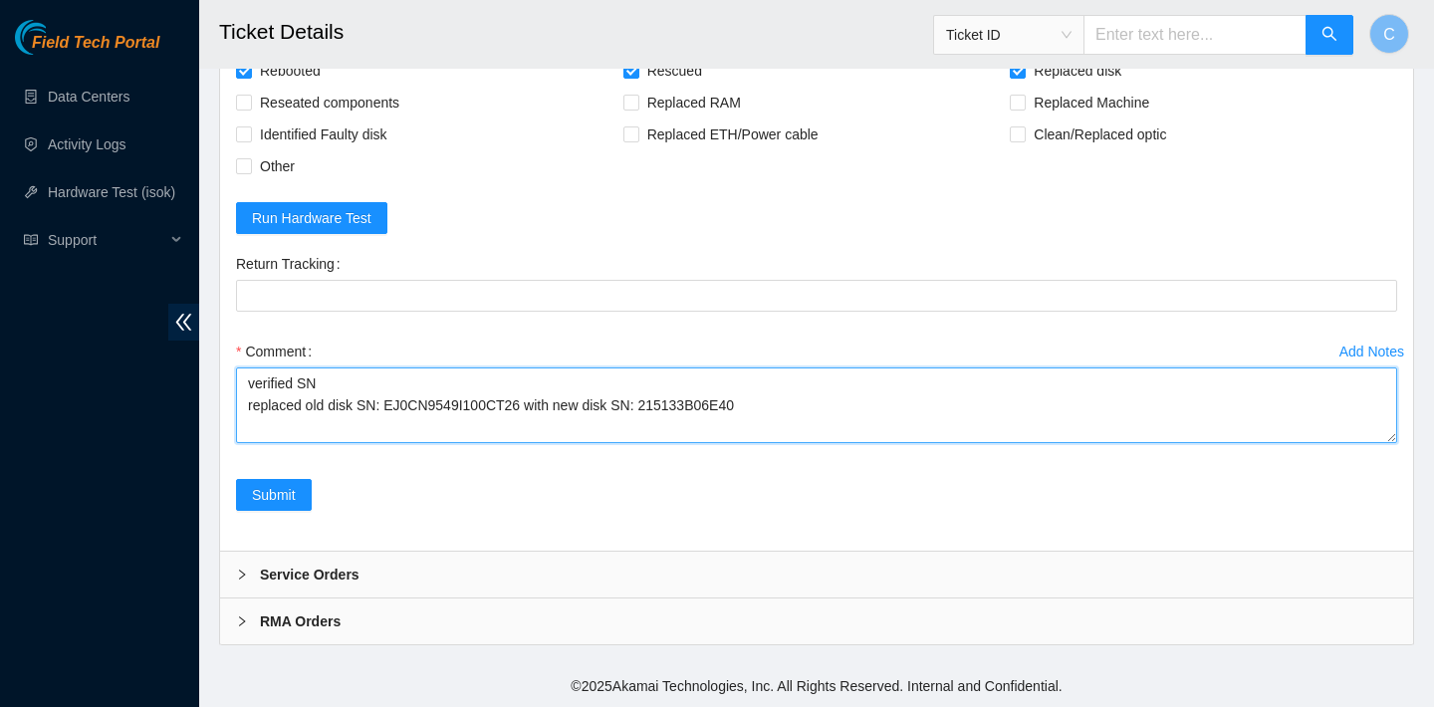
click at [830, 437] on textarea "verified SN replaced old disk SN: EJ0CN9549I100CT26 with new disk SN: 215133B06…" at bounding box center [816, 405] width 1161 height 76
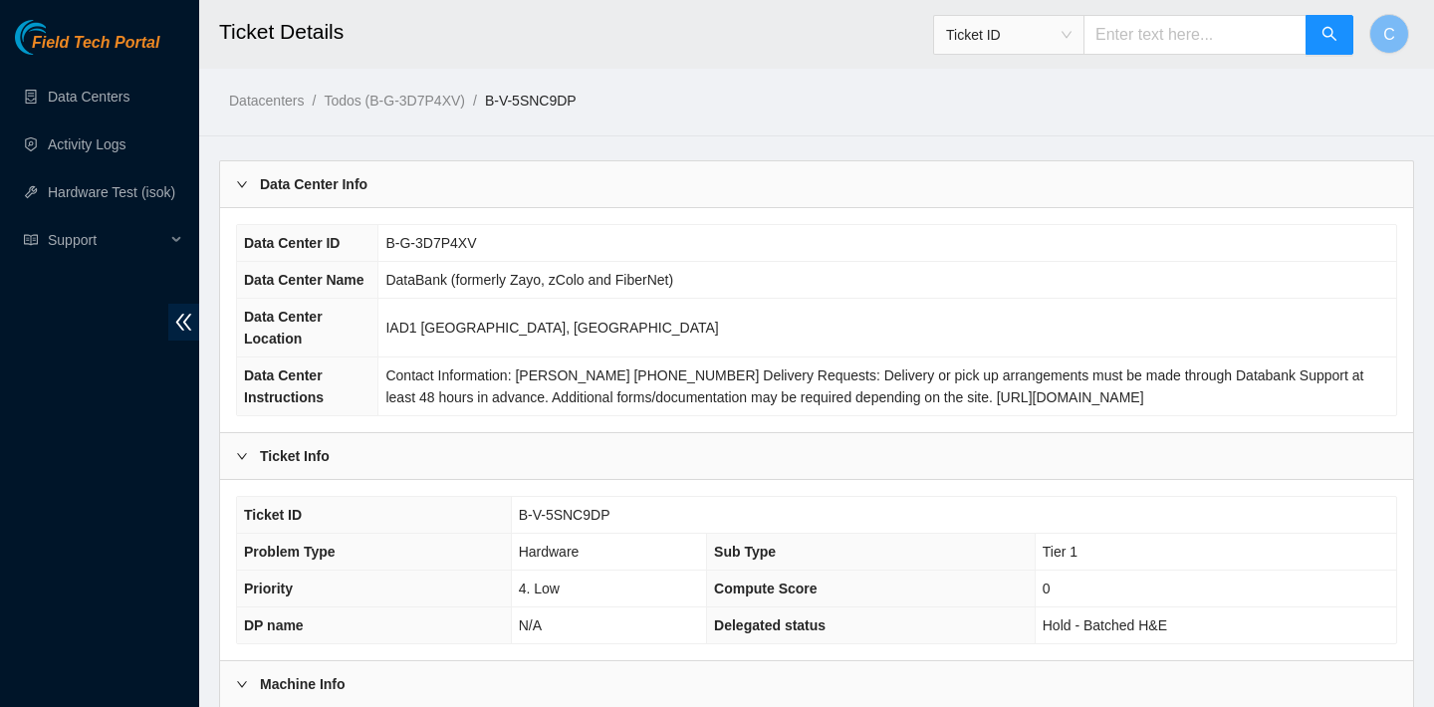
scroll to position [500, 0]
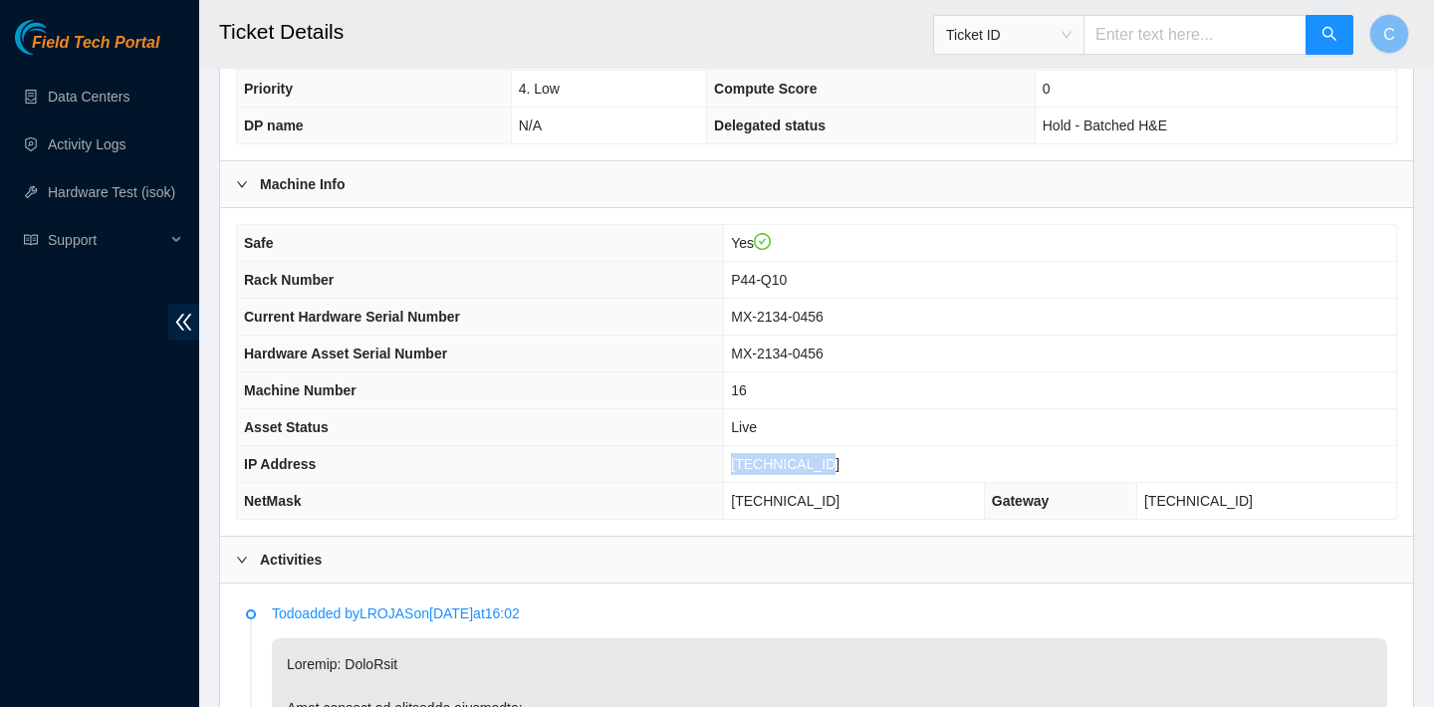
drag, startPoint x: 842, startPoint y: 459, endPoint x: 746, endPoint y: 456, distance: 96.6
click at [746, 456] on td "[TECHNICAL_ID]" at bounding box center [1060, 464] width 672 height 37
copy span "[TECHNICAL_ID]"
drag, startPoint x: 858, startPoint y: 495, endPoint x: 744, endPoint y: 490, distance: 114.6
click at [744, 490] on td "[TECHNICAL_ID]" at bounding box center [854, 501] width 261 height 37
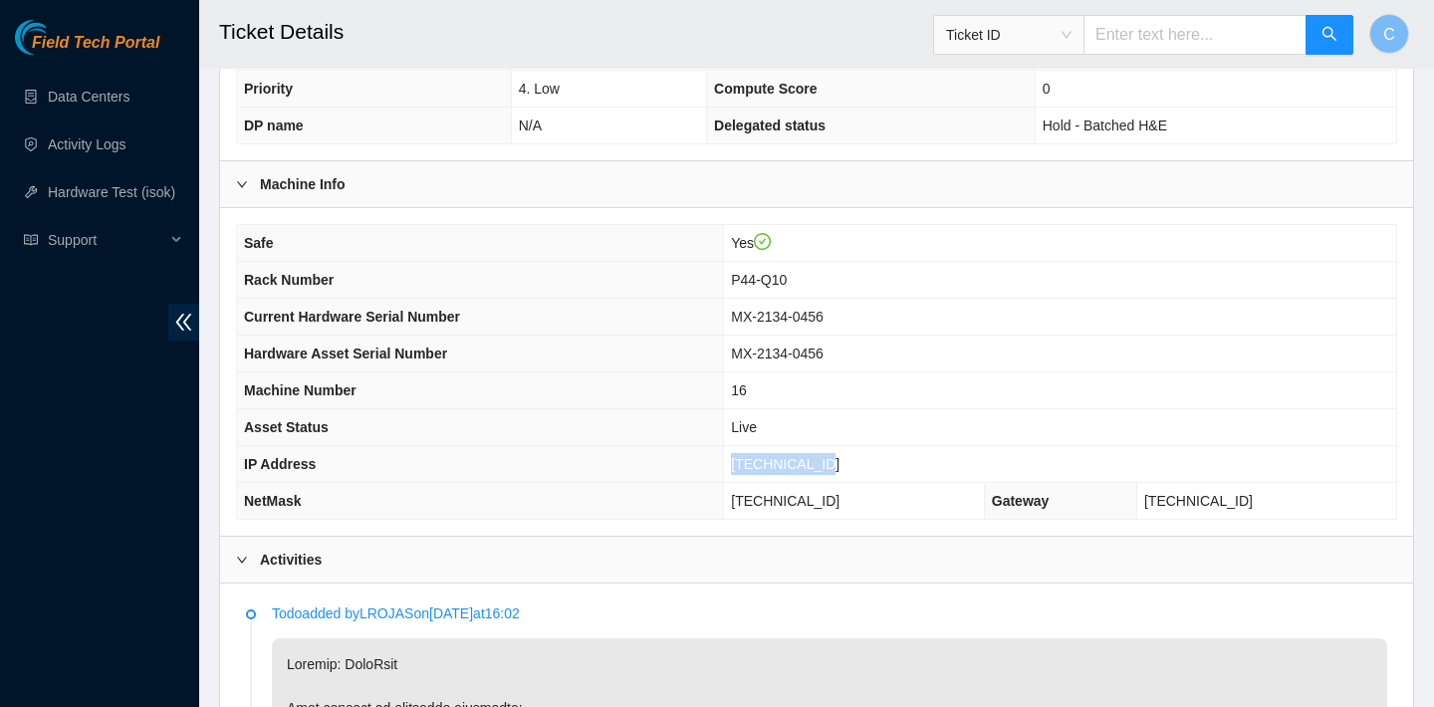
copy span "[TECHNICAL_ID]"
drag, startPoint x: 805, startPoint y: 272, endPoint x: 744, endPoint y: 273, distance: 61.7
click at [744, 273] on td "P44-Q10" at bounding box center [1060, 280] width 672 height 37
copy span "P44-Q10"
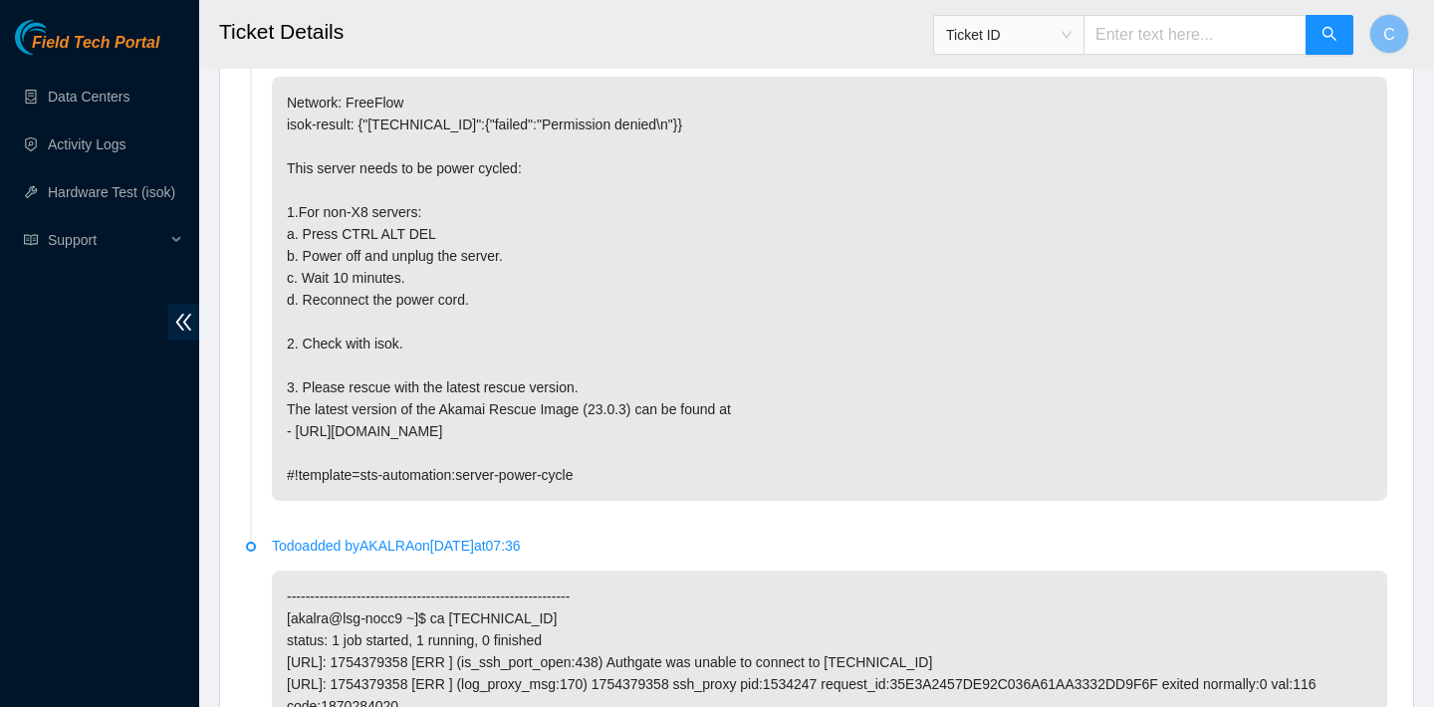
scroll to position [5521, 0]
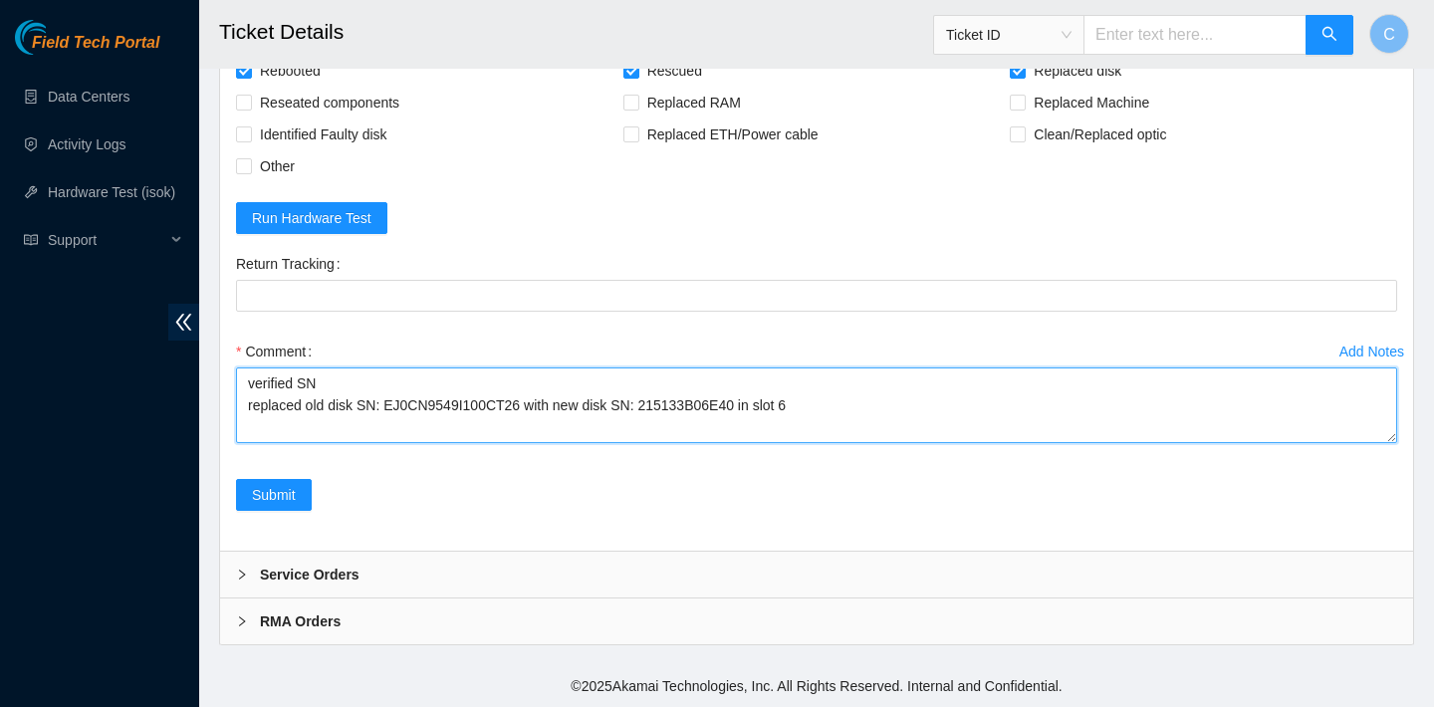
click at [844, 404] on textarea "verified SN replaced old disk SN: EJ0CN9549I100CT26 with new disk SN: 215133B06…" at bounding box center [816, 405] width 1161 height 76
click at [307, 408] on textarea "verified SN replaced old disk SN: EJ0CN9549I100CT26 with new disk SN: 215133B06…" at bounding box center [816, 405] width 1161 height 76
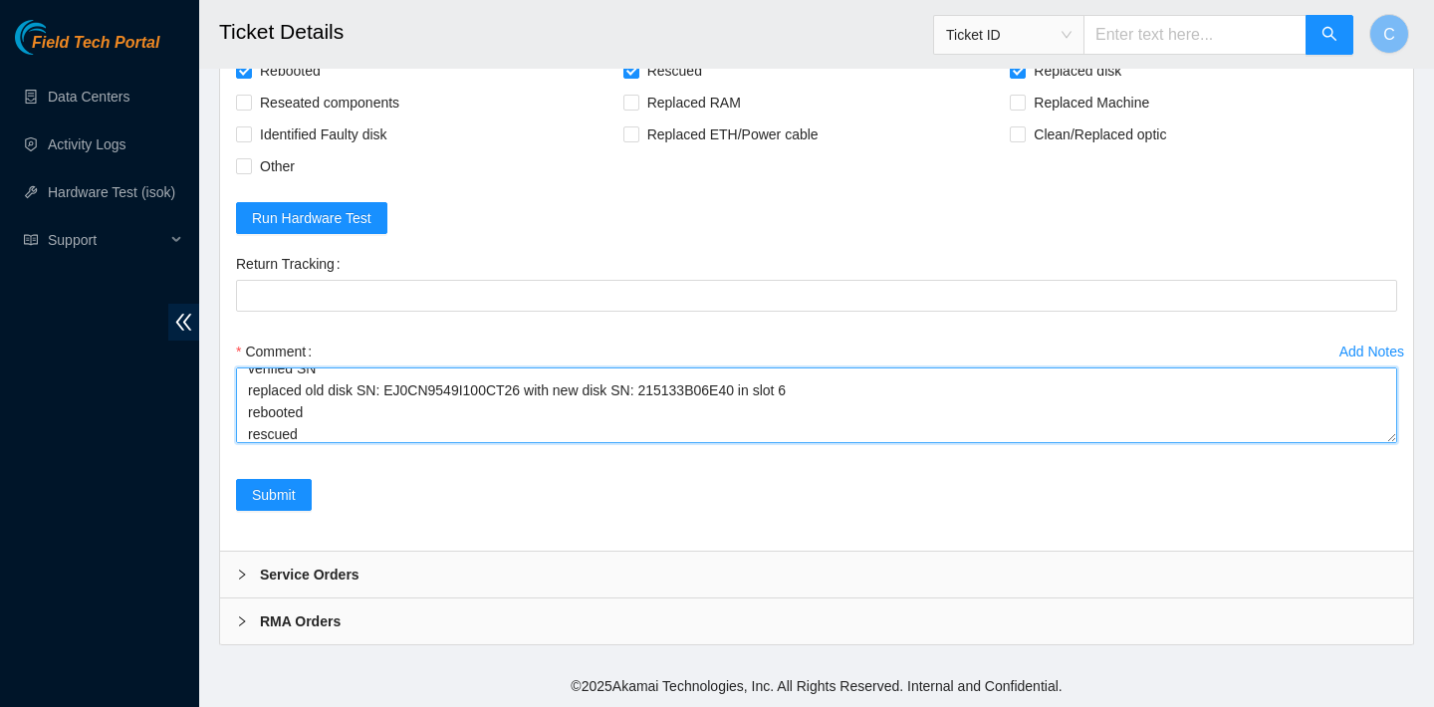
click at [284, 413] on textarea "verified SN replaced old disk SN: EJ0CN9549I100CT26 with new disk SN: 215133B06…" at bounding box center [816, 405] width 1161 height 76
click at [292, 419] on textarea "verified SN replaced old disk SN: EJ0CN9549I100CT26 with new disk SN: 215133B06…" at bounding box center [816, 405] width 1161 height 76
click at [325, 439] on textarea "verified SN replaced old disk SN: EJ0CN9549I100CT26 with new disk SN: 215133B06…" at bounding box center [816, 405] width 1161 height 76
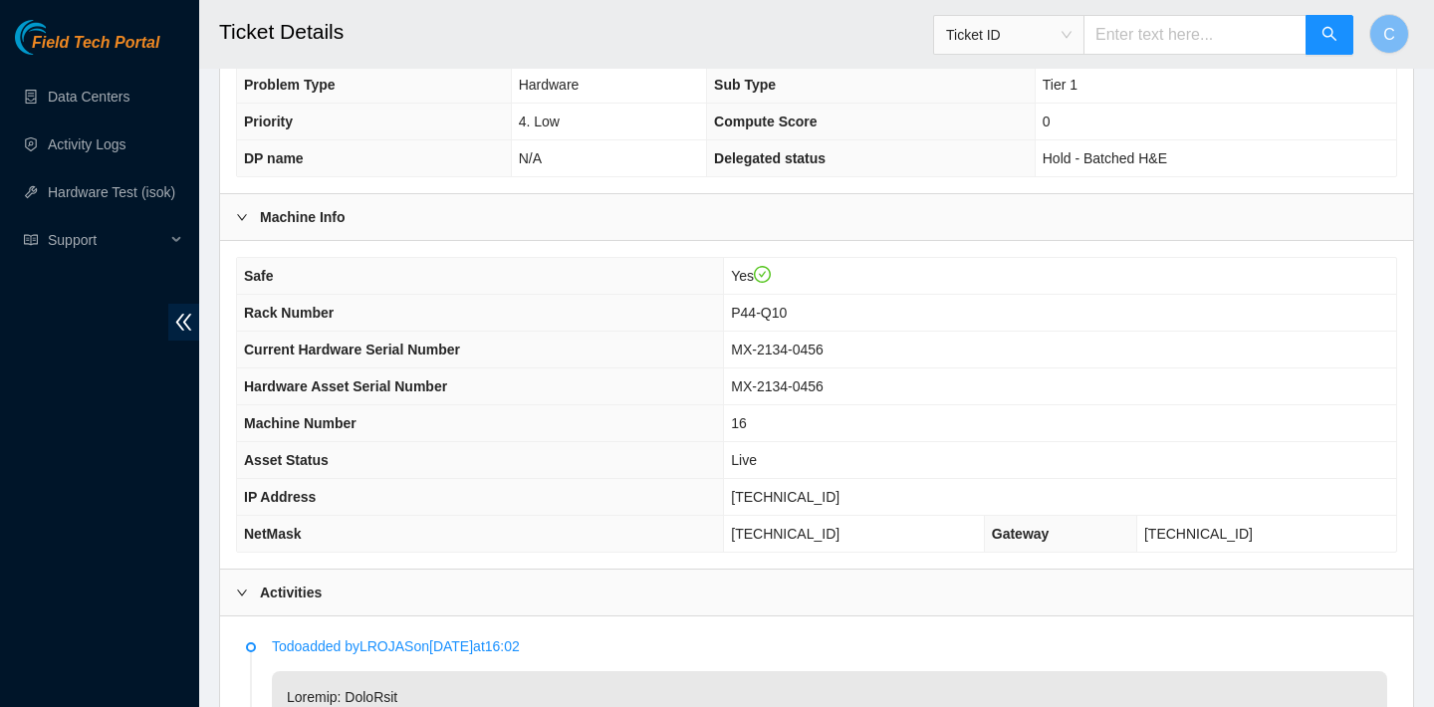
scroll to position [468, 0]
type textarea "verified SN replaced old disk SN: EJ0CN9549I100CT26 with new disk SN: 215133B06…"
drag, startPoint x: 848, startPoint y: 495, endPoint x: 745, endPoint y: 494, distance: 103.5
click at [745, 494] on td "[TECHNICAL_ID]" at bounding box center [1060, 496] width 672 height 37
copy span "[TECHNICAL_ID]"
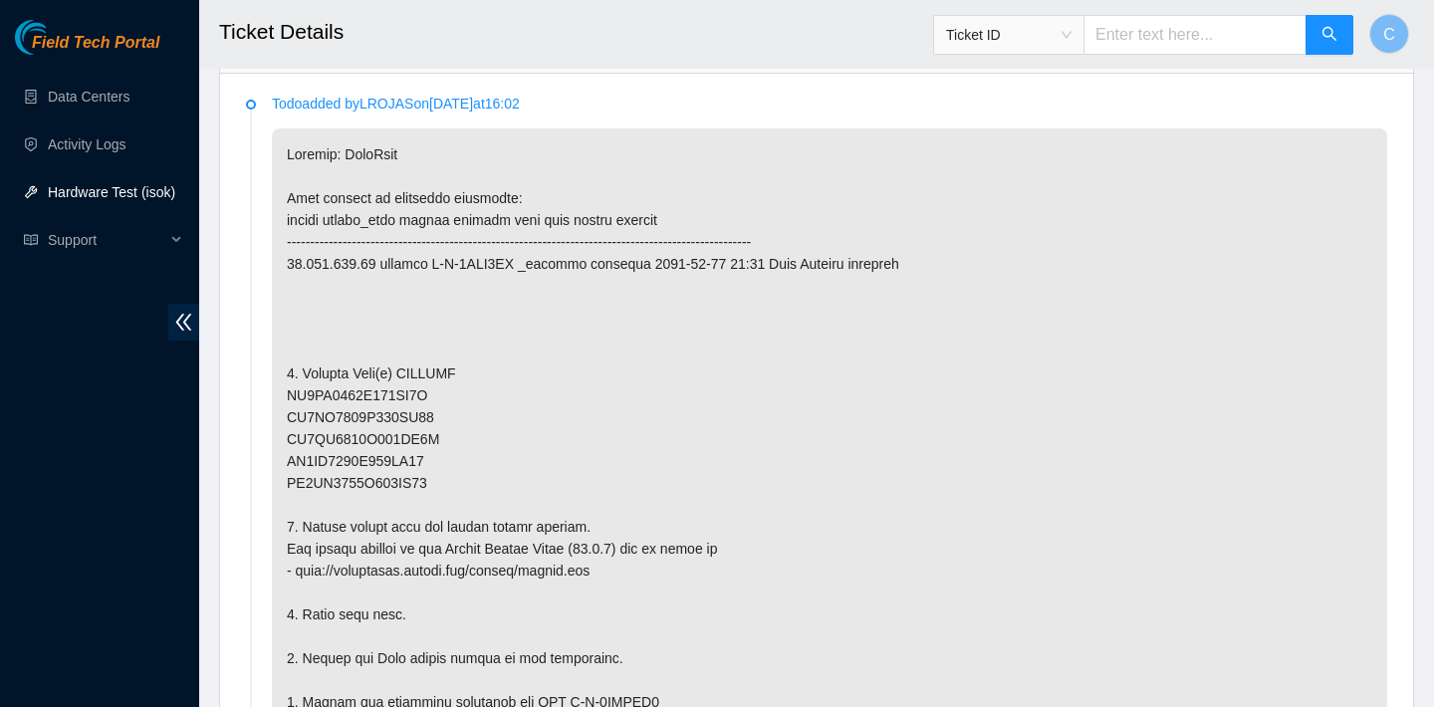
scroll to position [1149, 0]
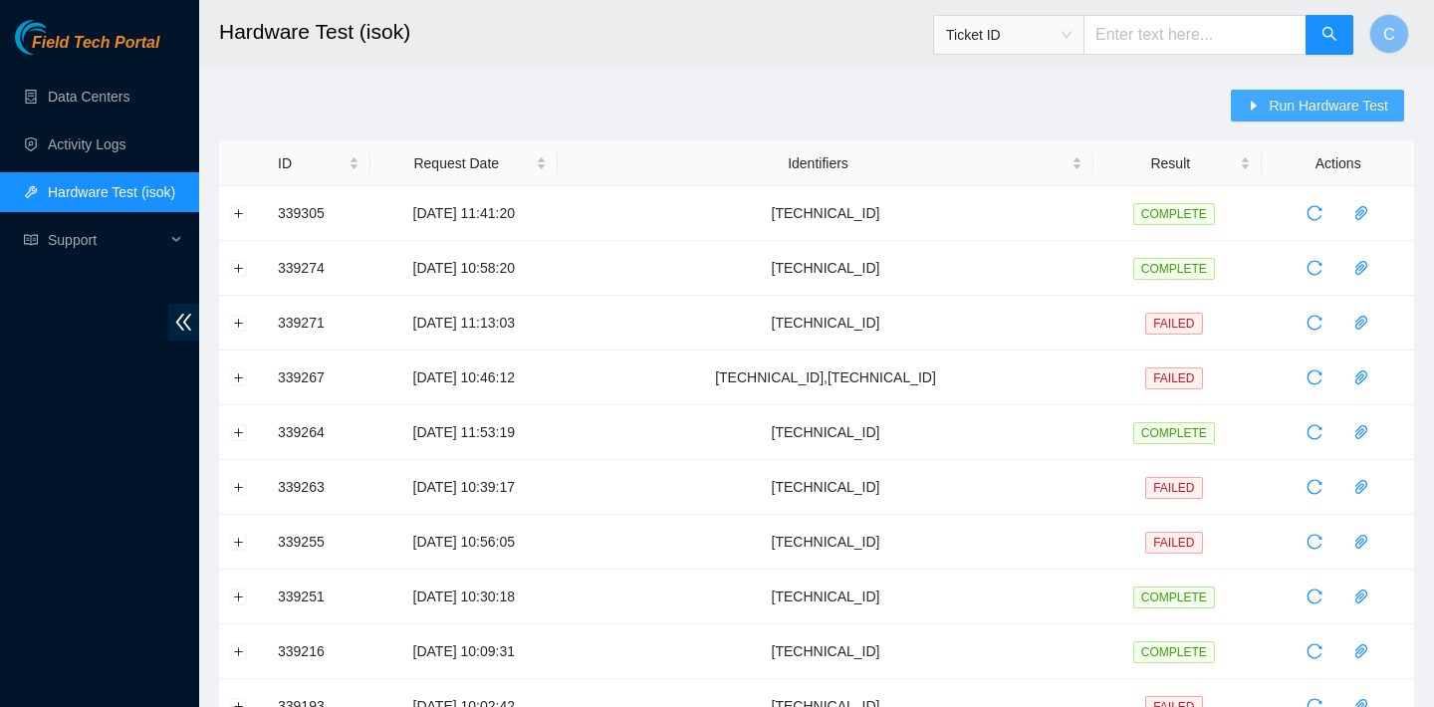
click at [1313, 113] on span "Run Hardware Test" at bounding box center [1327, 106] width 119 height 22
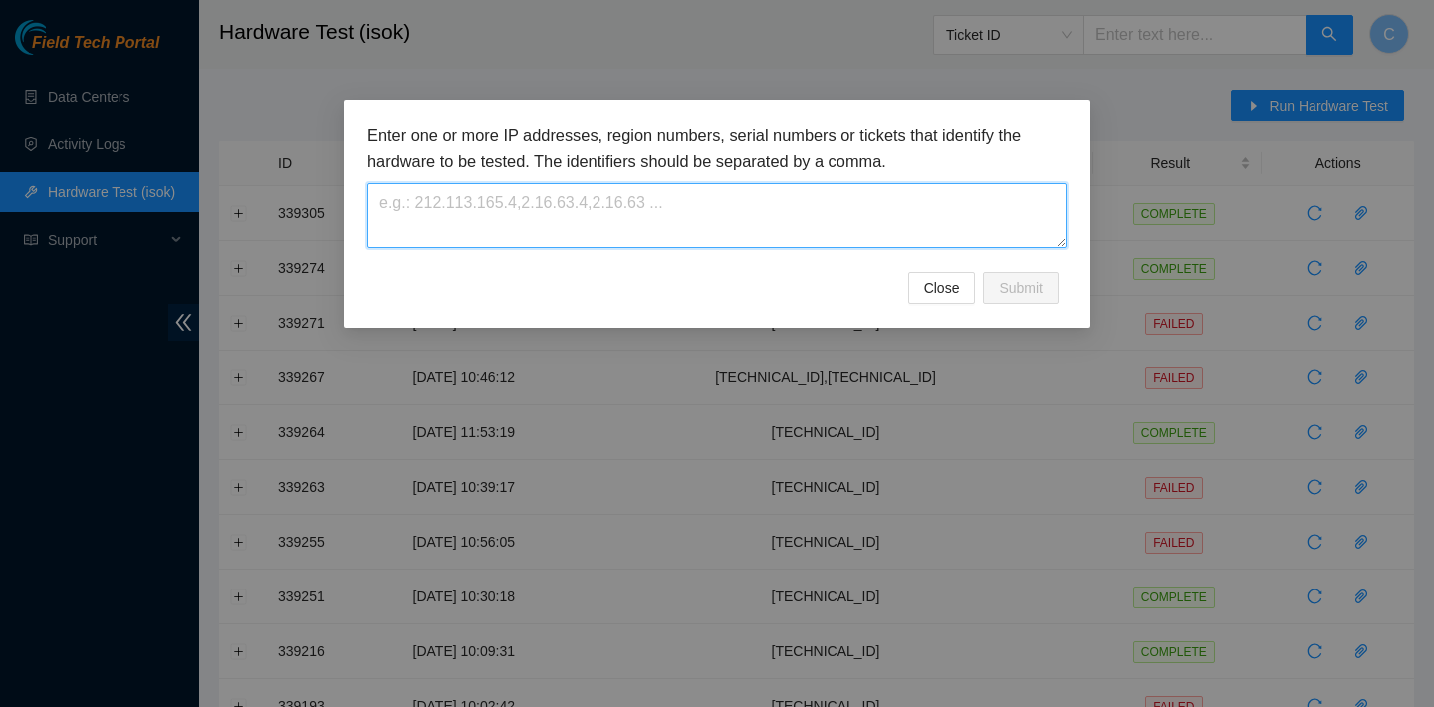
click at [798, 204] on textarea at bounding box center [716, 215] width 699 height 65
paste textarea "[TECHNICAL_ID]"
type textarea "[TECHNICAL_ID]"
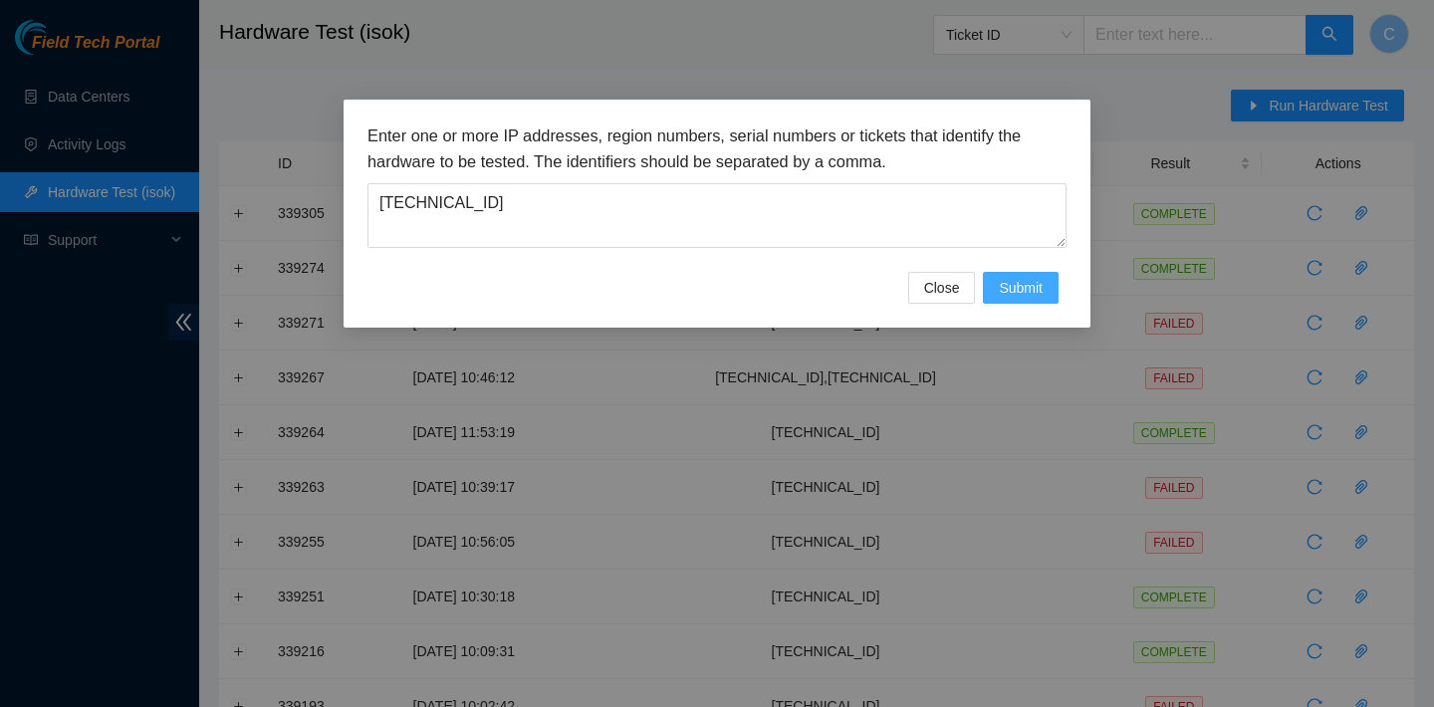
click at [1019, 292] on span "Submit" at bounding box center [1021, 288] width 44 height 22
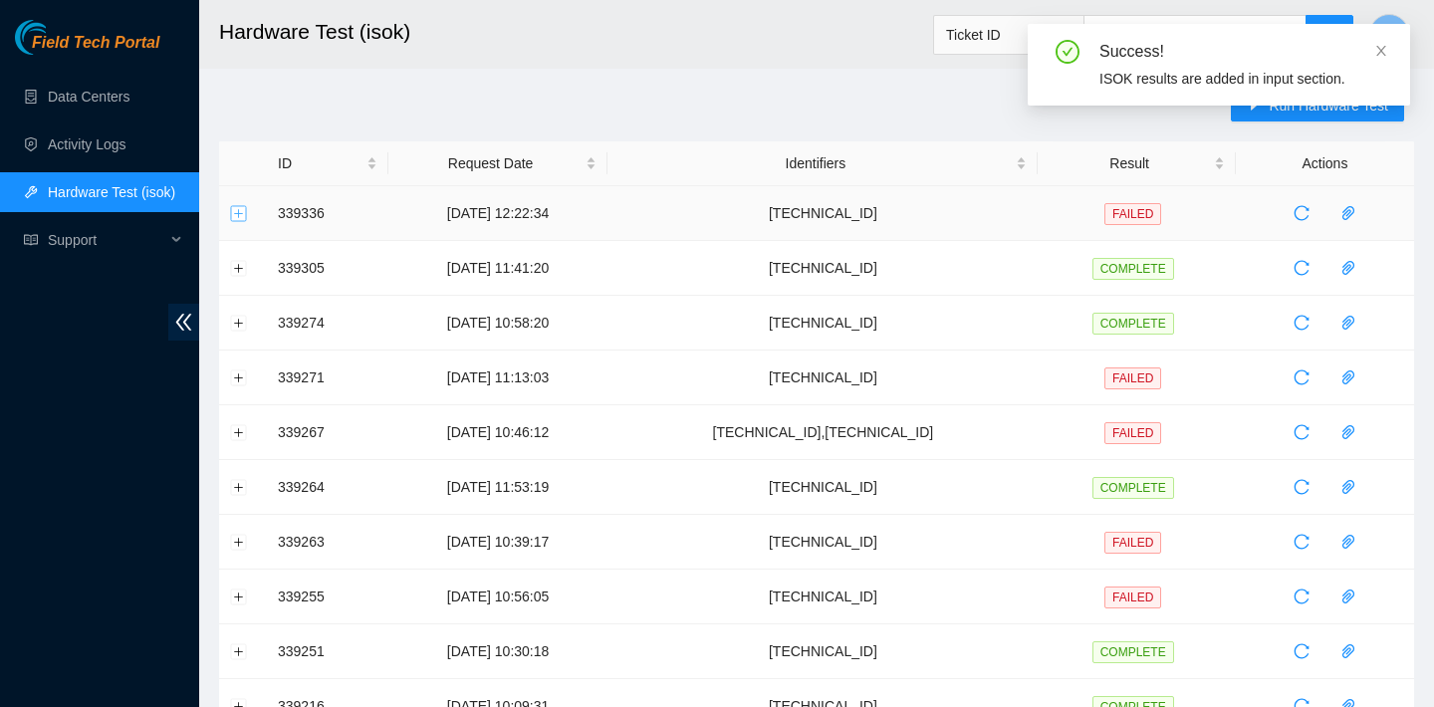
click at [238, 211] on button "Expand row" at bounding box center [239, 213] width 16 height 16
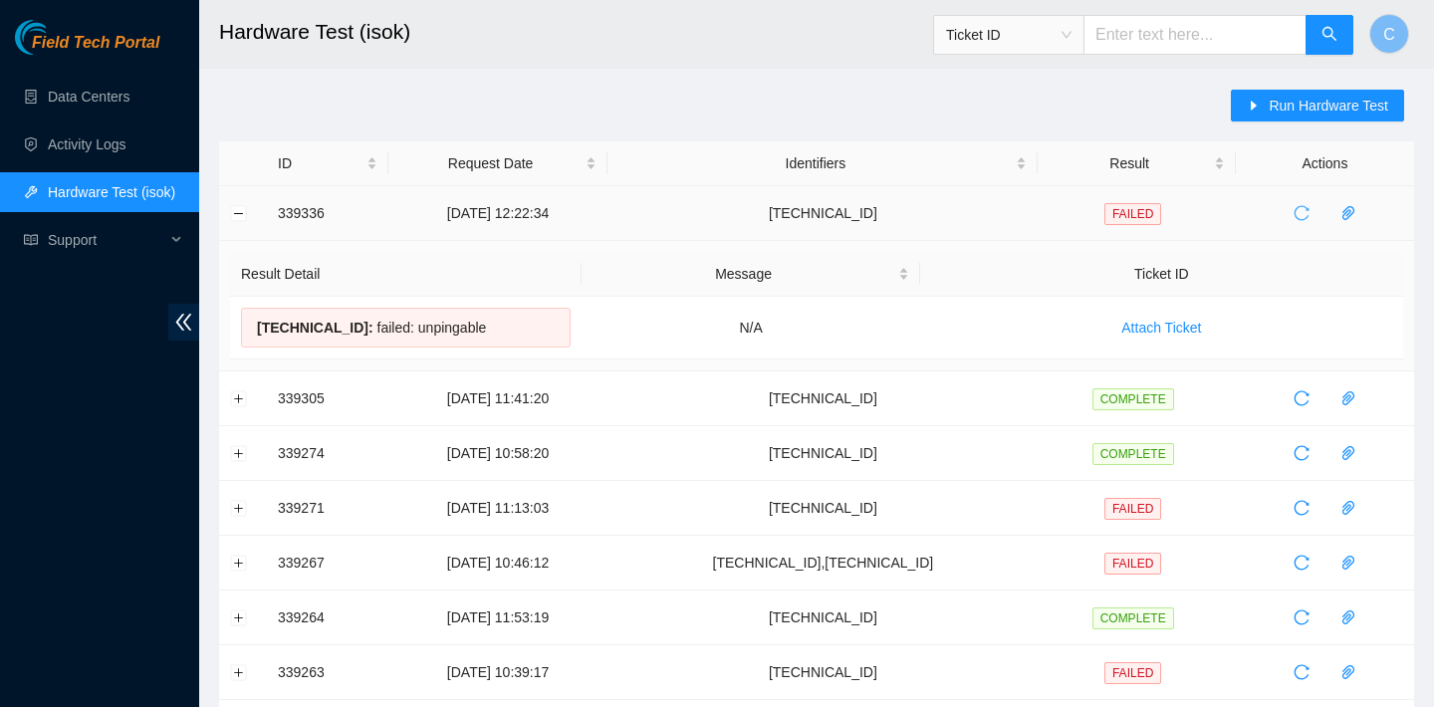
click at [1304, 216] on icon "reload" at bounding box center [1301, 213] width 16 height 16
